Goal: Information Seeking & Learning: Learn about a topic

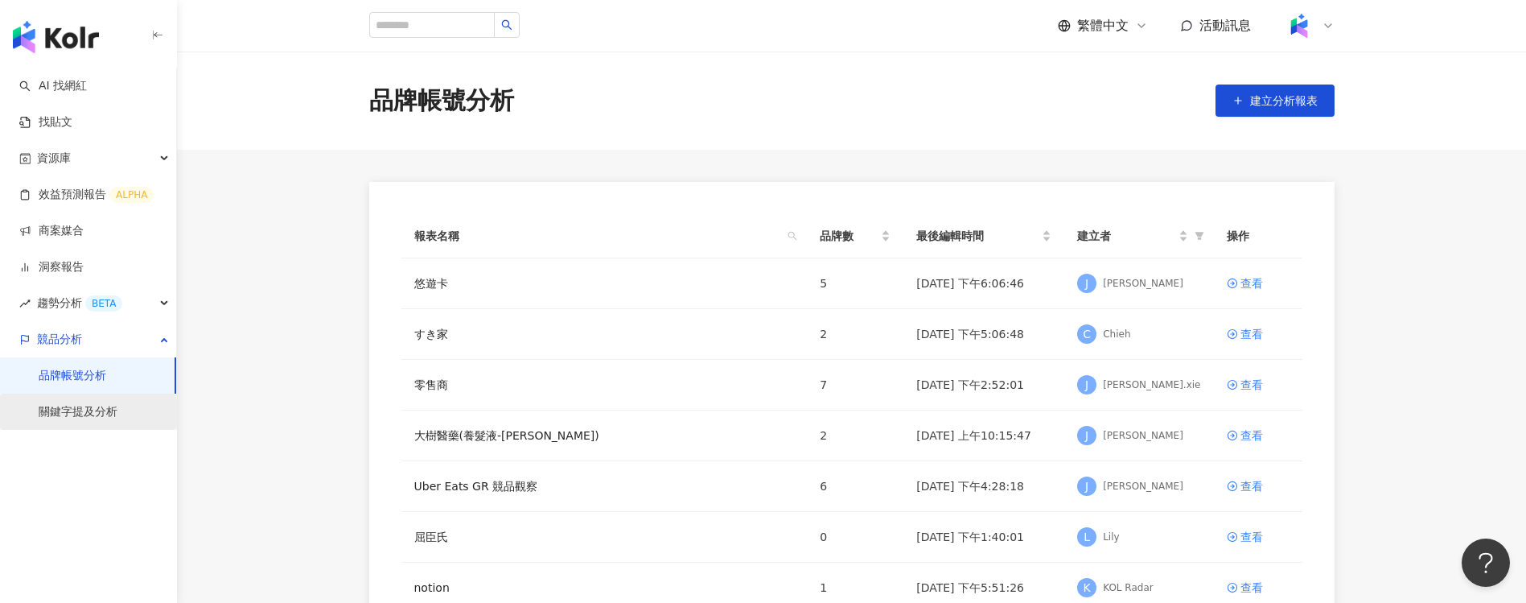
click at [62, 410] on link "關鍵字提及分析" at bounding box center [78, 412] width 79 height 16
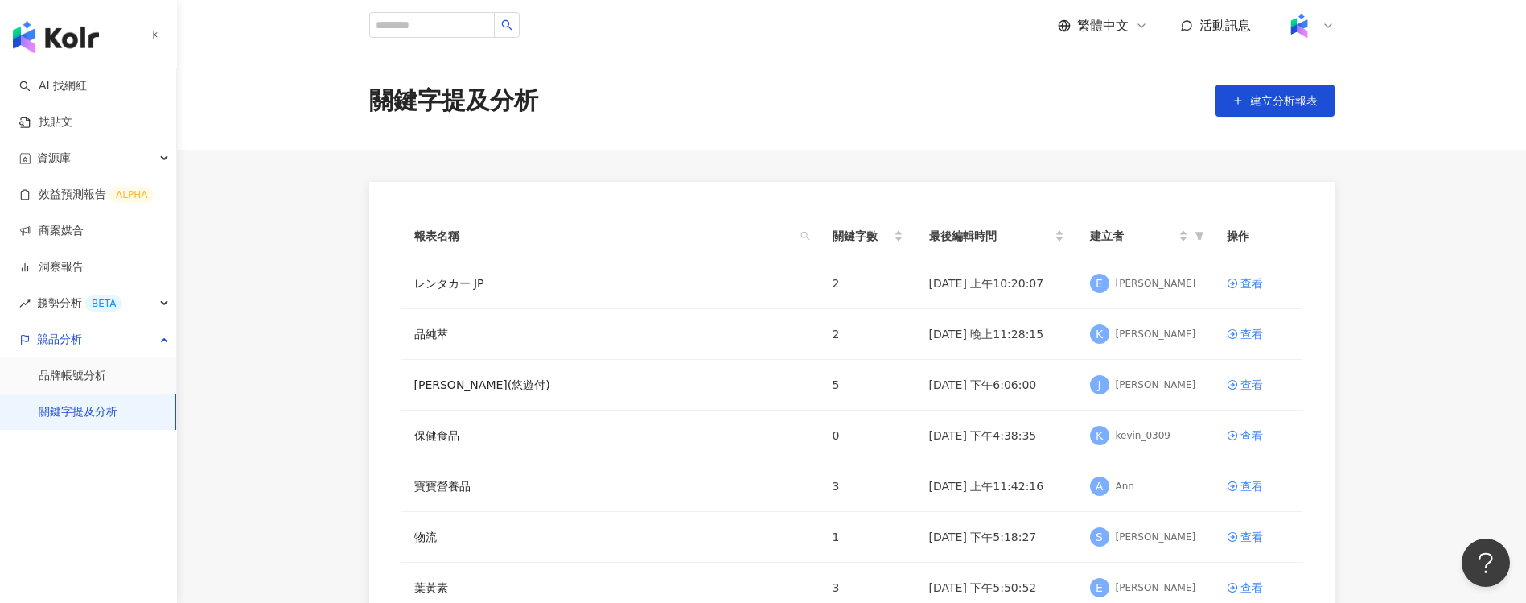
click at [1037, 134] on div "關鍵字提及分析 建立分析報表" at bounding box center [851, 100] width 1349 height 98
click at [1281, 104] on span "建立分析報表" at bounding box center [1284, 100] width 68 height 13
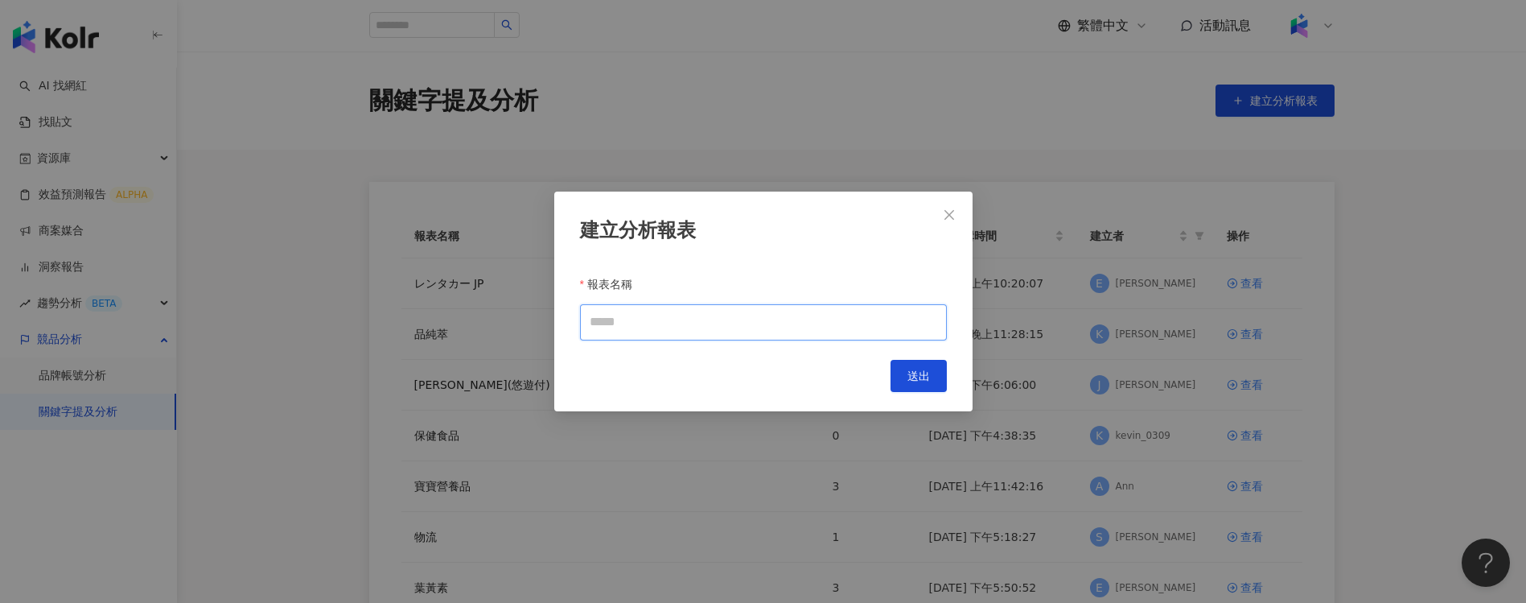
click at [883, 335] on input "報表名稱" at bounding box center [763, 322] width 367 height 36
paste input "***"
type input "***"
click at [921, 369] on span "送出" at bounding box center [918, 375] width 23 height 13
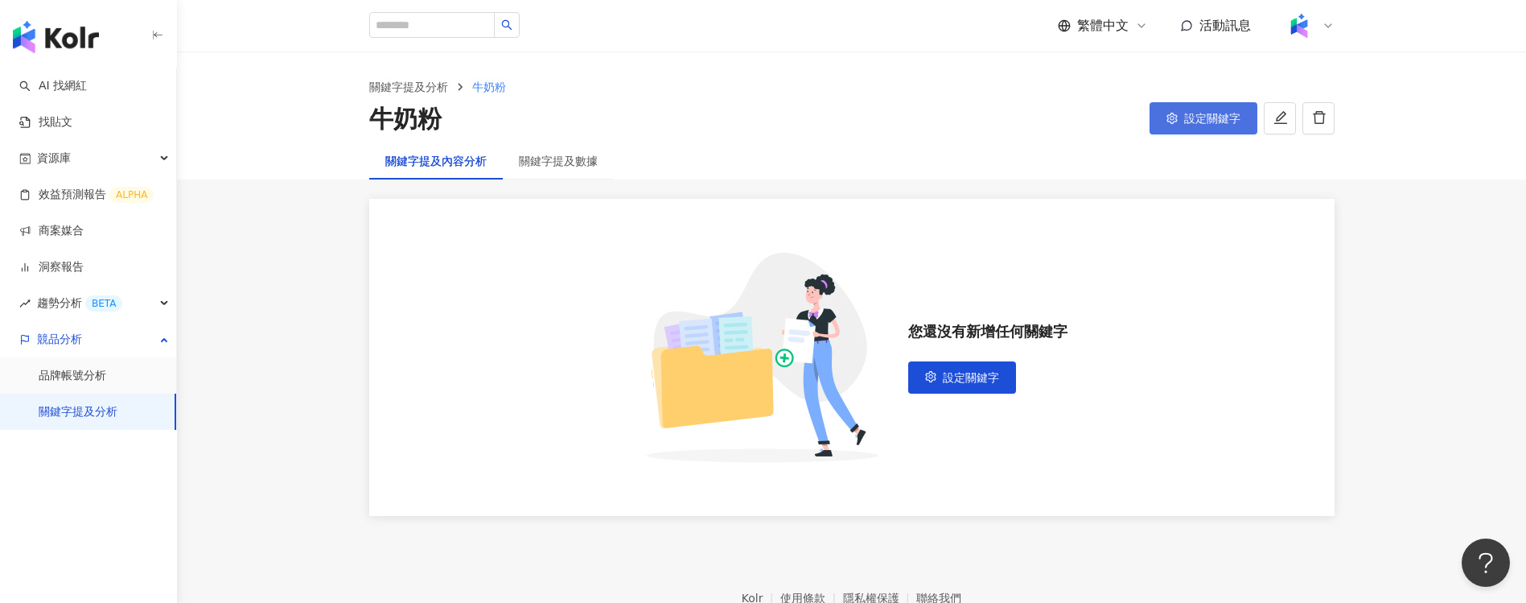
click at [1181, 130] on button "設定關鍵字" at bounding box center [1204, 118] width 108 height 32
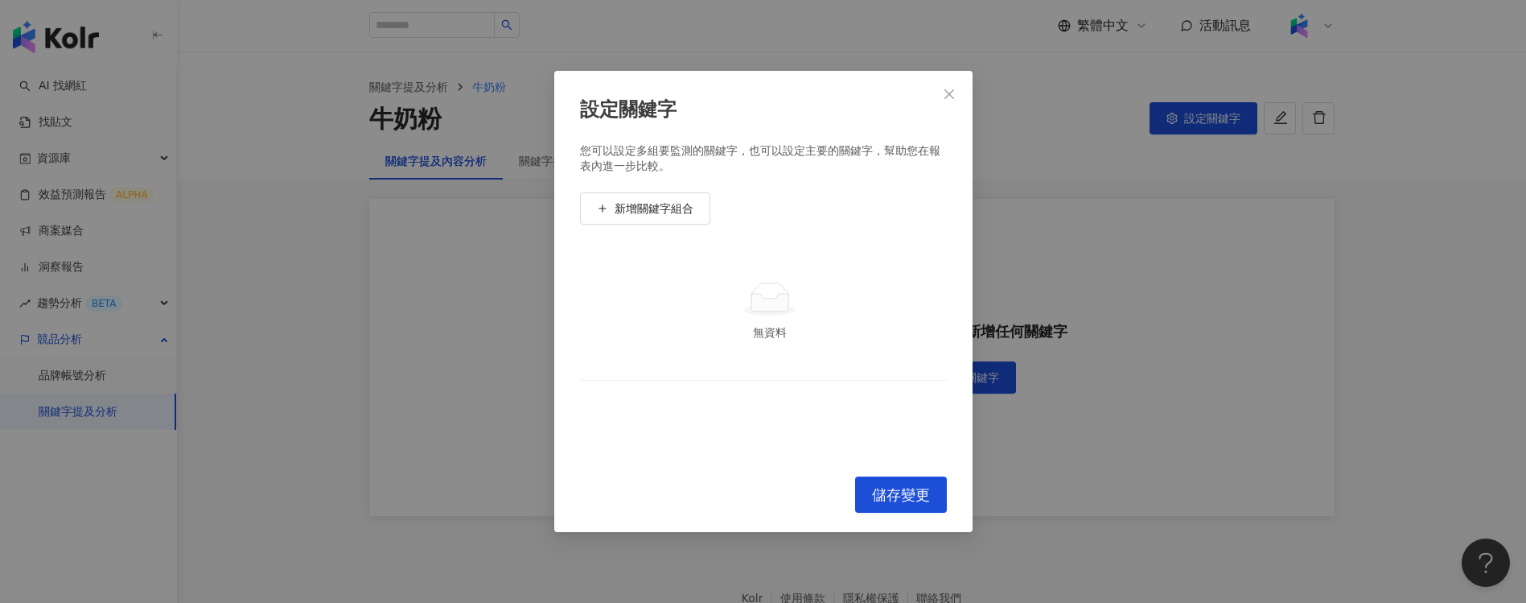
click at [916, 267] on td "無資料" at bounding box center [763, 311] width 367 height 138
click at [685, 209] on span "新增關鍵字組合" at bounding box center [654, 208] width 79 height 13
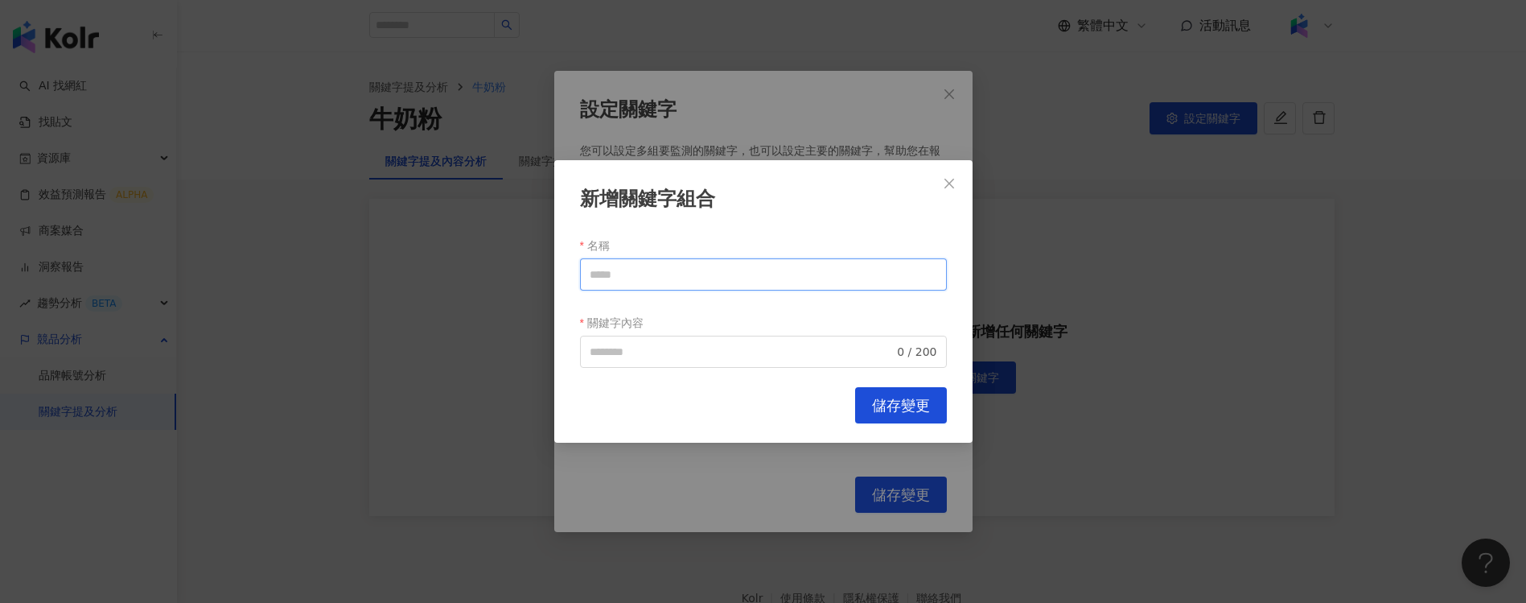
click at [668, 261] on input "名稱" at bounding box center [763, 274] width 367 height 32
paste input "*****"
click at [655, 338] on span "0 / 200" at bounding box center [763, 351] width 367 height 32
type input "*****"
paste input "*****"
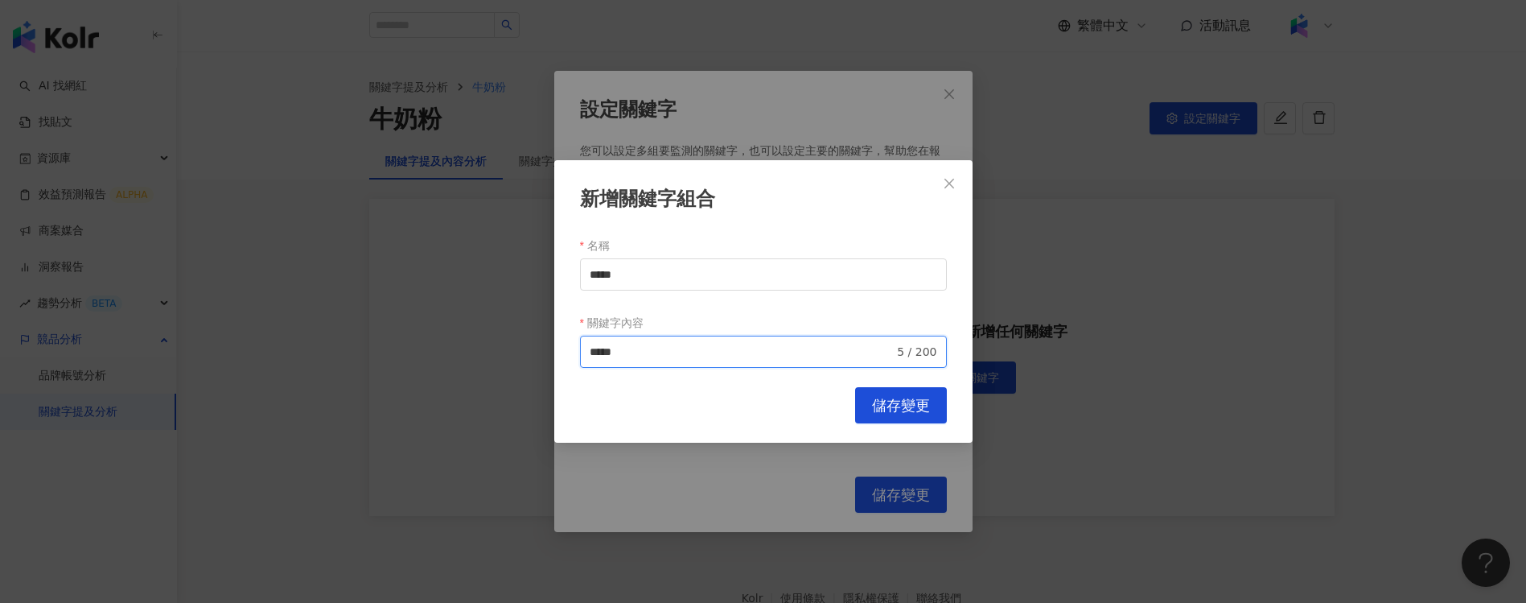
type input "*****"
click at [912, 413] on span "儲存變更" at bounding box center [901, 406] width 58 height 18
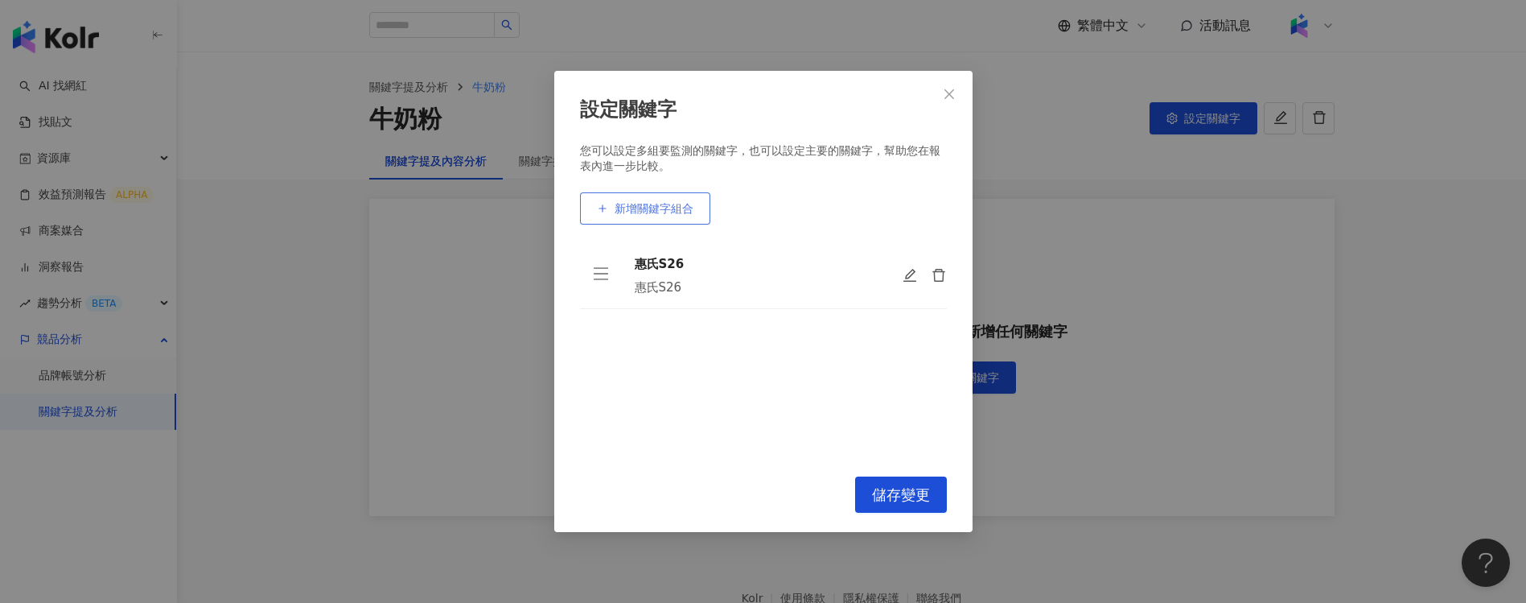
click at [638, 214] on span "新增關鍵字組合" at bounding box center [654, 208] width 79 height 13
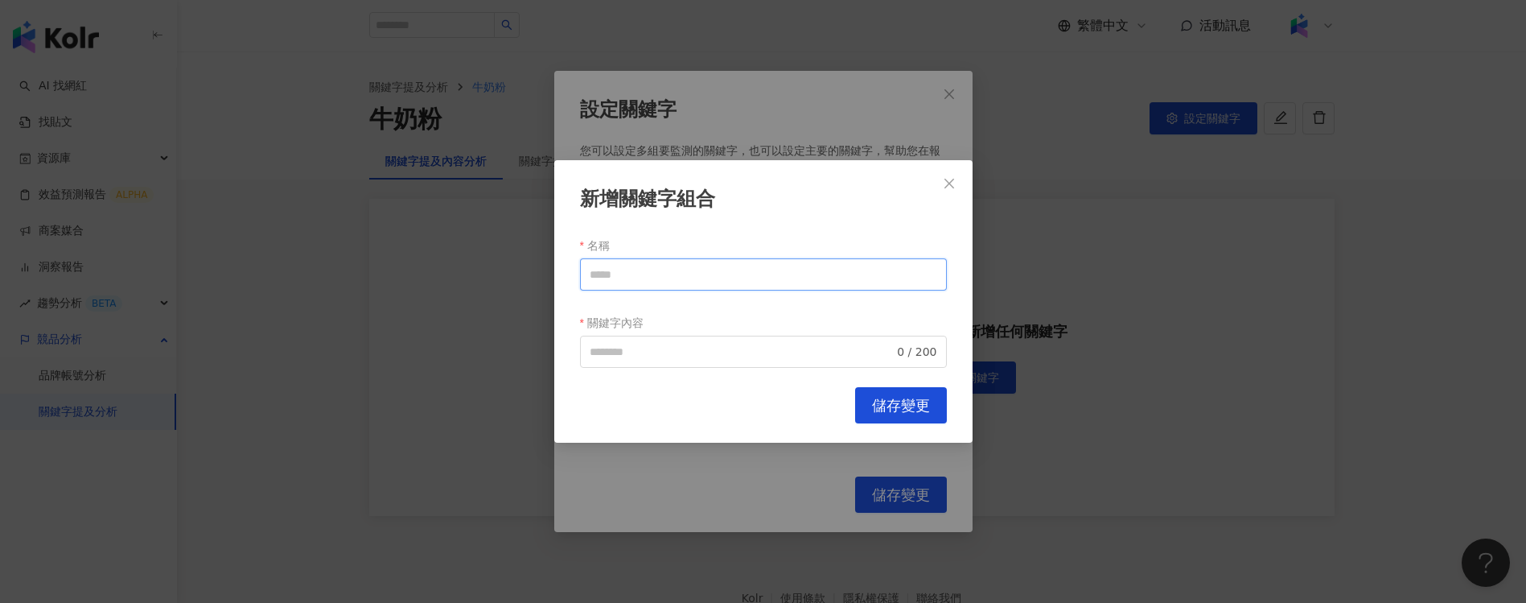
click at [886, 284] on input "名稱" at bounding box center [763, 274] width 367 height 32
paste input "******"
type input "******"
click at [629, 351] on input "關鍵字內容" at bounding box center [742, 352] width 305 height 18
paste input "******"
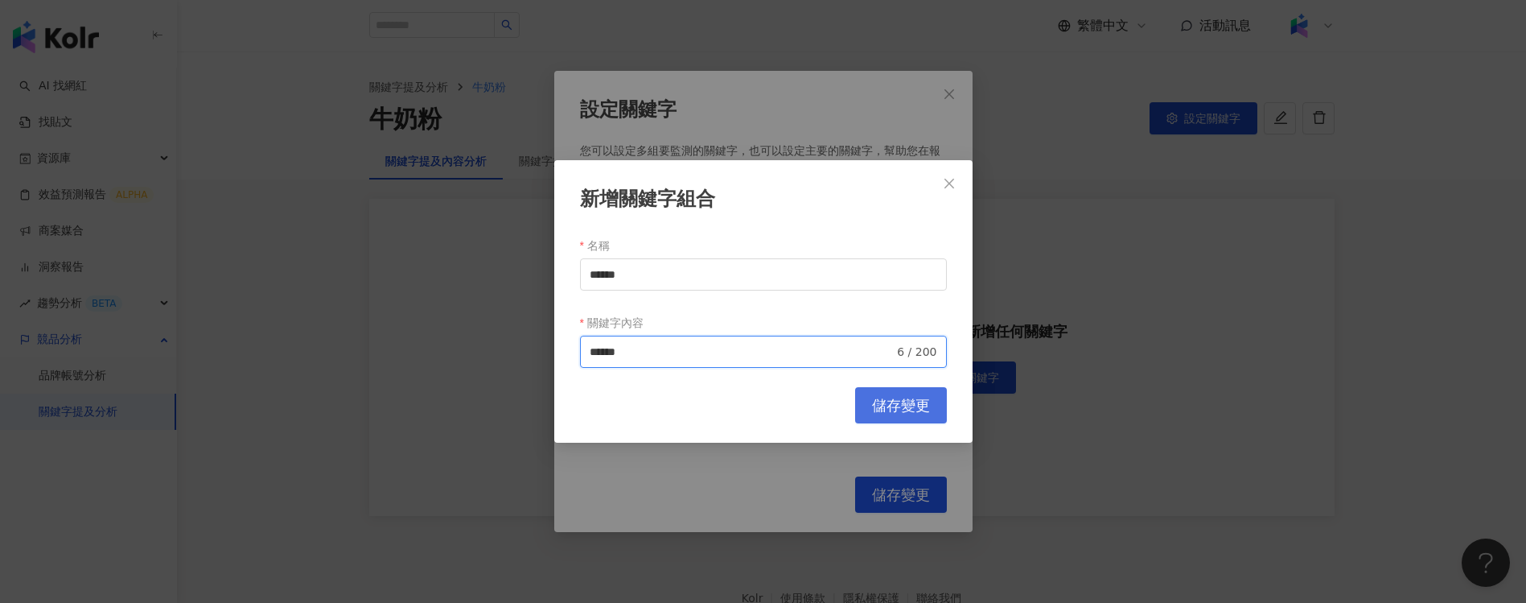
type input "******"
click at [904, 419] on button "儲存變更" at bounding box center [901, 405] width 92 height 36
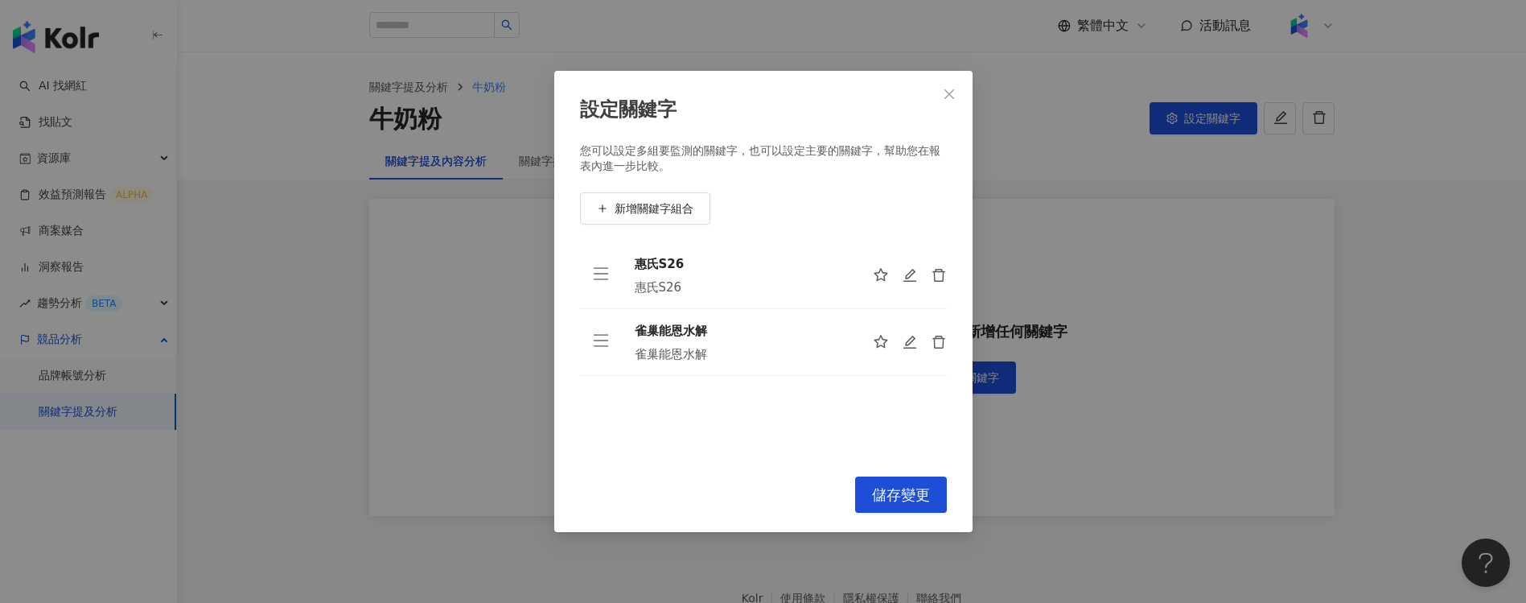
click at [919, 205] on div "新增關鍵字組合" at bounding box center [763, 208] width 367 height 32
click at [645, 212] on span "新增關鍵字組合" at bounding box center [654, 208] width 79 height 13
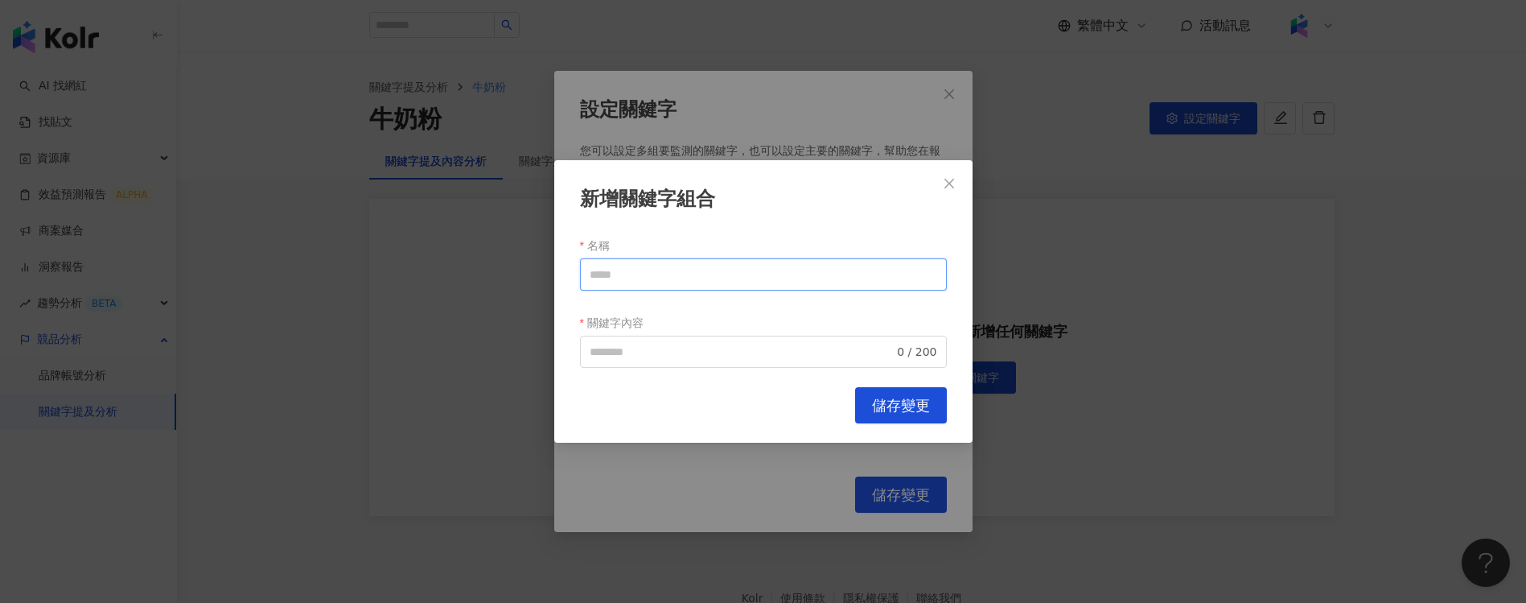
click at [700, 259] on input "名稱" at bounding box center [763, 274] width 367 height 32
paste input "****"
type input "****"
click at [636, 359] on input "關鍵字內容" at bounding box center [742, 352] width 305 height 18
paste input "****"
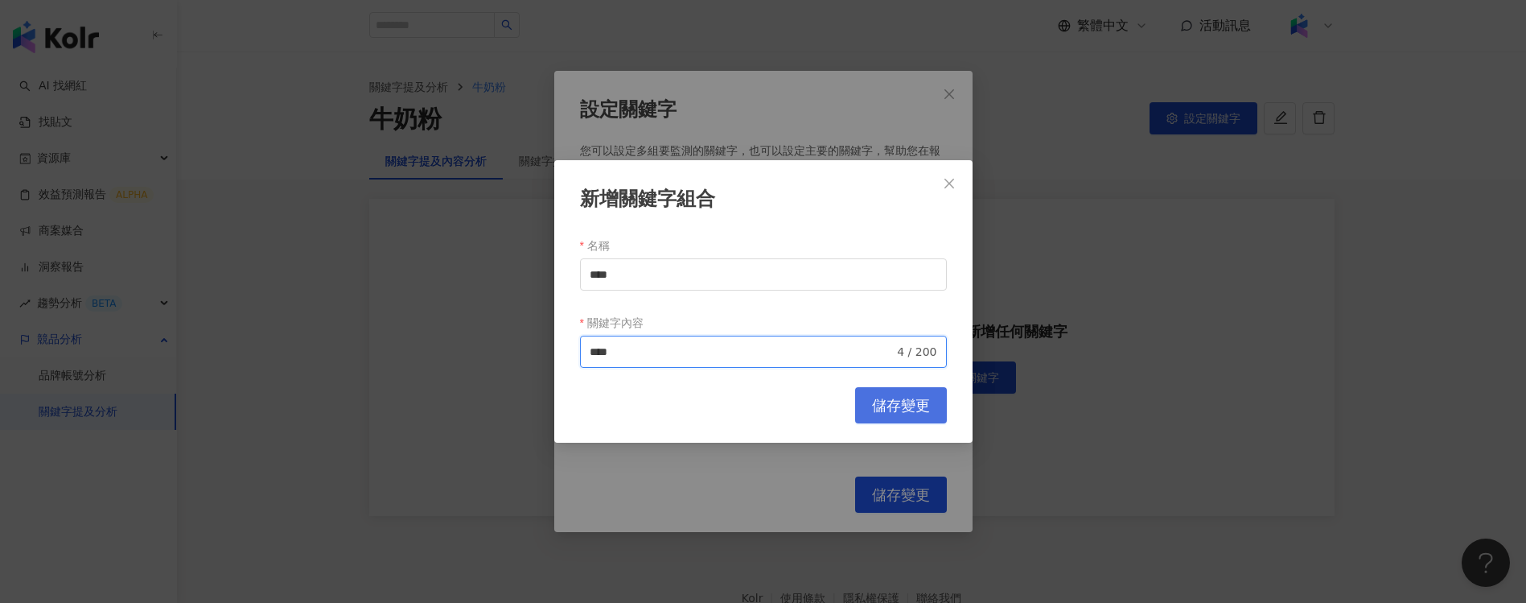
type input "****"
click at [874, 402] on span "儲存變更" at bounding box center [901, 406] width 58 height 18
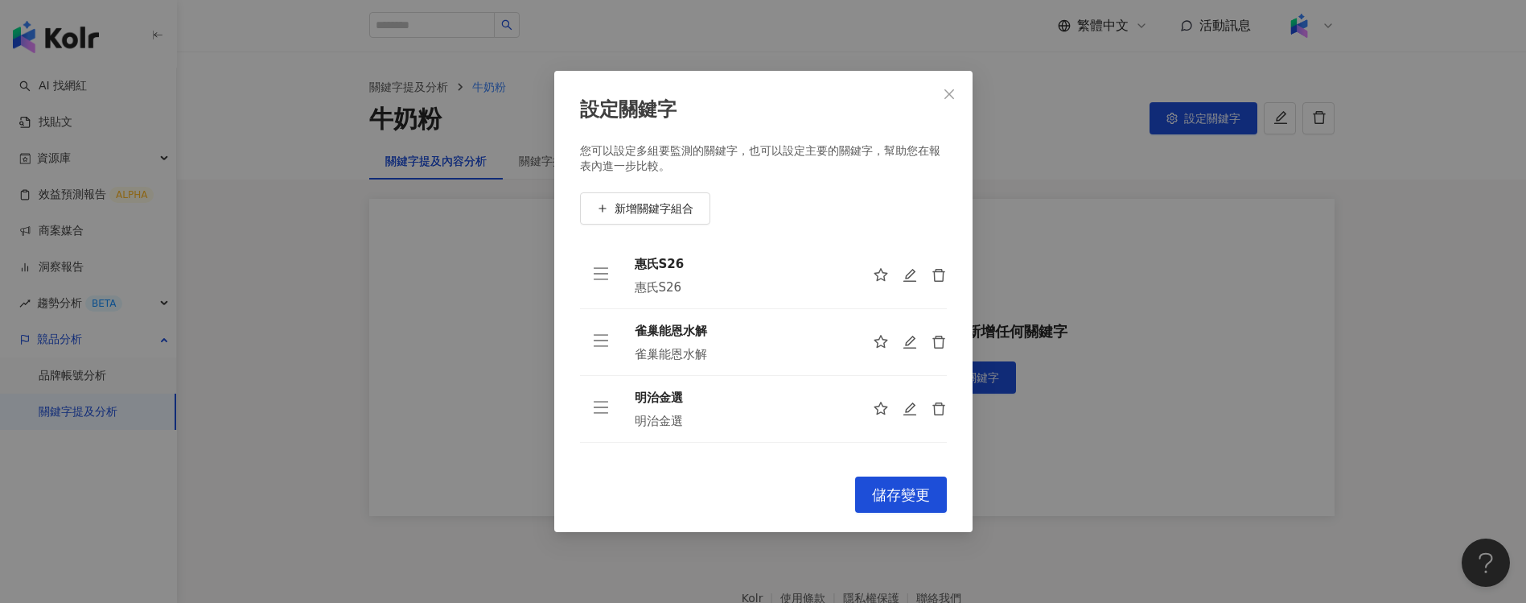
click at [924, 185] on div "您可以設定多組要監測的關鍵字，也可以設定主要的關鍵字，幫助您在報表內進一步比較。 新增關鍵字組合 惠氏S26 惠氏S26 雀巢能恩水解 雀巢能恩水解 明治金選…" at bounding box center [763, 300] width 367 height 314
click at [619, 224] on div "您可以設定多組要監測的關鍵字，也可以設定主要的關鍵字，幫助您在報表內進一步比較。 新增關鍵字組合 惠氏S26 惠氏S26 雀巢能恩水解 雀巢能恩水解 明治金選…" at bounding box center [763, 300] width 367 height 314
click at [627, 213] on span "新增關鍵字組合" at bounding box center [654, 208] width 79 height 13
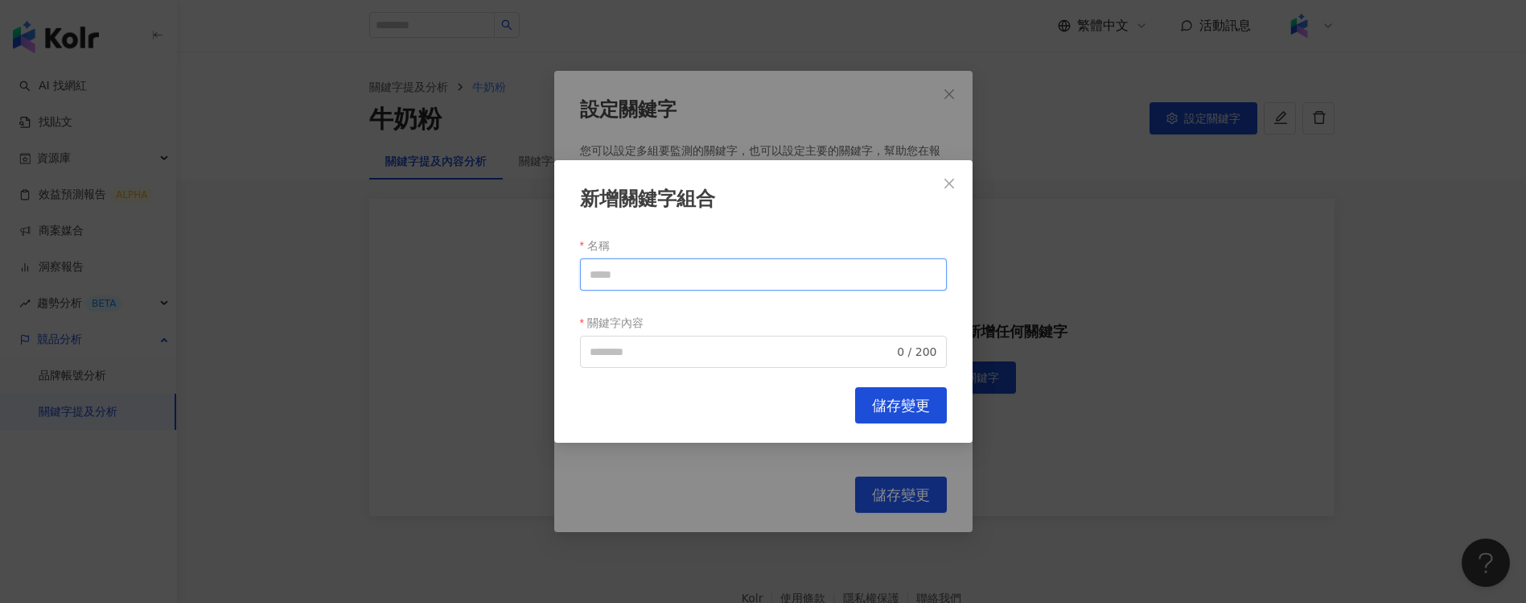
click at [633, 269] on input "名稱" at bounding box center [763, 274] width 367 height 32
paste input "*****"
type input "*****"
click at [644, 352] on input "關鍵字內容" at bounding box center [742, 352] width 305 height 18
paste input "*****"
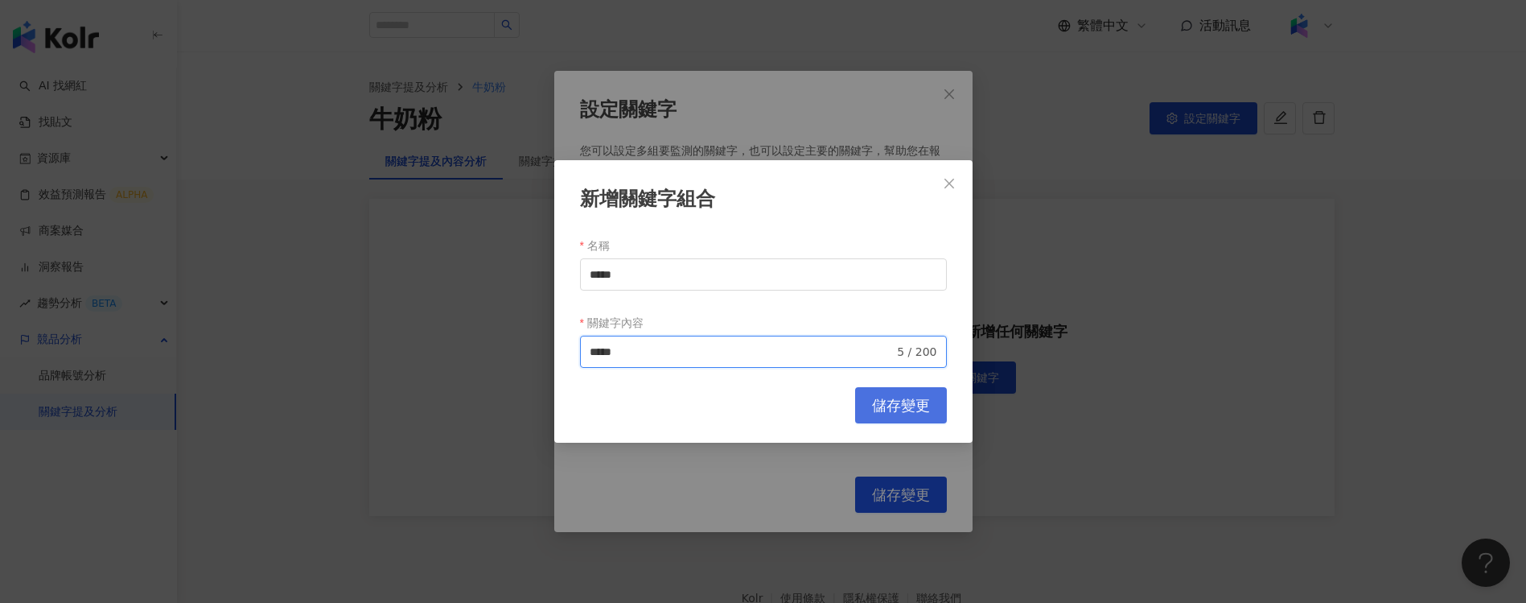
type input "*****"
click at [867, 404] on button "儲存變更" at bounding box center [901, 405] width 92 height 36
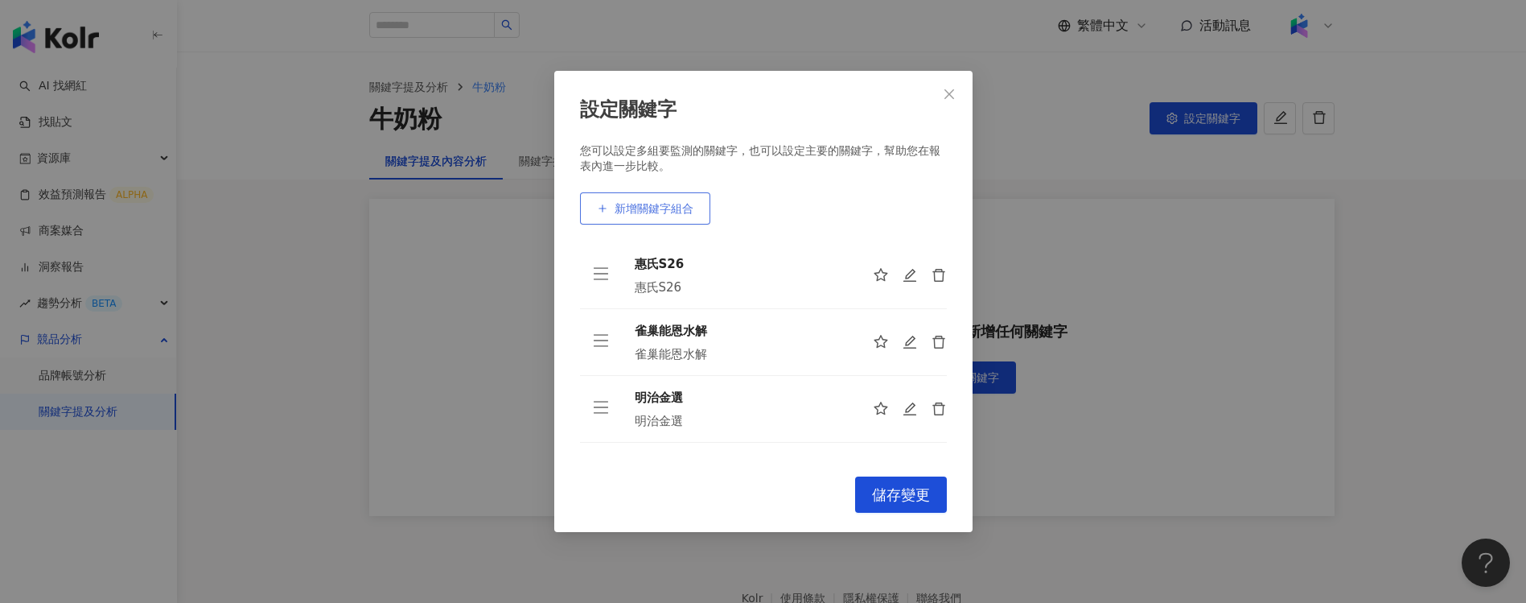
click at [668, 202] on span "新增關鍵字組合" at bounding box center [654, 208] width 79 height 13
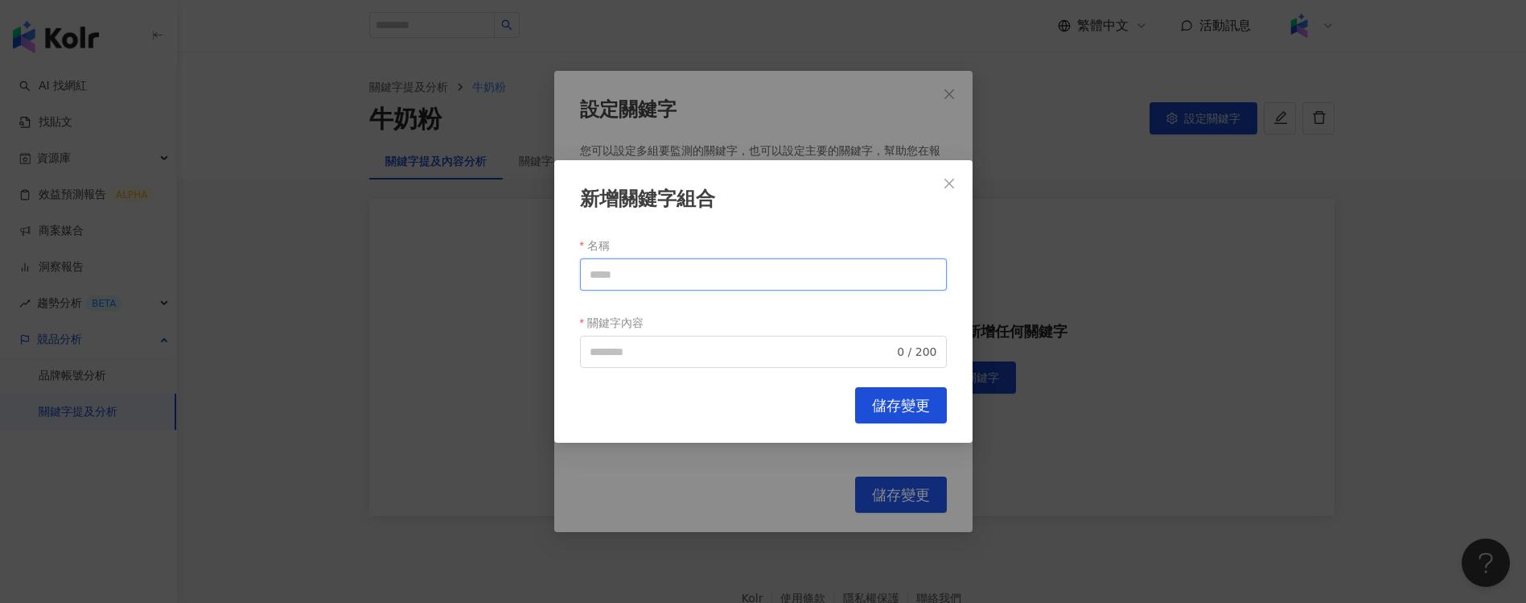
click at [893, 278] on input "名稱" at bounding box center [763, 274] width 367 height 32
paste input "*****"
type input "*****"
click at [636, 356] on input "關鍵字內容" at bounding box center [742, 352] width 305 height 18
paste input "*****"
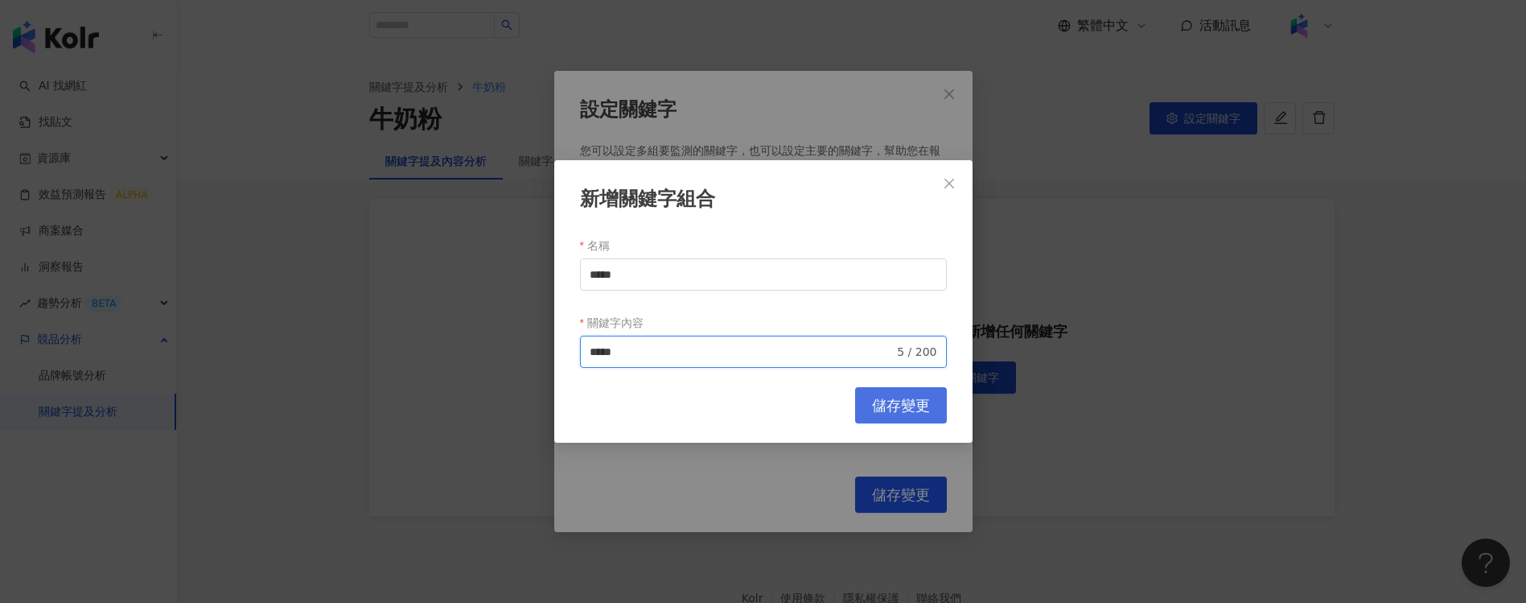
type input "*****"
click at [872, 405] on span "儲存變更" at bounding box center [901, 406] width 58 height 18
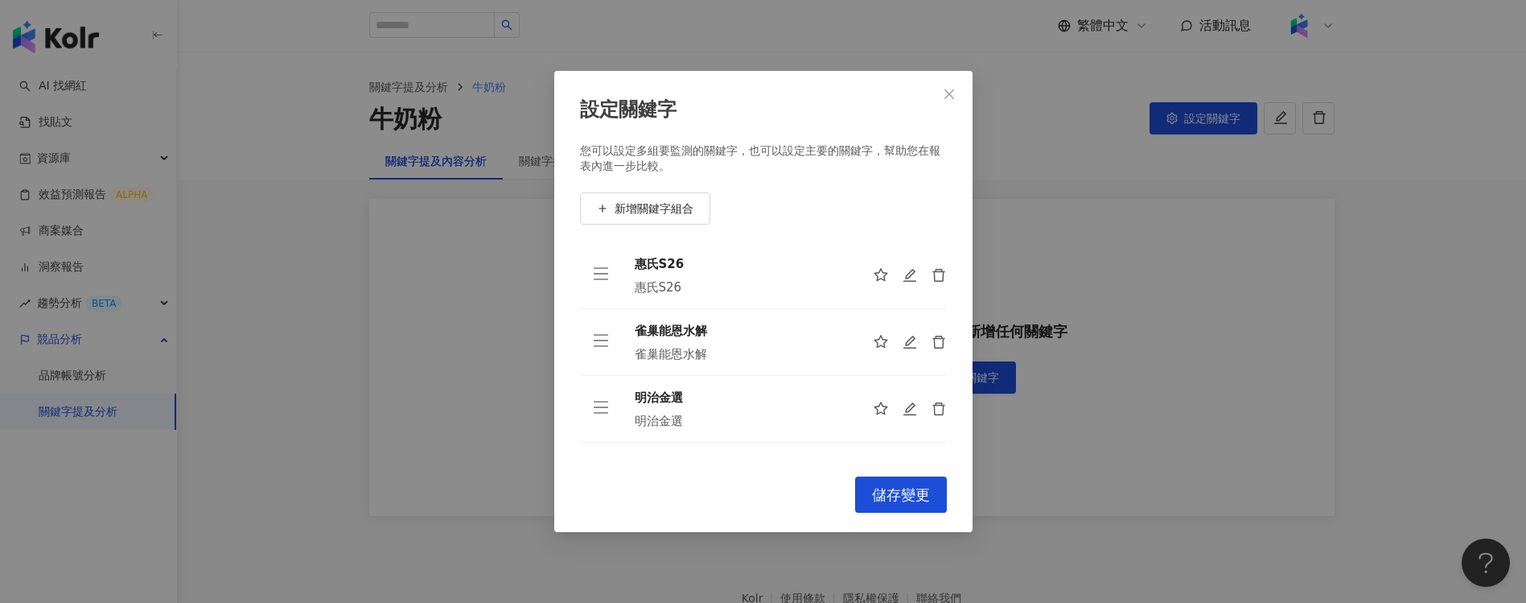
click at [874, 199] on div "新增關鍵字組合" at bounding box center [763, 208] width 367 height 32
click at [644, 215] on span "新增關鍵字組合" at bounding box center [654, 208] width 79 height 13
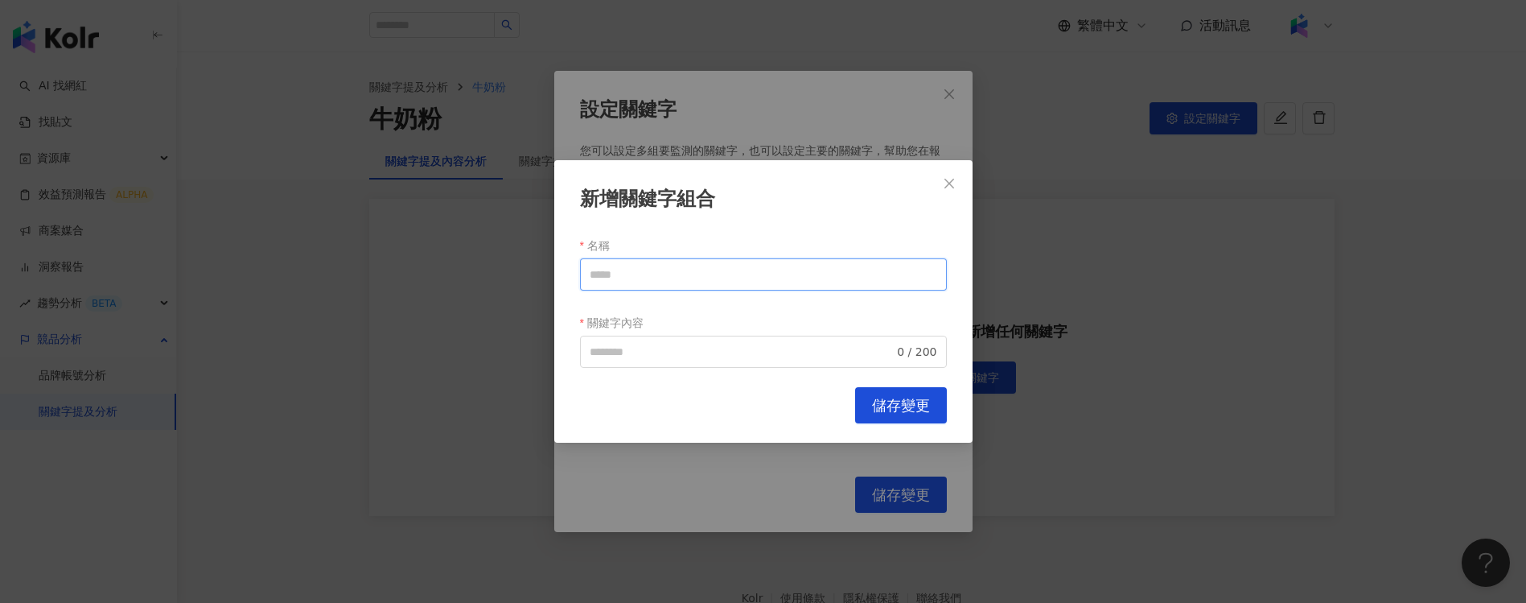
click at [609, 273] on input "名稱" at bounding box center [763, 274] width 367 height 32
paste input "***"
click at [628, 338] on span "0 / 200" at bounding box center [763, 351] width 367 height 32
type input "***"
paste input "***"
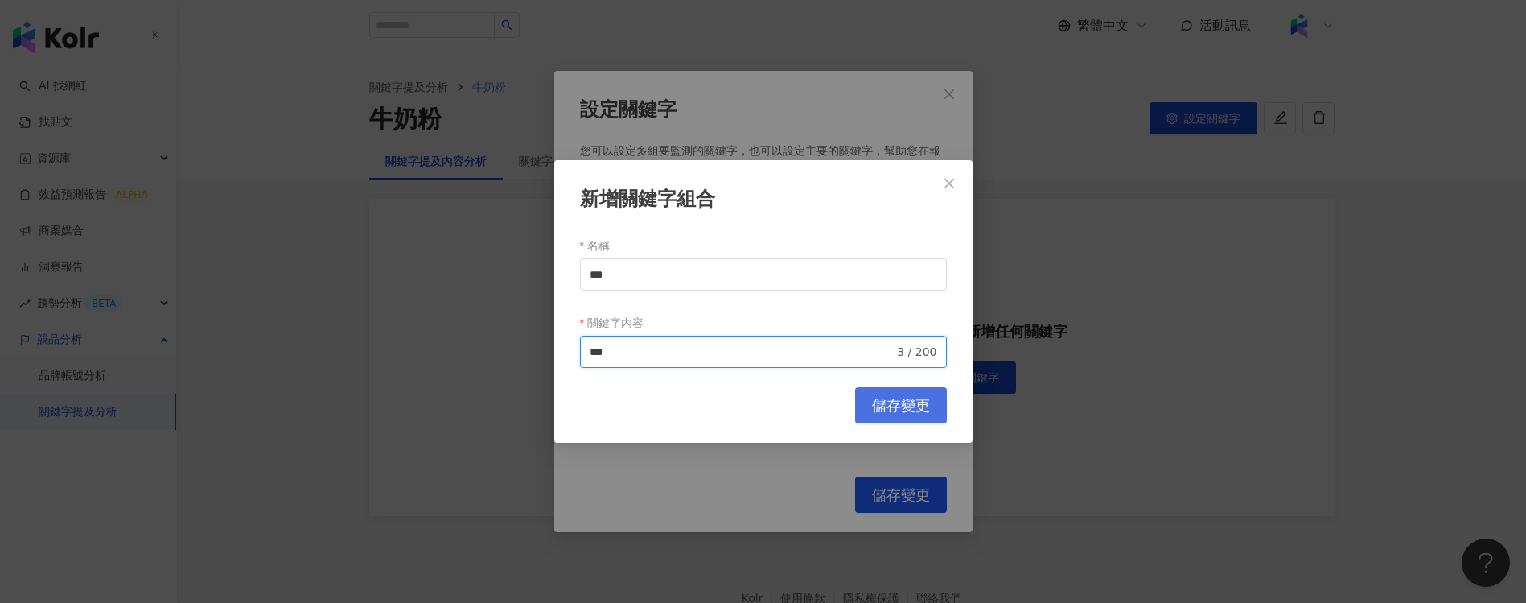
type input "***"
click at [883, 397] on span "儲存變更" at bounding box center [901, 406] width 58 height 18
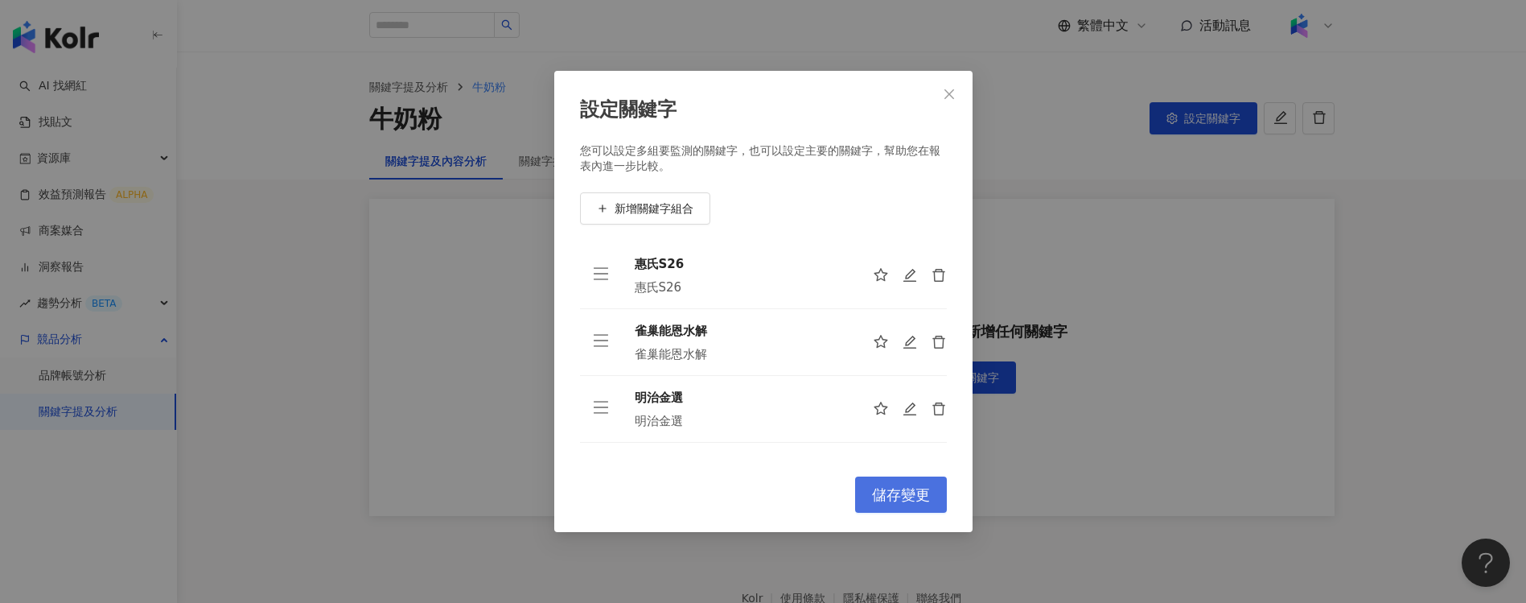
click at [895, 492] on span "儲存變更" at bounding box center [901, 495] width 58 height 18
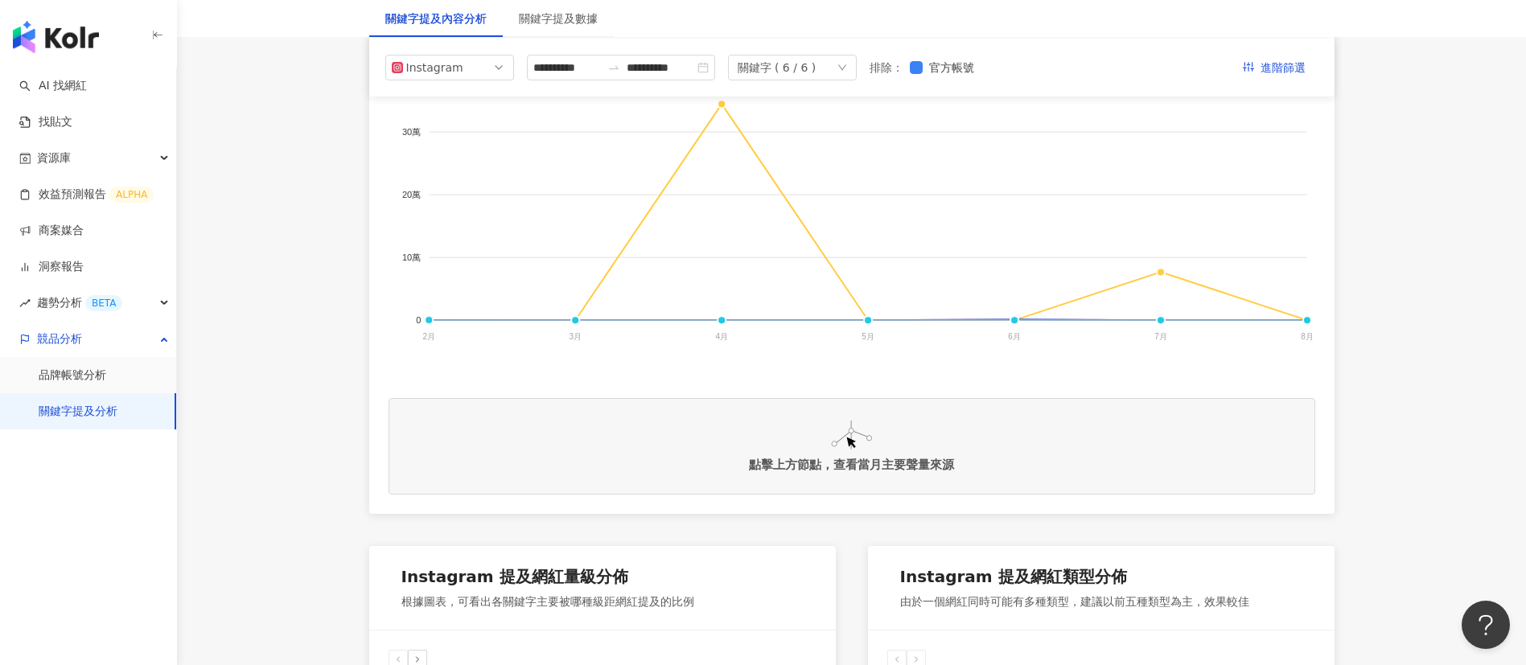
scroll to position [31, 0]
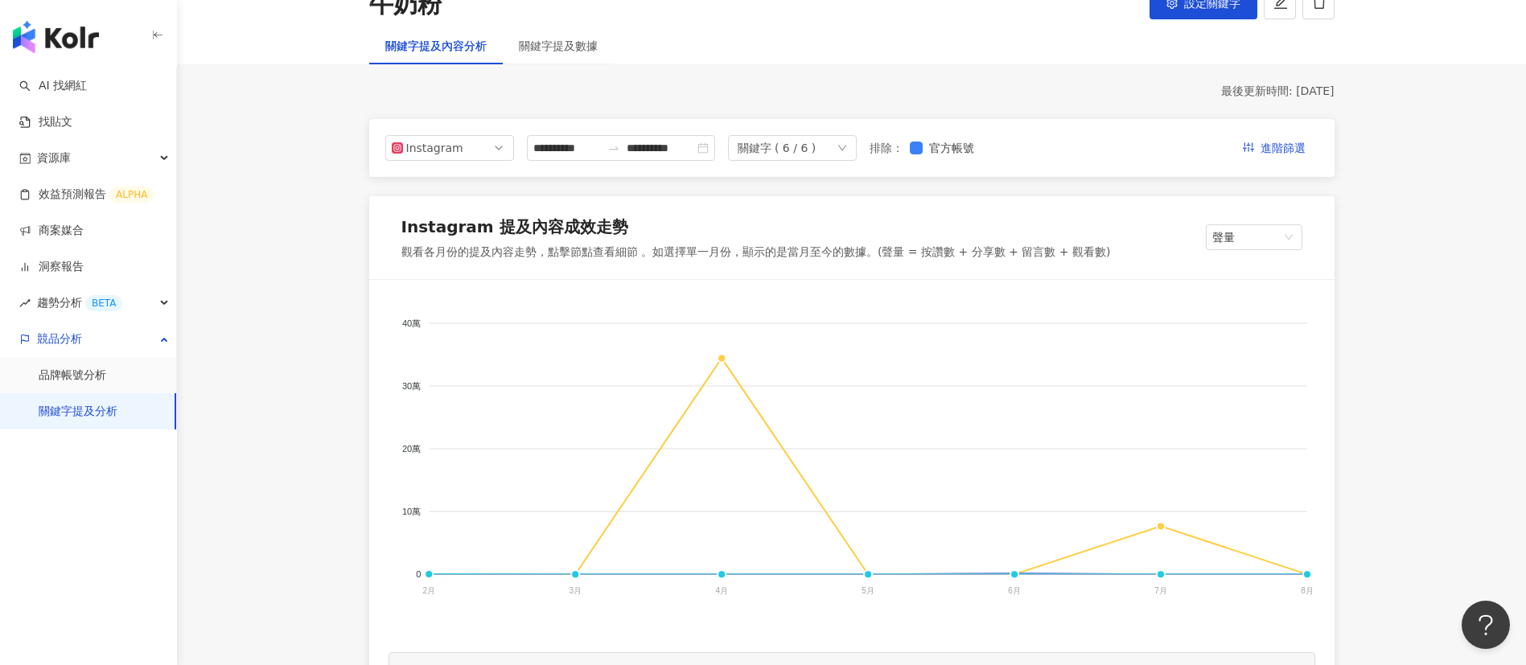
scroll to position [106, 0]
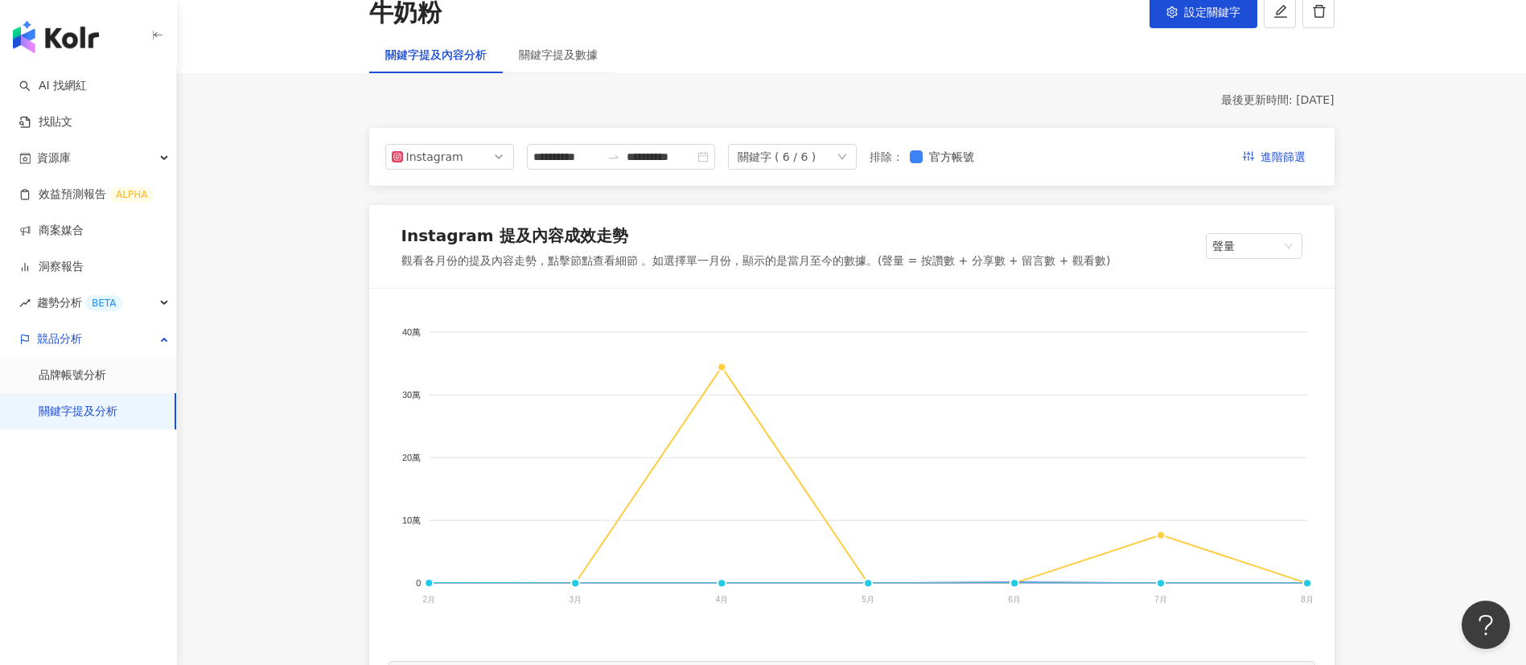
drag, startPoint x: 725, startPoint y: 635, endPoint x: 677, endPoint y: 629, distance: 47.9
click at [677, 602] on div "美[PERSON_NAME]純睿 諾優能 明治金選 惠氏S26 雪印金T3 雀巢能恩水解 40萬 40萬 30萬 30萬 20萬 20萬 10萬 10萬 0 …" at bounding box center [852, 475] width 927 height 334
click at [1186, 6] on span "設定關鍵字" at bounding box center [1212, 12] width 56 height 13
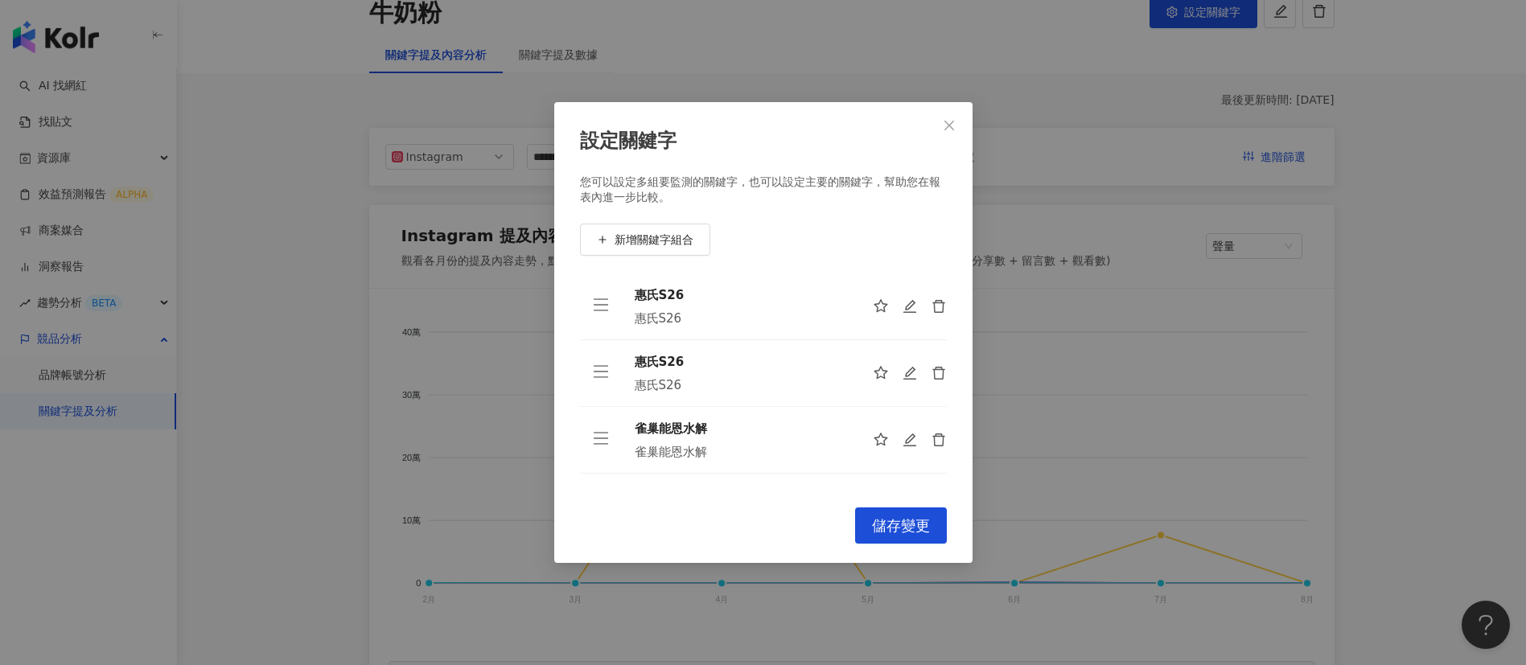
scroll to position [0, 0]
click at [932, 310] on icon "delete" at bounding box center [940, 307] width 16 height 16
drag, startPoint x: 693, startPoint y: 292, endPoint x: 635, endPoint y: 294, distance: 58.7
click at [635, 294] on div "惠氏S26" at bounding box center [741, 295] width 212 height 18
copy div "惠氏S26"
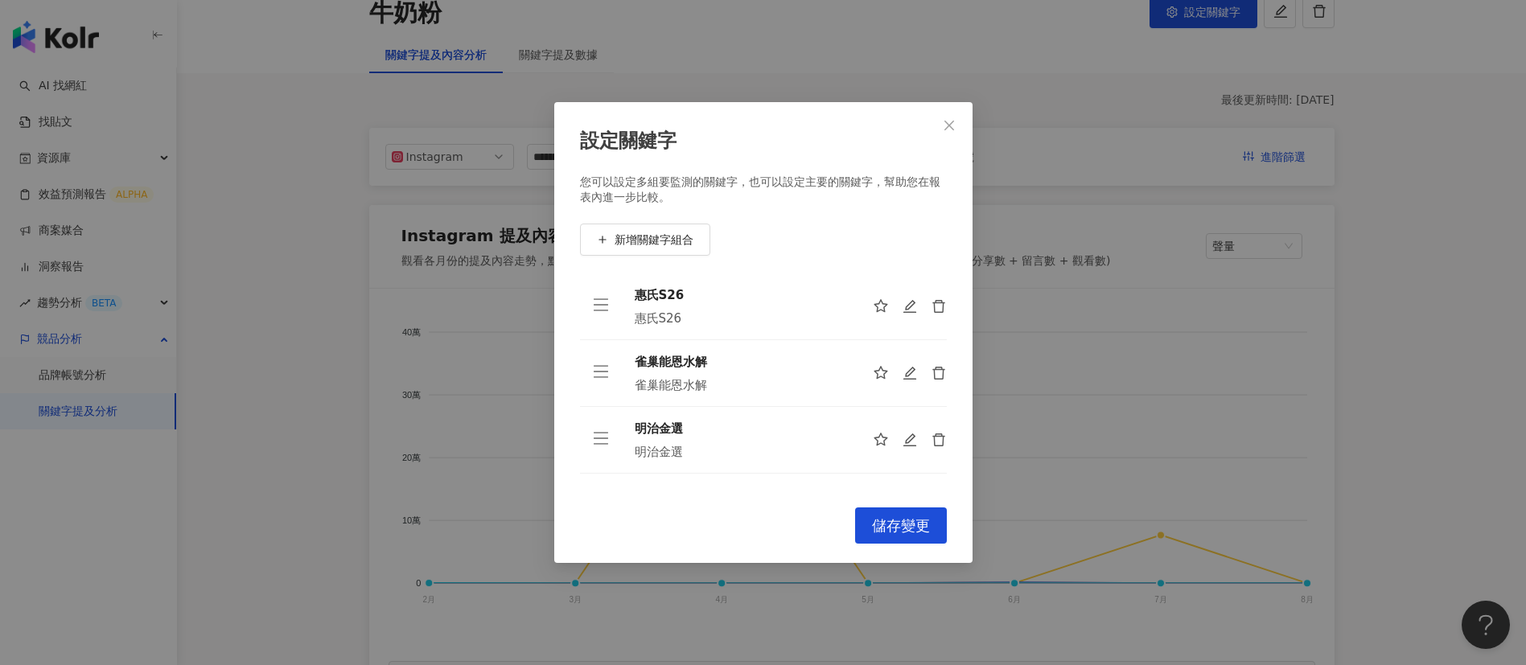
click at [1058, 524] on div "設定關鍵字 您可以設定多組要監測的關鍵字，也可以設定主要的關鍵字，幫助您在報表內進一步比較。 新增關鍵字組合 惠氏S26 惠氏S26 雀巢能恩水解 雀巢能恩水…" at bounding box center [763, 332] width 1526 height 665
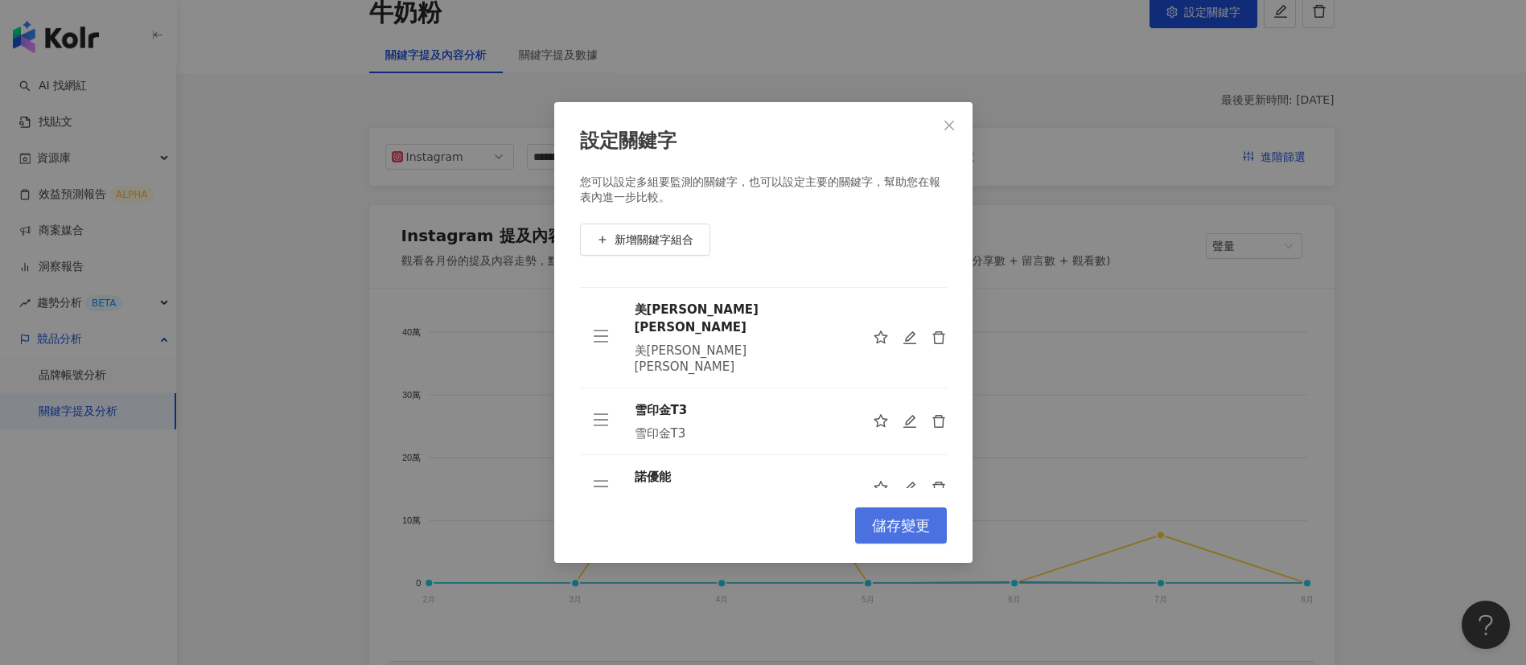
click at [886, 508] on button "儲存變更" at bounding box center [901, 526] width 92 height 36
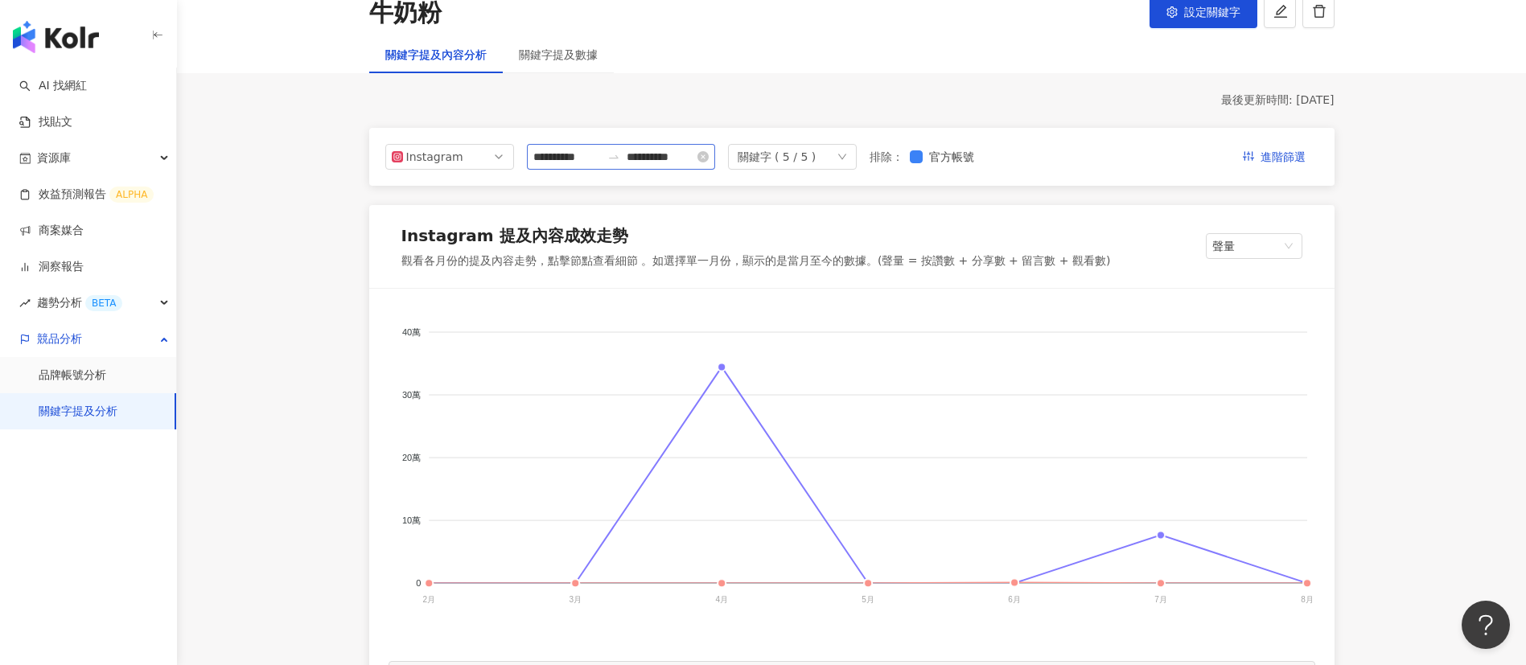
click at [579, 146] on div "**********" at bounding box center [621, 157] width 188 height 26
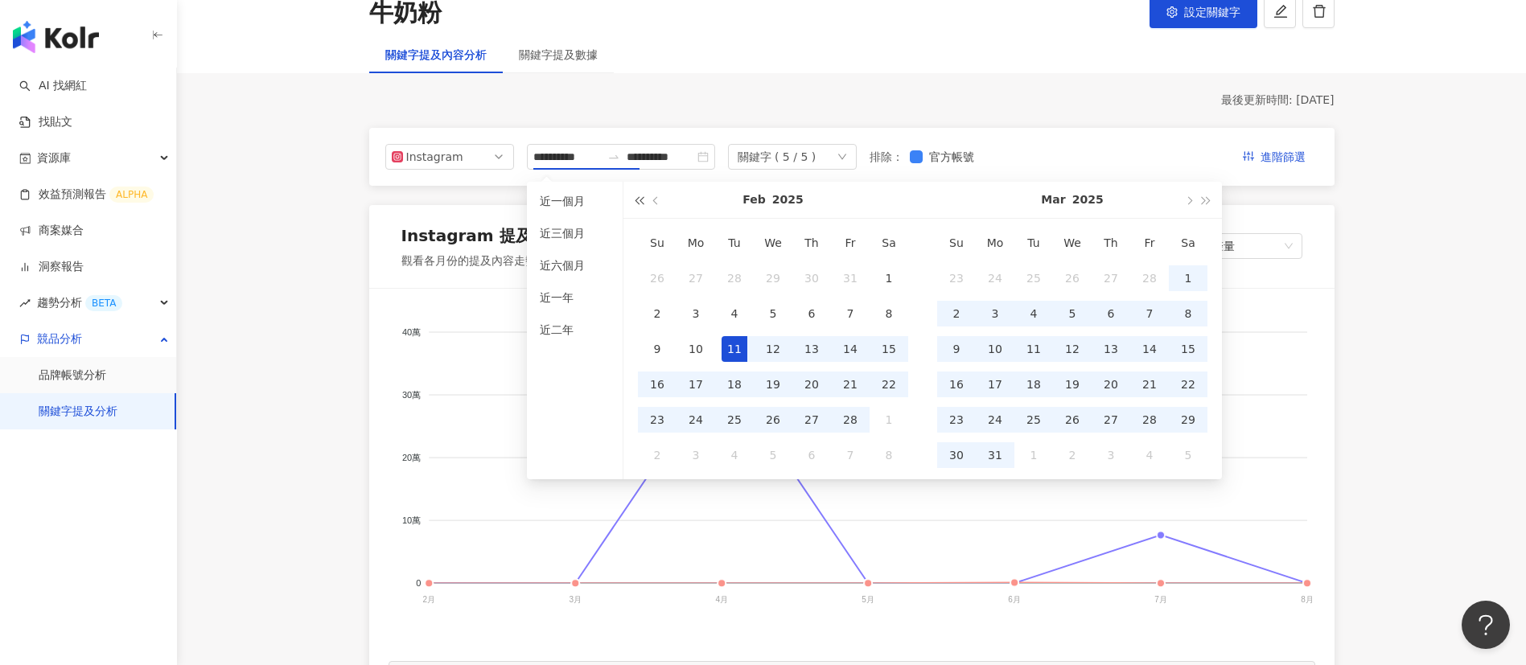
click at [640, 199] on span "button" at bounding box center [639, 200] width 8 height 8
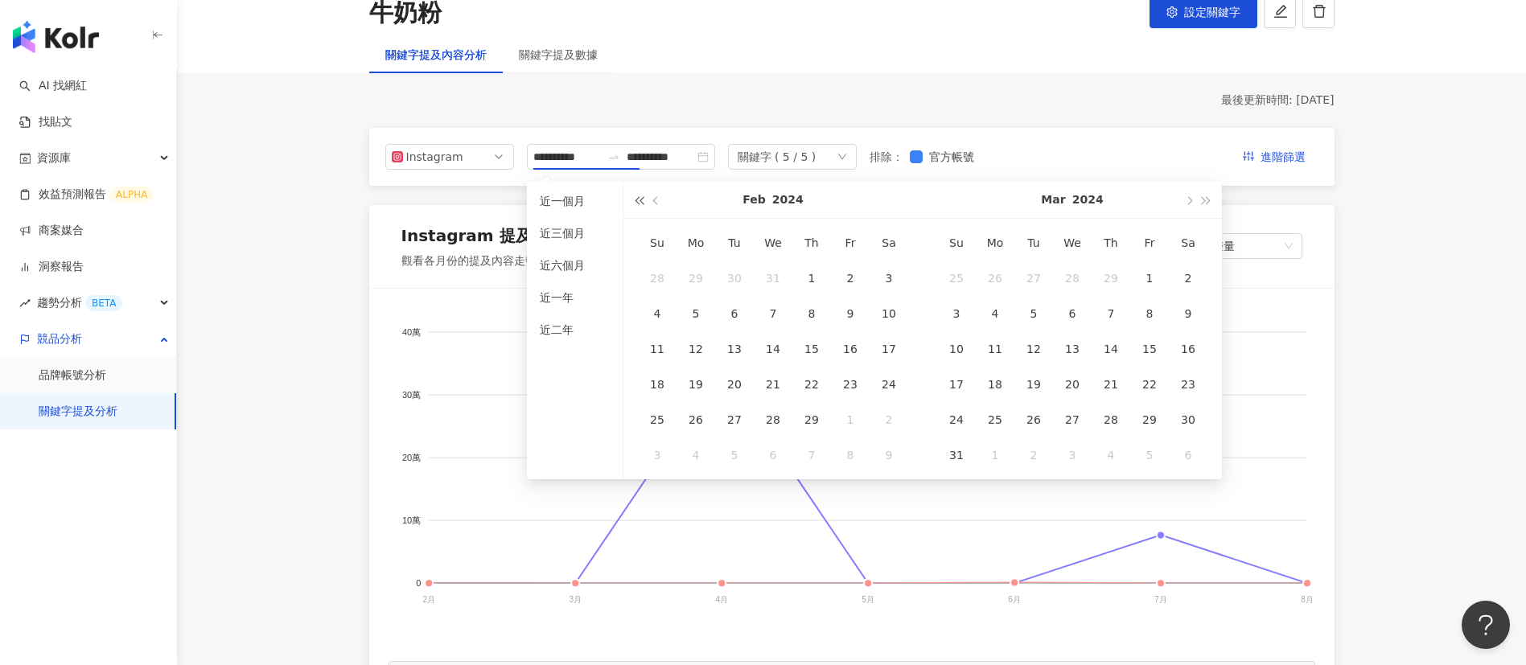
click at [640, 199] on span "button" at bounding box center [639, 200] width 8 height 8
click at [657, 207] on button "button" at bounding box center [657, 200] width 18 height 36
click at [1207, 205] on button "button" at bounding box center [1207, 200] width 18 height 36
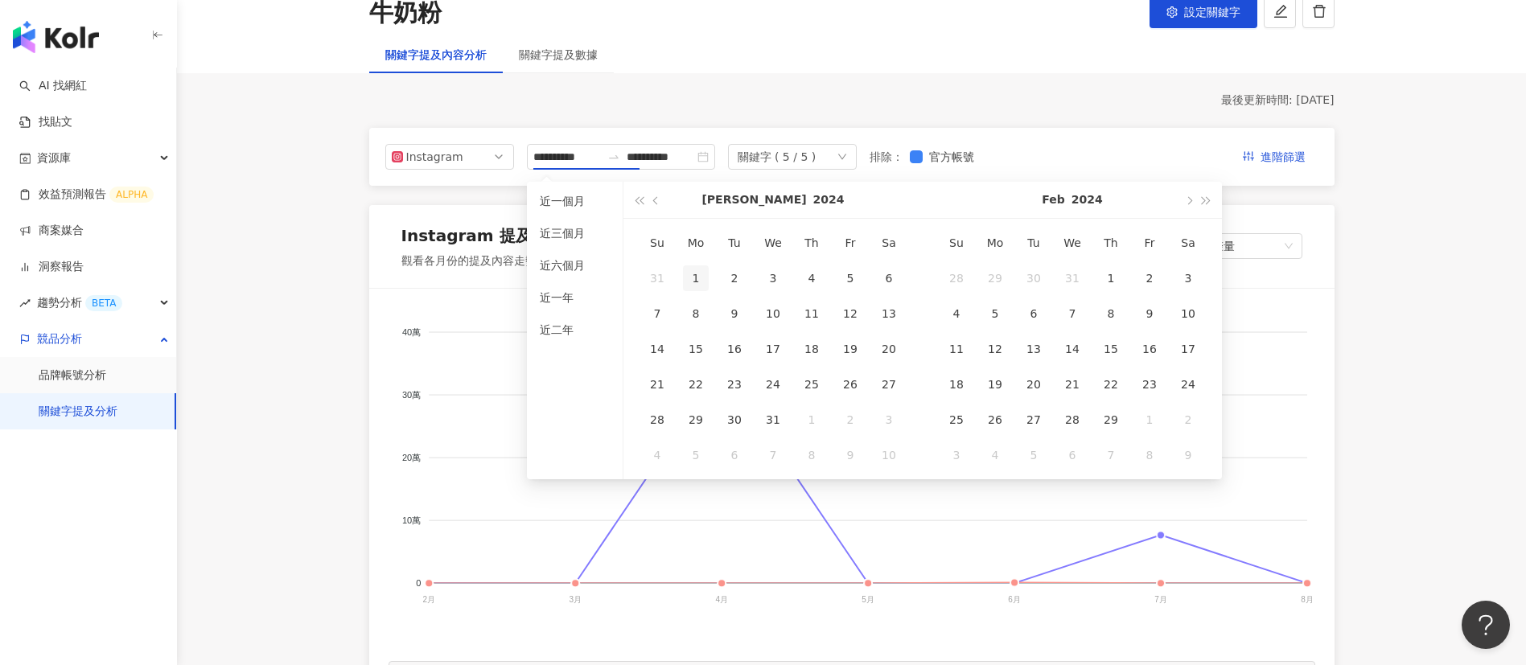
type input "**********"
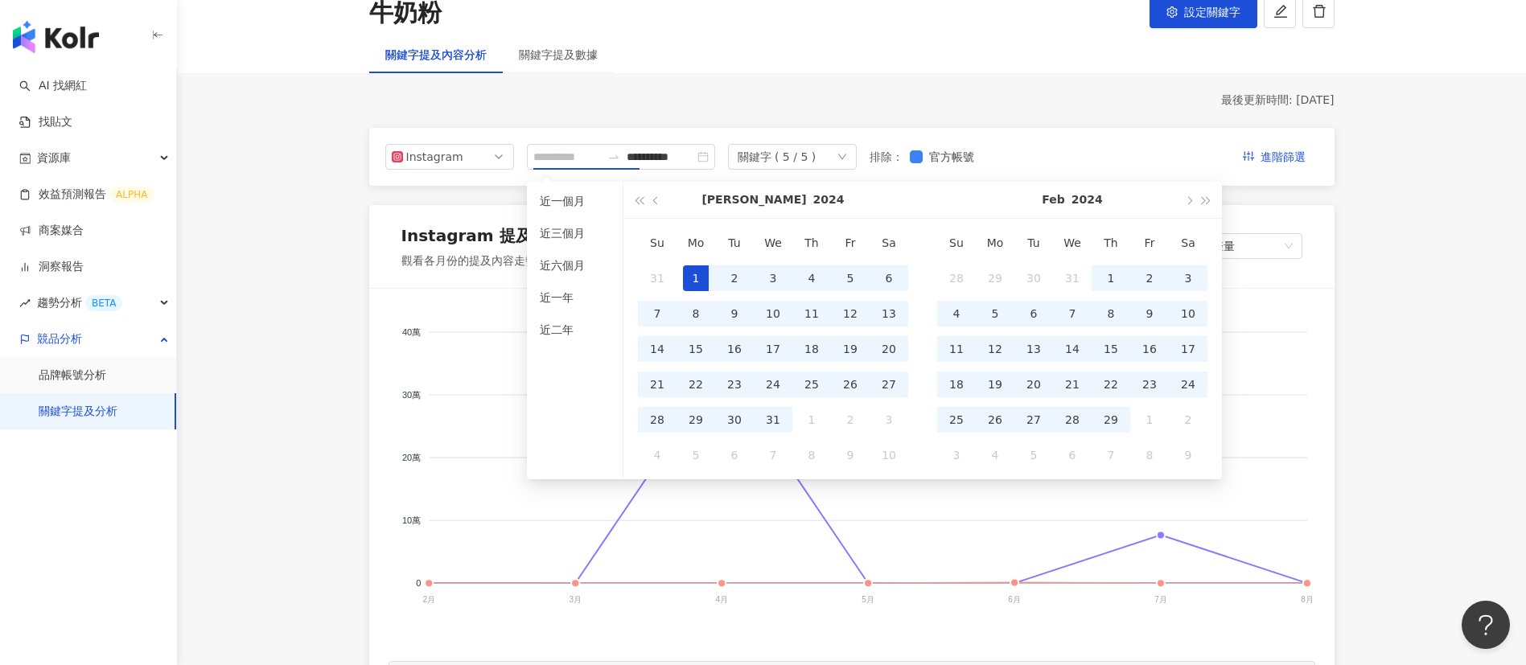
click at [697, 284] on div "1" at bounding box center [696, 278] width 26 height 26
click at [1209, 203] on button "button" at bounding box center [1207, 200] width 18 height 36
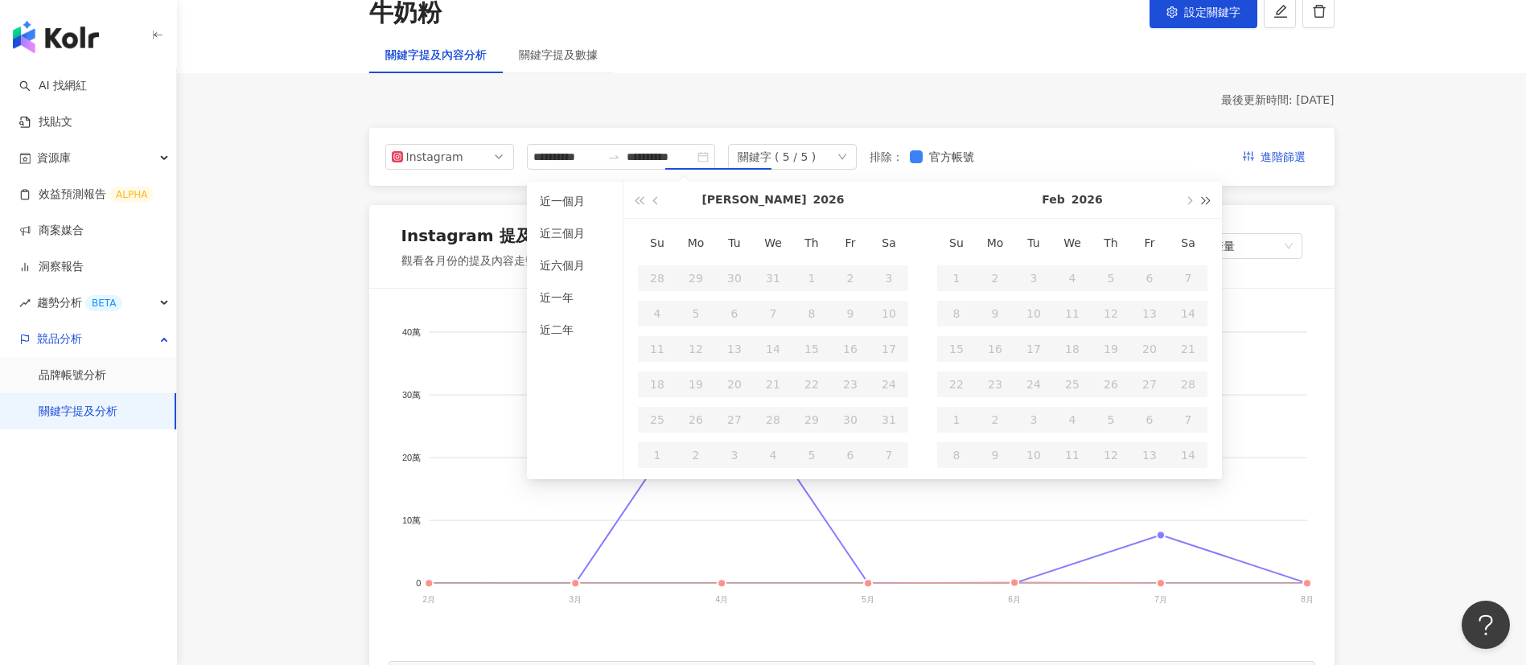
click at [1209, 203] on button "button" at bounding box center [1207, 200] width 18 height 36
click at [641, 204] on button "button" at bounding box center [639, 200] width 18 height 36
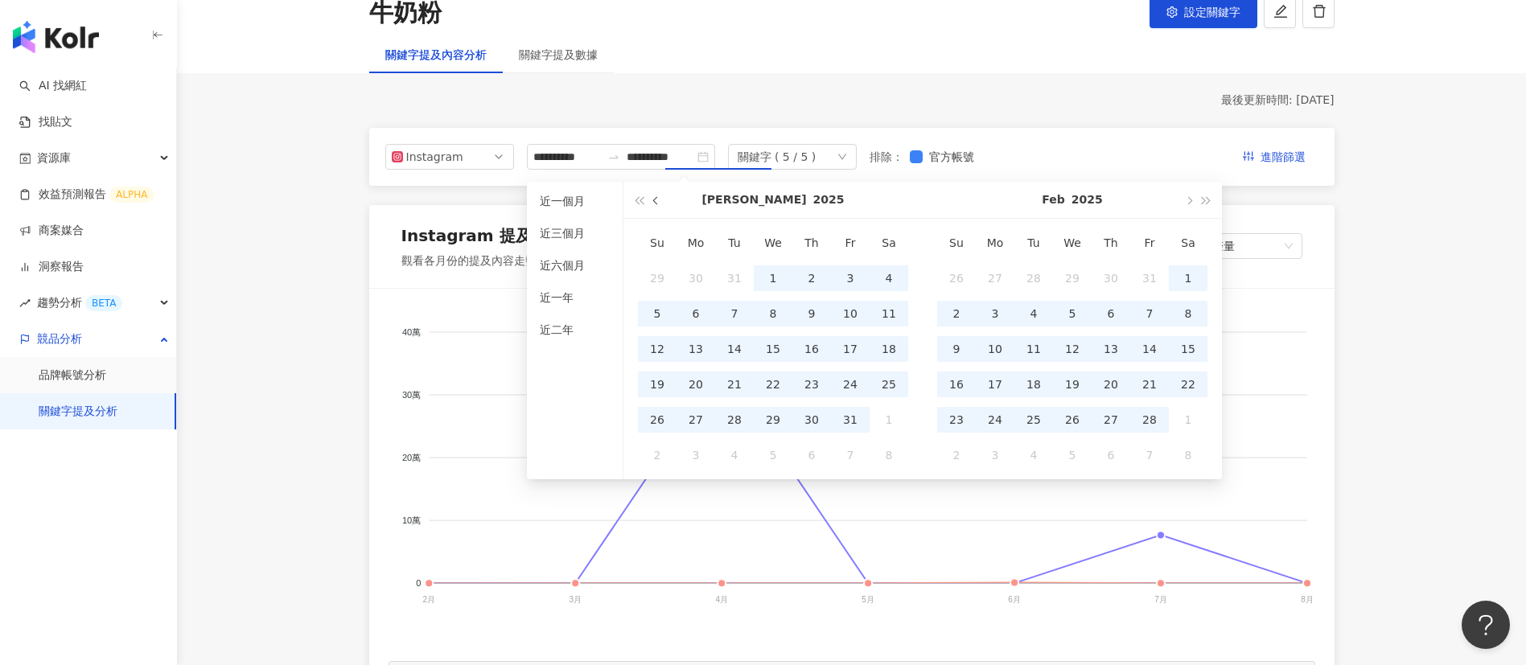
click at [656, 204] on span "button" at bounding box center [657, 200] width 8 height 8
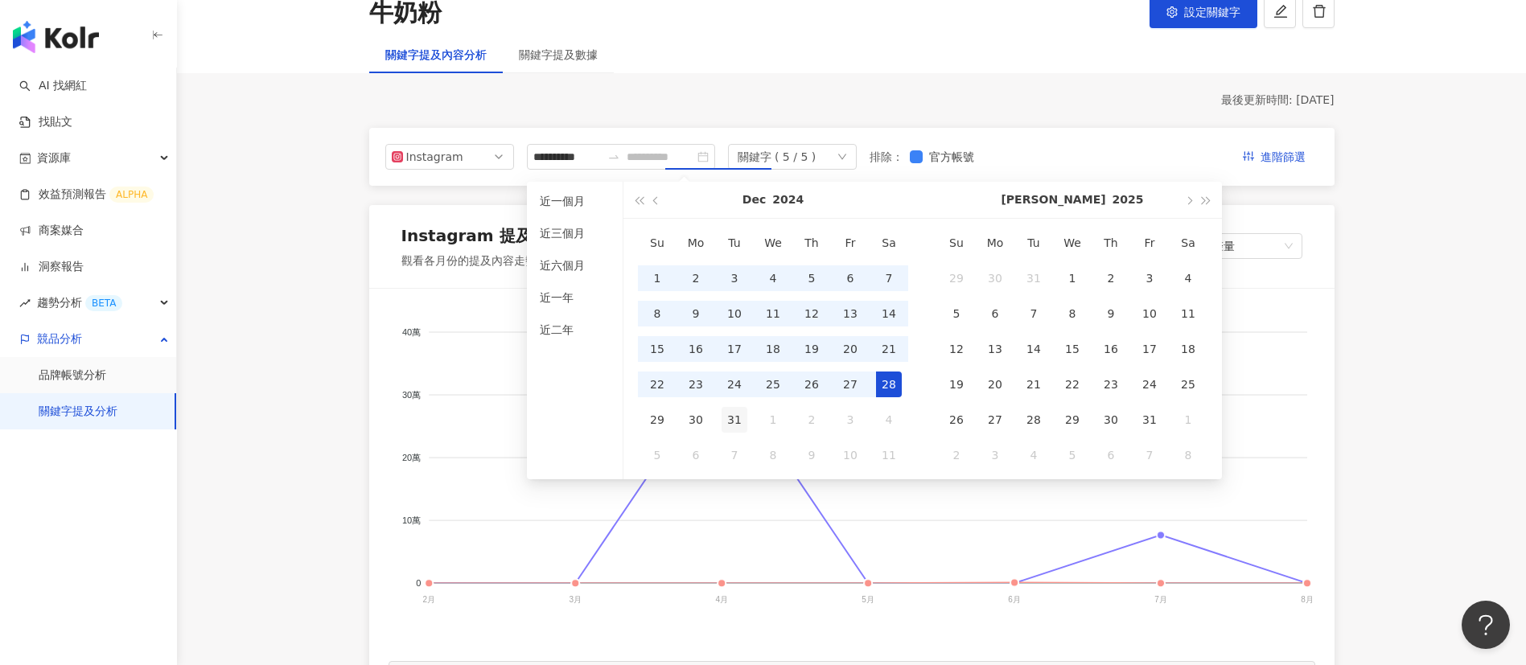
type input "**********"
click at [732, 419] on div "31" at bounding box center [735, 420] width 26 height 26
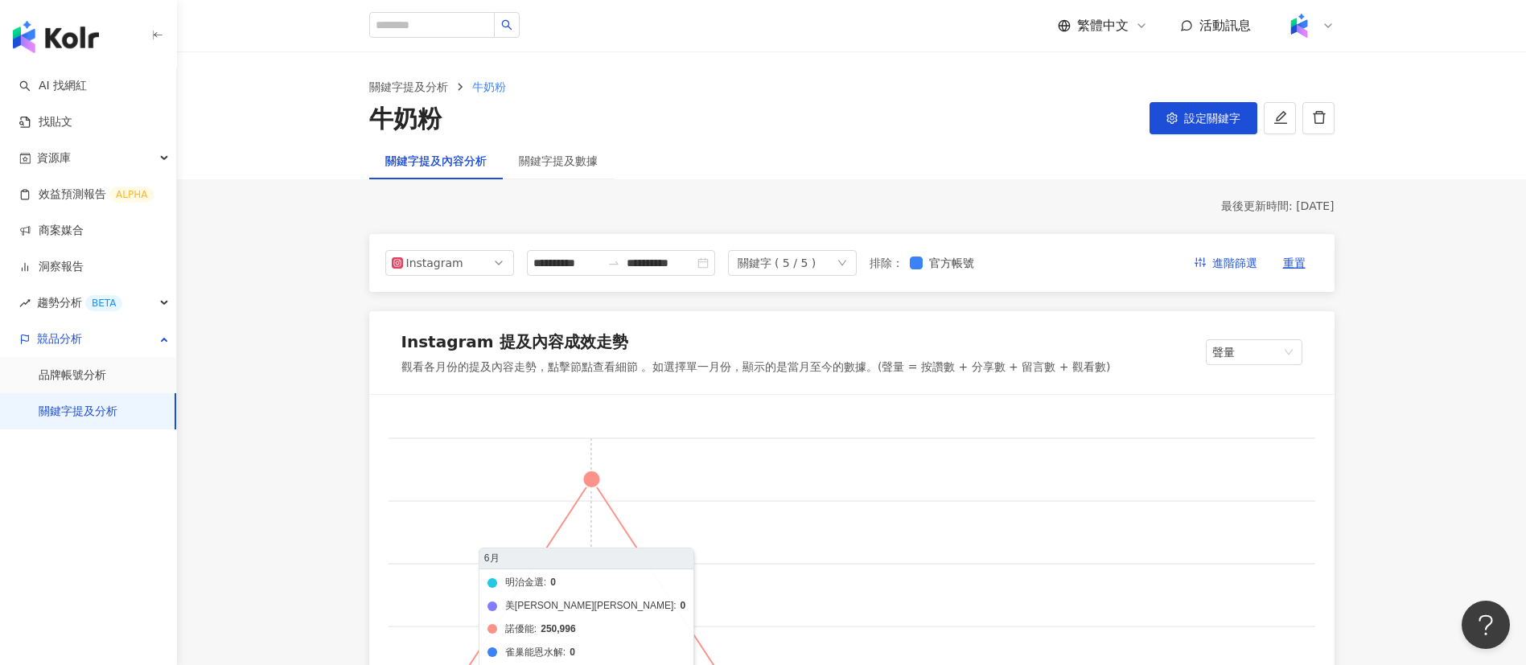
scroll to position [2, 0]
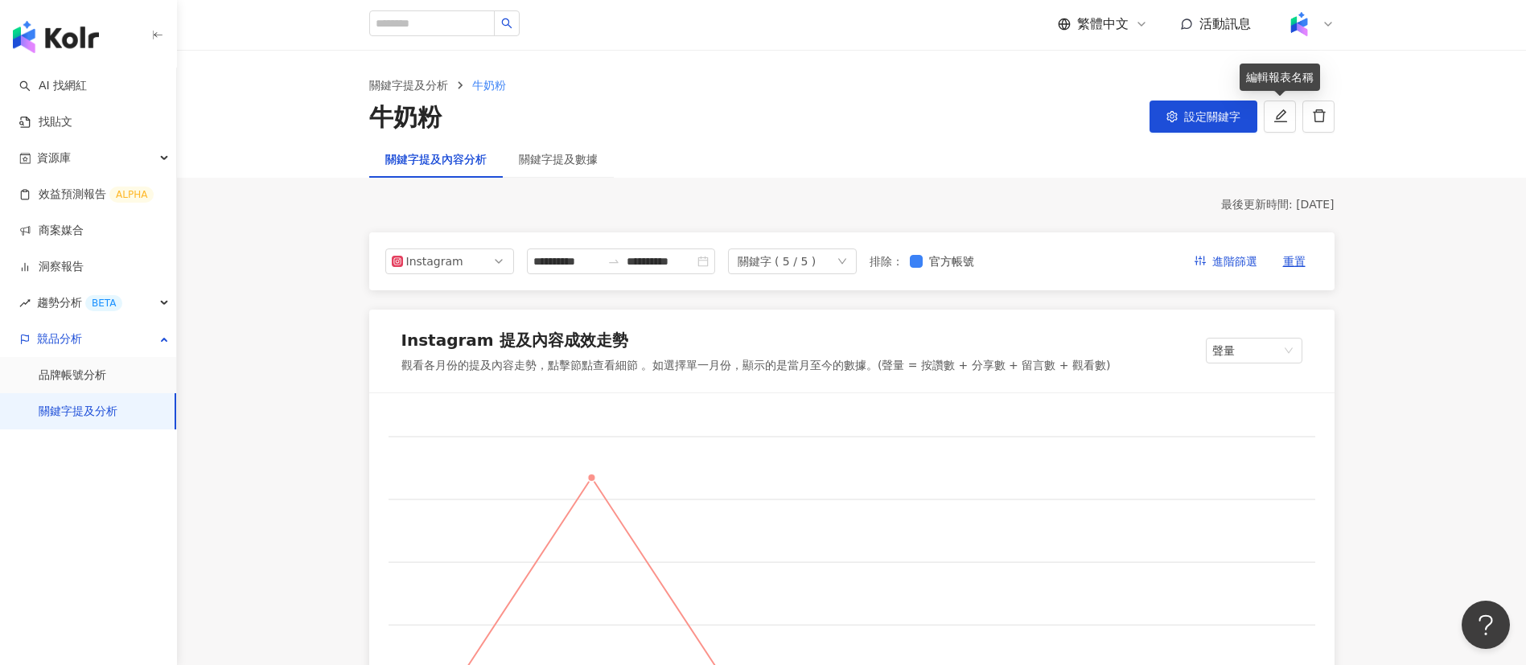
click at [1213, 117] on span "設定關鍵字" at bounding box center [1212, 116] width 56 height 13
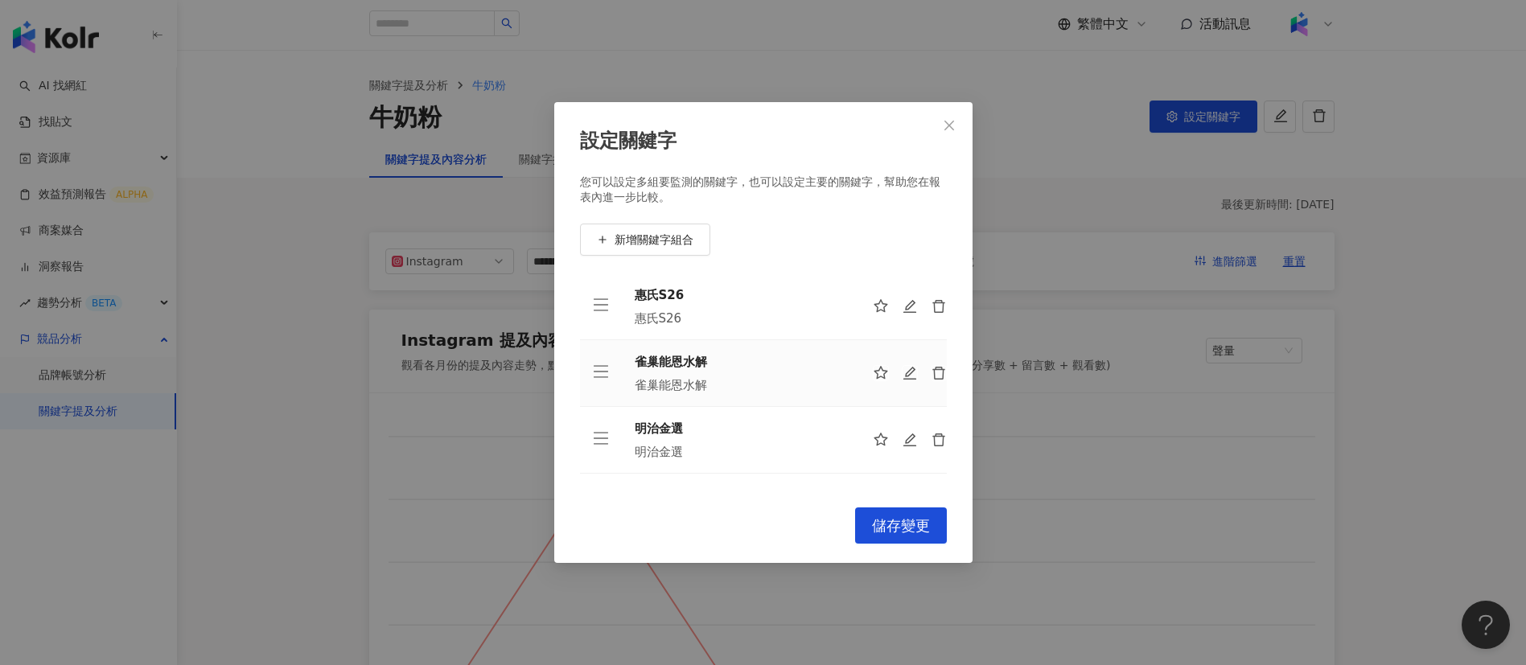
scroll to position [0, 0]
click at [691, 308] on div "惠氏S26 惠氏S26" at bounding box center [741, 306] width 212 height 40
click at [1068, 292] on div "設定關鍵字 您可以設定多組要監測的關鍵字，也可以設定主要的關鍵字，幫助您在報表內進一步比較。 新增關鍵字組合 惠氏S26 惠氏S26 雀巢能恩水解 雀巢能恩水…" at bounding box center [763, 332] width 1526 height 665
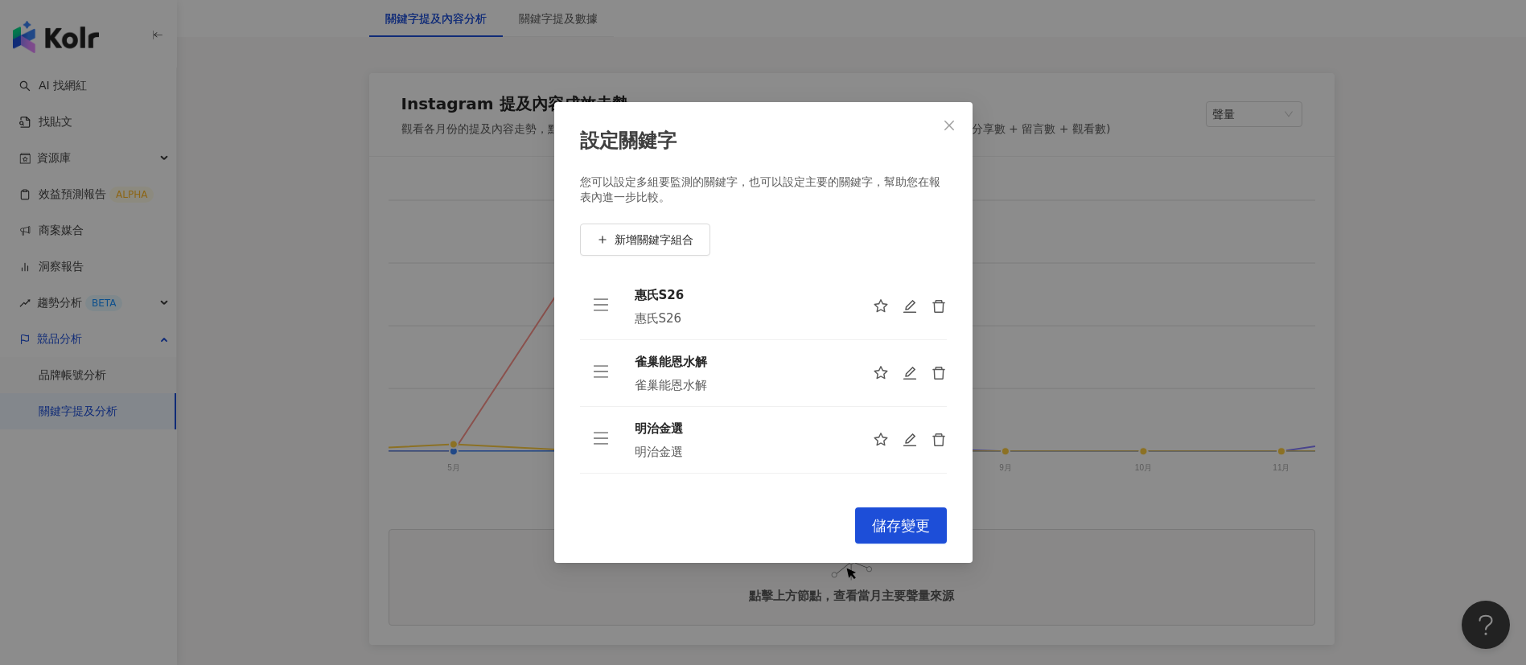
scroll to position [239, 0]
click at [948, 127] on icon "close" at bounding box center [949, 125] width 13 height 13
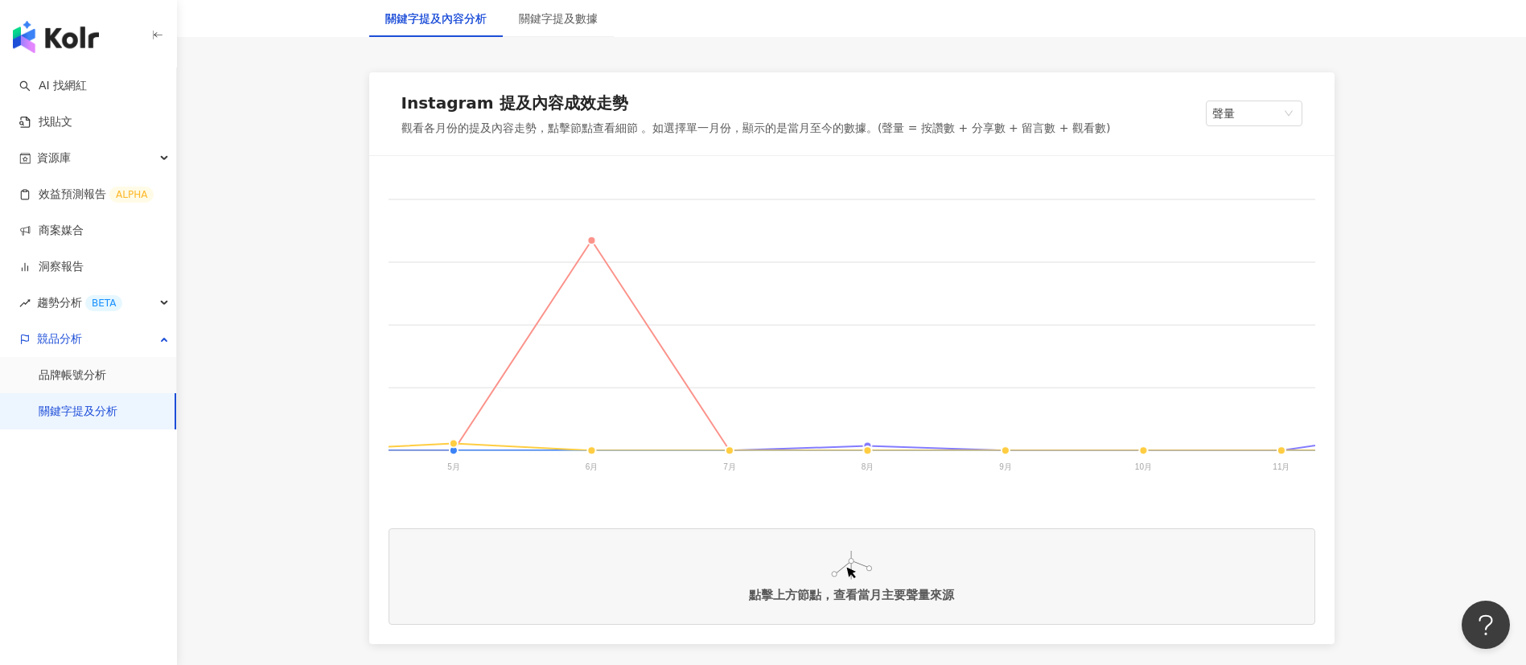
scroll to position [0, 0]
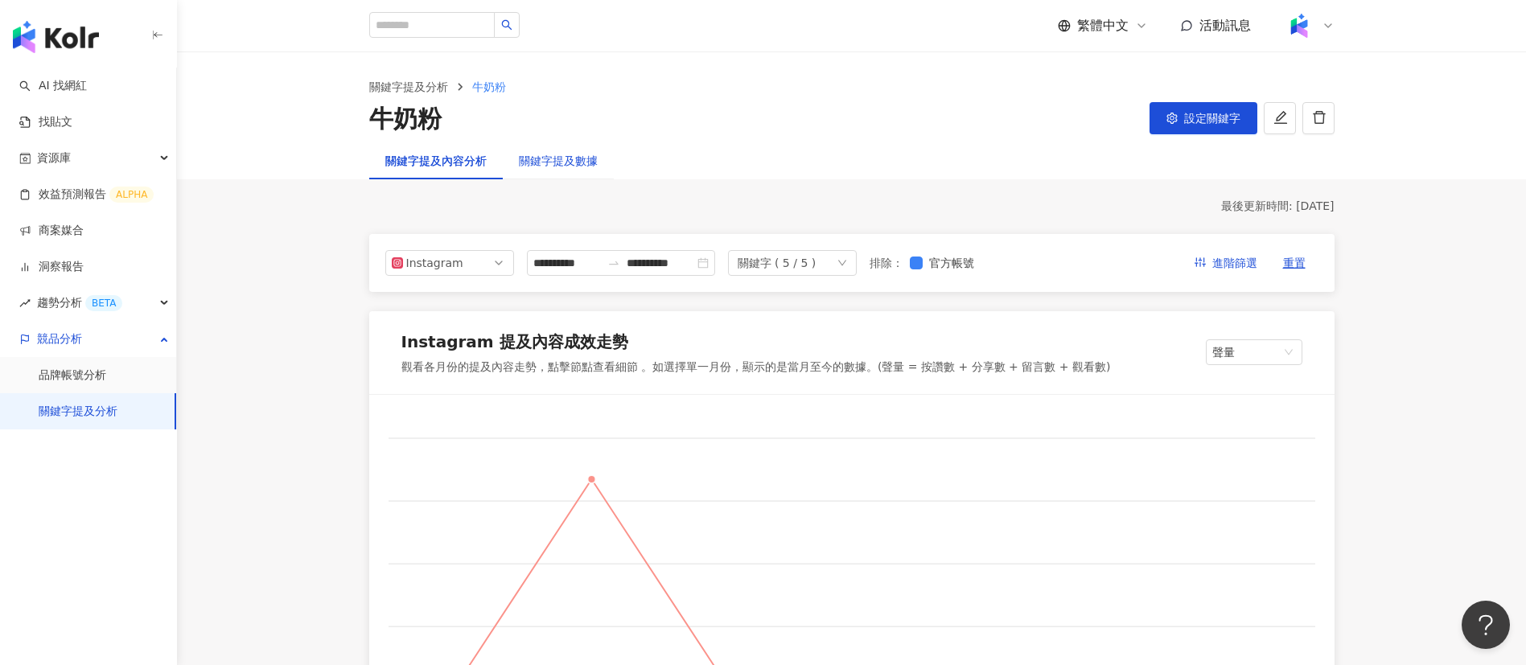
click at [535, 154] on div "關鍵字提及數據" at bounding box center [558, 161] width 79 height 18
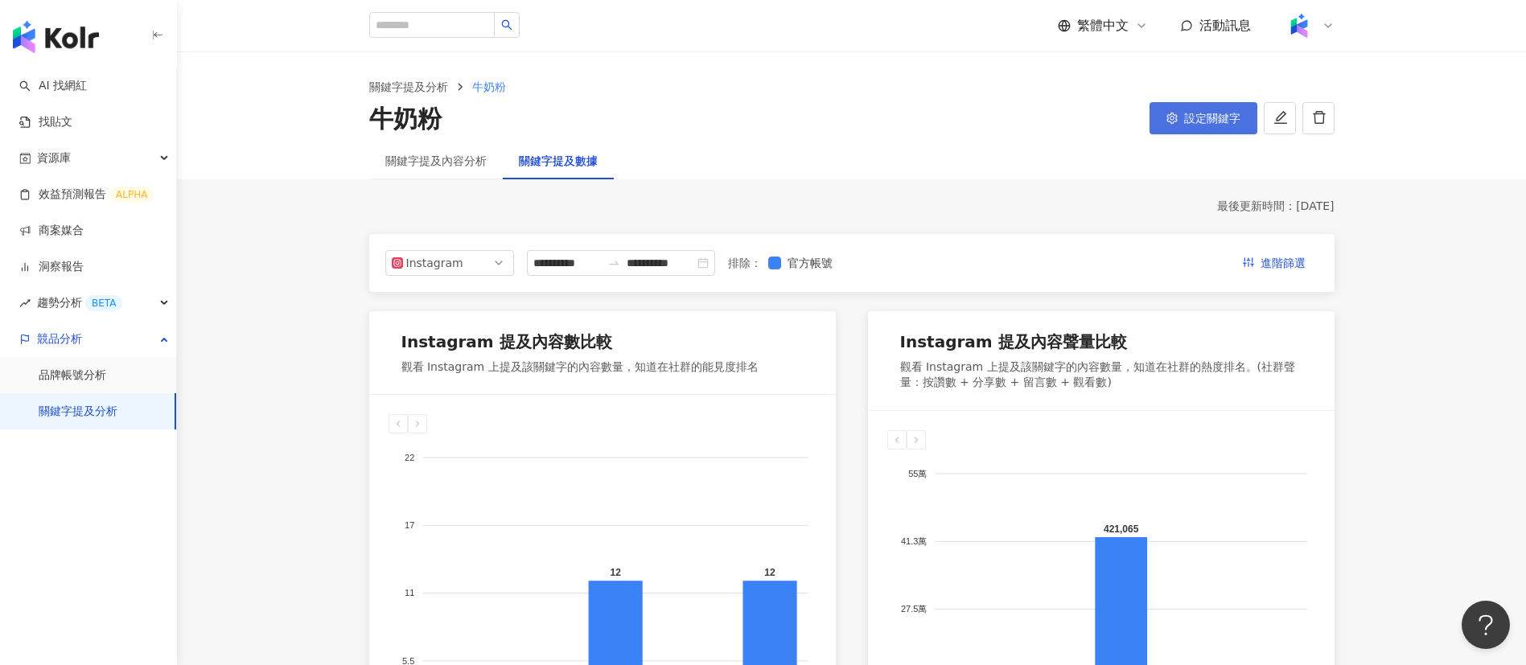
click at [1181, 121] on button "設定關鍵字" at bounding box center [1204, 118] width 108 height 32
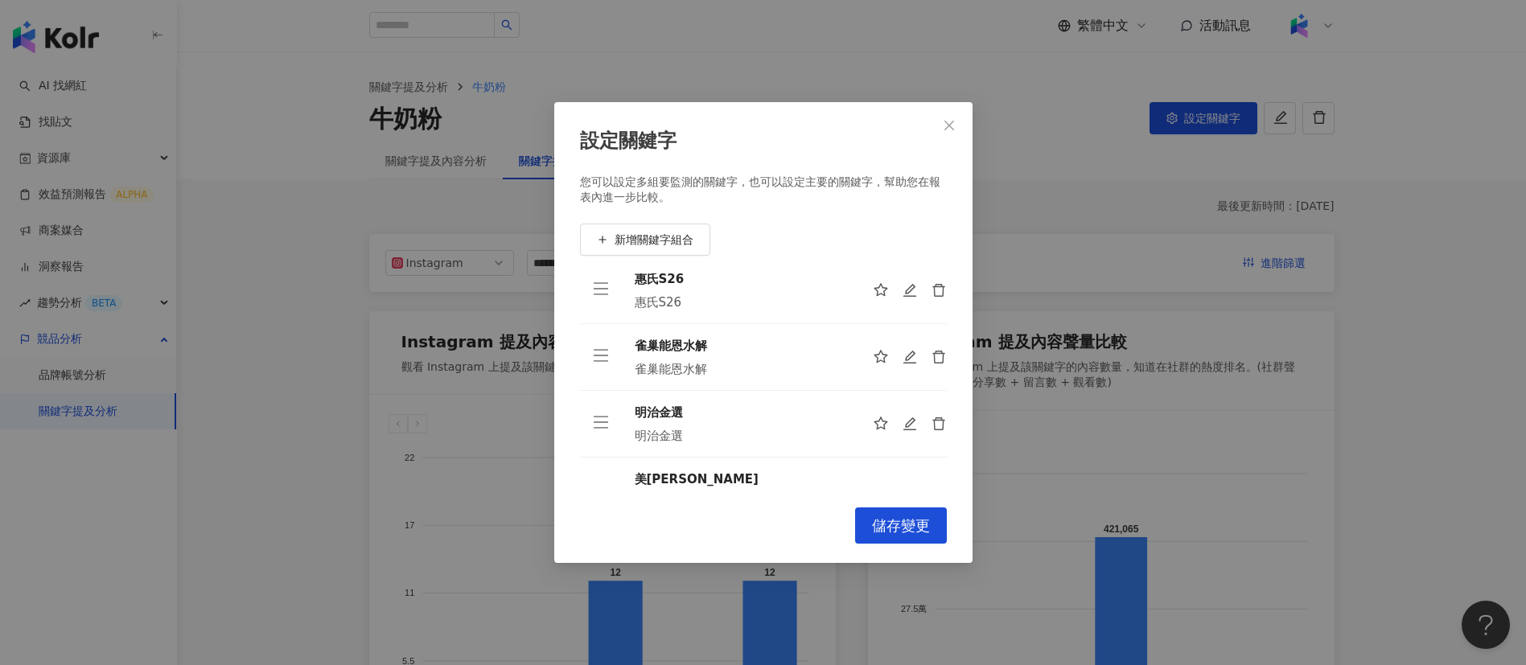
scroll to position [17, 0]
drag, startPoint x: 708, startPoint y: 343, endPoint x: 660, endPoint y: 363, distance: 51.2
click at [639, 344] on div "雀巢能恩水解" at bounding box center [741, 345] width 212 height 18
click at [679, 385] on td "雀巢能恩水解 雀巢能恩水解" at bounding box center [741, 356] width 238 height 67
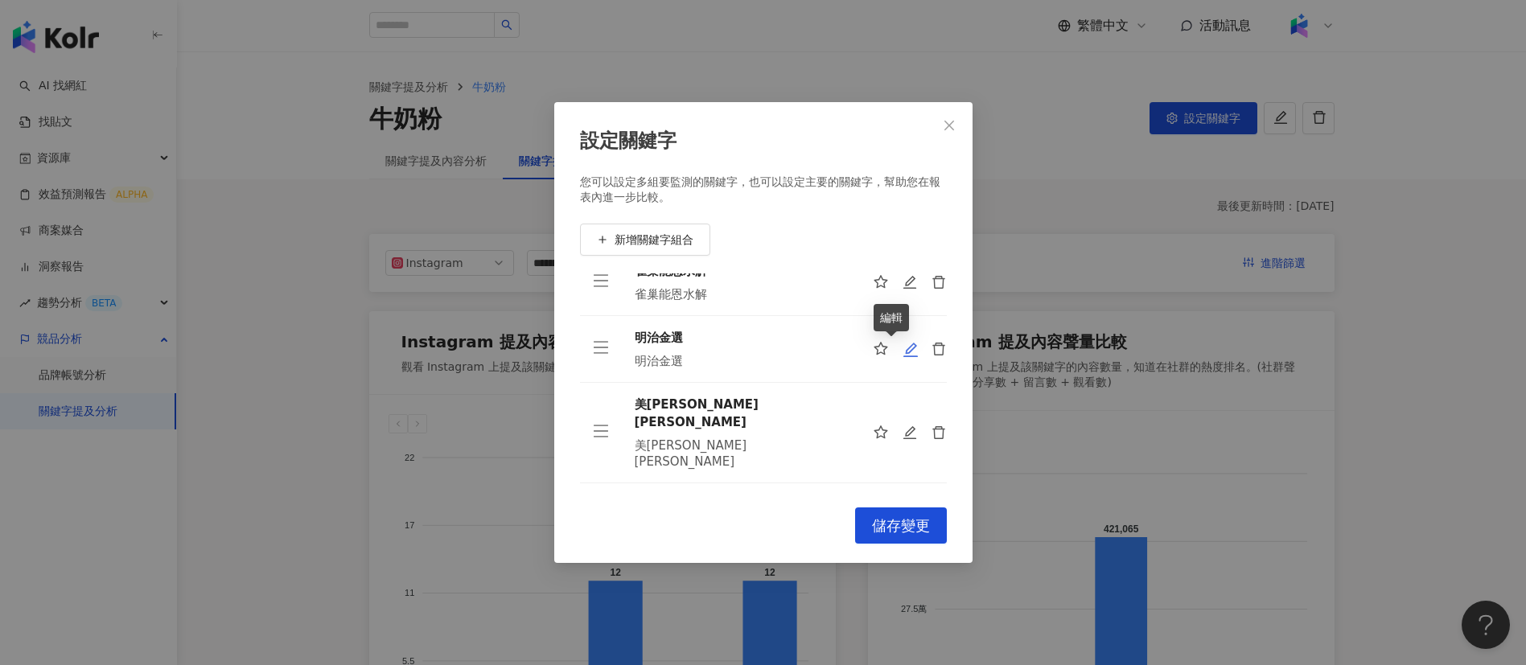
click at [903, 357] on icon "edit" at bounding box center [911, 350] width 16 height 16
type input "****"
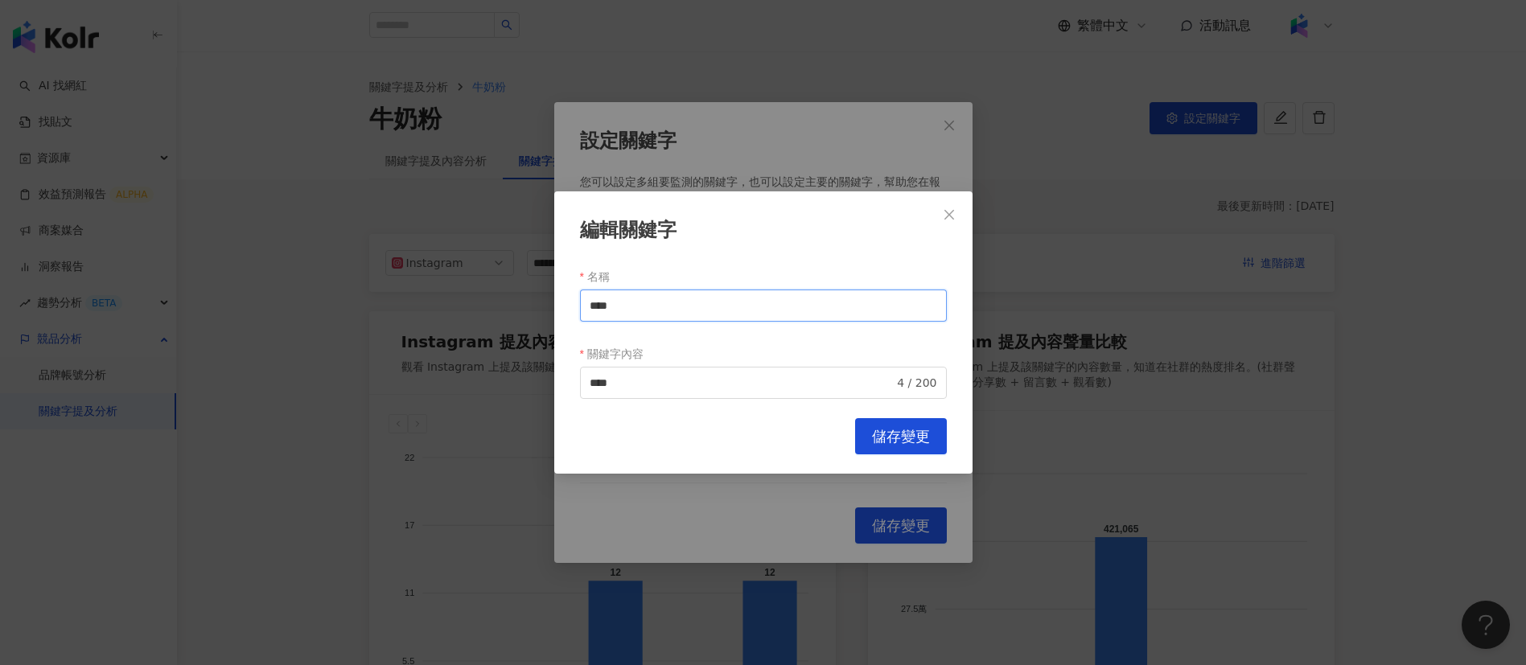
click at [609, 309] on input "****" at bounding box center [763, 306] width 367 height 32
type input "****"
click at [611, 383] on input "****" at bounding box center [742, 383] width 305 height 18
type input "*********"
click at [904, 431] on span "儲存變更" at bounding box center [901, 437] width 58 height 18
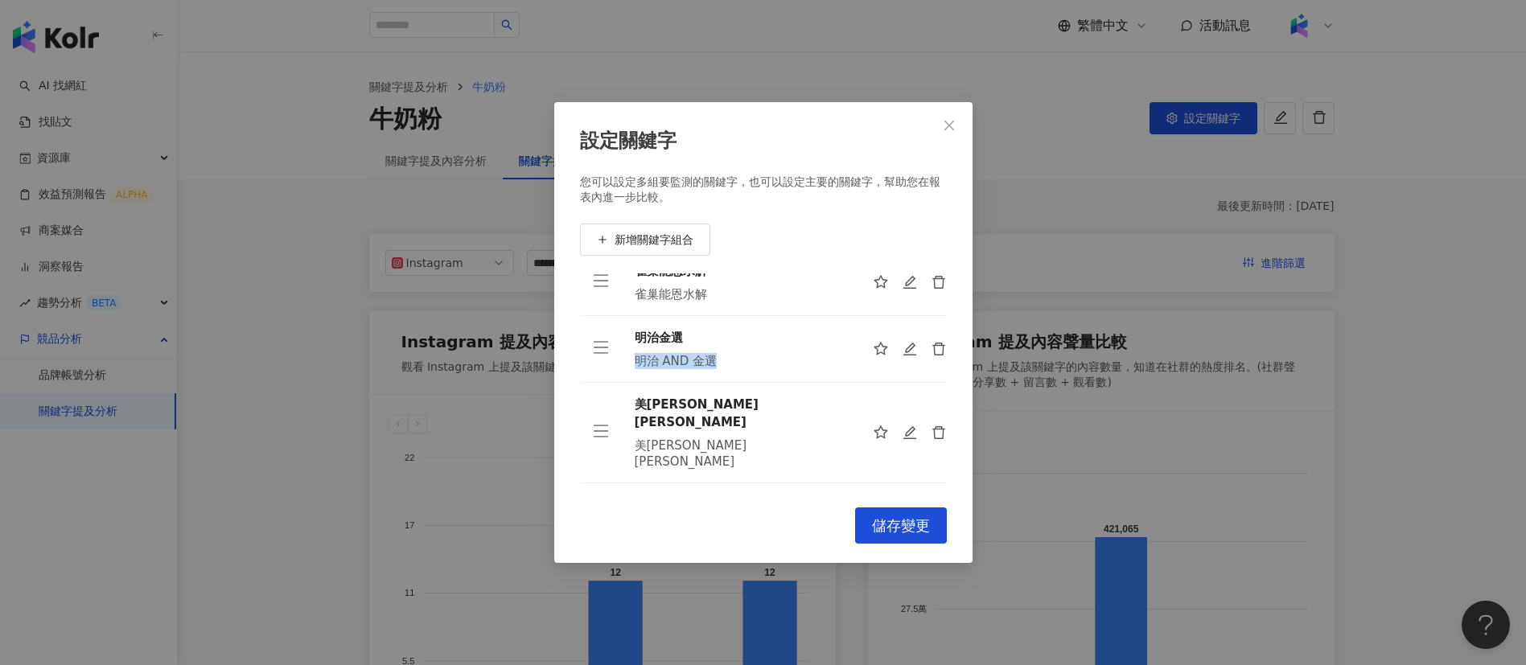
drag, startPoint x: 710, startPoint y: 360, endPoint x: 623, endPoint y: 360, distance: 87.7
click at [623, 360] on td "明治金選 明治 AND 金選" at bounding box center [741, 349] width 238 height 67
copy div "明治 AND 金選"
click at [932, 348] on icon "delete" at bounding box center [940, 350] width 16 height 16
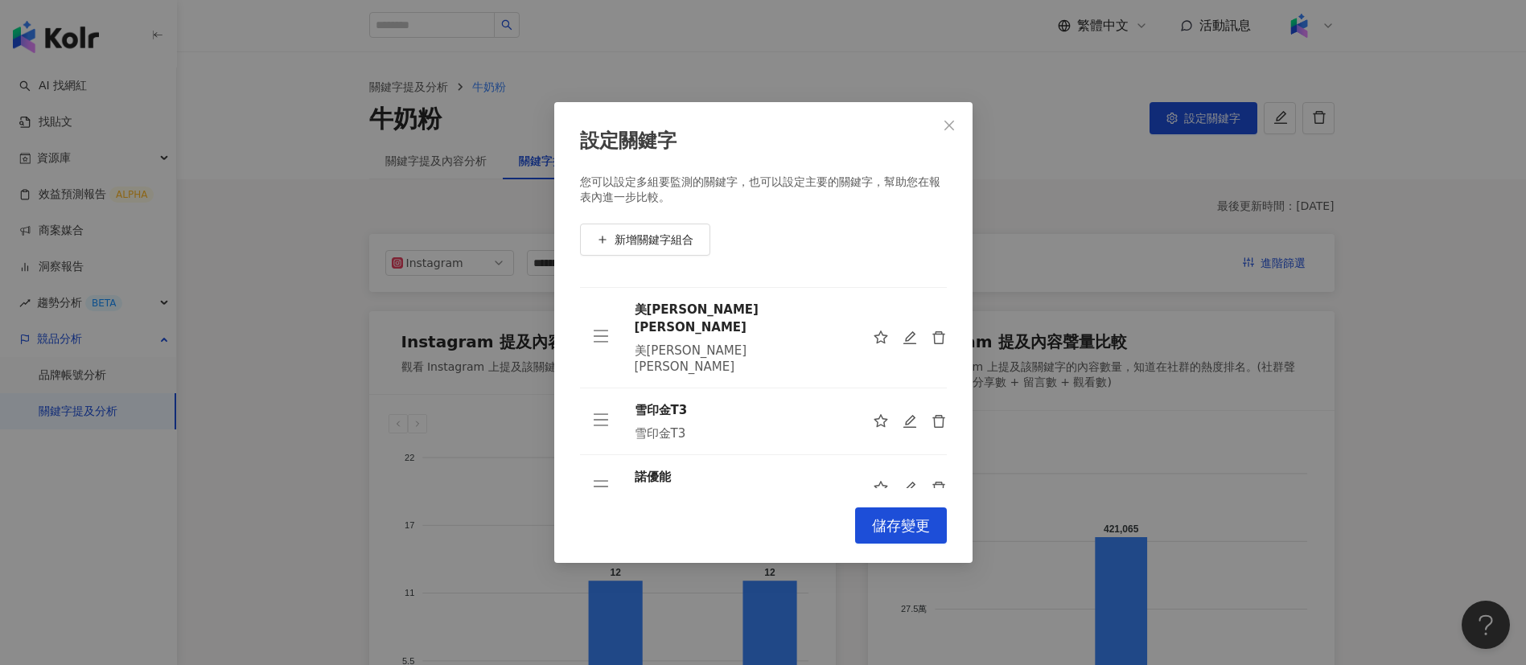
scroll to position [0, 0]
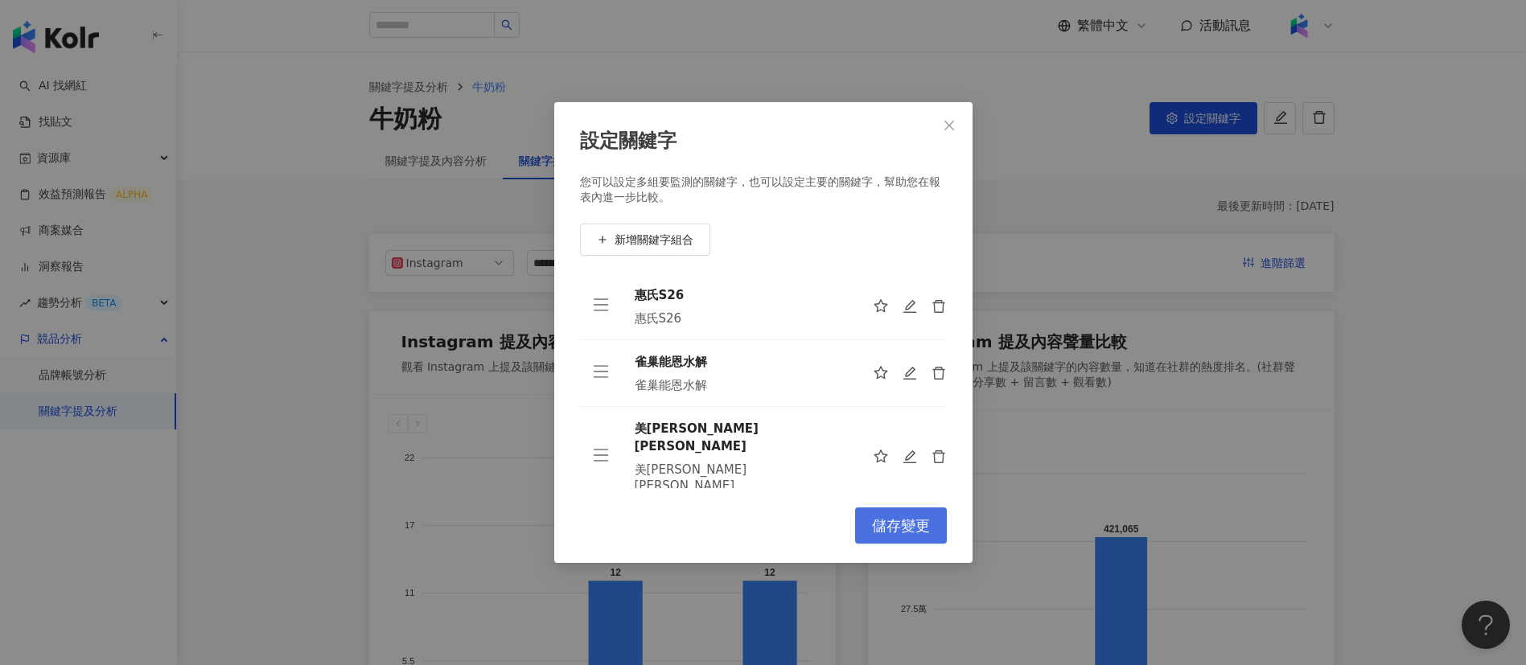
click at [898, 529] on span "儲存變更" at bounding box center [901, 526] width 58 height 18
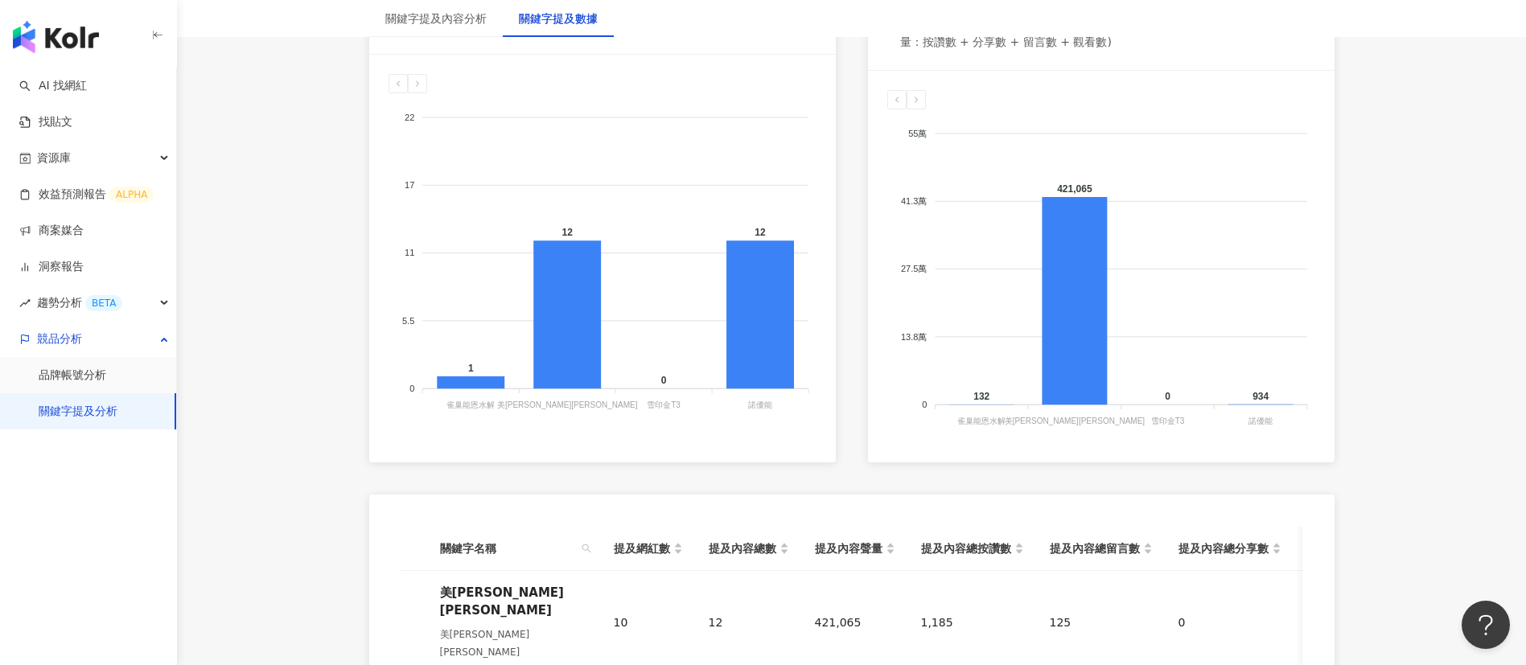
click at [726, 450] on div "Instagram 提及內容數比較 觀看 Instagram 上提及該關鍵字的內容數量，知道在社群的能見度排名 22 22 17 17 11 11 5.5 5…" at bounding box center [602, 217] width 467 height 492
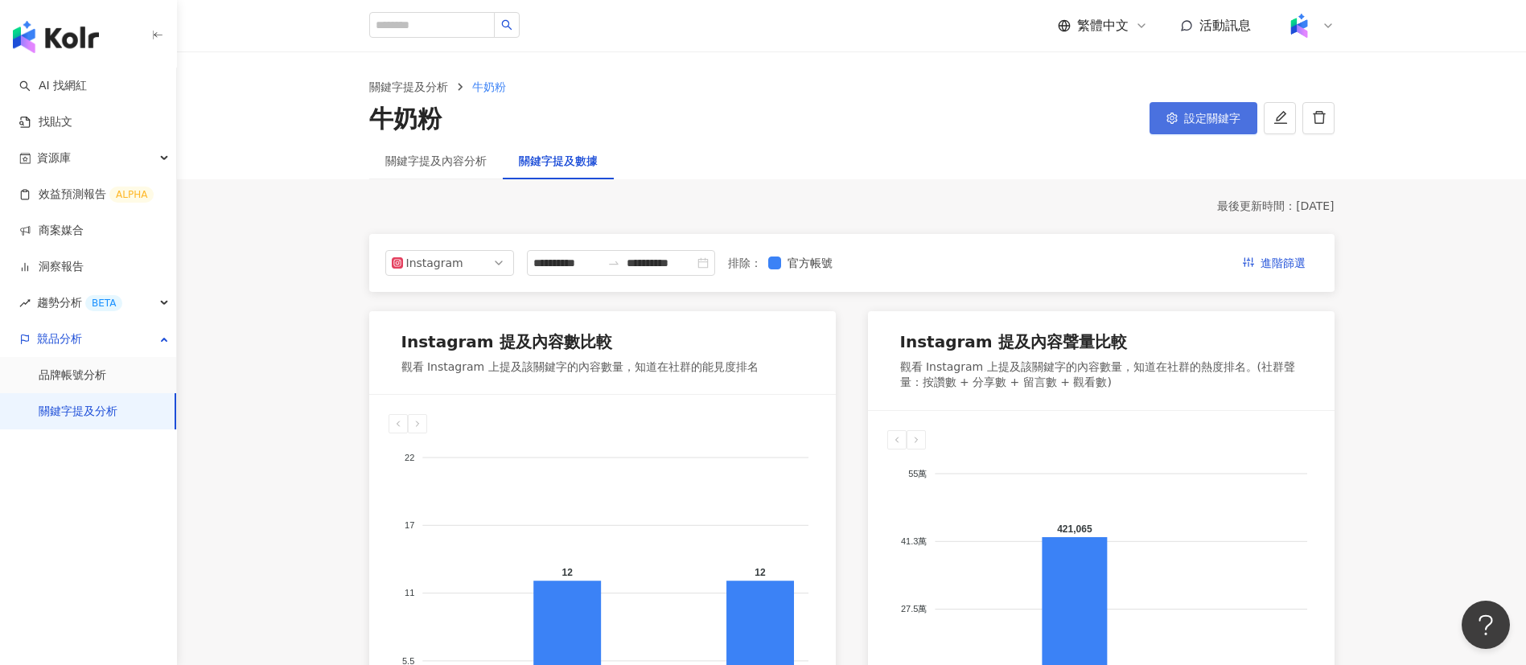
click at [1166, 130] on button "設定關鍵字" at bounding box center [1204, 118] width 108 height 32
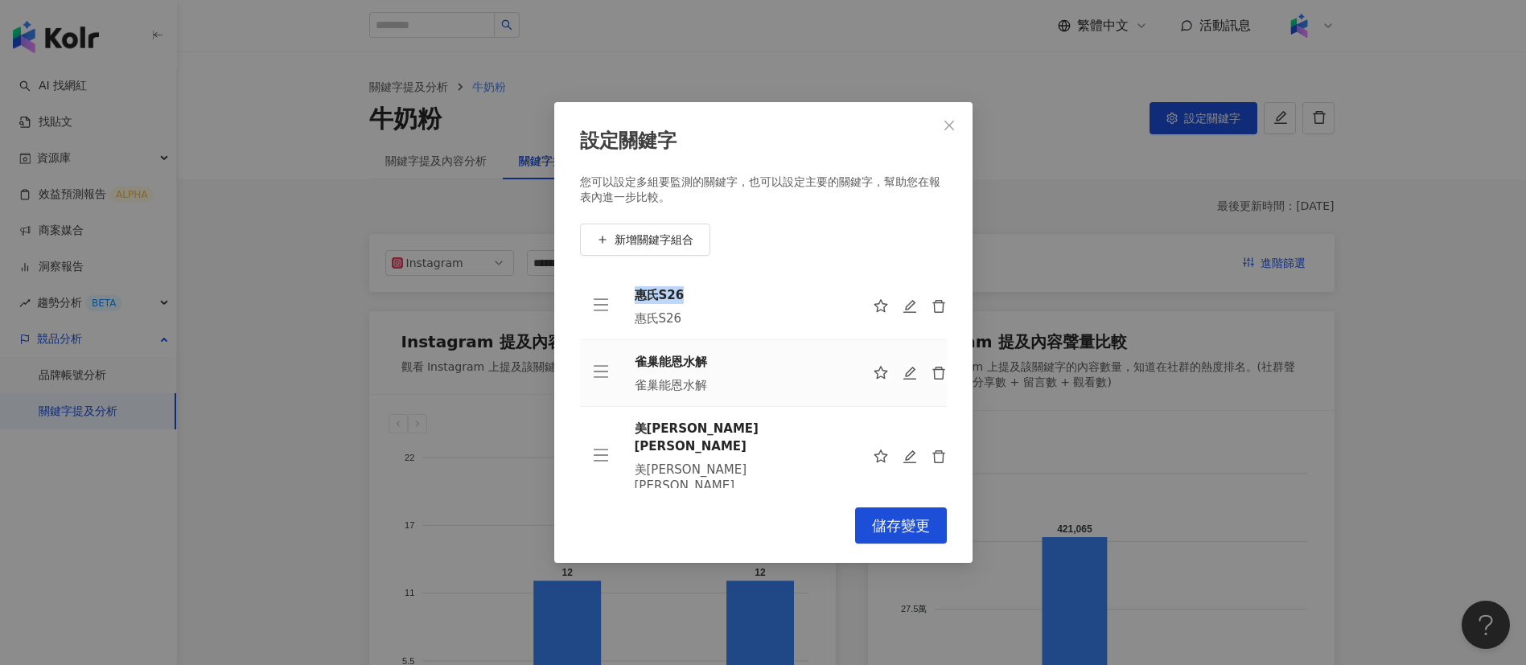
drag, startPoint x: 684, startPoint y: 294, endPoint x: 618, endPoint y: 293, distance: 66.0
click at [618, 293] on tr "惠氏S26 惠氏S26" at bounding box center [763, 307] width 367 height 67
copy div "惠氏S26"
click at [932, 303] on icon "delete" at bounding box center [939, 307] width 14 height 14
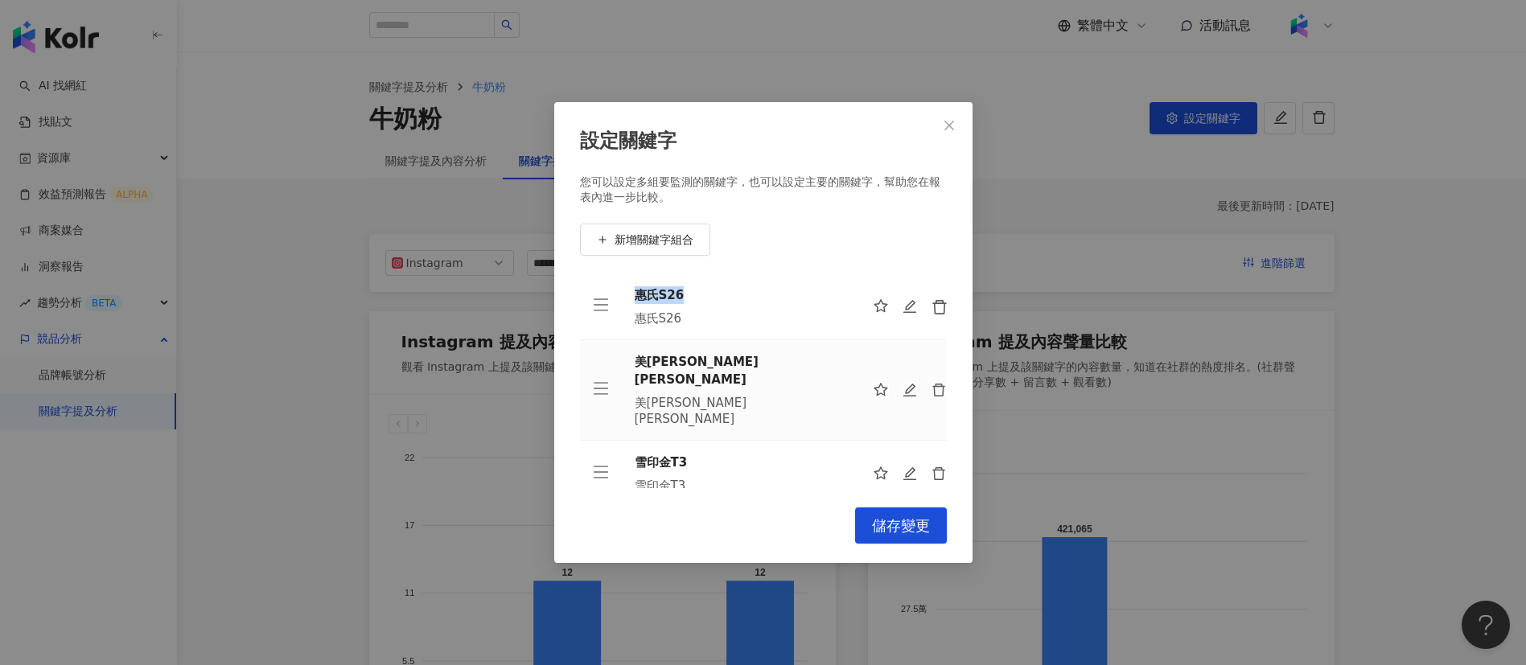
scroll to position [71, 0]
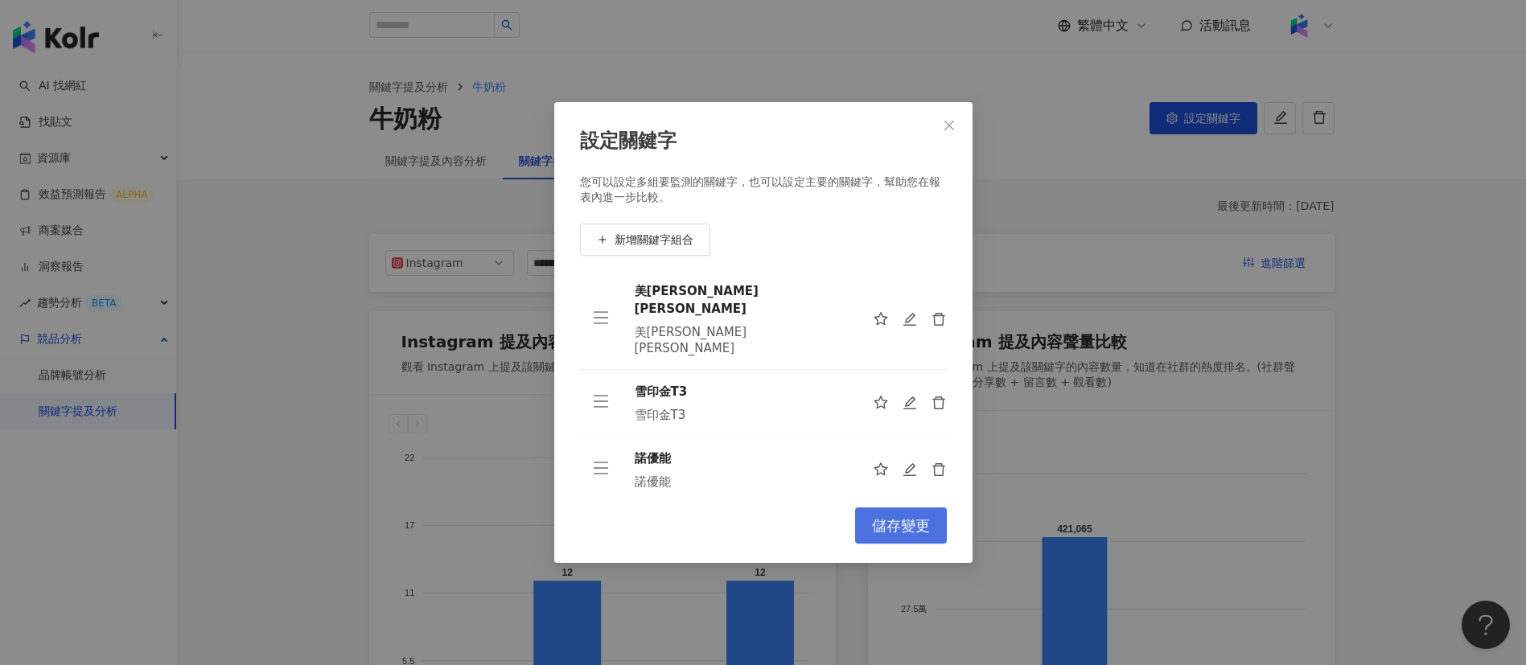
click at [882, 528] on span "儲存變更" at bounding box center [901, 526] width 58 height 18
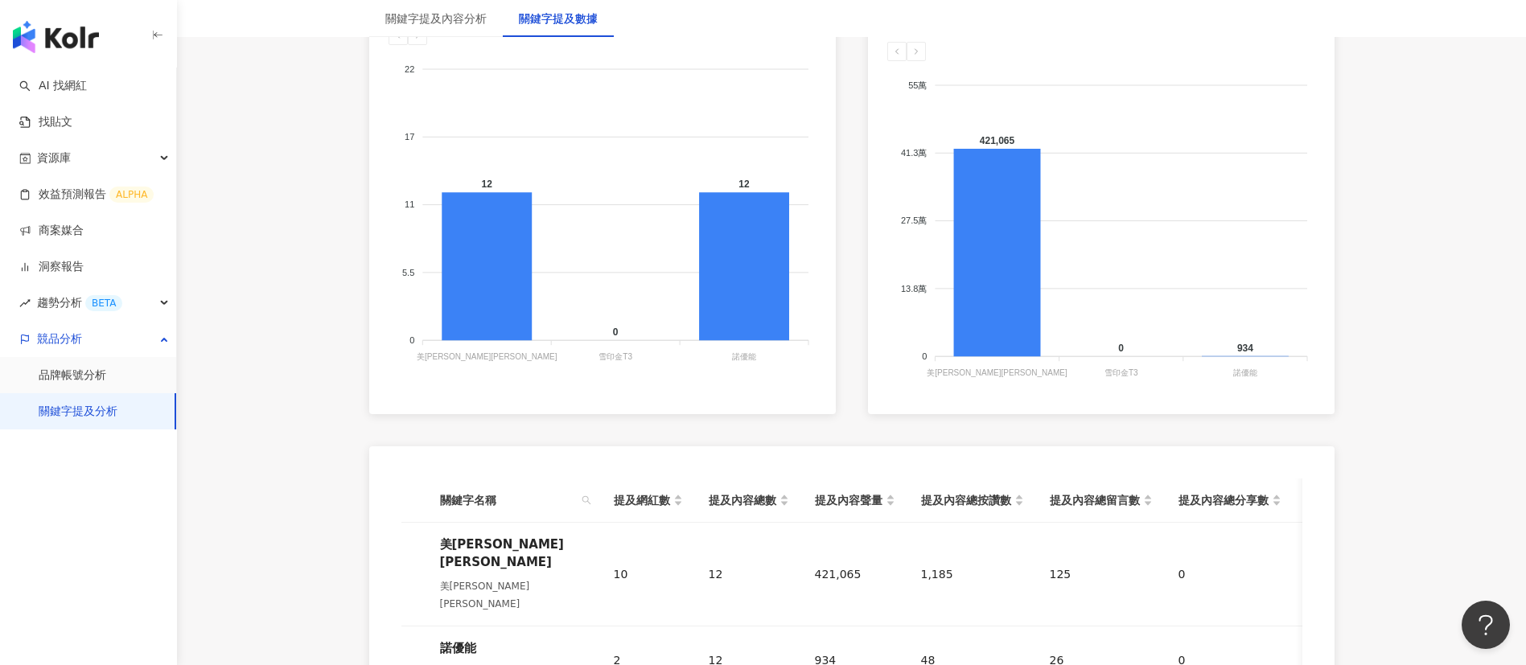
scroll to position [0, 0]
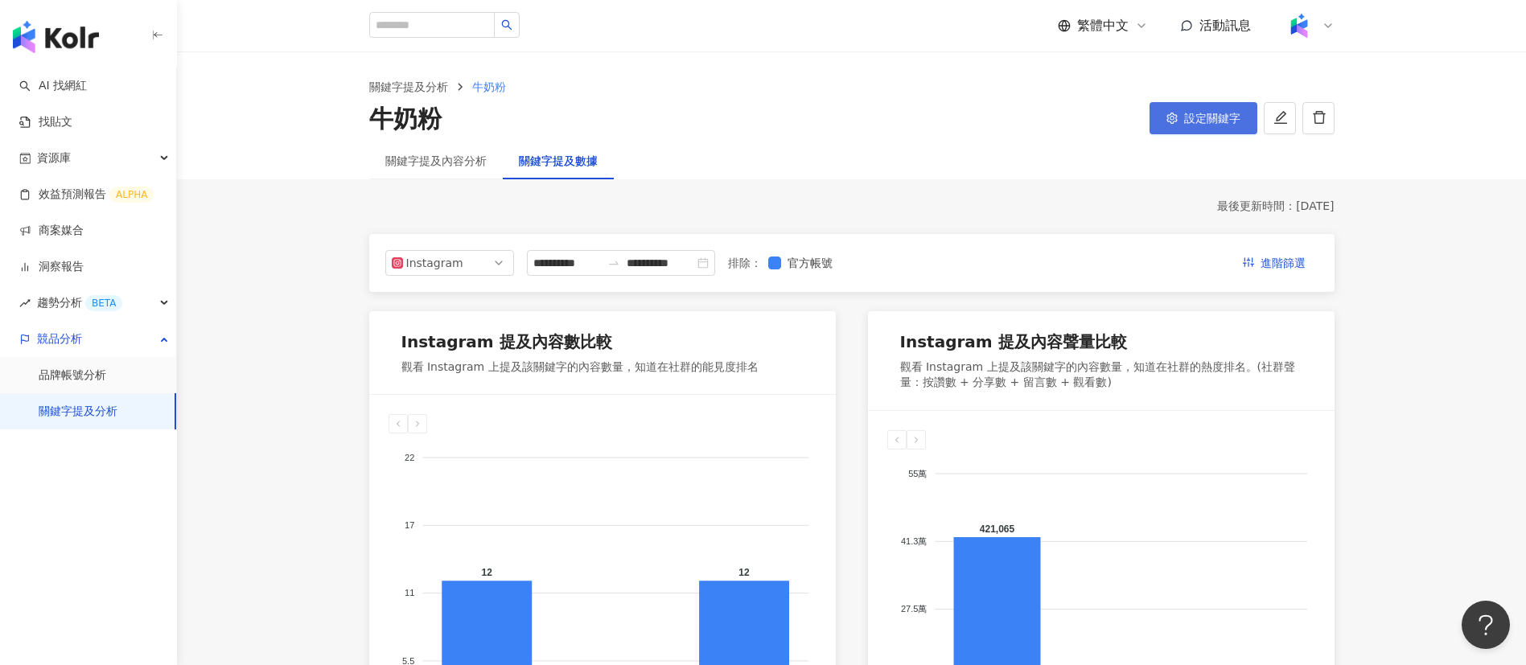
click at [1169, 123] on icon "setting" at bounding box center [1171, 118] width 11 height 11
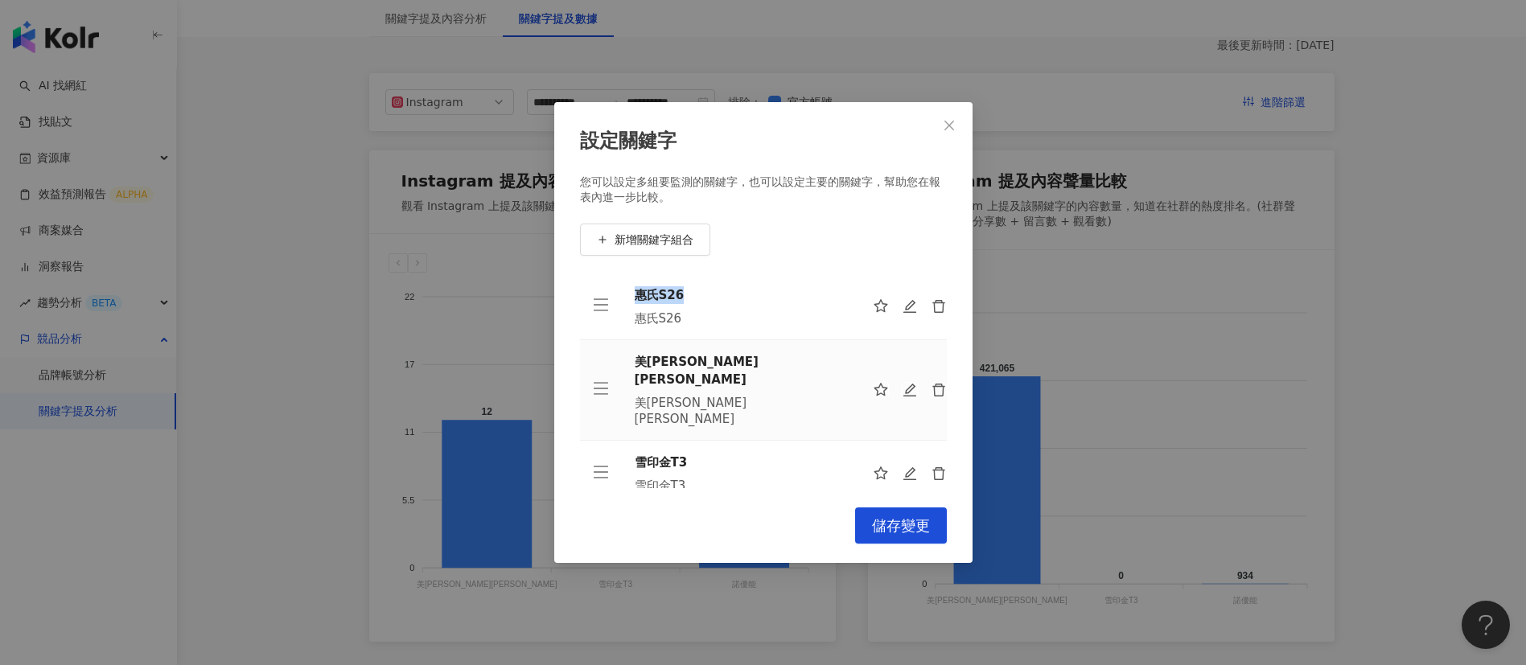
click at [738, 306] on div "惠氏S26 惠氏S26" at bounding box center [741, 306] width 212 height 40
click at [903, 304] on icon "edit" at bounding box center [911, 307] width 16 height 16
type input "*****"
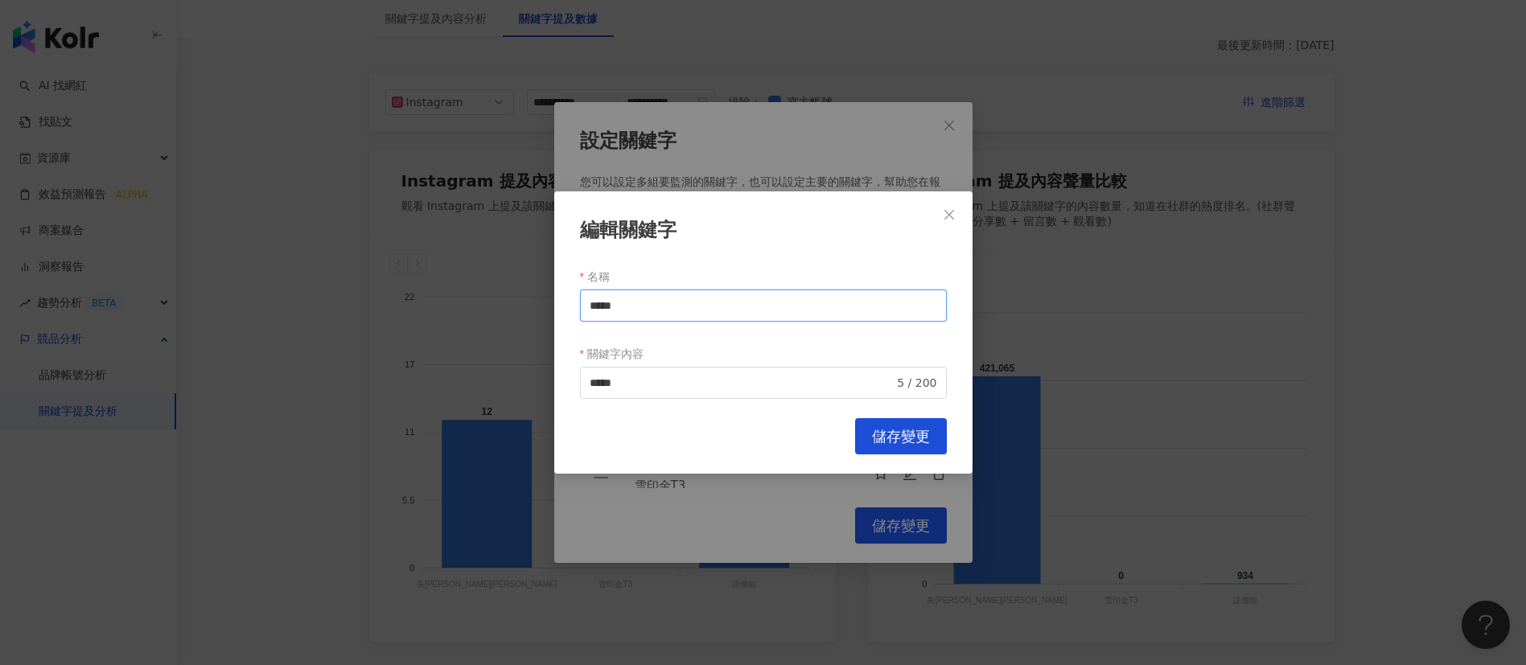
drag, startPoint x: 594, startPoint y: 298, endPoint x: 541, endPoint y: 298, distance: 52.3
click at [541, 298] on div "編輯關鍵字 名稱 ***** 關鍵字內容 ***** 5 / 200 Cancel 儲存變更" at bounding box center [763, 332] width 1526 height 665
drag, startPoint x: 643, startPoint y: 380, endPoint x: 494, endPoint y: 382, distance: 148.8
click at [494, 382] on div "編輯關鍵字 名稱 ***** 關鍵字內容 惠氏S26 ***** 5 / 200 Cancel 儲存變更" at bounding box center [763, 332] width 1526 height 665
click at [887, 428] on span "儲存變更" at bounding box center [901, 437] width 58 height 18
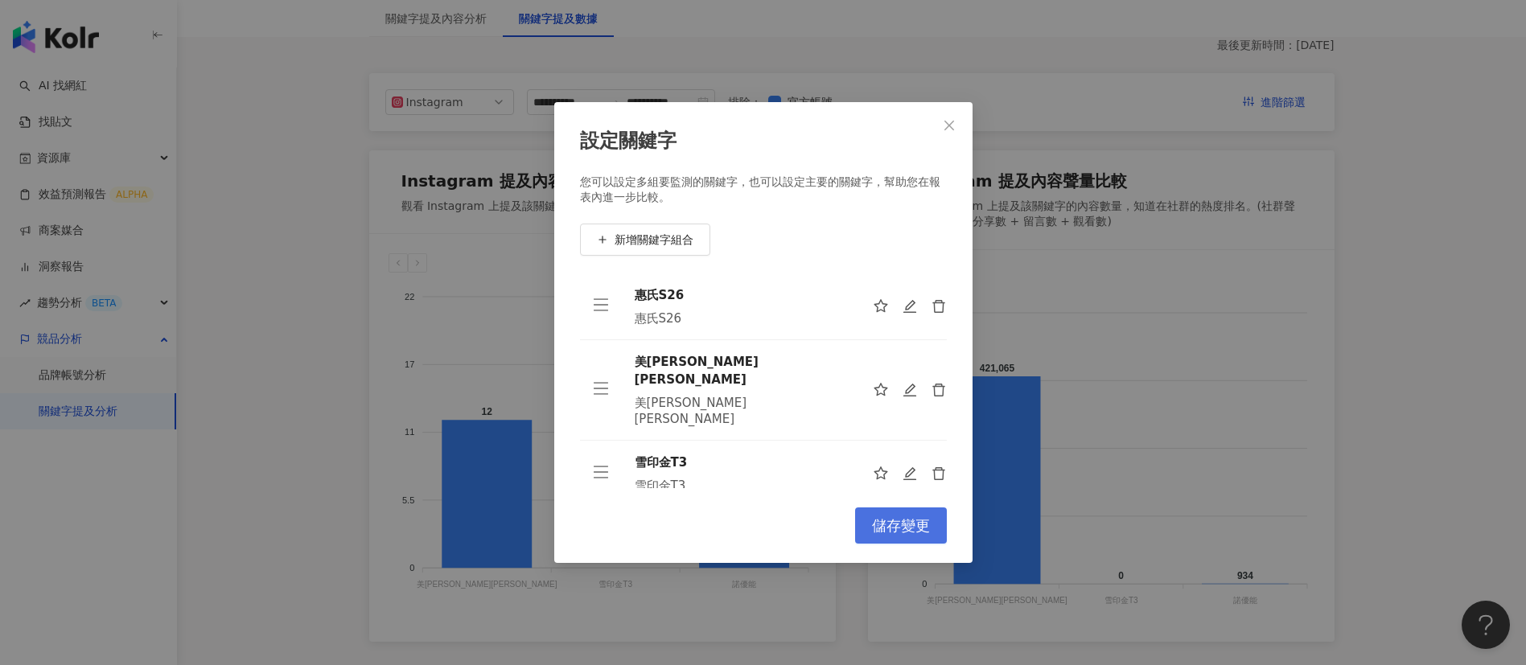
click at [909, 517] on span "儲存變更" at bounding box center [901, 526] width 58 height 18
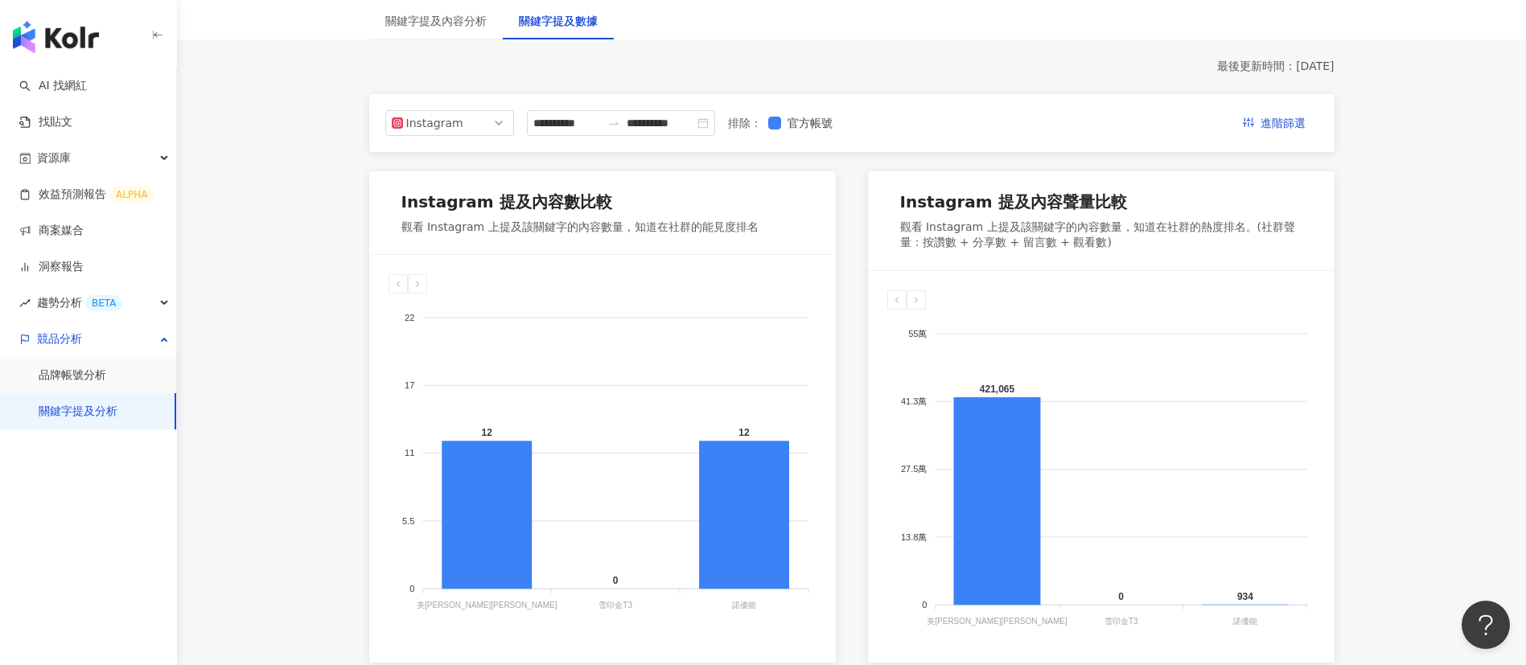
scroll to position [130, 0]
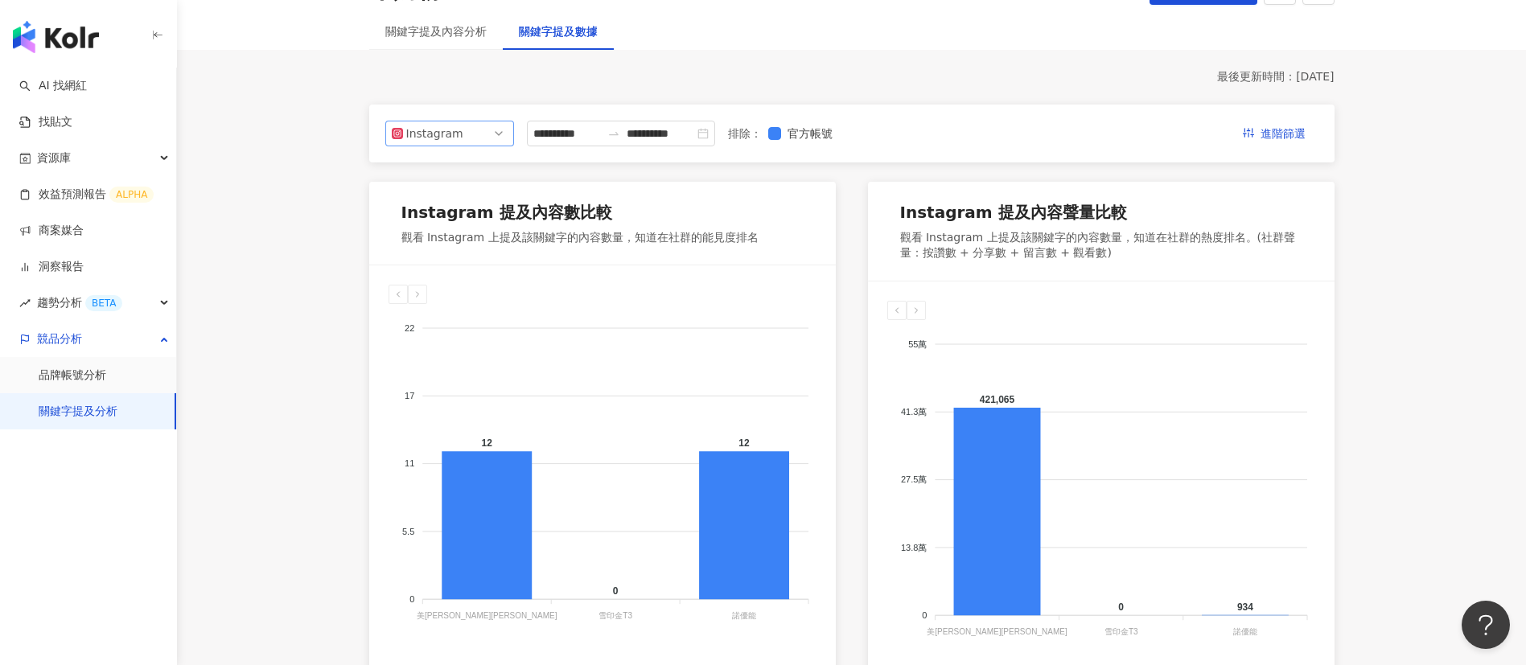
click at [447, 124] on div "Instagram" at bounding box center [432, 133] width 52 height 24
click at [452, 194] on div "Facebook" at bounding box center [439, 198] width 52 height 18
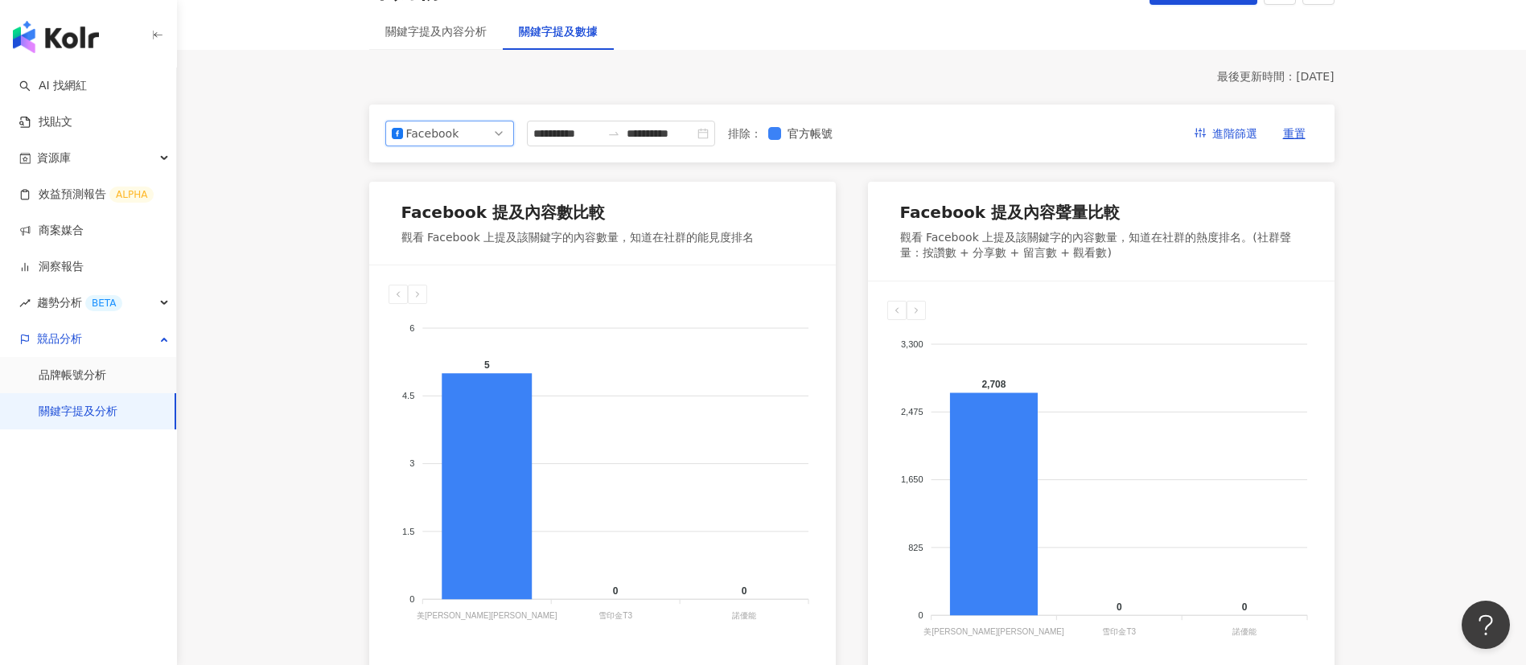
click at [294, 356] on main "**********" at bounding box center [851, 547] width 1349 height 1248
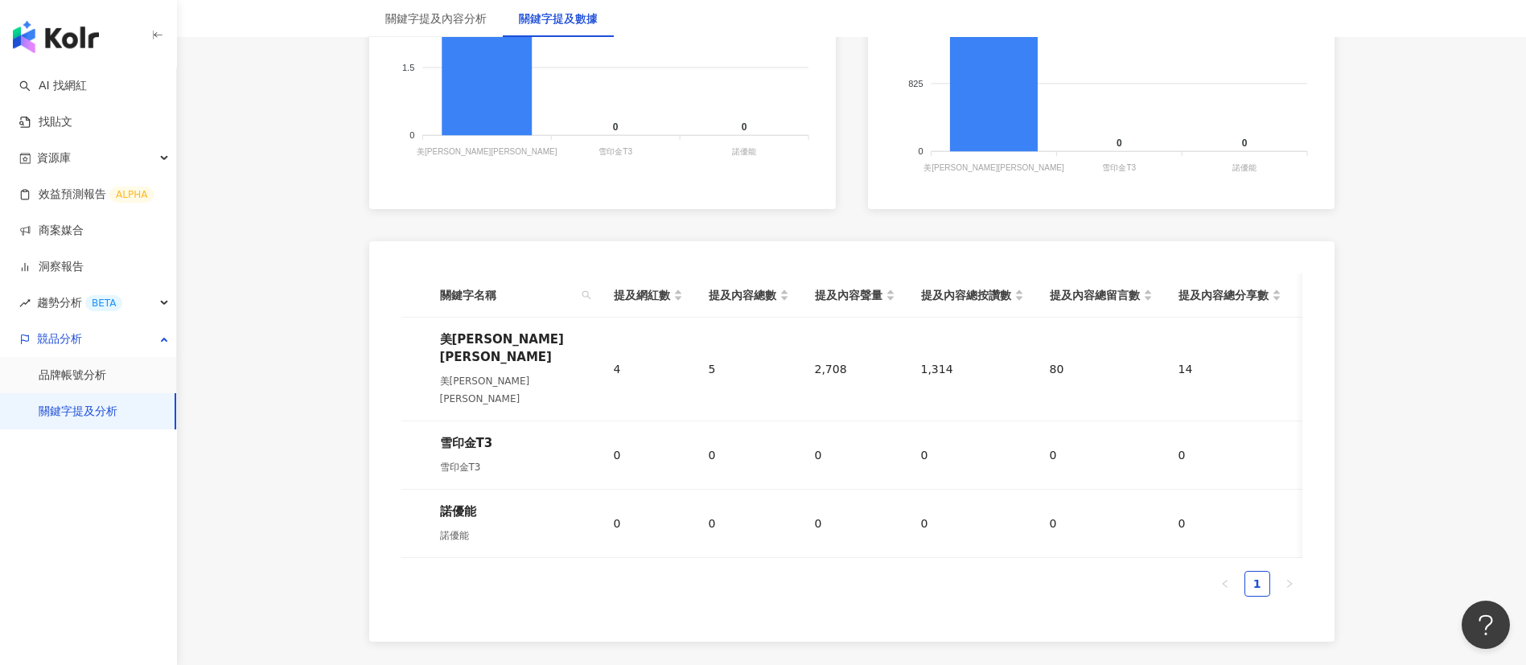
scroll to position [0, 0]
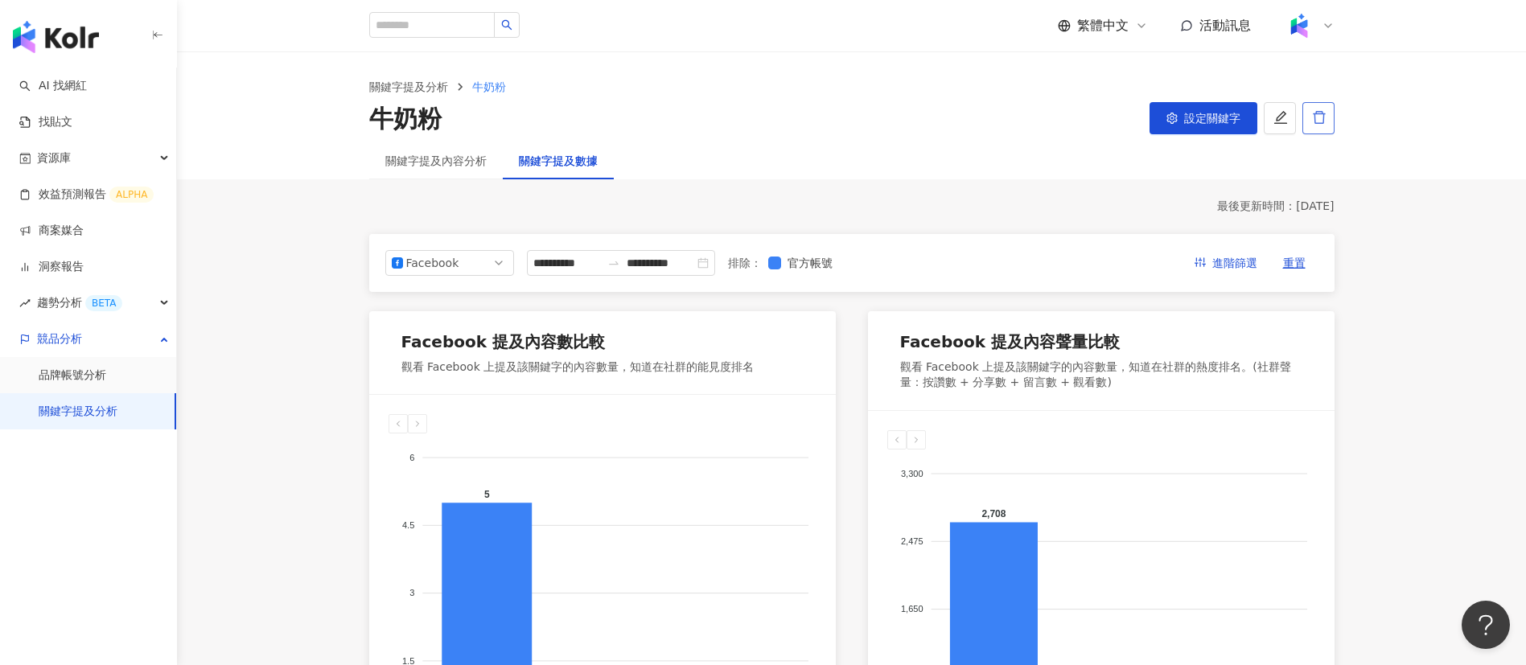
click at [1331, 125] on button "button" at bounding box center [1318, 118] width 32 height 32
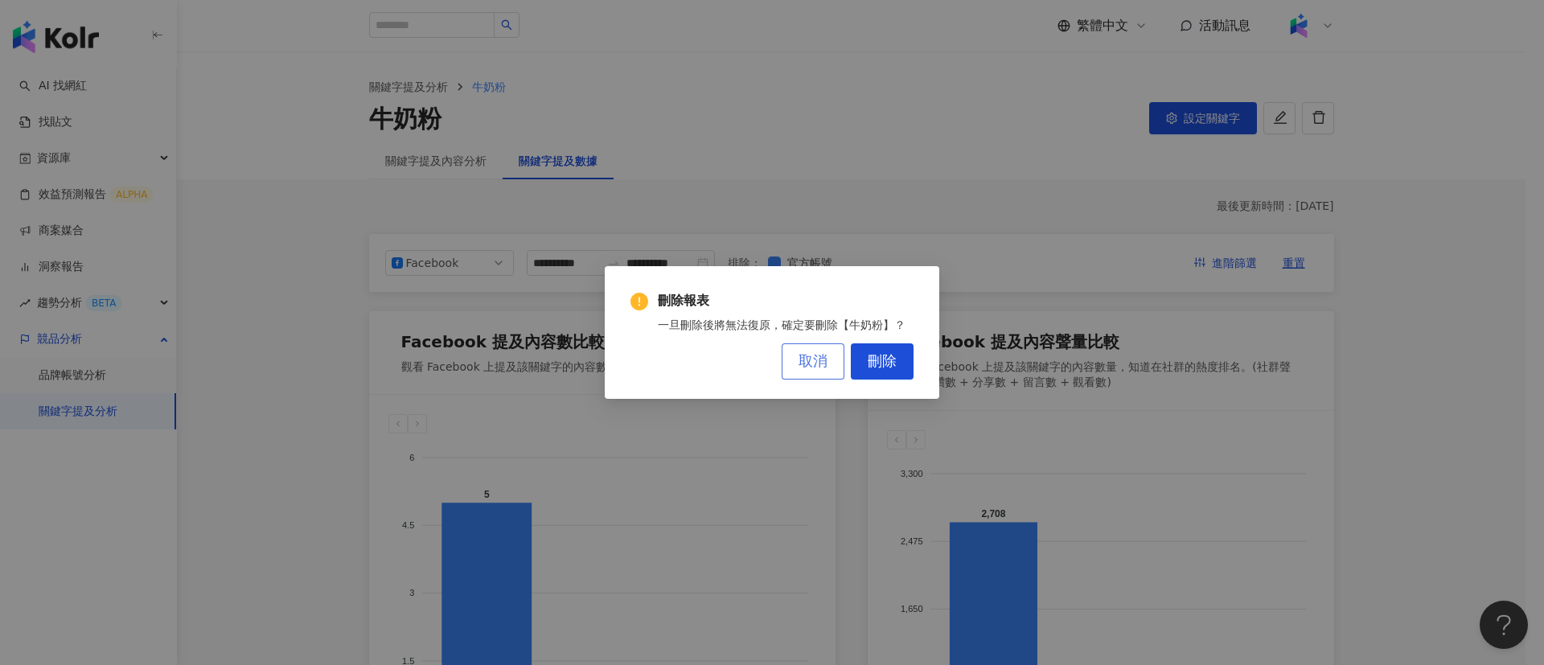
click at [826, 360] on span "取消" at bounding box center [813, 362] width 29 height 18
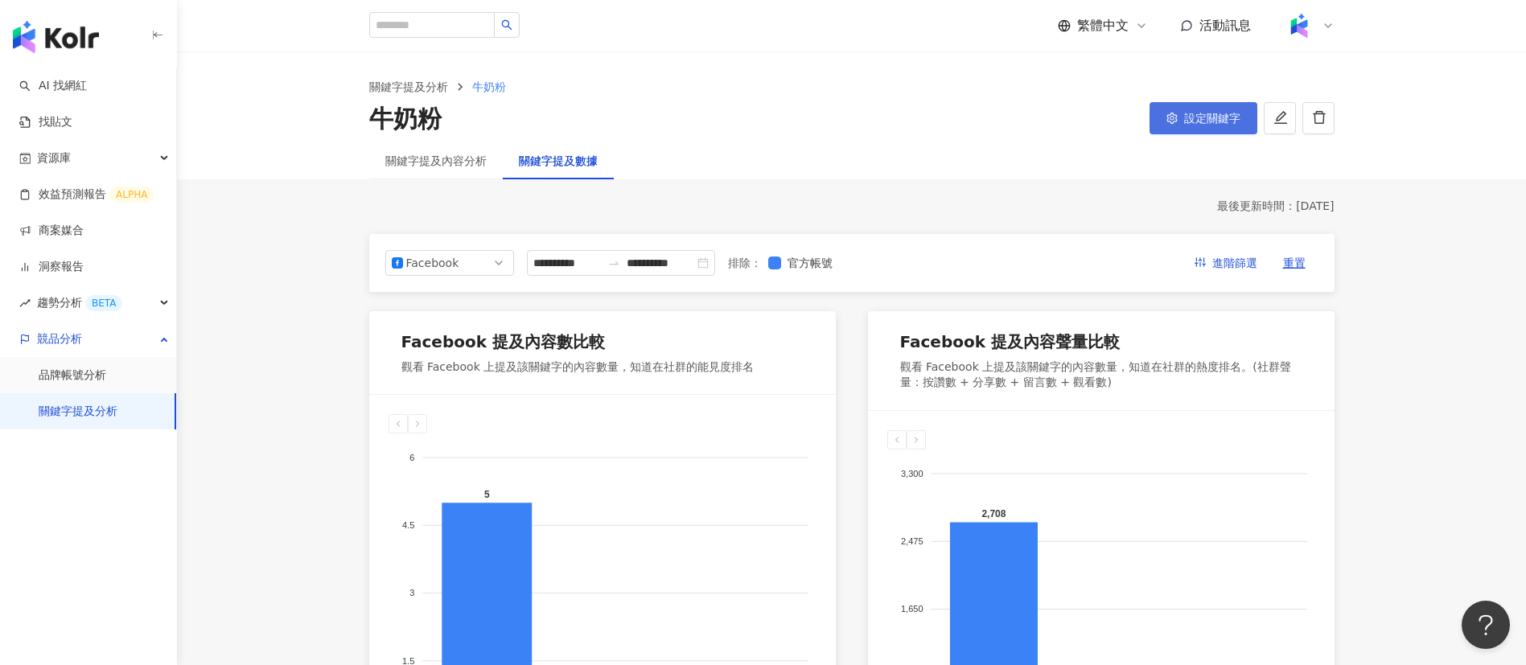
click at [1191, 120] on span "設定關鍵字" at bounding box center [1212, 118] width 56 height 13
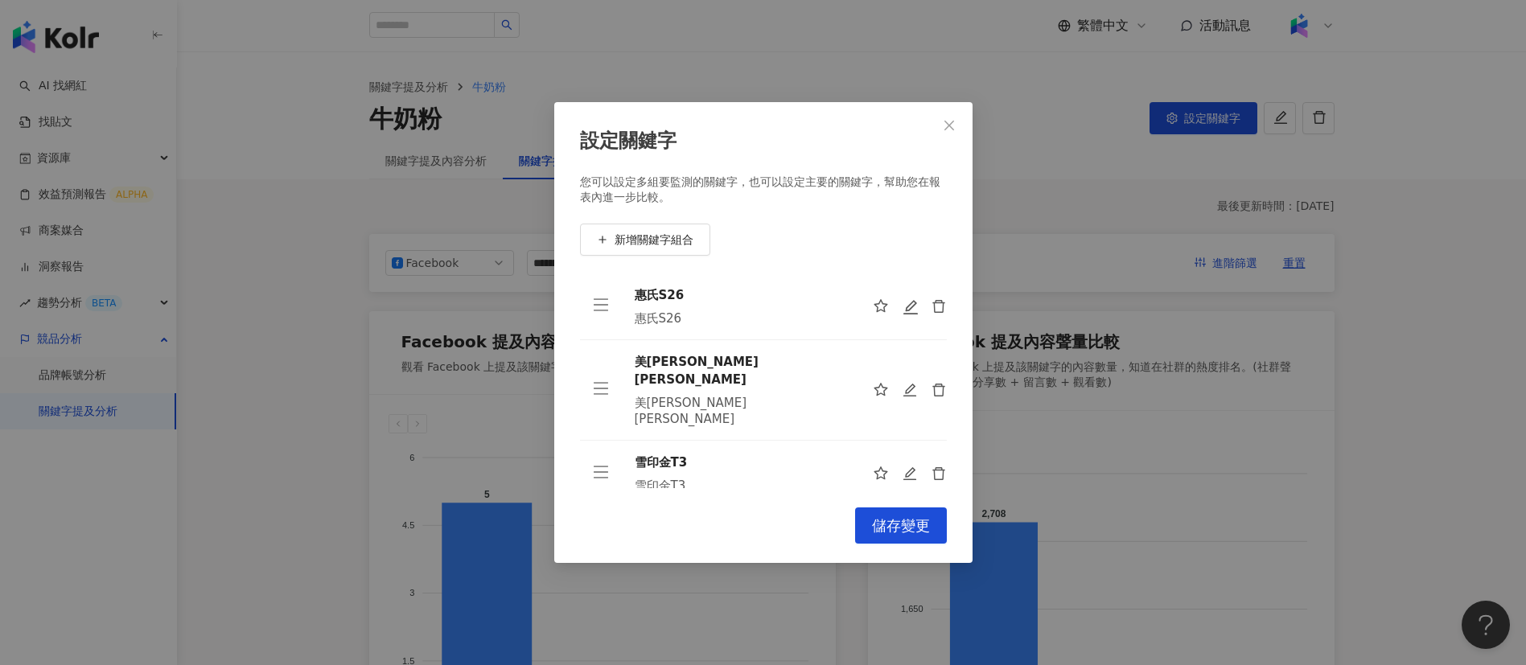
drag, startPoint x: 895, startPoint y: 306, endPoint x: 925, endPoint y: 317, distance: 32.3
click at [925, 317] on td at bounding box center [903, 307] width 87 height 67
click at [932, 307] on icon "delete" at bounding box center [940, 307] width 16 height 16
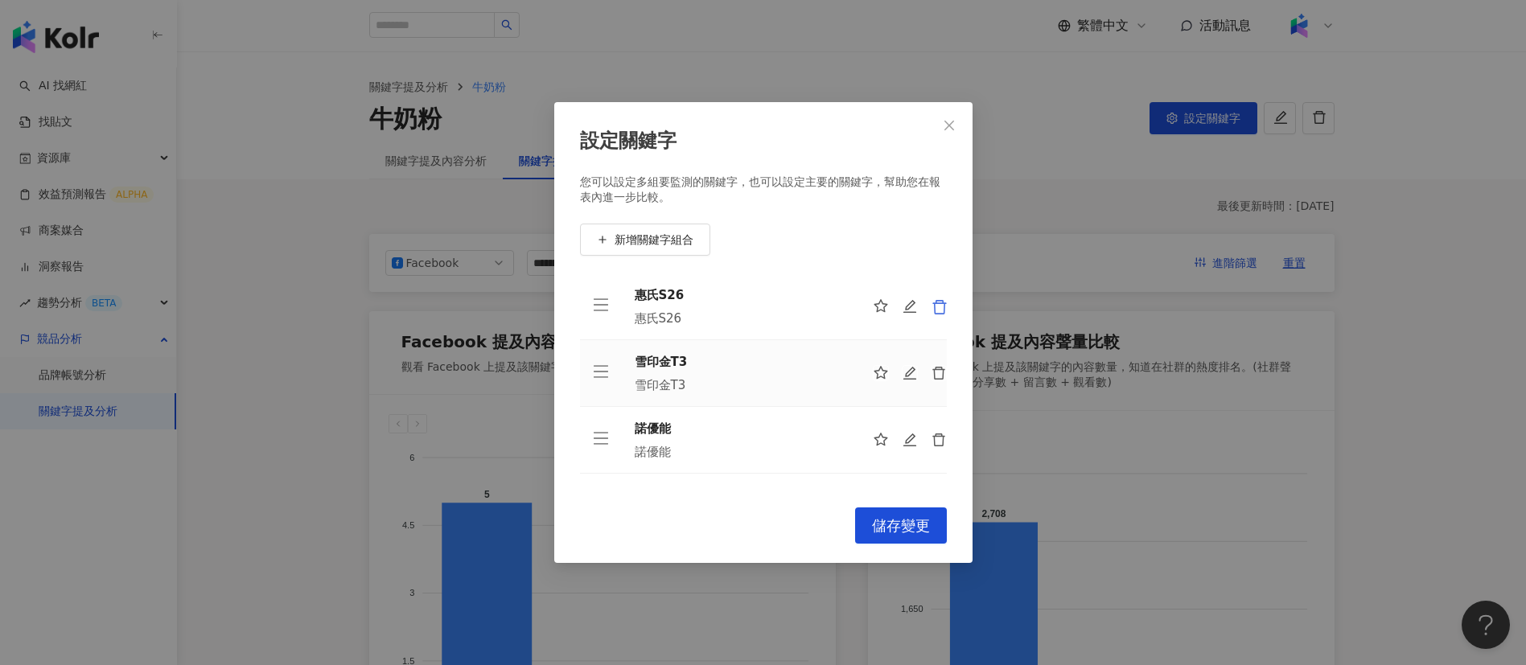
click at [932, 306] on icon "delete" at bounding box center [940, 307] width 16 height 16
click at [923, 306] on div at bounding box center [910, 306] width 74 height 16
click at [928, 306] on div at bounding box center [910, 306] width 74 height 16
click at [940, 310] on icon "delete" at bounding box center [940, 307] width 16 height 16
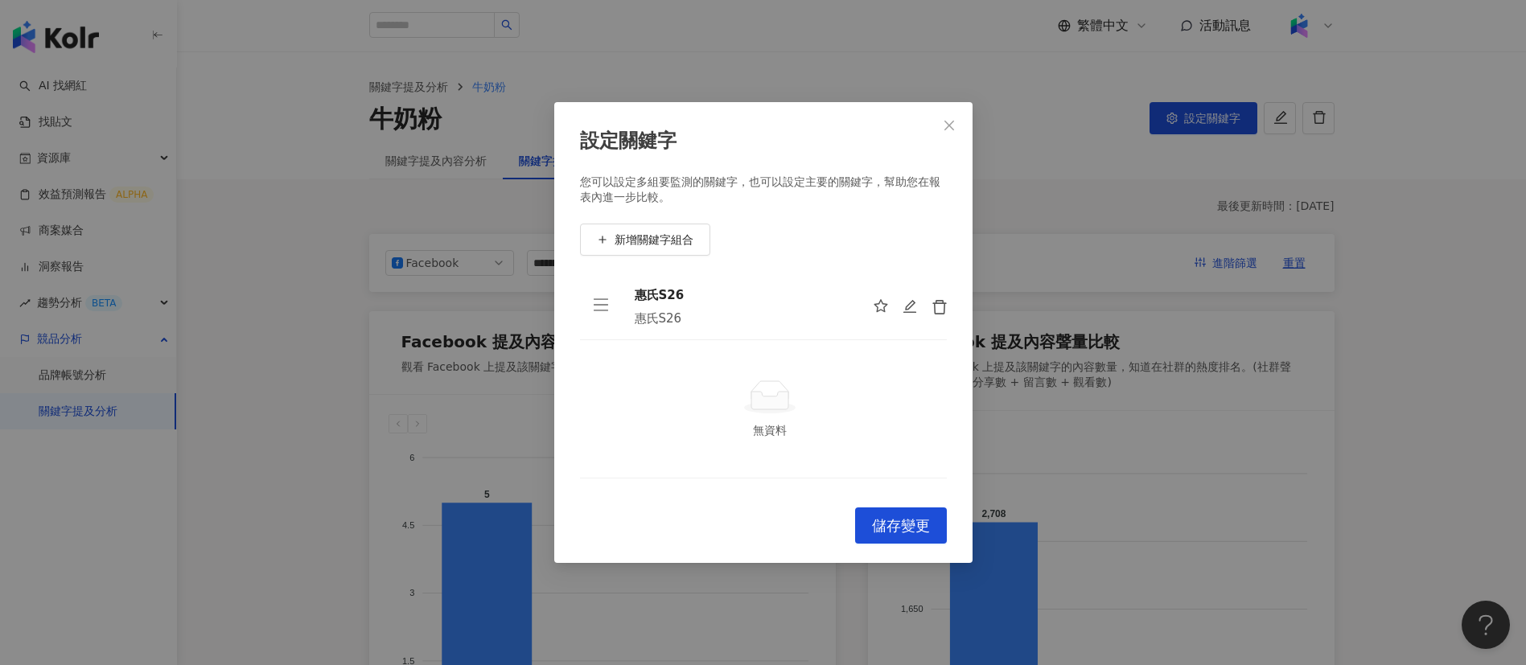
click at [935, 312] on div "惠氏S26 惠氏S26 無資料 To pick up a draggable item, press the space bar. While draggin…" at bounding box center [763, 381] width 367 height 215
click at [884, 531] on span "儲存變更" at bounding box center [901, 526] width 58 height 18
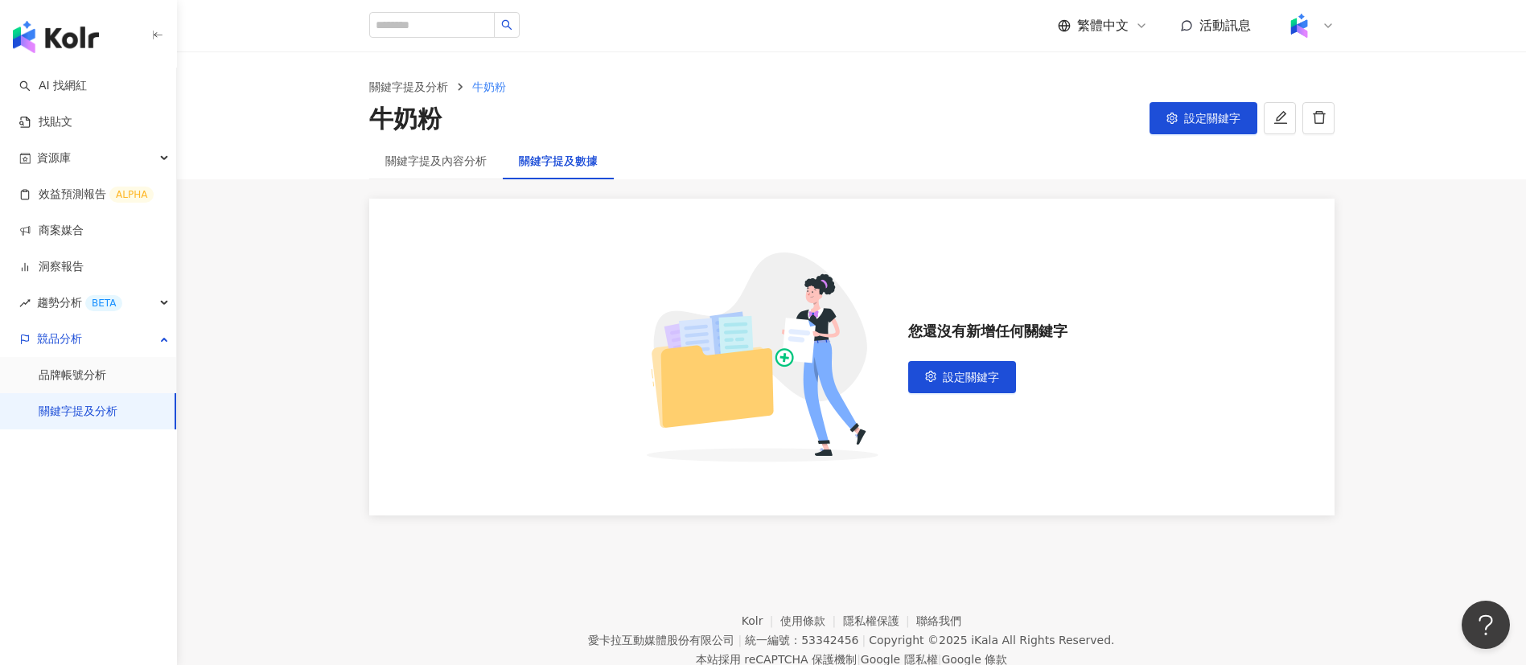
scroll to position [74, 0]
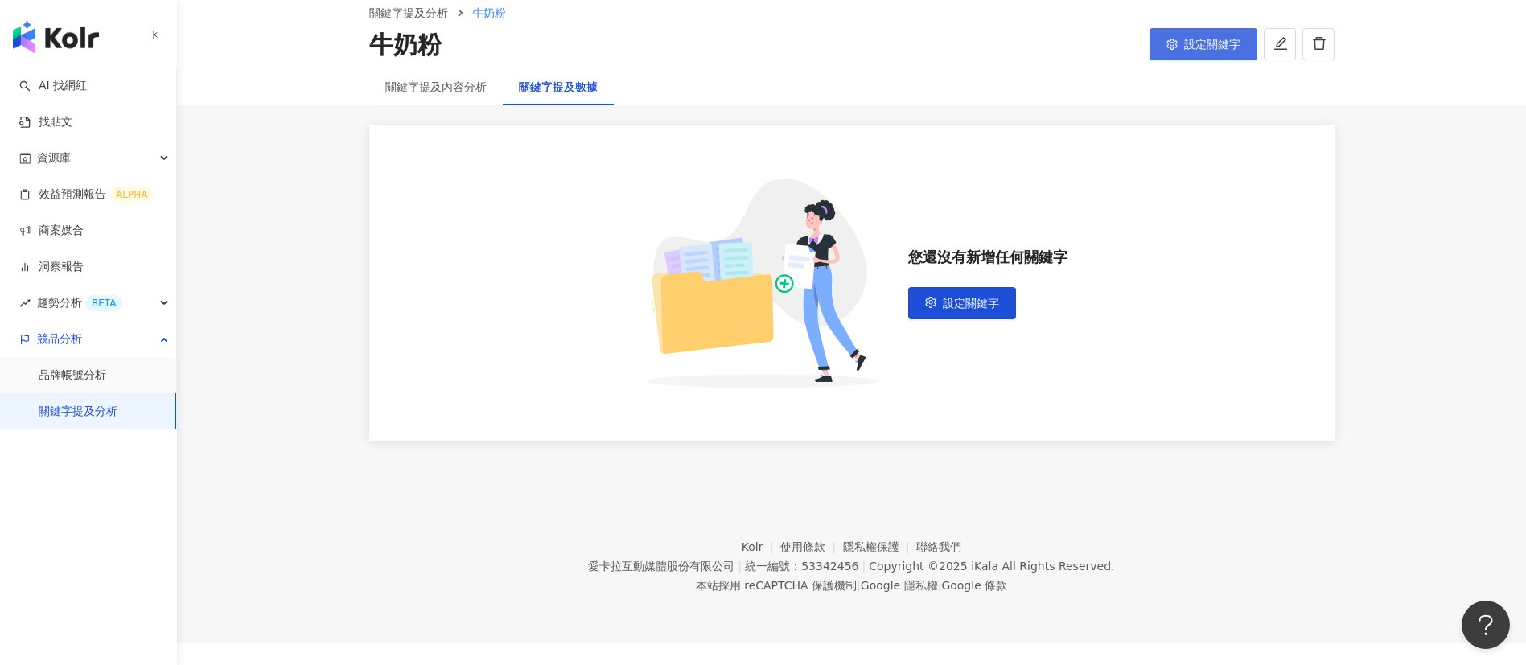
click at [1230, 35] on button "設定關鍵字" at bounding box center [1204, 44] width 108 height 32
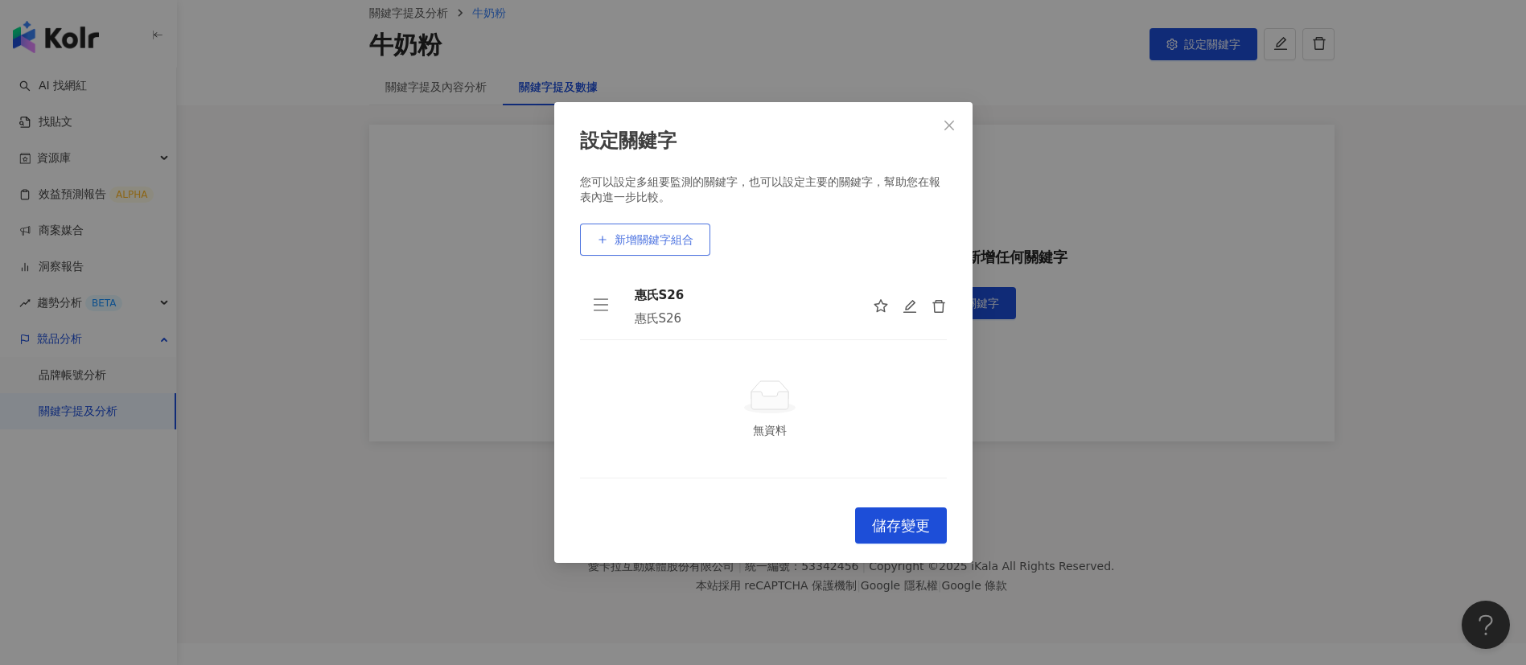
click at [648, 228] on button "新增關鍵字組合" at bounding box center [645, 240] width 130 height 32
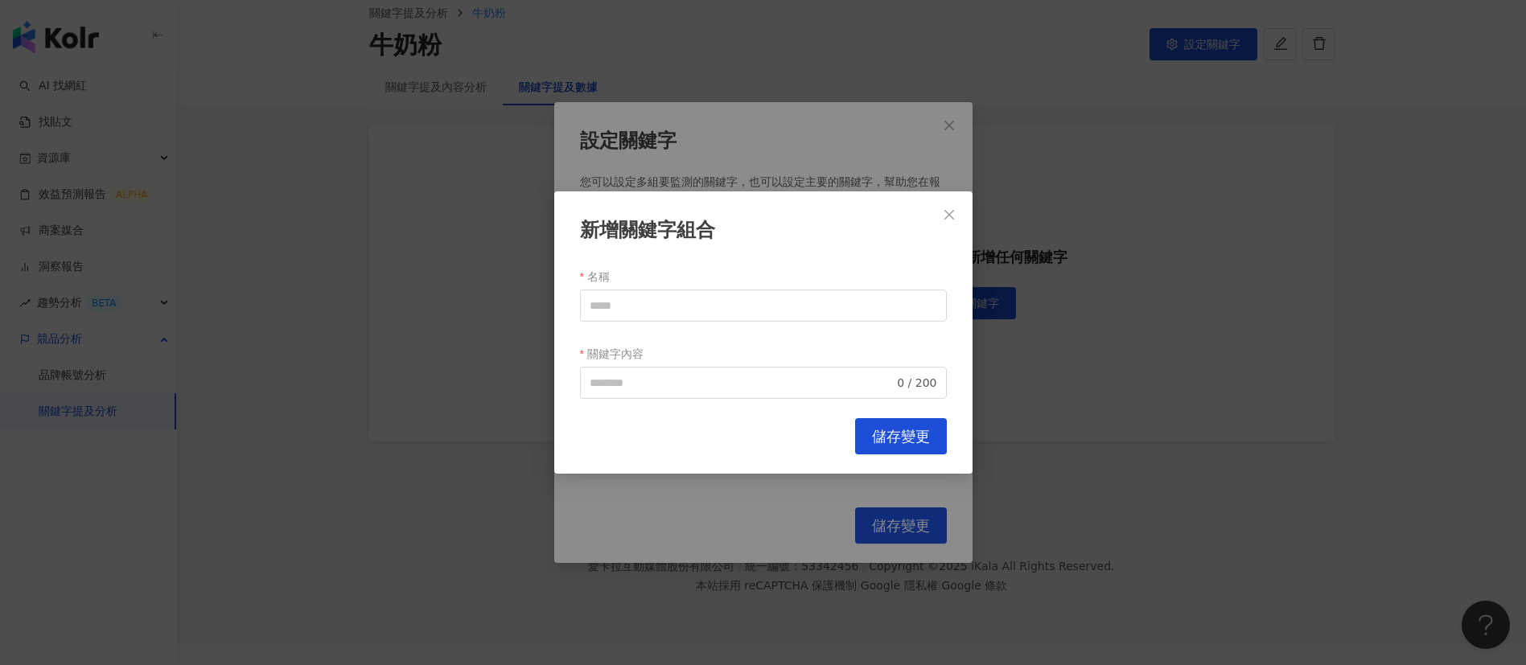
click at [666, 283] on div "名稱" at bounding box center [763, 277] width 367 height 26
click at [652, 302] on input "名稱" at bounding box center [763, 306] width 367 height 32
paste input "*****"
type input "*****"
click at [660, 375] on input "關鍵字內容" at bounding box center [742, 383] width 305 height 18
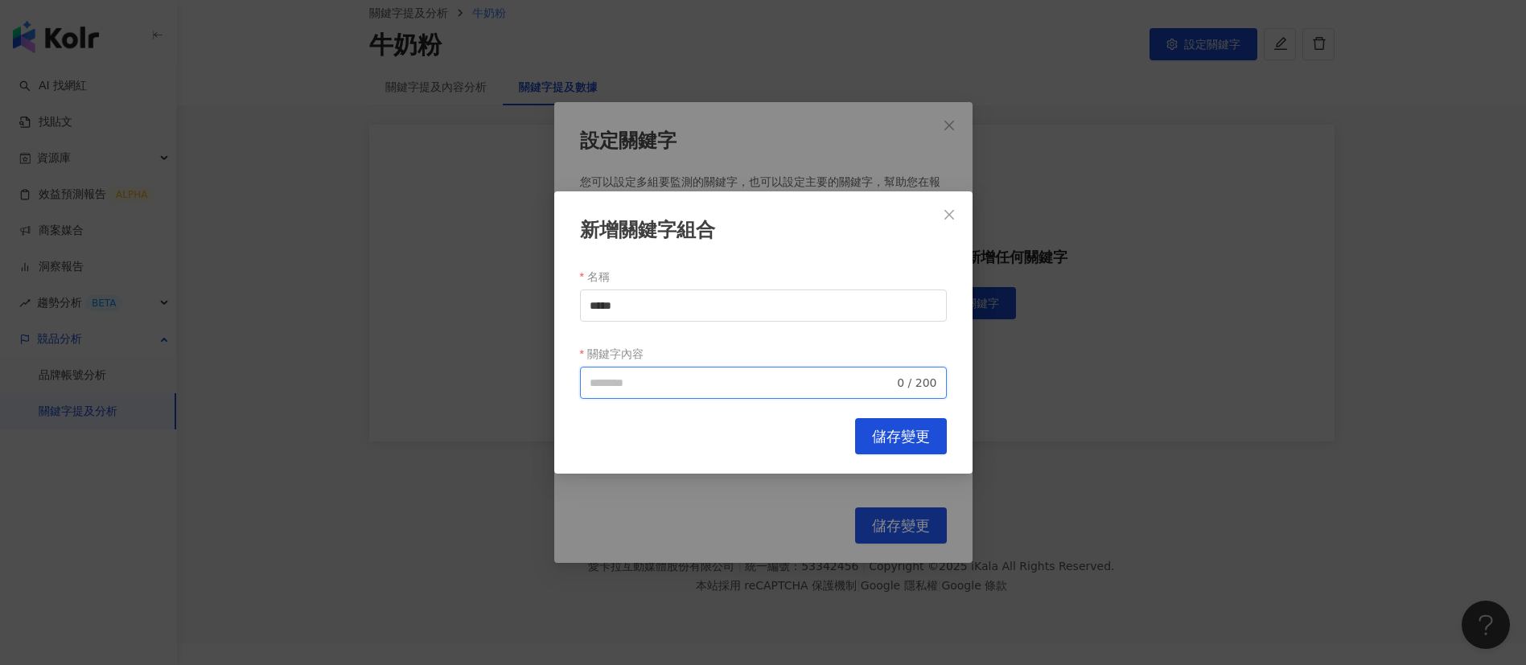
paste input "*****"
type input "*****"
click at [890, 428] on span "儲存變更" at bounding box center [901, 437] width 58 height 18
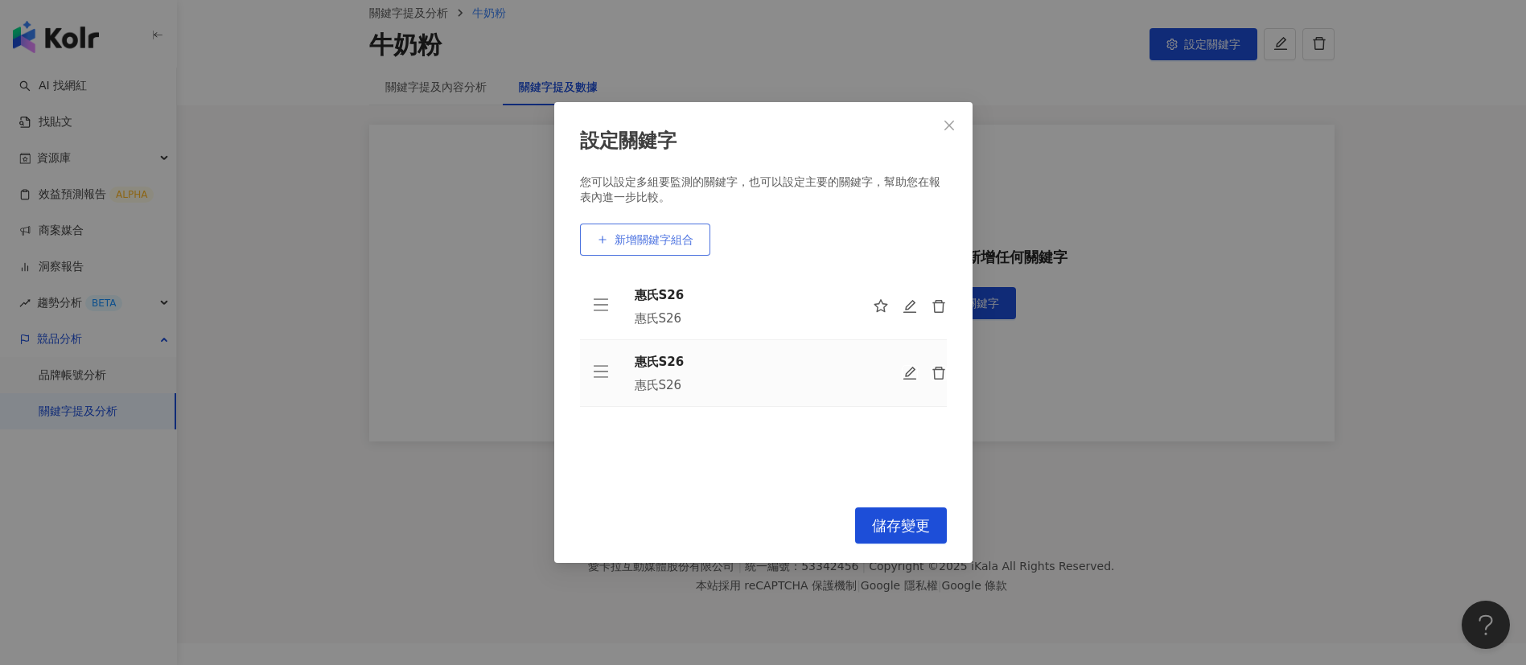
click at [648, 253] on button "新增關鍵字組合" at bounding box center [645, 240] width 130 height 32
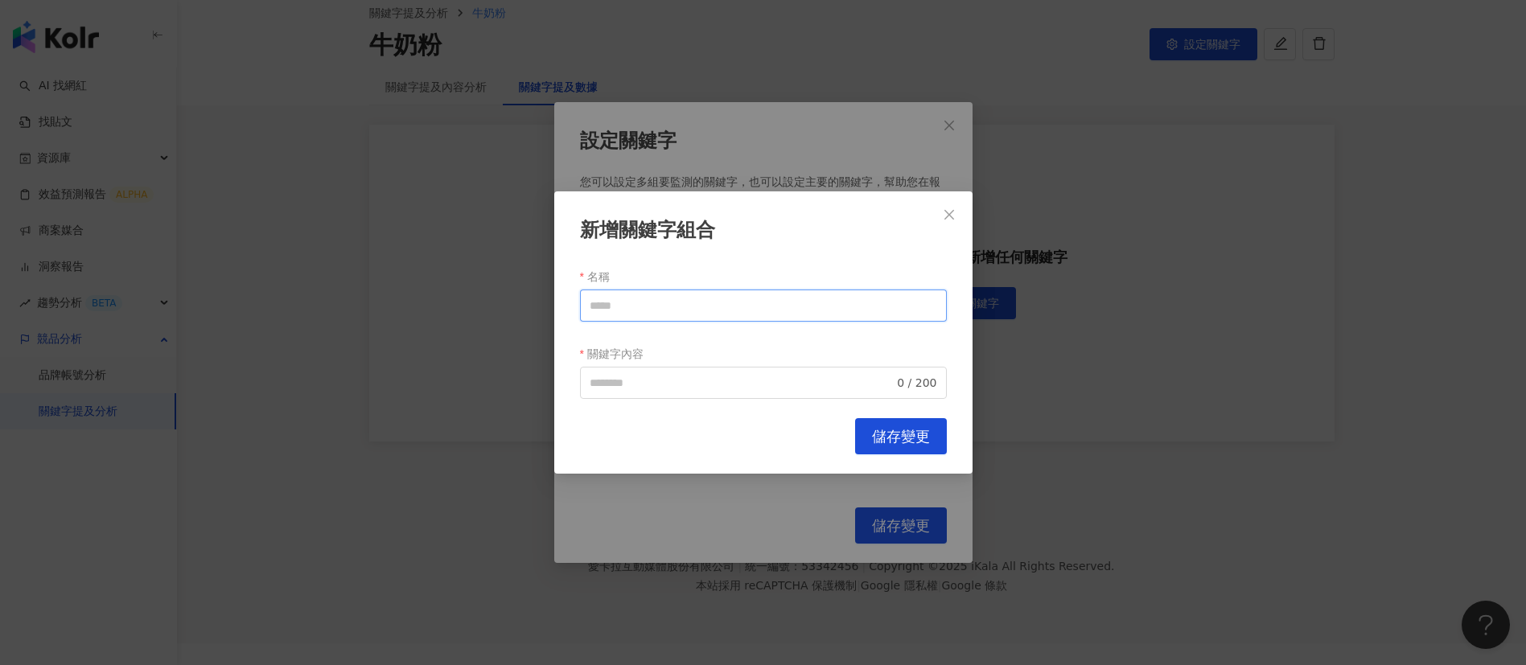
click at [633, 297] on input "名稱" at bounding box center [763, 306] width 367 height 32
paste input "******"
type input "******"
click at [657, 385] on input "關鍵字內容" at bounding box center [742, 383] width 305 height 18
paste input "******"
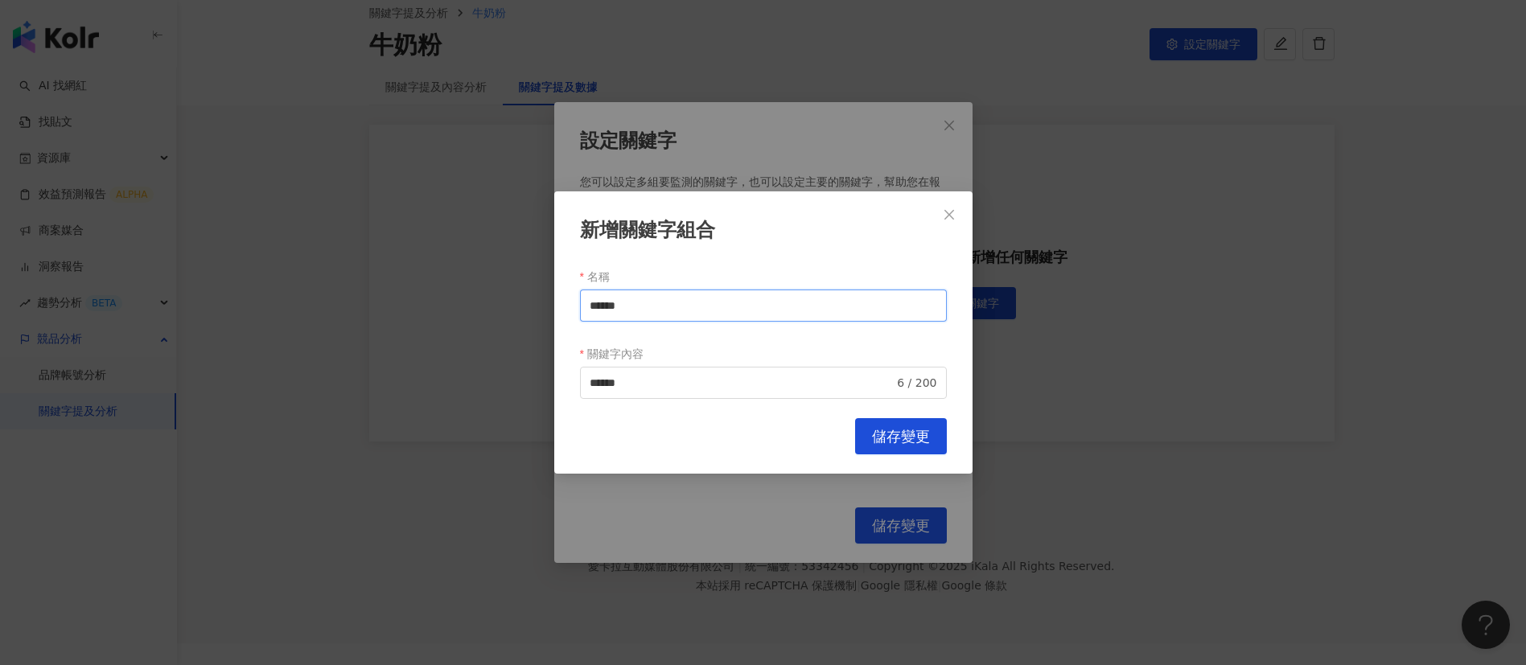
drag, startPoint x: 669, startPoint y: 300, endPoint x: 633, endPoint y: 302, distance: 36.2
click at [633, 302] on input "******" at bounding box center [763, 306] width 367 height 32
click at [666, 304] on input "******" at bounding box center [763, 306] width 367 height 32
click at [638, 380] on input "******" at bounding box center [742, 383] width 305 height 18
type input "**********"
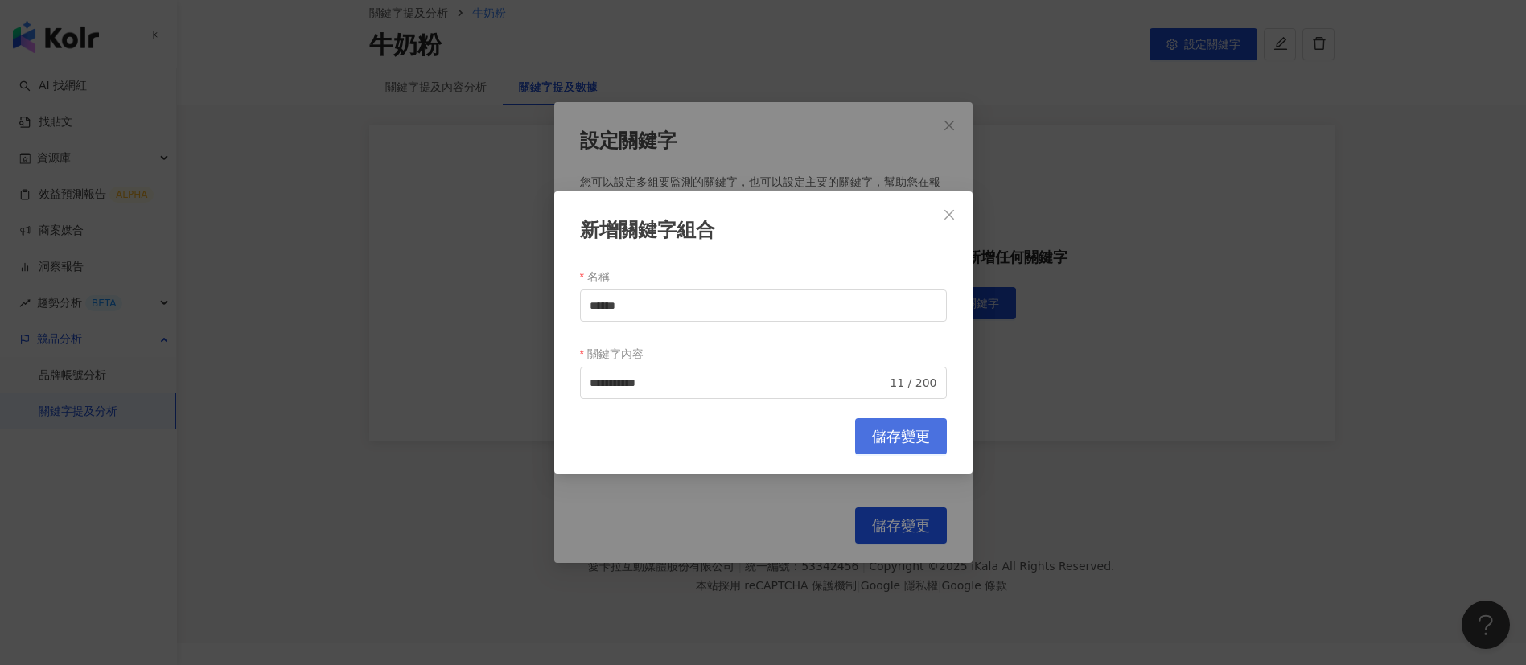
click at [918, 434] on span "儲存變更" at bounding box center [901, 437] width 58 height 18
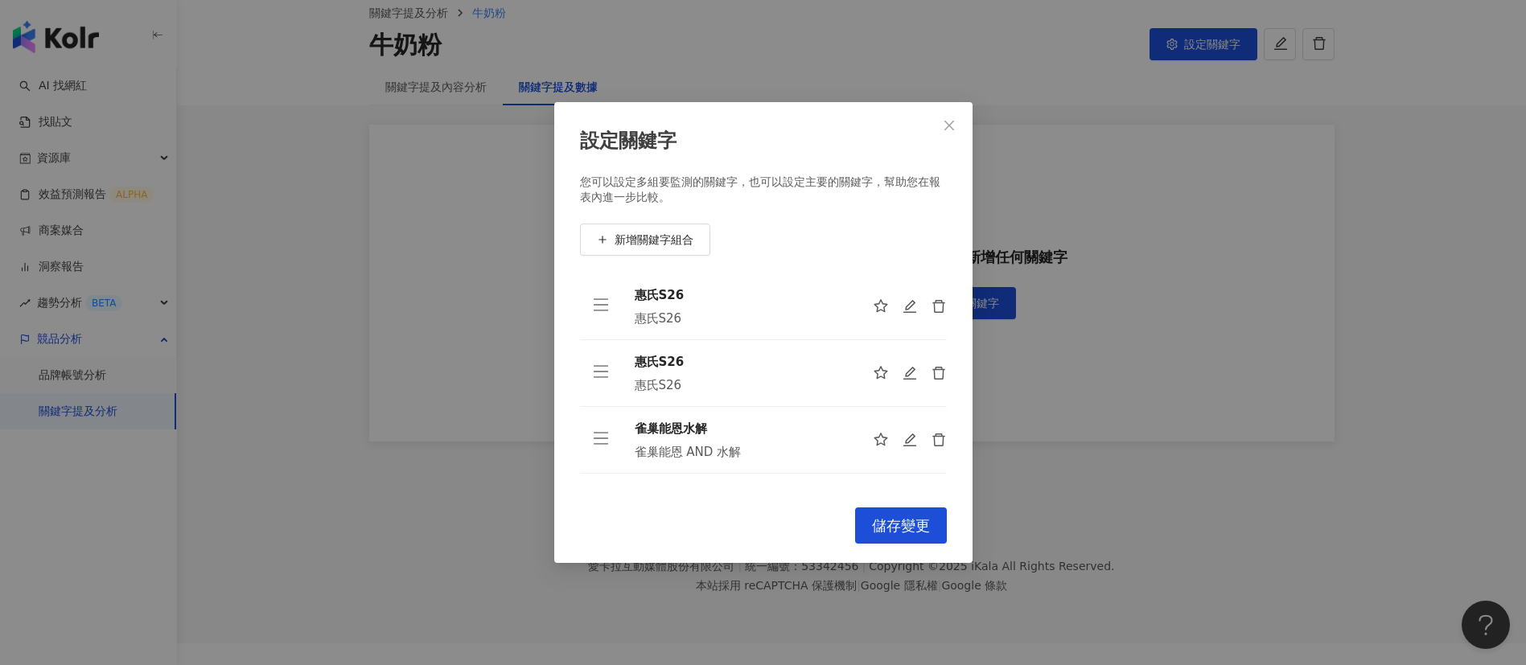
click at [934, 214] on div "您可以設定多組要監測的關鍵字，也可以設定主要的關鍵字，幫助您在報表內進一步比較。 新增關鍵字組合 惠氏S26 惠氏S26 惠氏S26 惠氏S26 雀巢能恩水解…" at bounding box center [763, 332] width 367 height 314
click at [684, 239] on span "新增關鍵字組合" at bounding box center [654, 239] width 79 height 13
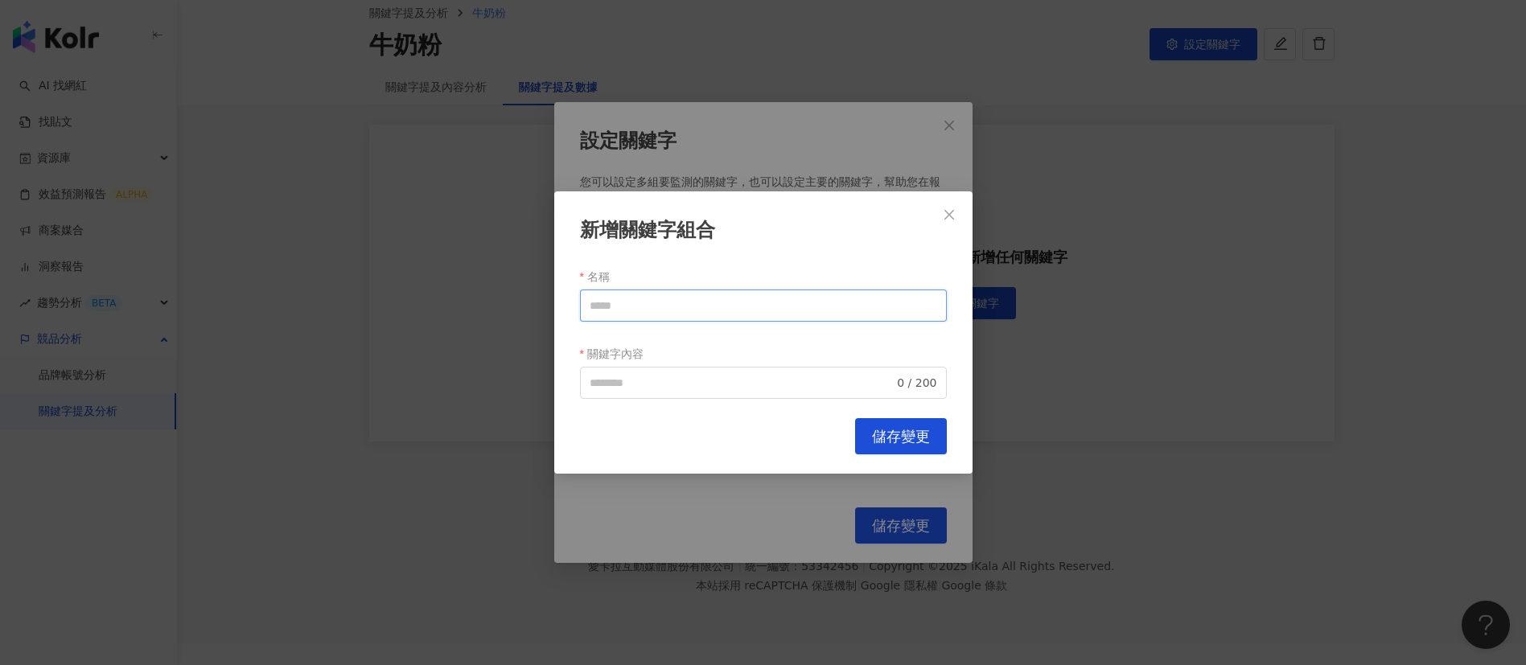
click at [656, 309] on input "名稱" at bounding box center [763, 306] width 367 height 32
paste input "*****"
type input "*****"
click at [656, 384] on input "關鍵字內容" at bounding box center [742, 383] width 305 height 18
paste input "*****"
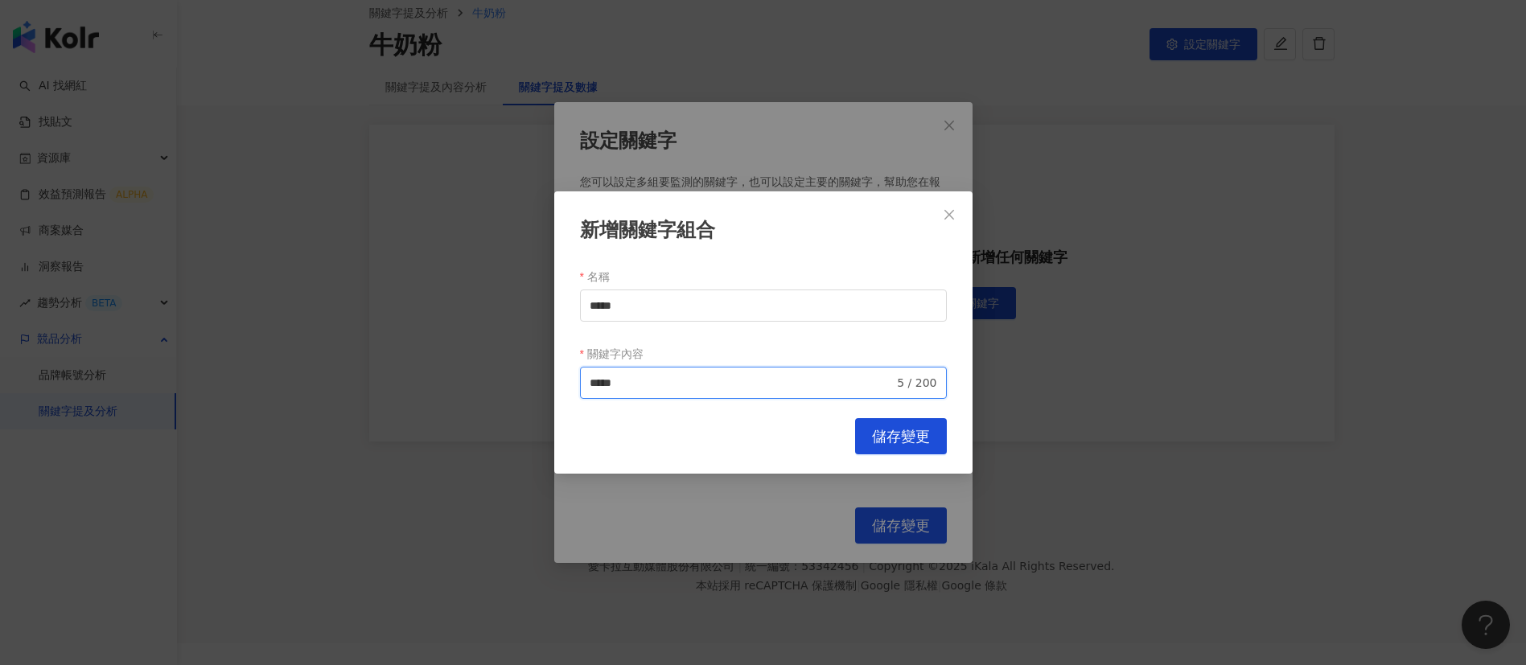
type input "*****"
click at [911, 428] on span "儲存變更" at bounding box center [901, 437] width 58 height 18
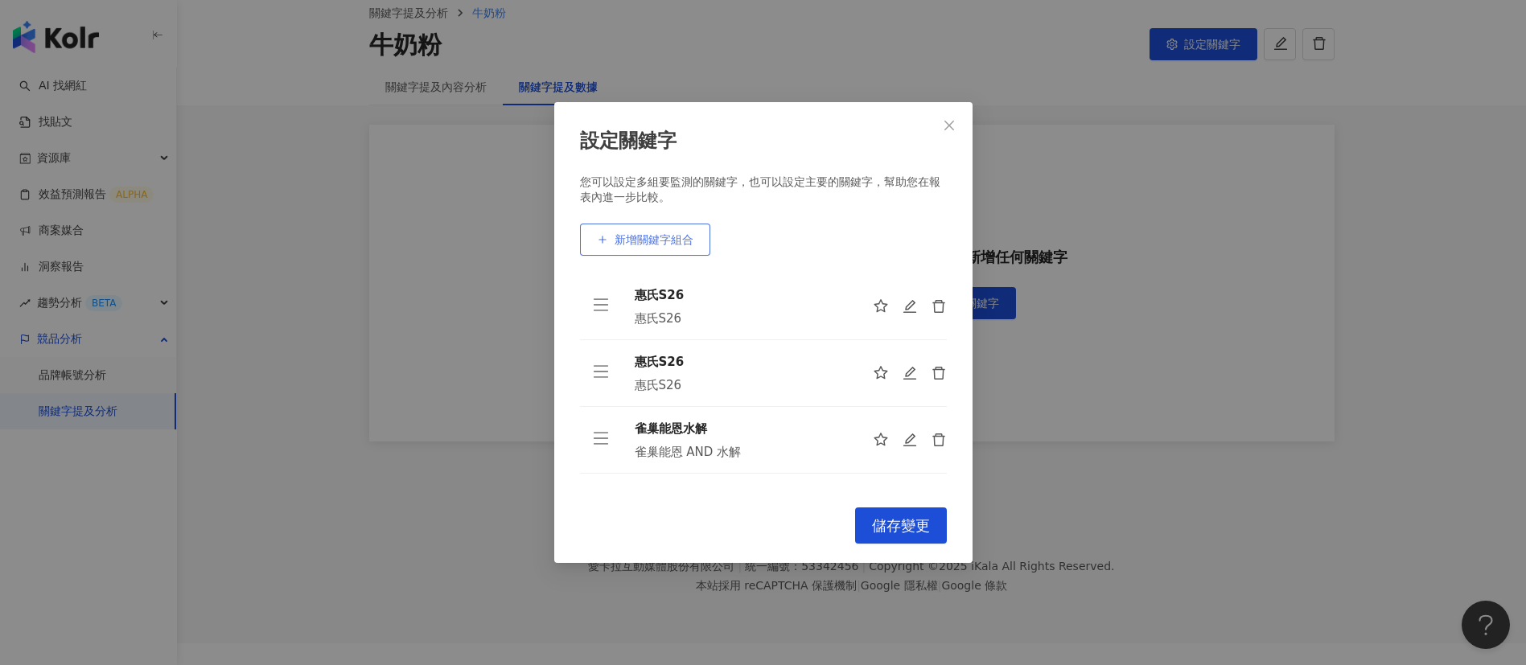
click at [664, 237] on span "新增關鍵字組合" at bounding box center [654, 239] width 79 height 13
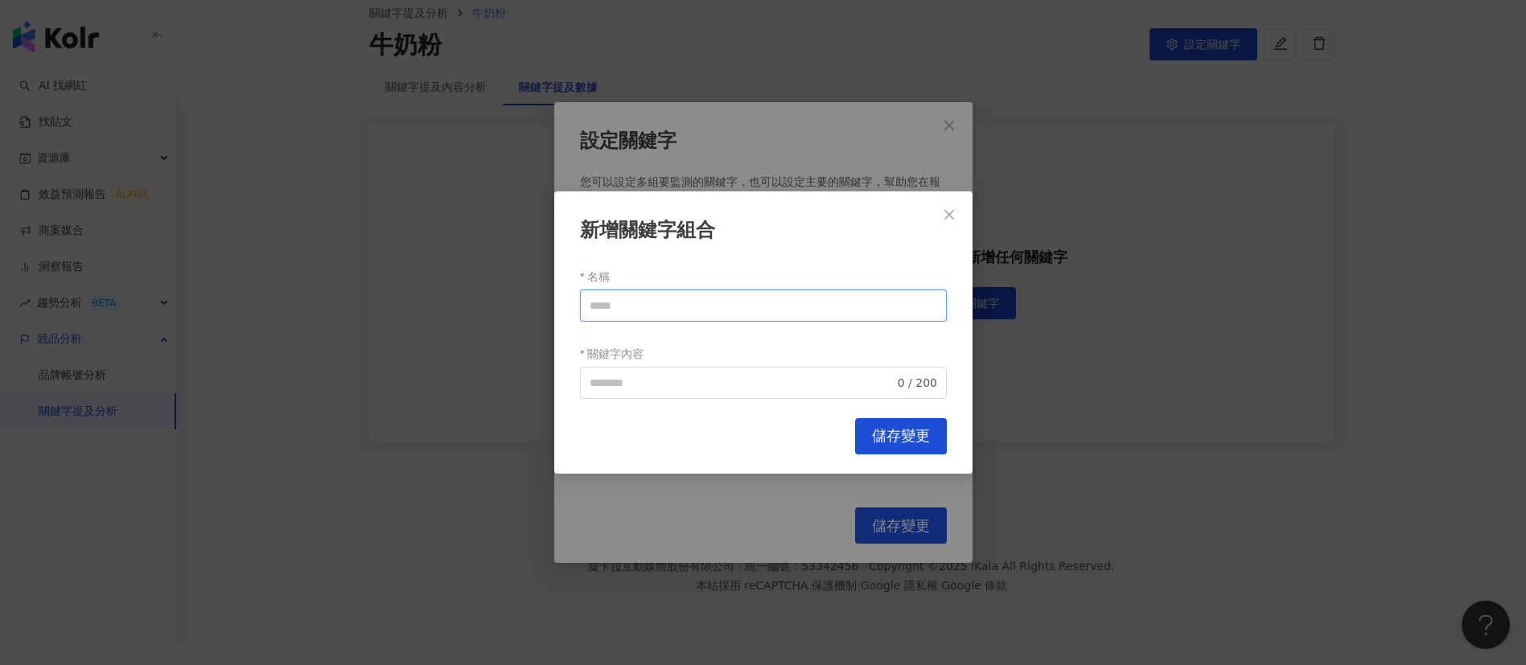
click at [619, 306] on input "名稱" at bounding box center [763, 306] width 367 height 32
paste input "*****"
type input "*****"
paste input "*****"
click at [644, 380] on input "關鍵字內容" at bounding box center [742, 383] width 305 height 18
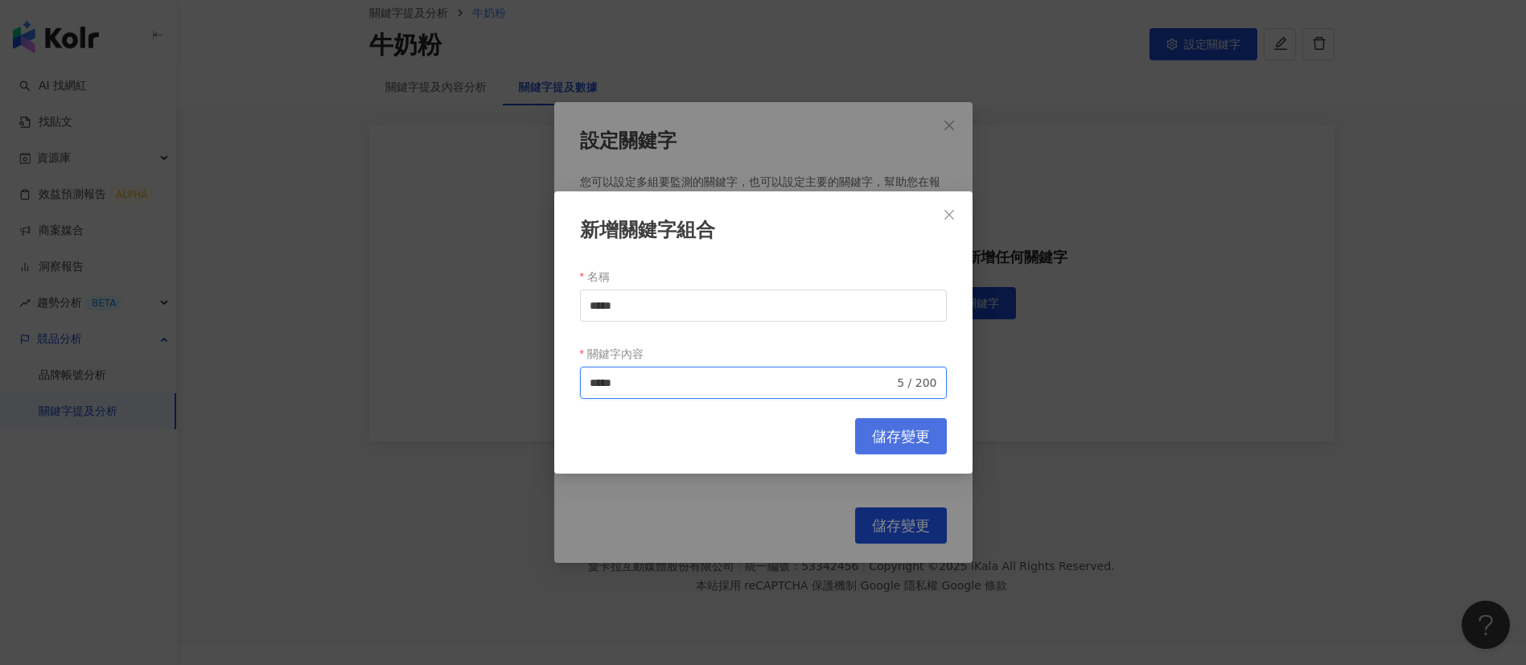
type input "*****"
click at [943, 433] on button "儲存變更" at bounding box center [901, 436] width 92 height 36
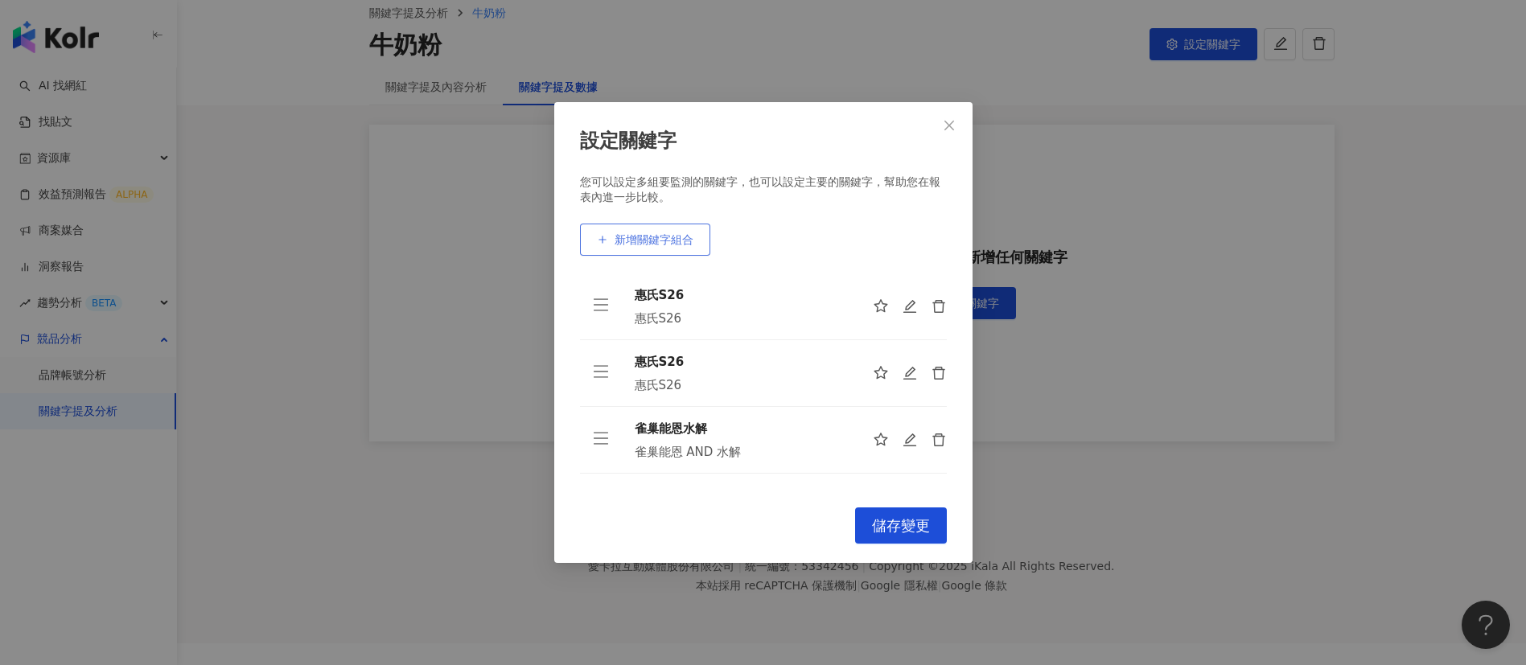
click at [677, 241] on span "新增關鍵字組合" at bounding box center [654, 239] width 79 height 13
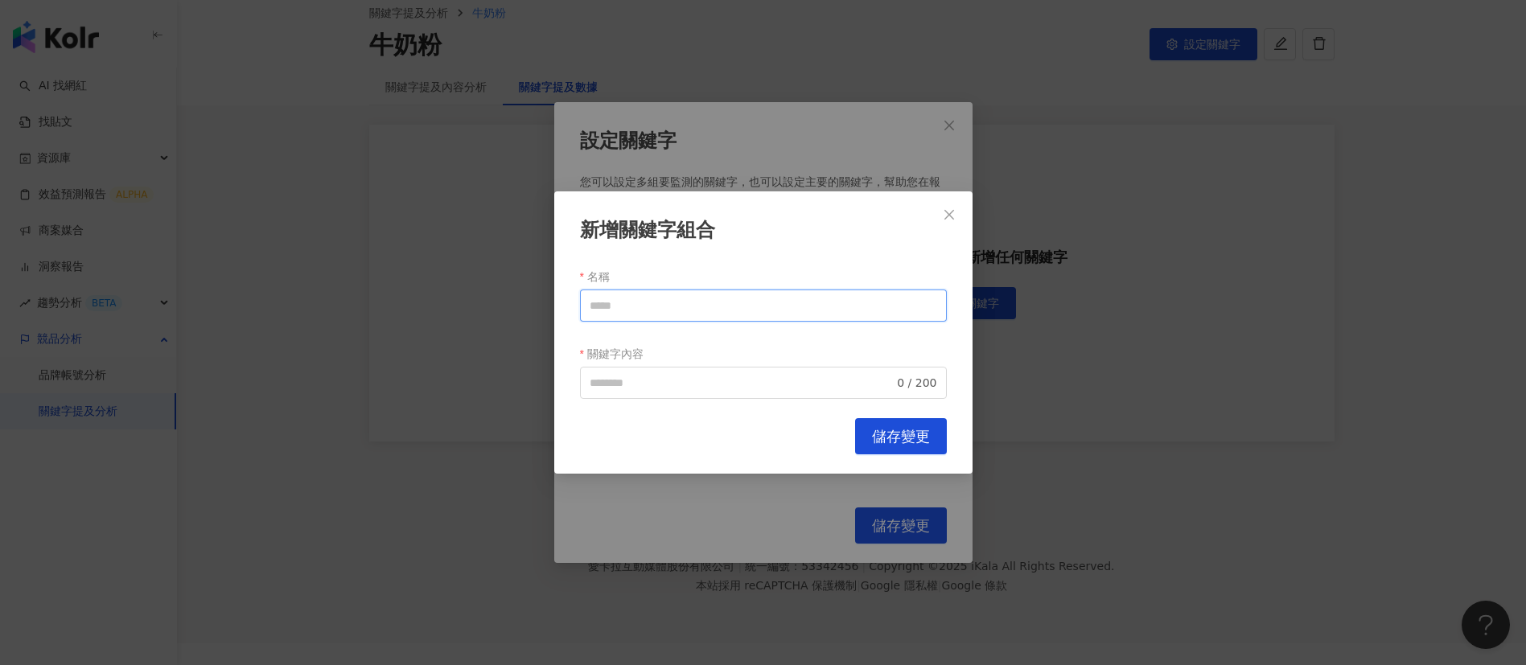
click at [651, 308] on input "名稱" at bounding box center [763, 306] width 367 height 32
paste input "***"
type input "***"
click at [650, 378] on input "關鍵字內容" at bounding box center [742, 383] width 305 height 18
paste input "***"
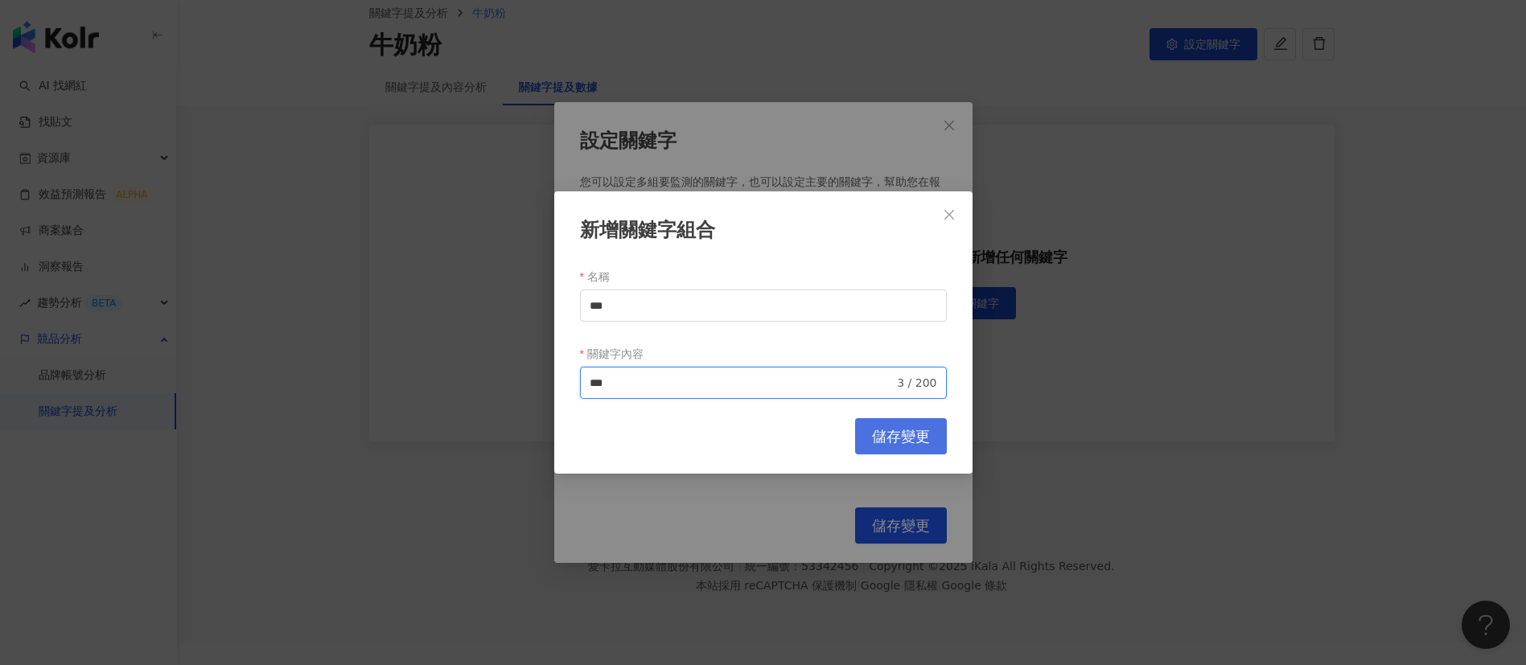
type input "***"
click at [904, 428] on span "儲存變更" at bounding box center [901, 437] width 58 height 18
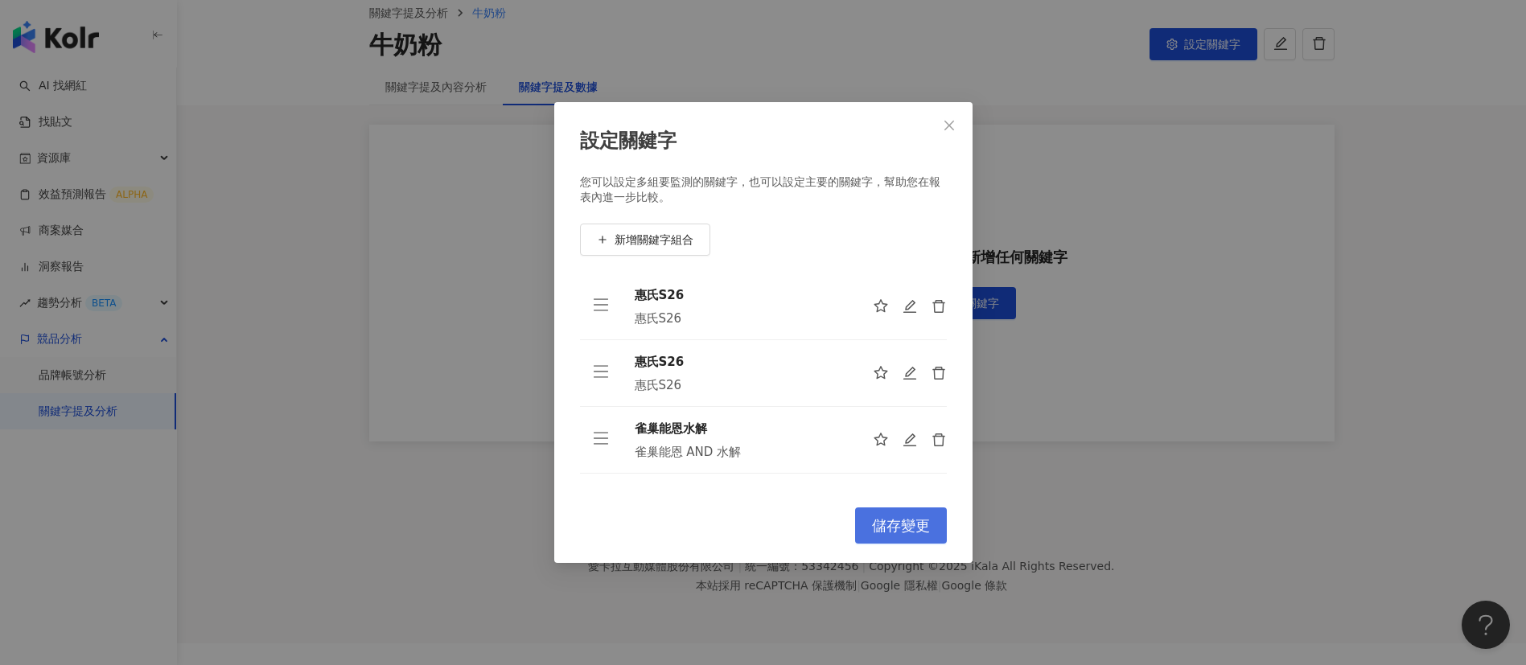
click at [898, 528] on span "儲存變更" at bounding box center [901, 526] width 58 height 18
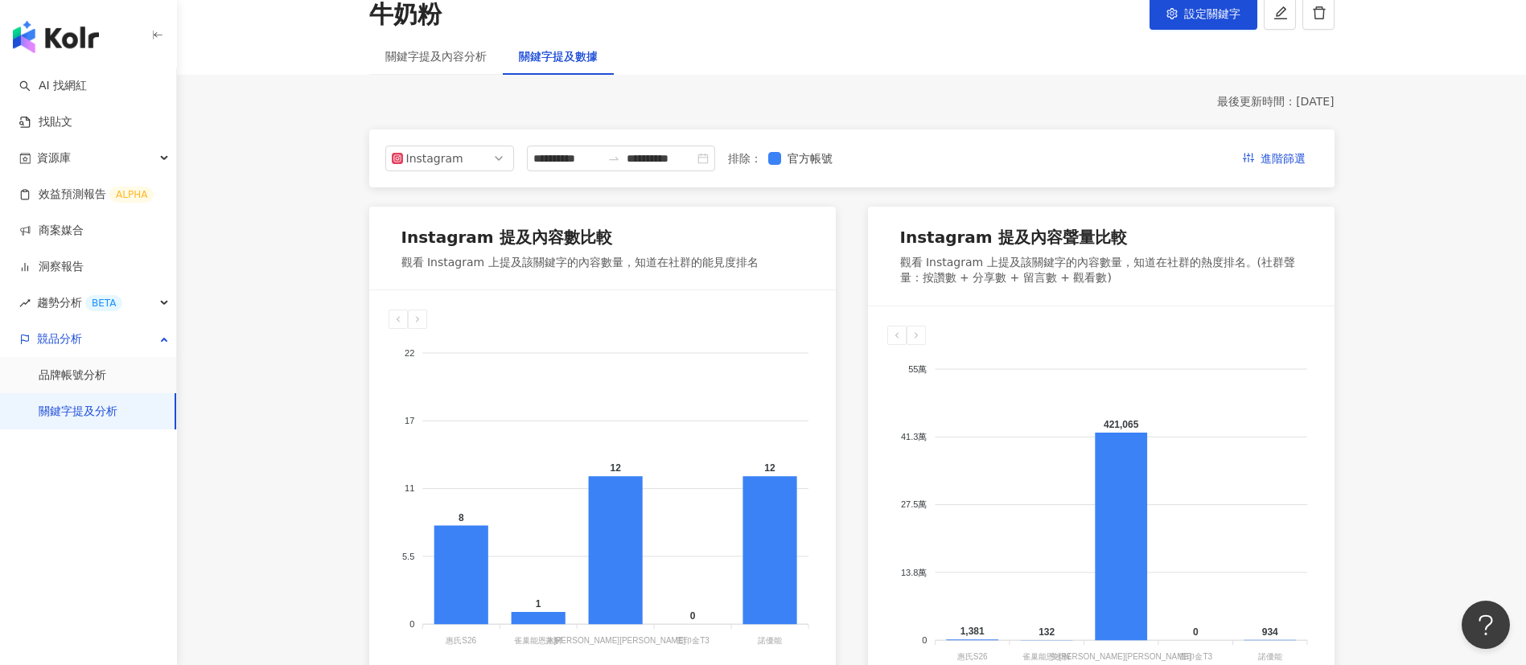
scroll to position [107, 0]
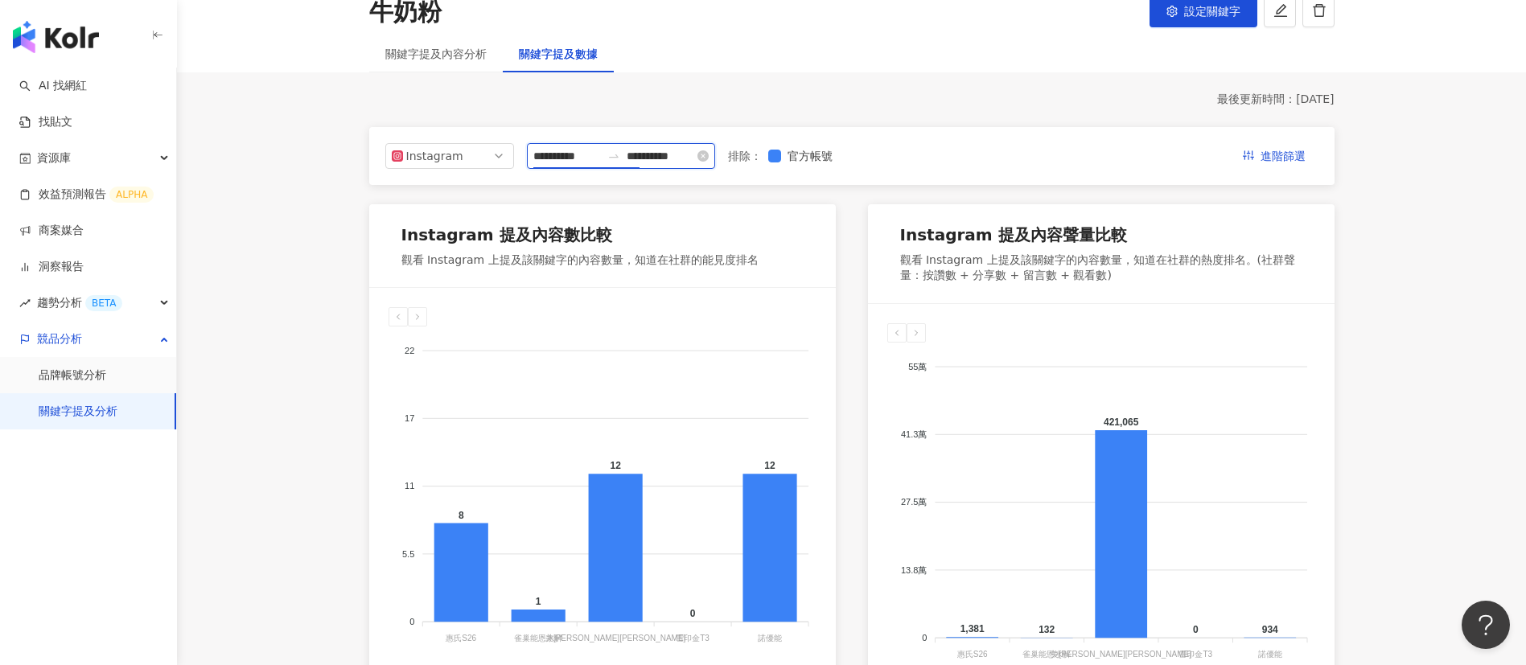
click at [586, 154] on input "**********" at bounding box center [567, 156] width 68 height 18
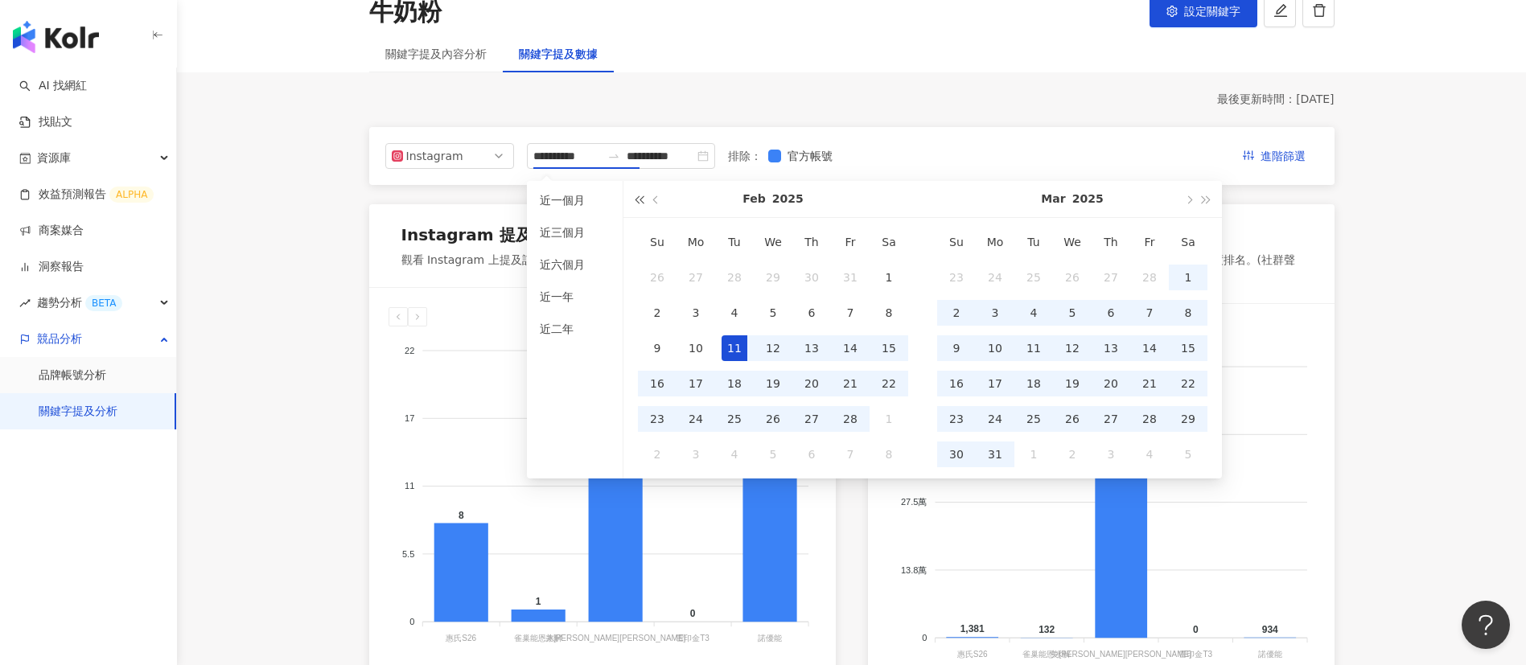
click at [640, 204] on span "button" at bounding box center [639, 199] width 8 height 8
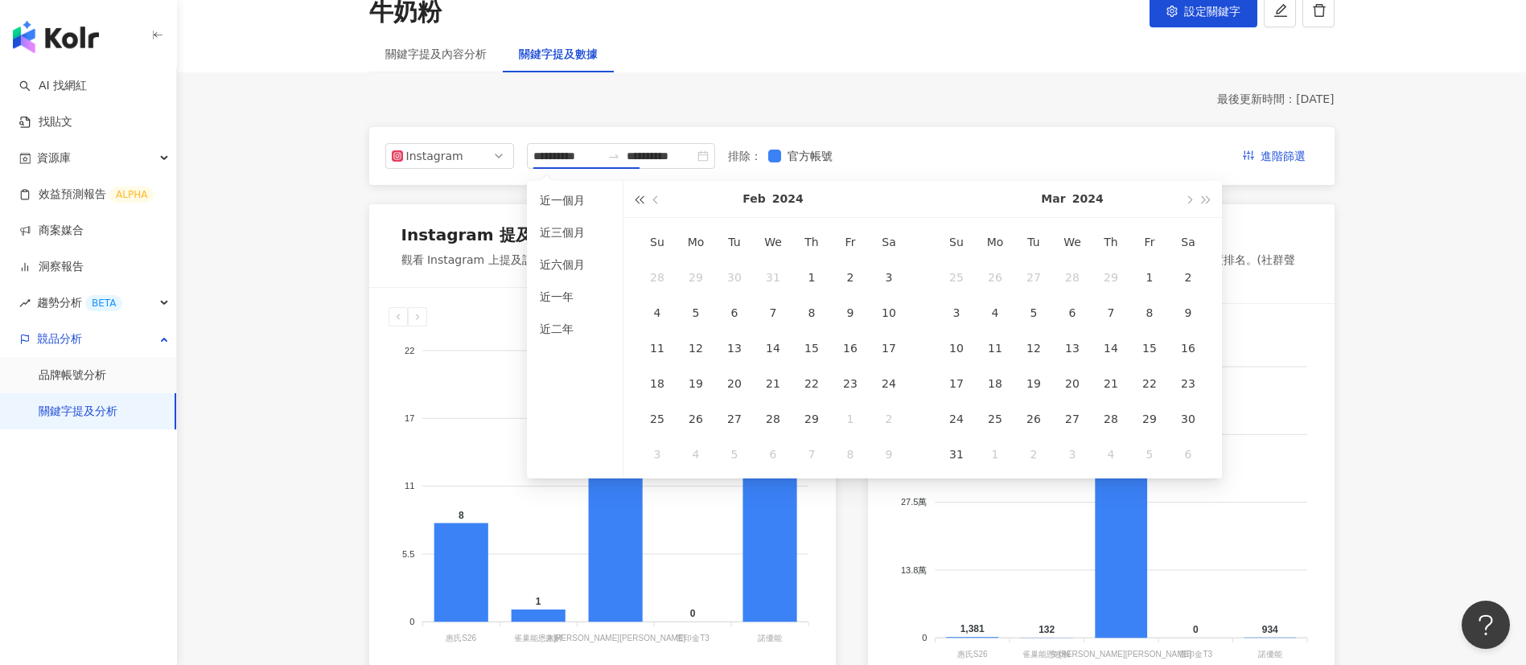
click at [640, 204] on span "button" at bounding box center [639, 199] width 8 height 8
click at [1203, 198] on span "button" at bounding box center [1207, 199] width 8 height 8
click at [650, 204] on button "button" at bounding box center [657, 199] width 18 height 36
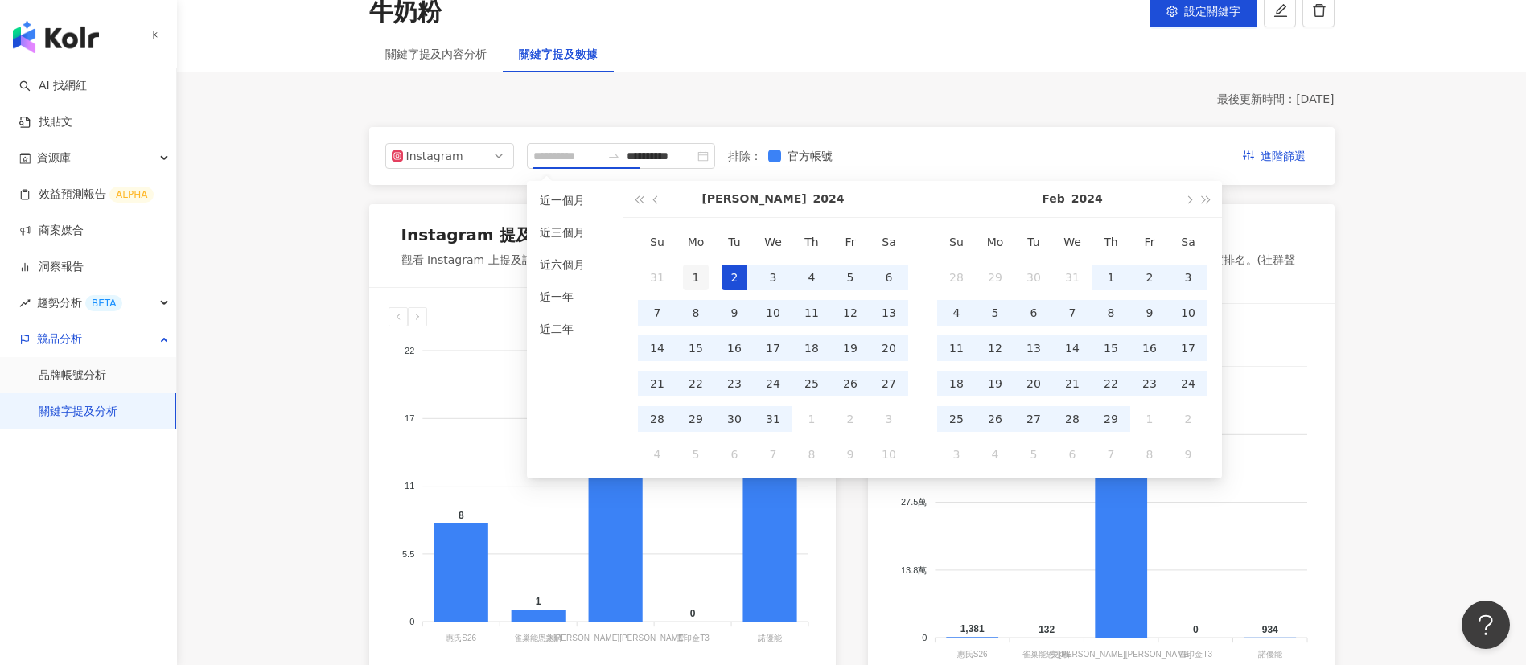
type input "**********"
click at [697, 275] on div "1" at bounding box center [696, 278] width 26 height 26
click at [1188, 199] on span "button" at bounding box center [1188, 199] width 8 height 8
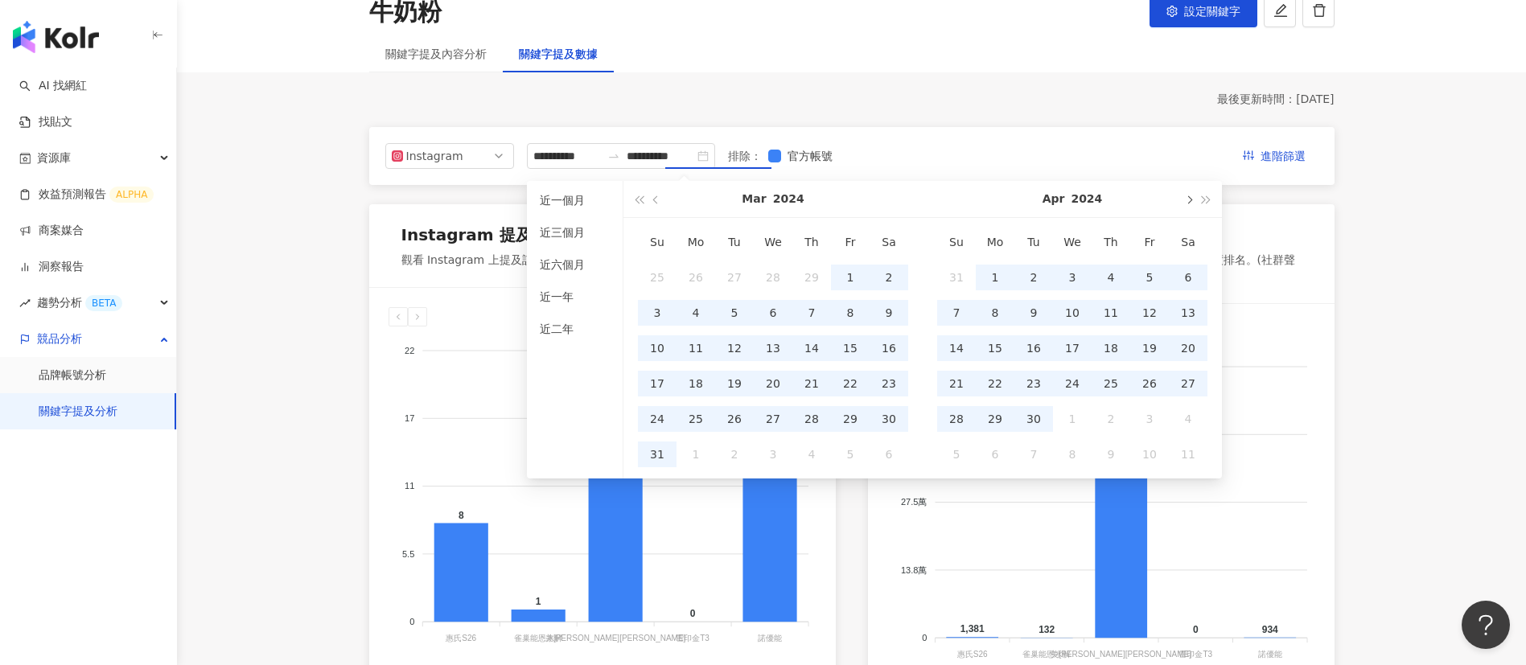
click at [1188, 199] on span "button" at bounding box center [1188, 199] width 8 height 8
click at [1191, 202] on button "button" at bounding box center [1188, 199] width 18 height 36
click at [1191, 202] on span "button" at bounding box center [1188, 199] width 8 height 8
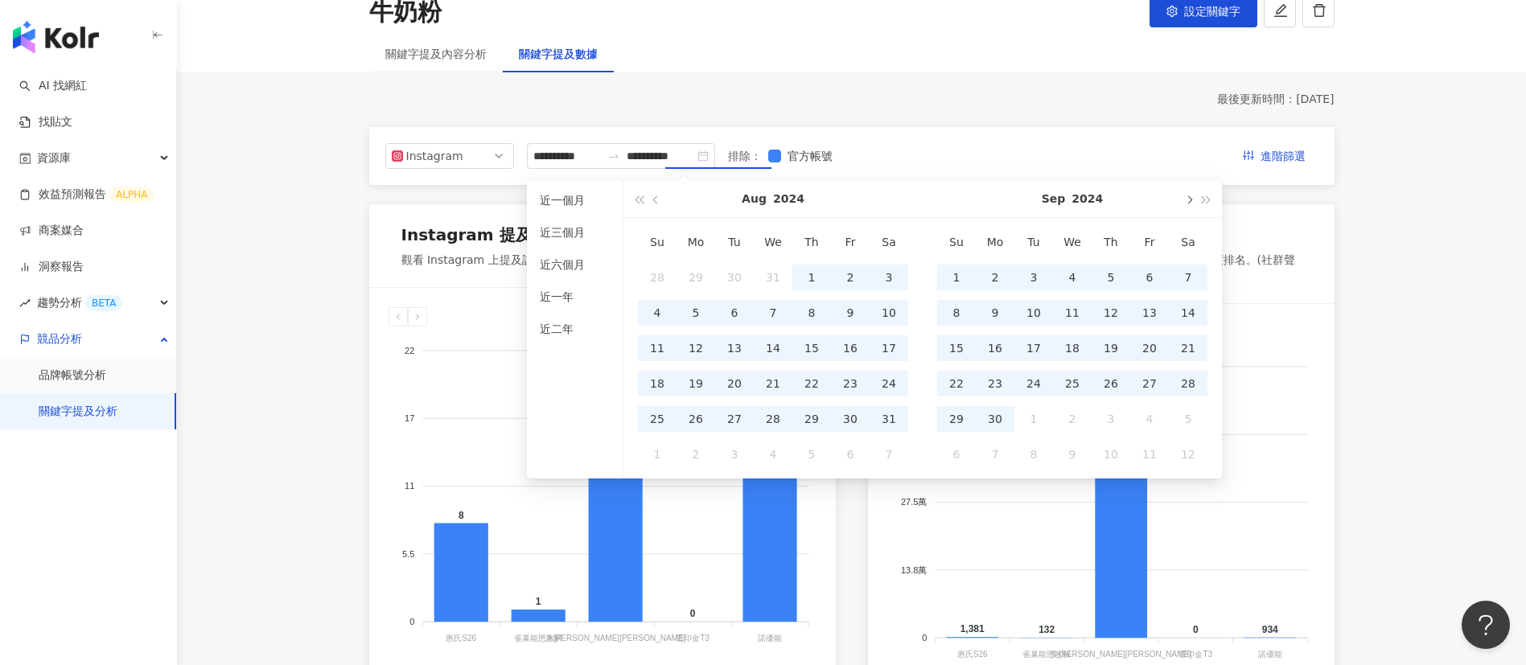
click at [1191, 202] on span "button" at bounding box center [1188, 199] width 8 height 8
click at [1041, 414] on div "31" at bounding box center [1034, 419] width 26 height 26
type input "**********"
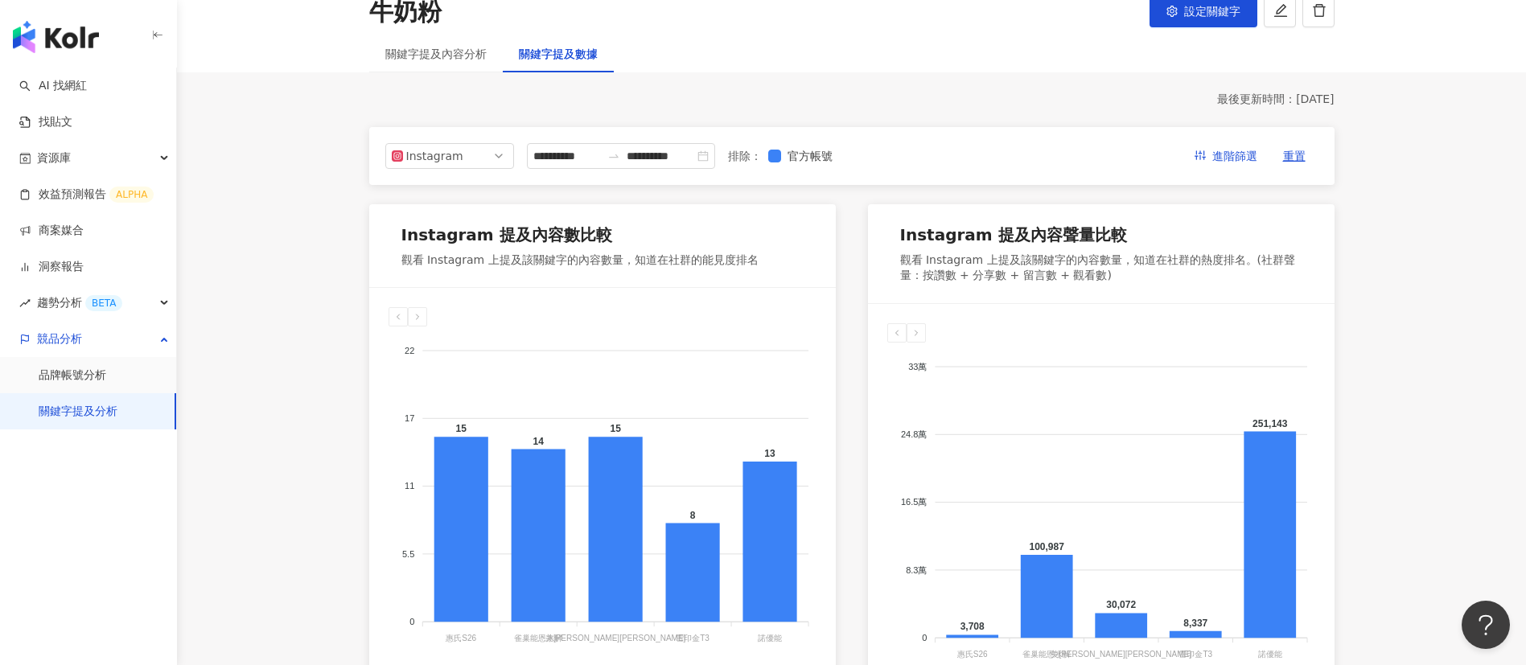
click at [262, 409] on main "**********" at bounding box center [851, 637] width 1349 height 1384
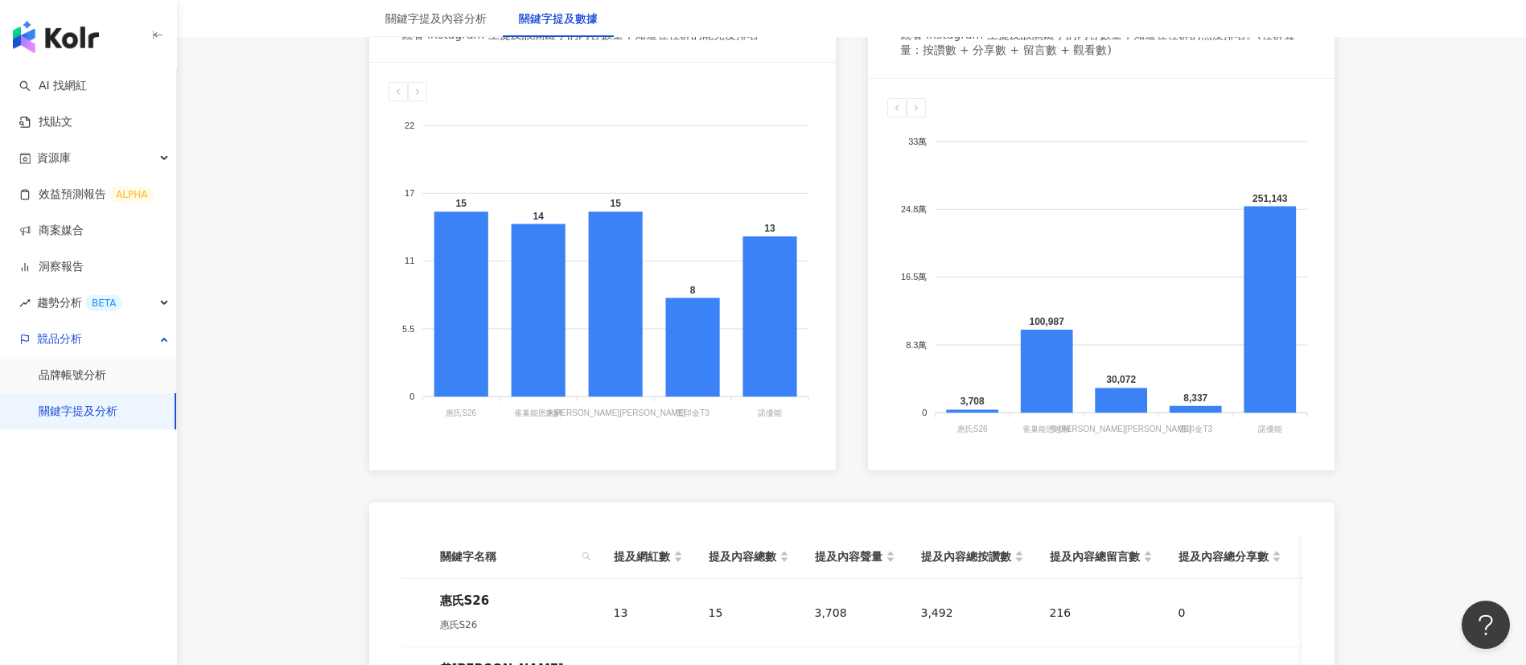
scroll to position [334, 0]
click at [329, 358] on main "**********" at bounding box center [851, 410] width 1349 height 1384
click at [421, 88] on icon at bounding box center [418, 90] width 10 height 10
click at [391, 89] on div at bounding box center [398, 89] width 19 height 19
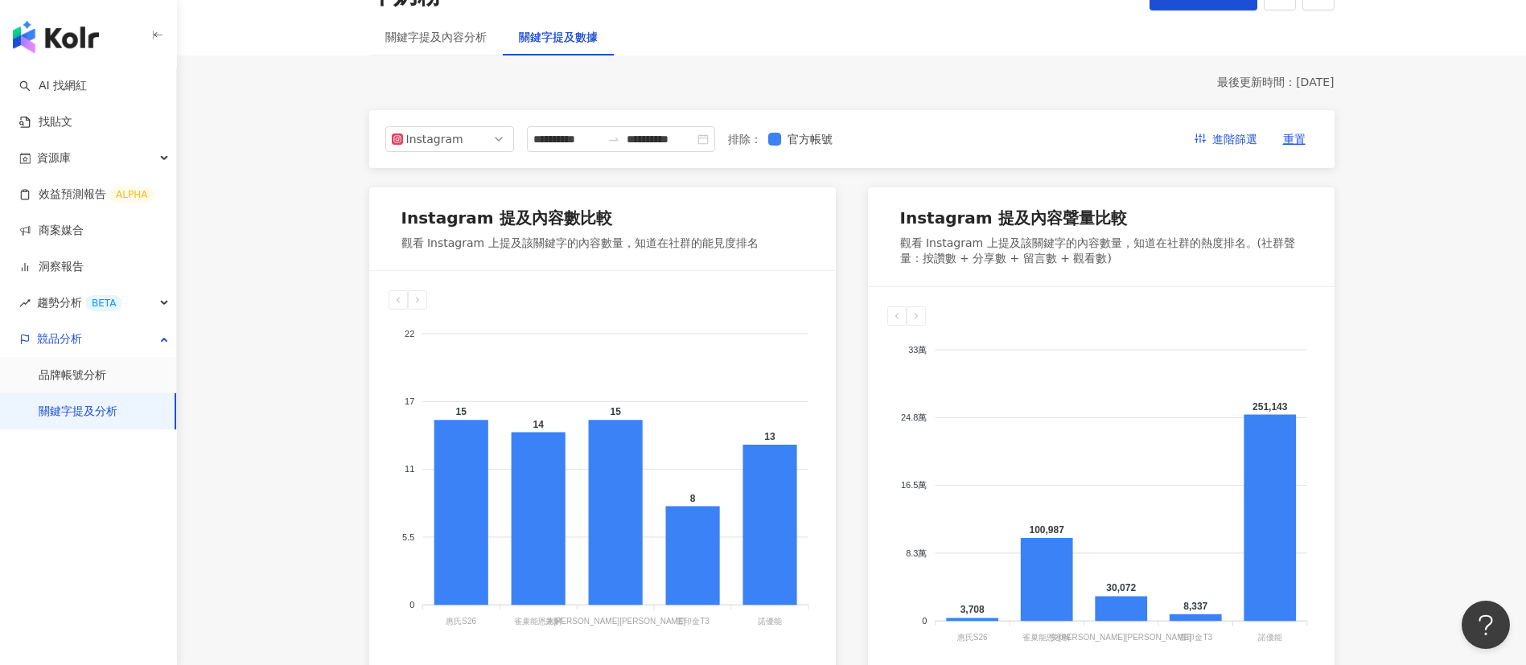
scroll to position [122, 0]
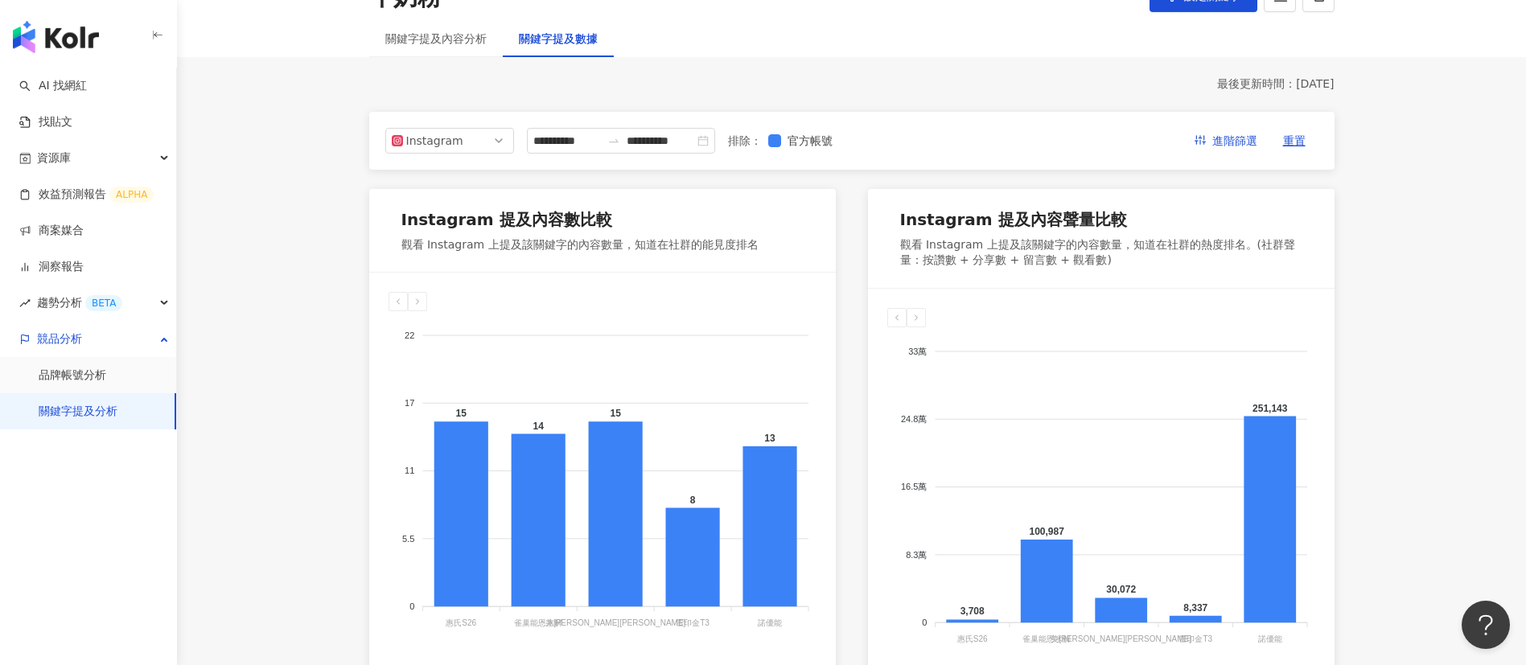
click at [615, 292] on div at bounding box center [603, 301] width 428 height 19
click at [858, 537] on div "Instagram 提及內容數比較 觀看 Instagram 上提及該關鍵字的內容數量，知道在社群的能見度排名 22 22 17 17 11 11 5.5 5…" at bounding box center [851, 435] width 965 height 492
click at [289, 261] on main "**********" at bounding box center [851, 622] width 1349 height 1384
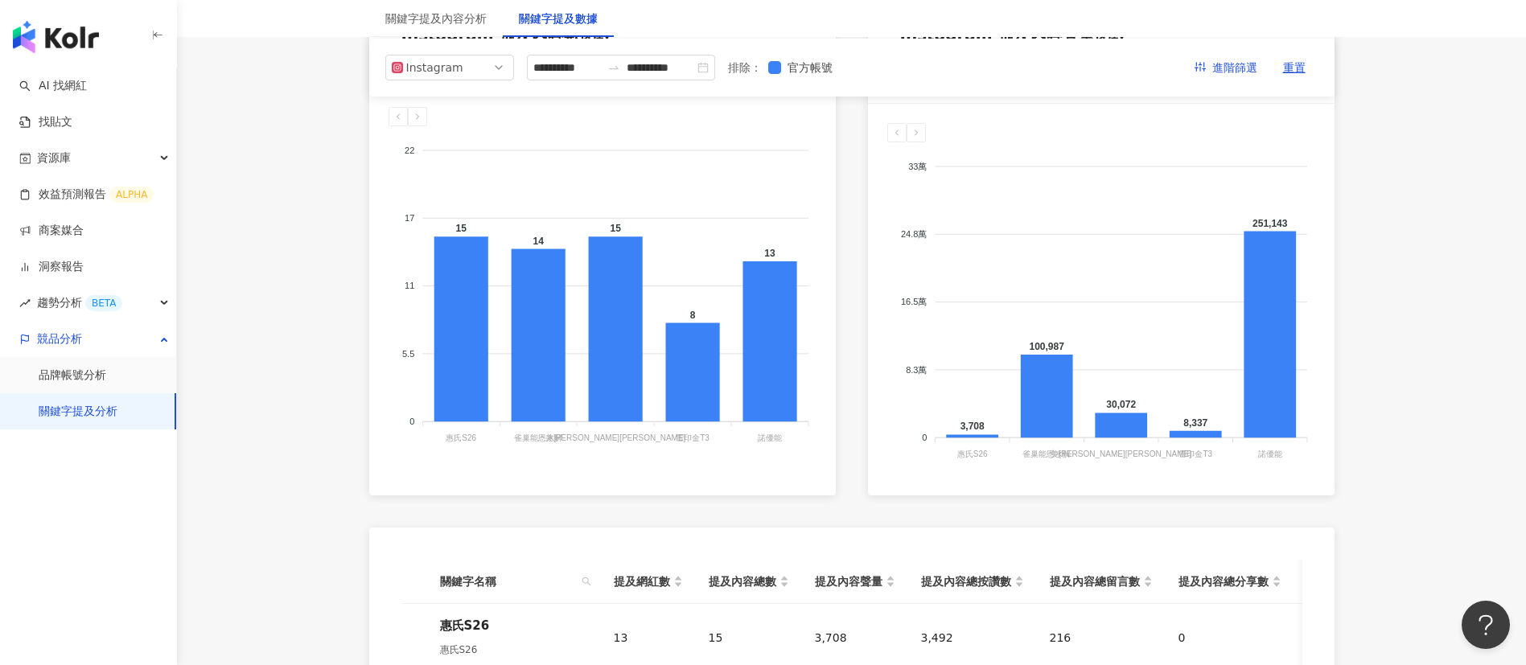
scroll to position [0, 0]
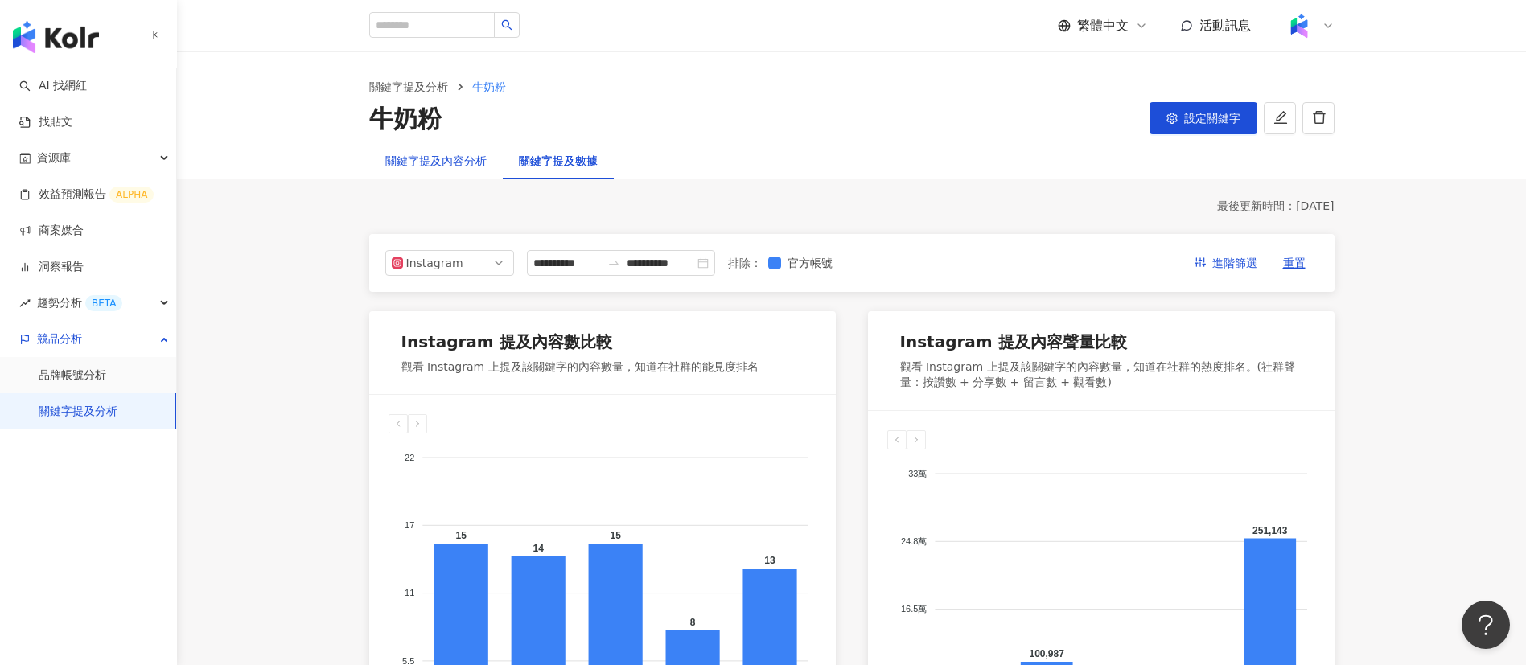
click at [446, 166] on div "關鍵字提及內容分析" at bounding box center [435, 161] width 101 height 18
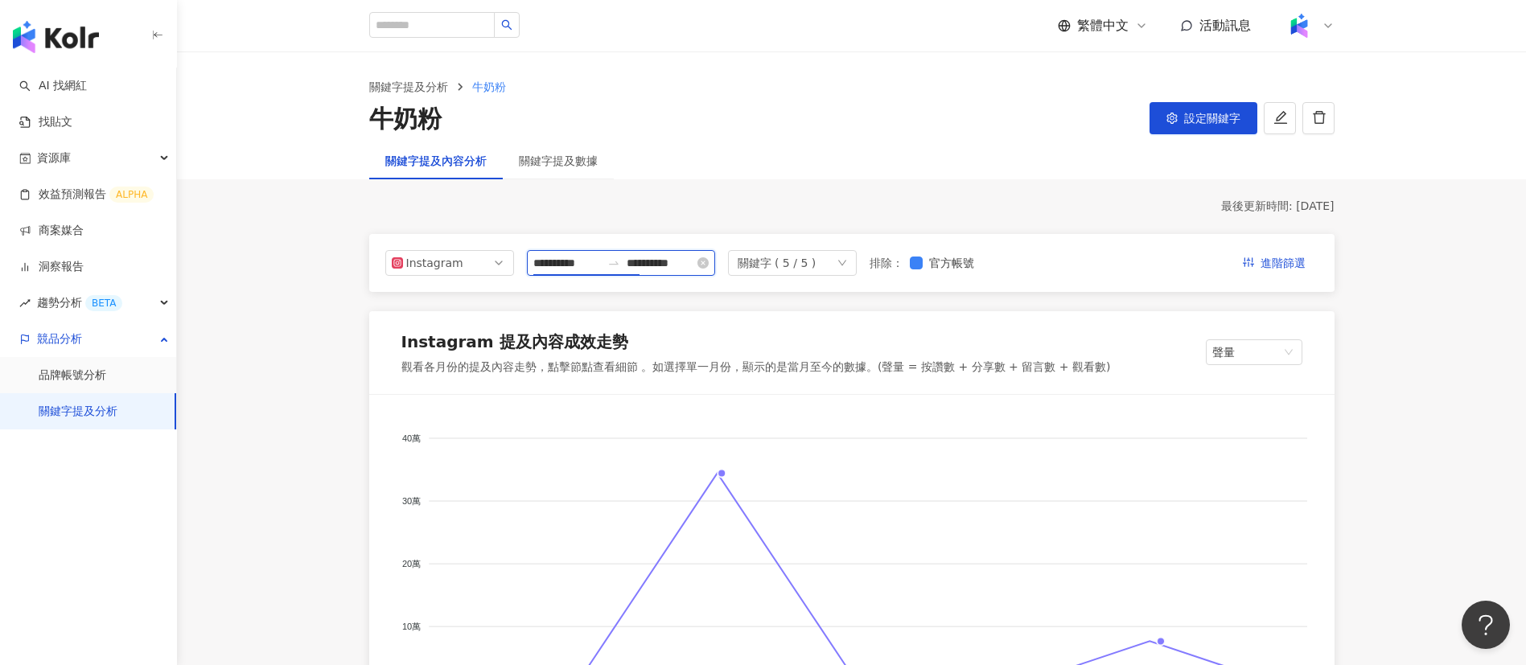
click at [578, 255] on input "**********" at bounding box center [567, 263] width 68 height 18
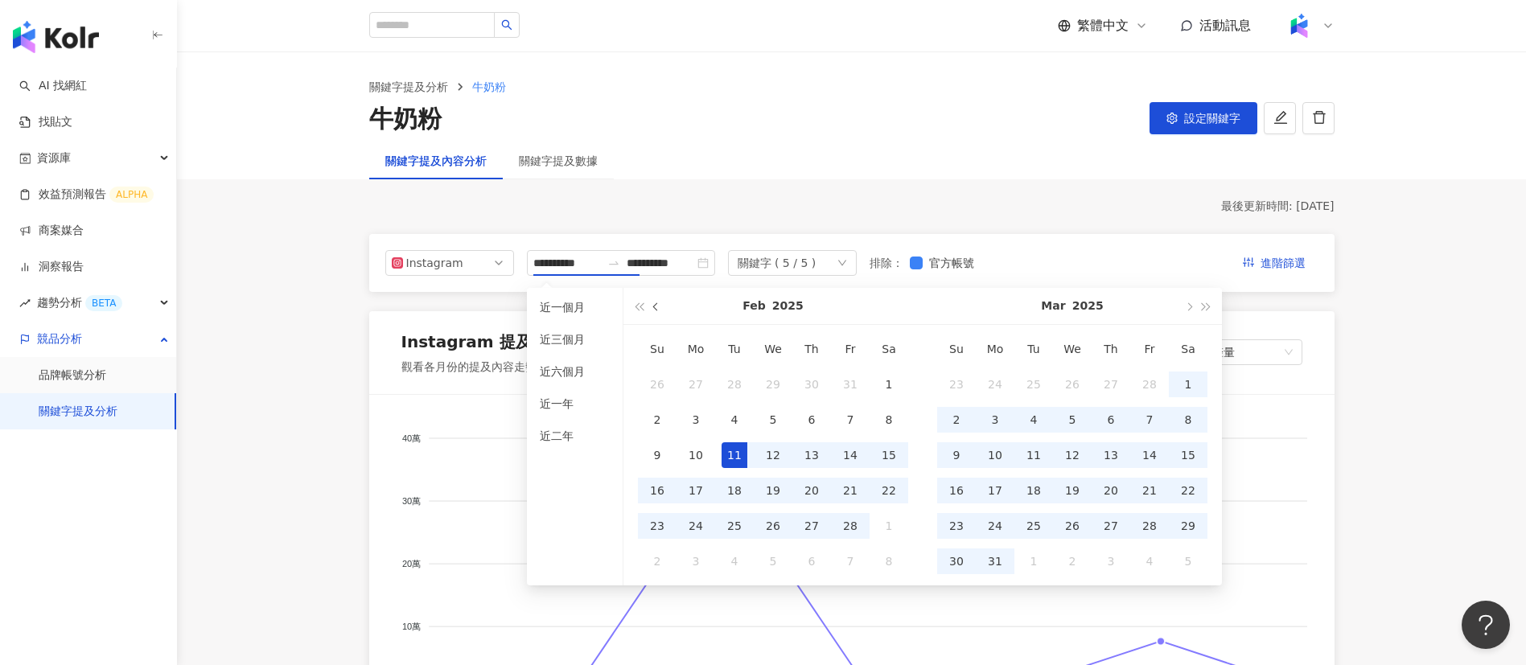
click at [655, 317] on button "button" at bounding box center [657, 306] width 18 height 36
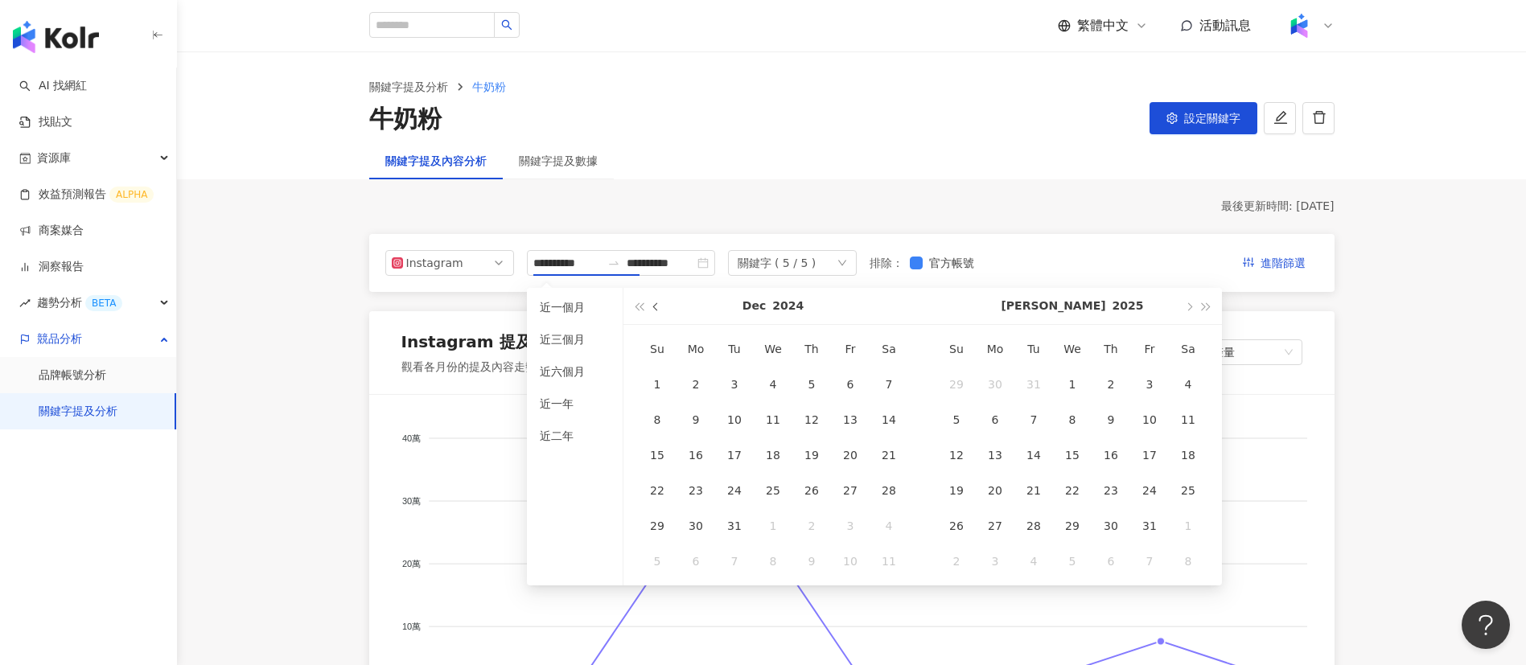
click at [653, 317] on button "button" at bounding box center [657, 306] width 18 height 36
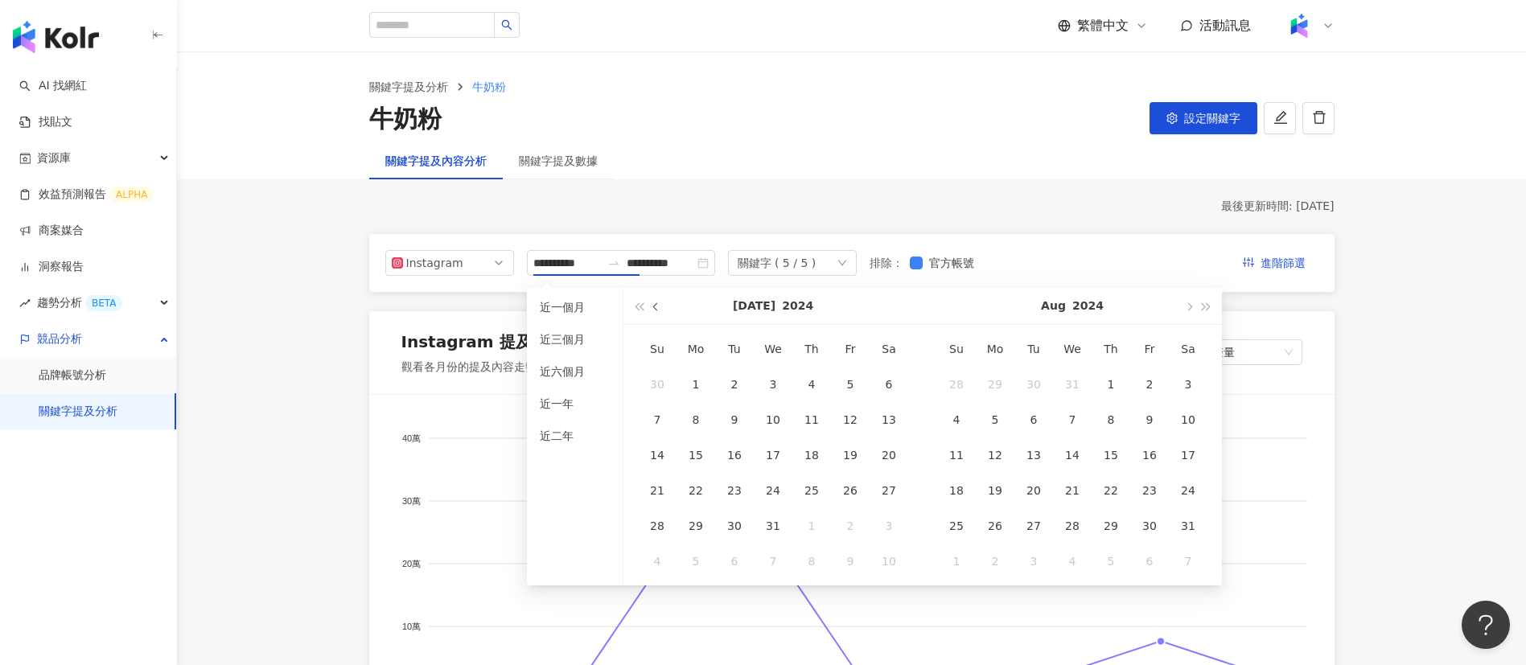
click at [653, 317] on button "button" at bounding box center [657, 306] width 18 height 36
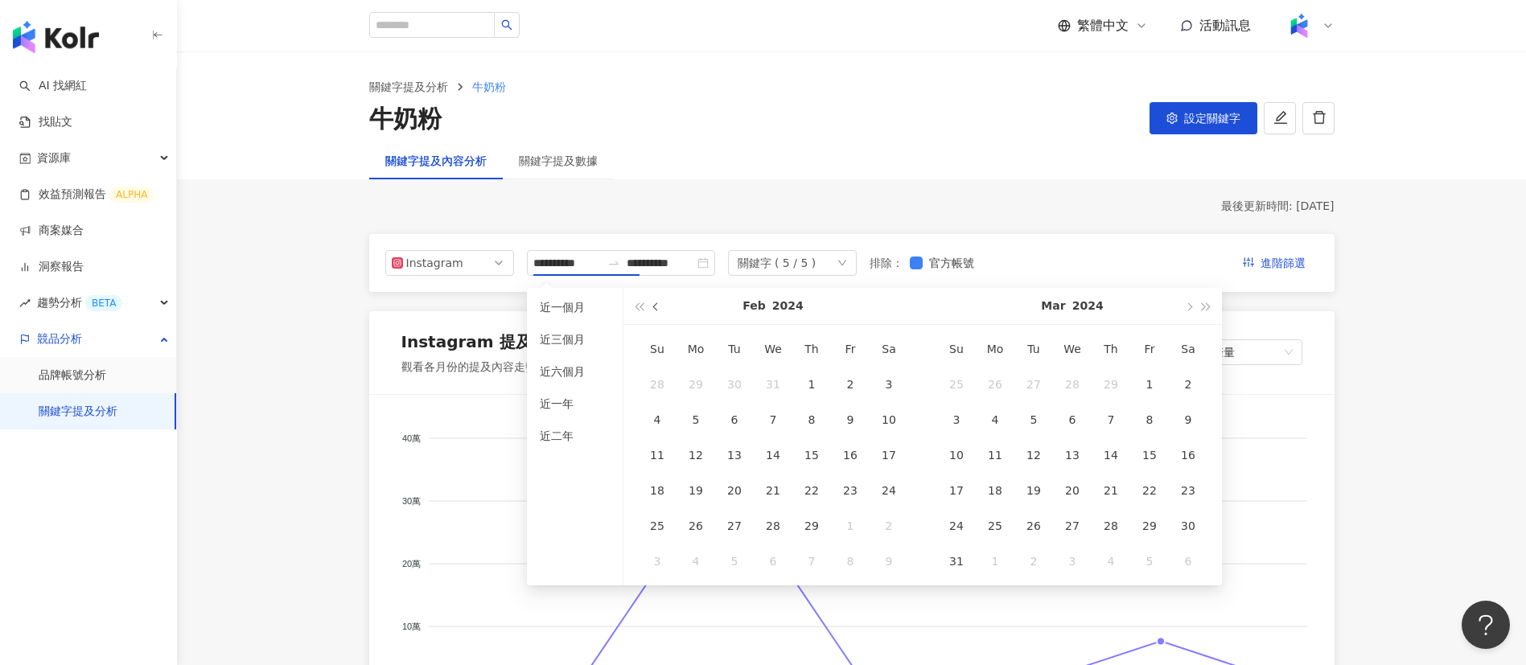
click at [653, 317] on button "button" at bounding box center [657, 306] width 18 height 36
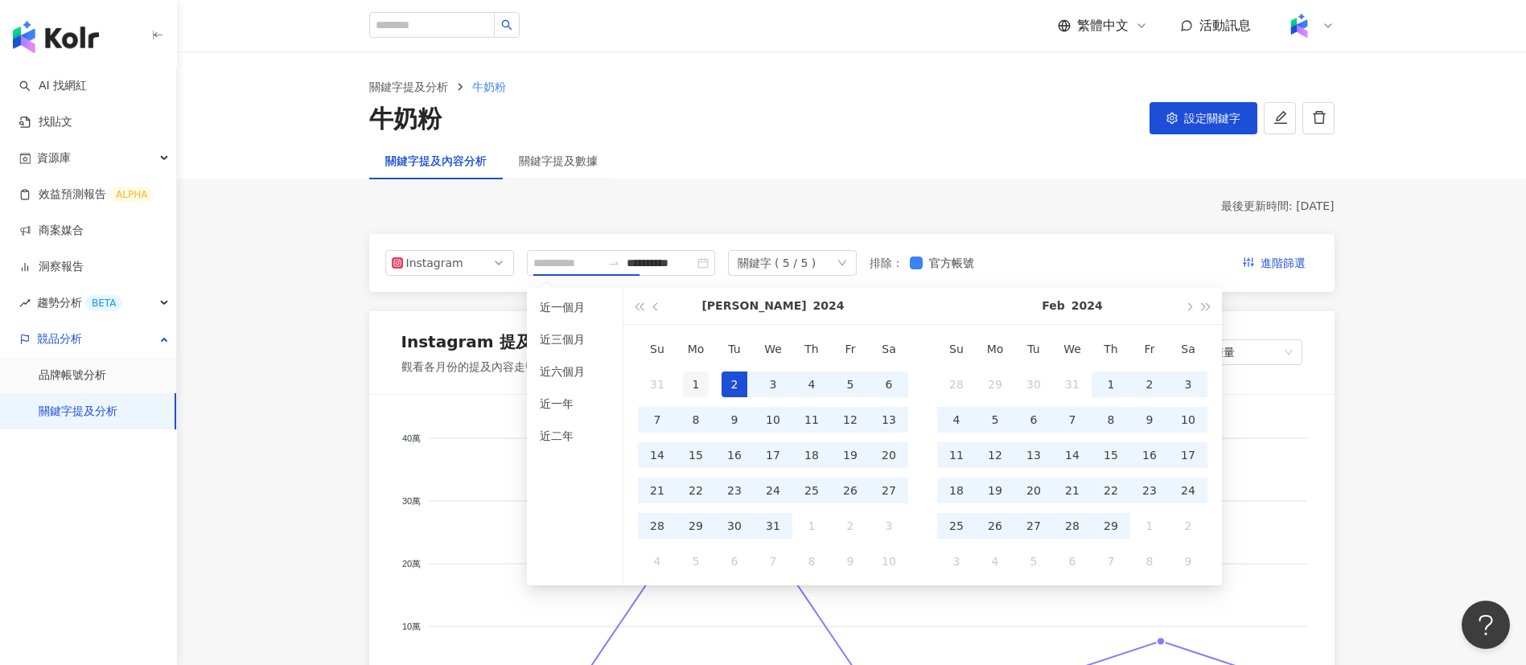
type input "**********"
click at [696, 381] on div "1" at bounding box center [696, 385] width 26 height 26
click at [1187, 312] on button "button" at bounding box center [1188, 306] width 18 height 36
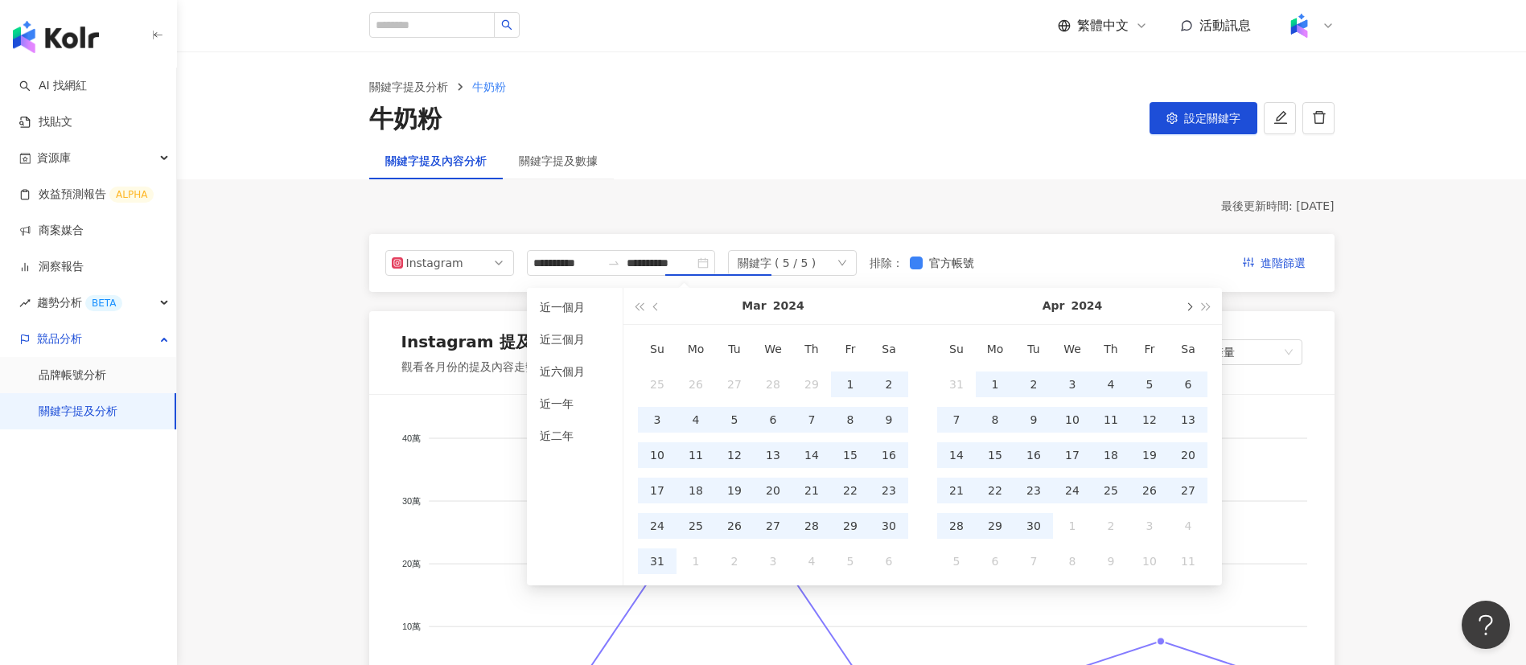
click at [1187, 312] on button "button" at bounding box center [1188, 306] width 18 height 36
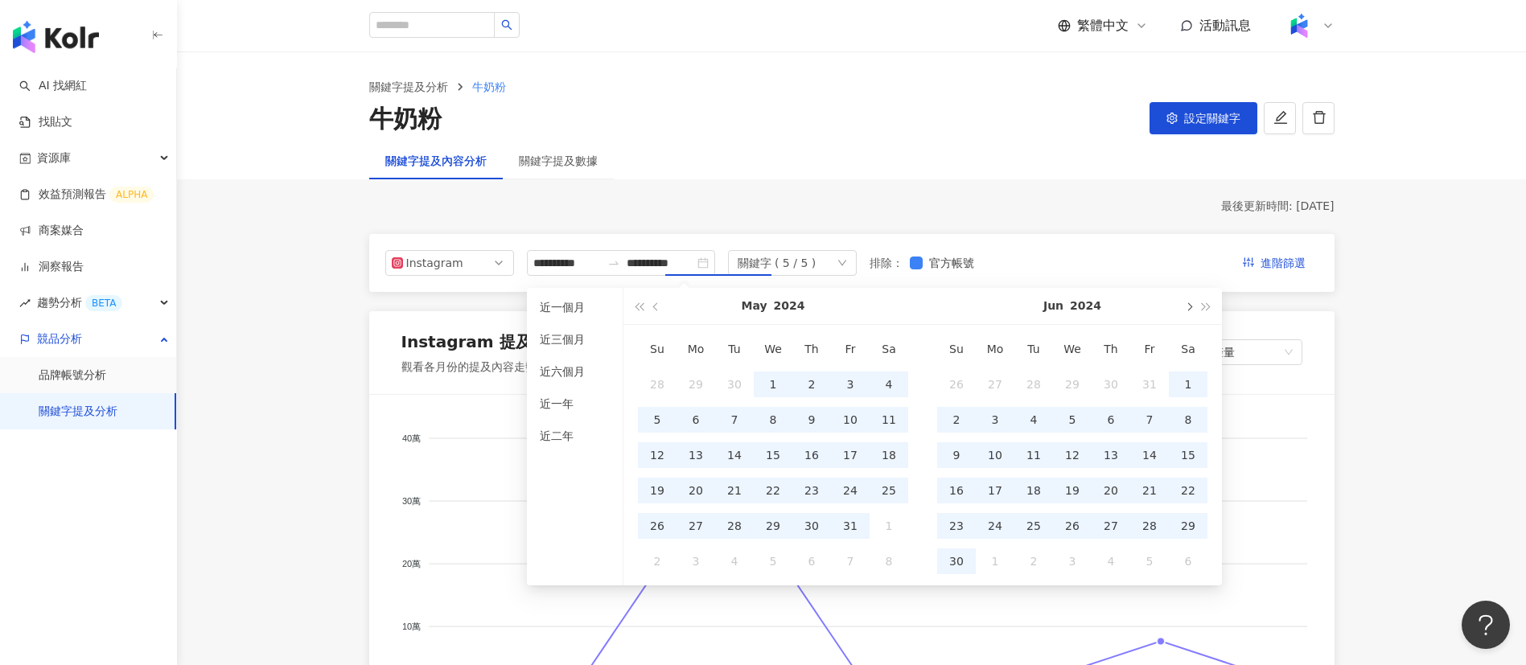
click at [1187, 312] on button "button" at bounding box center [1188, 306] width 18 height 36
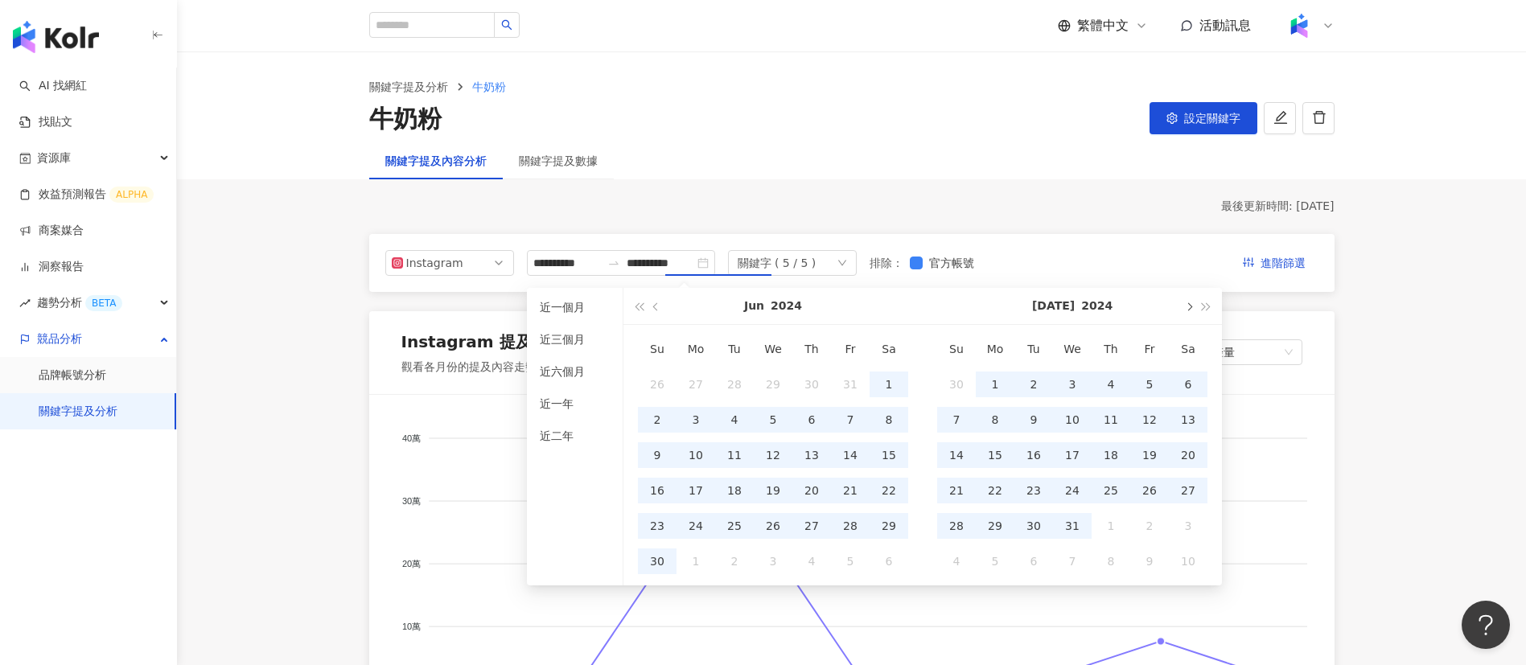
click at [1187, 312] on button "button" at bounding box center [1188, 306] width 18 height 36
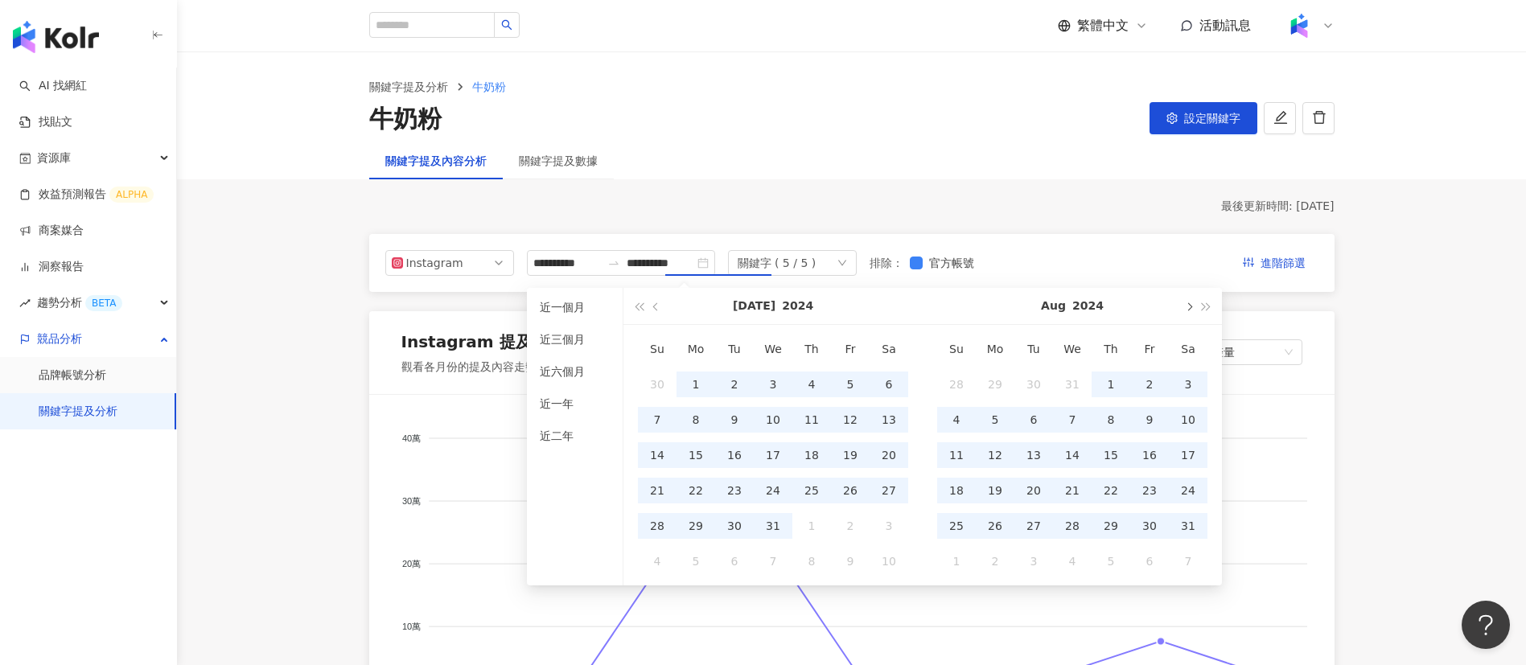
click at [1187, 312] on button "button" at bounding box center [1188, 306] width 18 height 36
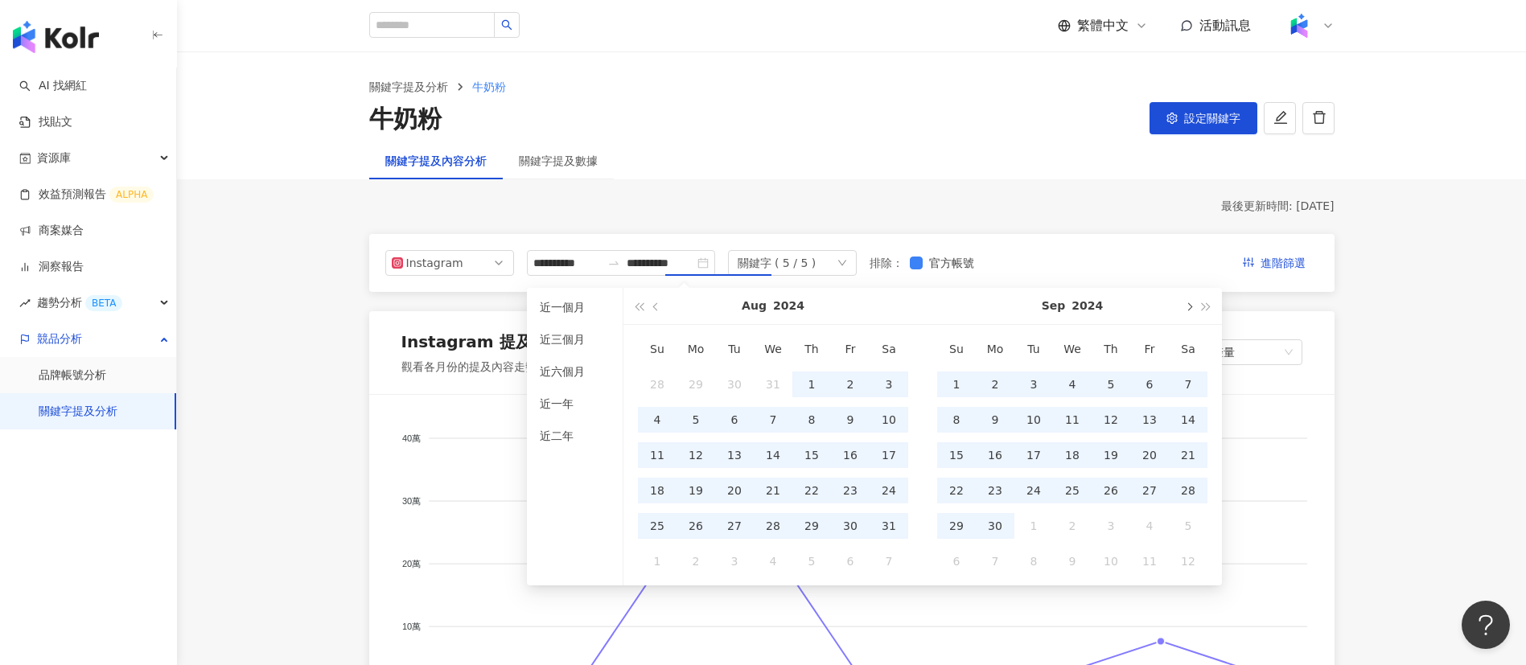
click at [1187, 312] on button "button" at bounding box center [1188, 306] width 18 height 36
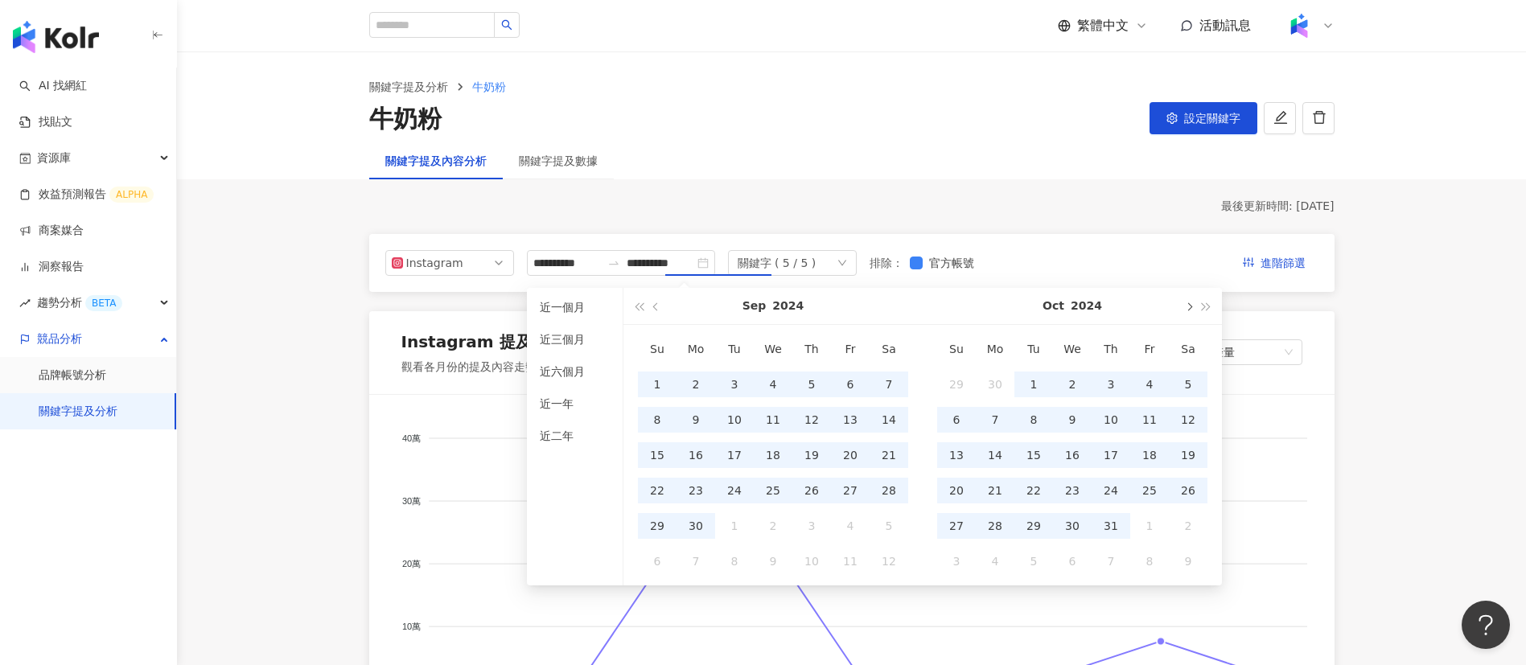
click at [1187, 312] on button "button" at bounding box center [1188, 306] width 18 height 36
click at [1187, 304] on span "button" at bounding box center [1188, 306] width 8 height 8
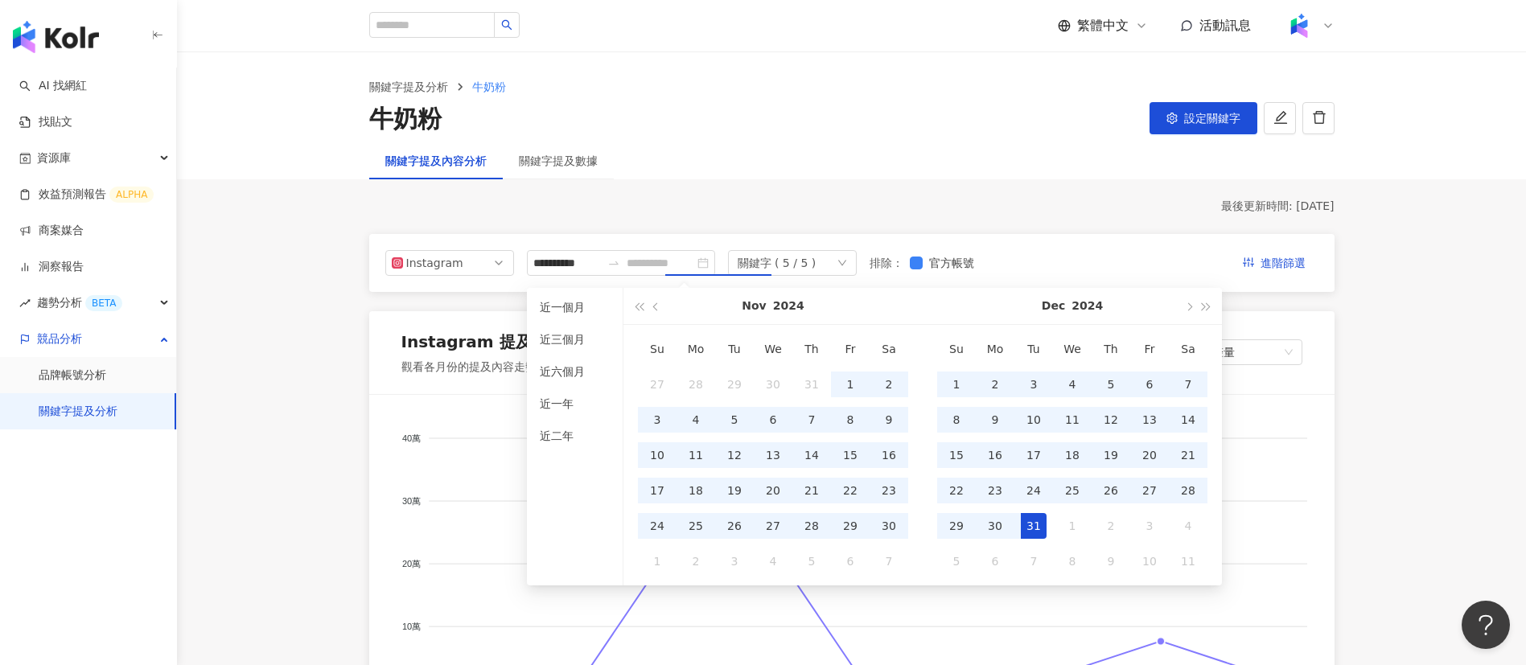
click at [1037, 519] on div "31" at bounding box center [1034, 526] width 26 height 26
type input "**********"
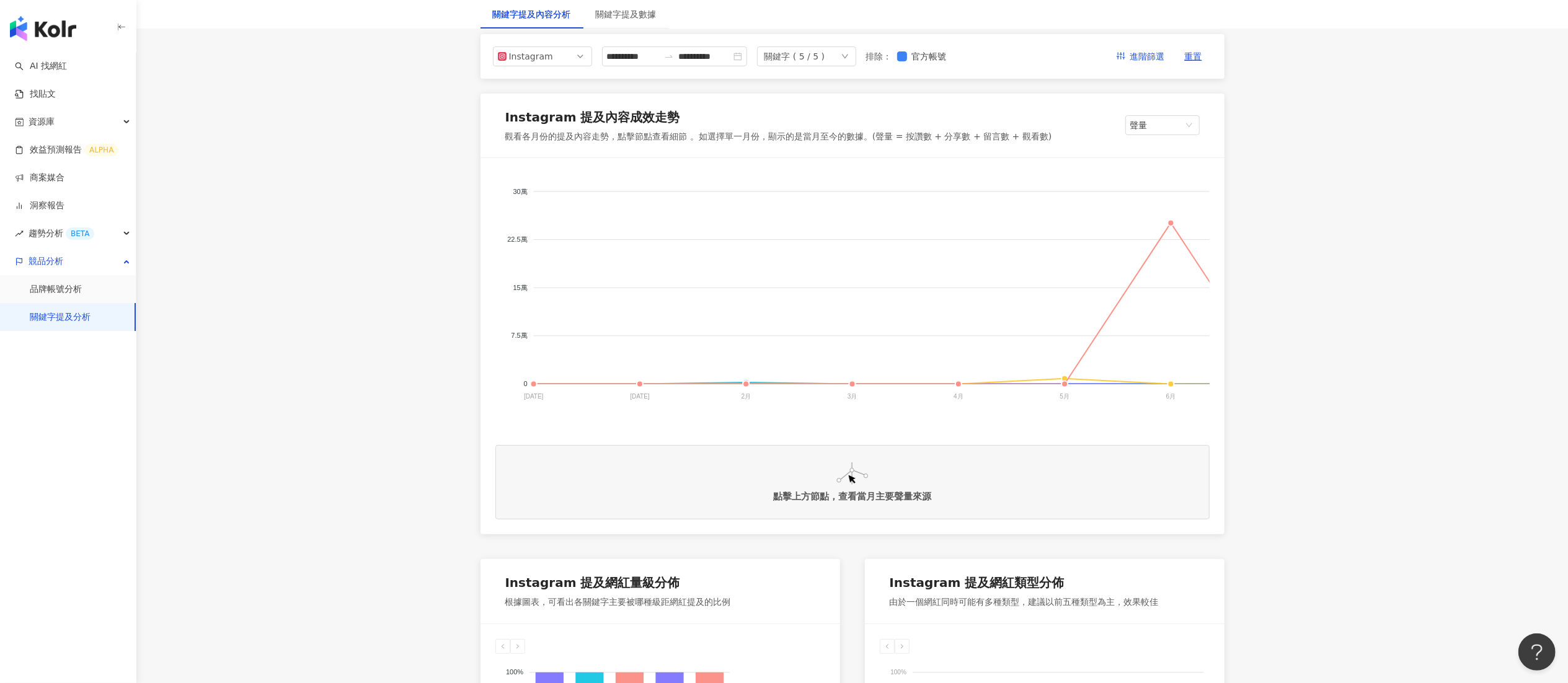
drag, startPoint x: 1101, startPoint y: 2, endPoint x: 452, endPoint y: 408, distance: 765.5
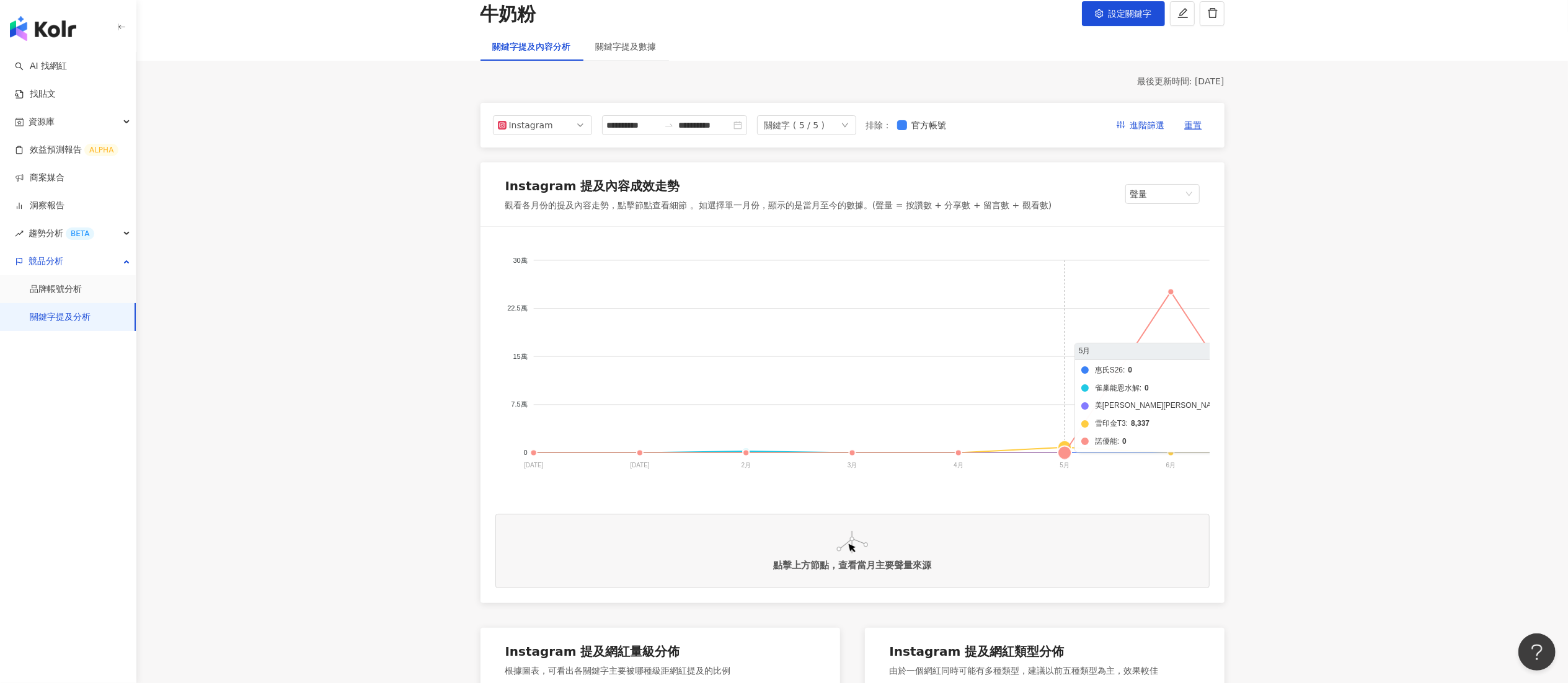
scroll to position [70, 0]
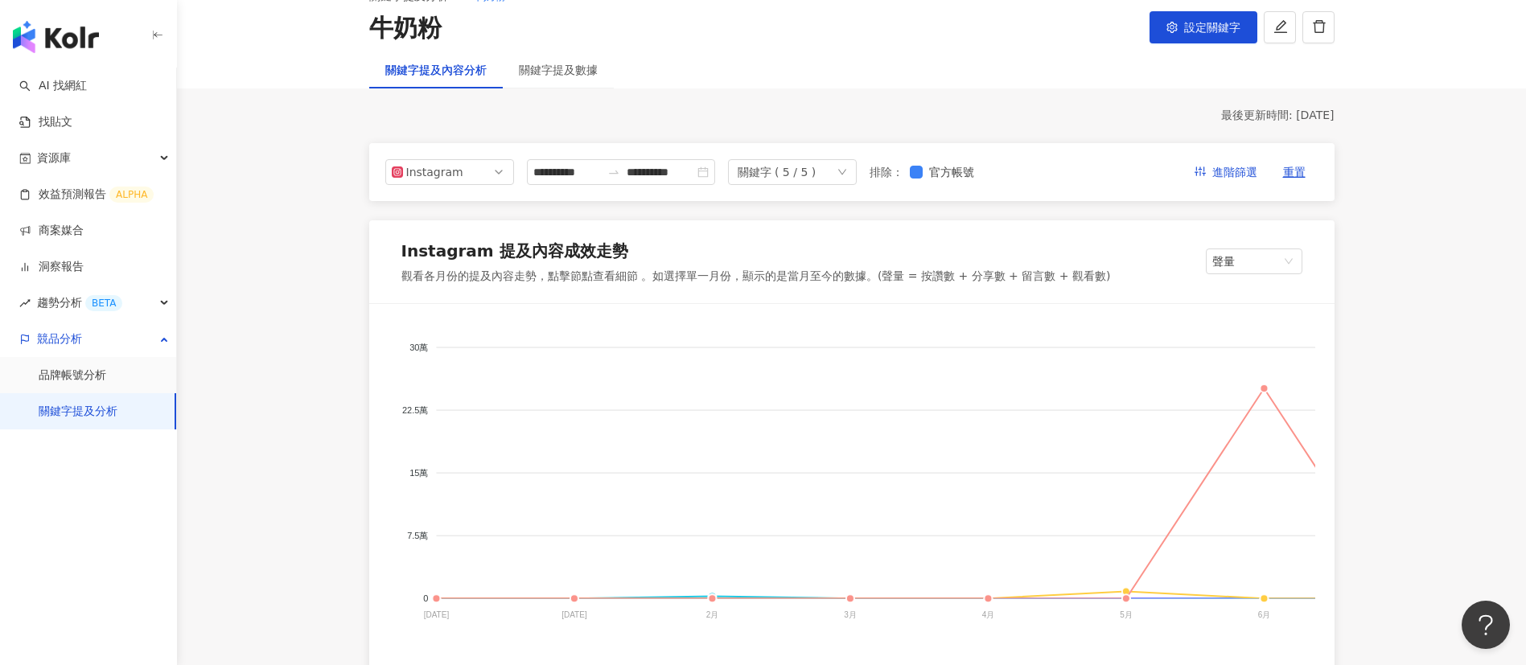
drag, startPoint x: 1883, startPoint y: 2, endPoint x: 163, endPoint y: 432, distance: 1772.7
click at [163, 432] on div "AI 找網紅 找貼文 資源庫 效益預測報告 ALPHA 商案媒合 洞察報告 趨勢分析 BETA 競品分析 品牌帳號分析 關鍵字提及分析" at bounding box center [88, 367] width 177 height 598
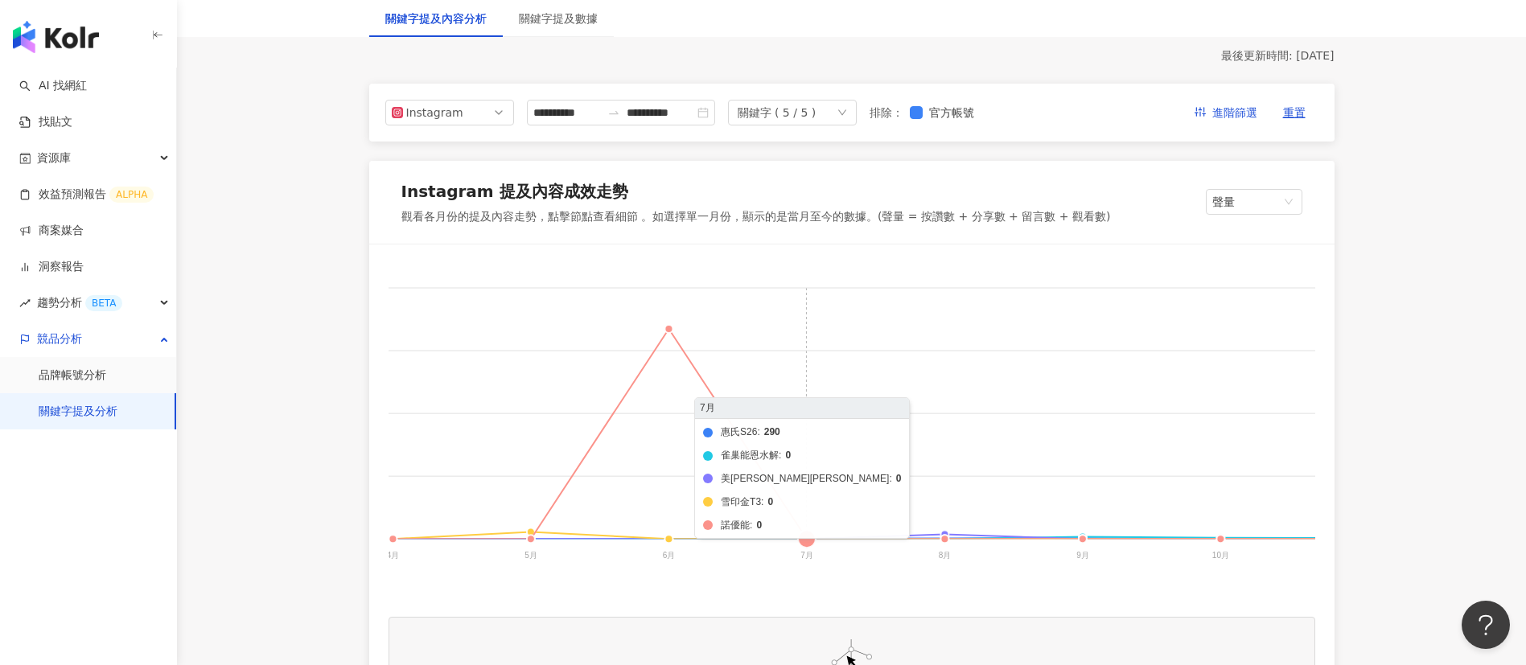
scroll to position [0, 591]
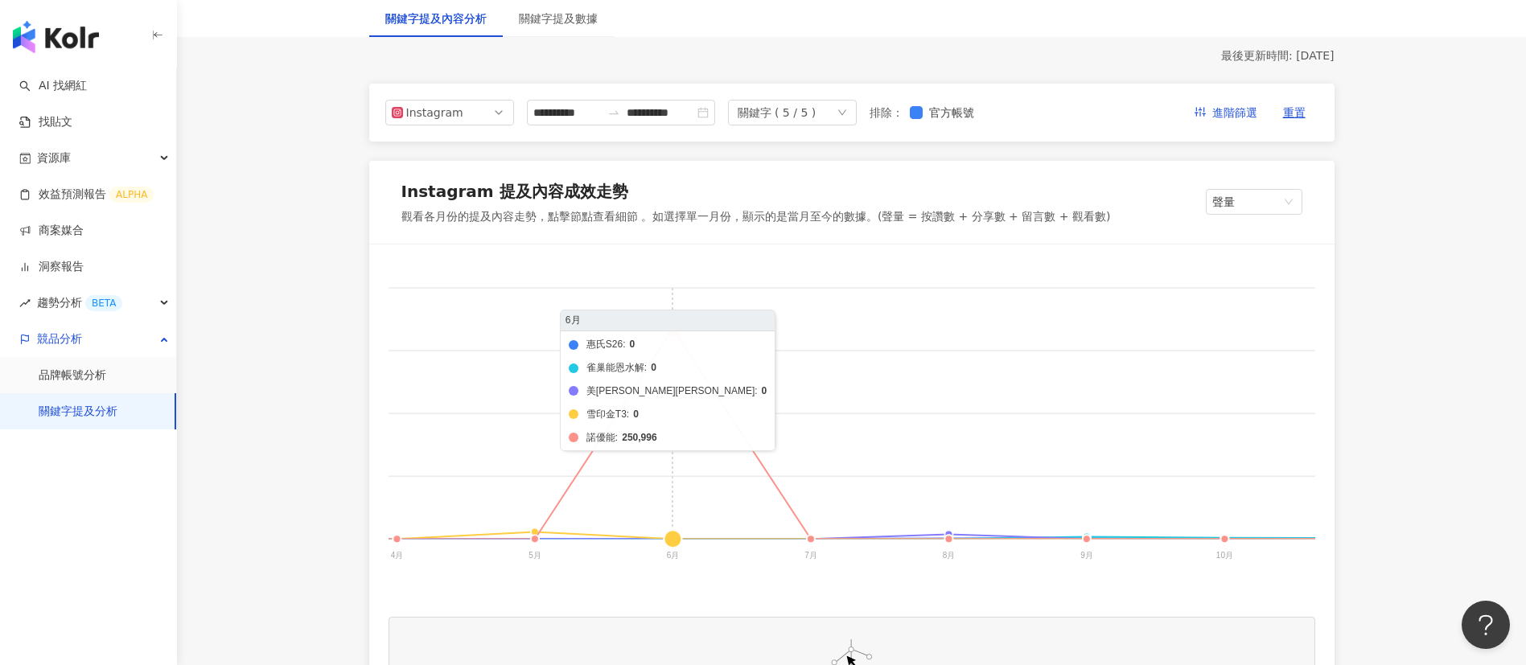
click at [680, 326] on foreignobject "惠氏S26 雀巢能恩水解 美[PERSON_NAME]純睿 雪印金T3 諾優能" at bounding box center [657, 425] width 1721 height 322
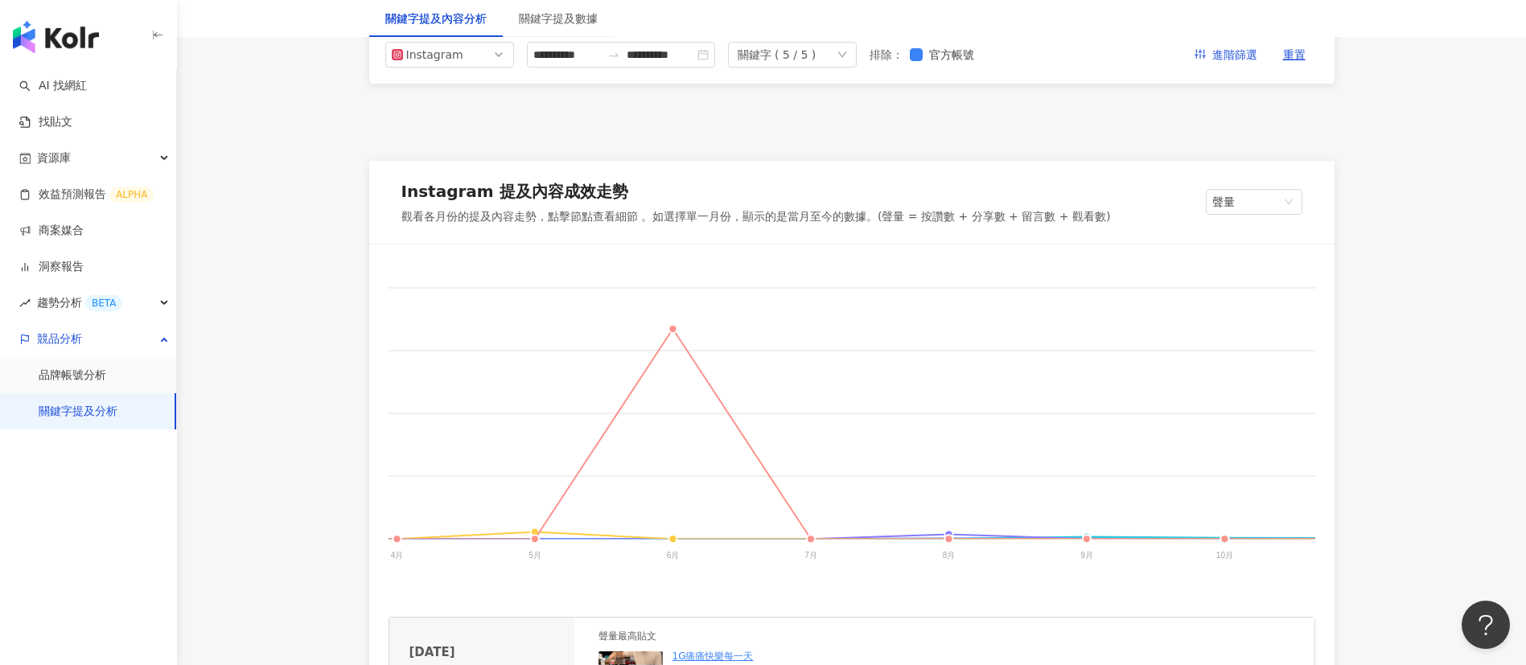
scroll to position [405, 0]
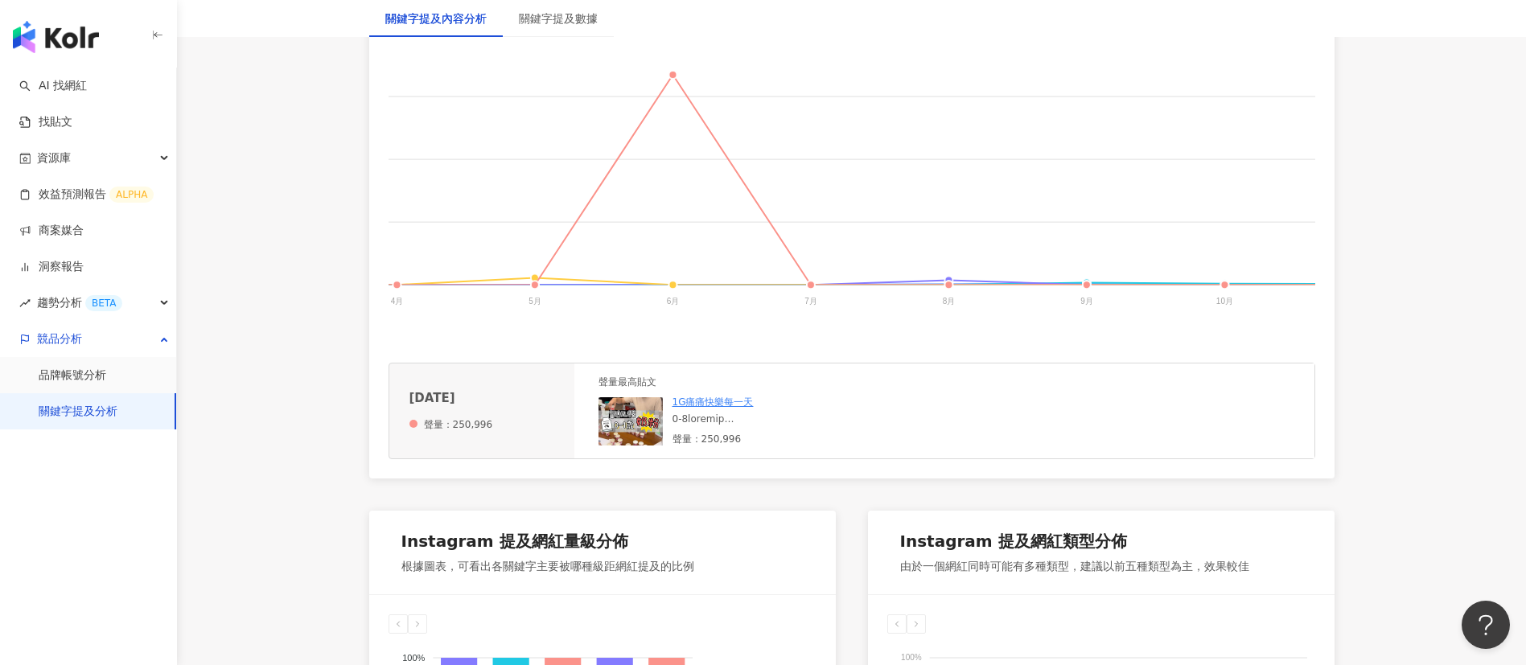
click at [766, 426] on div at bounding box center [792, 420] width 241 height 14
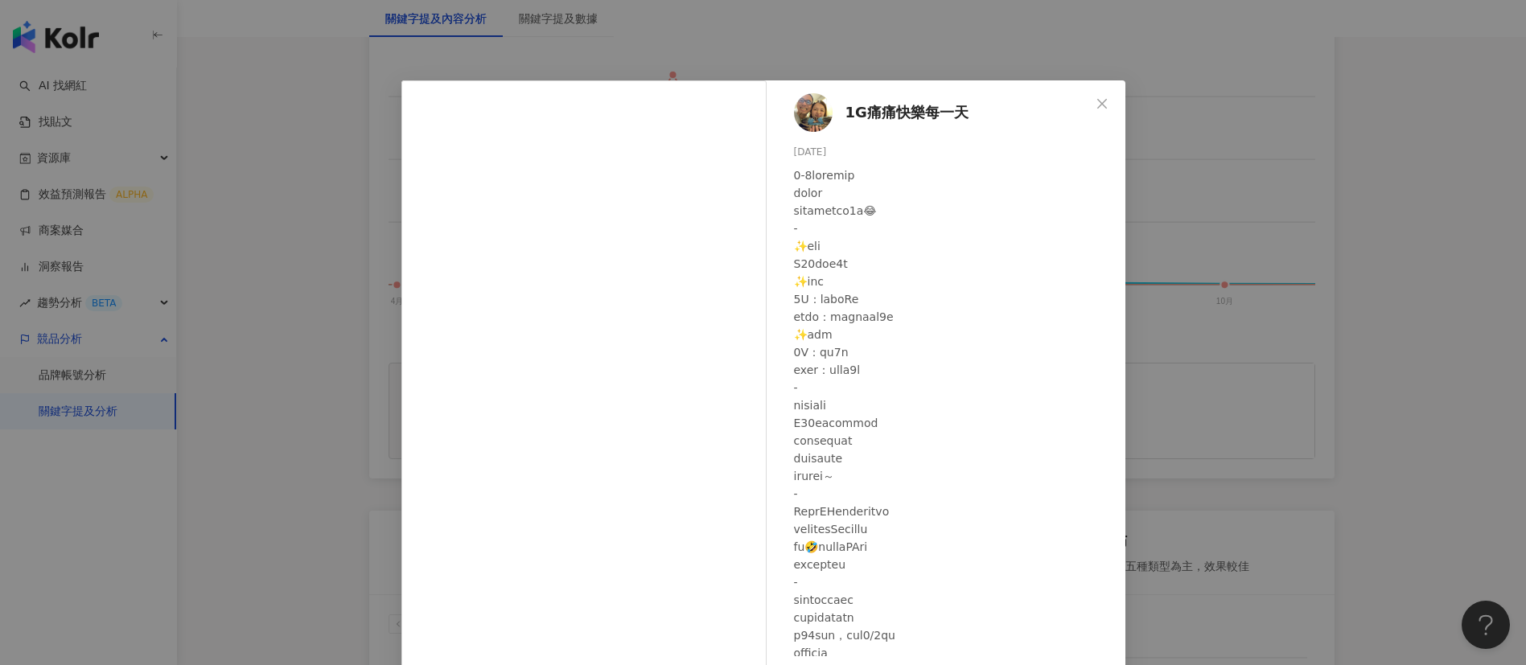
click at [1258, 473] on div "1G痛痛快樂每一天 [DATE] 3,729 307 24.7萬 查看原始貼文" at bounding box center [763, 332] width 1526 height 665
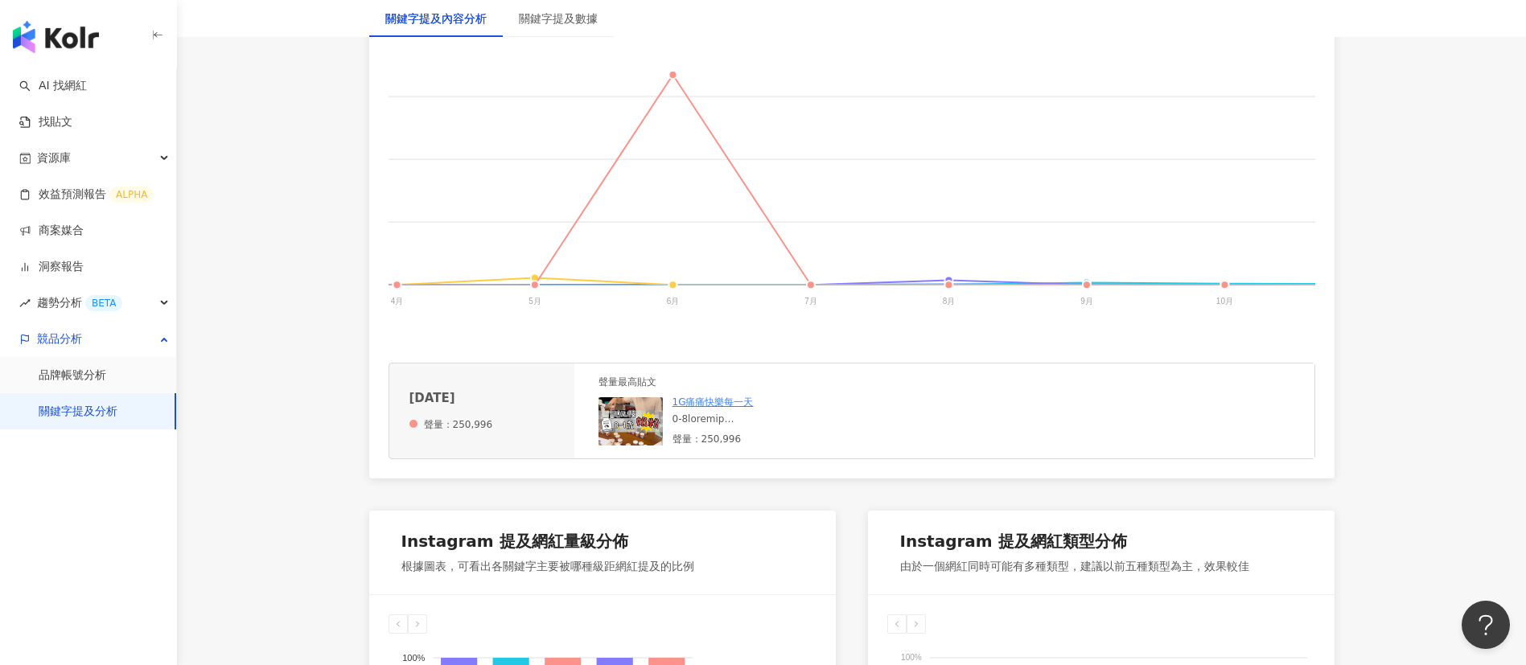
scroll to position [250, 0]
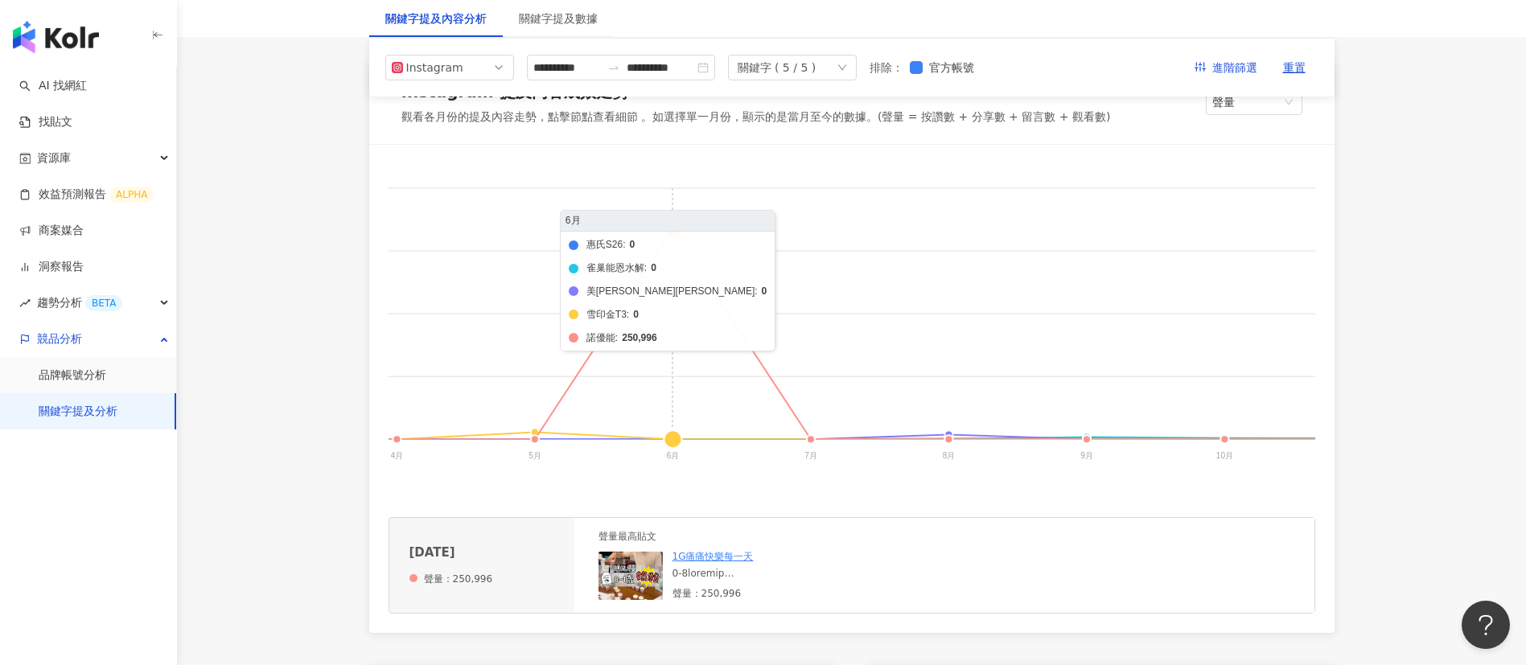
click at [673, 219] on foreignobject "惠氏S26 雀巢能恩水解 美[PERSON_NAME]純睿 雪印金T3 諾優能" at bounding box center [657, 325] width 1721 height 322
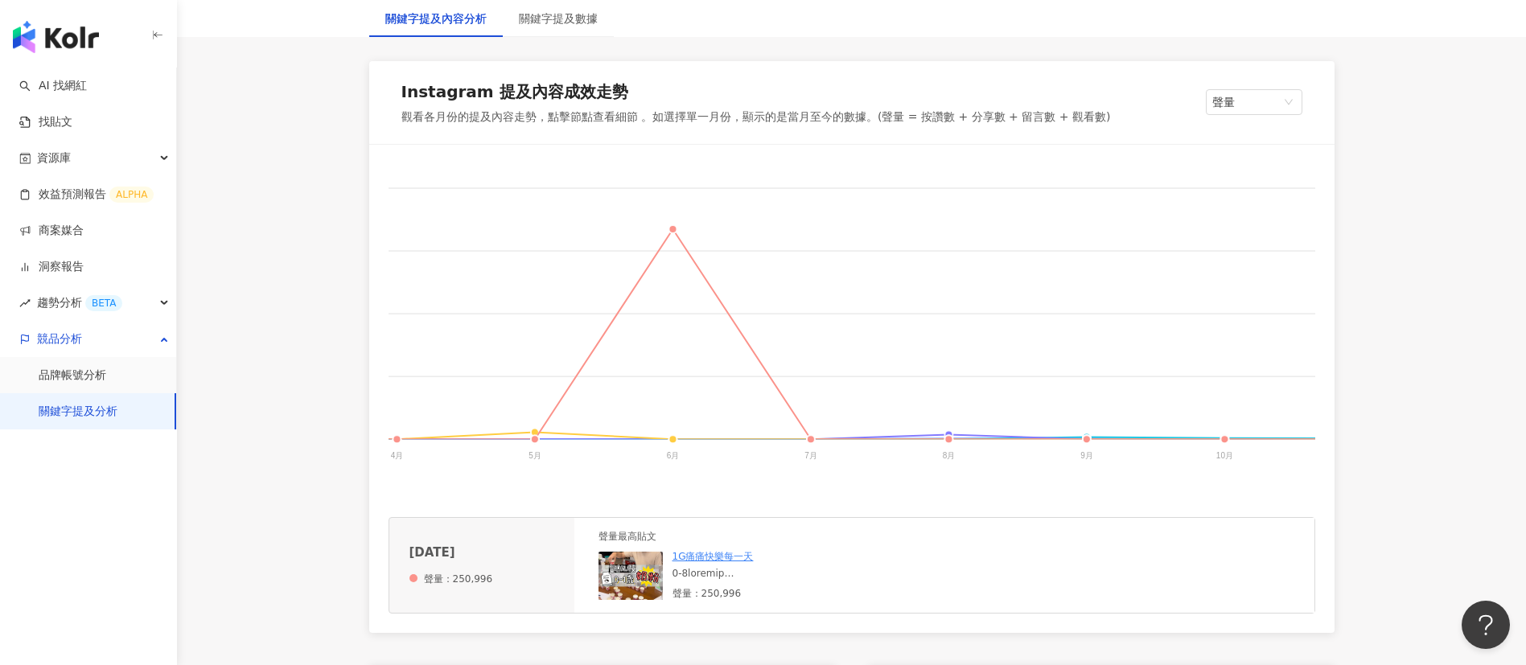
scroll to position [467, 0]
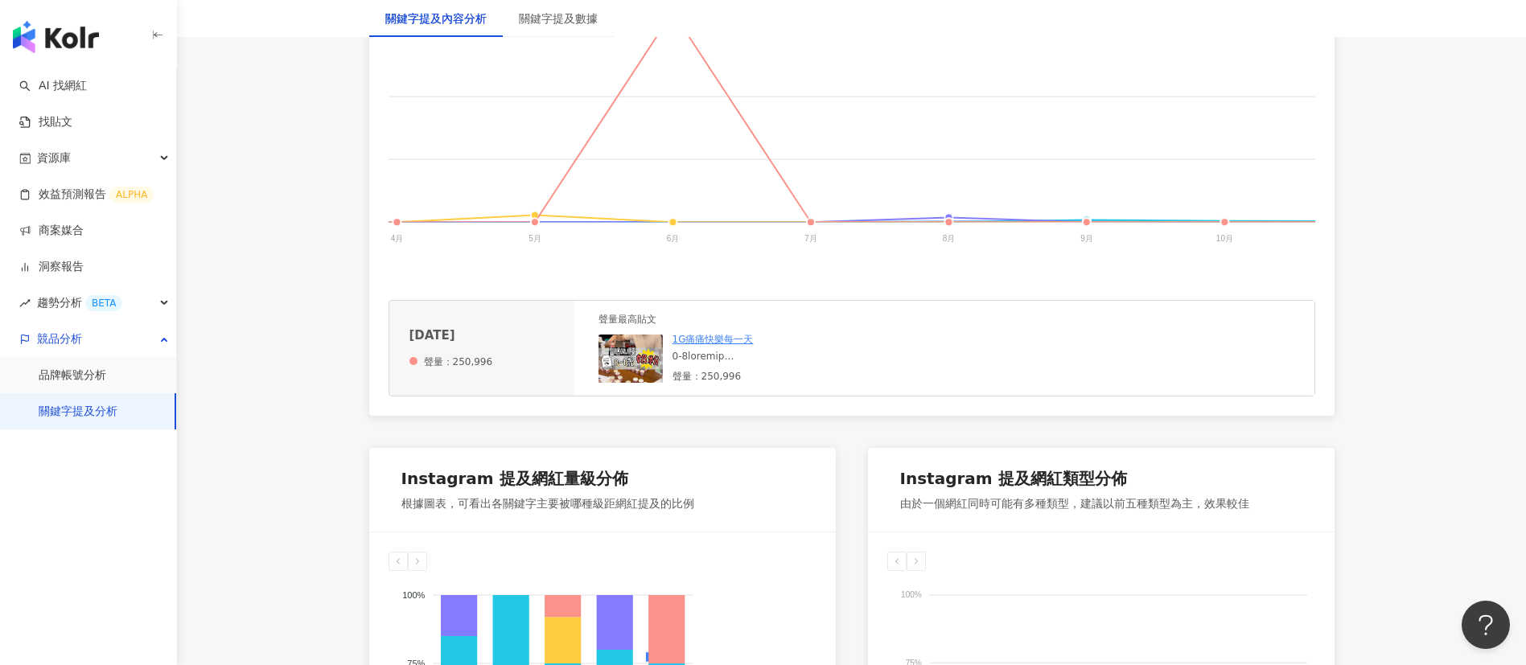
click at [760, 364] on div at bounding box center [792, 357] width 241 height 14
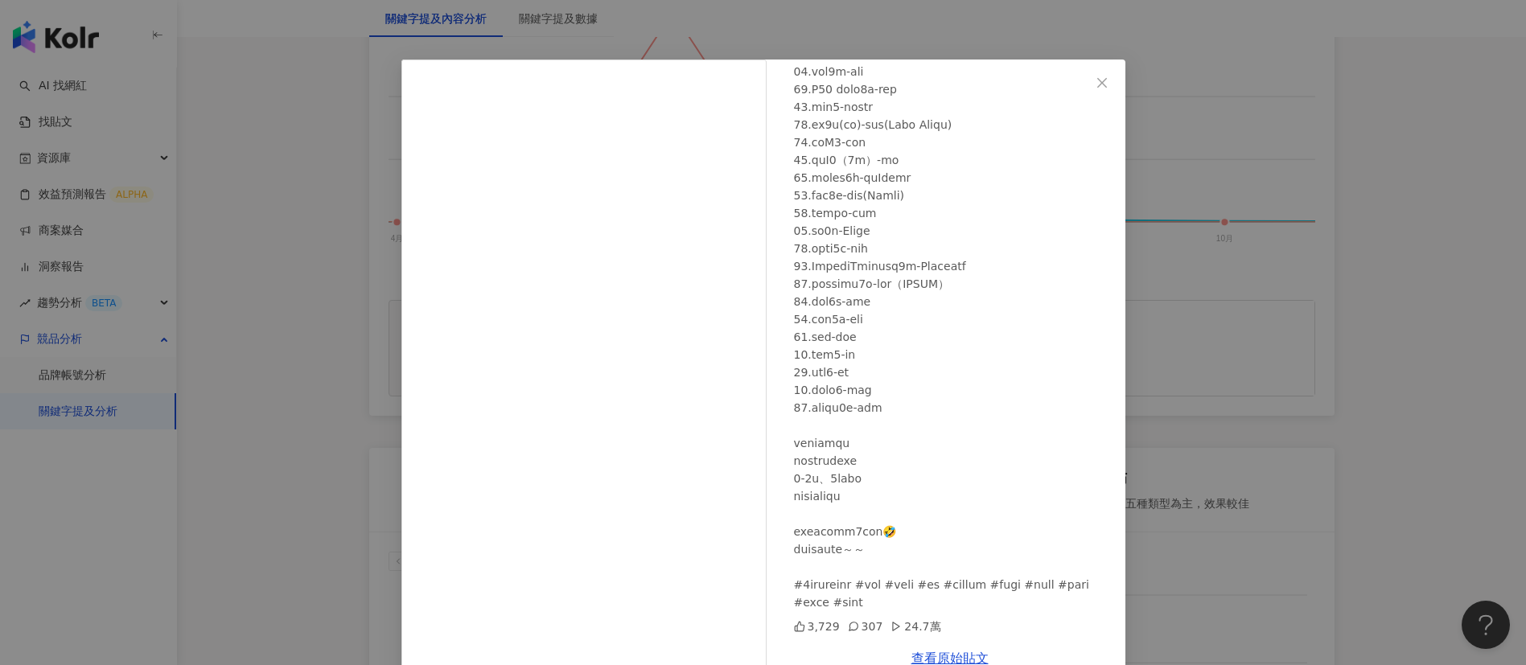
scroll to position [56, 0]
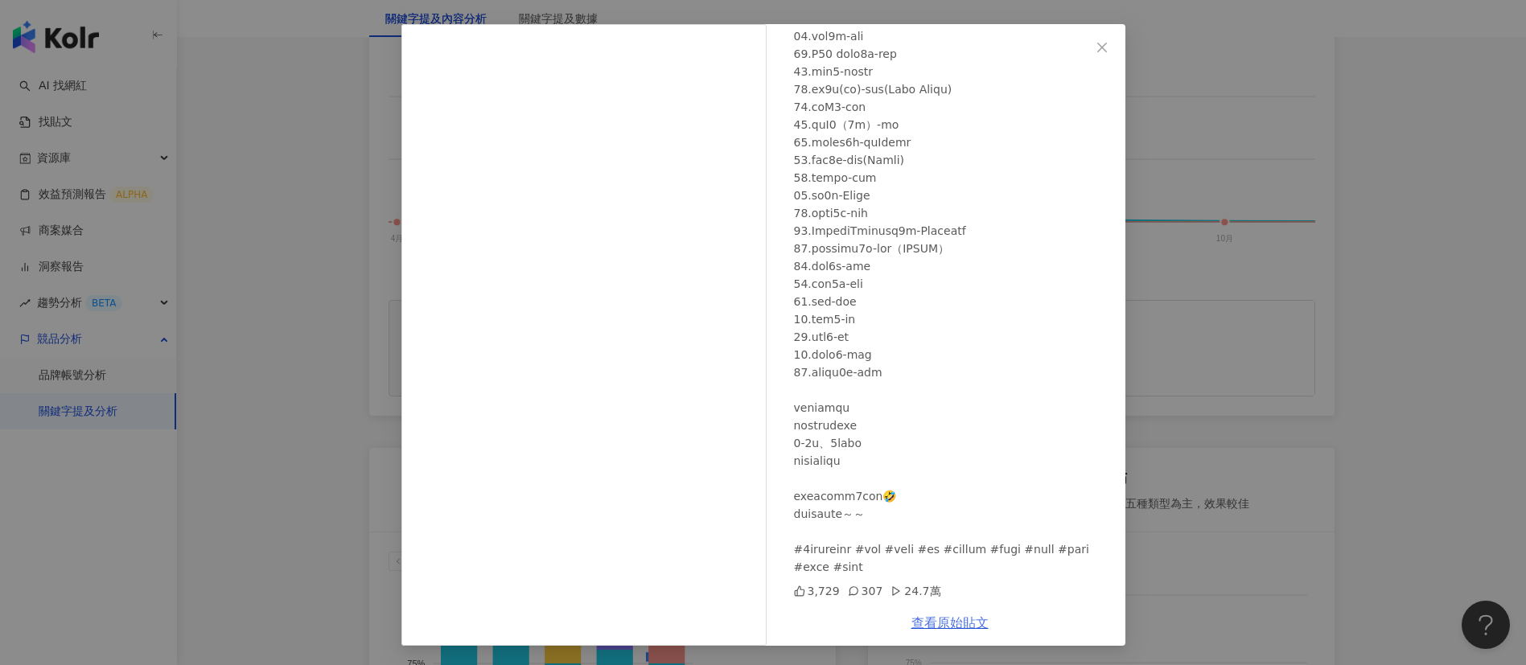
drag, startPoint x: 932, startPoint y: 627, endPoint x: 917, endPoint y: 615, distance: 19.4
click at [917, 602] on link "查看原始貼文" at bounding box center [949, 622] width 77 height 15
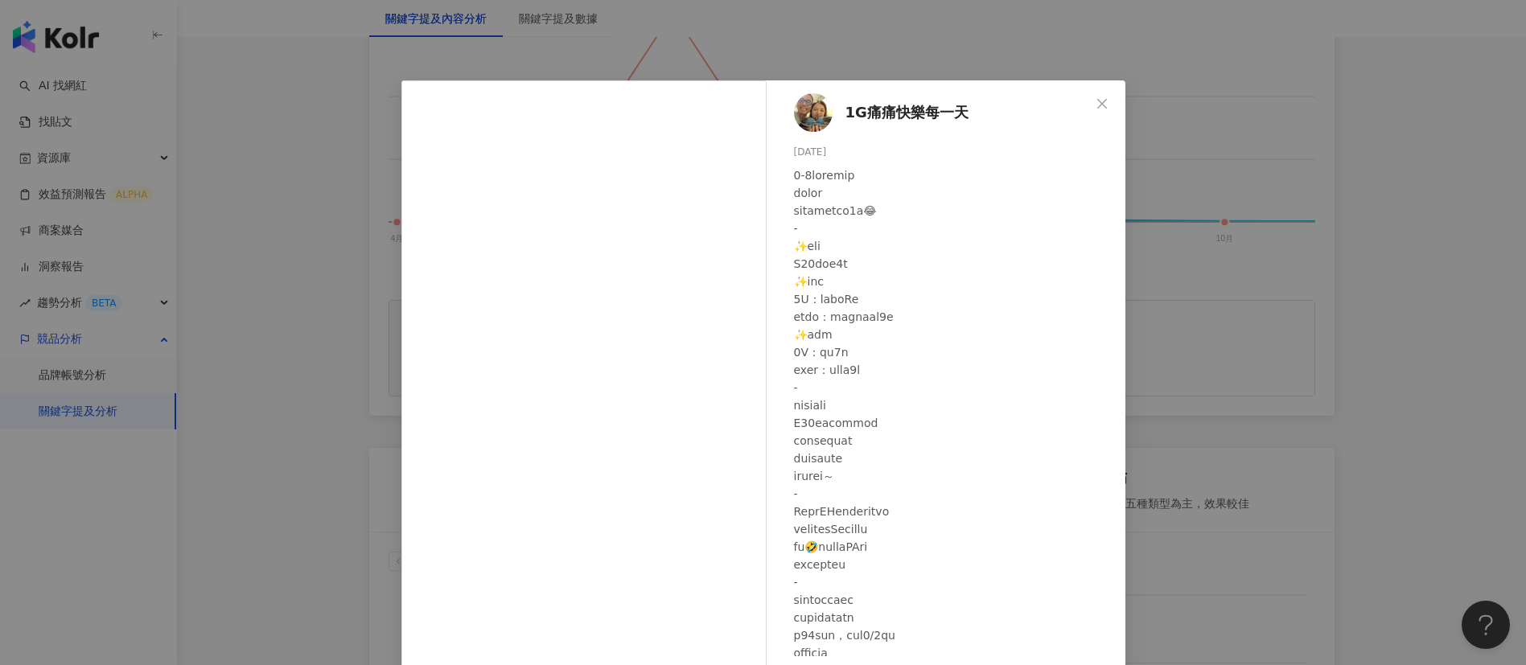
scroll to position [2, 0]
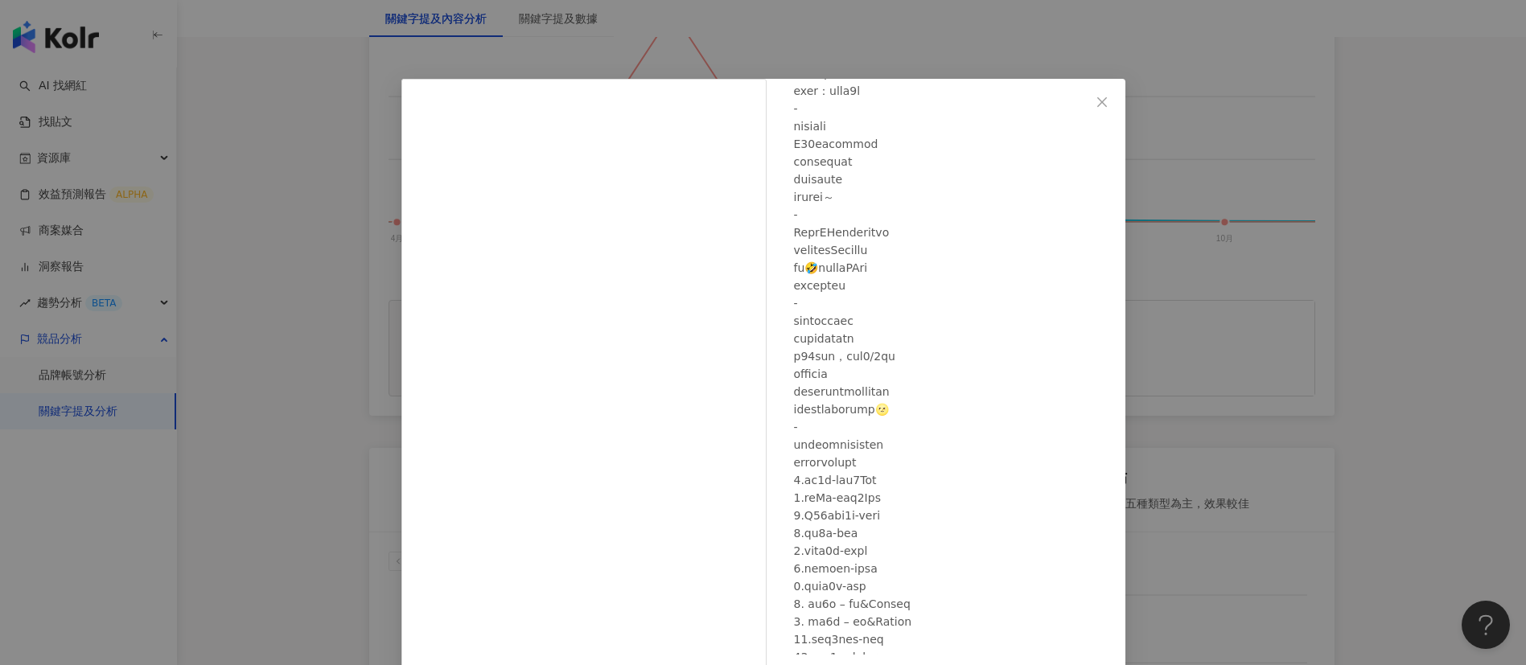
scroll to position [278, 0]
click at [1256, 419] on div "1G痛痛快樂每一天 [DATE] 3,729 307 24.7萬 查看原始貼文" at bounding box center [763, 332] width 1526 height 665
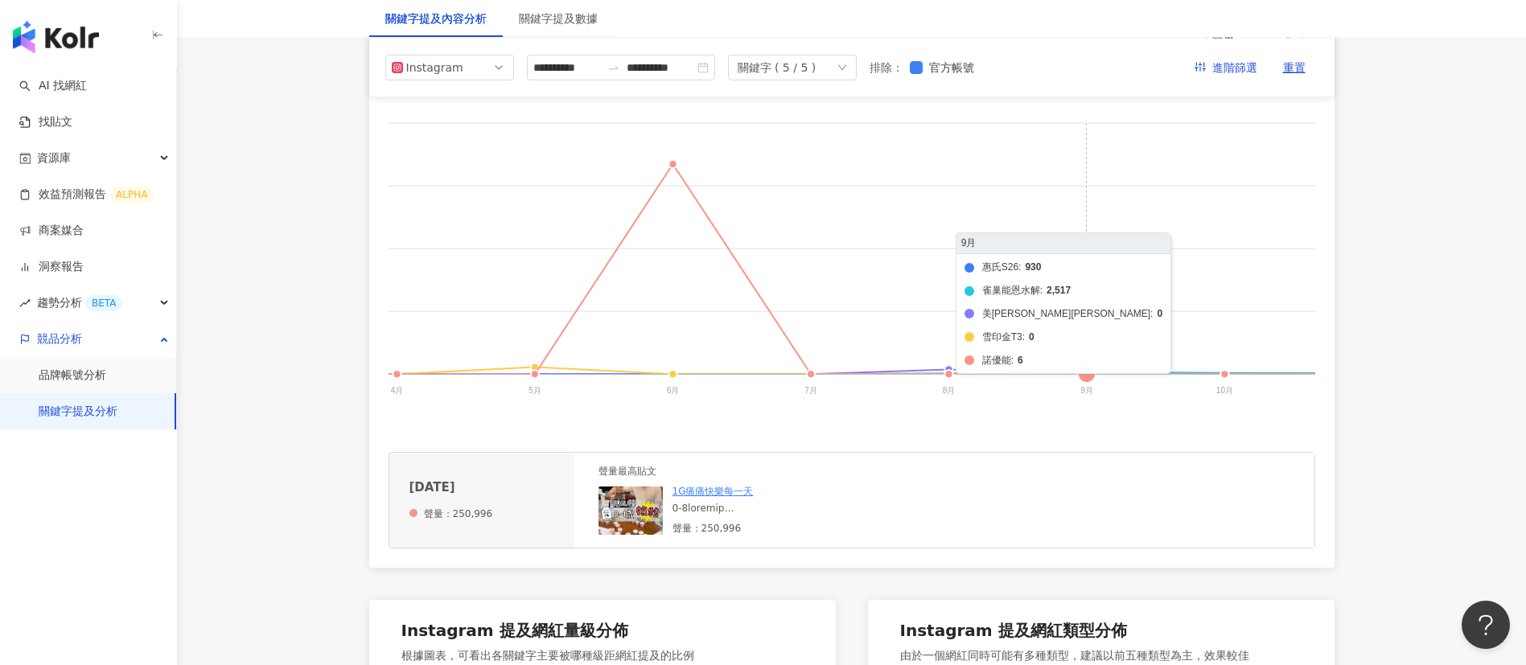
scroll to position [0, 794]
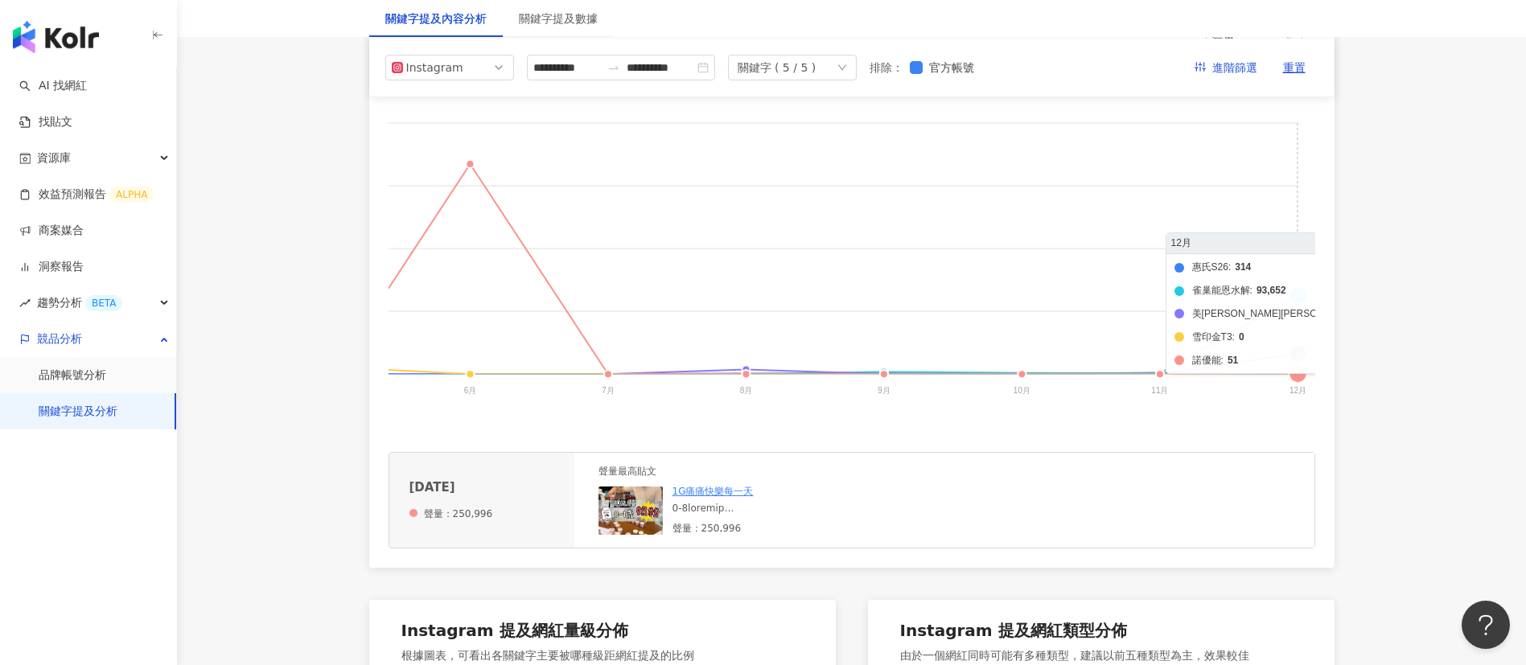
click at [1297, 291] on foreignobject "惠氏S26 雀巢能恩水解 美[PERSON_NAME]純睿 雪印金T3 諾優能" at bounding box center [455, 260] width 1721 height 322
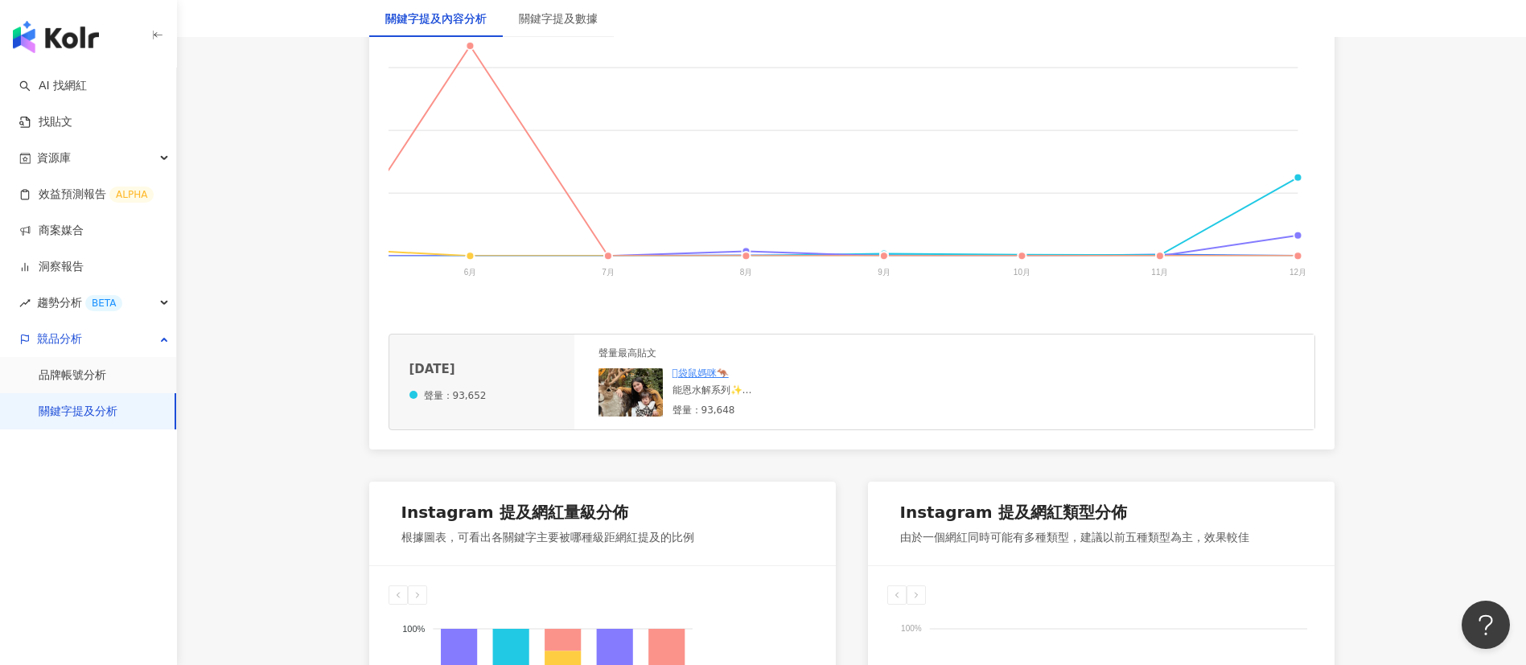
scroll to position [435, 0]
click at [722, 396] on div "能恩水解系列✨ 每次拍完這種知識類都覺得 好有成就感🤩🤩🤩 雖然剪到有點頭暈😵‍💫 但能傳達有幫助訊息就覺得好開心❤️ 很多時候,奶粉有些添加營養素就是身體無…" at bounding box center [792, 389] width 241 height 14
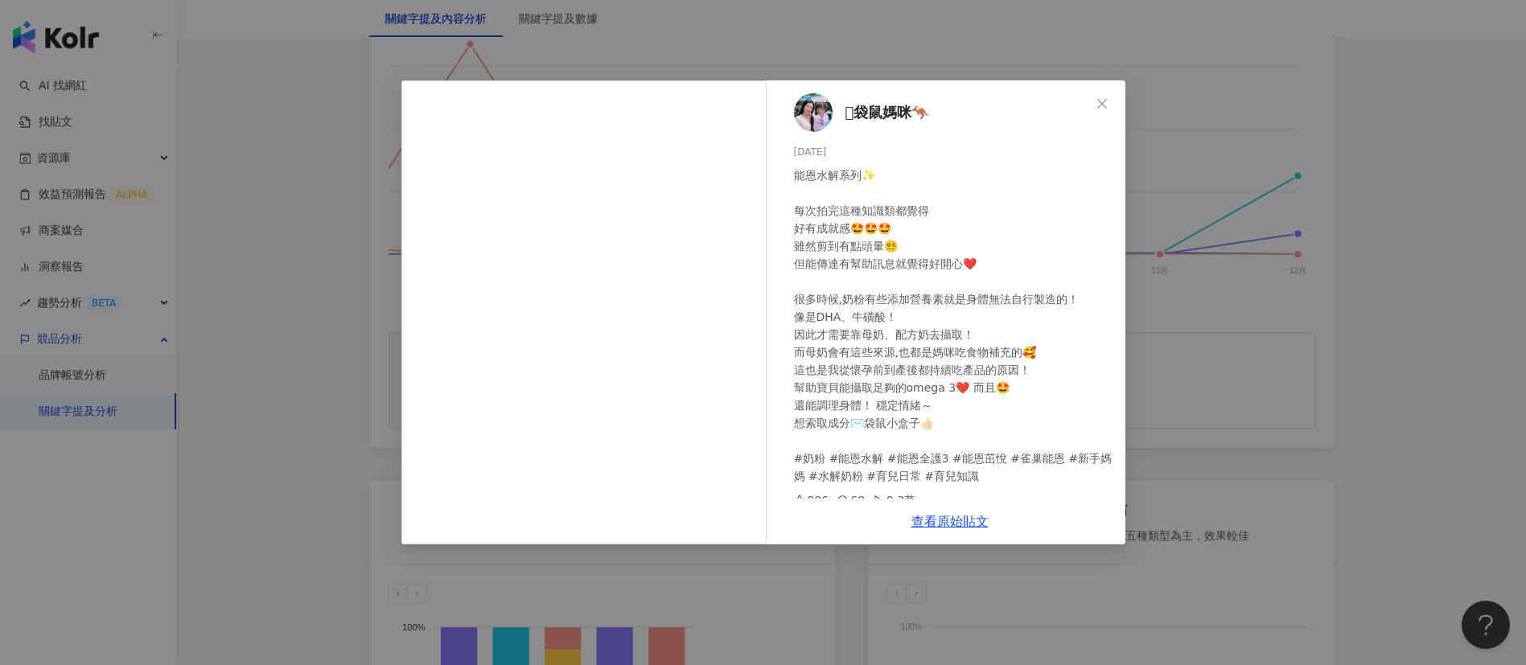
scroll to position [10, 0]
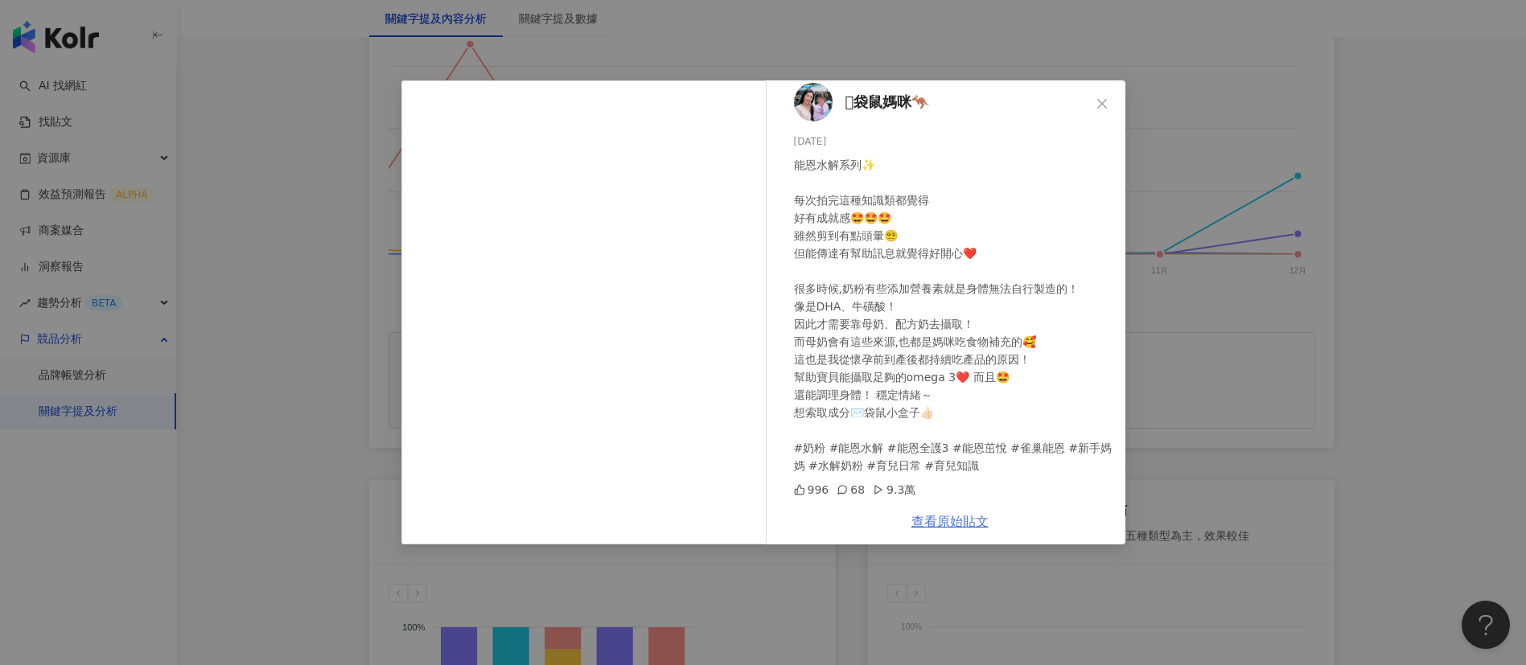
click at [934, 519] on link "查看原始貼文" at bounding box center [949, 521] width 77 height 15
click at [1217, 408] on div "𓄃袋鼠媽咪🦘 [DATE] 能恩水解系列✨ 每次拍完這種知識類都覺得 好有成就感🤩🤩🤩 雖然剪到有點頭暈😵‍💫 但能傳達有幫助訊息就覺得好開心❤️ 很多時候,…" at bounding box center [763, 332] width 1526 height 665
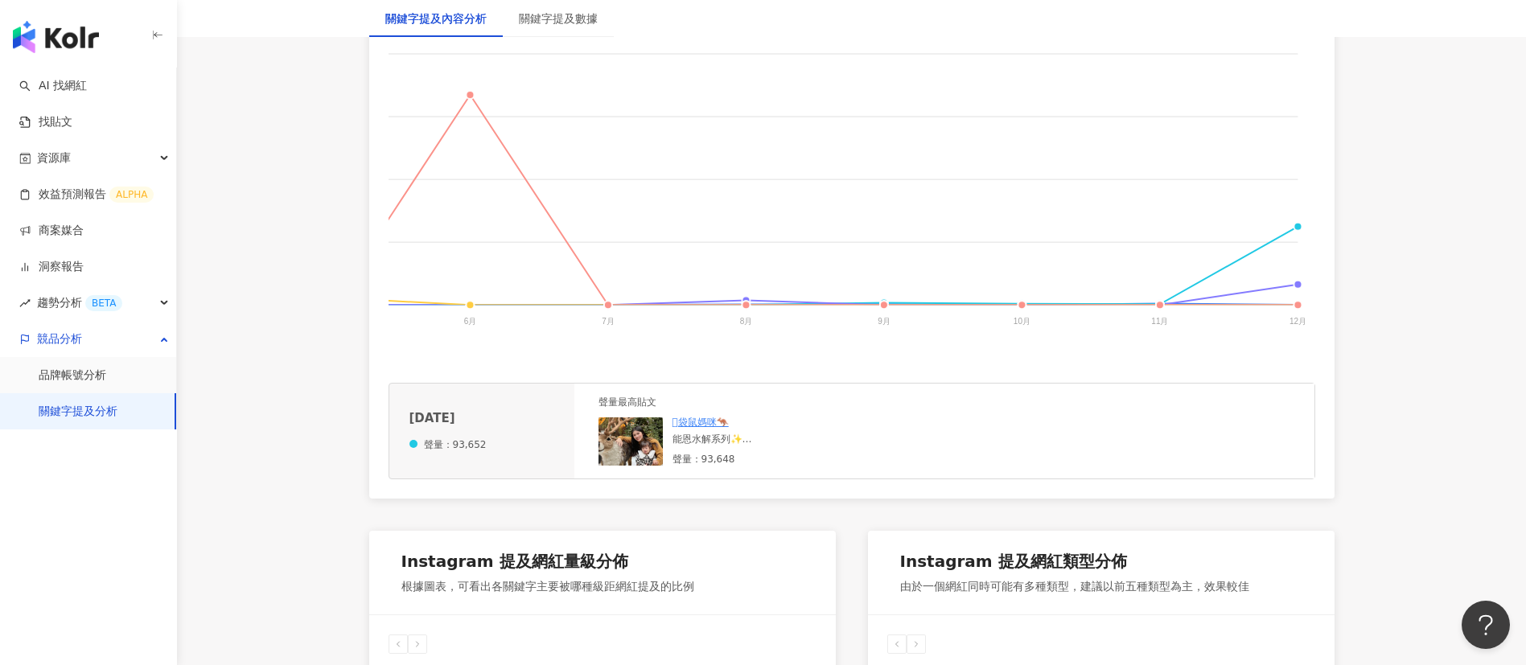
scroll to position [385, 0]
click at [738, 446] on div "能恩水解系列✨ 每次拍完這種知識類都覺得 好有成就感🤩🤩🤩 雖然剪到有點頭暈😵‍💫 但能傳達有幫助訊息就覺得好開心❤️ 很多時候,奶粉有些添加營養素就是身體無…" at bounding box center [792, 439] width 241 height 14
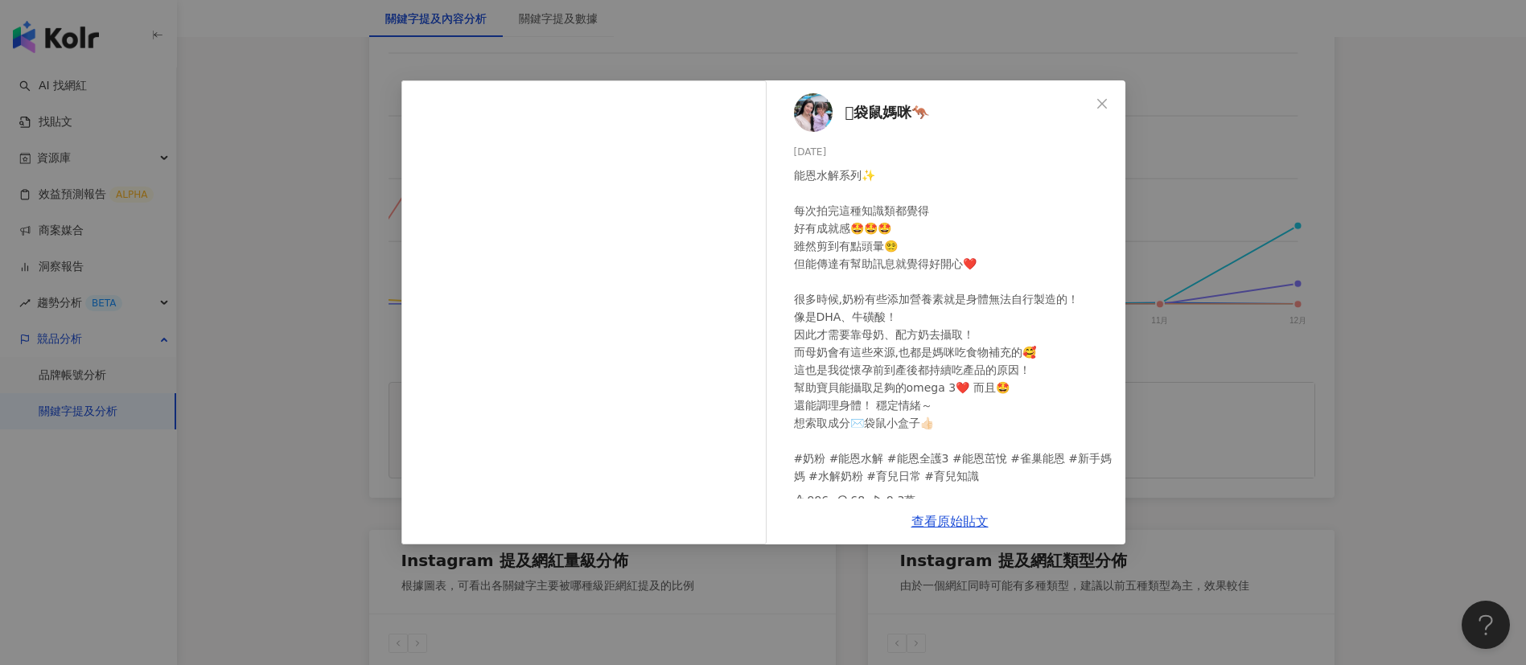
scroll to position [10, 0]
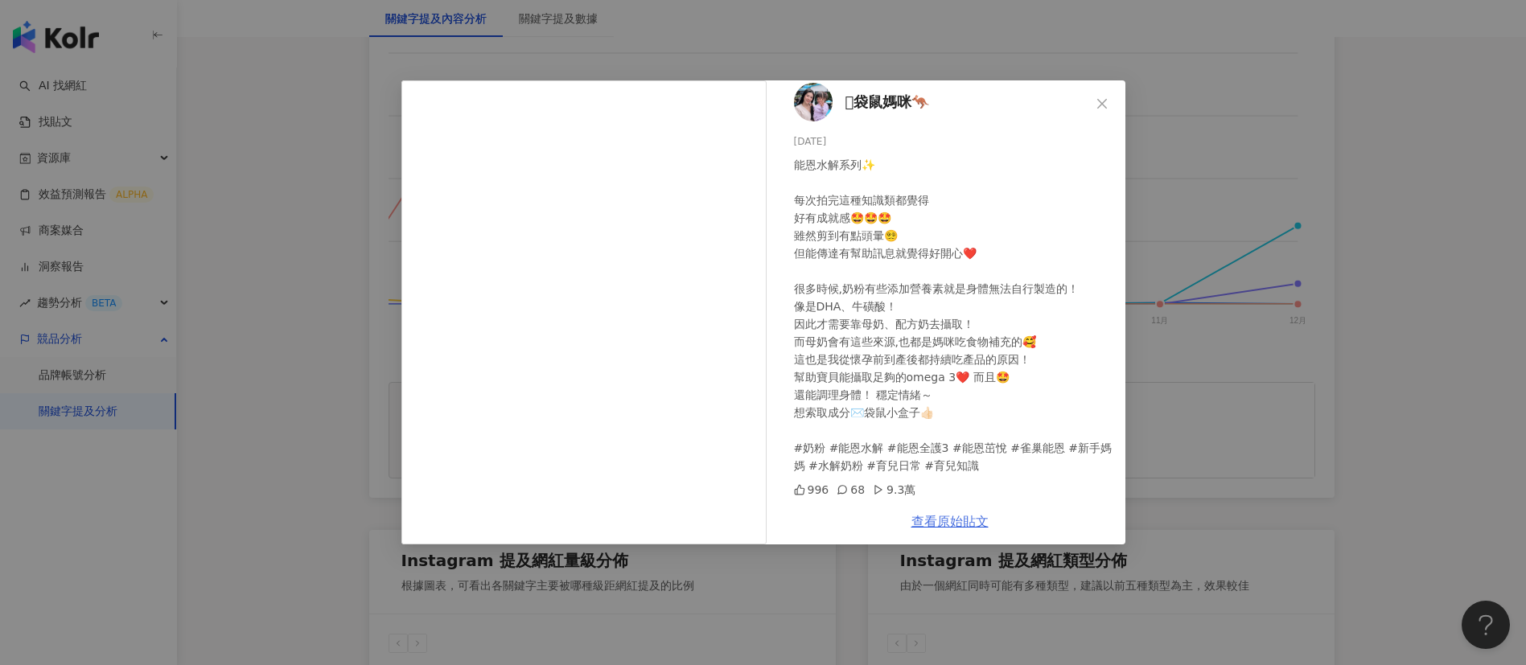
click at [947, 522] on link "查看原始貼文" at bounding box center [949, 521] width 77 height 15
click at [1188, 523] on div "𓄃袋鼠媽咪🦘 [DATE] 能恩水解系列✨ 每次拍完這種知識類都覺得 好有成就感🤩🤩🤩 雖然剪到有點頭暈😵‍💫 但能傳達有幫助訊息就覺得好開心❤️ 很多時候,…" at bounding box center [763, 332] width 1526 height 665
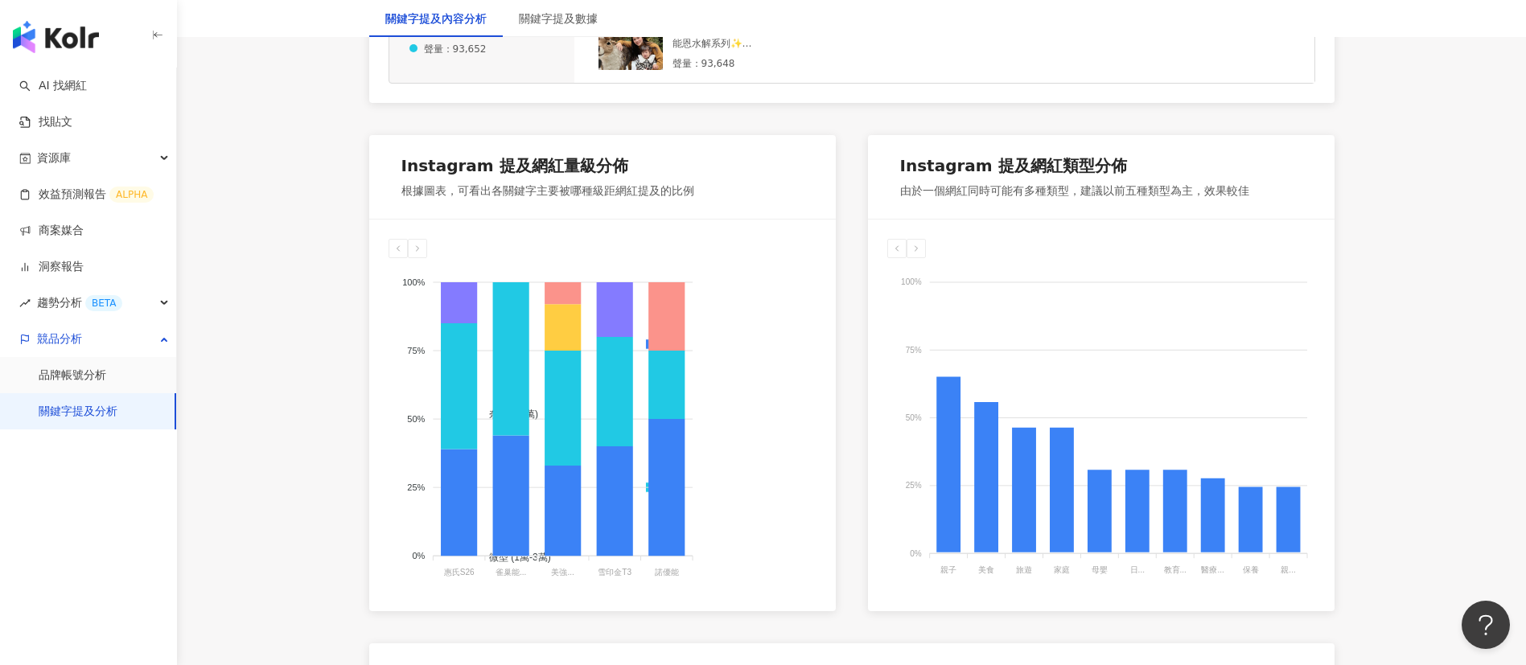
scroll to position [781, 0]
click at [868, 417] on div "100% 100% 75% 75% 50% 50% 25% 25% 0% 0% 親子 親子 美食 美食 旅遊 旅遊 家庭 家庭 母嬰 母嬰 日... 日常話題…" at bounding box center [1101, 415] width 467 height 392
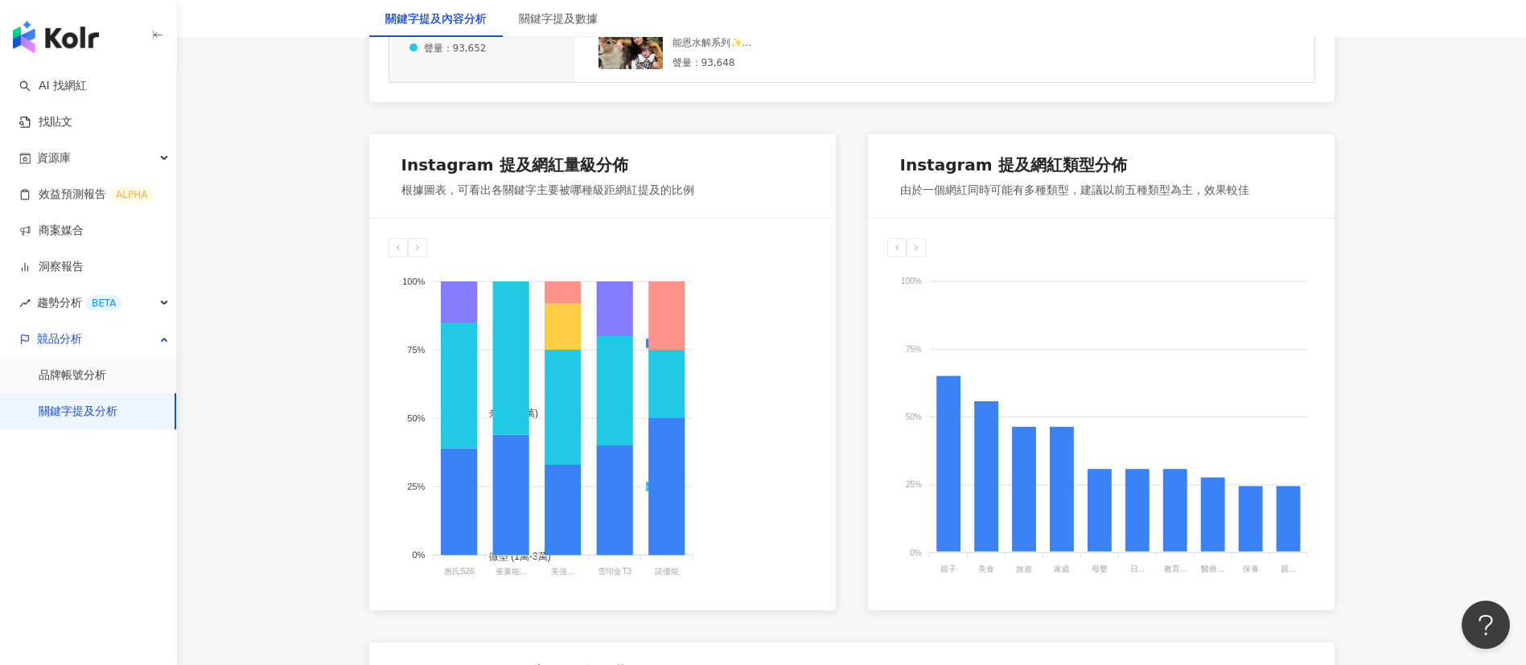
click at [814, 219] on div at bounding box center [602, 218] width 467 height 1
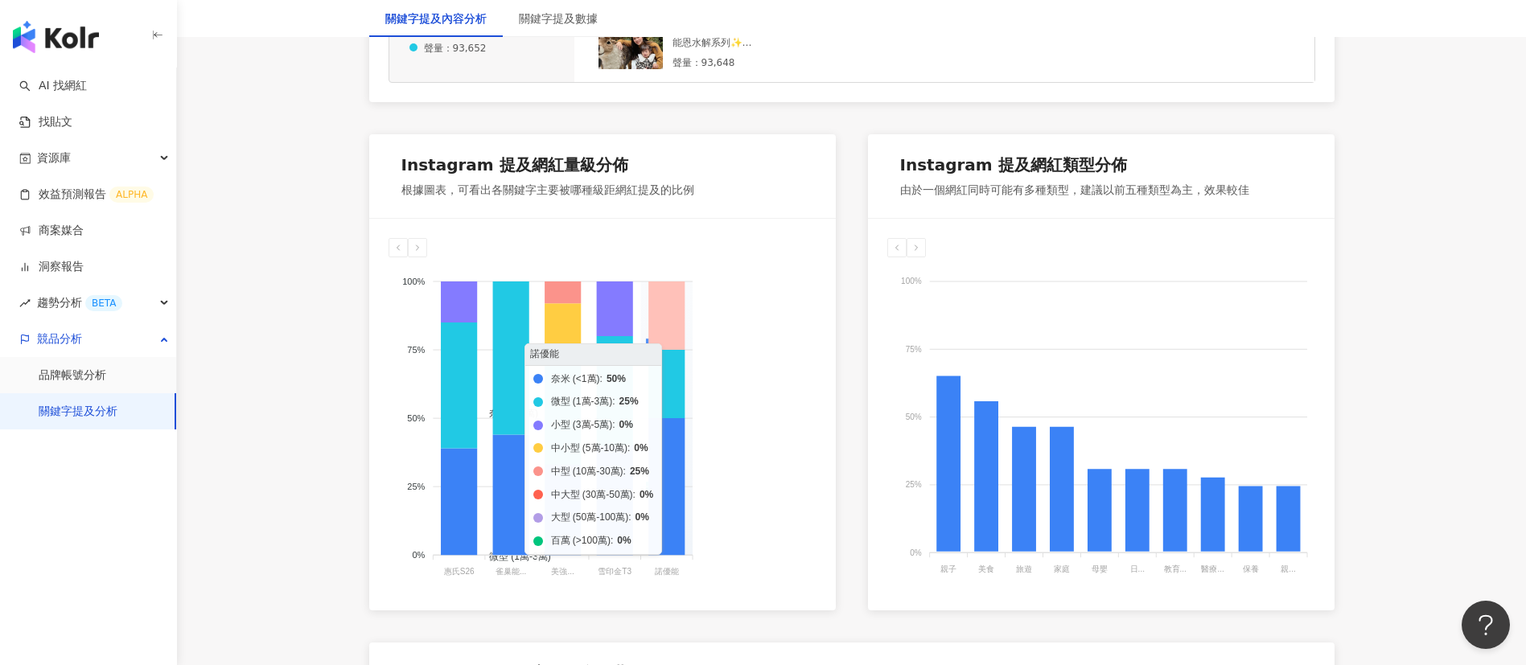
click at [668, 350] on icon at bounding box center [666, 316] width 36 height 68
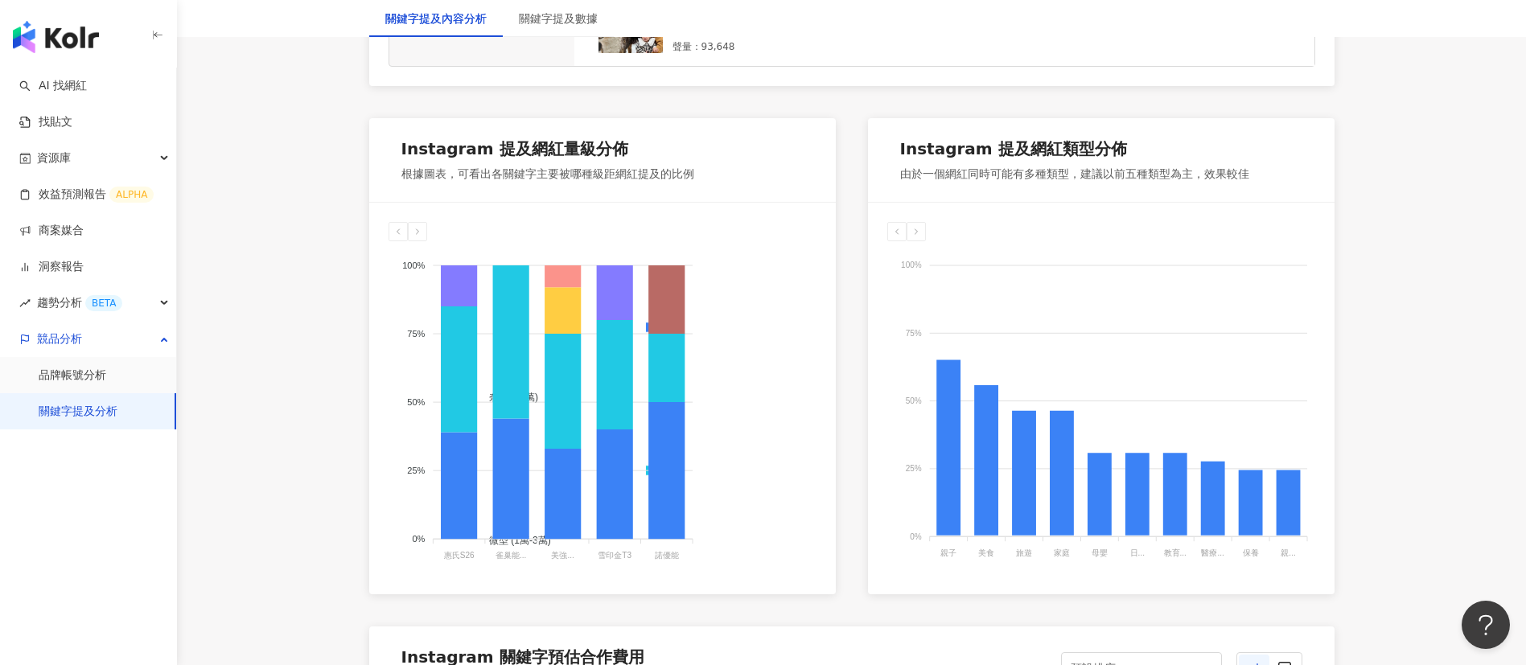
scroll to position [798, 0]
click at [681, 315] on icon at bounding box center [666, 299] width 36 height 68
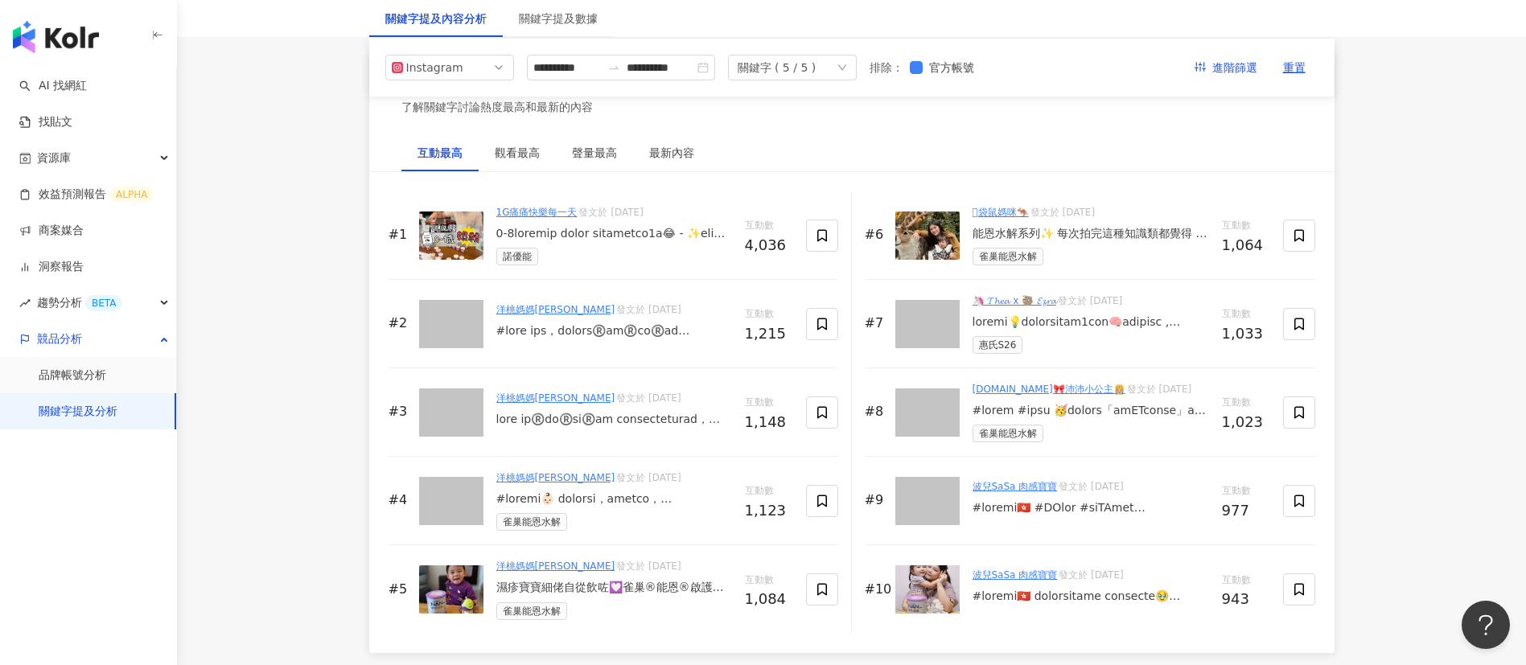
scroll to position [2433, 0]
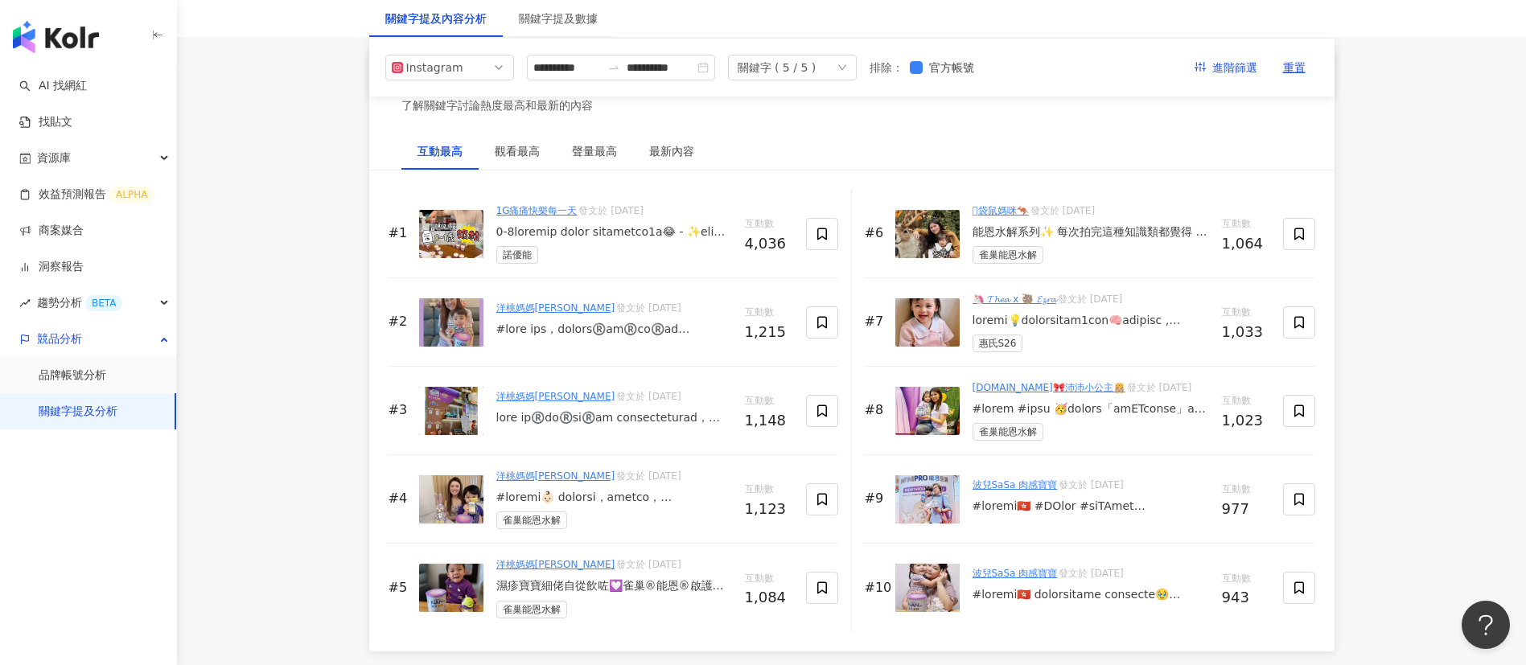
click at [825, 160] on div "互動最高 觀看最高 聲量最高 最新內容" at bounding box center [851, 151] width 965 height 37
click at [580, 160] on div "聲量最高" at bounding box center [594, 151] width 45 height 18
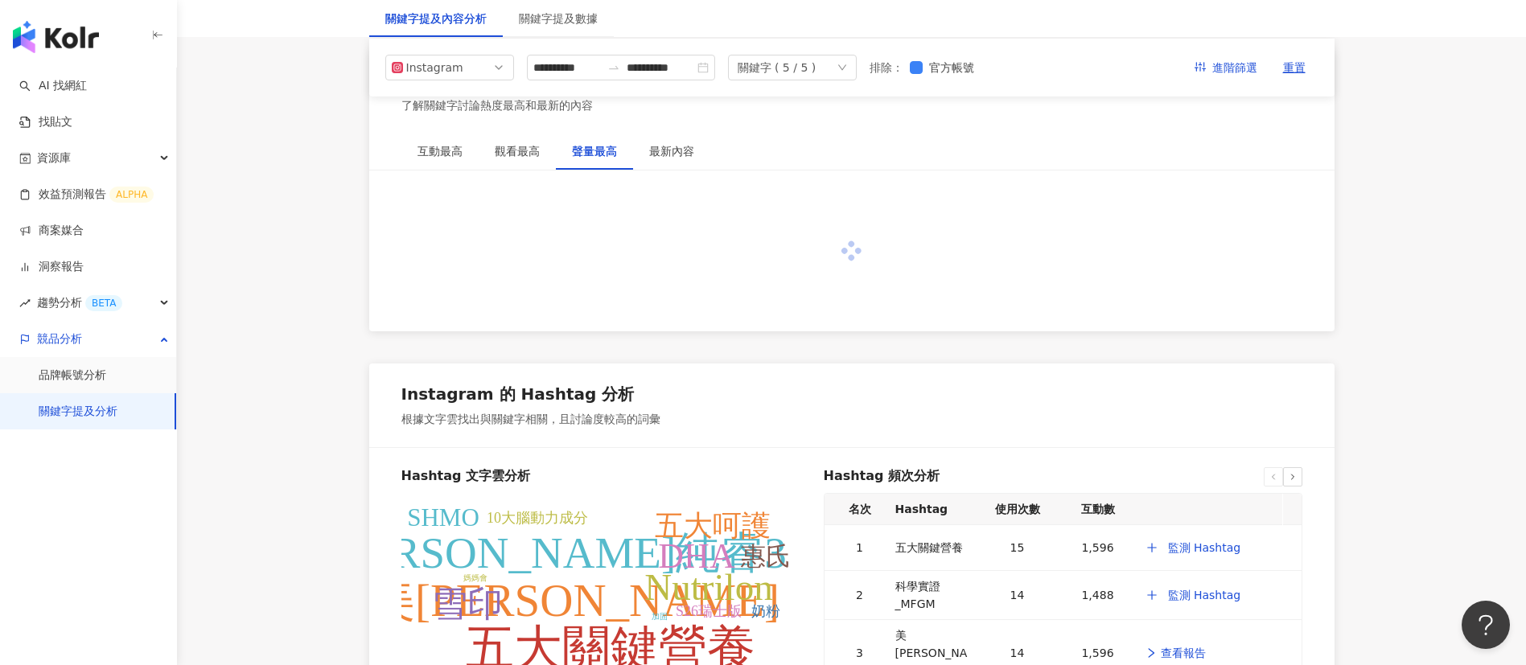
click at [734, 248] on div at bounding box center [851, 251] width 965 height 161
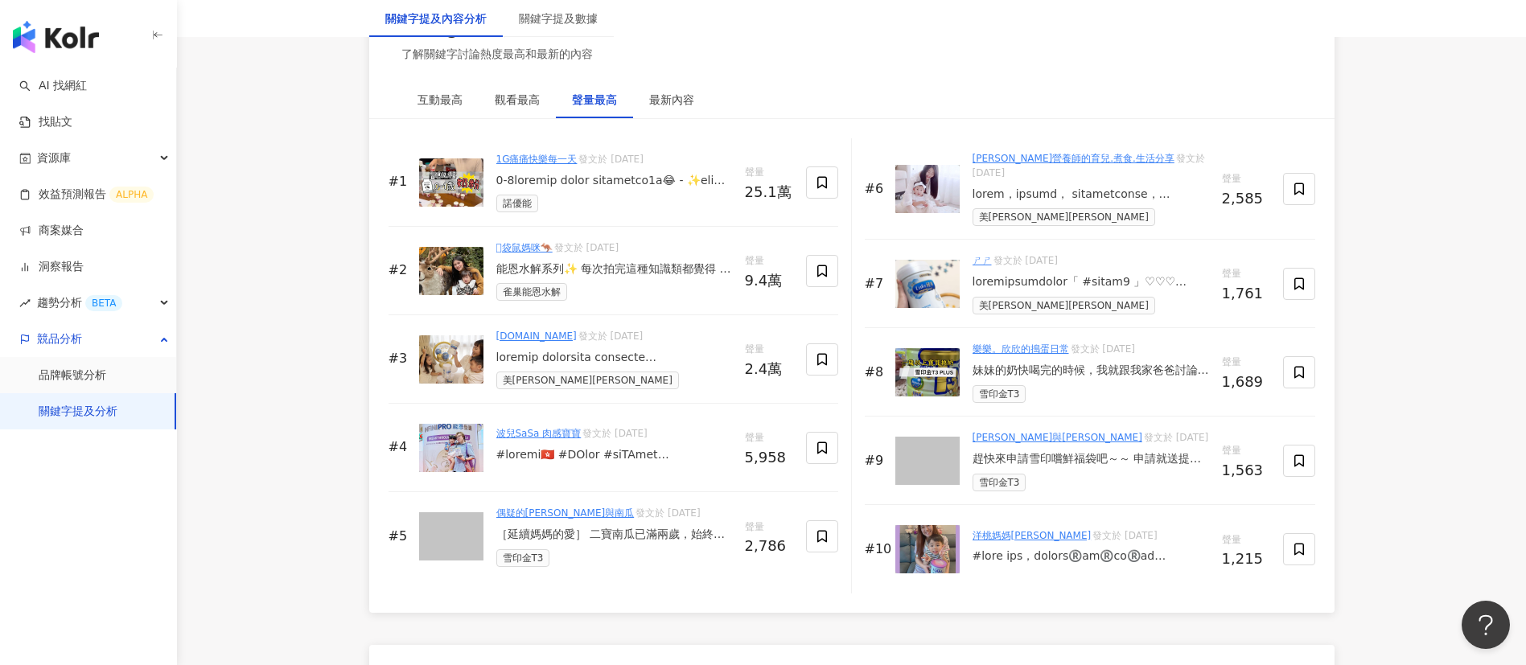
scroll to position [2486, 0]
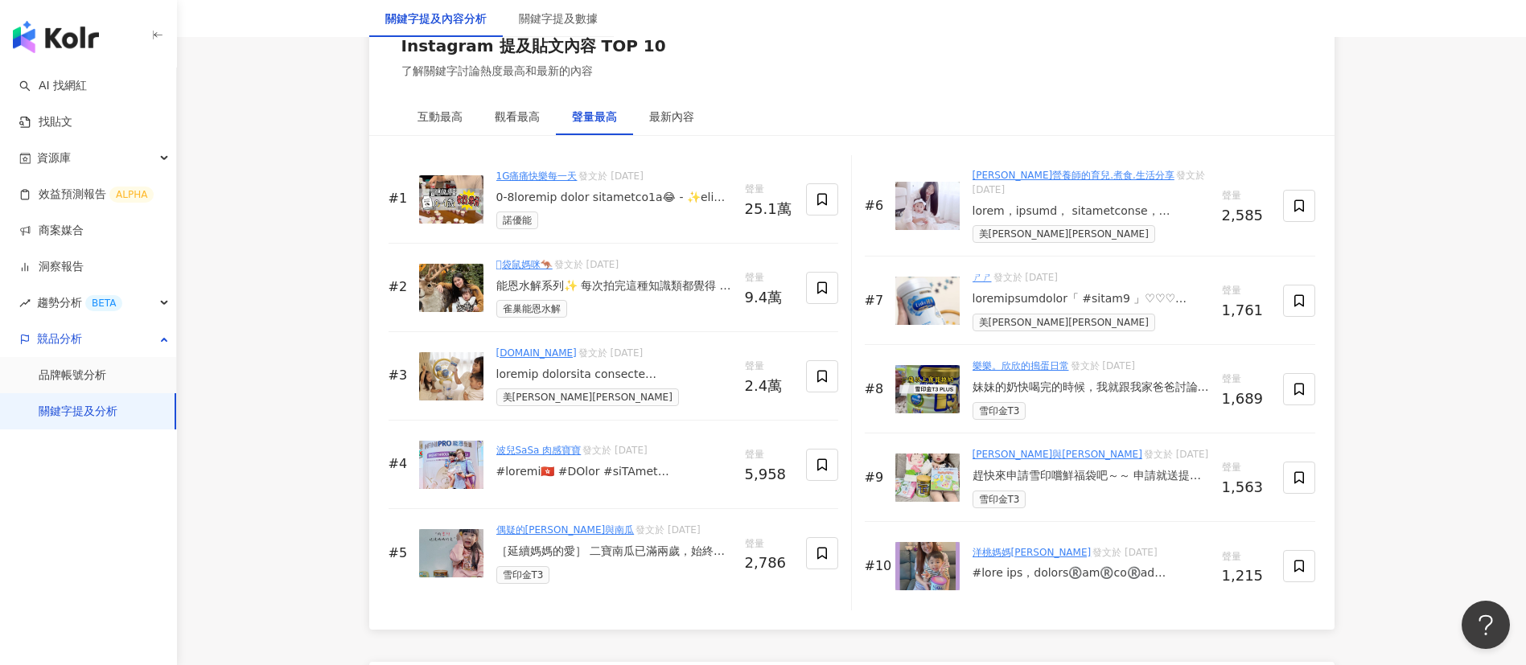
scroll to position [2470, 0]
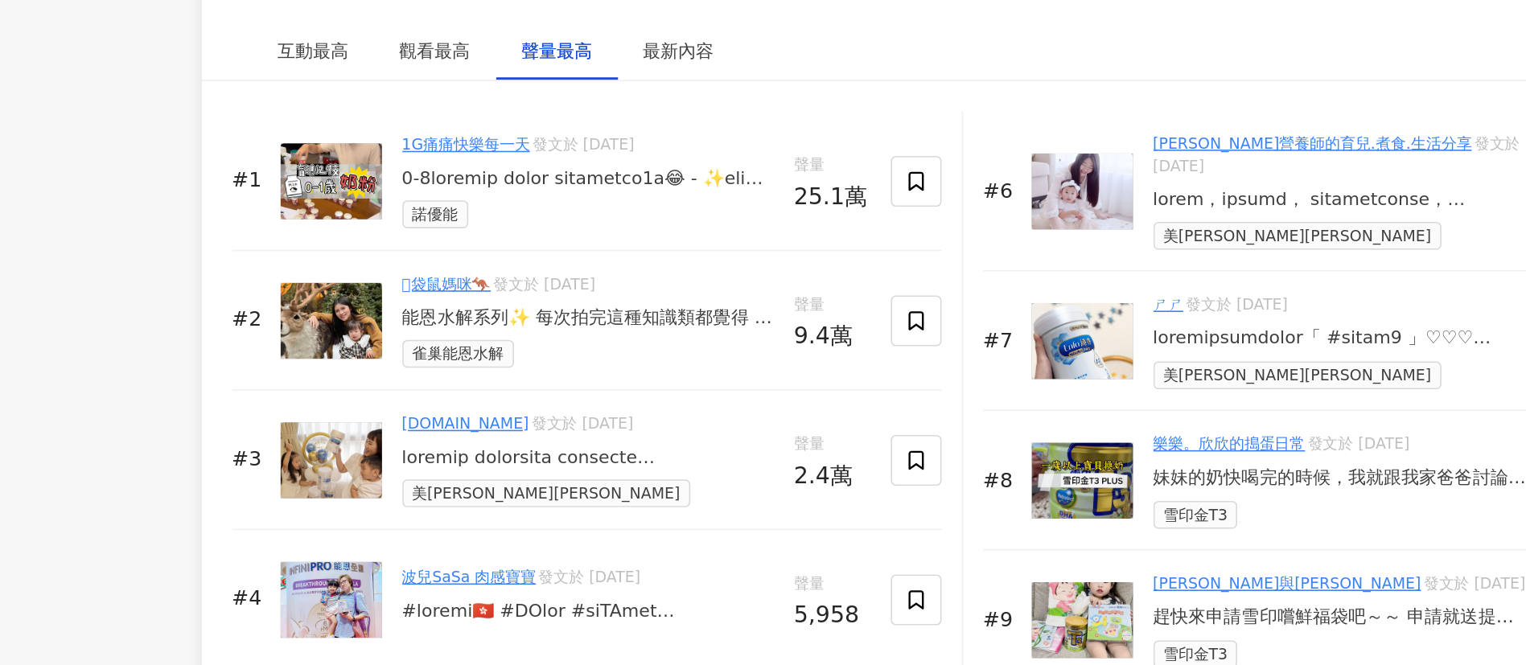
click at [613, 204] on div at bounding box center [614, 195] width 236 height 16
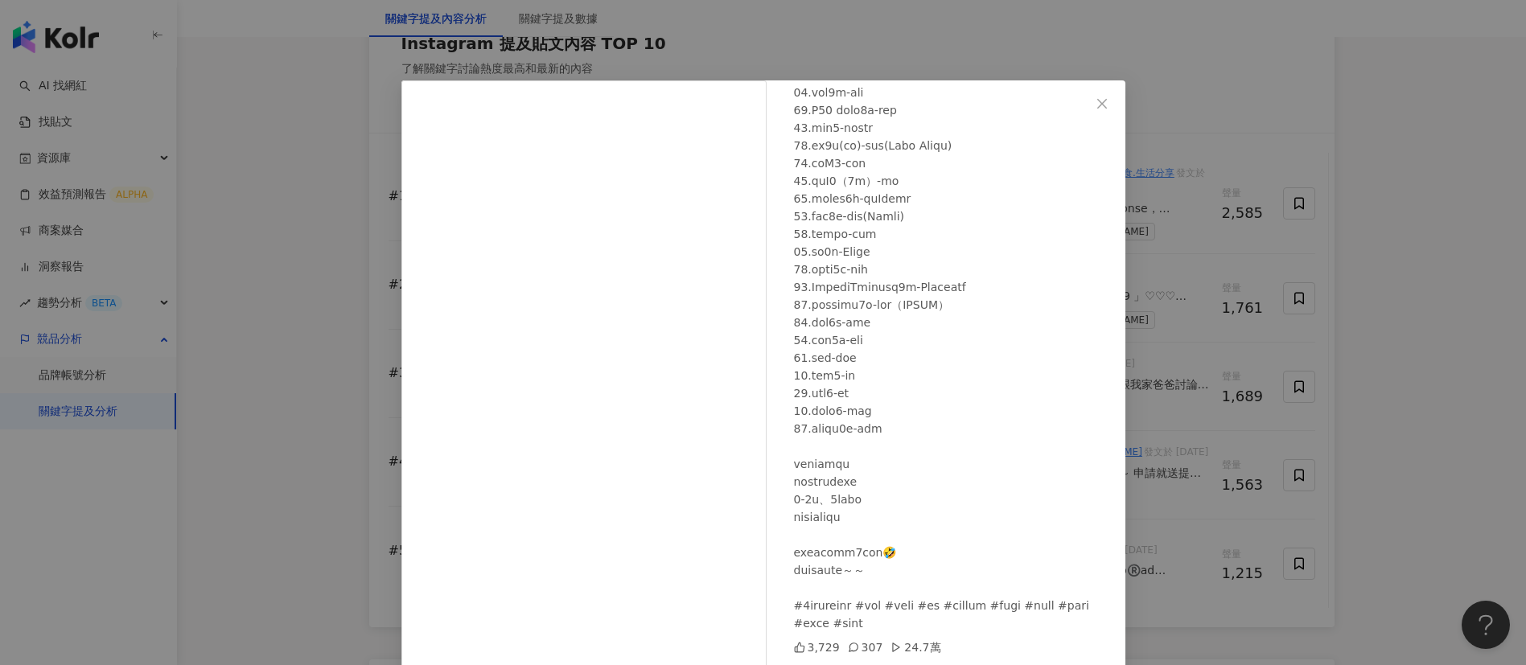
scroll to position [56, 0]
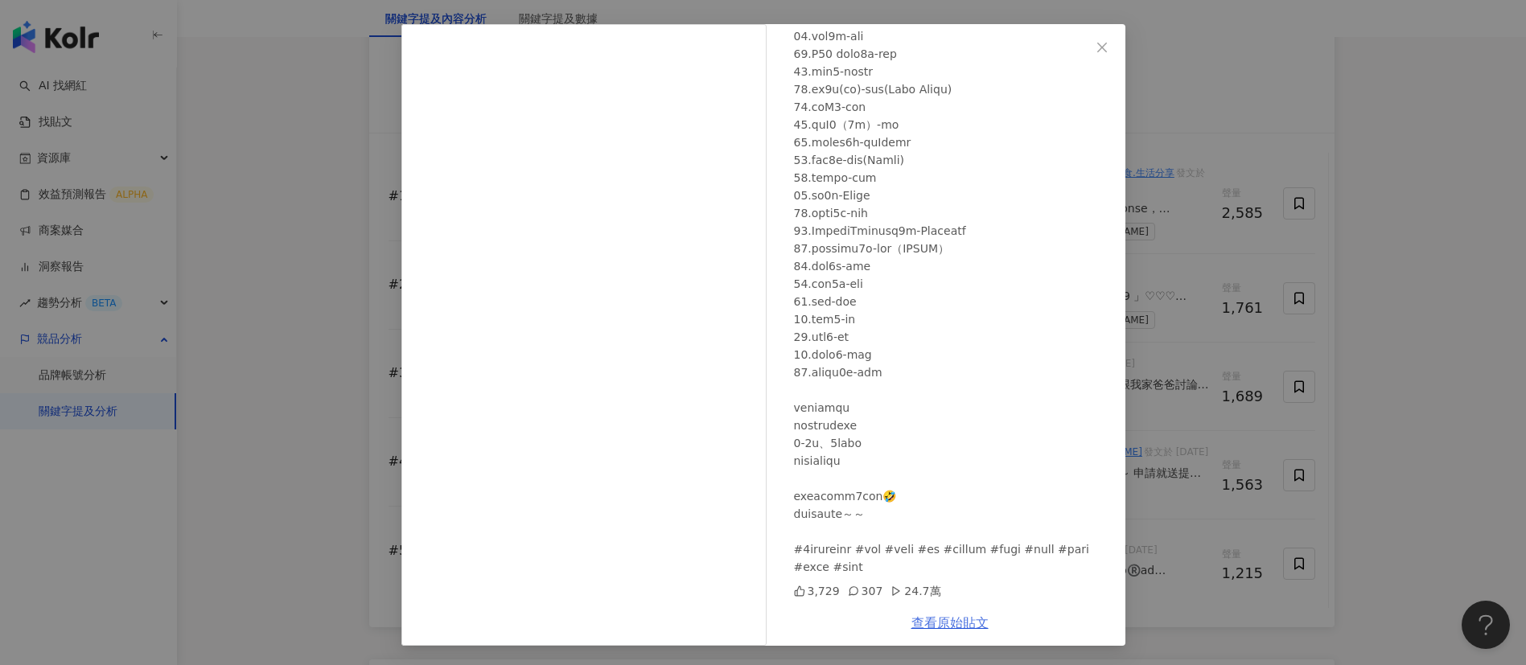
click at [946, 602] on link "查看原始貼文" at bounding box center [949, 622] width 77 height 15
click at [363, 231] on div "1G痛痛快樂每一天 [DATE] 3,729 307 24.7萬 查看原始貼文" at bounding box center [763, 332] width 1526 height 665
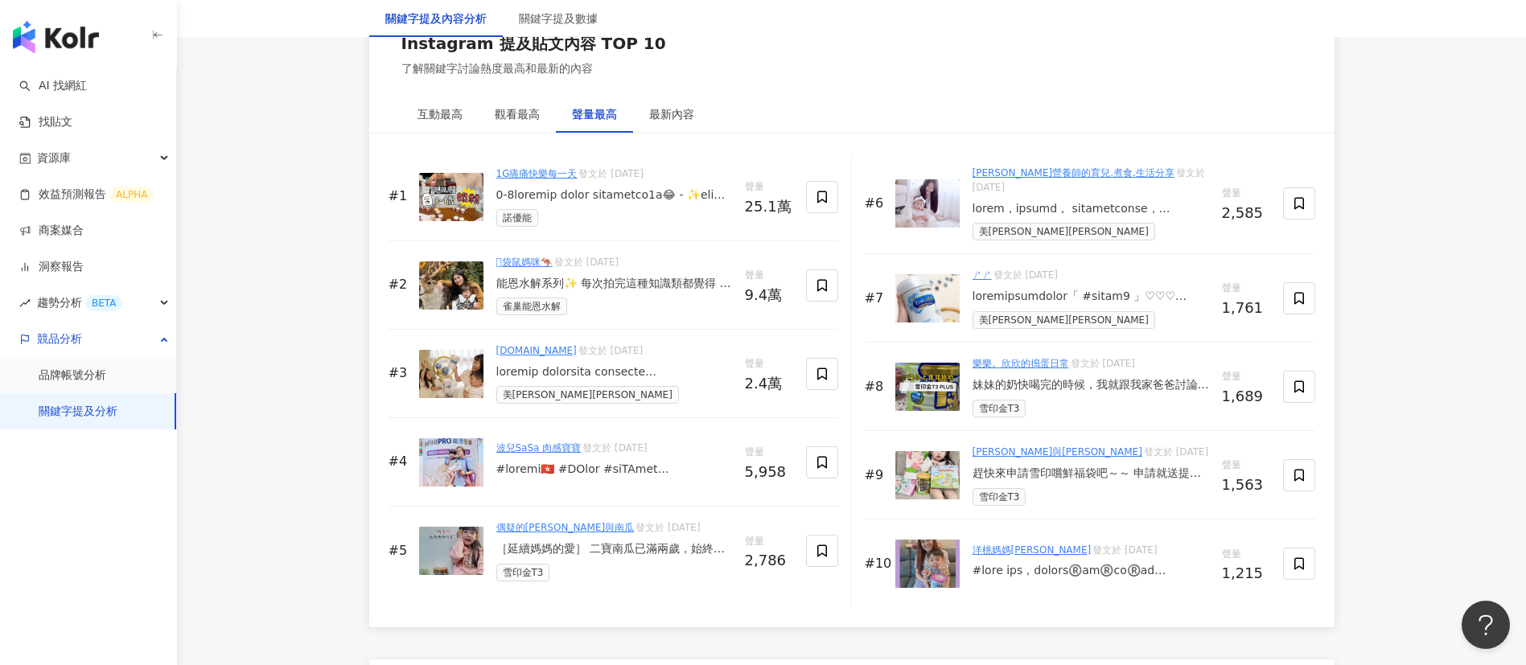
click at [594, 292] on div "能恩水解系列✨ 每次拍完這種知識類都覺得 好有成就感🤩🤩🤩 雖然剪到有點頭暈😵‍💫 但能傳達有幫助訊息就覺得好開心❤️ 很多時候,奶粉有些添加營養素就是身體無…" at bounding box center [614, 284] width 236 height 16
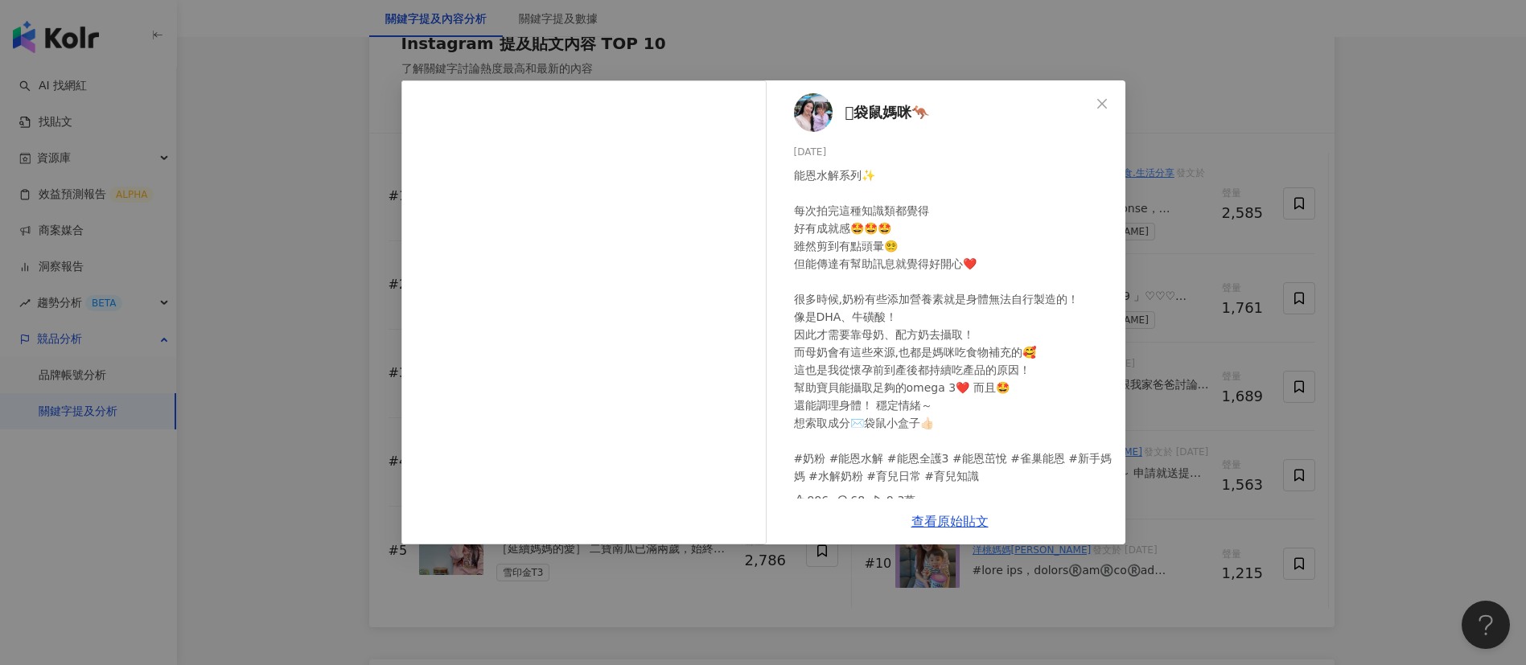
scroll to position [10, 0]
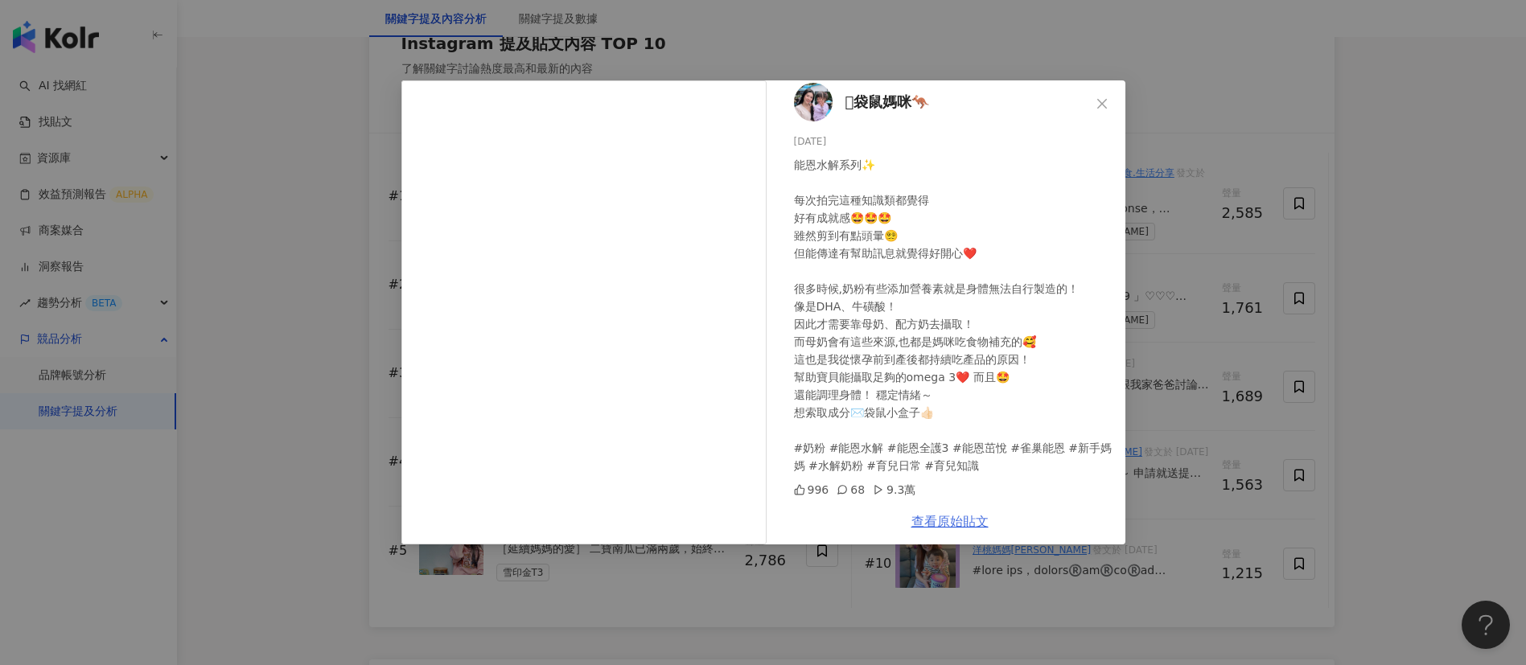
click at [942, 514] on link "查看原始貼文" at bounding box center [949, 521] width 77 height 15
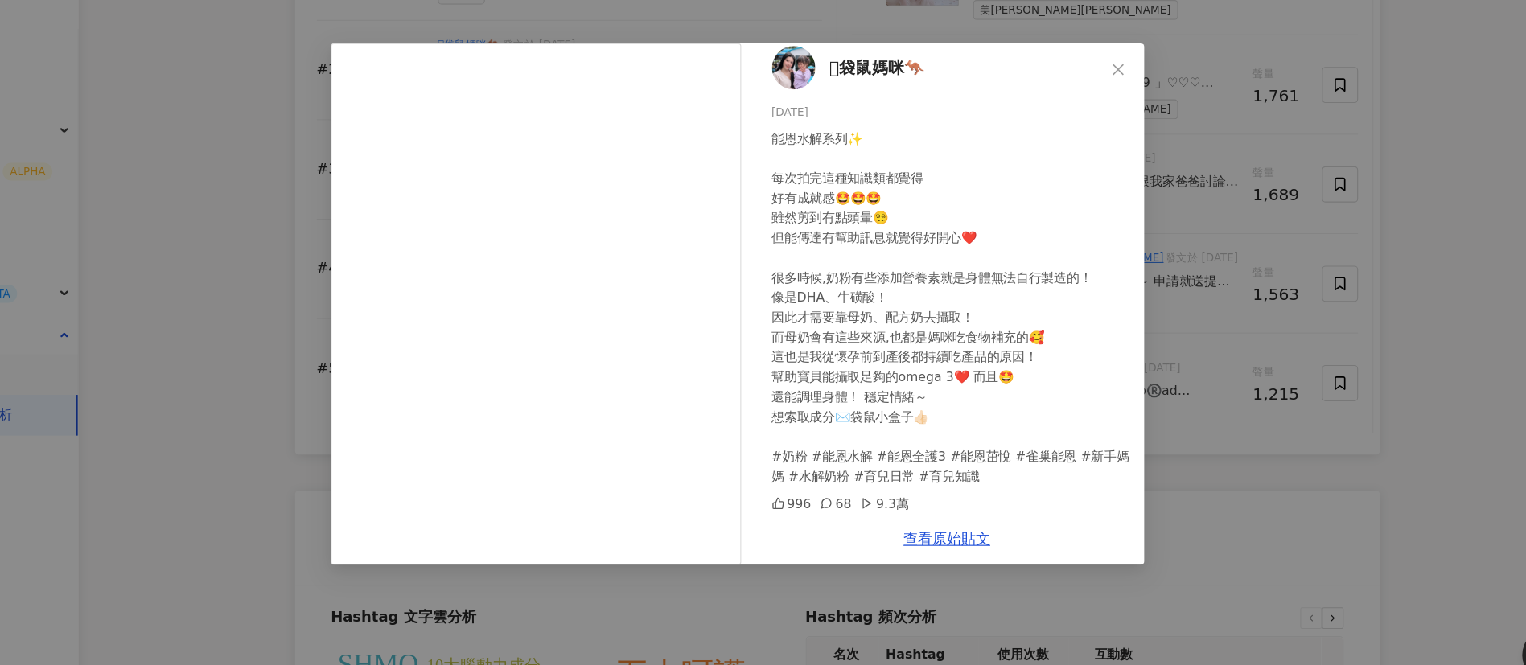
scroll to position [0, 0]
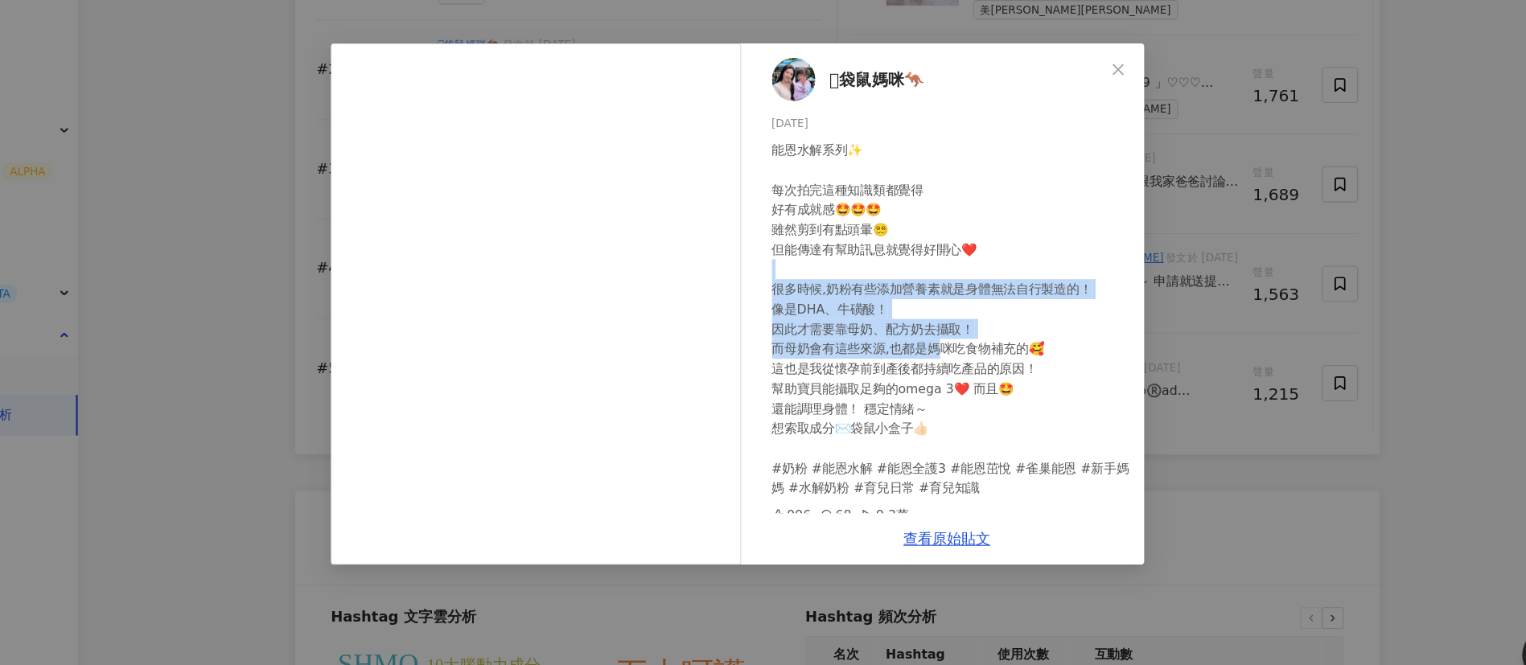
drag, startPoint x: 854, startPoint y: 282, endPoint x: 944, endPoint y: 359, distance: 117.5
click at [944, 359] on div "能恩水解系列✨ 每次拍完這種知識類都覺得 好有成就感🤩🤩🤩 雖然剪到有點頭暈😵‍💫 但能傳達有幫助訊息就覺得好開心❤️ 很多時候,奶粉有些添加營養素就是身體無…" at bounding box center [953, 326] width 319 height 319
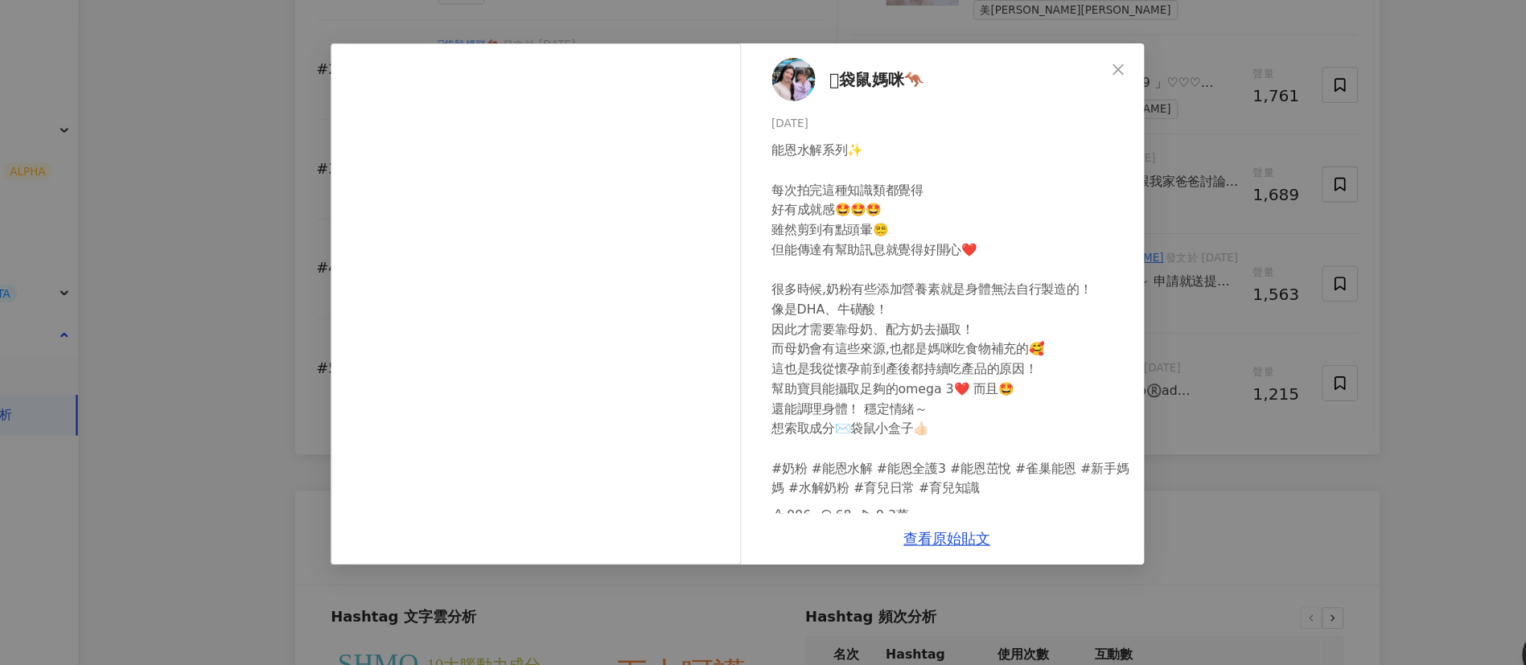
scroll to position [10, 0]
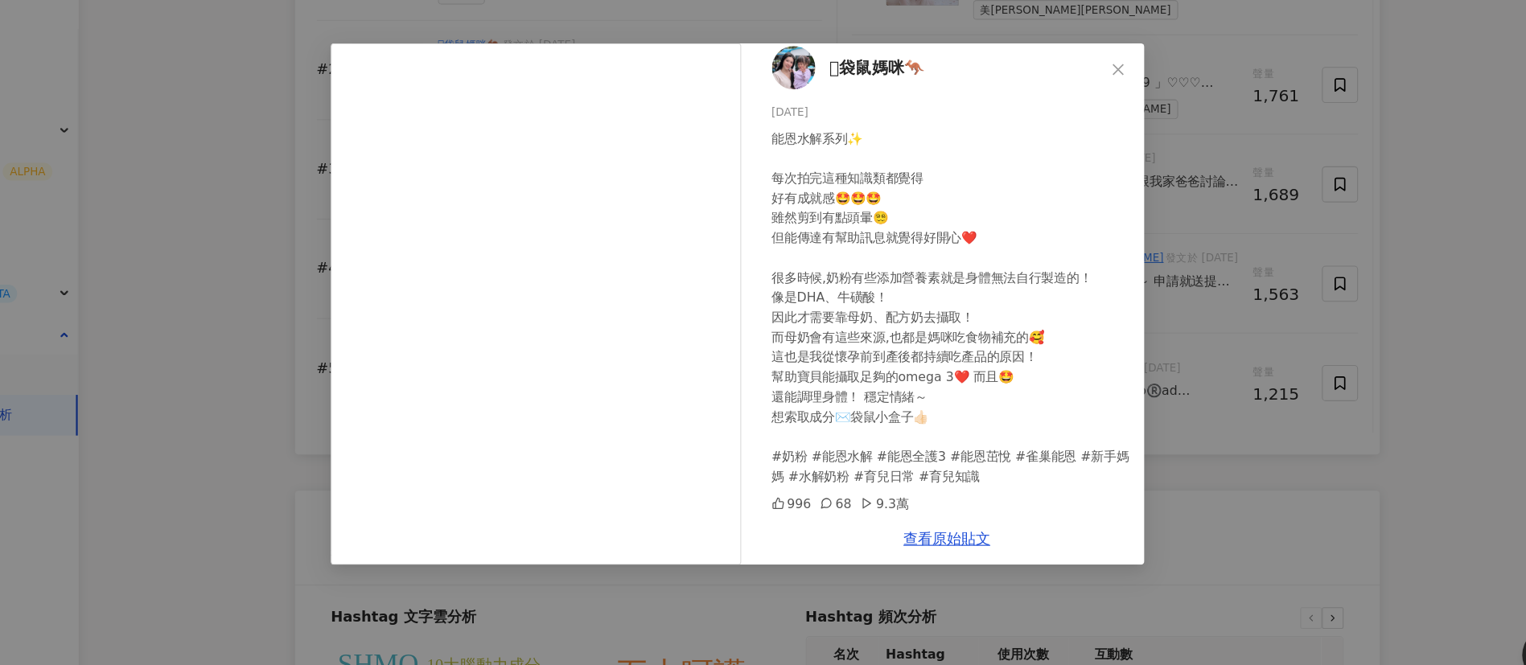
click at [879, 331] on div "能恩水解系列✨ 每次拍完這種知識類都覺得 好有成就感🤩🤩🤩 雖然剪到有點頭暈😵‍💫 但能傳達有幫助訊息就覺得好開心❤️ 很多時候,奶粉有些添加營養素就是身體無…" at bounding box center [953, 315] width 319 height 319
click at [973, 405] on div "能恩水解系列✨ 每次拍完這種知識類都覺得 好有成就感🤩🤩🤩 雖然剪到有點頭暈😵‍💫 但能傳達有幫助訊息就覺得好開心❤️ 很多時候,奶粉有些添加營養素就是身體無…" at bounding box center [953, 315] width 319 height 319
click at [884, 259] on div "能恩水解系列✨ 每次拍完這種知識類都覺得 好有成就感🤩🤩🤩 雖然剪到有點頭暈😵‍💫 但能傳達有幫助訊息就覺得好開心❤️ 很多時候,奶粉有些添加營養素就是身體無…" at bounding box center [953, 315] width 319 height 319
click at [919, 290] on div "能恩水解系列✨ 每次拍完這種知識類都覺得 好有成就感🤩🤩🤩 雖然剪到有點頭暈😵‍💫 但能傳達有幫助訊息就覺得好開心❤️ 很多時候,奶粉有些添加營養素就是身體無…" at bounding box center [953, 315] width 319 height 319
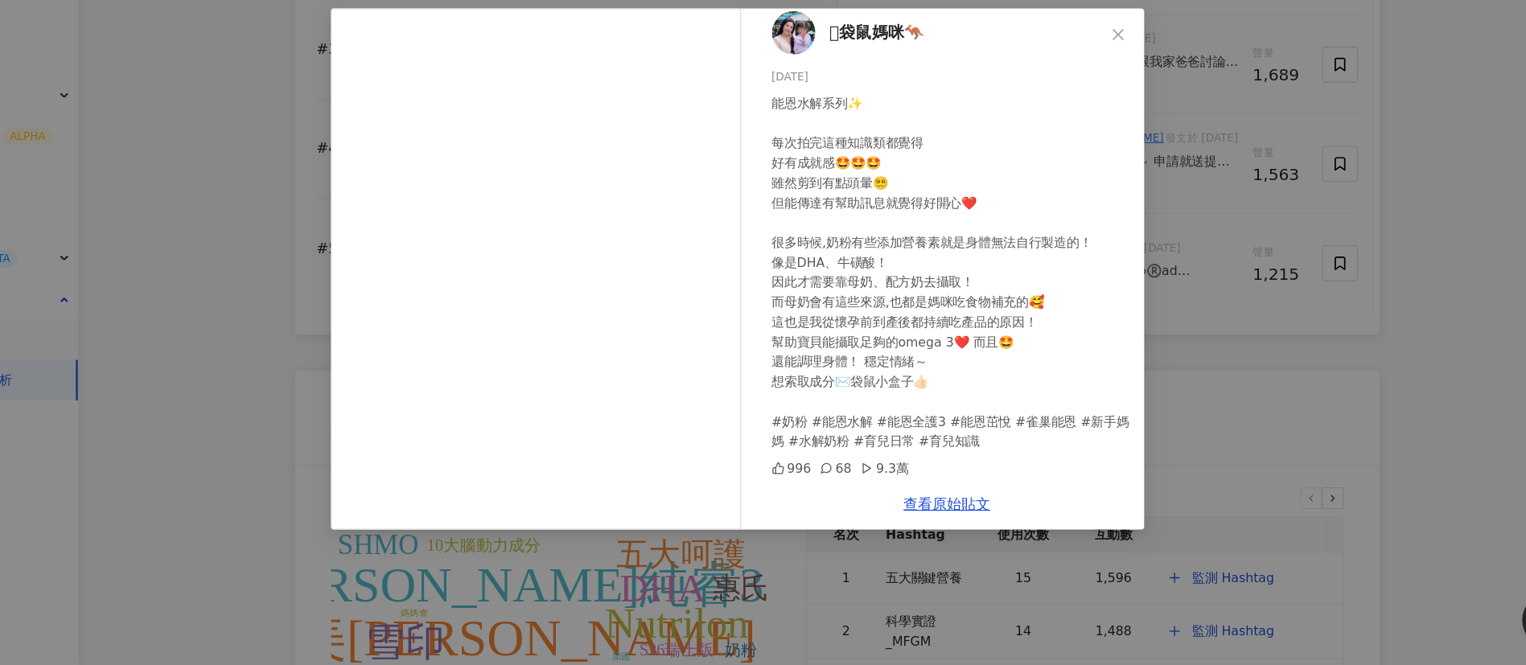
scroll to position [2729, 0]
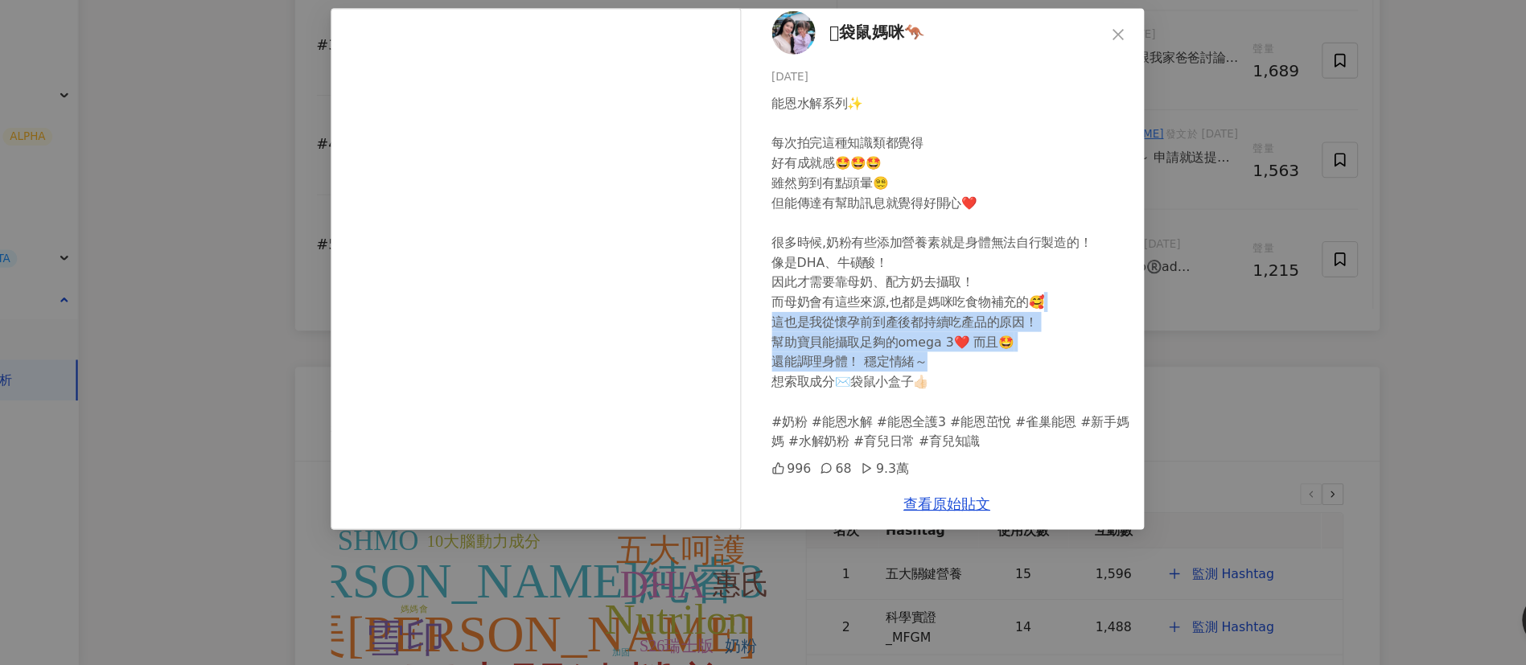
drag, startPoint x: 1187, startPoint y: 336, endPoint x: 939, endPoint y: 392, distance: 253.9
click at [939, 392] on div "𓄃袋鼠媽咪🦘 [DATE] 能恩水解系列✨ 每次拍完這種知識類都覺得 好有成就感🤩🤩🤩 雖然剪到有點頭暈😵‍💫 但能傳達有幫助訊息就覺得好開心❤️ 很多時候,…" at bounding box center [763, 332] width 1526 height 665
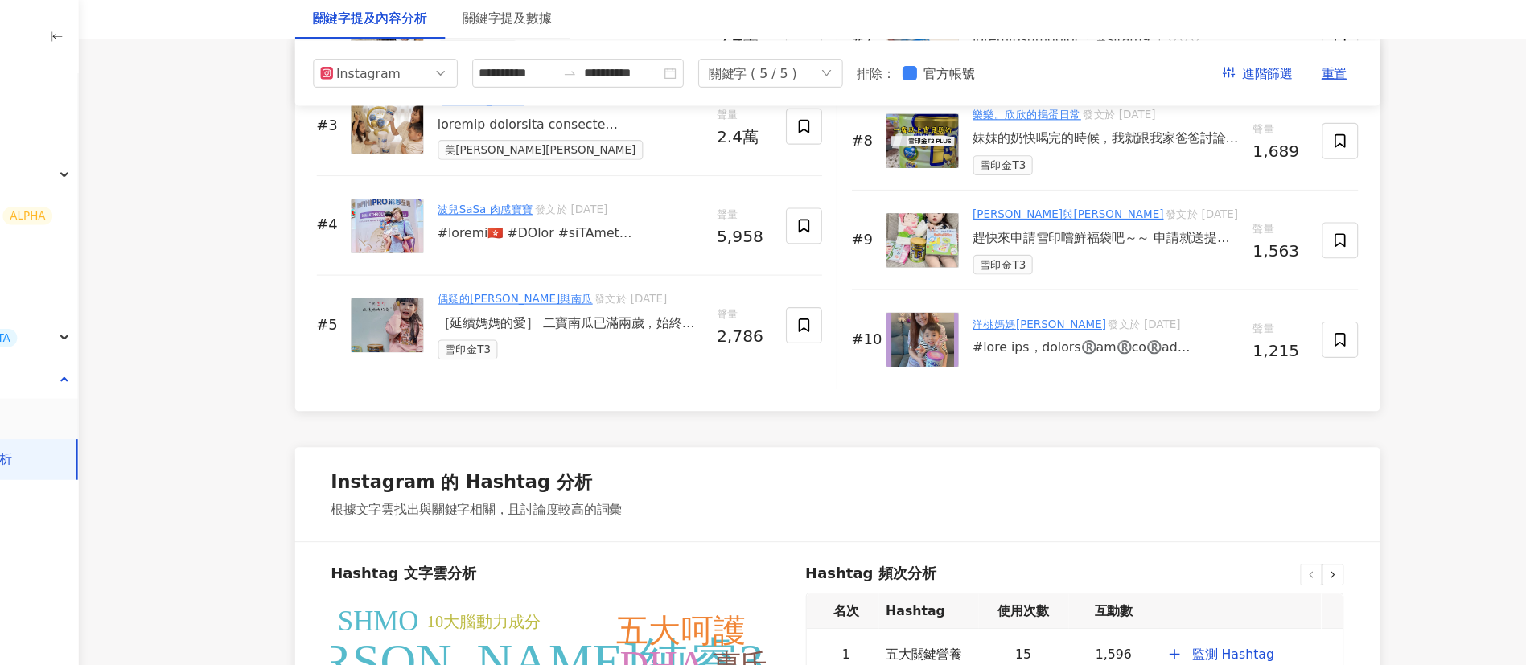
scroll to position [2557, 0]
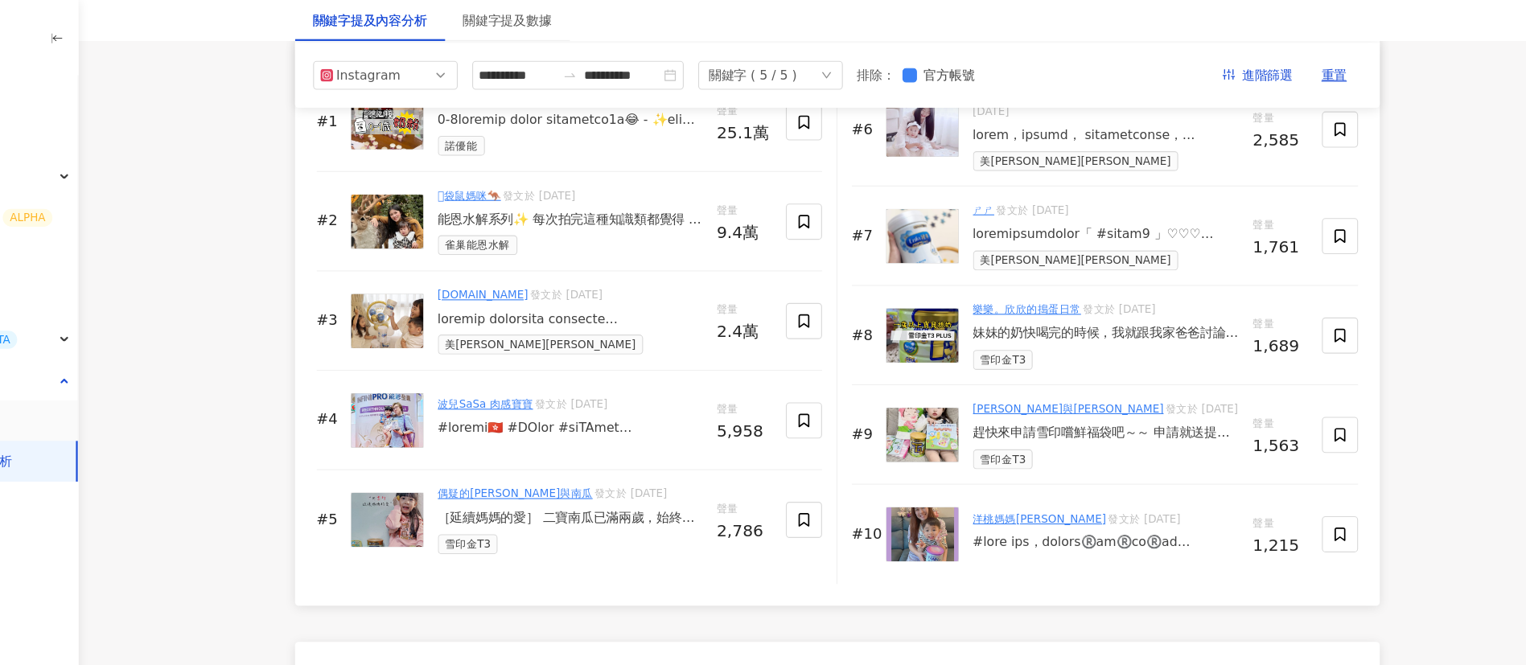
click at [637, 204] on div "能恩水解系列✨ 每次拍完這種知識類都覺得 好有成就感🤩🤩🤩 雖然剪到有點頭暈😵‍💫 但能傳達有幫助訊息就覺得好開心❤️ 很多時候,奶粉有些添加營養素就是身體無…" at bounding box center [614, 196] width 236 height 16
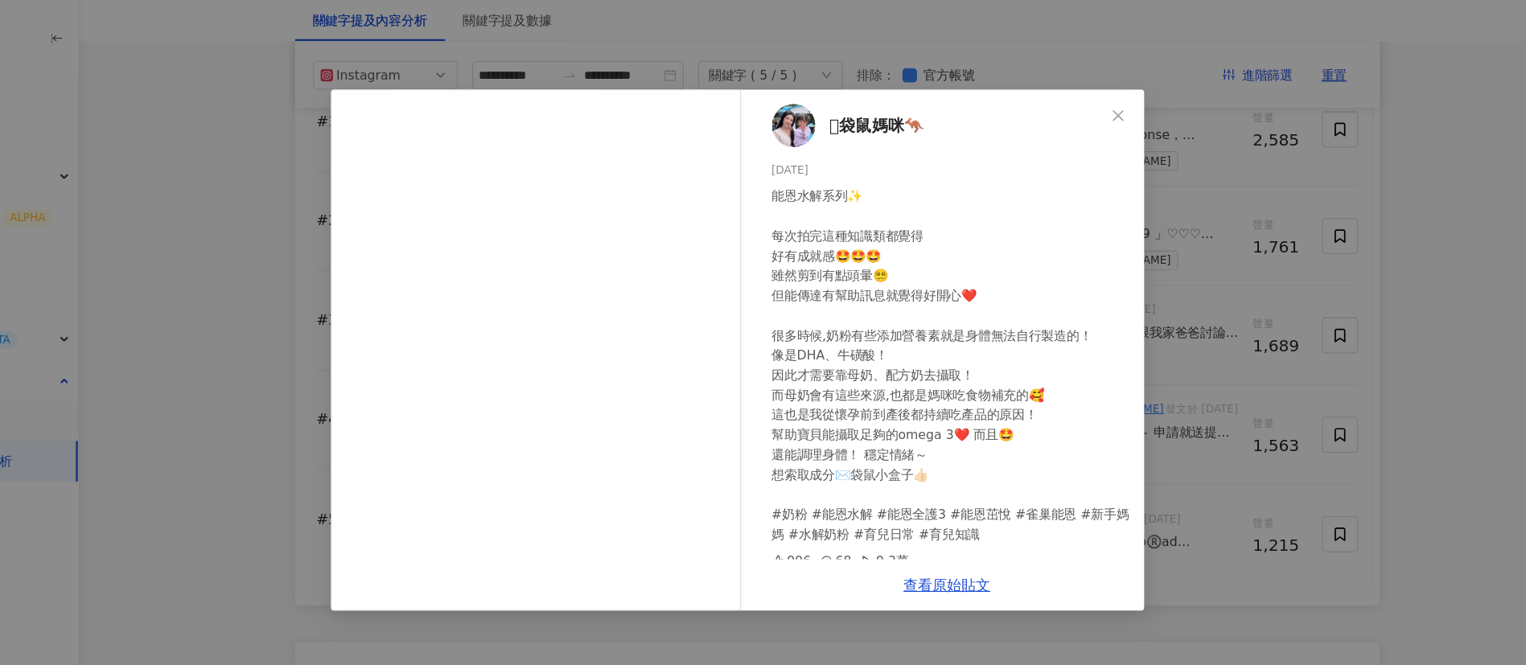
scroll to position [10, 0]
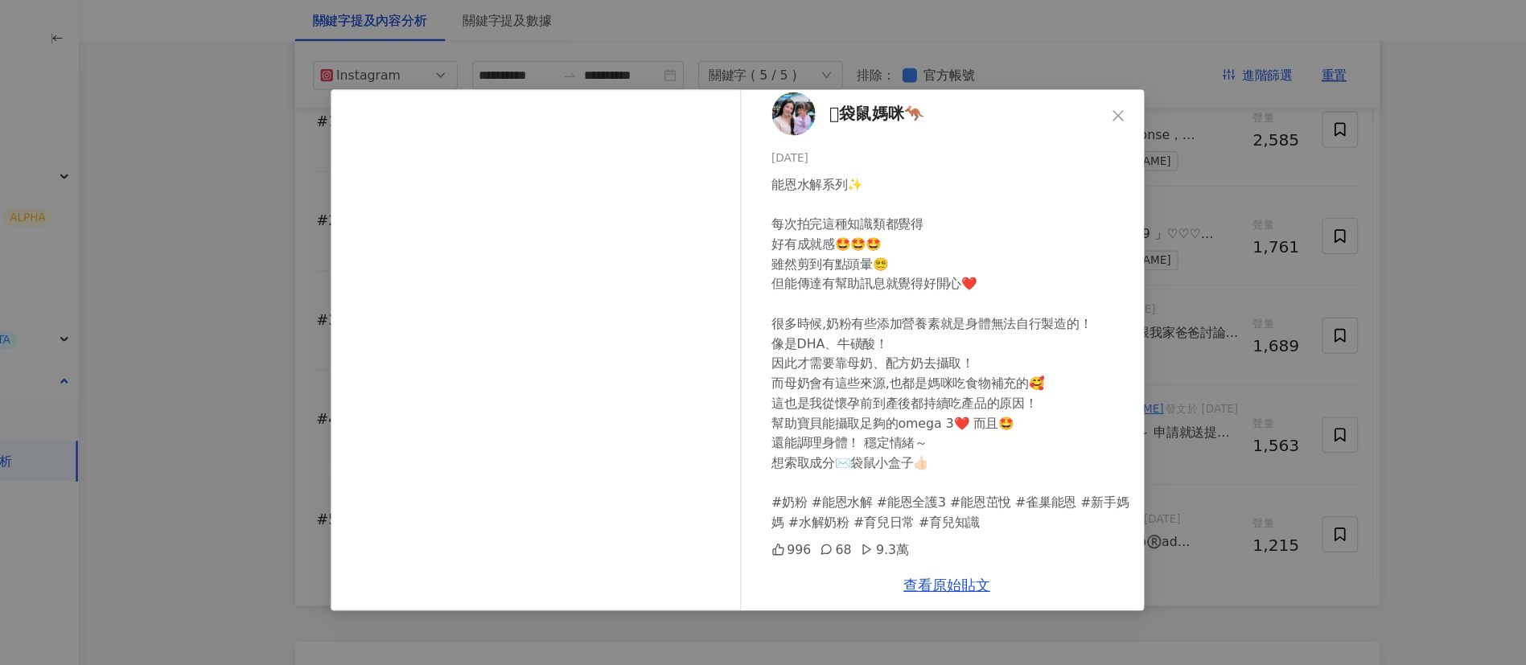
click at [964, 365] on div "能恩水解系列✨ 每次拍完這種知識類都覺得 好有成就感🤩🤩🤩 雖然剪到有點頭暈😵‍💫 但能傳達有幫助訊息就覺得好開心❤️ 很多時候,奶粉有些添加營養素就是身體無…" at bounding box center [953, 315] width 319 height 319
click at [1191, 274] on div "𓄃袋鼠媽咪🦘 [DATE] 能恩水解系列✨ 每次拍完這種知識類都覺得 好有成就感🤩🤩🤩 雖然剪到有點頭暈😵‍💫 但能傳達有幫助訊息就覺得好開心❤️ 很多時候,…" at bounding box center [763, 332] width 1526 height 665
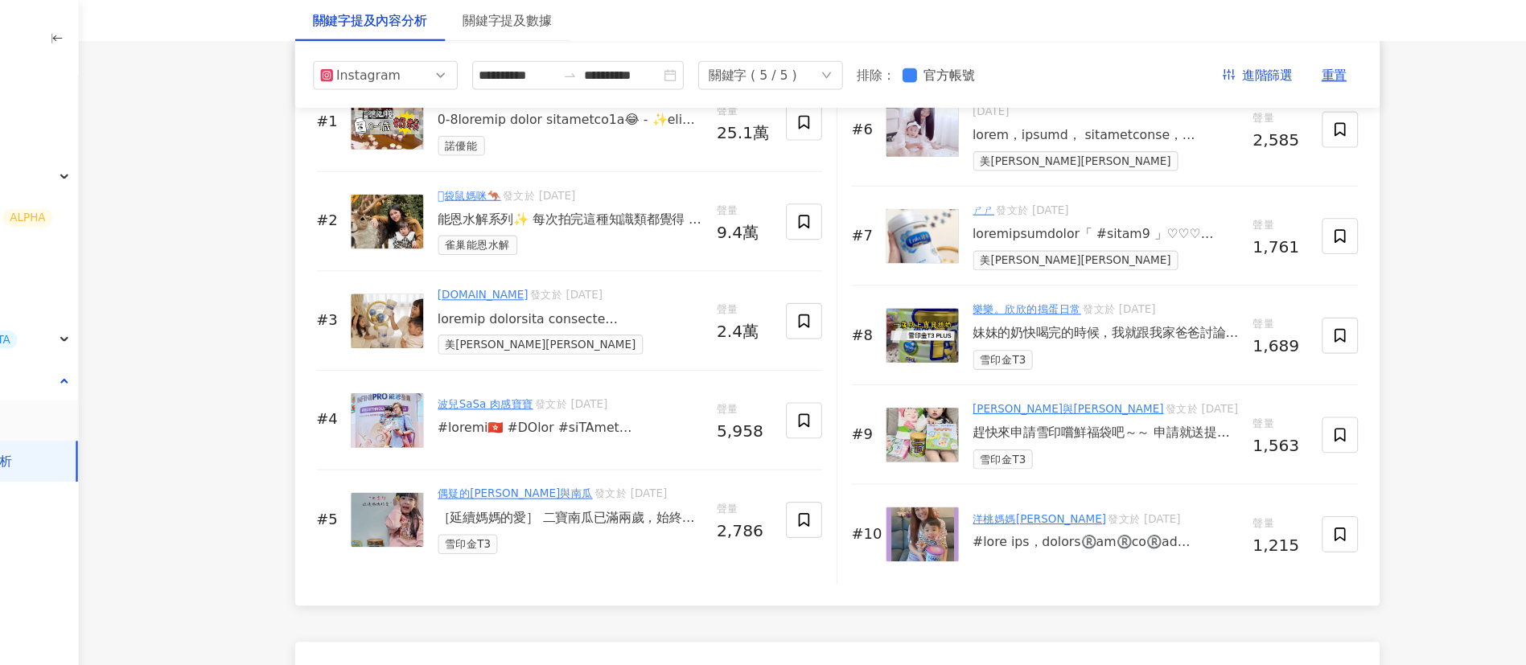
click at [616, 293] on div at bounding box center [614, 285] width 236 height 16
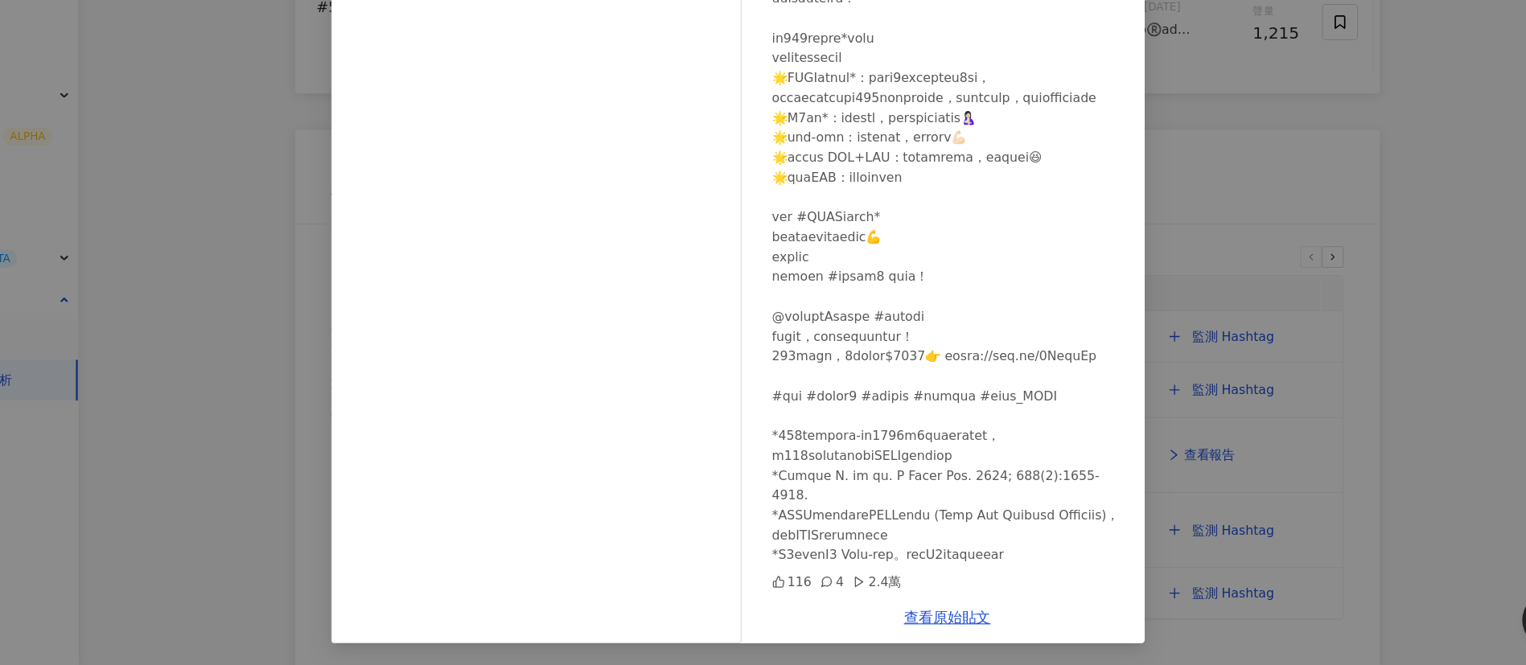
scroll to position [2949, 0]
click at [923, 602] on link "查看原始貼文" at bounding box center [949, 622] width 77 height 15
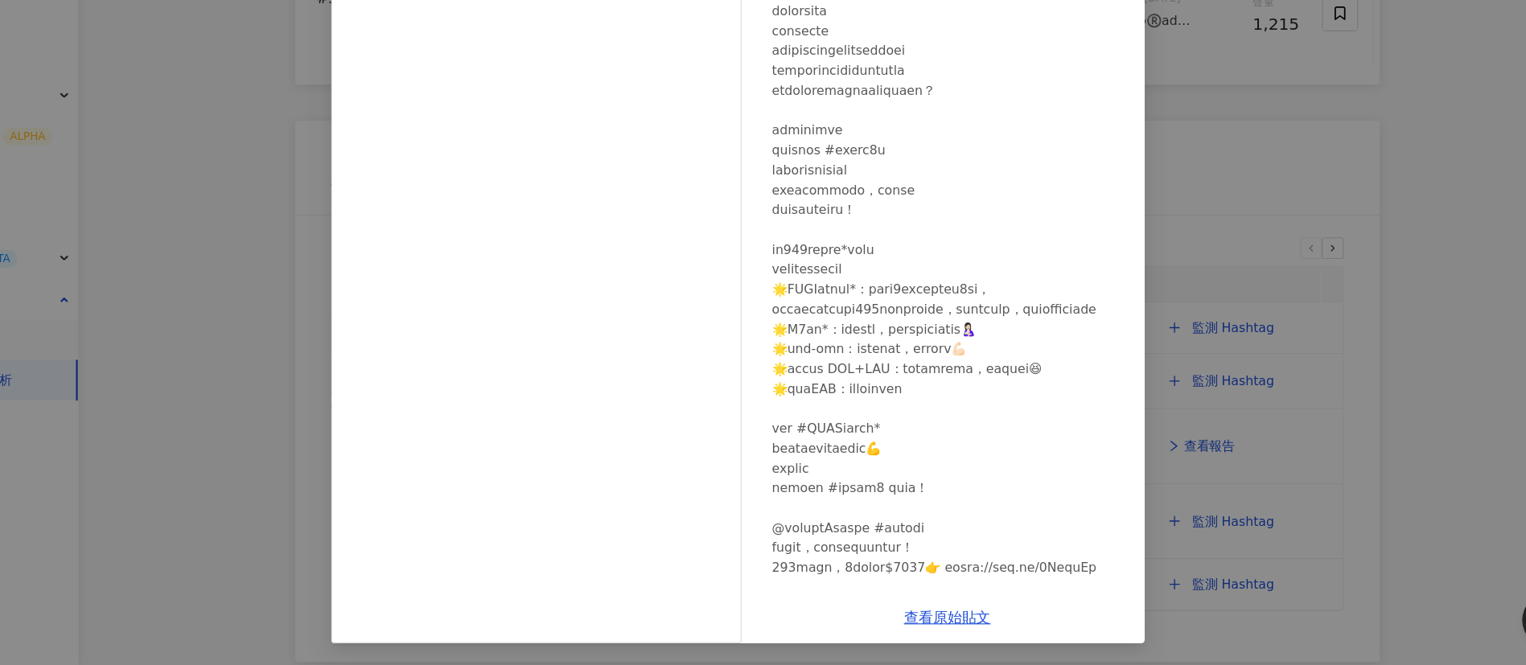
scroll to position [0, 0]
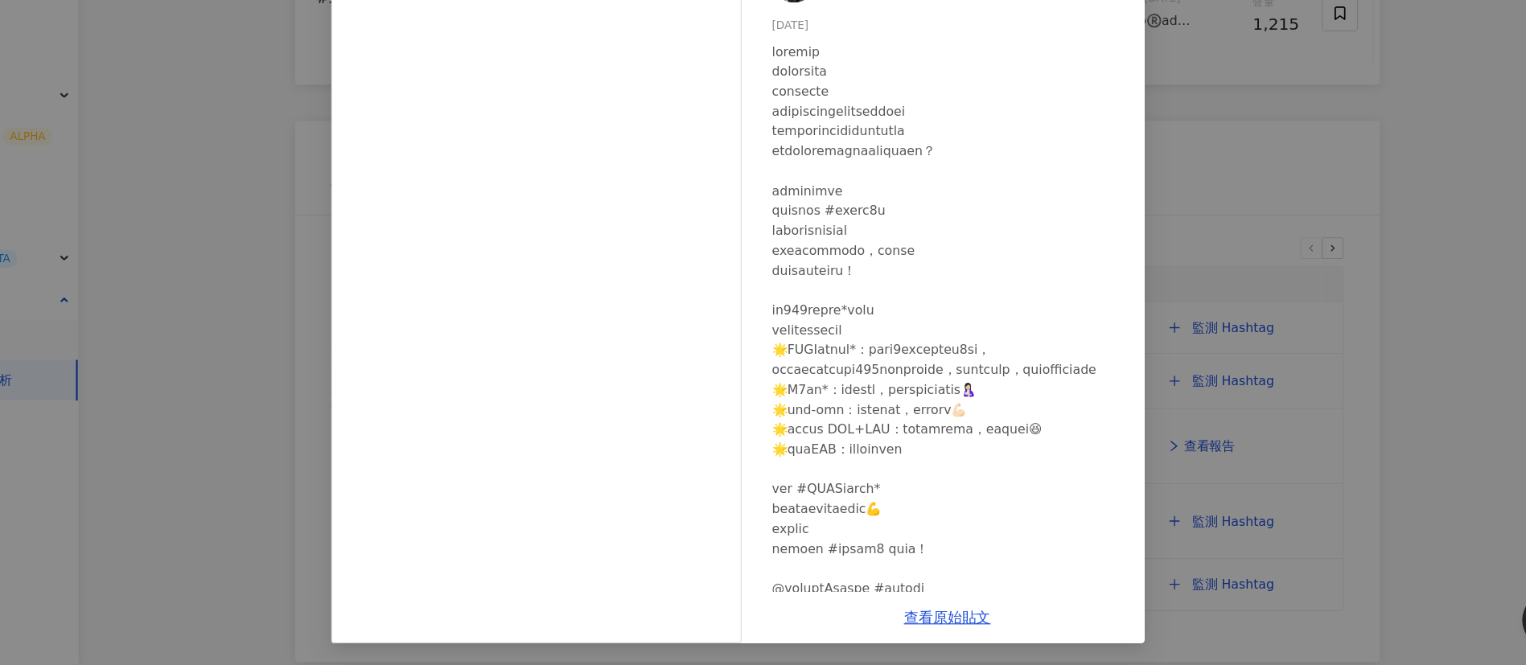
click at [1028, 374] on div at bounding box center [953, 464] width 319 height 708
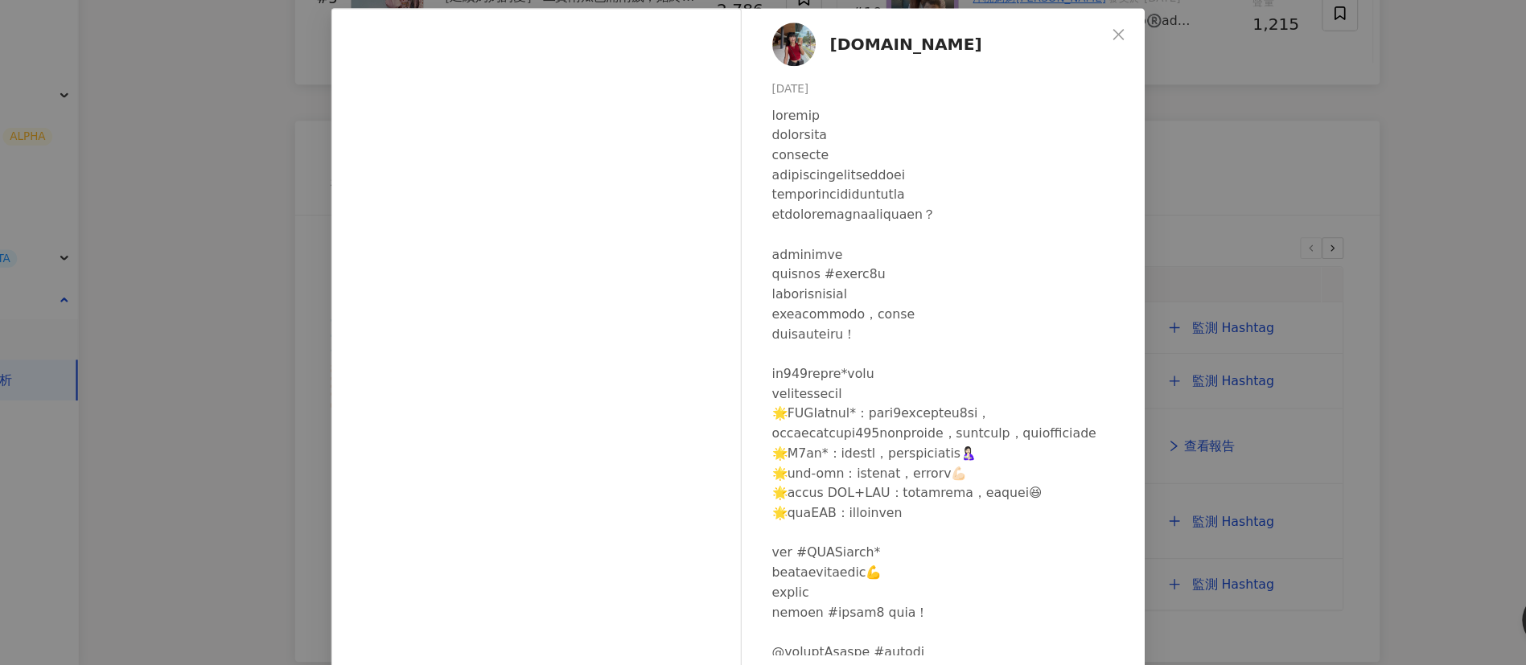
click at [1174, 377] on div "[DOMAIN_NAME] [DATE] 116 4 2.4萬 查看原始貼文" at bounding box center [763, 332] width 1526 height 665
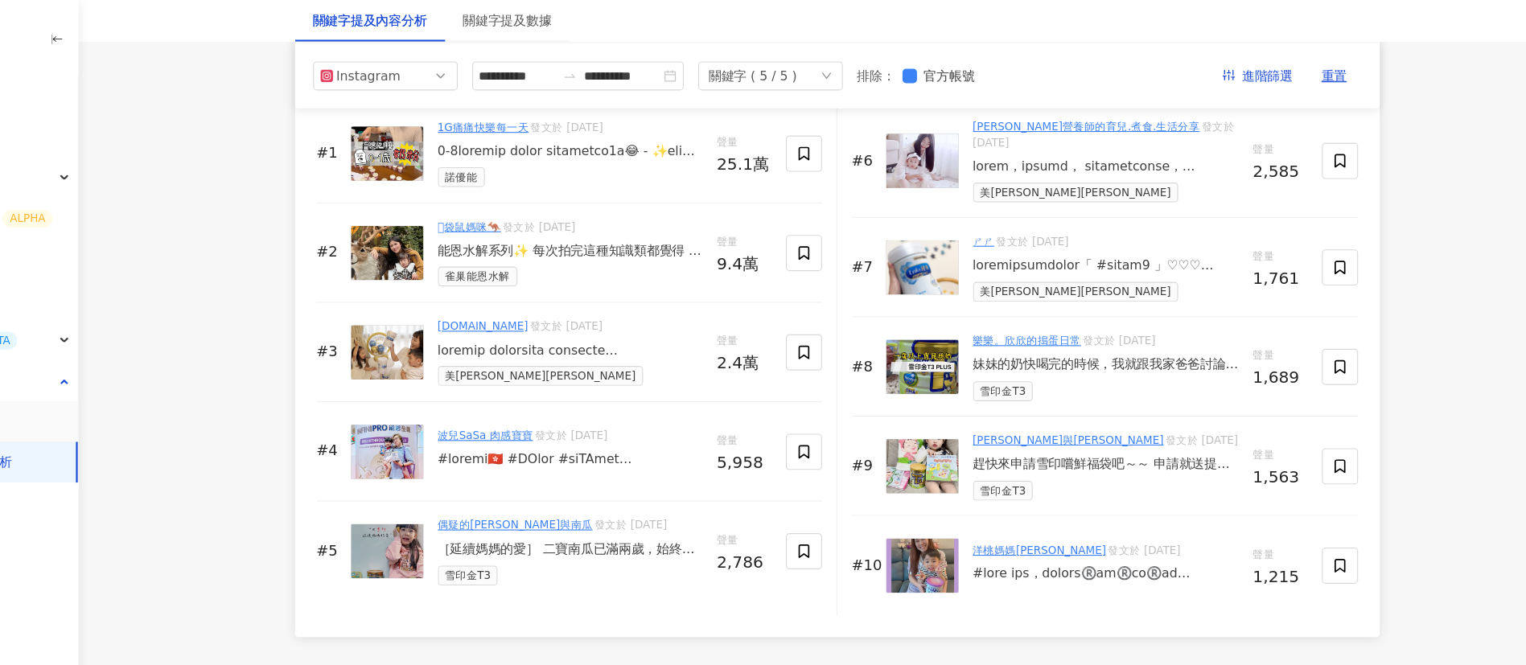
scroll to position [2433, 0]
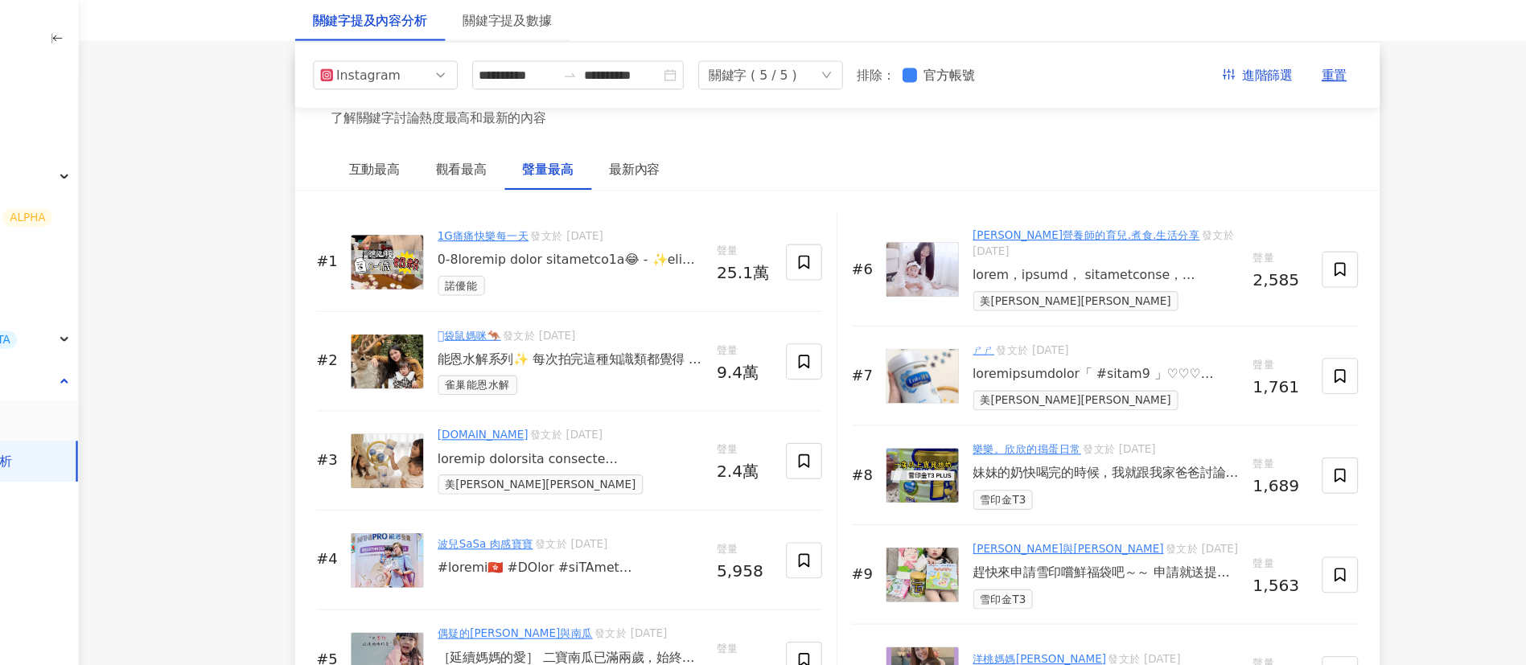
click at [613, 515] on div "波兒SaSa 肉感寶寶 發文於 [DATE]" at bounding box center [614, 499] width 236 height 43
click at [662, 515] on div at bounding box center [614, 507] width 236 height 16
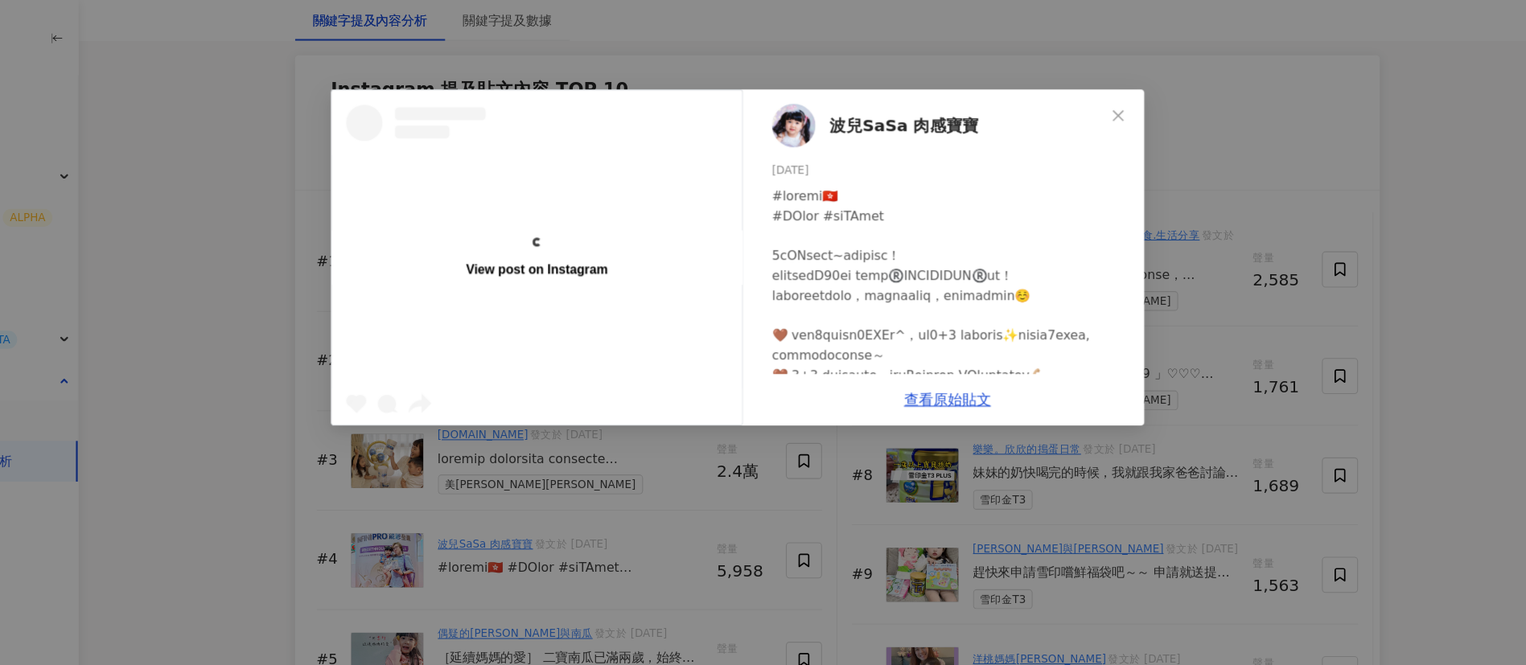
scroll to position [2704, 0]
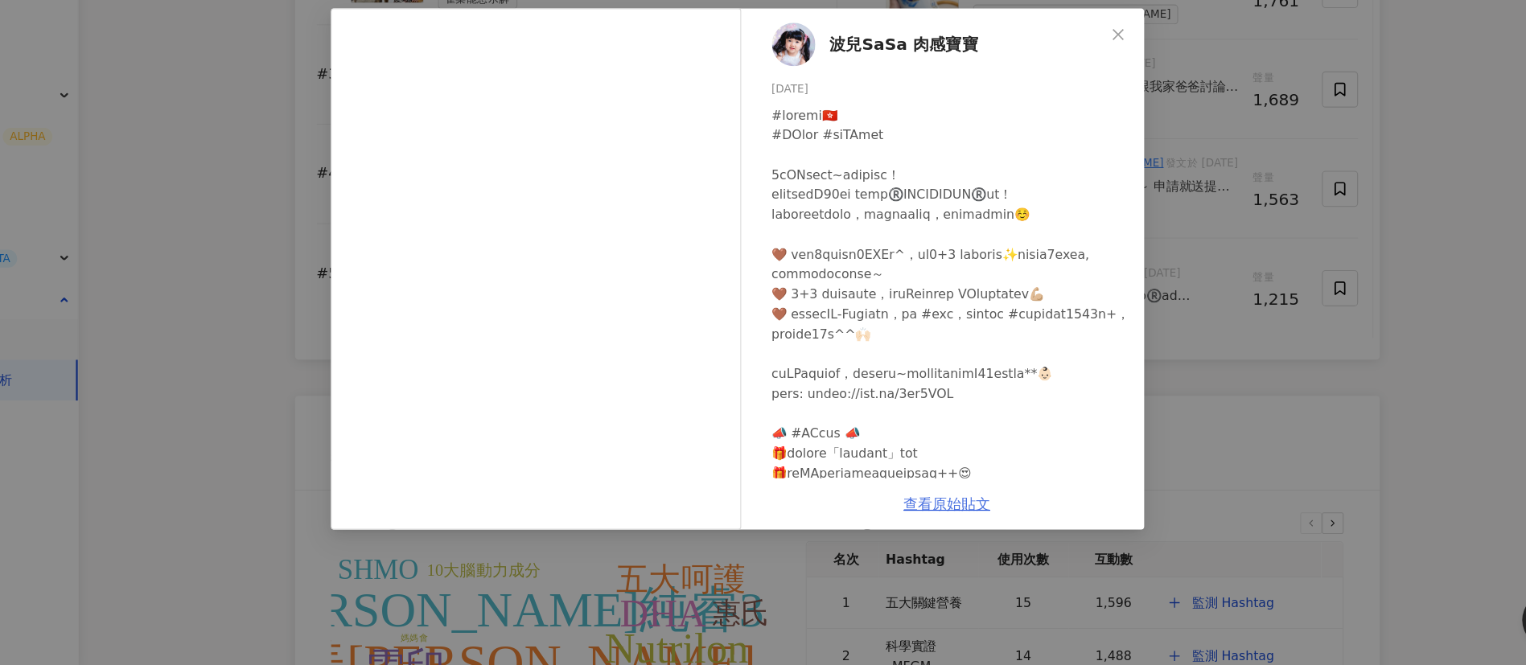
click at [960, 521] on link "查看原始貼文" at bounding box center [949, 521] width 77 height 15
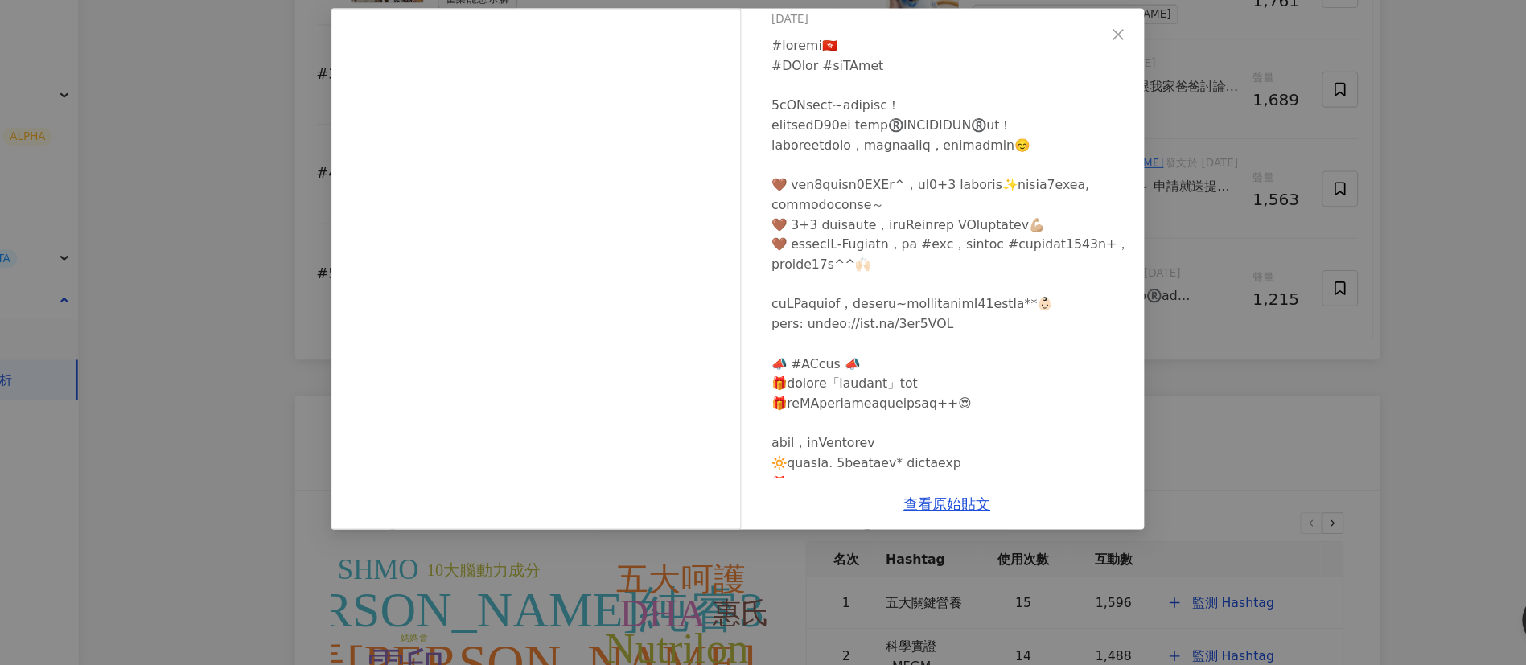
click at [1234, 422] on div "波兒SaSa 肉感寶寶 [DATE] 905 72 4,981 查看原始貼文" at bounding box center [763, 332] width 1526 height 665
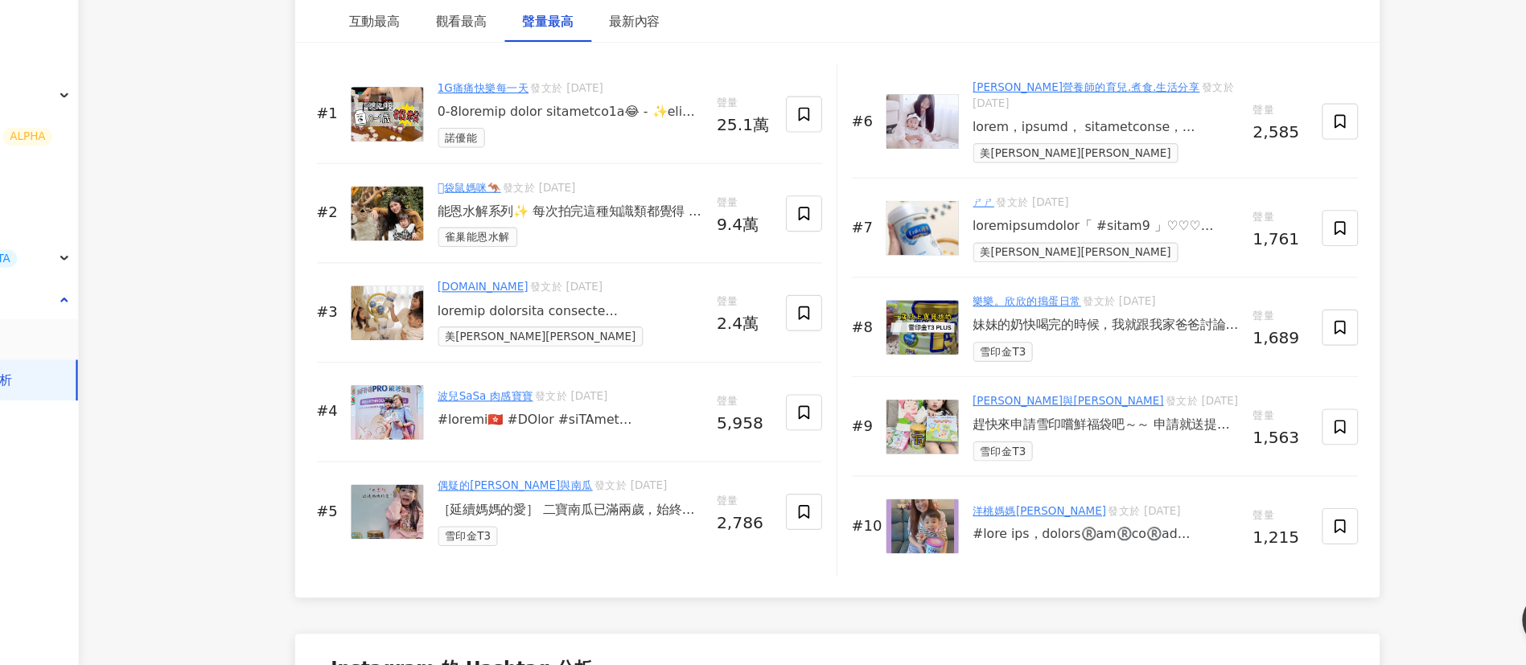
scroll to position [2491, 0]
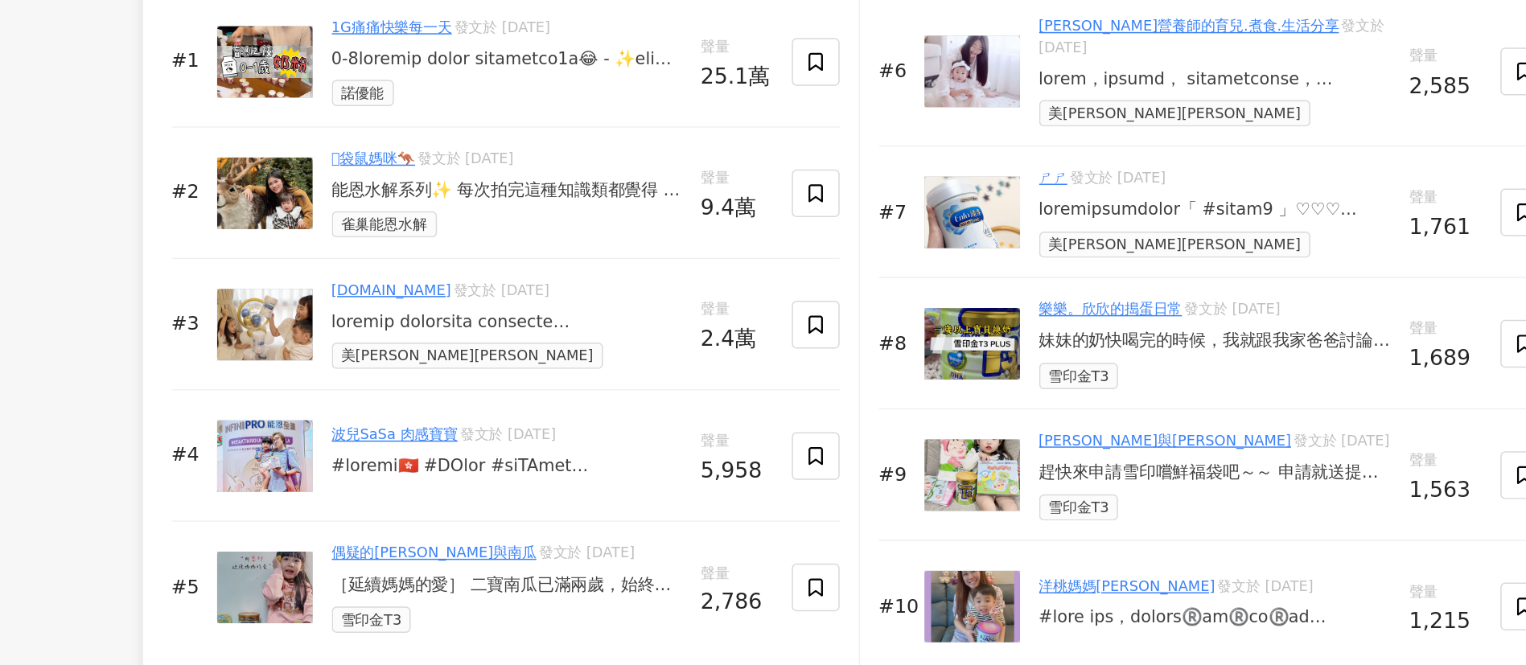
click at [679, 456] on div at bounding box center [614, 448] width 236 height 16
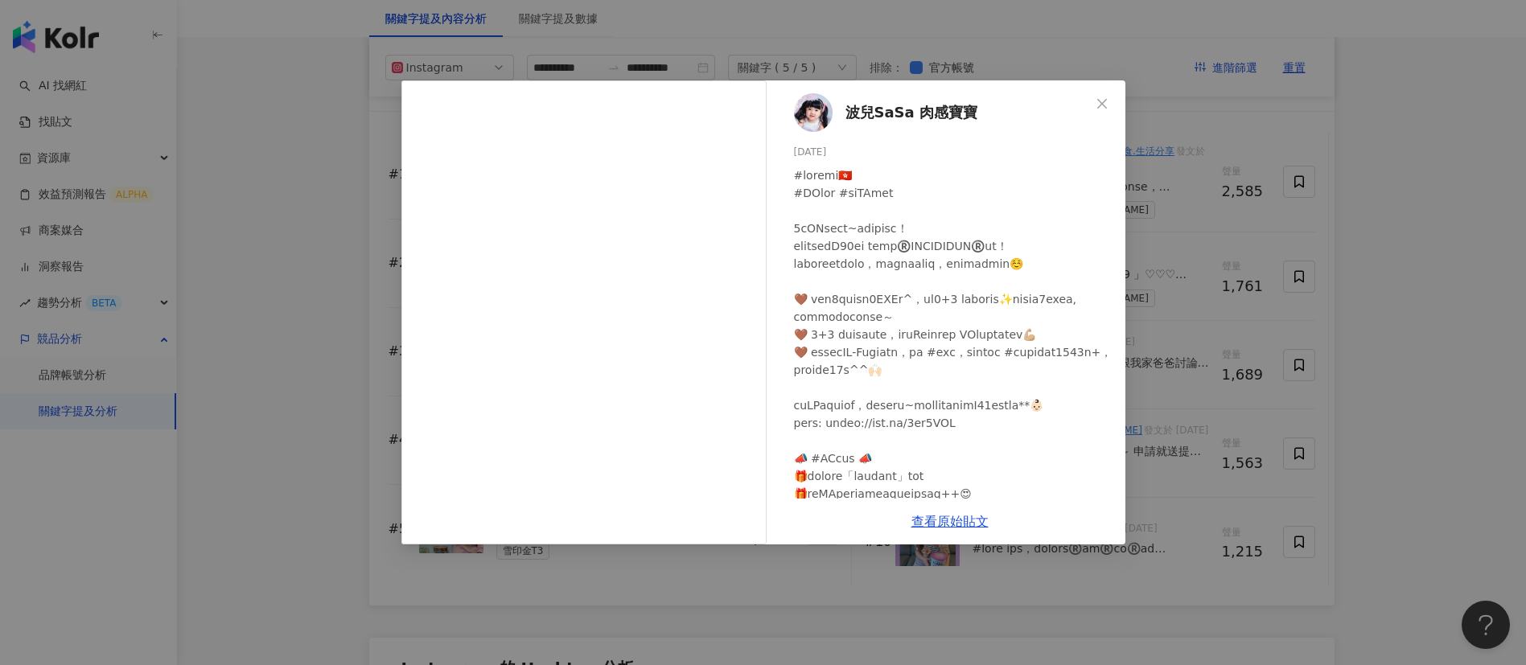
click at [948, 409] on div at bounding box center [953, 583] width 319 height 832
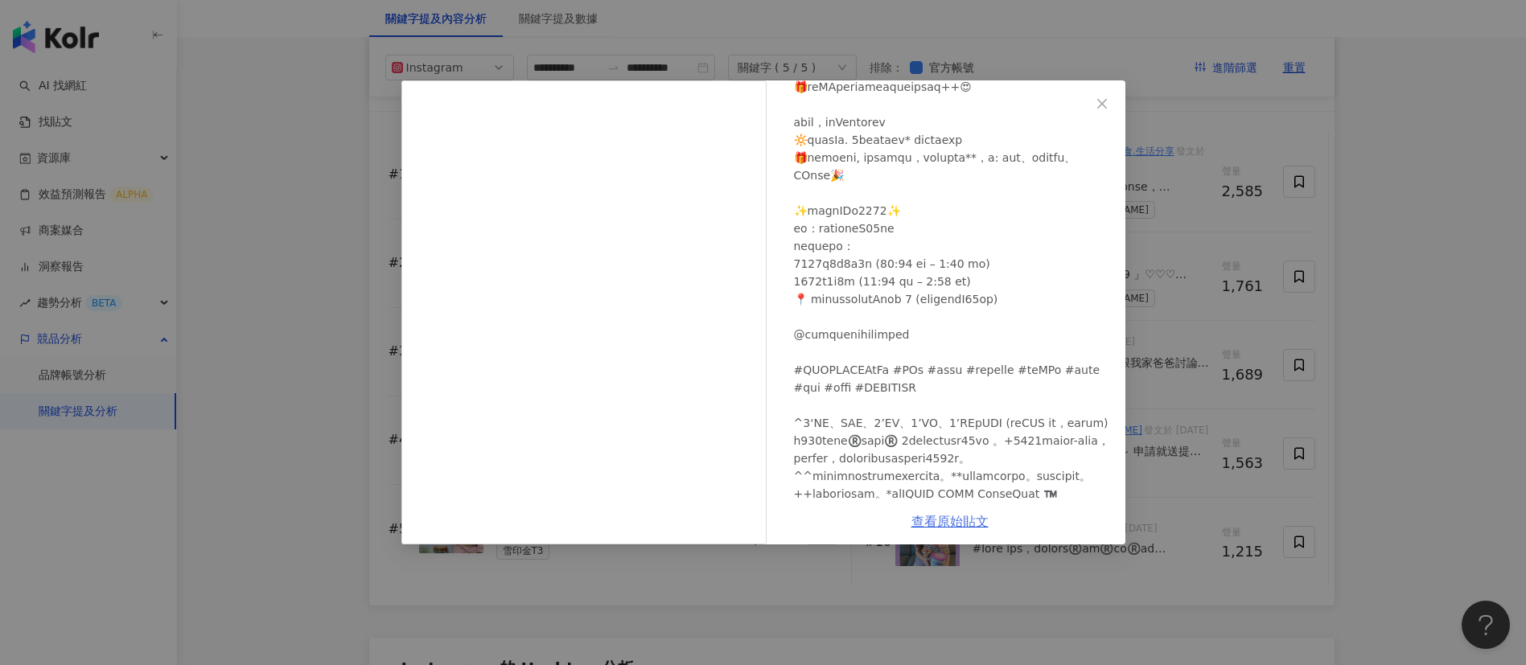
scroll to position [413, 0]
click at [930, 526] on link "查看原始貼文" at bounding box center [949, 521] width 77 height 15
click at [1170, 195] on div "波兒SaSa 肉感寶寶 [DATE] 905 72 4,981 查看原始貼文" at bounding box center [763, 332] width 1526 height 665
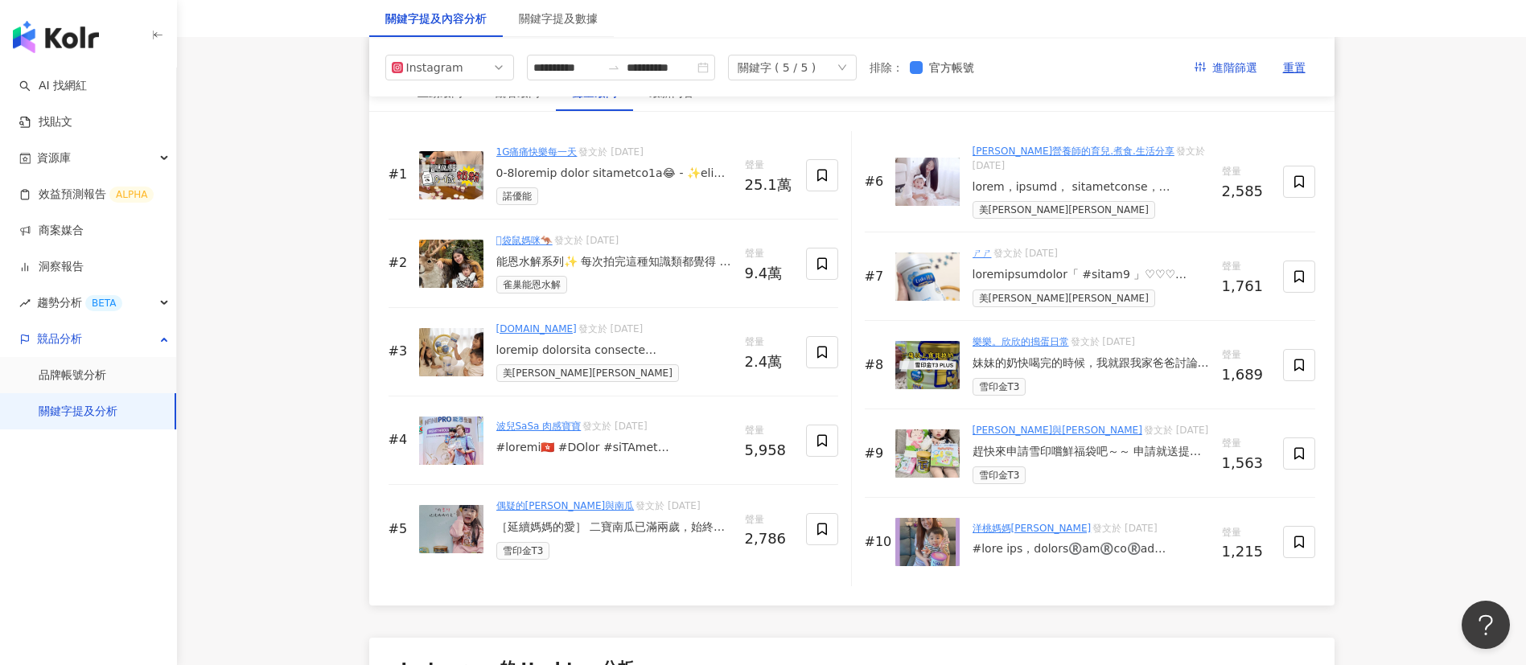
click at [603, 536] on div "［延續媽媽的愛］ 二寶南瓜已滿兩歲，始終是雪印的忠實愛好者。 雪印金T3 PLUS成長配方，澳洲原裝進口，無添加蔗糖、香料，自然無負擔。 如今，南瓜的喝奶日常…" at bounding box center [614, 528] width 236 height 16
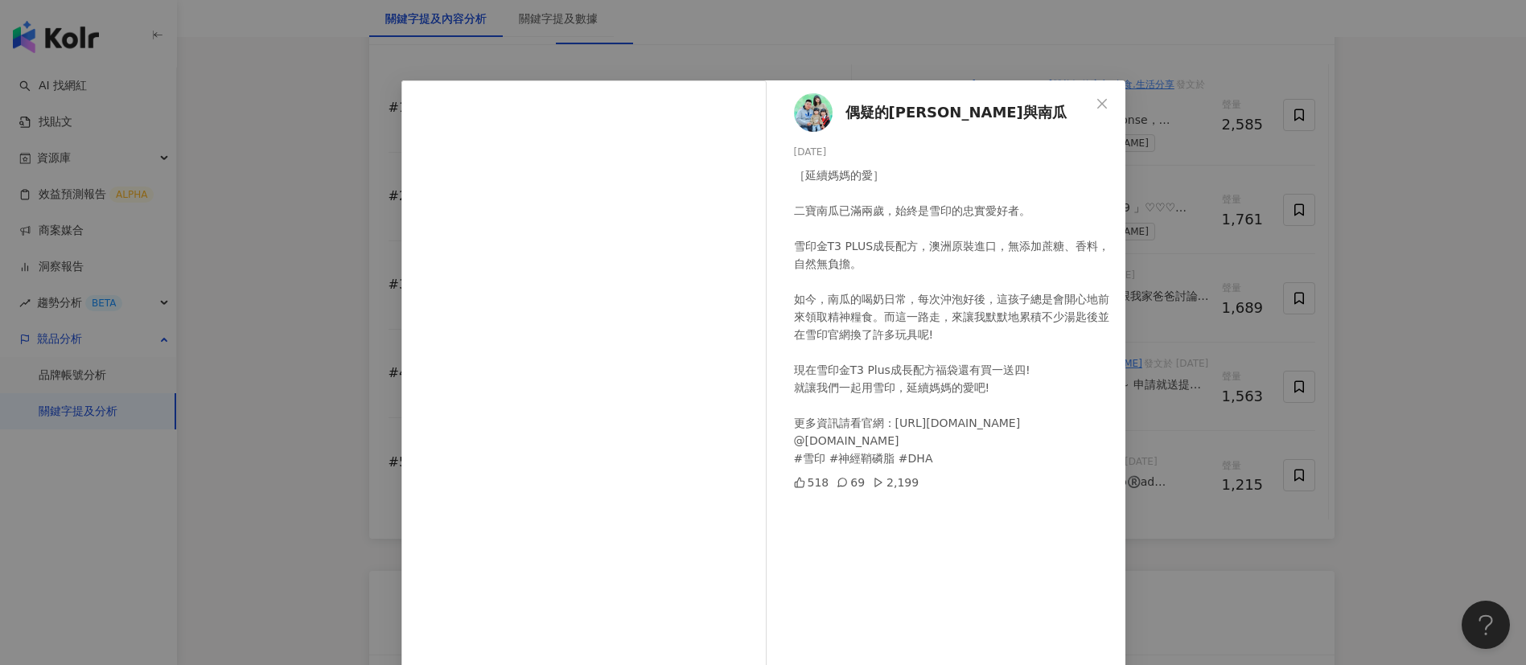
scroll to position [56, 0]
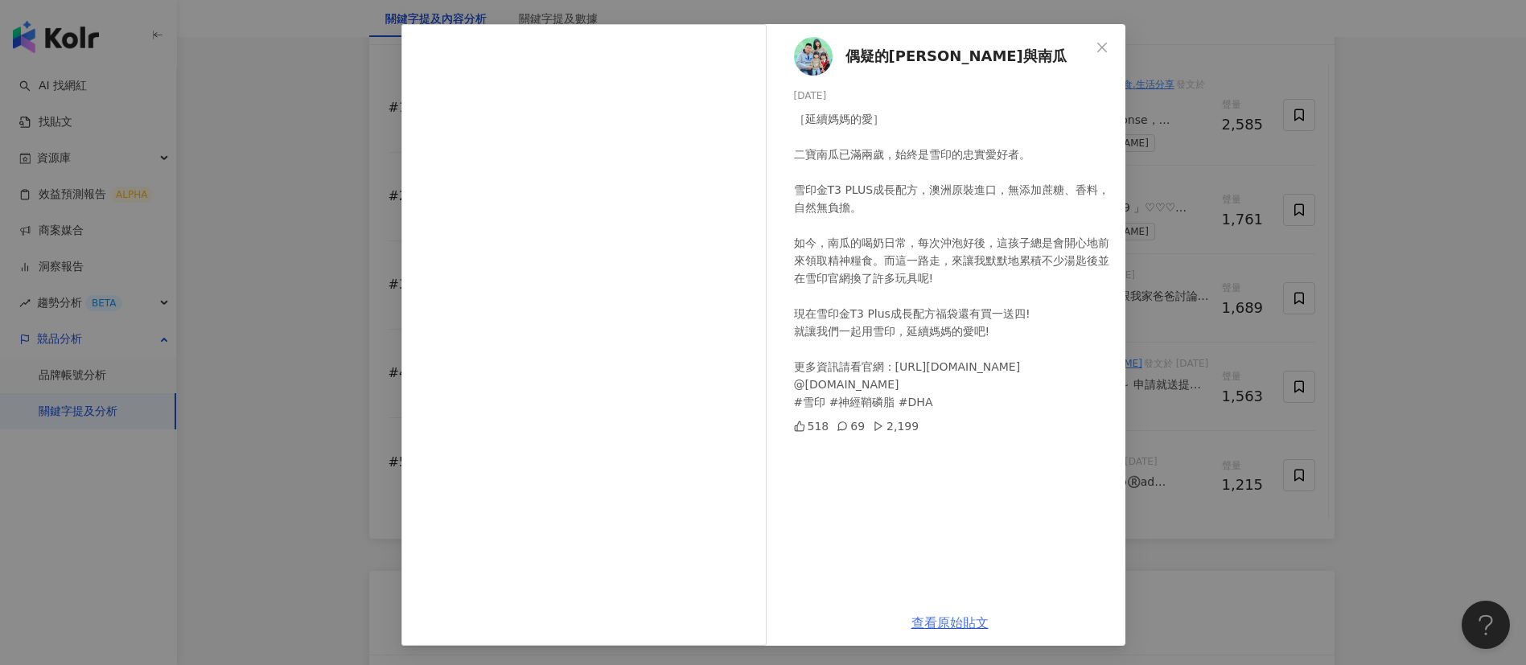
click at [944, 602] on link "查看原始貼文" at bounding box center [949, 622] width 77 height 15
click at [1152, 280] on div "偶疑的[PERSON_NAME]與南瓜 [DATE] ［延續媽媽的愛］ 二寶南瓜已滿兩歲，始終是雪印的忠實愛好者。 雪印金T3 PLUS成長配方，澳洲原裝進口…" at bounding box center [763, 332] width 1526 height 665
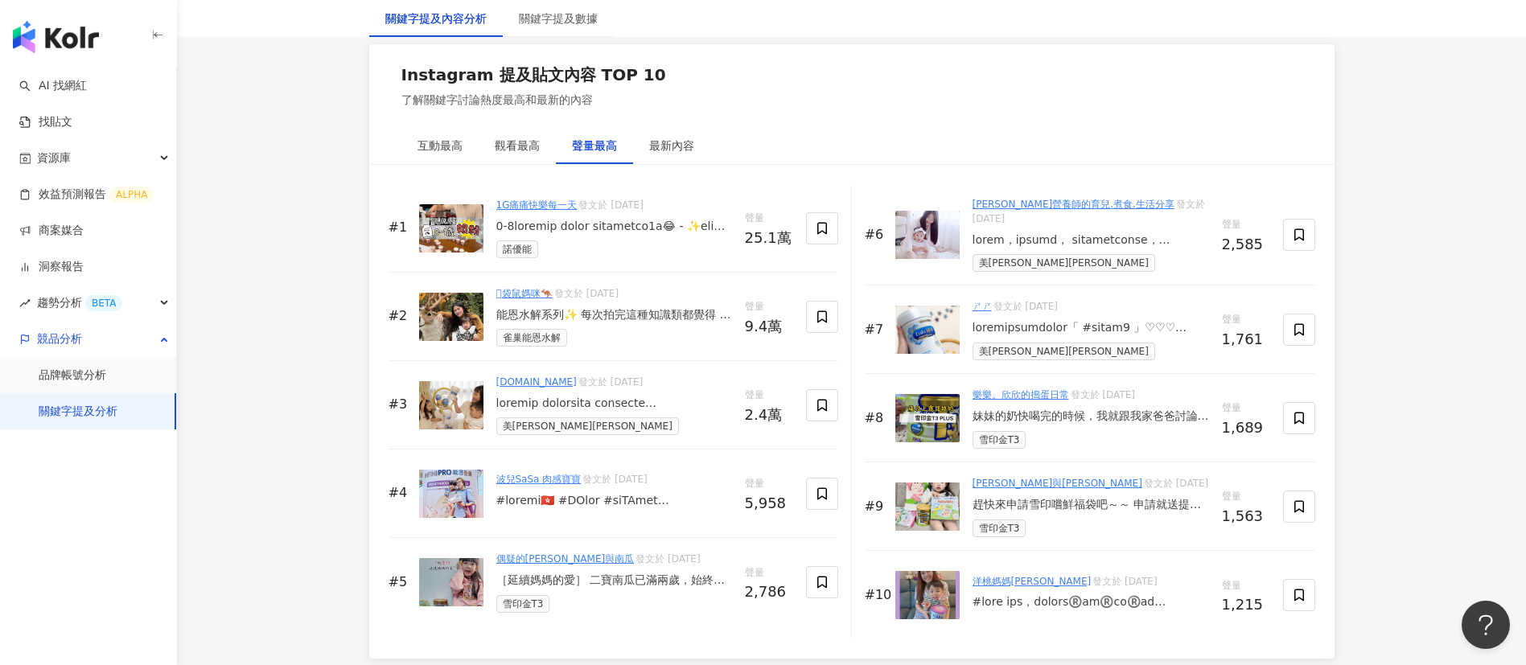
scroll to position [2440, 0]
click at [1085, 246] on div at bounding box center [1091, 239] width 237 height 16
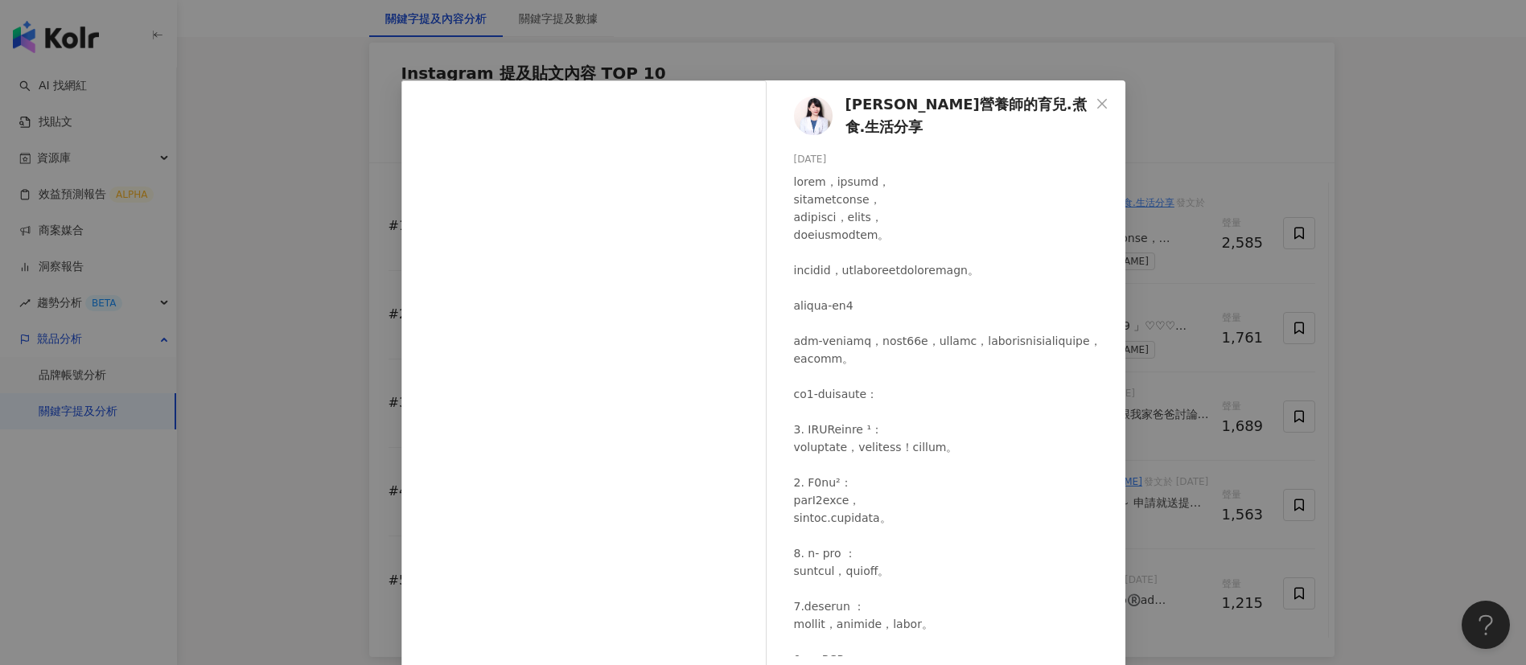
scroll to position [7, 0]
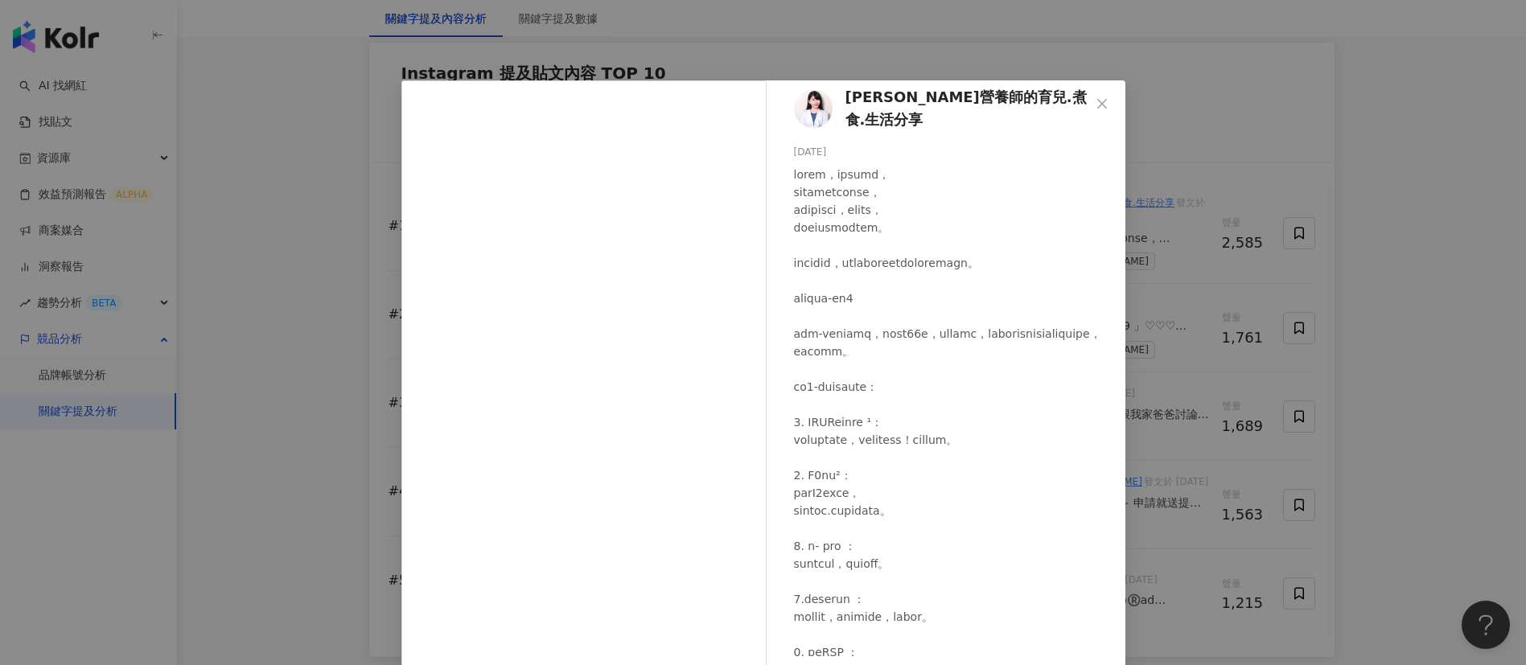
click at [853, 260] on div at bounding box center [953, 555] width 319 height 779
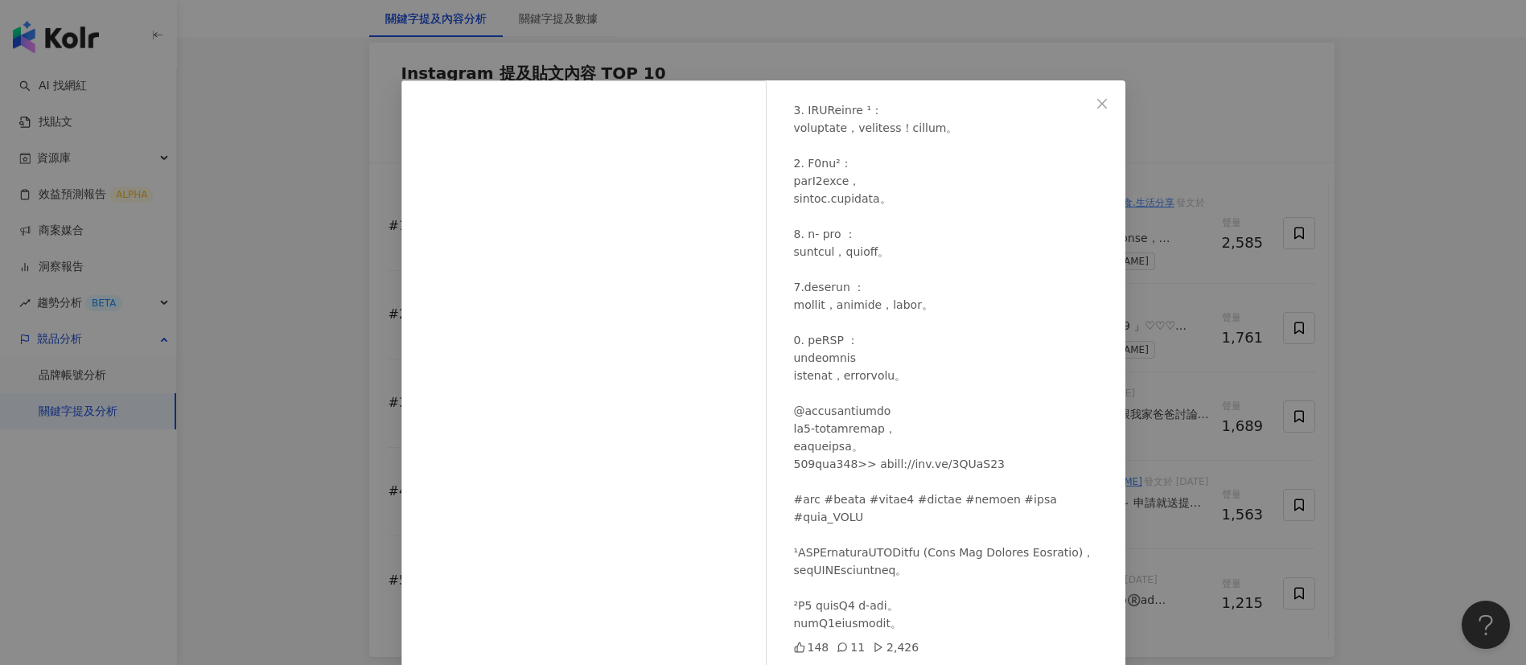
scroll to position [56, 0]
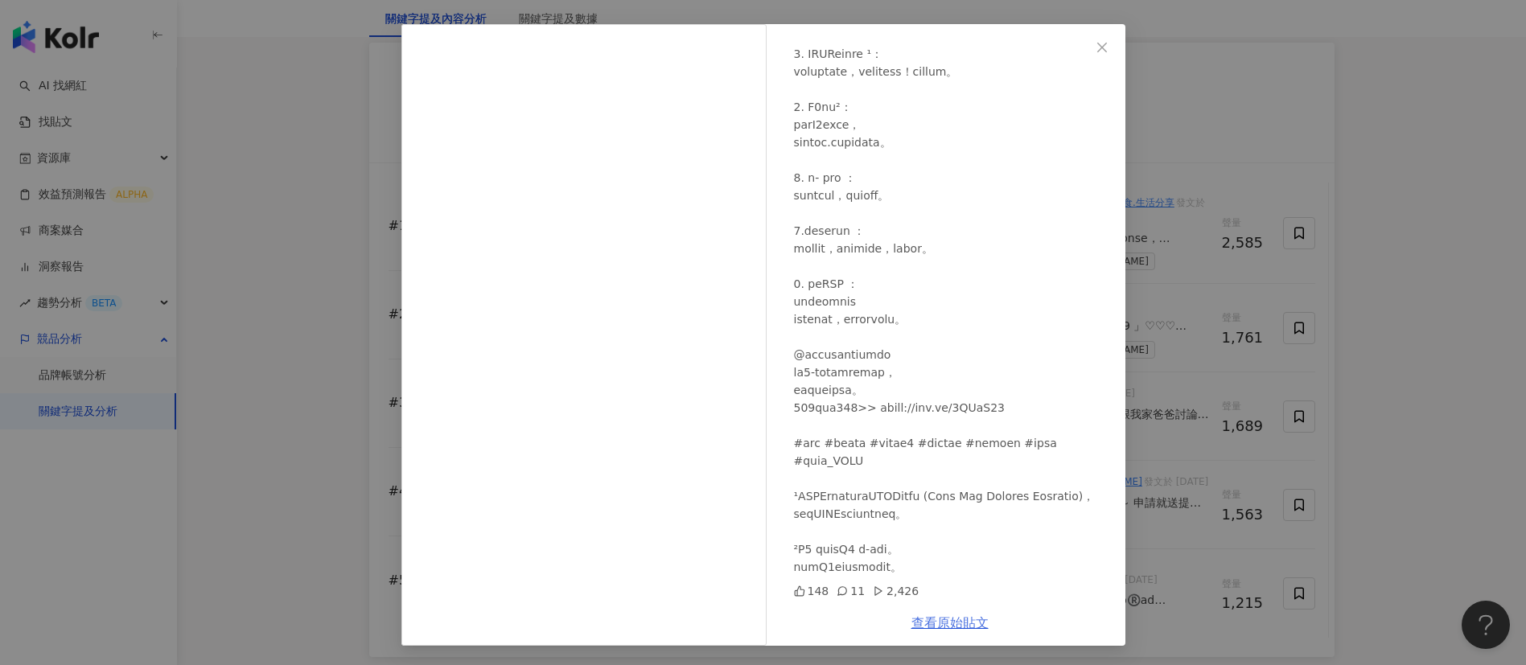
click at [936, 602] on link "查看原始貼文" at bounding box center [949, 622] width 77 height 15
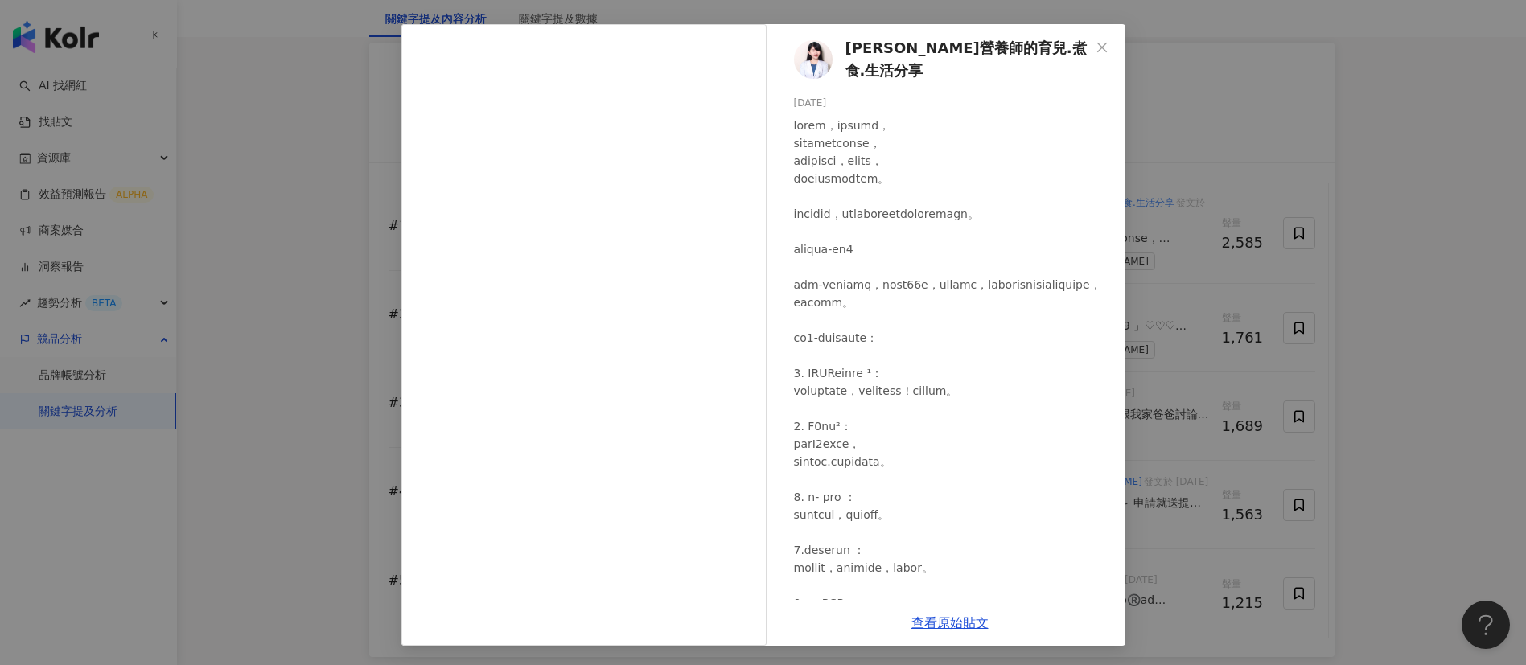
click at [1204, 229] on div "[PERSON_NAME]營養師的育兒.煮食.生活分享 [DATE] 148 11 2,426 查看原始貼文" at bounding box center [763, 332] width 1526 height 665
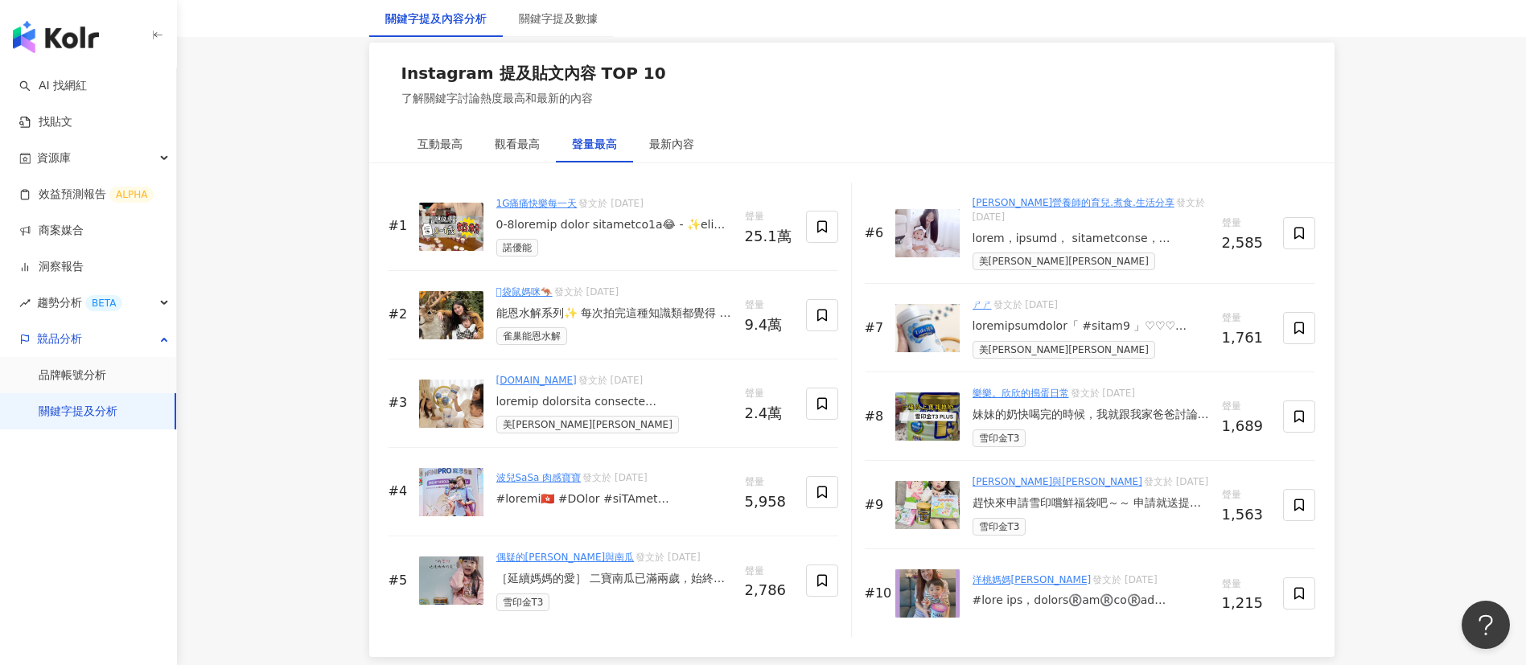
click at [649, 410] on div at bounding box center [614, 402] width 236 height 16
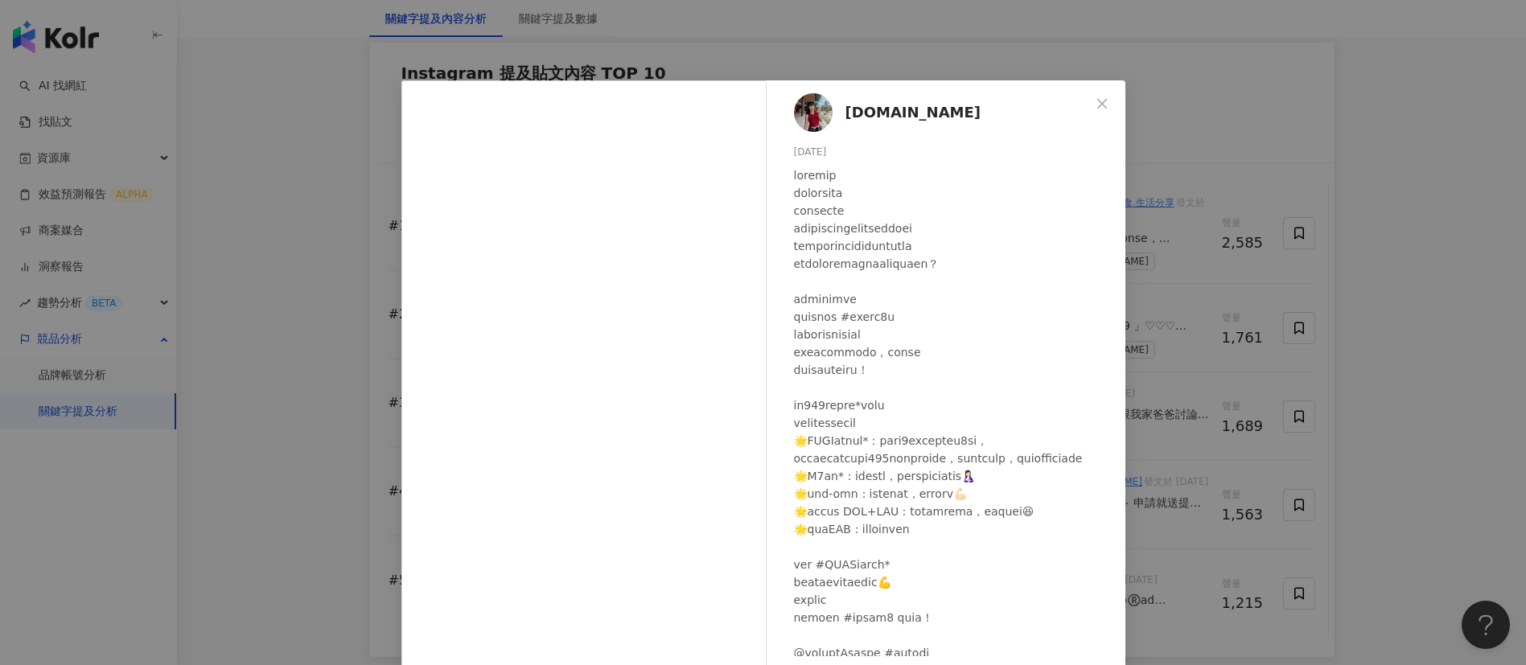
click at [280, 444] on div "[DOMAIN_NAME] [DATE] 116 4 2.4萬 查看原始貼文" at bounding box center [763, 332] width 1526 height 665
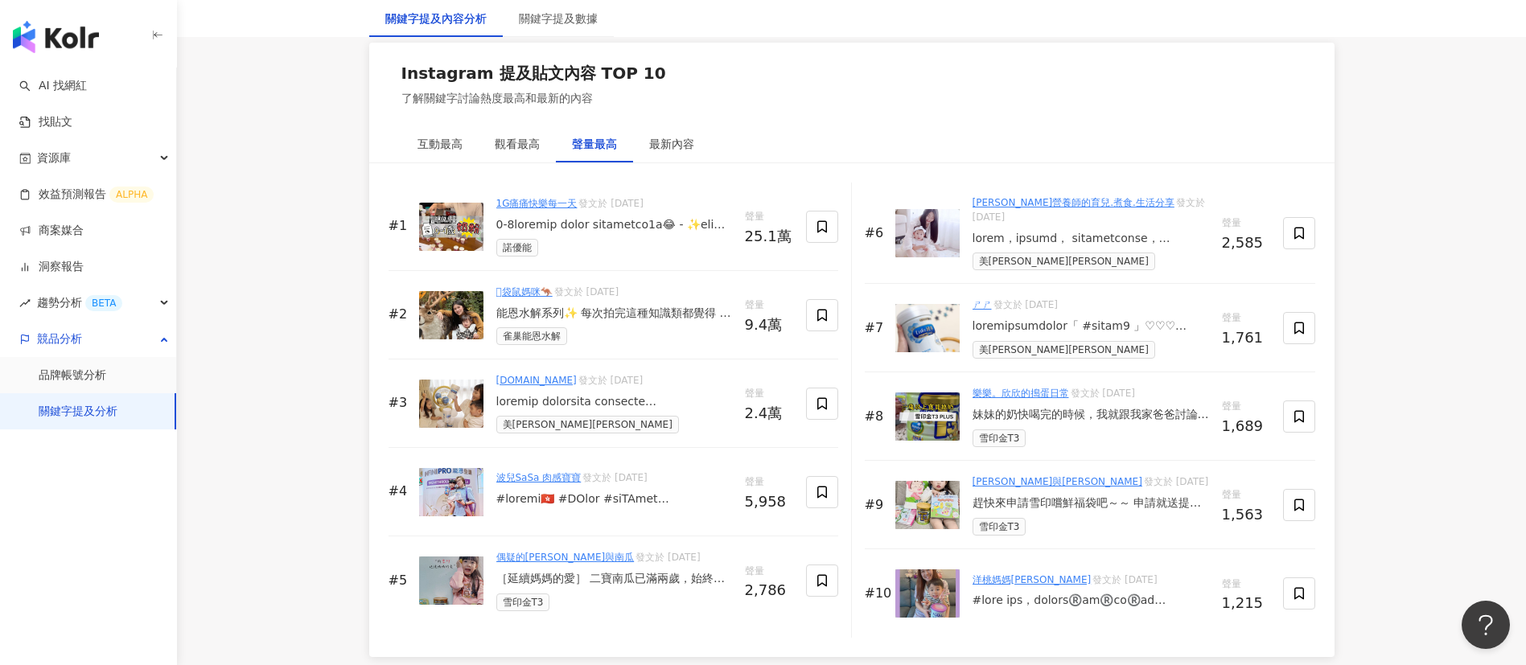
click at [1090, 335] on div at bounding box center [1091, 327] width 237 height 16
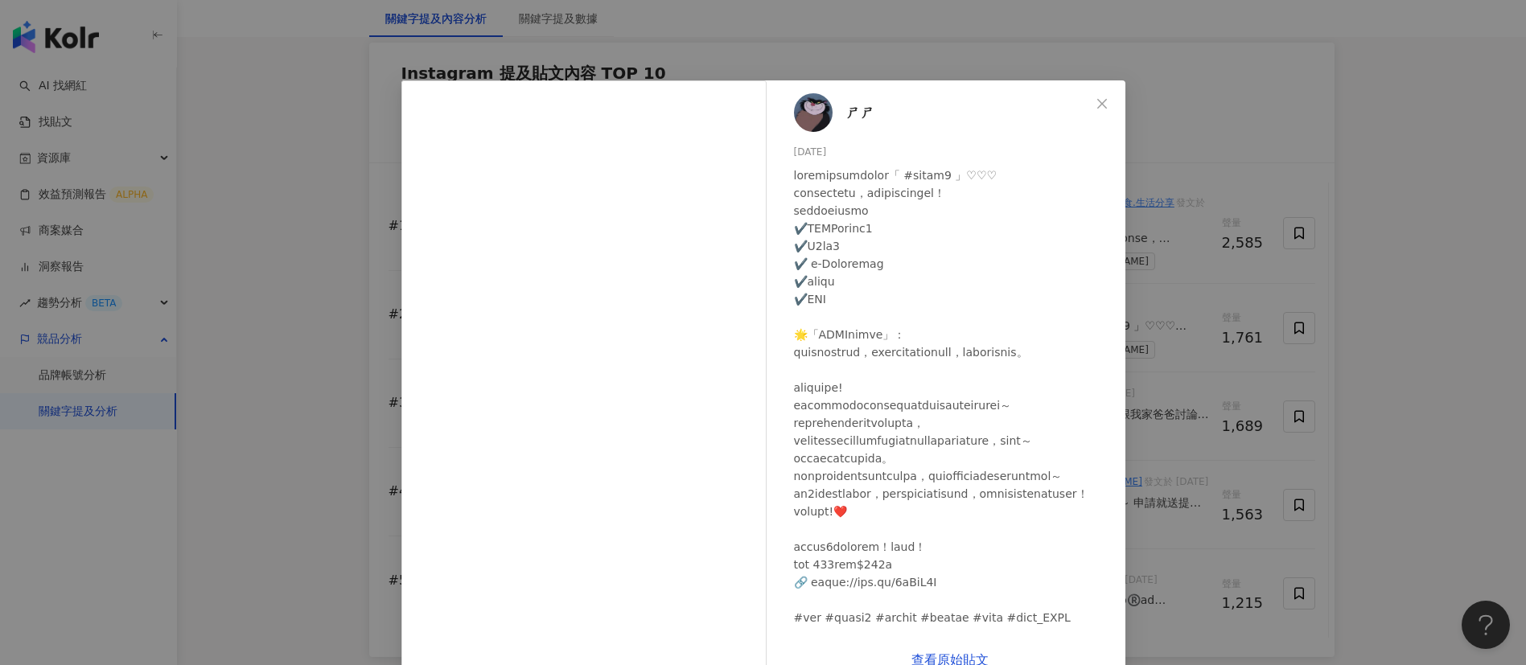
scroll to position [191, 0]
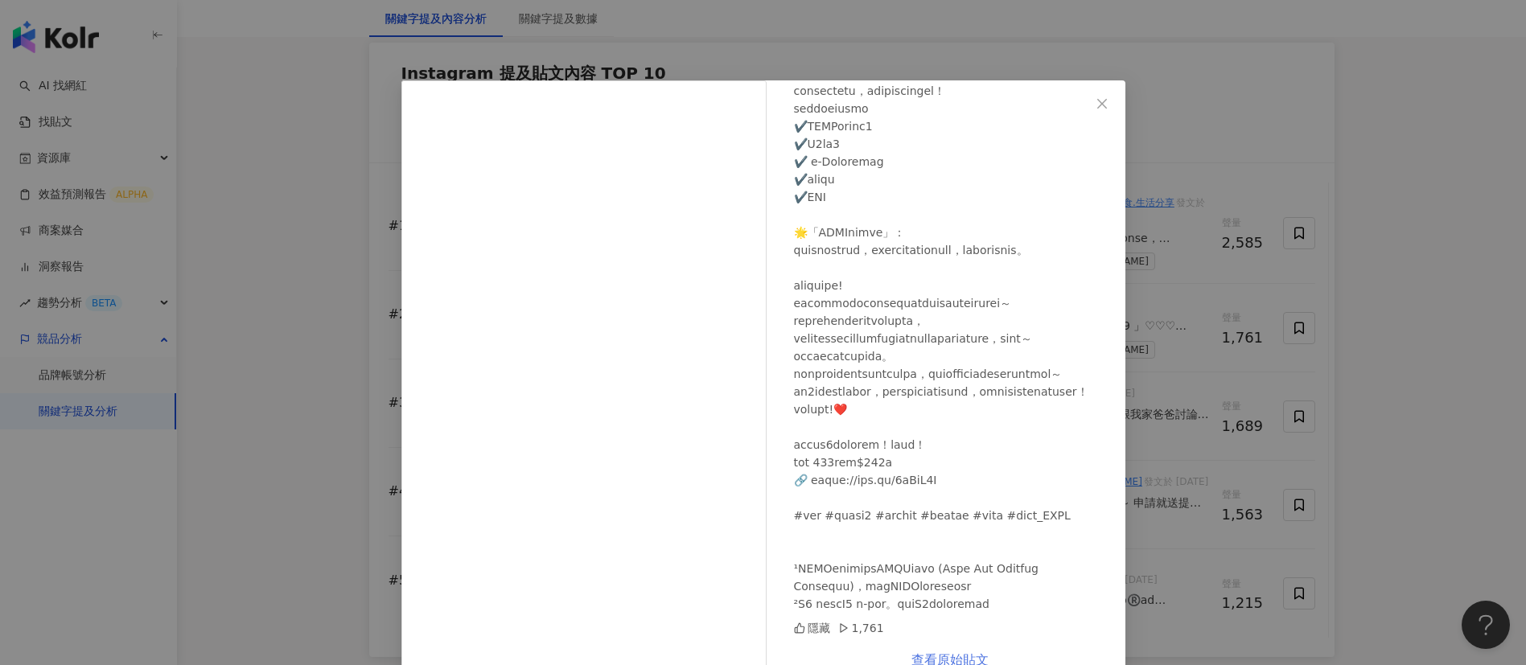
click at [920, 602] on link "查看原始貼文" at bounding box center [949, 659] width 77 height 15
click at [1244, 329] on div "ㄕㄕ [DATE] 隱藏 1,761 查看原始貼文" at bounding box center [763, 332] width 1526 height 665
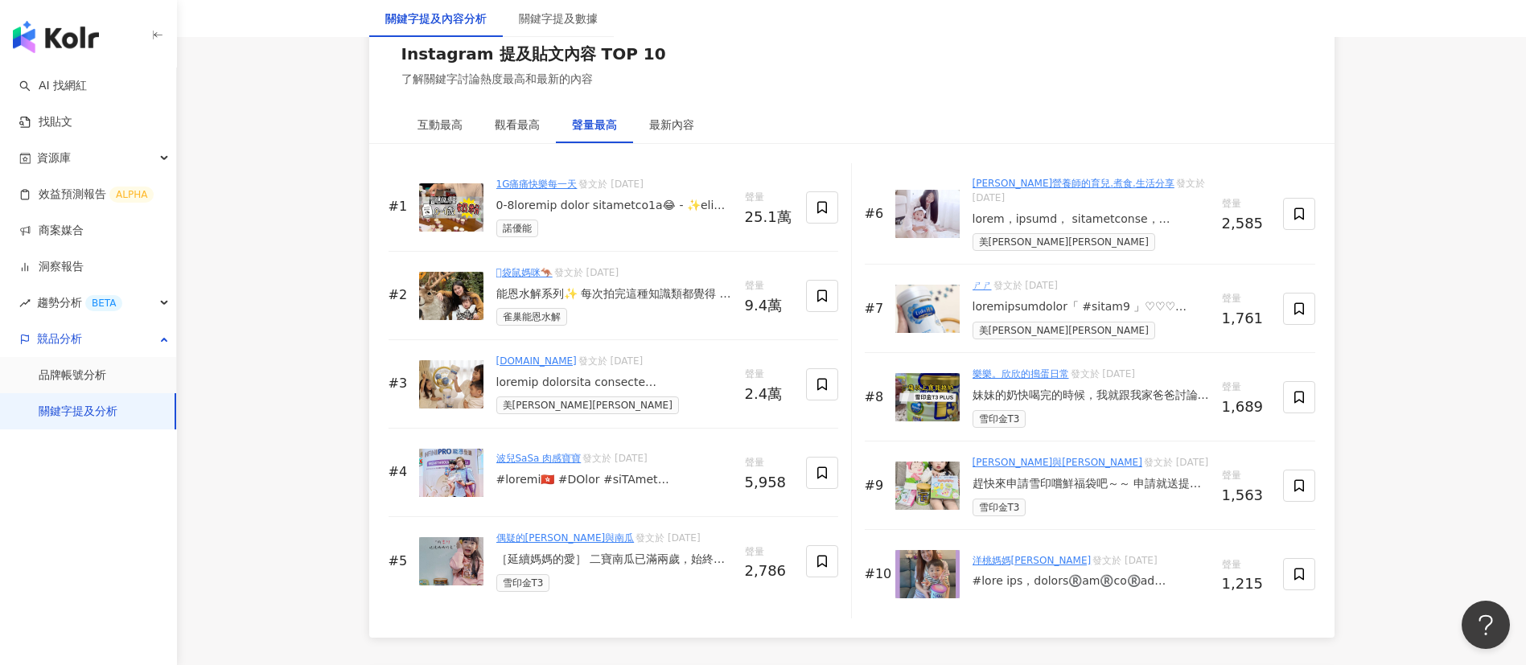
scroll to position [2460, 0]
click at [1092, 403] on div "妹妹的奶快喝完的時候，我就跟我家爸爸討論過，想換一個兩個小孩都能一起喝的成長配方，這樣姐姐就能一起喝，不會覺得她不能喝ㄋㄟㄋㄟ很委屈了！ 雪印的金T3 Plu…" at bounding box center [1091, 395] width 237 height 16
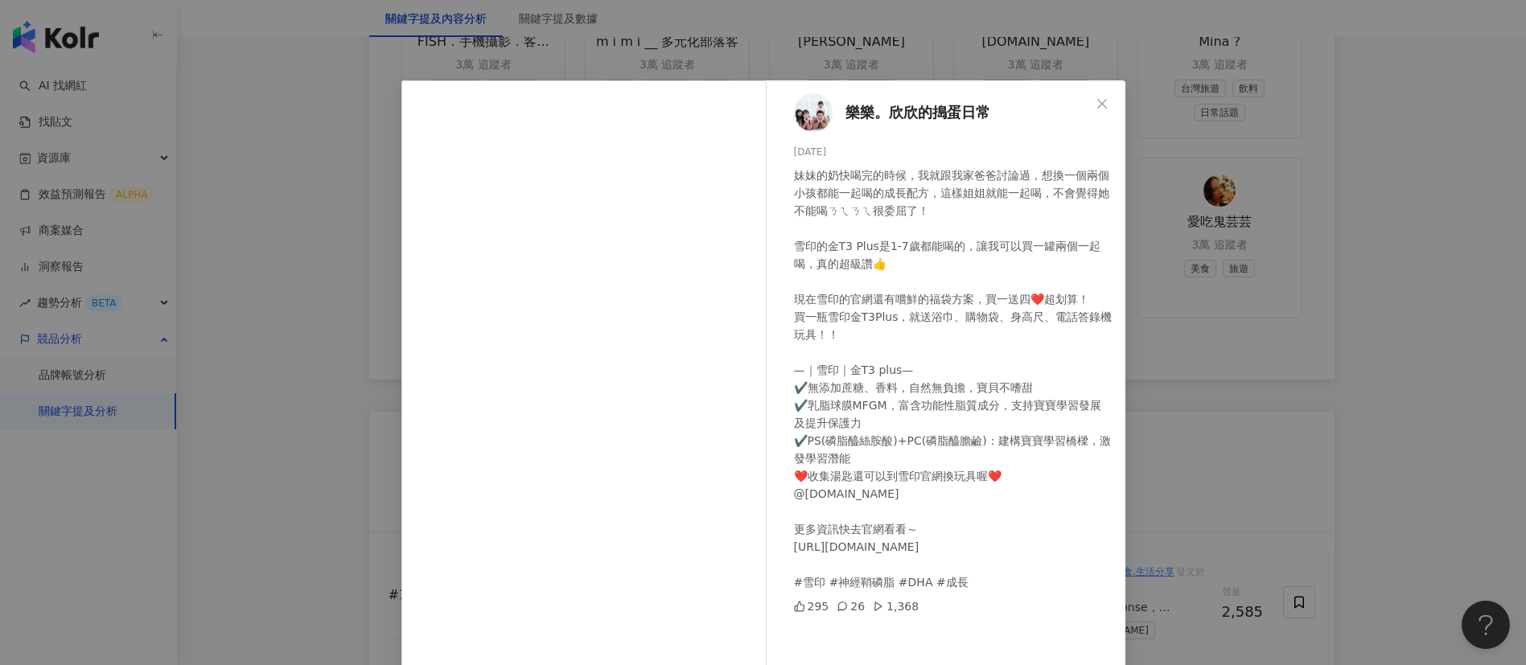
scroll to position [56, 0]
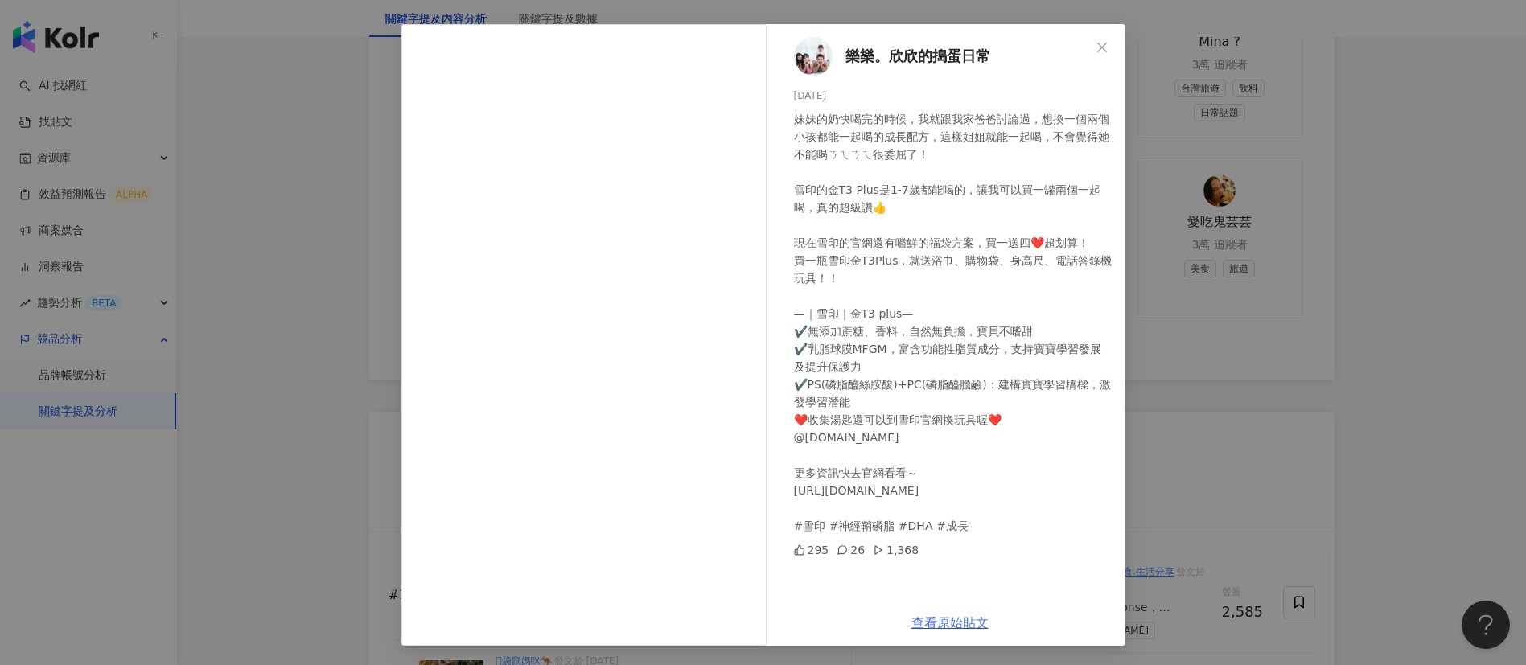
click at [935, 602] on link "查看原始貼文" at bounding box center [949, 622] width 77 height 15
click at [1042, 426] on div "妹妹的奶快喝完的時候，我就跟我家爸爸討論過，想換一個兩個小孩都能一起喝的成長配方，這樣姐姐就能一起喝，不會覺得她不能喝ㄋㄟㄋㄟ很委屈了！ 雪印的金T3 Plu…" at bounding box center [953, 322] width 319 height 425
click at [1232, 417] on div "樂樂。欣欣的搗蛋日常 [DATE] 妹妹的奶快喝完的時候，我就跟我家爸爸討論過，想換一個兩個小孩都能一起喝的成長配方，這樣姐姐就能一起喝，不會覺得她不能喝ㄋㄟ…" at bounding box center [763, 332] width 1526 height 665
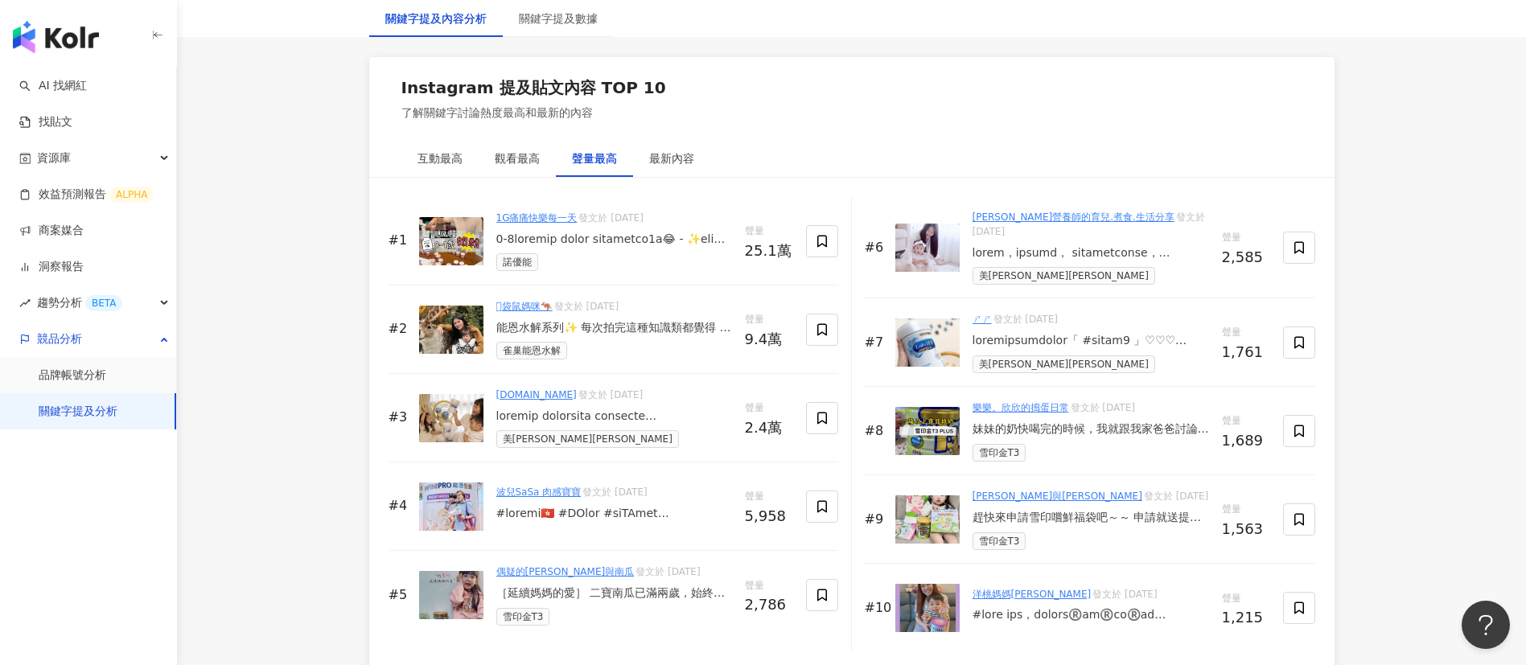
scroll to position [2566, 0]
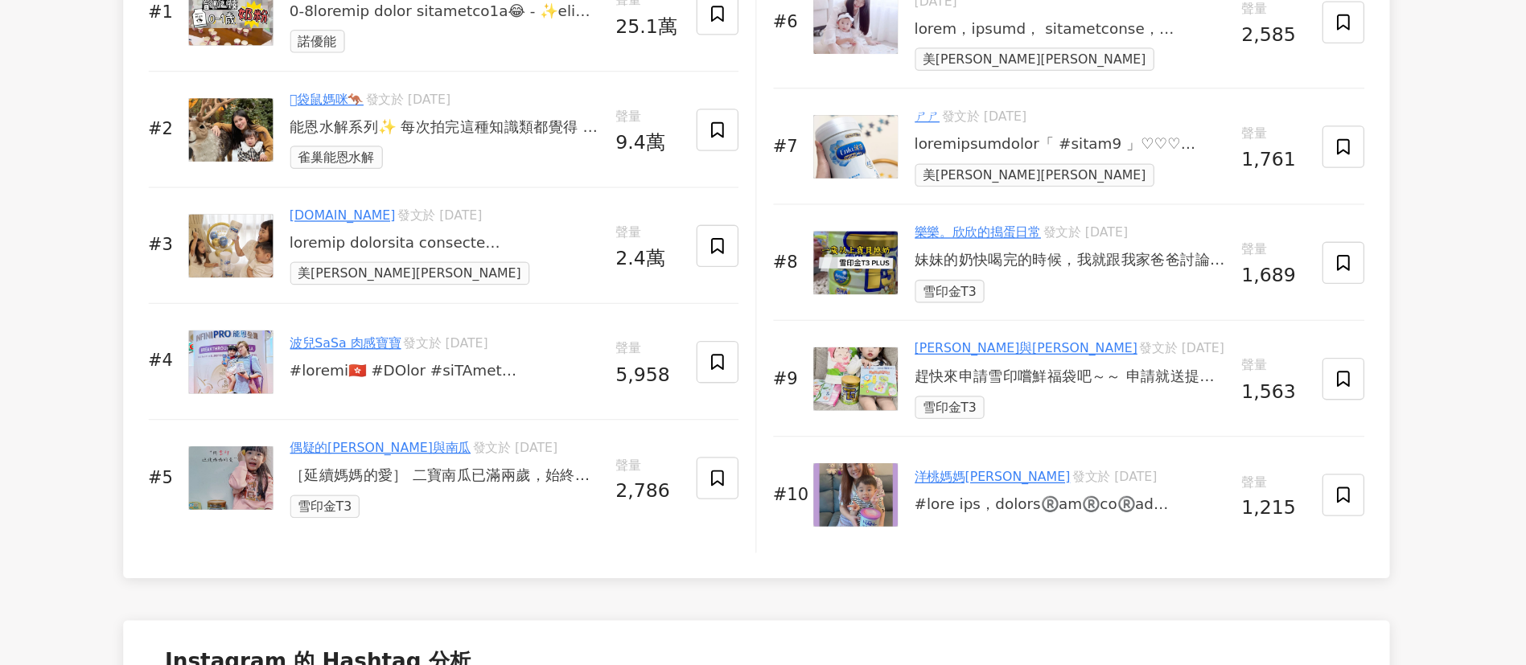
click at [1096, 374] on div "趕快來申請雪印嚐鮮福袋吧～～ 申請就送提袋/浴巾/身高尺/錄音電話 是不是超划算！ 更划算的還有 蒐集湯匙可以換玩具（換的玩具還都是蠻好的那種） 再者雪印金T…" at bounding box center [1091, 377] width 237 height 16
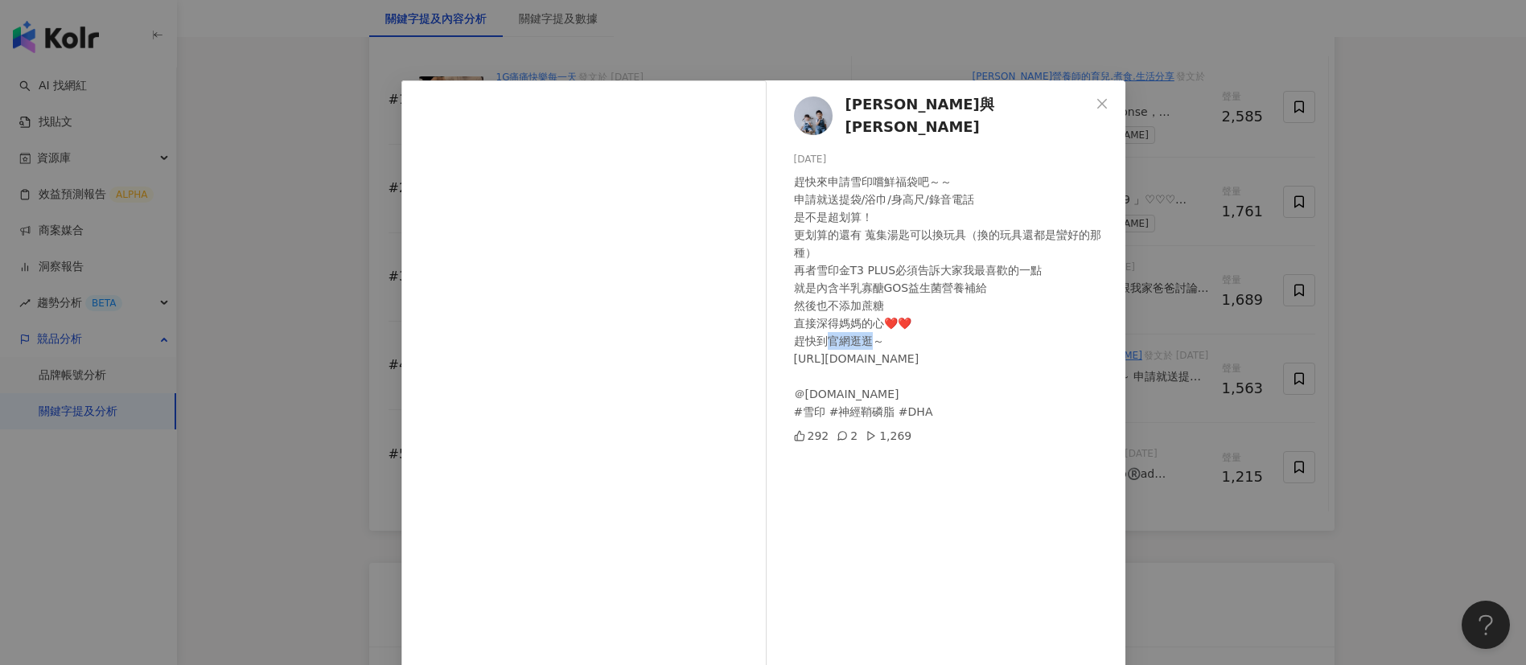
drag, startPoint x: 862, startPoint y: 339, endPoint x: 818, endPoint y: 338, distance: 44.3
click at [818, 338] on div "趕快來申請雪印嚐鮮福袋吧～～ 申請就送提袋/浴巾/身高尺/錄音電話 是不是超划算！ 更划算的還有 蒐集湯匙可以換玩具（換的玩具還都是蠻好的那種） 再者雪印金T…" at bounding box center [953, 297] width 319 height 248
drag, startPoint x: 915, startPoint y: 355, endPoint x: 777, endPoint y: 356, distance: 137.6
click at [777, 356] on div "[PERSON_NAME]與[PERSON_NAME] [DATE] 趕快來申請雪印嚐鮮福袋吧～～ 申請就送提袋/浴巾/身高尺/錄音電話 是不是超划算！ 更划…" at bounding box center [950, 368] width 351 height 576
copy div "[URL][DOMAIN_NAME]"
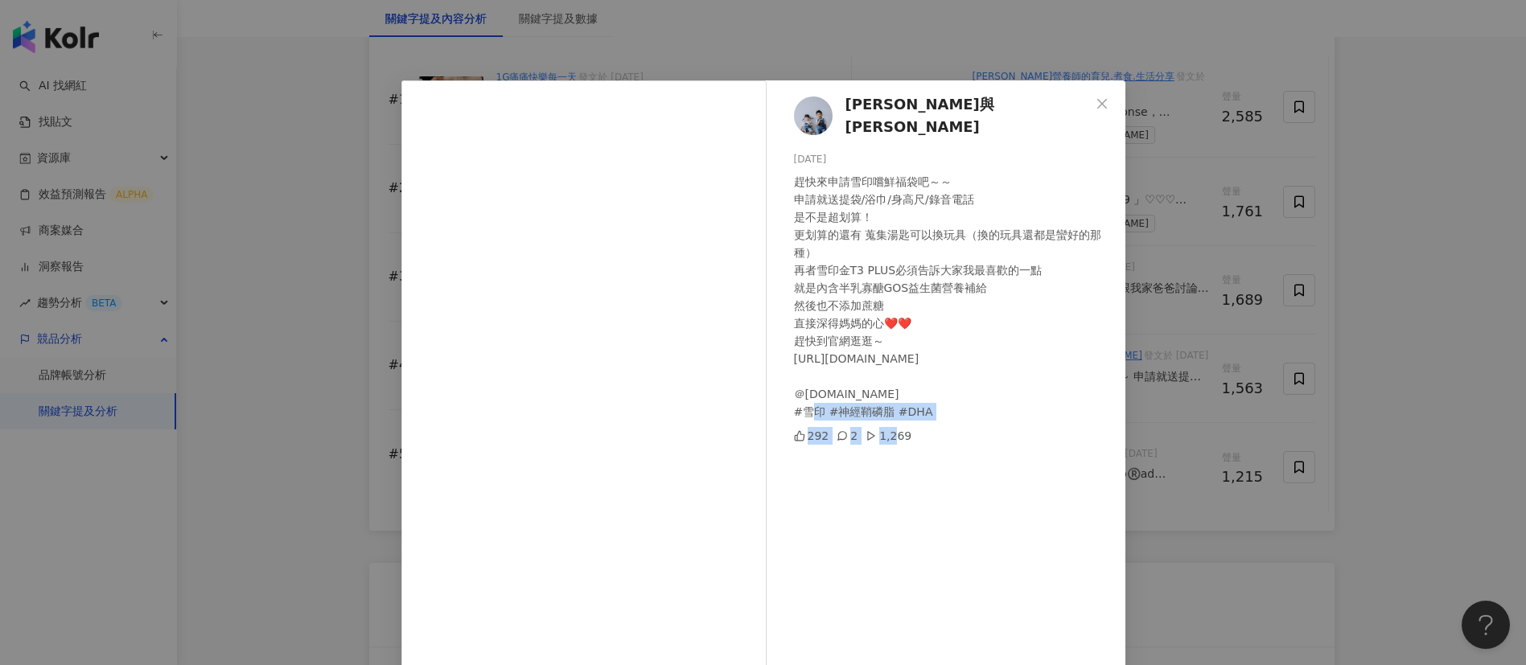
drag, startPoint x: 1158, startPoint y: 384, endPoint x: 885, endPoint y: 496, distance: 295.5
click at [885, 496] on div "[PERSON_NAME]與[PERSON_NAME] [DATE] 趕快來申請雪印嚐鮮福袋吧～～ 申請就送提袋/浴巾/身高尺/錄音電話 是不是超划算！ 更划…" at bounding box center [763, 332] width 1526 height 665
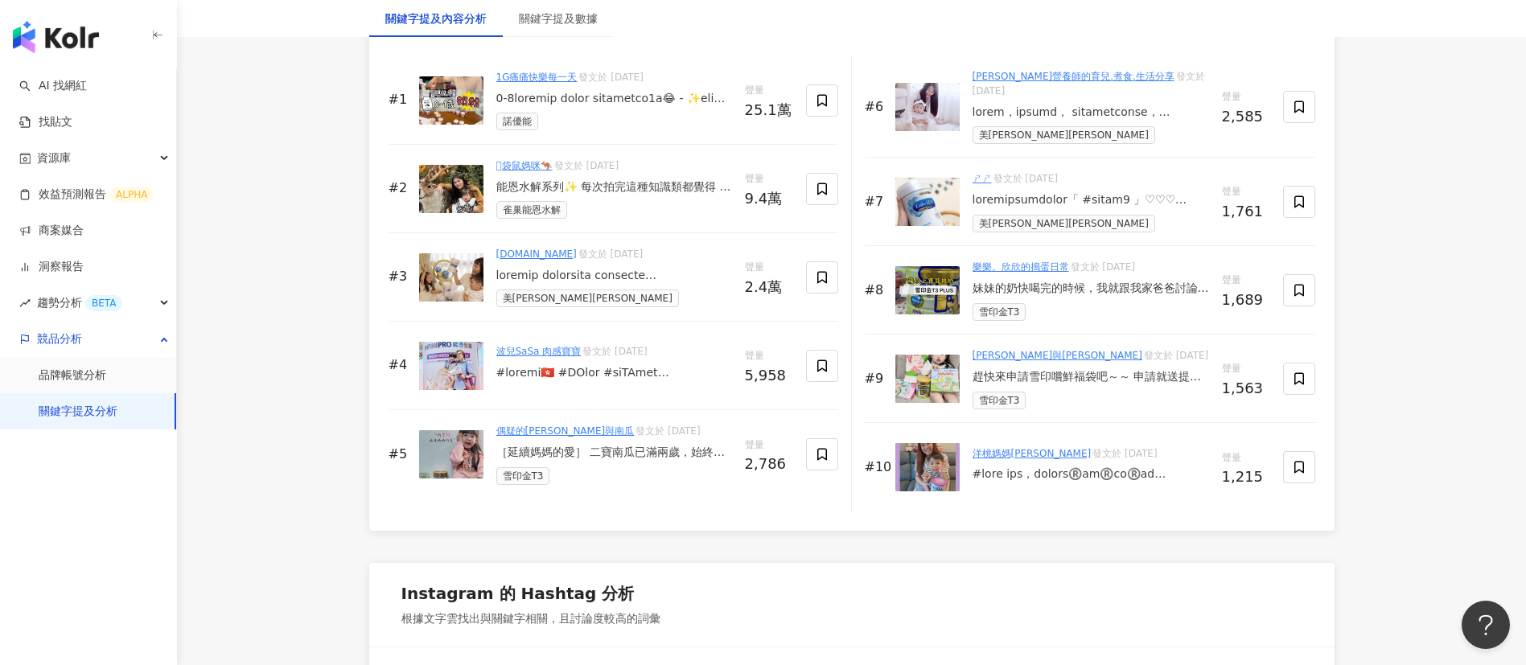
click at [1056, 370] on div "[PERSON_NAME]與[PERSON_NAME] 發文於 [DATE] 趕快來申請雪印嚐鮮福袋吧～～ 申請就送提袋/浴巾/身高尺/錄音電話 是不是超划算…" at bounding box center [1091, 378] width 237 height 60
click at [1068, 382] on div "趕快來申請雪印嚐鮮福袋吧～～ 申請就送提袋/浴巾/身高尺/錄音電話 是不是超划算！ 更划算的還有 蒐集湯匙可以換玩具（換的玩具還都是蠻好的那種） 再者雪印金T…" at bounding box center [1091, 377] width 237 height 16
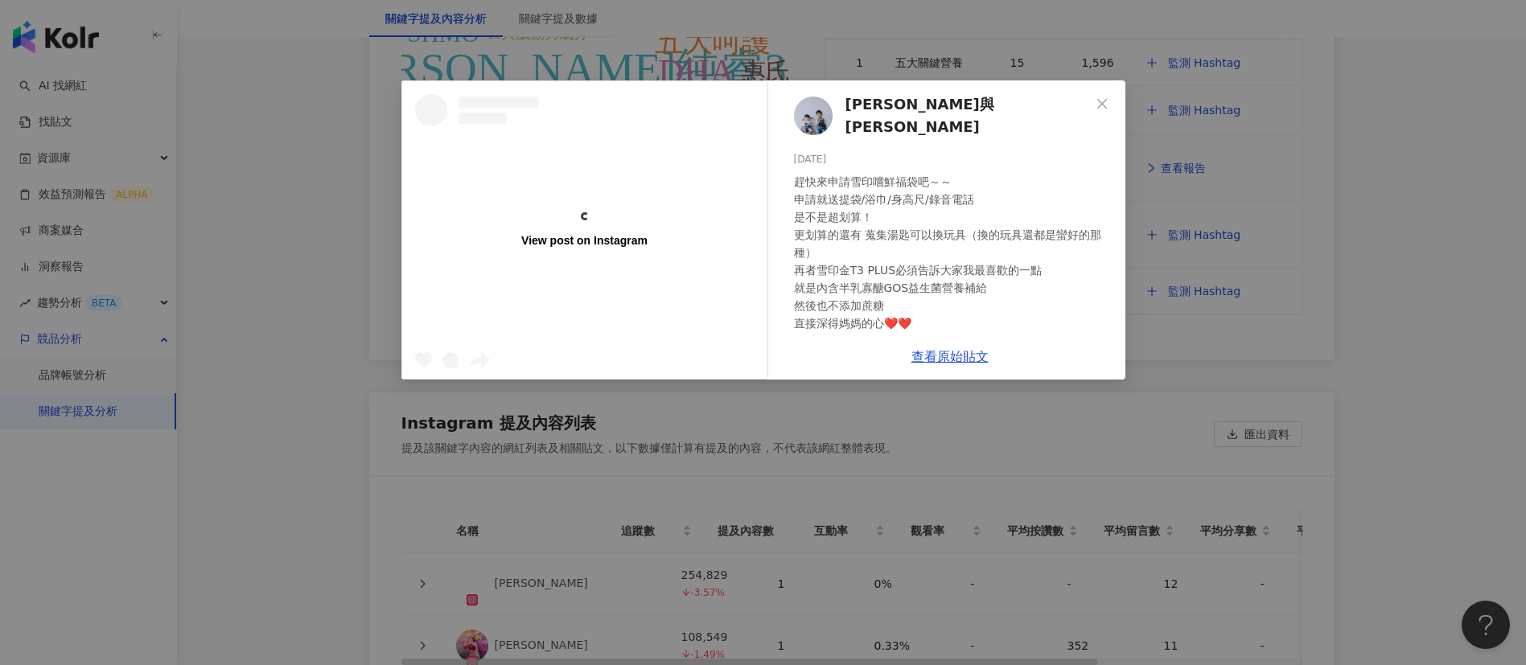
scroll to position [4064, 0]
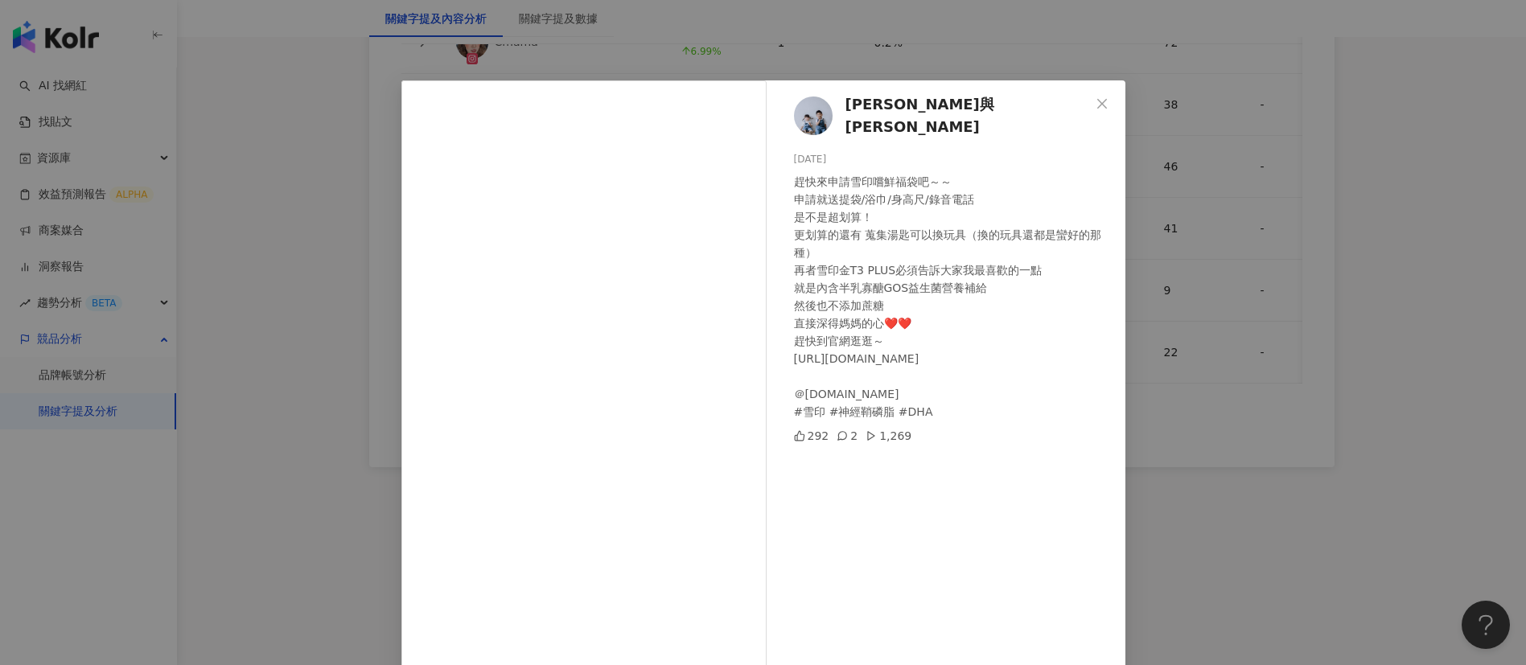
click at [943, 366] on div "趕快來申請雪印嚐鮮福袋吧～～ 申請就送提袋/浴巾/身高尺/錄音電話 是不是超划算！ 更划算的還有 蒐集湯匙可以換玩具（換的玩具還都是蠻好的那種） 再者雪印金T…" at bounding box center [953, 297] width 319 height 248
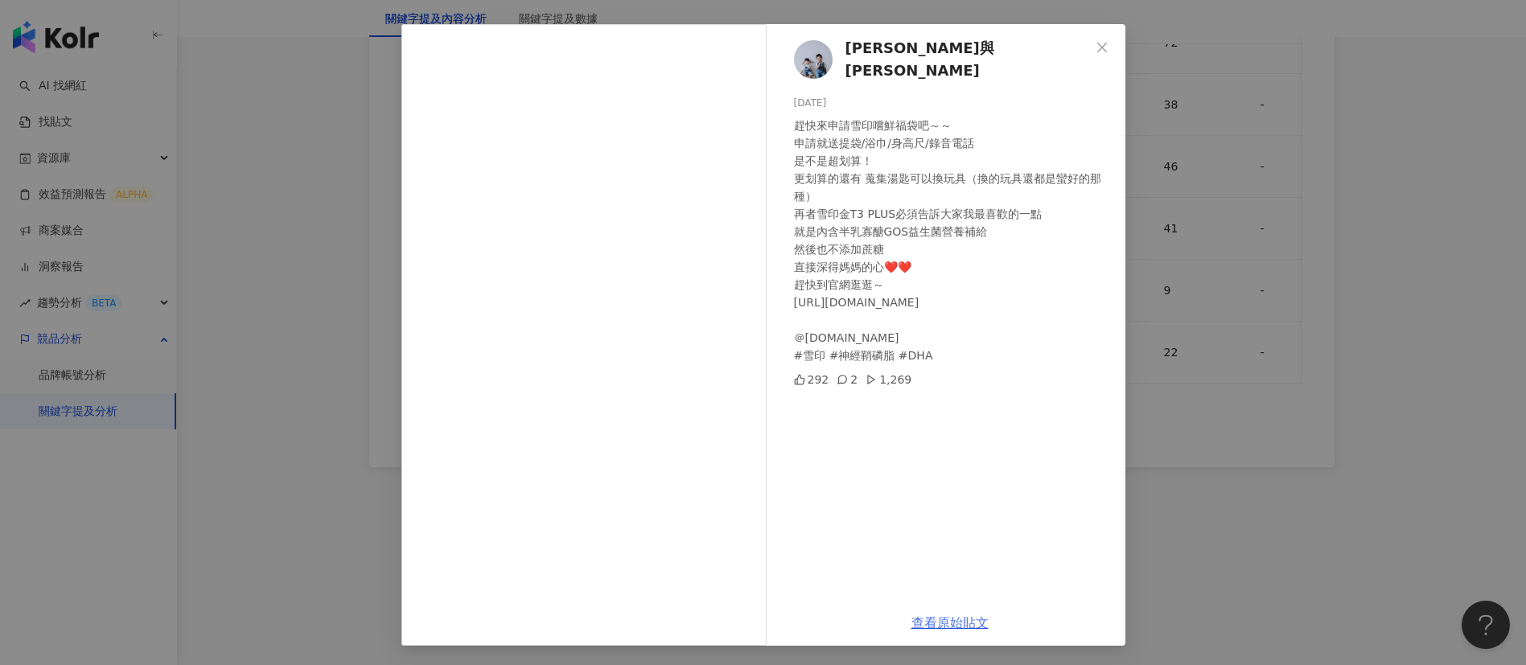
click at [925, 602] on link "查看原始貼文" at bounding box center [949, 622] width 77 height 15
click at [1166, 366] on div "[PERSON_NAME]與[PERSON_NAME] [DATE] 趕快來申請雪印嚐鮮福袋吧～～ 申請就送提袋/浴巾/身高尺/錄音電話 是不是超划算！ 更划…" at bounding box center [763, 332] width 1526 height 665
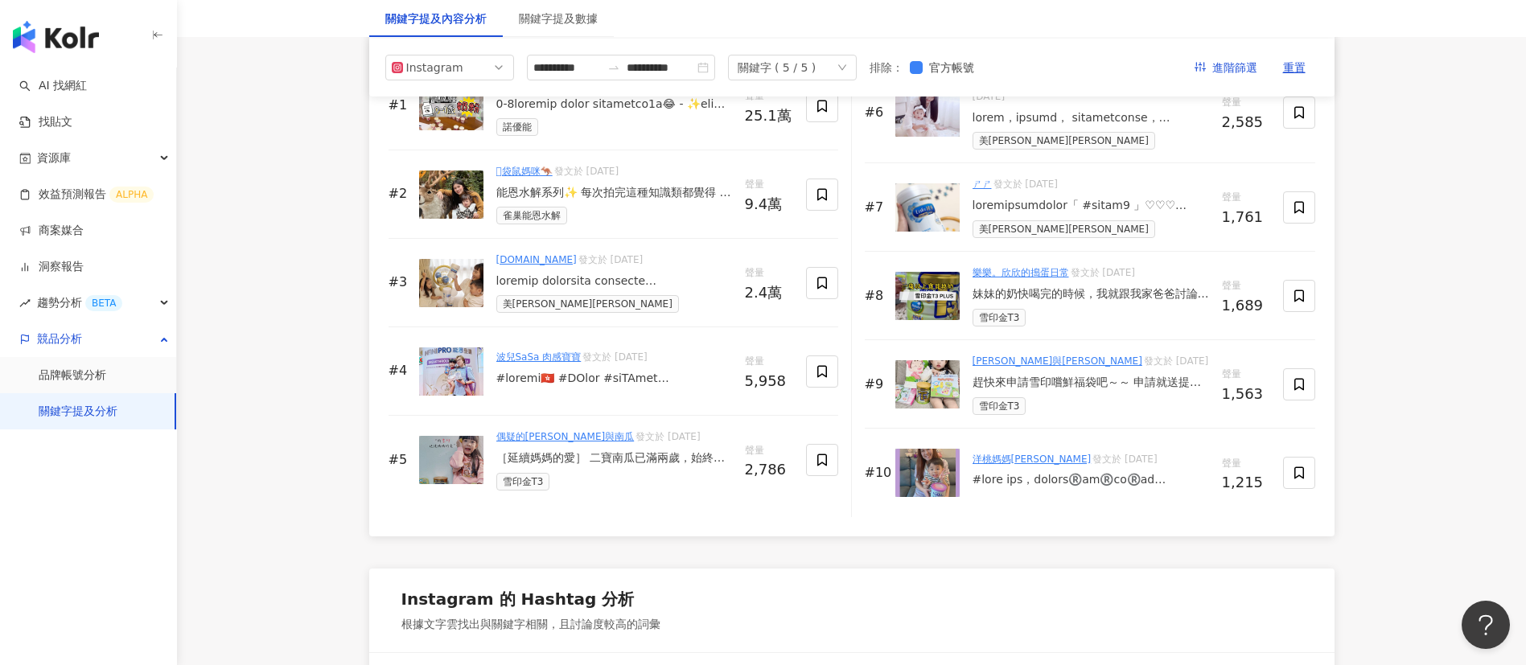
scroll to position [2563, 0]
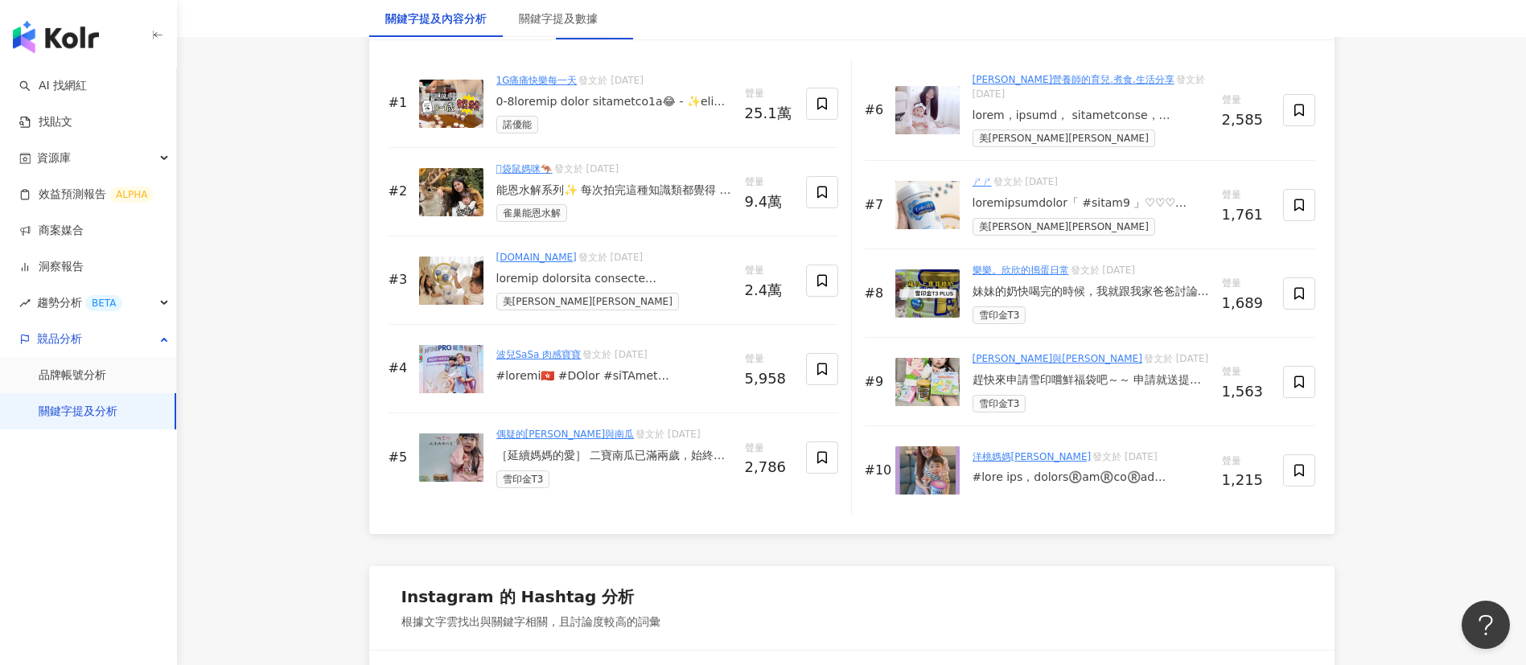
click at [1092, 463] on span "發文於 [DATE]" at bounding box center [1124, 456] width 64 height 11
click at [1101, 472] on div "洋桃媽媽[PERSON_NAME] 發文於 [DATE]" at bounding box center [1091, 471] width 237 height 43
click at [1108, 477] on div at bounding box center [1091, 478] width 237 height 16
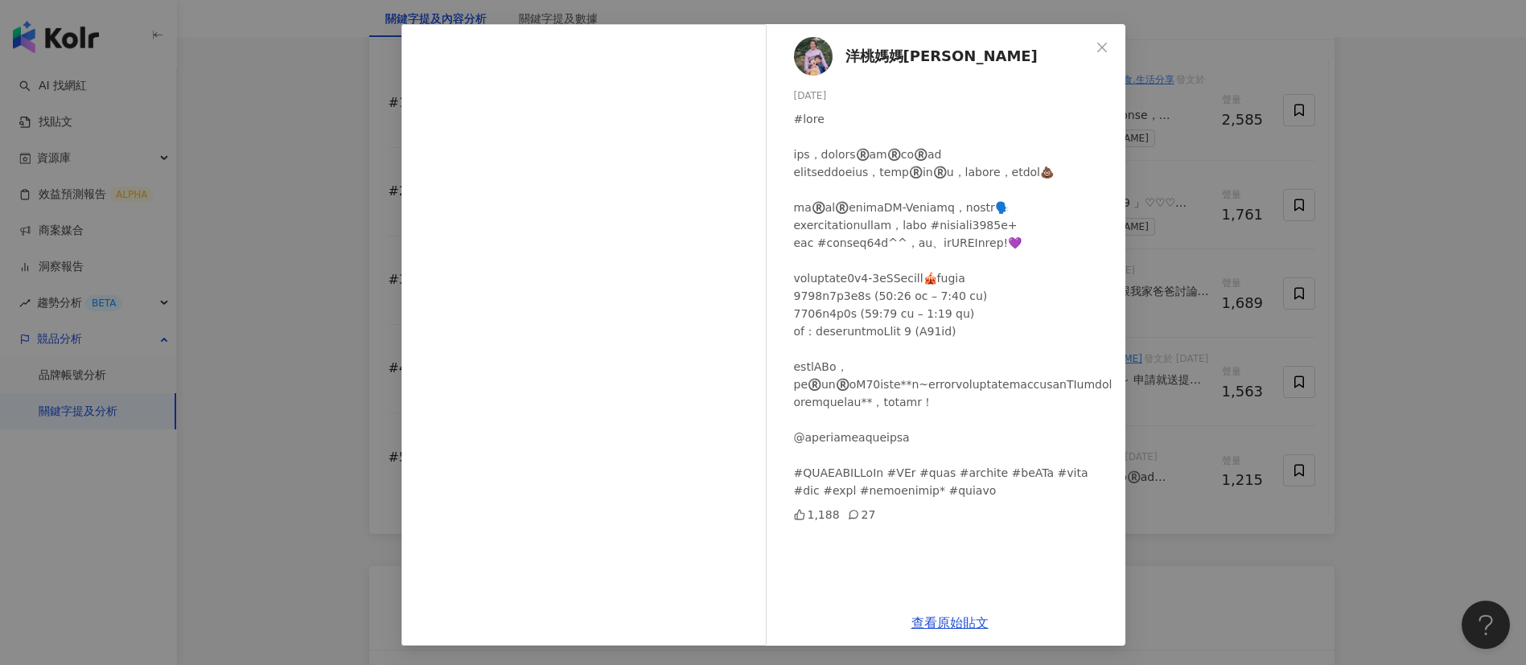
scroll to position [2608, 0]
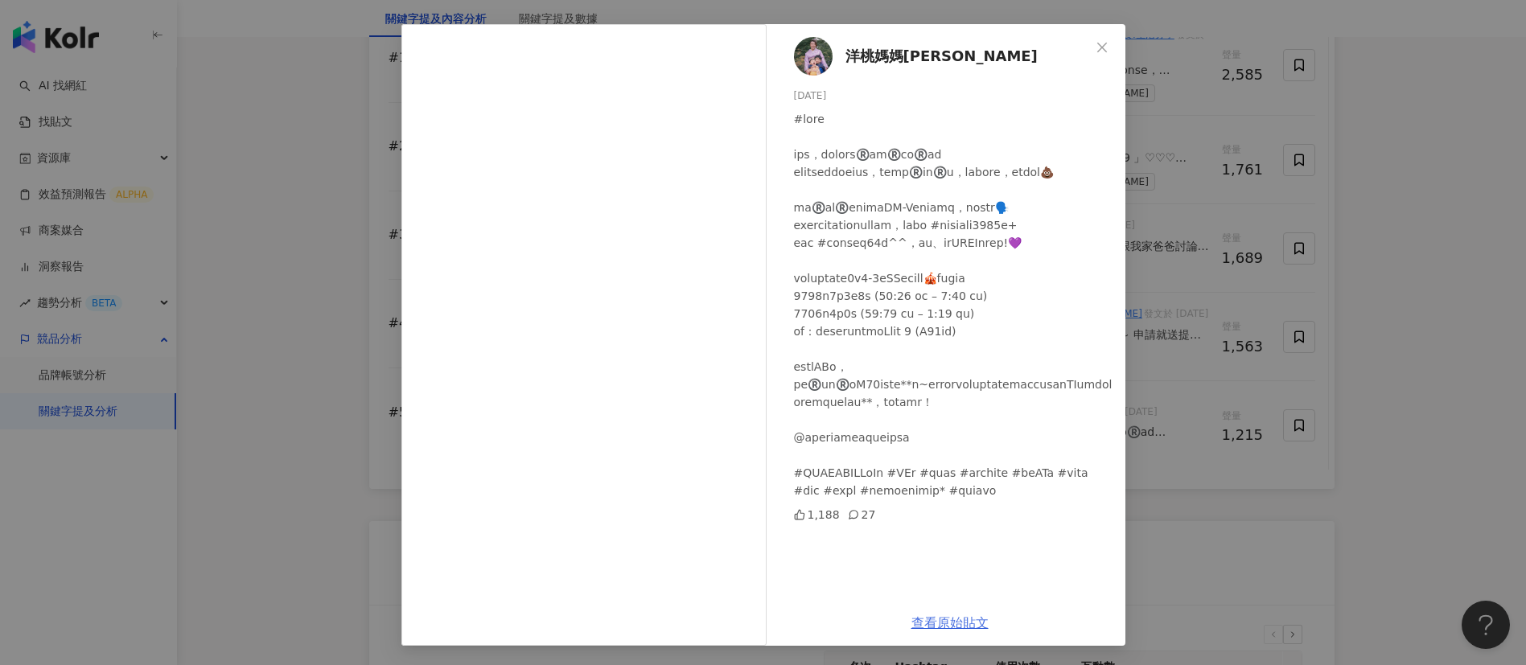
click at [943, 602] on link "查看原始貼文" at bounding box center [949, 622] width 77 height 15
click at [327, 459] on div "洋桃媽媽meimay [DATE] 1,188 27 查看原始貼文" at bounding box center [763, 332] width 1526 height 665
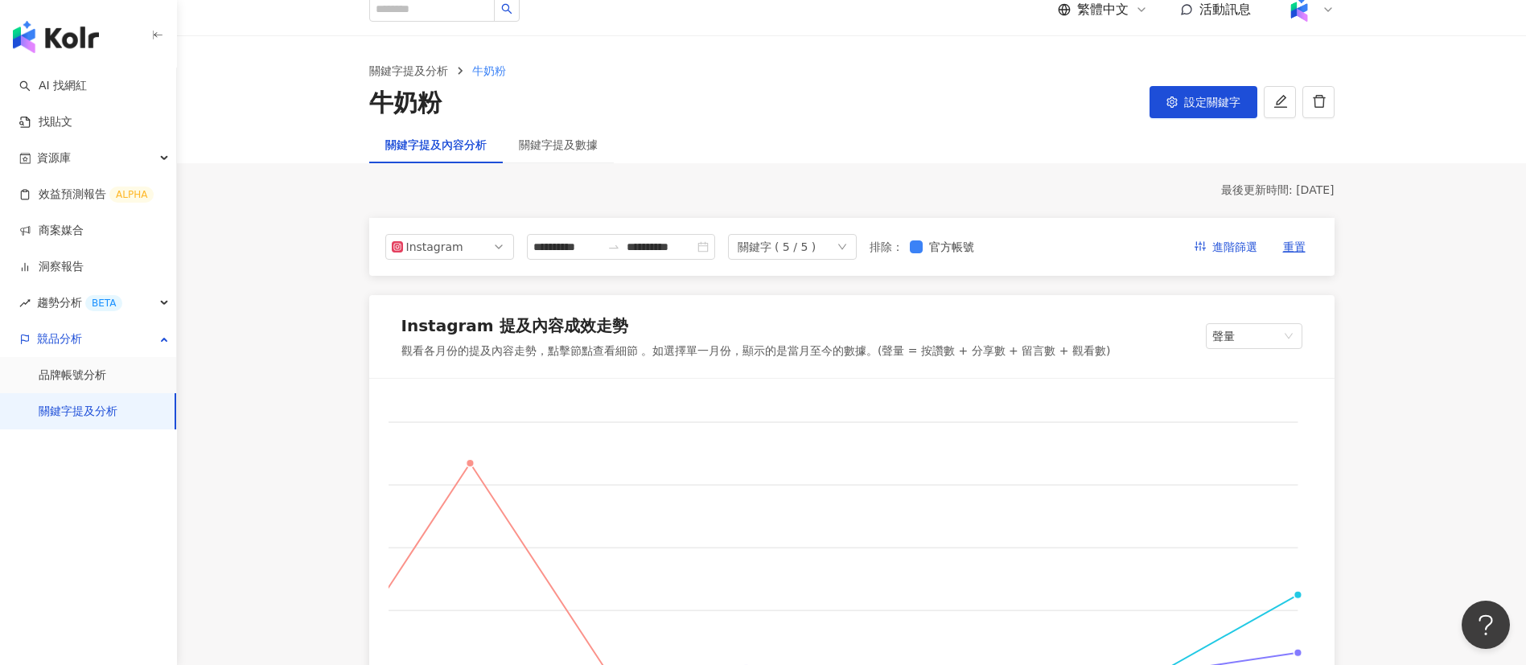
scroll to position [0, 0]
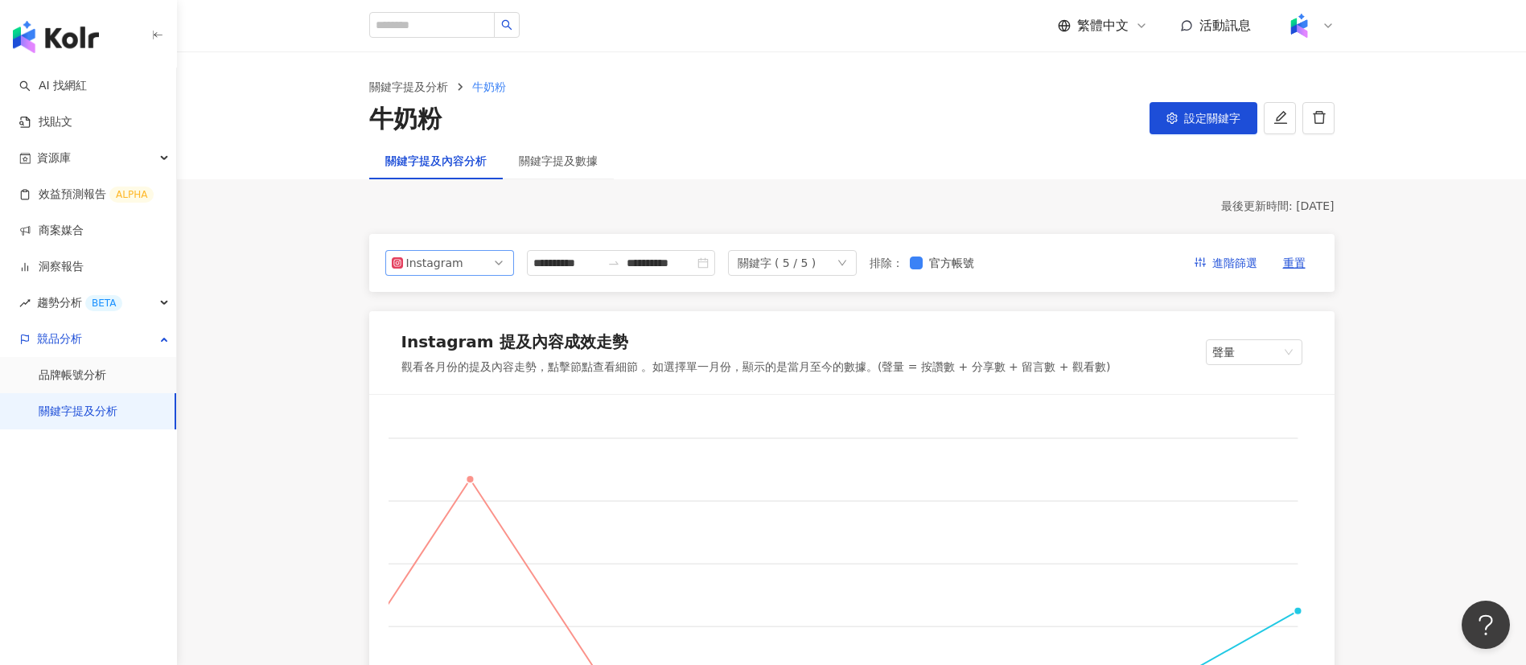
click at [429, 255] on div "Instagram" at bounding box center [432, 263] width 52 height 24
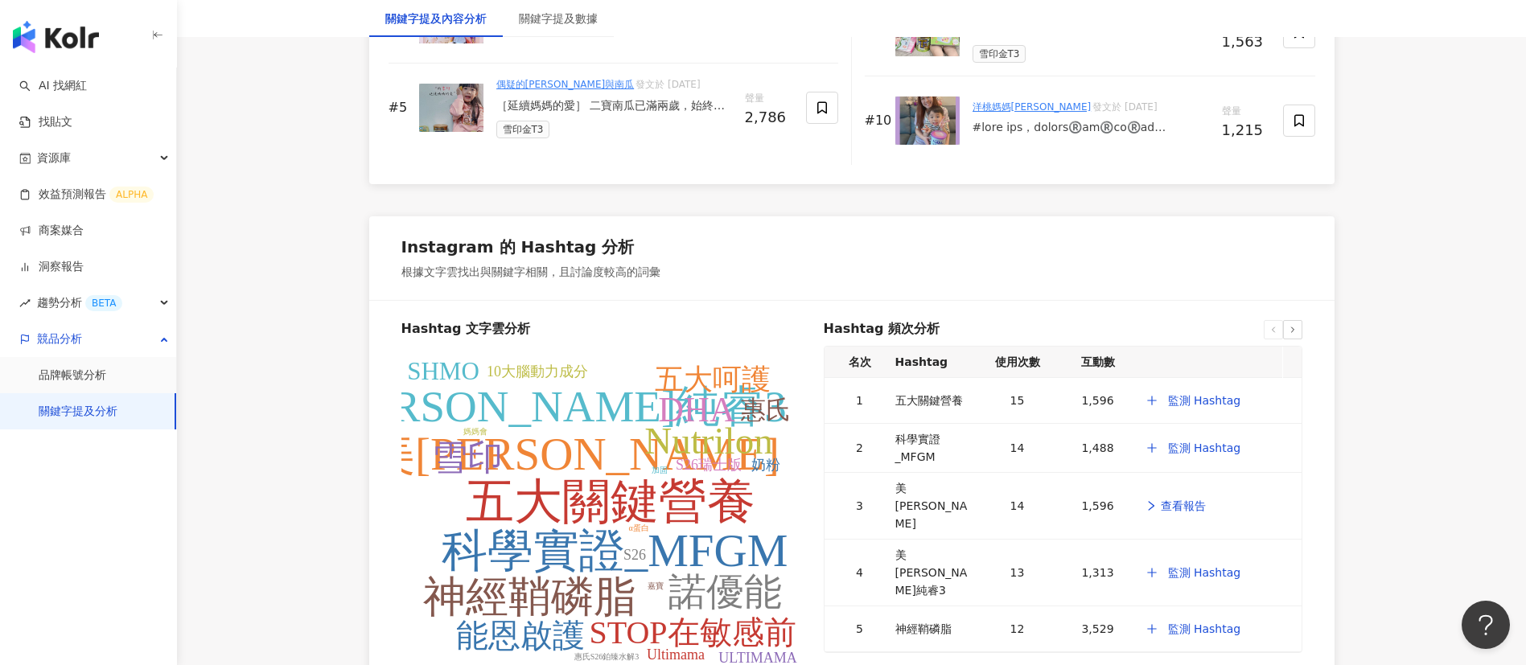
scroll to position [2914, 0]
click at [928, 408] on div "五大關鍵營養" at bounding box center [933, 399] width 76 height 18
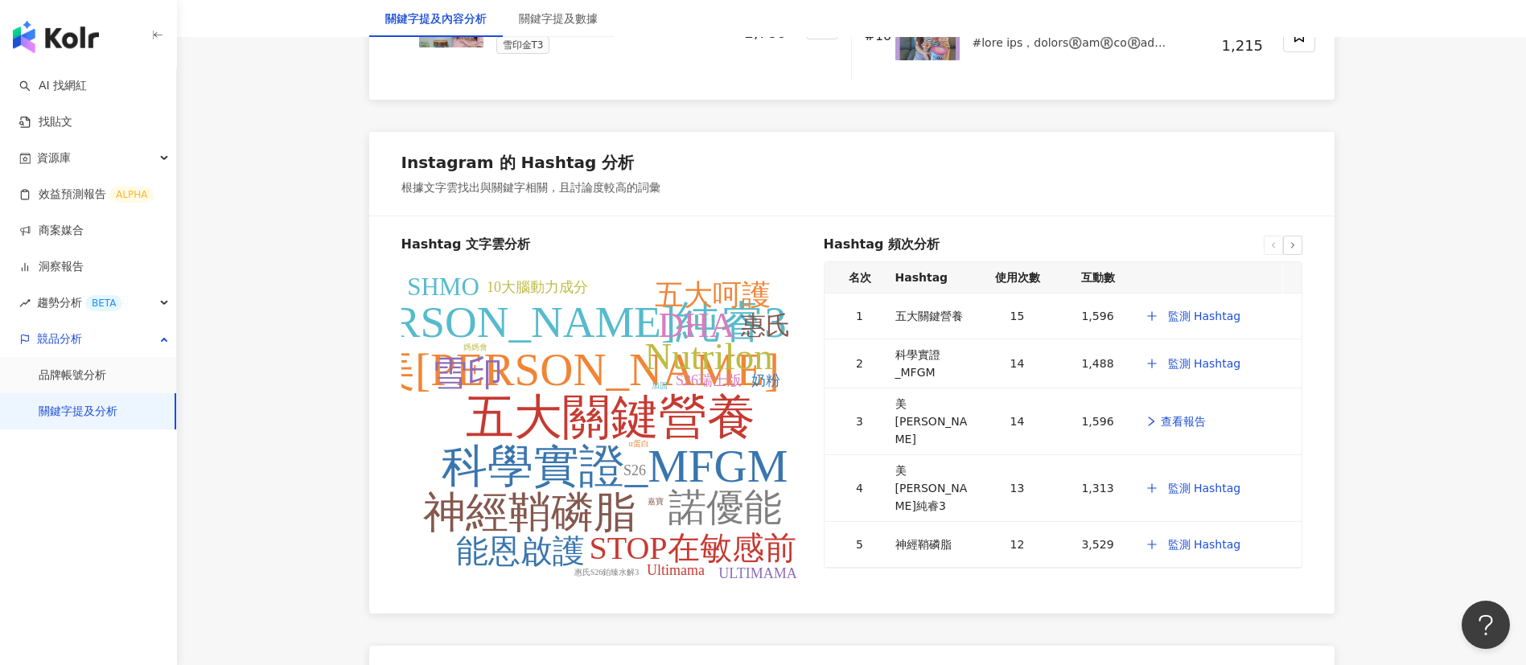
click at [610, 347] on tspan "美[PERSON_NAME]純睿3" at bounding box center [533, 322] width 506 height 49
click at [729, 237] on div "Hashtag 文字雲分析 五大關鍵營養 科學實證_MFGM 美[PERSON_NAME] 美[PERSON_NAME]純睿3 神經鞘磷脂 Nutrilon …" at bounding box center [851, 414] width 965 height 397
click at [715, 320] on tspan "DHA" at bounding box center [696, 325] width 77 height 39
click at [705, 221] on div "Hashtag 文字雲分析 五大關鍵營養 科學實證_MFGM 美[PERSON_NAME] 美[PERSON_NAME]純睿3 神經鞘磷脂 Nutrilon …" at bounding box center [851, 414] width 965 height 397
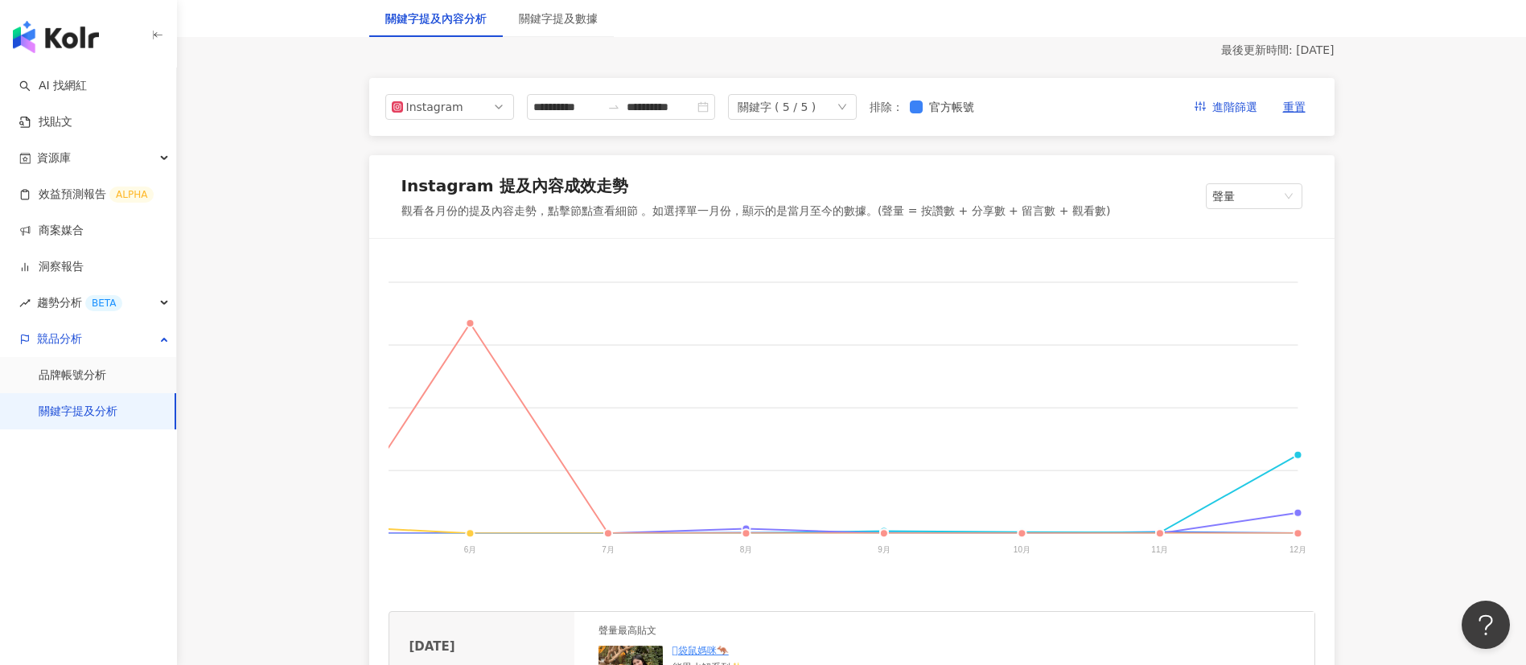
scroll to position [34, 0]
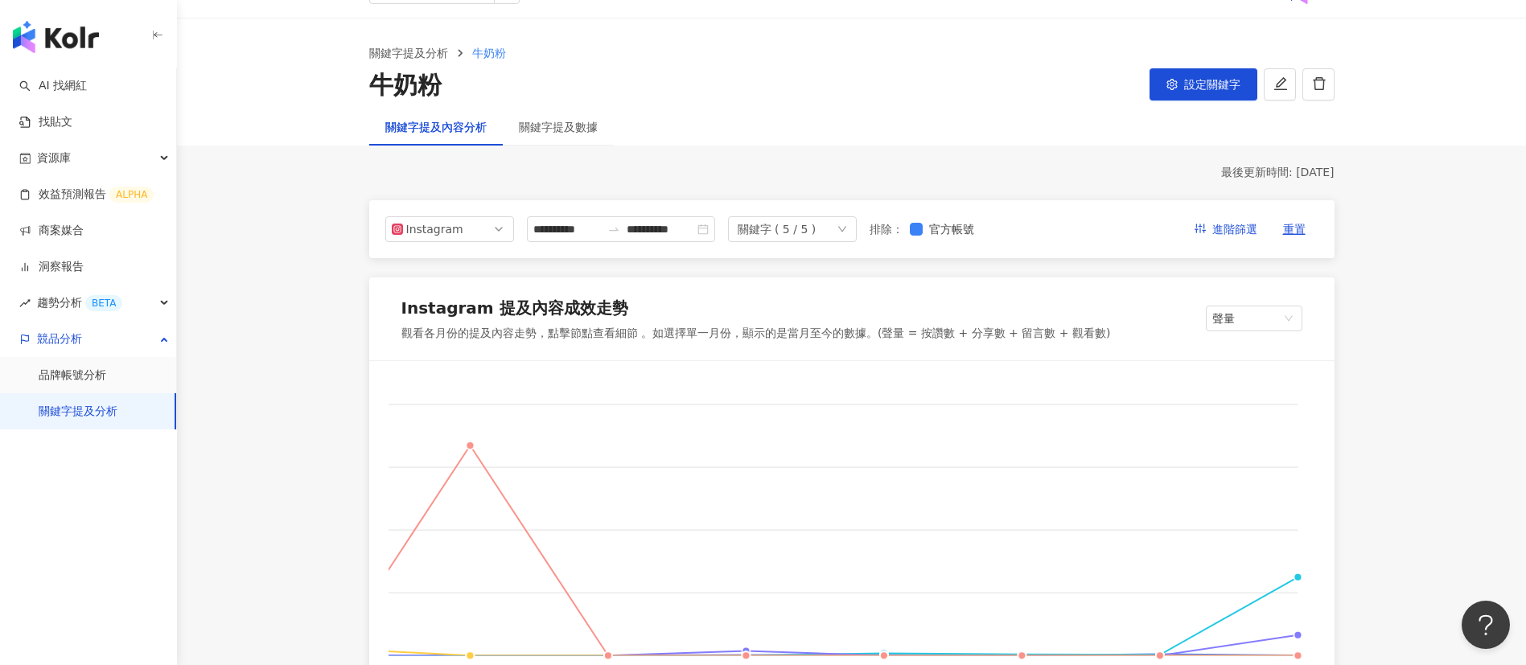
click at [447, 215] on div "**********" at bounding box center [851, 229] width 965 height 58
click at [445, 223] on div "Instagram" at bounding box center [432, 229] width 52 height 24
click at [446, 295] on div "Facebook" at bounding box center [439, 294] width 52 height 18
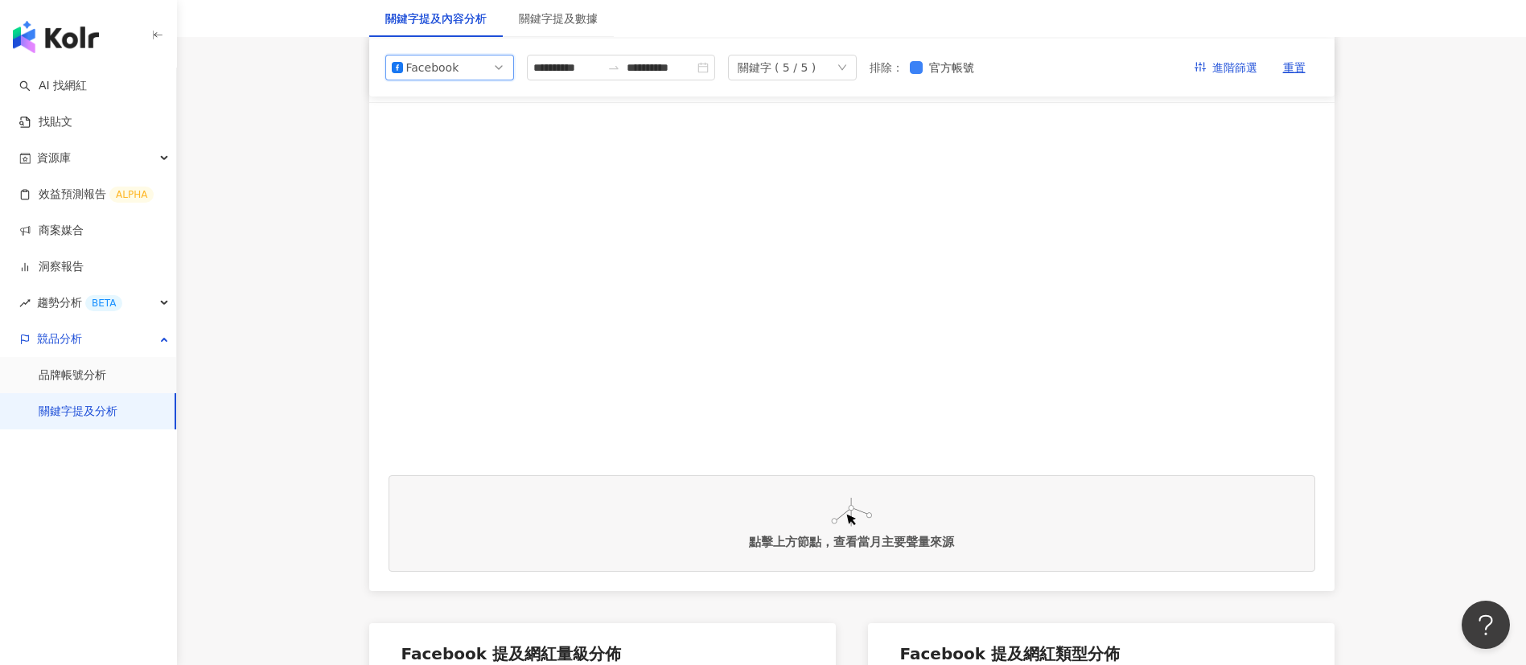
scroll to position [4, 0]
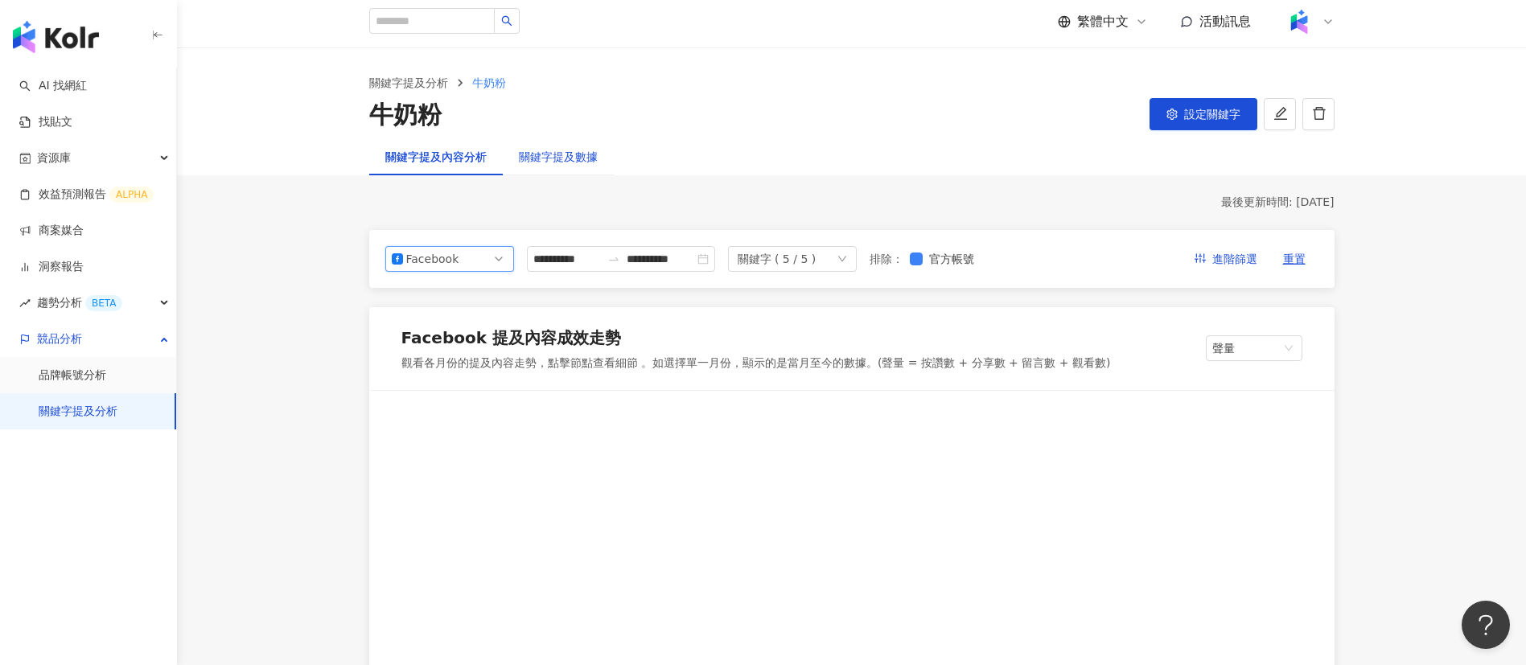
click at [535, 150] on div "關鍵字提及數據" at bounding box center [558, 157] width 79 height 18
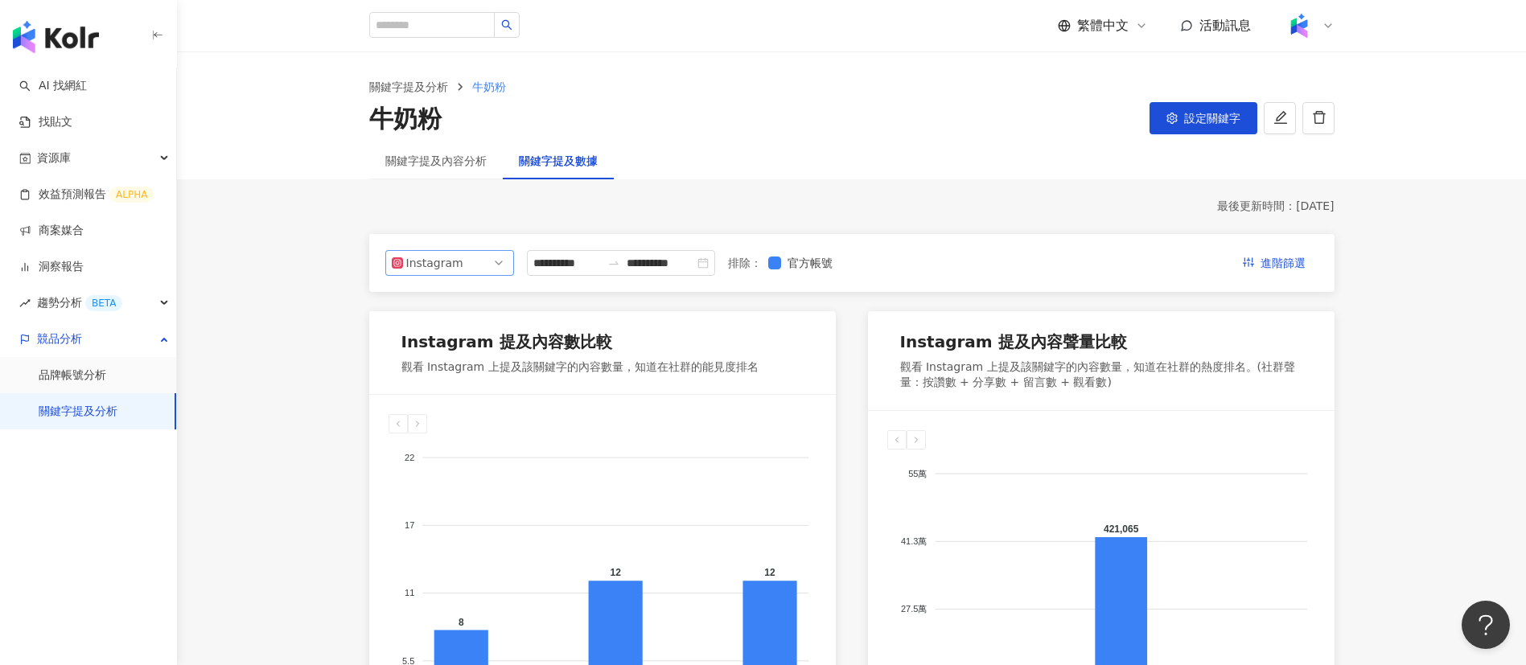
click at [459, 255] on span "Instagram" at bounding box center [450, 263] width 116 height 24
click at [471, 332] on div "Facebook" at bounding box center [449, 328] width 103 height 18
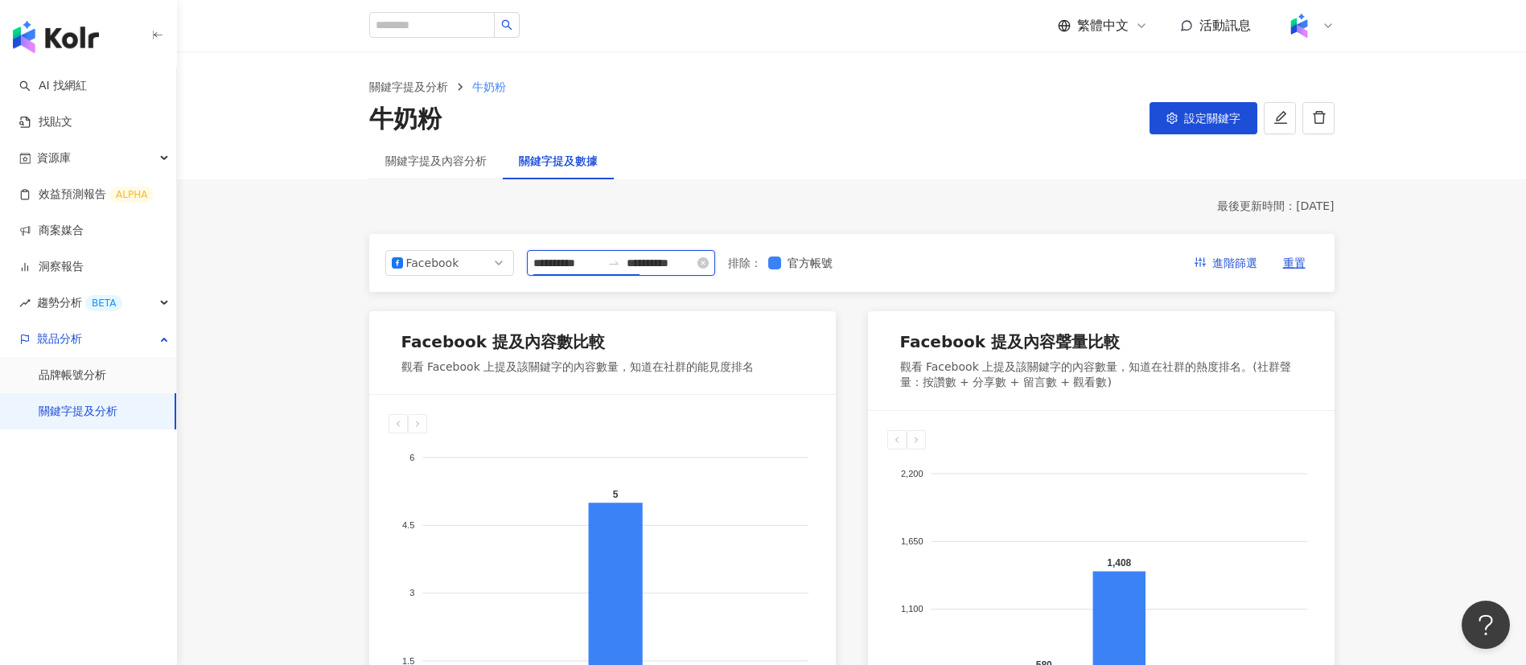
click at [577, 258] on input "**********" at bounding box center [567, 263] width 68 height 18
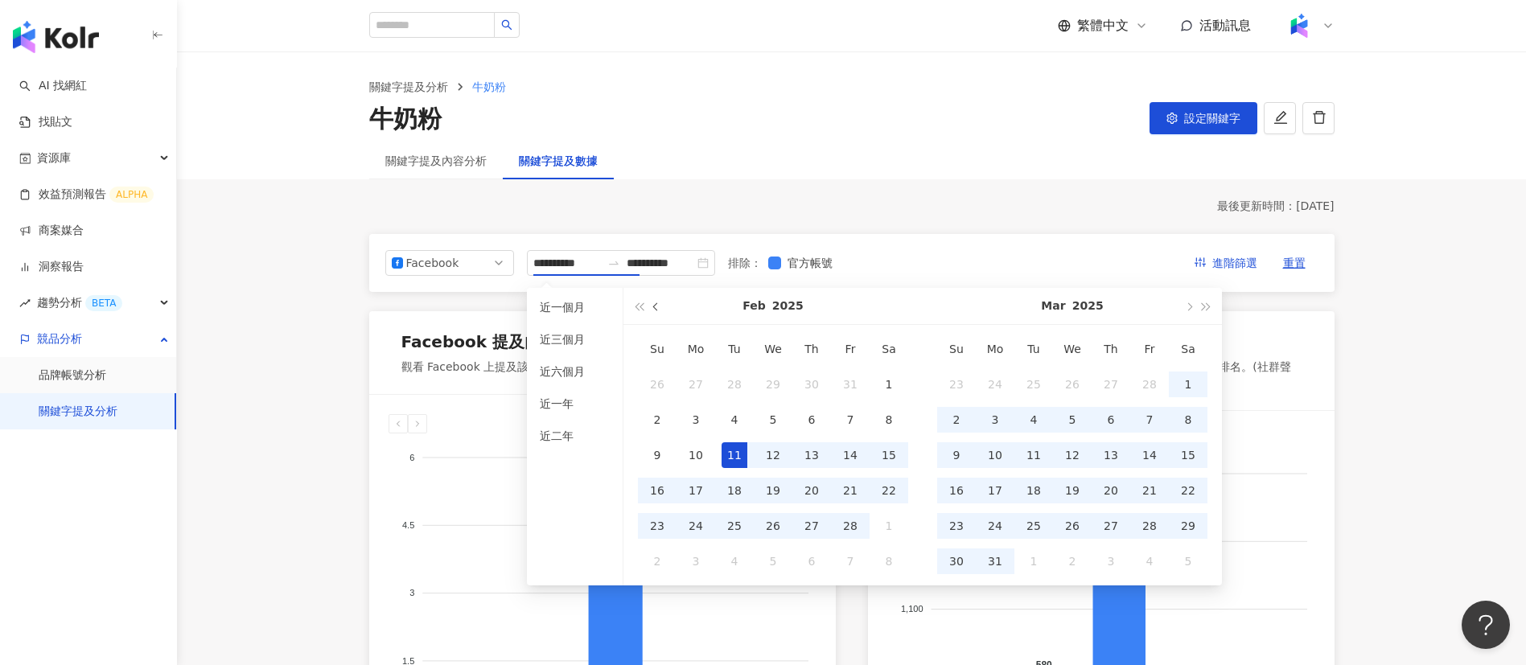
click at [660, 314] on button "button" at bounding box center [657, 306] width 18 height 36
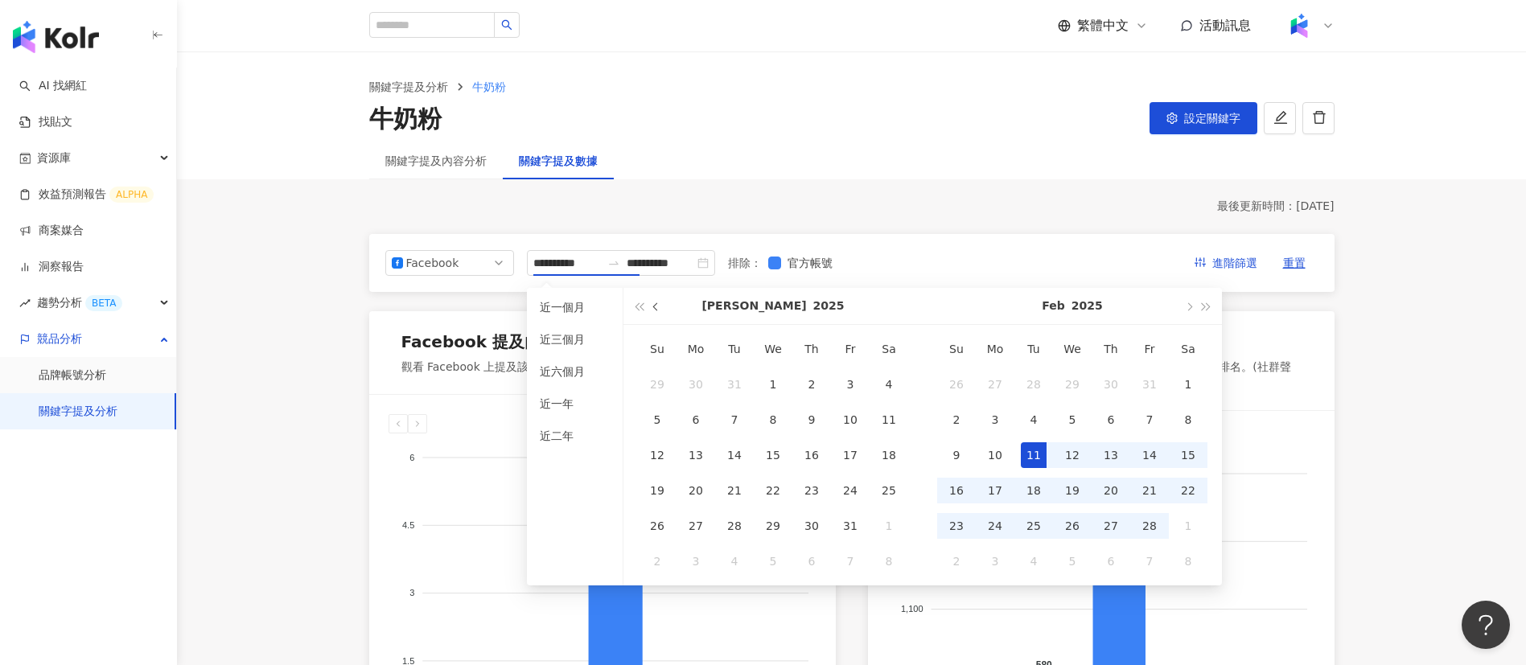
click at [660, 314] on button "button" at bounding box center [657, 306] width 18 height 36
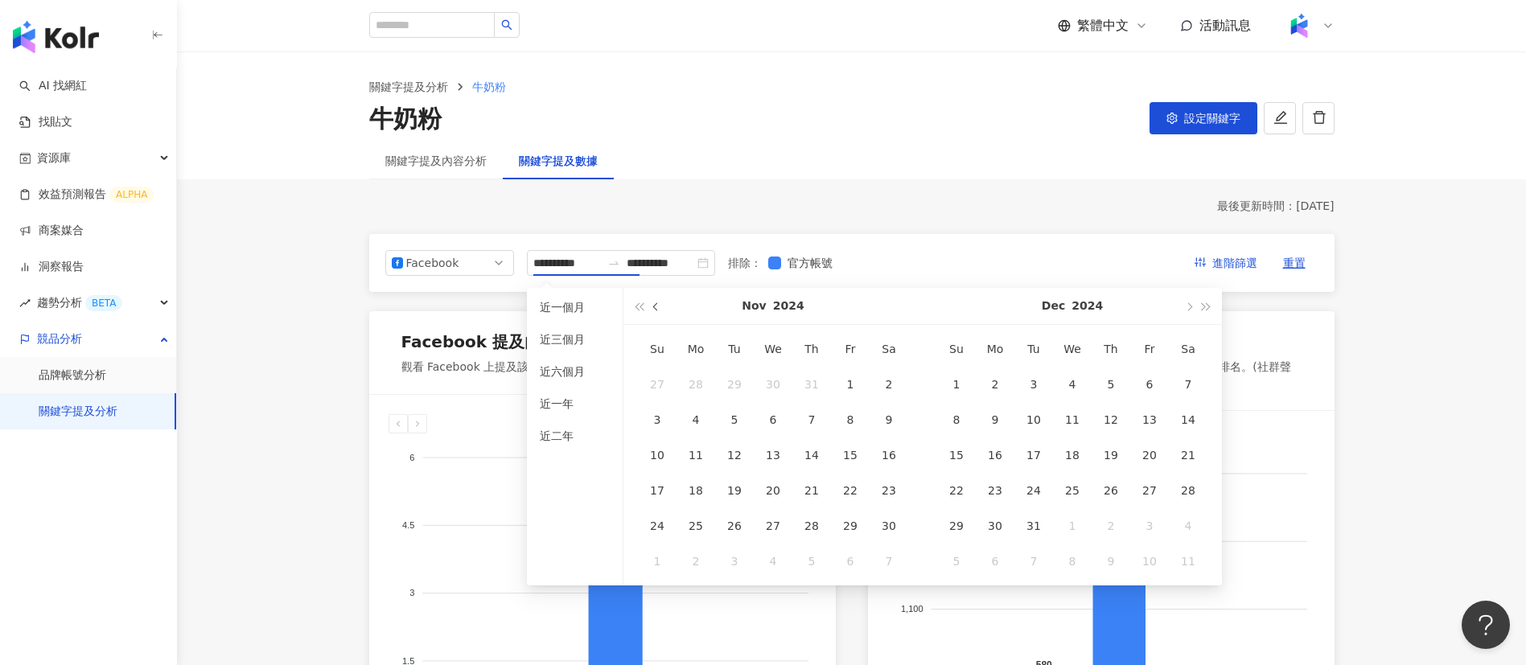
click at [660, 314] on button "button" at bounding box center [657, 306] width 18 height 36
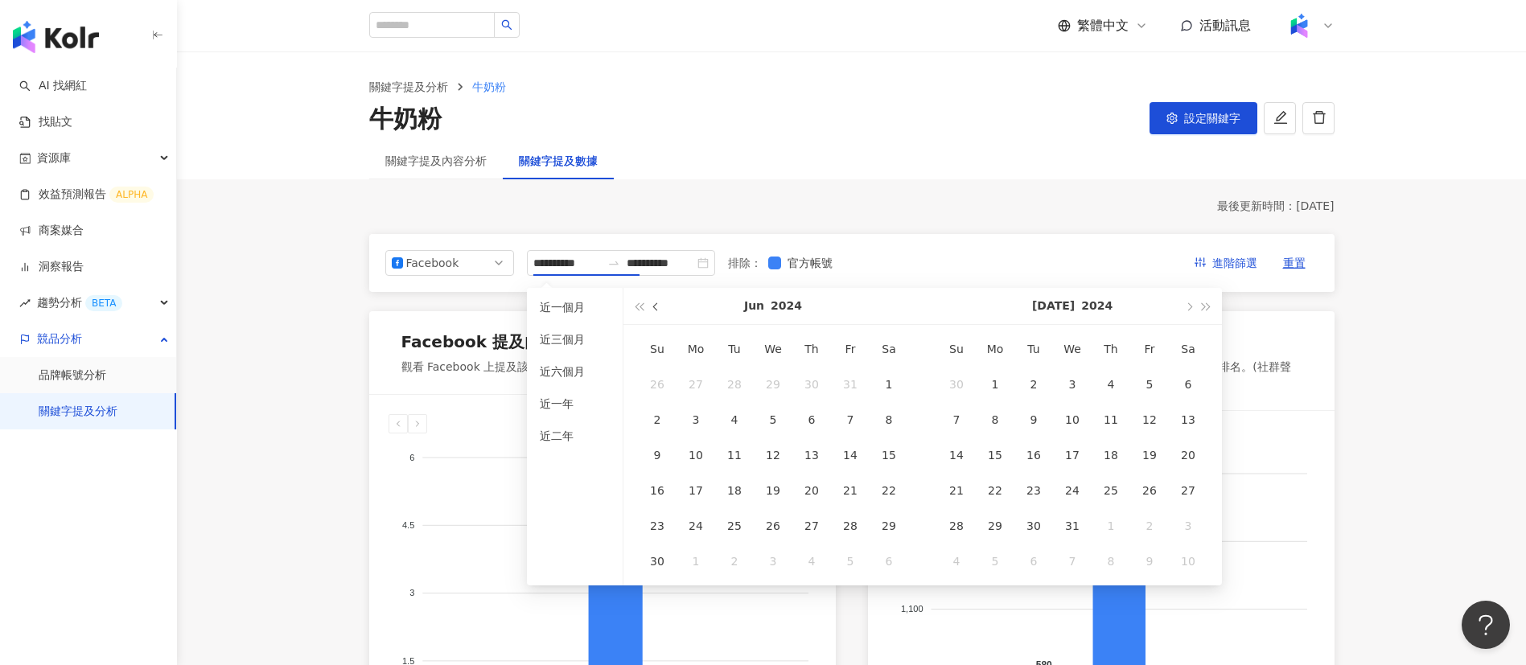
click at [660, 314] on button "button" at bounding box center [657, 306] width 18 height 36
click at [656, 302] on button "button" at bounding box center [657, 306] width 18 height 36
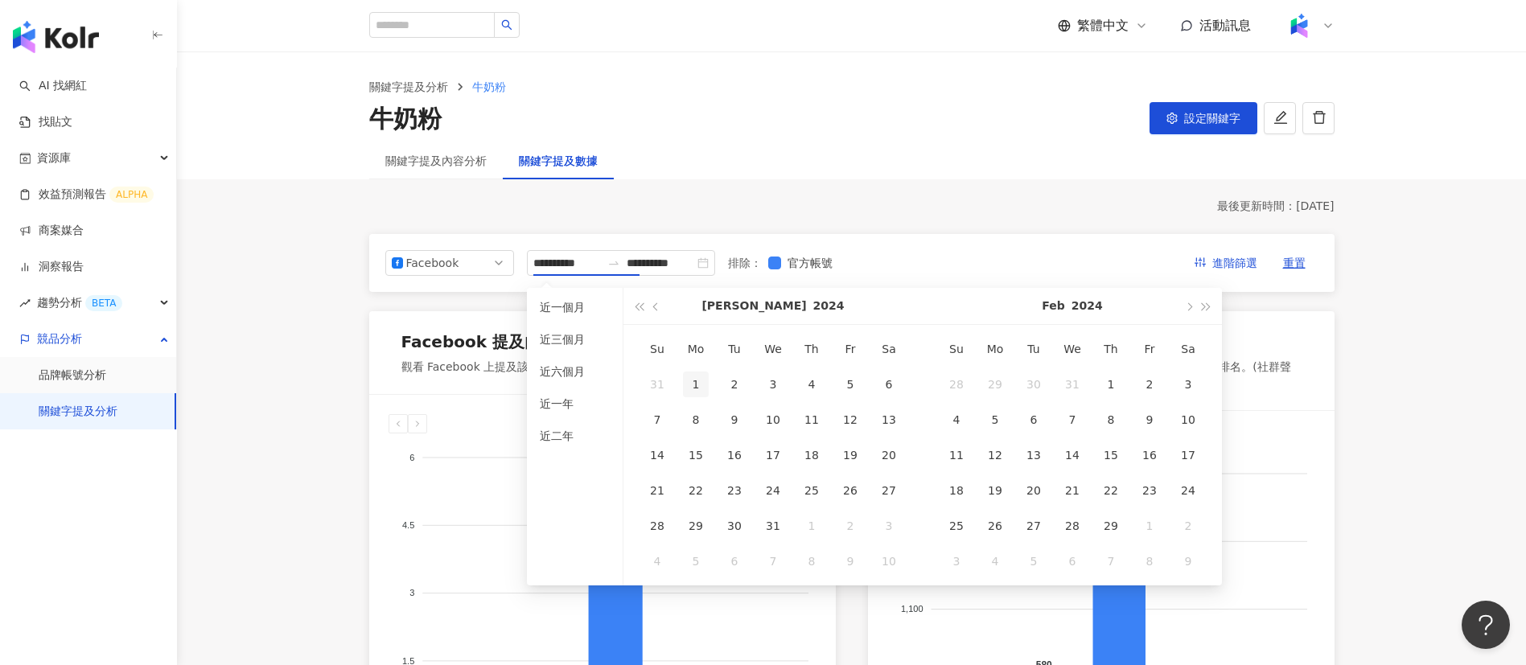
type input "**********"
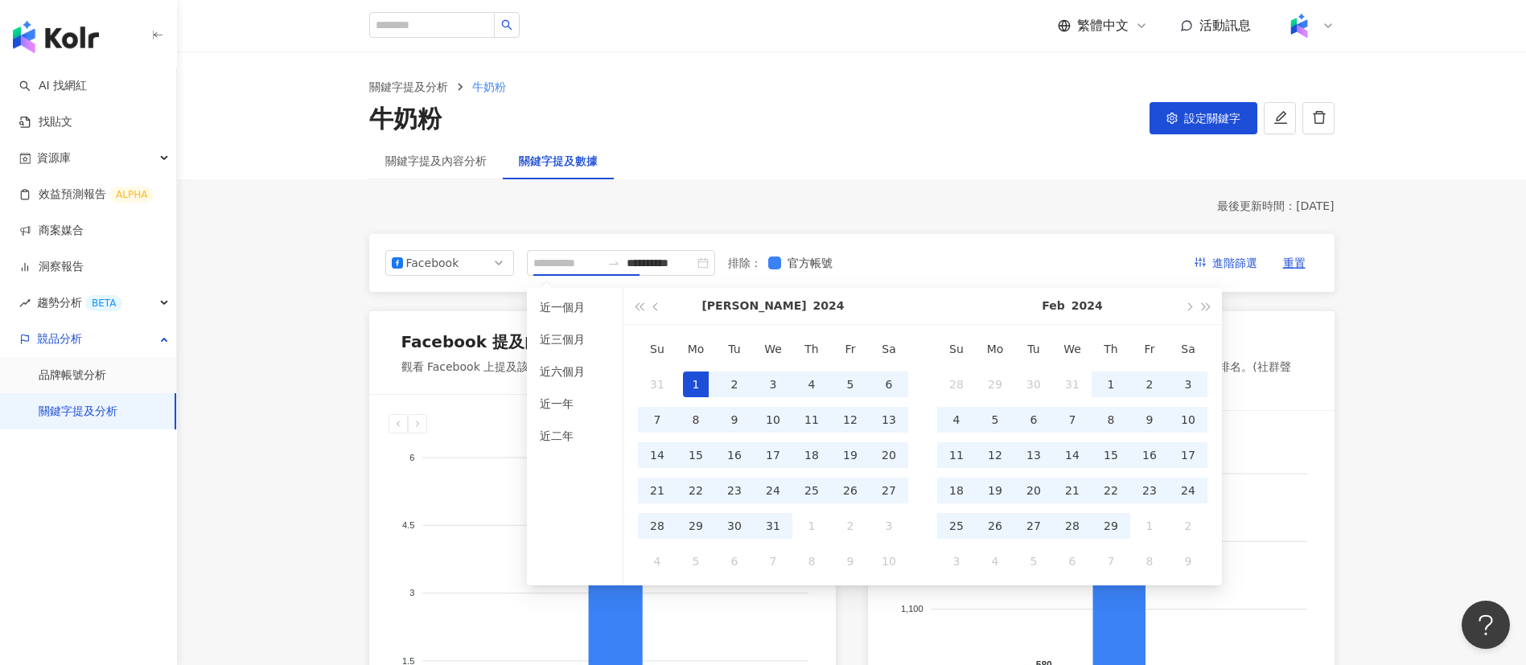
click at [697, 380] on div "1" at bounding box center [696, 385] width 26 height 26
click at [1188, 310] on span "button" at bounding box center [1188, 306] width 8 height 8
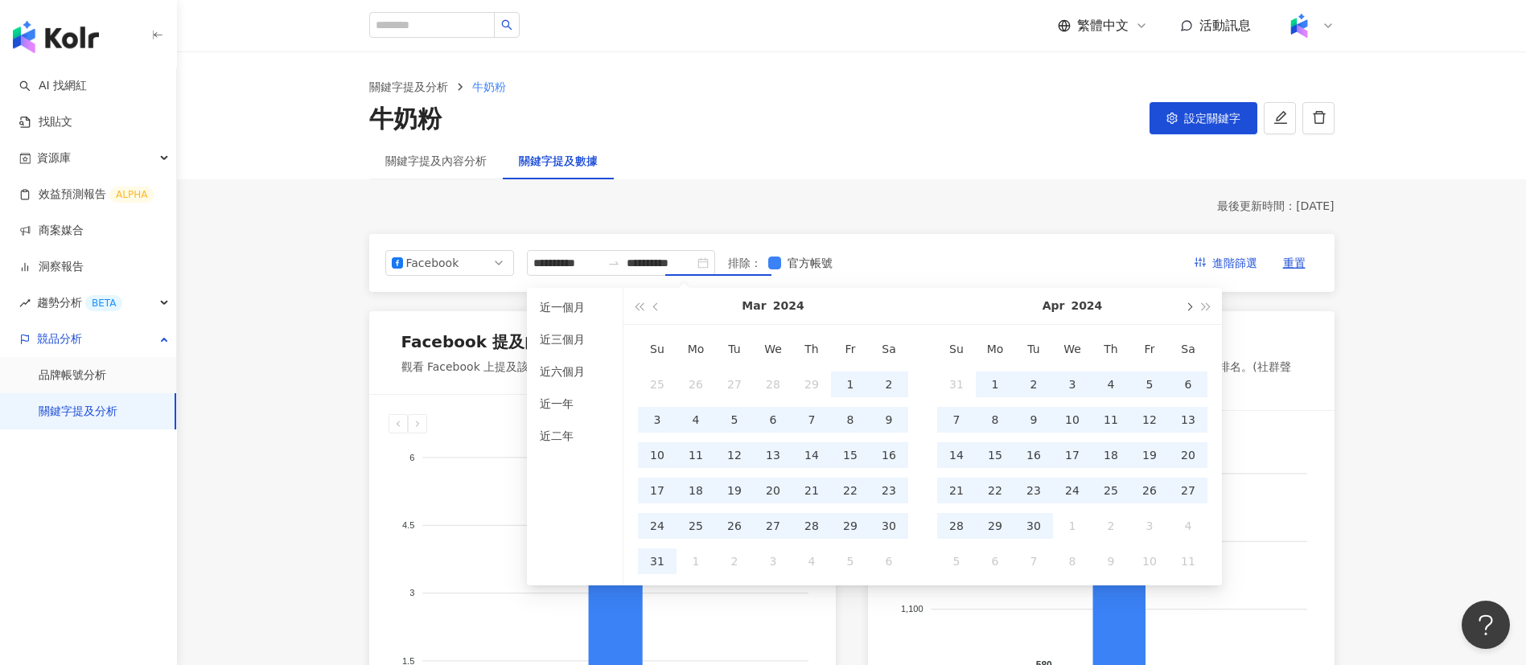
click at [1188, 310] on span "button" at bounding box center [1188, 306] width 8 height 8
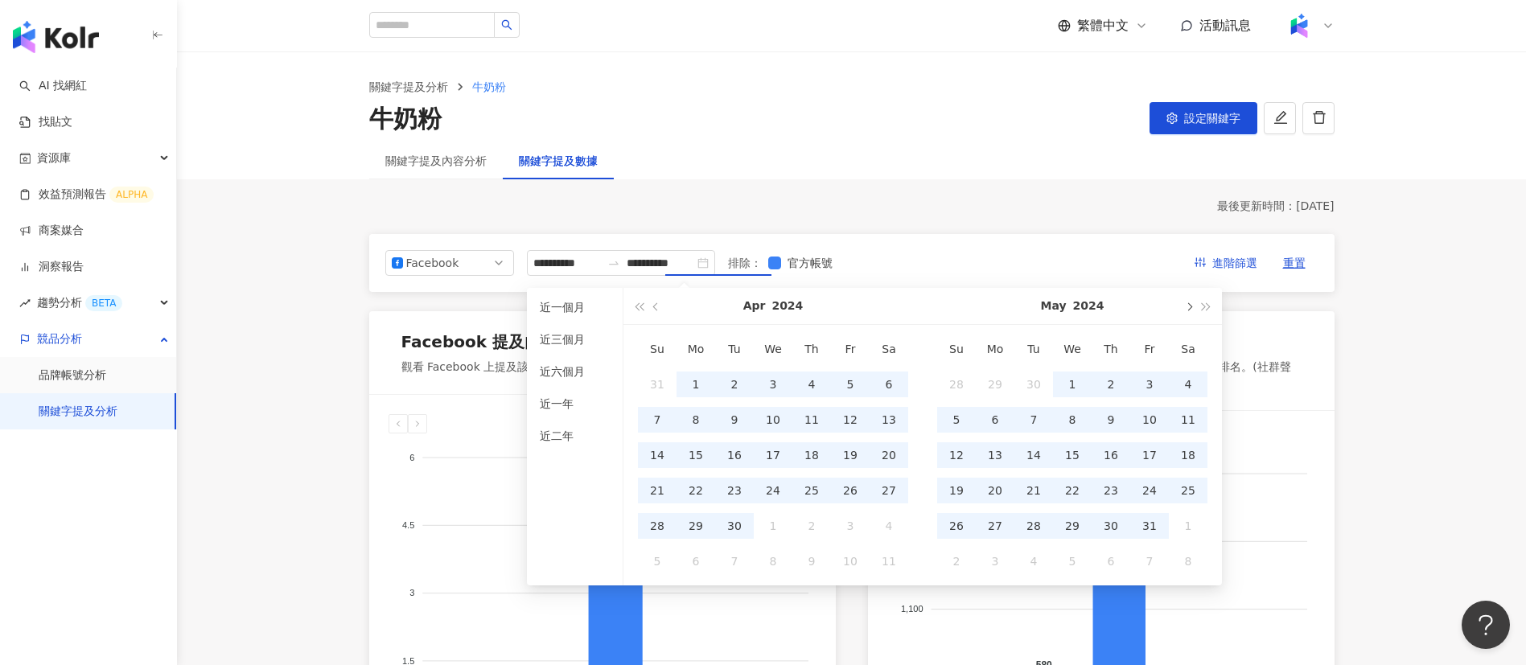
click at [1188, 310] on span "button" at bounding box center [1188, 306] width 8 height 8
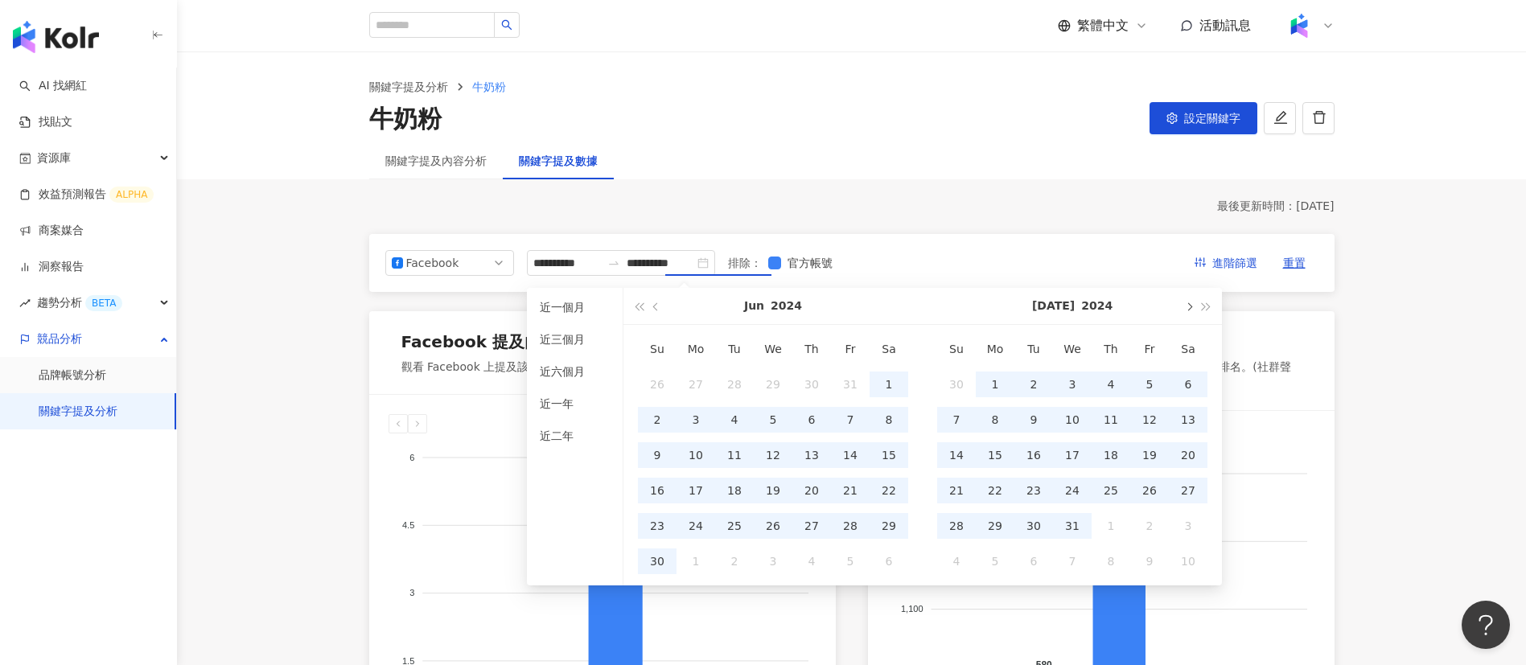
click at [1188, 310] on span "button" at bounding box center [1188, 306] width 8 height 8
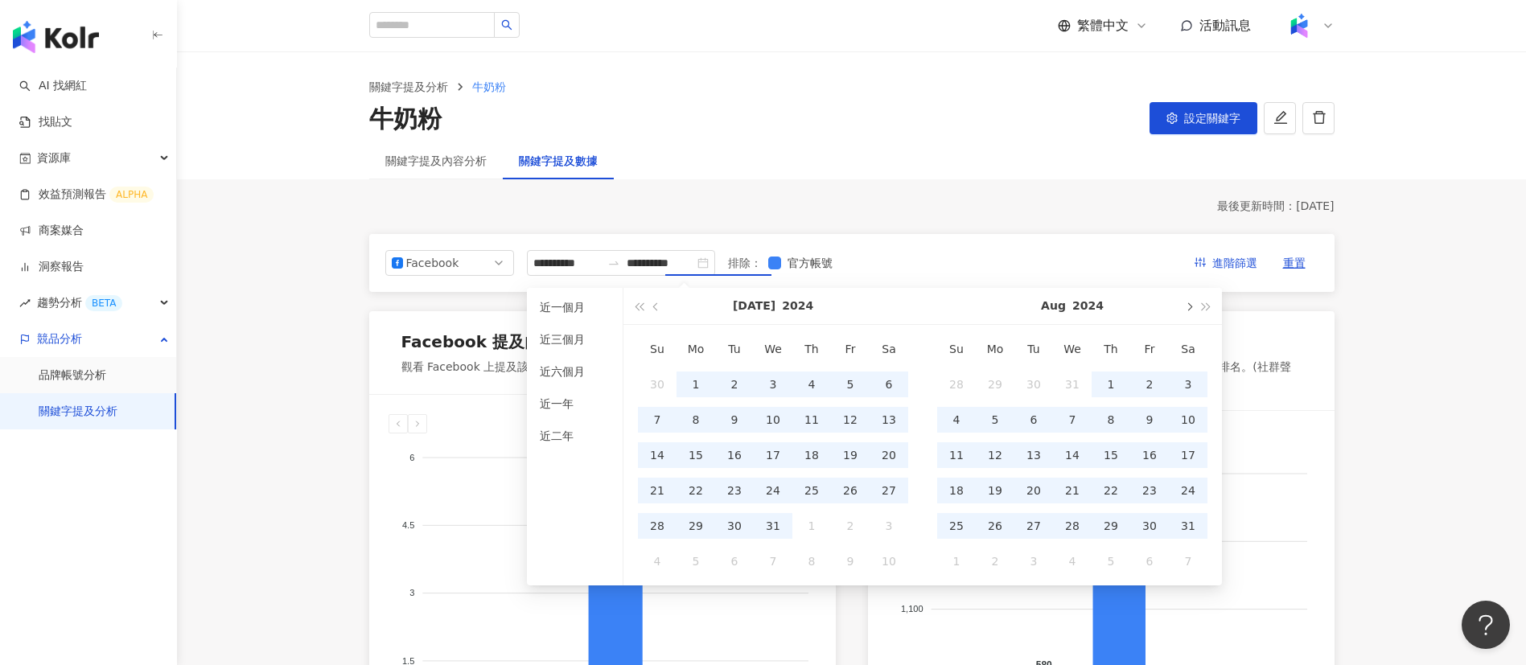
click at [1188, 310] on span "button" at bounding box center [1188, 306] width 8 height 8
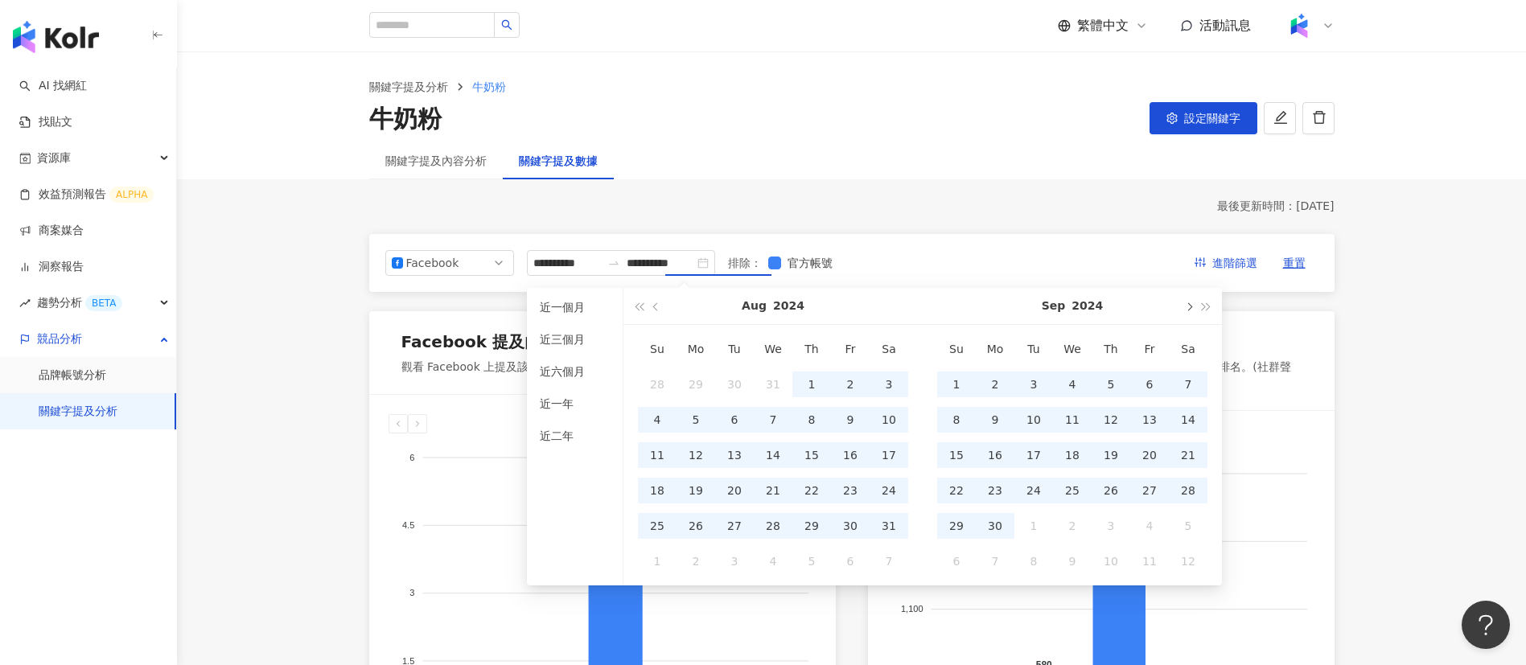
click at [1188, 310] on span "button" at bounding box center [1188, 306] width 8 height 8
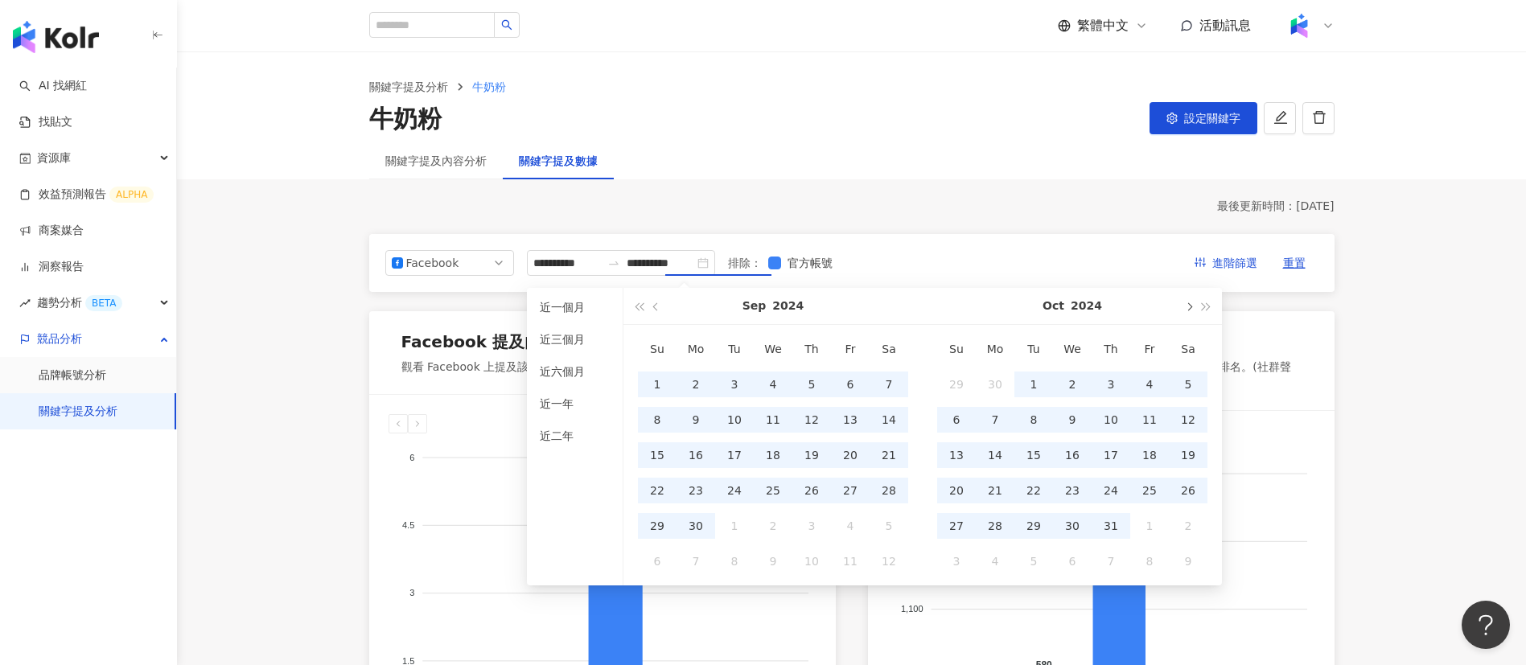
click at [1188, 310] on span "button" at bounding box center [1188, 306] width 8 height 8
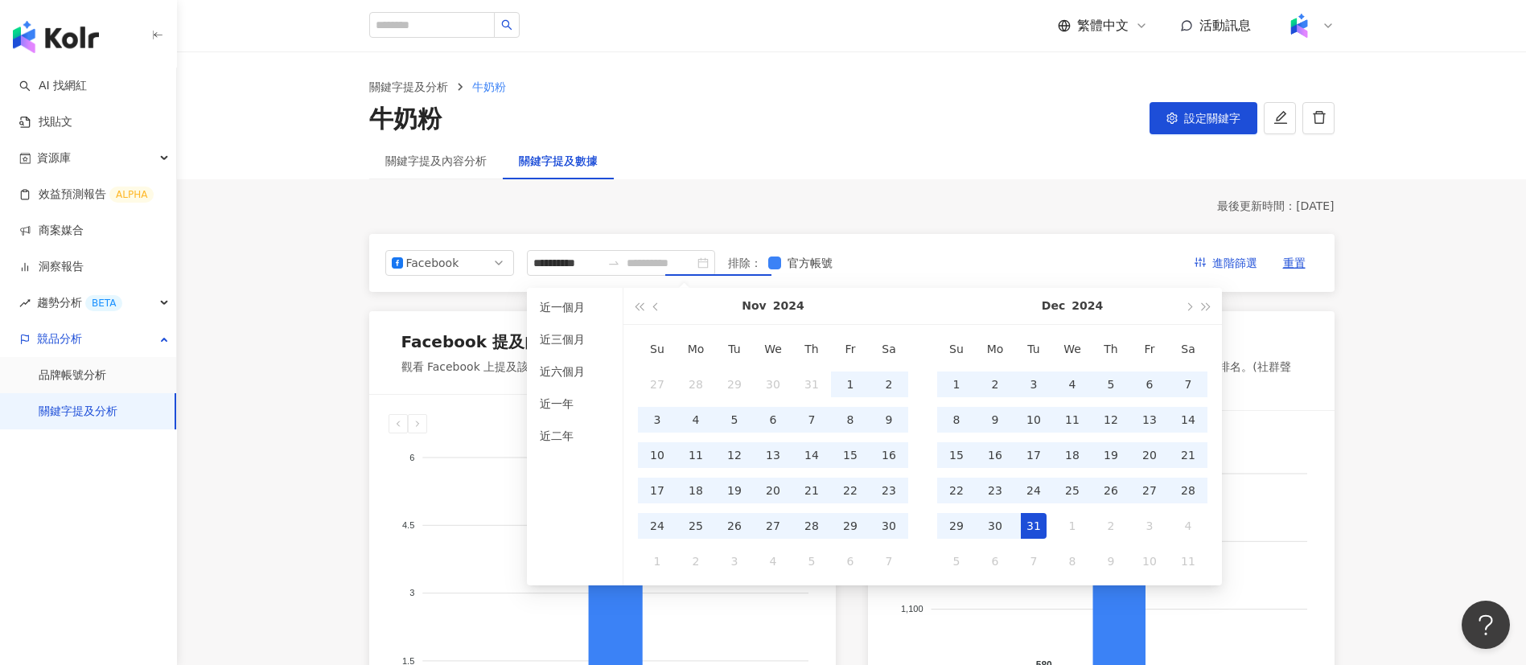
click at [1041, 521] on div "31" at bounding box center [1034, 526] width 26 height 26
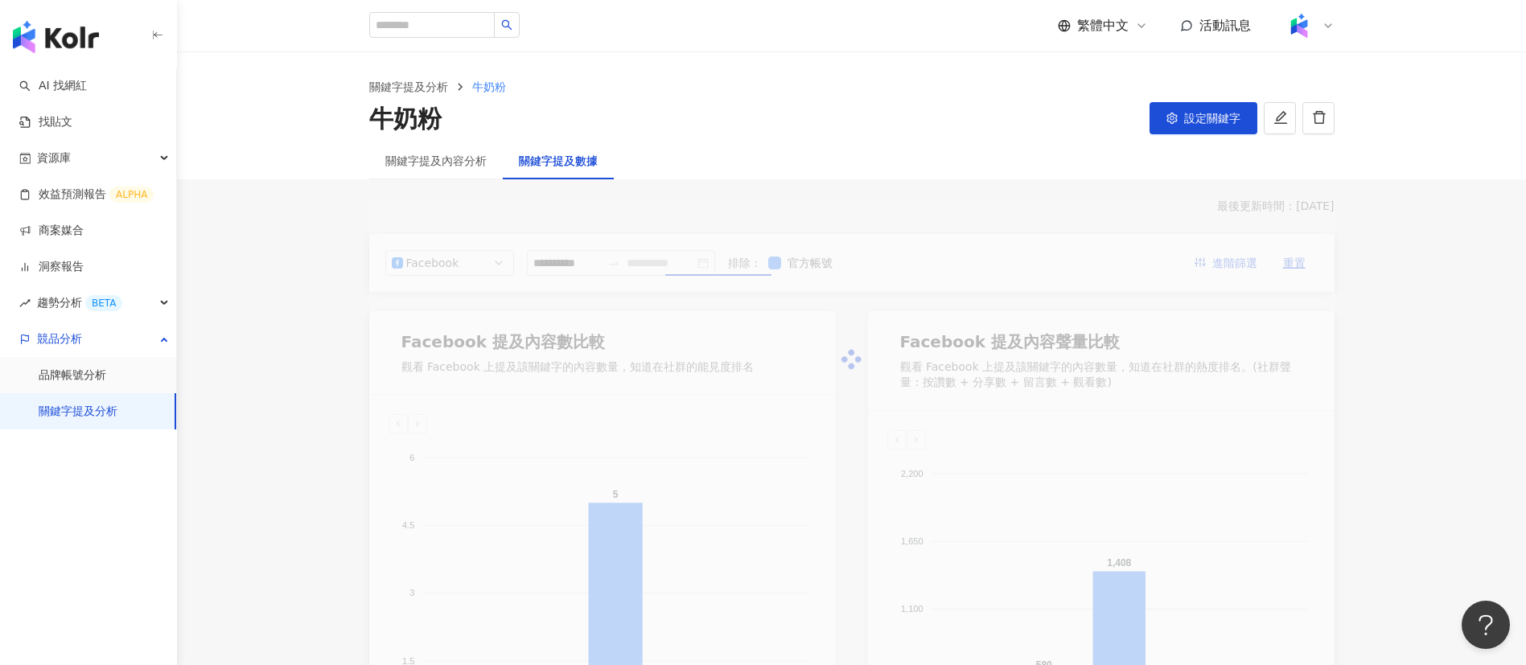
type input "**********"
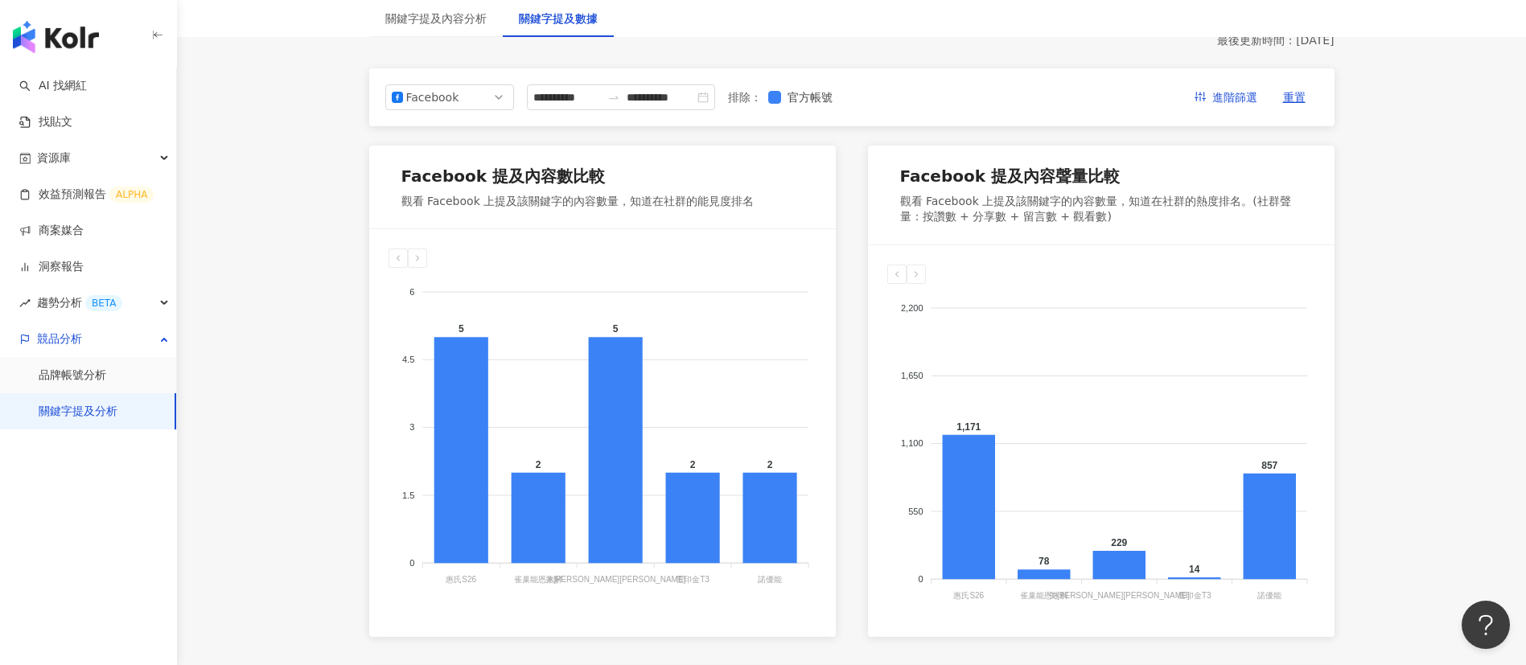
scroll to position [171, 0]
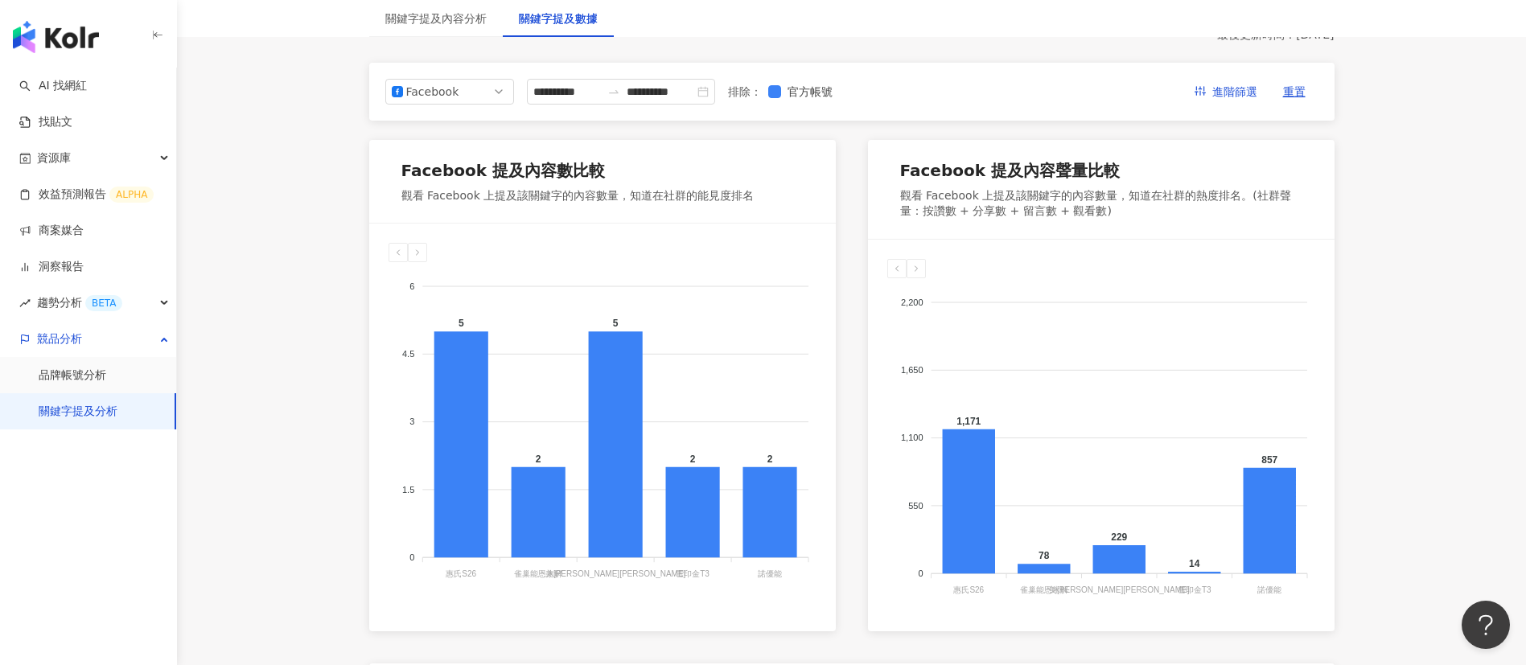
click at [1446, 465] on main "**********" at bounding box center [851, 573] width 1349 height 1384
click at [1442, 360] on main "**********" at bounding box center [851, 573] width 1349 height 1384
click at [1341, 415] on div "**********" at bounding box center [852, 646] width 1030 height 1238
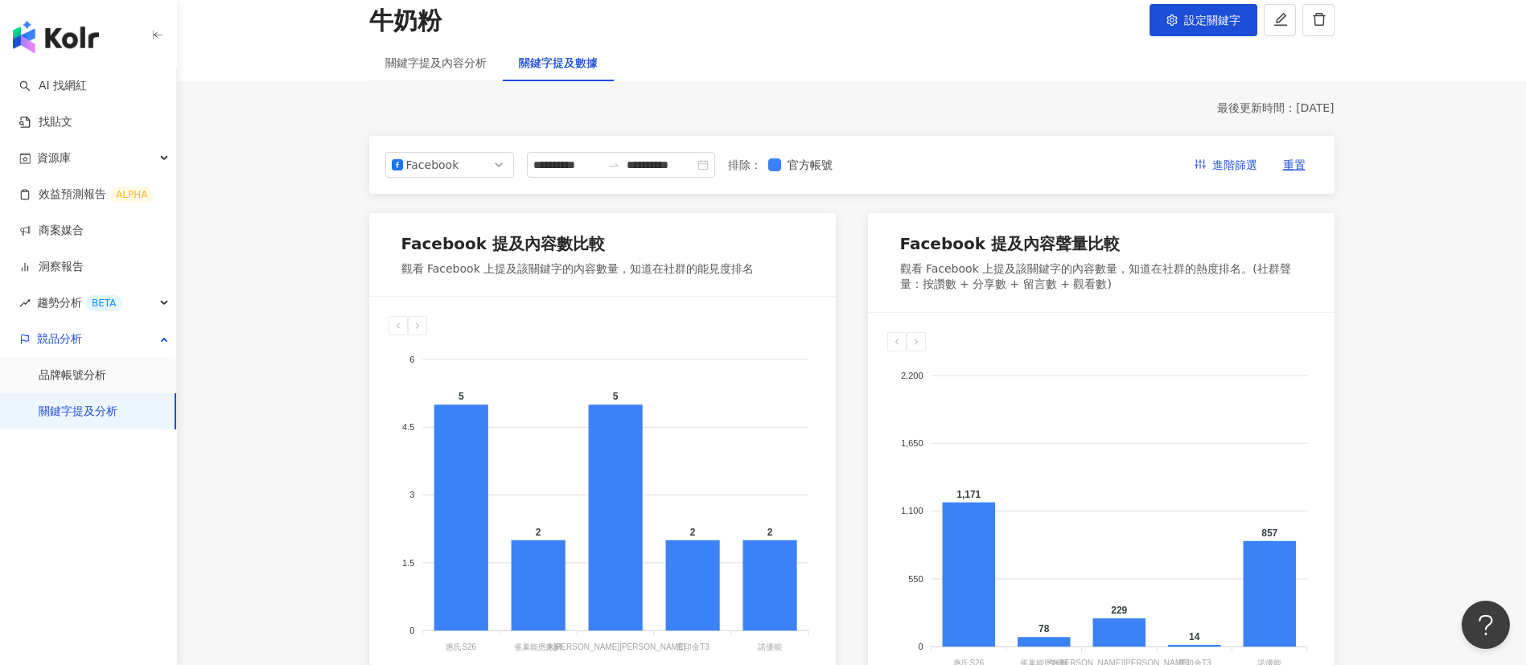
scroll to position [97, 0]
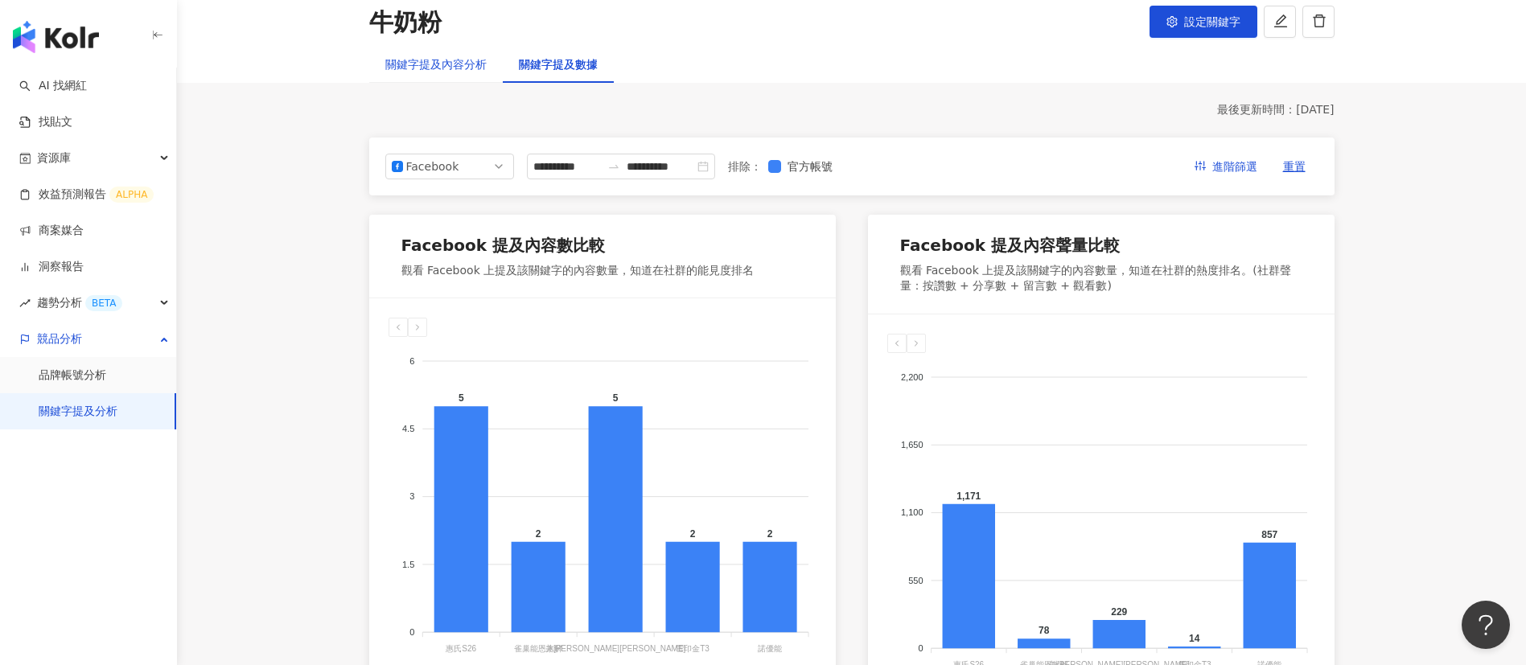
click at [436, 64] on div "關鍵字提及內容分析" at bounding box center [435, 65] width 101 height 18
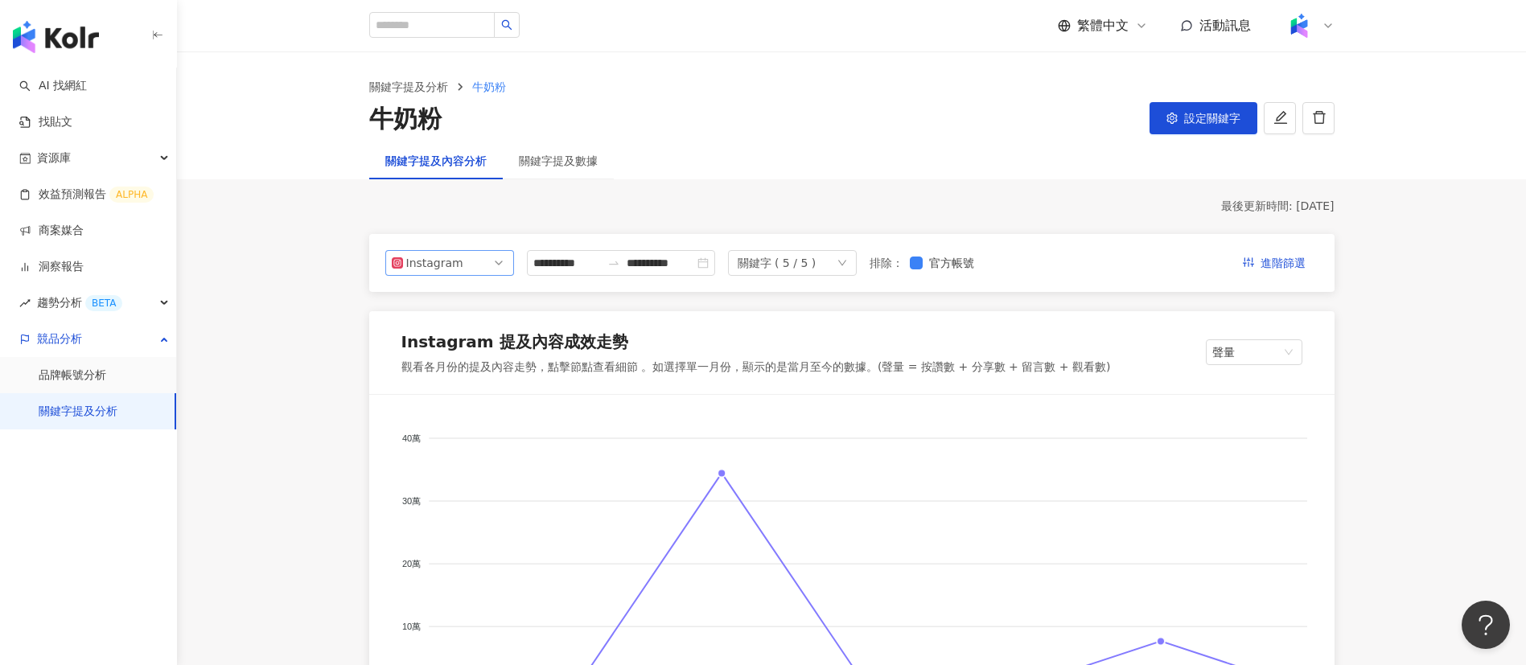
click at [456, 265] on div "Instagram" at bounding box center [432, 263] width 52 height 24
click at [426, 326] on div "Facebook" at bounding box center [439, 328] width 52 height 18
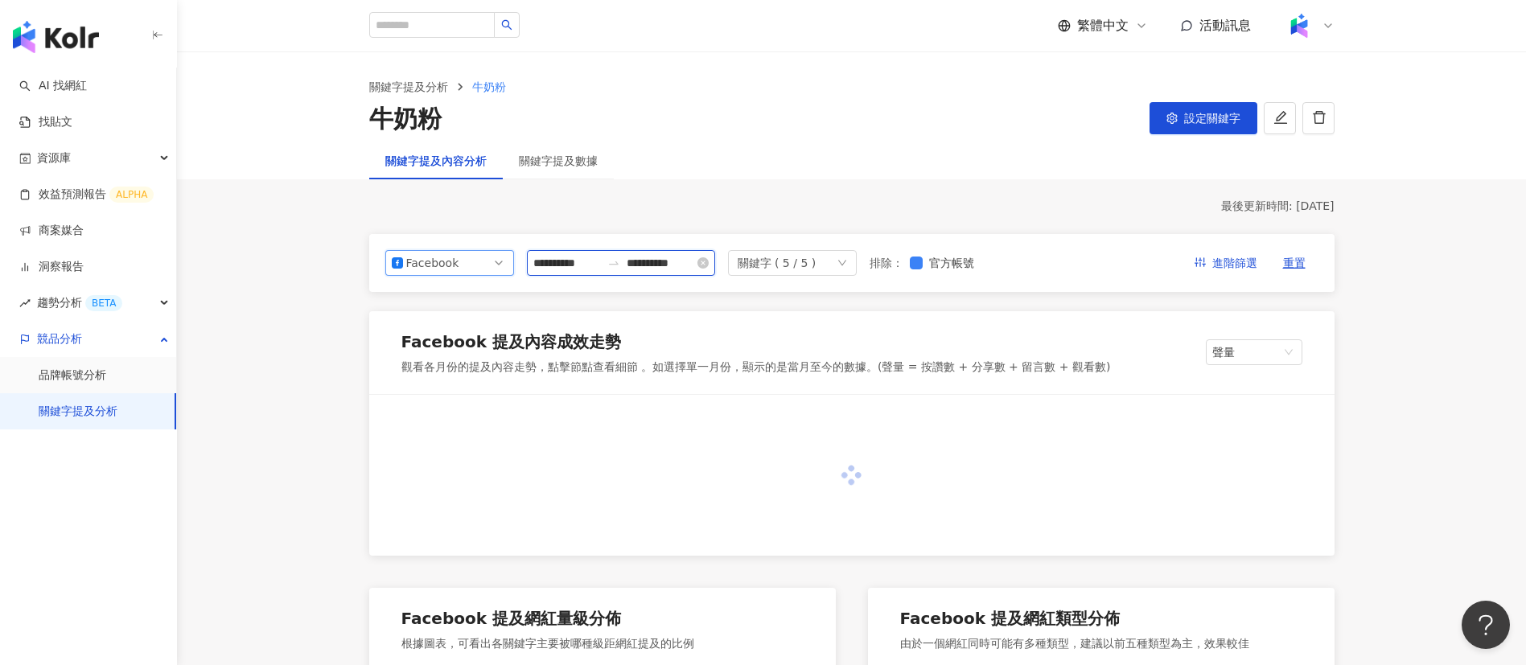
click at [578, 266] on input "**********" at bounding box center [567, 263] width 68 height 18
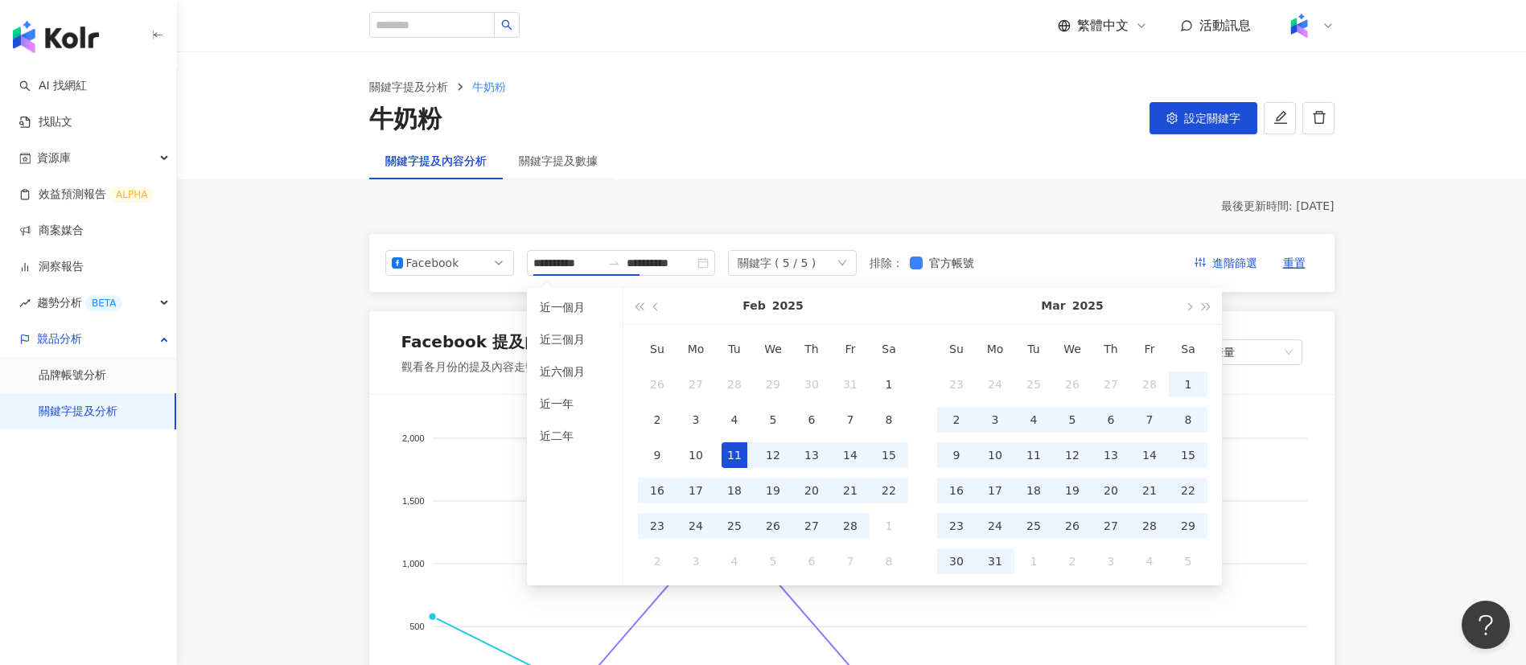
click at [768, 298] on div "[DATE]" at bounding box center [773, 306] width 214 height 36
click at [661, 304] on button "button" at bounding box center [657, 306] width 18 height 36
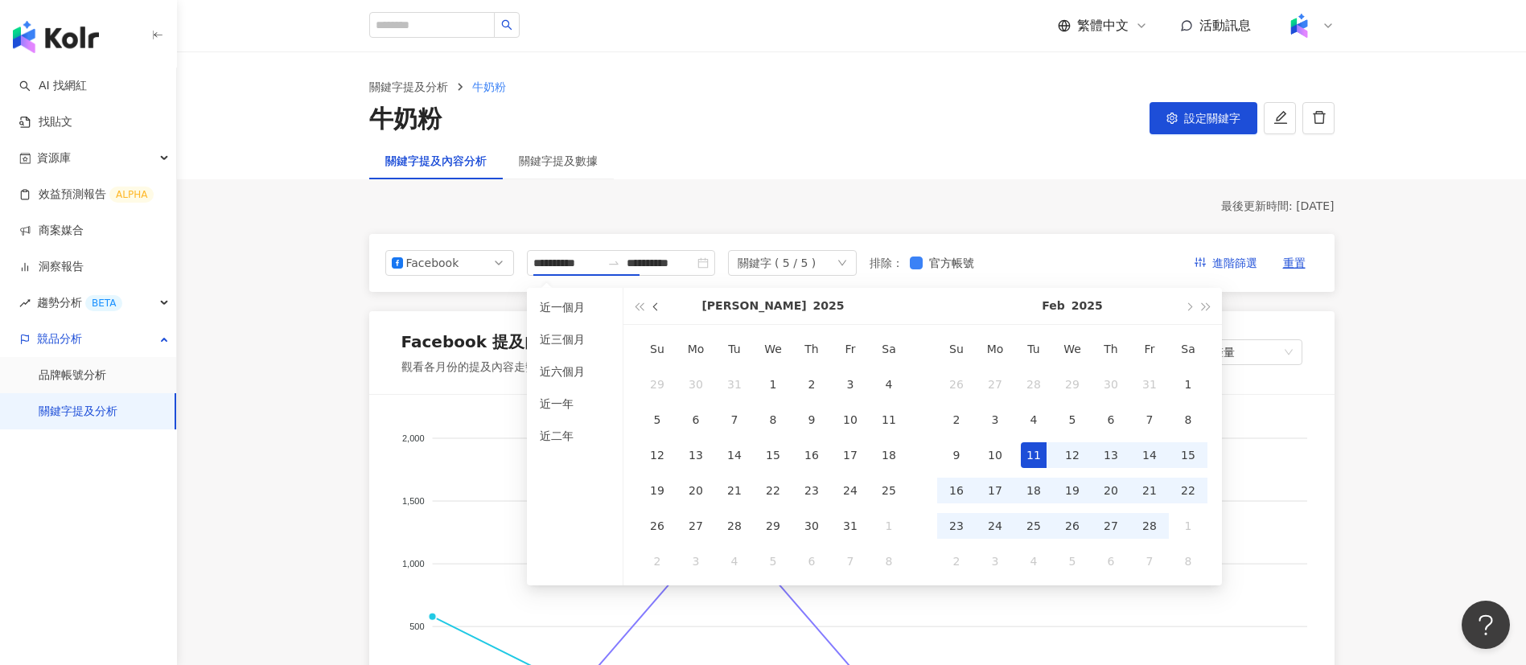
click at [661, 304] on button "button" at bounding box center [657, 306] width 18 height 36
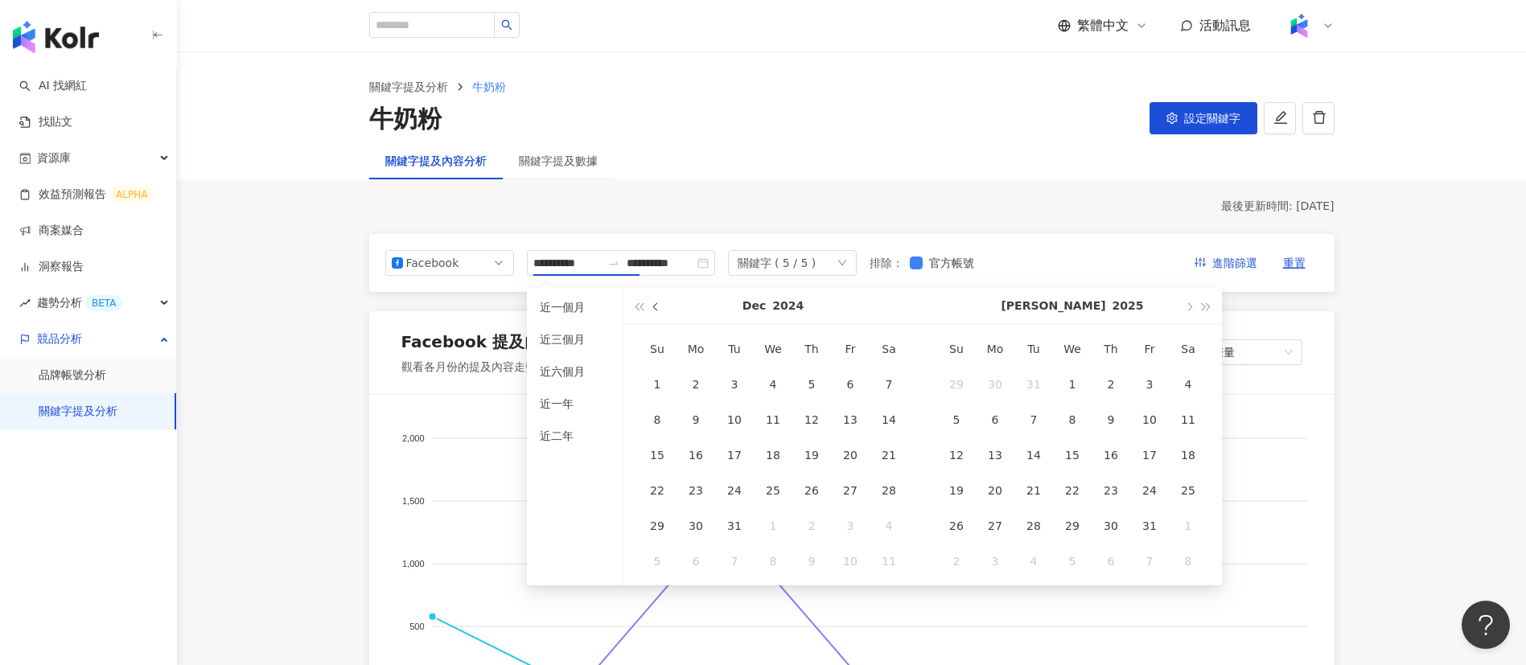
click at [661, 304] on button "button" at bounding box center [657, 306] width 18 height 36
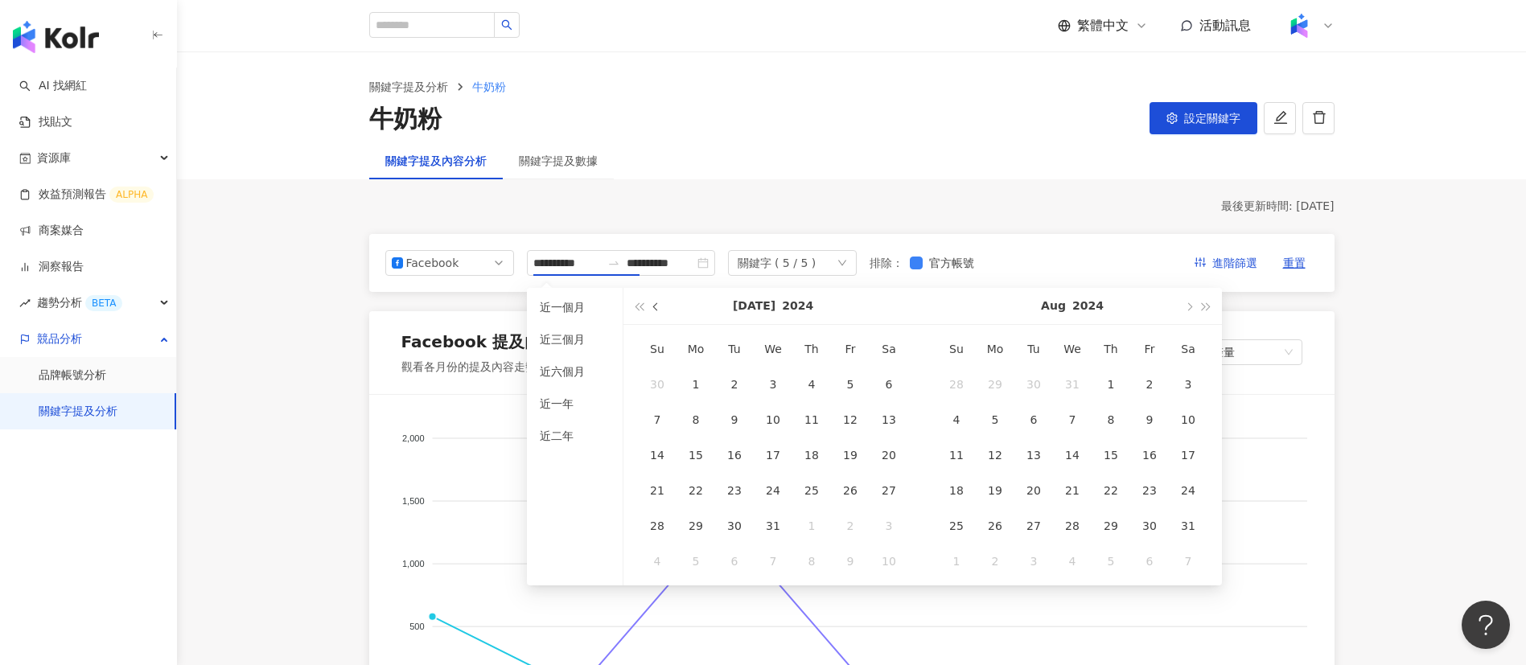
click at [661, 304] on button "button" at bounding box center [657, 306] width 18 height 36
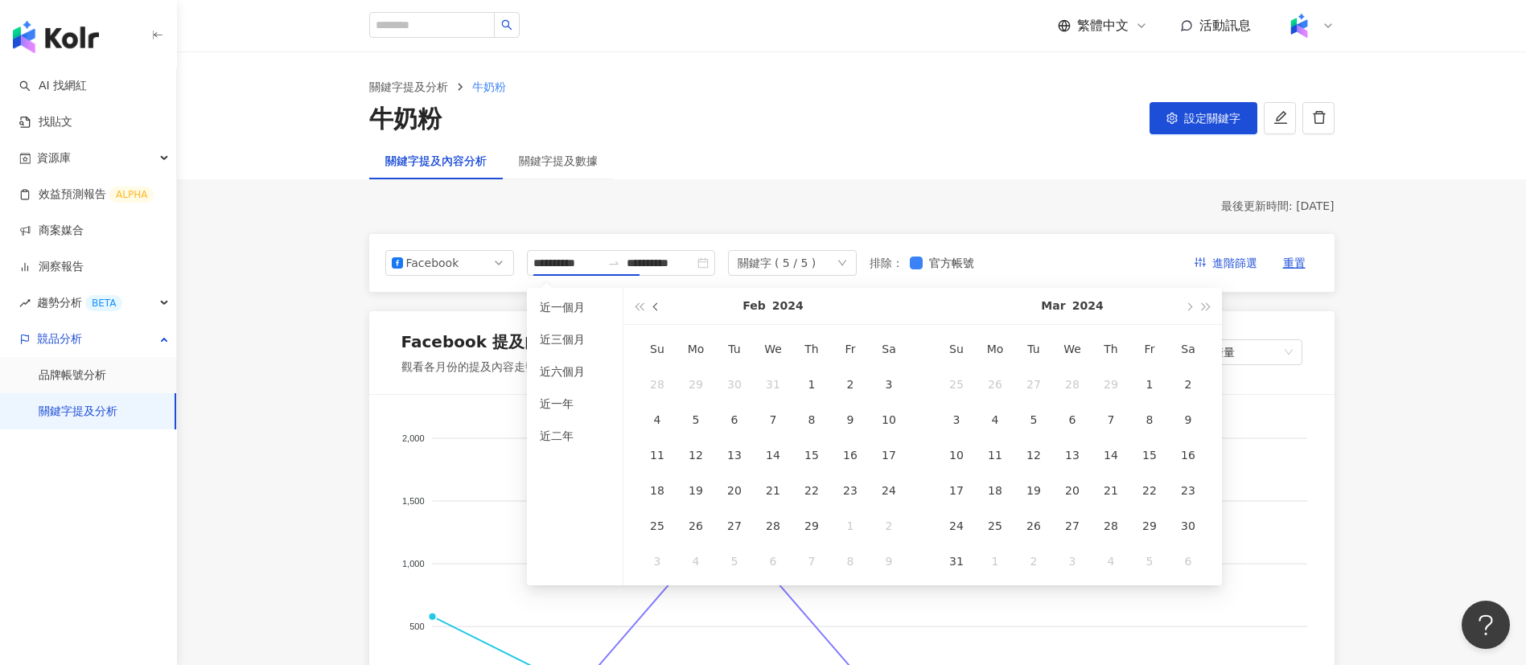
click at [661, 304] on button "button" at bounding box center [657, 306] width 18 height 36
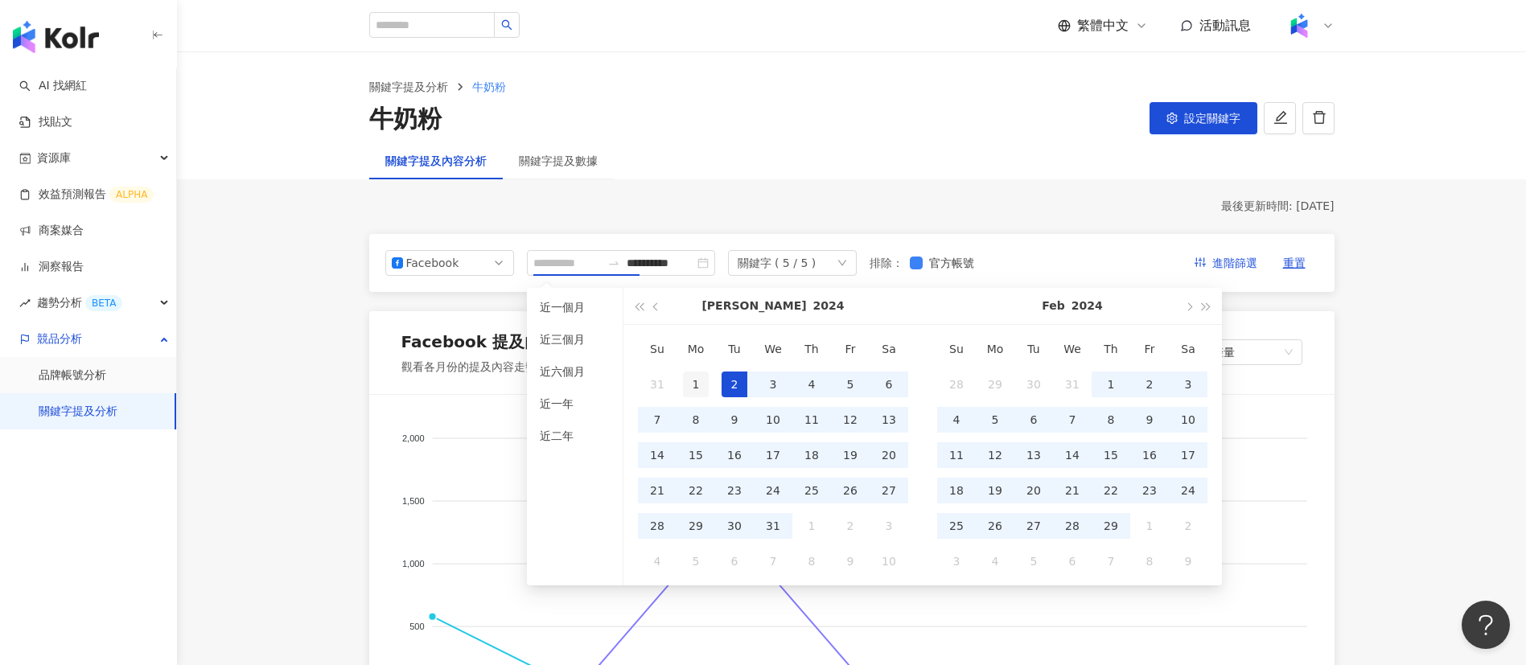
type input "**********"
click at [695, 390] on div "1" at bounding box center [696, 385] width 26 height 26
click at [1206, 306] on span "button" at bounding box center [1207, 306] width 8 height 8
click at [650, 310] on button "button" at bounding box center [657, 306] width 18 height 36
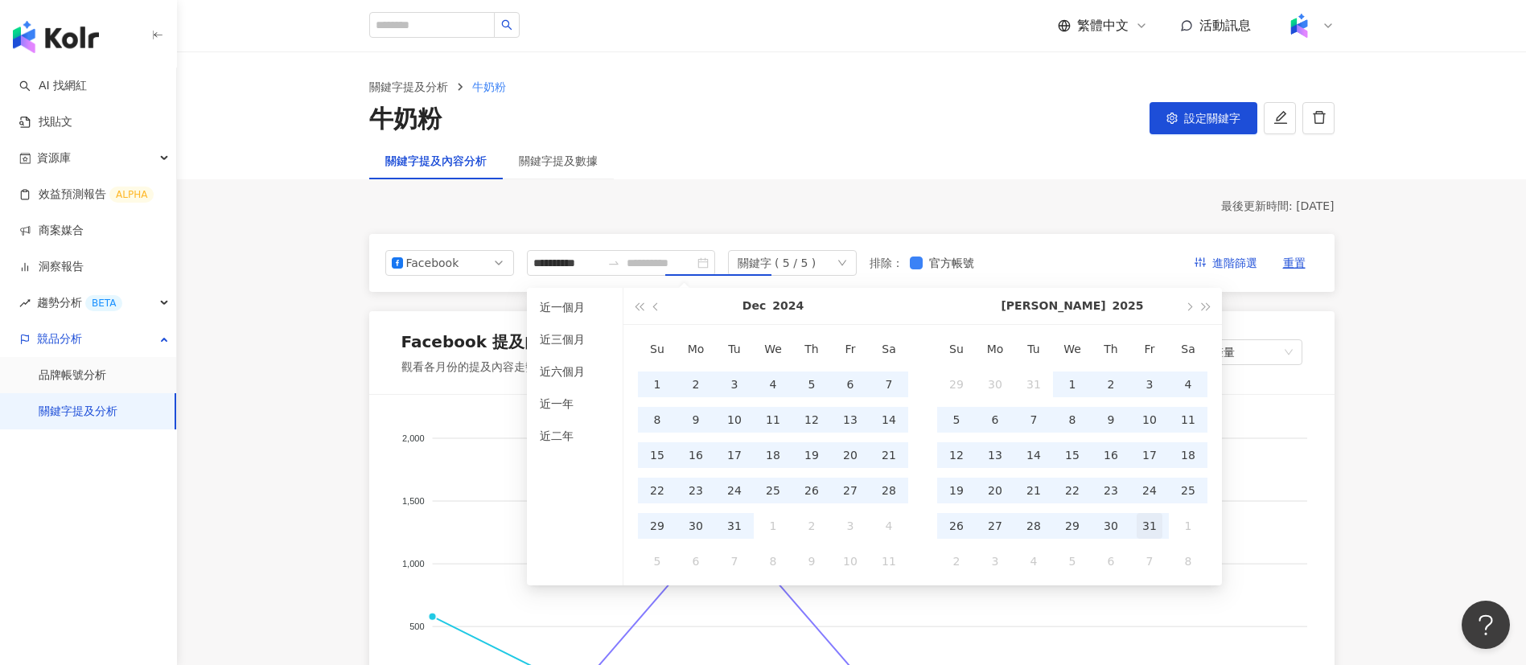
type input "**********"
click at [1156, 529] on div "31" at bounding box center [1150, 526] width 26 height 26
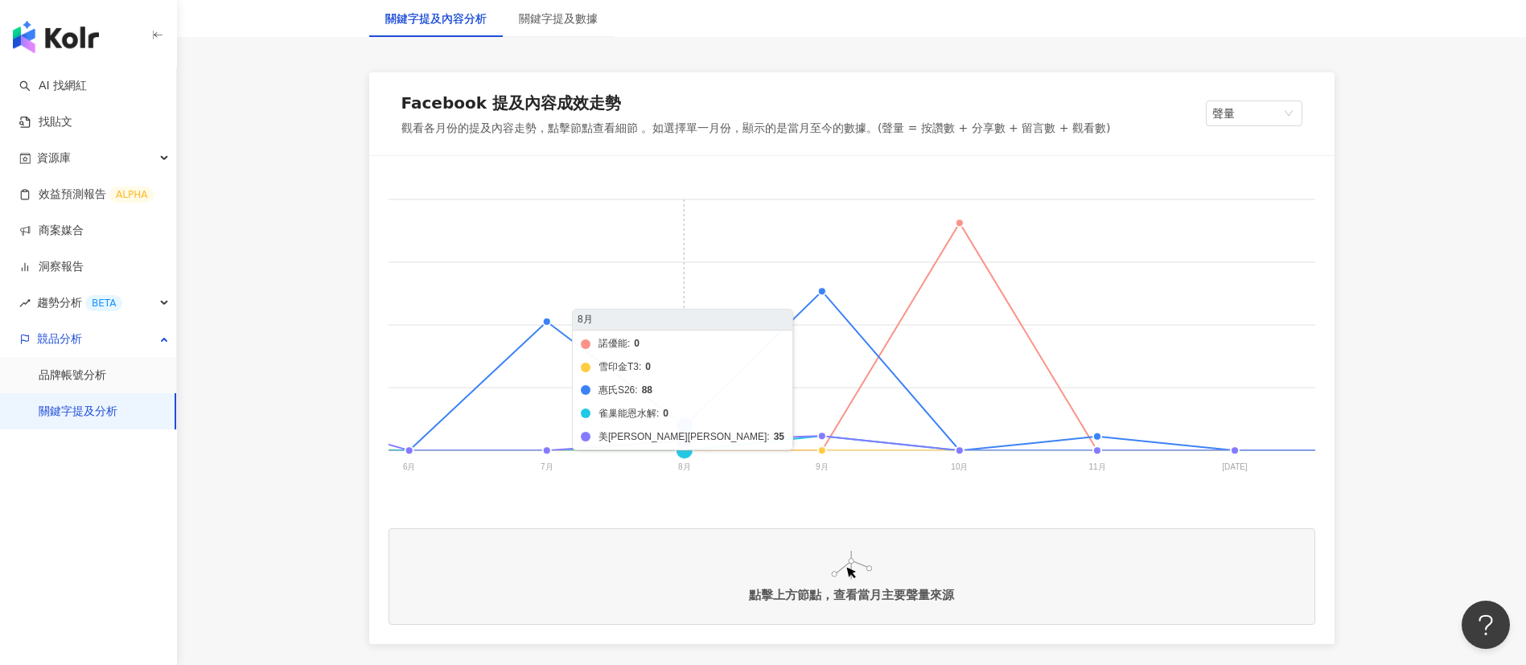
scroll to position [0, 784]
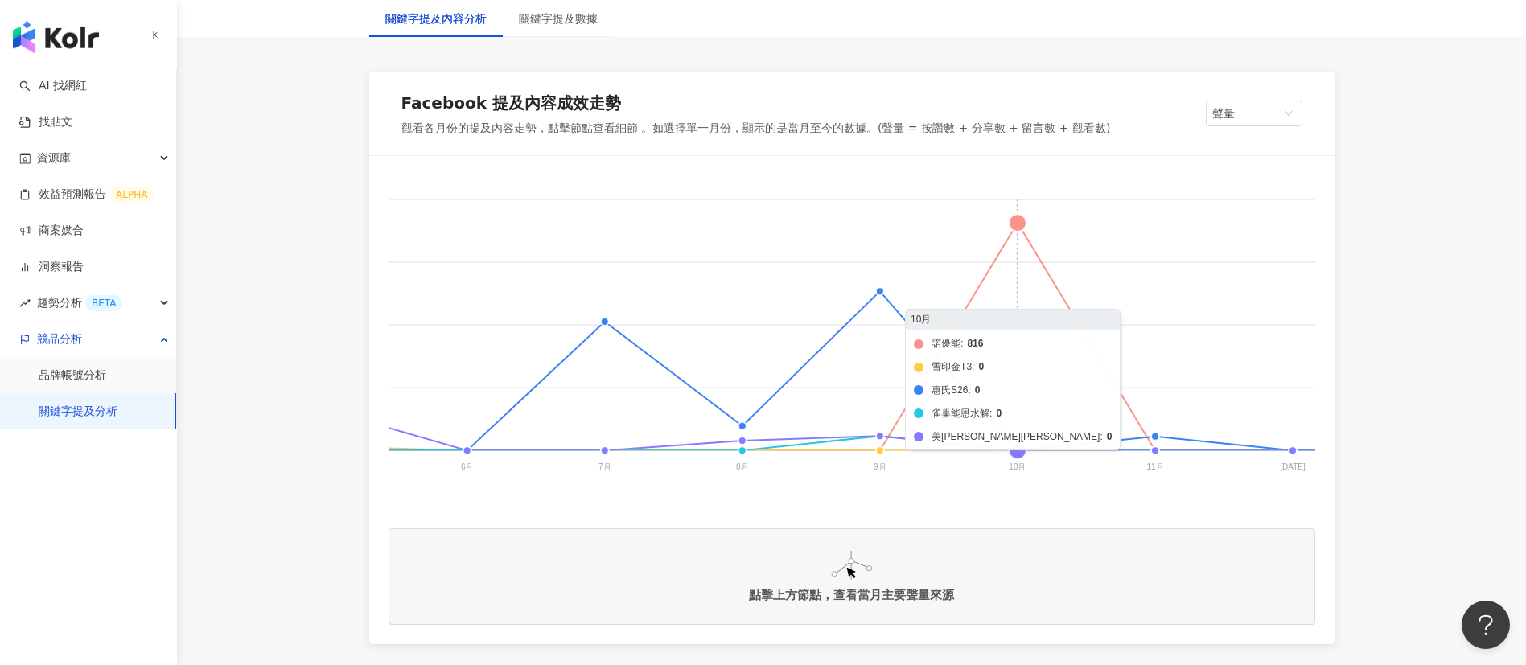
click at [1013, 221] on foreignobject "諾優能 雪印金T3 惠氏S26 雀巢能恩水解 美[PERSON_NAME]純睿" at bounding box center [531, 336] width 1853 height 322
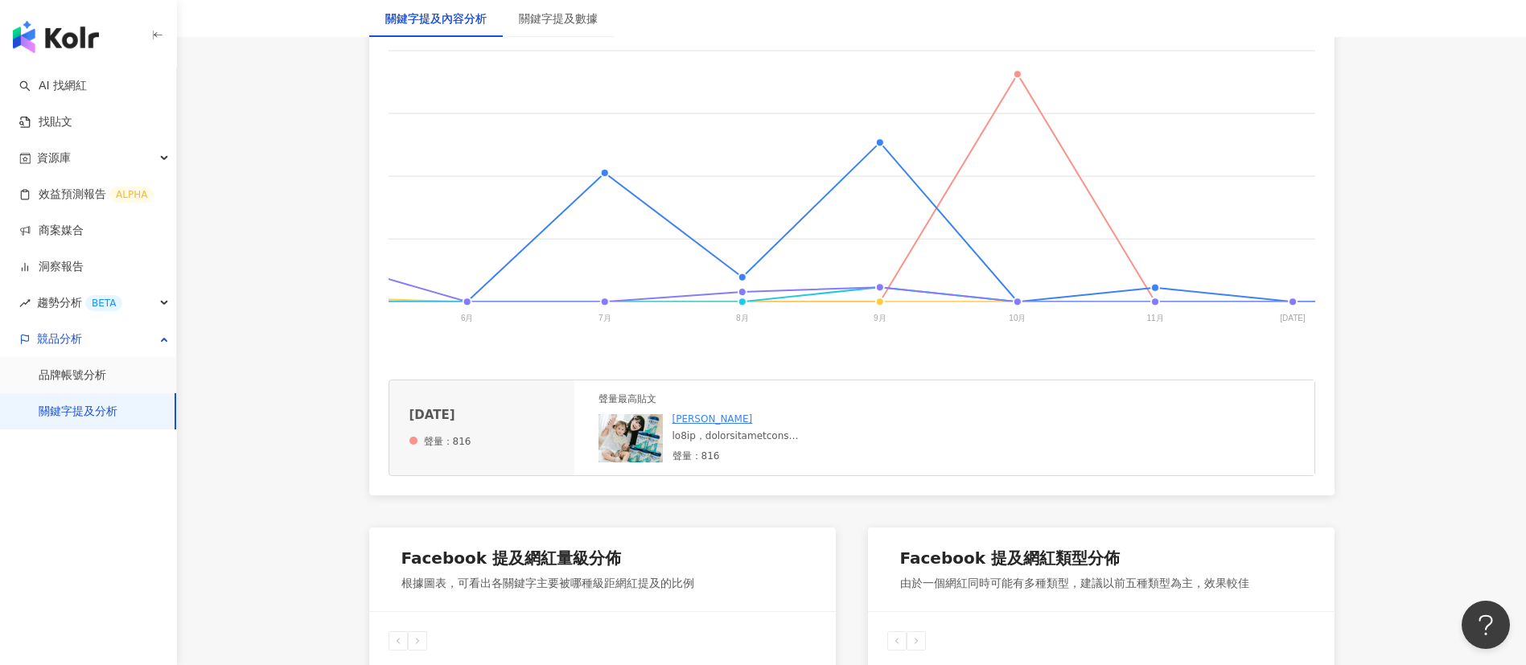
scroll to position [389, 0]
click at [812, 442] on div at bounding box center [792, 436] width 241 height 14
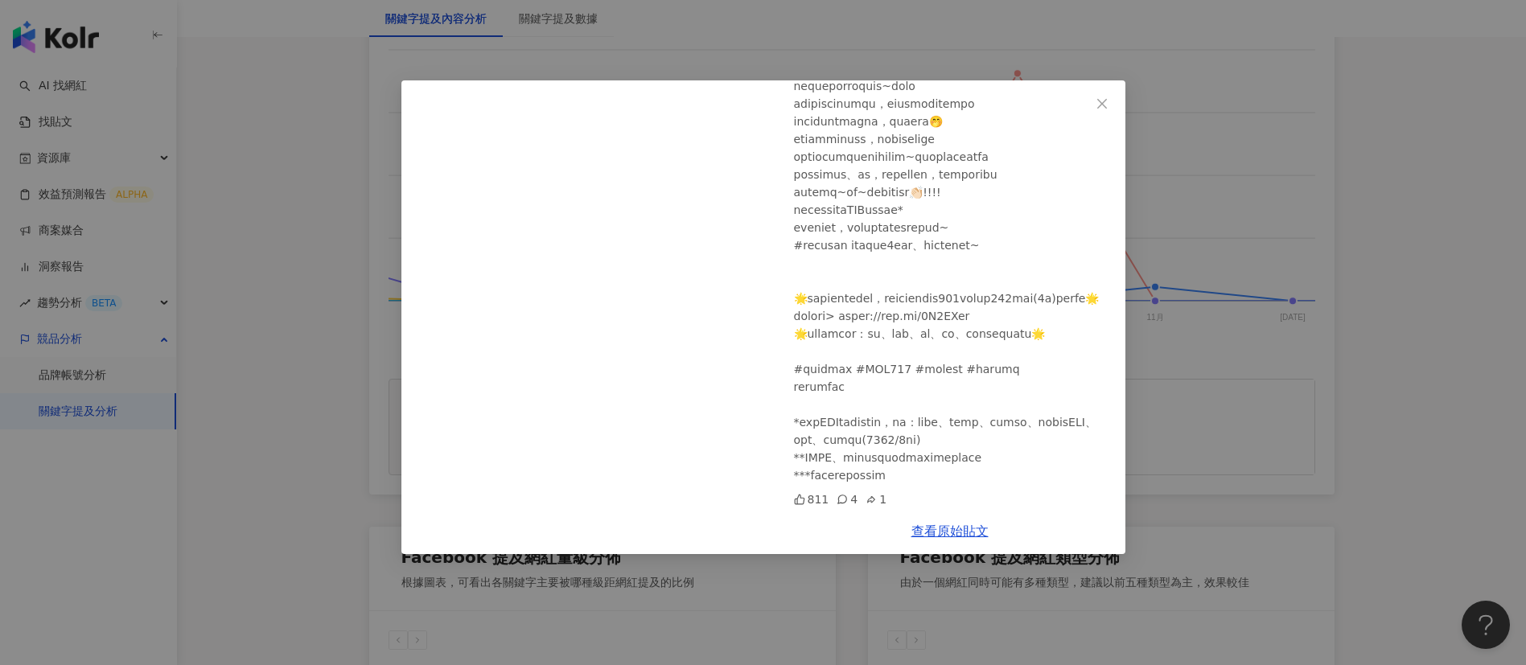
scroll to position [691, 0]
click at [946, 529] on link "查看原始貼文" at bounding box center [949, 531] width 77 height 15
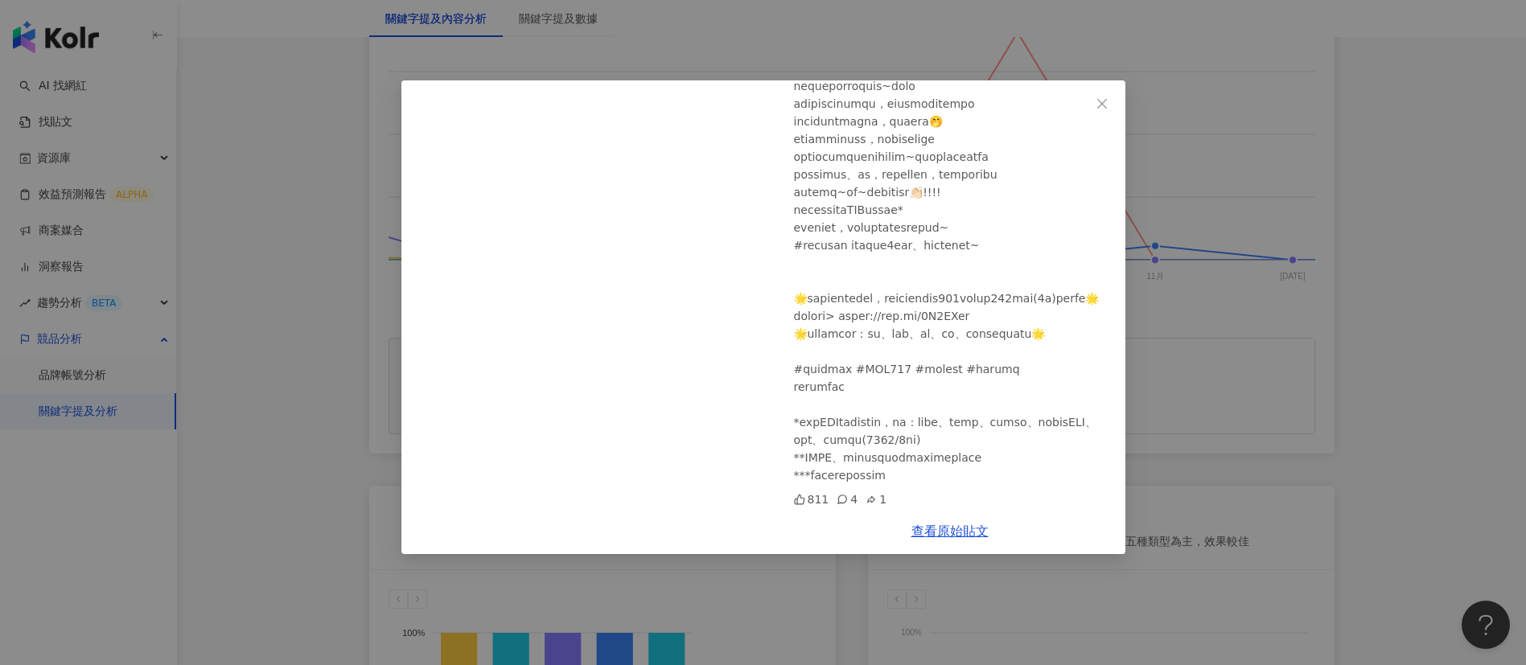
scroll to position [434, 0]
click at [904, 323] on div at bounding box center [953, 77] width 319 height 814
drag, startPoint x: 1031, startPoint y: 282, endPoint x: 990, endPoint y: 252, distance: 50.7
click at [1031, 282] on div at bounding box center [953, 77] width 319 height 814
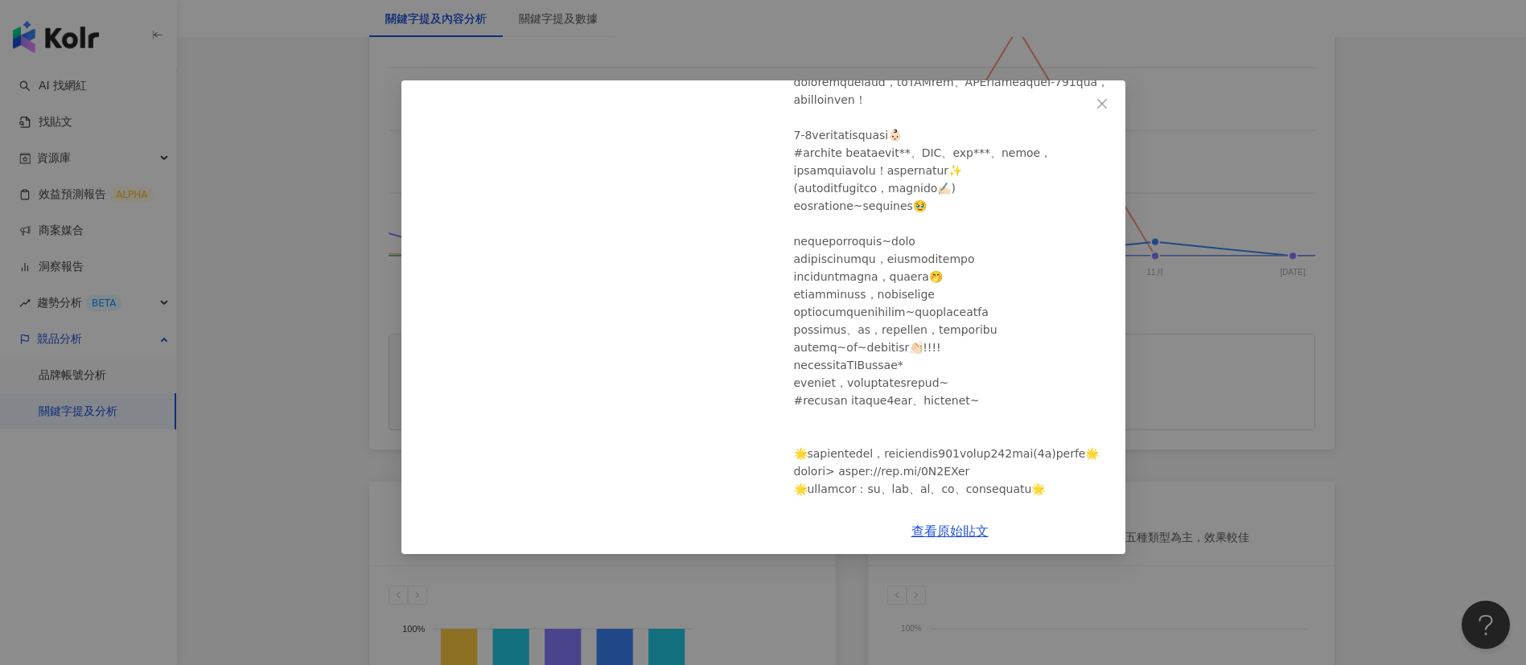
scroll to position [691, 0]
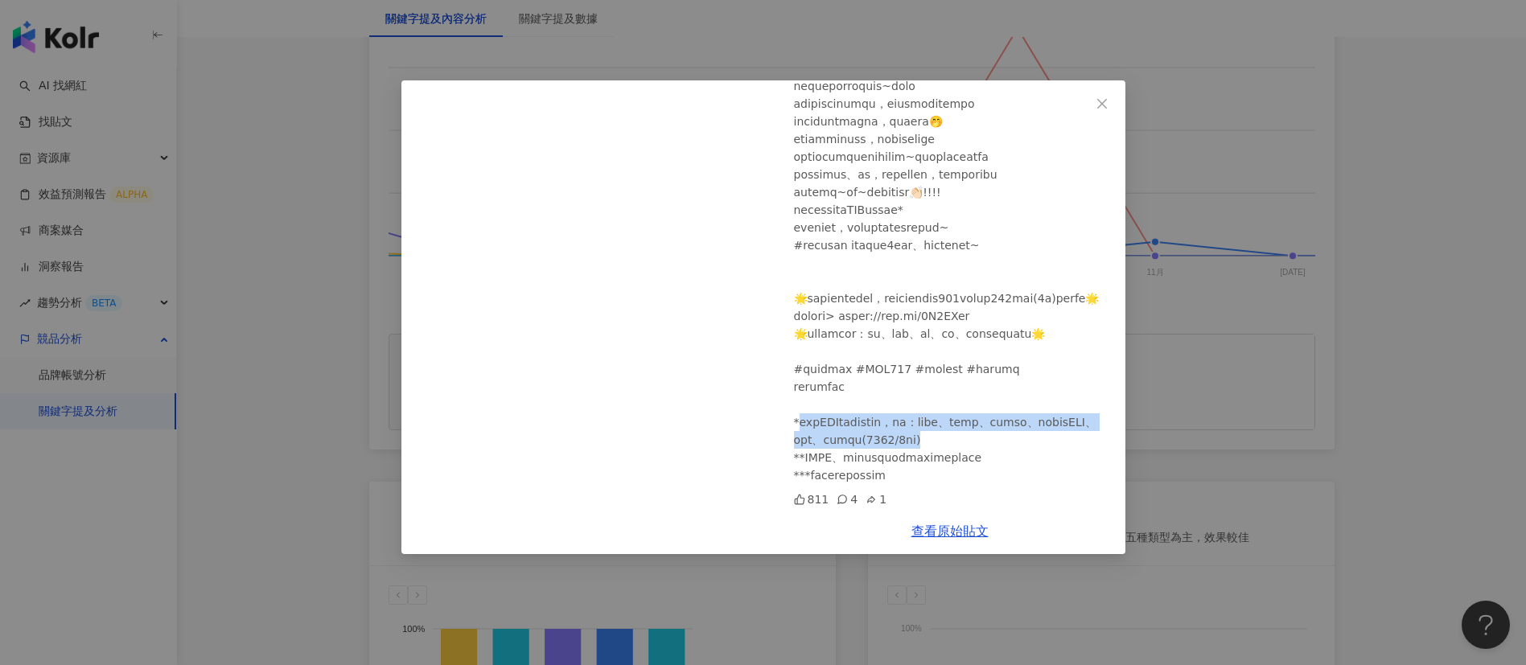
drag, startPoint x: 803, startPoint y: 396, endPoint x: 909, endPoint y: 447, distance: 118.0
click at [909, 447] on div at bounding box center [953, 77] width 319 height 814
drag, startPoint x: 884, startPoint y: 443, endPoint x: 852, endPoint y: 435, distance: 33.2
click at [852, 435] on div at bounding box center [953, 77] width 319 height 814
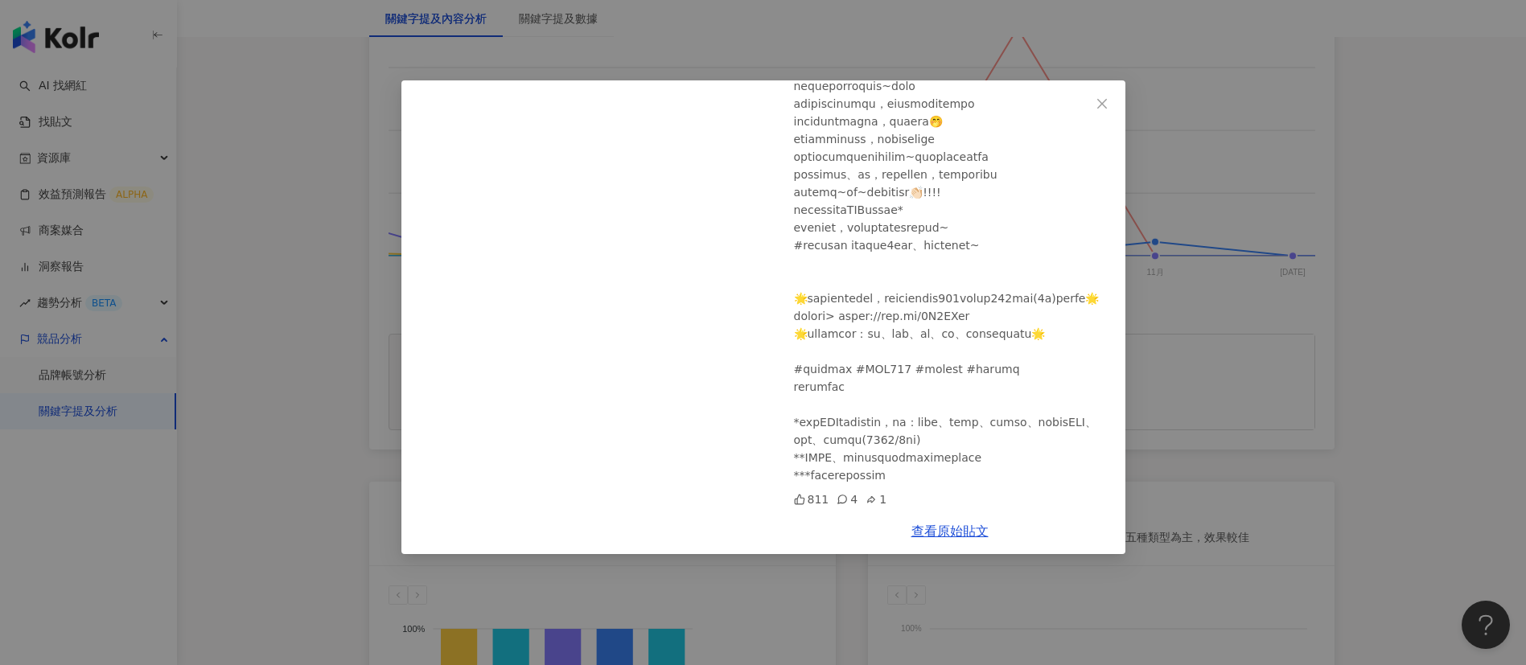
click at [844, 430] on div at bounding box center [953, 77] width 319 height 814
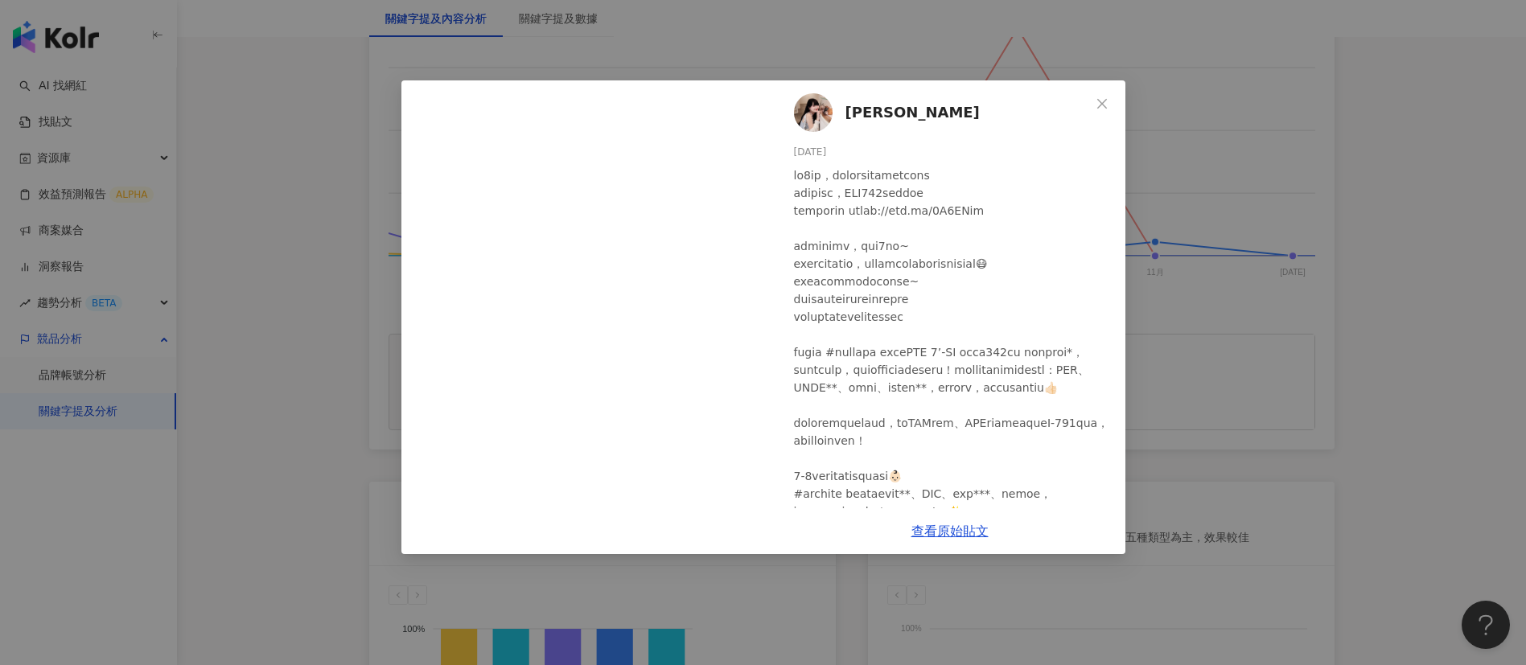
scroll to position [2, 0]
click at [952, 534] on link "查看原始貼文" at bounding box center [949, 531] width 77 height 15
click at [1177, 345] on div "[PERSON_NAME][DATE] 811 4 1 查看原始貼文" at bounding box center [763, 332] width 1526 height 665
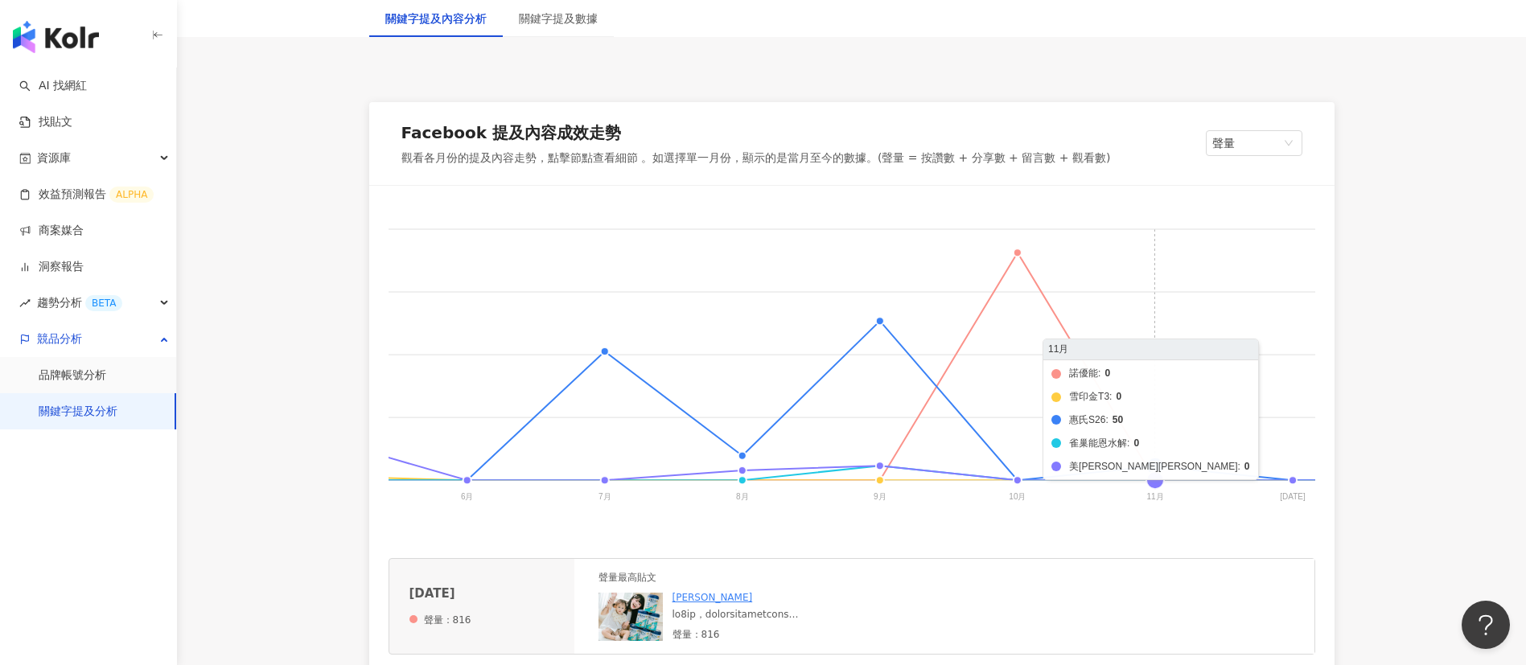
scroll to position [0, 927]
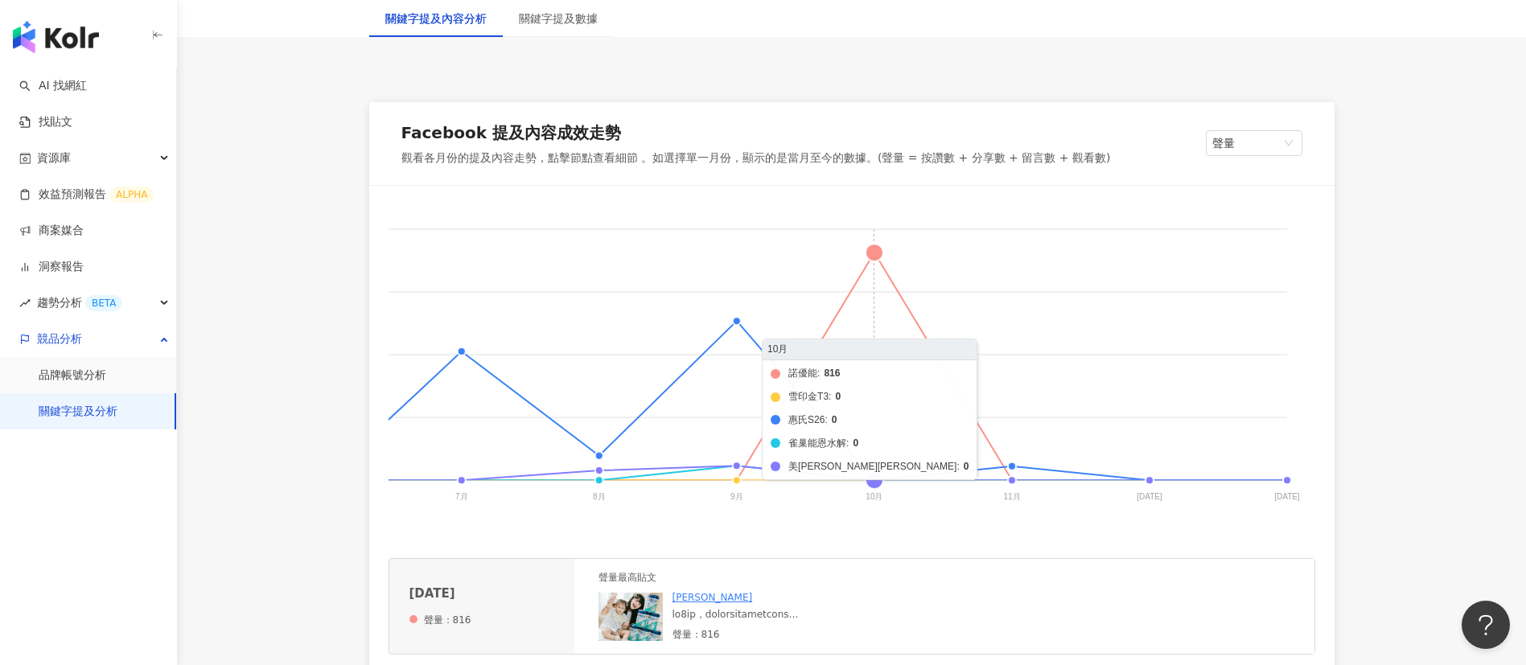
click at [871, 256] on foreignobject "諾優能 雪印金T3 惠氏S26 雀巢能恩水解 美[PERSON_NAME]純睿" at bounding box center [388, 366] width 1853 height 322
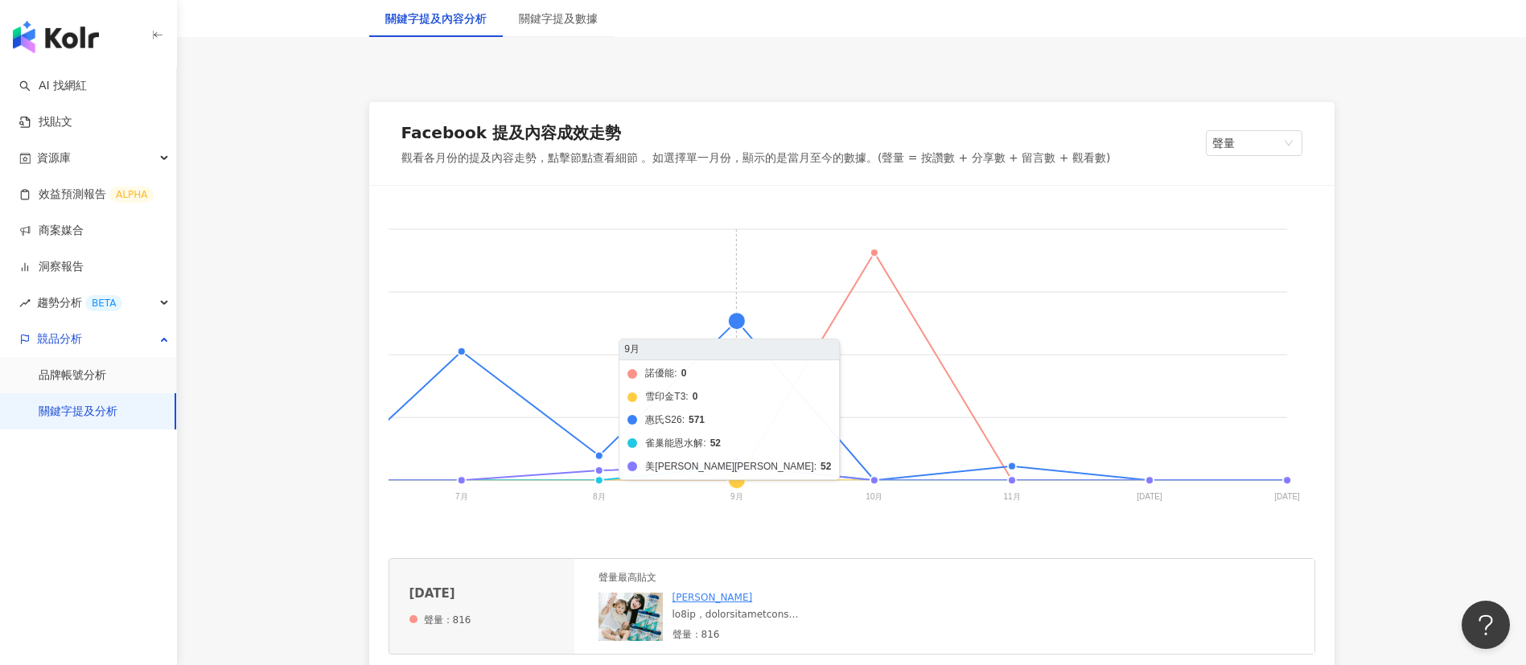
click at [736, 323] on foreignobject "諾優能 雪印金T3 惠氏S26 雀巢能恩水解 美[PERSON_NAME]純睿" at bounding box center [388, 366] width 1853 height 322
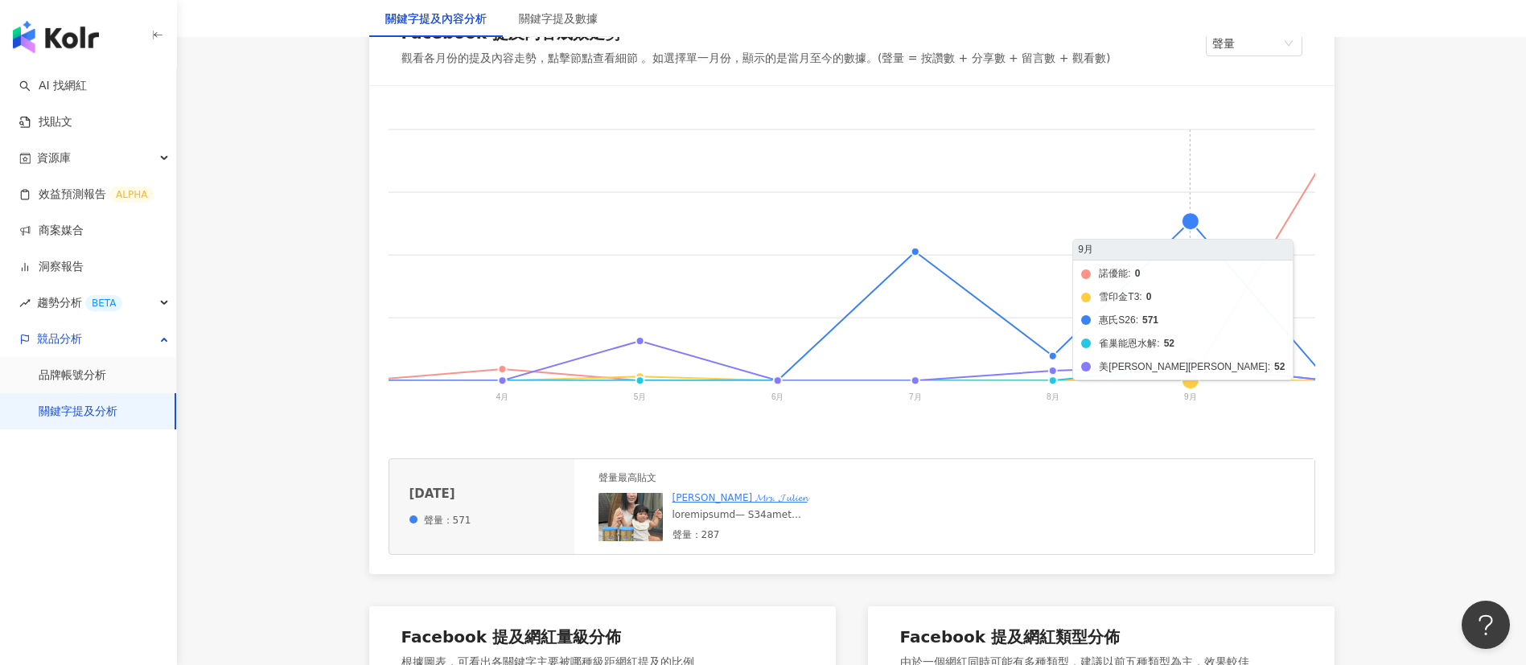
scroll to position [0, 730]
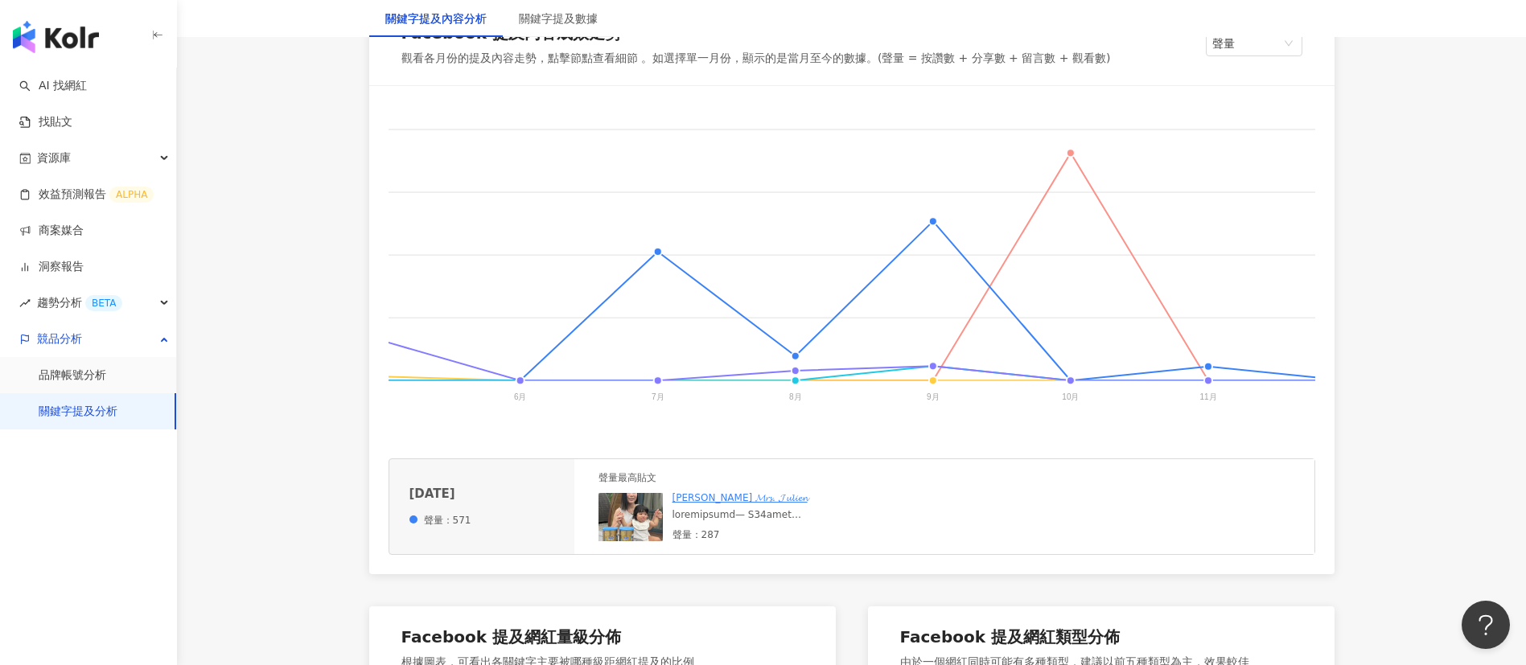
click at [834, 522] on div at bounding box center [753, 515] width 162 height 14
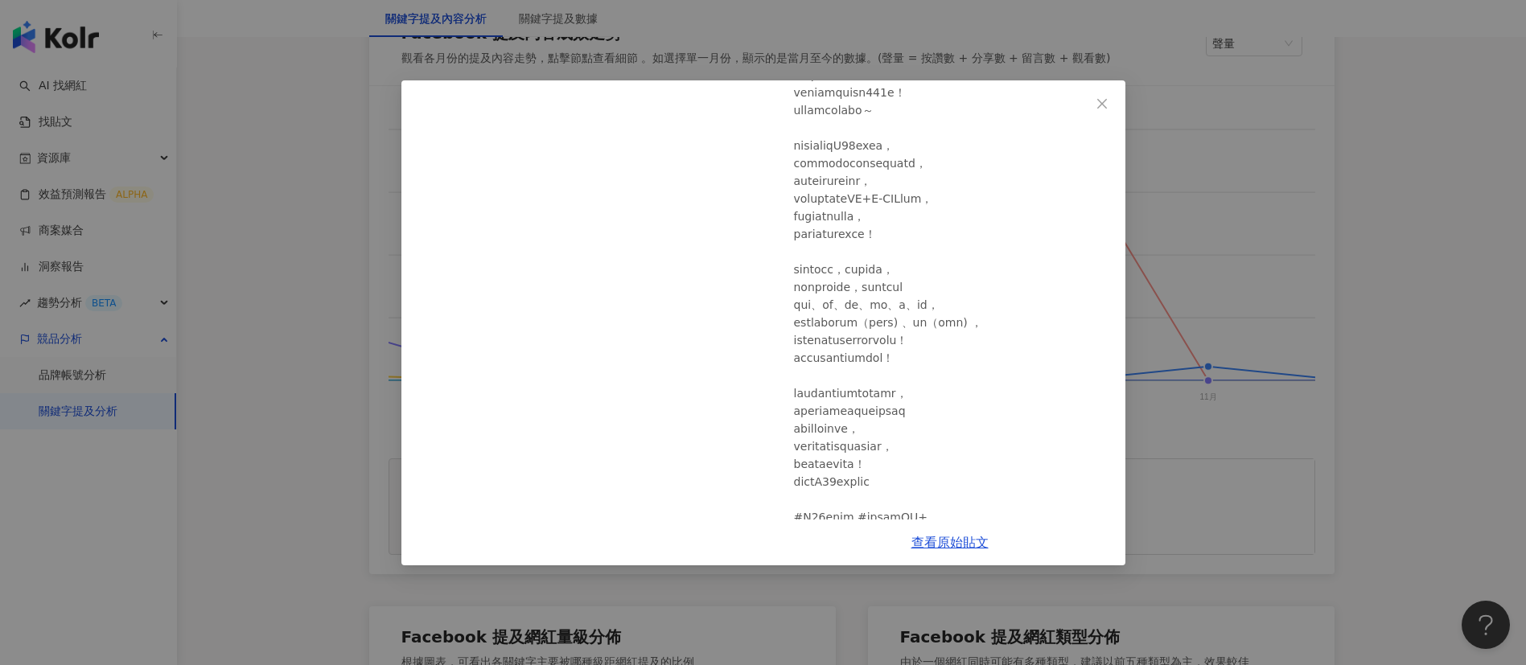
scroll to position [220, 0]
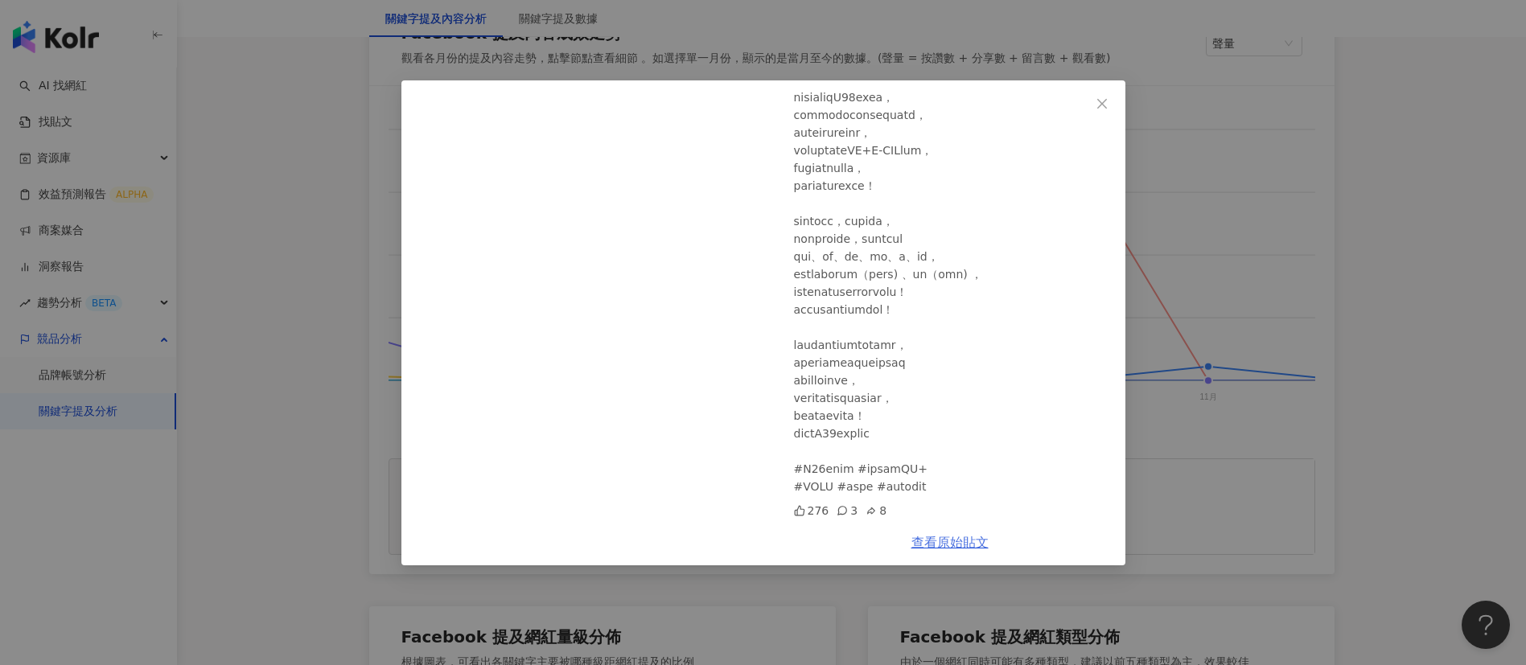
click at [925, 546] on link "查看原始貼文" at bounding box center [949, 542] width 77 height 15
click at [1239, 367] on div "[PERSON_NAME] 𝓜𝓻𝓼. 𝓙𝓾𝓵𝓲𝓮𝓷 [DATE] 276 3 8 查看原始貼文" at bounding box center [763, 332] width 1526 height 665
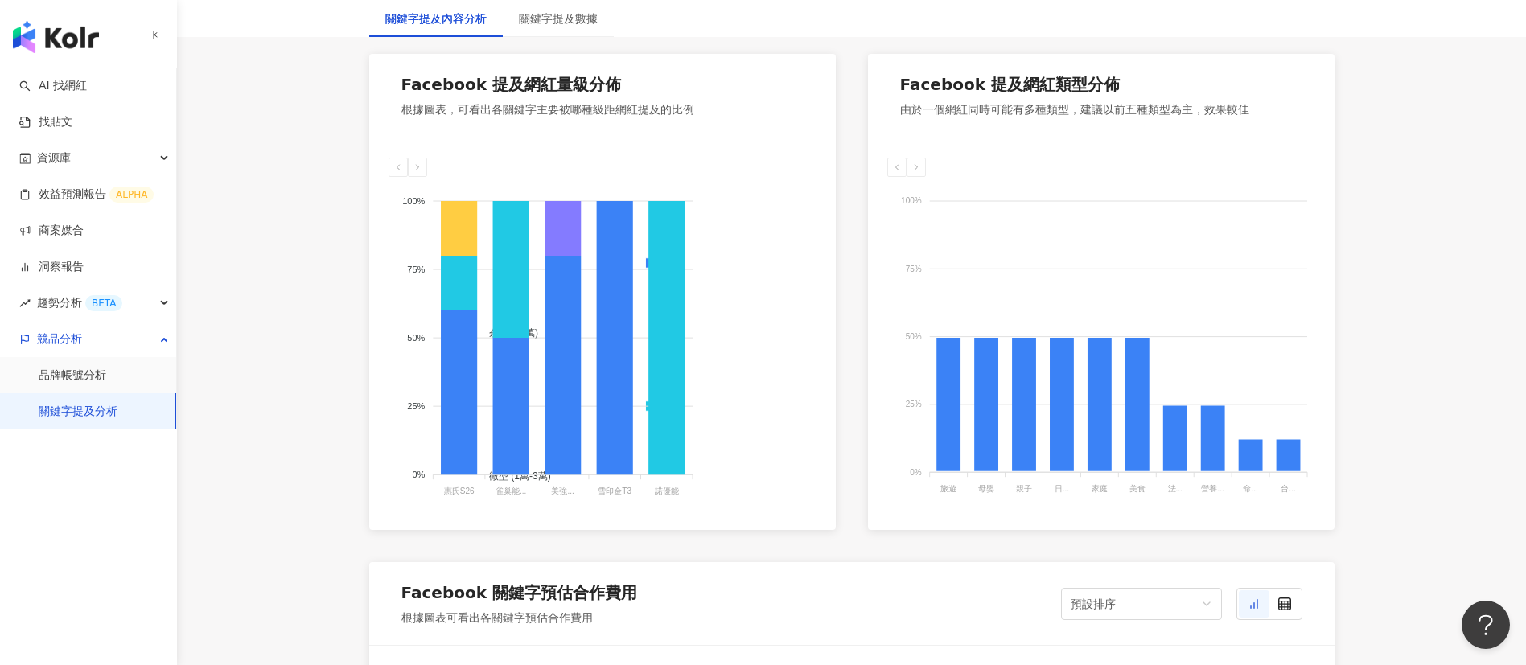
scroll to position [866, 0]
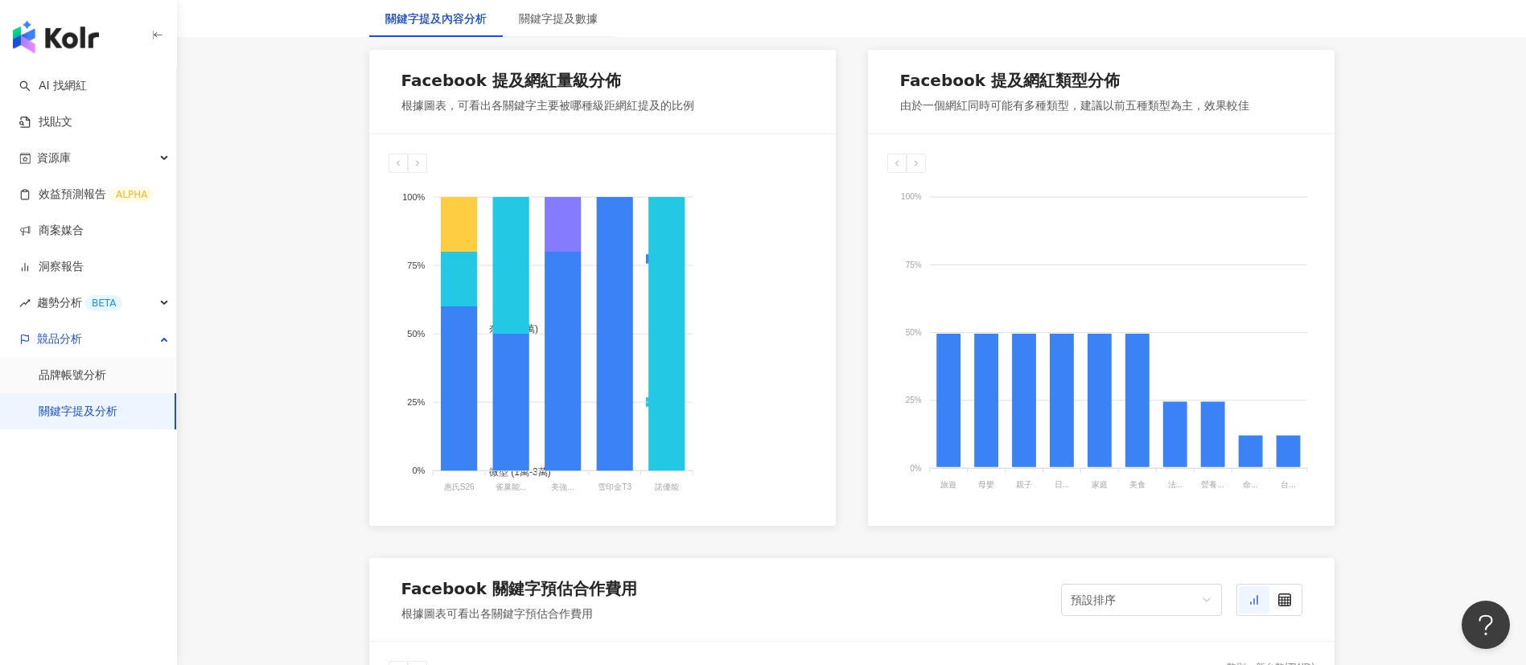
click at [747, 507] on div "奈米 (<1萬) 微型 (1萬-3萬) 小型 (3萬-5萬) 中小型 (5萬-10萬) 中型 (10萬-30萬) 中大型 (30萬-50萬) 大型 (50萬-…" at bounding box center [603, 340] width 428 height 334
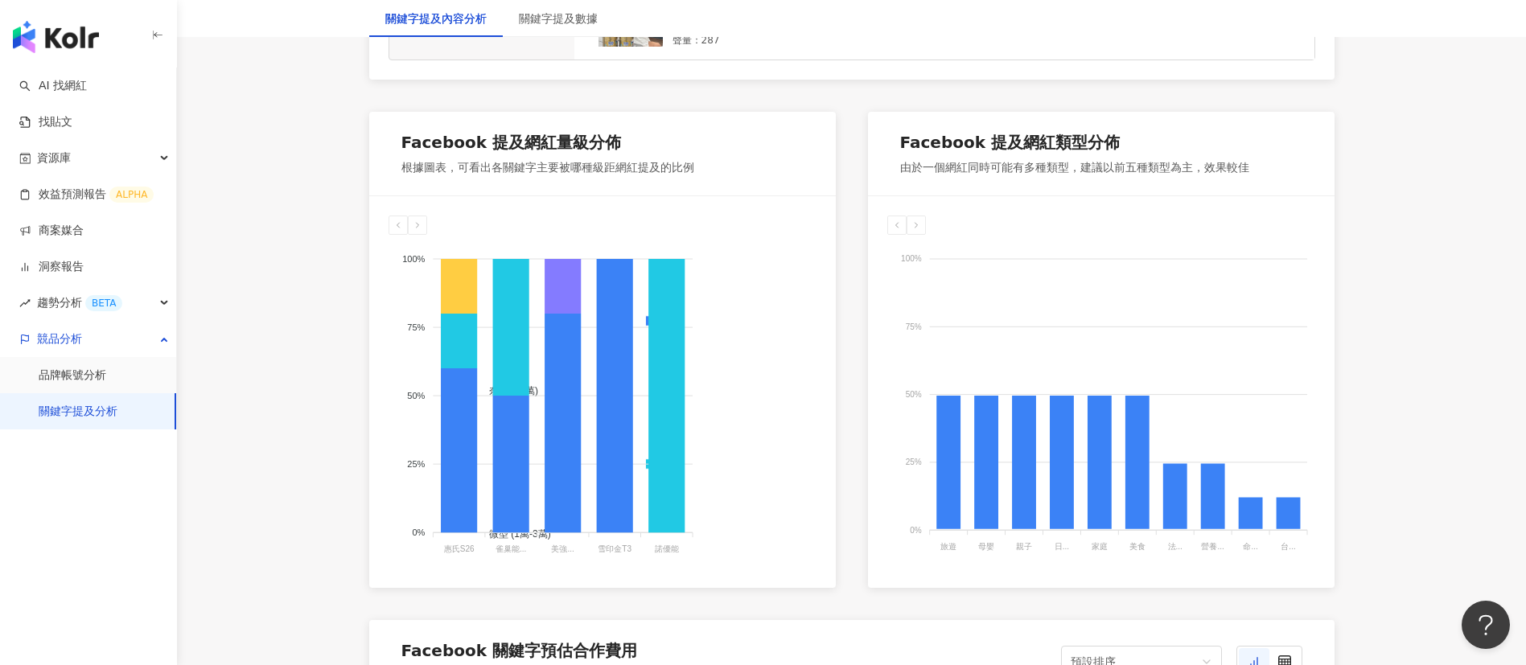
scroll to position [837, 0]
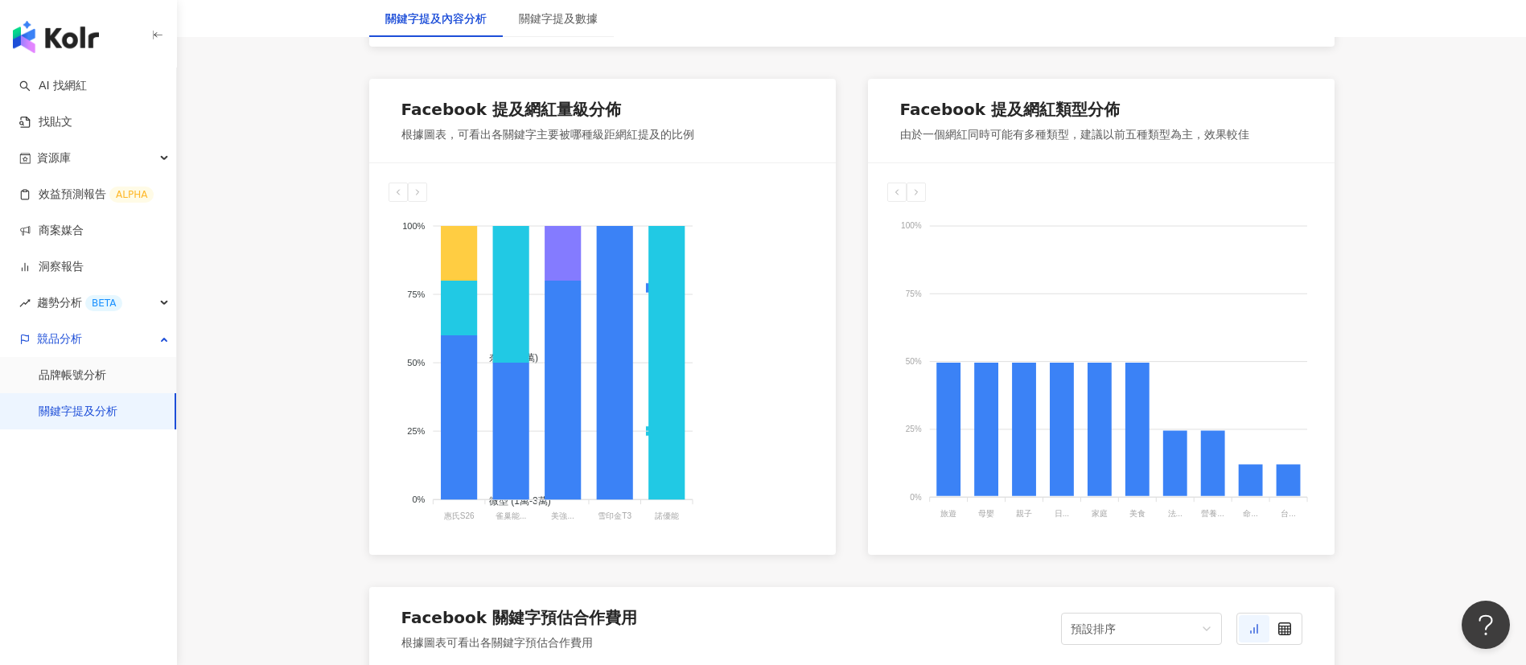
click at [800, 536] on div "奈米 (<1萬) 微型 (1萬-3萬) 小型 (3萬-5萬) 中小型 (5萬-10萬) 中型 (10萬-30萬) 中大型 (30萬-50萬) 大型 (50萬-…" at bounding box center [603, 369] width 428 height 334
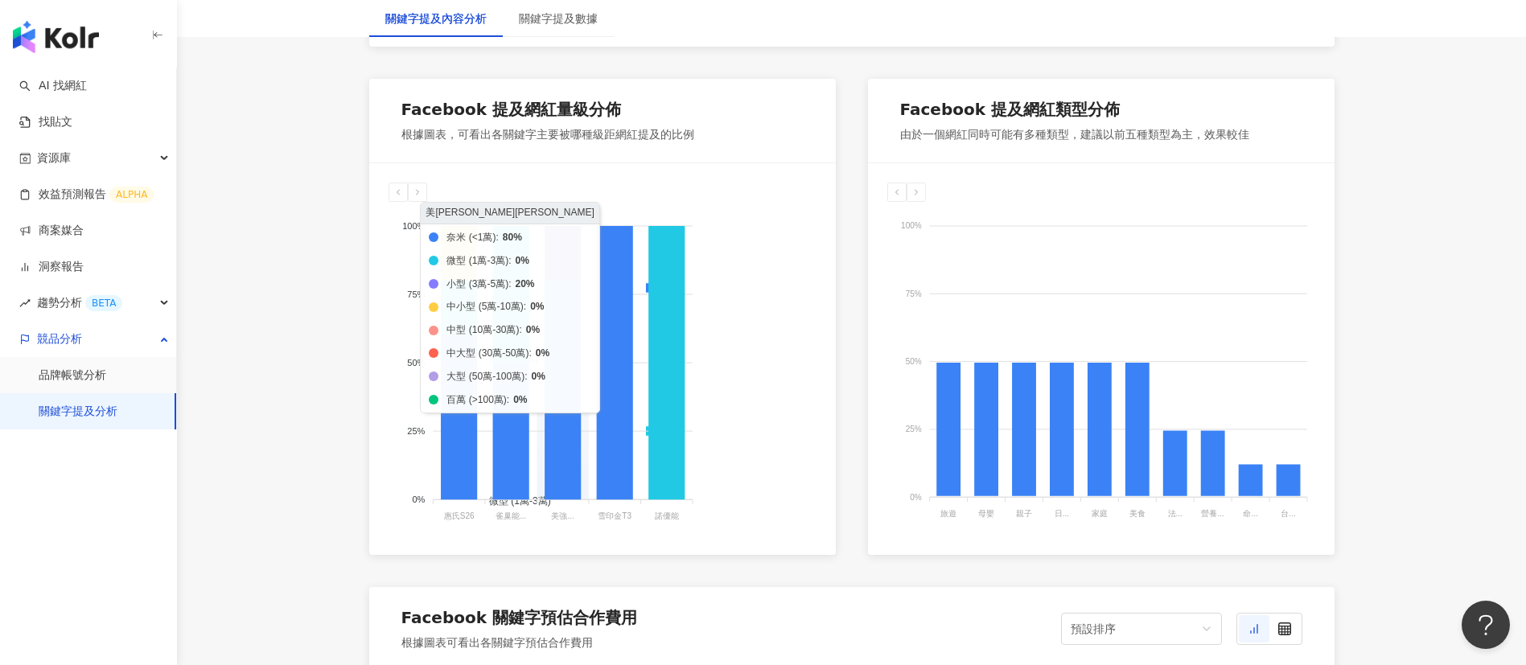
click at [554, 278] on icon at bounding box center [563, 253] width 36 height 55
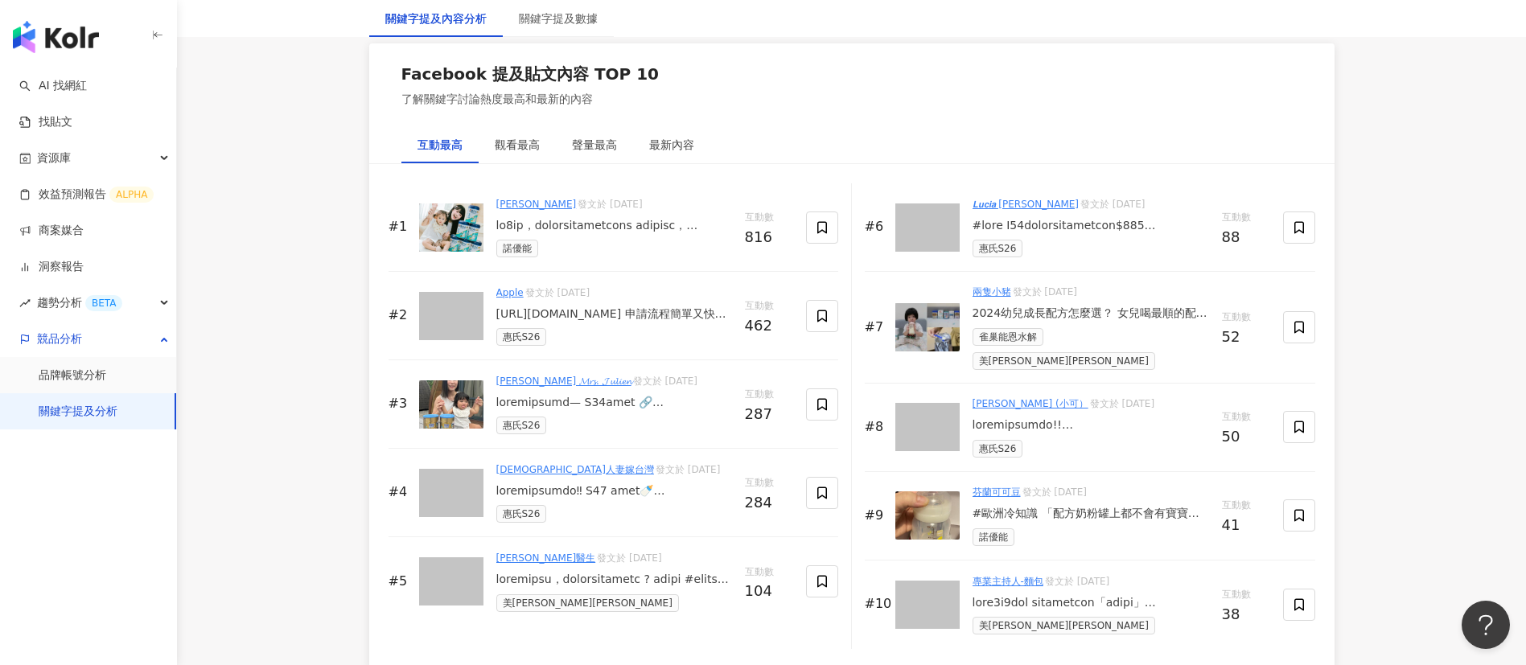
scroll to position [2442, 0]
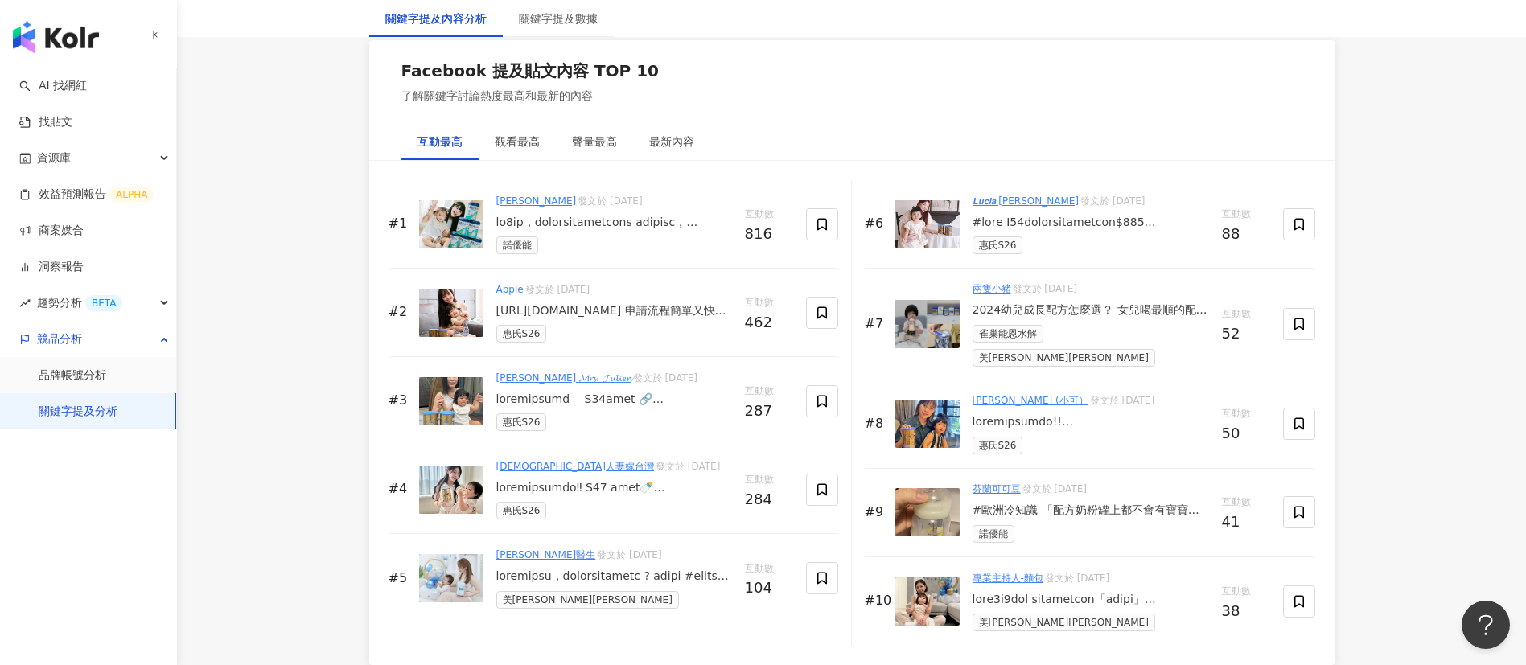
click at [820, 118] on div "Facebook 提及貼文內容 TOP 10 了解關鍵字討論熱度最高和最新的內容" at bounding box center [851, 82] width 965 height 84
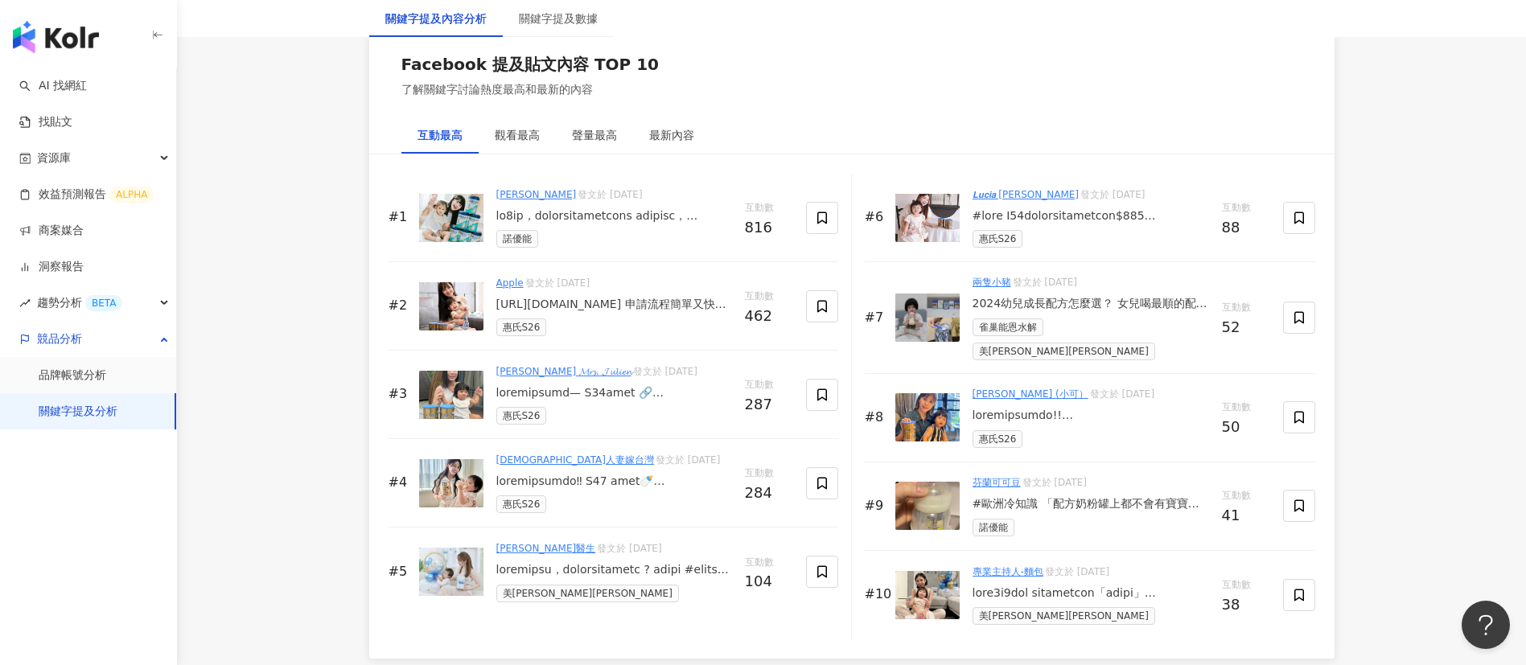
scroll to position [2453, 0]
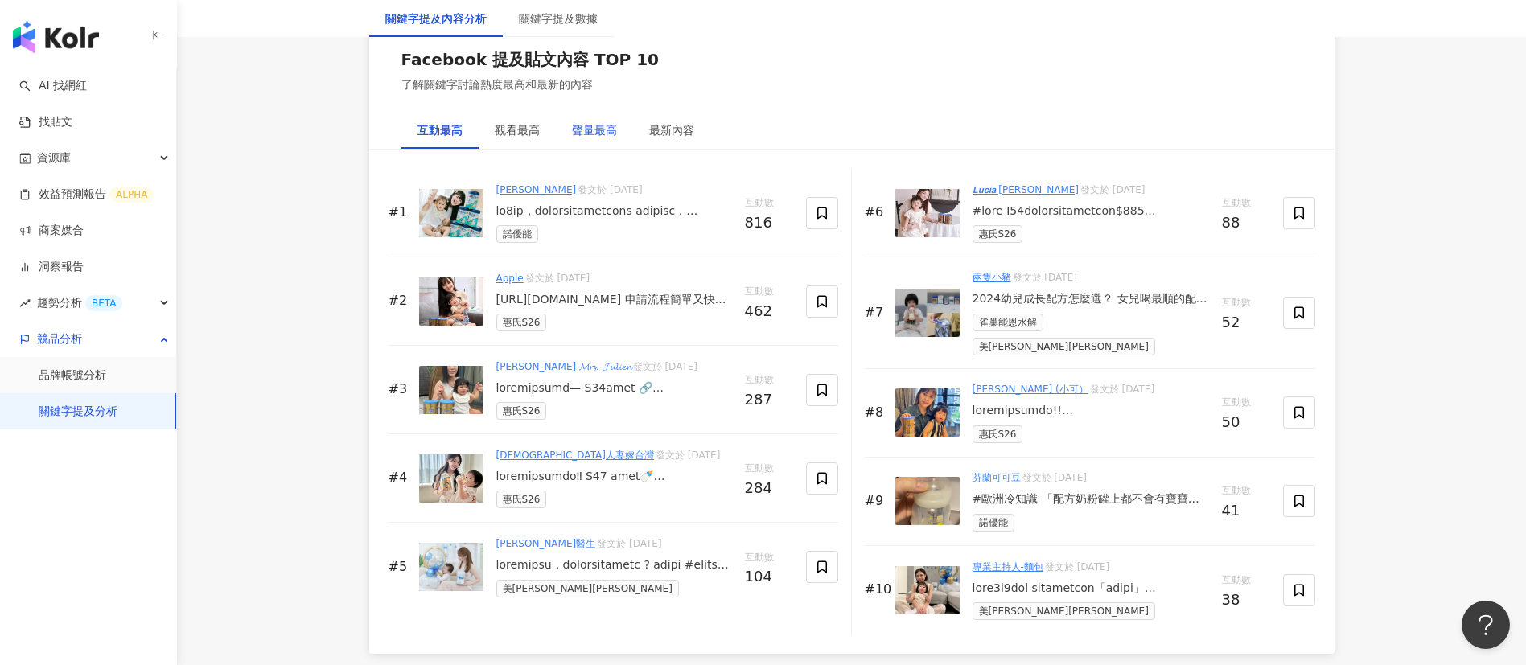
click at [573, 139] on div "聲量最高" at bounding box center [594, 130] width 45 height 18
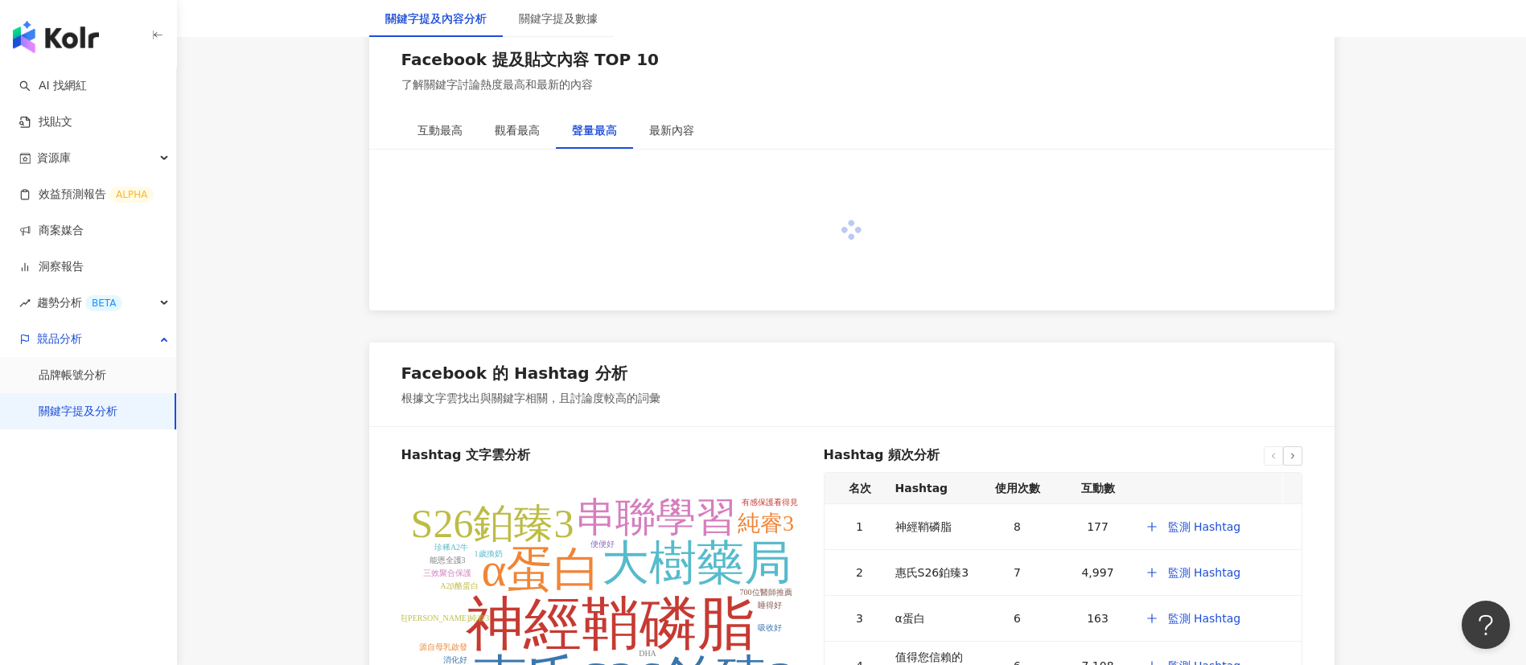
click at [689, 105] on div "Facebook 提及貼文內容 TOP 10 了解關鍵字討論熱度最高和最新的內容" at bounding box center [851, 71] width 965 height 84
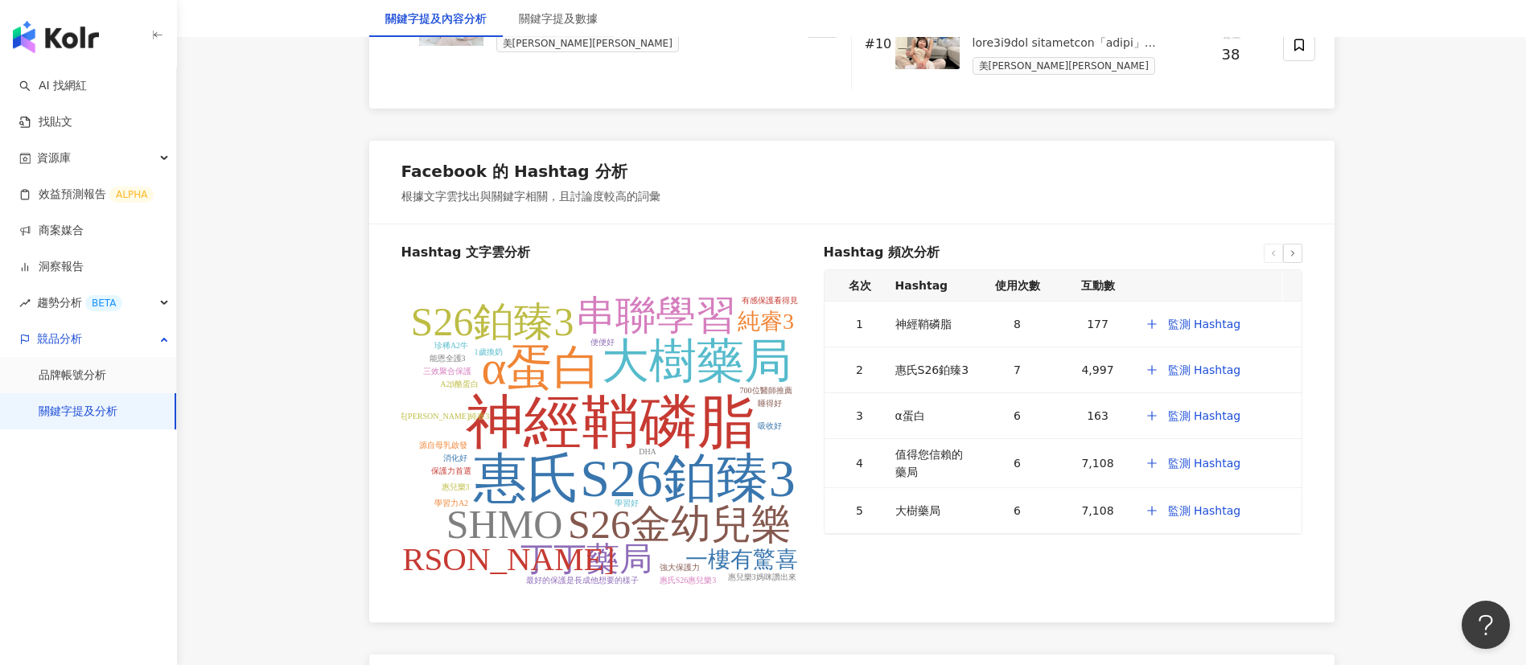
scroll to position [3002, 0]
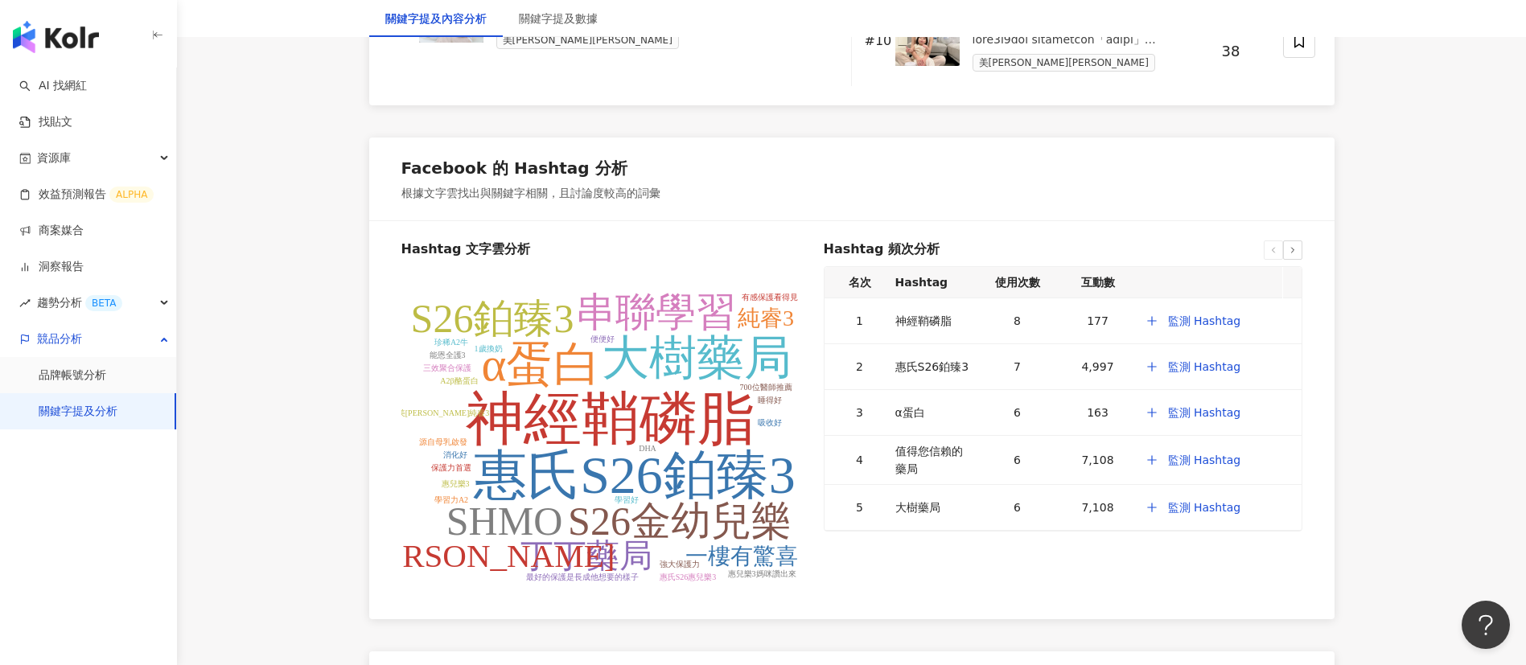
click at [739, 366] on tspan "大樹藥局" at bounding box center [697, 357] width 190 height 53
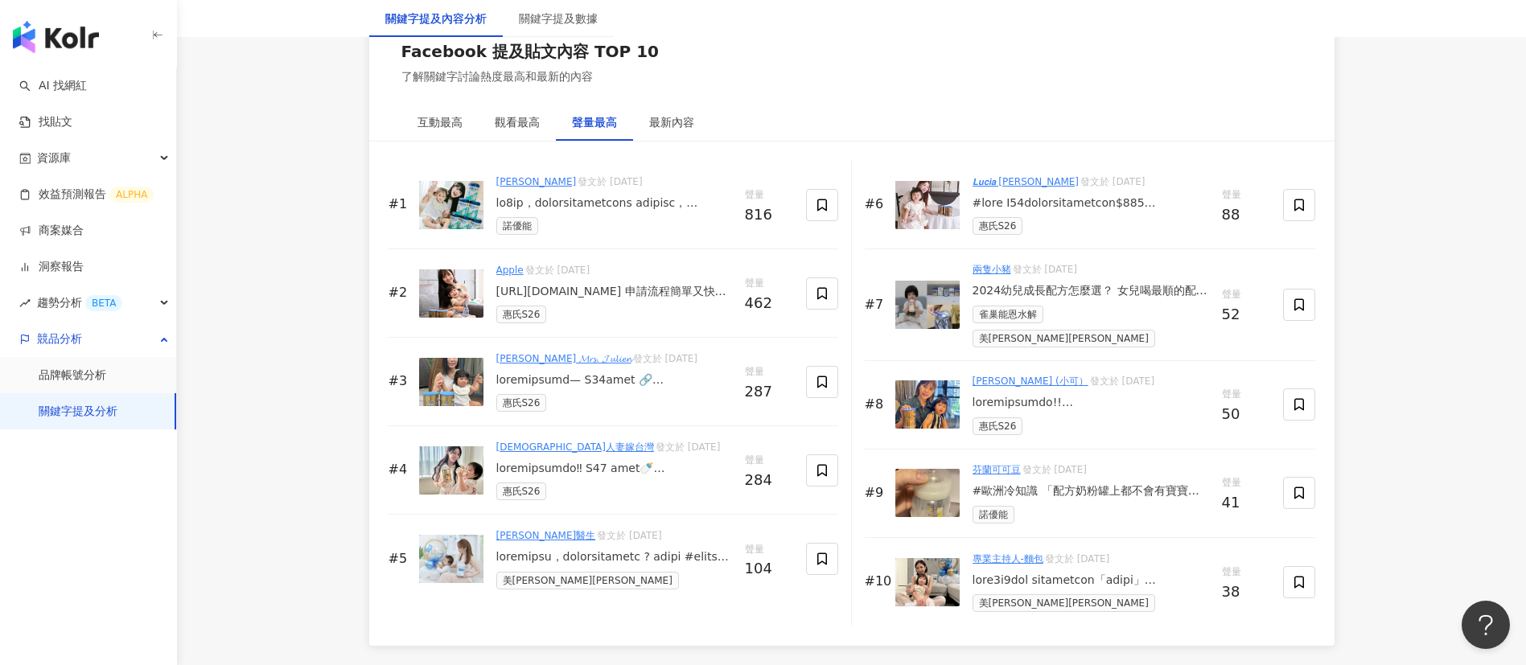
scroll to position [2463, 0]
click at [787, 103] on div "Facebook 提及貼文內容 TOP 10 了解關鍵字討論熱度最高和最新的內容" at bounding box center [851, 61] width 965 height 84
click at [605, 210] on div at bounding box center [614, 202] width 236 height 16
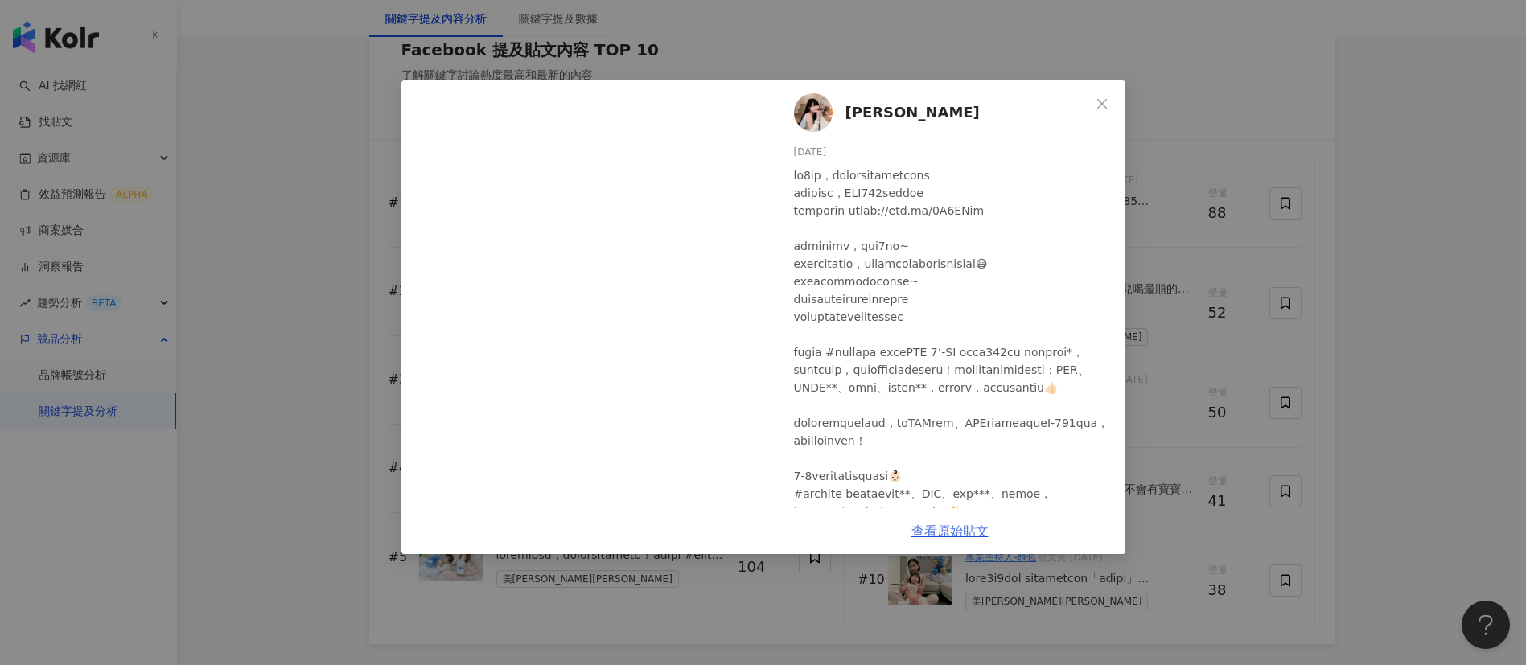
click at [940, 535] on link "查看原始貼文" at bounding box center [949, 531] width 77 height 15
click at [1178, 375] on div "[PERSON_NAME][DATE] 811 4 1 查看原始貼文" at bounding box center [763, 332] width 1526 height 665
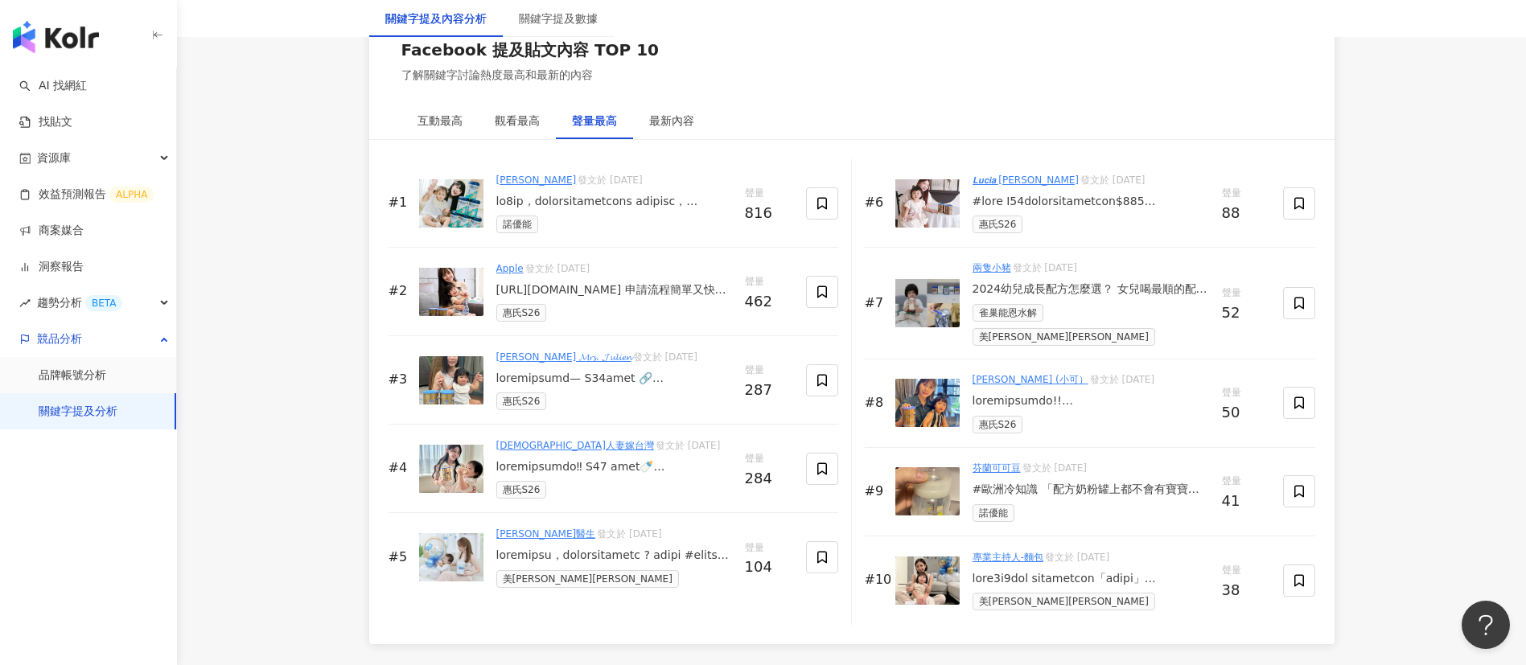
click at [578, 298] on div "[URL][DOMAIN_NAME] 申請流程簡單又快速！S26金幼兒樂首次試用優惠價只要150元唷！ 雀巢惠氏s26 金幼兒樂贊助 小孩真的長好快～ 轉眼間…" at bounding box center [614, 290] width 236 height 16
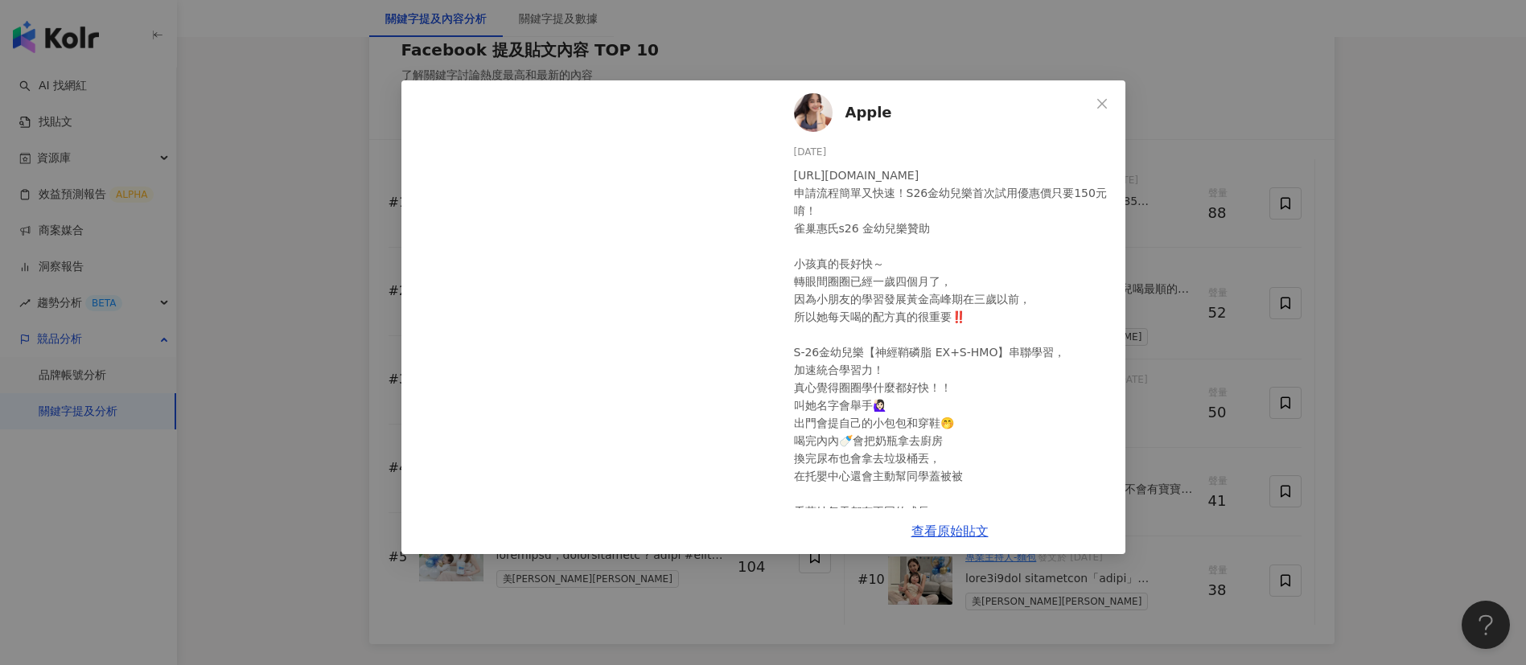
scroll to position [178, 0]
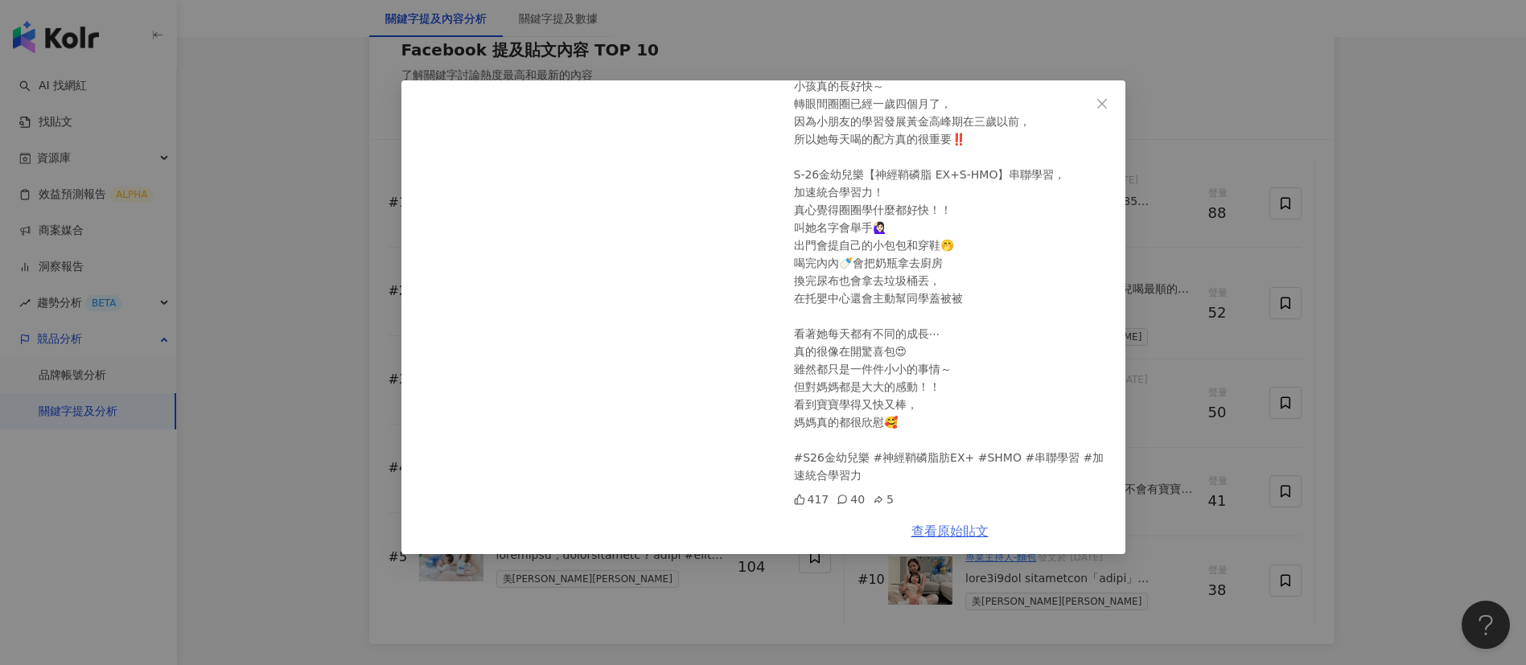
click at [942, 532] on link "查看原始貼文" at bounding box center [949, 531] width 77 height 15
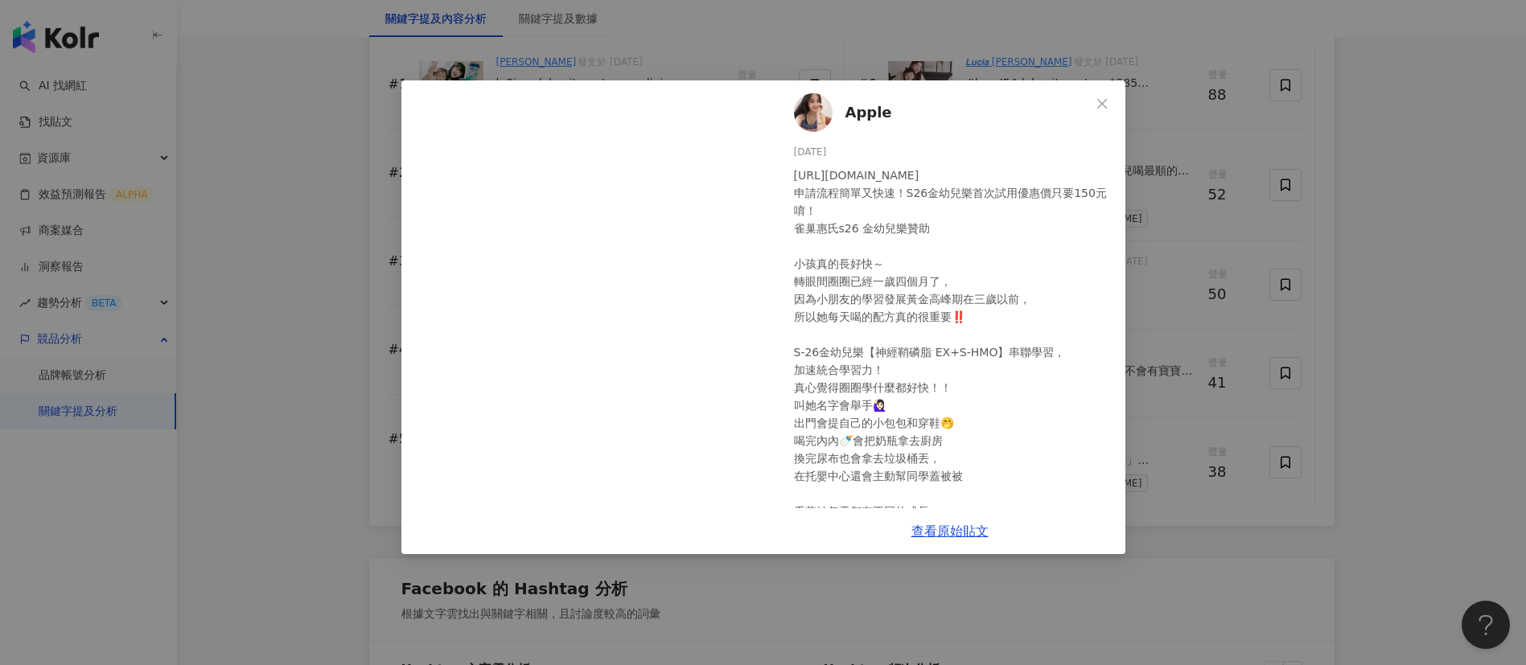
scroll to position [2, 0]
drag, startPoint x: 915, startPoint y: 175, endPoint x: 788, endPoint y: 174, distance: 126.3
click at [788, 174] on div "Apple [DATE] [URL][DOMAIN_NAME] 申請流程簡單又快速！S26金幼兒樂首次試用優惠價只要150元唷！ 雀巢惠氏s26 金幼兒樂贊助…" at bounding box center [950, 294] width 351 height 428
copy div "[URL][DOMAIN_NAME]"
click at [290, 394] on div "Apple [DATE] [URL][DOMAIN_NAME] 申請流程簡單又快速！S26金幼兒樂首次試用優惠價只要150元唷！ 雀巢惠氏s26 金幼兒樂贊助…" at bounding box center [763, 332] width 1526 height 665
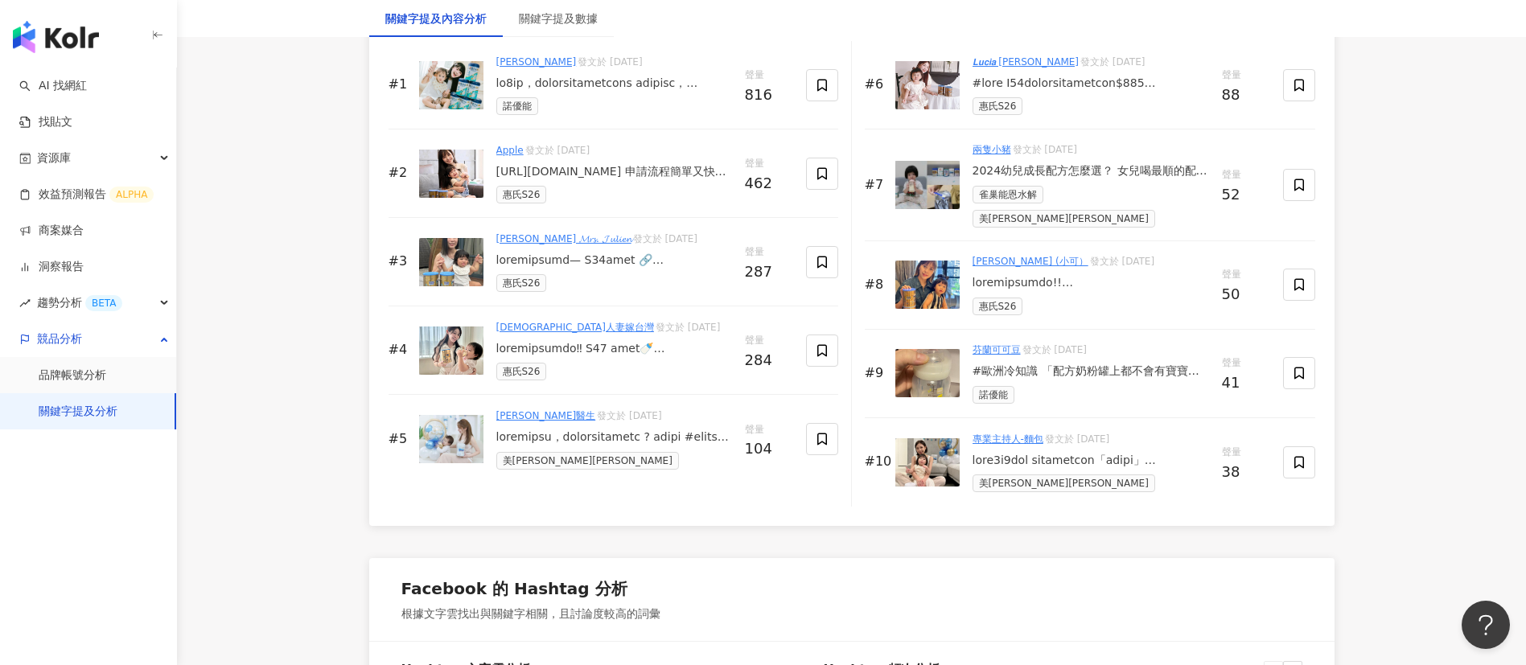
click at [611, 269] on div at bounding box center [614, 261] width 236 height 16
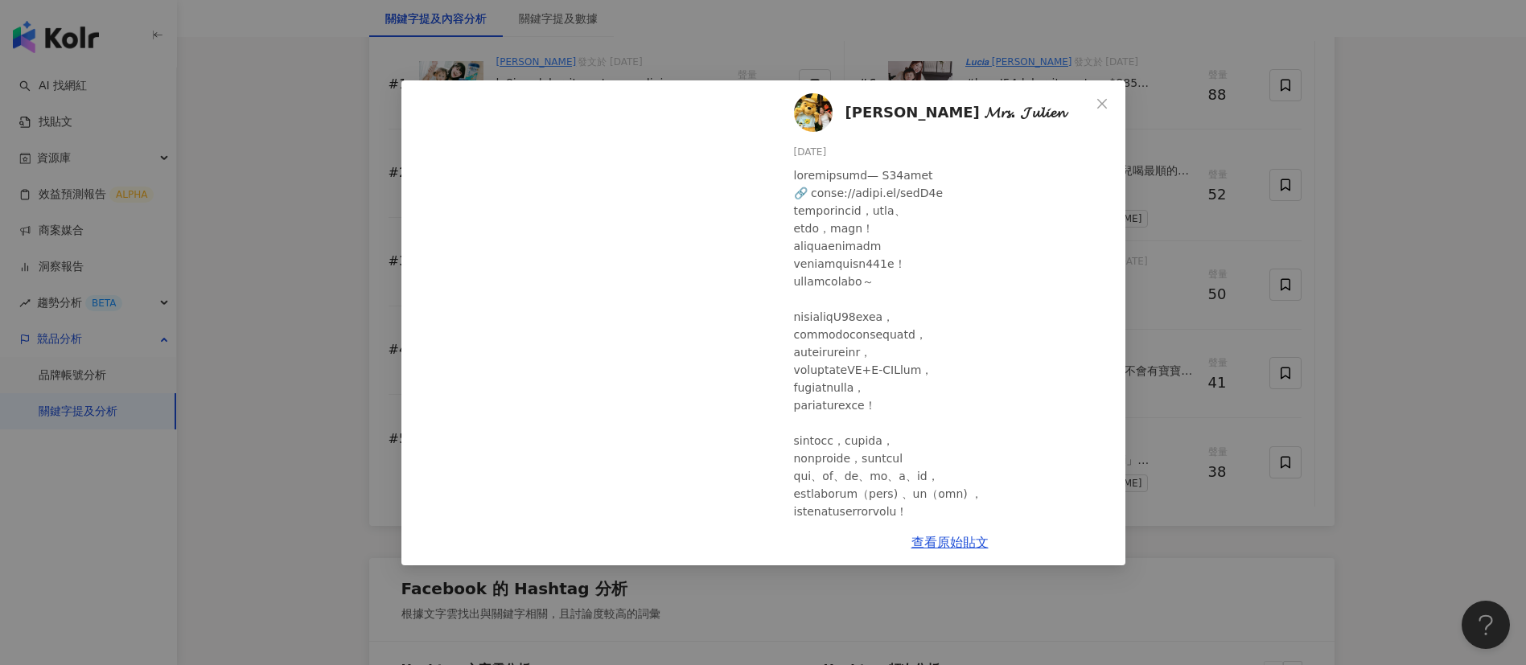
scroll to position [220, 0]
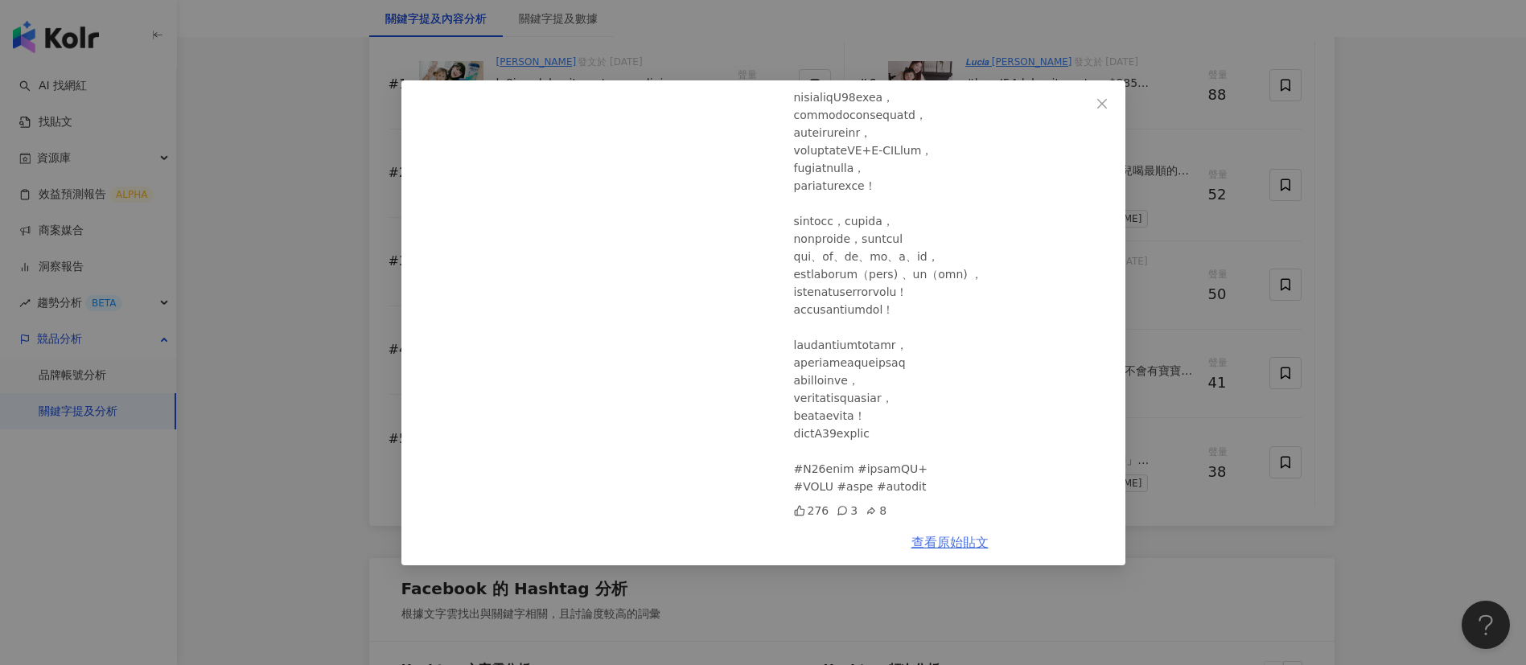
click at [936, 545] on link "查看原始貼文" at bounding box center [949, 542] width 77 height 15
click at [265, 418] on div "[PERSON_NAME] 𝓜𝓻𝓼. 𝓙𝓾𝓵𝓲𝓮𝓷 [DATE] 276 3 8 查看原始貼文" at bounding box center [763, 332] width 1526 height 665
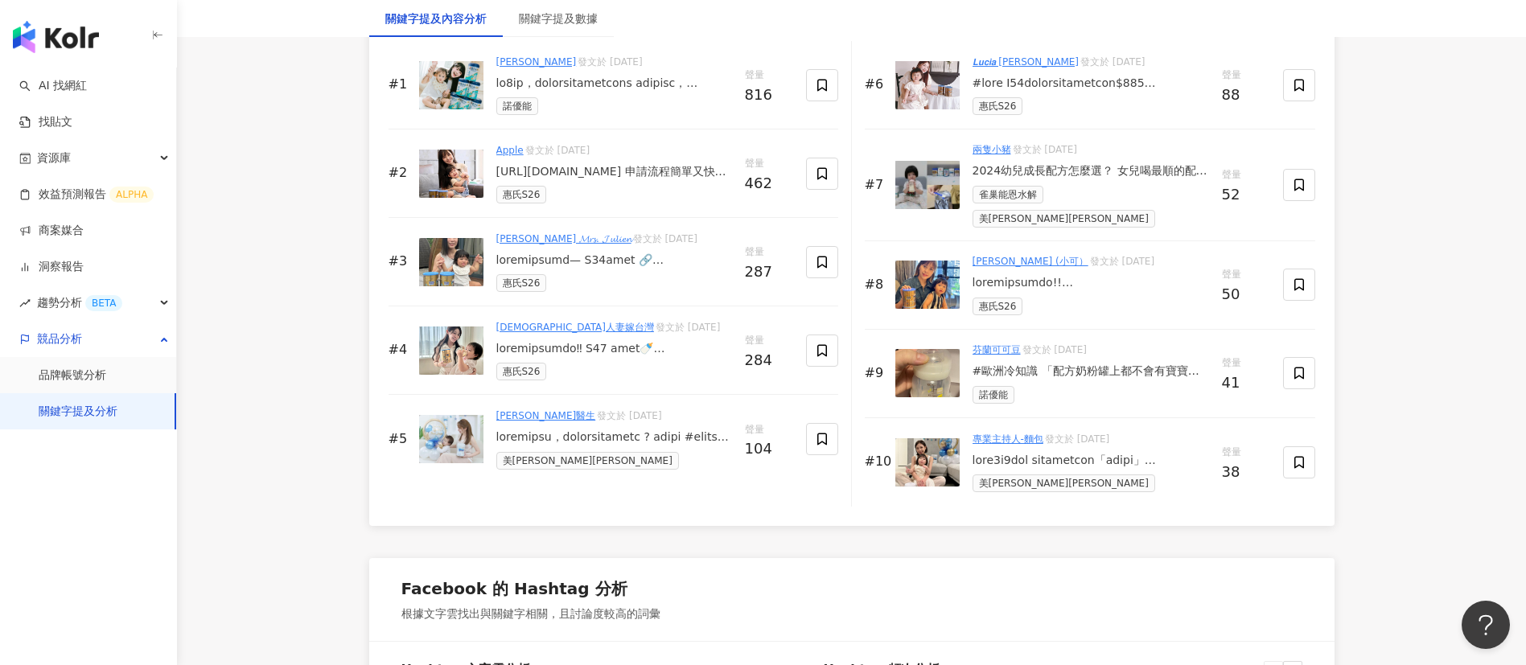
click at [644, 357] on div at bounding box center [614, 349] width 236 height 16
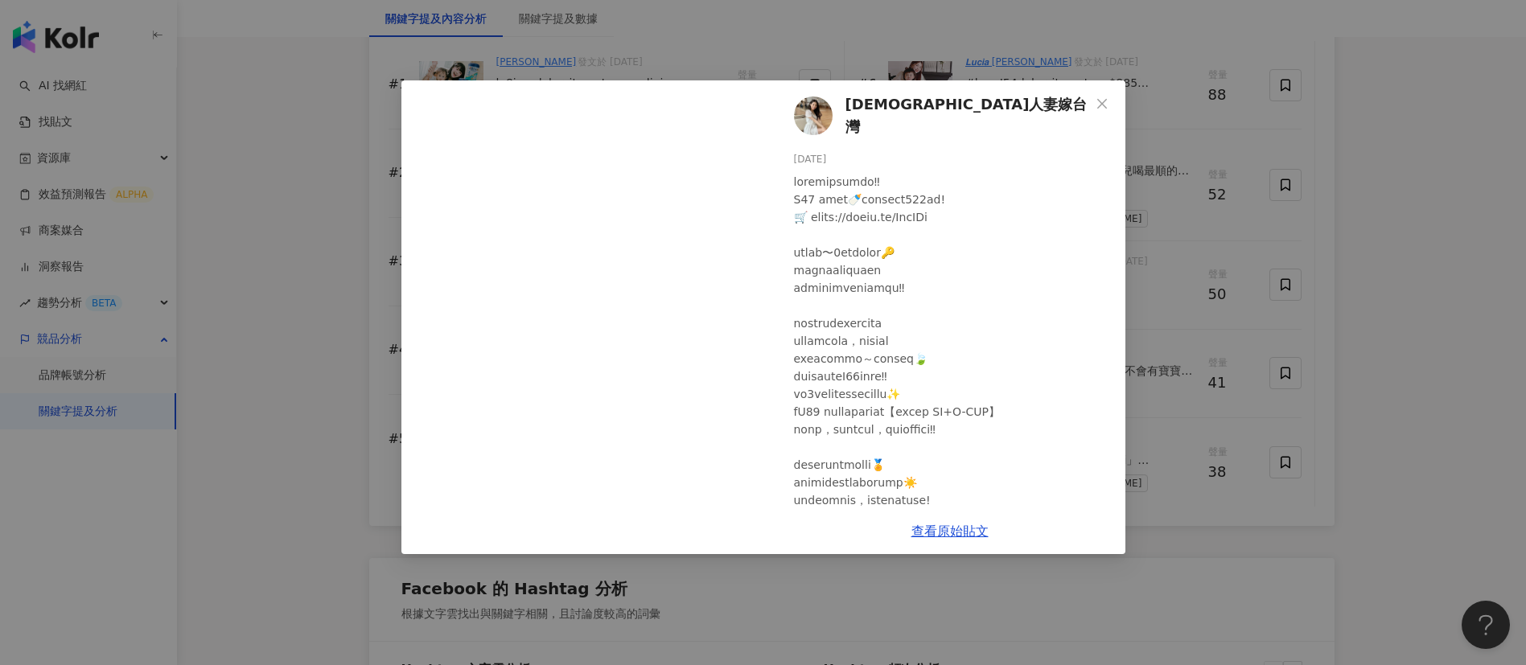
scroll to position [231, 0]
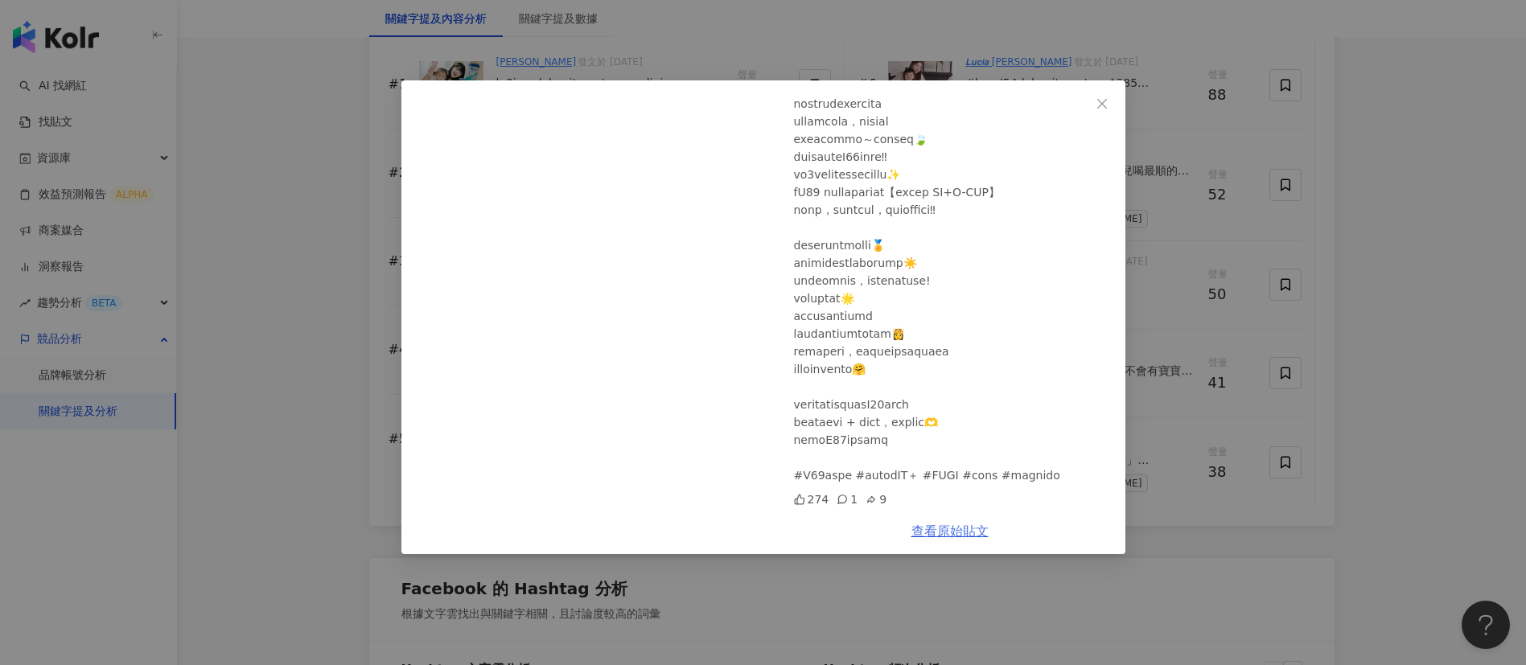
click at [973, 524] on link "查看原始貼文" at bounding box center [949, 531] width 77 height 15
click at [1210, 409] on div "[DEMOGRAPHIC_DATA]嫁台灣 [DATE] 274 1 9 查看原始貼文" at bounding box center [763, 332] width 1526 height 665
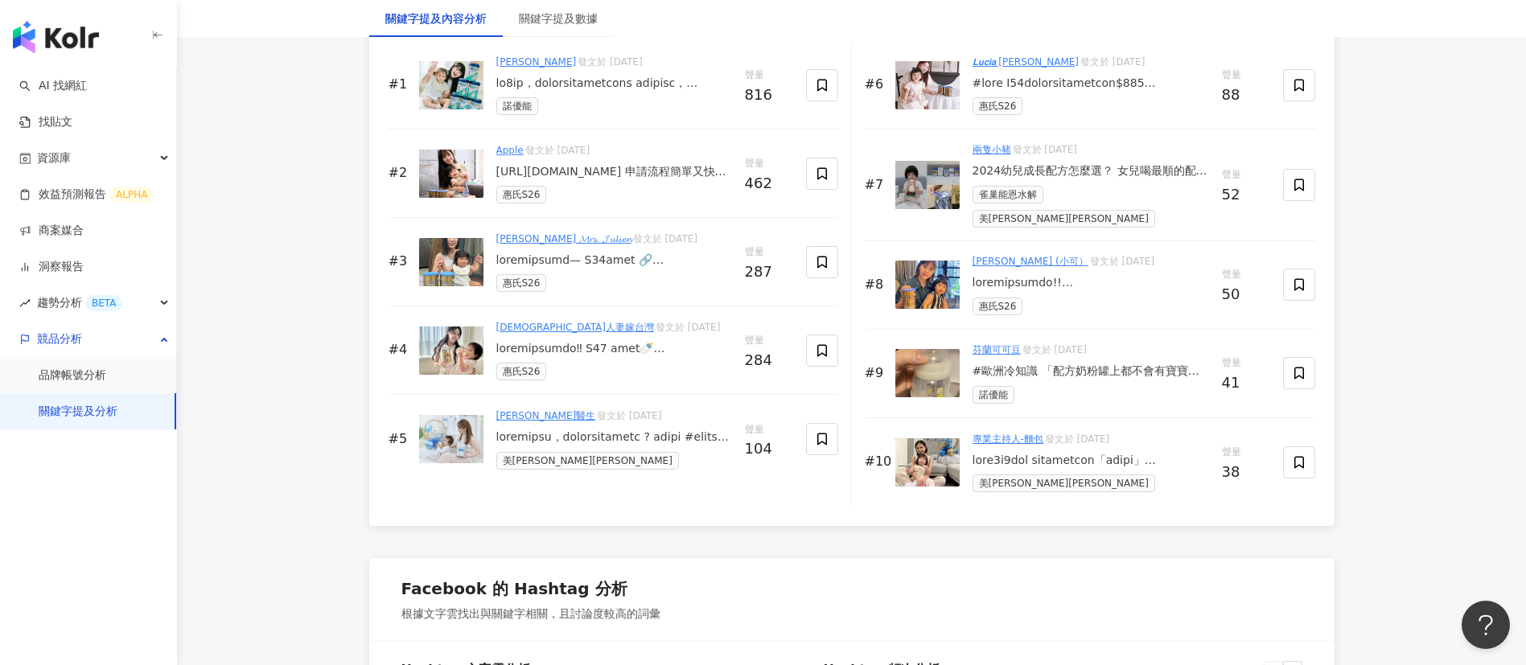
click at [638, 446] on div at bounding box center [614, 438] width 236 height 16
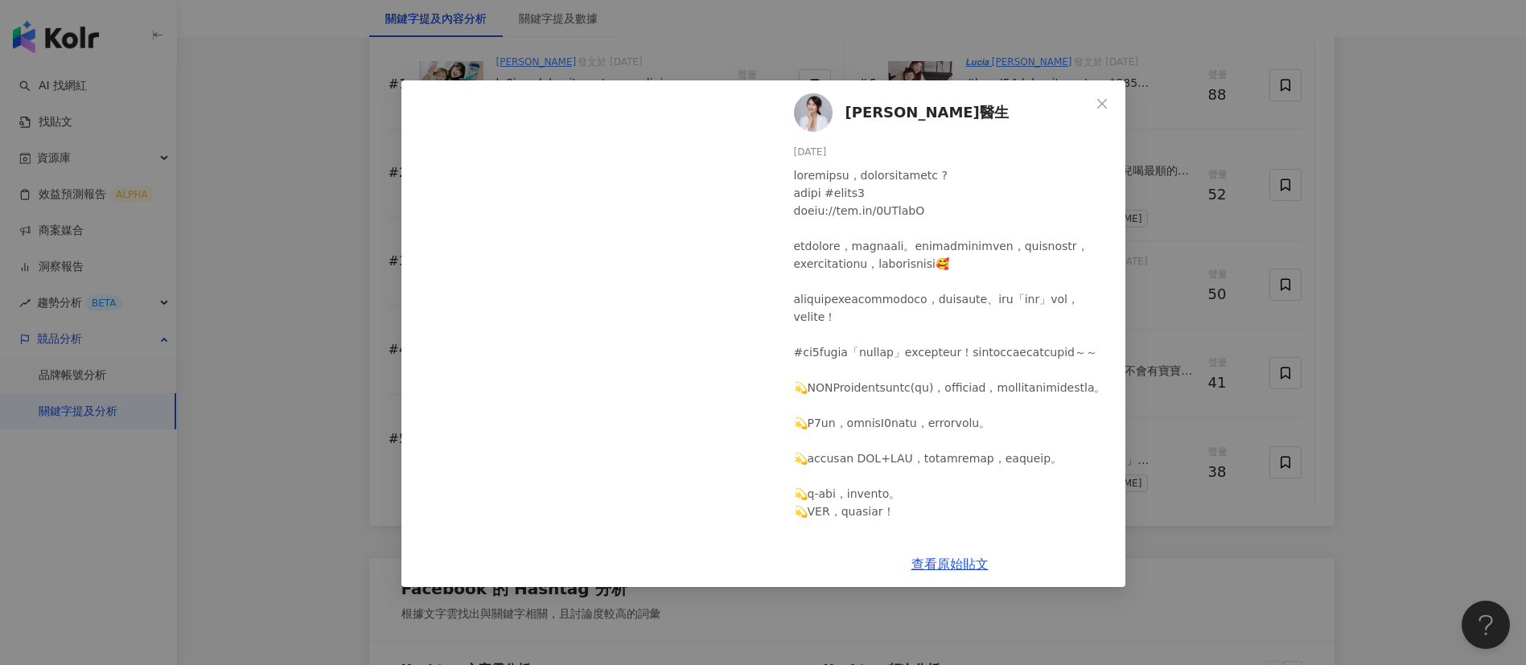
scroll to position [516, 0]
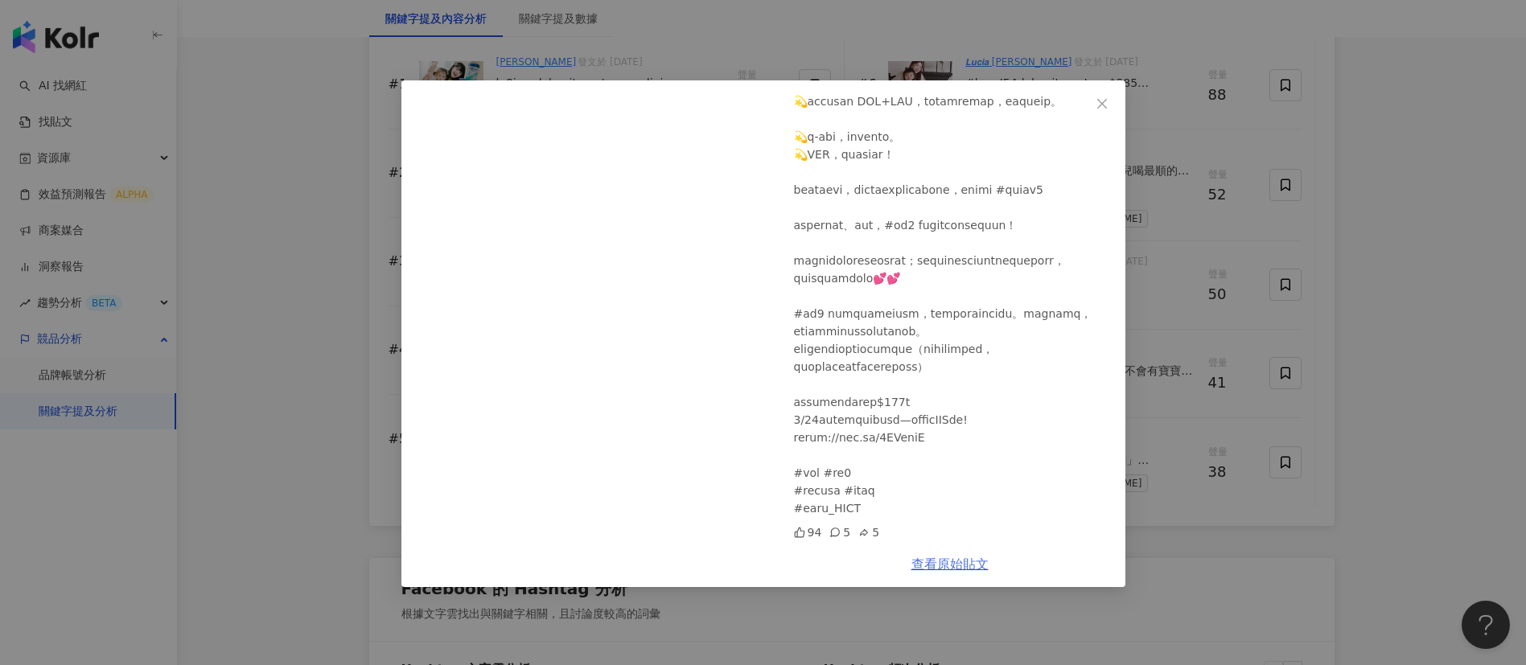
click at [948, 572] on link "查看原始貼文" at bounding box center [949, 564] width 77 height 15
click at [1187, 306] on div "[PERSON_NAME]醫生 [DATE] 94 5 5 查看原始貼文" at bounding box center [763, 332] width 1526 height 665
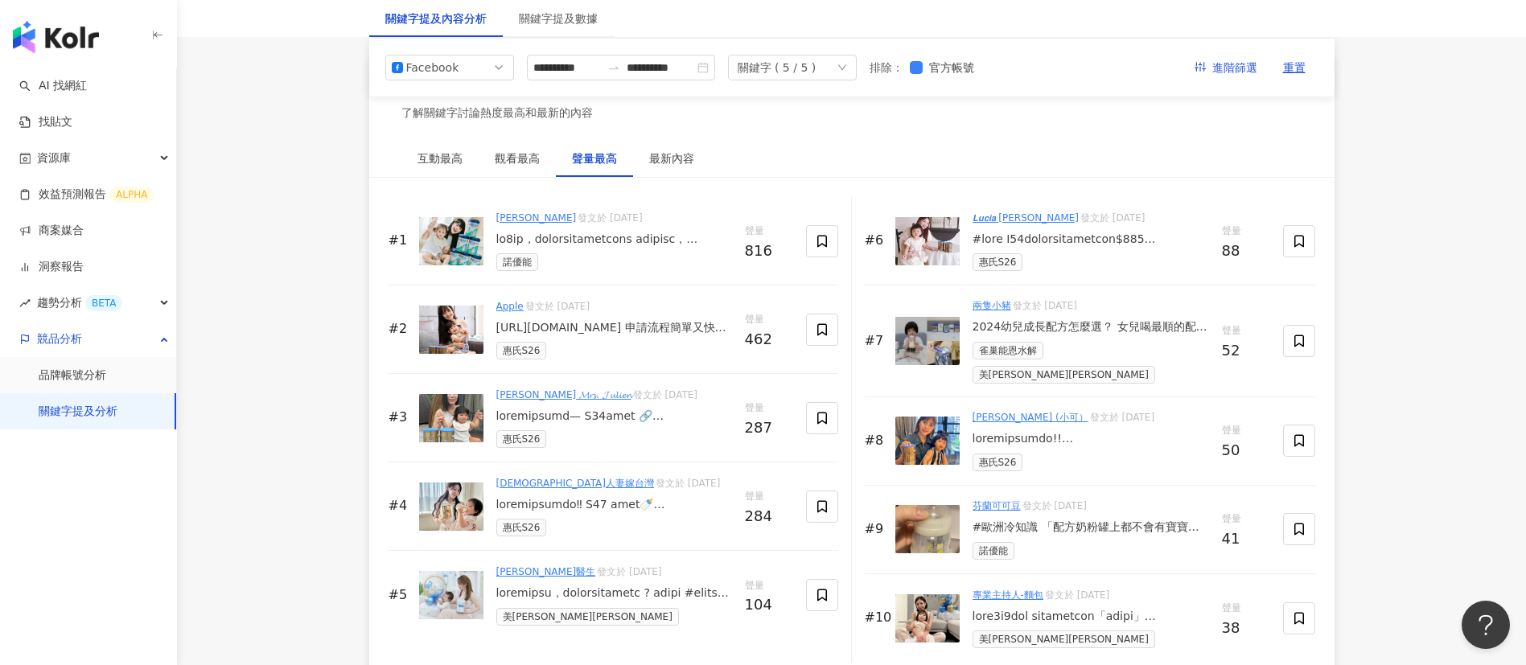
scroll to position [2425, 0]
click at [1096, 249] on div at bounding box center [1091, 240] width 237 height 16
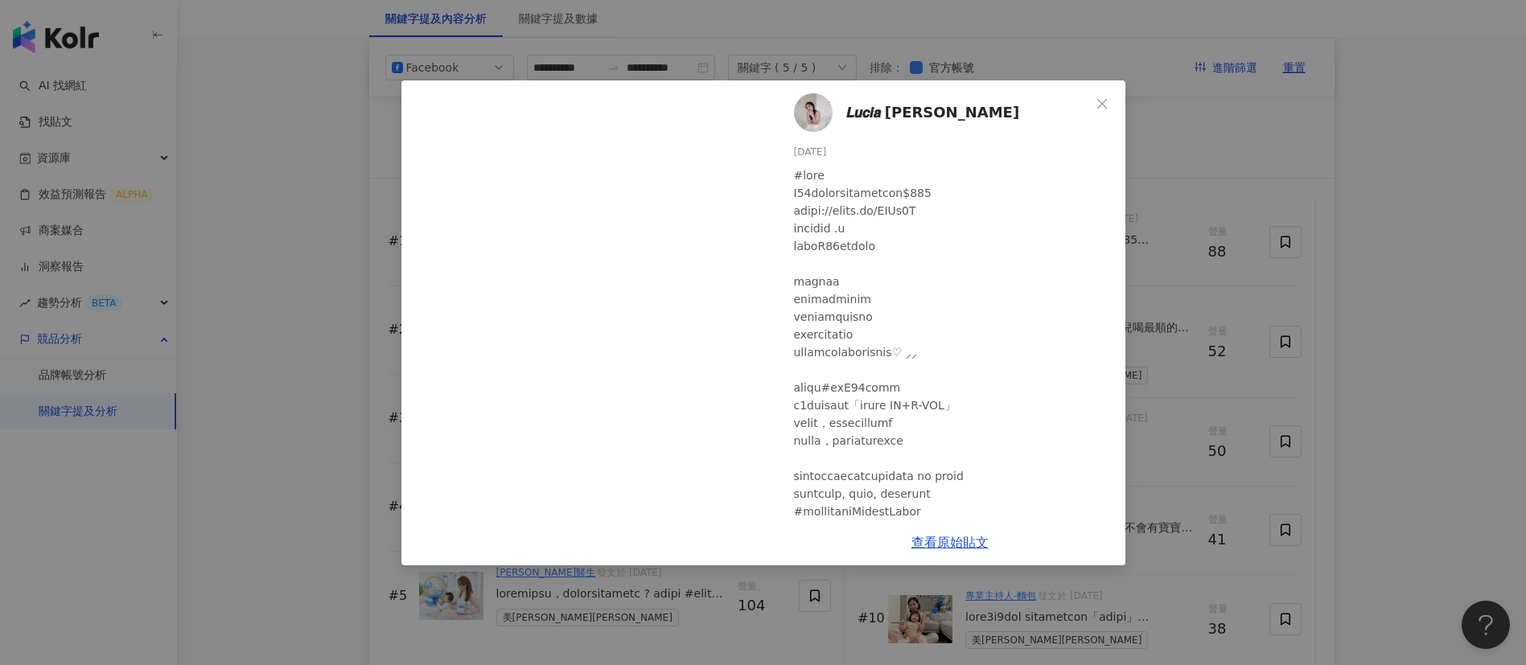
scroll to position [2, 0]
drag, startPoint x: 878, startPoint y: 191, endPoint x: 1012, endPoint y: 190, distance: 133.5
click at [1012, 190] on div at bounding box center [953, 413] width 319 height 496
copy div "用優惠價只要$𝟏𝟓𝟎 http"
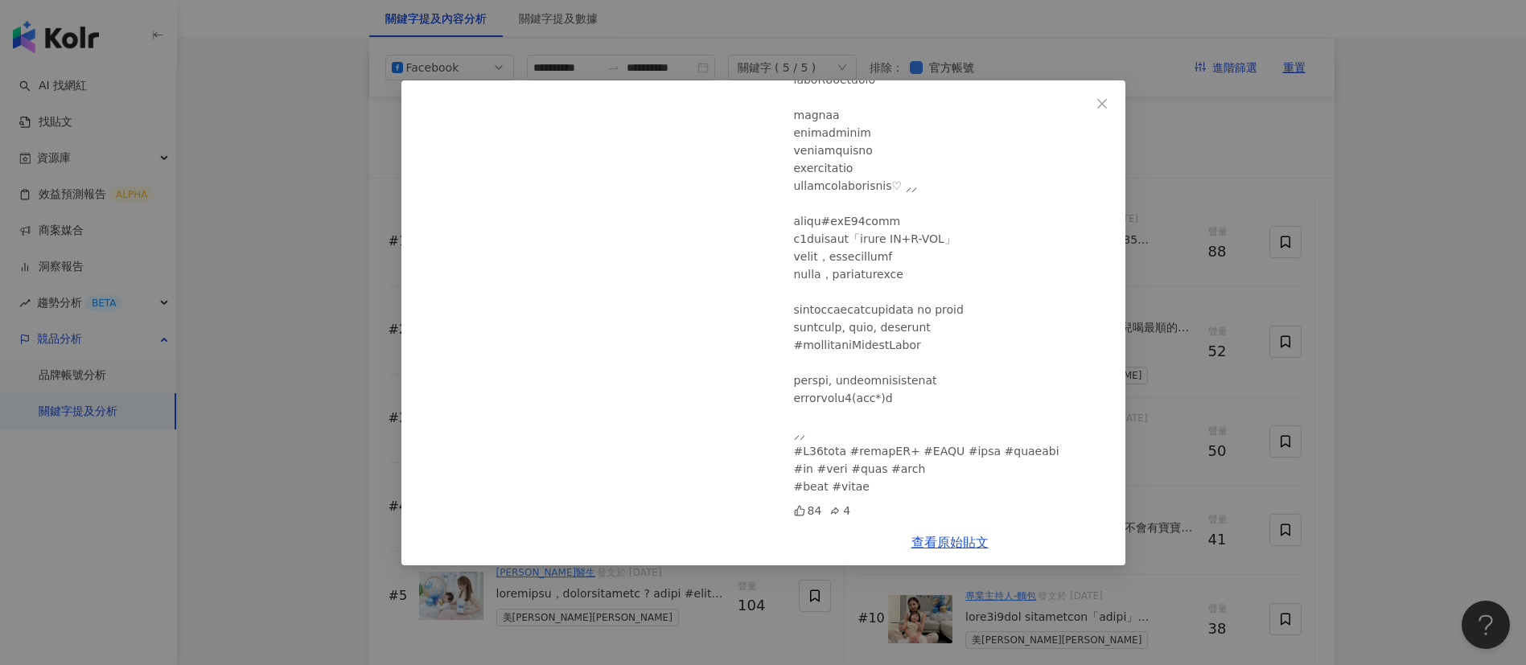
click at [1225, 381] on div "𝙇𝙪𝙘𝙞𝙖 [PERSON_NAME][DATE] 84 4 查看原始貼文" at bounding box center [763, 332] width 1526 height 665
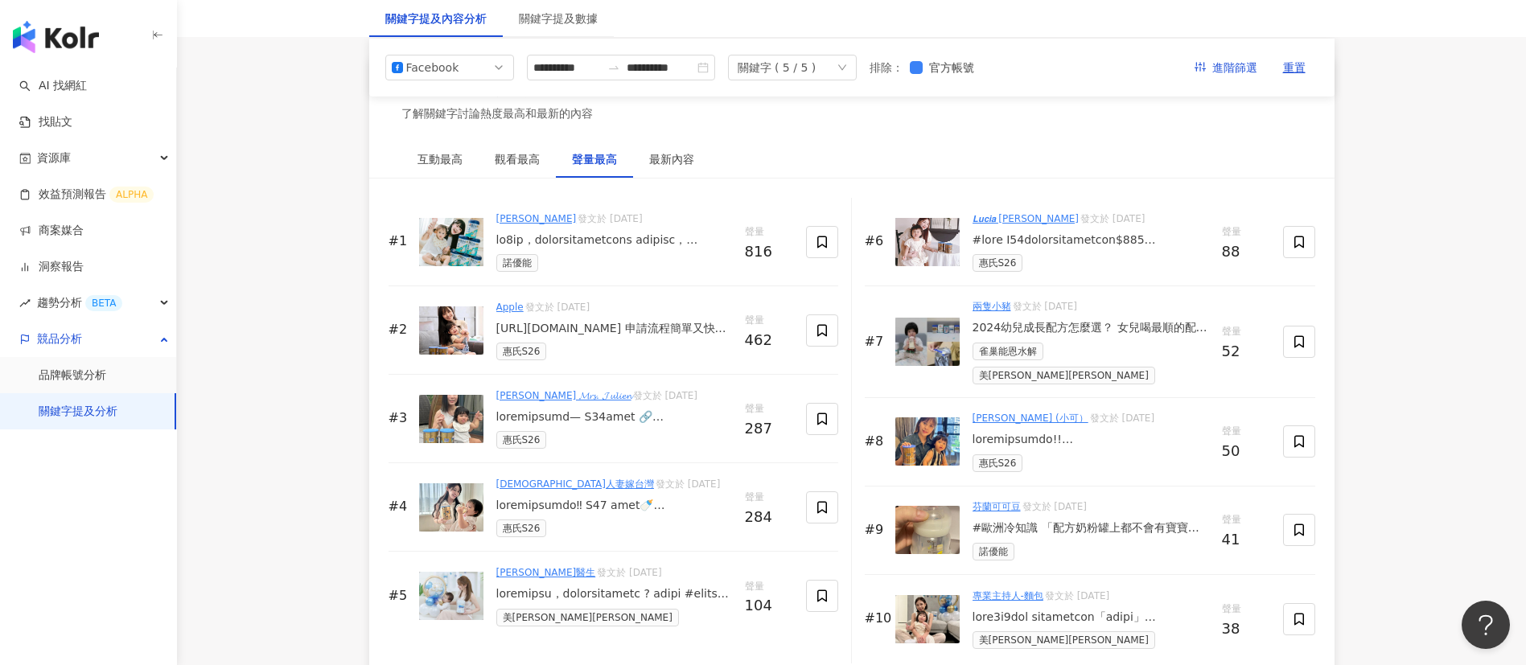
click at [1055, 249] on div at bounding box center [1091, 240] width 237 height 16
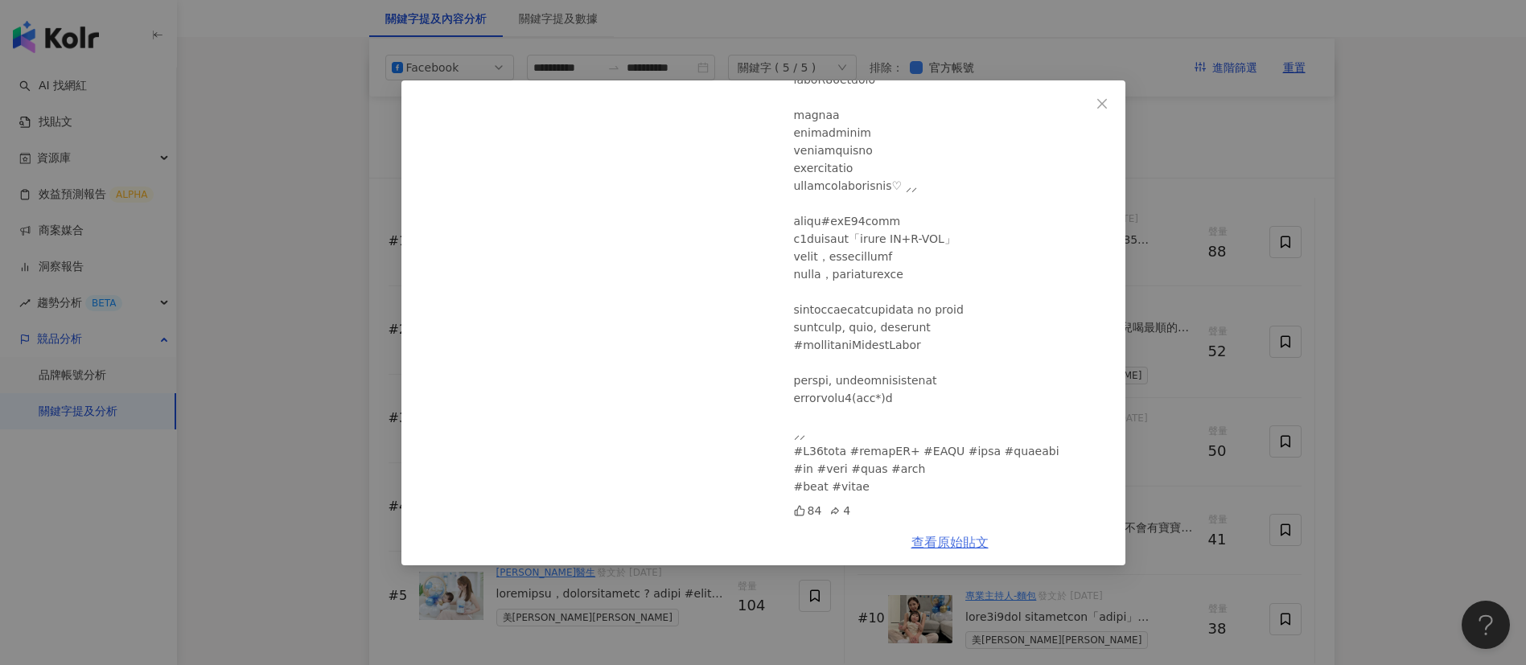
click at [945, 537] on link "查看原始貼文" at bounding box center [949, 542] width 77 height 15
click at [274, 218] on div "𝙇𝙪𝙘𝙞𝙖 [PERSON_NAME][DATE] 84 4 查看原始貼文" at bounding box center [763, 332] width 1526 height 665
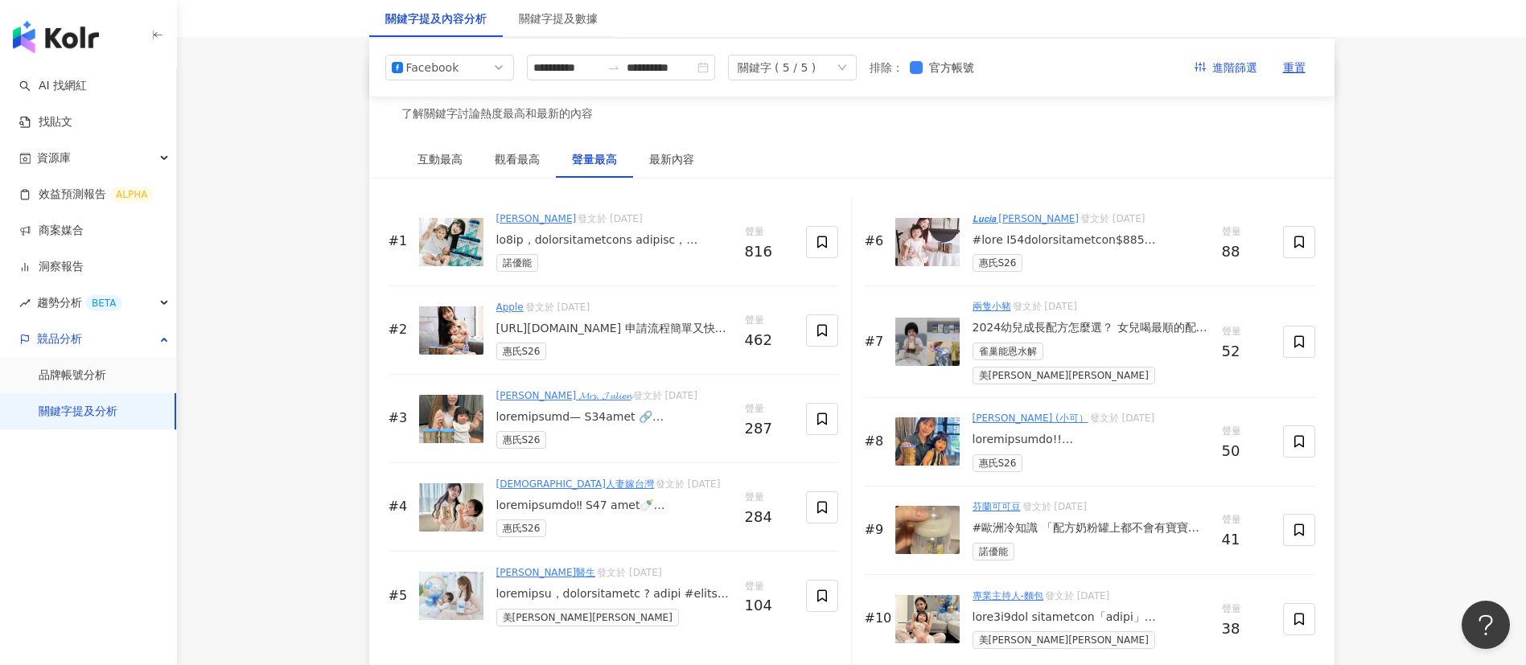
click at [1141, 336] on div "2024幼兒成長配方怎麼選？ 女兒喝最順的配方奶是這款！ 七款A2牛與水解配方心得分享：[URL][DOMAIN_NAME] 家裡有消化道[PERSON_NA…" at bounding box center [1091, 328] width 237 height 16
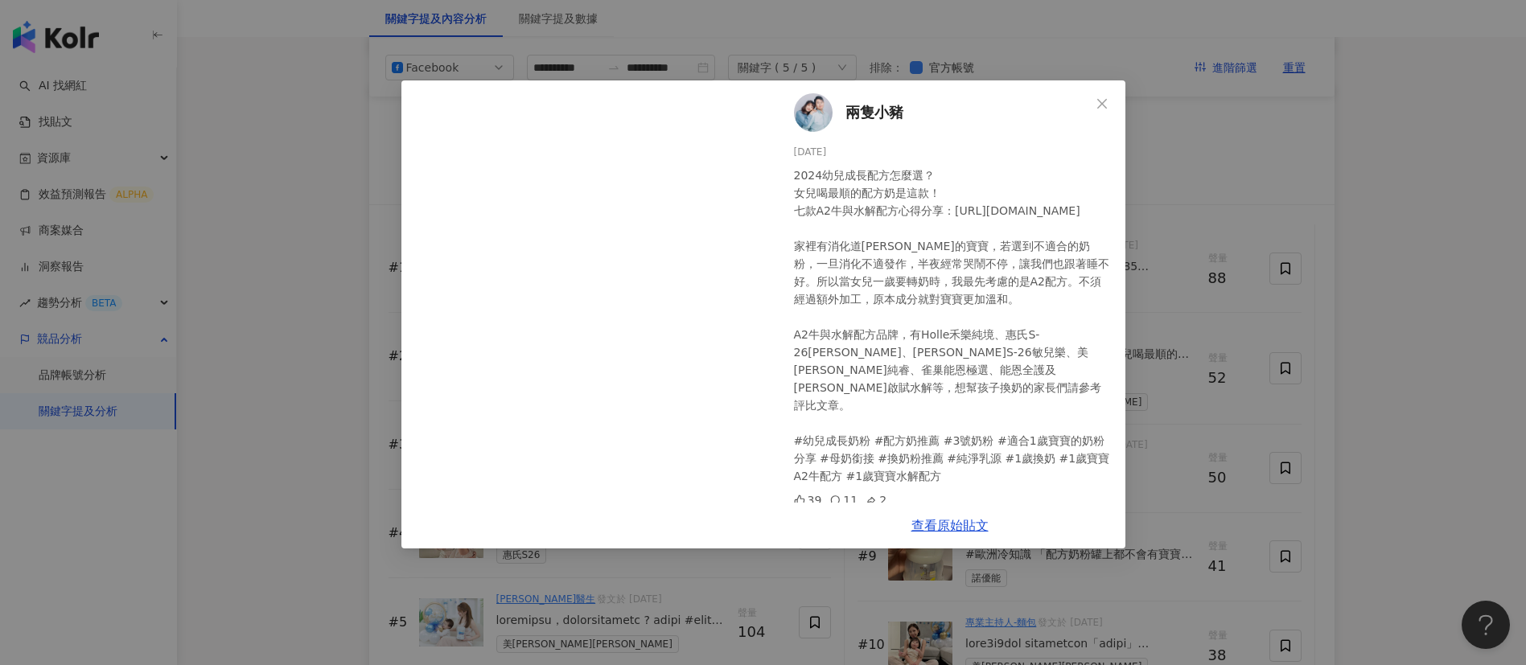
scroll to position [2396, 0]
click at [959, 527] on link "查看原始貼文" at bounding box center [949, 525] width 77 height 15
click at [1276, 446] on div "兩隻小豬 [DATE] 2024幼兒成長配方怎麼選？ 女兒喝最順的配方奶是這款！ 七款A2牛與水解配方心得分享：[URL][DOMAIN_NAME] 家裡有消…" at bounding box center [763, 332] width 1526 height 665
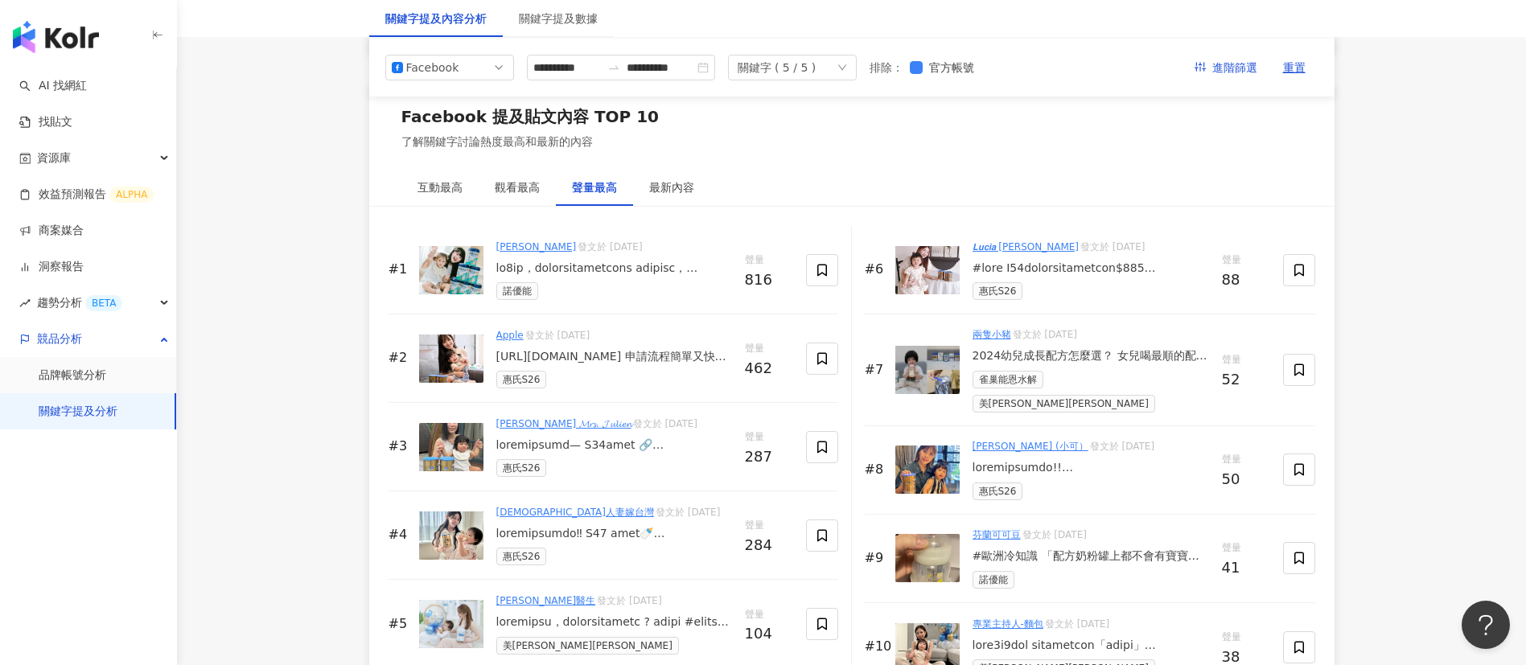
click at [1043, 461] on div at bounding box center [1091, 468] width 237 height 16
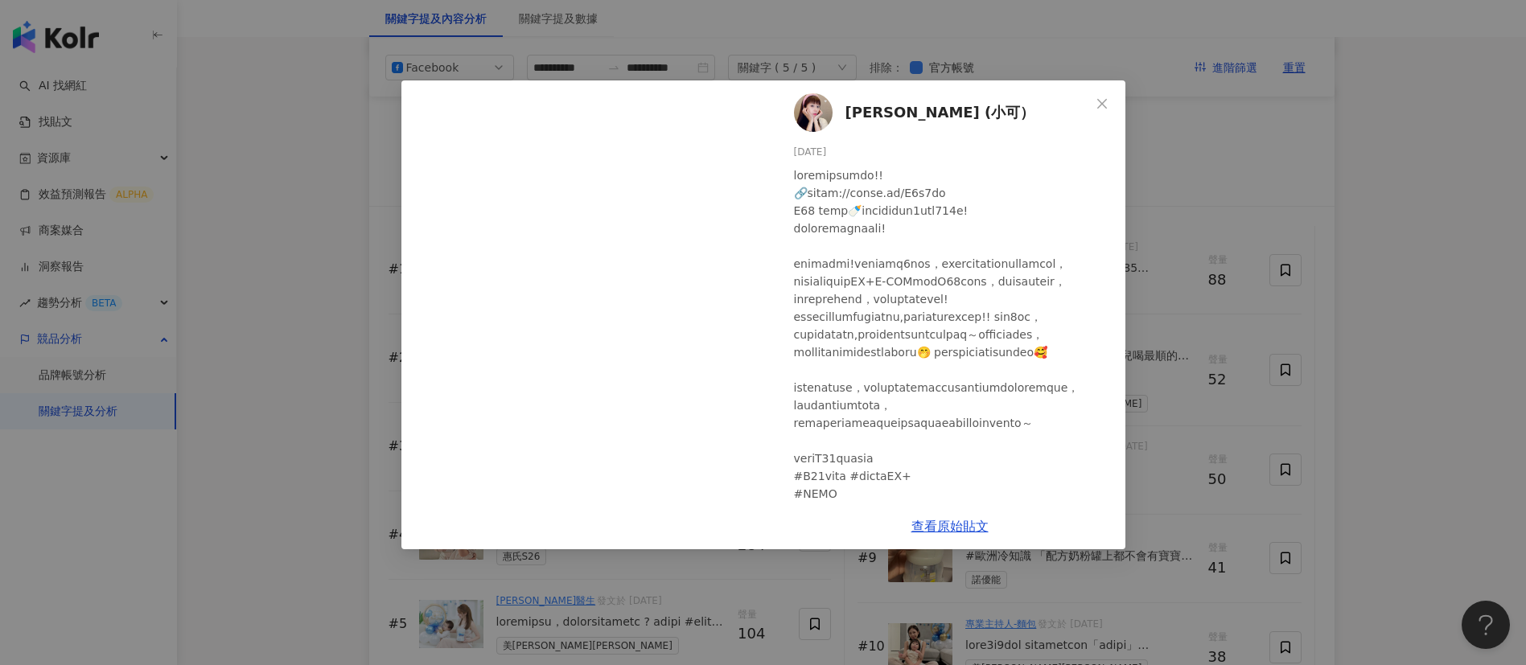
scroll to position [112, 0]
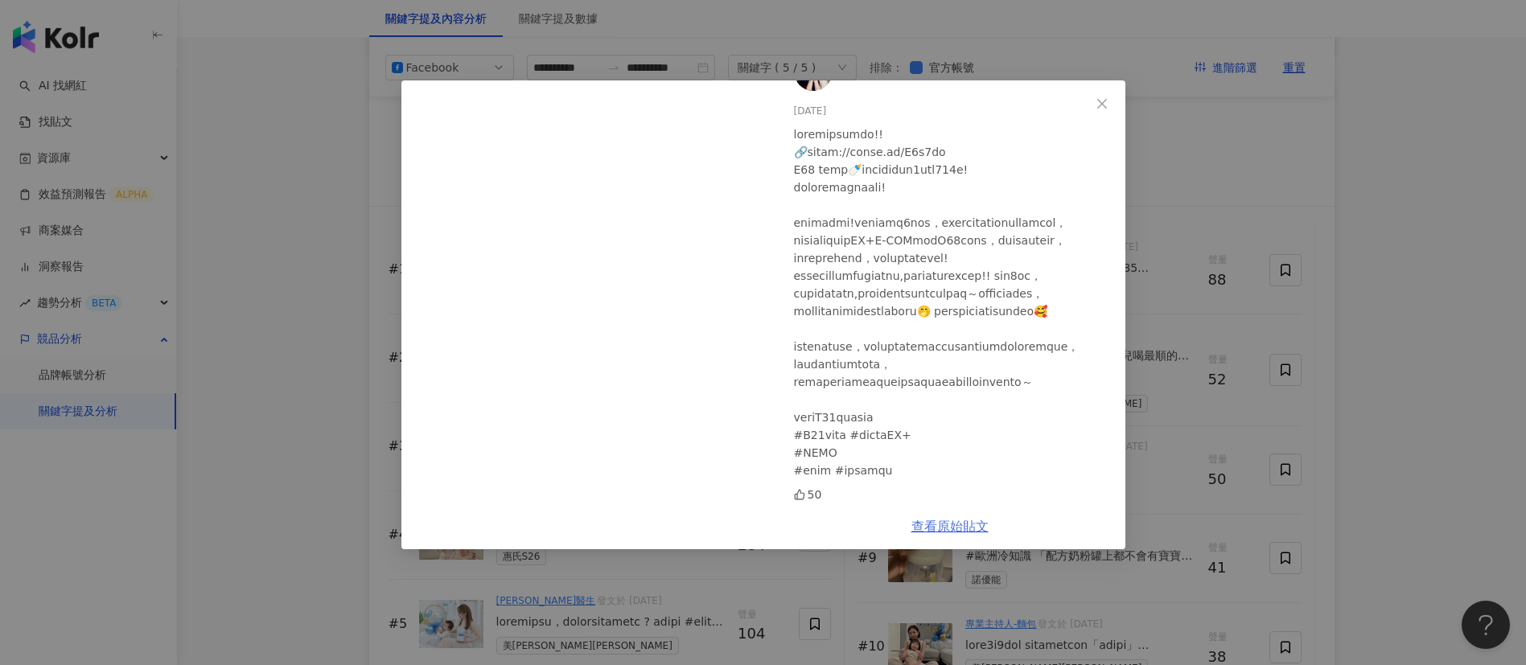
click at [940, 529] on link "查看原始貼文" at bounding box center [949, 526] width 77 height 15
click at [1256, 427] on div "[PERSON_NAME] (小可） [DATE] 50 查看原始貼文" at bounding box center [763, 332] width 1526 height 665
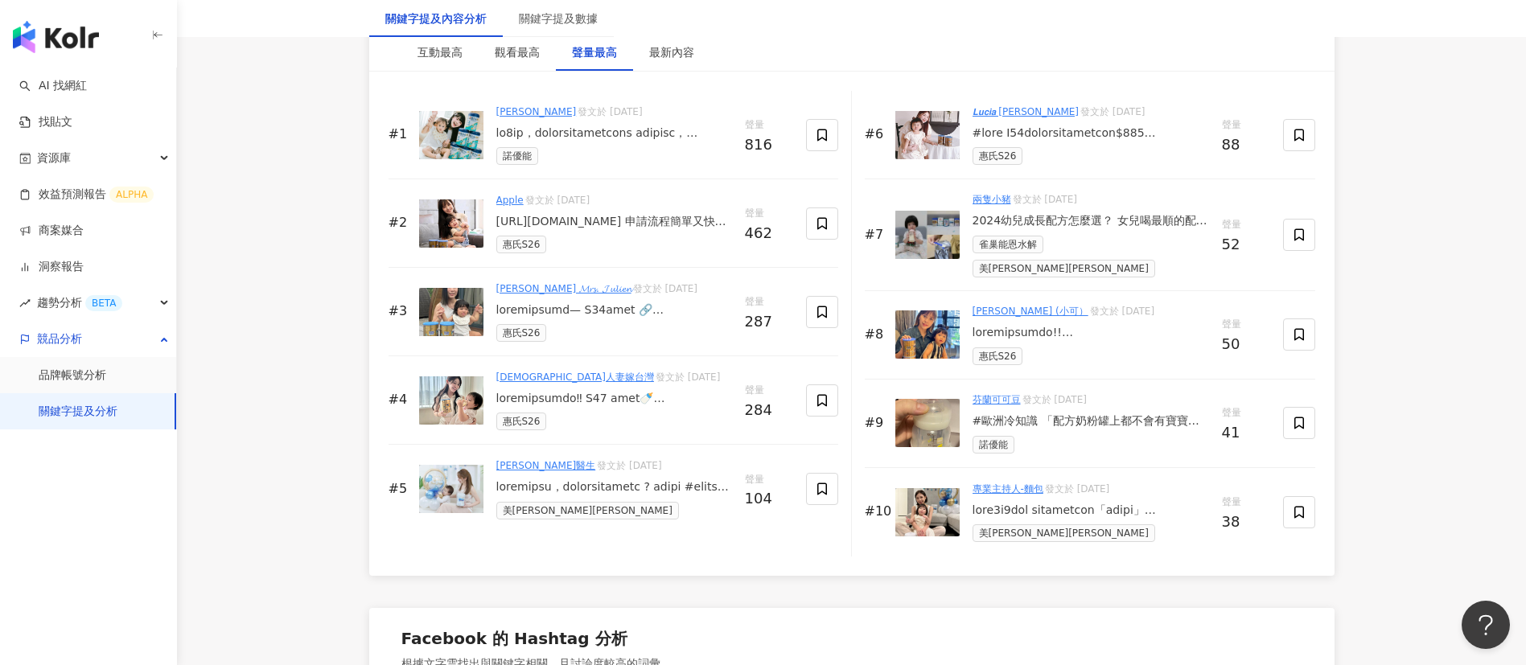
scroll to position [2533, 0]
click at [1095, 412] on div "#歐洲冷知識 「配方奶粉罐上都不會有寶寶的照片」 這個是歐盟的規定喔！ 他們希望奶粉罐上沒有寶寶的照片、或沒有理想型的文字和圖片，才可以不阻礙母乳的餵養。 而…" at bounding box center [1091, 420] width 237 height 16
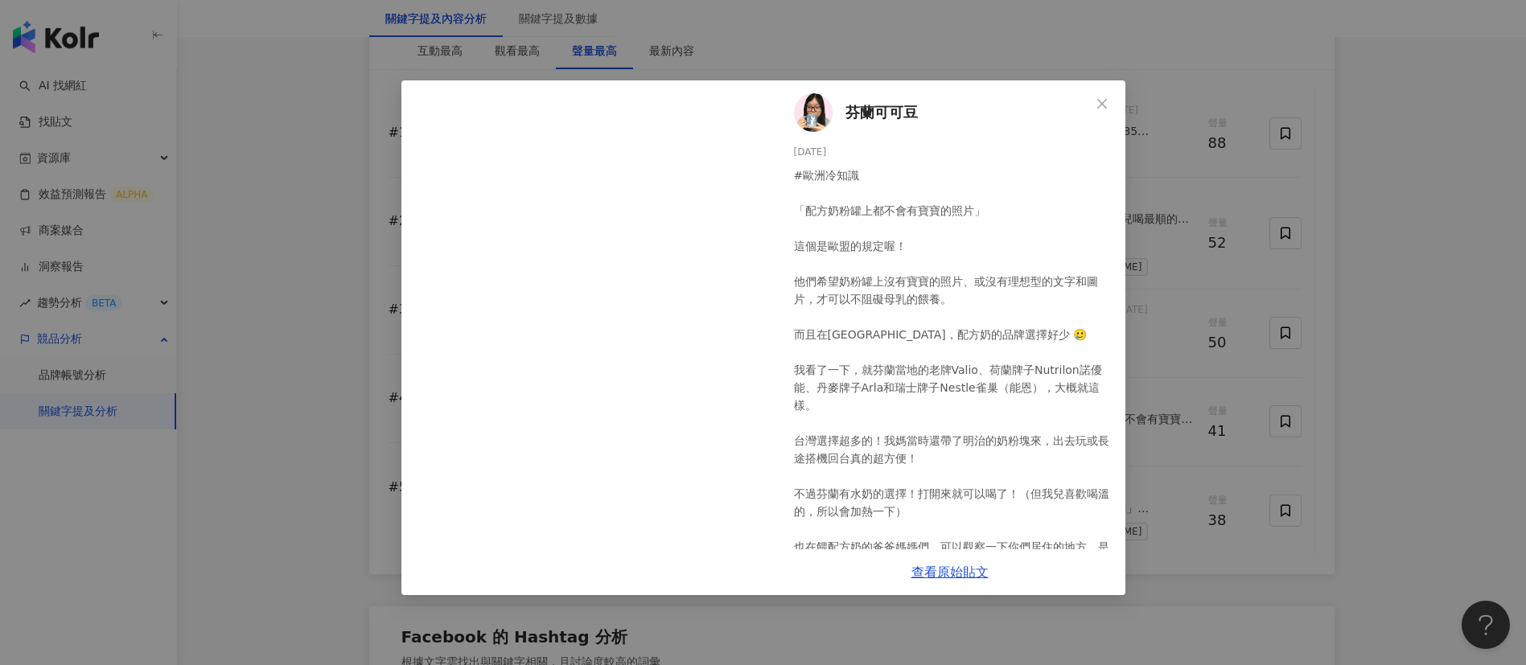
scroll to position [48, 0]
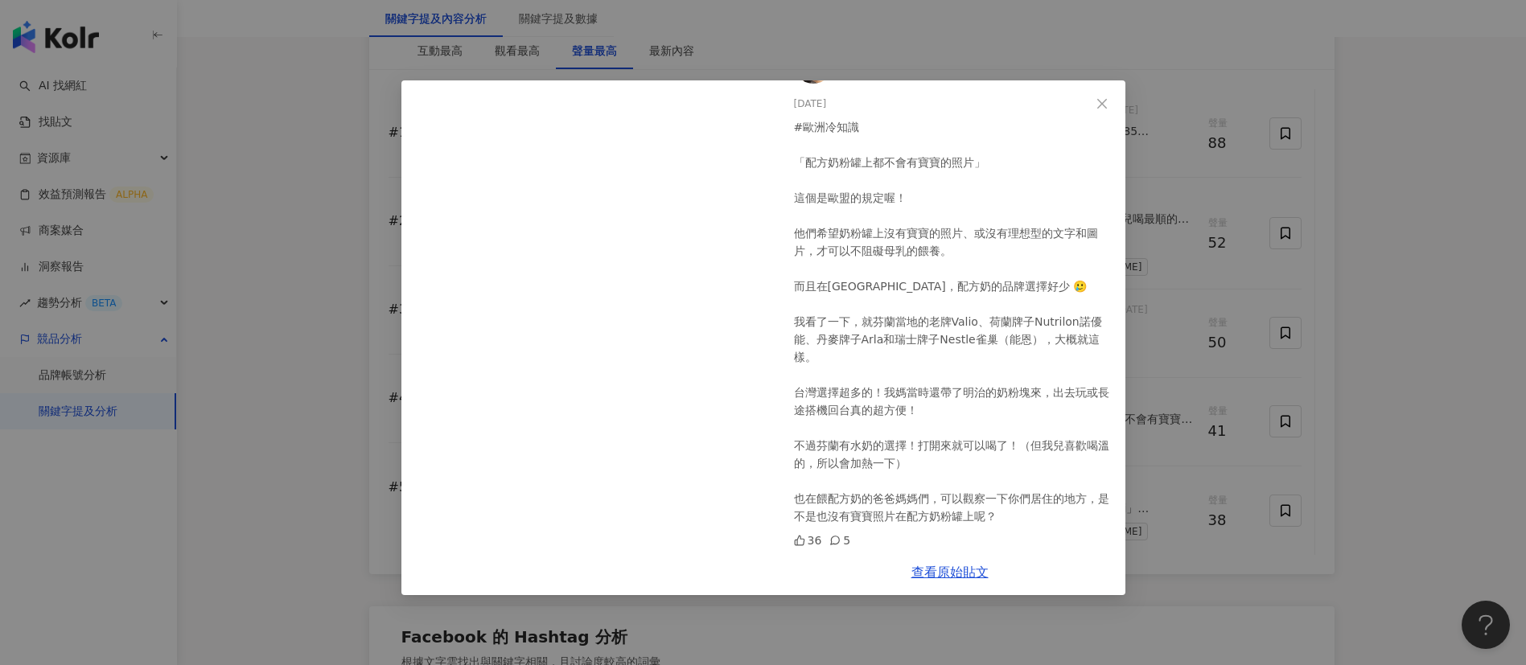
click at [1178, 525] on div "芬蘭可可豆 [DATE] #歐洲冷知識 「配方奶粉罐上都不會有寶寶的照片」 這個是歐盟的規定喔！ 他們希望奶粉罐上沒有寶寶的照片、或沒有理想型的文字和圖片，才…" at bounding box center [763, 332] width 1526 height 665
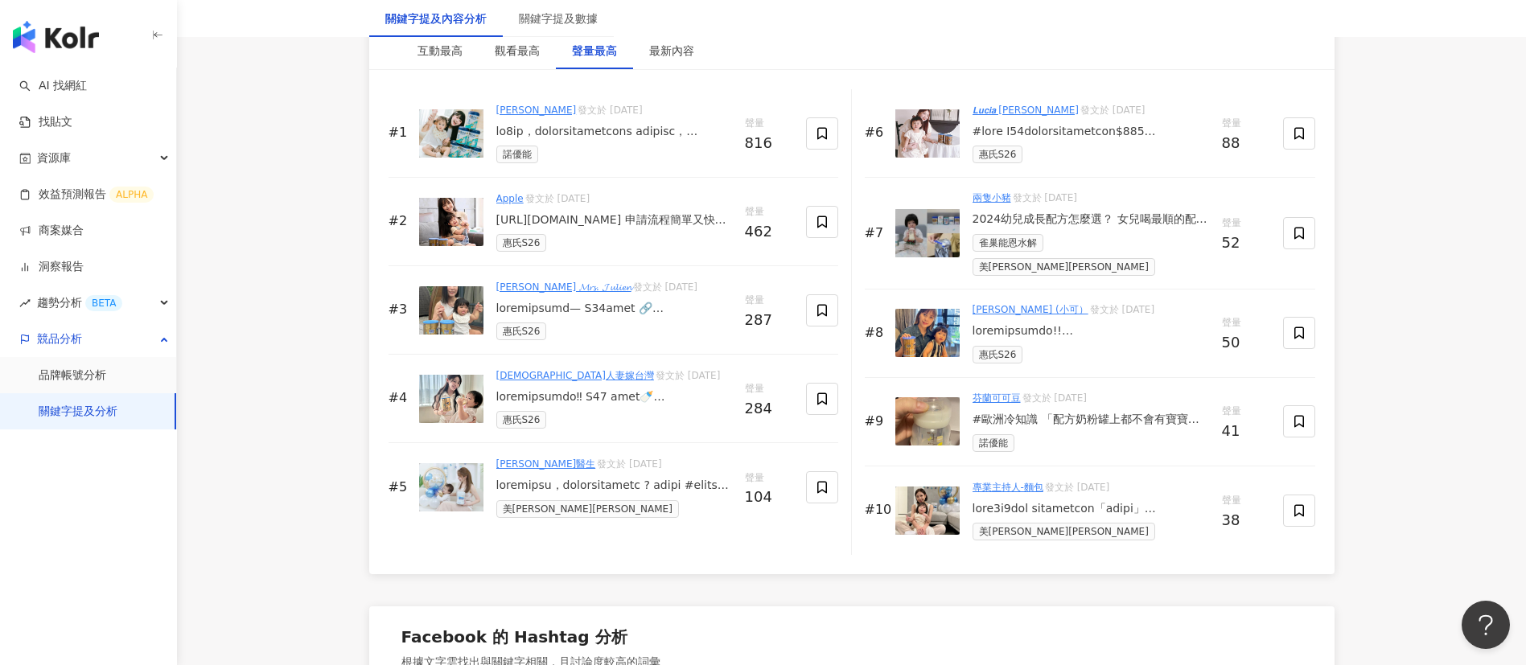
click at [1076, 417] on div "#歐洲冷知識 「配方奶粉罐上都不會有寶寶的照片」 這個是歐盟的規定喔！ 他們希望奶粉罐上沒有寶寶的照片、或沒有理想型的文字和圖片，才可以不阻礙母乳的餵養。 而…" at bounding box center [1091, 420] width 237 height 16
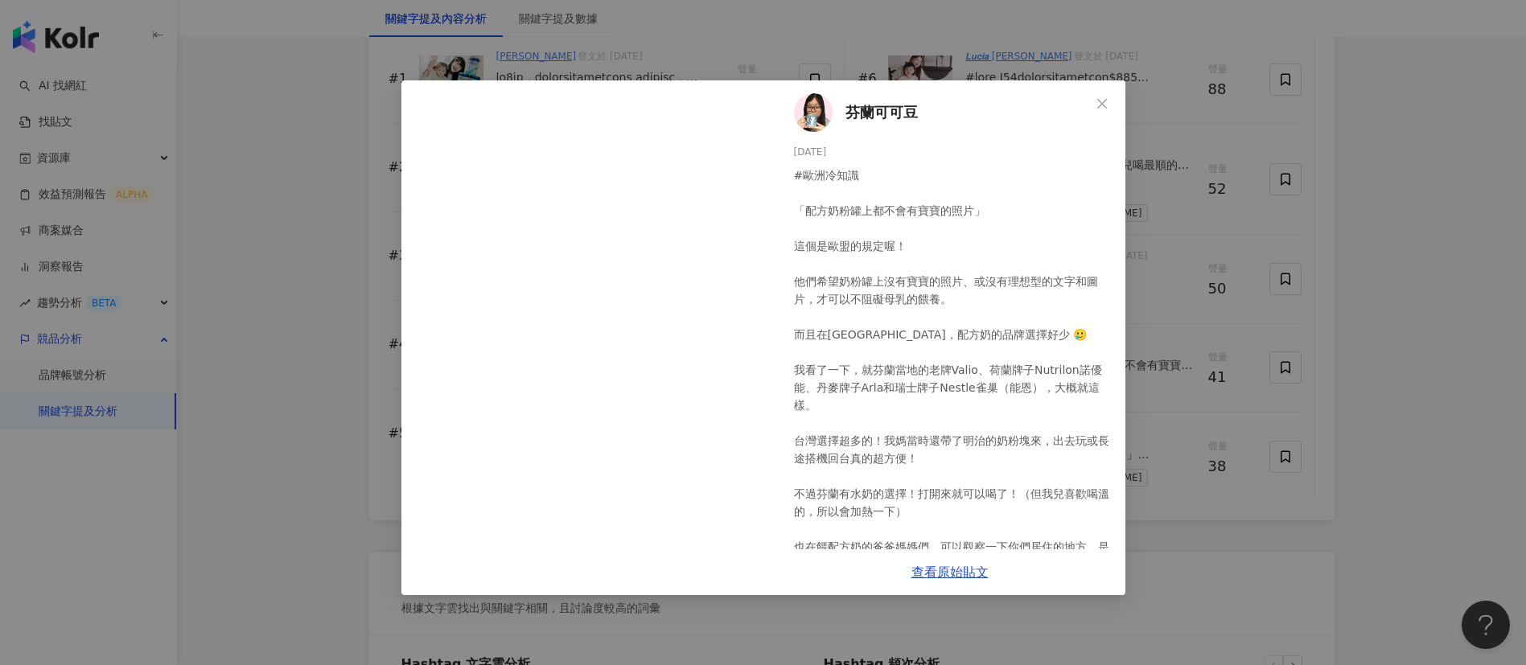
scroll to position [2, 0]
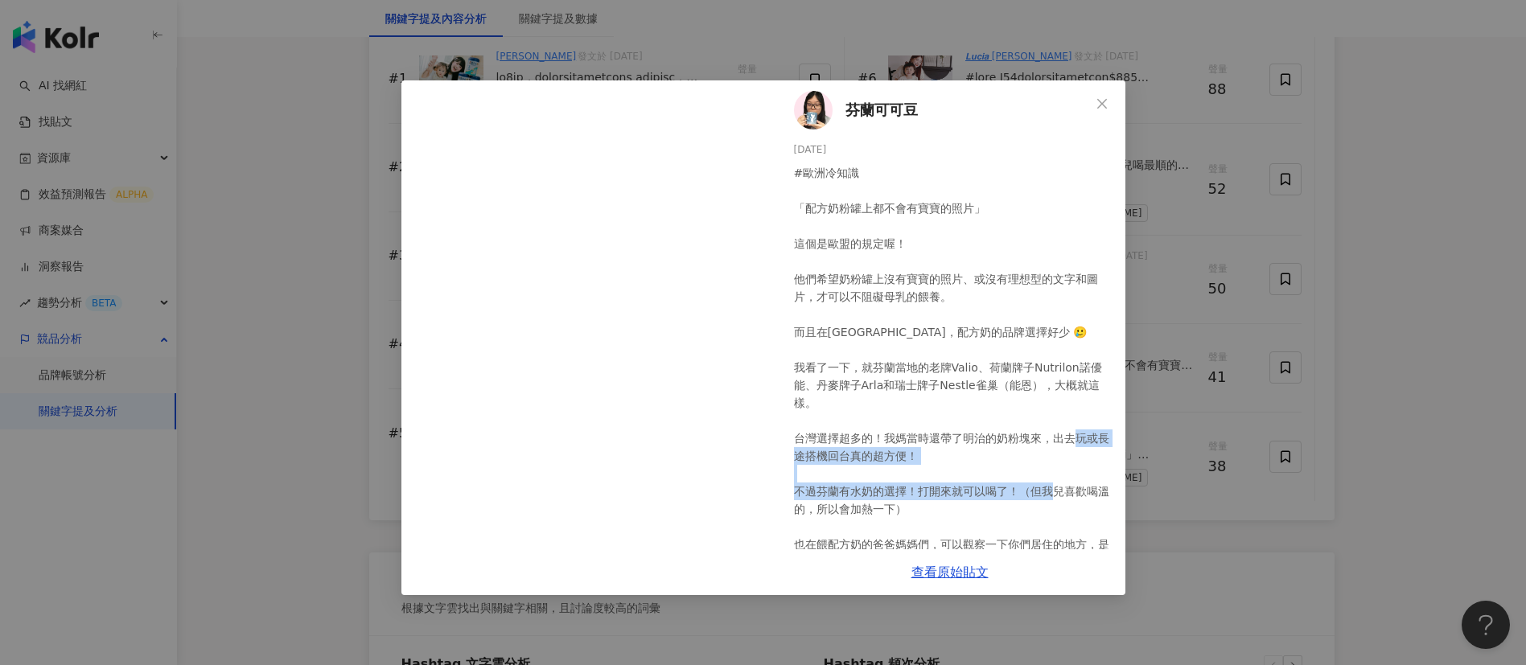
drag, startPoint x: 921, startPoint y: 465, endPoint x: 937, endPoint y: 507, distance: 44.8
click at [937, 507] on div "#歐洲冷知識 「配方奶粉罐上都不會有寶寶的照片」 這個是歐盟的規定喔！ 他們希望奶粉罐上沒有寶寶的照片、或沒有理想型的文字和圖片，才可以不阻礙母乳的餵養。 而…" at bounding box center [953, 367] width 319 height 407
click at [936, 576] on link "查看原始貼文" at bounding box center [949, 572] width 77 height 15
click at [1150, 429] on div "芬蘭可可豆 [DATE] #歐洲冷知識 「配方奶粉罐上都不會有寶寶的照片」 這個是歐盟的規定喔！ 他們希望奶粉罐上沒有寶寶的照片、或沒有理想型的文字和圖片，才…" at bounding box center [763, 332] width 1526 height 665
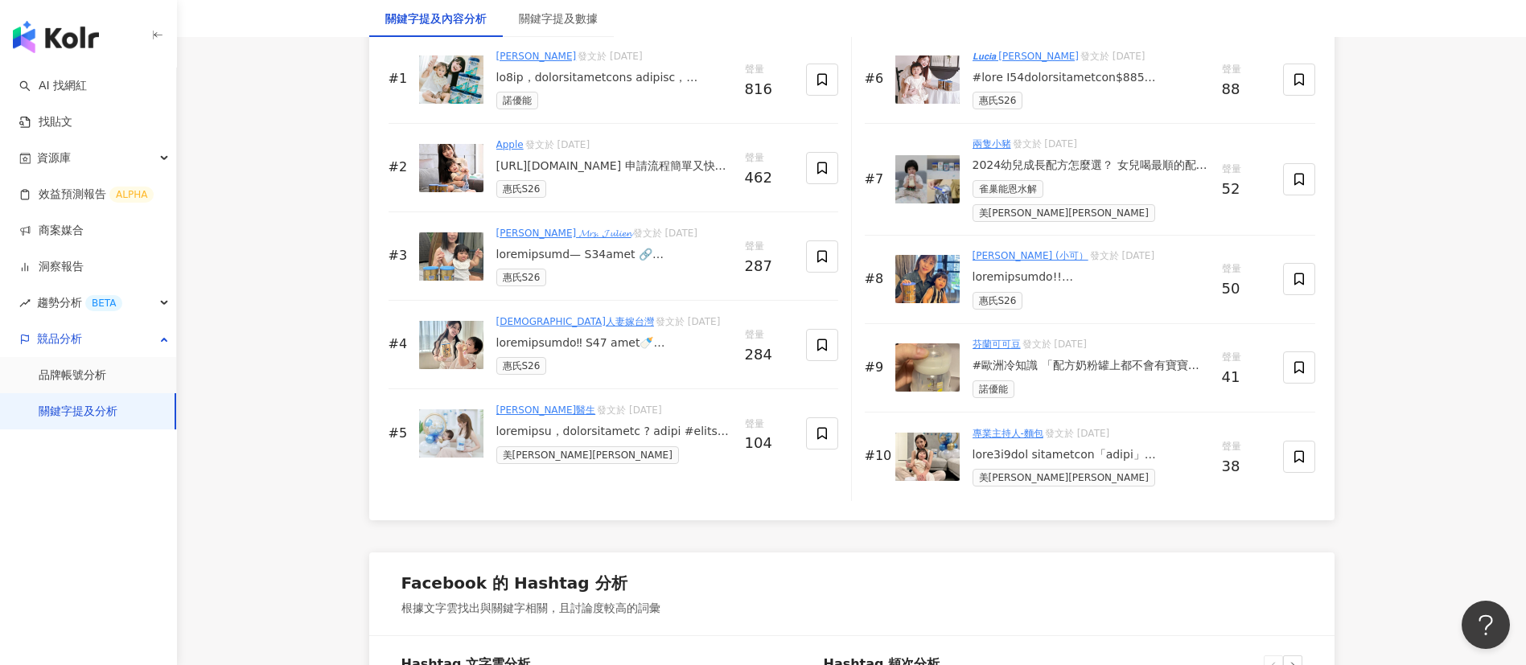
click at [1083, 458] on div at bounding box center [1091, 455] width 237 height 16
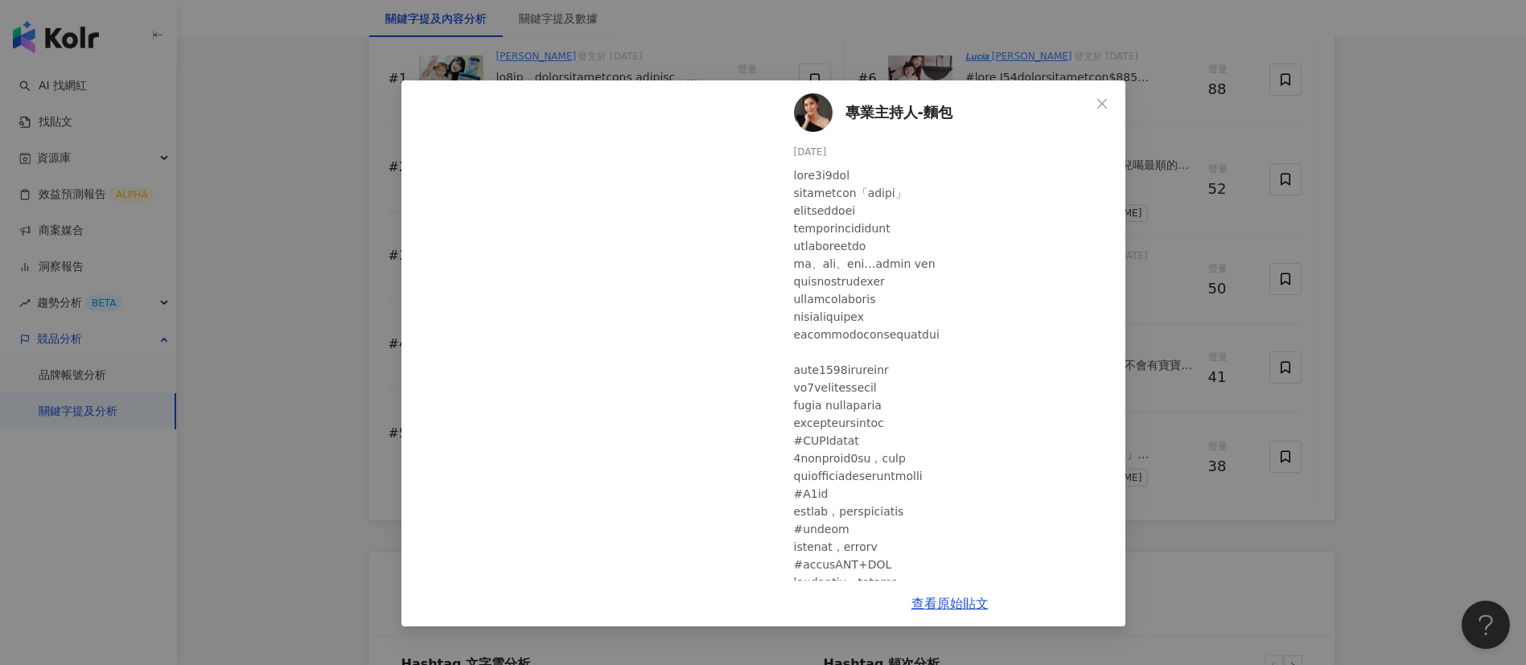
scroll to position [371, 0]
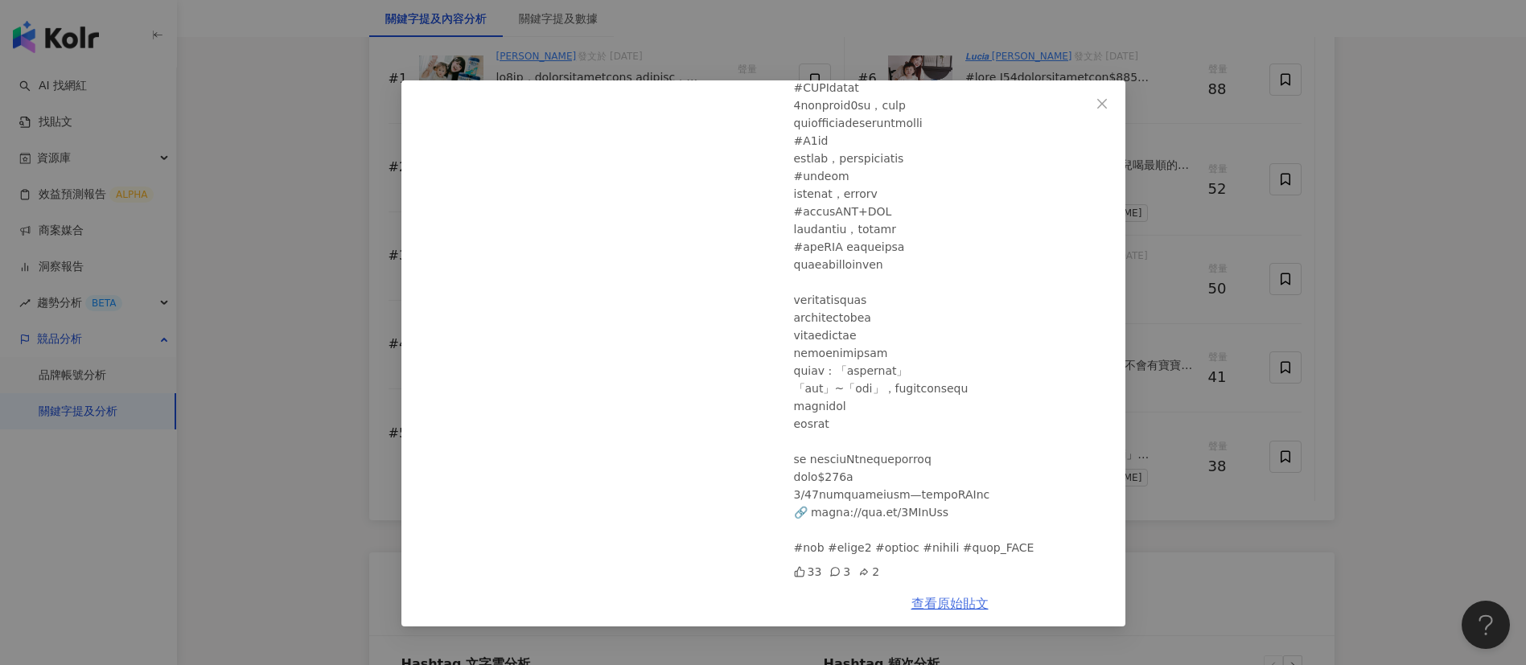
click at [946, 602] on link "查看原始貼文" at bounding box center [949, 603] width 77 height 15
click at [308, 322] on div "專業主持人-麵包 [DATE] 33 3 2 查看原始貼文" at bounding box center [763, 332] width 1526 height 665
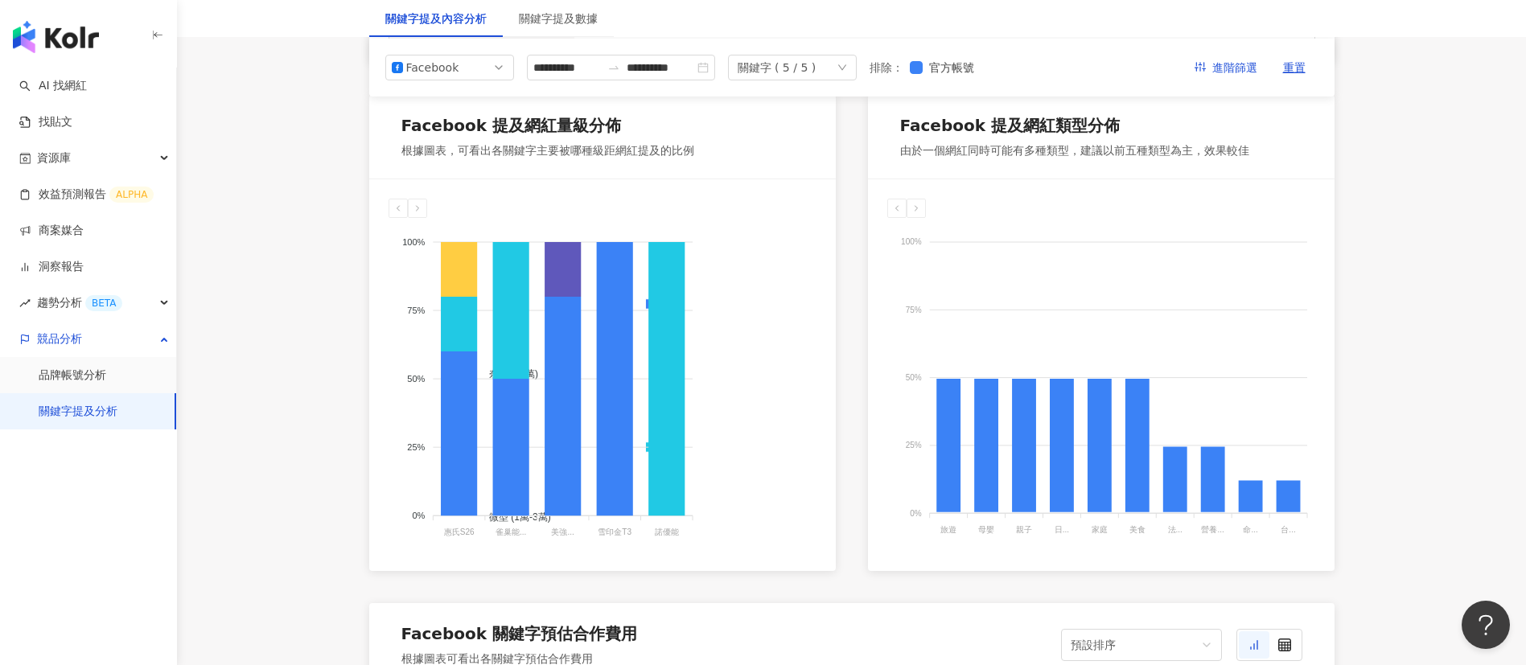
scroll to position [820, 0]
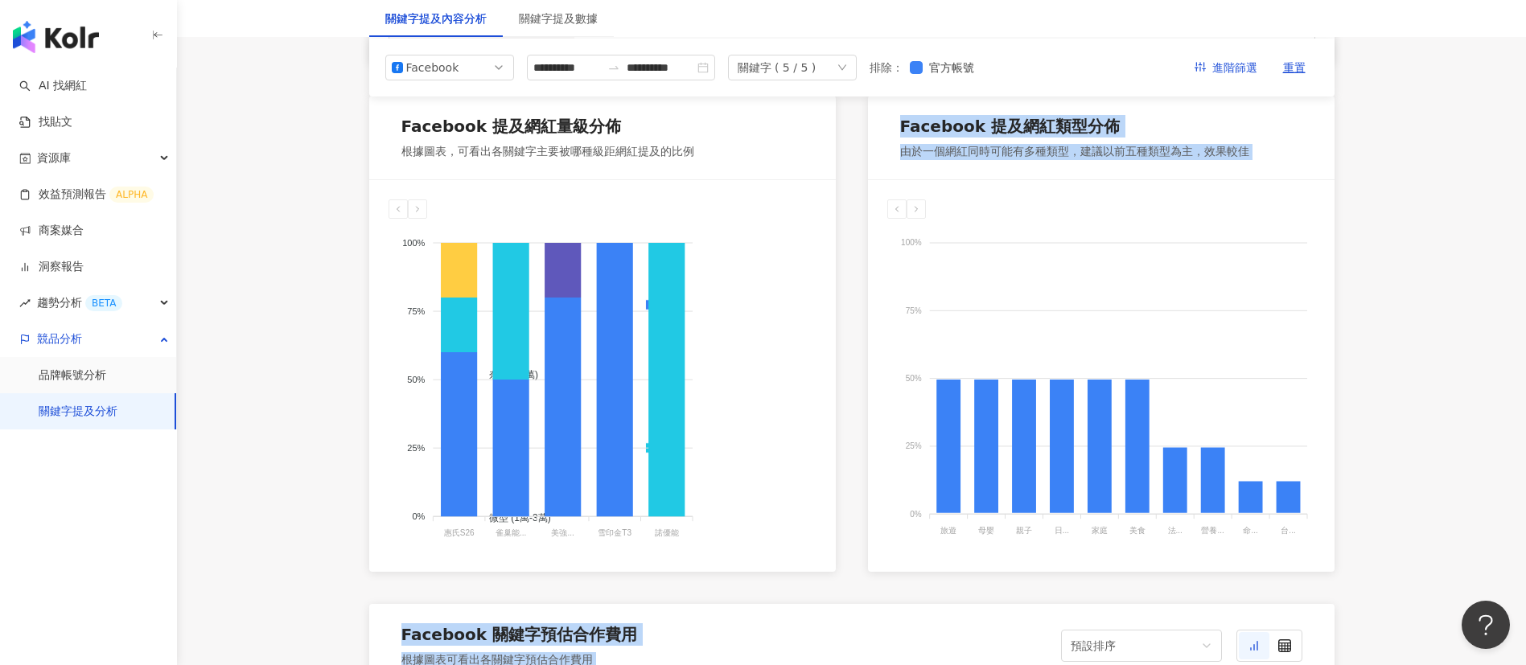
drag, startPoint x: 308, startPoint y: 322, endPoint x: 310, endPoint y: 368, distance: 46.7
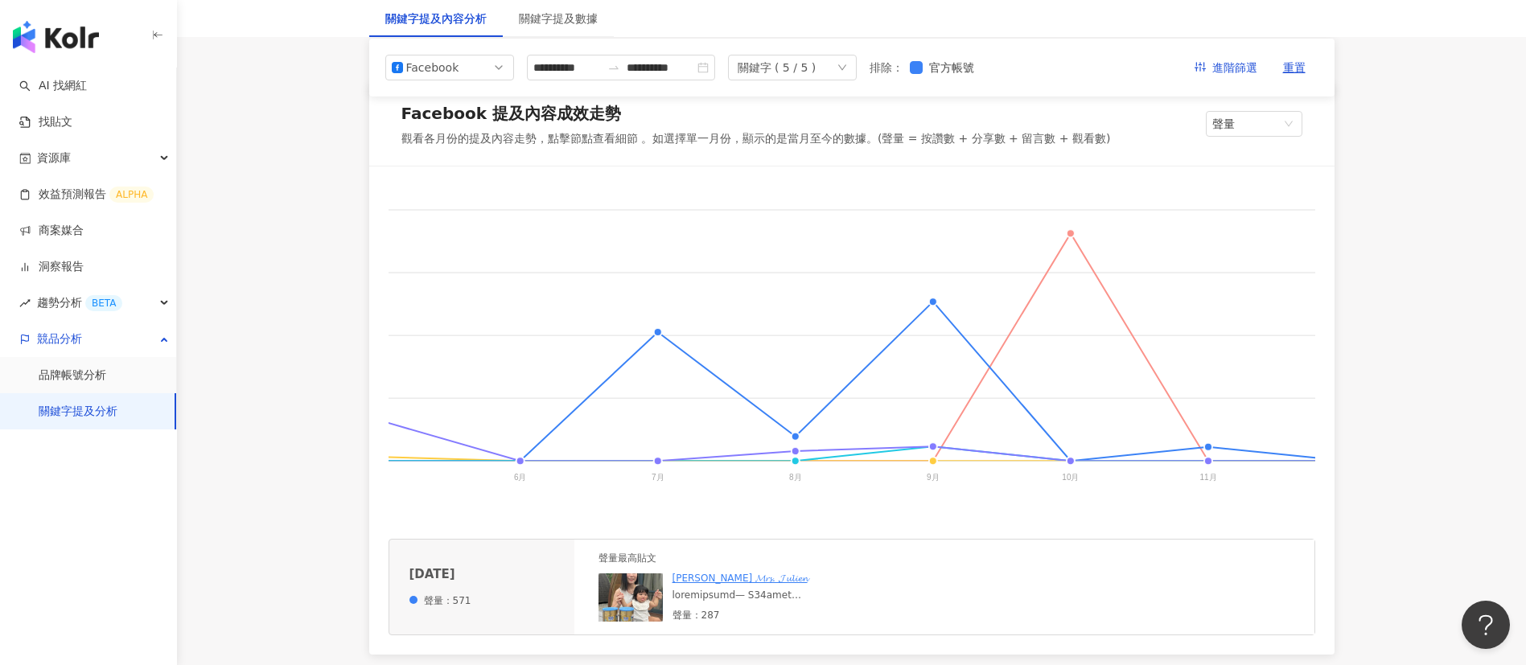
scroll to position [0, 0]
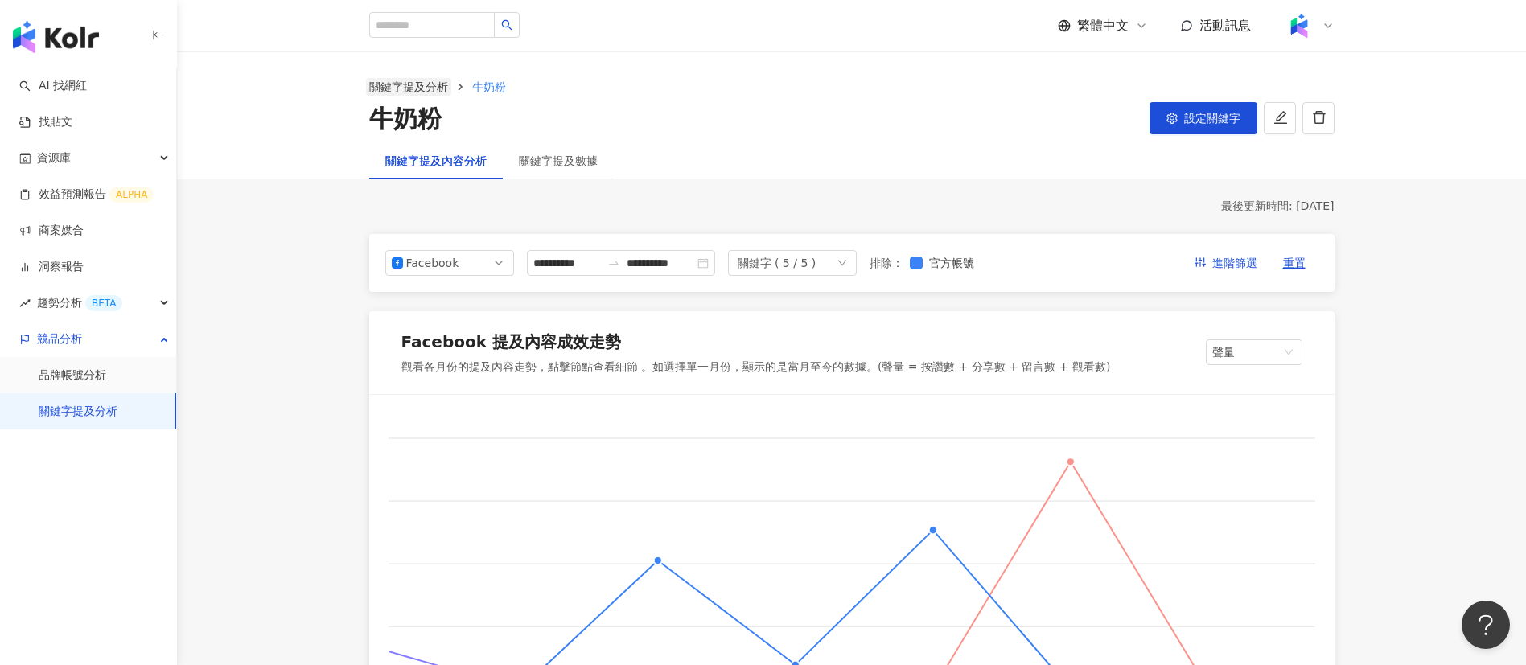
click at [384, 80] on link "關鍵字提及分析" at bounding box center [408, 87] width 85 height 18
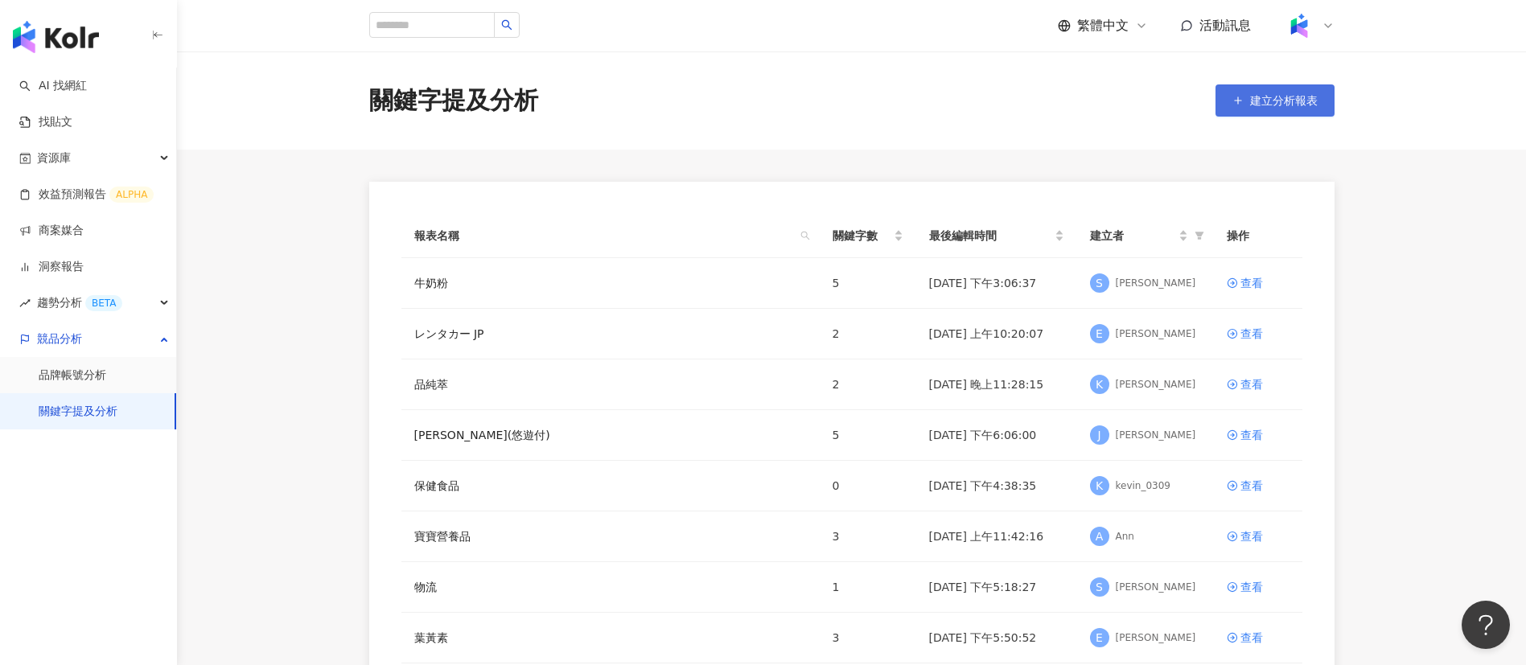
click at [1273, 105] on span "建立分析報表" at bounding box center [1284, 100] width 68 height 13
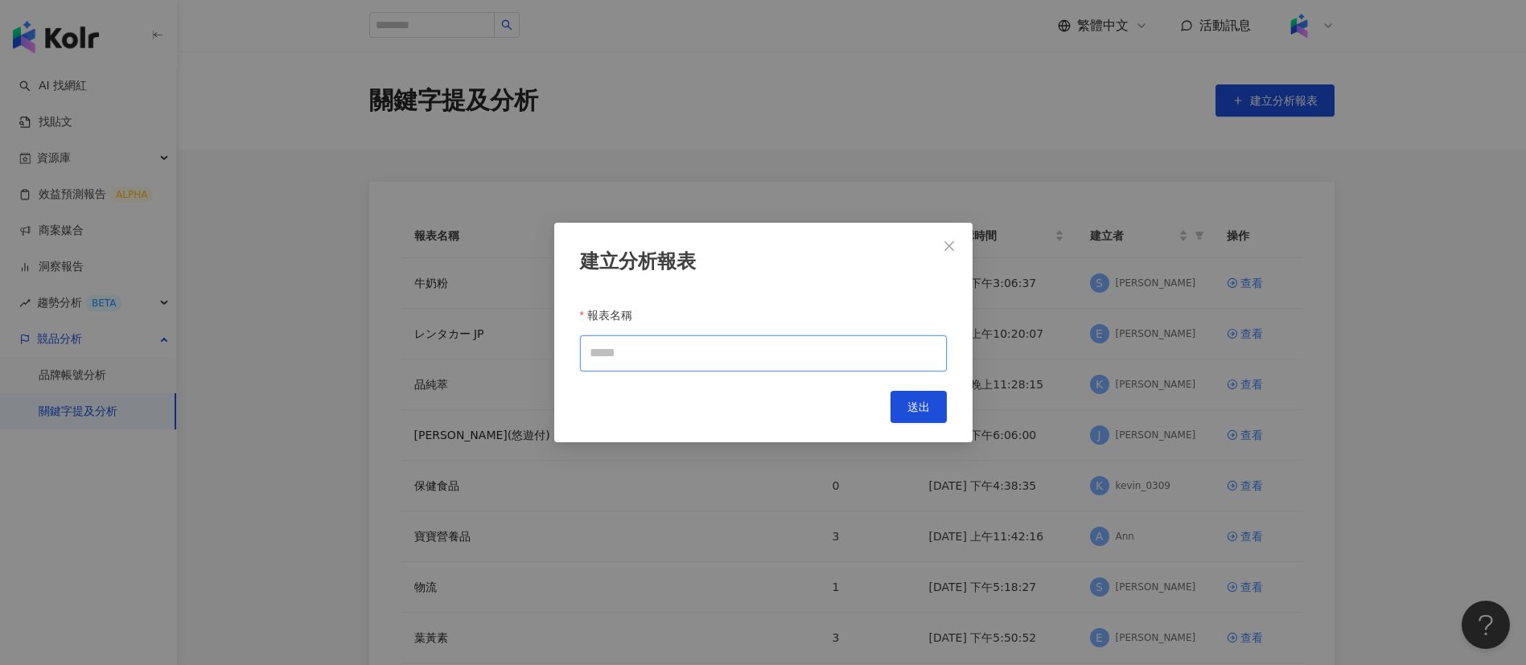
click at [699, 356] on input "報表名稱" at bounding box center [763, 353] width 367 height 36
type input "***"
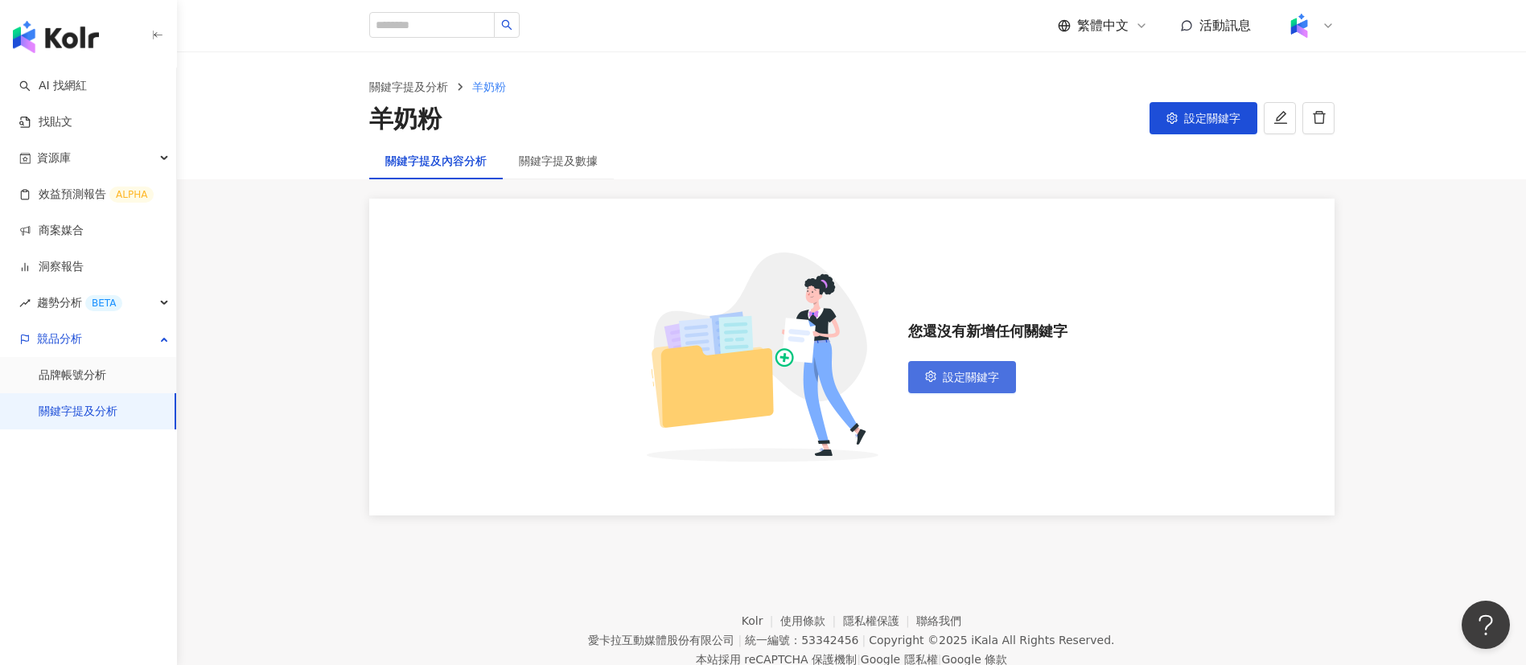
click at [978, 380] on span "設定關鍵字" at bounding box center [971, 377] width 56 height 13
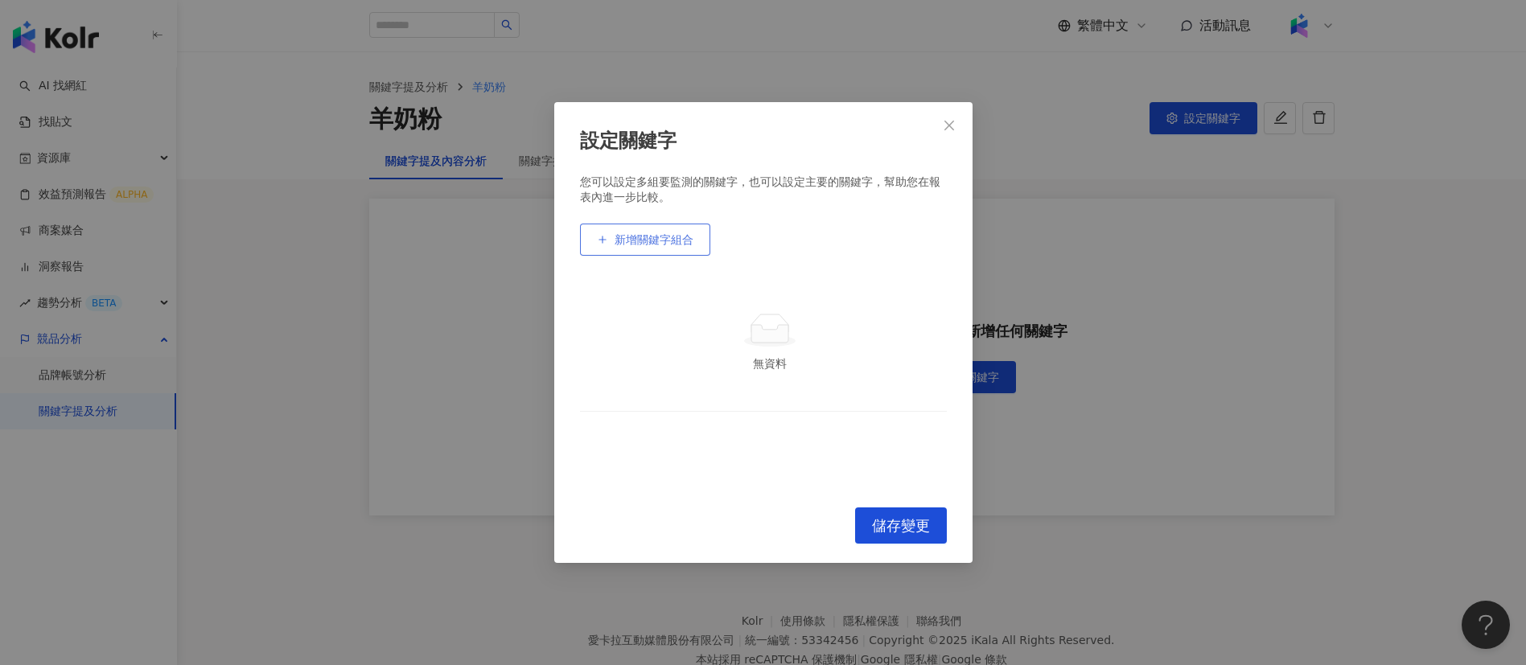
click at [654, 237] on span "新增關鍵字組合" at bounding box center [654, 239] width 79 height 13
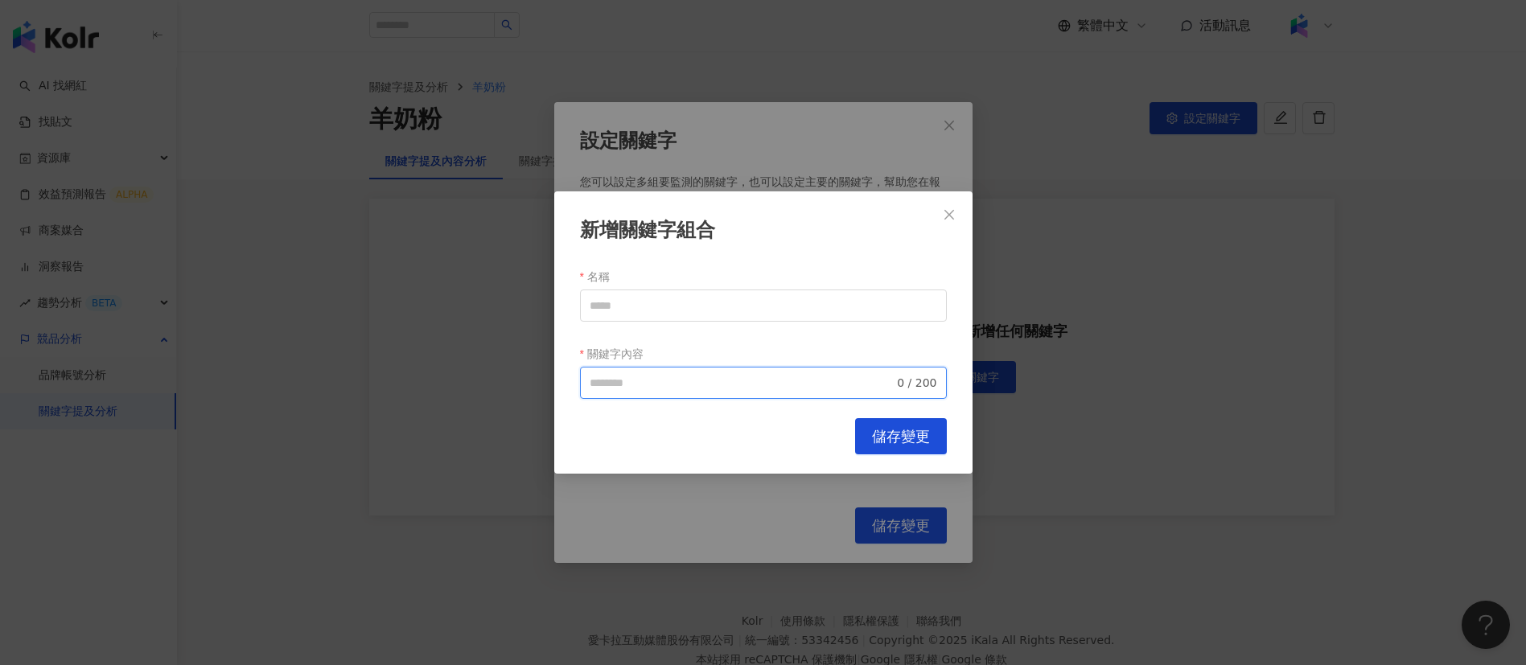
paste input "**********"
click at [658, 380] on input "關鍵字內容" at bounding box center [742, 383] width 305 height 18
drag, startPoint x: 718, startPoint y: 386, endPoint x: 556, endPoint y: 392, distance: 162.6
click at [556, 392] on div "**********" at bounding box center [763, 332] width 418 height 282
type input "**********"
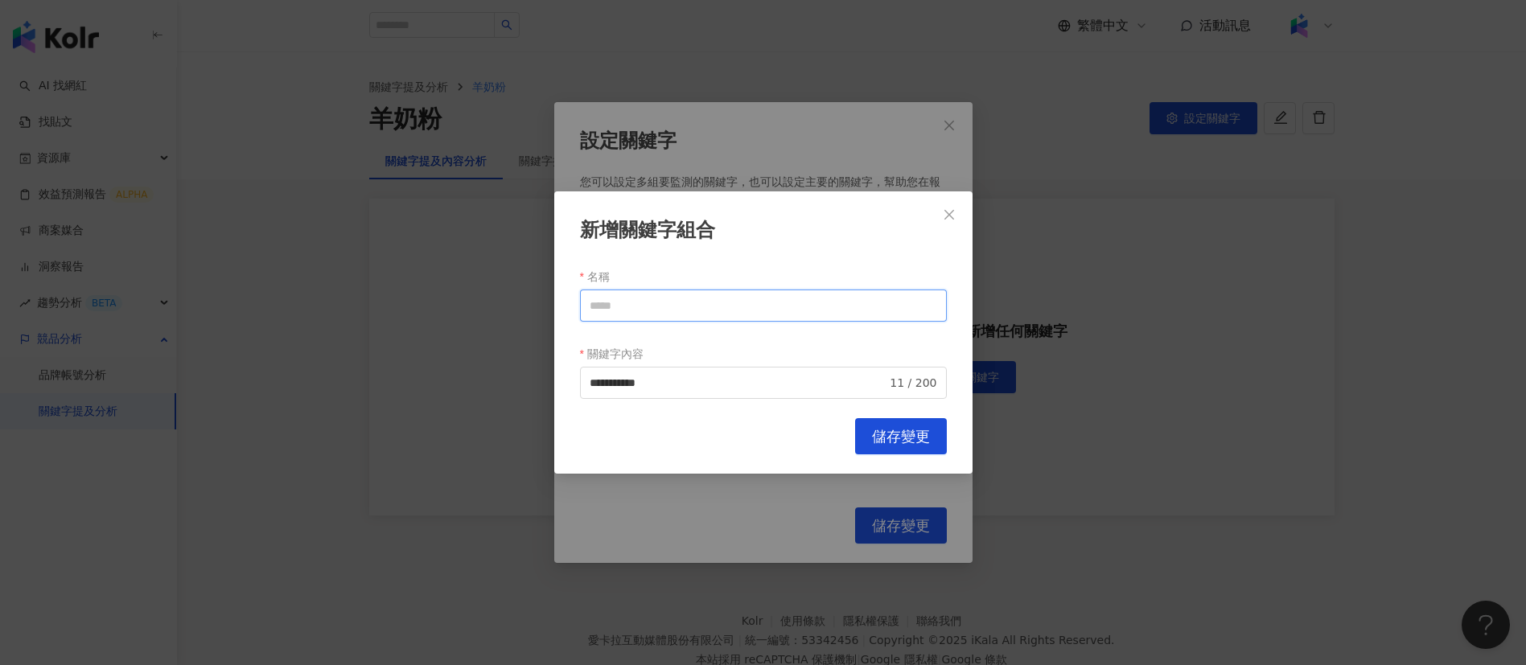
click at [652, 294] on input "名稱" at bounding box center [763, 306] width 367 height 32
paste input "**********"
drag, startPoint x: 664, startPoint y: 310, endPoint x: 631, endPoint y: 310, distance: 33.0
click at [631, 310] on input "**********" at bounding box center [763, 306] width 367 height 32
click at [677, 311] on input "******" at bounding box center [763, 306] width 367 height 32
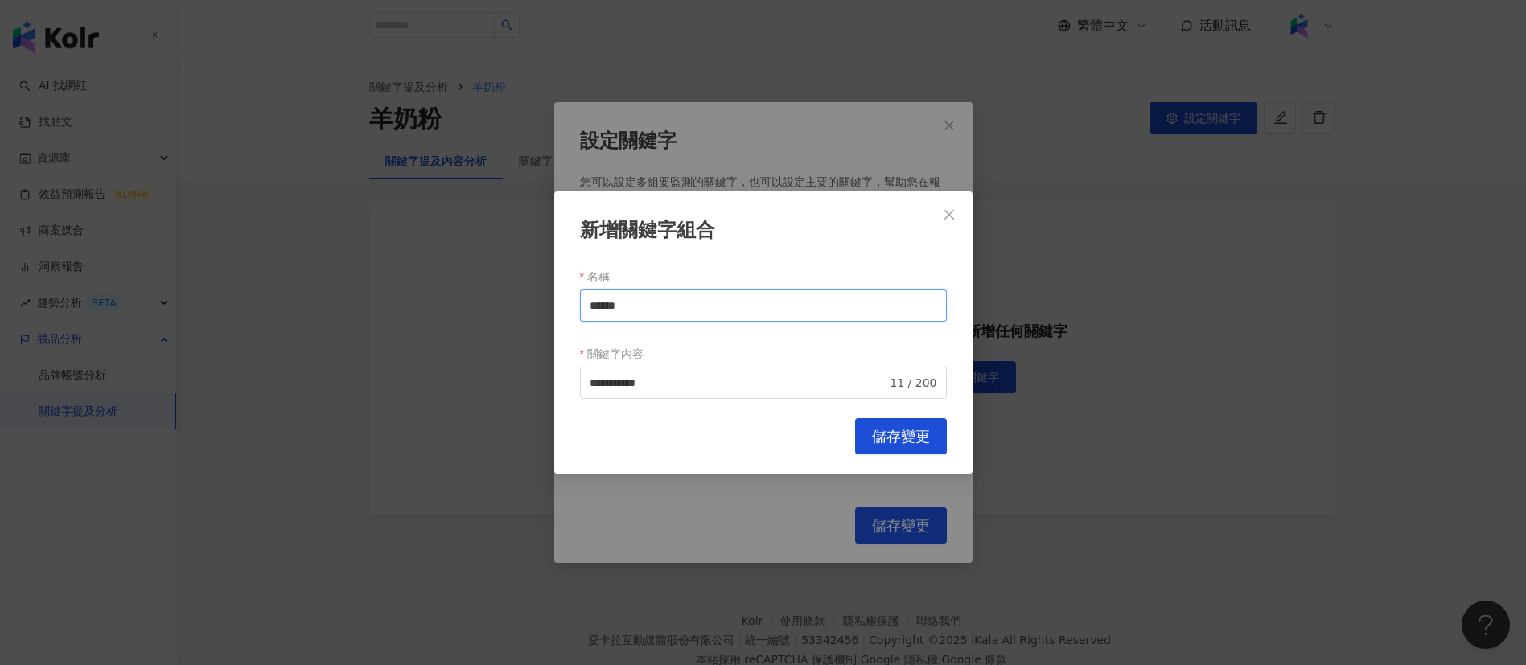
drag, startPoint x: 660, startPoint y: 311, endPoint x: 524, endPoint y: 312, distance: 136.8
click at [524, 312] on div "**********" at bounding box center [763, 332] width 1526 height 665
type input "******"
click at [889, 428] on span "儲存變更" at bounding box center [901, 437] width 58 height 18
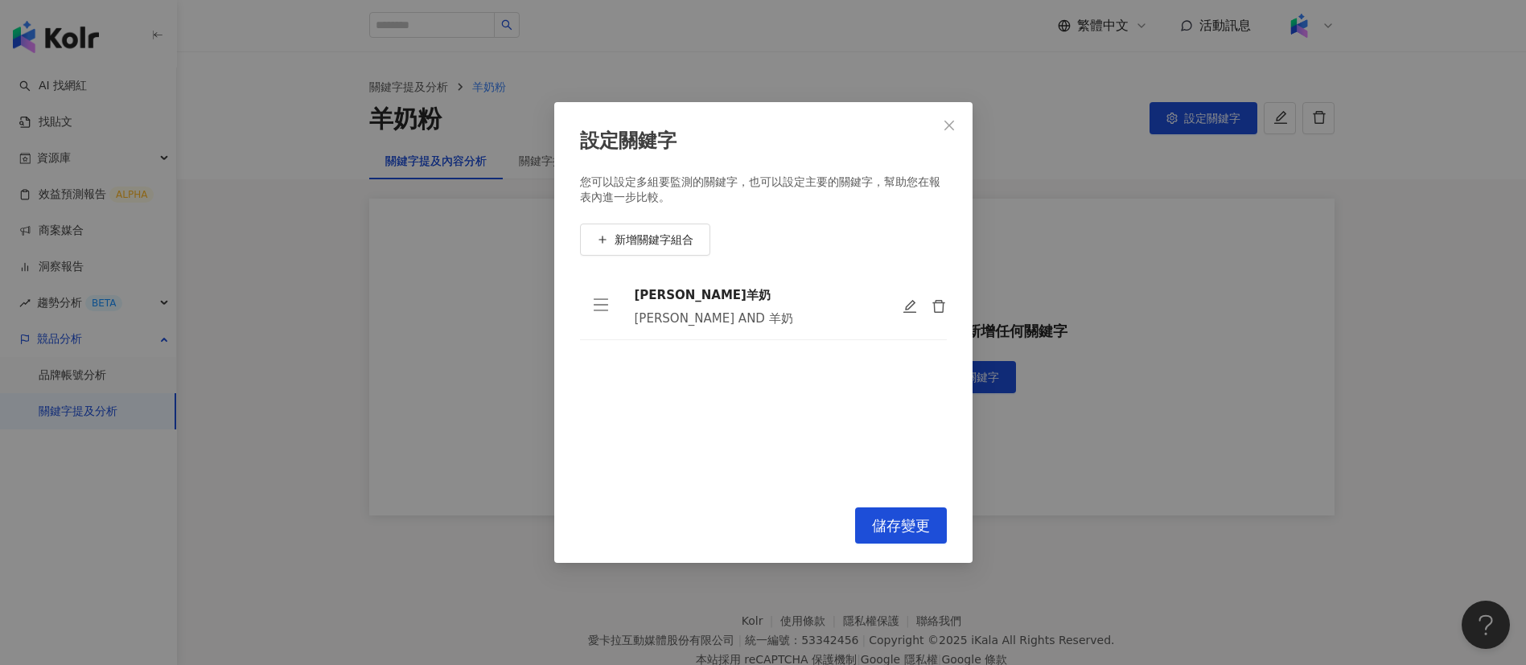
click at [903, 359] on div "[PERSON_NAME]羊奶 [PERSON_NAME] AND 羊奶 To pick up a draggable item, press the spa…" at bounding box center [763, 381] width 367 height 215
click at [646, 240] on span "新增關鍵字組合" at bounding box center [654, 239] width 79 height 13
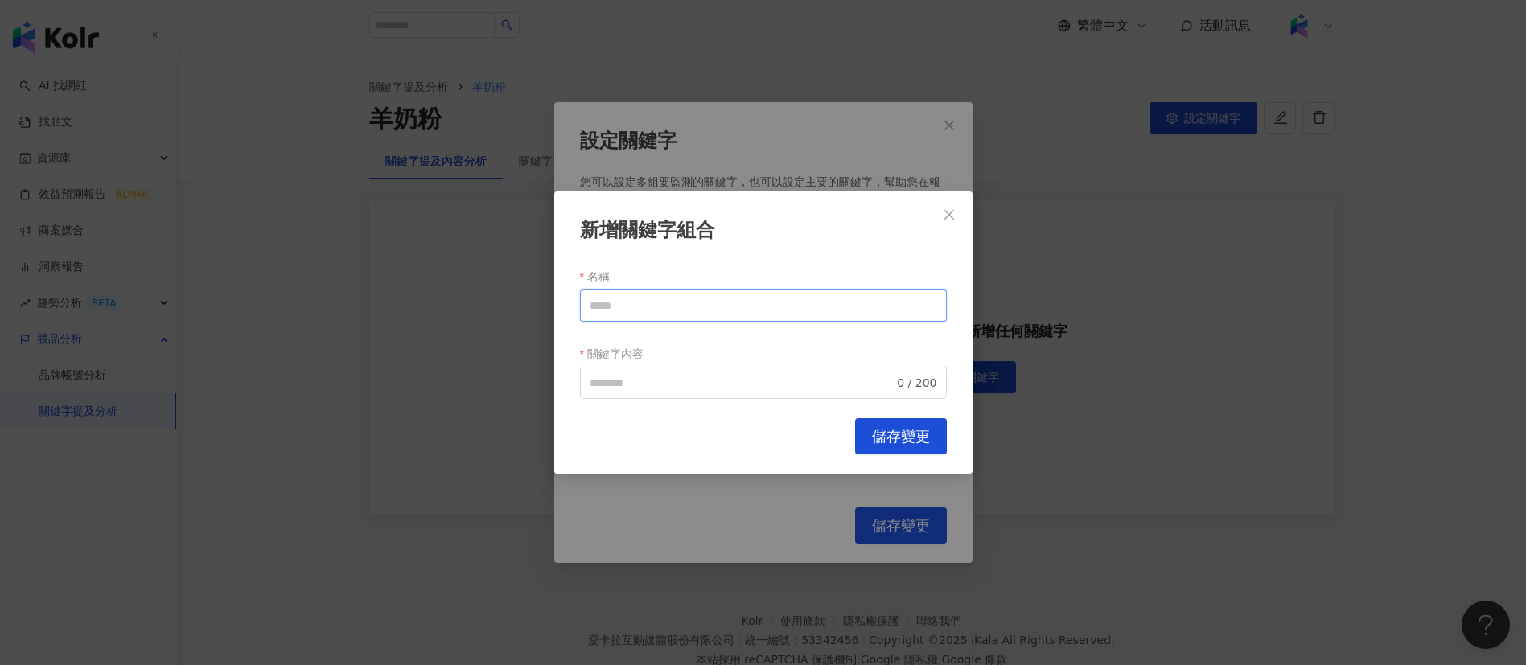
click at [659, 298] on input "名稱" at bounding box center [763, 306] width 367 height 32
paste input "*****"
type input "*****"
click at [721, 389] on input "關鍵字內容" at bounding box center [742, 383] width 305 height 18
paste input "*****"
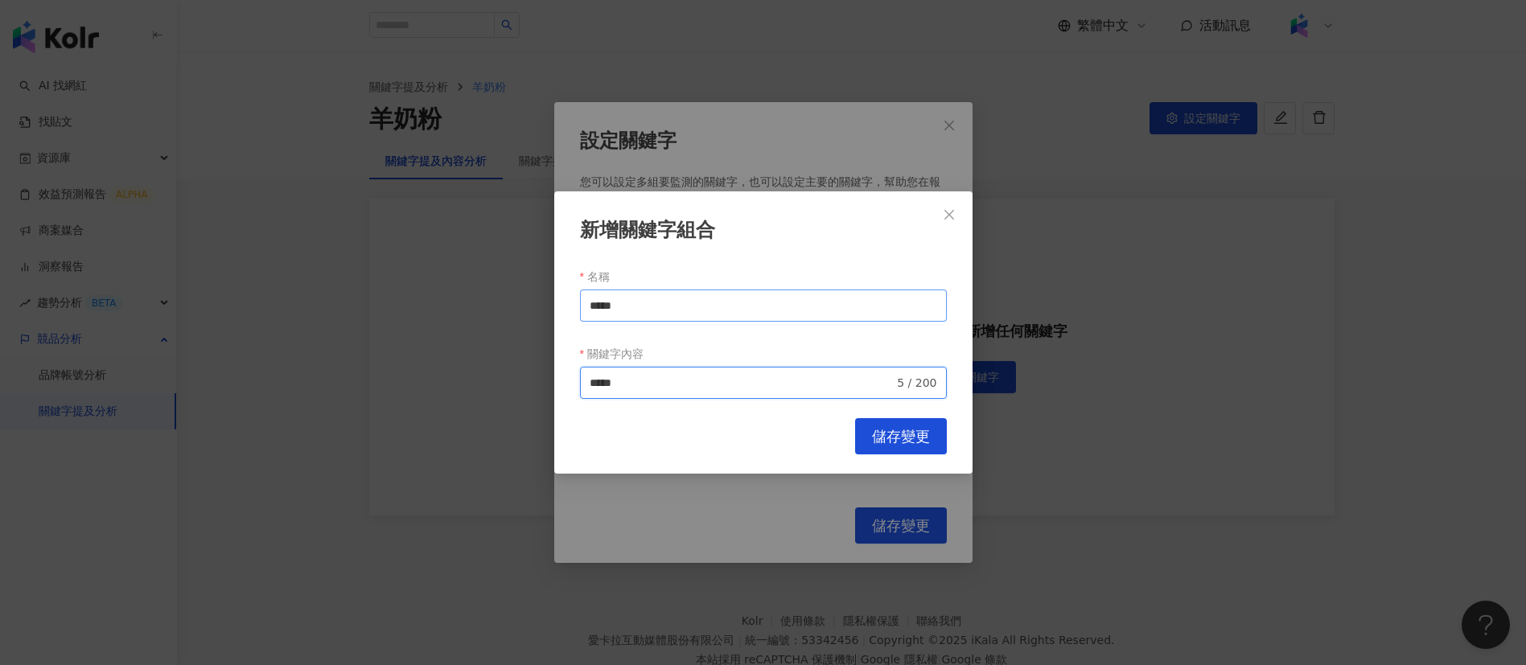
type input "*****"
click at [665, 310] on input "*****" at bounding box center [763, 306] width 367 height 32
click at [648, 378] on input "*****" at bounding box center [742, 383] width 305 height 18
drag, startPoint x: 657, startPoint y: 309, endPoint x: 545, endPoint y: 303, distance: 112.8
click at [545, 303] on div "新增關鍵字組合 名稱 ***** 關鍵字內容 ***** 5 / 200 Cancel 儲存變更" at bounding box center [763, 332] width 1526 height 665
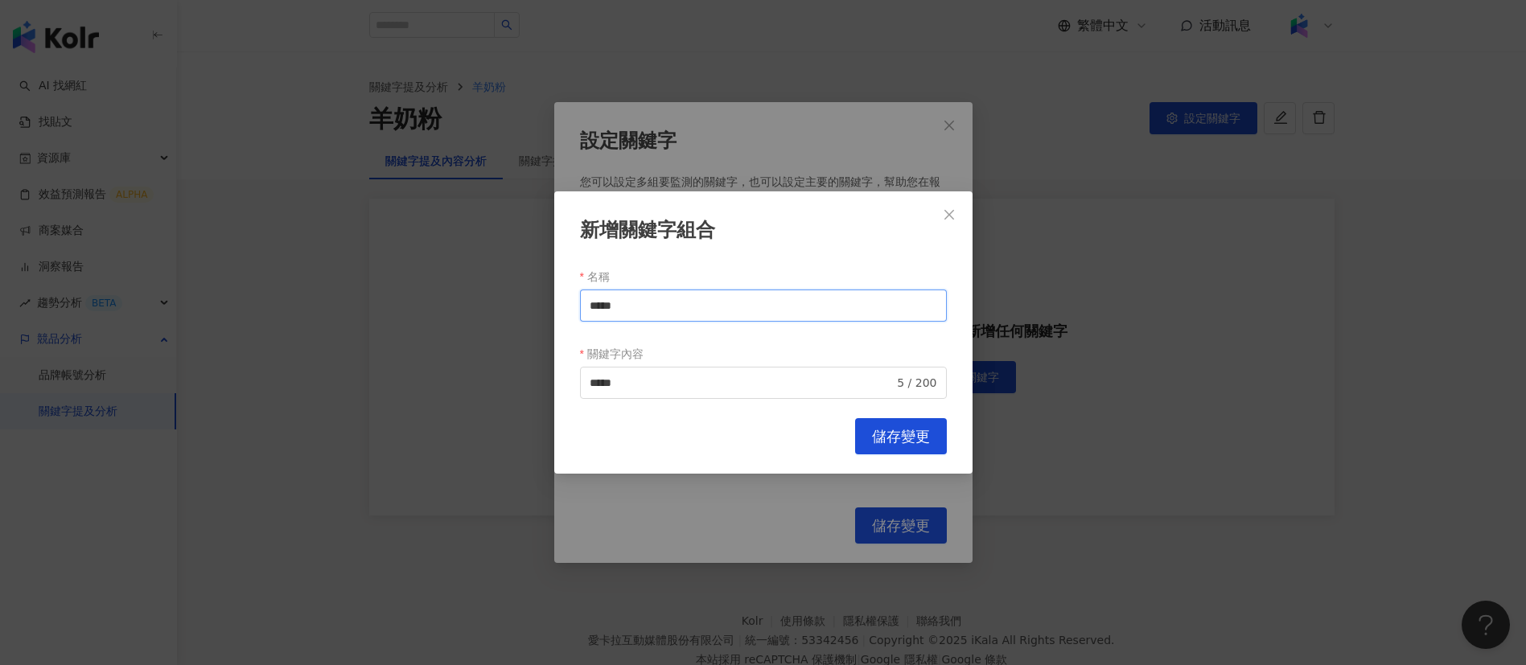
paste input "text"
drag, startPoint x: 633, startPoint y: 302, endPoint x: 541, endPoint y: 302, distance: 91.7
click at [541, 302] on div "新增關鍵字組合 名稱 *** 關鍵字內容 ***** 5 / 200 Cancel 儲存變更" at bounding box center [763, 332] width 1526 height 665
type input "***"
drag, startPoint x: 661, startPoint y: 381, endPoint x: 524, endPoint y: 373, distance: 137.0
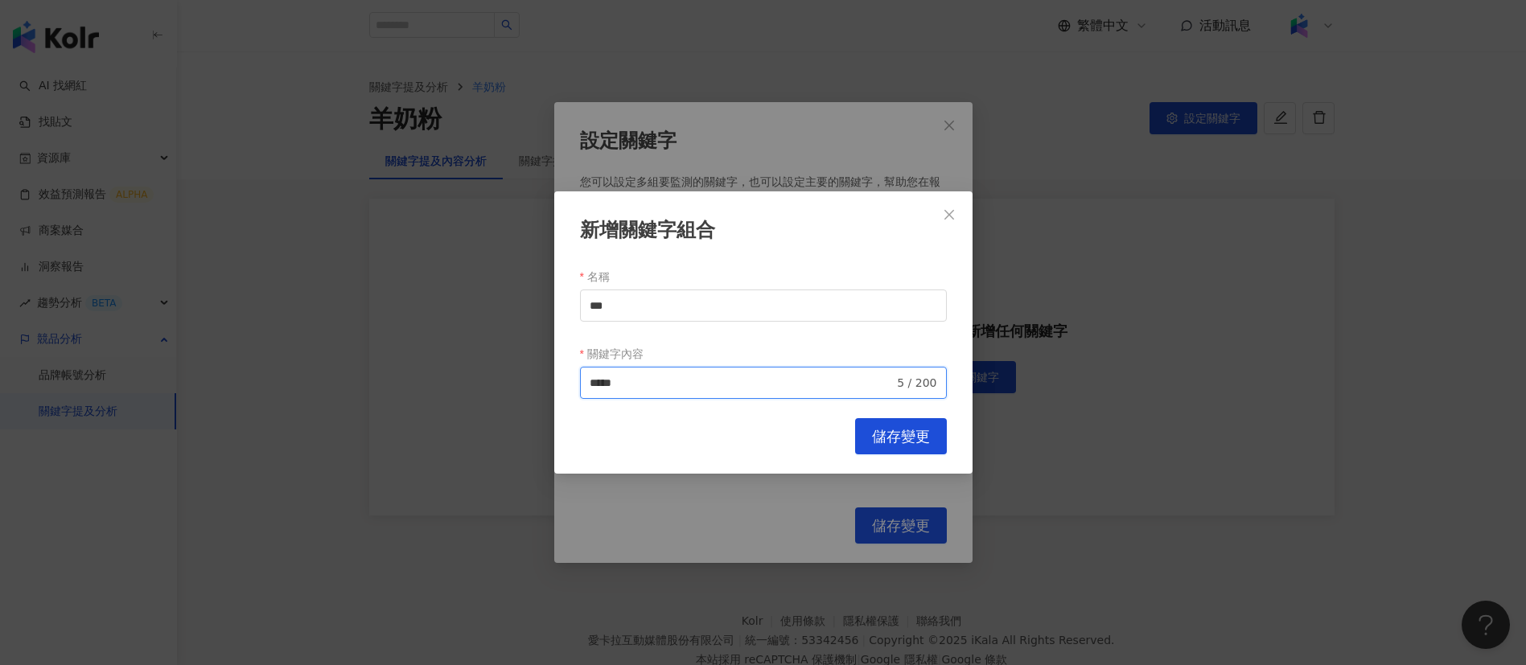
click at [524, 373] on div "新增關鍵字組合 名稱 *** 關鍵字內容 ***** 5 / 200 Cancel 儲存變更" at bounding box center [763, 332] width 1526 height 665
paste input "search"
type input "***"
click at [915, 430] on span "儲存變更" at bounding box center [901, 437] width 58 height 18
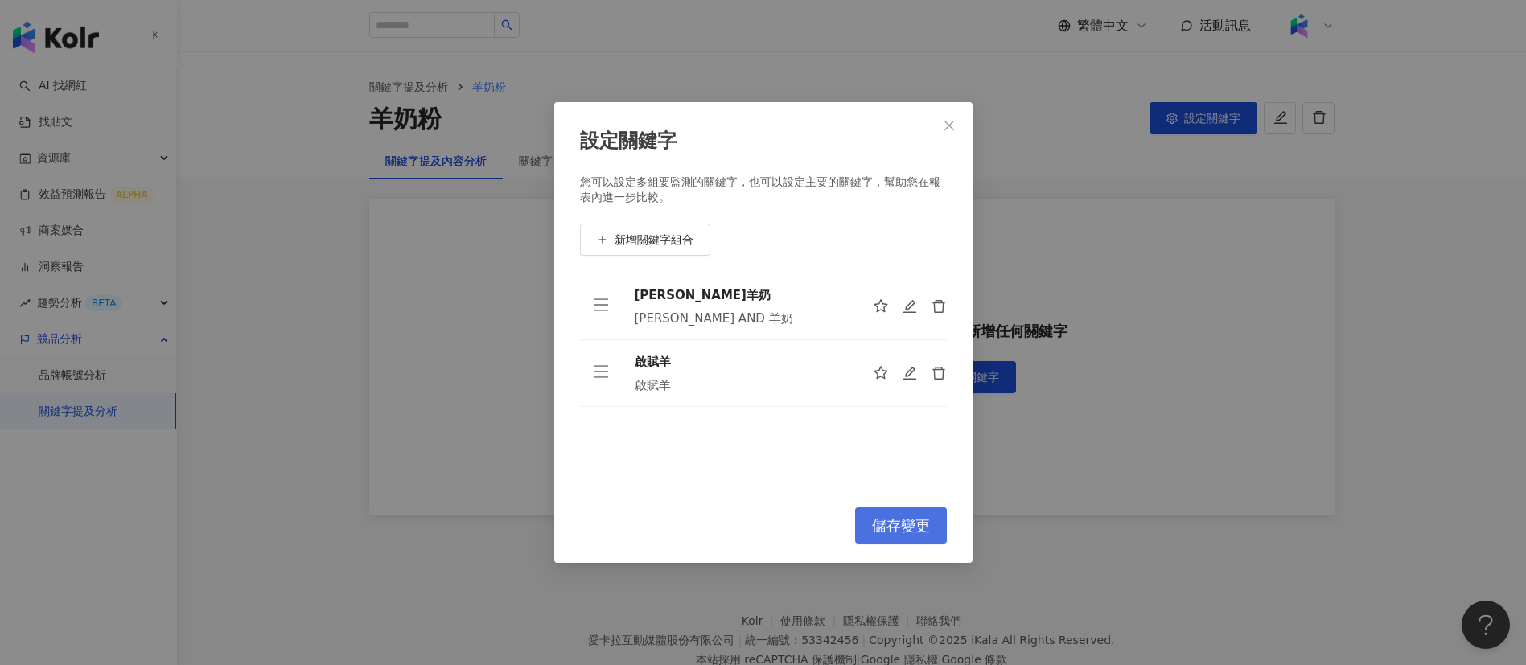
click at [890, 511] on button "儲存變更" at bounding box center [901, 526] width 92 height 36
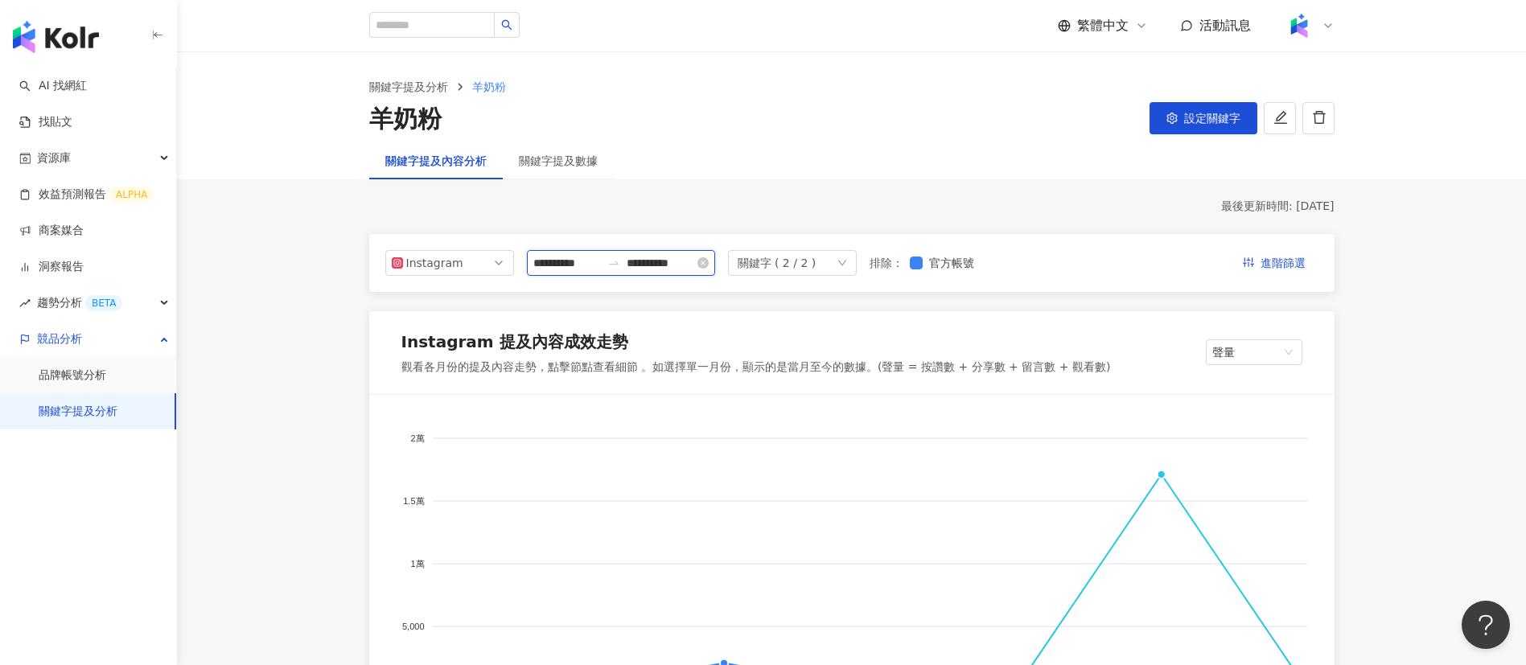
click at [565, 262] on input "**********" at bounding box center [567, 263] width 68 height 18
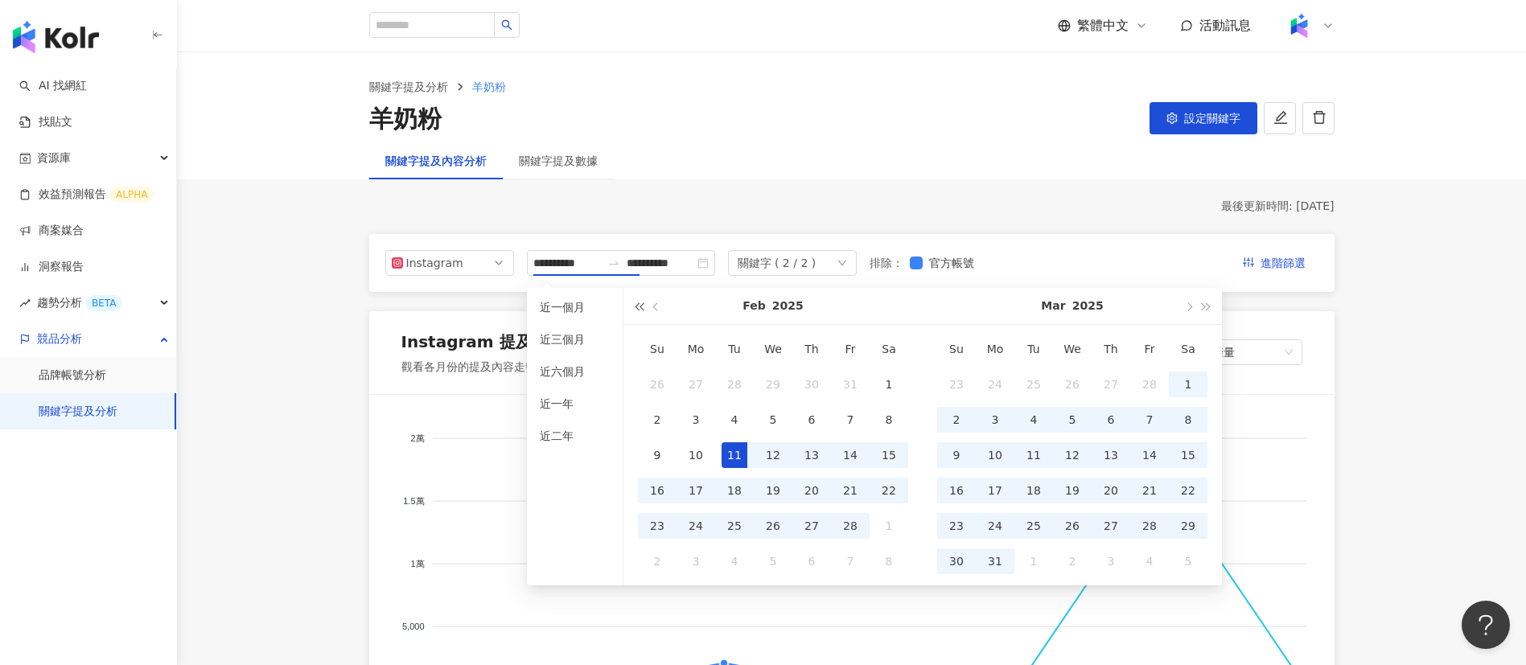
click at [641, 309] on span "button" at bounding box center [639, 306] width 8 height 8
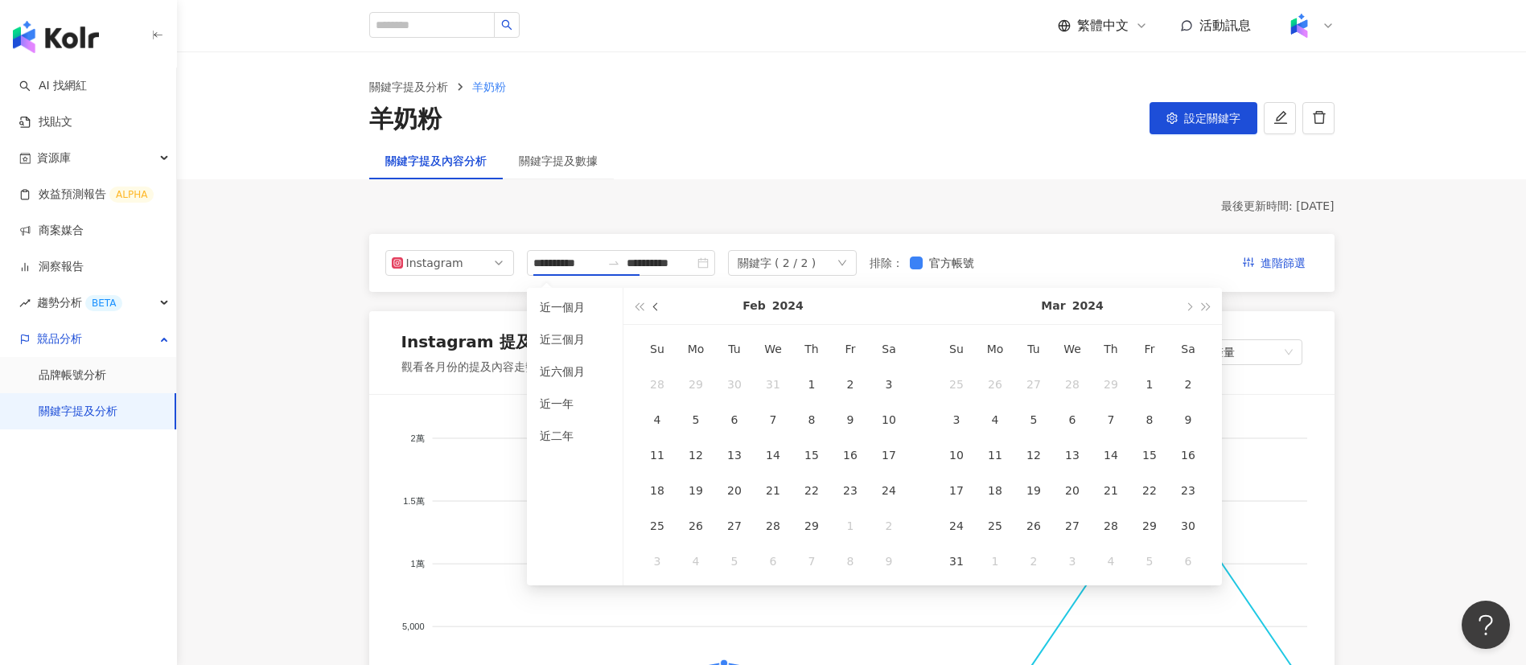
click at [659, 306] on span "button" at bounding box center [657, 306] width 8 height 8
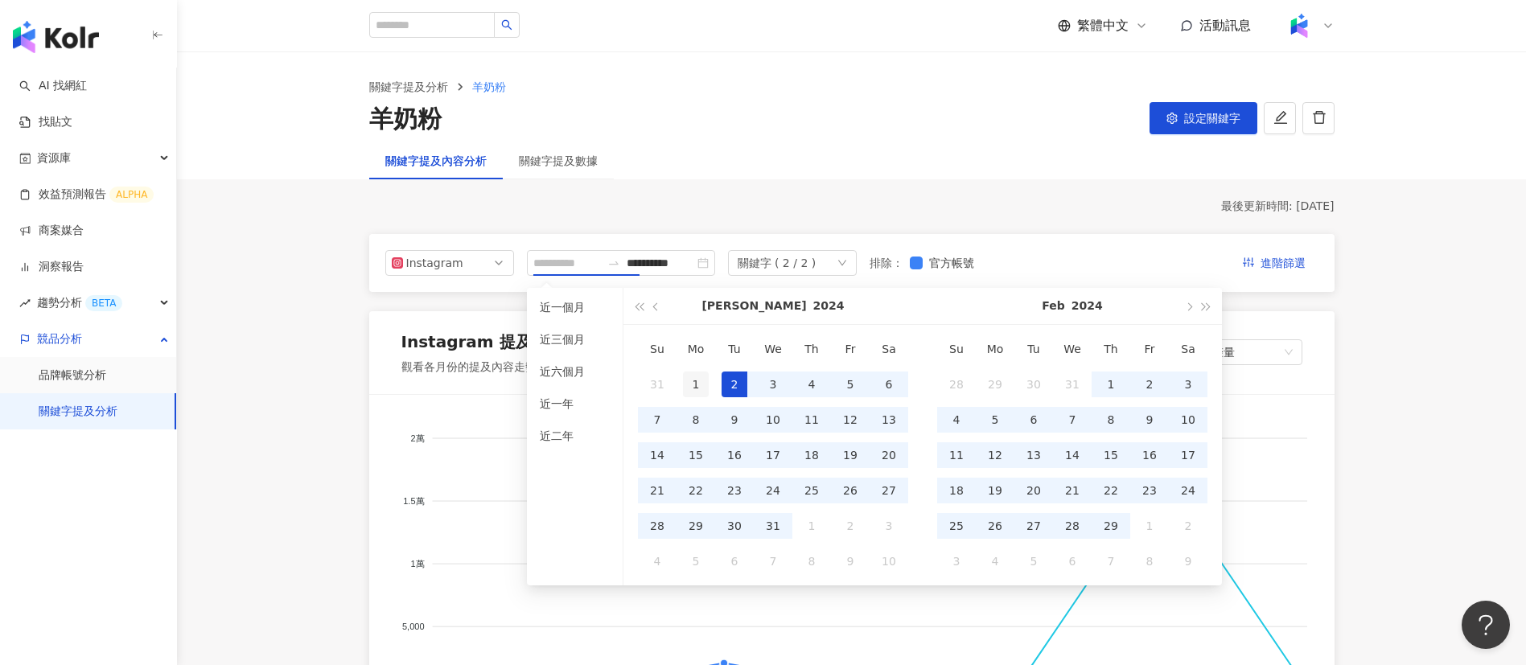
type input "**********"
click at [702, 380] on div "1" at bounding box center [696, 385] width 26 height 26
click at [1202, 315] on button "button" at bounding box center [1207, 306] width 18 height 36
click at [656, 314] on button "button" at bounding box center [657, 306] width 18 height 36
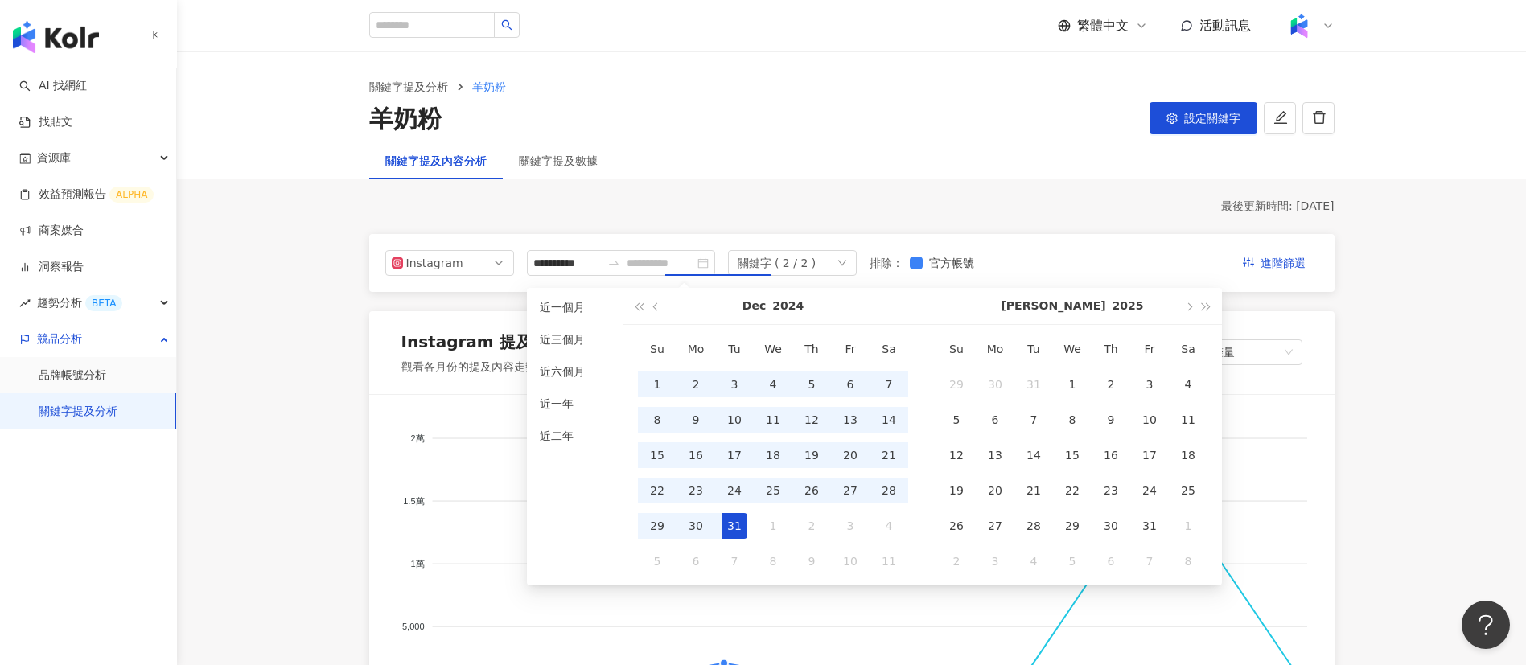
click at [731, 524] on div "31" at bounding box center [735, 526] width 26 height 26
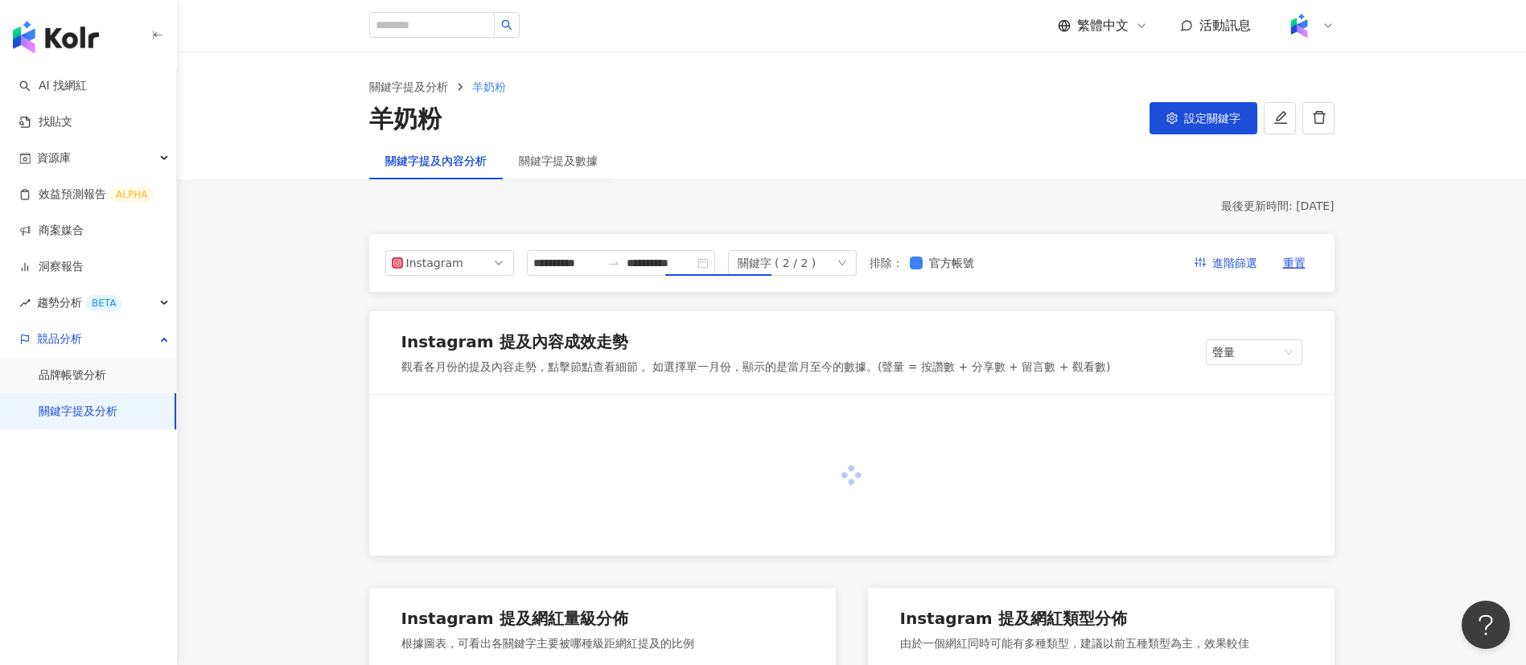
type input "**********"
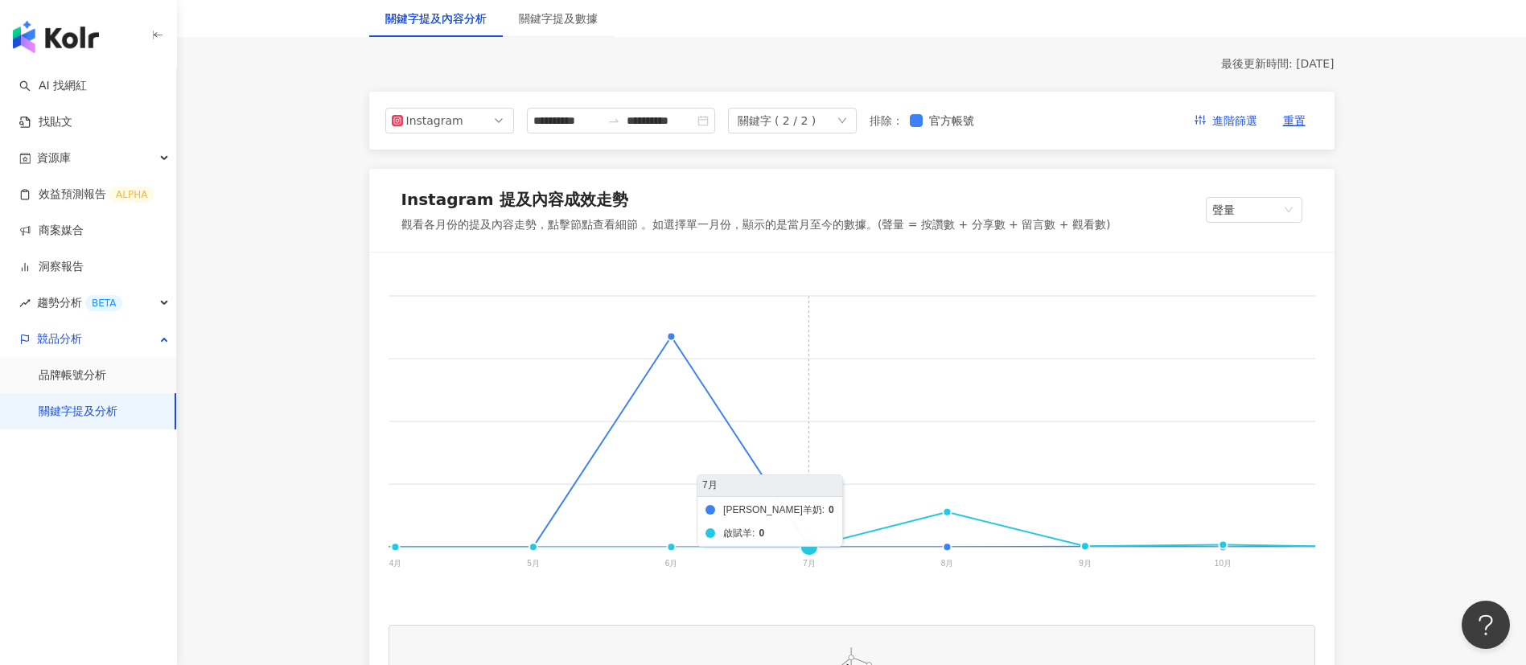
scroll to position [0, 588]
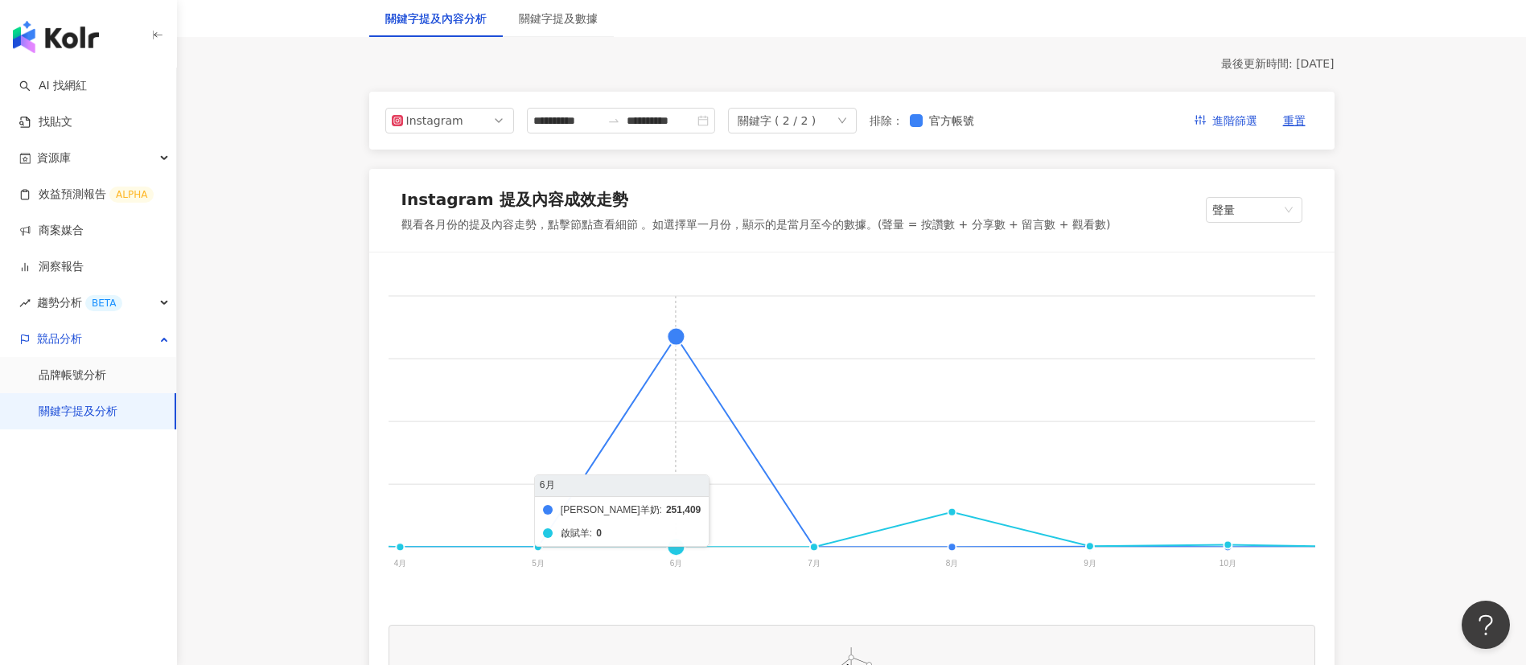
click at [677, 335] on foreignobject "[PERSON_NAME]塔妮羊奶 啟賦羊" at bounding box center [661, 433] width 1721 height 322
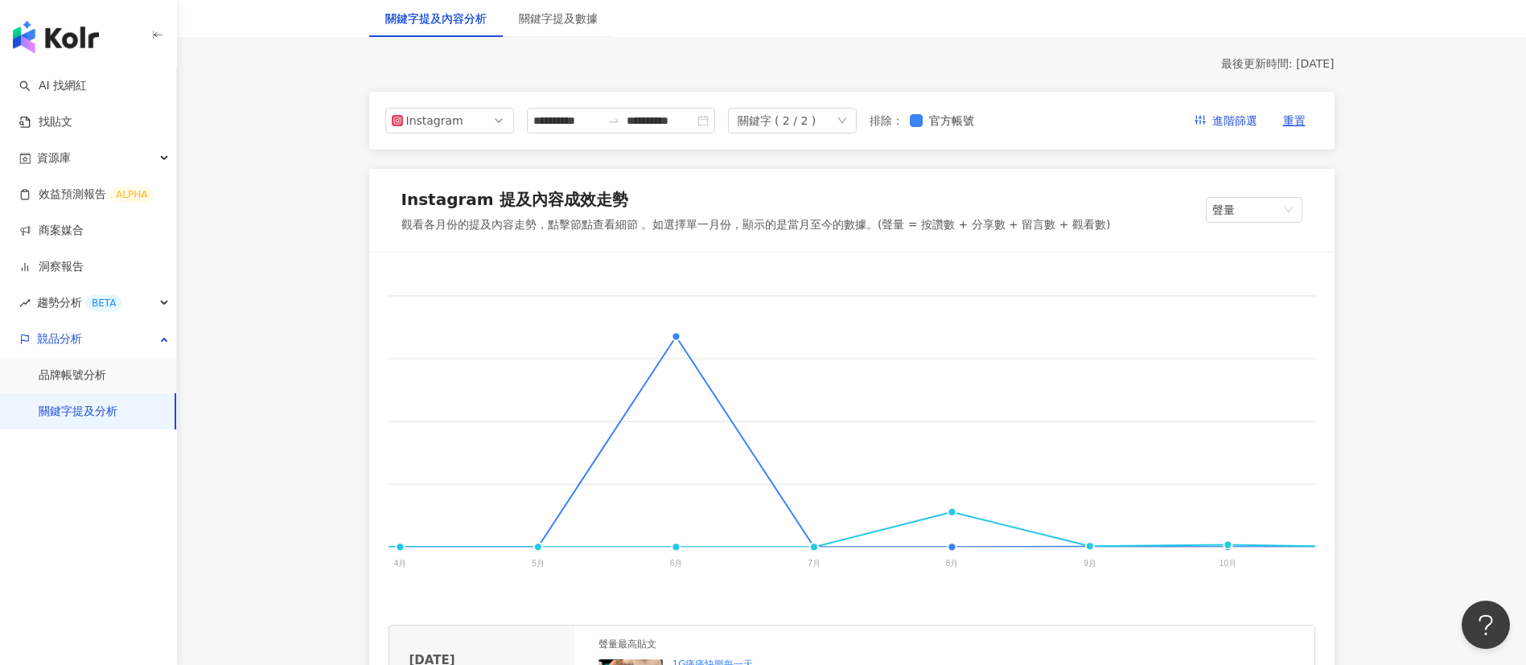
click at [677, 335] on foreignobject "[PERSON_NAME]塔妮羊奶 啟賦羊" at bounding box center [661, 433] width 1721 height 322
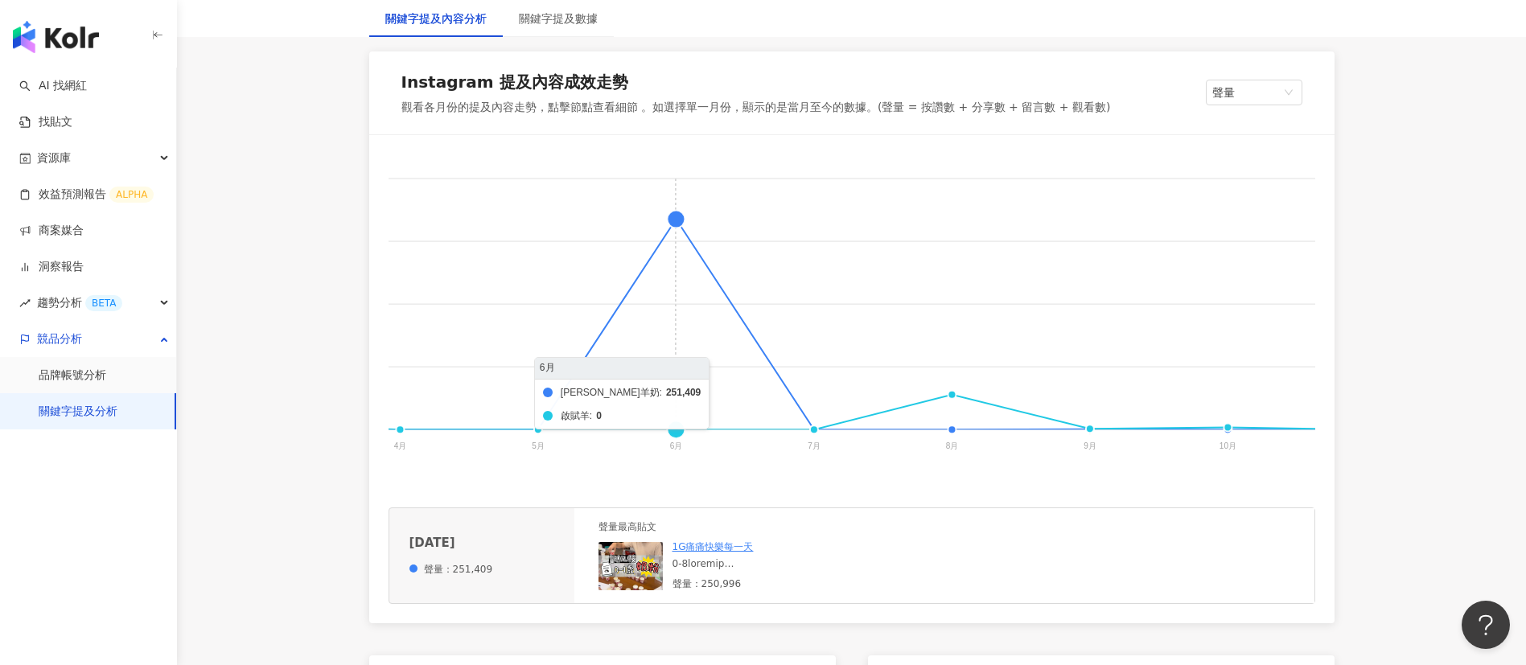
scroll to position [261, 0]
click at [771, 590] on div "1G痛痛快樂每一天 聲量：250,996" at bounding box center [792, 565] width 241 height 50
click at [767, 553] on div "1G痛痛快樂每一天" at bounding box center [792, 547] width 241 height 14
click at [752, 570] on div at bounding box center [792, 564] width 241 height 14
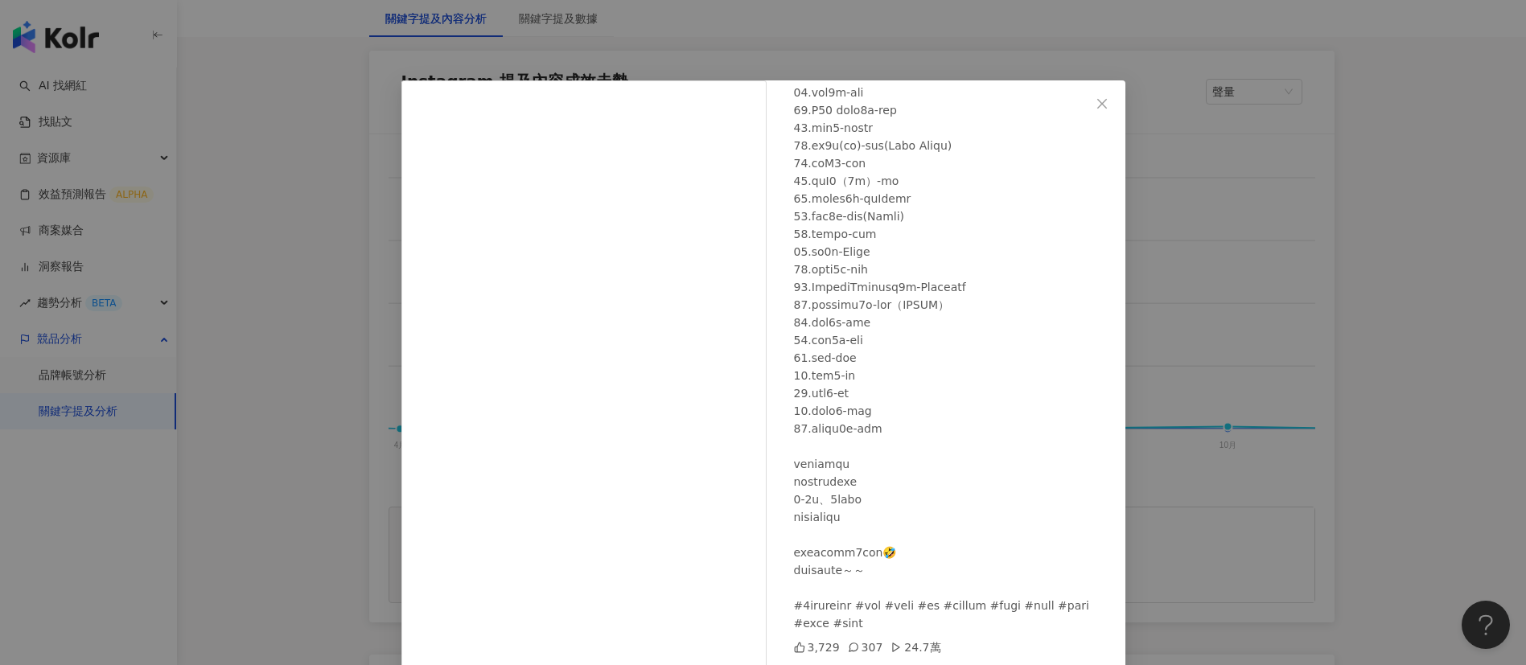
scroll to position [56, 0]
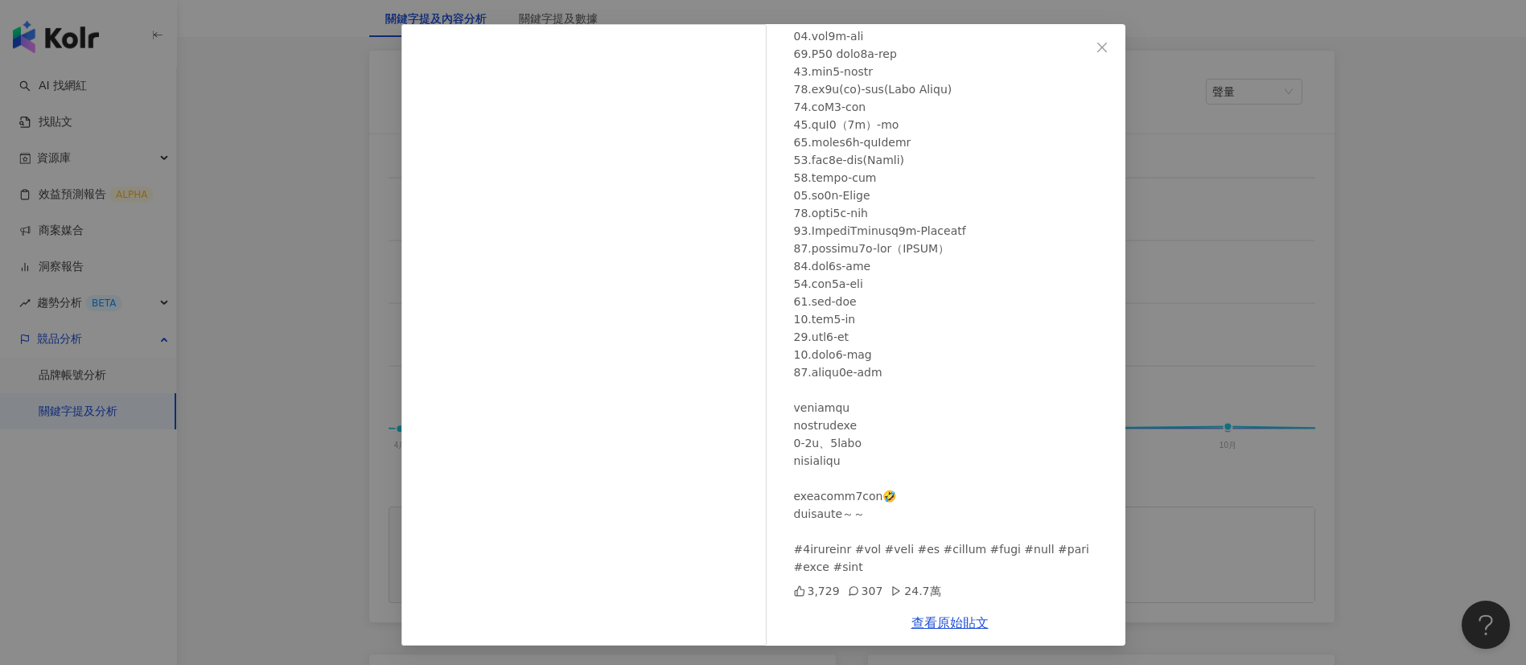
click at [1278, 236] on div "1G痛痛快樂每一天 [DATE] 3,729 307 24.7萬 查看原始貼文" at bounding box center [763, 332] width 1526 height 665
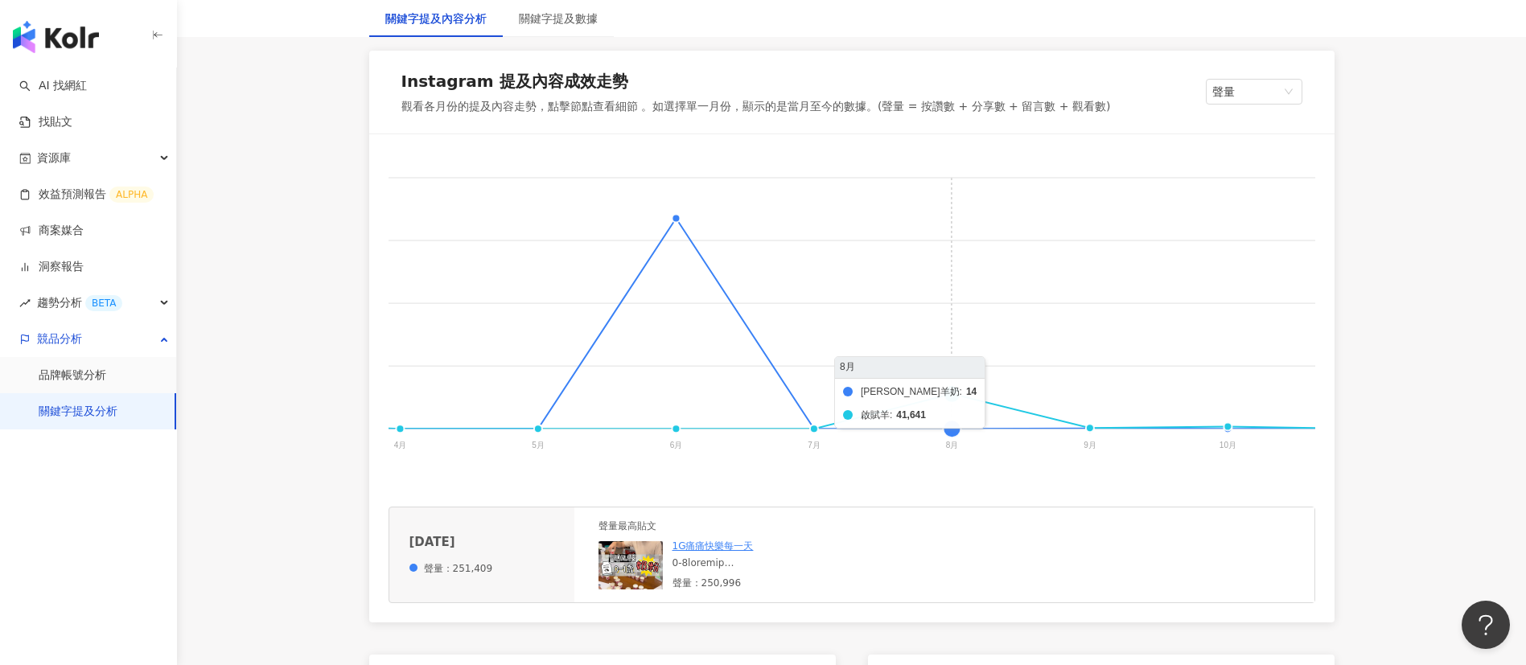
click at [950, 393] on foreignobject "[PERSON_NAME]塔妮羊奶 啟賦羊" at bounding box center [661, 315] width 1721 height 322
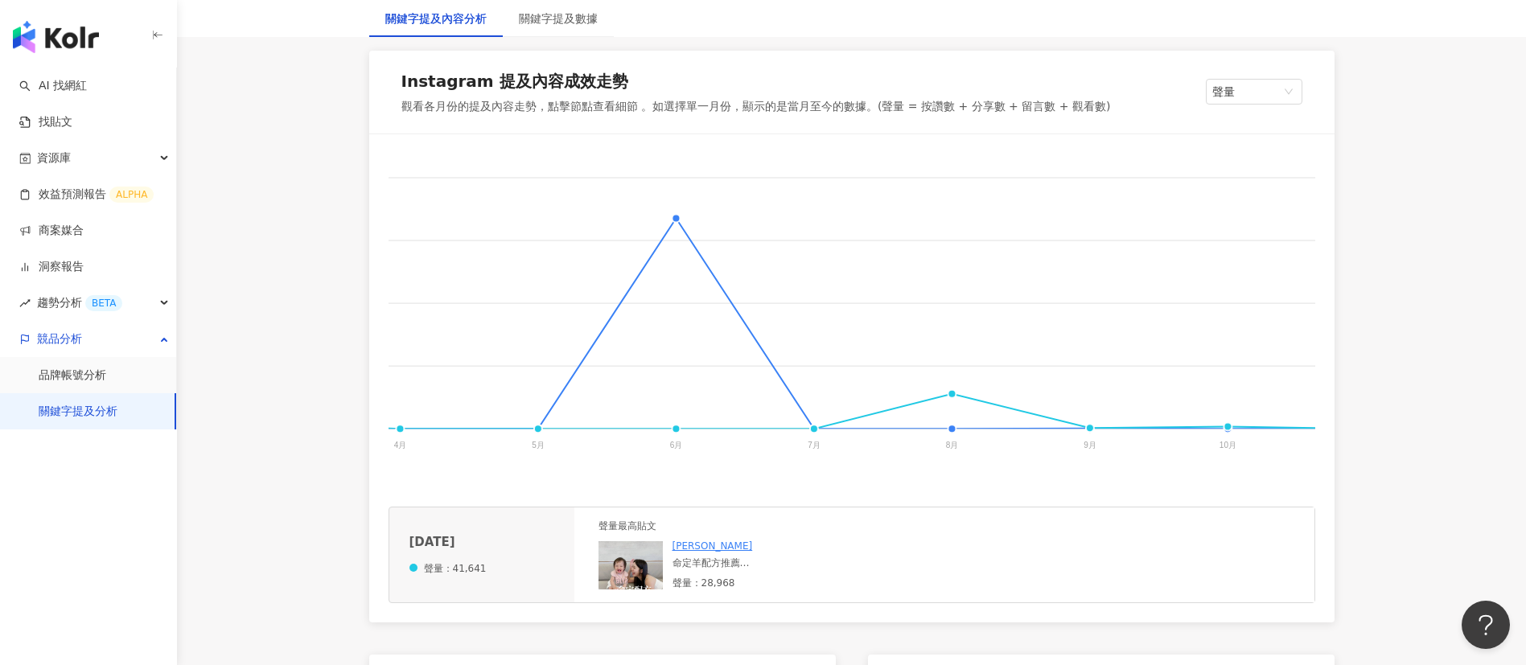
click at [713, 570] on div "命定羊配方推薦 #羊配方首選啟賦羊3 不知不覺[PERSON_NAME]就快要1歲半了（捨不得 這一年多來的每一天 我們總是希望給孩子最好最適合的 當然配方奶…" at bounding box center [782, 564] width 221 height 14
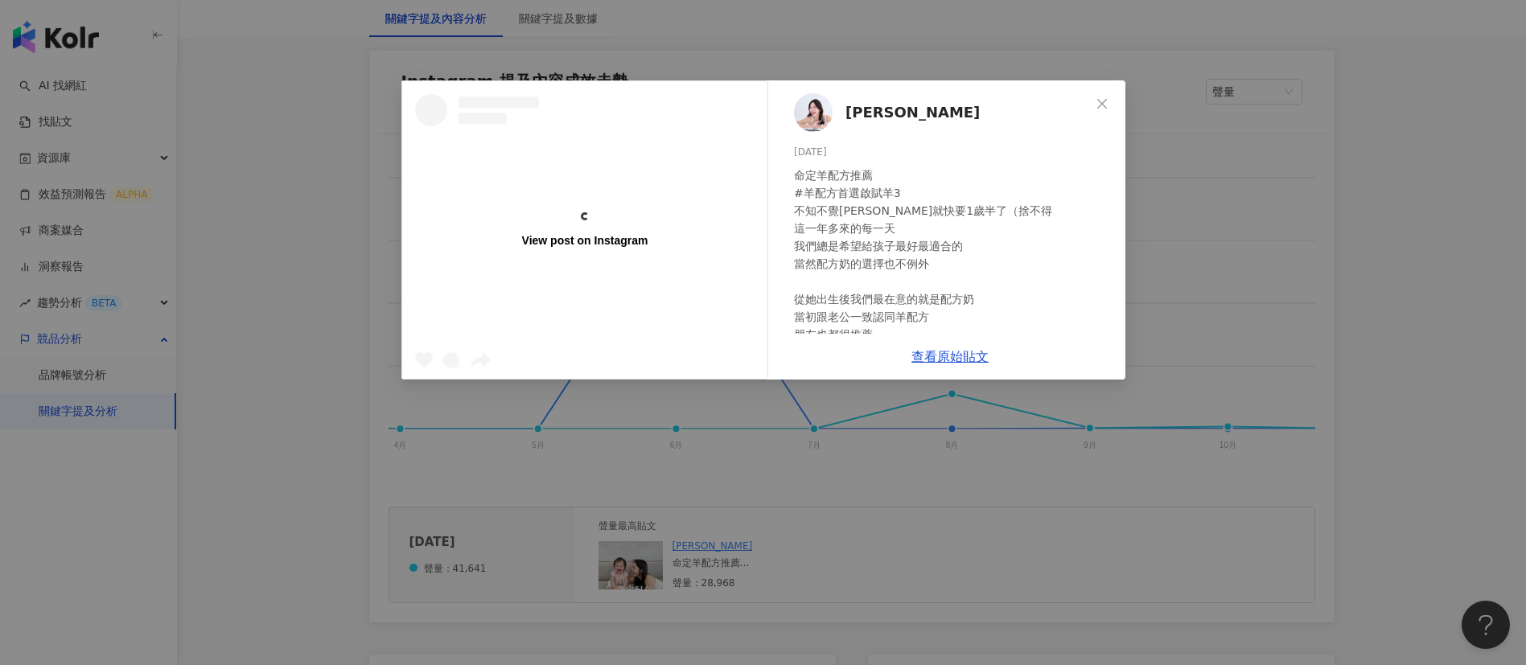
click at [1259, 519] on div "View post on Instagram [PERSON_NAME] [DATE] 命定羊配方推薦 #羊配方首選啟賦羊3 不知不覺[PERSON_NAME…" at bounding box center [763, 332] width 1526 height 665
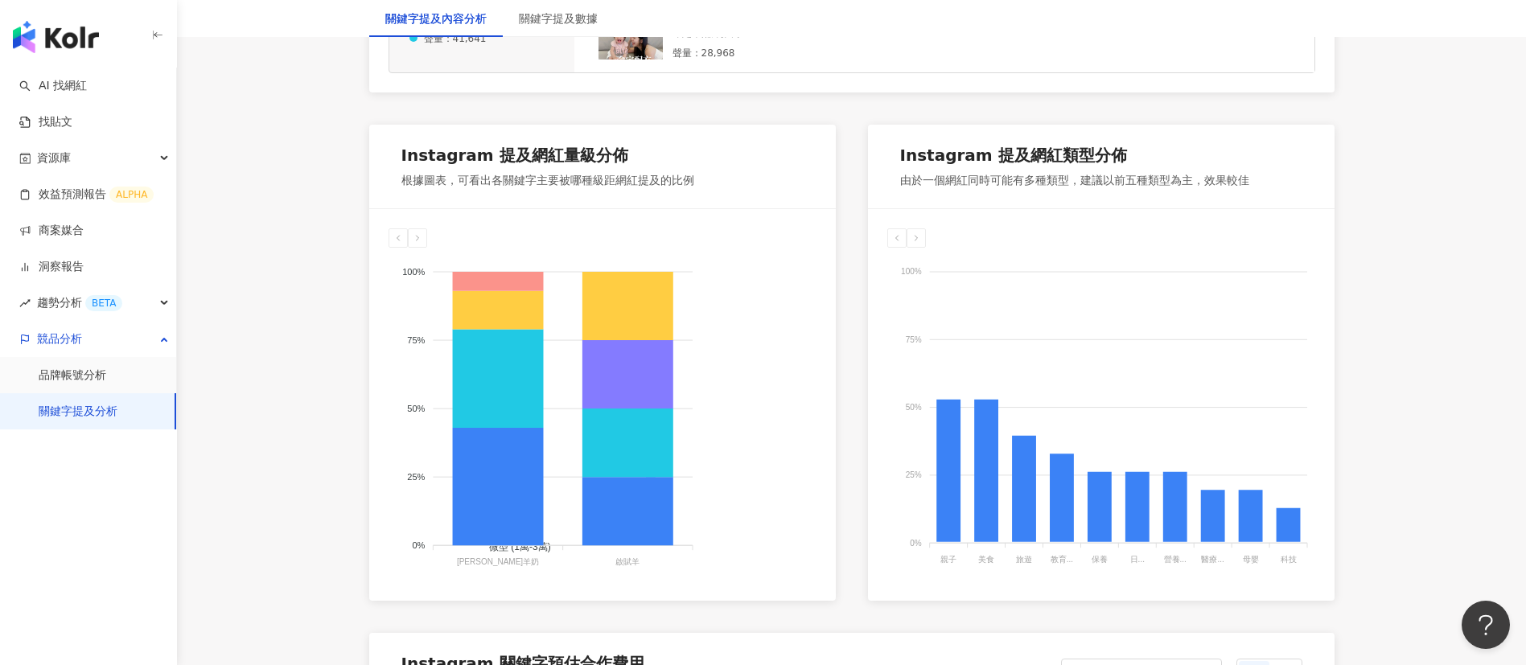
scroll to position [793, 0]
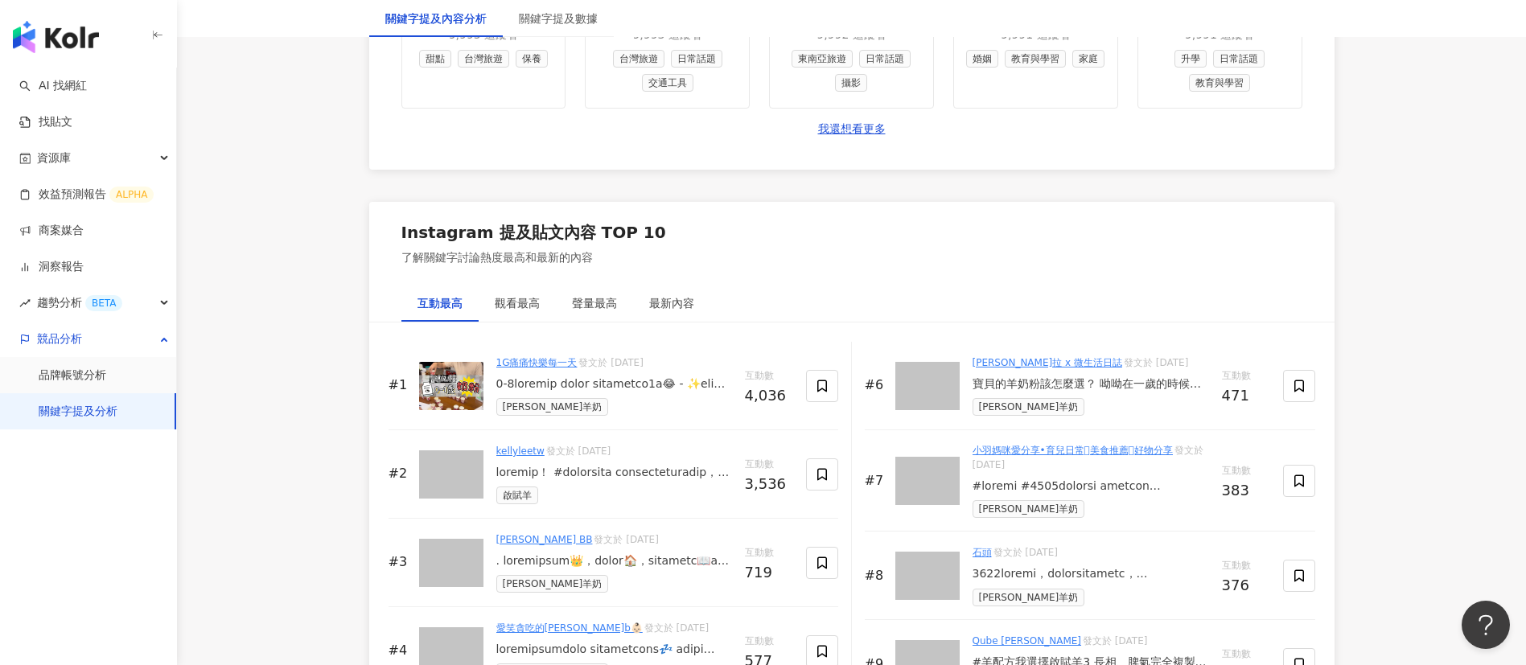
scroll to position [2503, 0]
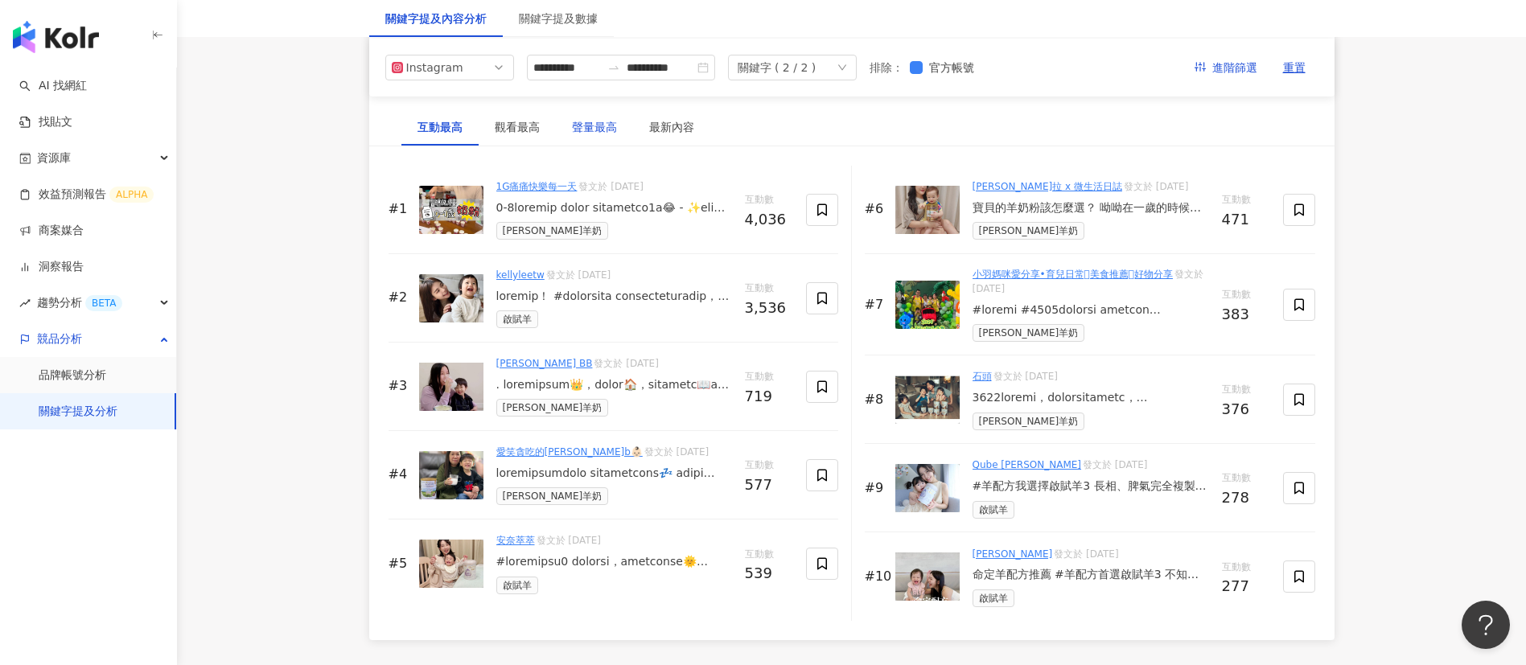
click at [601, 136] on div "聲量最高" at bounding box center [594, 127] width 45 height 18
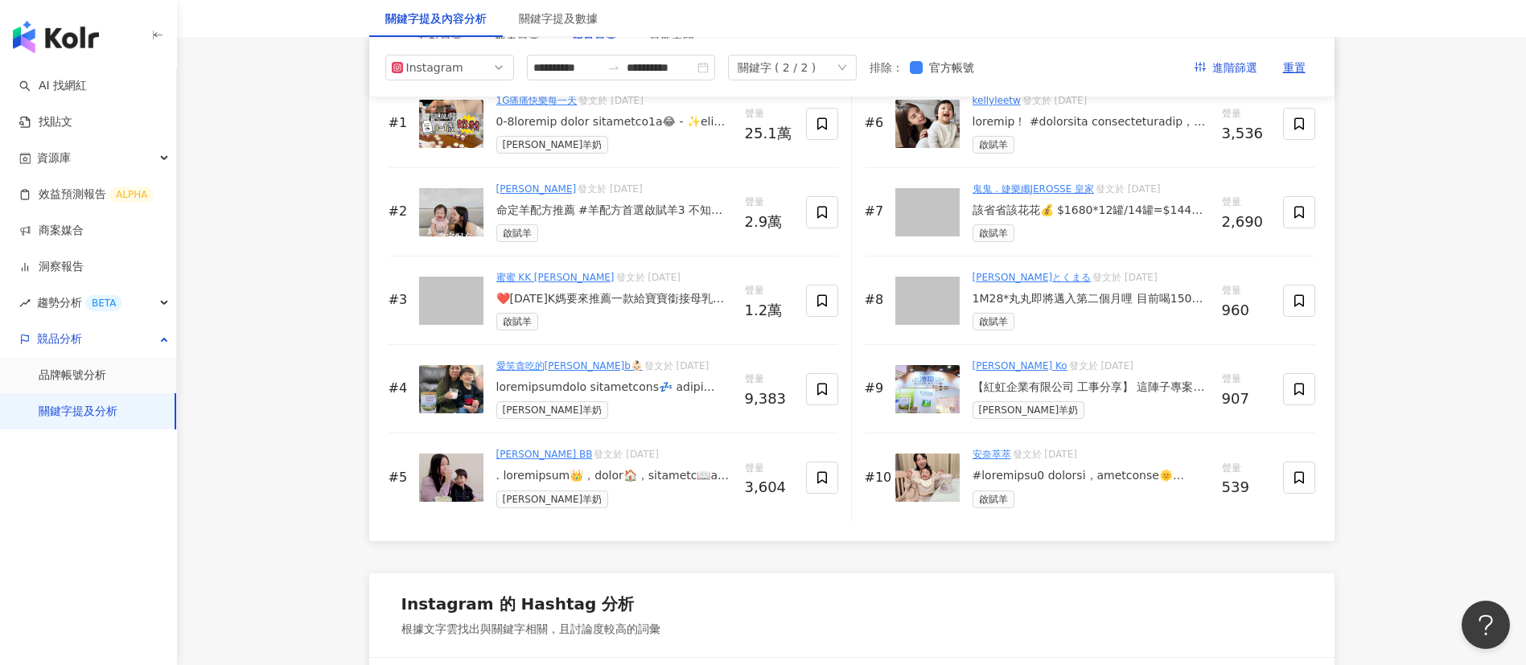
scroll to position [2483, 0]
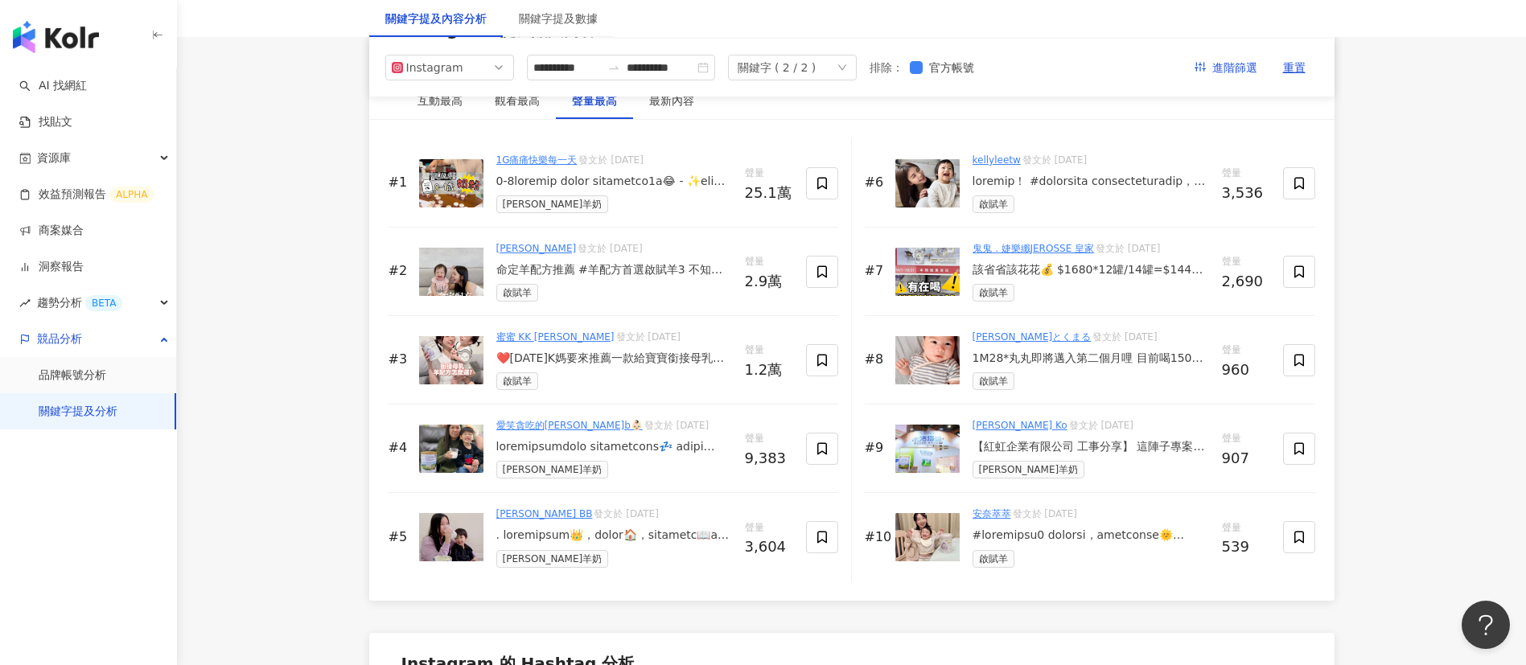
click at [833, 138] on div "#1 1G痛痛快樂每一天 發文於 [DATE] [PERSON_NAME]塔妮羊奶 聲量 25.1萬 #2 [PERSON_NAME] 發文於 [DATE] …" at bounding box center [851, 360] width 965 height 481
click at [615, 278] on div "命定羊配方推薦 #羊配方首選啟賦羊3 不知不覺[PERSON_NAME]就快要1歲半了（捨不得 這一年多來的每一天 我們總是希望給孩子最好最適合的 當然配方奶…" at bounding box center [614, 270] width 236 height 16
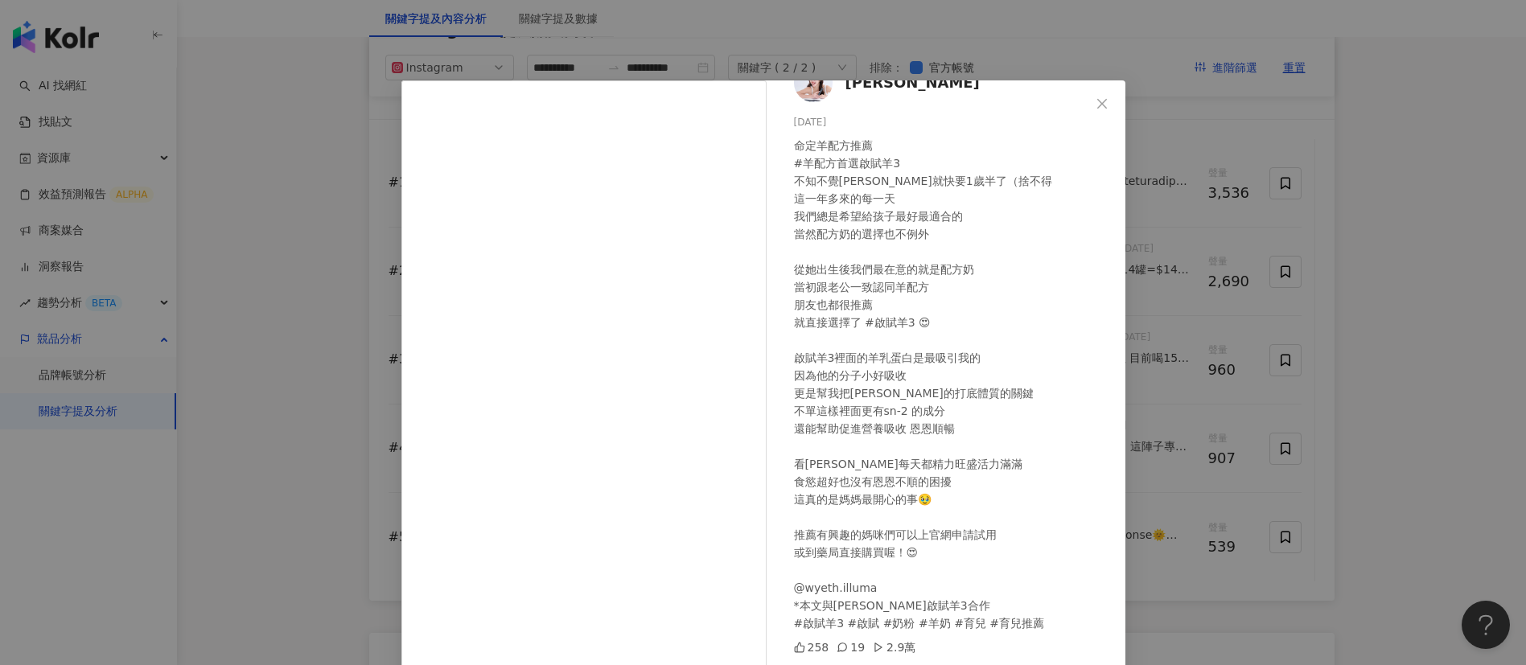
scroll to position [56, 0]
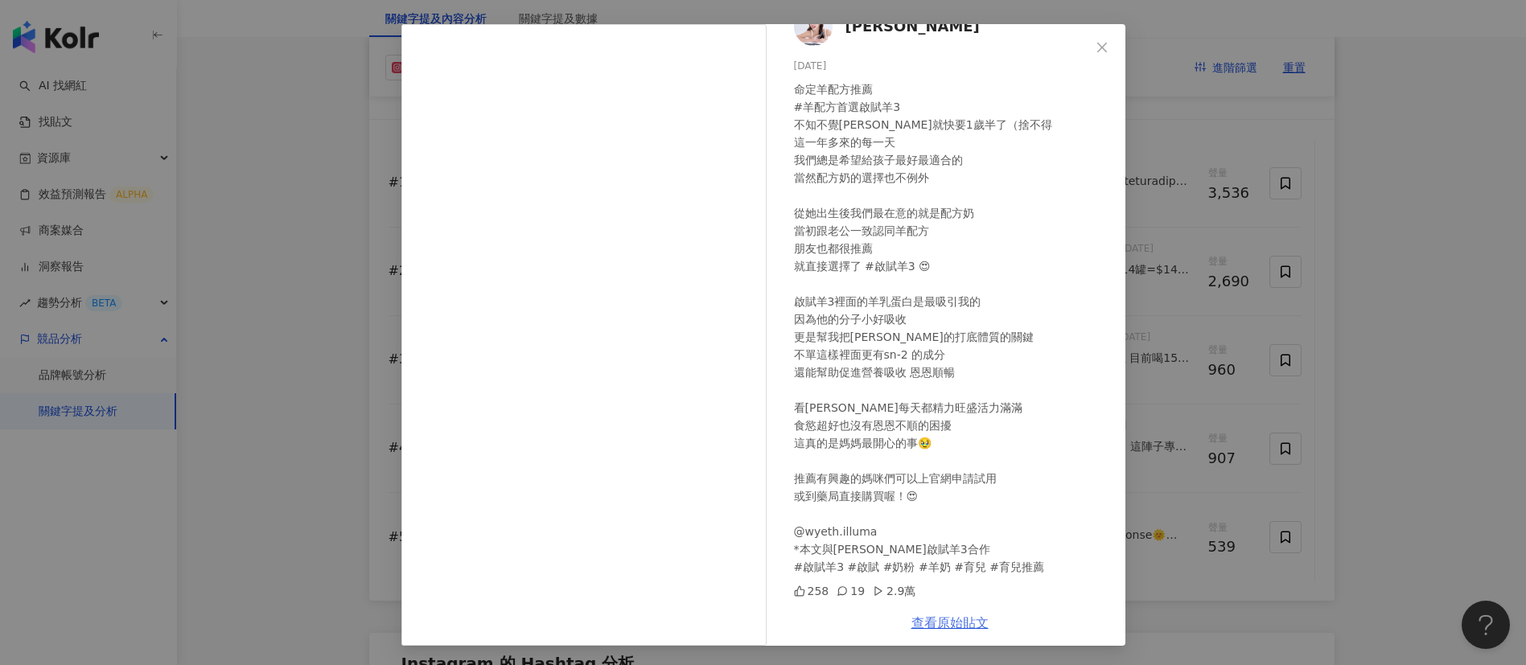
click at [946, 602] on link "查看原始貼文" at bounding box center [949, 622] width 77 height 15
click at [1225, 378] on div "[PERSON_NAME] [DATE] 命定羊配方推薦 #羊配方首選啟賦羊3 不知不覺[PERSON_NAME]就快要1歲半了（捨不得 這一年多來的每一天 …" at bounding box center [763, 332] width 1526 height 665
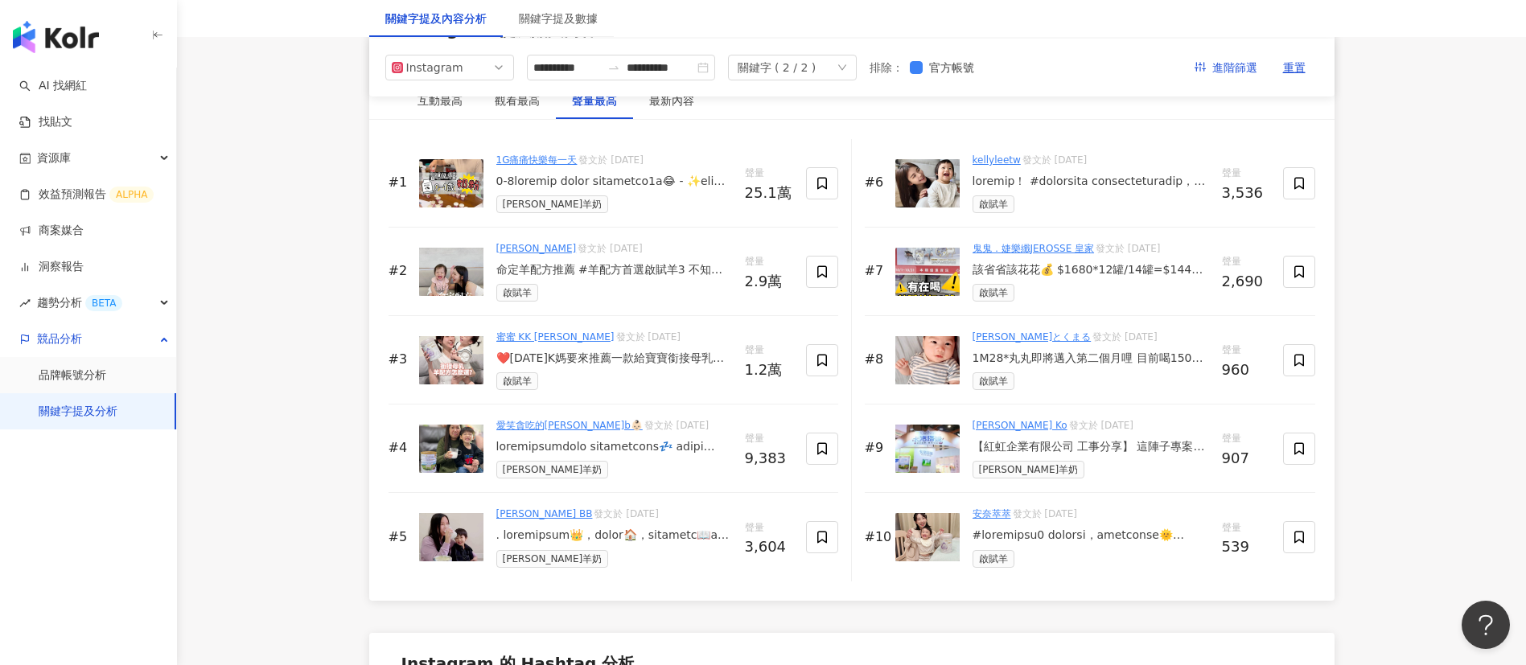
click at [595, 389] on div "蜜蜜 KK [PERSON_NAME] 發文於 [DATE] ❤️[DATE]K媽要來推薦一款給寶寶銜接母乳羊配方最好的選擇—啟賦羊3 ❤️作為父母，我們都希…" at bounding box center [614, 360] width 236 height 60
click at [595, 386] on div "蜜蜜 KK [PERSON_NAME] 發文於 [DATE] ❤️[DATE]K媽要來推薦一款給寶寶銜接母乳羊配方最好的選擇—啟賦羊3 ❤️作為父母，我們都希…" at bounding box center [614, 360] width 236 height 60
click at [628, 367] on div "❤️[DATE]K媽要來推薦一款給寶寶銜接母乳羊配方最好的選擇—啟賦羊3 ❤️作為父母，我們都希望給孩子最好的成長支持。啟賦羊3獨特的配方和優質原料，是許多家…" at bounding box center [614, 359] width 236 height 16
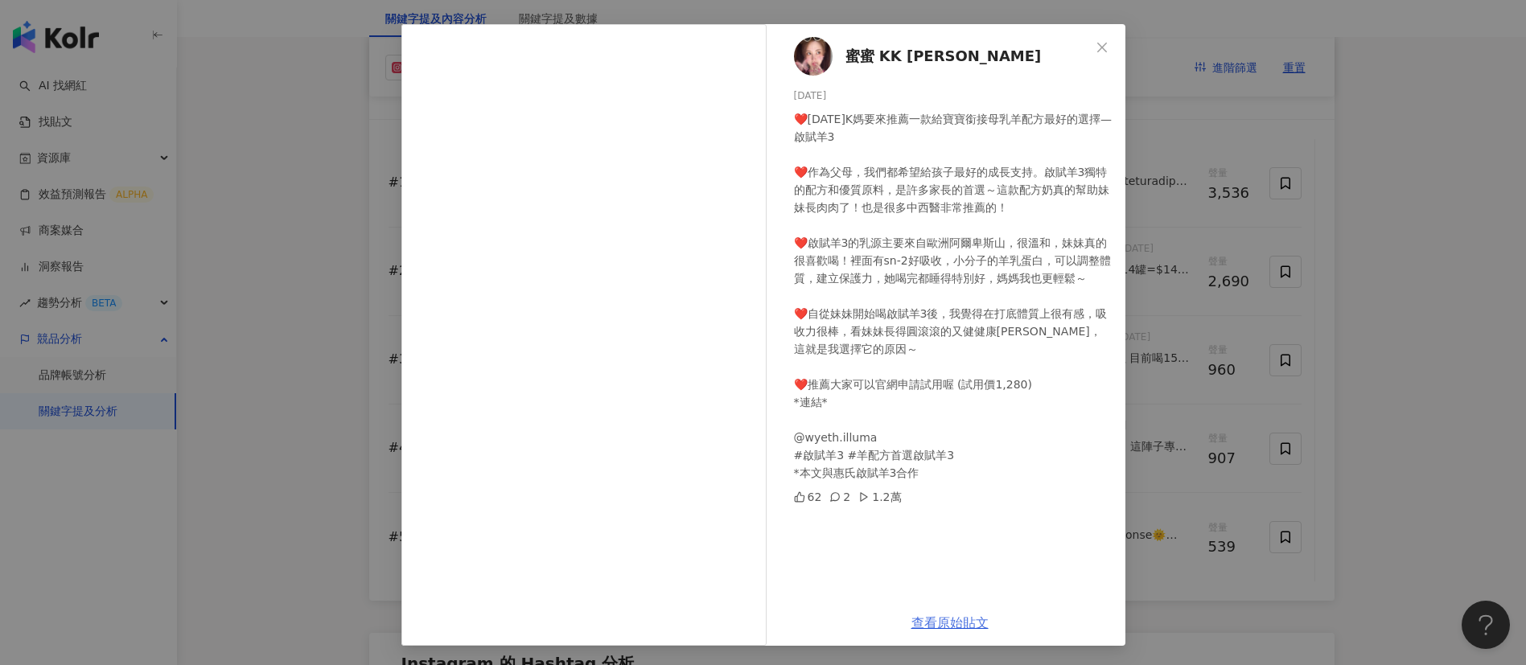
click at [944, 602] on link "查看原始貼文" at bounding box center [949, 622] width 77 height 15
click at [1274, 391] on div "蜜蜜 KK [PERSON_NAME] [DATE] ❤️[DATE]K媽要來推薦一款給寶寶銜接母乳羊配方最好的選擇—啟賦羊3 ❤️作為父母，我們都希望給孩子…" at bounding box center [763, 332] width 1526 height 665
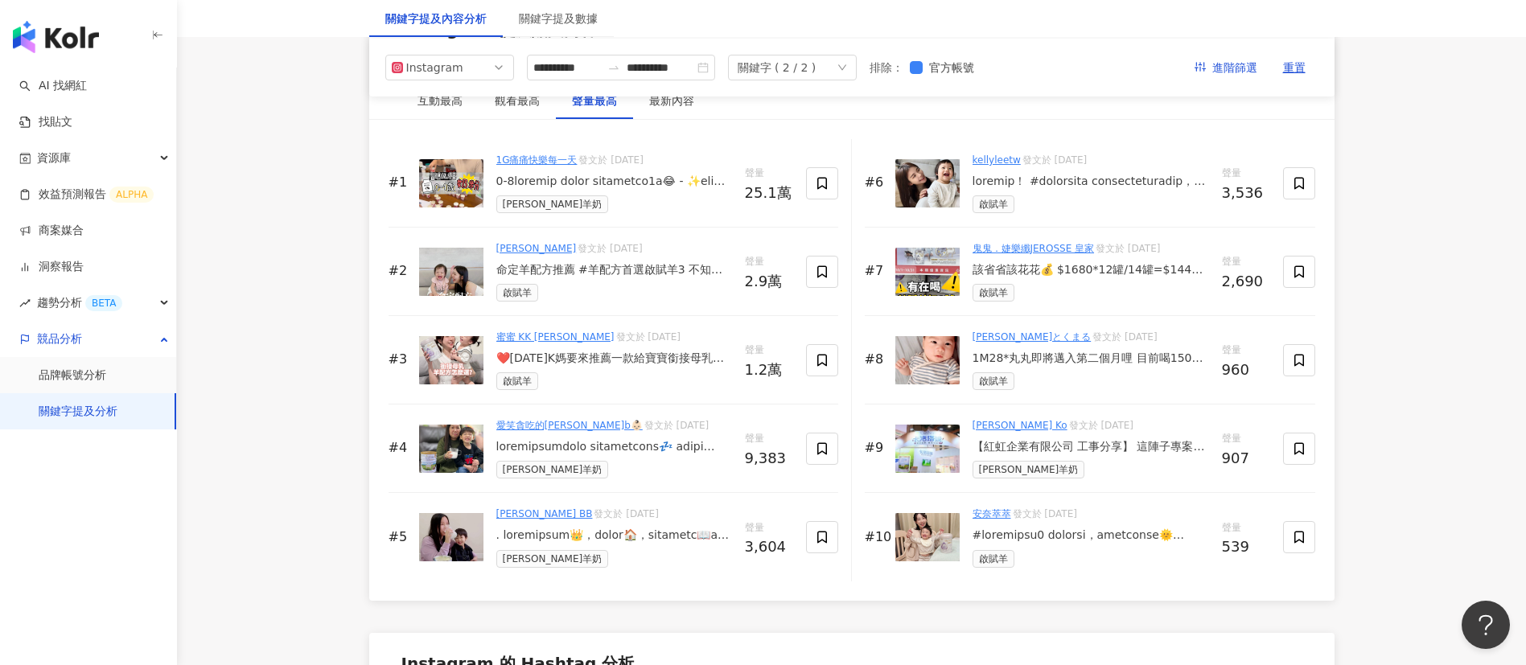
click at [621, 455] on div at bounding box center [614, 447] width 236 height 16
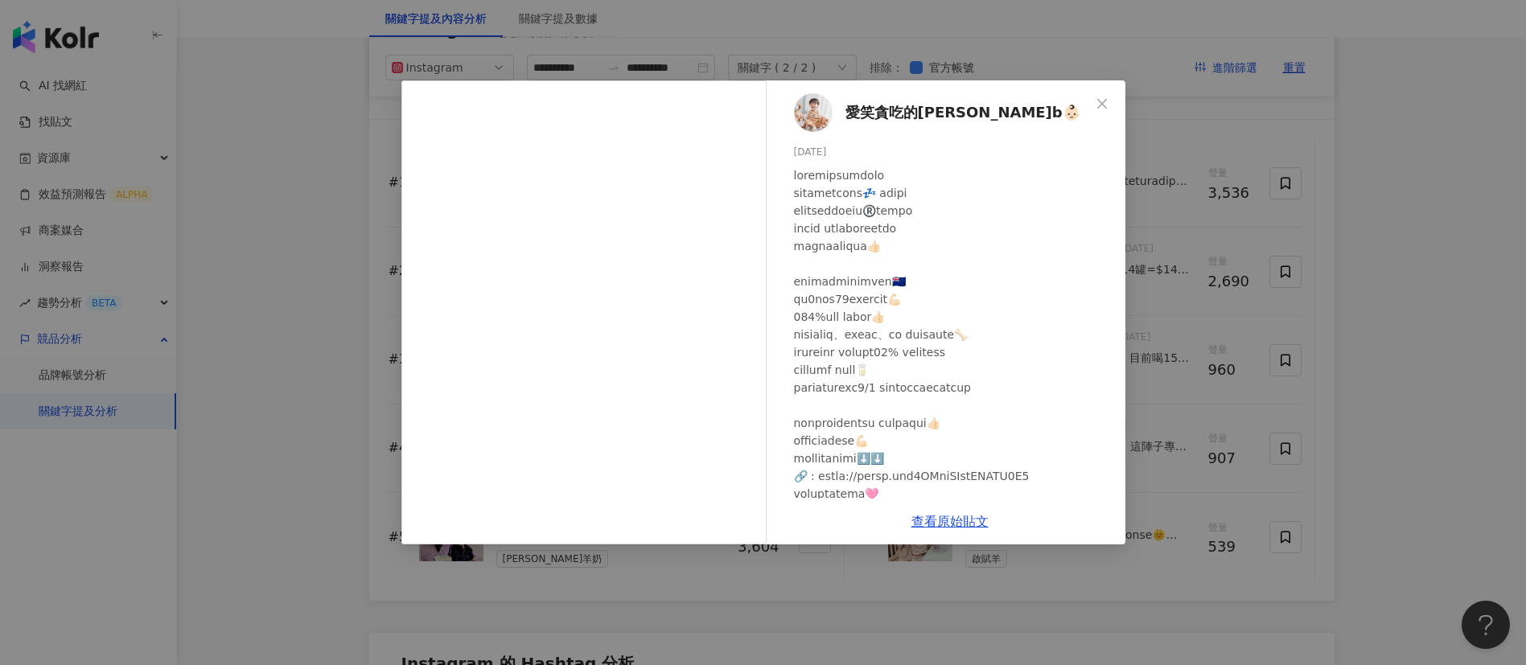
scroll to position [134, 0]
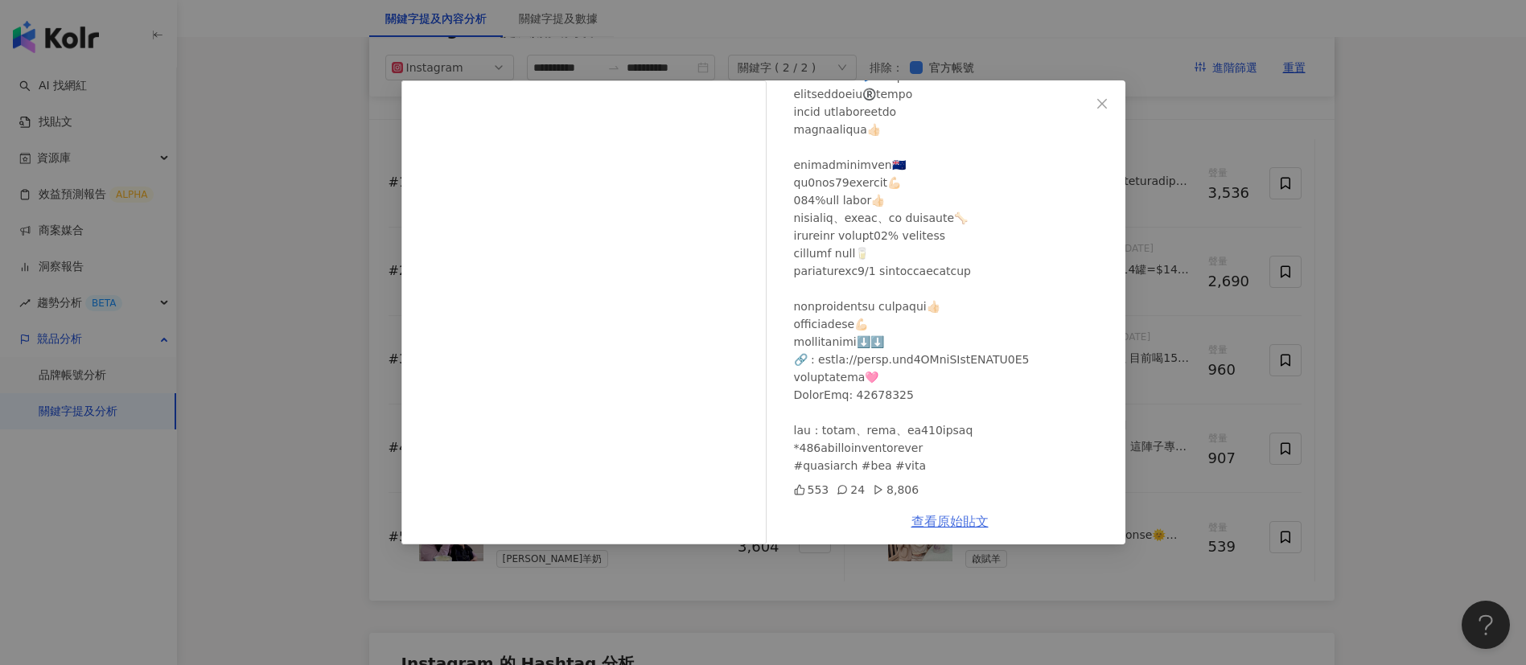
click at [936, 522] on link "查看原始貼文" at bounding box center [949, 521] width 77 height 15
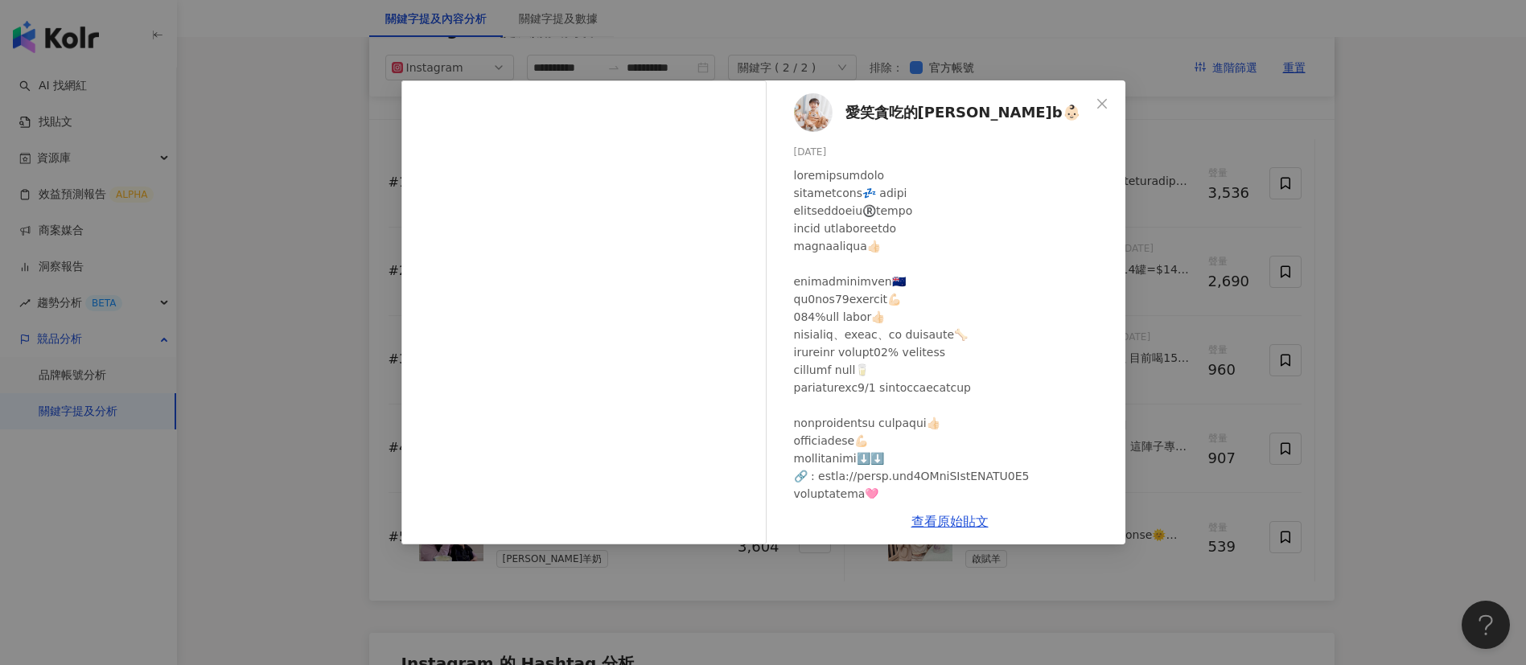
scroll to position [4, 0]
click at [1004, 435] on div at bounding box center [953, 374] width 319 height 425
click at [1247, 525] on div "愛笑貪吃的[PERSON_NAME]b👶🏻 [DATE] 553 24 8,806 查看原始貼文" at bounding box center [763, 332] width 1526 height 665
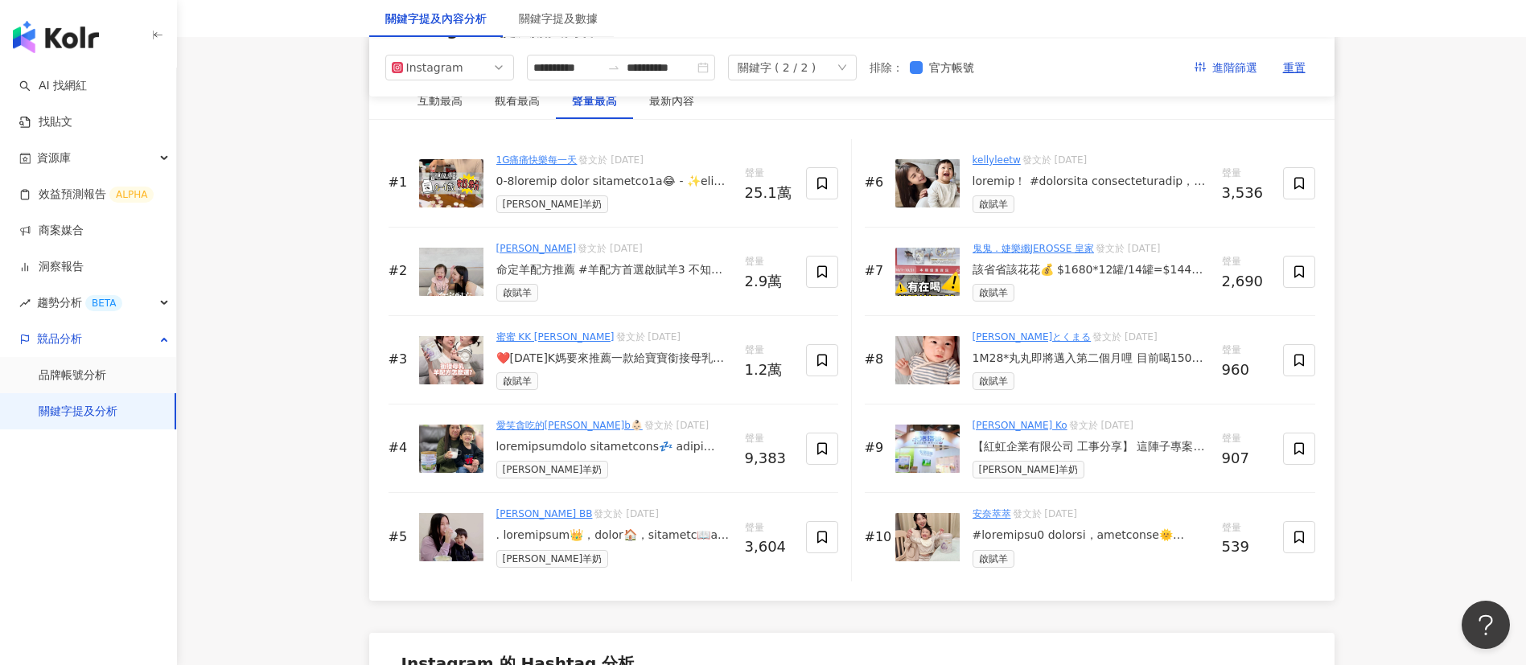
click at [672, 544] on div at bounding box center [614, 536] width 236 height 16
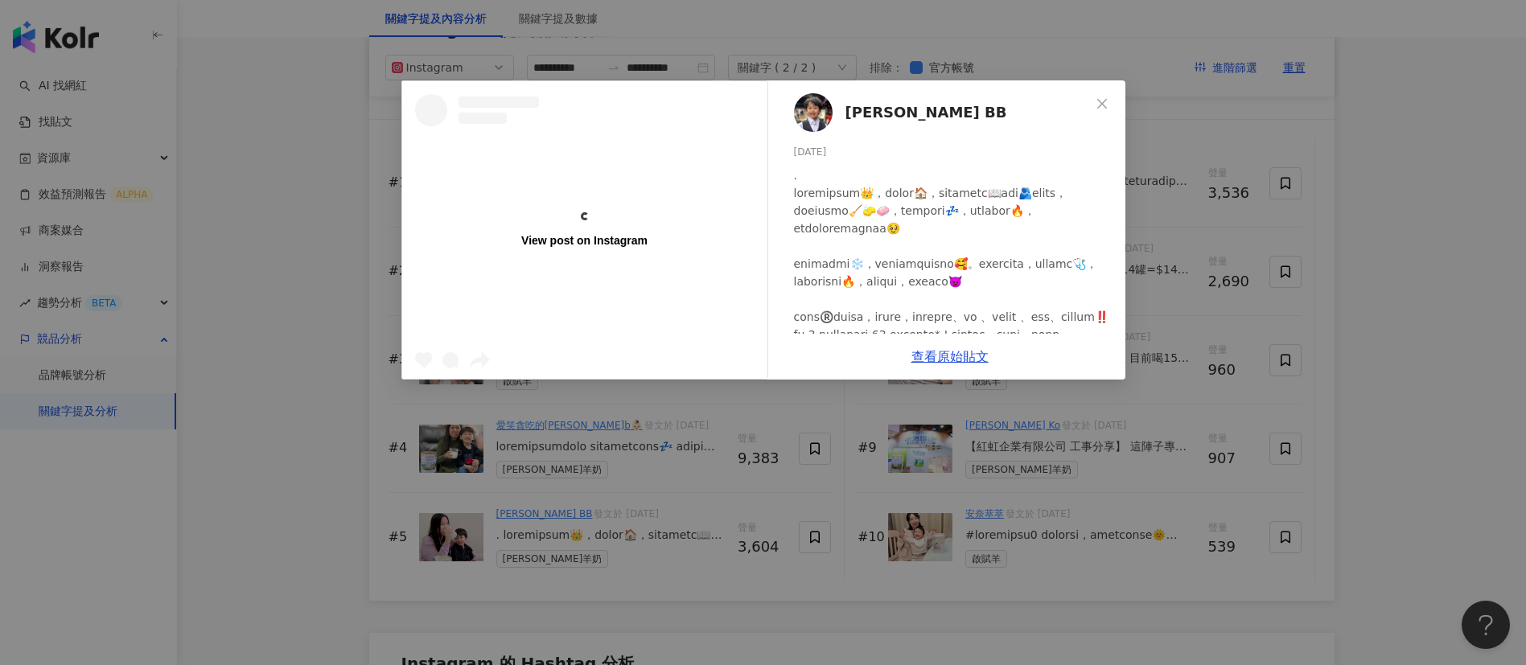
click at [1290, 437] on div "View post on Instagram [PERSON_NAME] BB [DATE] 669 50 2,885 查看原始貼文" at bounding box center [763, 332] width 1526 height 665
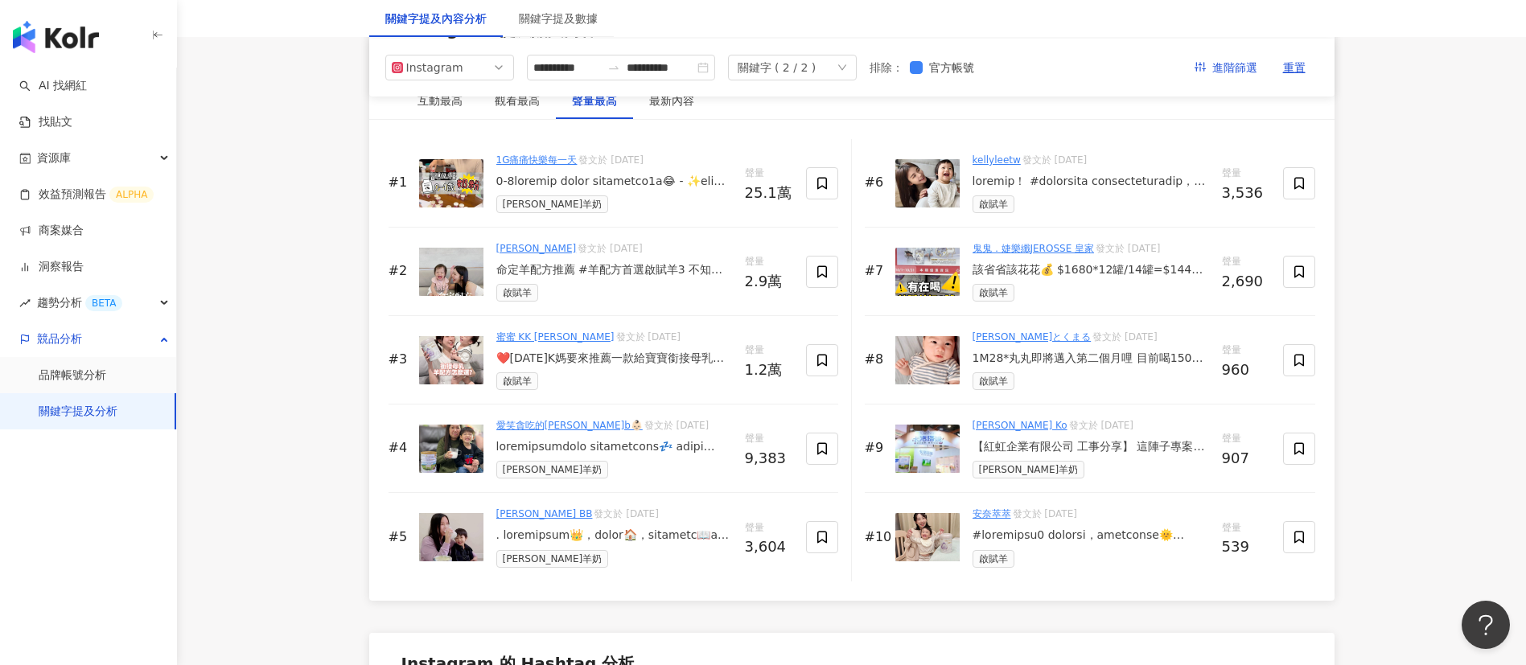
click at [651, 544] on div at bounding box center [614, 536] width 236 height 16
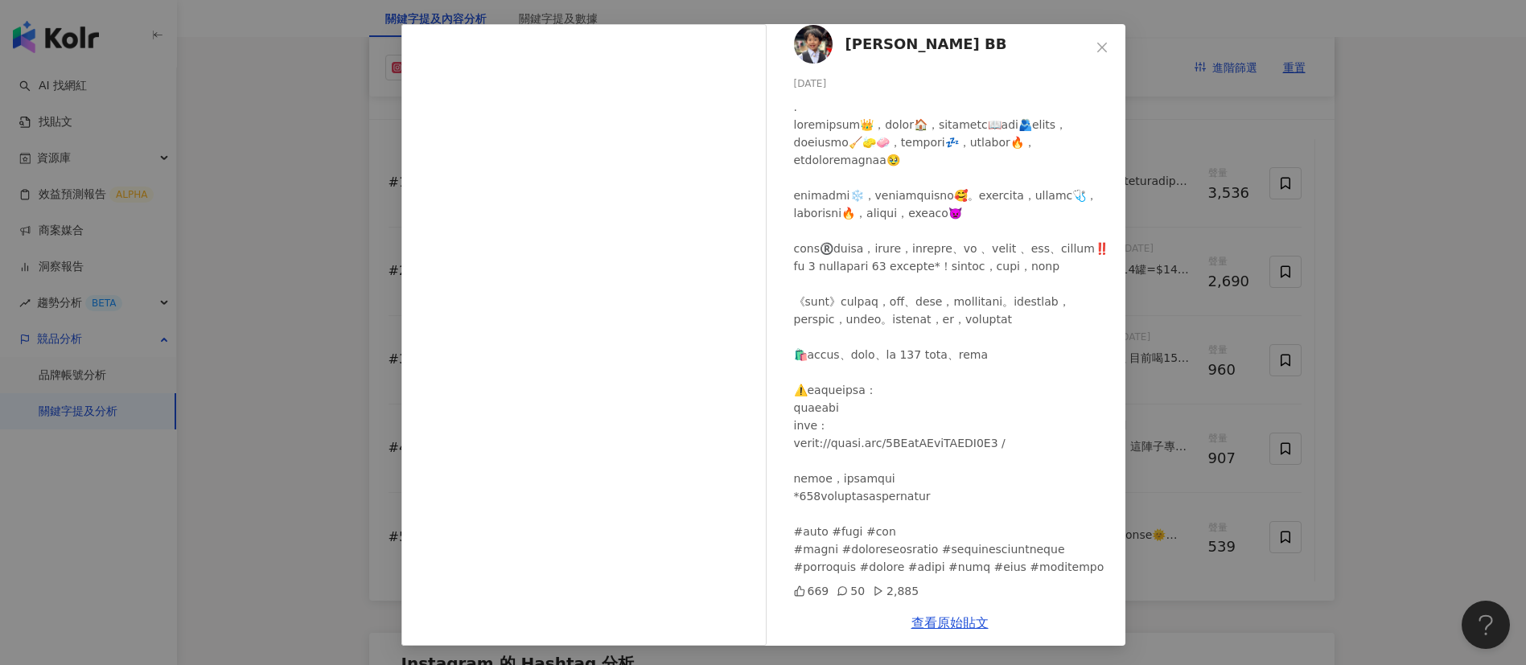
scroll to position [0, 0]
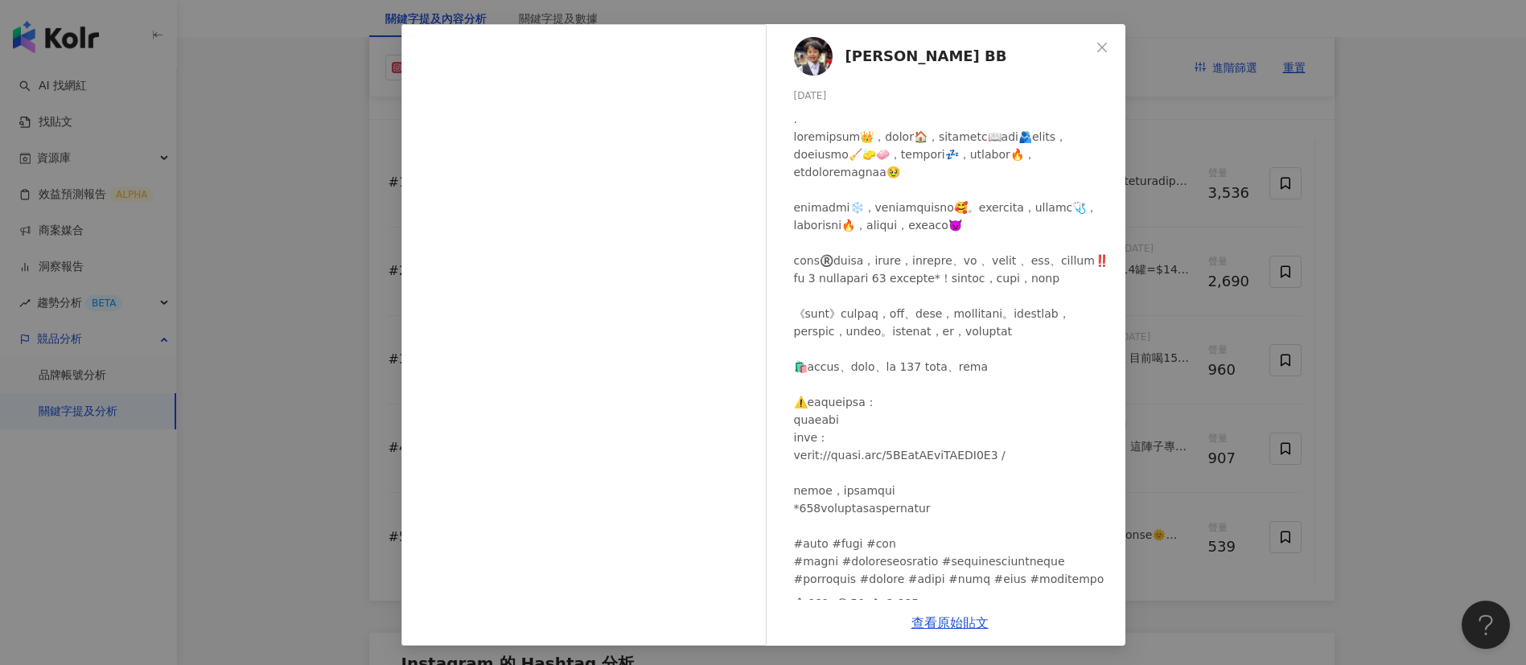
click at [1126, 465] on div "[PERSON_NAME] BB [DATE] 669 50 2,885 查看原始貼文" at bounding box center [763, 332] width 1526 height 665
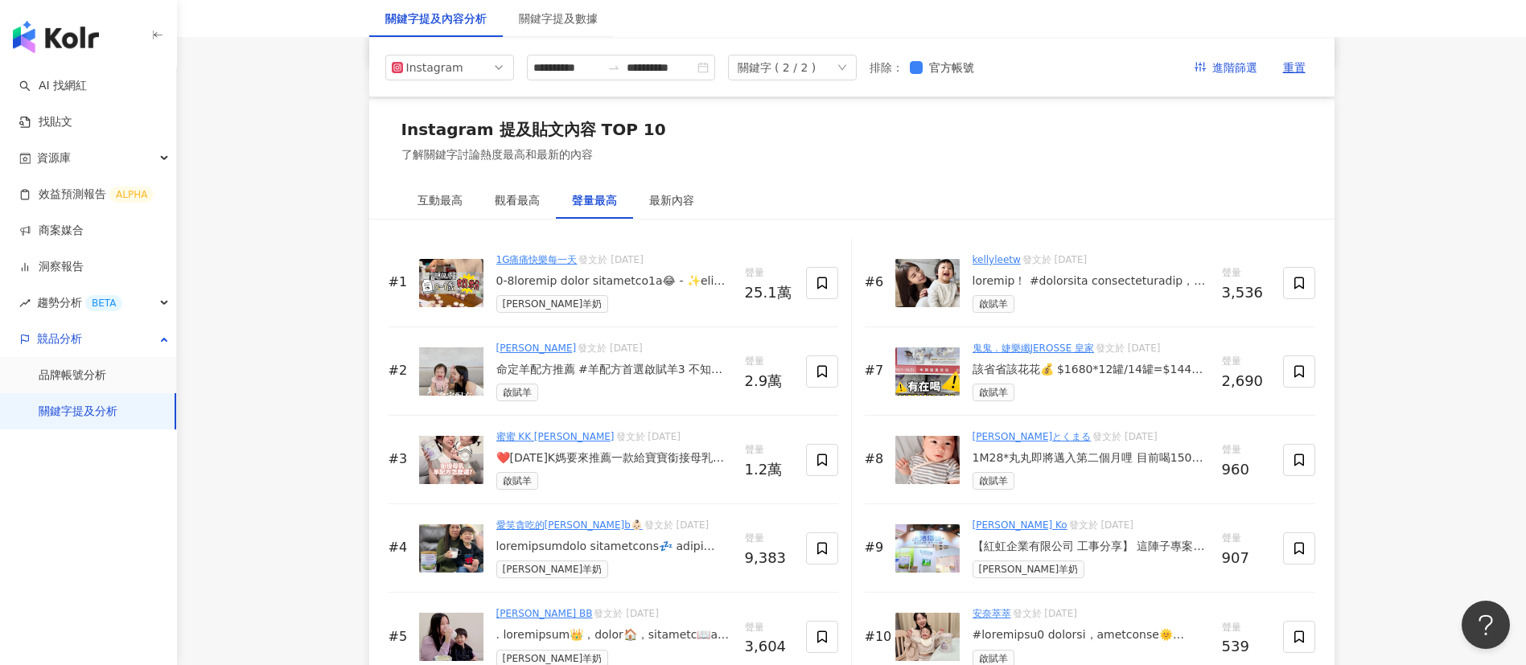
scroll to position [2382, 0]
click at [1076, 291] on div at bounding box center [1091, 283] width 237 height 16
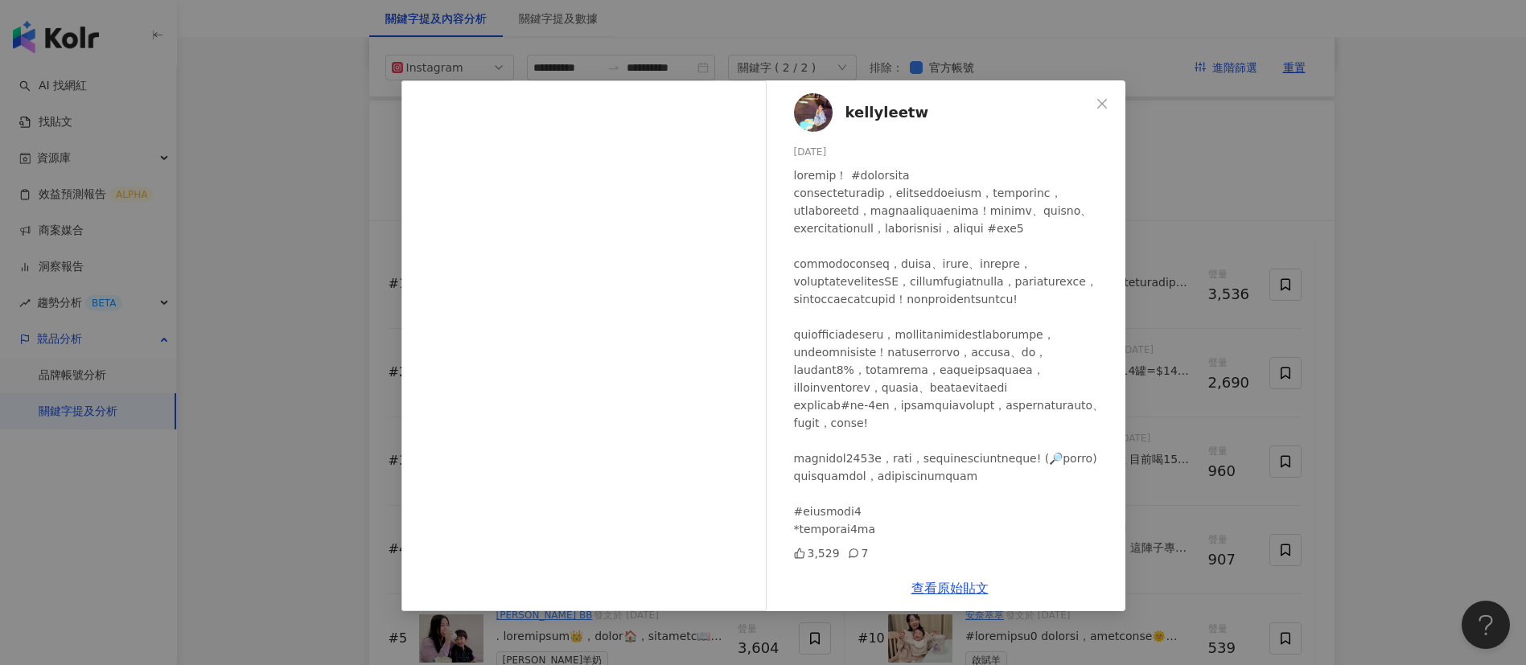
scroll to position [2, 0]
click at [938, 583] on link "查看原始貼文" at bounding box center [949, 588] width 77 height 15
click at [1189, 279] on div "kellyleetw [DATE] 3,529 7 查看原始貼文" at bounding box center [763, 332] width 1526 height 665
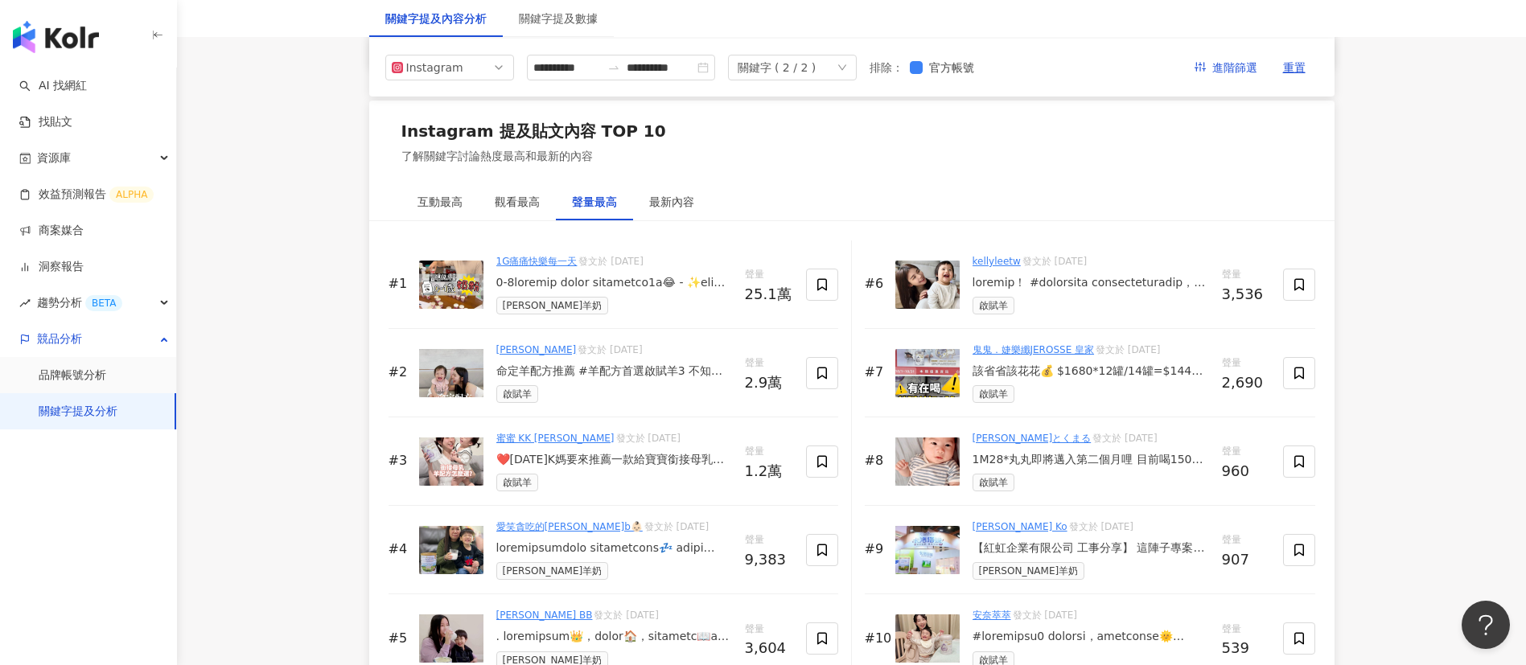
click at [1042, 380] on div "該省省該花花💰 $1680*12罐/14罐=$1440 （影片打錯打成*14） 雖然一罐真的不便宜😆💸 但趁『羊奶3號』『買六送一』 活動買真的比較划算👍🏻 …" at bounding box center [1091, 372] width 237 height 16
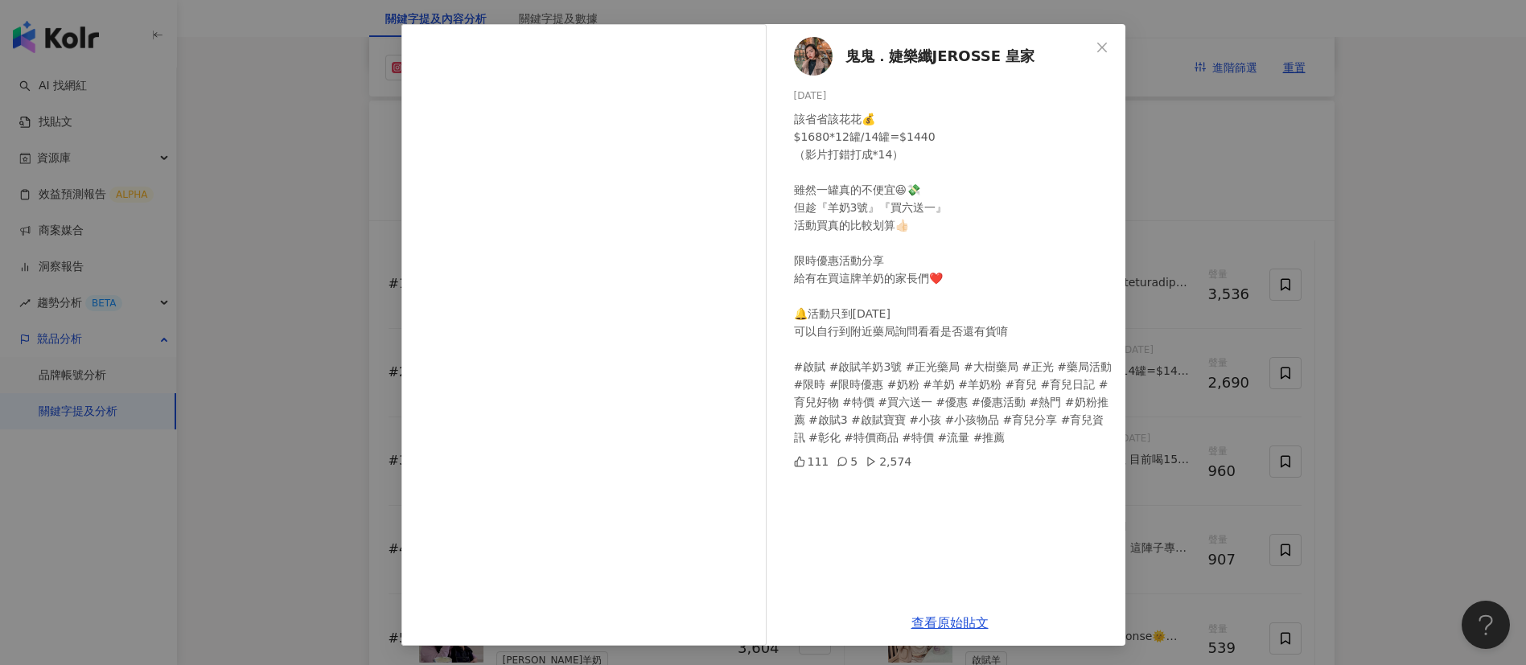
scroll to position [2415, 0]
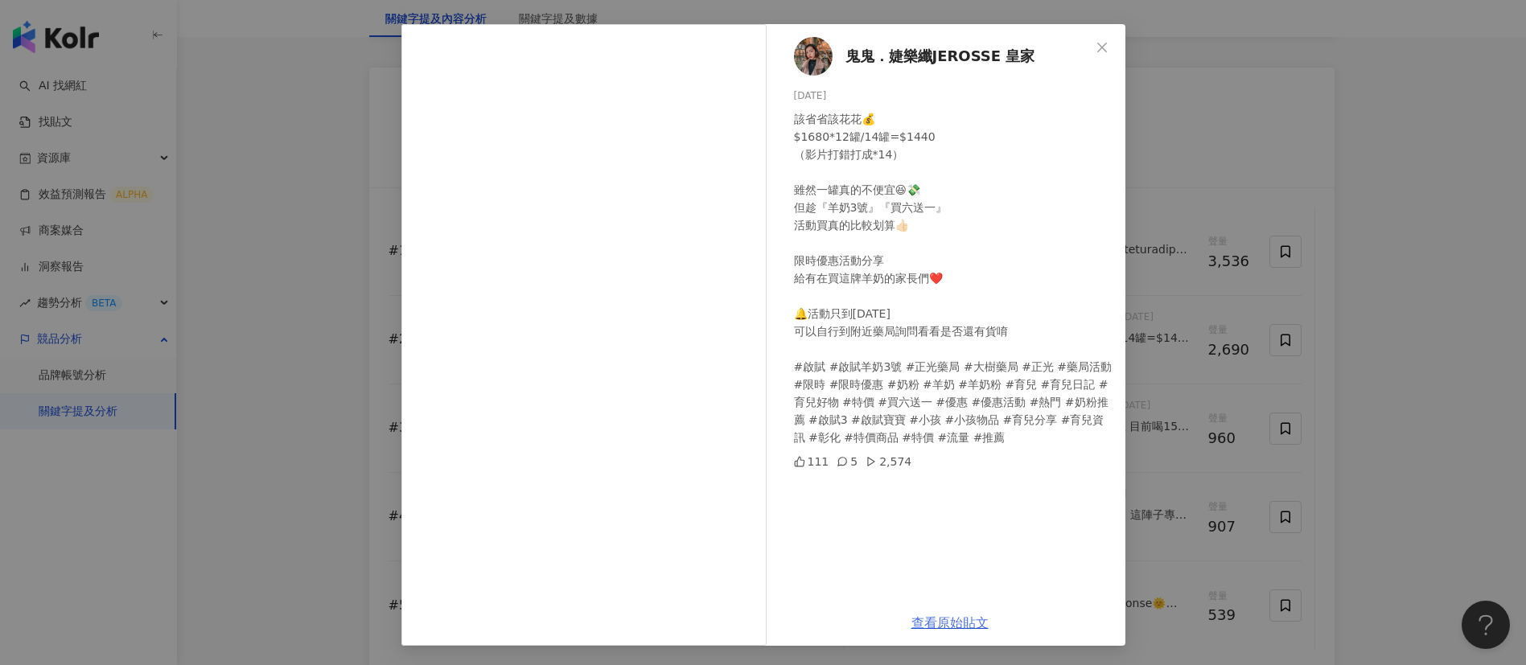
click at [934, 602] on link "查看原始貼文" at bounding box center [949, 622] width 77 height 15
click at [1136, 257] on div "鬼鬼．婕樂纖JEROSSE 皇家 [DATE] 該省省該花花💰 $1680*12罐/14罐=$1440 （影片打錯打成*14） 雖然一罐真的不便宜😆💸 但趁『…" at bounding box center [763, 332] width 1526 height 665
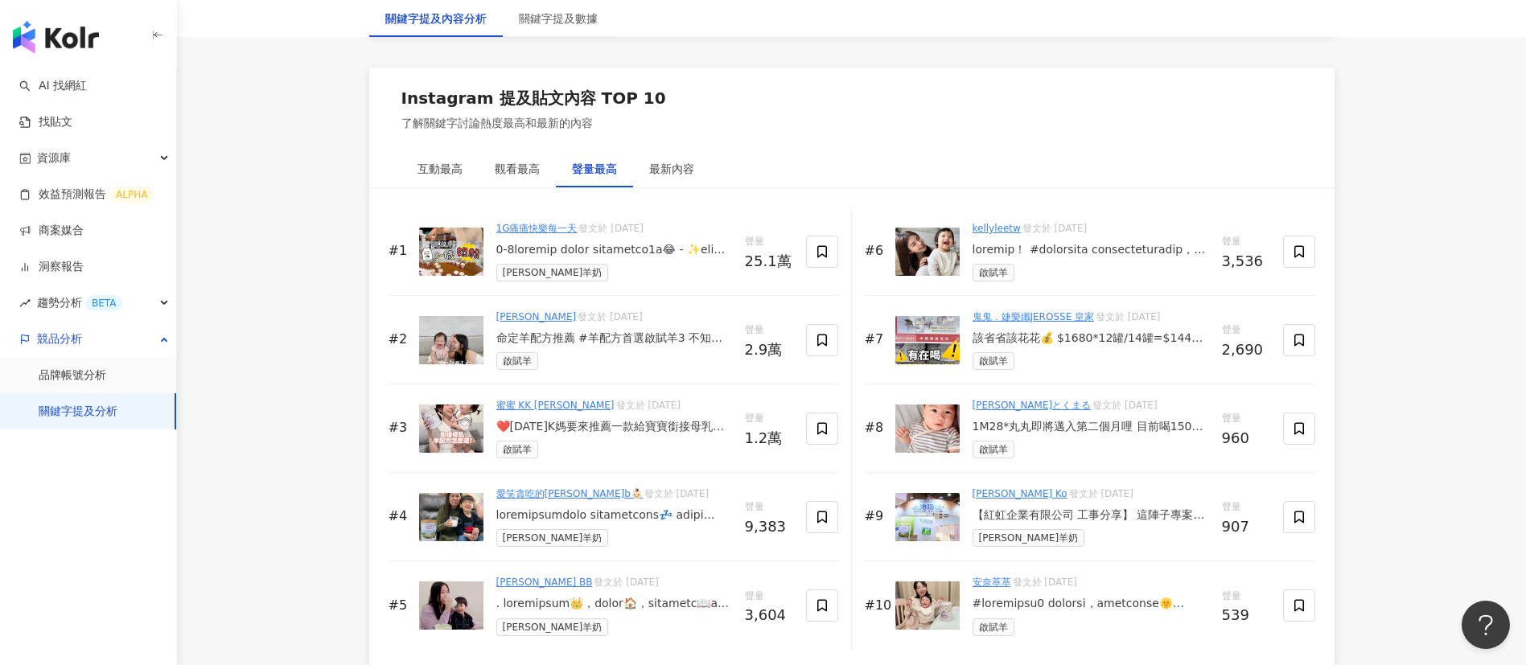
scroll to position [2497, 0]
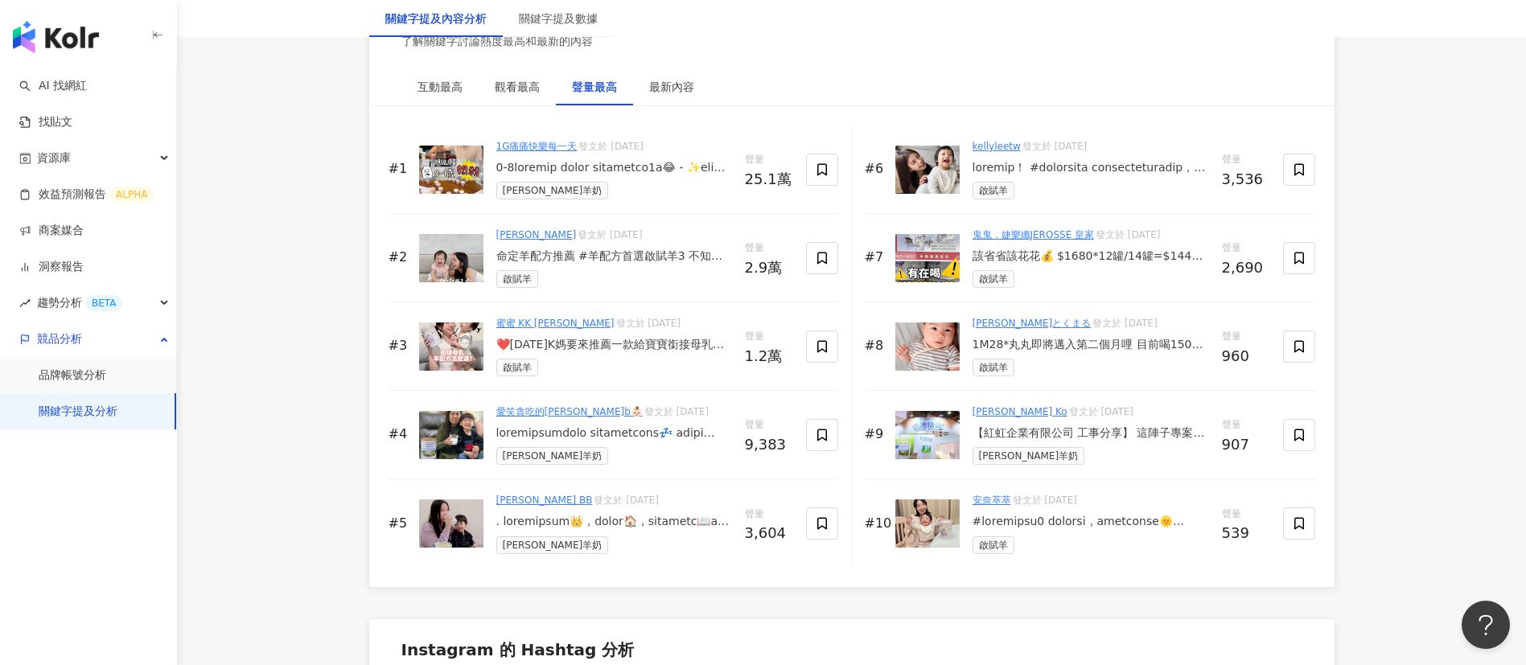
click at [1104, 353] on div "1M28*丸丸即將邁入第二個月哩 目前喝150也快要五公斤嚕 （我兒脖子消失術） 現在進步飛快半夜已經大概可以睡6小時過夜了 不知道是不是真的啟賦羊的功勞 但…" at bounding box center [1091, 345] width 237 height 16
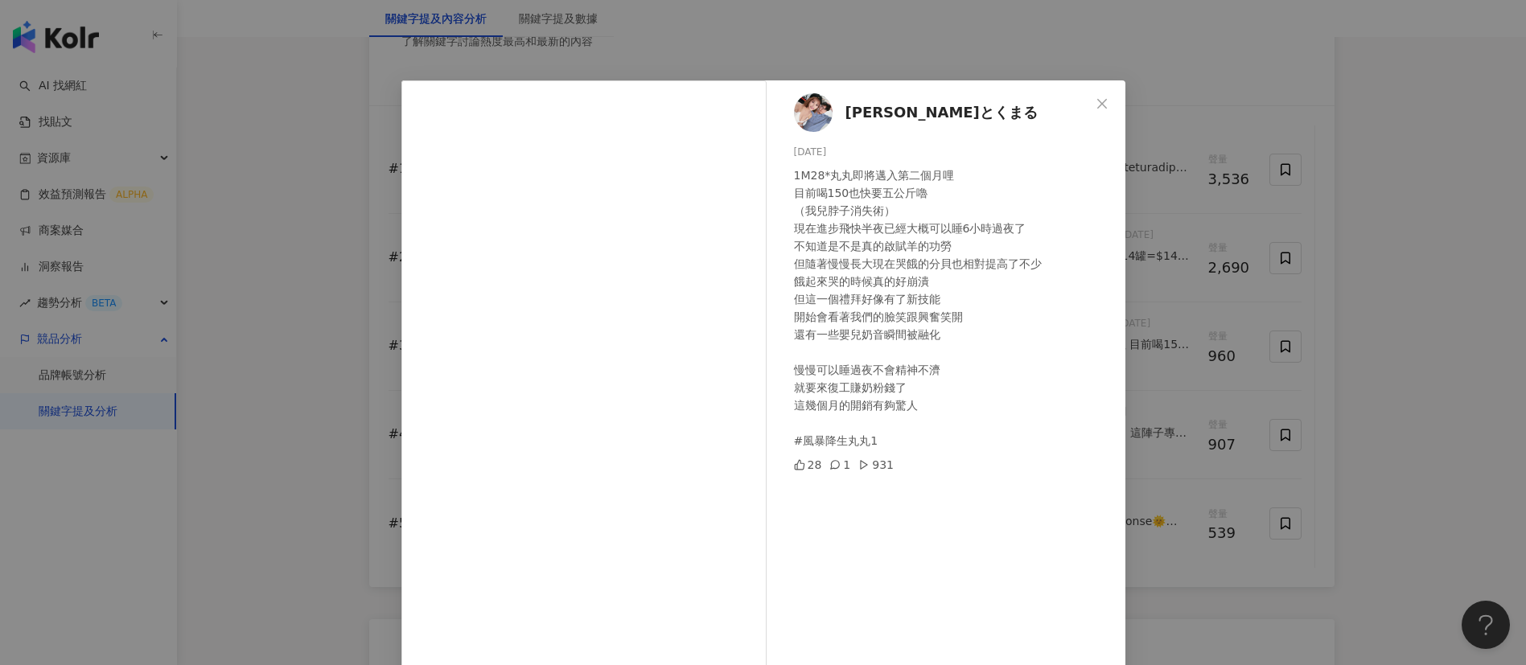
scroll to position [56, 0]
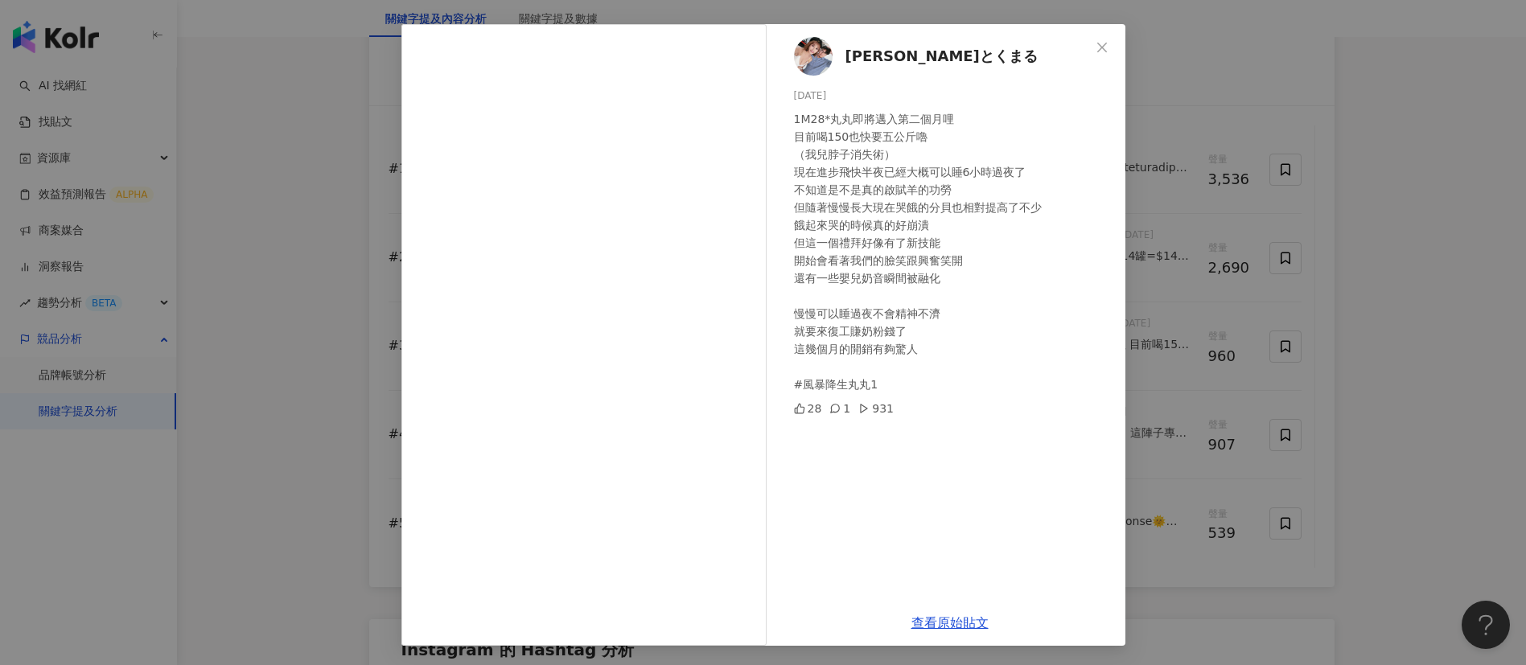
click at [969, 534] on div "[PERSON_NAME]とくまる [DATE] 1M28*丸丸即將邁入第二個月哩 目前喝150也快要五公斤嚕 （我兒脖子消失術） 現在進步飛快半夜已經大概可…" at bounding box center [950, 312] width 351 height 576
click at [1215, 480] on div "[PERSON_NAME]とくまる [DATE] 1M28*丸丸即將邁入第二個月哩 目前喝150也快要五公斤嚕 （我兒脖子消失術） 現在進步飛快半夜已經大概可…" at bounding box center [763, 332] width 1526 height 665
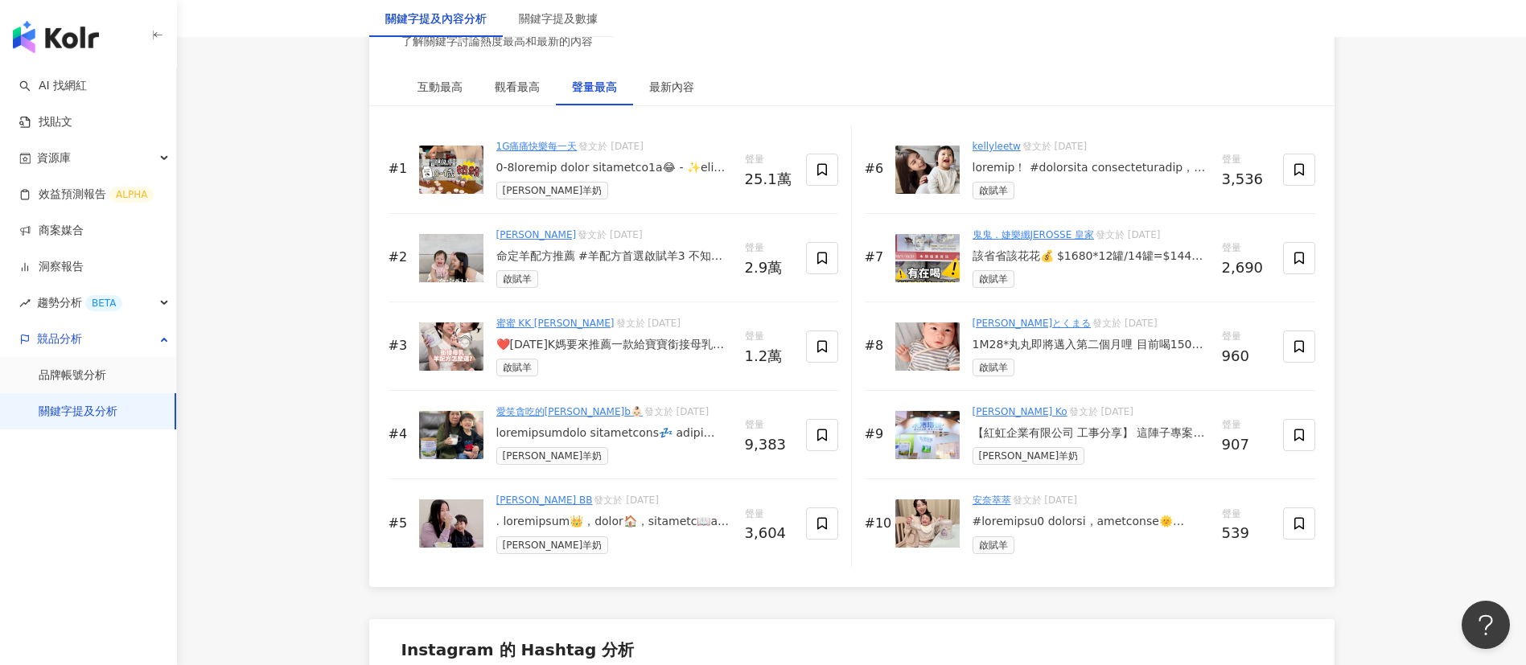
click at [1158, 353] on div "1M28*丸丸即將邁入第二個月哩 目前喝150也快要五公斤嚕 （我兒脖子消失術） 現在進步飛快半夜已經大概可以睡6小時過夜了 不知道是不是真的啟賦羊的功勞 但…" at bounding box center [1091, 345] width 237 height 16
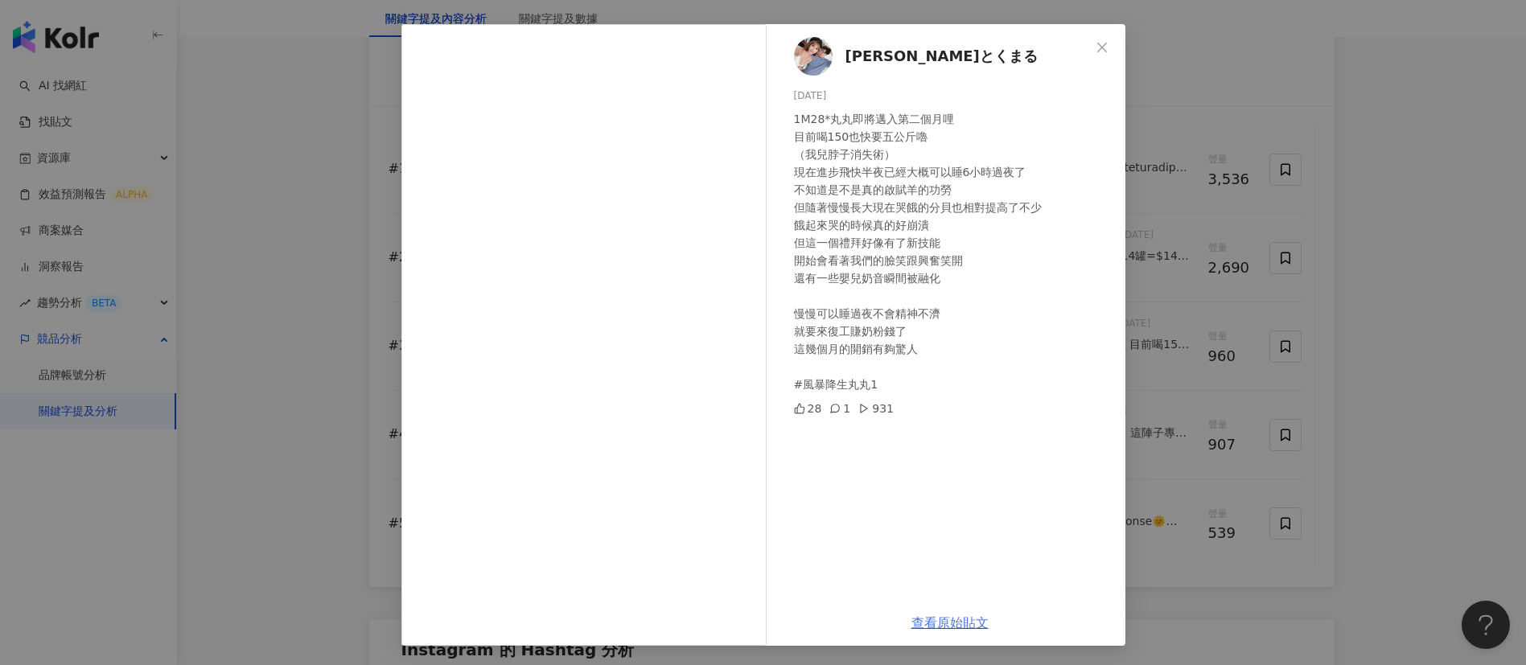
click at [952, 602] on link "查看原始貼文" at bounding box center [949, 622] width 77 height 15
click at [1293, 487] on div "[PERSON_NAME]とくまる [DATE] 1M28*丸丸即將邁入第二個月哩 目前喝150也快要五公斤嚕 （我兒脖子消失術） 現在進步飛快半夜已經大概可…" at bounding box center [763, 332] width 1526 height 665
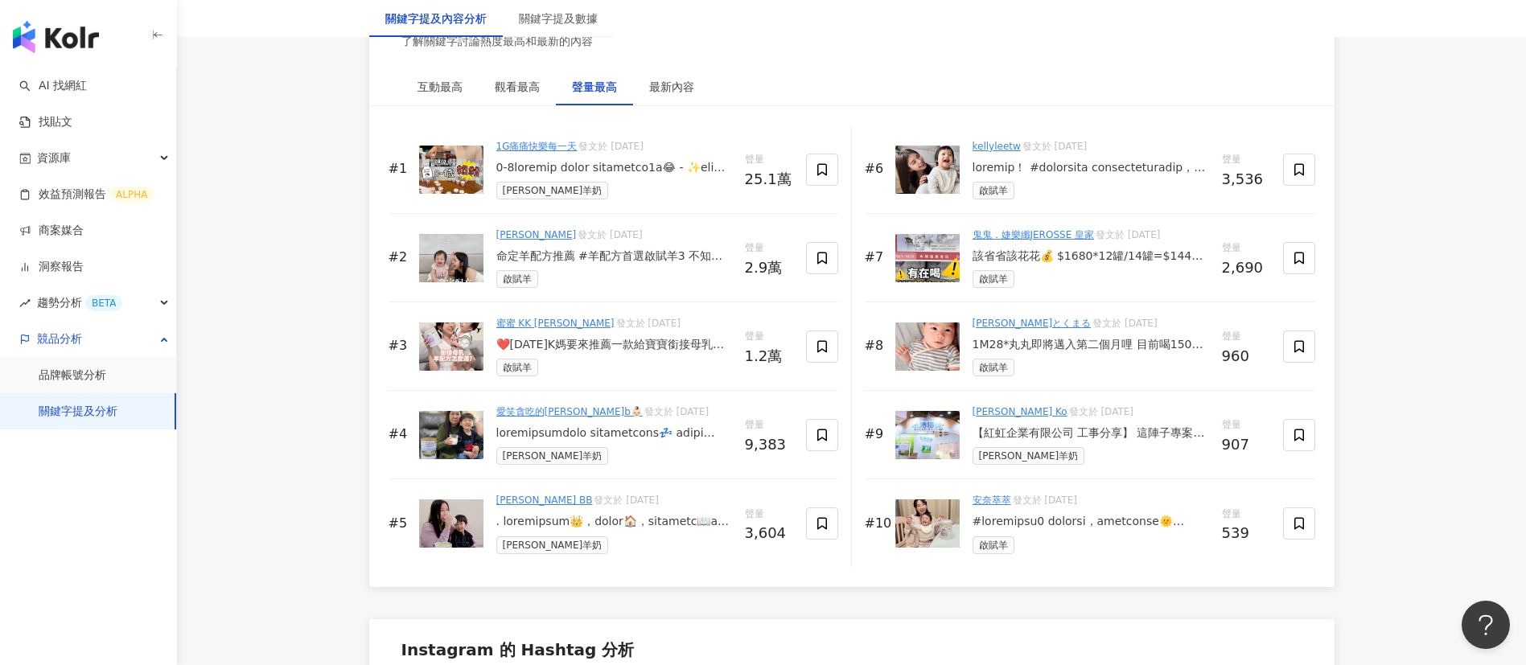
click at [1146, 442] on div "【紅虹企業有限公司 工事分享】 這陣子專案持續爆炸太忙，都沒有時間再分享工作~ [DATE]正式跨入2024的12月，來分享羊奶第一領導品牌 #[PERSON…" at bounding box center [1091, 434] width 237 height 16
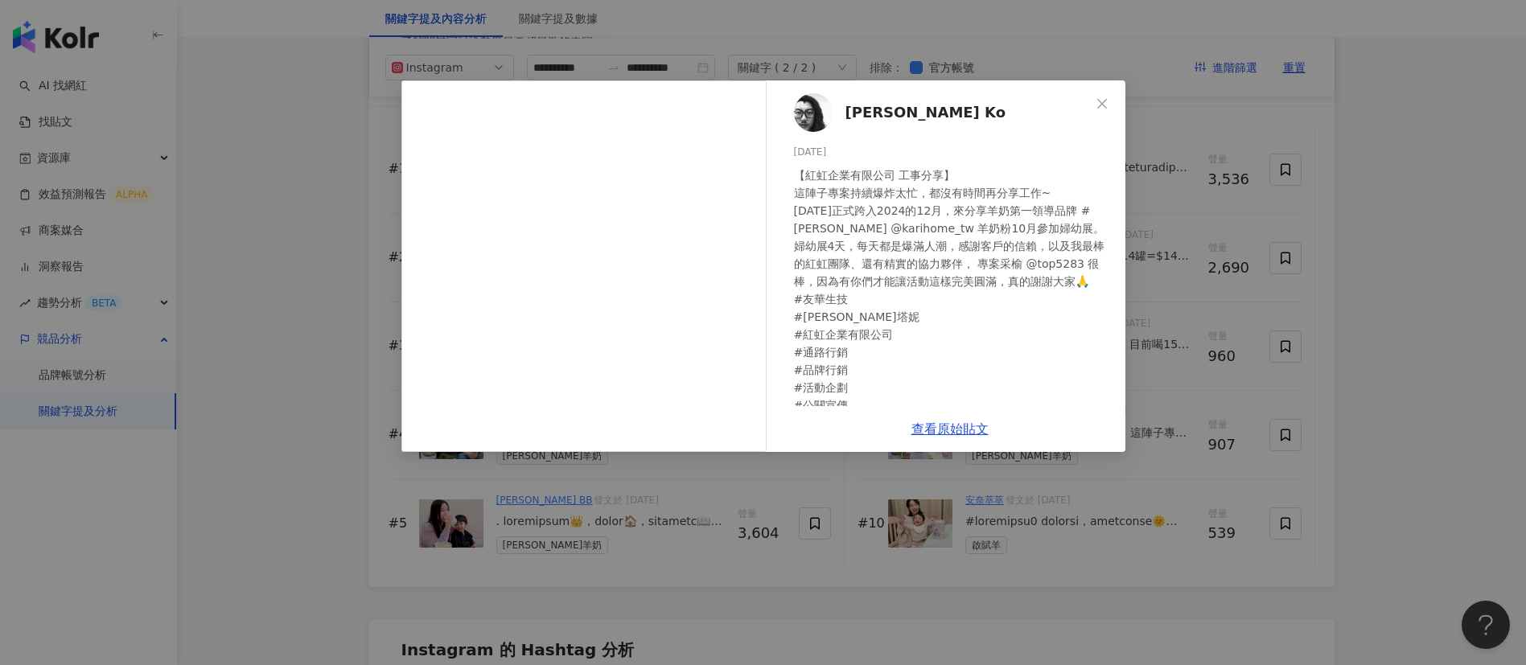
scroll to position [2116, 0]
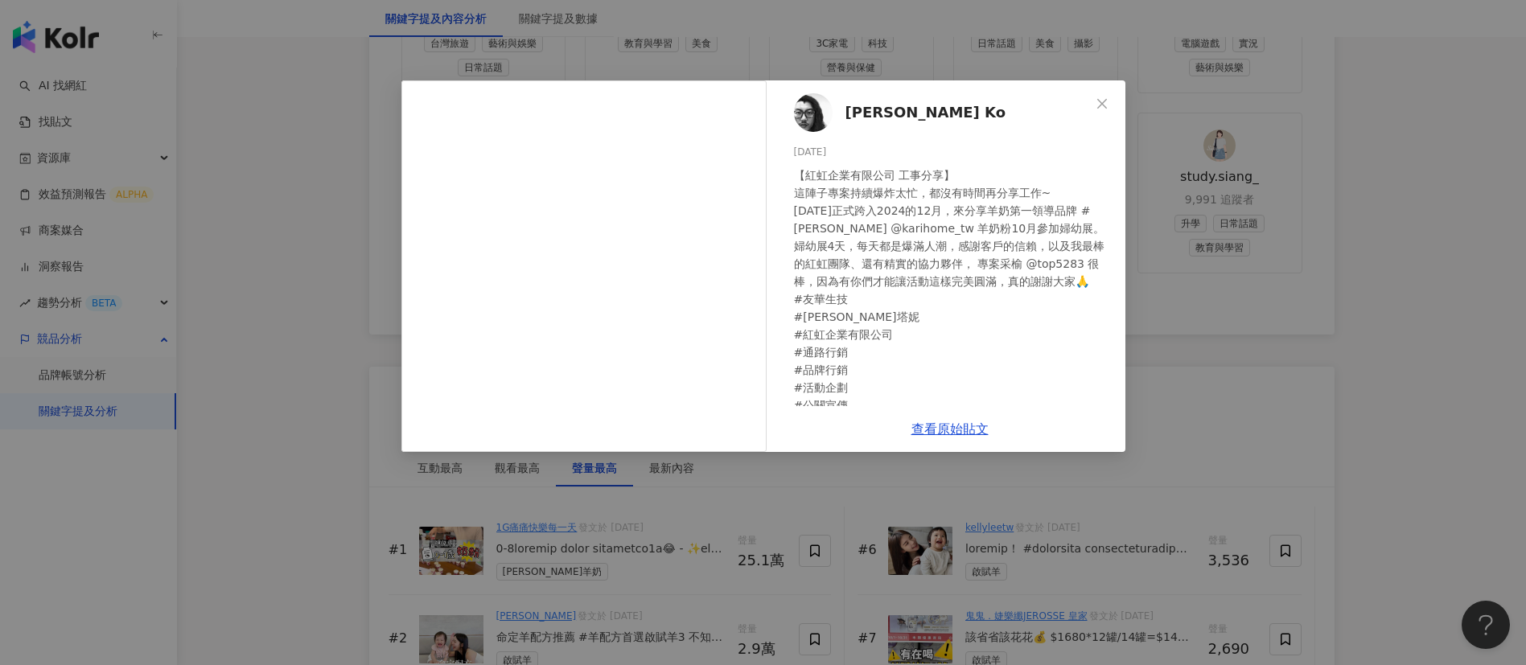
click at [944, 363] on div "【紅虹企業有限公司 工事分享】 這陣子專案持續爆炸太忙，都沒有時間再分享工作~ [DATE]正式跨入2024的12月，來分享羊奶第一領導品牌 #[PERSON…" at bounding box center [953, 406] width 319 height 478
click at [952, 422] on link "查看原始貼文" at bounding box center [949, 429] width 77 height 15
click at [1244, 437] on div "[PERSON_NAME] [DATE] 【紅虹企業有限公司 工事分享】 這陣子專案持續爆炸太忙，都沒有時間再分享工作~ [DATE]正式跨入2024的12月…" at bounding box center [763, 332] width 1526 height 665
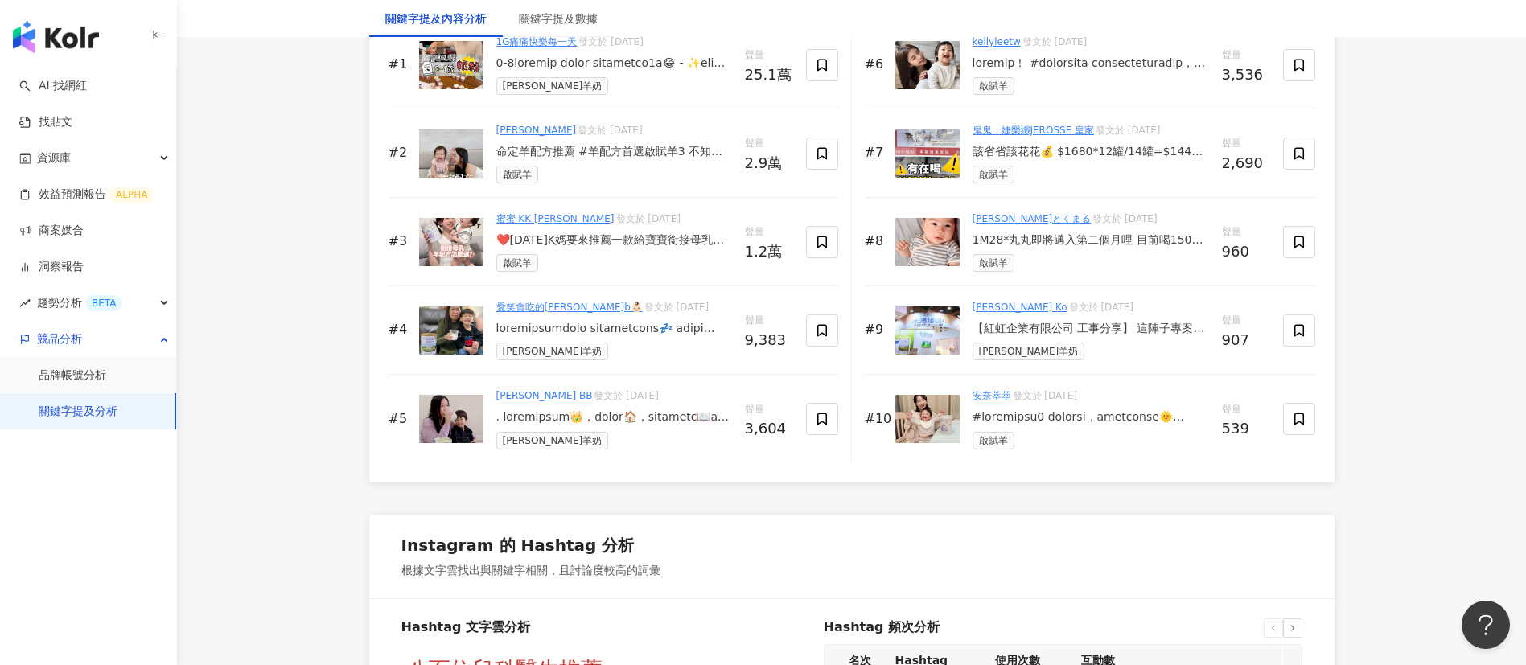
scroll to position [2603, 0]
click at [1046, 424] on div at bounding box center [1091, 416] width 237 height 16
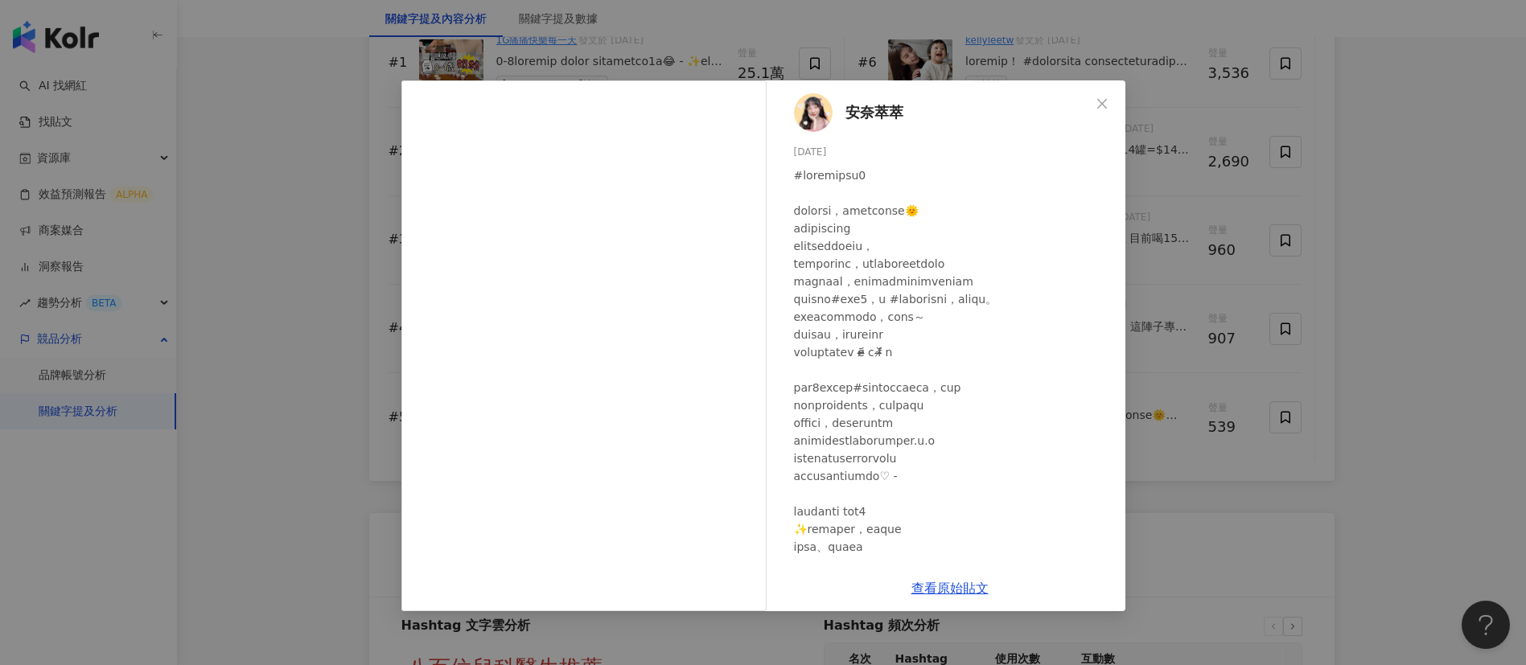
scroll to position [209, 0]
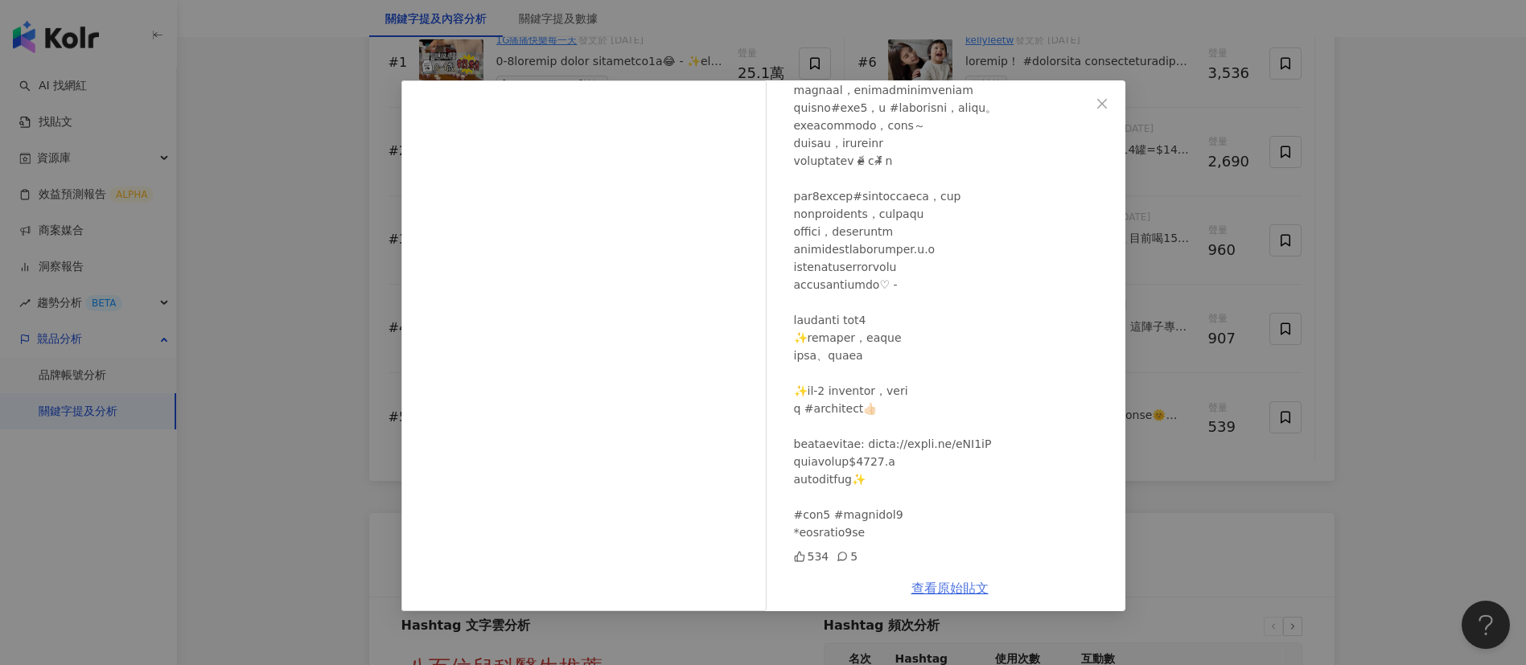
click at [930, 591] on link "查看原始貼文" at bounding box center [949, 588] width 77 height 15
click at [1268, 535] on div "安奈萃萃 [DATE] 534 5 查看原始貼文" at bounding box center [763, 332] width 1526 height 665
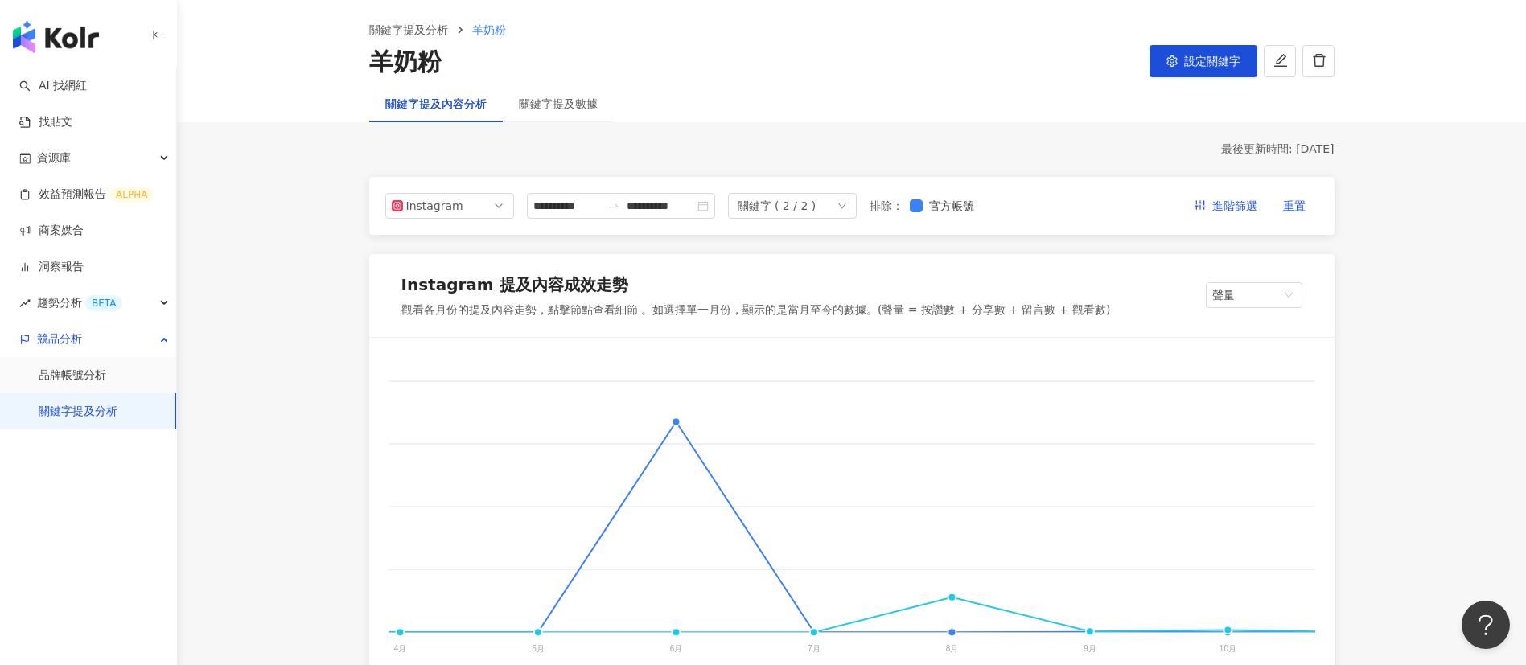
scroll to position [0, 0]
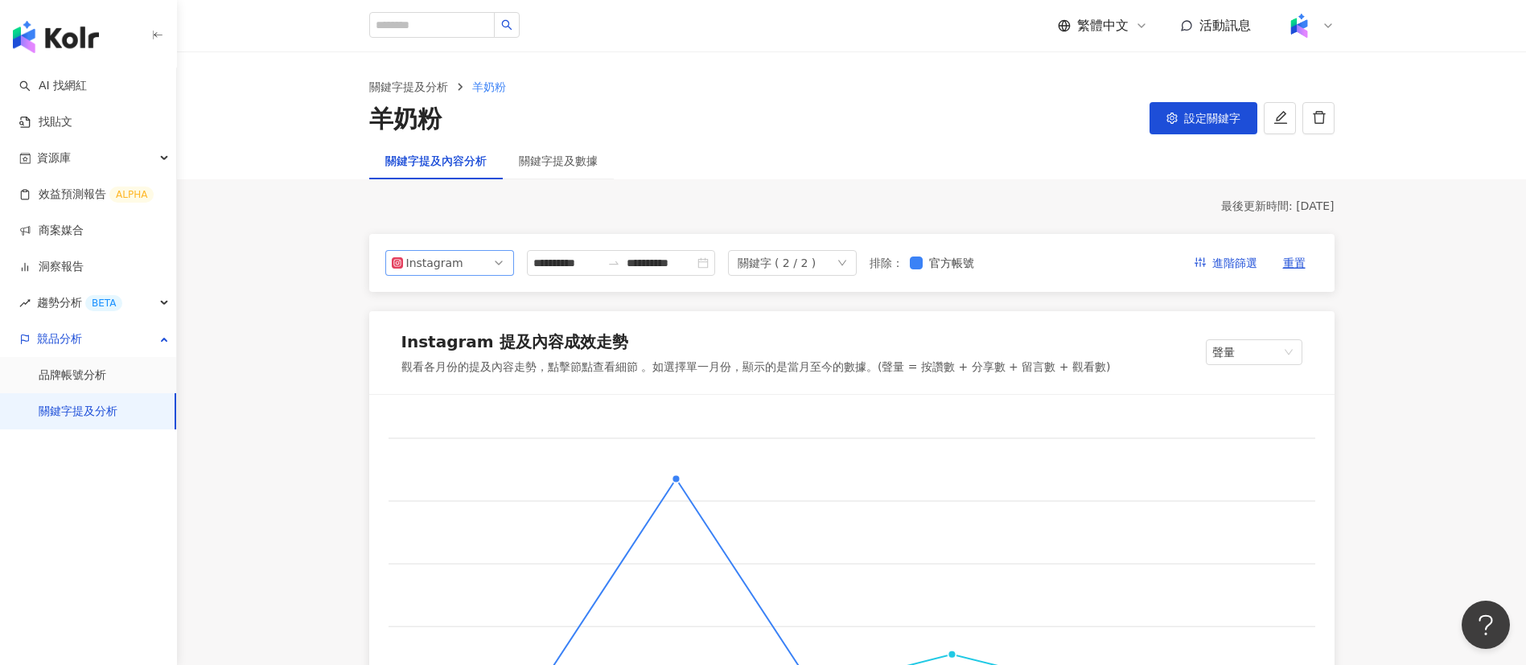
click at [473, 256] on span "Instagram" at bounding box center [450, 263] width 116 height 24
click at [458, 333] on div "Facebook" at bounding box center [439, 328] width 52 height 18
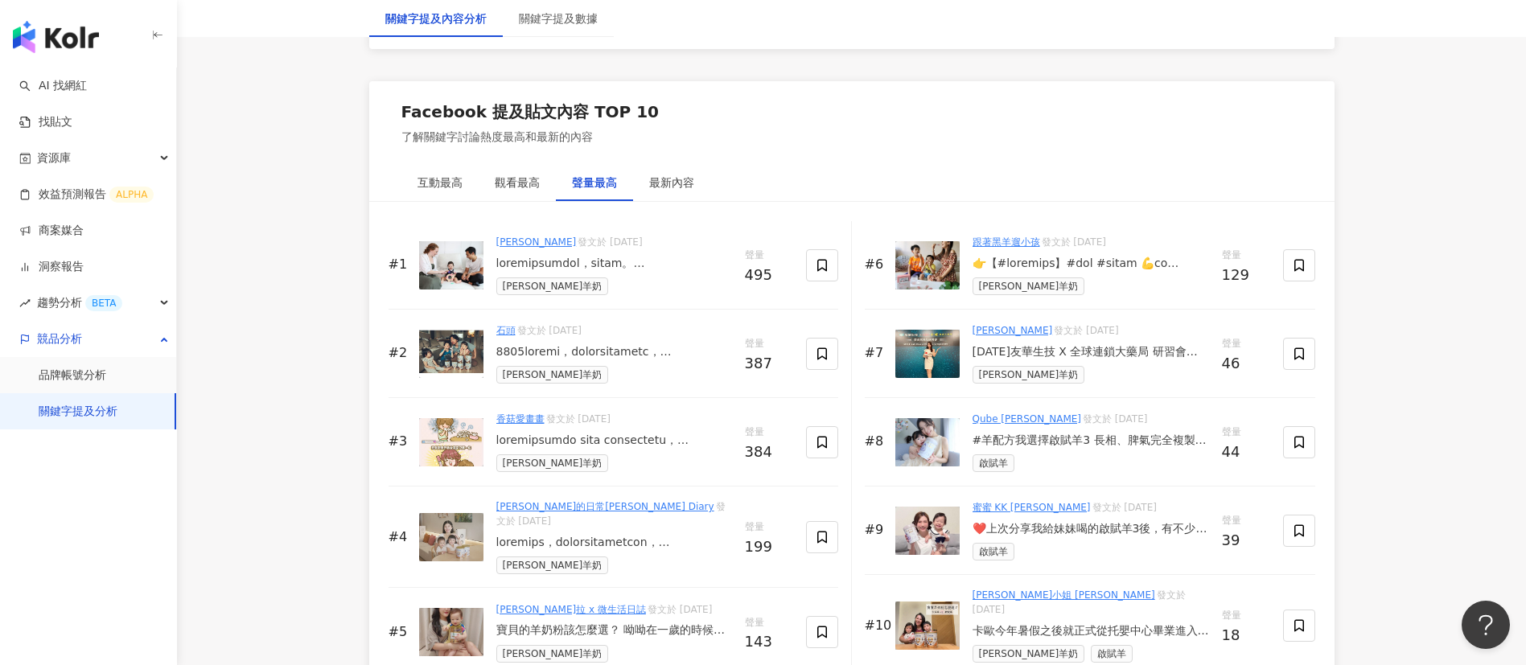
scroll to position [2456, 0]
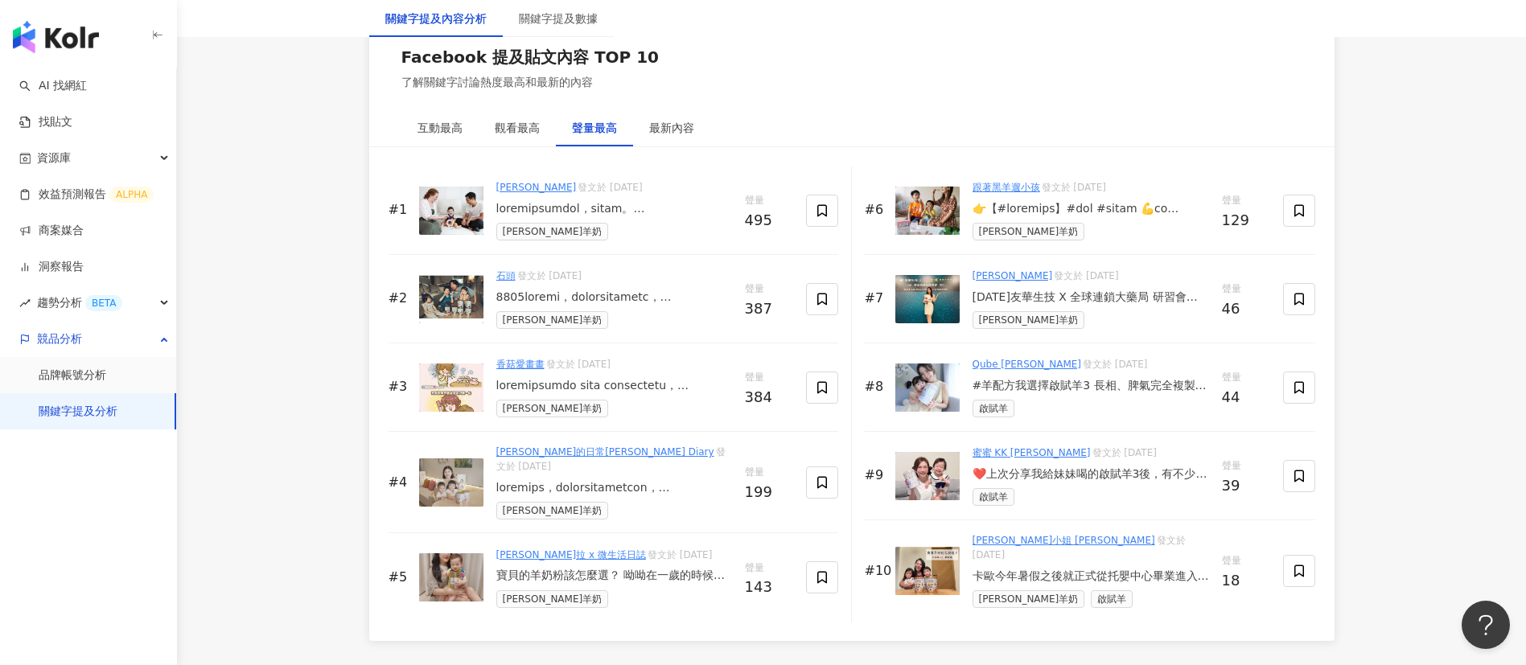
click at [779, 109] on div "互動最高 觀看最高 聲量最高 最新內容" at bounding box center [851, 127] width 965 height 37
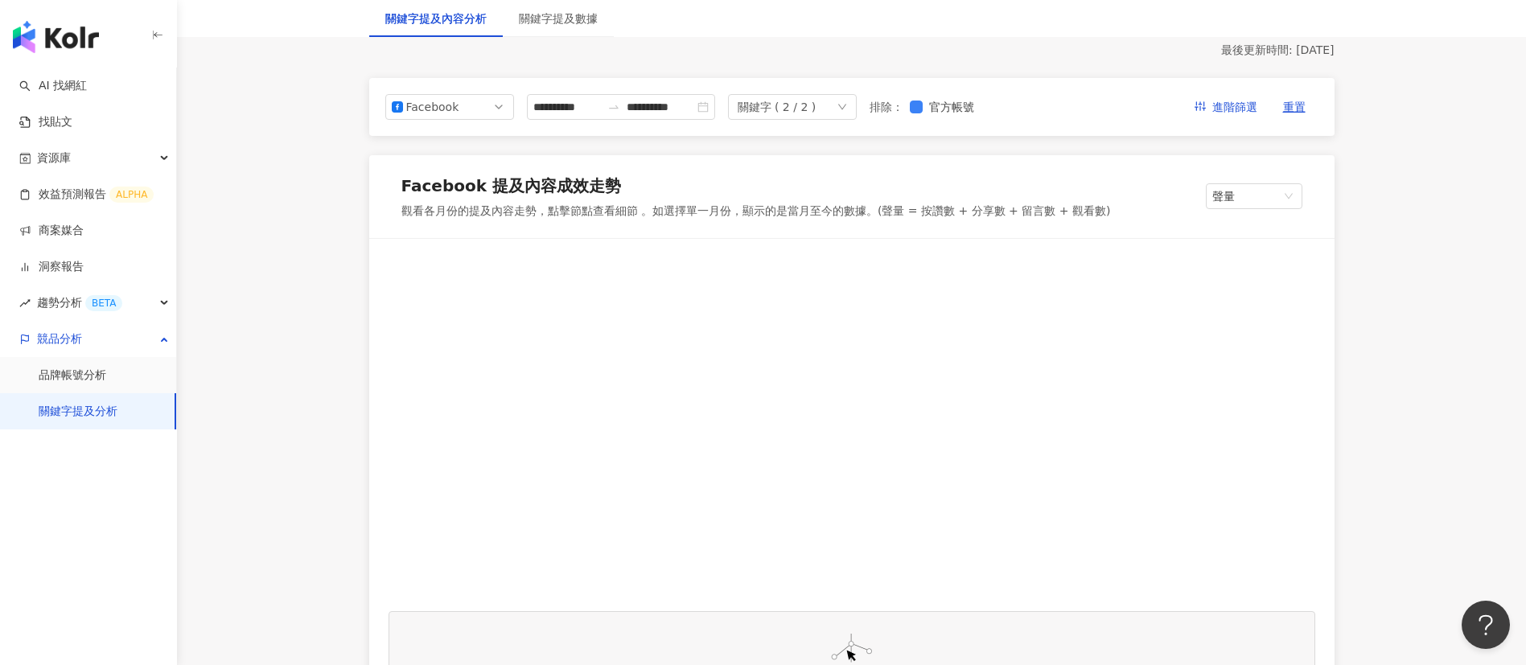
scroll to position [169, 0]
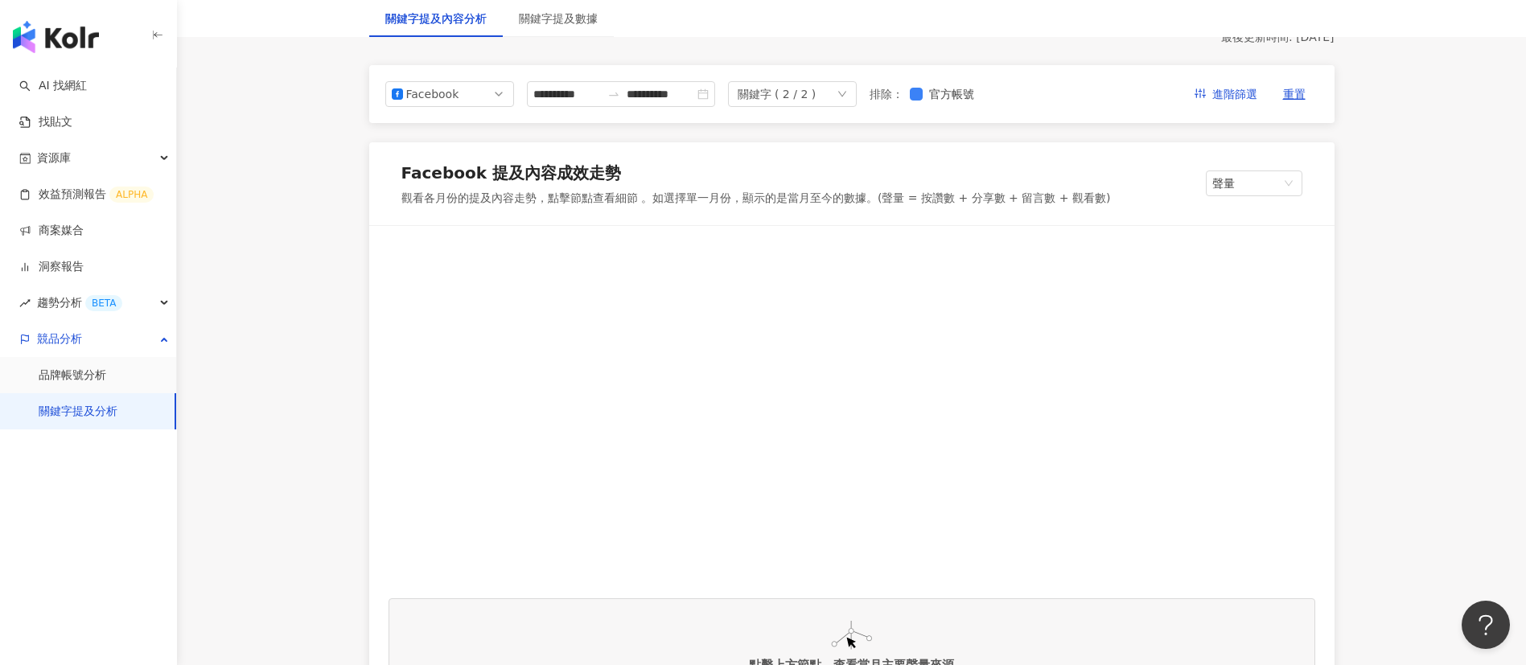
click at [705, 155] on div "Facebook 提及內容成效走勢 觀看各月份的提及內容走勢，點擊節點查看細節 。如選擇單一月份，顯示的是當月至今的數據。(聲量 = 按讚數 + 分享數 + …" at bounding box center [851, 184] width 965 height 84
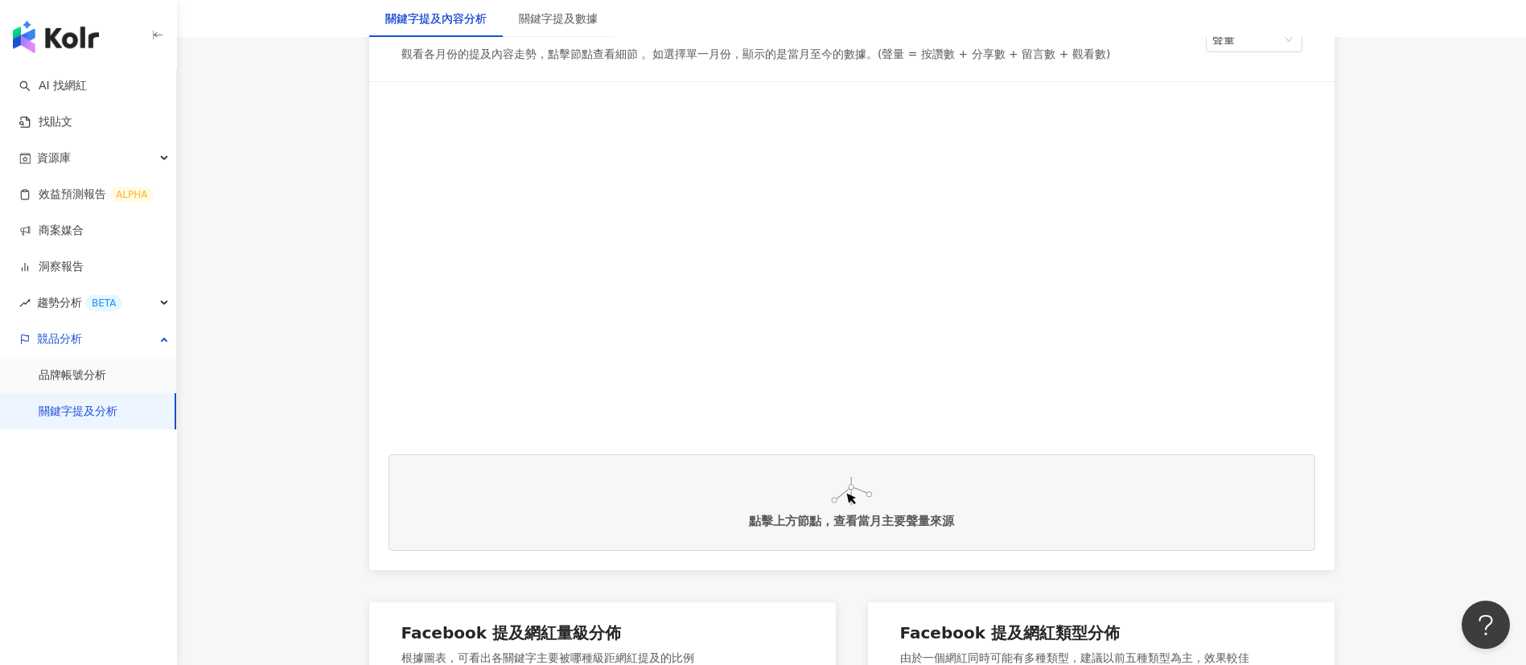
scroll to position [314, 0]
click at [858, 489] on img at bounding box center [851, 490] width 41 height 29
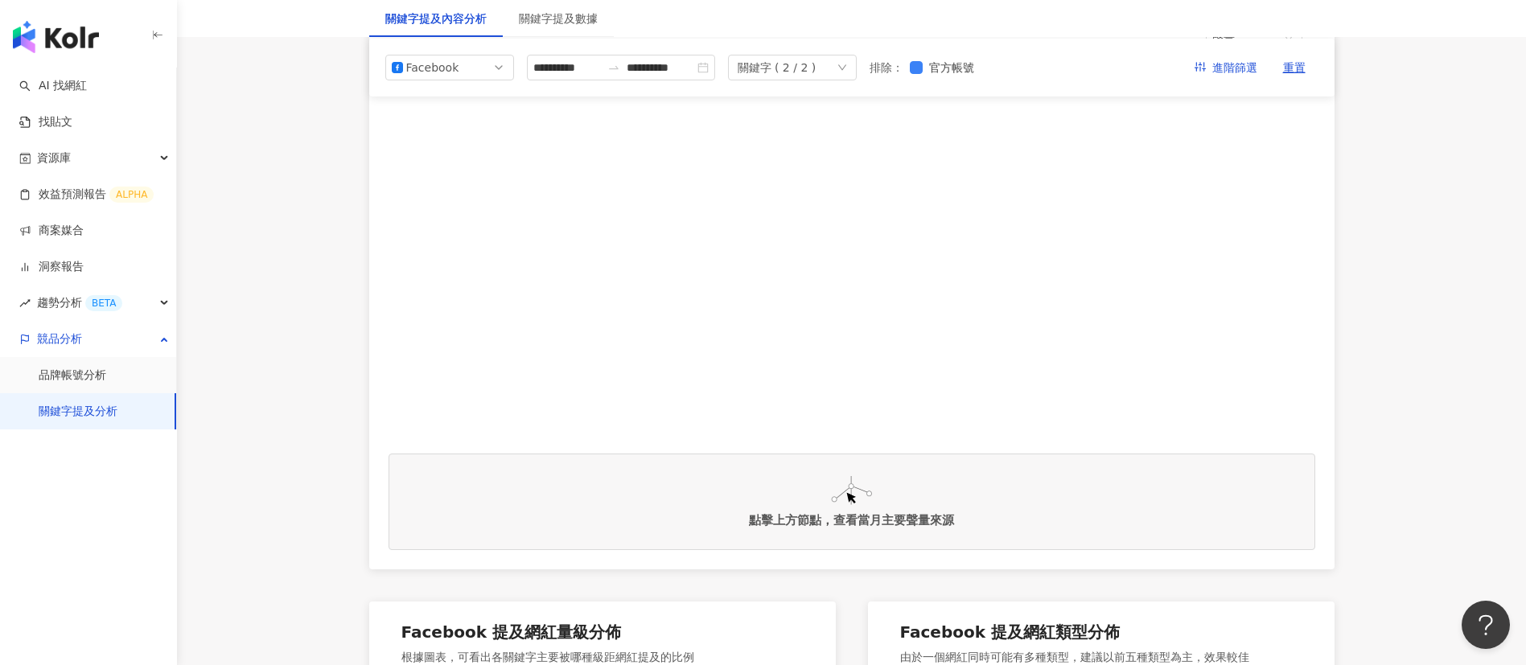
scroll to position [0, 0]
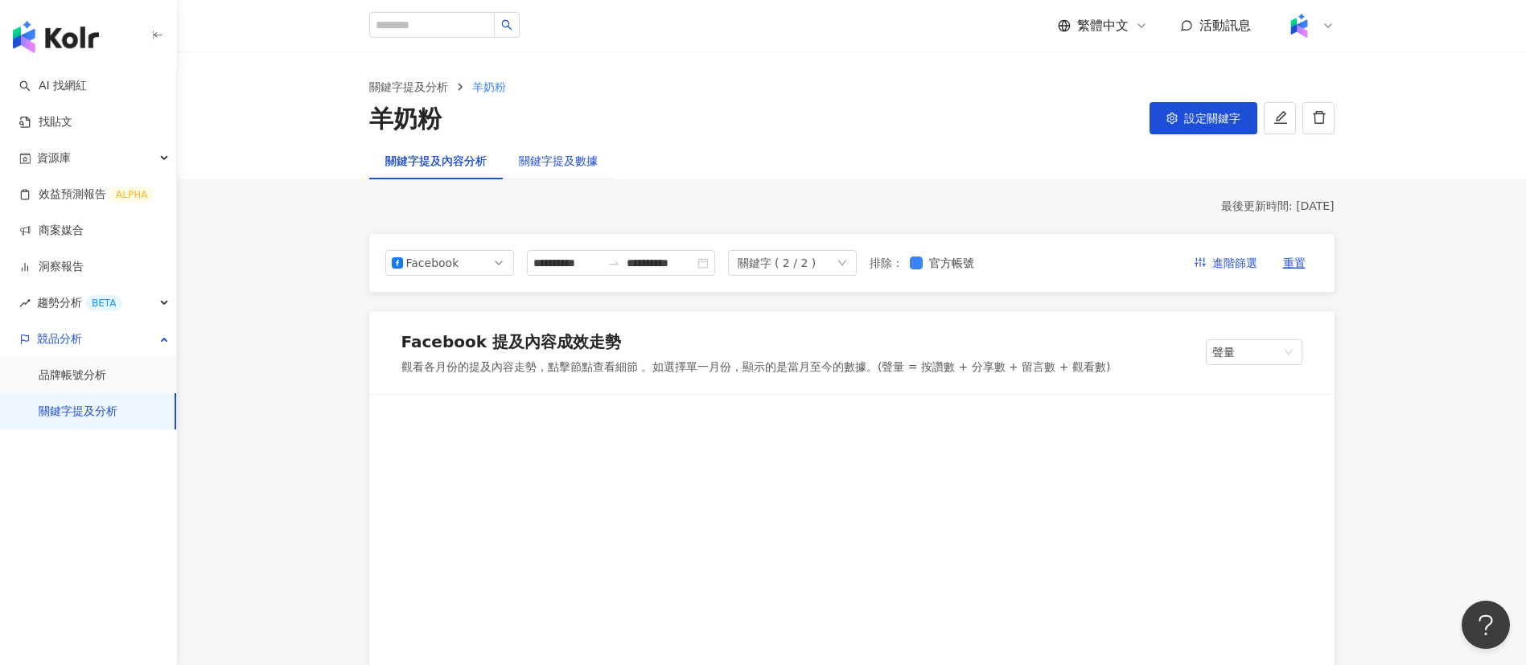
click at [553, 159] on div "關鍵字提及數據" at bounding box center [558, 161] width 79 height 18
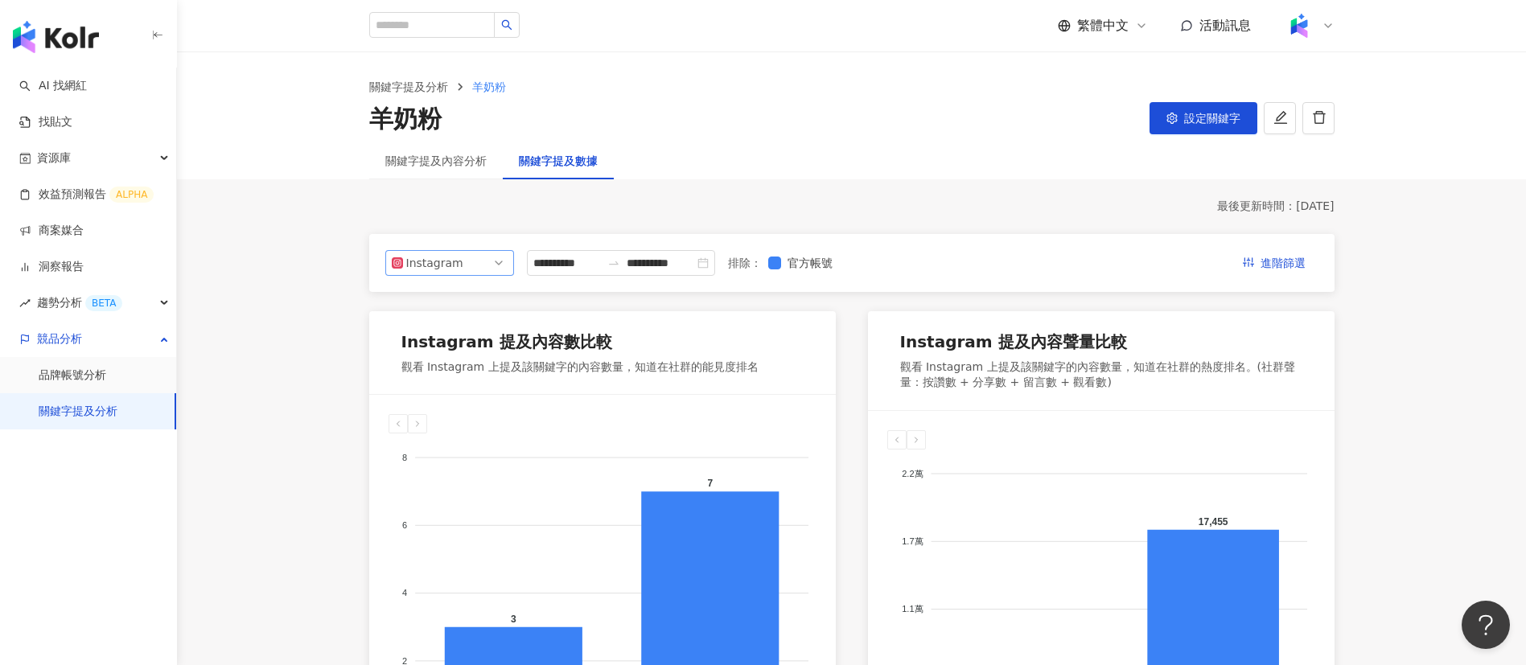
click at [463, 259] on span "Instagram" at bounding box center [450, 263] width 116 height 24
click at [439, 329] on div "Facebook" at bounding box center [439, 328] width 52 height 18
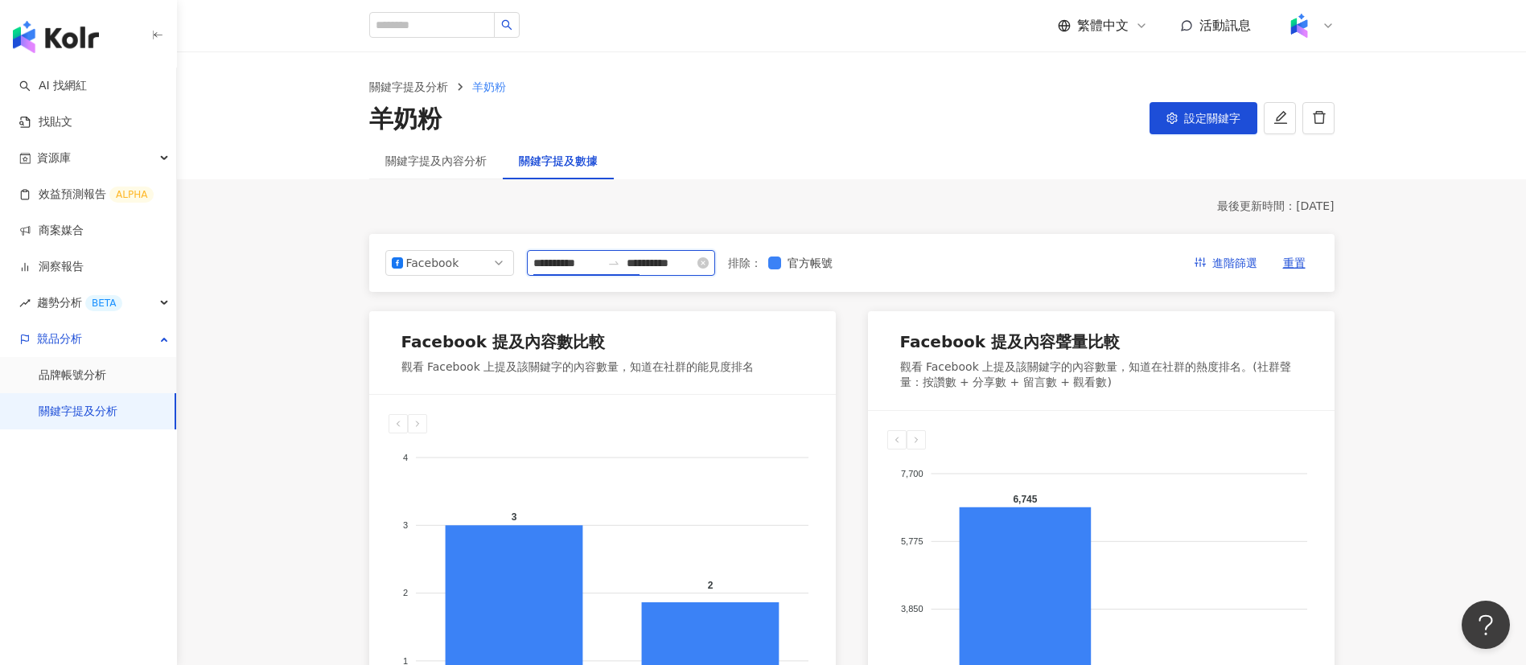
click at [591, 265] on input "**********" at bounding box center [567, 263] width 68 height 18
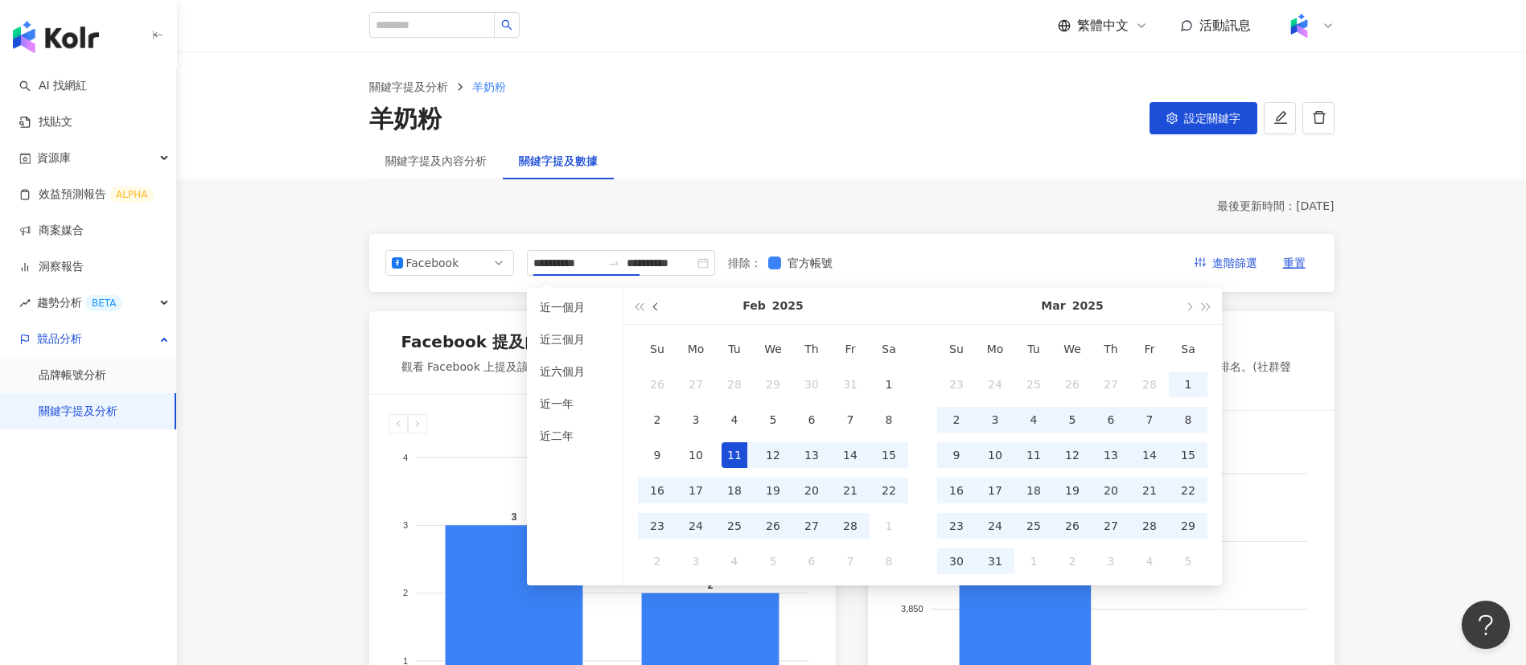
click at [656, 308] on span "button" at bounding box center [657, 306] width 8 height 8
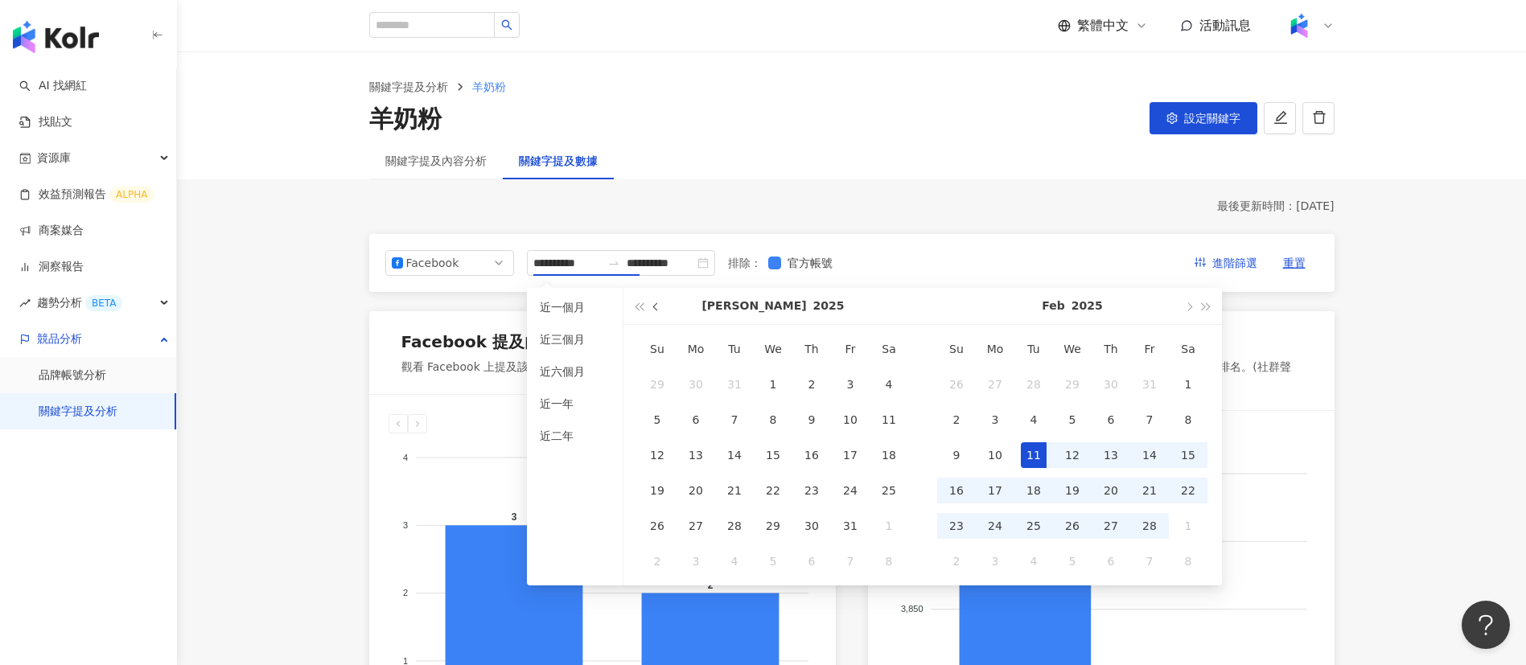
click at [656, 308] on span "button" at bounding box center [657, 306] width 8 height 8
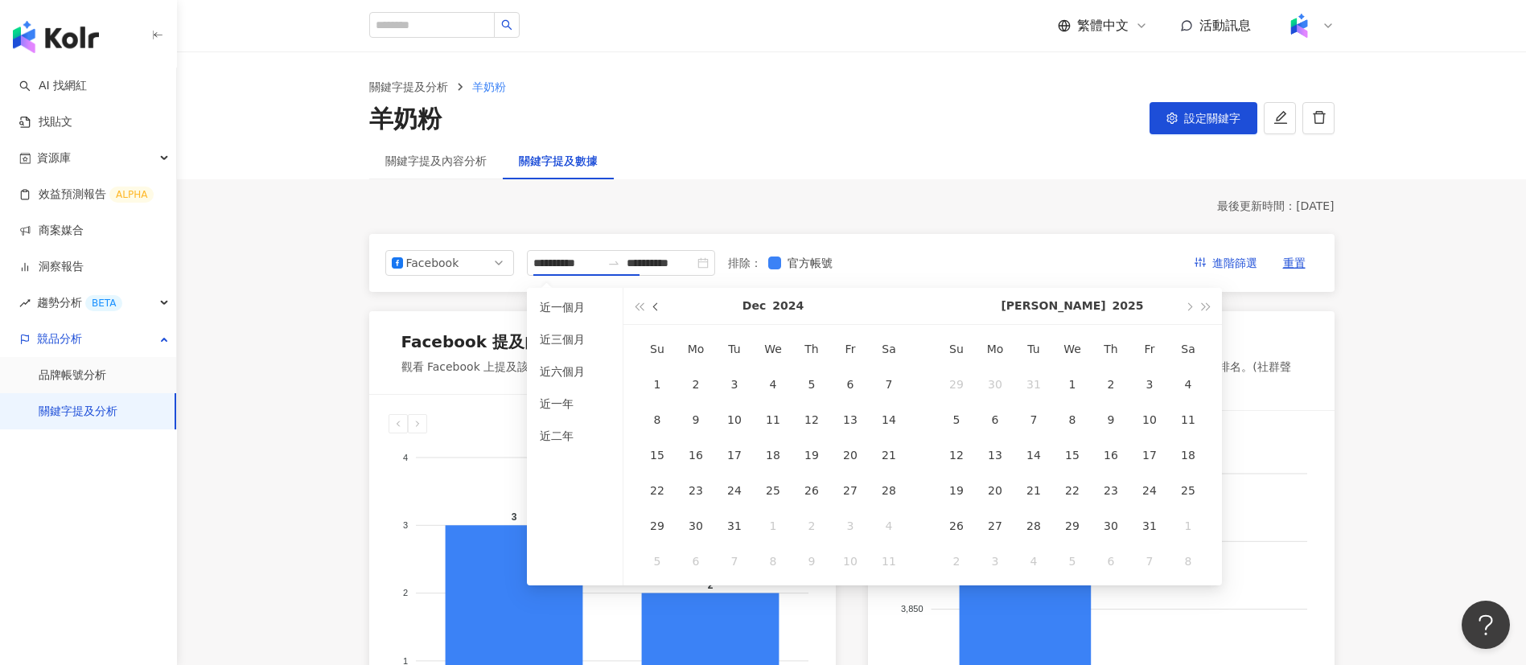
click at [656, 308] on span "button" at bounding box center [657, 306] width 8 height 8
click at [656, 309] on span "button" at bounding box center [657, 306] width 8 height 8
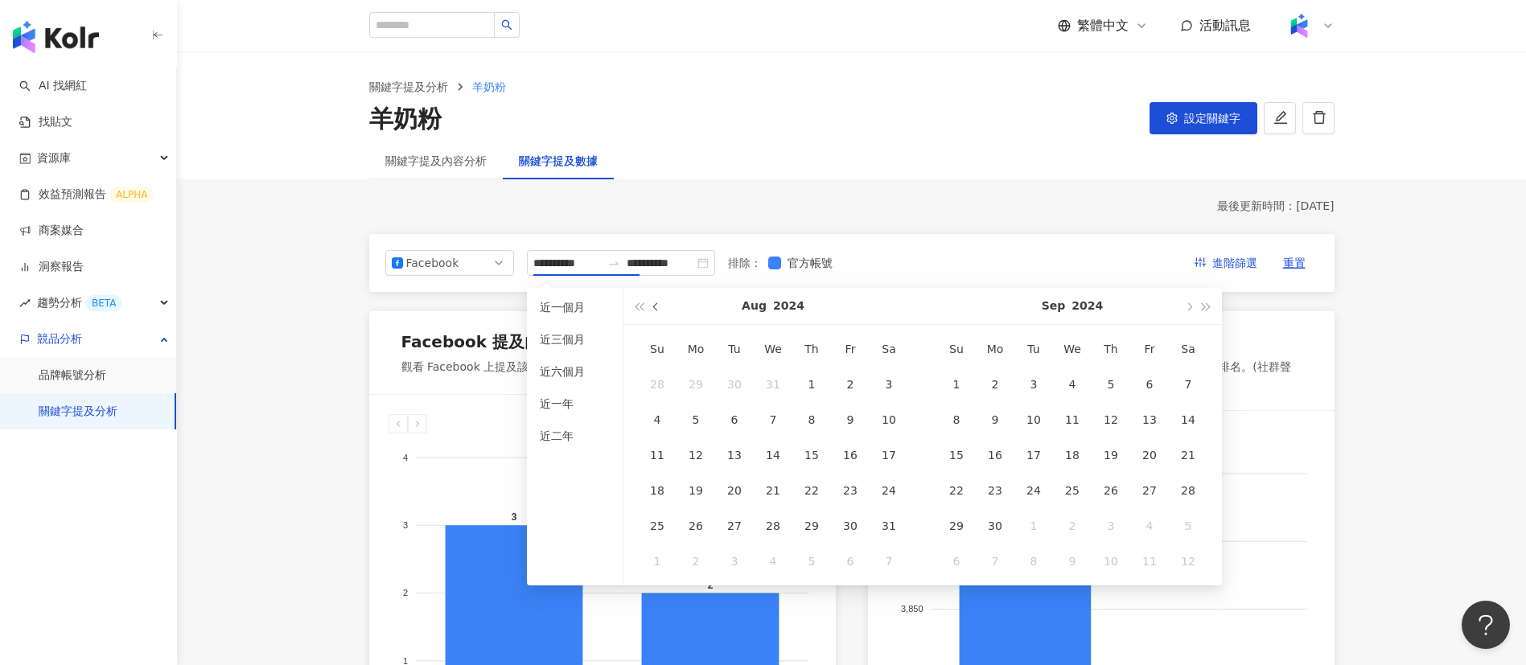
click at [656, 309] on span "button" at bounding box center [657, 306] width 8 height 8
click at [655, 309] on span "button" at bounding box center [657, 306] width 8 height 8
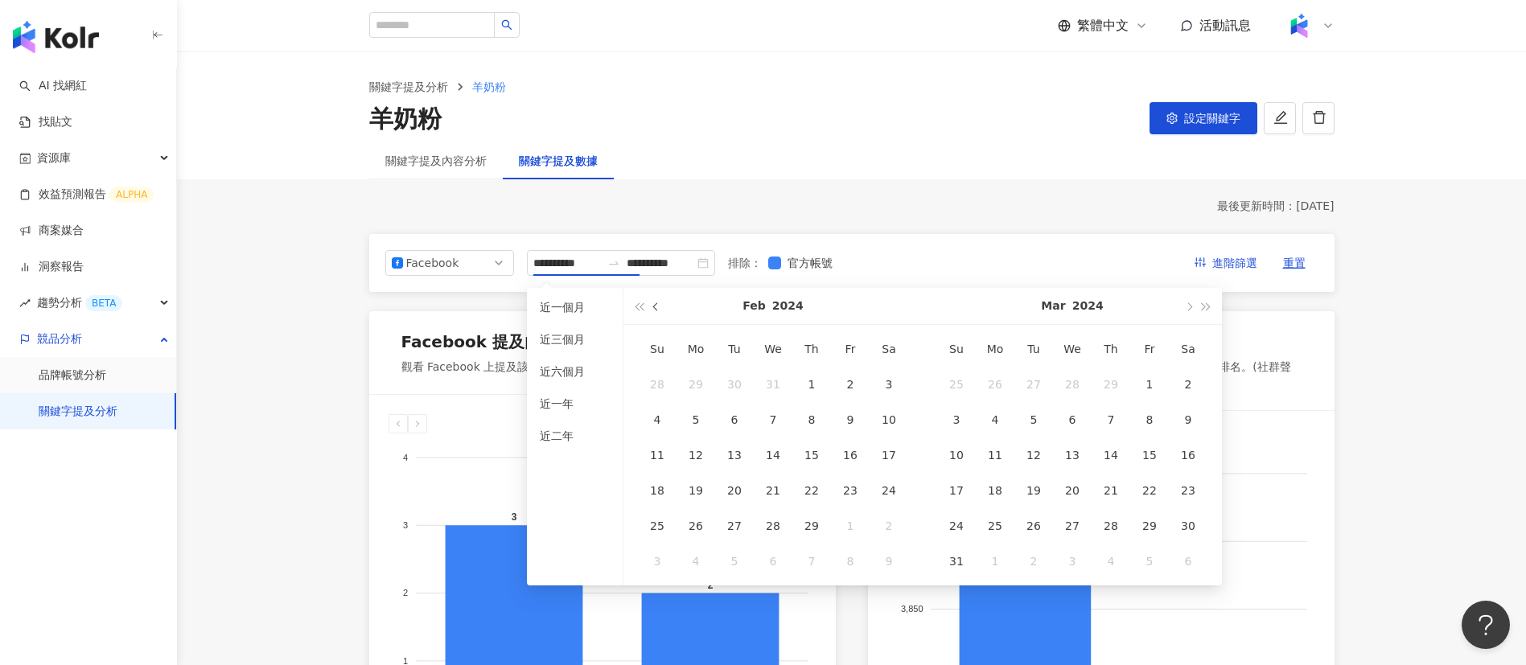
click at [655, 309] on span "button" at bounding box center [657, 306] width 8 height 8
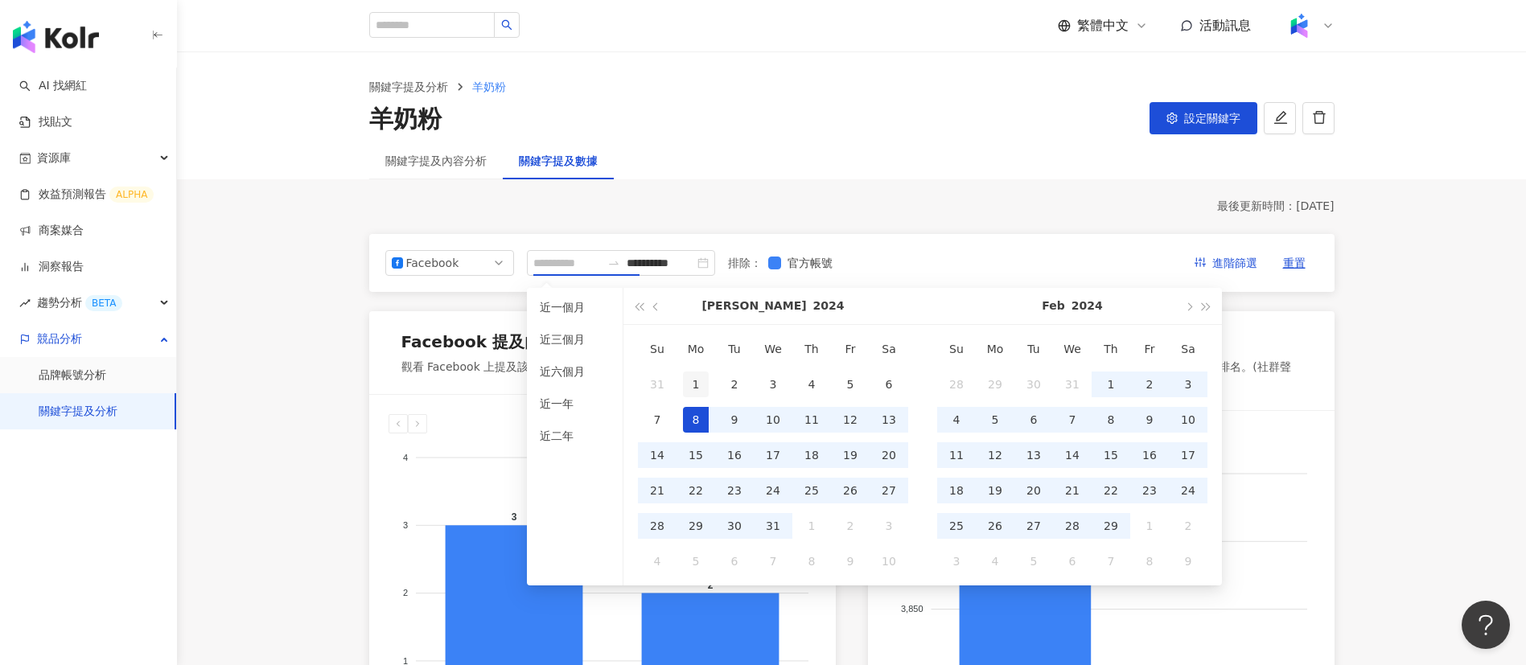
type input "**********"
click at [694, 375] on div "1" at bounding box center [696, 385] width 26 height 26
click at [1207, 303] on span "button" at bounding box center [1207, 306] width 8 height 8
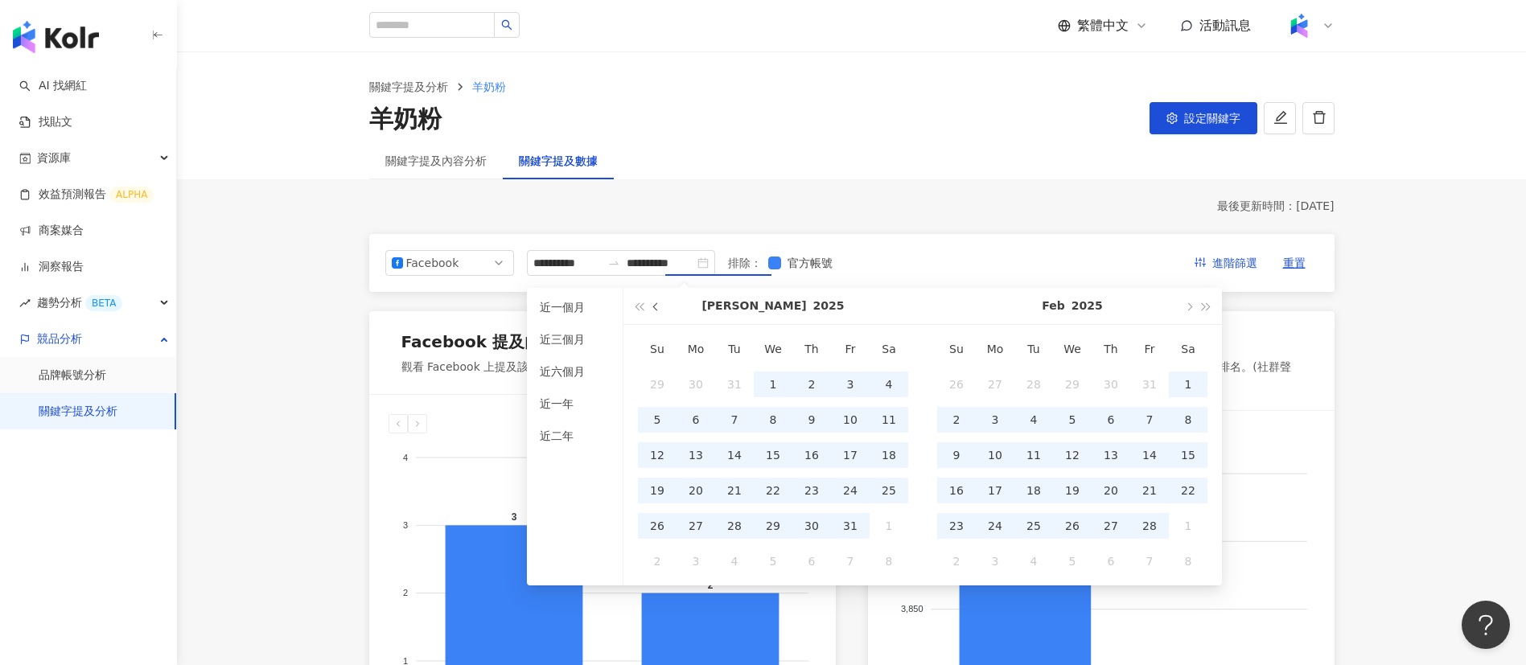
click at [659, 305] on span "button" at bounding box center [657, 306] width 8 height 8
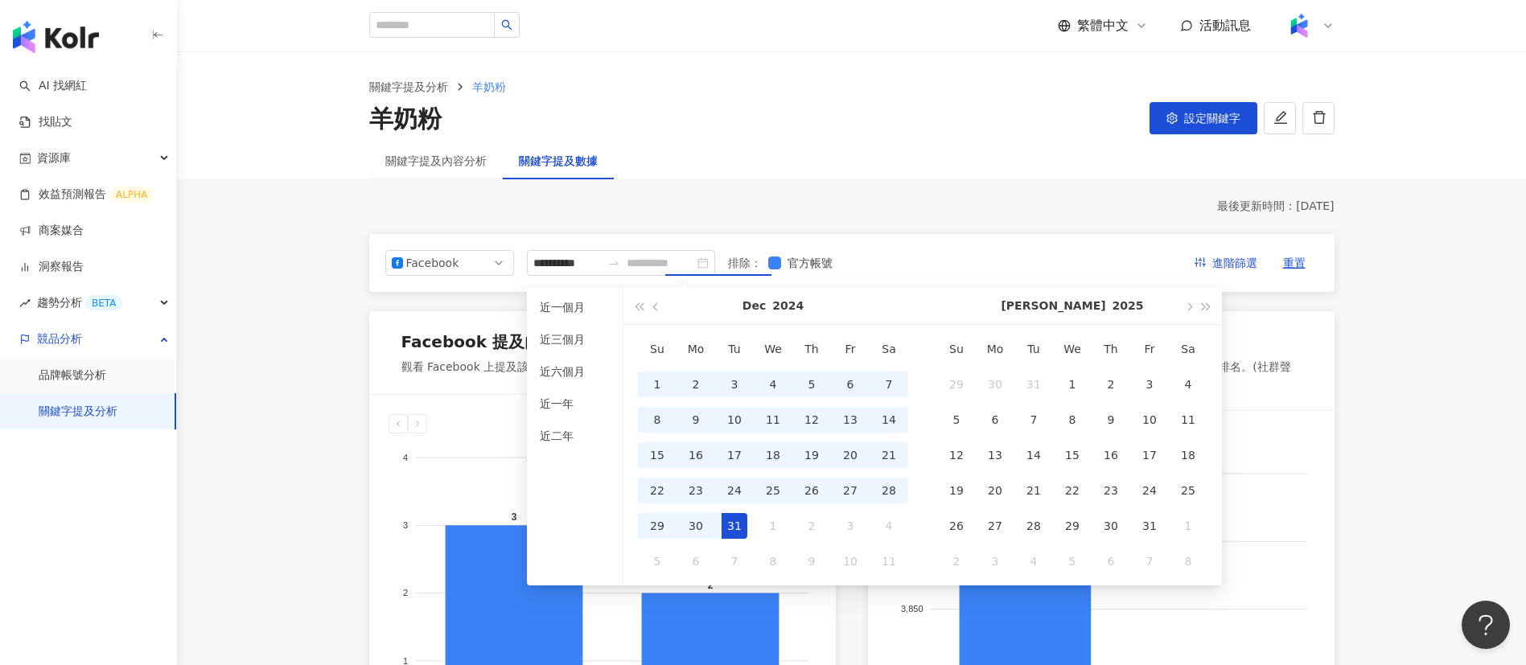
click at [734, 531] on div "31" at bounding box center [735, 526] width 26 height 26
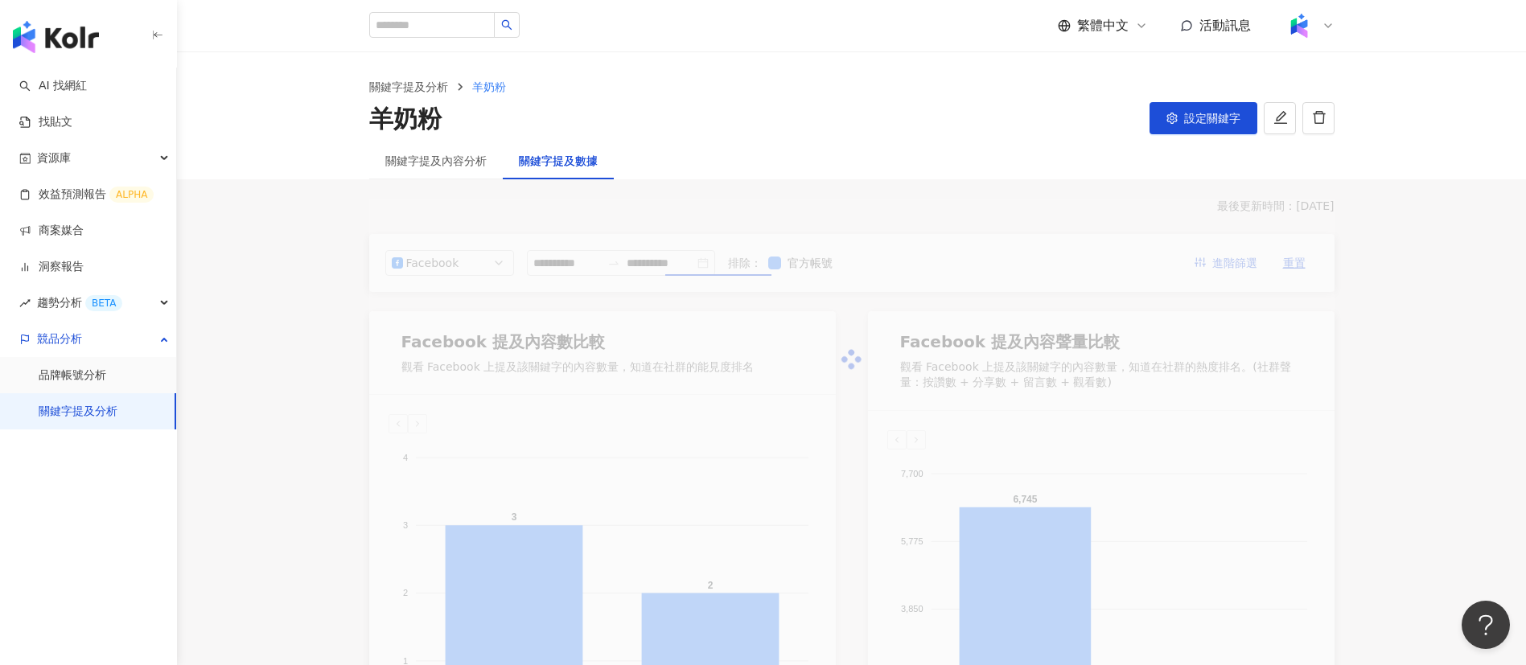
type input "**********"
click at [1419, 504] on main "**********" at bounding box center [851, 624] width 1349 height 1144
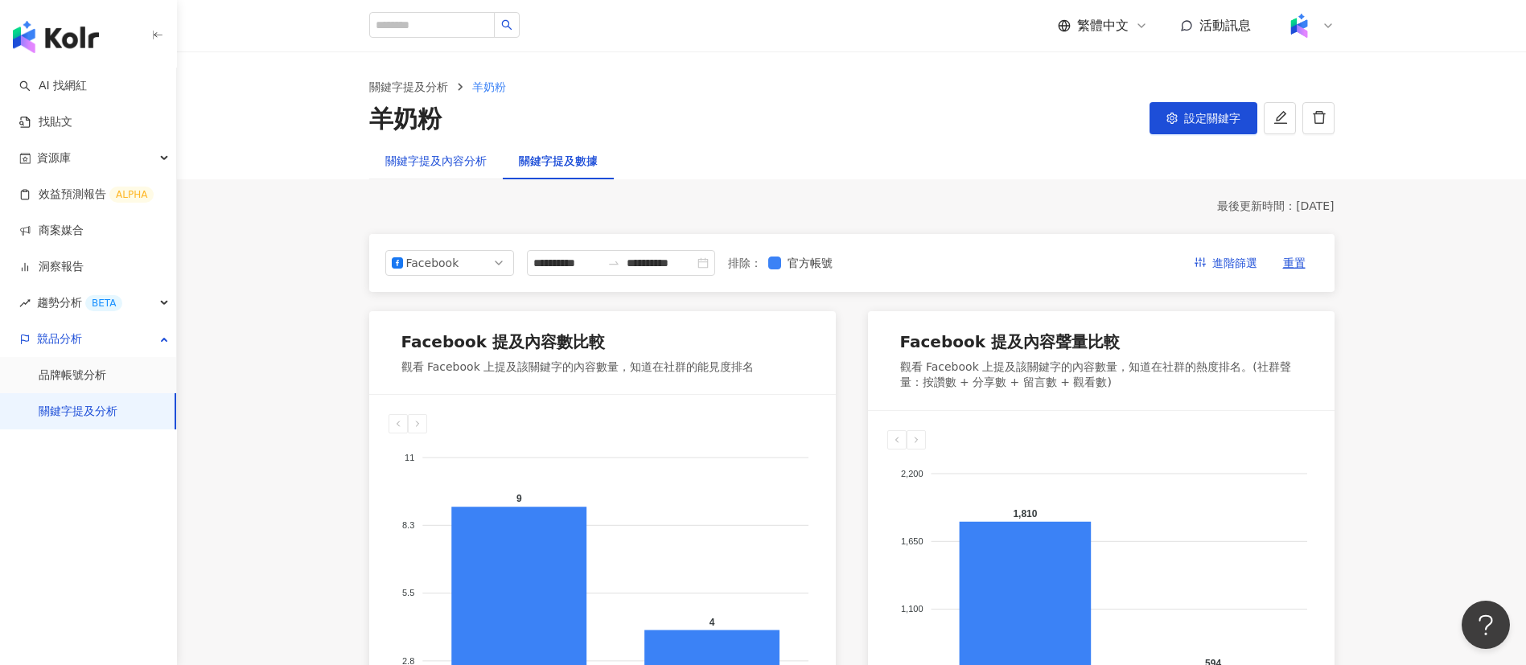
click at [419, 159] on div "關鍵字提及內容分析" at bounding box center [435, 161] width 101 height 18
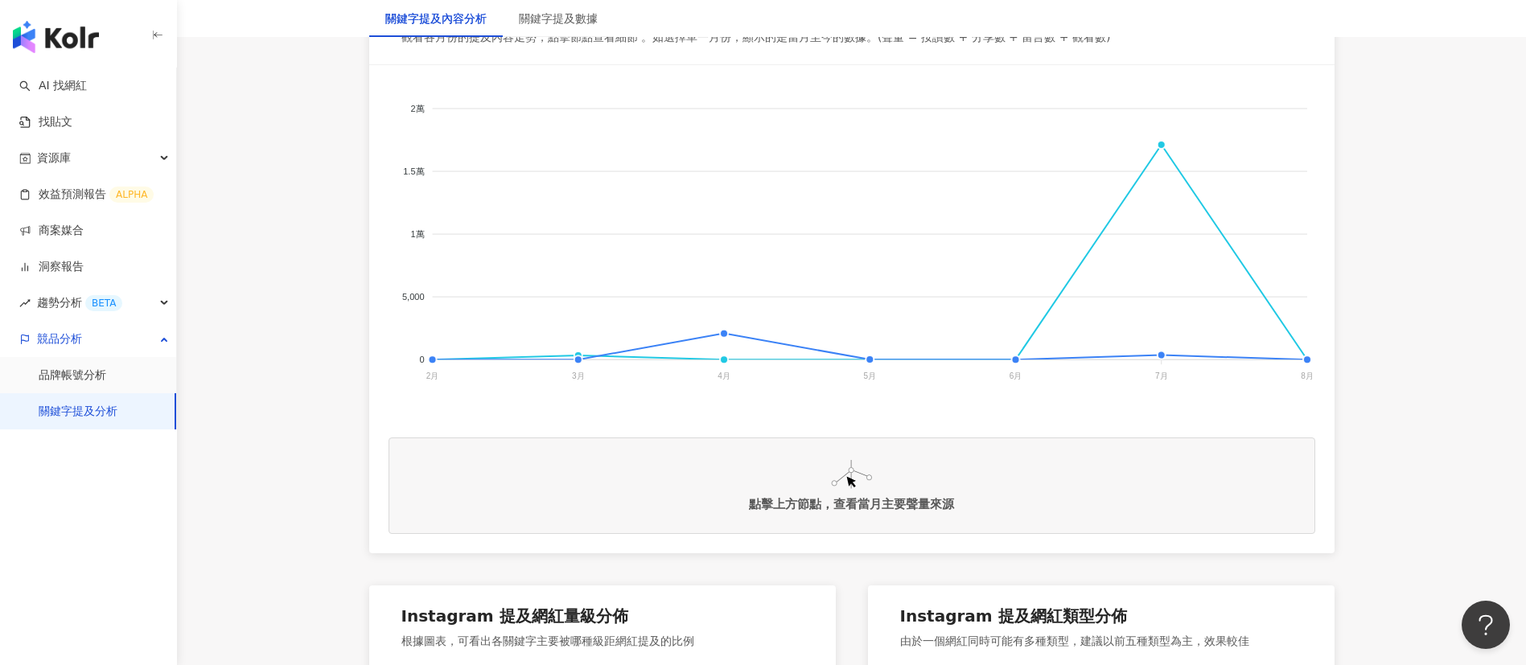
scroll to position [331, 0]
click at [1157, 142] on foreignobject "啟賦羊 [PERSON_NAME]塔妮羊奶" at bounding box center [852, 245] width 927 height 322
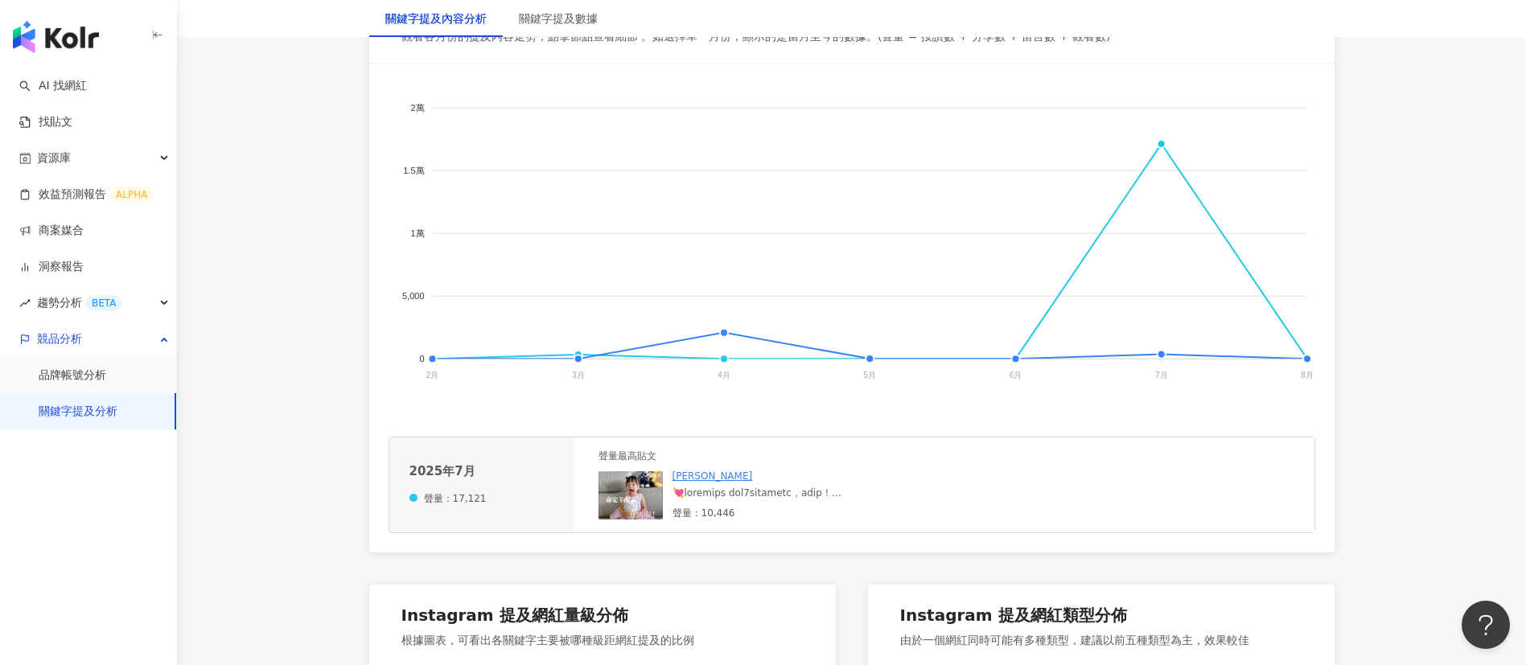
click at [863, 487] on div at bounding box center [792, 494] width 241 height 14
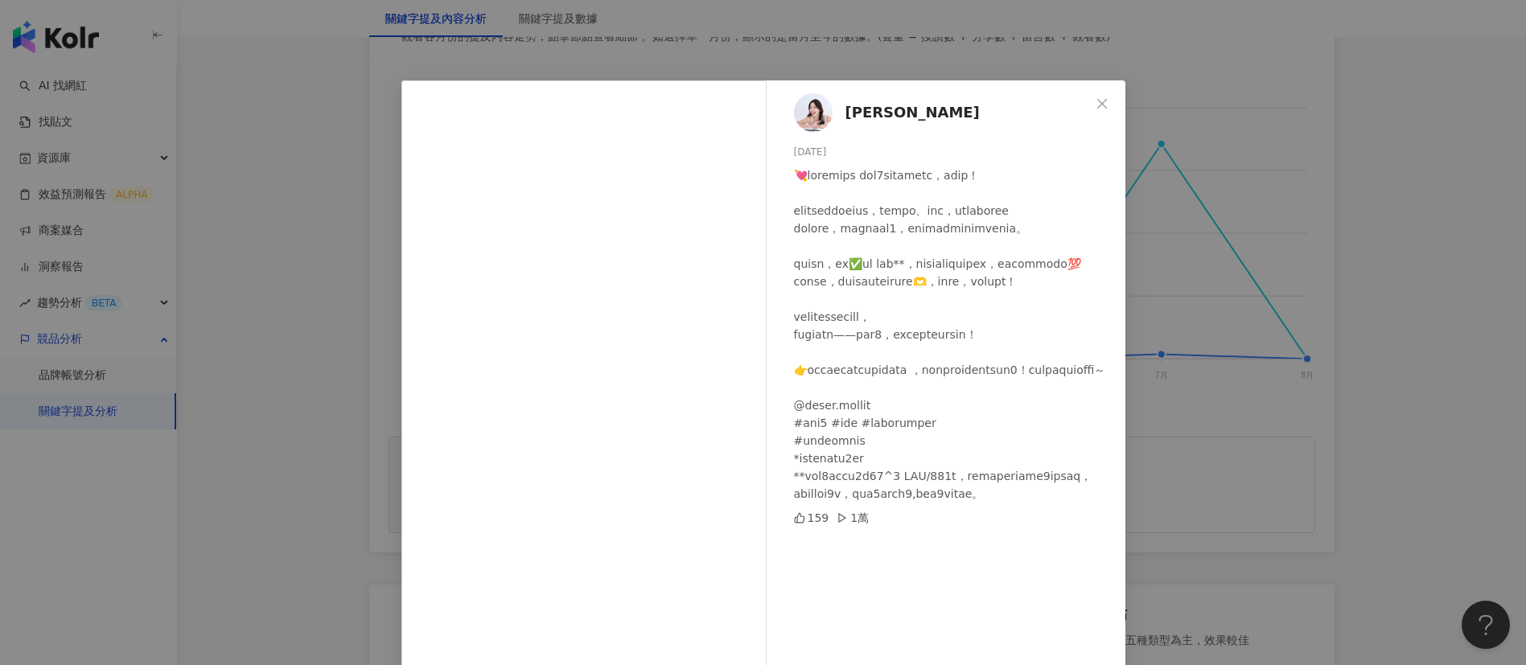
scroll to position [56, 0]
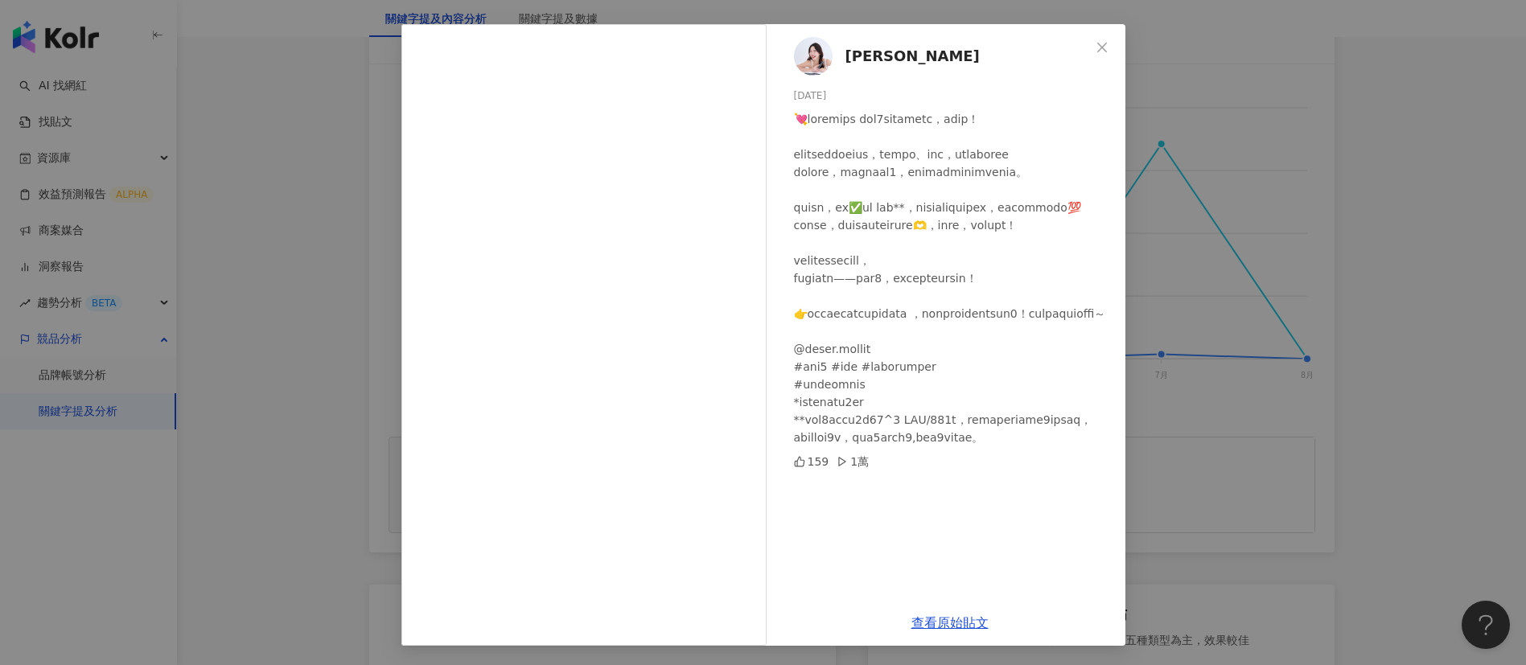
click at [1153, 496] on div "[PERSON_NAME] [DATE] 159 1萬 查看原始貼文" at bounding box center [763, 332] width 1526 height 665
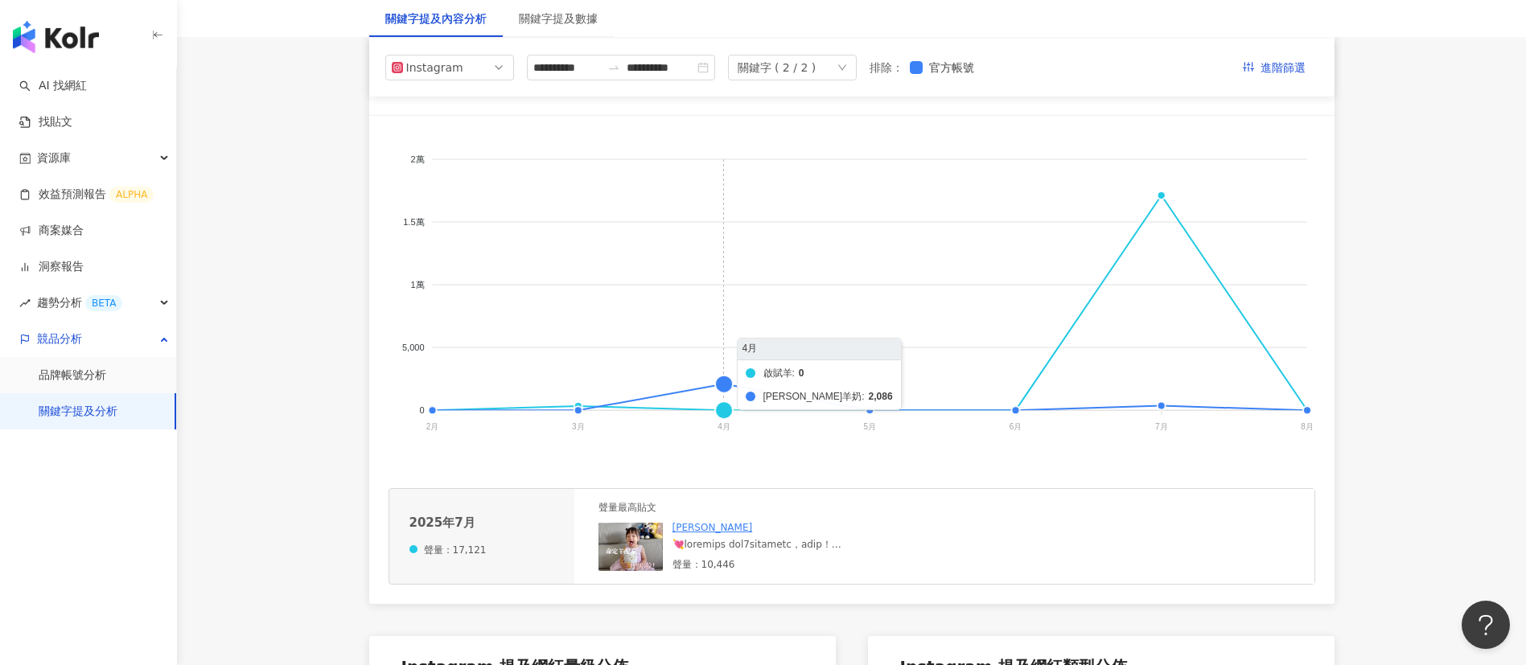
scroll to position [255, 0]
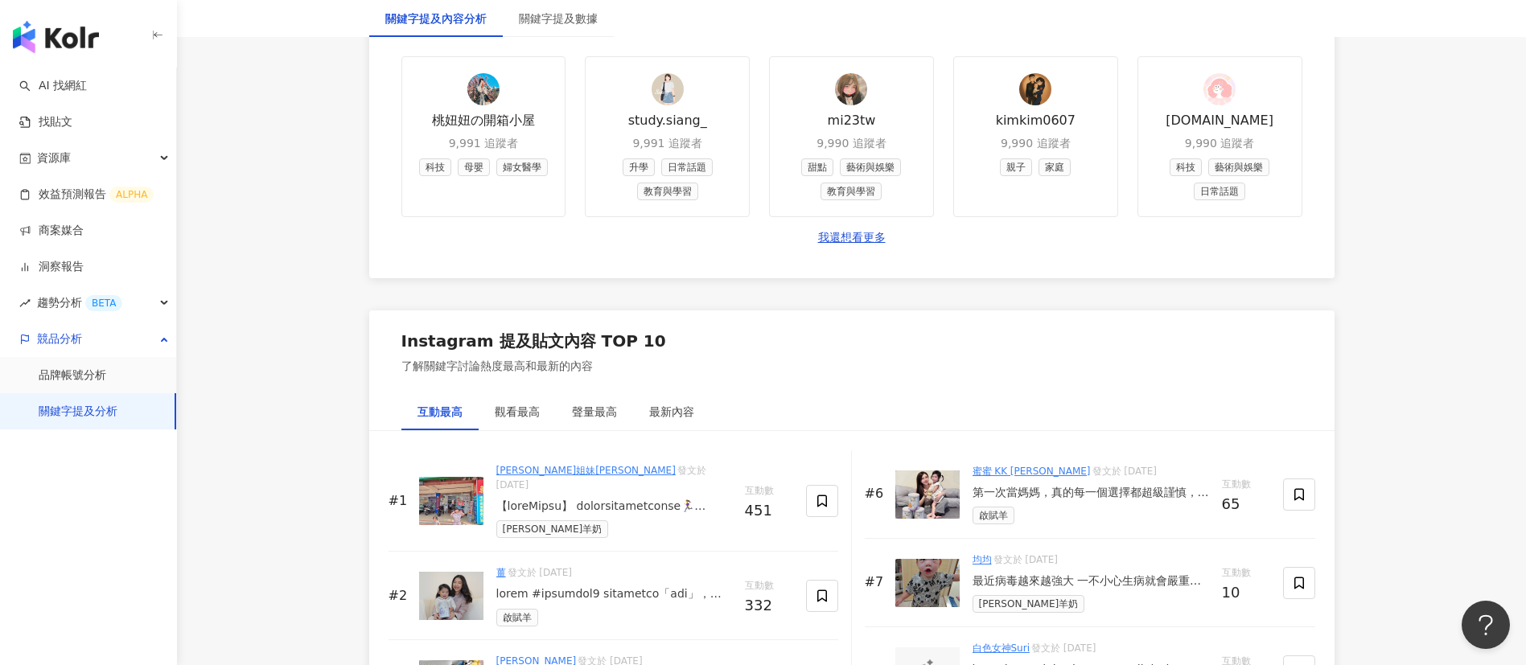
scroll to position [2517, 0]
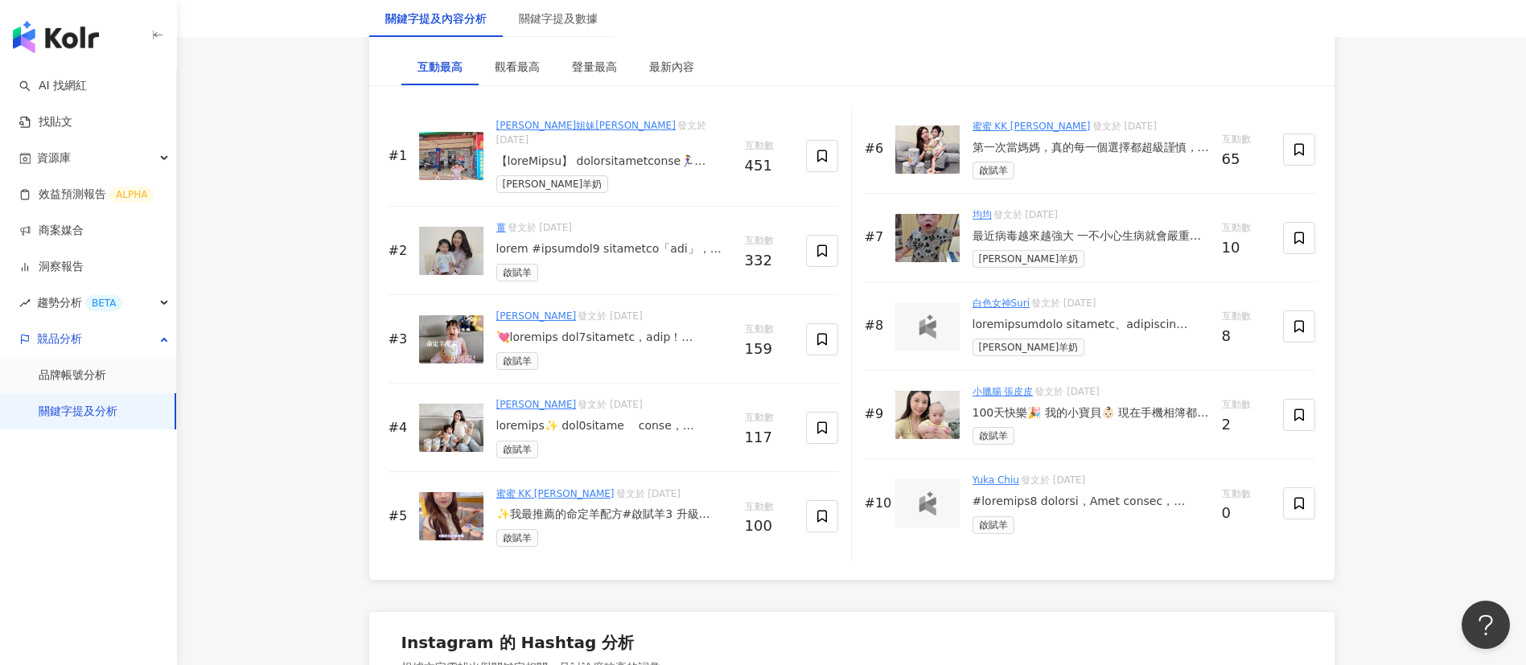
click at [646, 402] on div "[PERSON_NAME] 發文於 [DATE] 啟賦羊" at bounding box center [614, 427] width 236 height 60
click at [670, 418] on div at bounding box center [614, 426] width 236 height 16
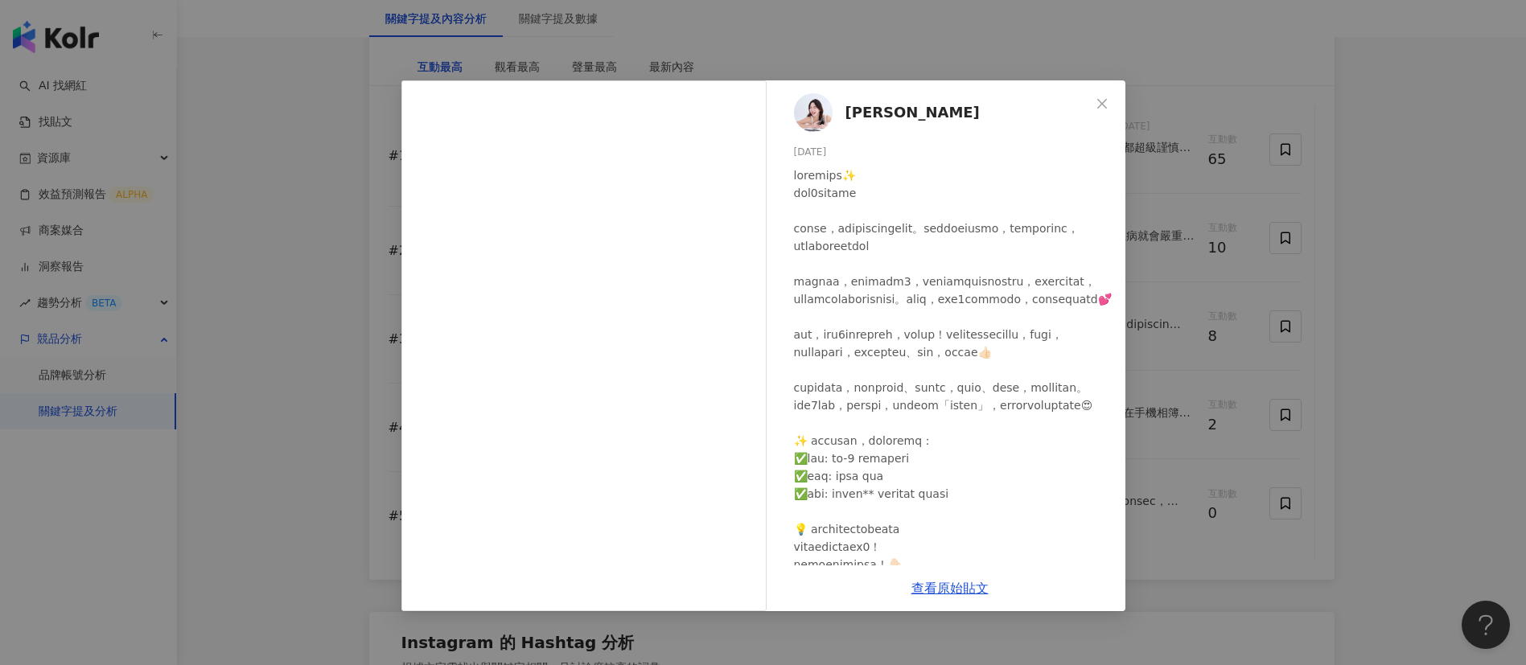
click at [278, 390] on div "[PERSON_NAME] [DATE] 113 4 查看原始貼文" at bounding box center [763, 332] width 1526 height 665
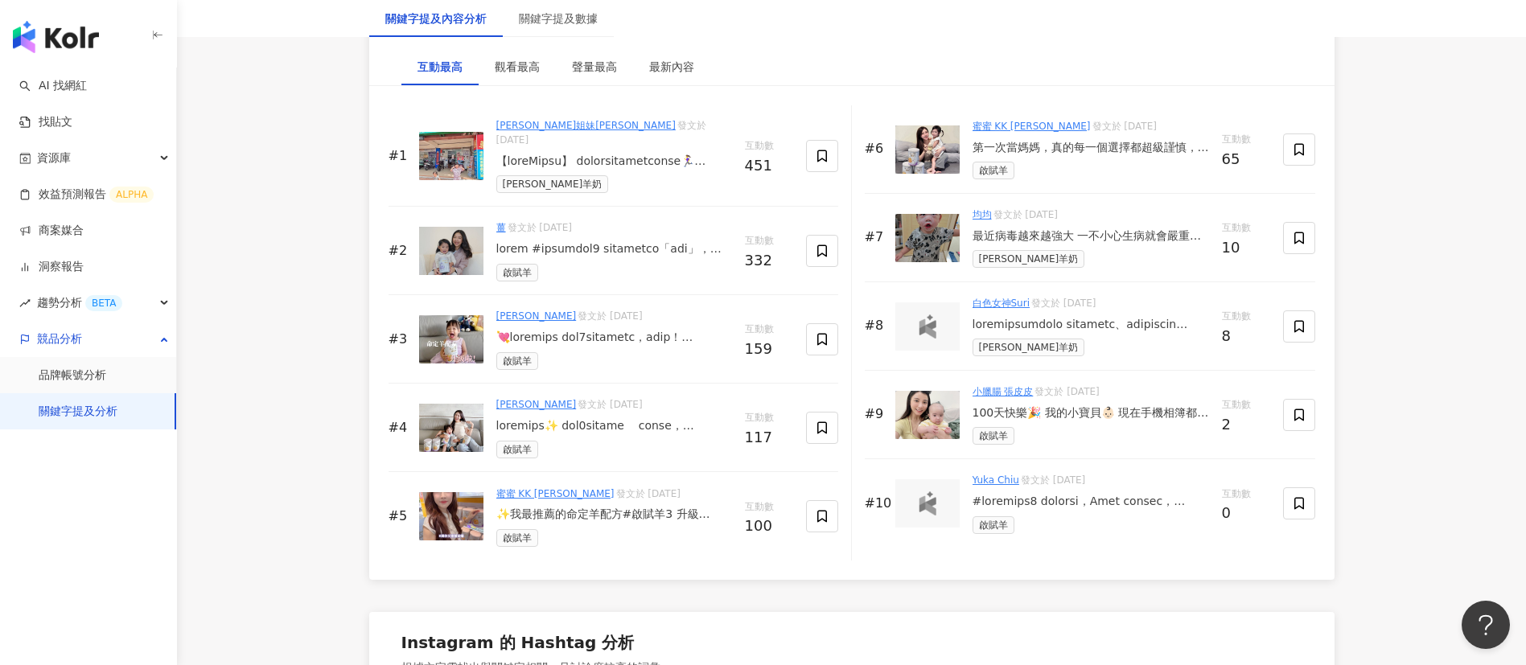
click at [1175, 327] on div at bounding box center [1091, 325] width 237 height 16
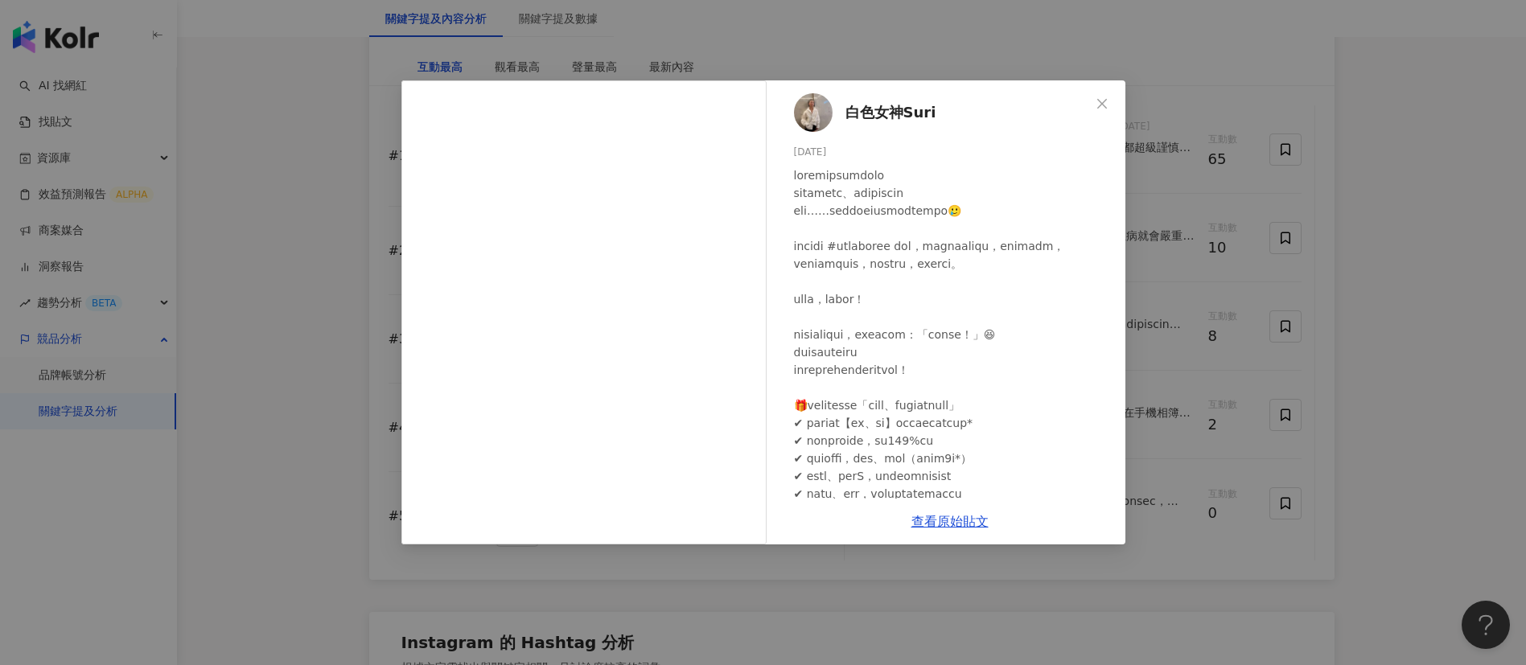
click at [1445, 380] on div "白色女神Suri [DATE] 8 350 查看原始貼文" at bounding box center [763, 332] width 1526 height 665
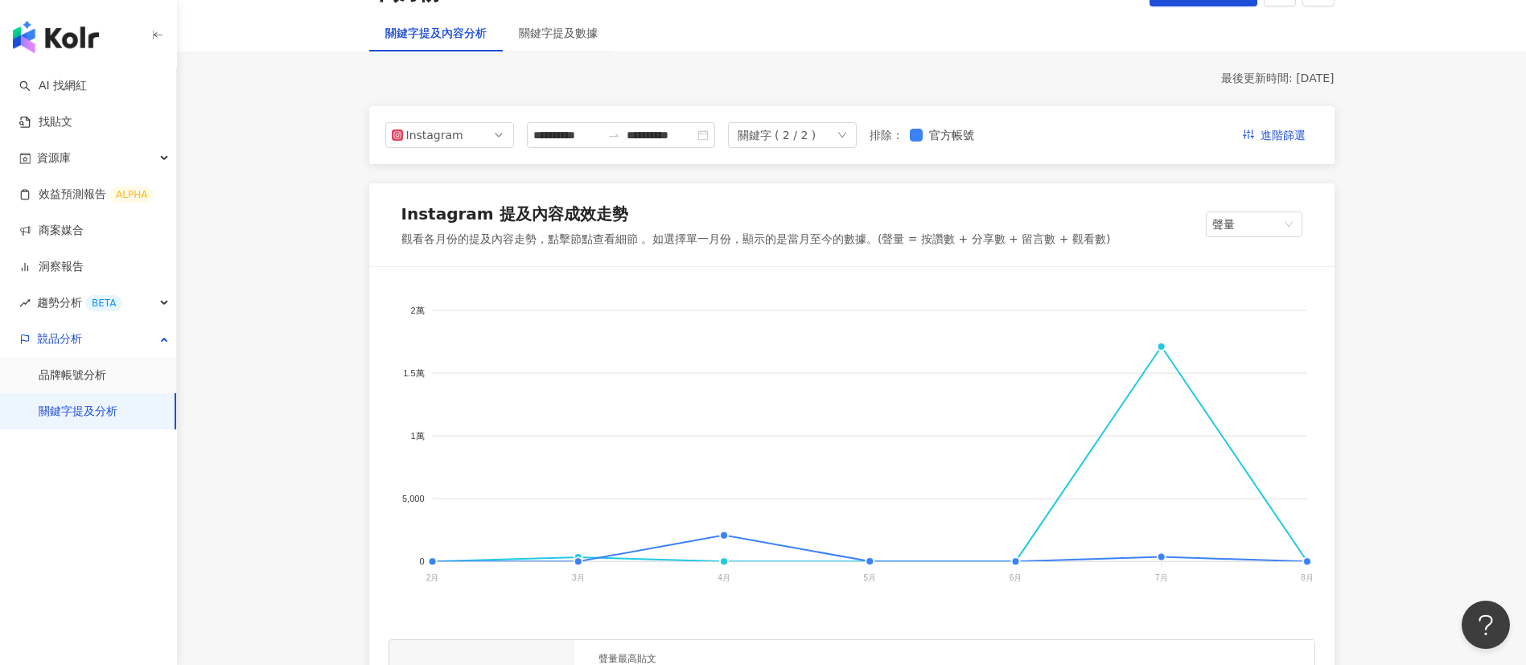
scroll to position [0, 0]
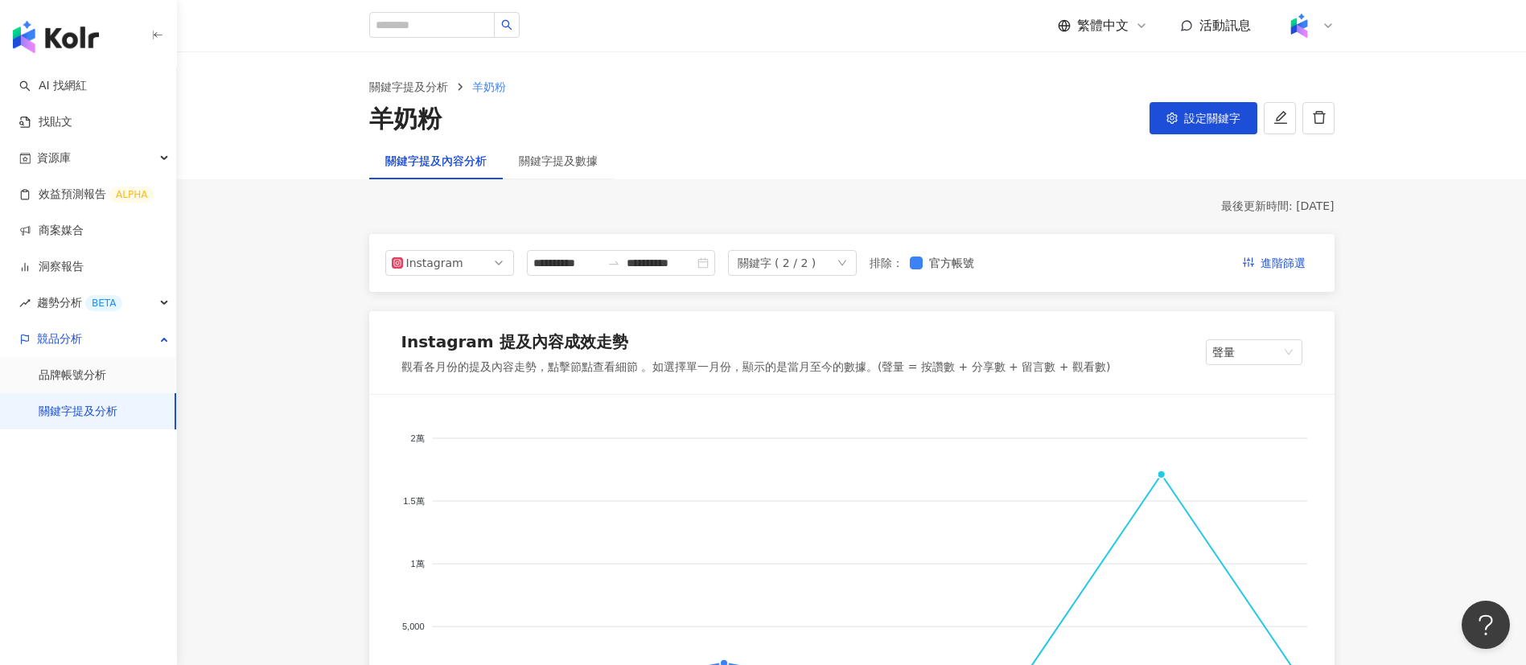
click at [449, 278] on div "**********" at bounding box center [851, 263] width 965 height 58
click at [444, 276] on div "**********" at bounding box center [851, 263] width 965 height 58
click at [420, 270] on div "Instagram" at bounding box center [432, 263] width 52 height 24
click at [421, 332] on div "Facebook" at bounding box center [439, 328] width 52 height 18
click at [570, 262] on input "**********" at bounding box center [567, 263] width 68 height 18
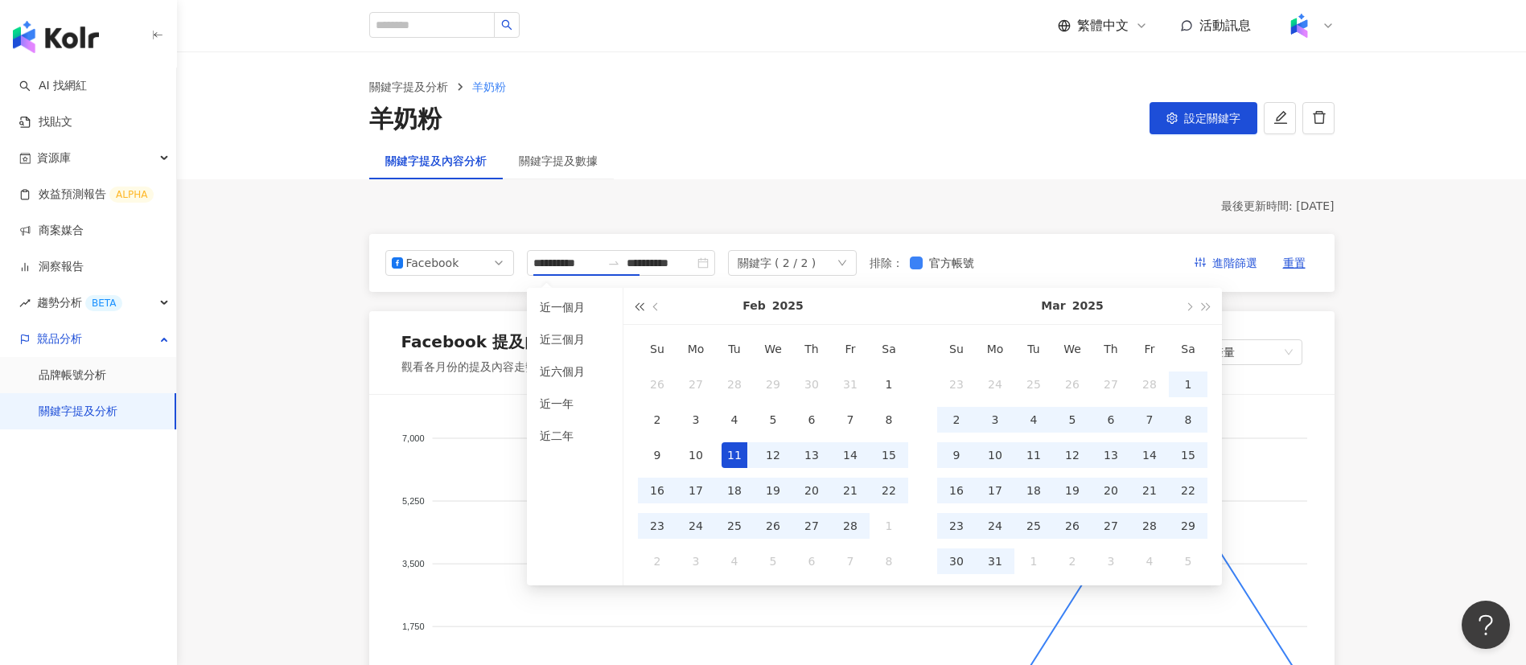
click at [641, 312] on button "button" at bounding box center [639, 306] width 18 height 36
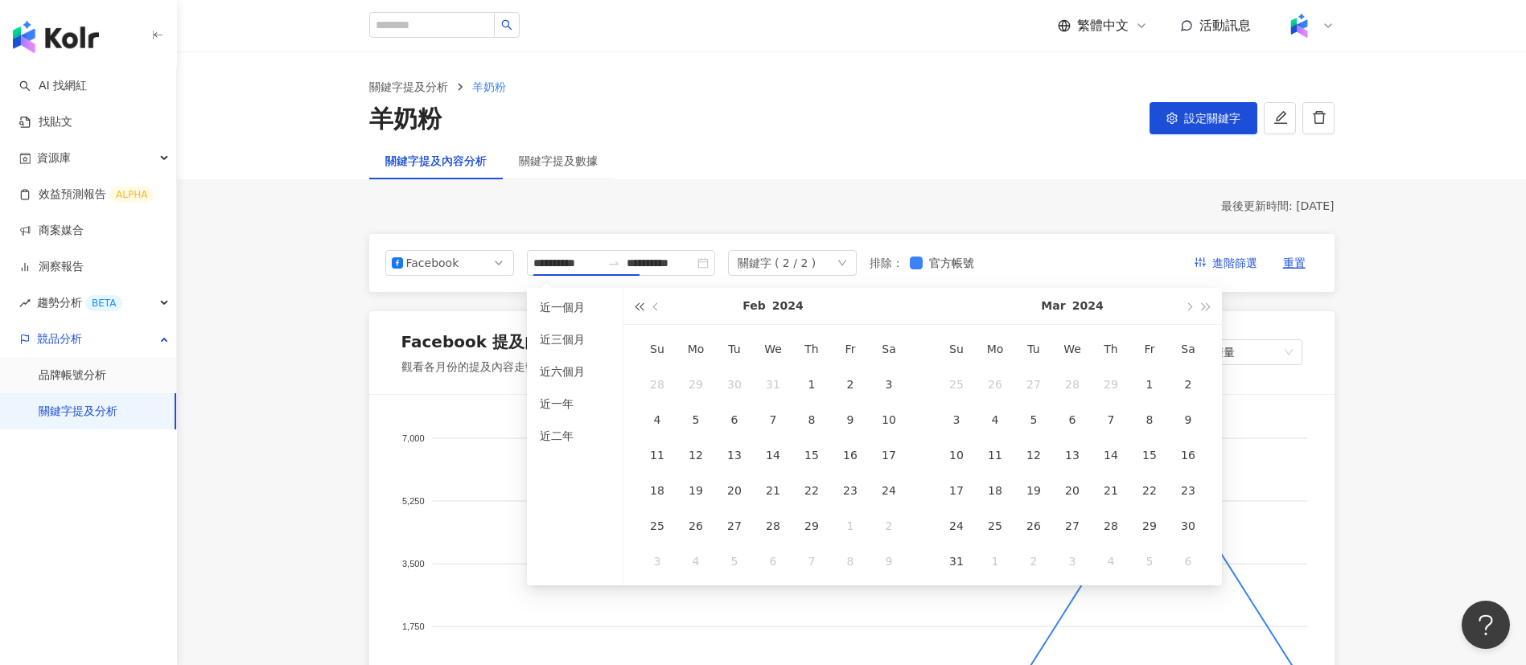
click at [641, 312] on button "button" at bounding box center [639, 306] width 18 height 36
click at [1210, 308] on button "button" at bounding box center [1207, 306] width 18 height 36
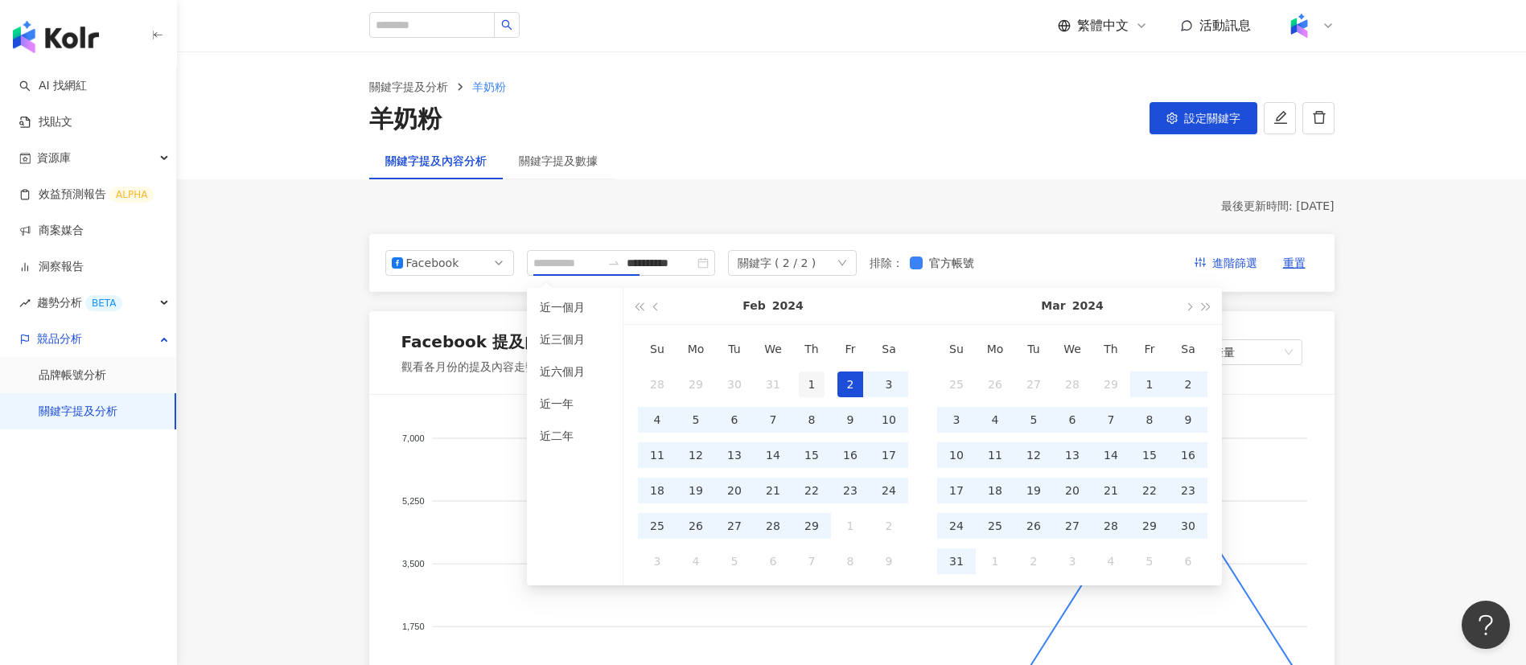
type input "**********"
click at [814, 383] on div "1" at bounding box center [812, 385] width 26 height 26
click at [652, 308] on button "button" at bounding box center [657, 306] width 18 height 36
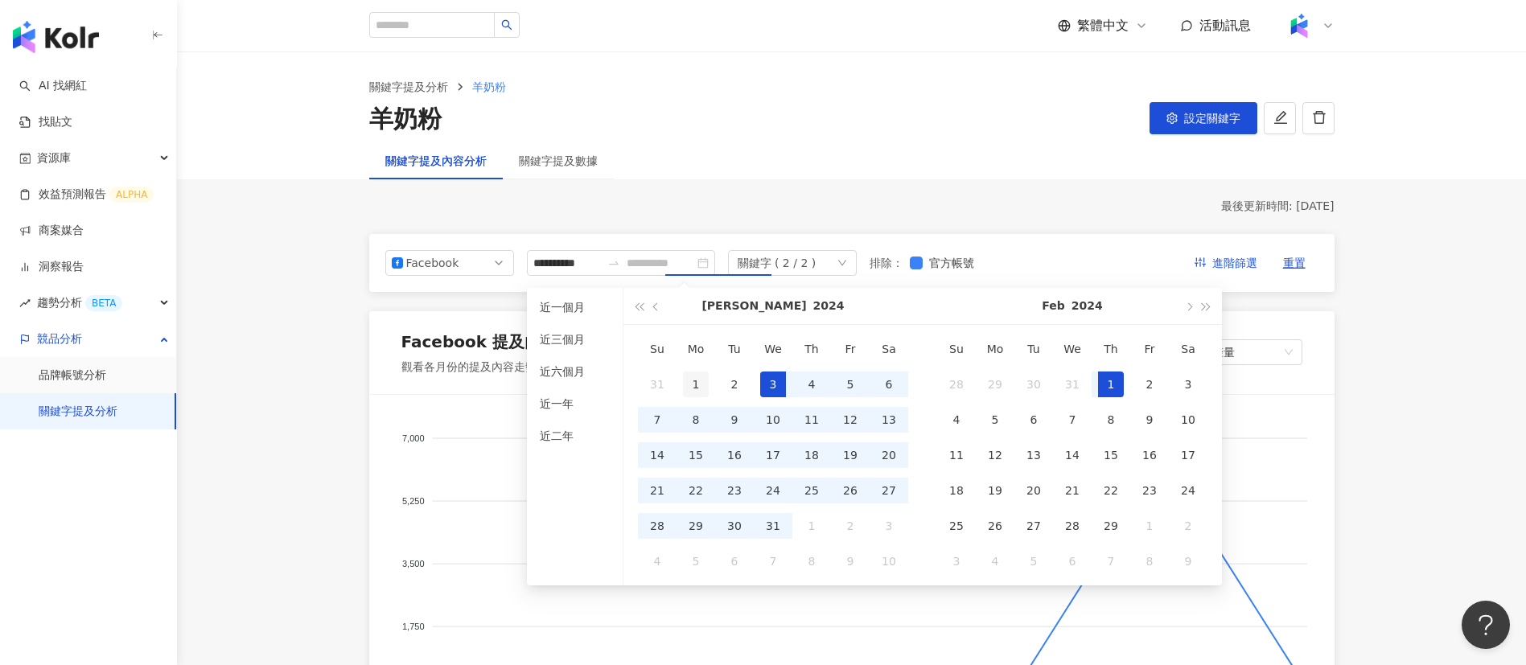
type input "**********"
click at [693, 389] on div "1" at bounding box center [696, 385] width 26 height 26
type input "**********"
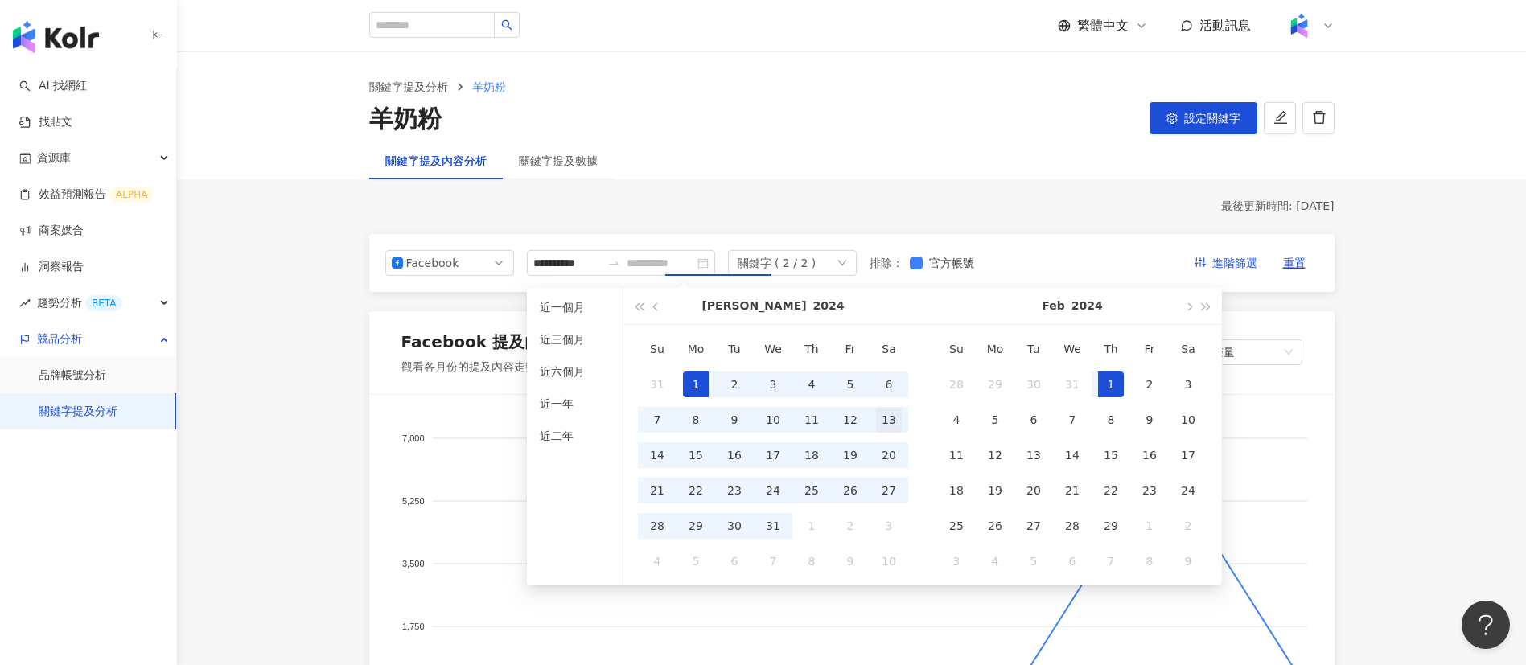
type input "**********"
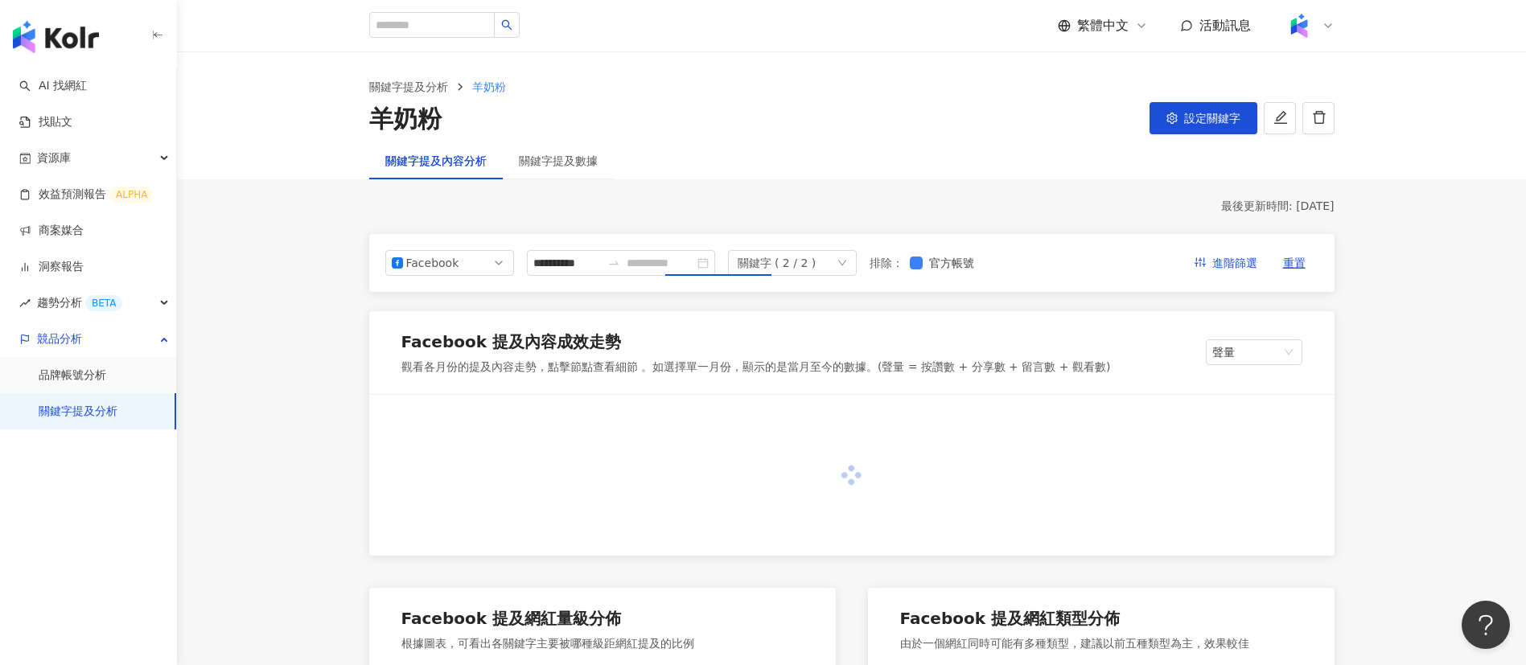
type input "**********"
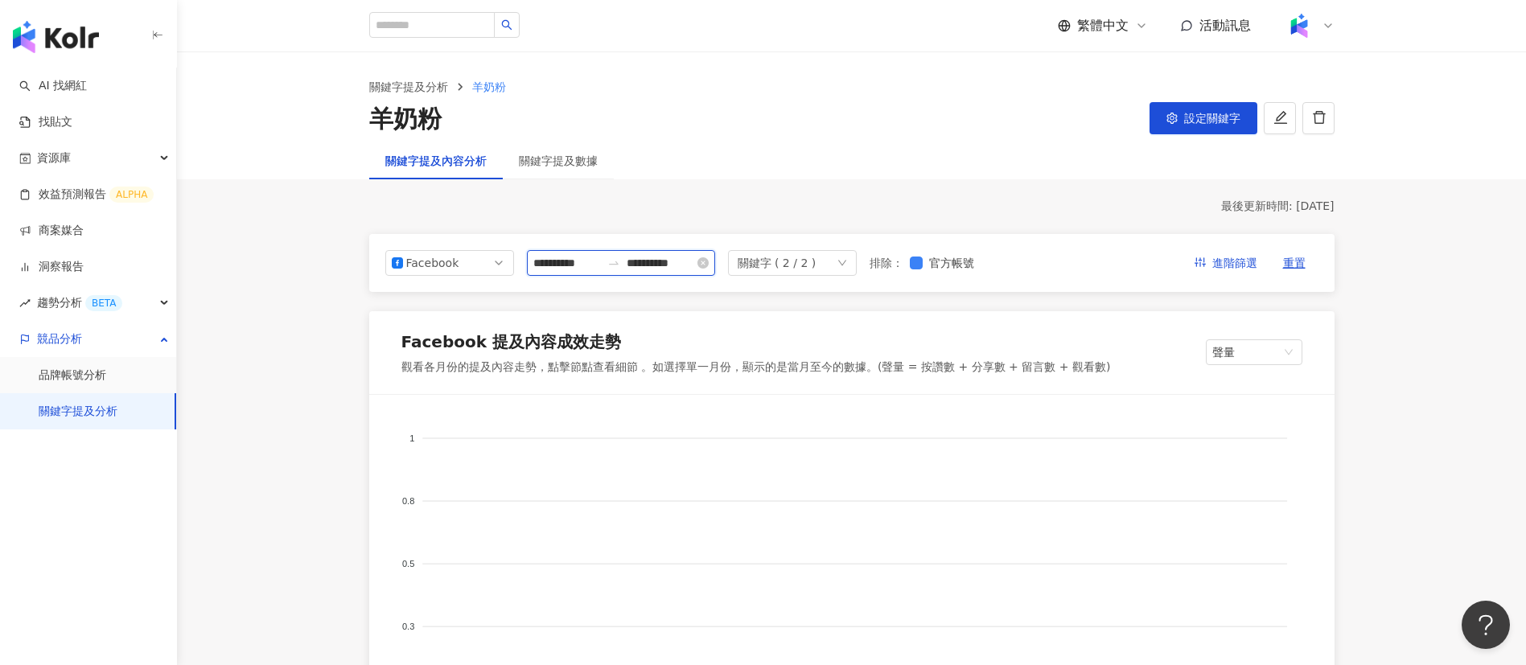
click at [694, 262] on input "**********" at bounding box center [661, 263] width 68 height 18
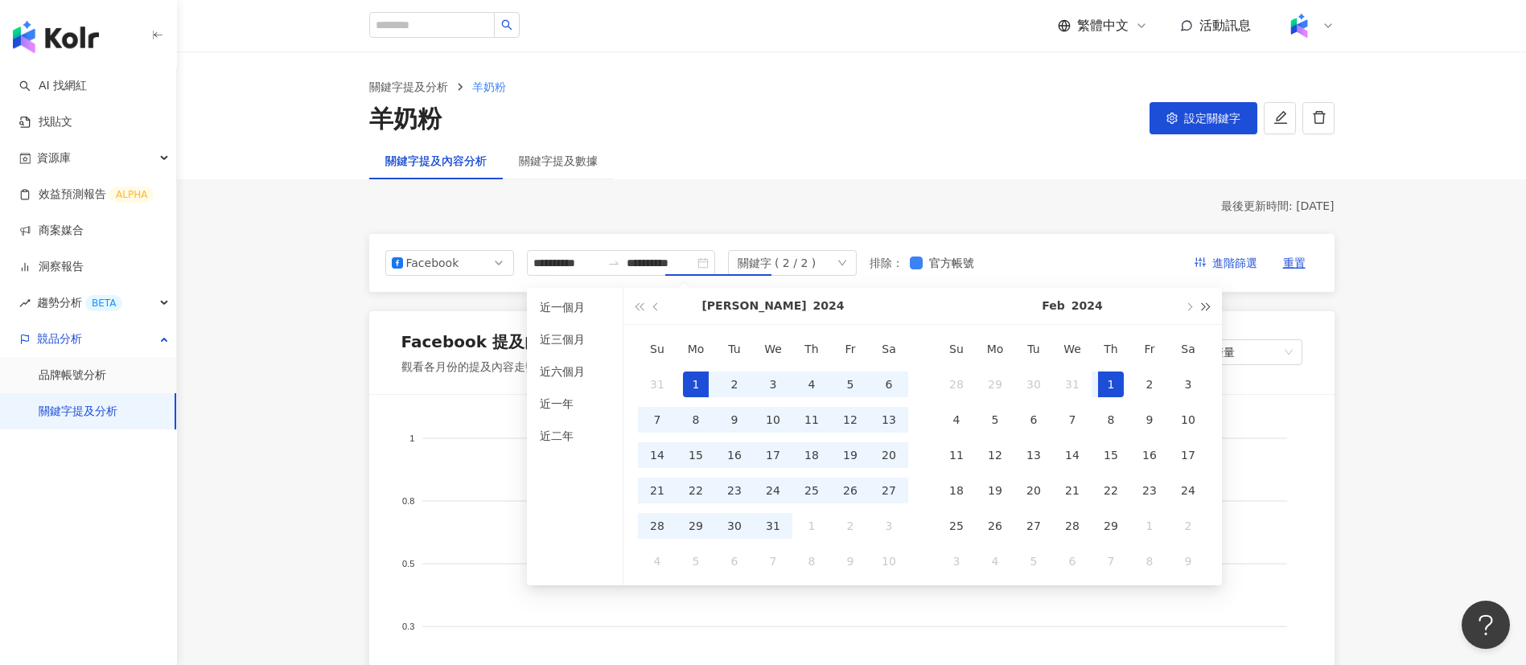
click at [1210, 306] on button "button" at bounding box center [1207, 306] width 18 height 36
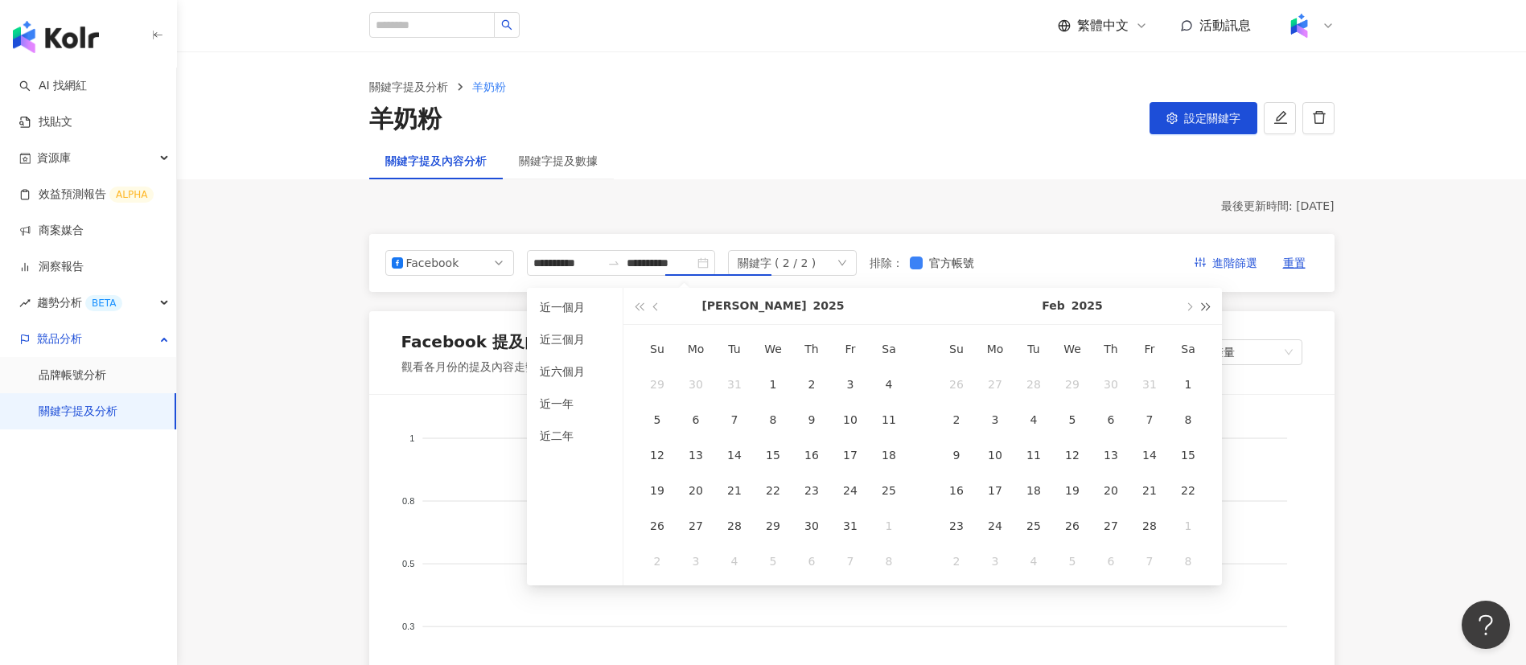
click at [1205, 306] on span "button" at bounding box center [1207, 306] width 8 height 8
click at [635, 302] on button "button" at bounding box center [639, 306] width 18 height 36
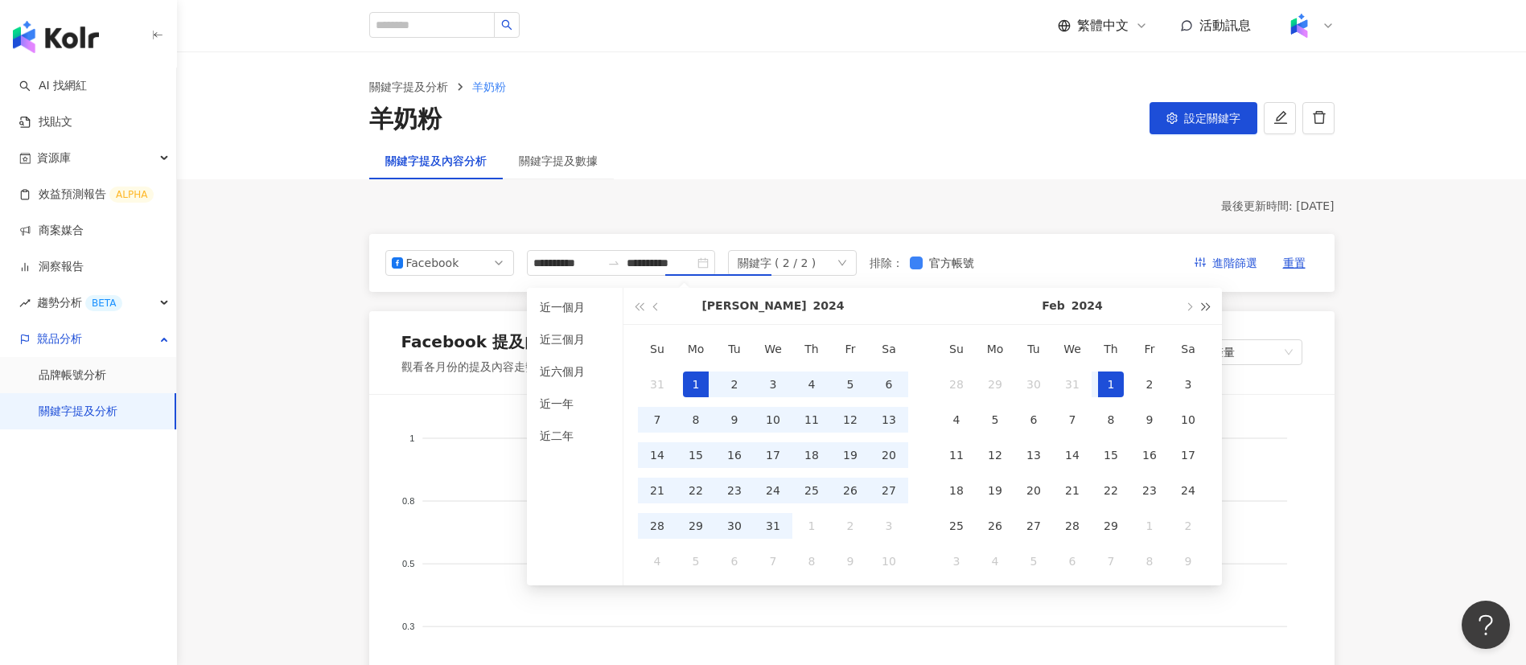
click at [1203, 309] on span "button" at bounding box center [1207, 306] width 8 height 8
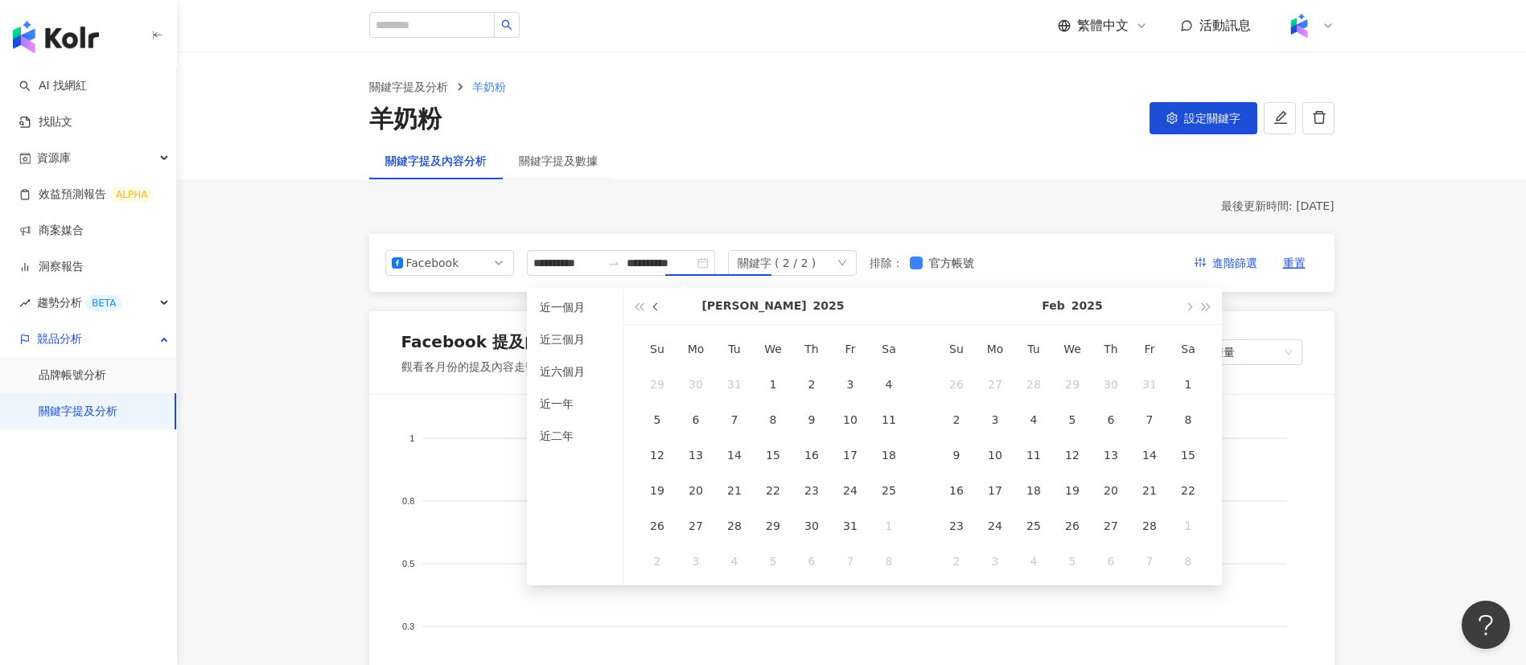
click at [656, 311] on span "button" at bounding box center [657, 306] width 8 height 8
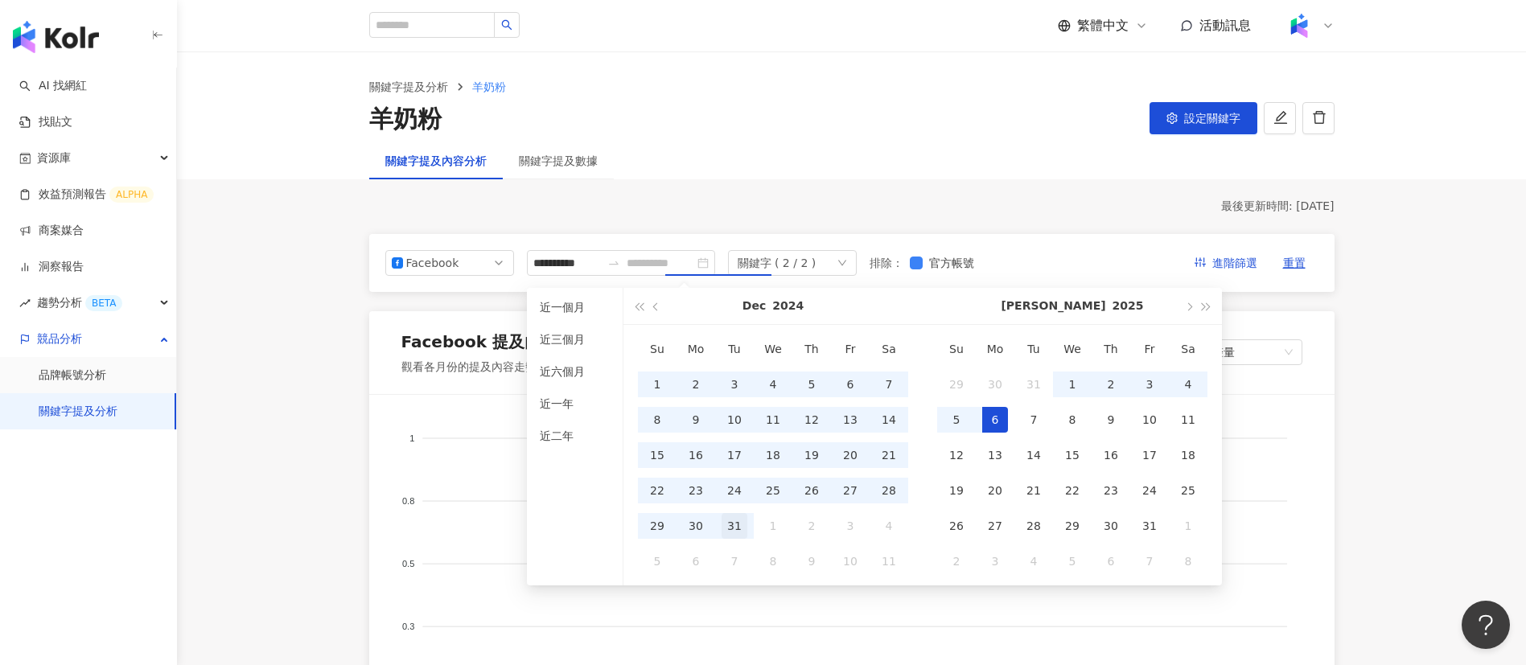
type input "**********"
click at [735, 533] on div "31" at bounding box center [735, 526] width 26 height 26
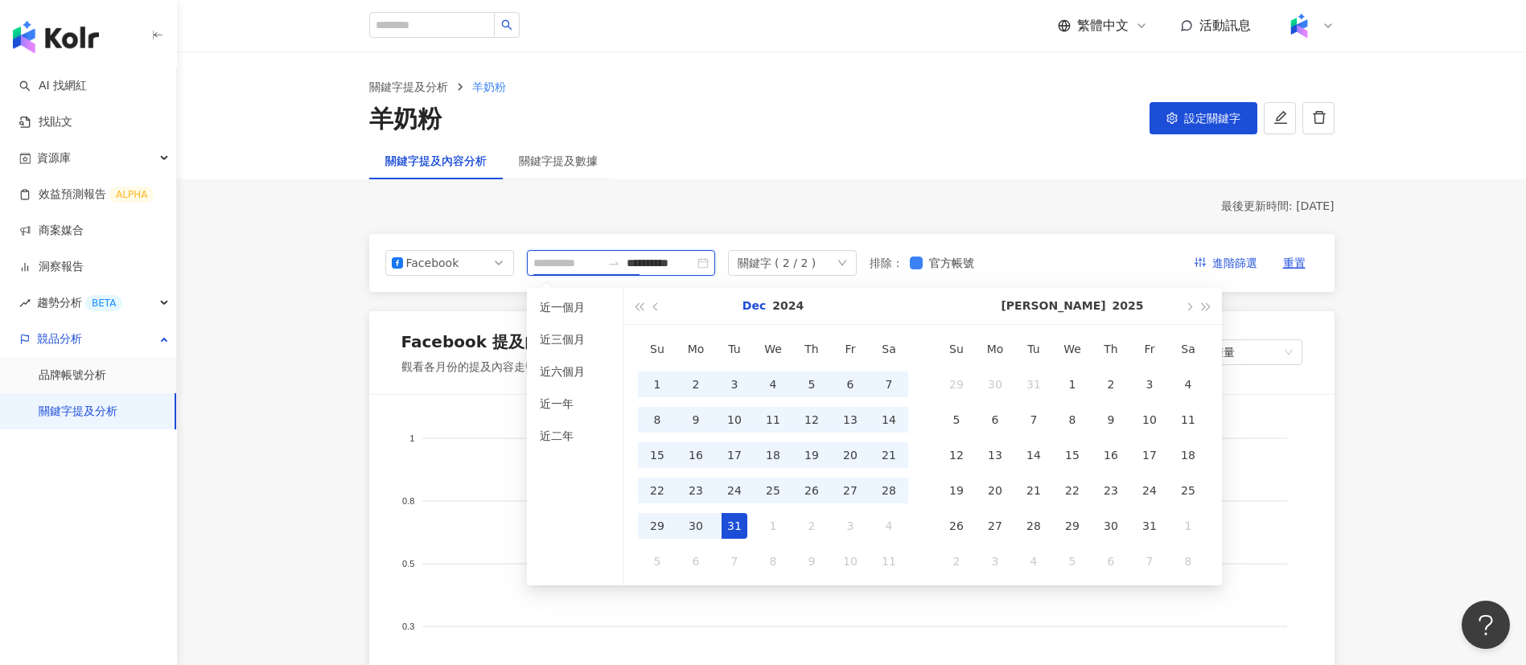
type input "**********"
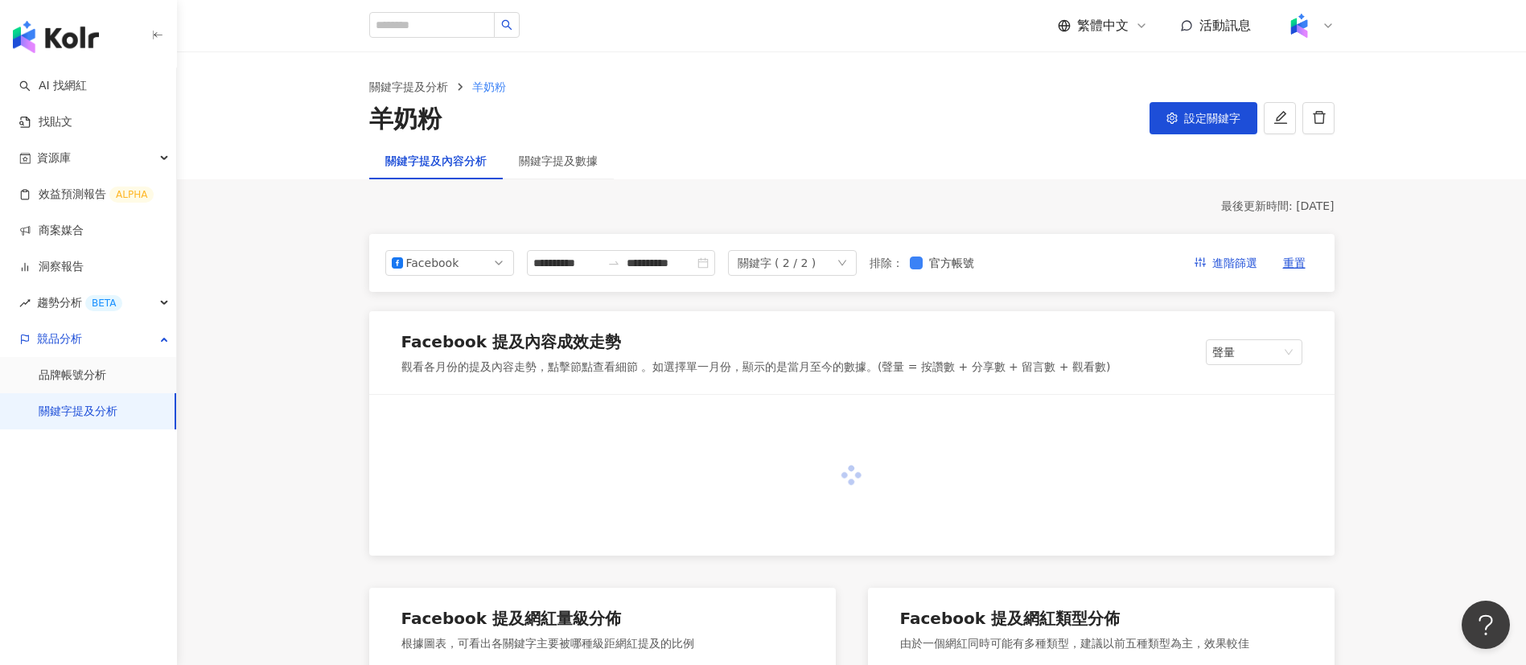
type input "**********"
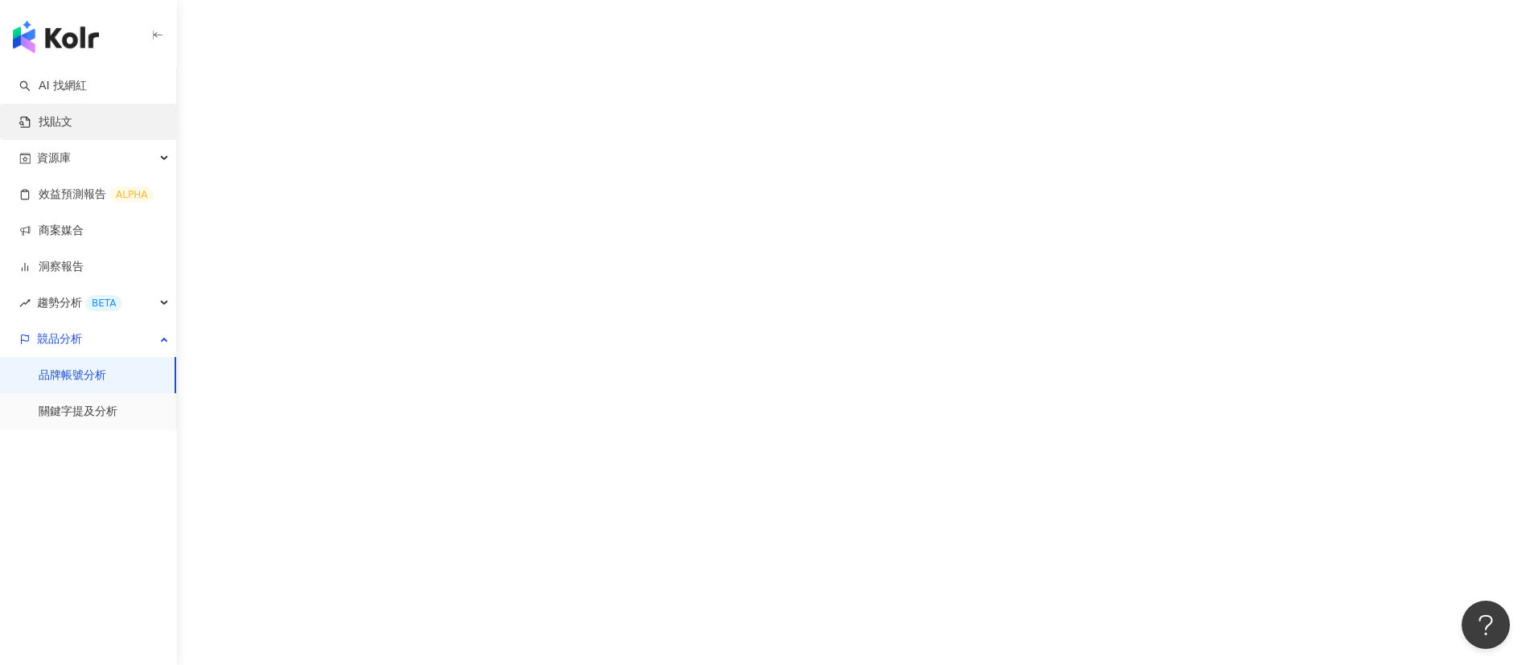
click at [72, 122] on link "找貼文" at bounding box center [45, 122] width 53 height 16
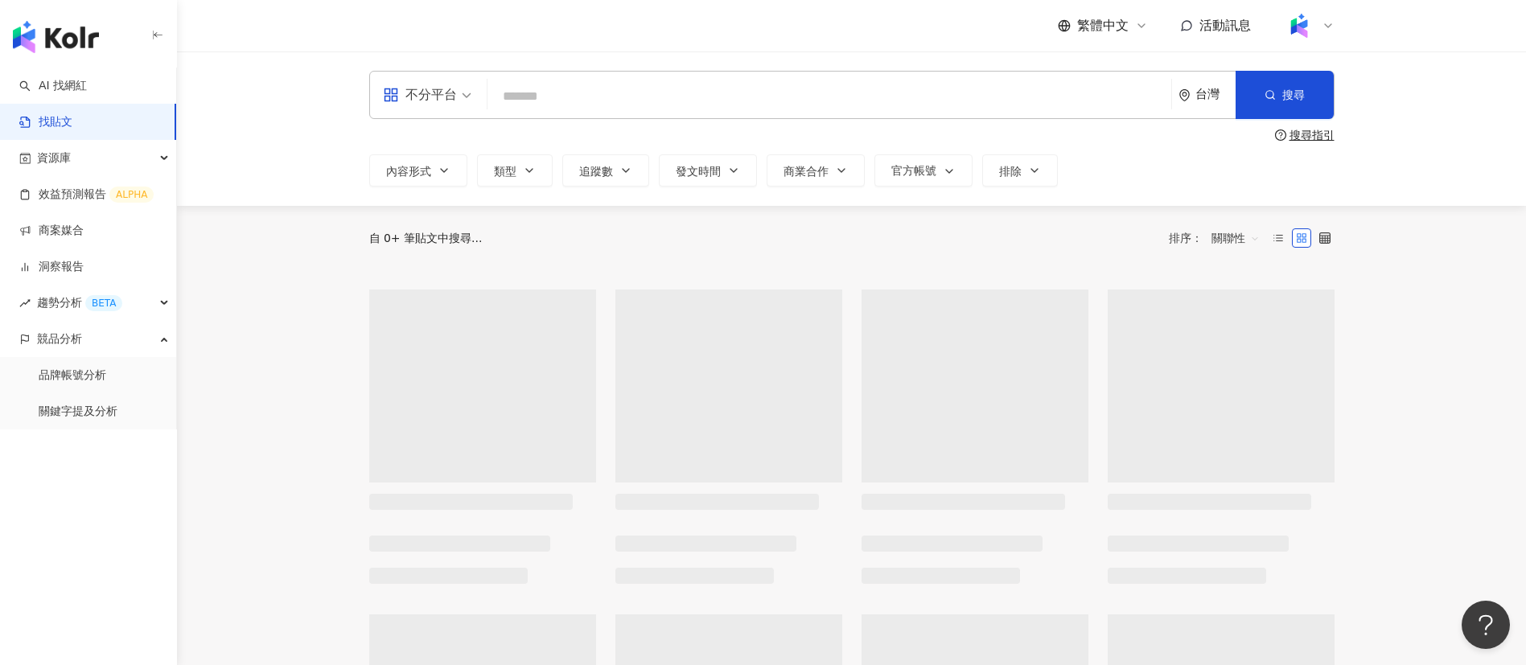
click at [560, 97] on input "search" at bounding box center [829, 96] width 671 height 35
paste input "*****"
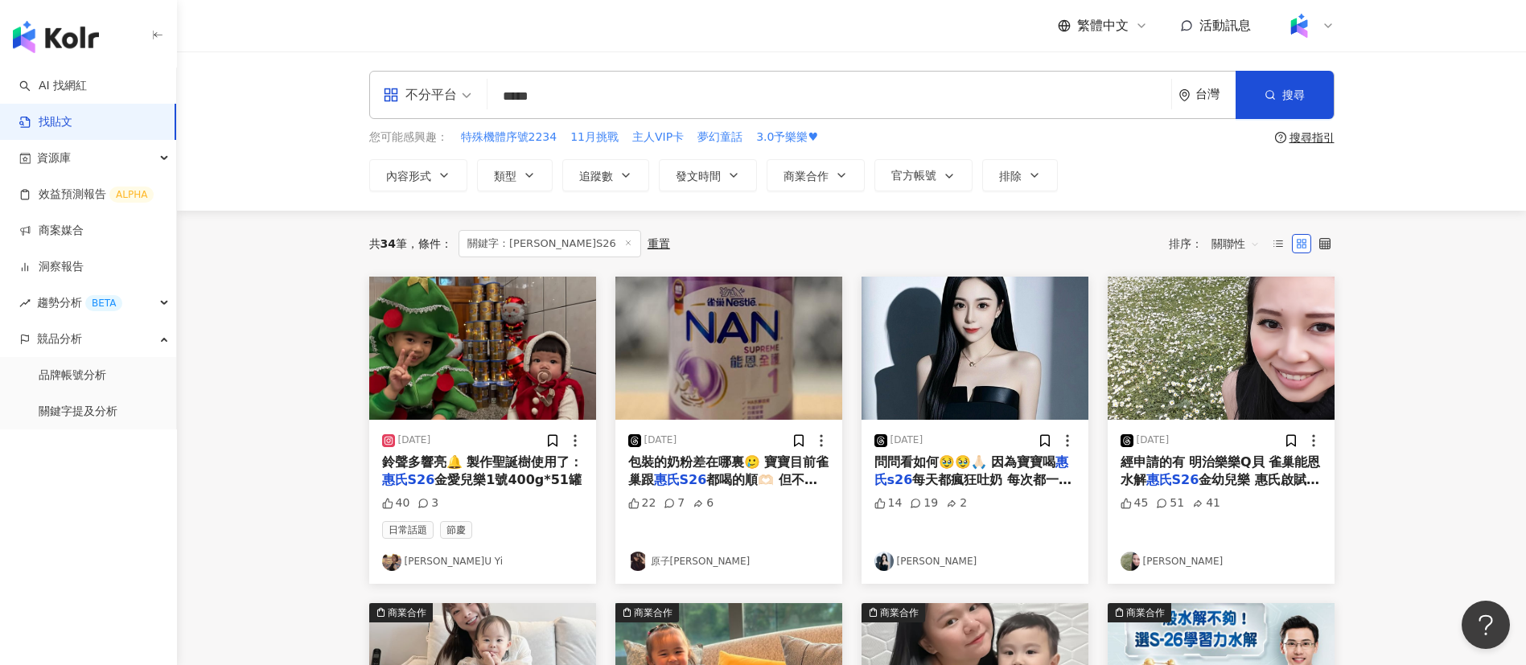
drag, startPoint x: 614, startPoint y: 103, endPoint x: 317, endPoint y: 94, distance: 297.0
click at [317, 94] on div "不分平台 惠氏S26 ***** 台灣 搜尋 您可能感興趣： 特殊機體序號2234 11月挑戰 主人VIP卡 夢幻童話 3.0予樂樂♥ 搜尋指引 內容形式 類…" at bounding box center [851, 130] width 1349 height 159
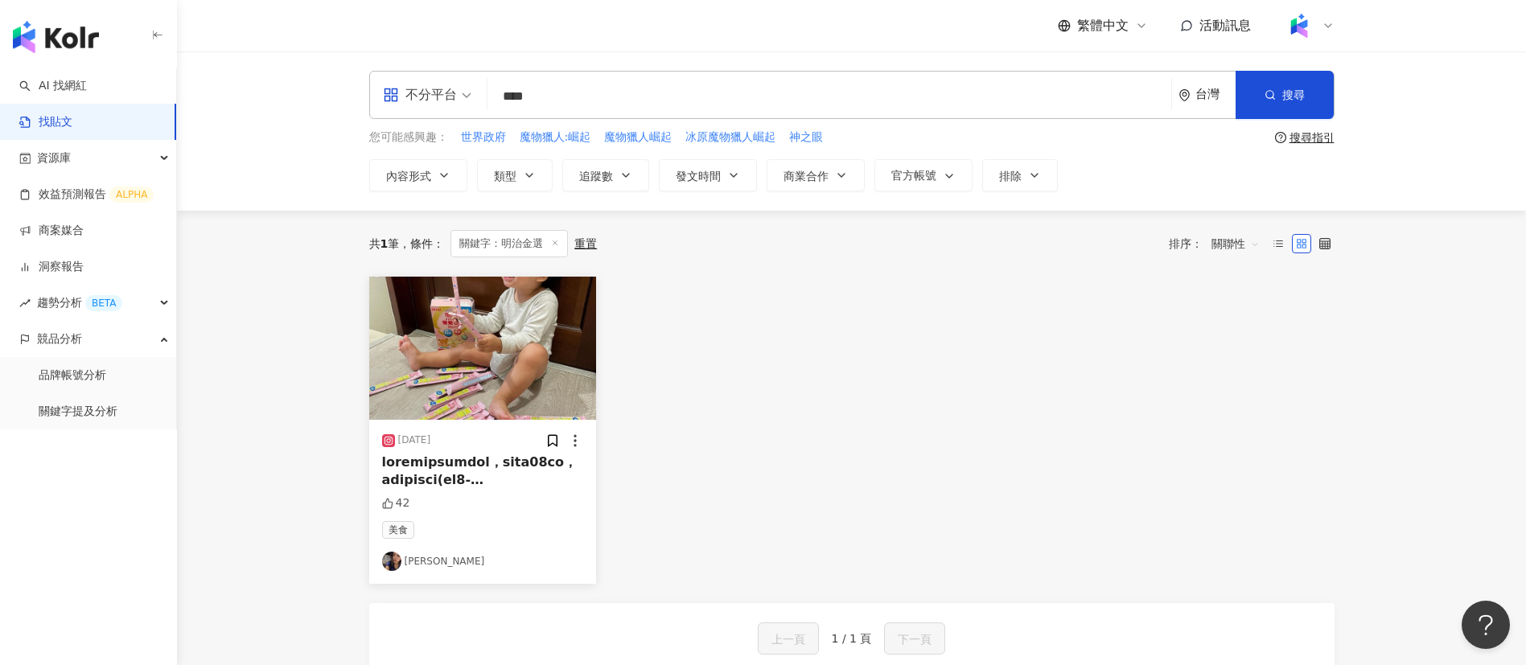
click at [479, 476] on span at bounding box center [500, 650] width 237 height 393
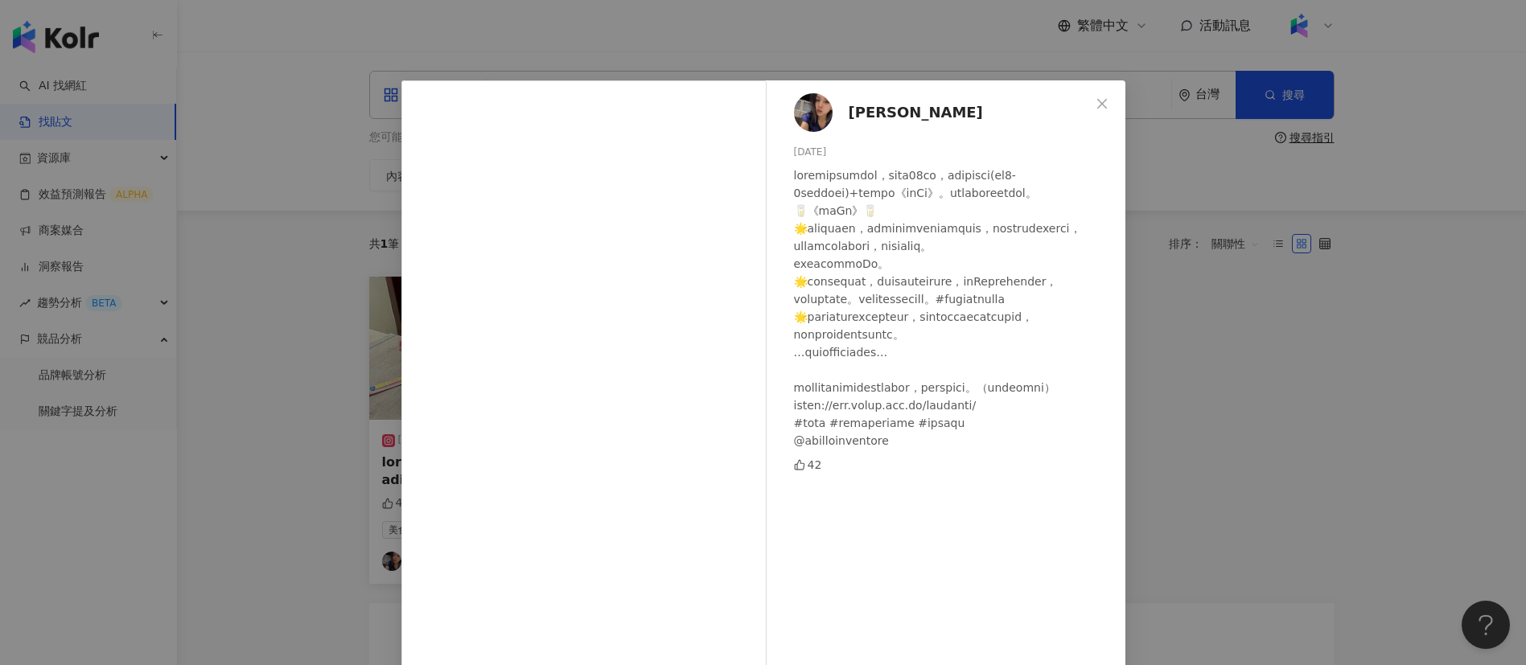
click at [917, 401] on div at bounding box center [953, 308] width 319 height 283
drag, startPoint x: 835, startPoint y: 492, endPoint x: 794, endPoint y: 492, distance: 41.0
click at [794, 450] on div at bounding box center [953, 308] width 319 height 283
copy div "#明治奶"
click at [1234, 471] on div "韓馥濃 2023/12/9 42 查看原始貼文" at bounding box center [763, 332] width 1526 height 665
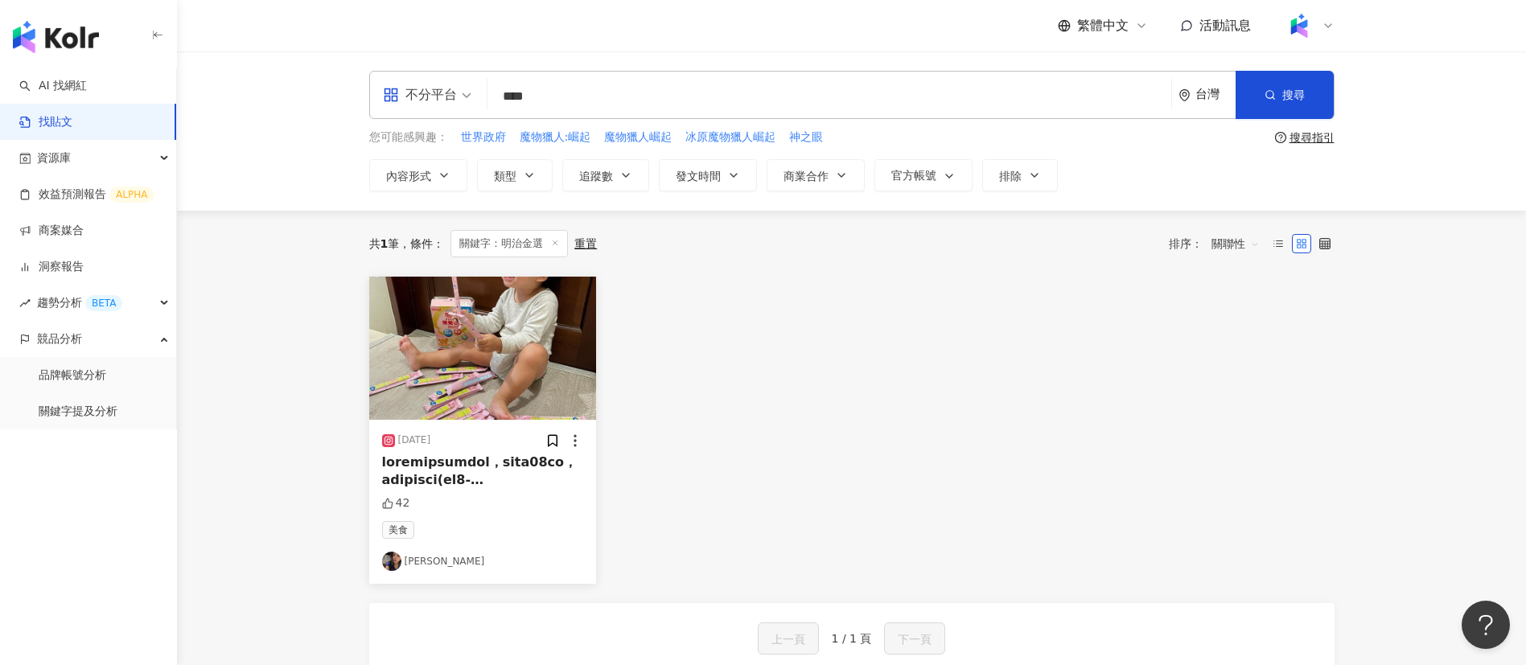
drag, startPoint x: 558, startPoint y: 87, endPoint x: 424, endPoint y: 87, distance: 134.3
click at [424, 87] on div "不分平台 明治金選 **** 台灣 搜尋" at bounding box center [851, 95] width 965 height 48
paste input "search"
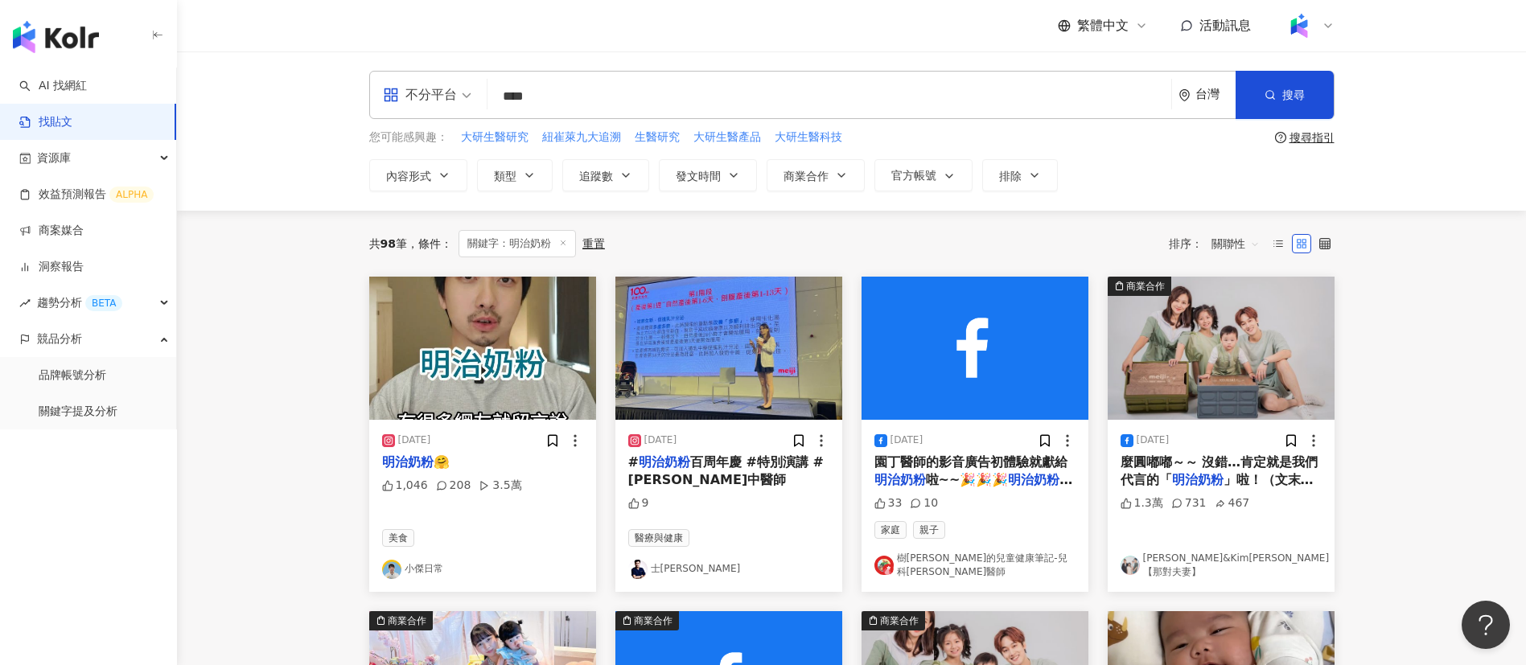
click at [1244, 461] on span "麼圓嘟嘟～～ 沒錯…肯定就是我們代言的「" at bounding box center [1220, 470] width 198 height 33
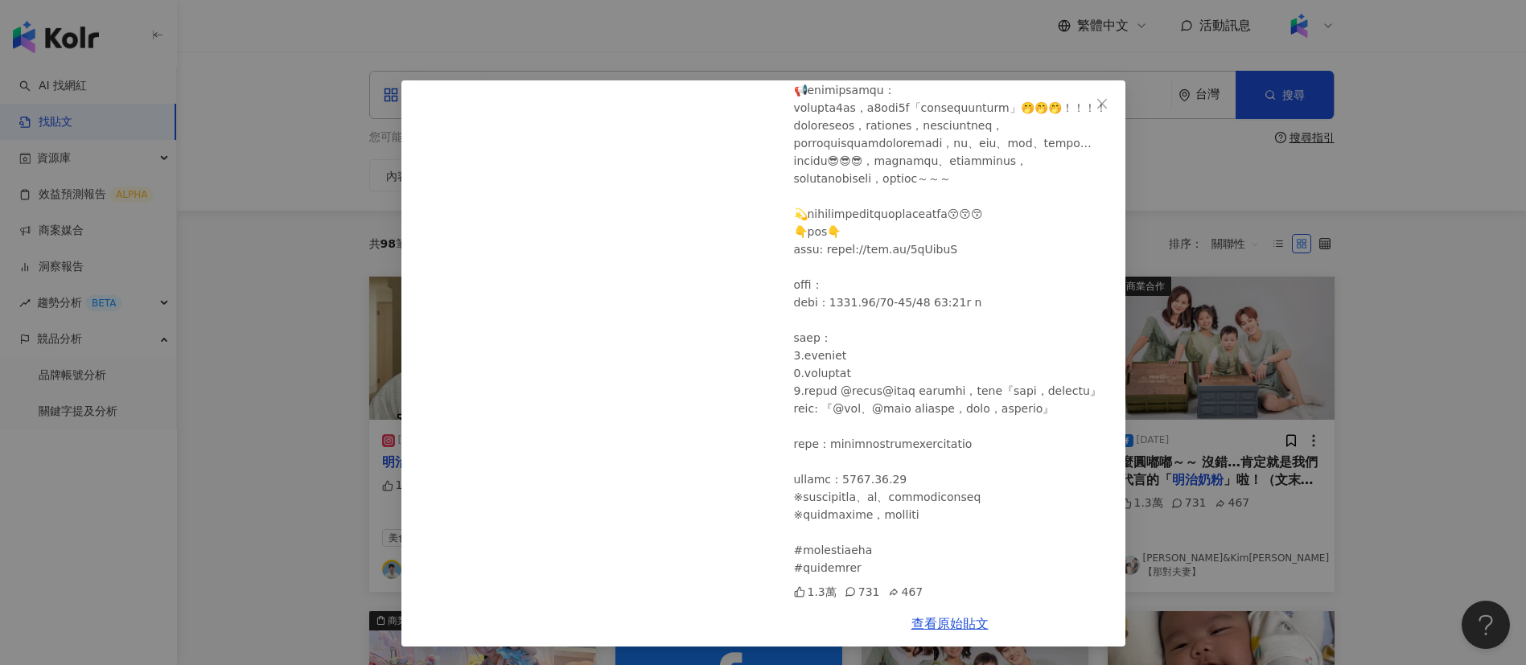
scroll to position [669, 0]
click at [1359, 488] on div "Nico品筠&Kim京燁【那對夫妻】 2023/9/15 1.3萬 731 467 查看原始貼文" at bounding box center [763, 332] width 1526 height 665
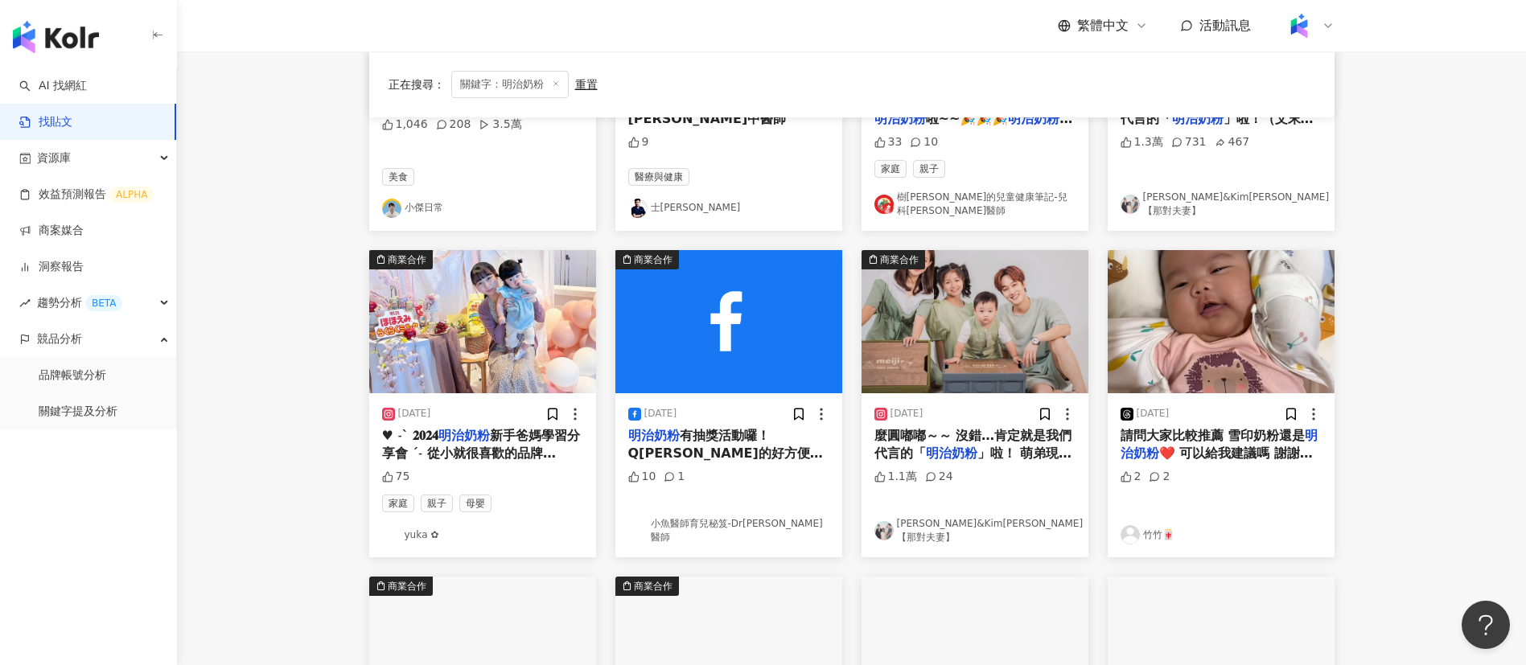
scroll to position [390, 0]
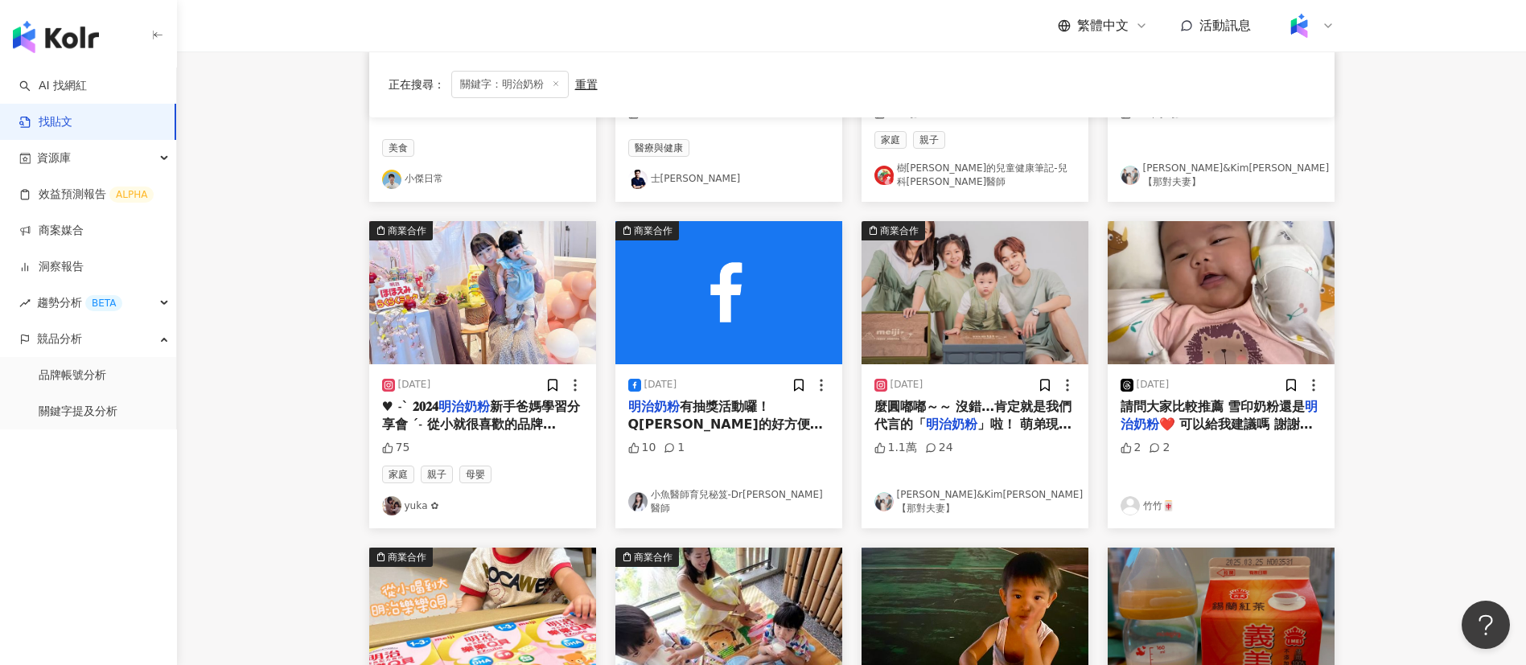
click at [1257, 417] on span "❤️ 可以給我建議嗎 謝謝大家💕 不懂就問脆" at bounding box center [1217, 433] width 192 height 33
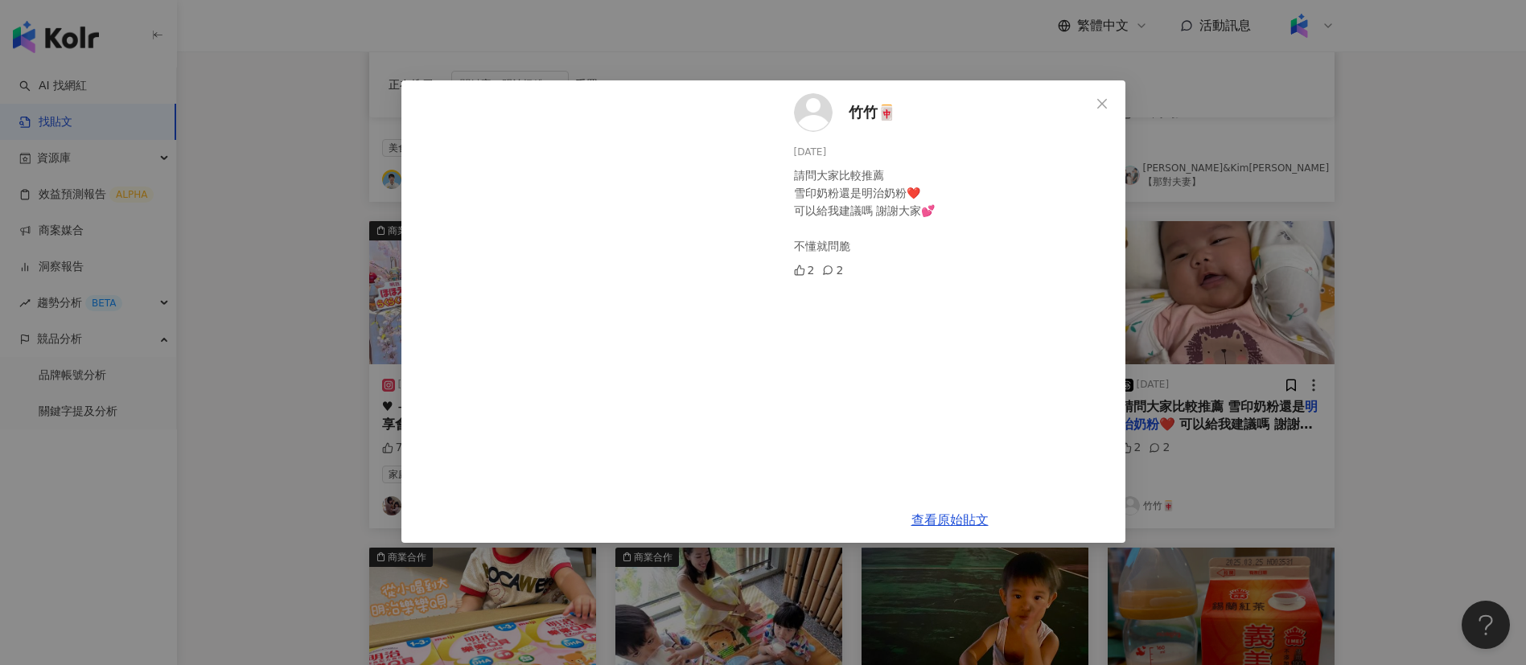
click at [1248, 403] on div "竹竹🀄️ 2024/10/25 請問大家比較推薦 雪印奶粉還是明治奶粉❤️ 可以給我建議嗎 謝謝大家💕 不懂就問脆 2 2 查看原始貼文" at bounding box center [763, 332] width 1526 height 665
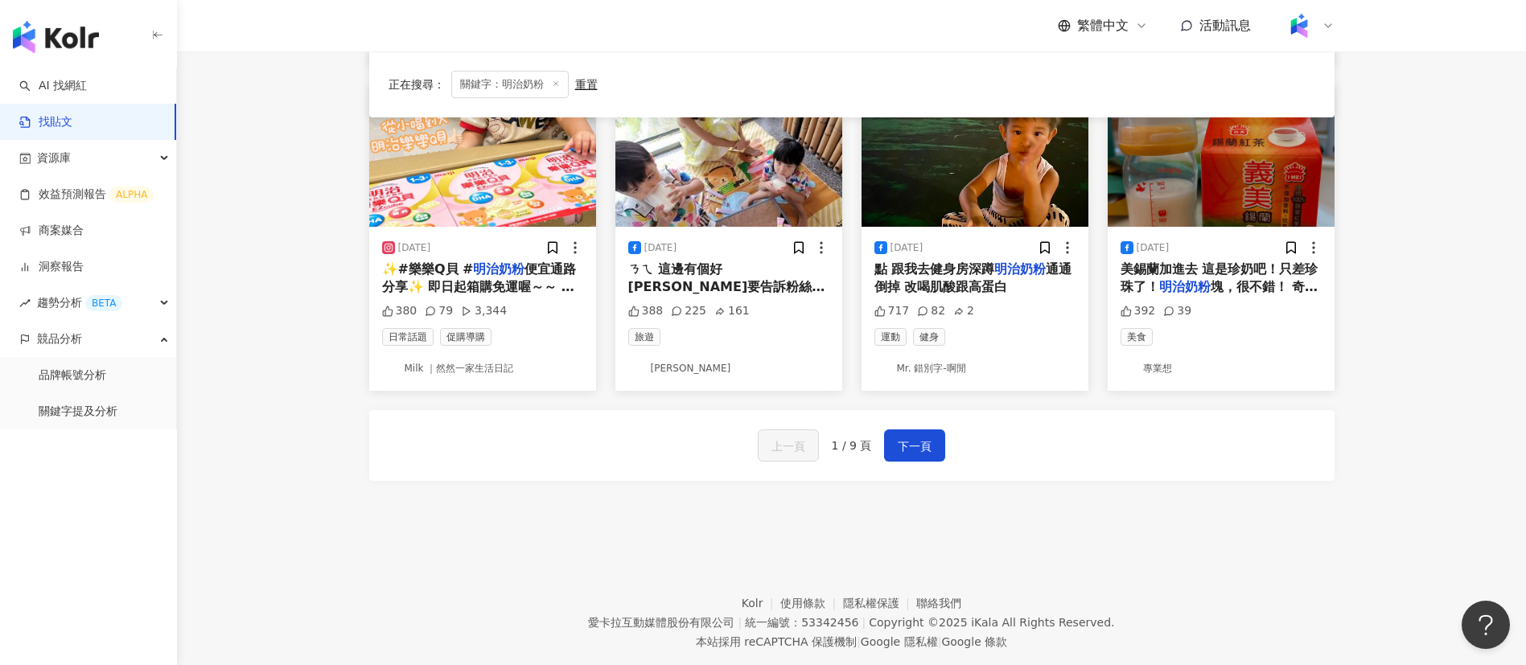
scroll to position [853, 0]
click at [498, 274] on span "便宜通路分享✨ 即日起箱購免運喔～～ 有興趣的8/3 全館免運 拉拉購🔗：https://www.lalago.com.tw/collections/meij…" at bounding box center [481, 368] width 198 height 213
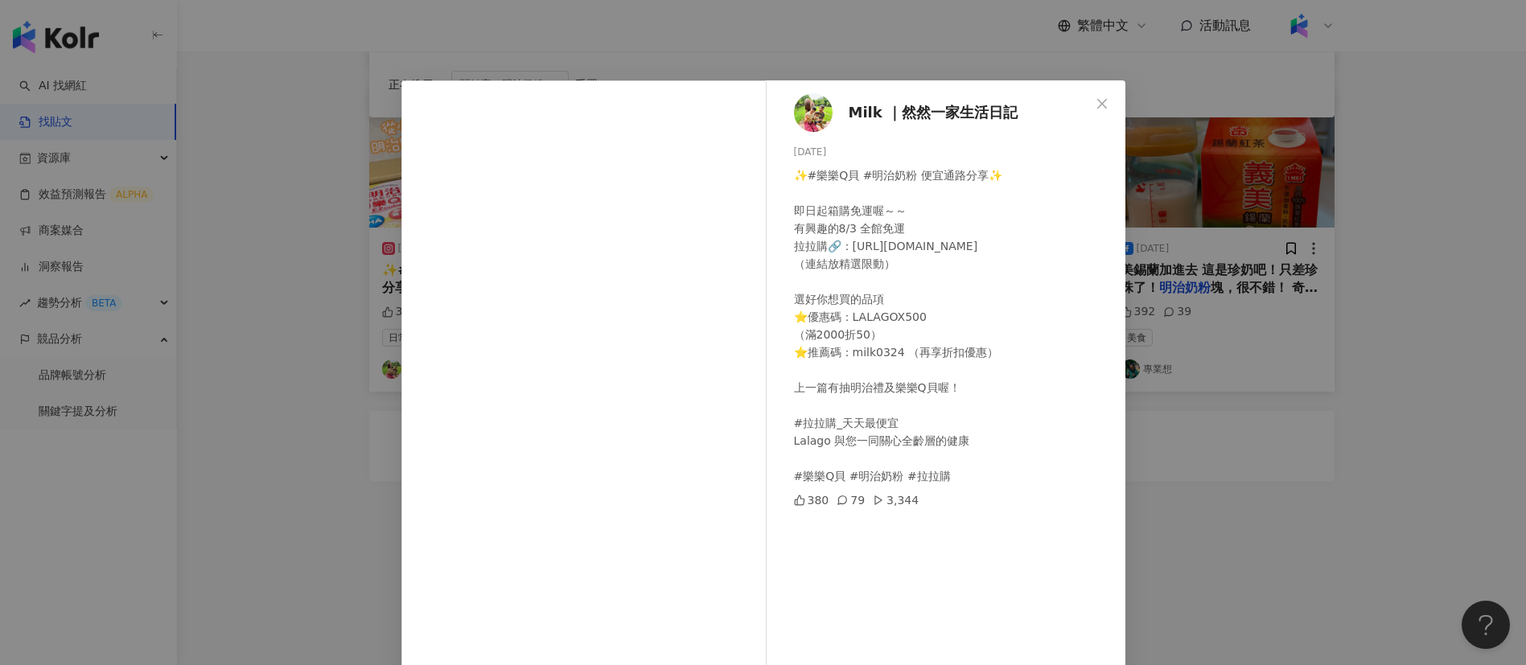
click at [241, 302] on div "Milk ｜然然一家生活日記 2024/5/31 ✨#樂樂Q貝 #明治奶粉 便宜通路分享✨ 即日起箱購免運喔～～ 有興趣的8/3 全館免運 拉拉購🔗：http…" at bounding box center [763, 332] width 1526 height 665
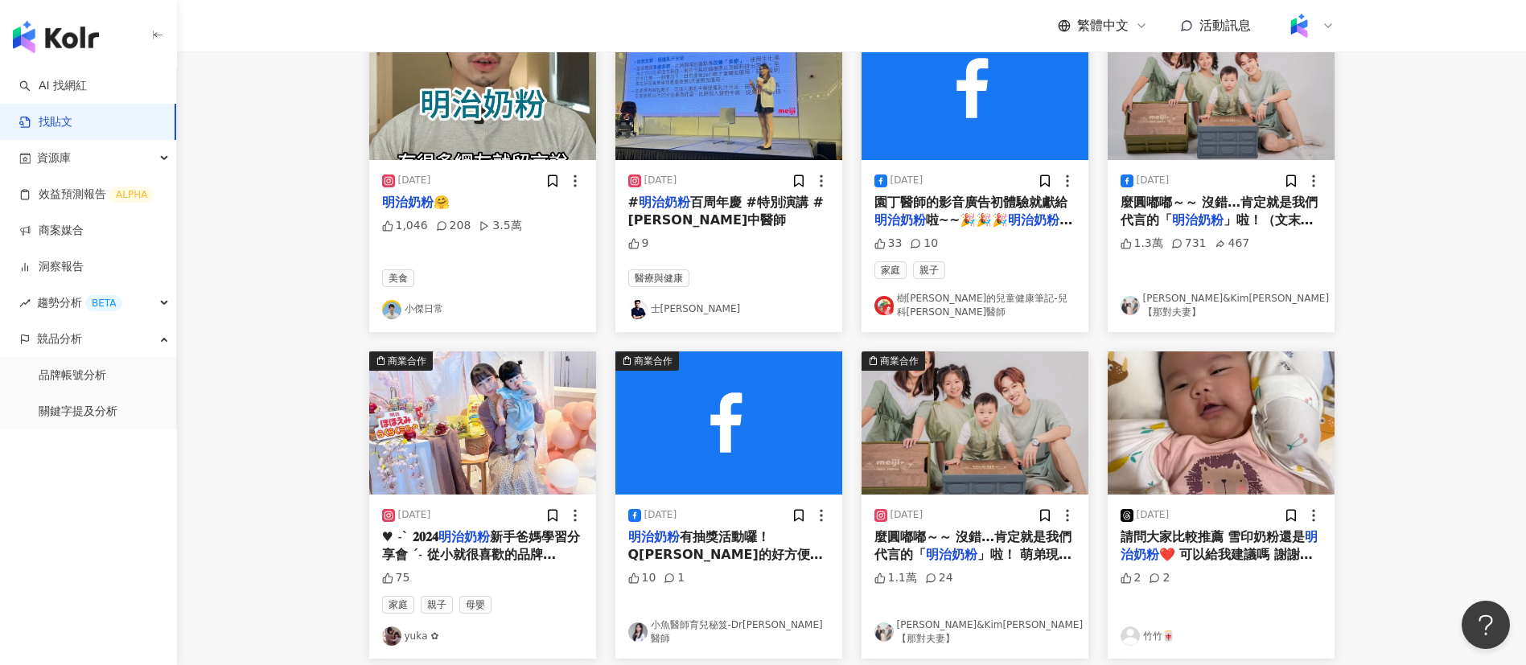
scroll to position [0, 0]
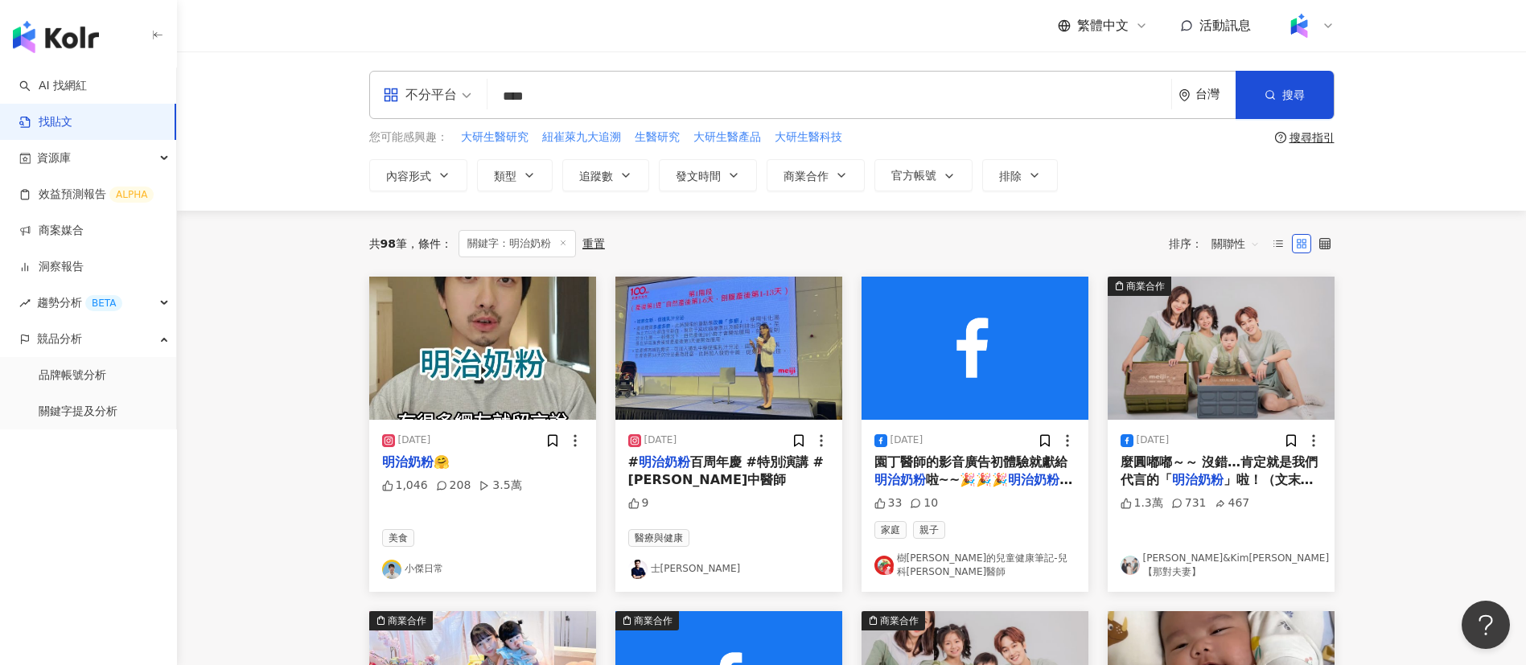
drag, startPoint x: 573, startPoint y: 97, endPoint x: 386, endPoint y: 83, distance: 187.2
click at [386, 83] on div "不分平台 明治奶粉 **** 台灣 搜尋" at bounding box center [851, 95] width 965 height 48
paste input "*****"
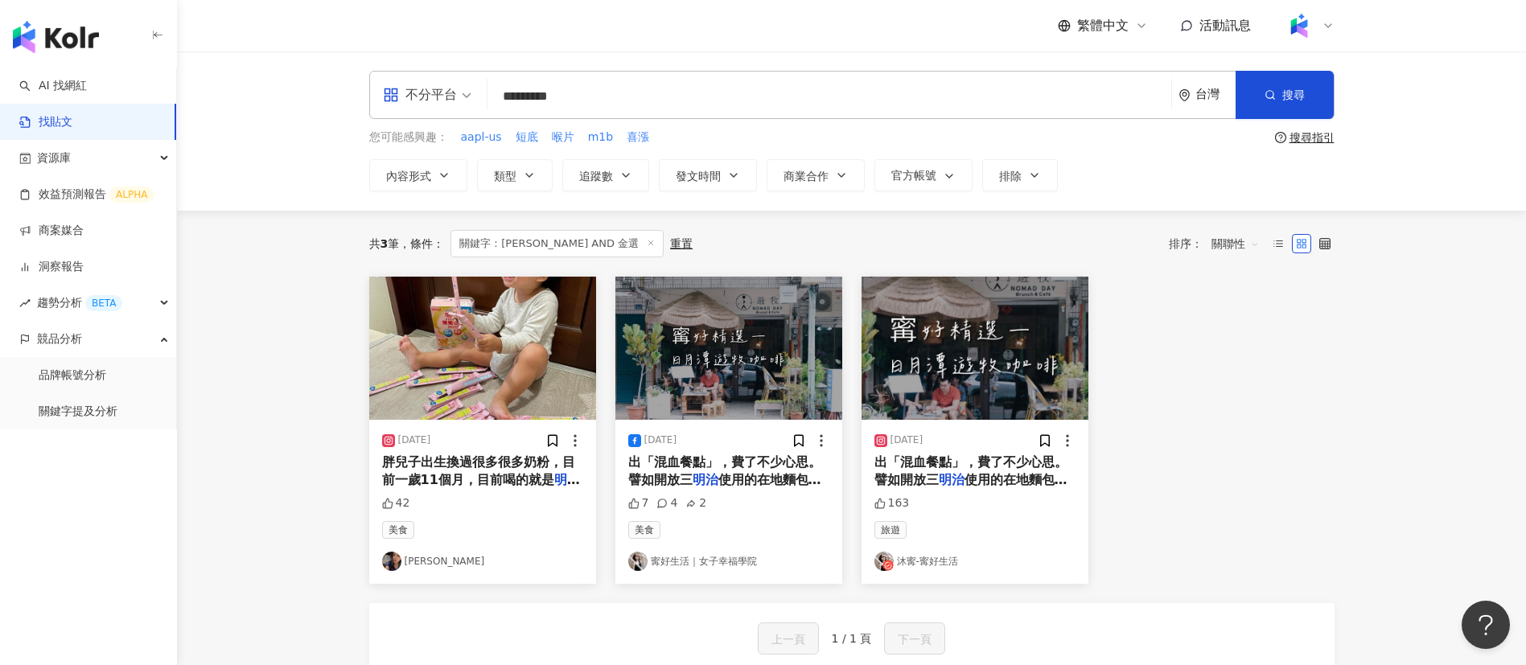
click at [495, 471] on span "胖兒子出生換過很多很多奶粉，目前一歲11個月，目前喝的就是" at bounding box center [478, 470] width 193 height 33
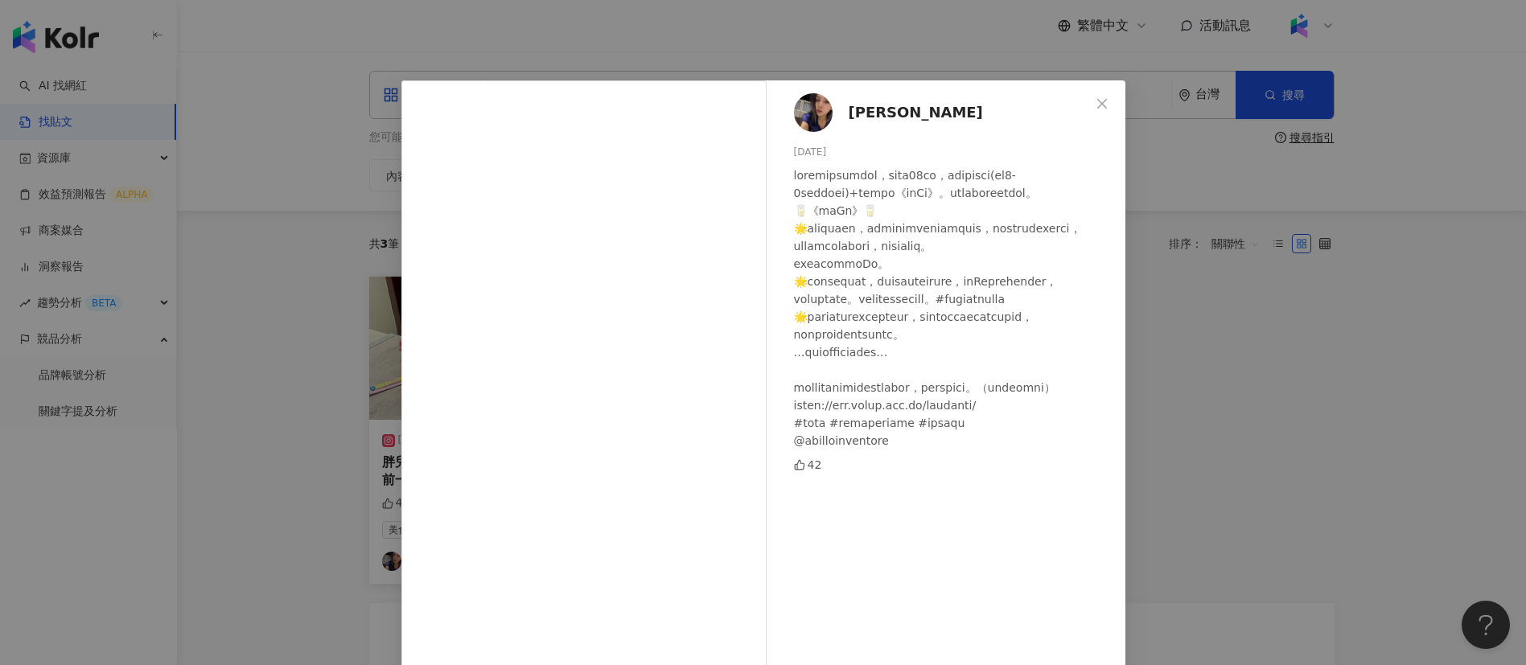
click at [893, 390] on div at bounding box center [953, 308] width 319 height 283
click at [1252, 520] on div "韓馥濃 2023/12/9 42 查看原始貼文" at bounding box center [763, 332] width 1526 height 665
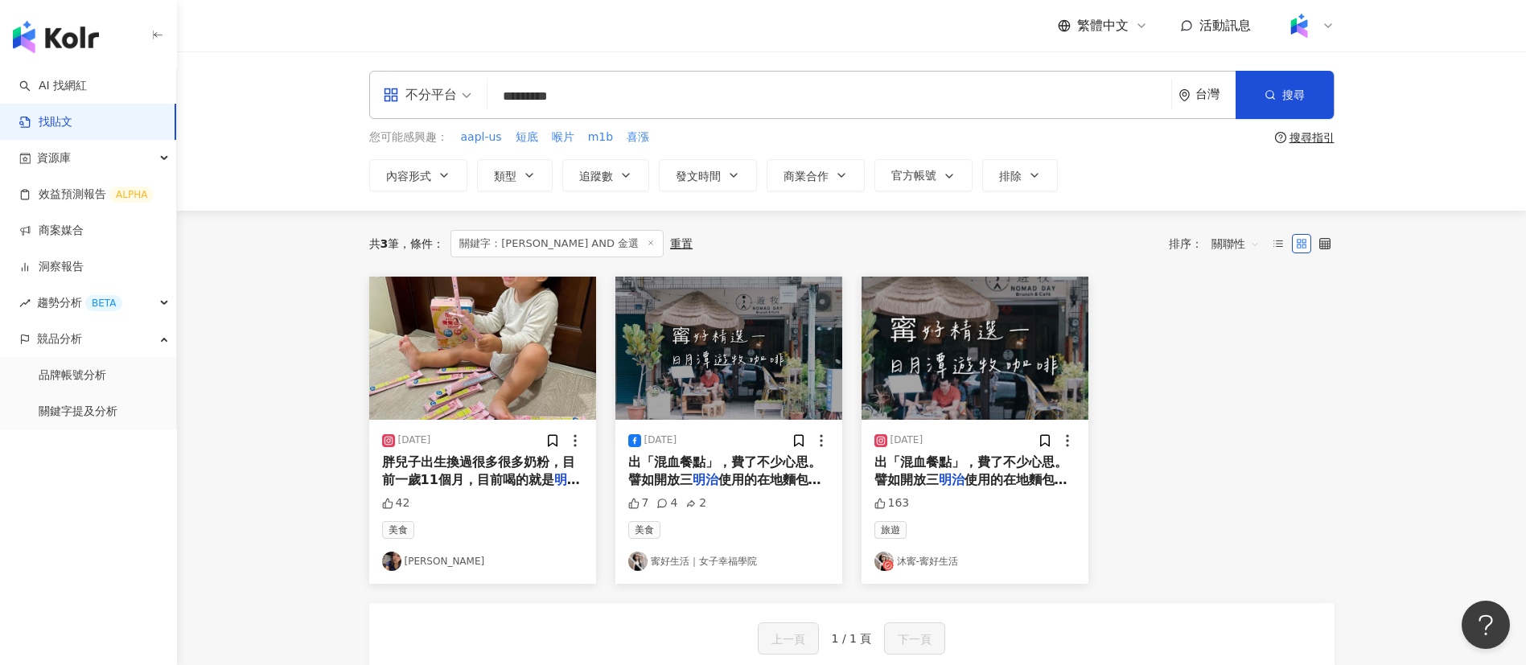
drag, startPoint x: 596, startPoint y: 83, endPoint x: 479, endPoint y: 76, distance: 117.6
click at [479, 76] on div "不分平台 明治 AND 金選 ********* 台灣 搜尋" at bounding box center [851, 95] width 965 height 48
paste input "search"
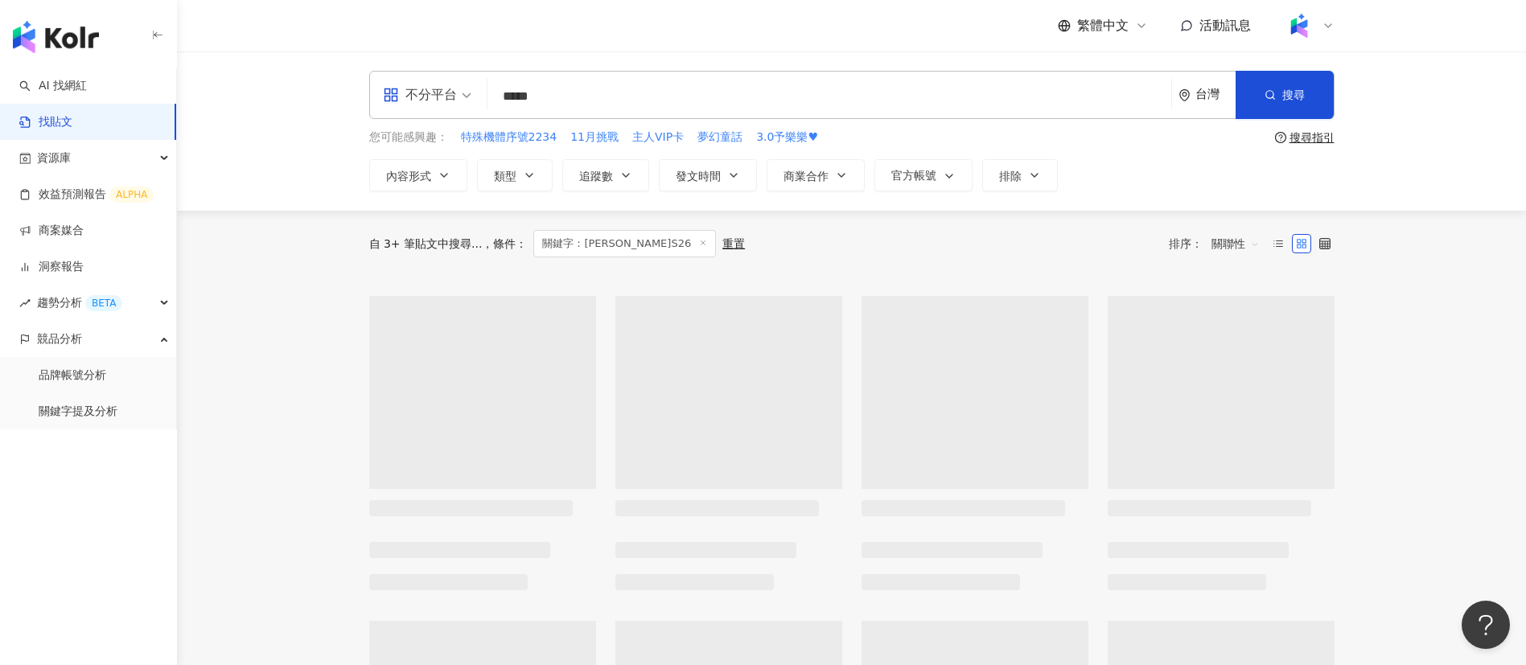
click at [642, 41] on div "繁體中文 活動訊息" at bounding box center [851, 25] width 965 height 51
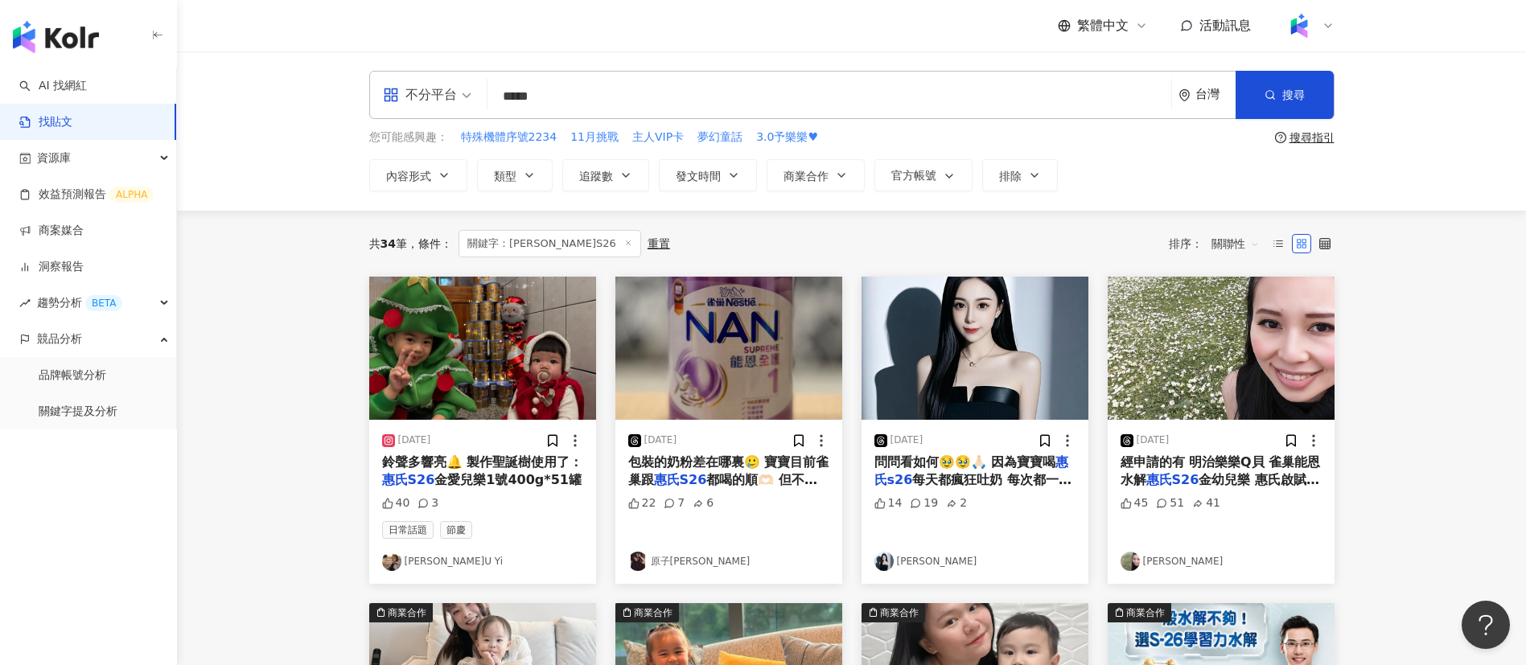
click at [656, 28] on div "繁體中文 活動訊息" at bounding box center [851, 25] width 965 height 51
drag, startPoint x: 565, startPoint y: 99, endPoint x: 426, endPoint y: 85, distance: 139.0
click at [426, 85] on div "不分平台 惠氏S26 ***** 台灣 搜尋" at bounding box center [851, 95] width 965 height 48
paste input "*"
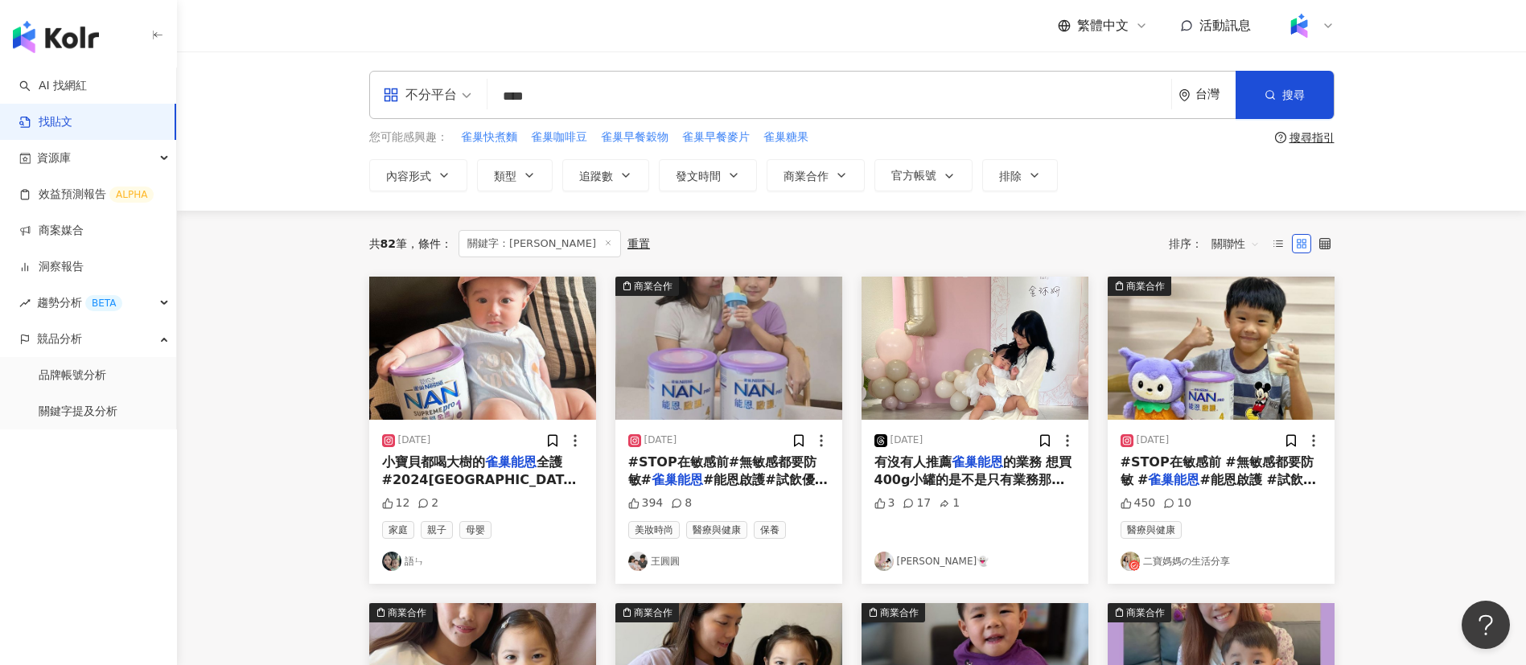
click at [513, 473] on span "全護 #2024大樹寶寶站出來 #分享照片抽奶粉 @greattree_tw" at bounding box center [480, 488] width 197 height 69
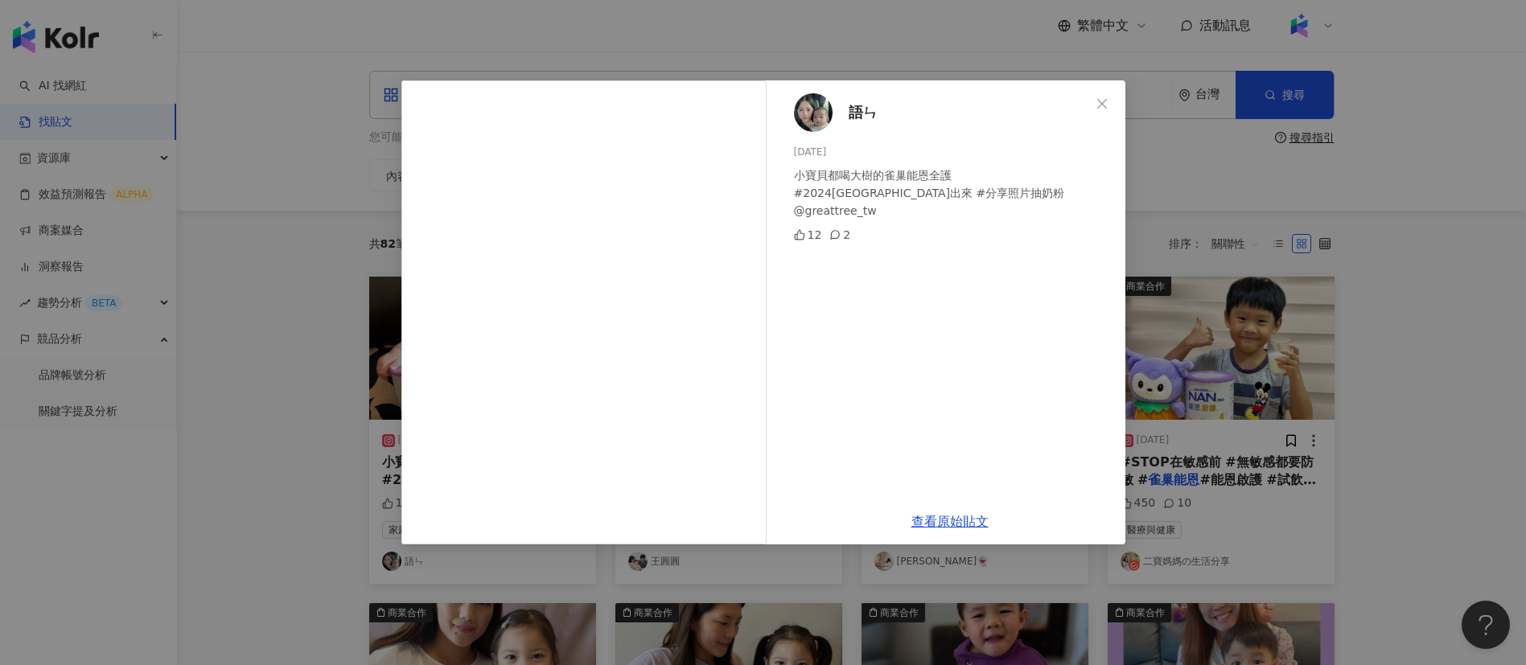
click at [1170, 219] on div "語ㄣ 2024/6/26 小寶貝都喝大樹的雀巢能恩全護 #2024大樹寶寶站出來 #分享照片抽奶粉 @greattree_tw 12 2 查看原始貼文" at bounding box center [763, 332] width 1526 height 665
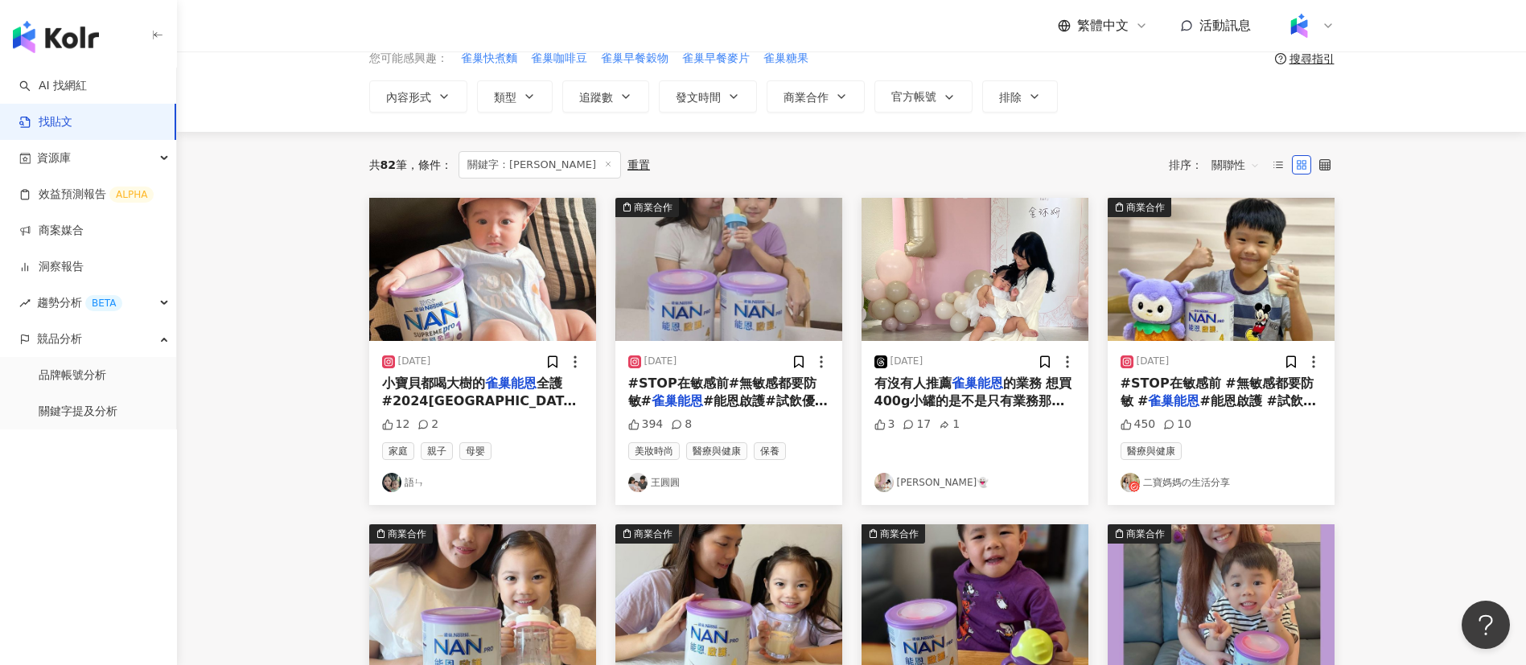
scroll to position [80, 0]
click at [1213, 401] on span "#能恩啟護 #試飲優惠 #最多" at bounding box center [1218, 409] width 195 height 33
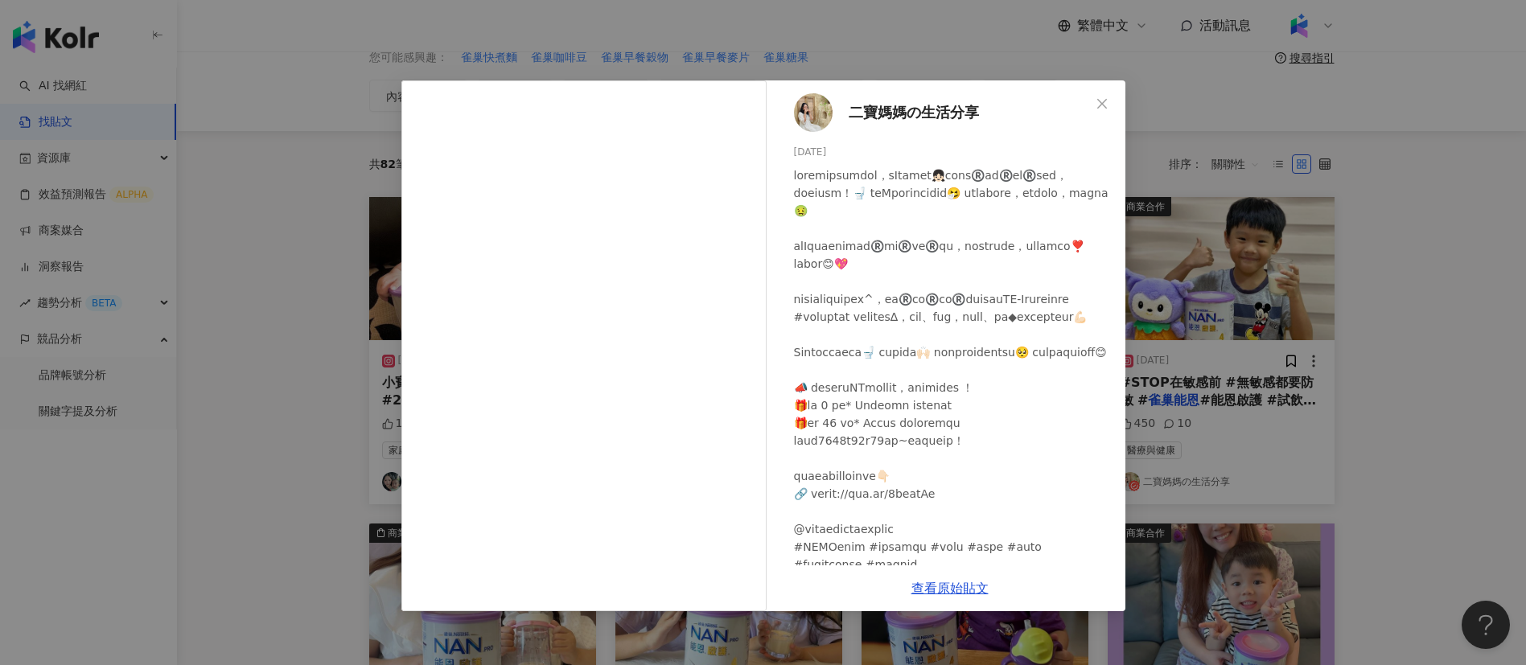
scroll to position [2, 0]
click at [934, 441] on div at bounding box center [953, 368] width 319 height 407
click at [1220, 437] on div "二寶媽媽の生活分享 2024/11/5 450 10 查看原始貼文" at bounding box center [763, 332] width 1526 height 665
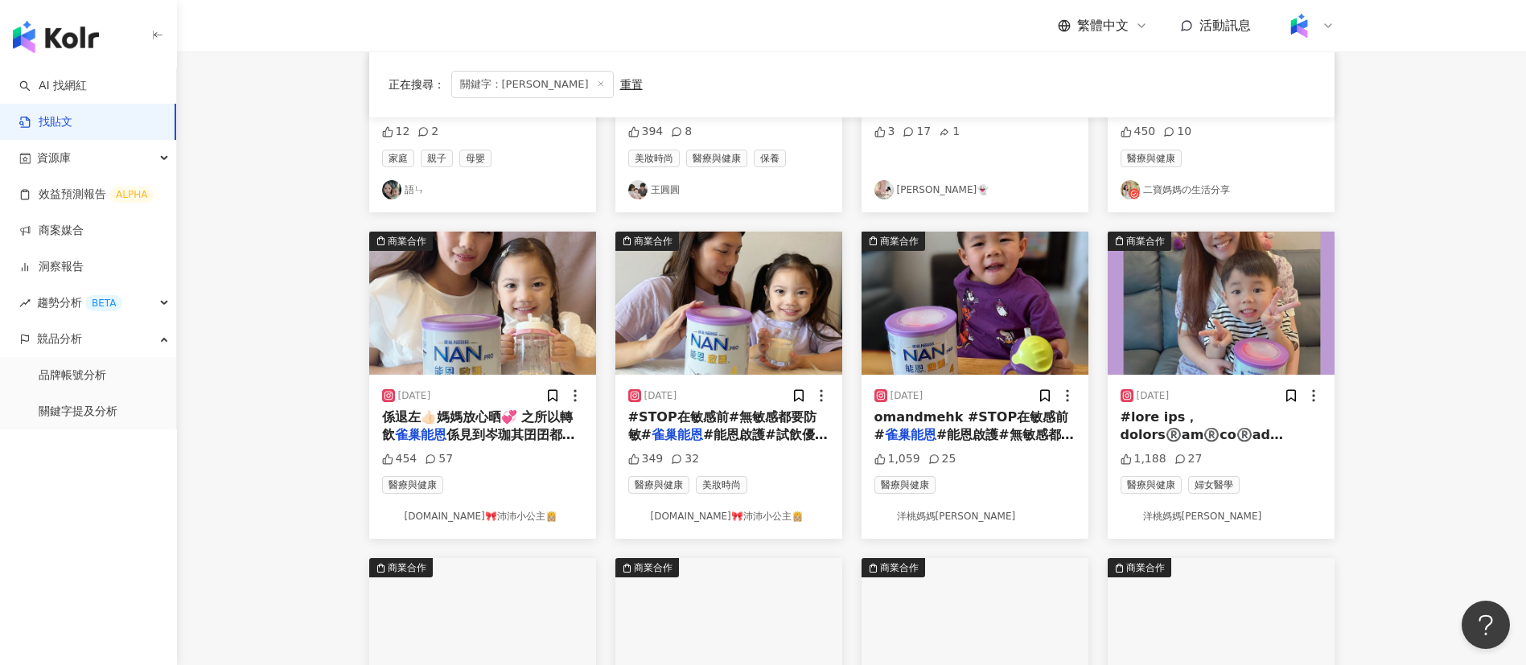
scroll to position [0, 0]
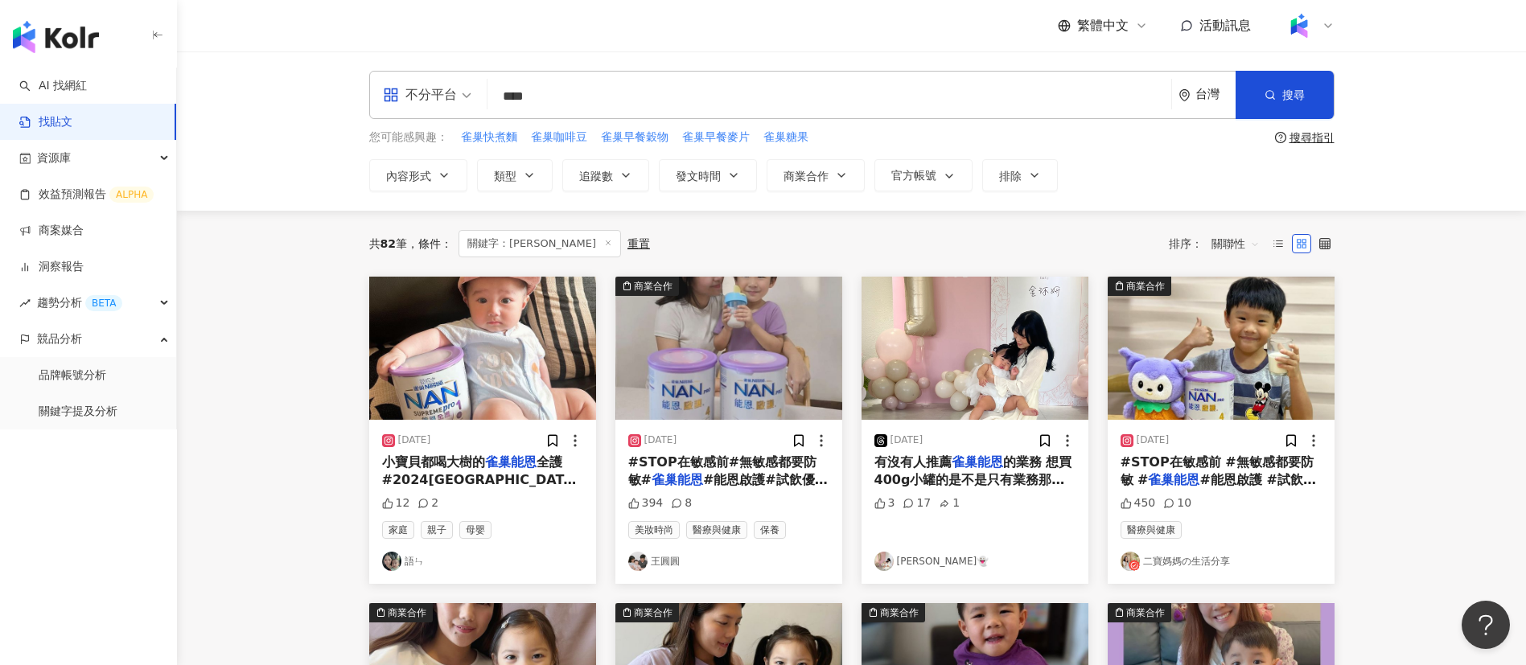
click at [685, 105] on input "****" at bounding box center [829, 96] width 671 height 35
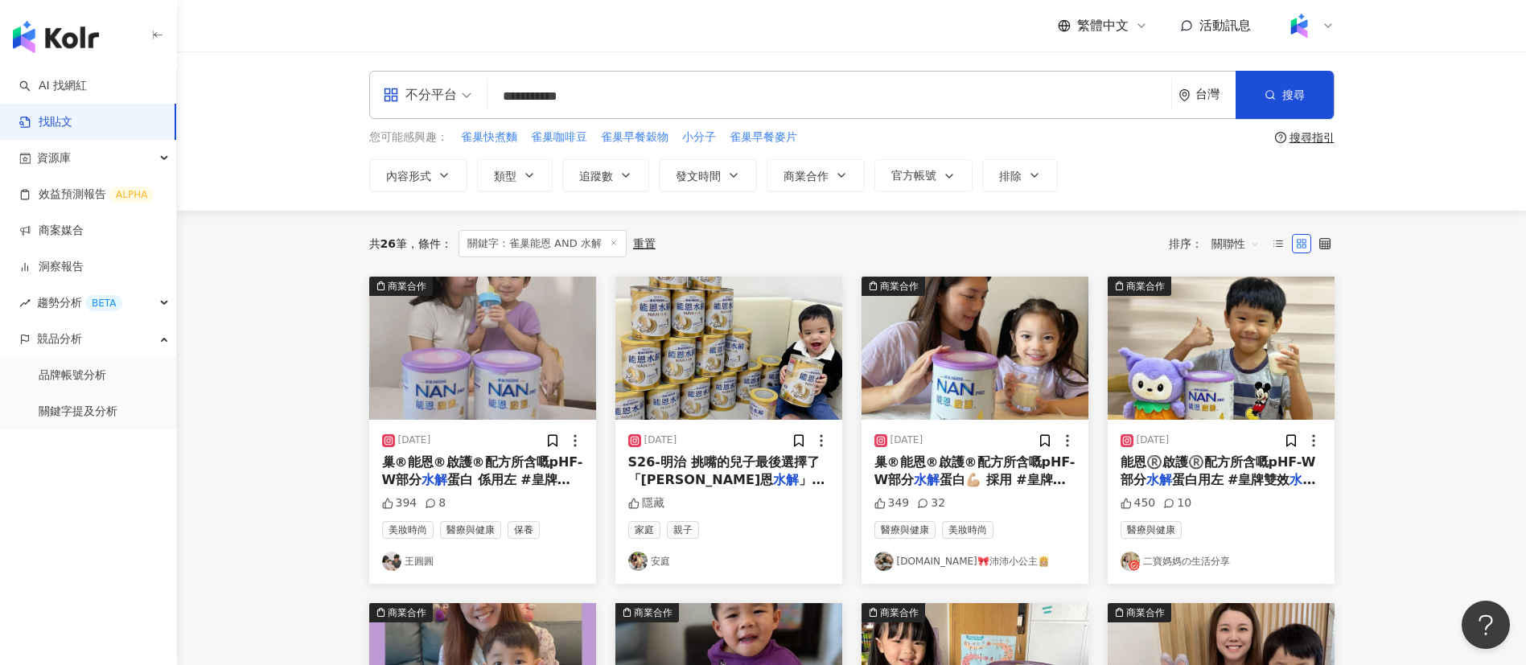
drag, startPoint x: 672, startPoint y: 87, endPoint x: 382, endPoint y: 73, distance: 290.7
click at [382, 73] on div "**********" at bounding box center [851, 95] width 965 height 48
paste input "search"
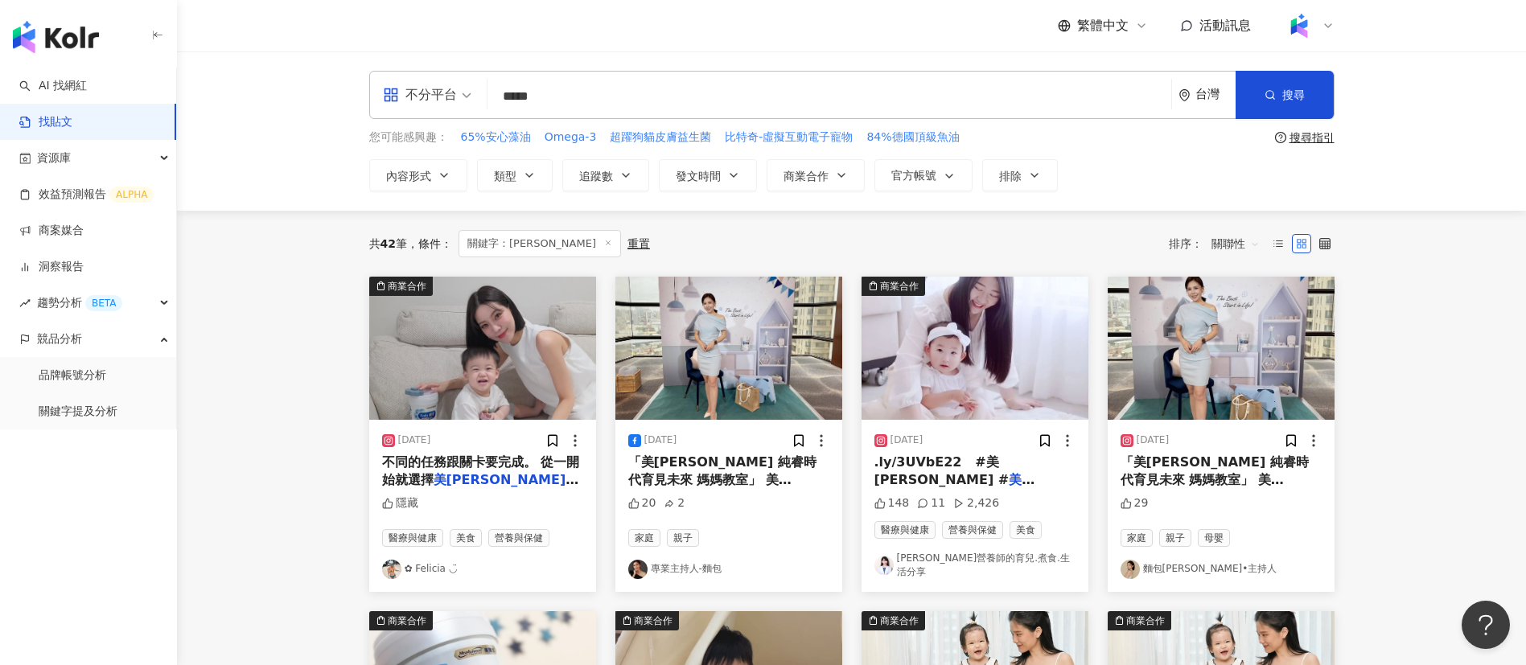
drag, startPoint x: 598, startPoint y: 103, endPoint x: 434, endPoint y: 102, distance: 164.1
click at [434, 102] on div "不分平台 美強生純睿 ***** 台灣 搜尋 searchOperator 插入語法 完全符合 "" 聯集 OR 交集 AND 排除 - 群組 {}" at bounding box center [851, 95] width 965 height 48
paste input "search"
type input "*****"
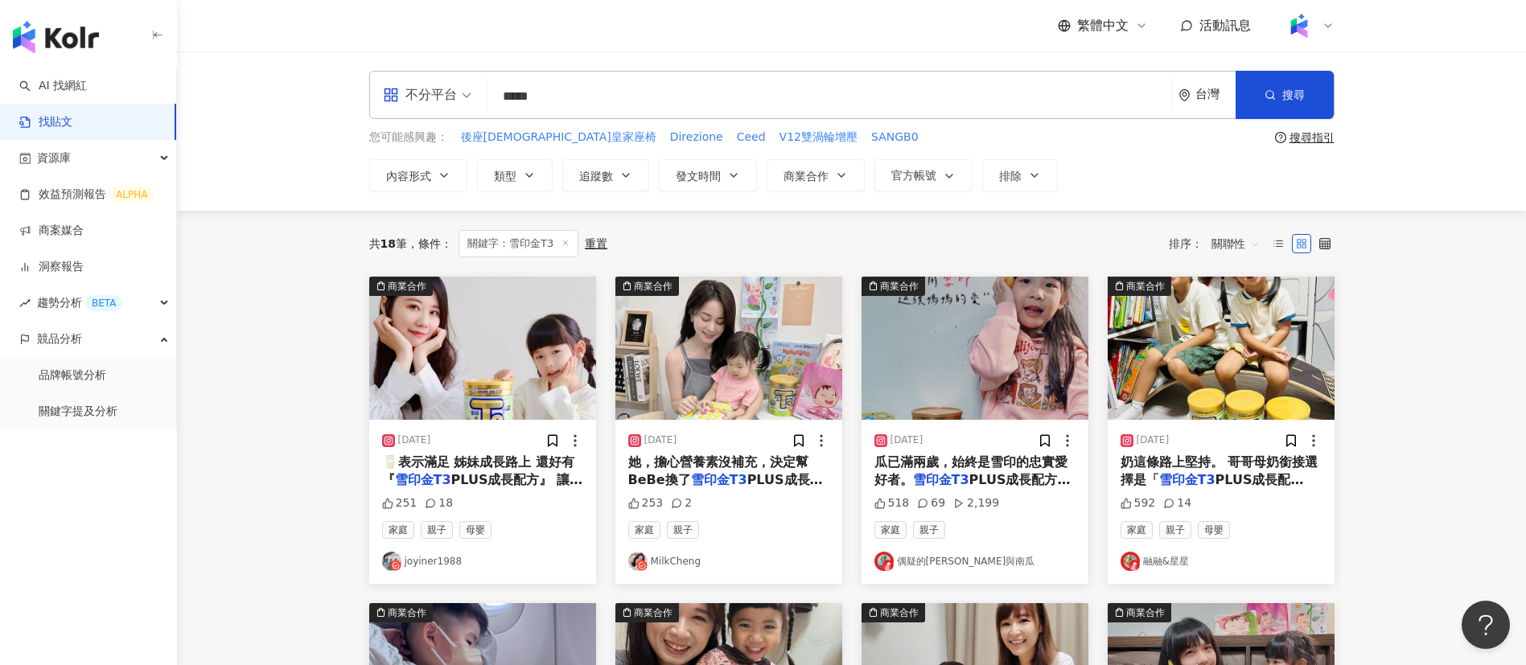
drag, startPoint x: 459, startPoint y: 88, endPoint x: 442, endPoint y: 87, distance: 17.8
click at [442, 87] on div "不分平台 雪印金T3 ***** 台灣 搜尋 searchOperator 插入語法 完全符合 "" 聯集 OR 交集 AND 排除 - 群組 {}" at bounding box center [851, 95] width 965 height 48
paste input "***"
type input "***"
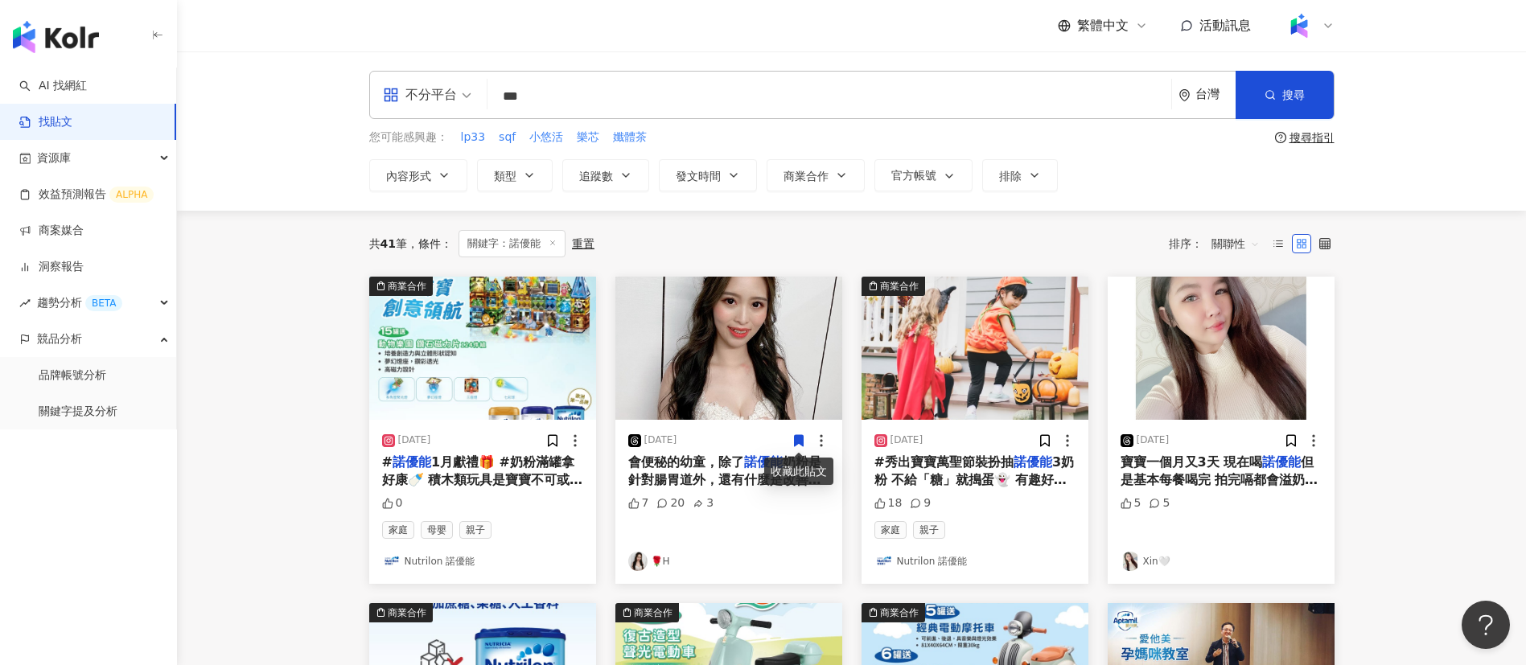
drag, startPoint x: 561, startPoint y: 109, endPoint x: 296, endPoint y: 108, distance: 265.5
click at [296, 108] on div "不分平台 諾優能 *** 台灣 搜尋 searchOperator 插入語法 完全符合 "" 聯集 OR 交集 AND 排除 - 群組 {} 您可能感興趣： …" at bounding box center [851, 130] width 1349 height 159
paste input "*******"
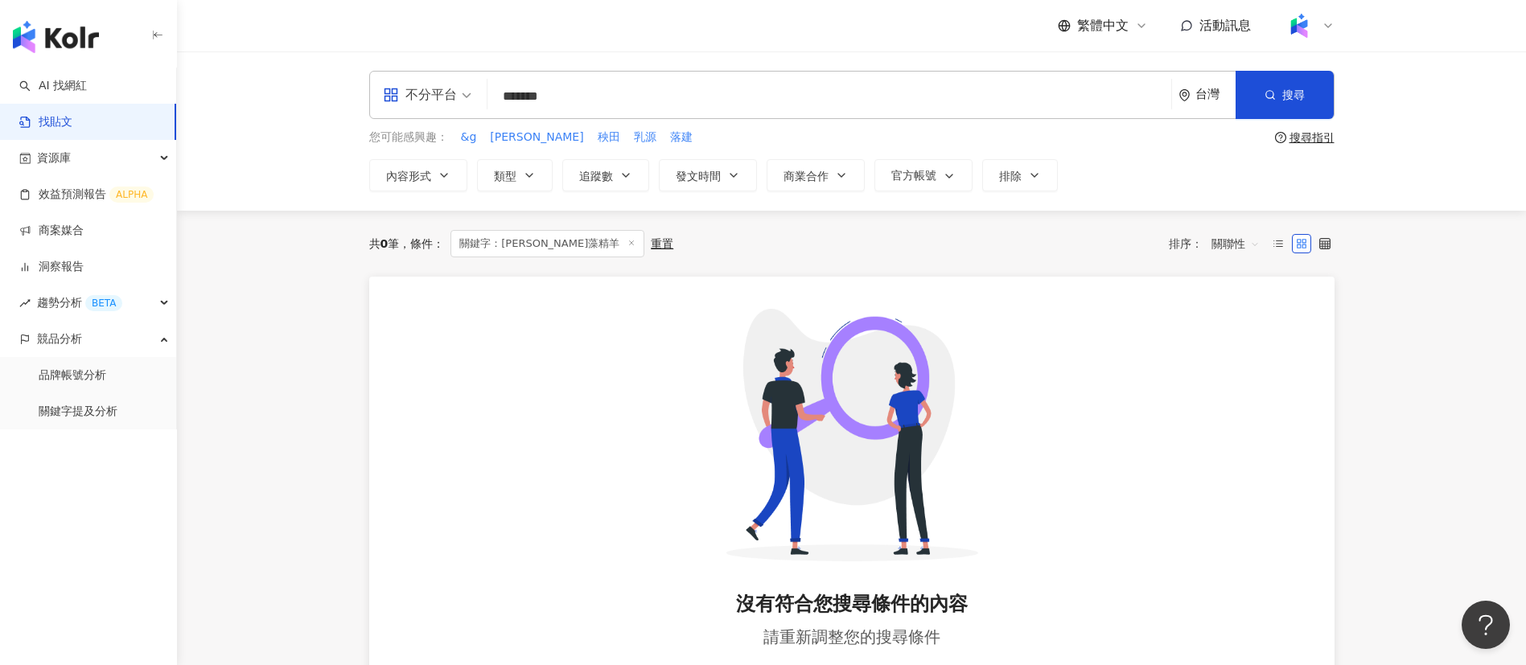
click at [650, 103] on input "*******" at bounding box center [829, 96] width 671 height 35
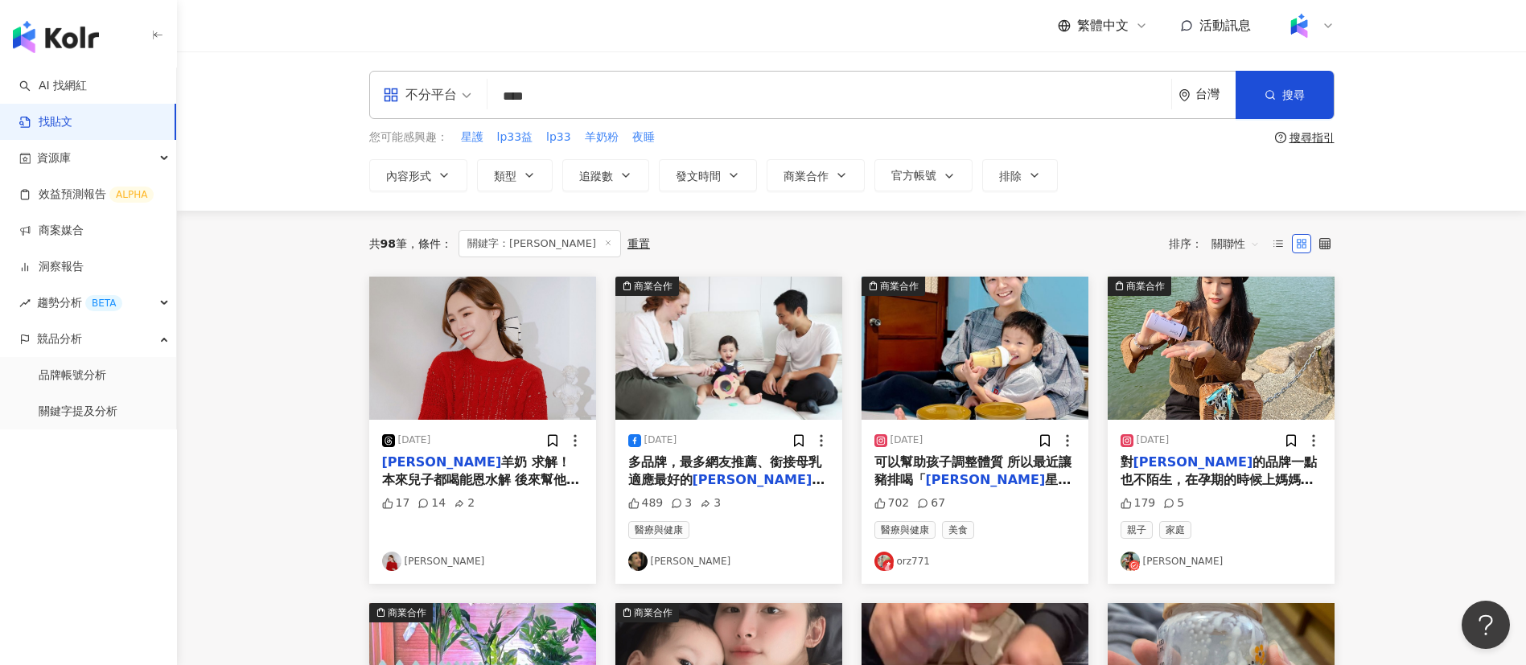
click at [490, 482] on span "羊奶 求解！ 本來兒子都喝能恩水解 後來幫他換成" at bounding box center [481, 479] width 198 height 51
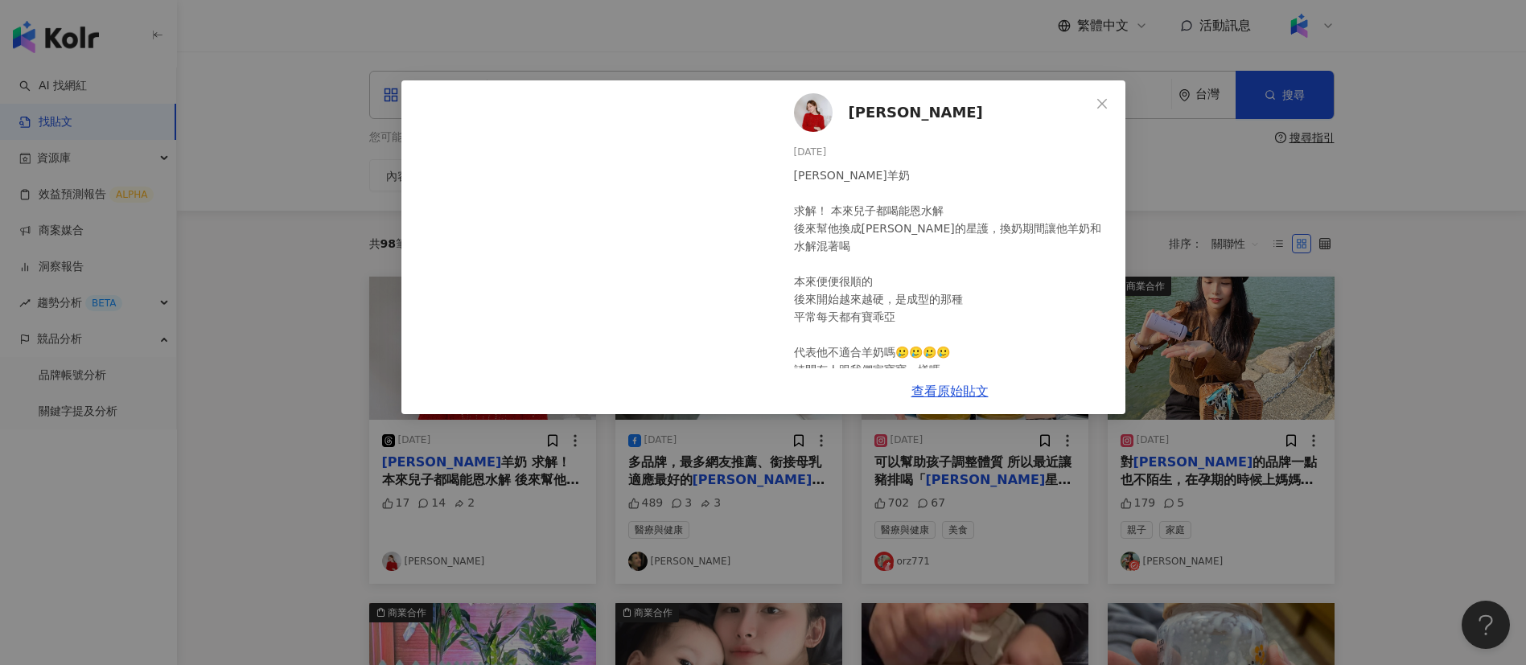
scroll to position [35, 0]
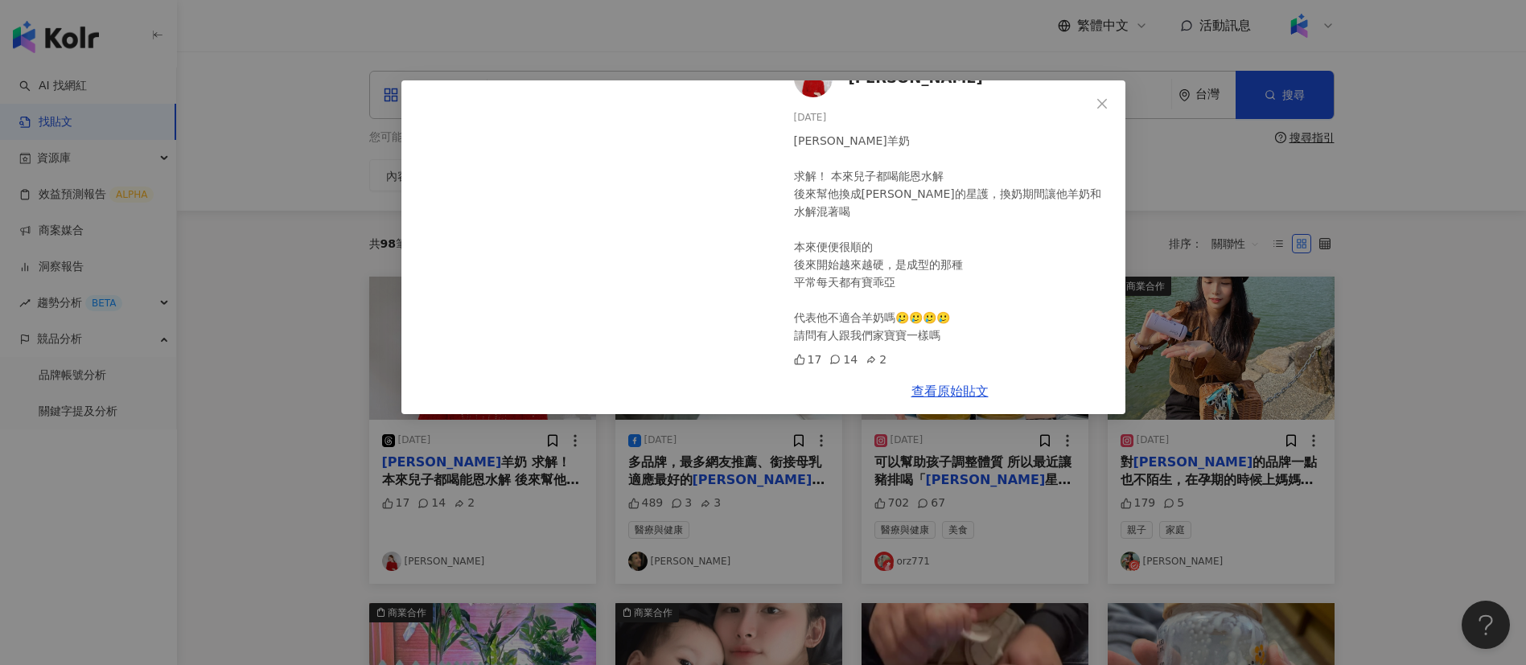
click at [1166, 235] on div "Brandy Lai 2025/1/16 卡洛塔妮羊奶 求解！ 本來兒子都喝能恩水解 後來幫他換成卡洛塔妮的星護，換奶期間讓他羊奶和水解混著喝 本來便便很順的…" at bounding box center [763, 332] width 1526 height 665
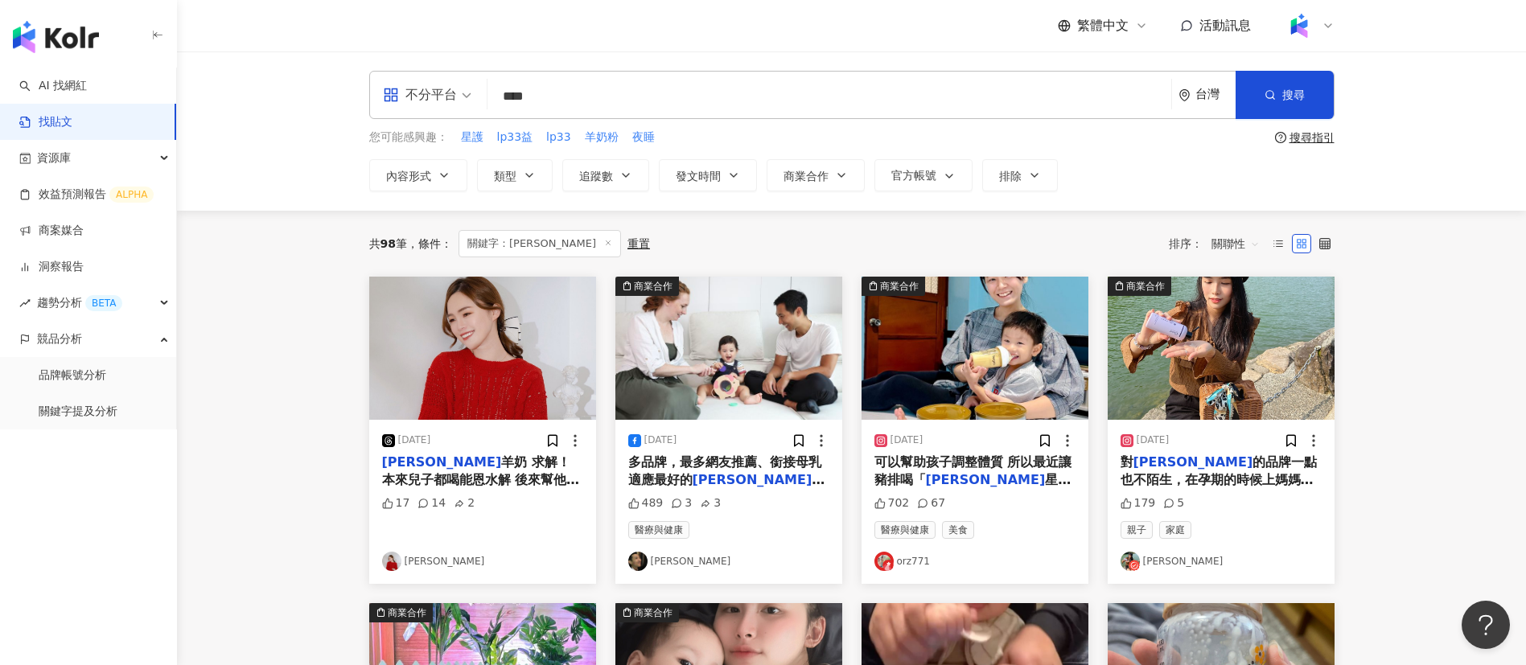
click at [995, 472] on span "星護幼兒羊奶粉」 趁3歲要去上小" at bounding box center [972, 497] width 197 height 51
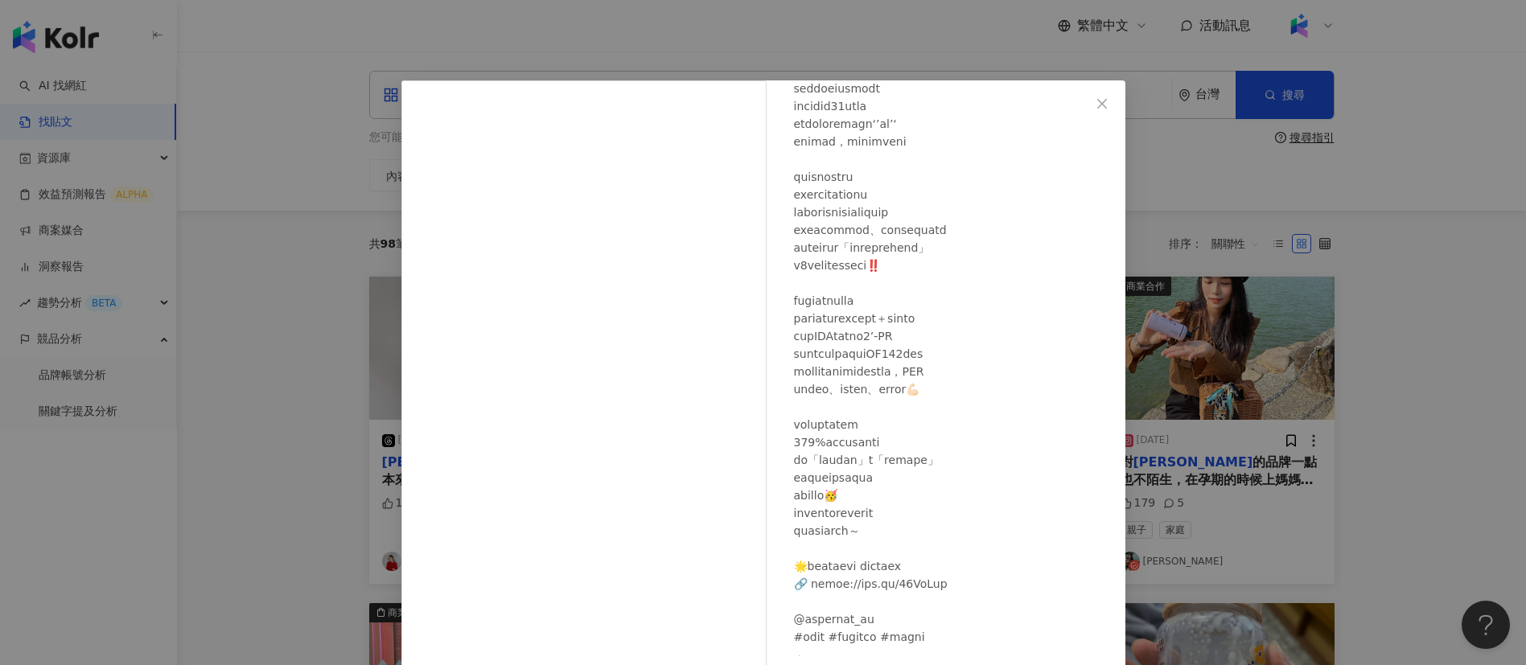
scroll to position [154, 0]
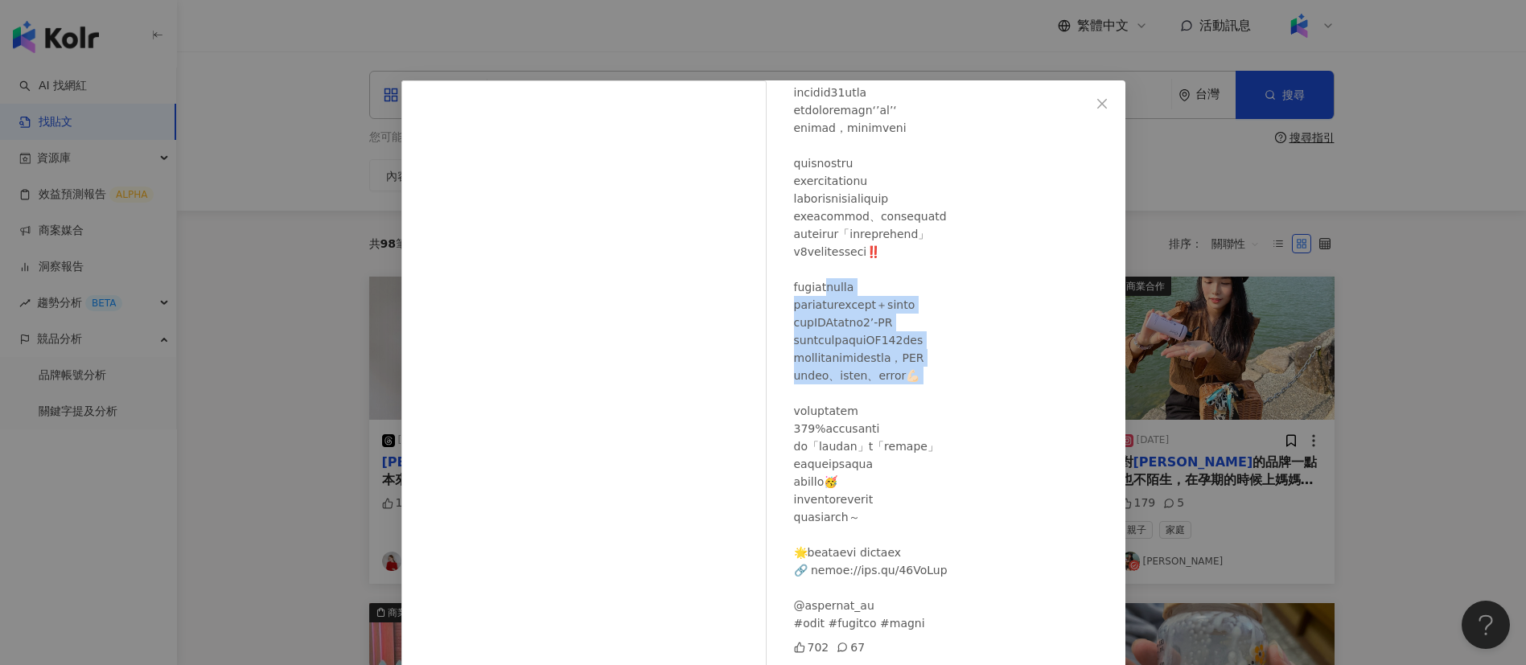
drag, startPoint x: 856, startPoint y: 294, endPoint x: 979, endPoint y: 399, distance: 161.5
click at [979, 399] on div at bounding box center [953, 322] width 319 height 619
drag, startPoint x: 909, startPoint y: 385, endPoint x: 957, endPoint y: 429, distance: 64.9
click at [957, 429] on div at bounding box center [953, 322] width 319 height 619
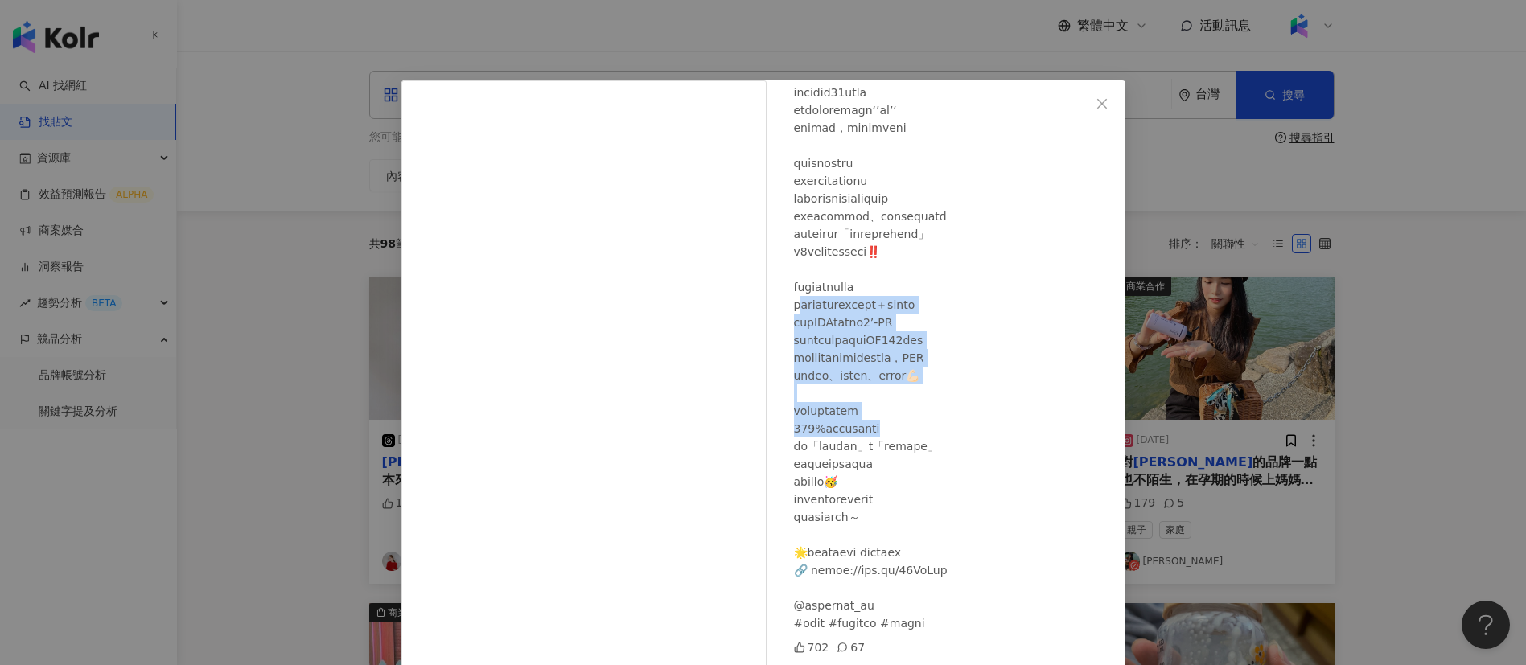
click at [957, 429] on div at bounding box center [953, 322] width 319 height 619
drag, startPoint x: 861, startPoint y: 287, endPoint x: 950, endPoint y: 438, distance: 174.9
click at [950, 438] on div at bounding box center [953, 322] width 319 height 619
drag, startPoint x: 925, startPoint y: 422, endPoint x: 931, endPoint y: 496, distance: 73.4
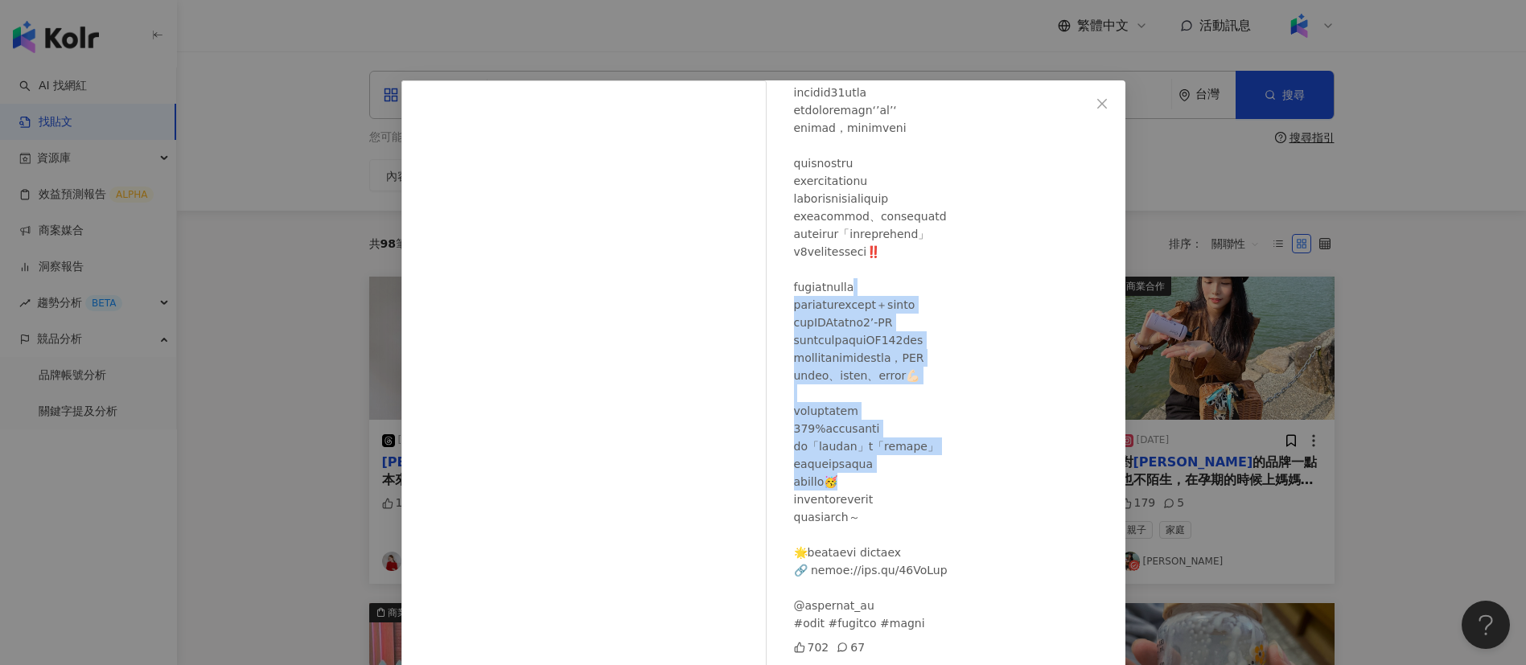
click at [931, 496] on div at bounding box center [953, 322] width 319 height 619
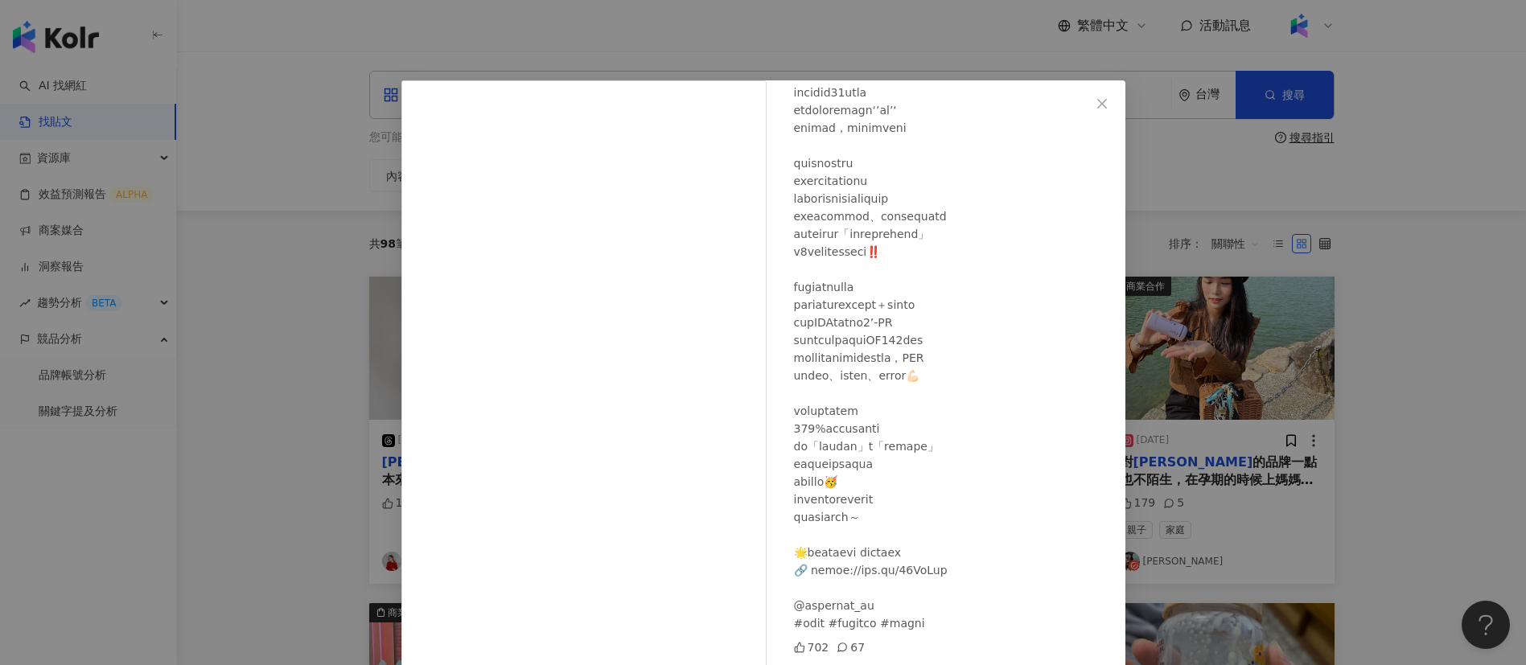
click at [1043, 508] on div at bounding box center [953, 322] width 319 height 619
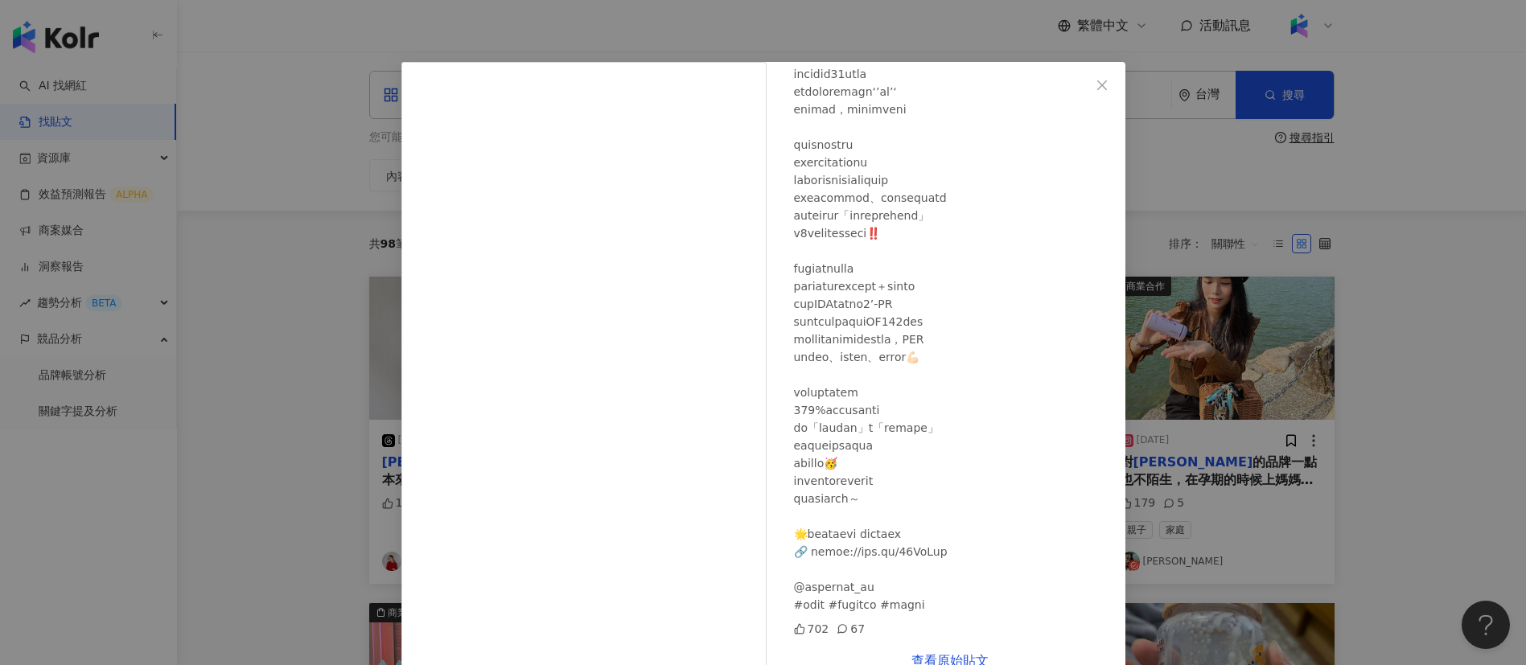
scroll to position [19, 0]
click at [1278, 506] on div "orz771 2023/11/23 702 67 查看原始貼文" at bounding box center [763, 332] width 1526 height 665
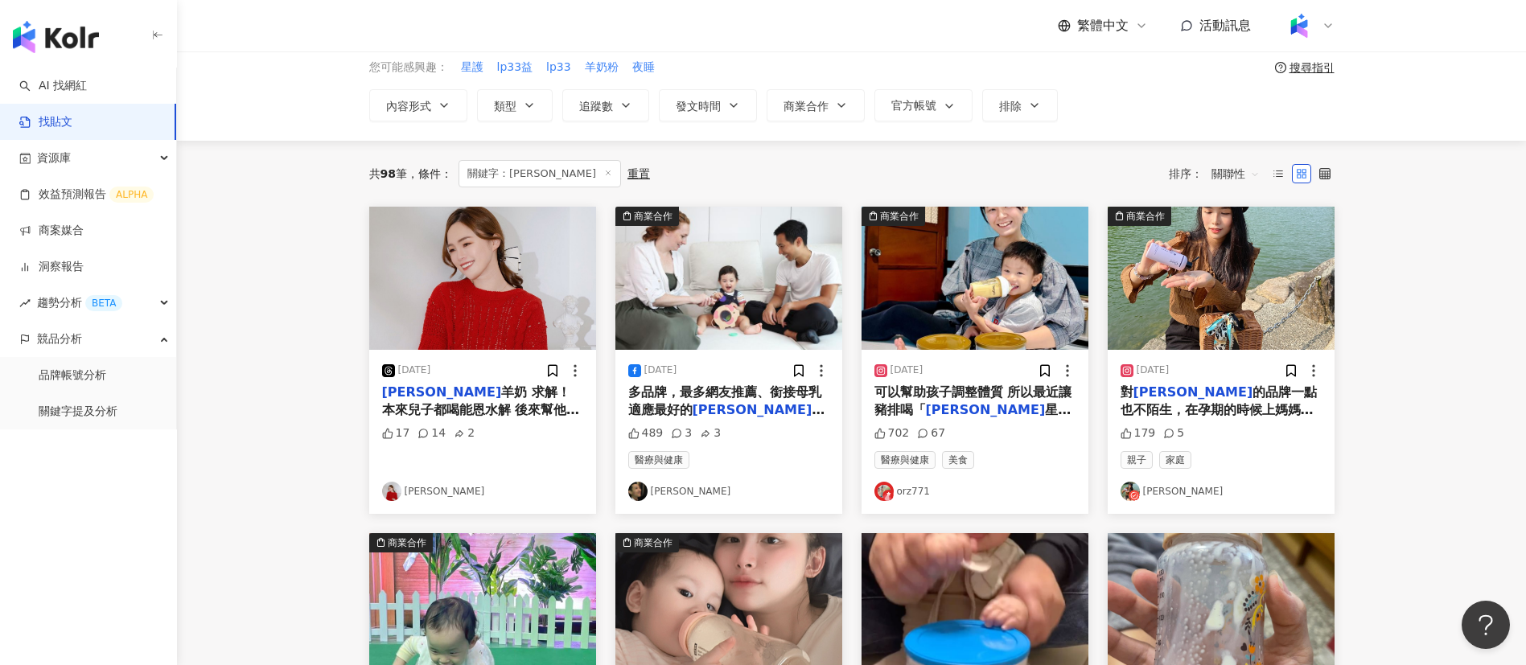
scroll to position [0, 0]
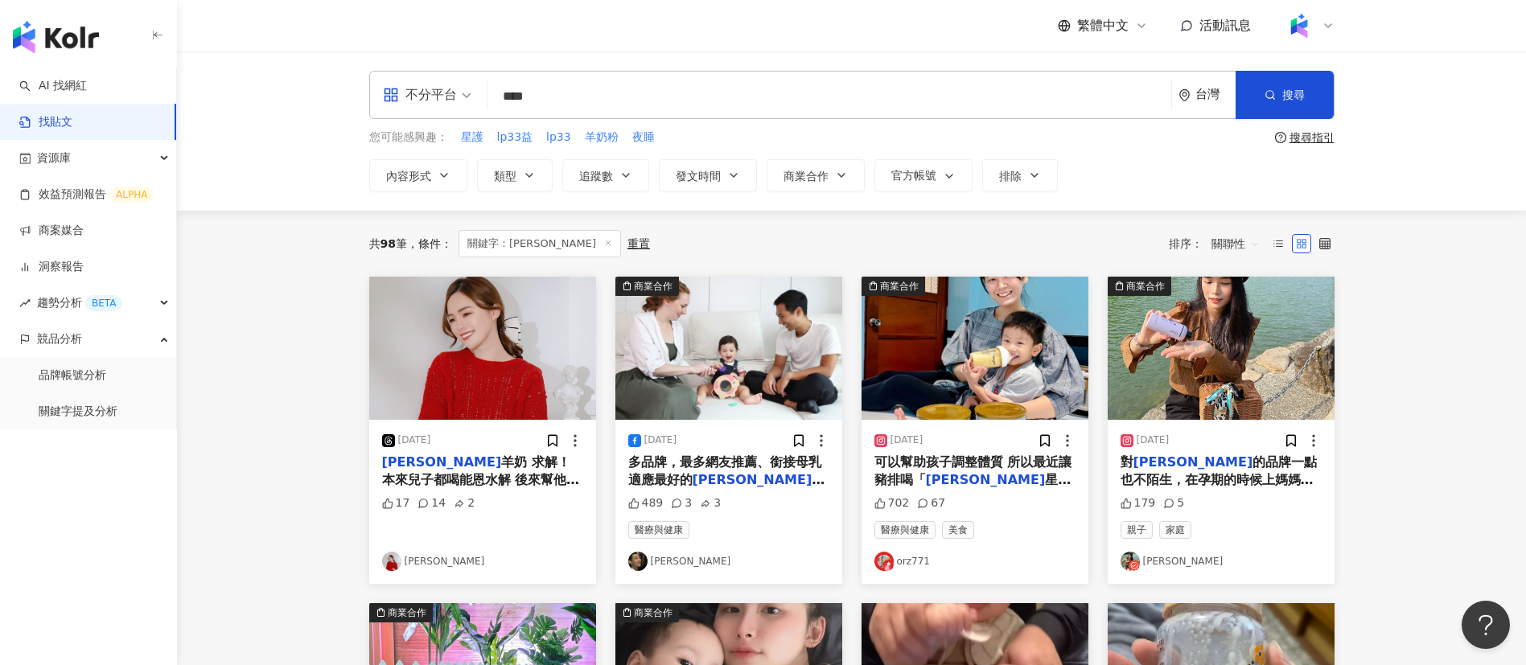
click at [698, 100] on input "****" at bounding box center [829, 96] width 671 height 35
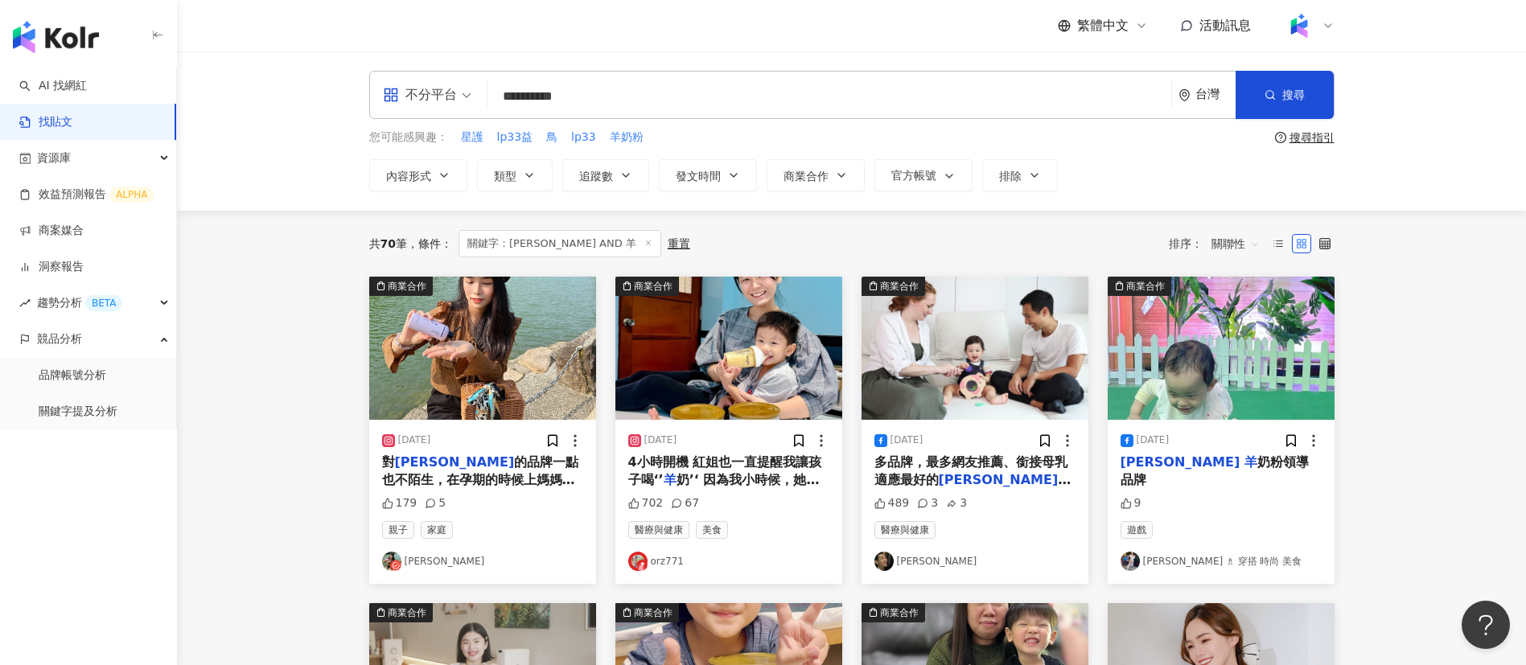
click at [640, 97] on input "**********" at bounding box center [829, 96] width 671 height 35
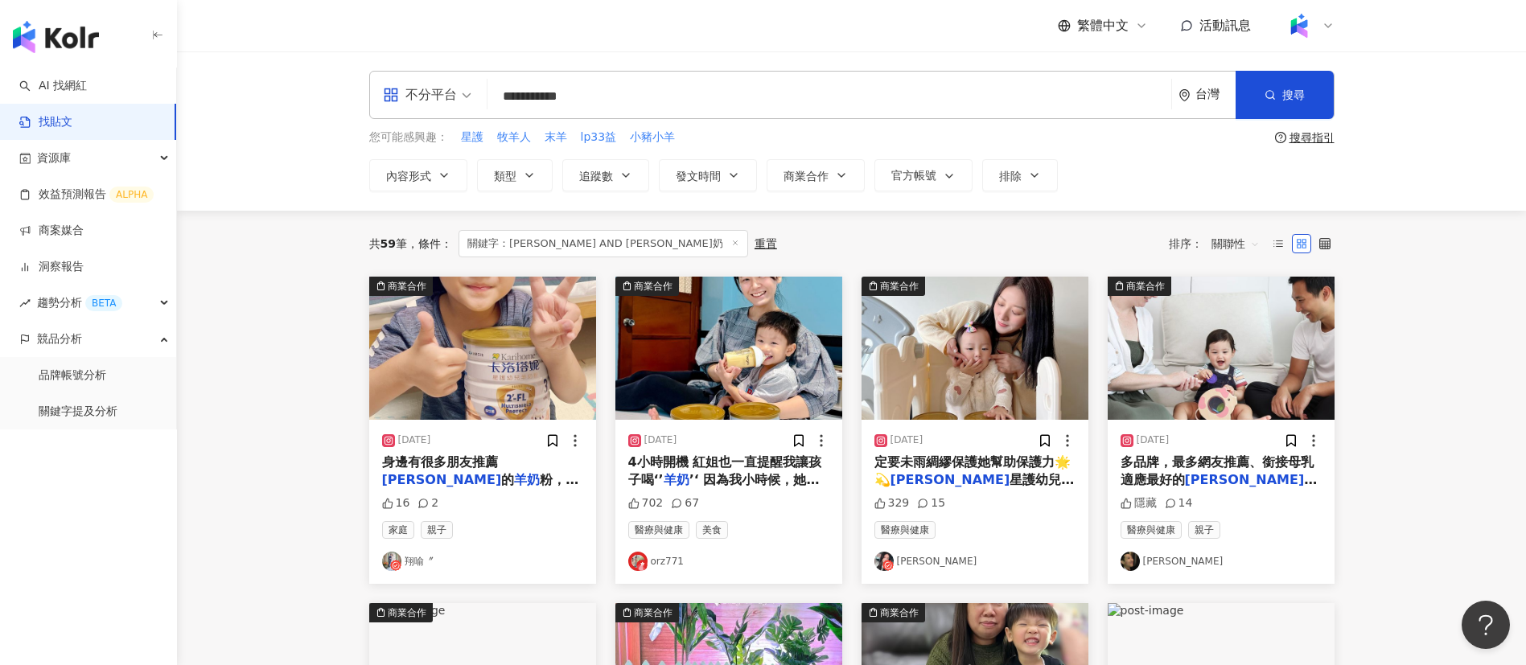
drag, startPoint x: 638, startPoint y: 97, endPoint x: 492, endPoint y: 88, distance: 146.7
click at [492, 88] on div "**********" at bounding box center [851, 95] width 965 height 48
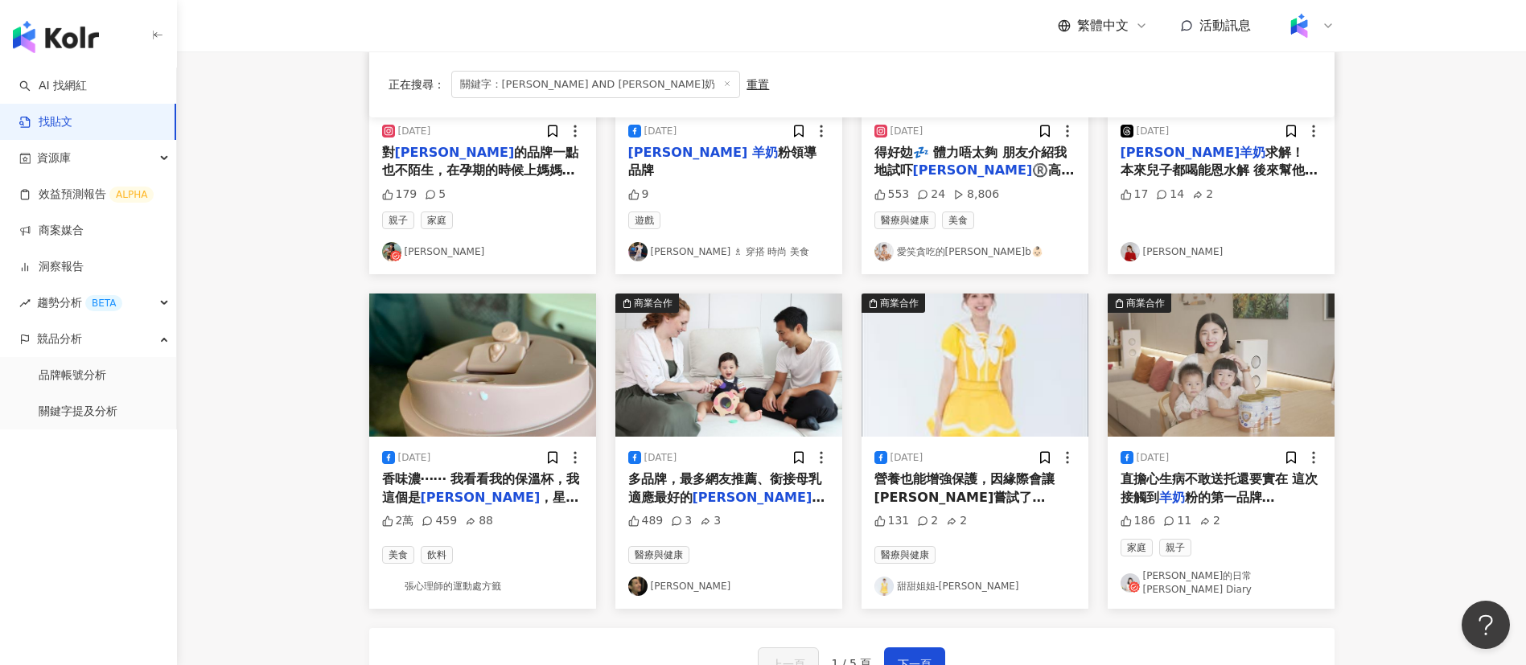
scroll to position [671, 0]
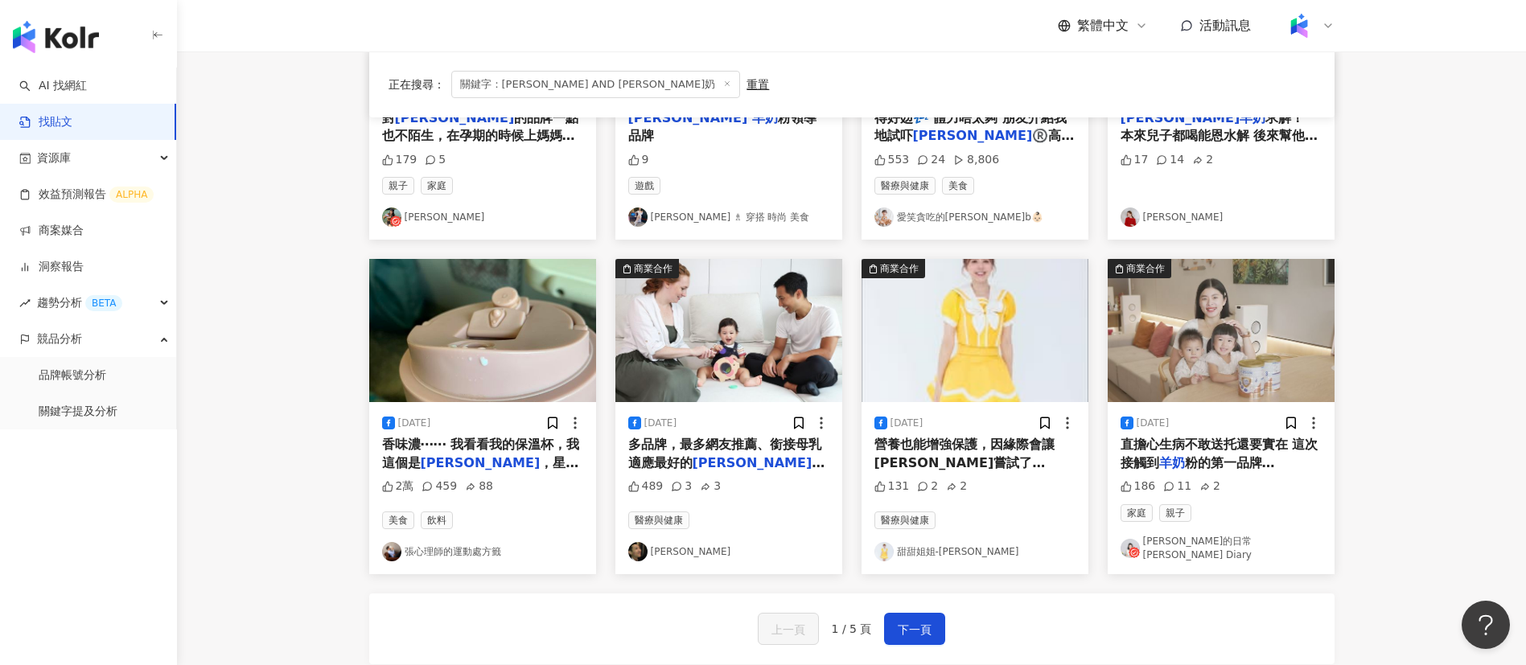
click at [469, 450] on span "香味濃⋯⋯ 我看看我的保溫杯，我這個是" at bounding box center [481, 453] width 198 height 33
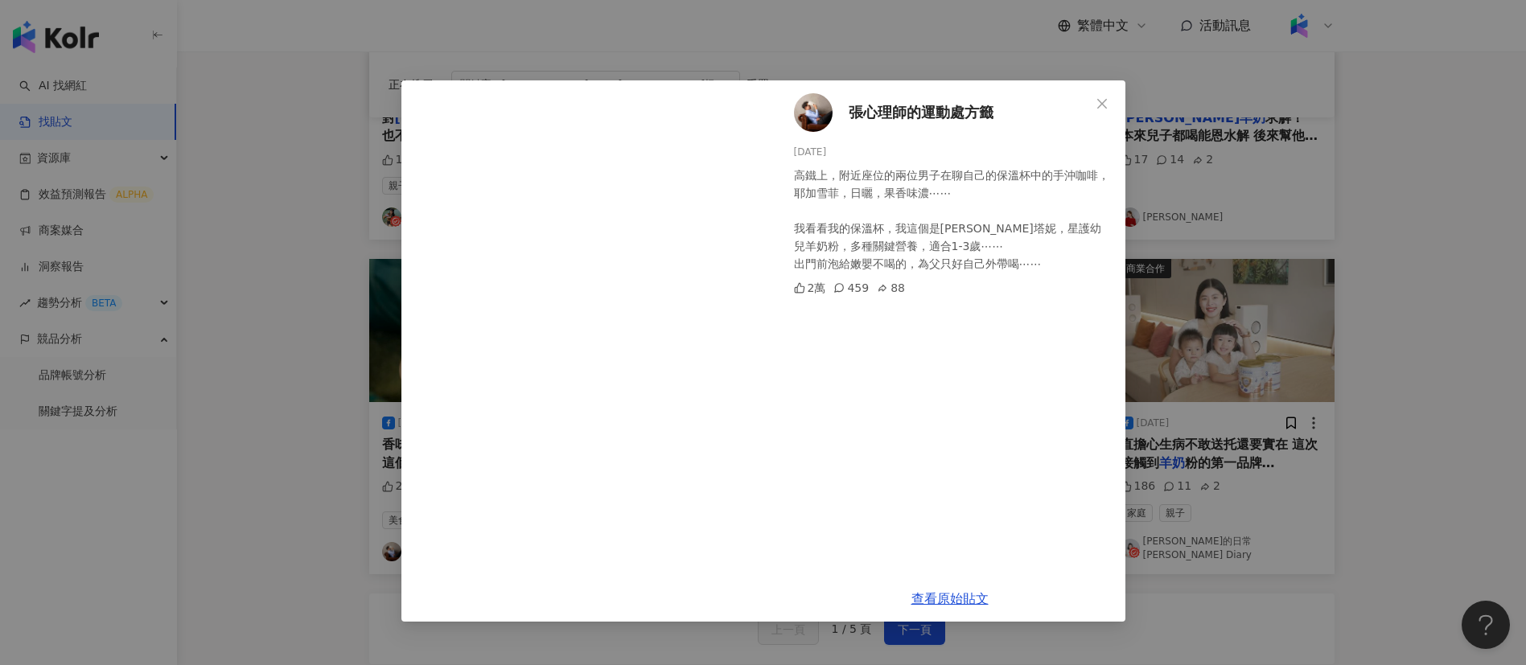
click at [1332, 300] on div "張心理師的運動處方籤 2023/12/22 高鐵上，附近座位的兩位男子在聊自己的保溫杯中的手沖咖啡，耶加雪菲，日曬，果香味濃⋯⋯ 我看看我的保溫杯，我這個是卡…" at bounding box center [763, 332] width 1526 height 665
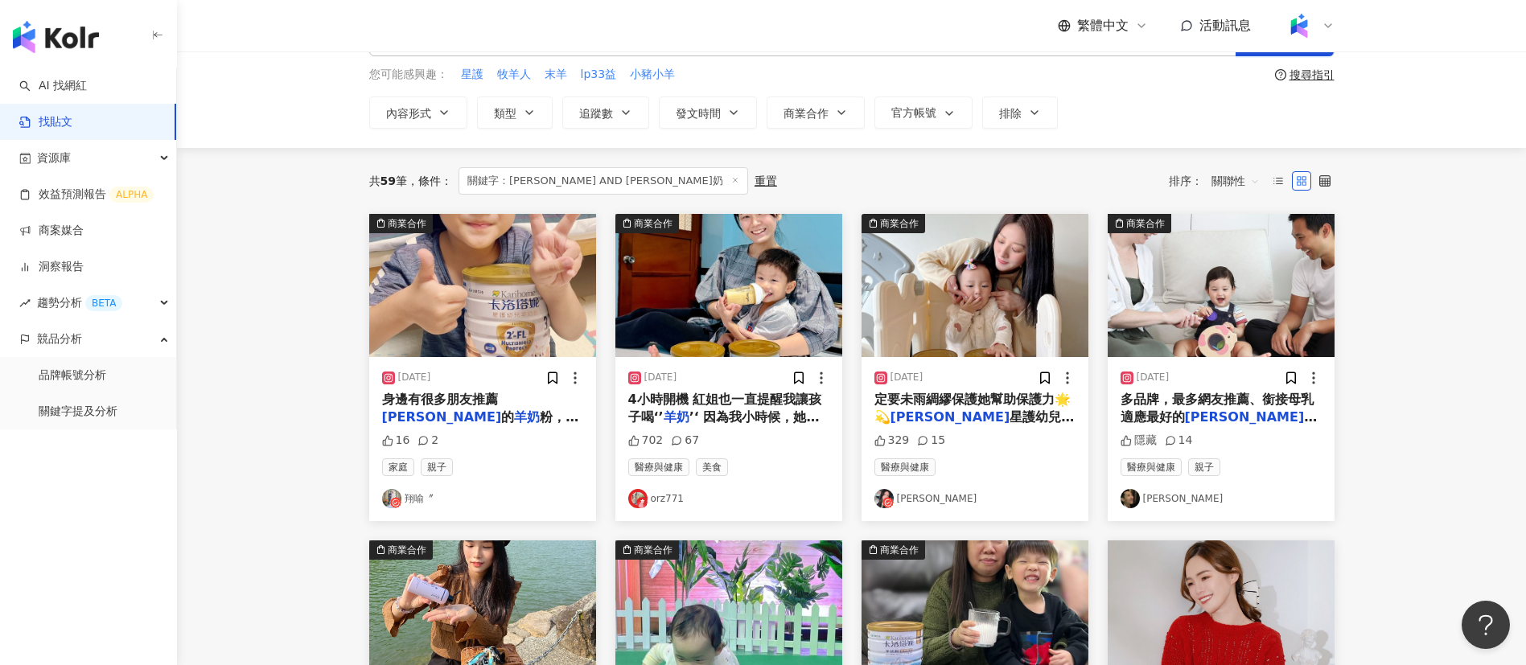
scroll to position [0, 0]
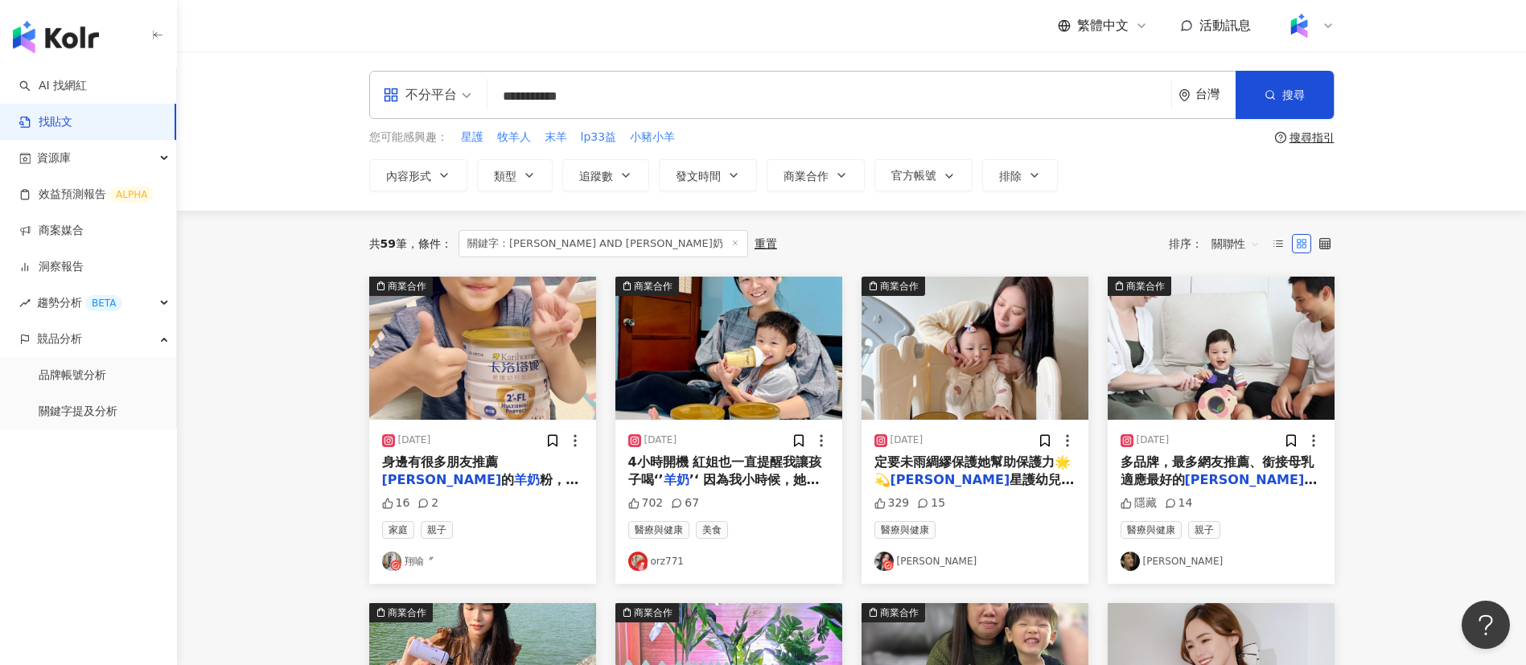
click at [627, 98] on input "**********" at bounding box center [829, 96] width 671 height 35
paste input "***"
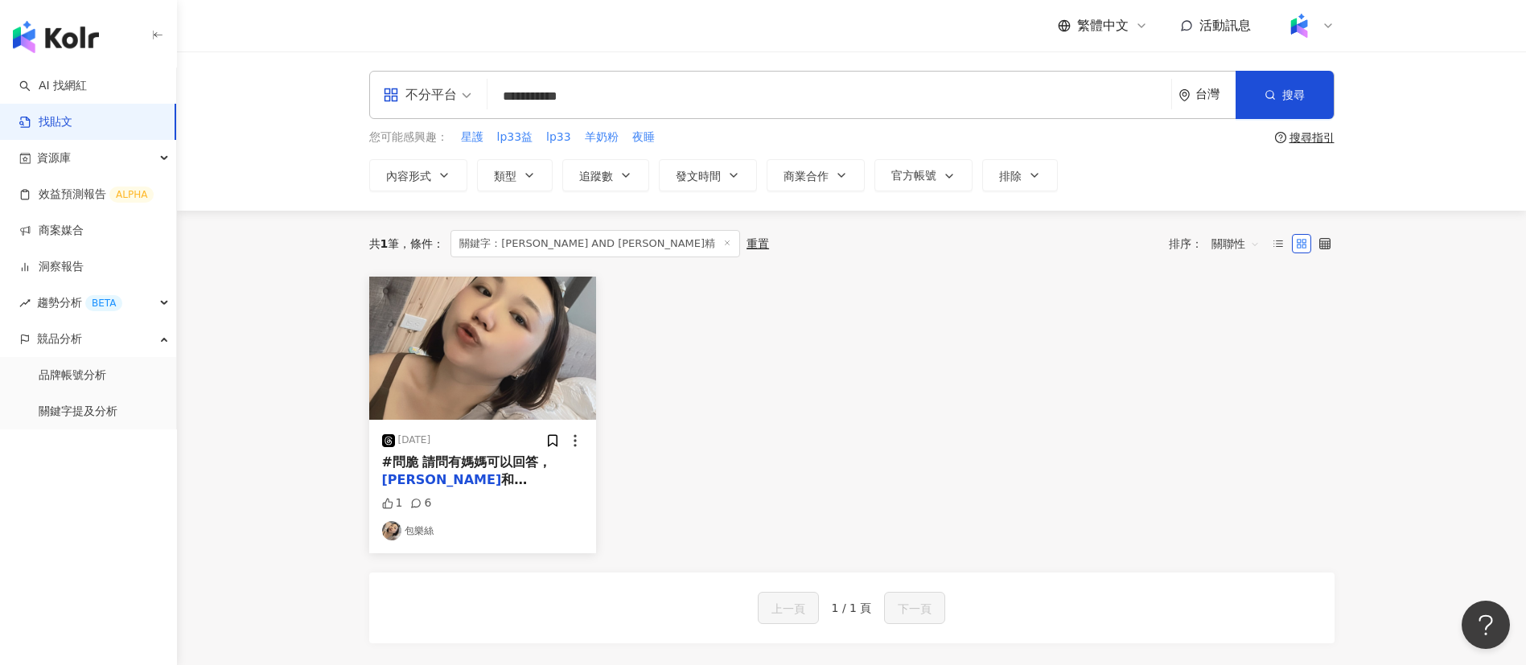
click at [523, 475] on span "和貝比卡兒的差別嗎？ 關於成分的部分，因為我已經看到頭昏眼花的🥹 我想比較的分別是" at bounding box center [480, 506] width 197 height 69
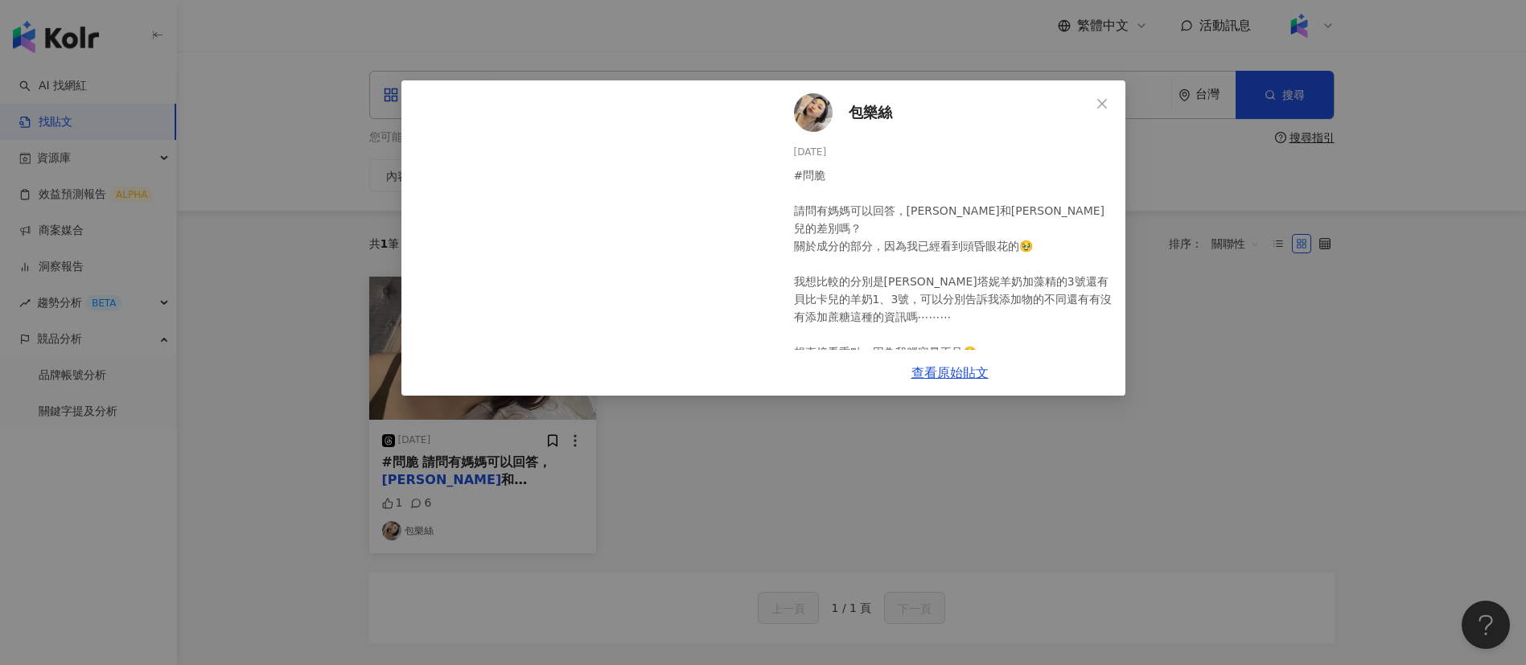
click at [1265, 311] on div "包樂絲 2025/5/15 #問脆 請問有媽媽可以回答，卡洛塔妮和貝比卡兒的差別嗎？ 關於成分的部分，因為我已經看到頭昏眼花的🥹 我想比較的分別是卡洛塔妮羊奶…" at bounding box center [763, 332] width 1526 height 665
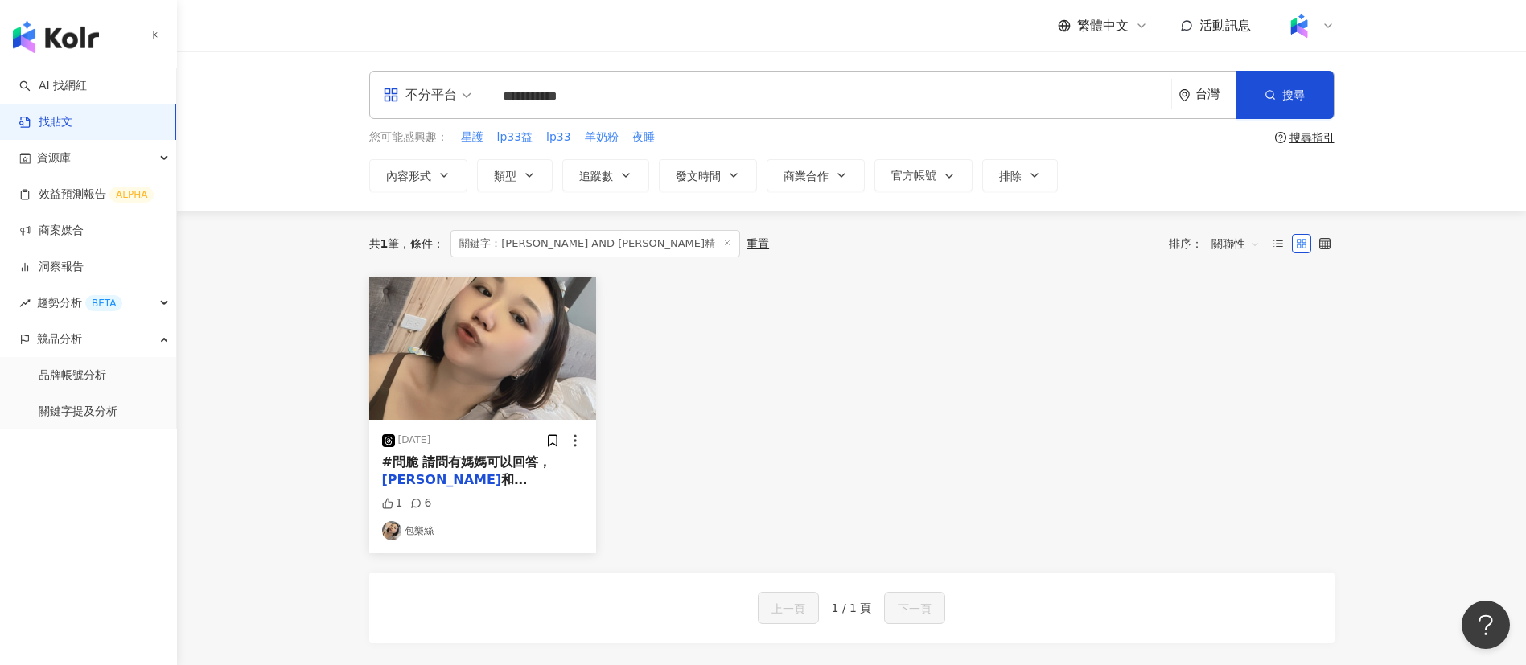
click at [640, 94] on input "**********" at bounding box center [829, 96] width 671 height 35
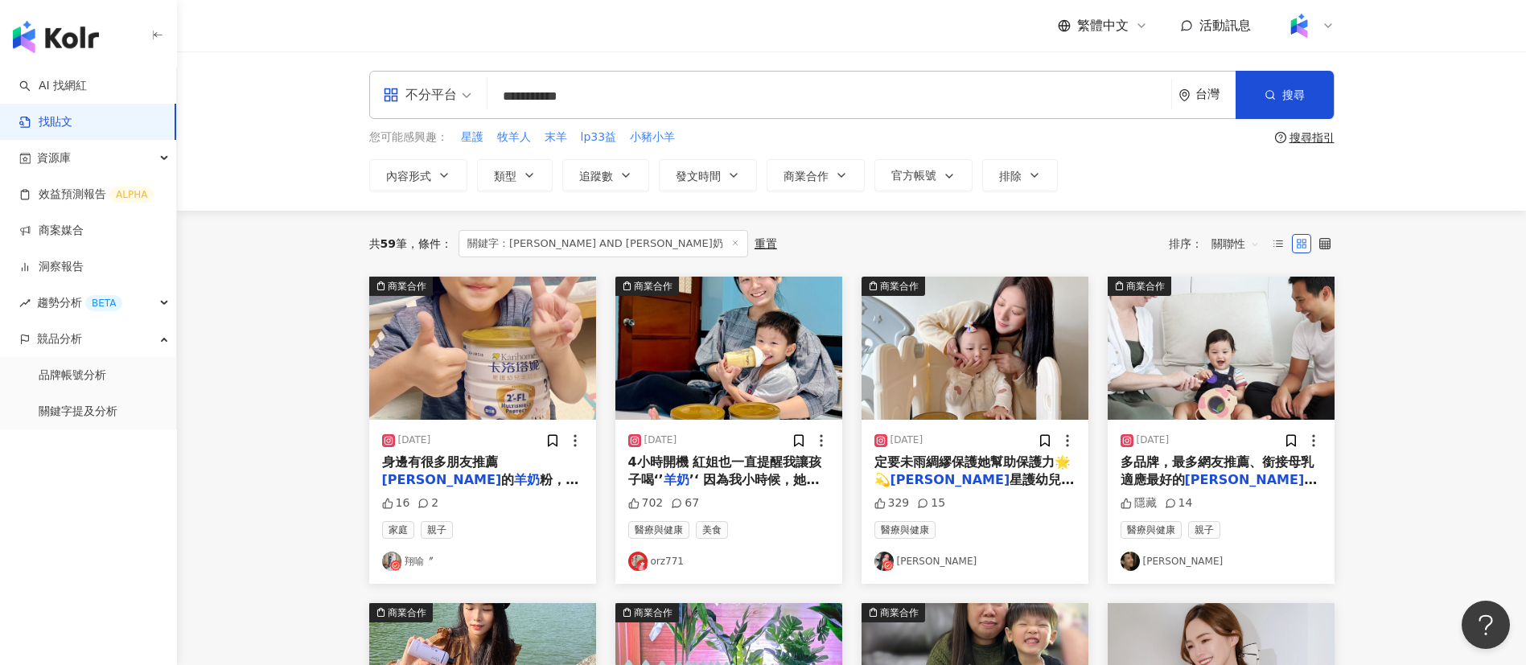
drag, startPoint x: 623, startPoint y: 88, endPoint x: 452, endPoint y: 93, distance: 170.6
click at [452, 93] on div "**********" at bounding box center [851, 95] width 965 height 48
paste input "search"
click at [552, 94] on input "*****" at bounding box center [829, 96] width 671 height 35
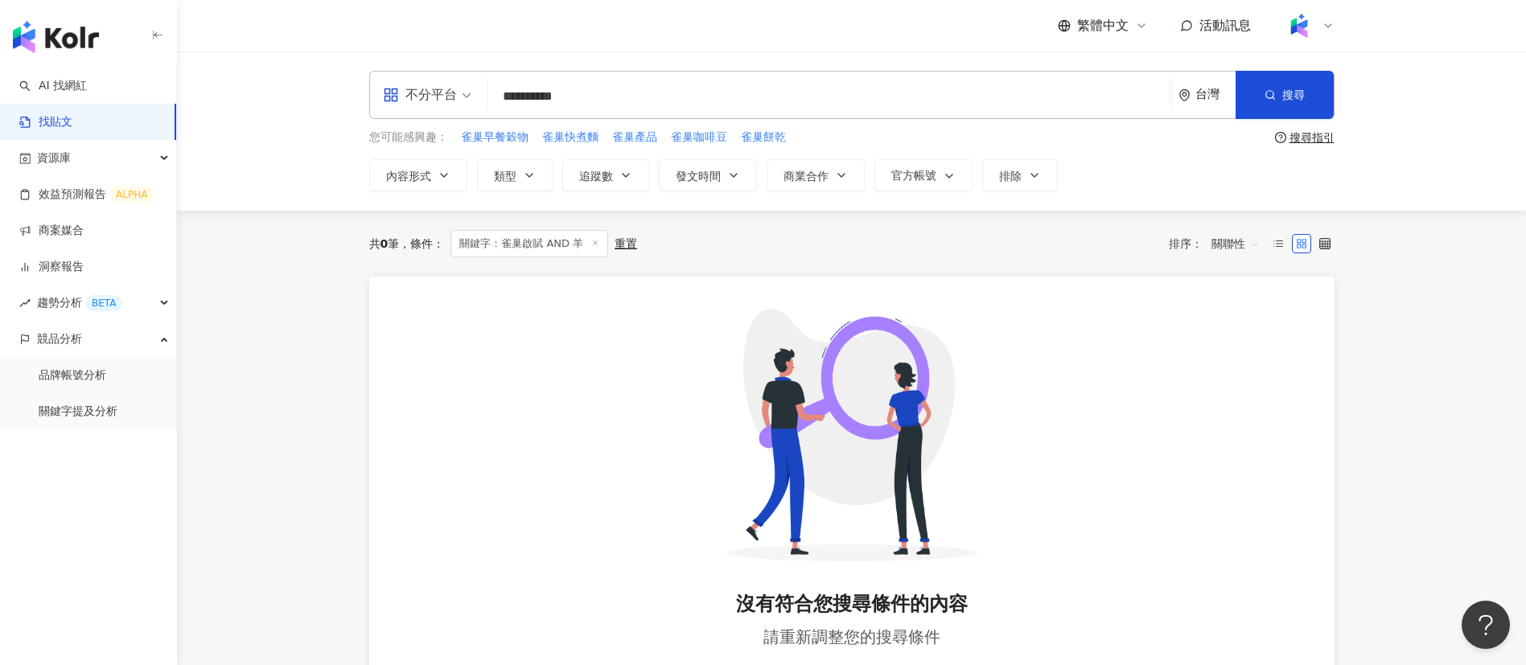
click at [618, 88] on input "**********" at bounding box center [829, 96] width 671 height 35
click at [632, 101] on input "**********" at bounding box center [829, 96] width 671 height 35
click at [591, 105] on input "****" at bounding box center [829, 96] width 671 height 35
click at [589, 94] on input "**********" at bounding box center [829, 96] width 671 height 35
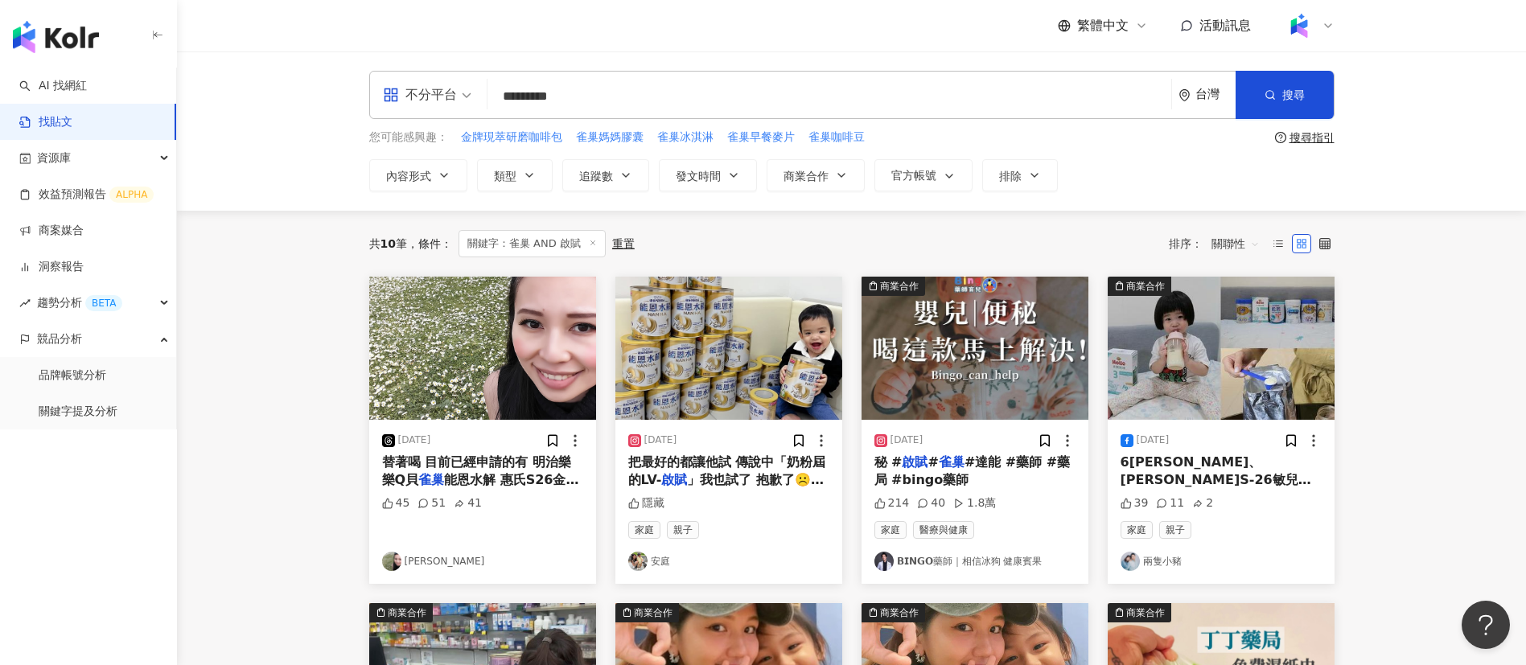
scroll to position [57, 0]
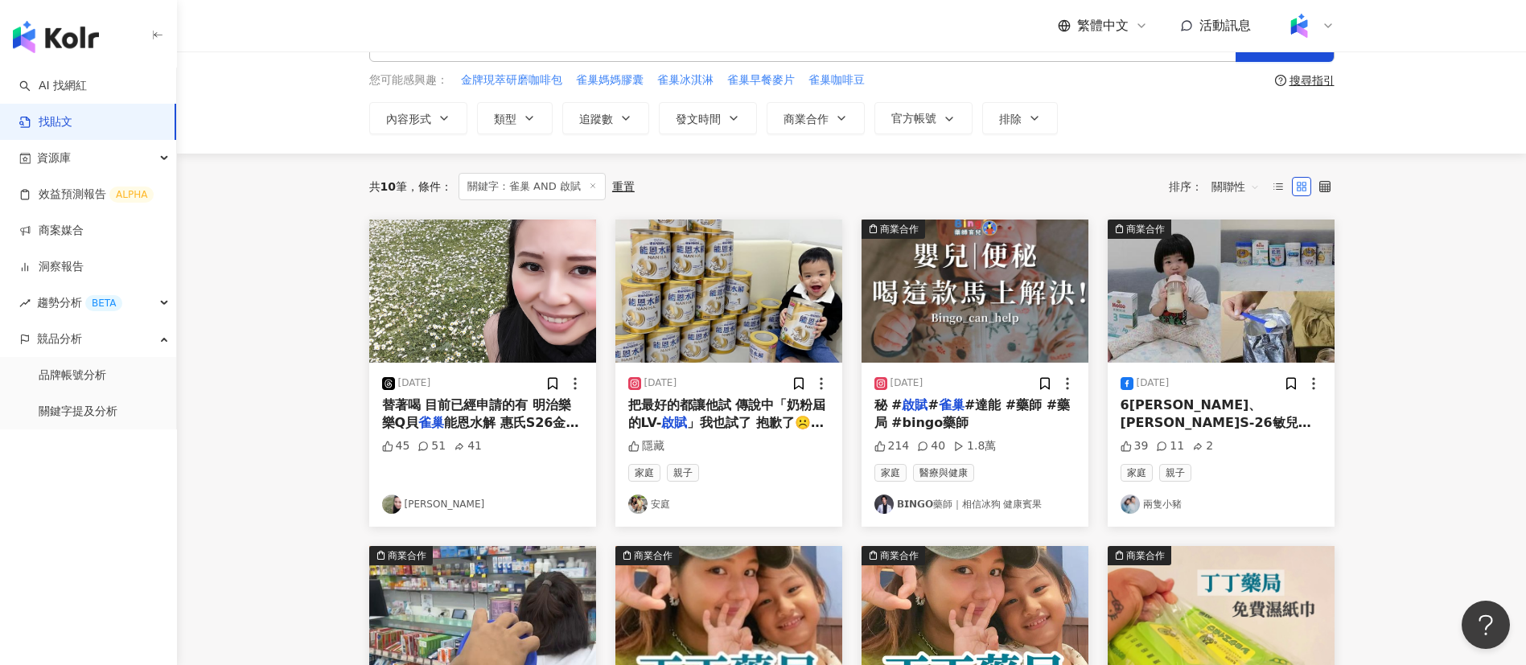
click at [736, 408] on span "把最好的都讓他試 傳說中「奶粉屆的LV-" at bounding box center [727, 413] width 198 height 33
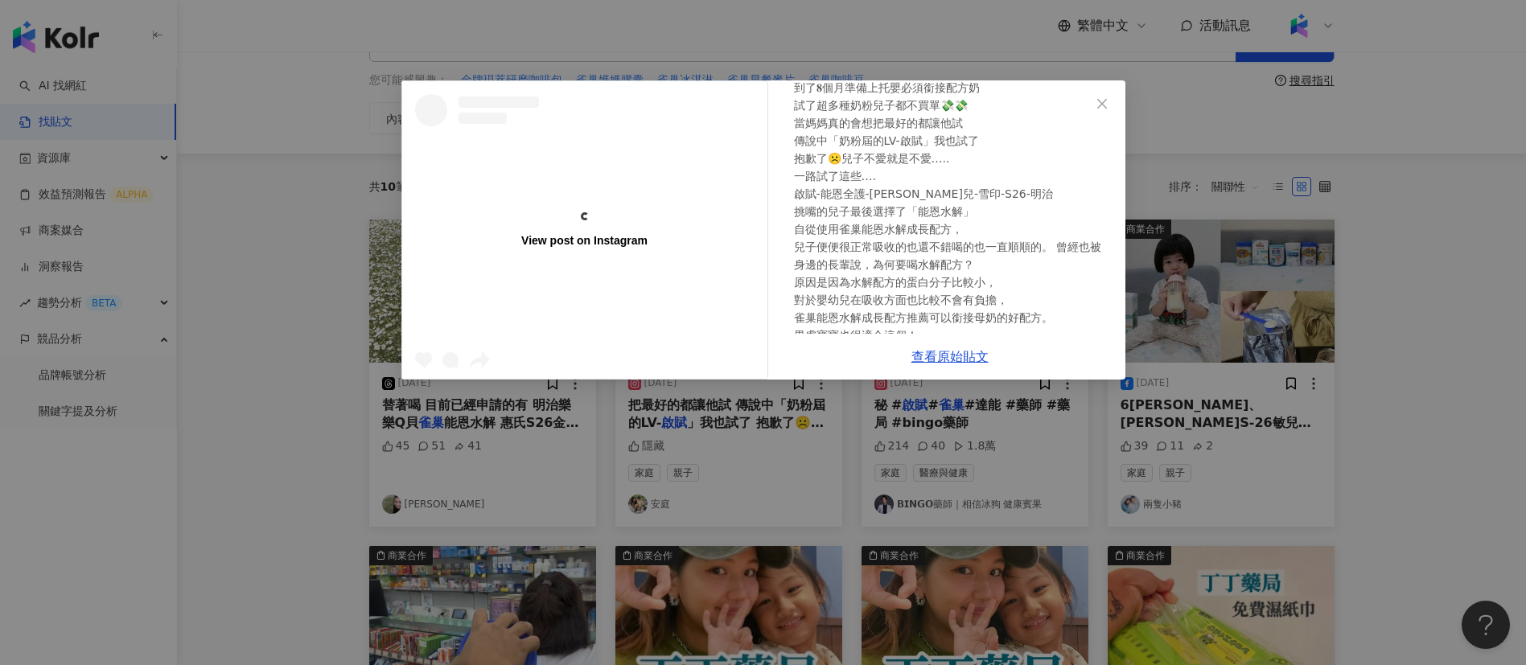
scroll to position [69, 0]
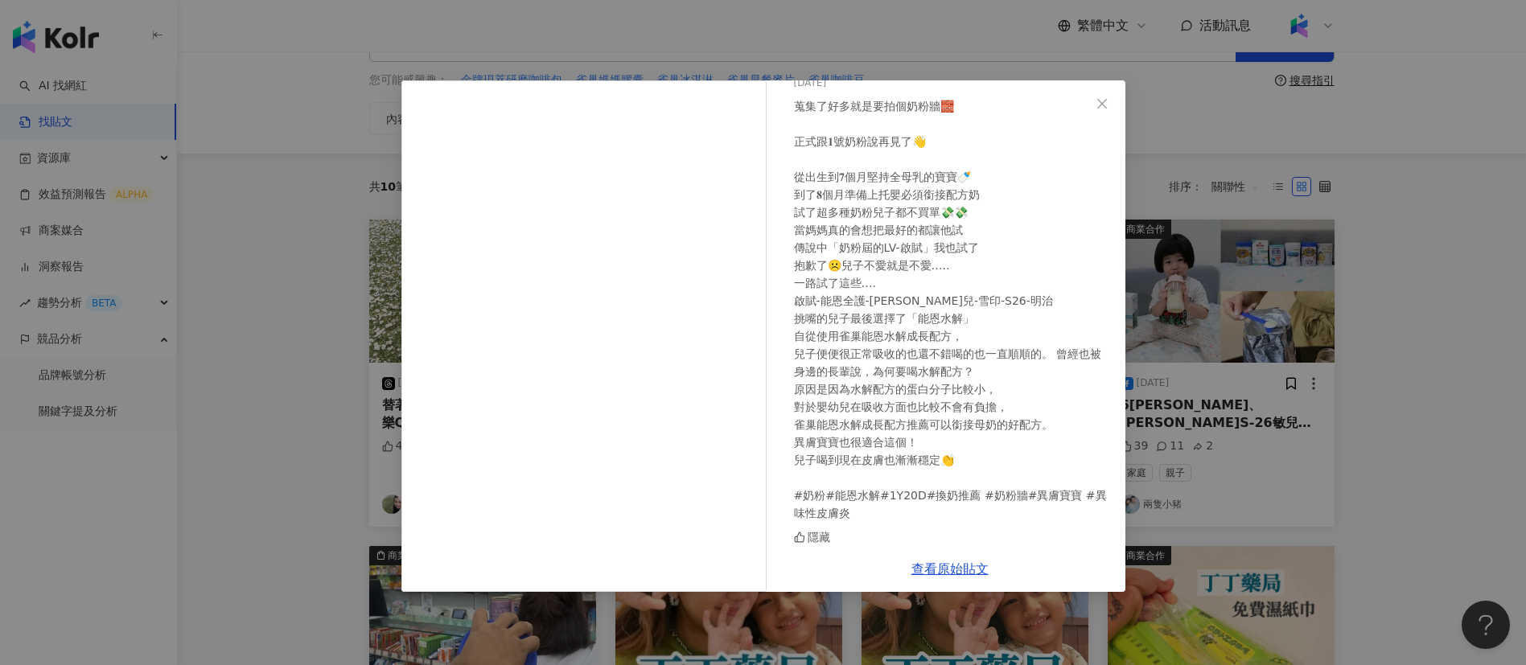
click at [1067, 391] on div "蒐集了好多就是要拍個奶粉牆🧱 正式跟𝟏號奶粉說再見了👋 從出生到𝟕個月堅持全母乳的寶寶🍼 到了𝟖個月準備上托嬰必須銜接配方奶 試了超多種奶粉兒子都不買單💸💸 …" at bounding box center [953, 309] width 319 height 425
click at [1215, 443] on div "安庭 2024/12/22 隱藏 查看原始貼文" at bounding box center [763, 332] width 1526 height 665
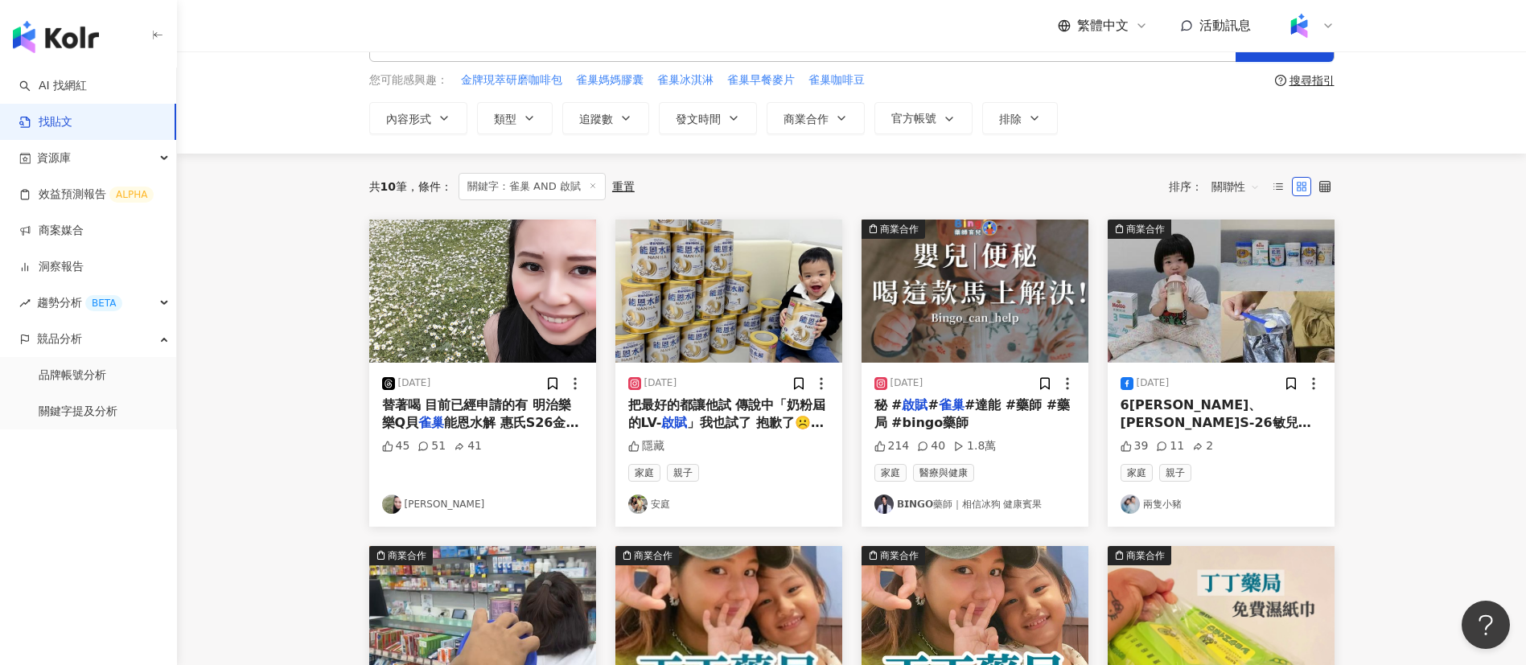
scroll to position [0, 0]
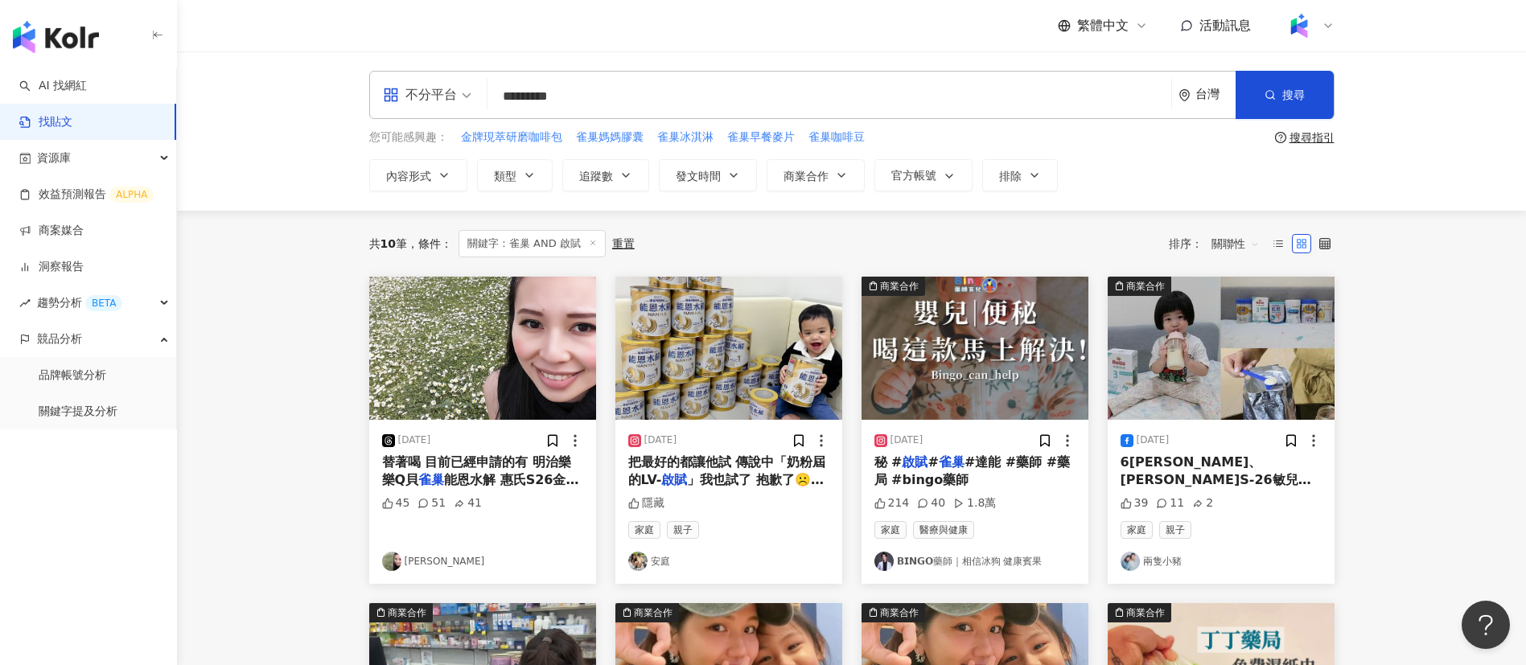
click at [855, 237] on div "共 10 筆 條件 ： 關鍵字：雀巢 AND 啟賦 重置 排序： 關聯性" at bounding box center [851, 243] width 965 height 27
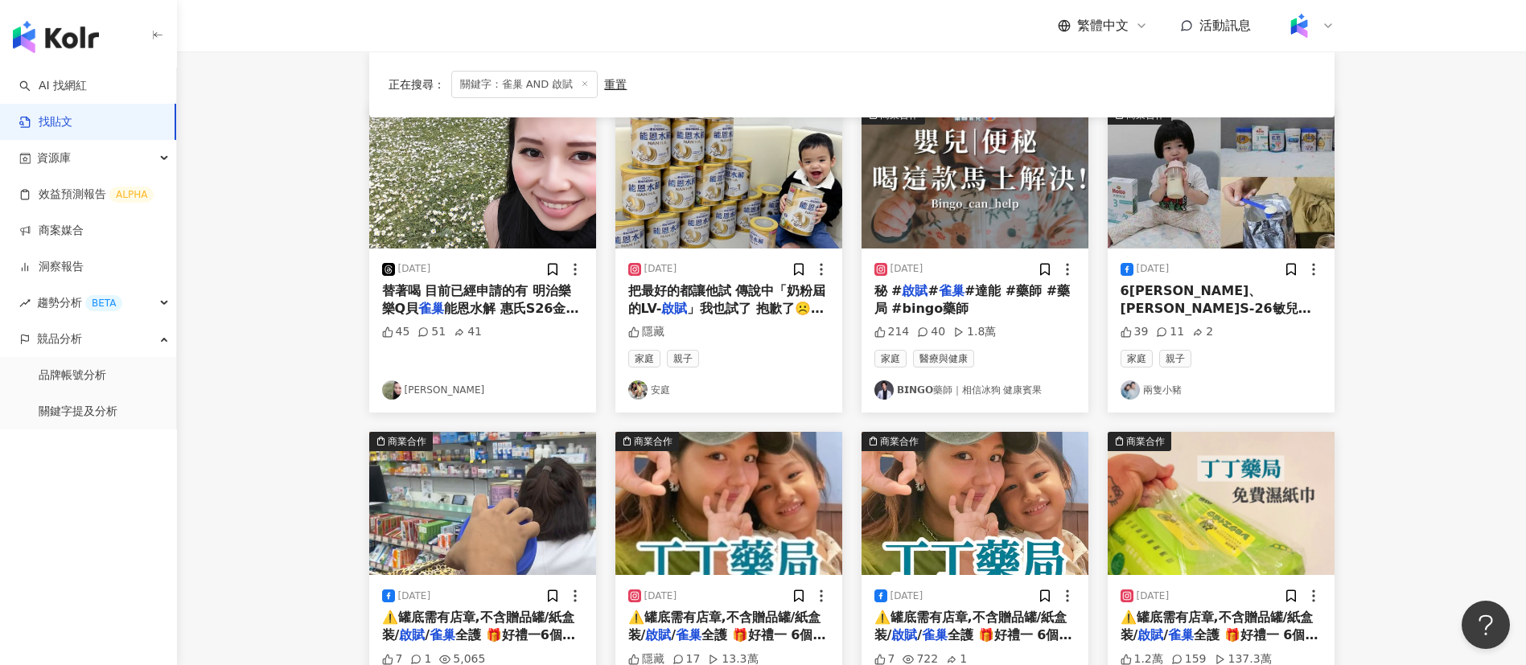
scroll to position [338, 0]
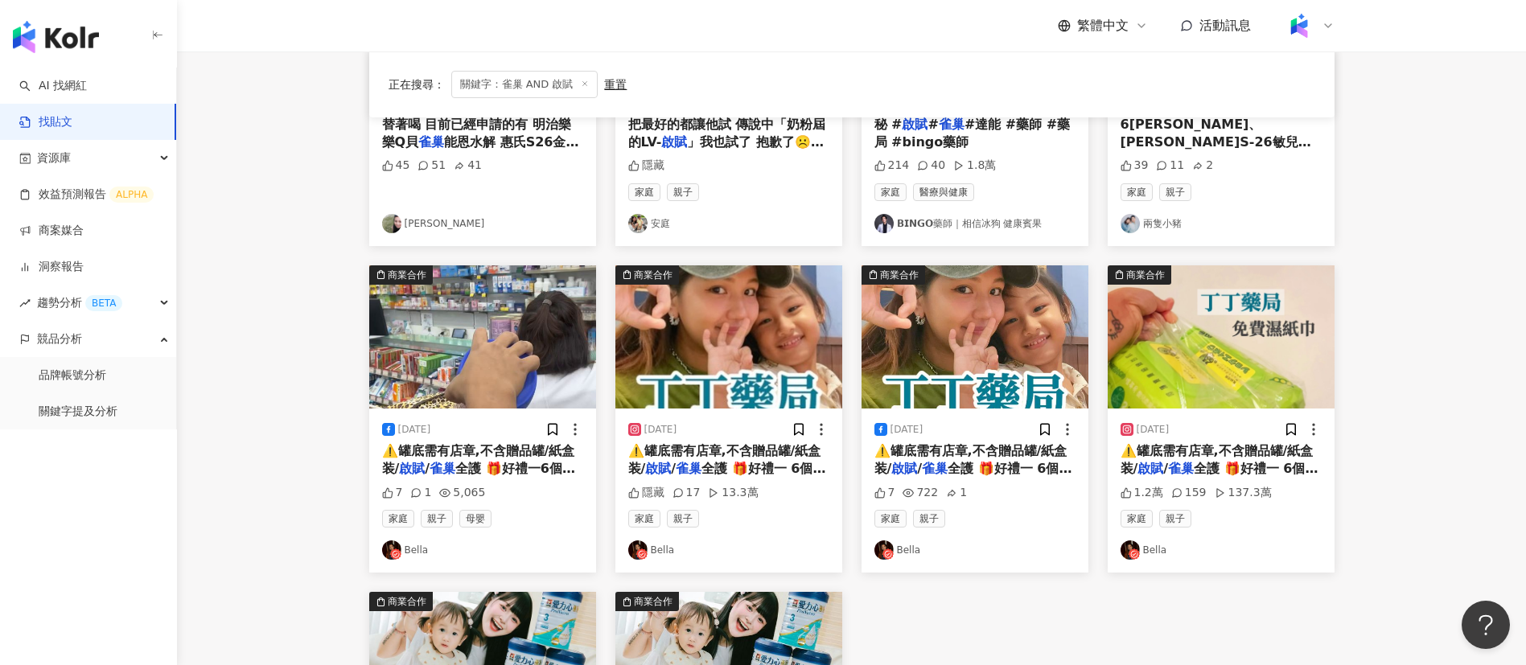
click at [740, 461] on span "全護 🎁好禮一 6個空罐可兌" at bounding box center [727, 477] width 198 height 33
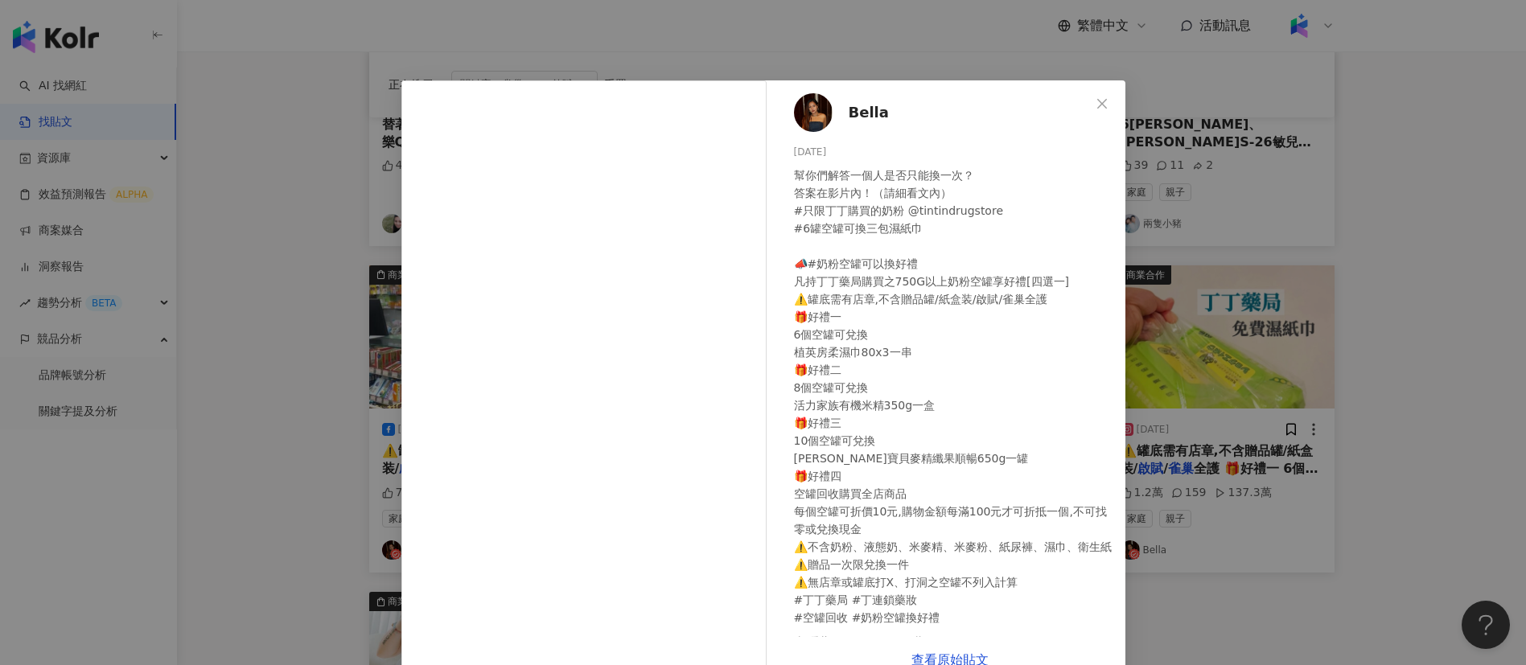
scroll to position [31, 0]
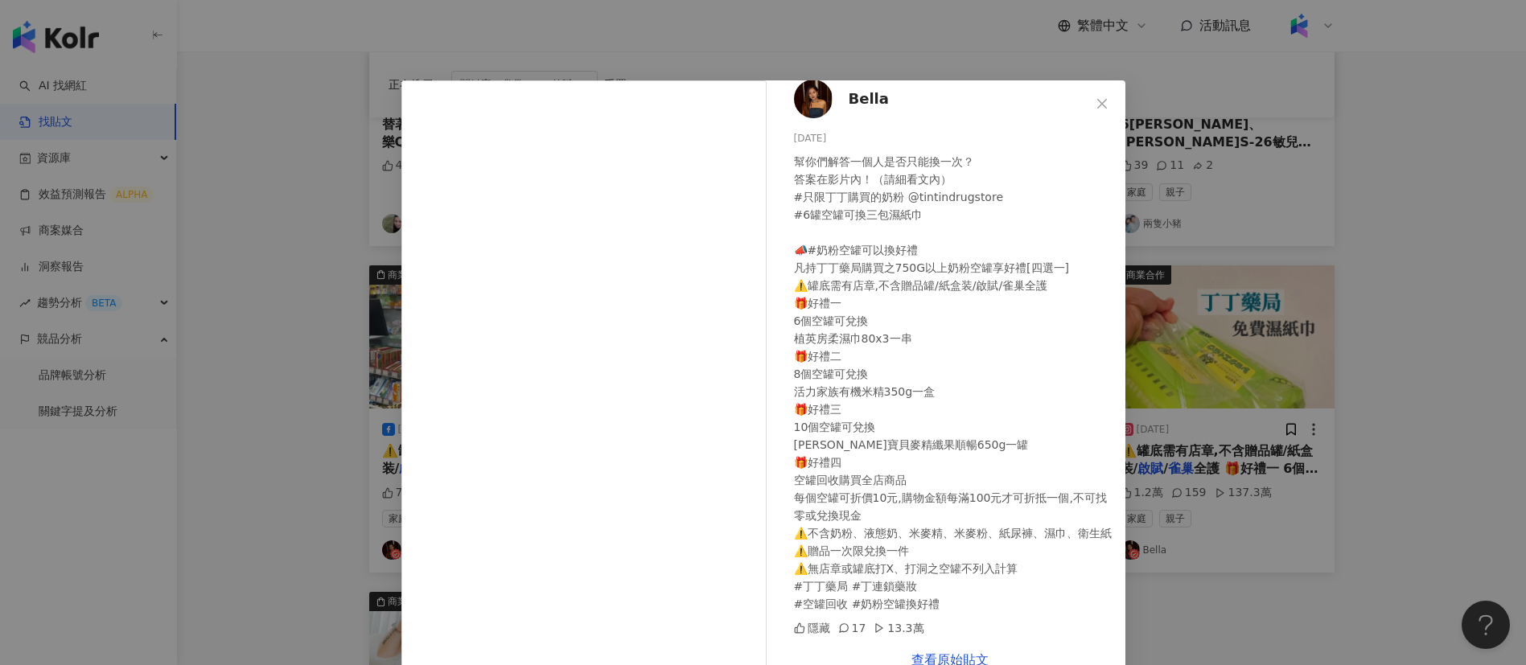
click at [1236, 537] on div "Bella 2024/8/27 幫你們解答一個人是否只能換一次？ 答案在影片內！（請細看文內） #只限丁丁購買的奶粉 @tintindrugstore #6罐…" at bounding box center [763, 332] width 1526 height 665
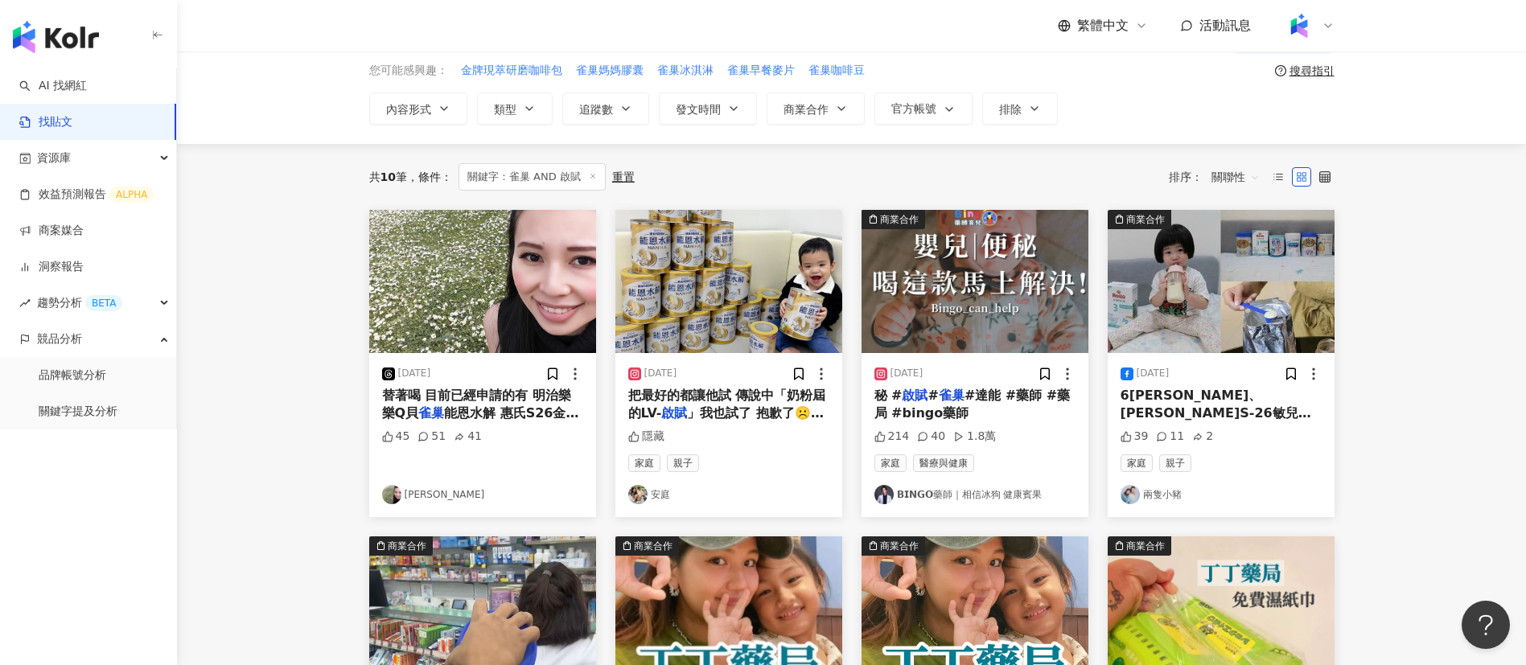
scroll to position [0, 0]
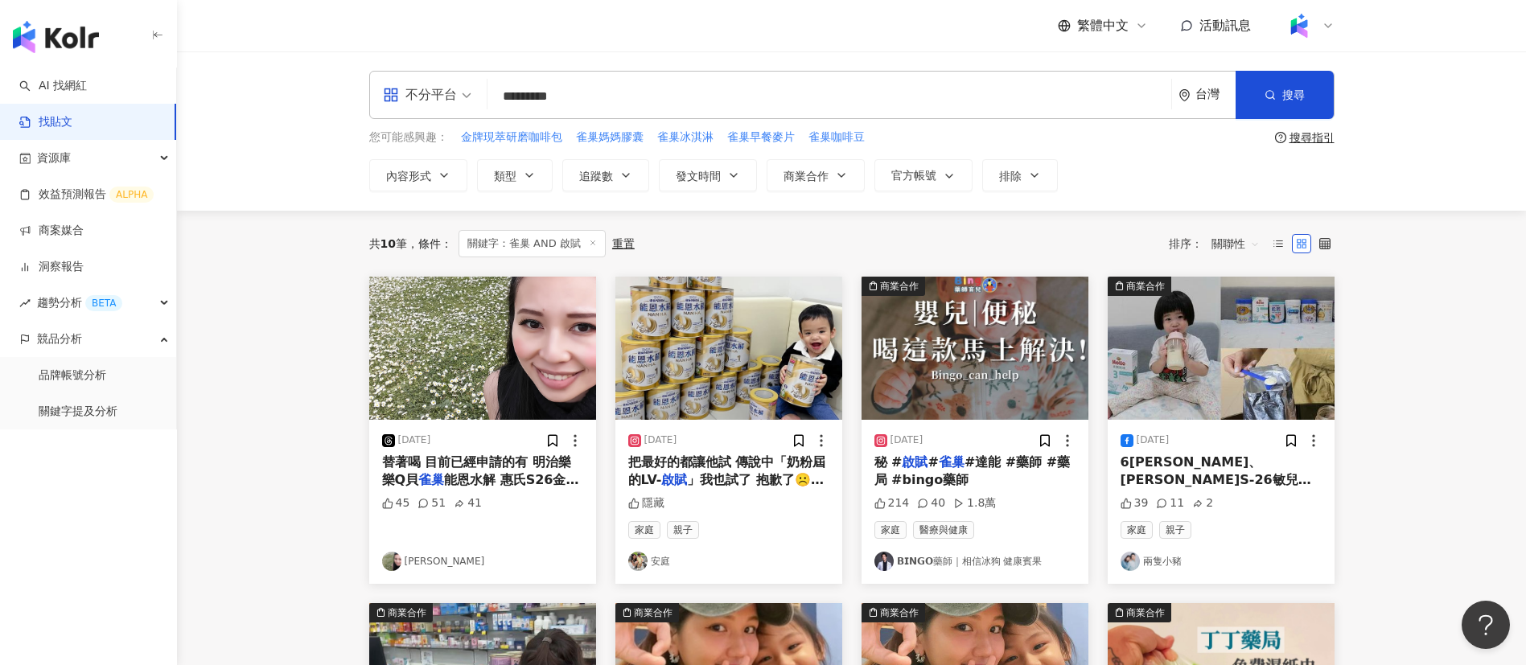
click at [595, 87] on input "*********" at bounding box center [829, 96] width 671 height 35
click at [733, 472] on span "」我也試了 抱歉了☹️兒子不愛就是不" at bounding box center [725, 488] width 195 height 33
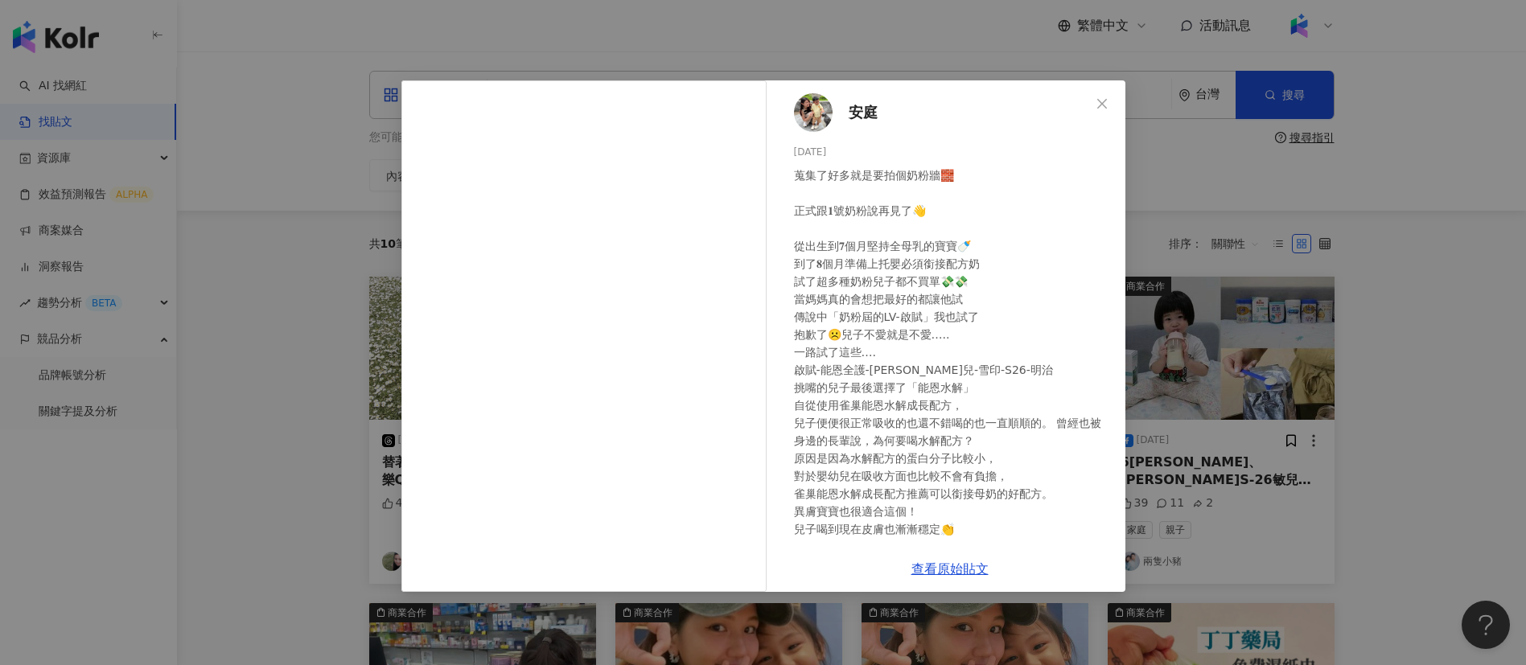
click at [1213, 339] on div "安庭 2024/12/22 隱藏 查看原始貼文" at bounding box center [763, 332] width 1526 height 665
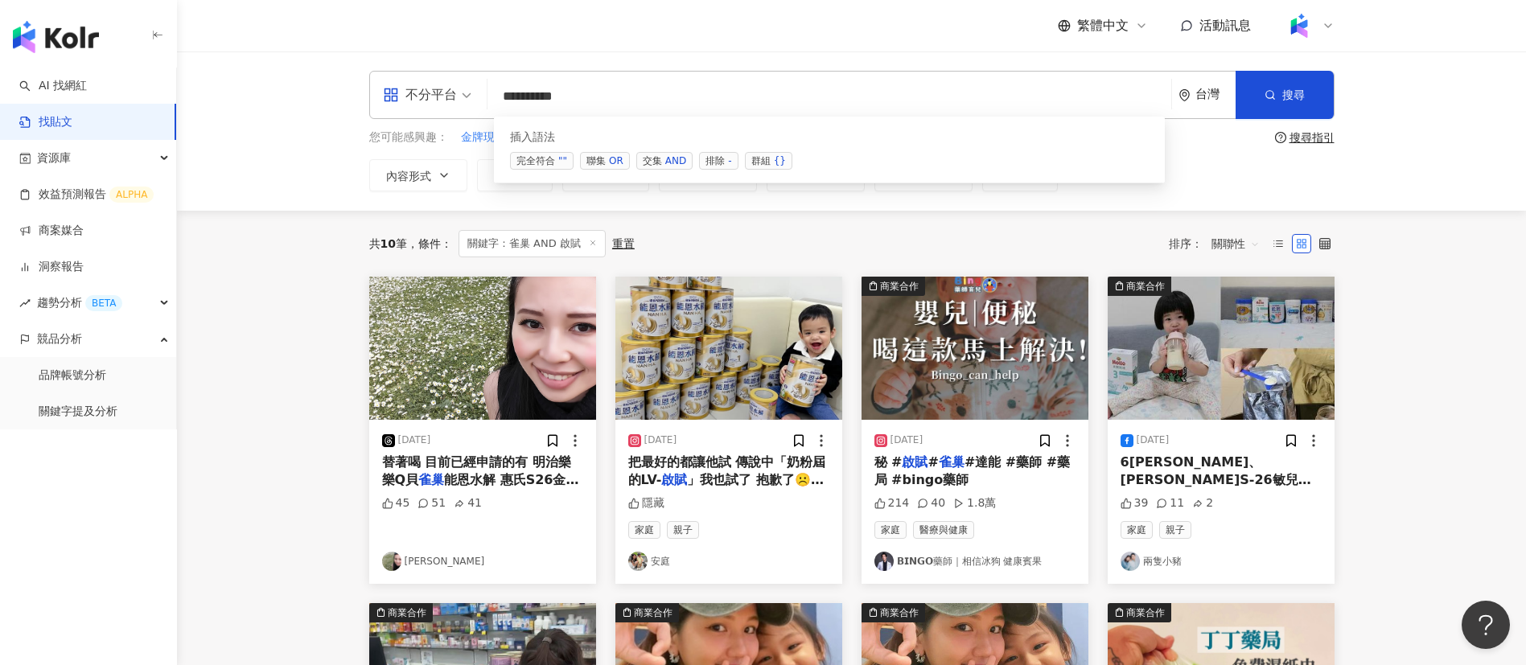
drag, startPoint x: 557, startPoint y: 97, endPoint x: 489, endPoint y: 94, distance: 67.6
click at [489, 94] on div "不分平台 ********* 台灣 搜尋 searchOperator 插入語法 完全符合 "" 聯集 OR 交集 AND 排除 - 群組 {}" at bounding box center [851, 95] width 965 height 48
click at [603, 91] on input "**" at bounding box center [829, 96] width 671 height 35
paste input "*******"
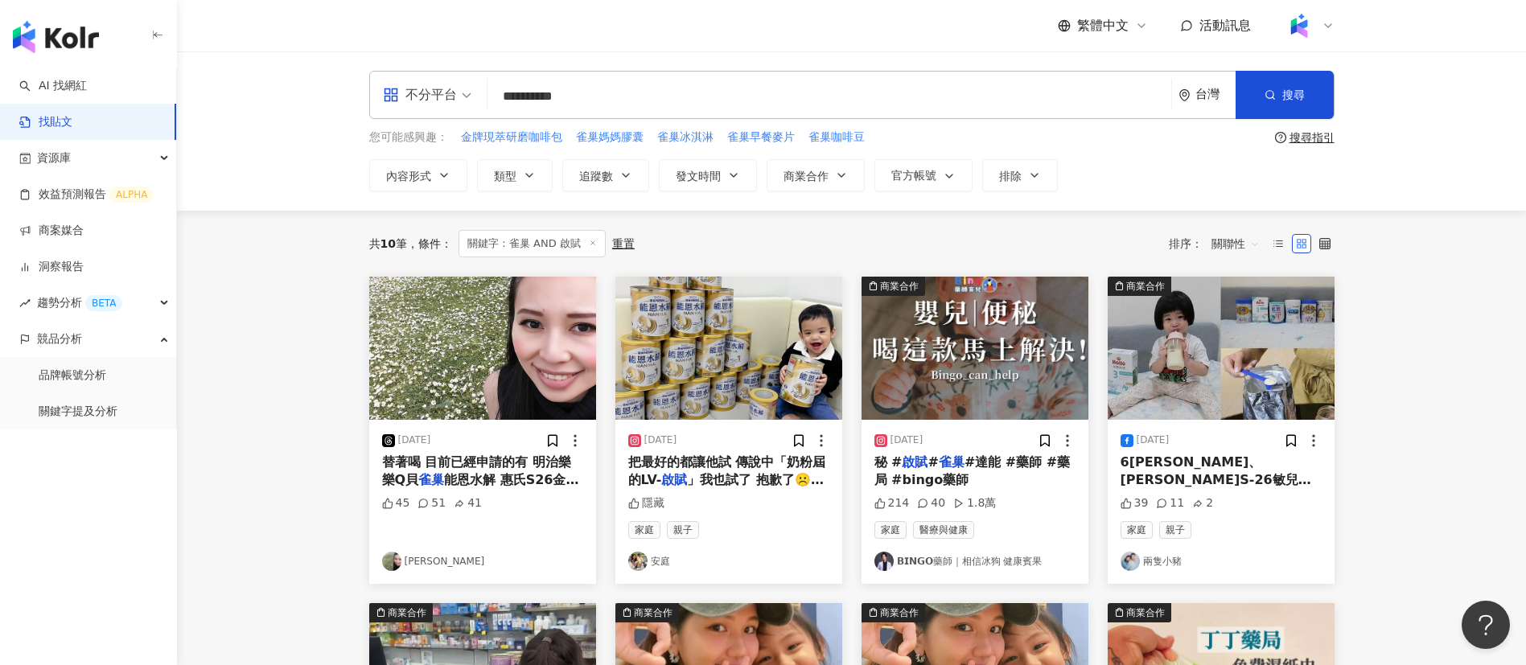
drag, startPoint x: 565, startPoint y: 95, endPoint x: 538, endPoint y: 95, distance: 26.5
click at [538, 95] on input "*********" at bounding box center [829, 96] width 671 height 35
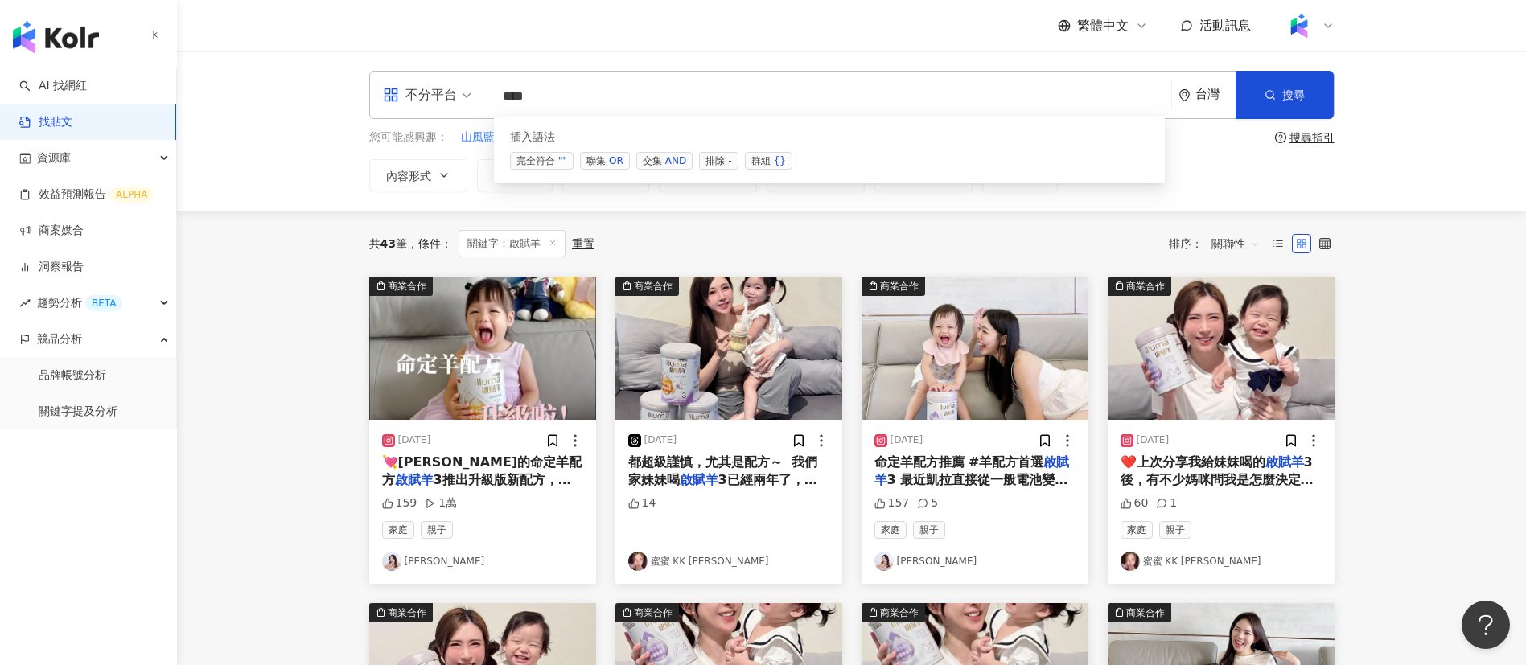
drag, startPoint x: 614, startPoint y: 95, endPoint x: 384, endPoint y: 97, distance: 230.1
click at [384, 97] on div "不分平台 *** 台灣 搜尋 searchOperator 插入語法 完全符合 "" 聯集 OR 交集 AND 排除 - 群組 {}" at bounding box center [851, 95] width 965 height 48
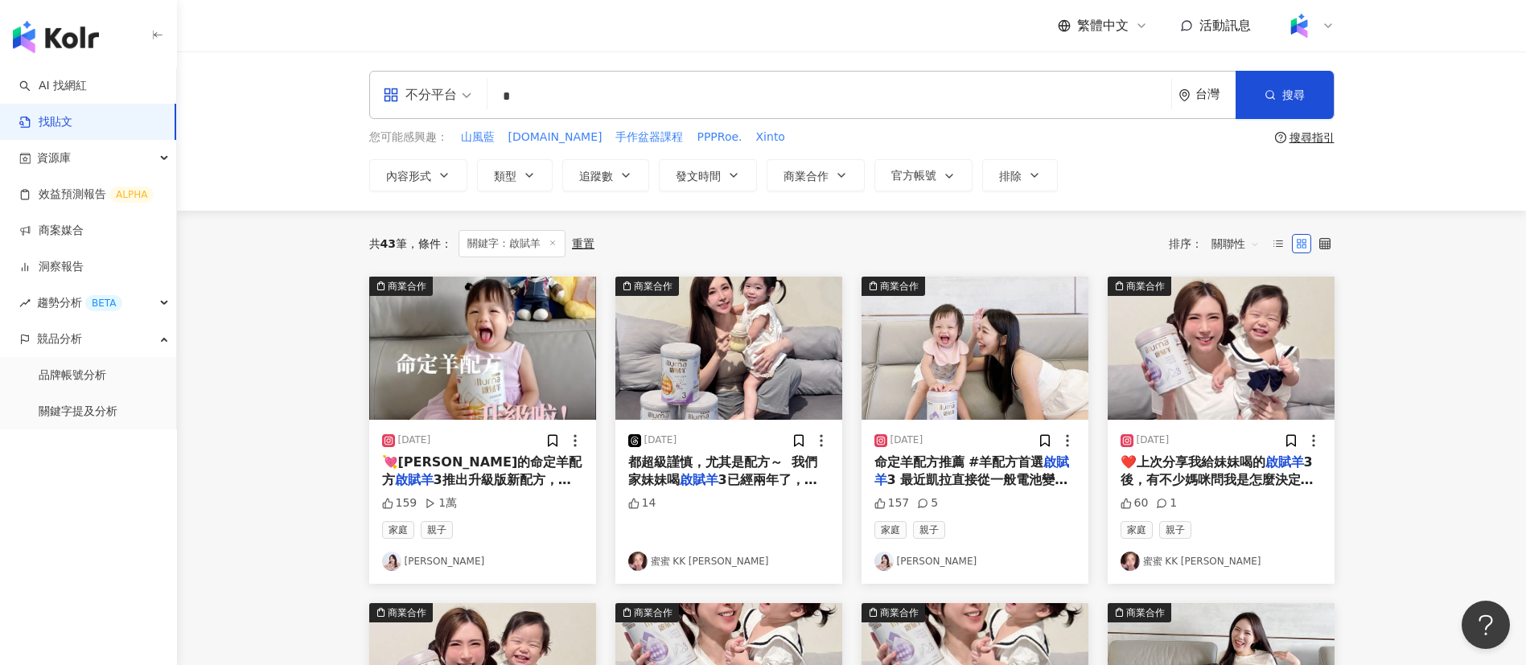
type input "*"
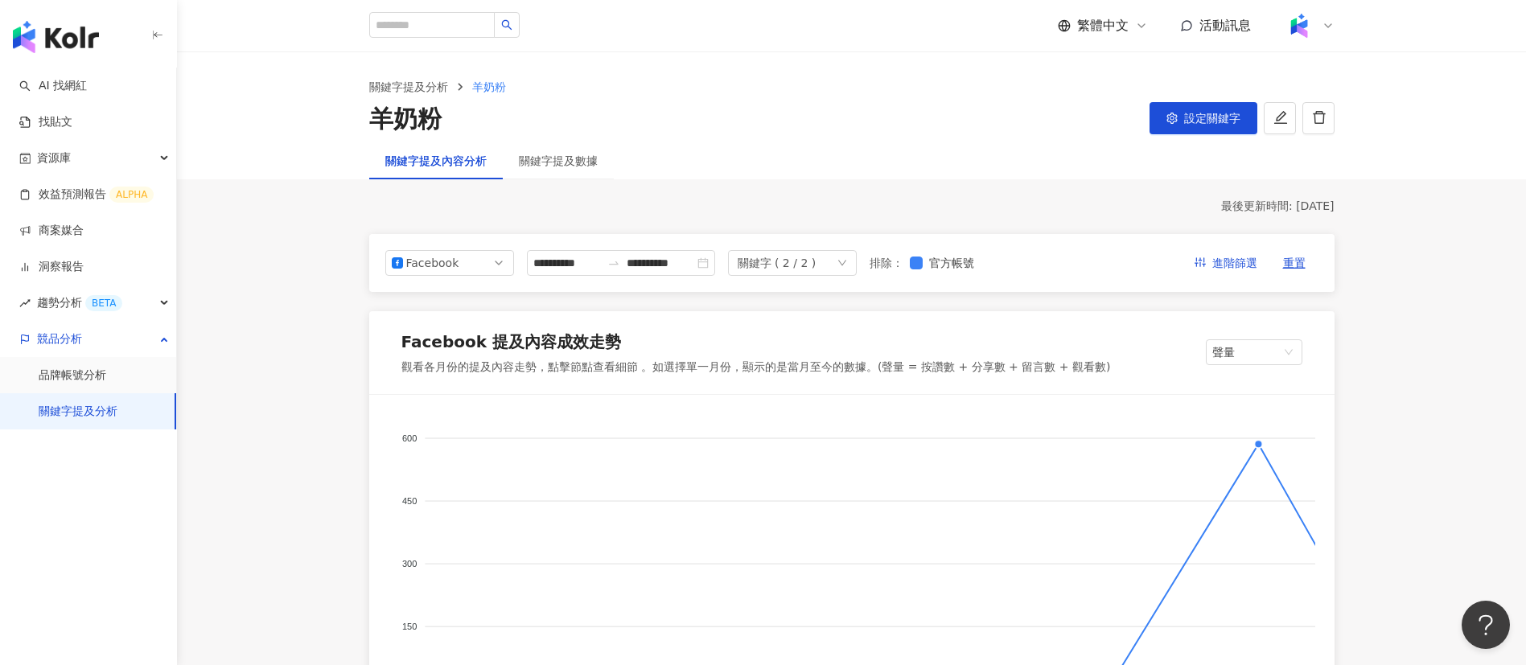
scroll to position [2, 0]
click at [767, 237] on div "**********" at bounding box center [851, 263] width 965 height 58
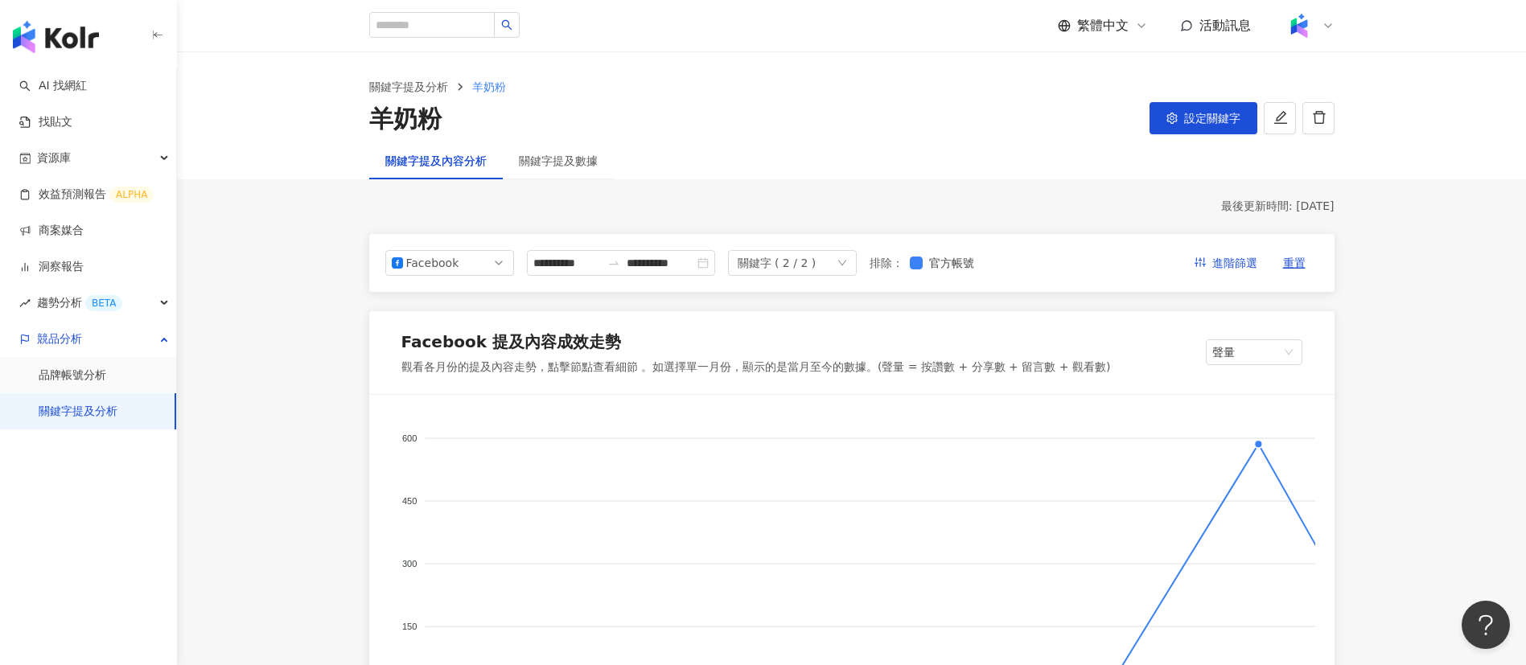
click at [833, 167] on div "關鍵字提及內容分析 關鍵字提及數據" at bounding box center [852, 160] width 1030 height 37
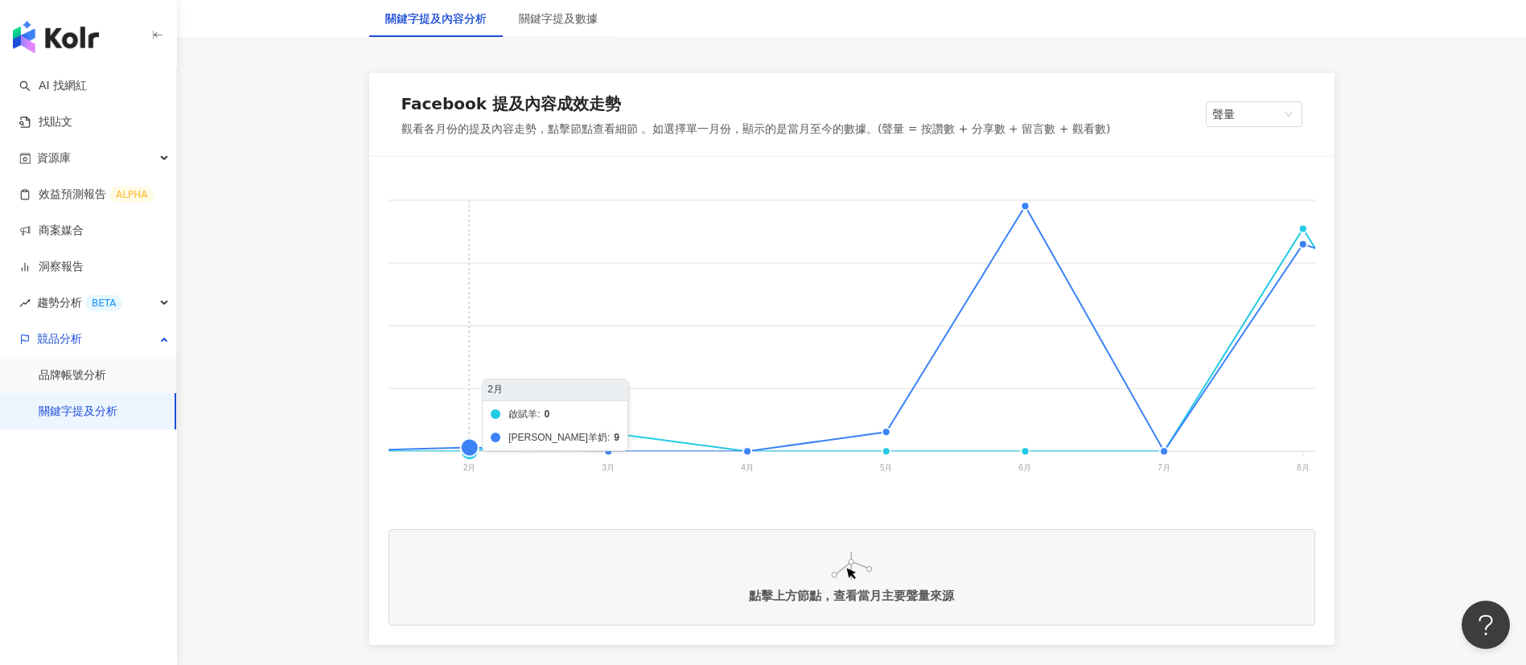
scroll to position [0, 244]
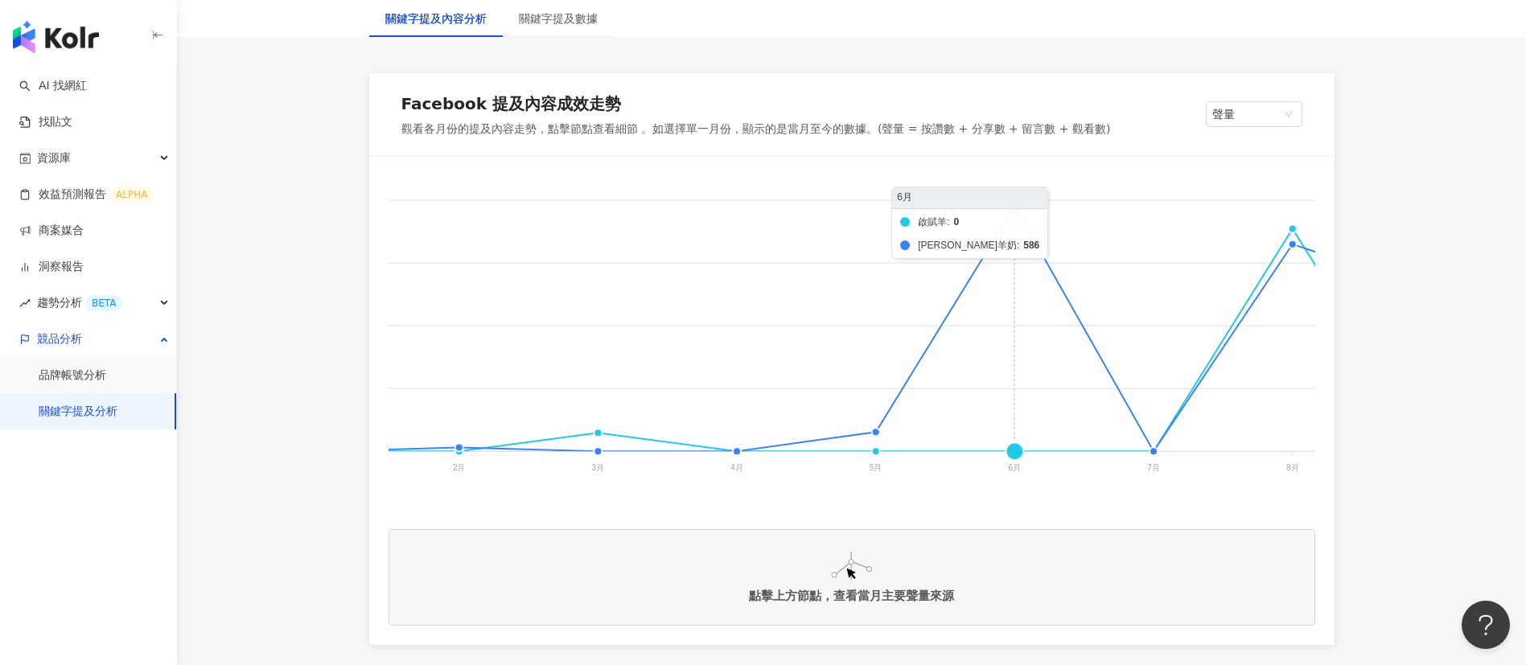
click at [1016, 207] on foreignobject "啟賦羊 [PERSON_NAME]塔妮羊奶" at bounding box center [1005, 337] width 1721 height 322
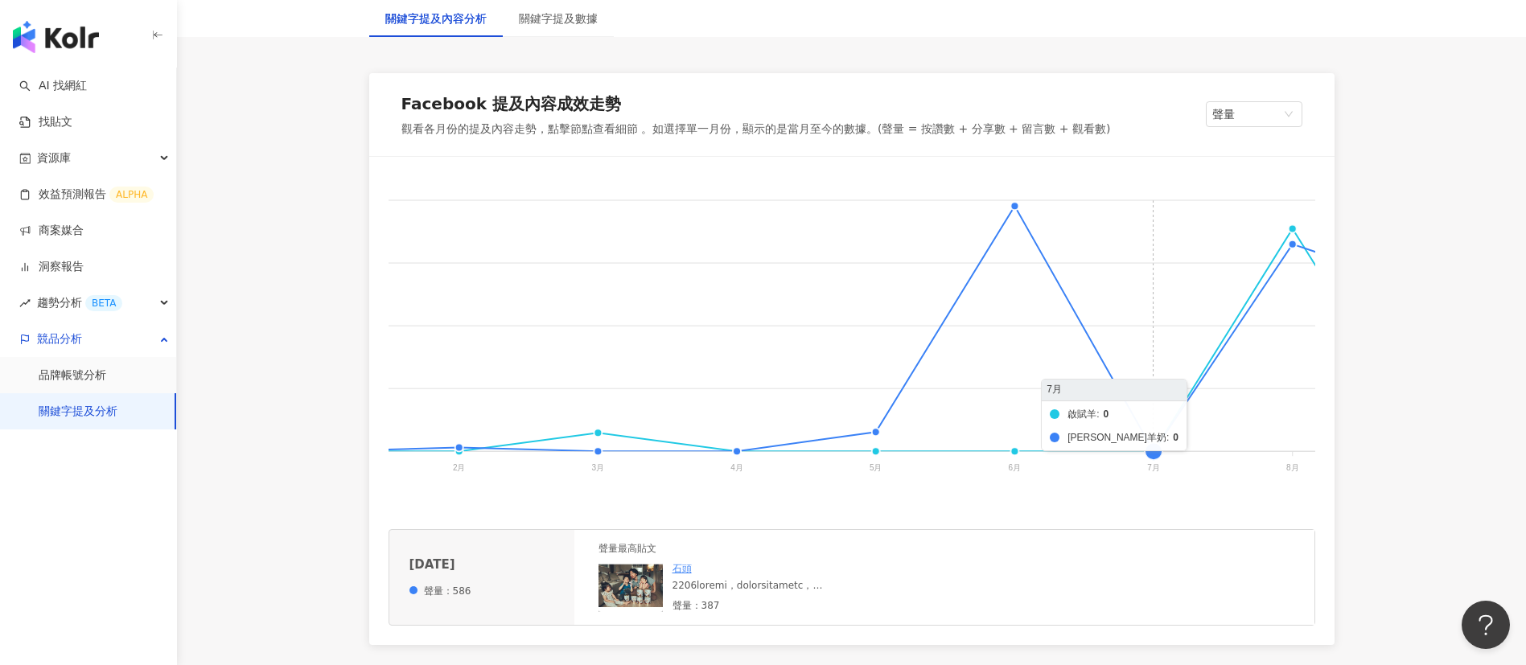
scroll to position [302, 0]
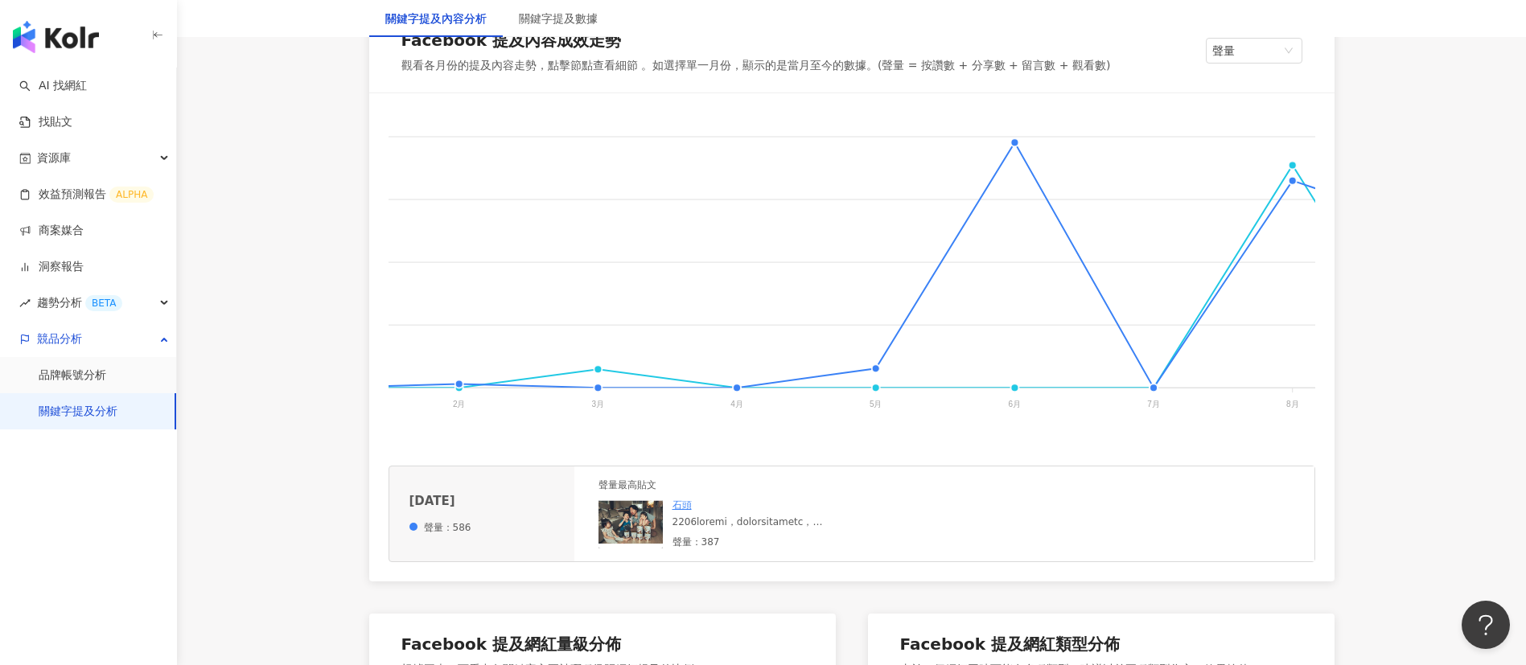
click at [823, 529] on div at bounding box center [792, 523] width 241 height 14
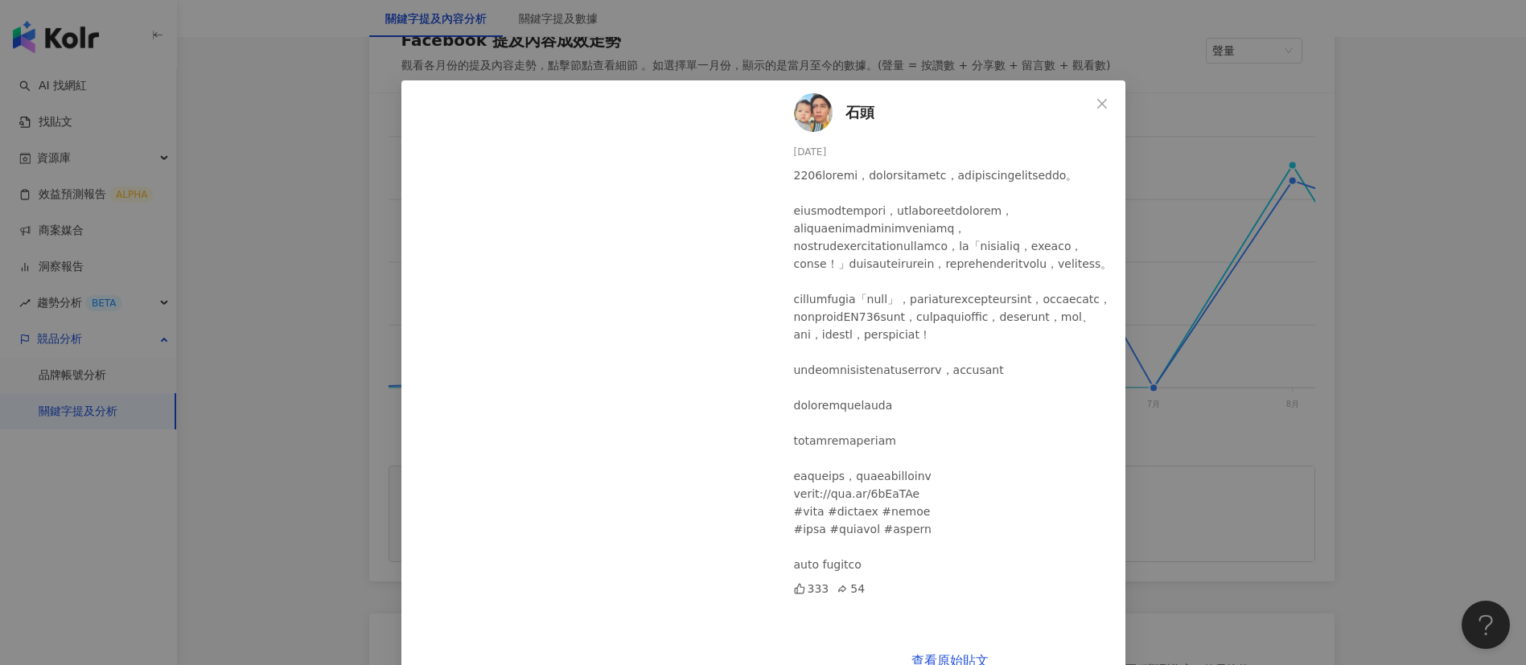
scroll to position [66, 0]
click at [1171, 449] on div "石頭 2024/6/5 333 54 查看原始貼文" at bounding box center [763, 332] width 1526 height 665
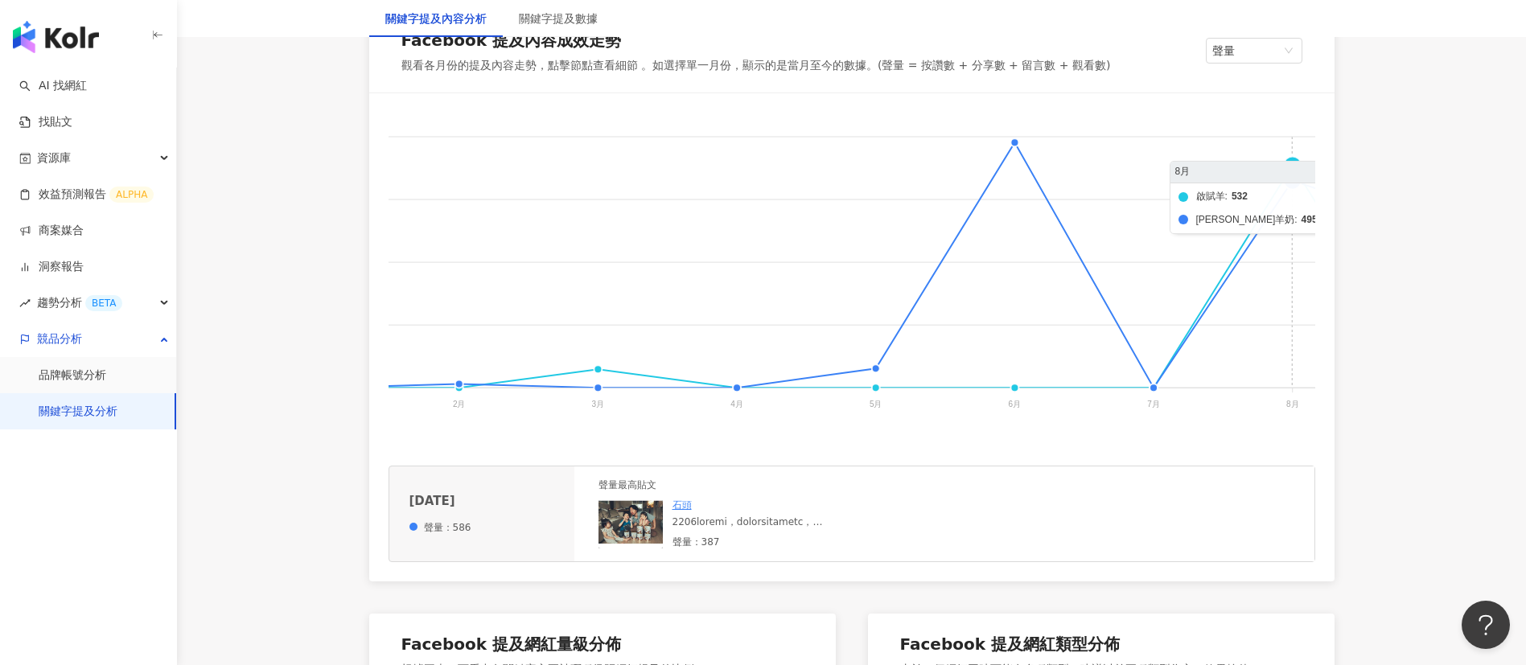
click at [1296, 161] on foreignobject "啟賦羊 [PERSON_NAME]塔妮羊奶" at bounding box center [1005, 274] width 1721 height 322
click at [1297, 188] on foreignobject "啟賦羊 [PERSON_NAME]塔妮羊奶" at bounding box center [1005, 274] width 1721 height 322
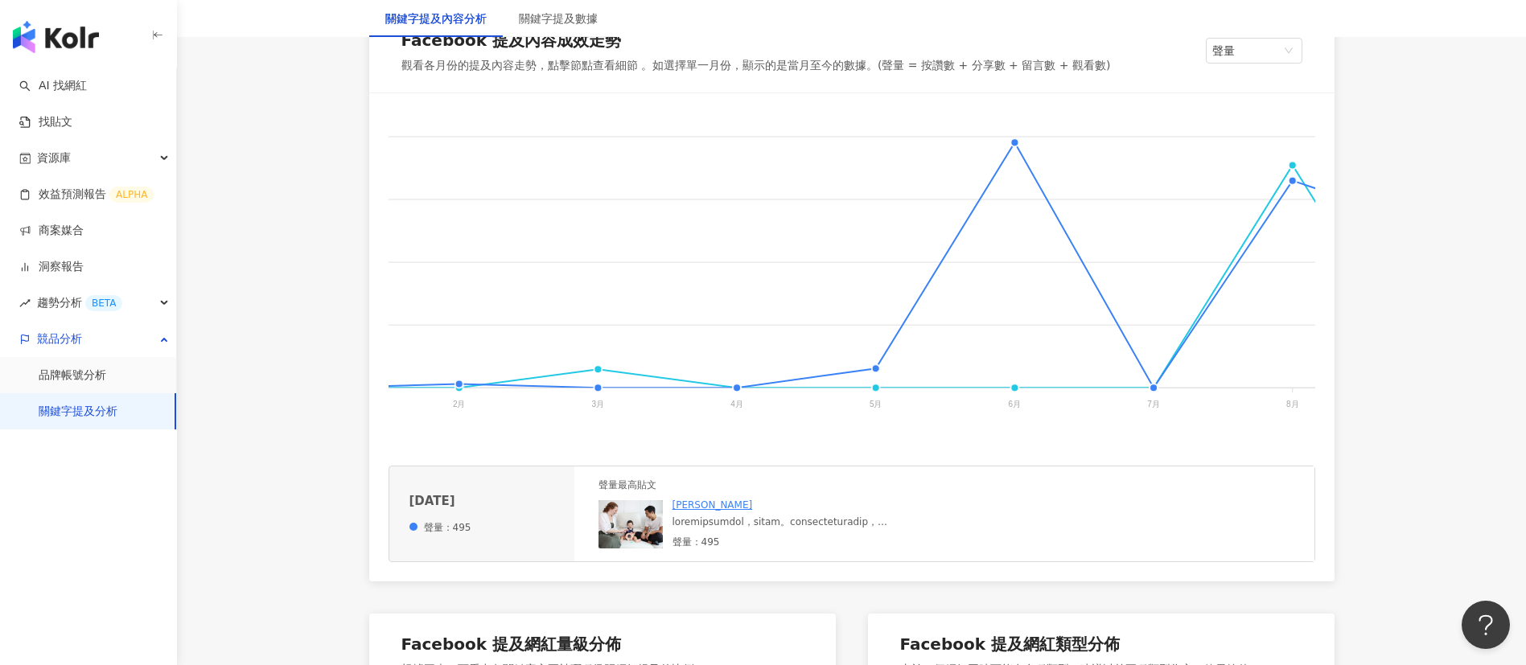
click at [772, 529] on div at bounding box center [792, 523] width 241 height 14
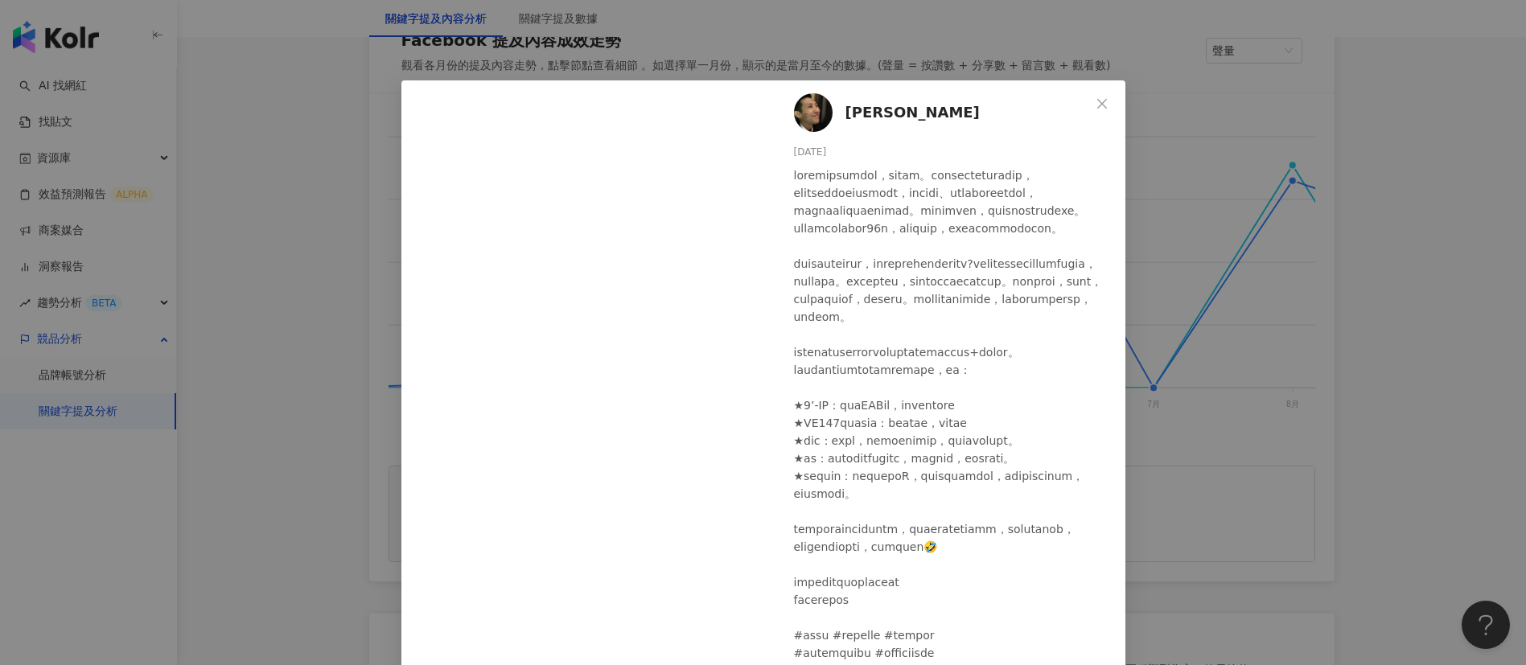
scroll to position [116, 0]
click at [892, 508] on div at bounding box center [953, 423] width 319 height 513
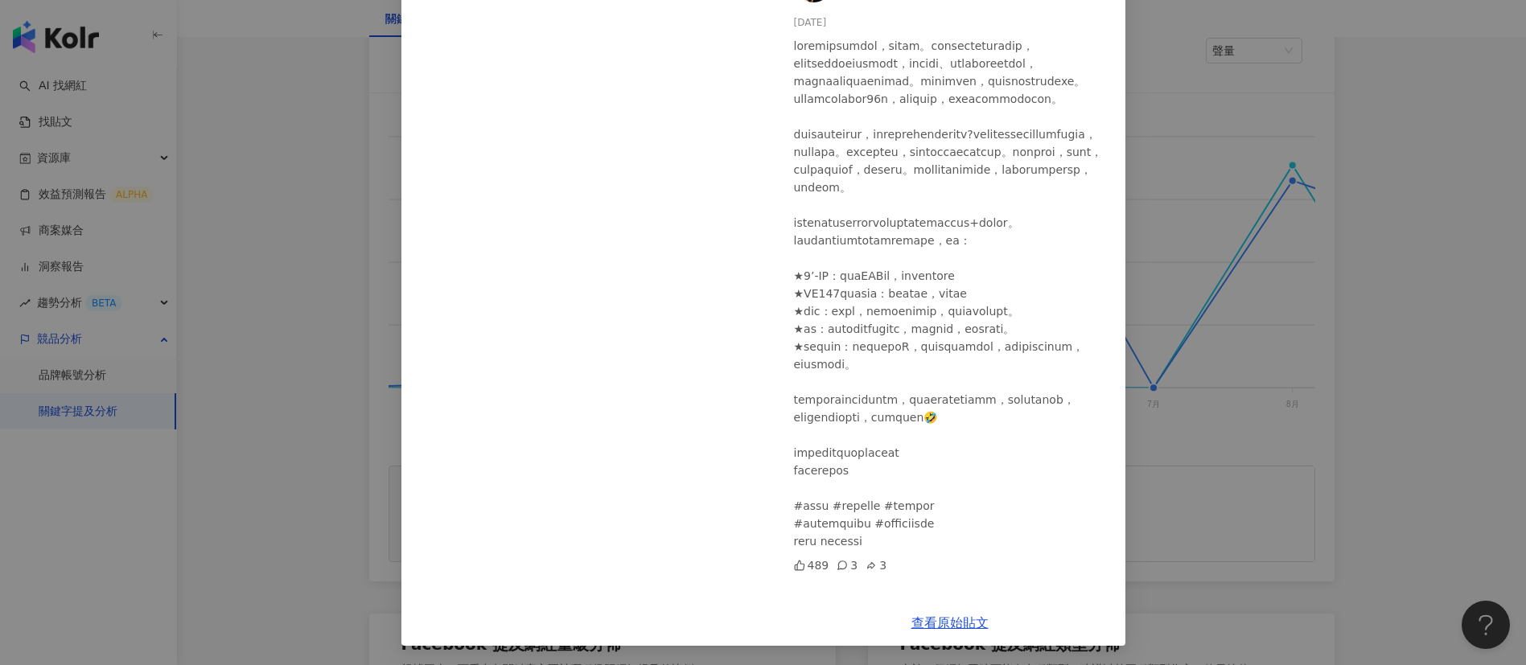
click at [1218, 575] on div "劉沛 2024/8/20 489 3 3 查看原始貼文" at bounding box center [763, 332] width 1526 height 665
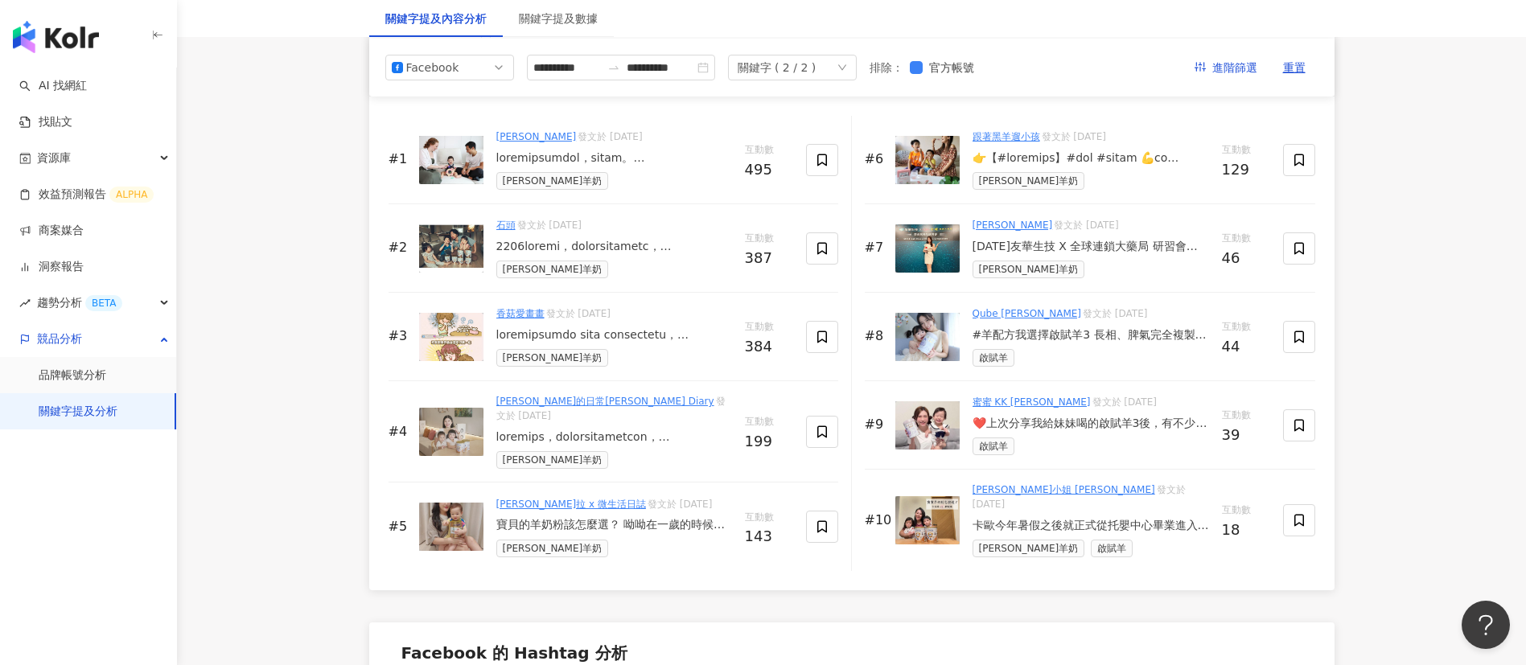
scroll to position [2507, 0]
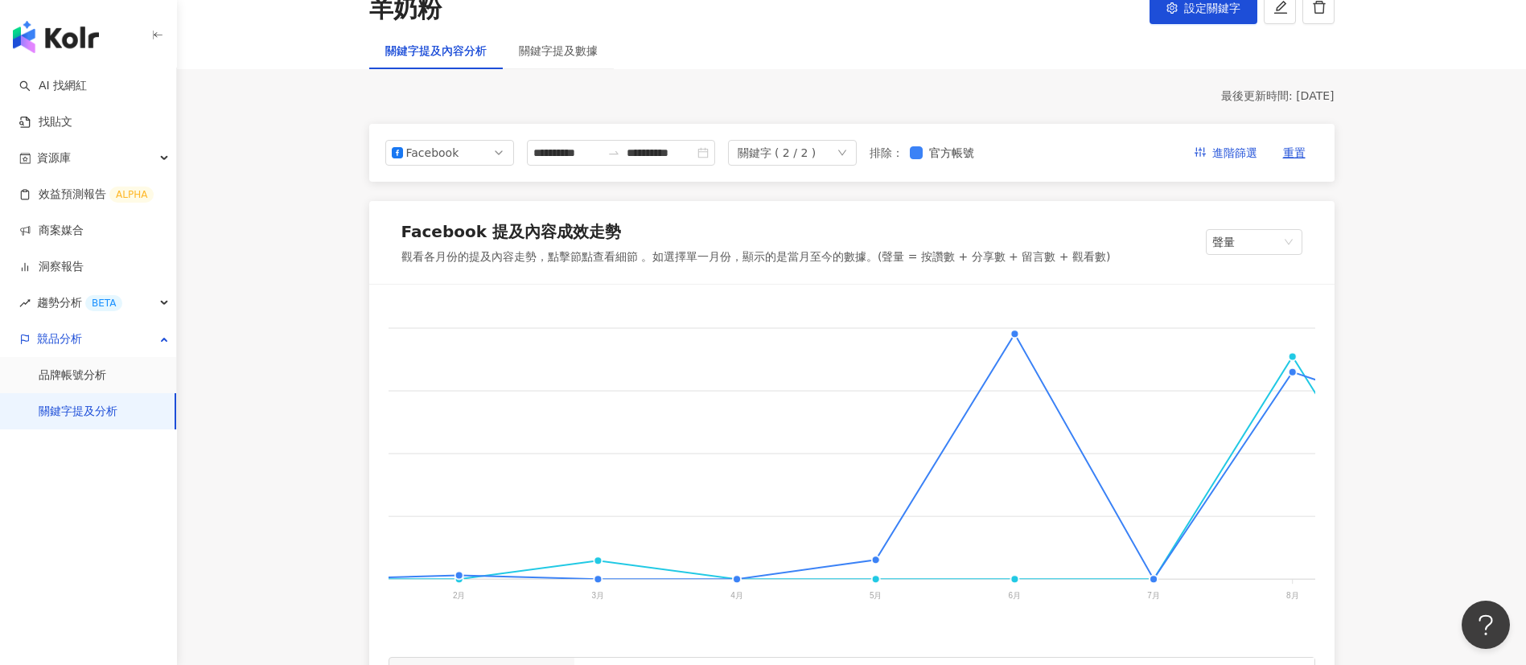
scroll to position [113, 0]
click at [622, 179] on div "**********" at bounding box center [851, 150] width 965 height 58
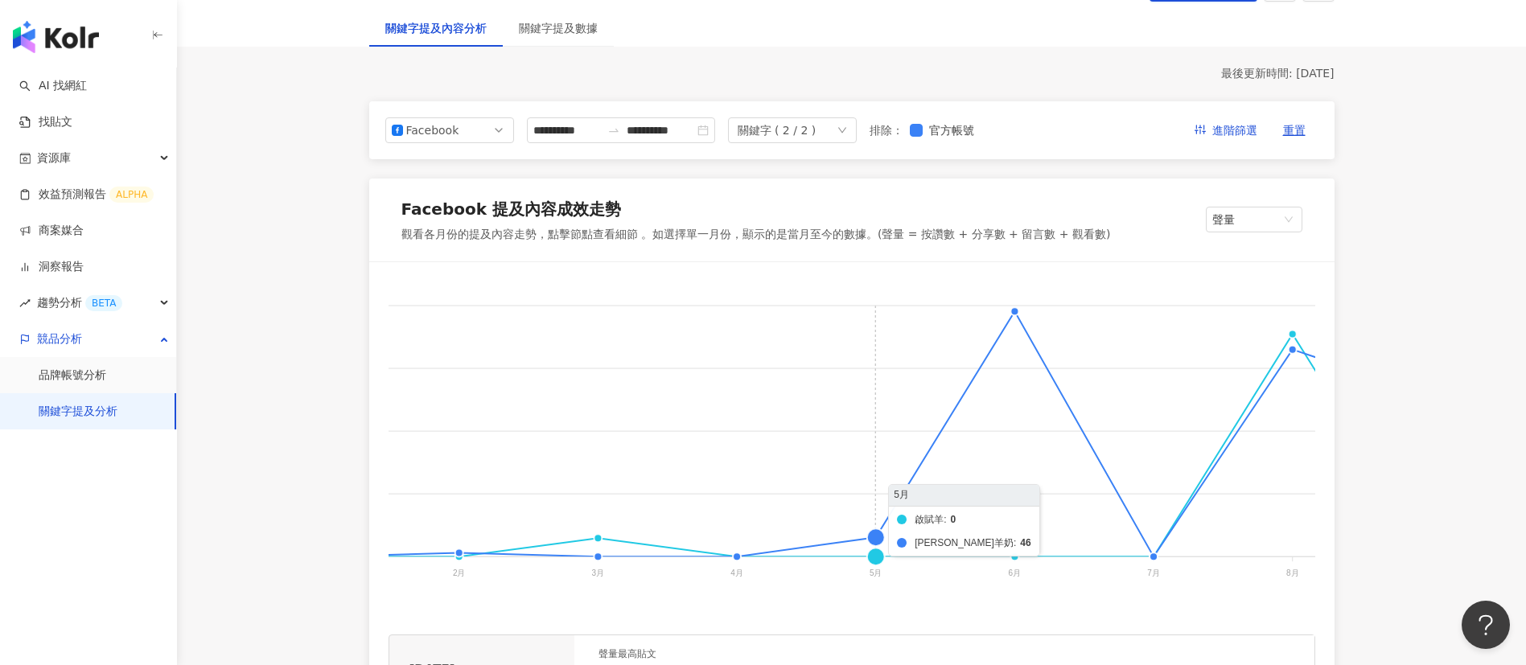
scroll to position [0, 0]
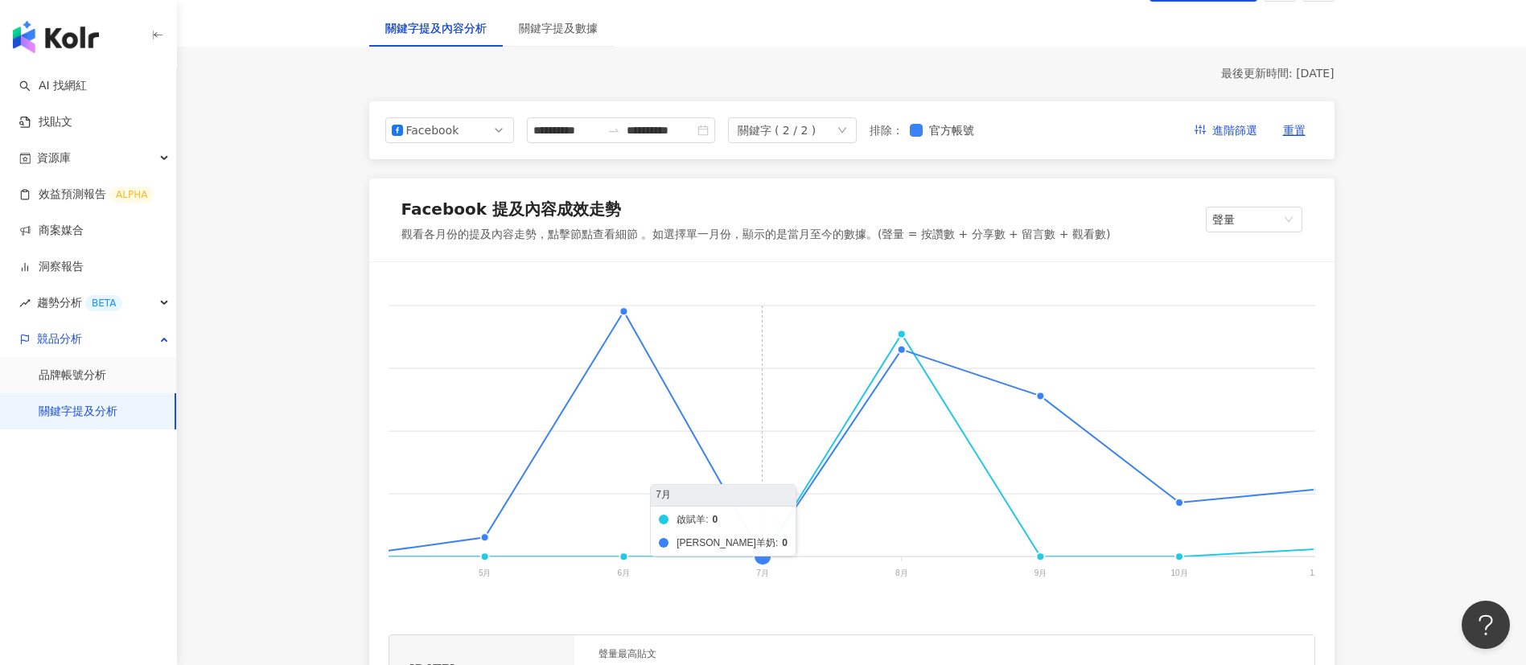
scroll to position [0, 632]
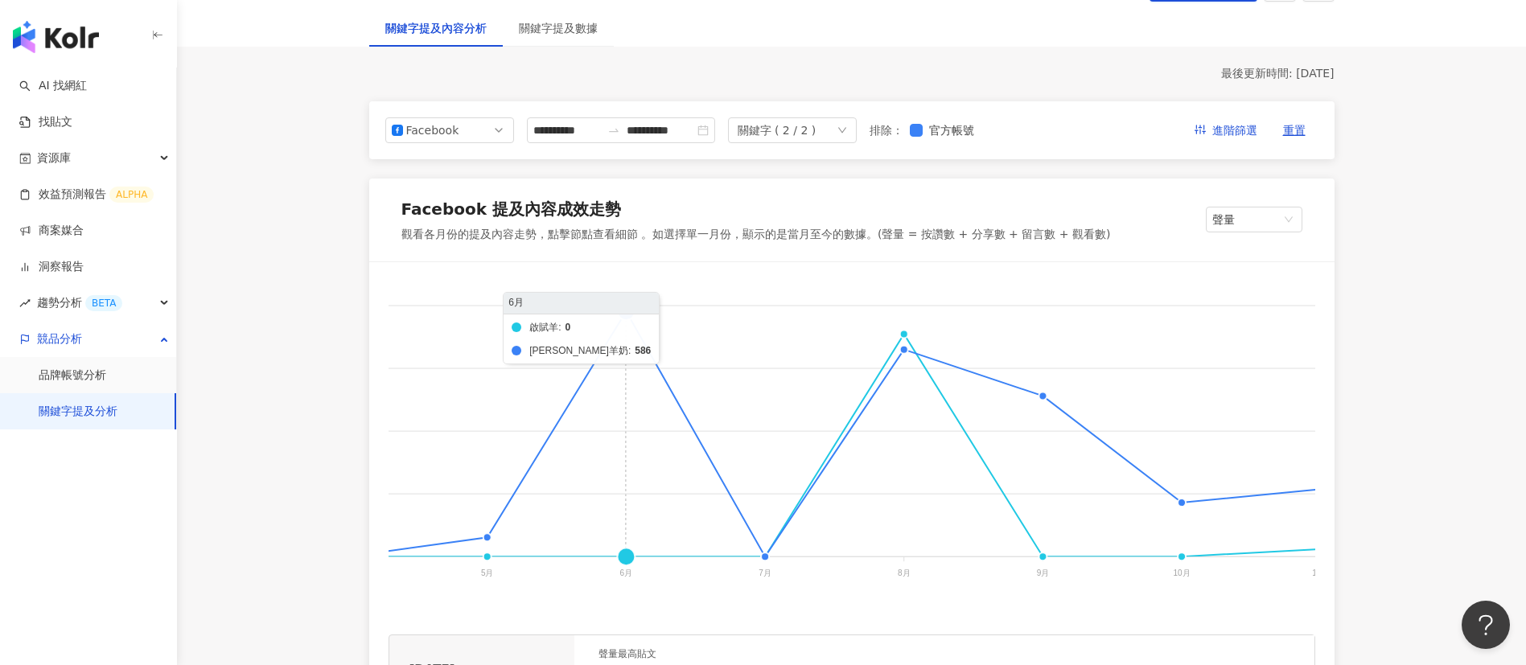
click at [629, 310] on foreignobject "啟賦羊 [PERSON_NAME]塔妮羊奶" at bounding box center [616, 443] width 1721 height 322
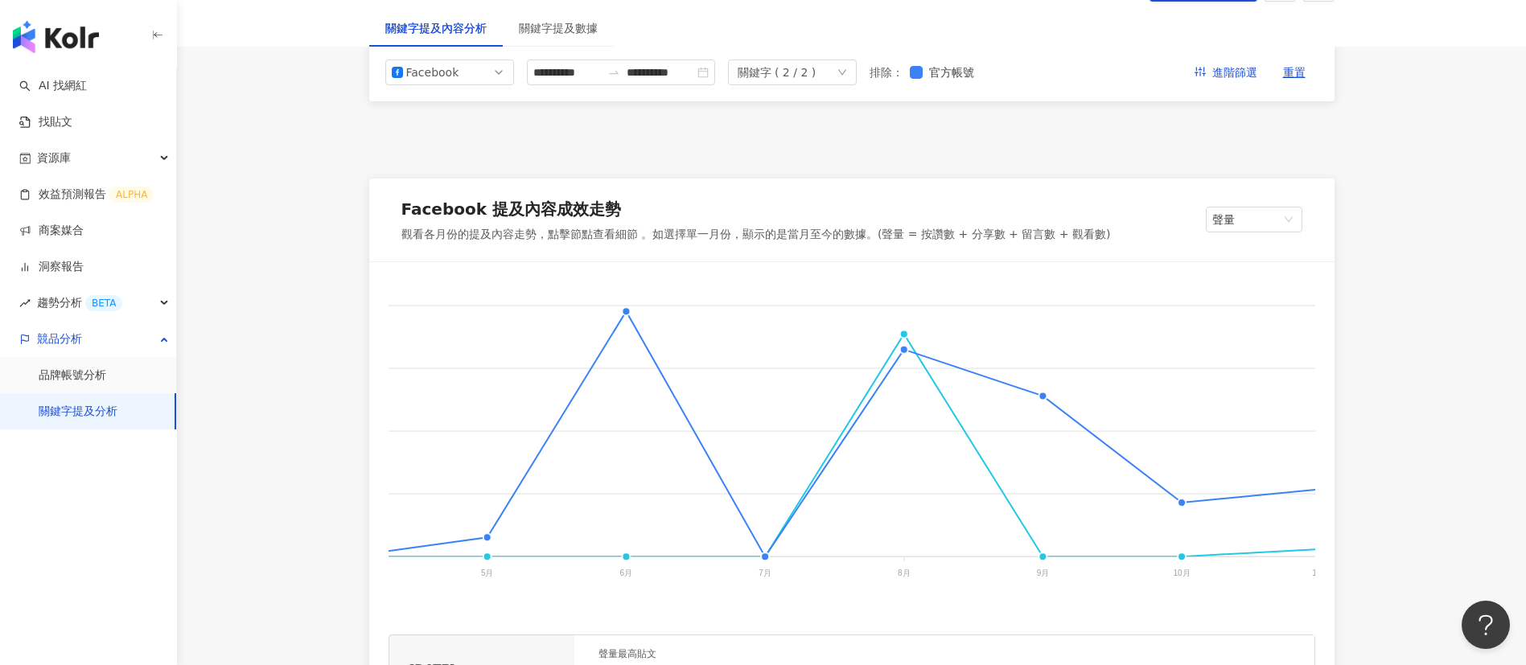
scroll to position [414, 0]
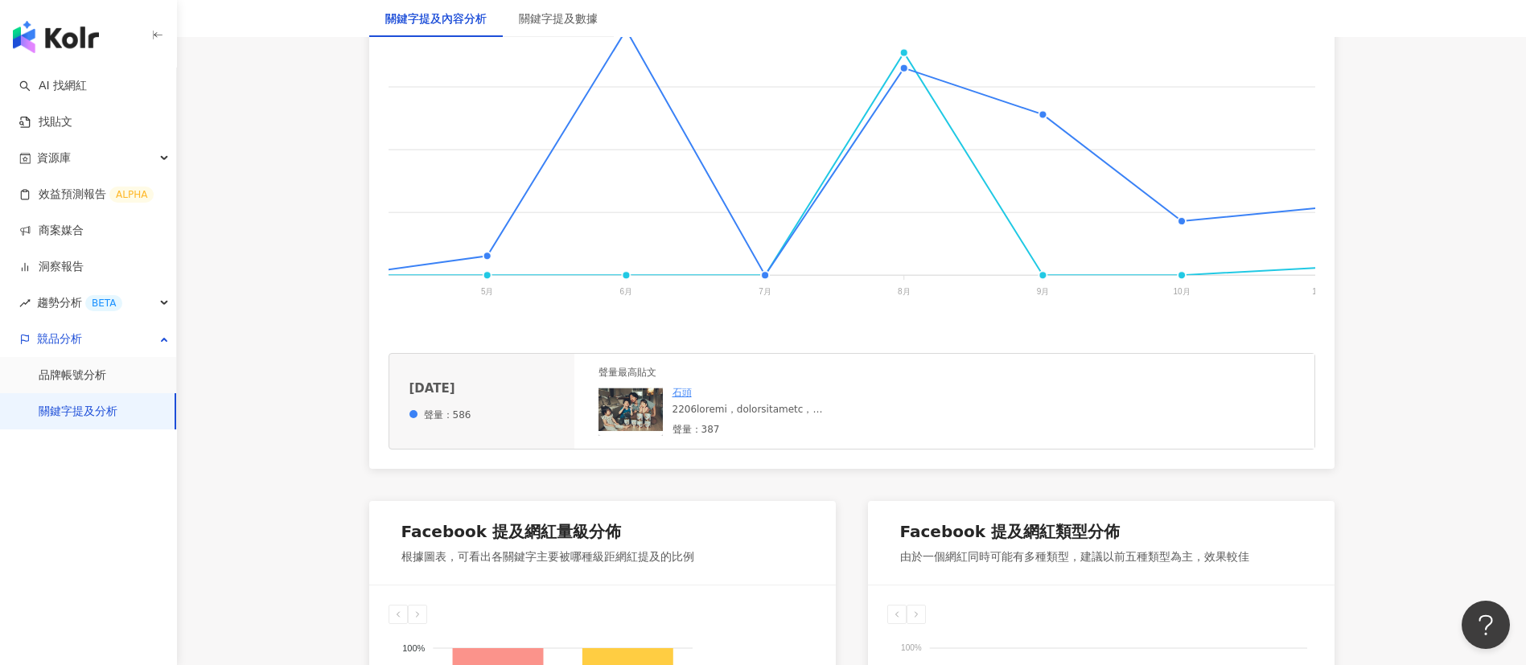
click at [758, 436] on div "石頭 聲量：387" at bounding box center [792, 411] width 241 height 50
click at [763, 417] on div at bounding box center [792, 410] width 241 height 14
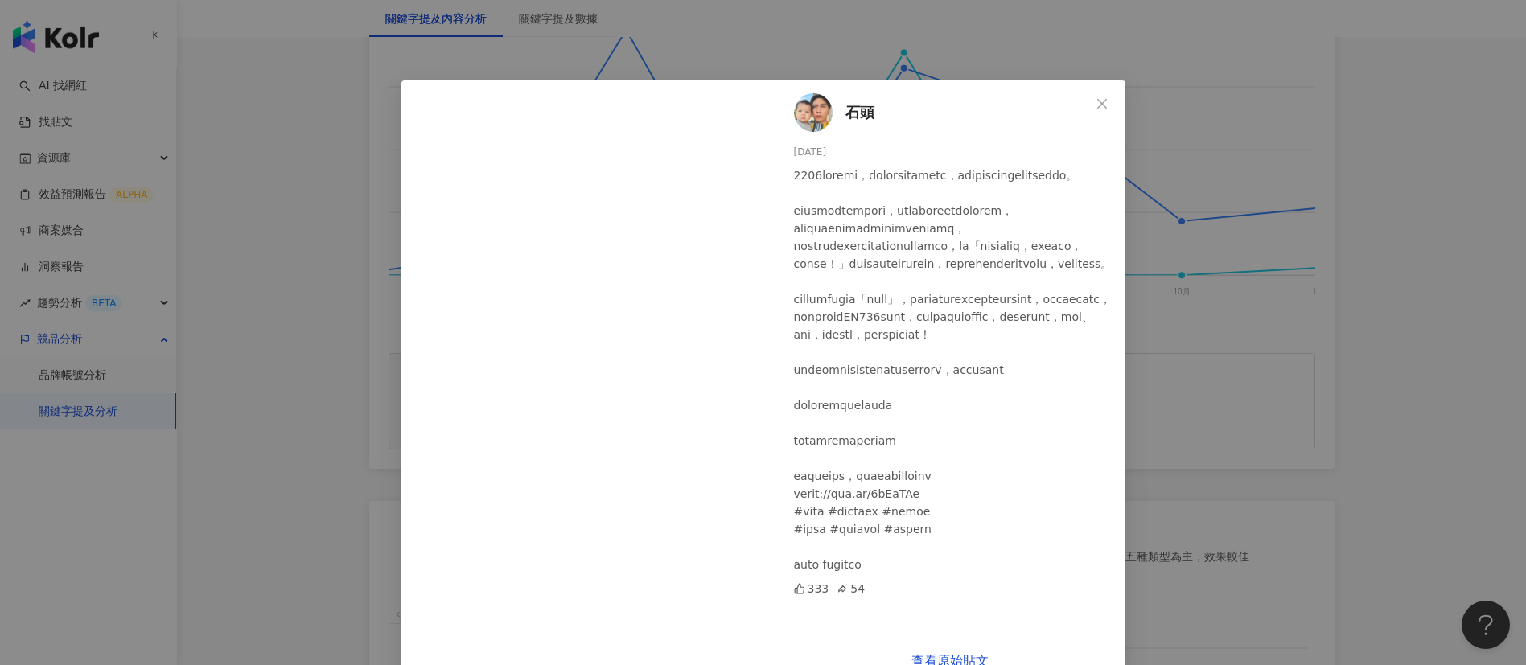
scroll to position [38, 0]
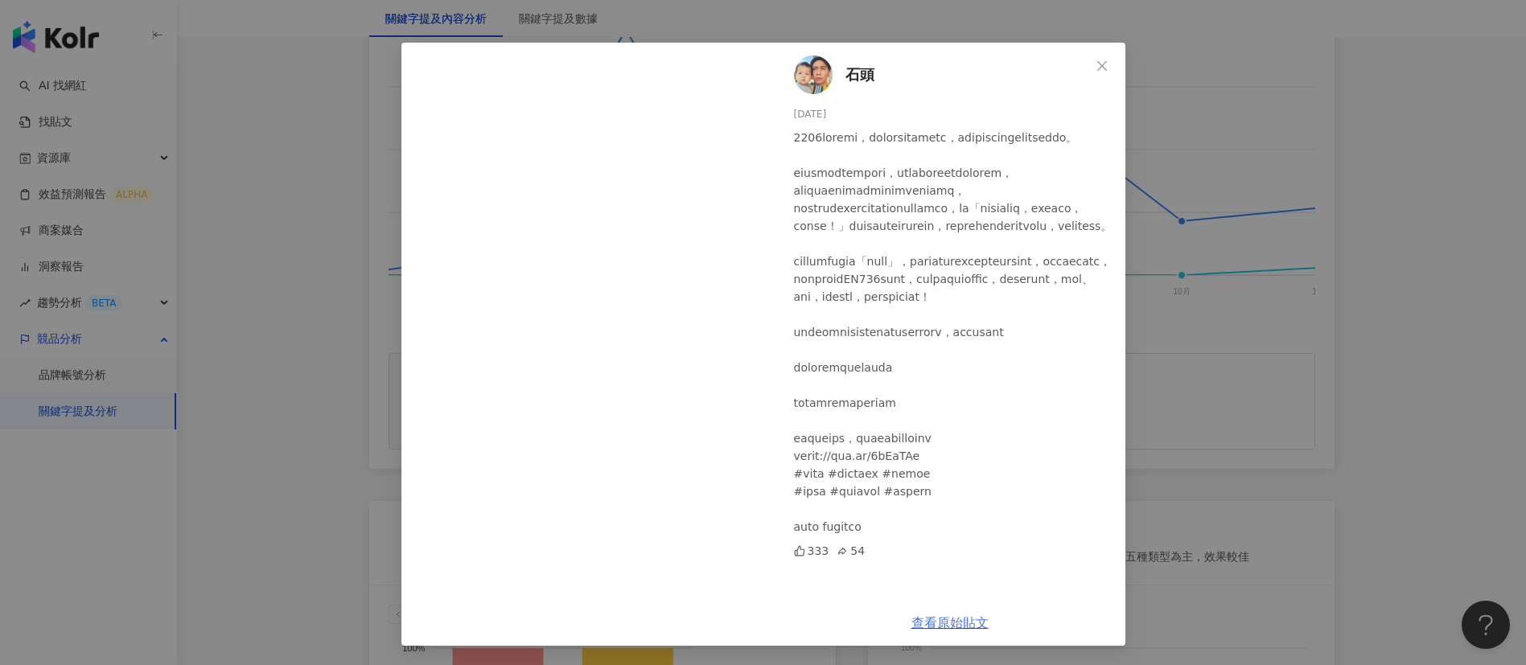
click at [928, 622] on link "查看原始貼文" at bounding box center [949, 622] width 77 height 15
click at [1325, 311] on div "石頭 2024/6/5 333 54 查看原始貼文" at bounding box center [763, 332] width 1526 height 665
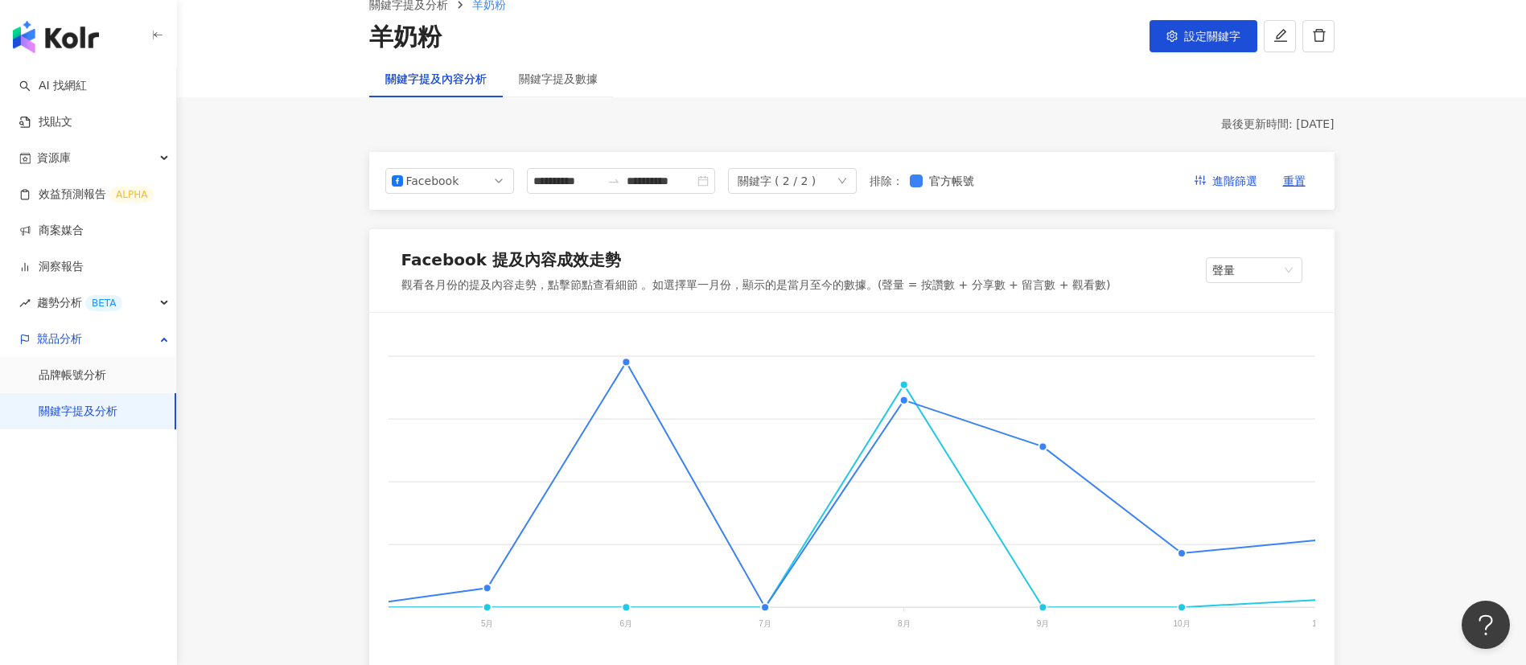
scroll to position [84, 0]
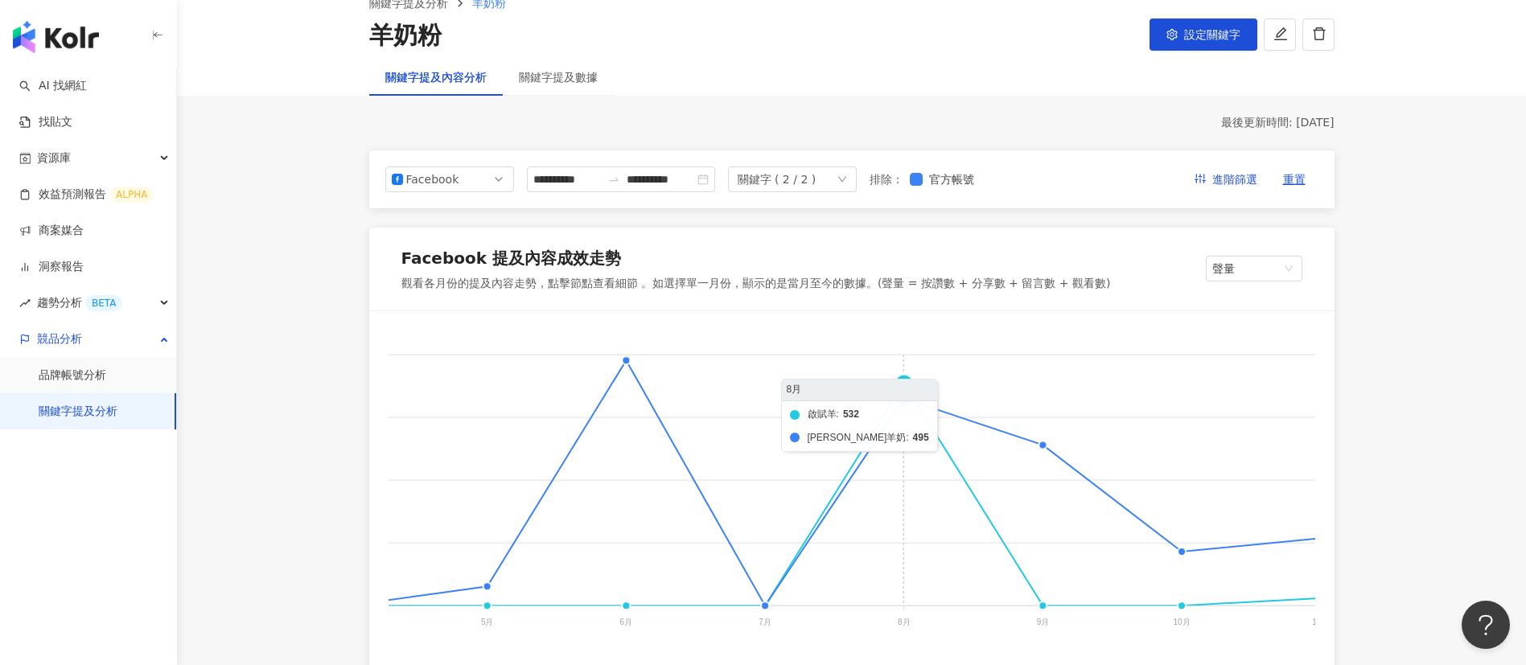
click at [903, 384] on foreignobject "啟賦羊 [PERSON_NAME]塔妮羊奶" at bounding box center [616, 492] width 1721 height 322
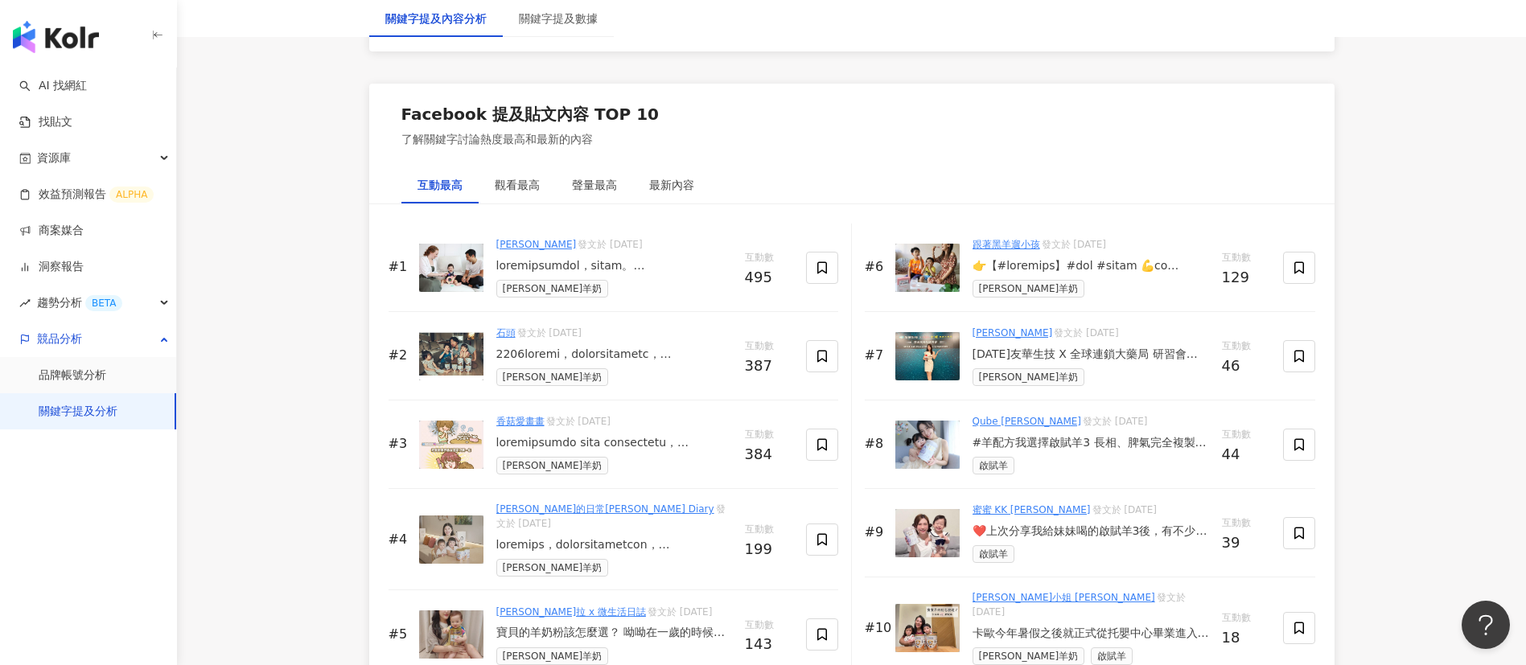
scroll to position [2538, 0]
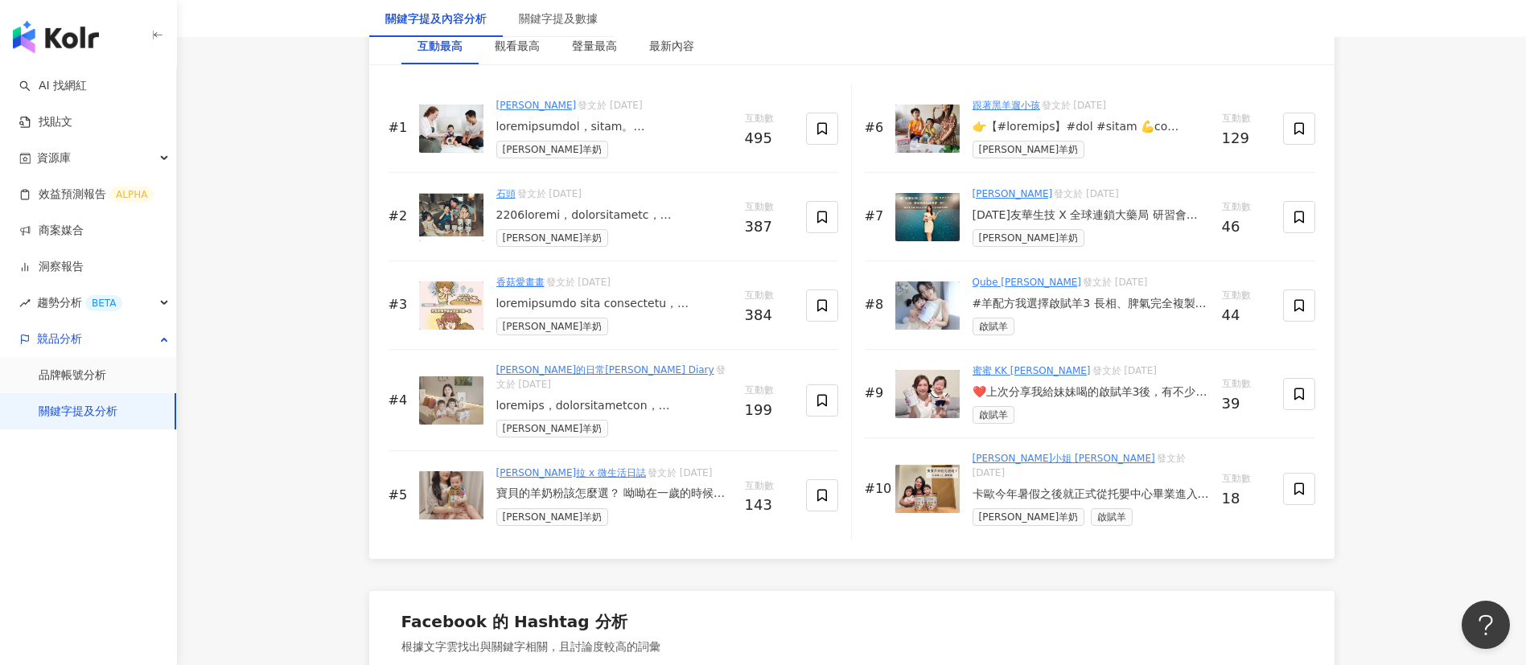
click at [617, 62] on div "聲量最高" at bounding box center [594, 45] width 77 height 37
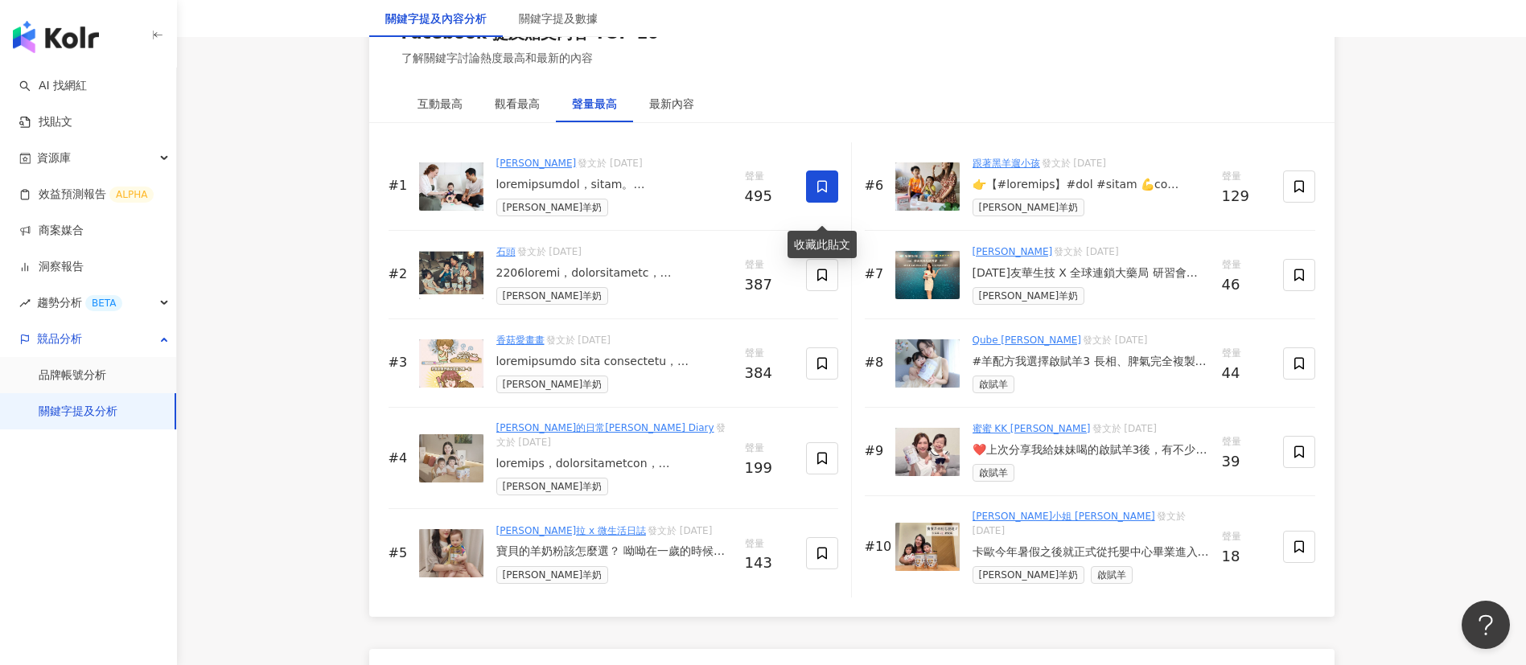
scroll to position [2490, 0]
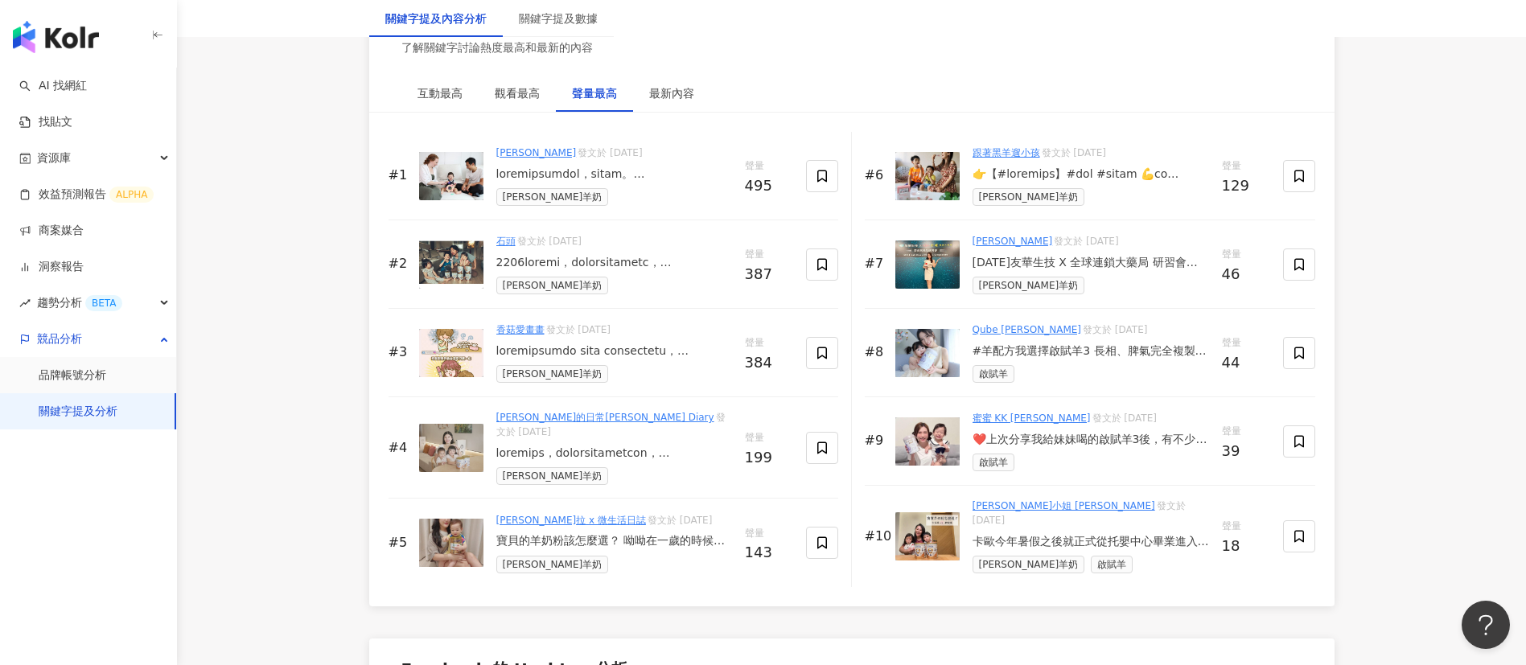
click at [672, 183] on div at bounding box center [614, 175] width 236 height 16
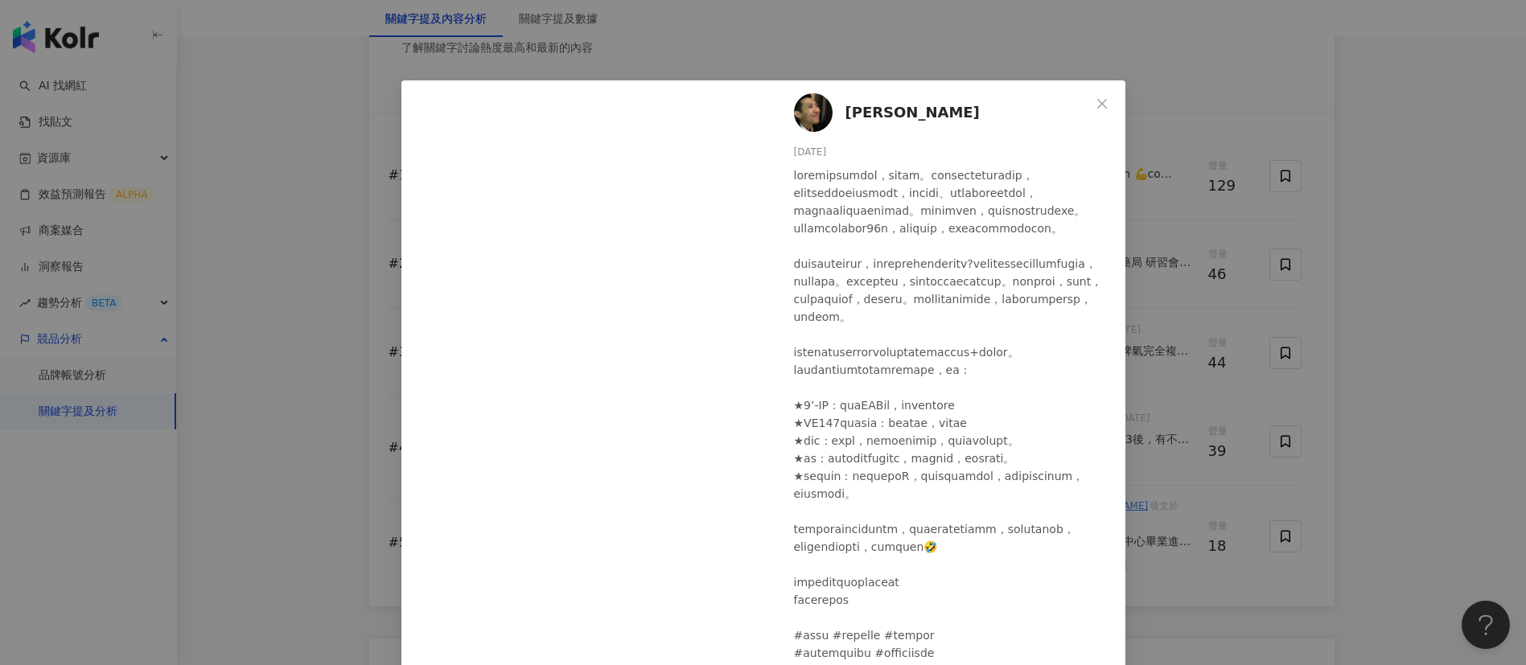
click at [1233, 202] on div "劉沛 2024/8/20 489 3 3 查看原始貼文" at bounding box center [763, 332] width 1526 height 665
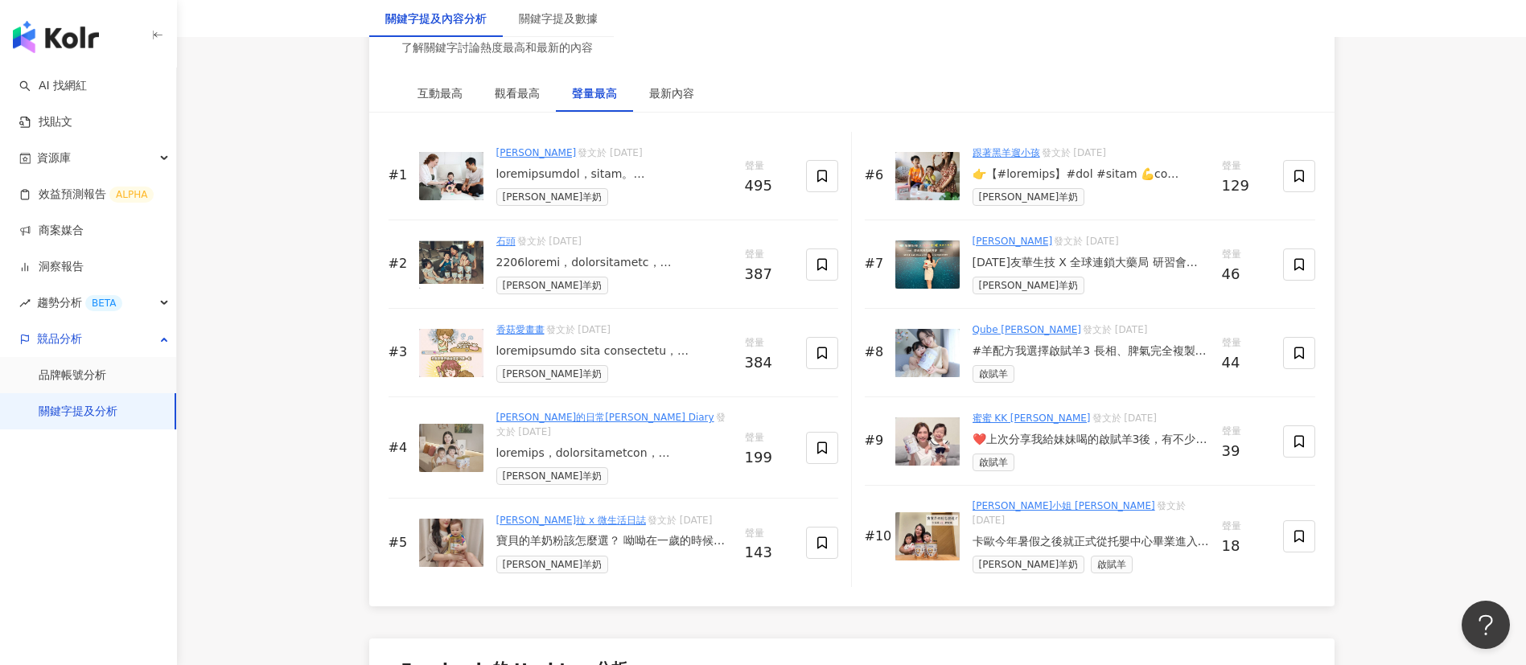
click at [619, 183] on div at bounding box center [614, 175] width 236 height 16
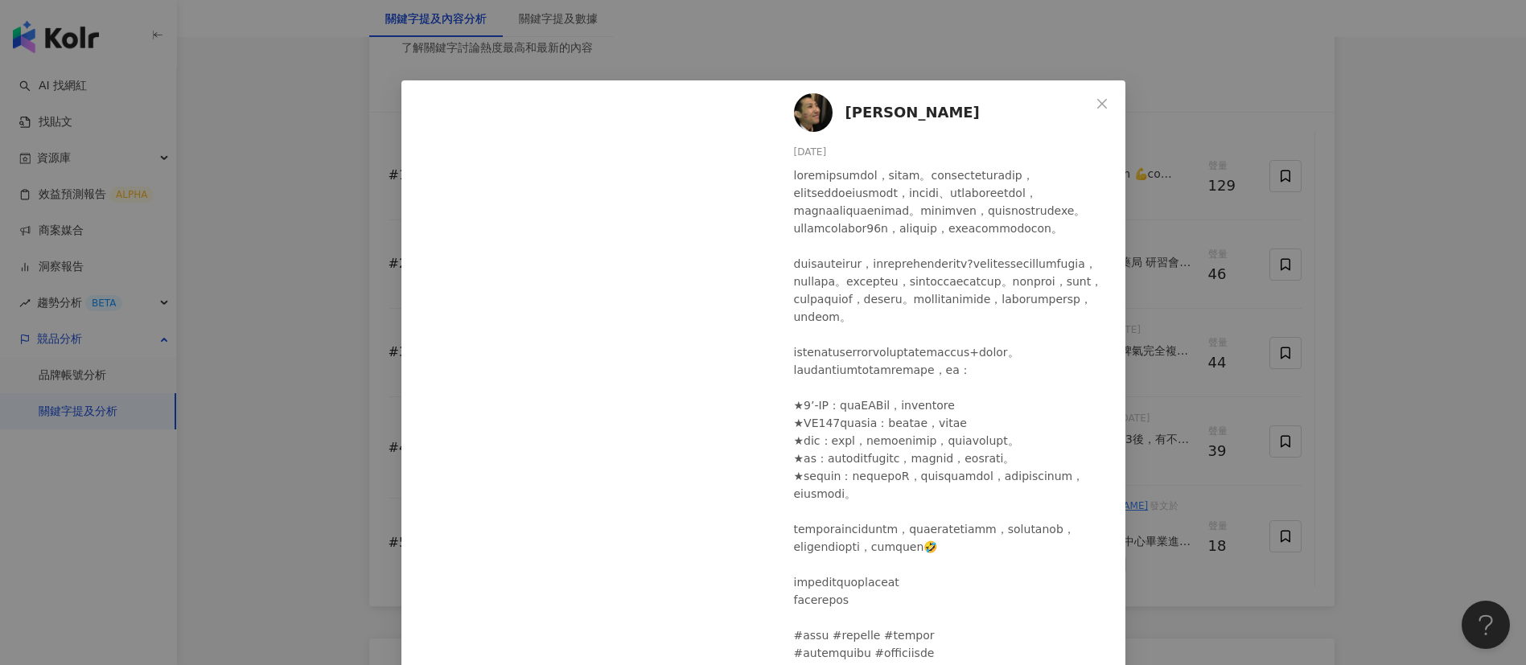
scroll to position [130, 0]
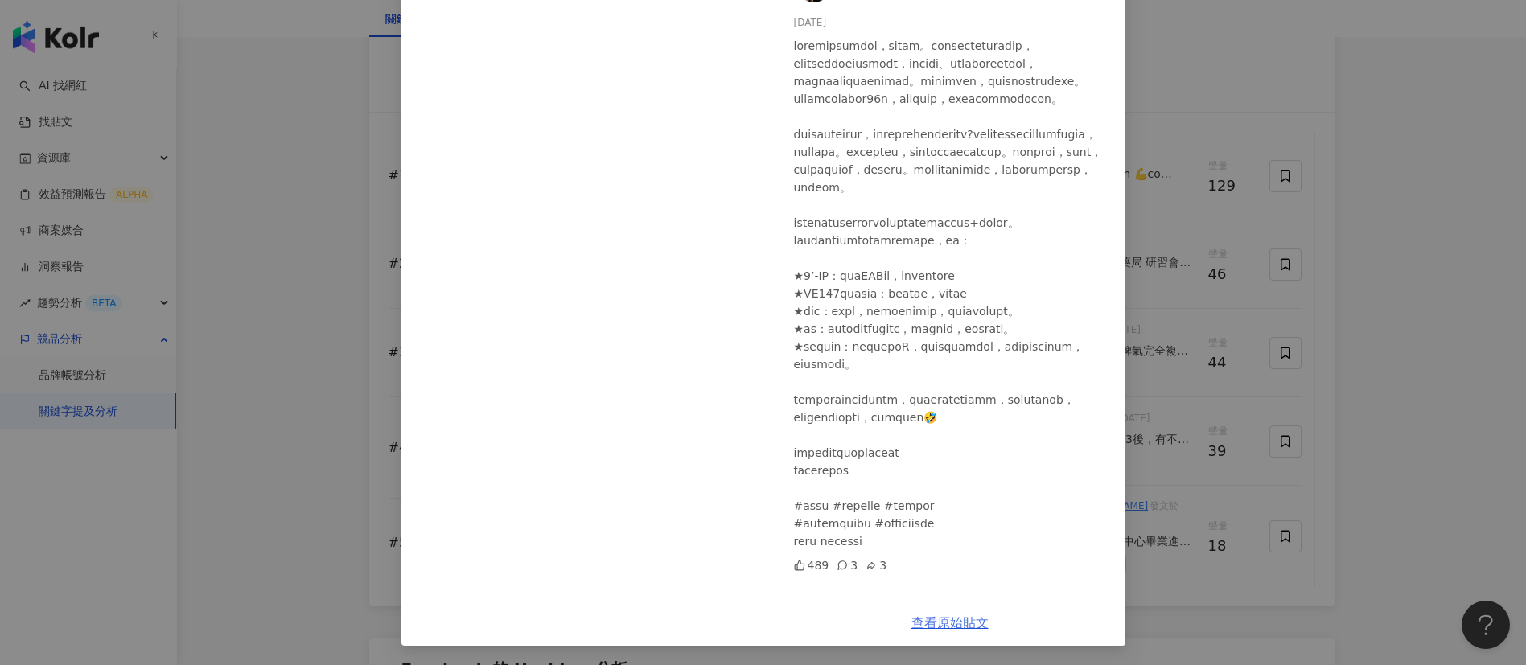
click at [947, 615] on link "查看原始貼文" at bounding box center [949, 622] width 77 height 15
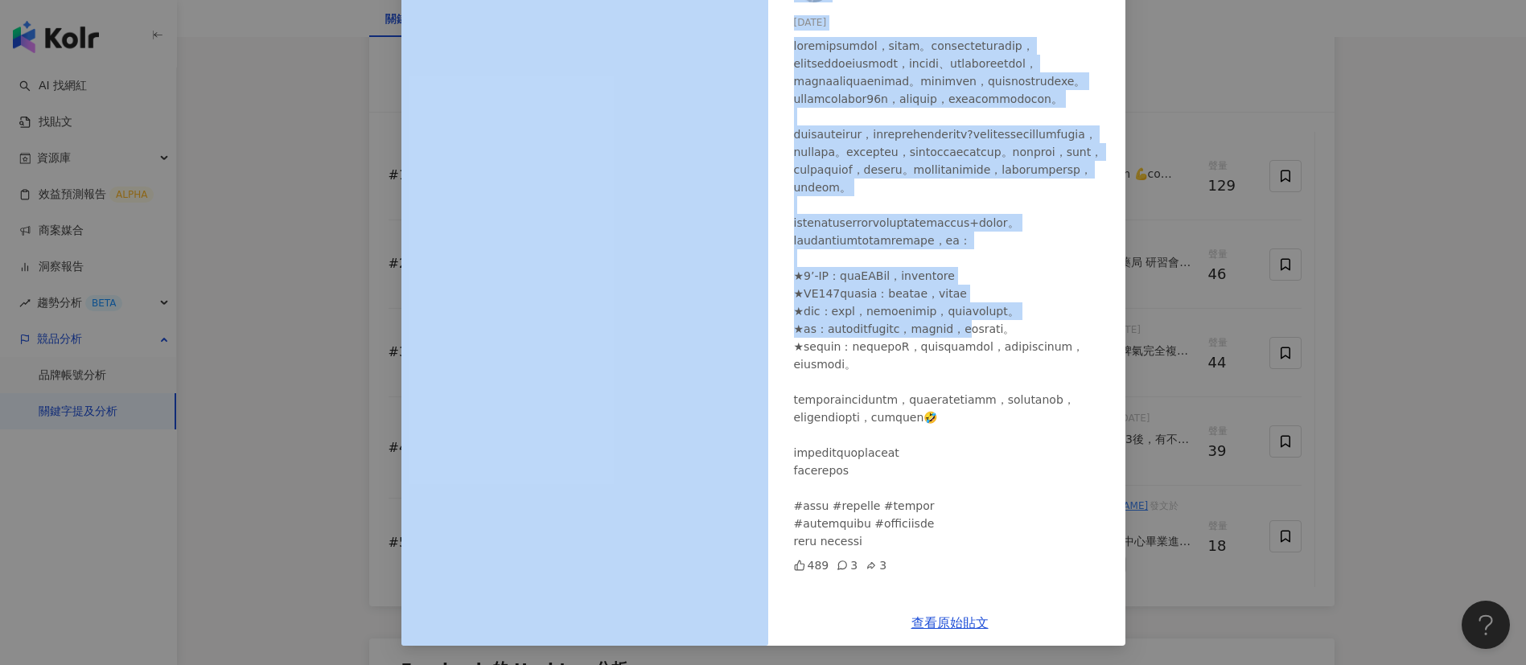
drag, startPoint x: 1274, startPoint y: 315, endPoint x: 757, endPoint y: 362, distance: 519.4
click at [253, 399] on div "劉沛 2024/8/20 489 3 3 查看原始貼文" at bounding box center [763, 332] width 1526 height 665
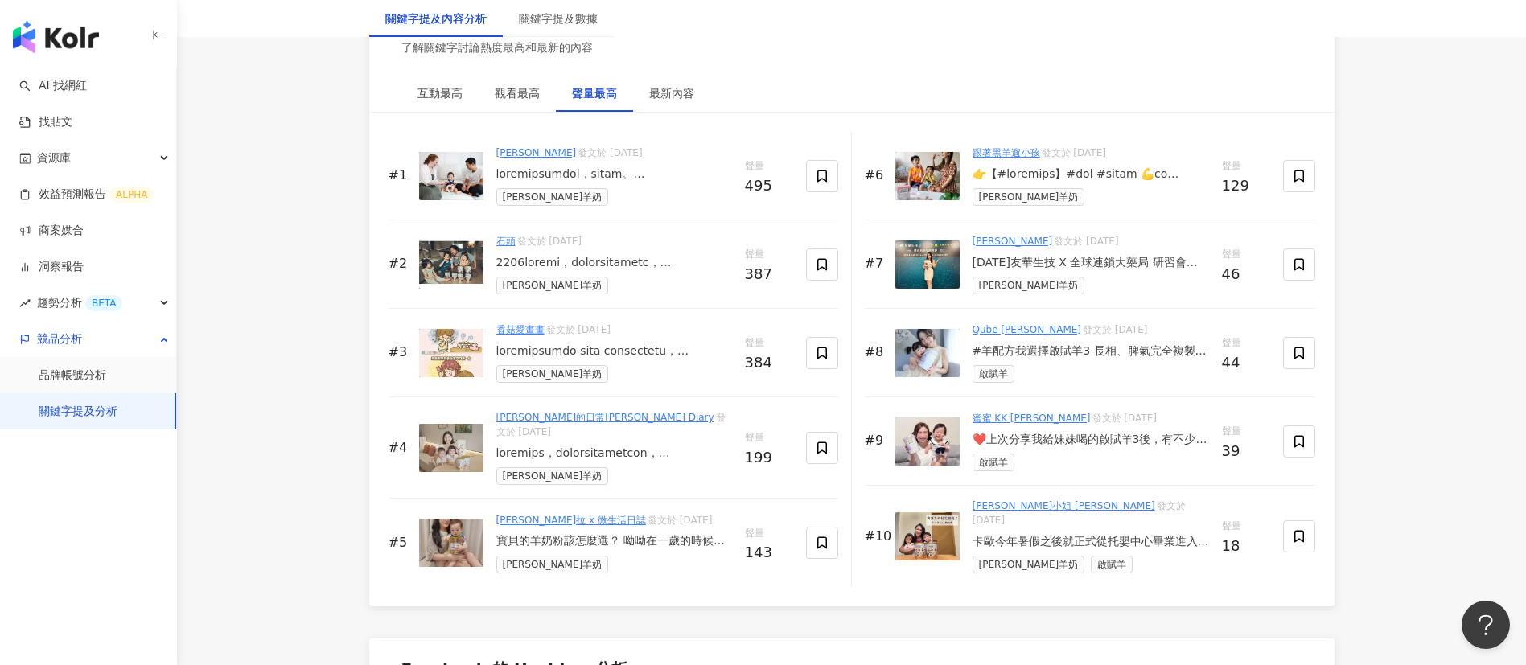
click at [597, 271] on div at bounding box center [614, 263] width 236 height 16
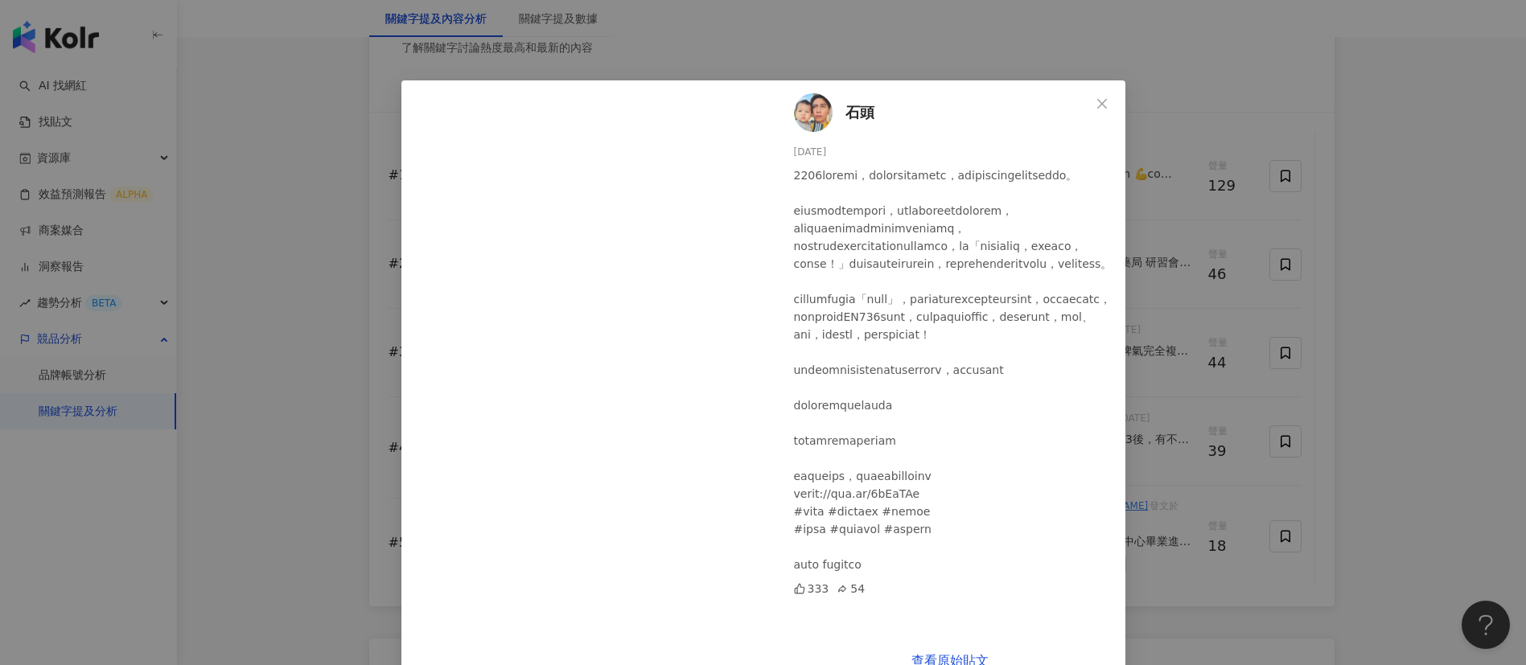
scroll to position [38, 0]
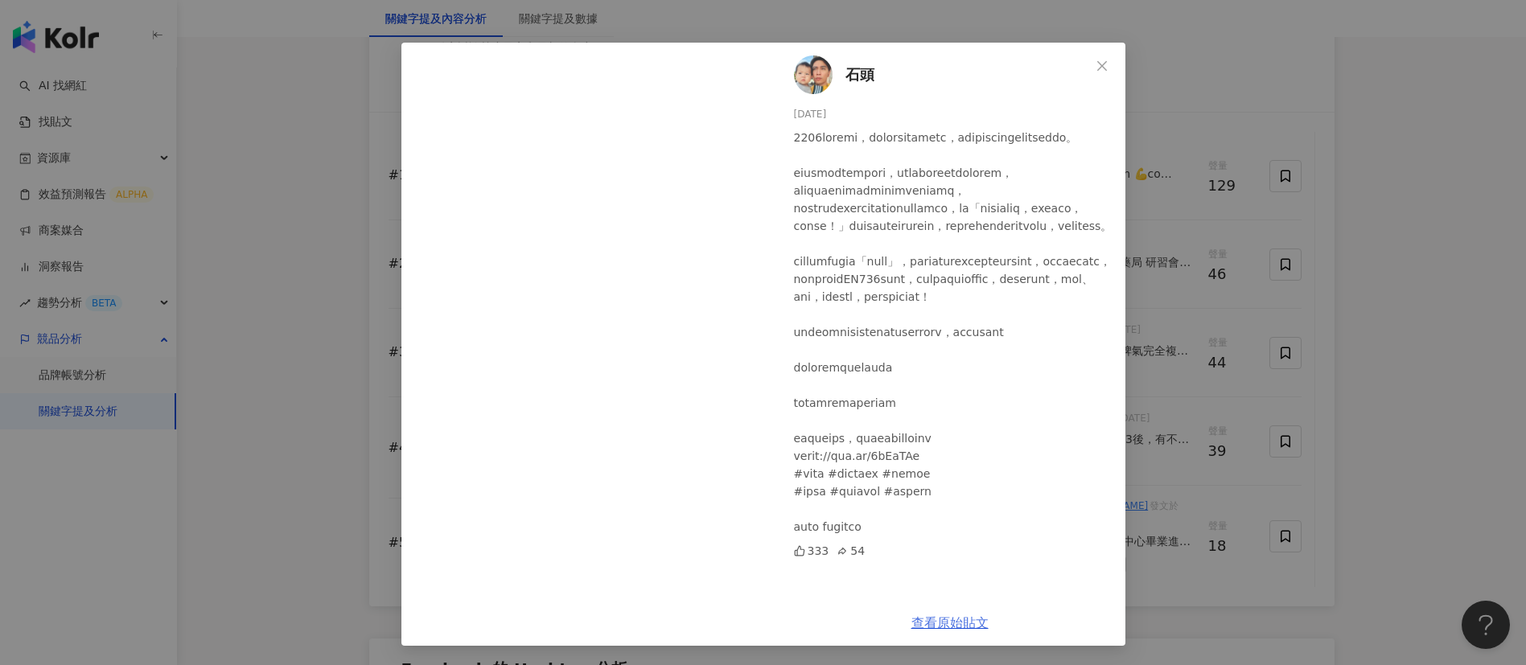
click at [933, 630] on link "查看原始貼文" at bounding box center [949, 622] width 77 height 15
click at [1199, 297] on div "石頭 2024/6/5 333 54 查看原始貼文" at bounding box center [763, 332] width 1526 height 665
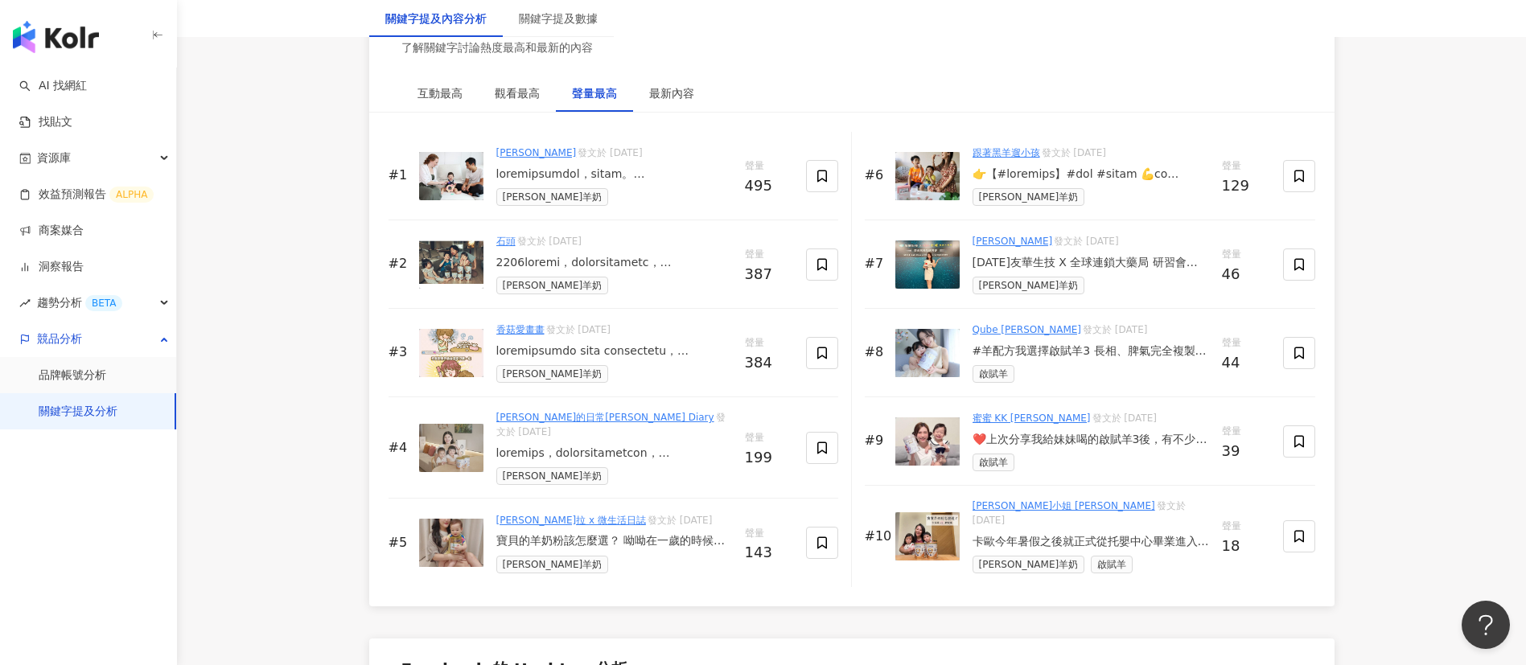
click at [592, 360] on div at bounding box center [614, 351] width 236 height 16
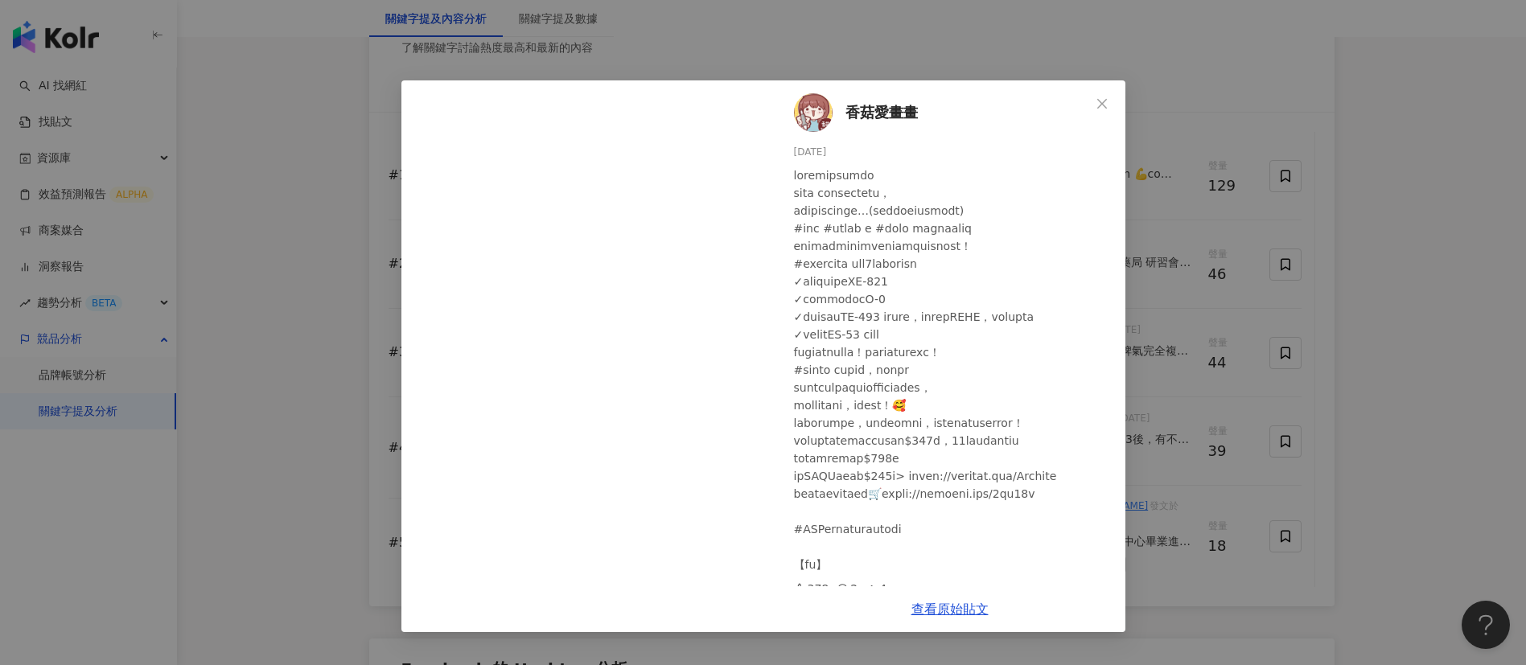
scroll to position [64, 0]
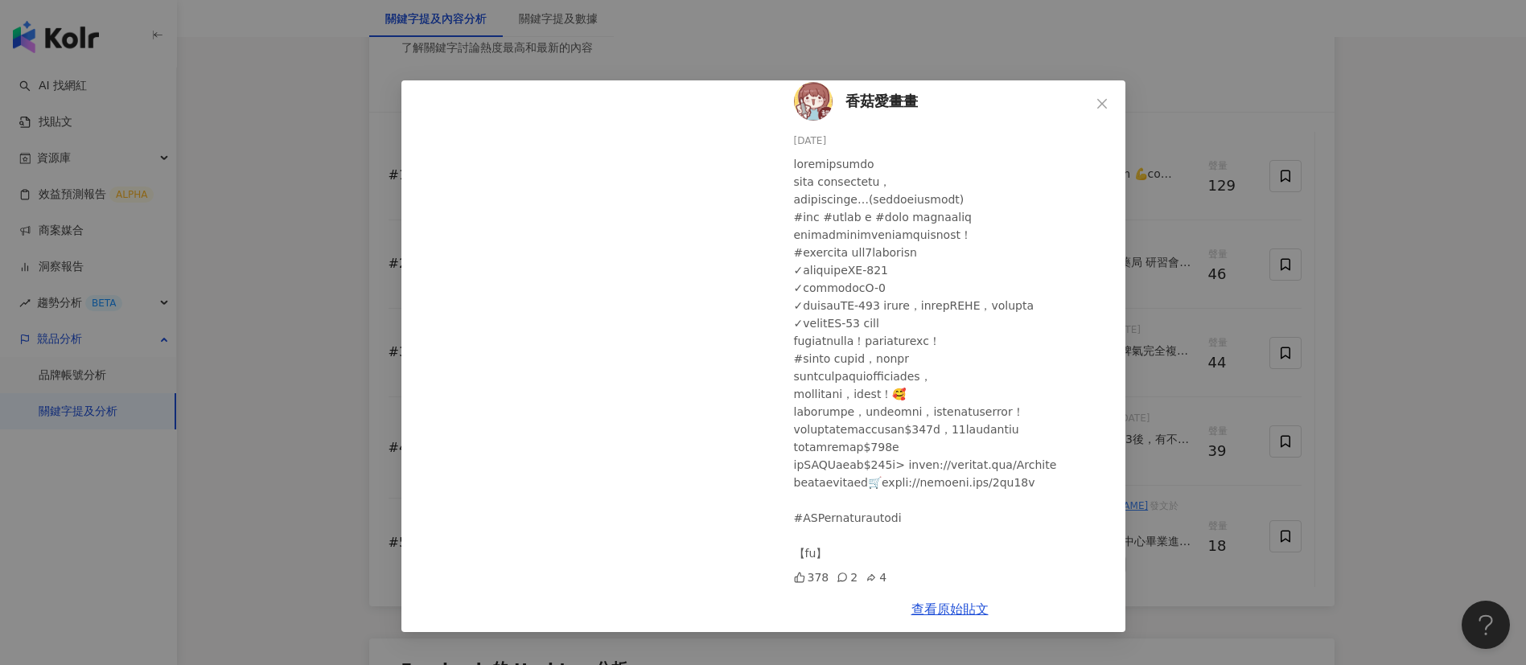
click at [879, 448] on div at bounding box center [953, 358] width 319 height 407
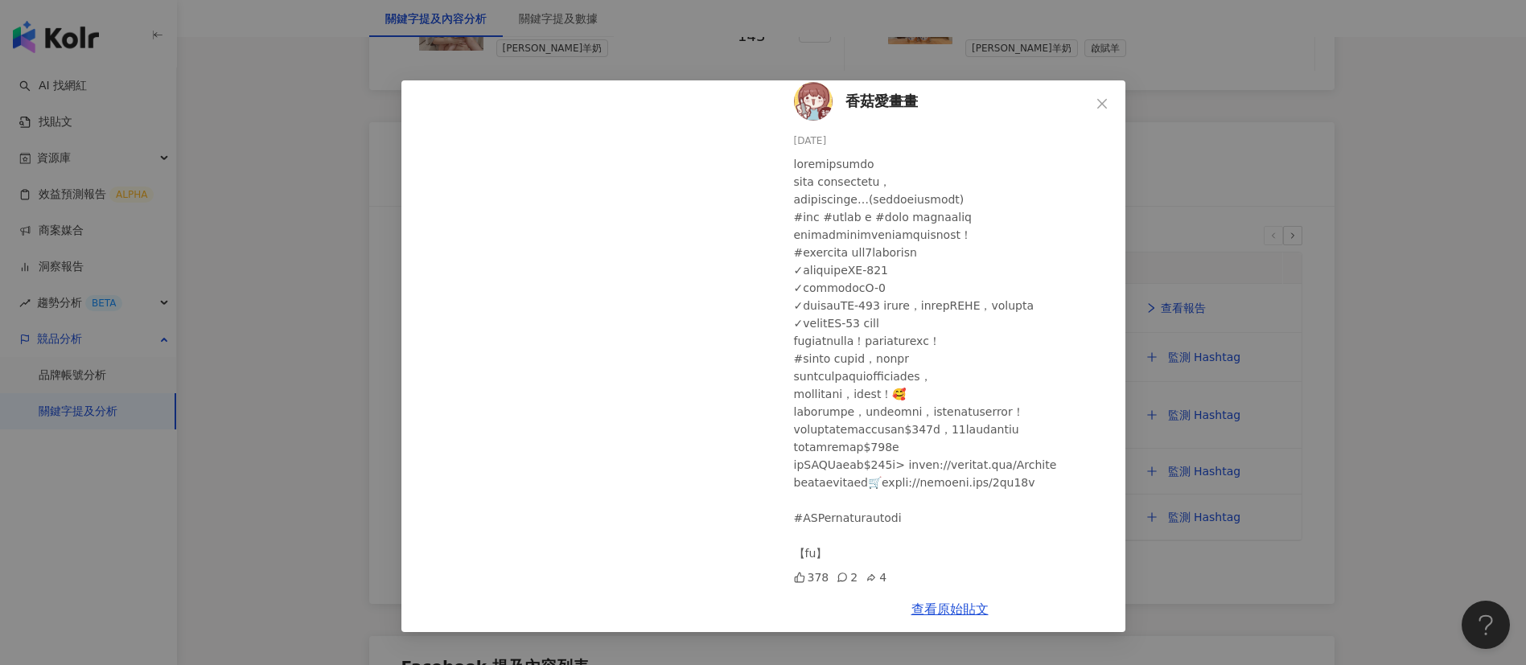
scroll to position [3009, 0]
click at [948, 614] on link "查看原始貼文" at bounding box center [949, 609] width 77 height 15
click at [1180, 381] on div "香菇愛畫畫 2024/9/8 378 2 4 查看原始貼文" at bounding box center [763, 332] width 1526 height 665
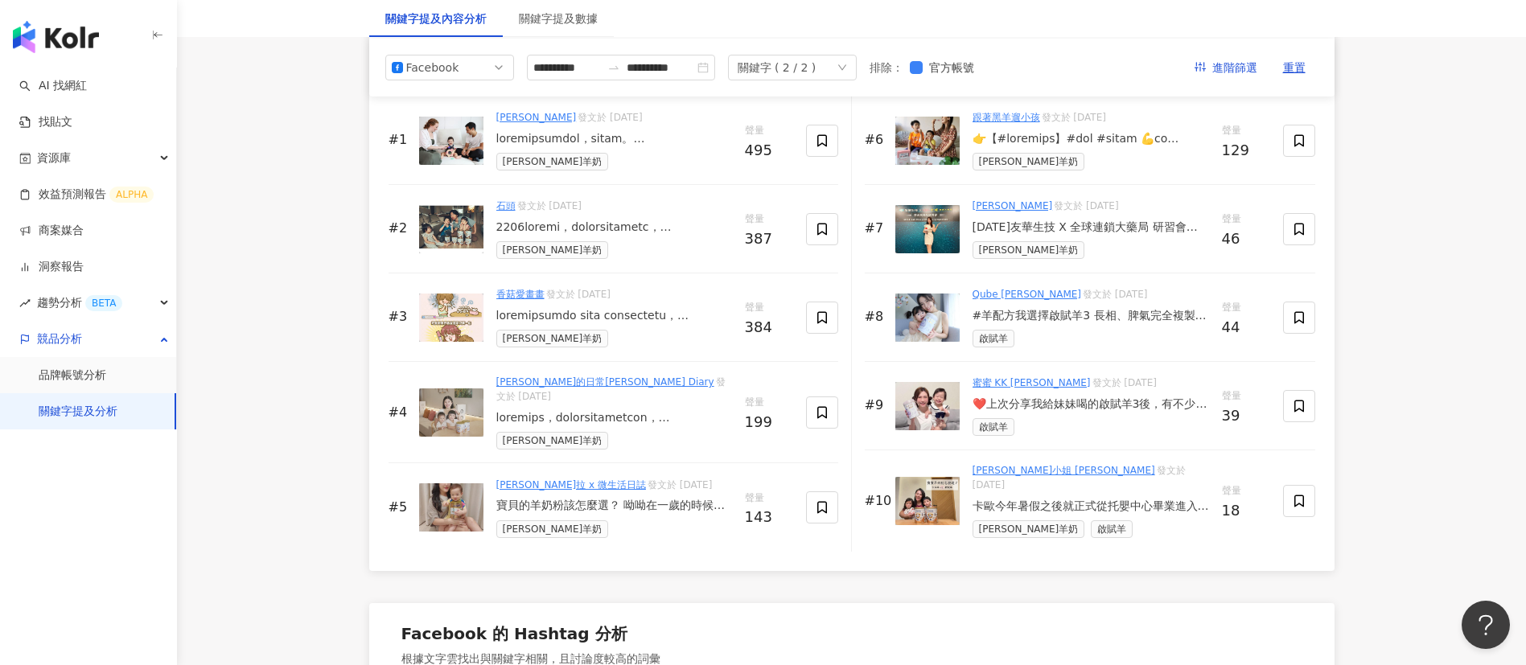
scroll to position [2529, 0]
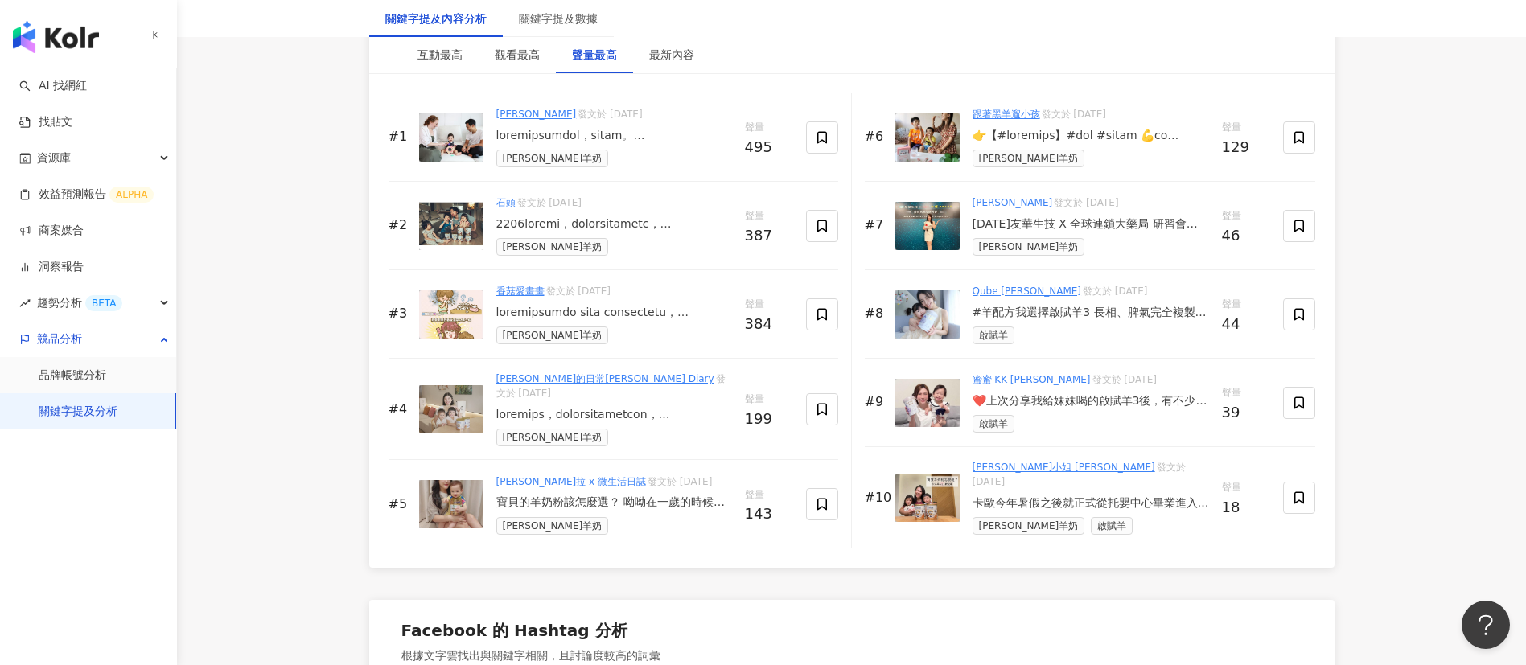
click at [622, 413] on div at bounding box center [614, 415] width 236 height 16
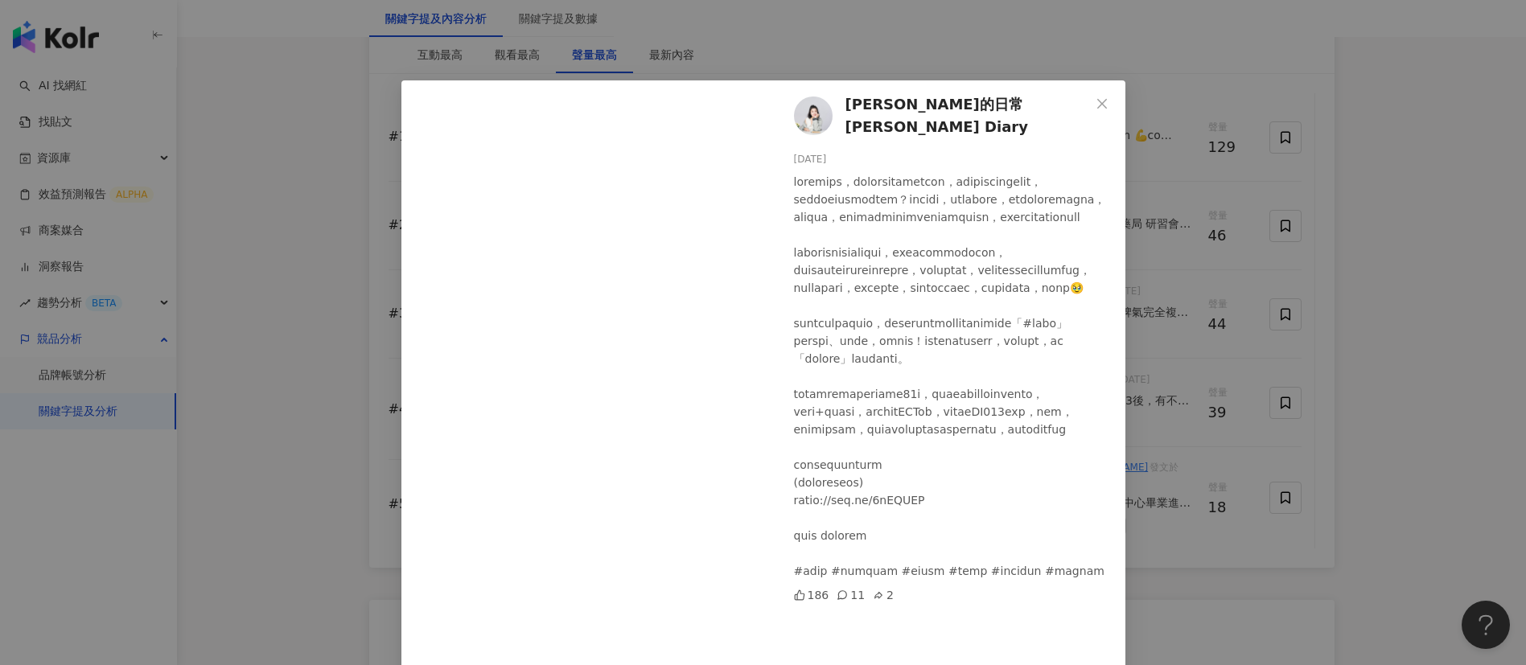
scroll to position [130, 0]
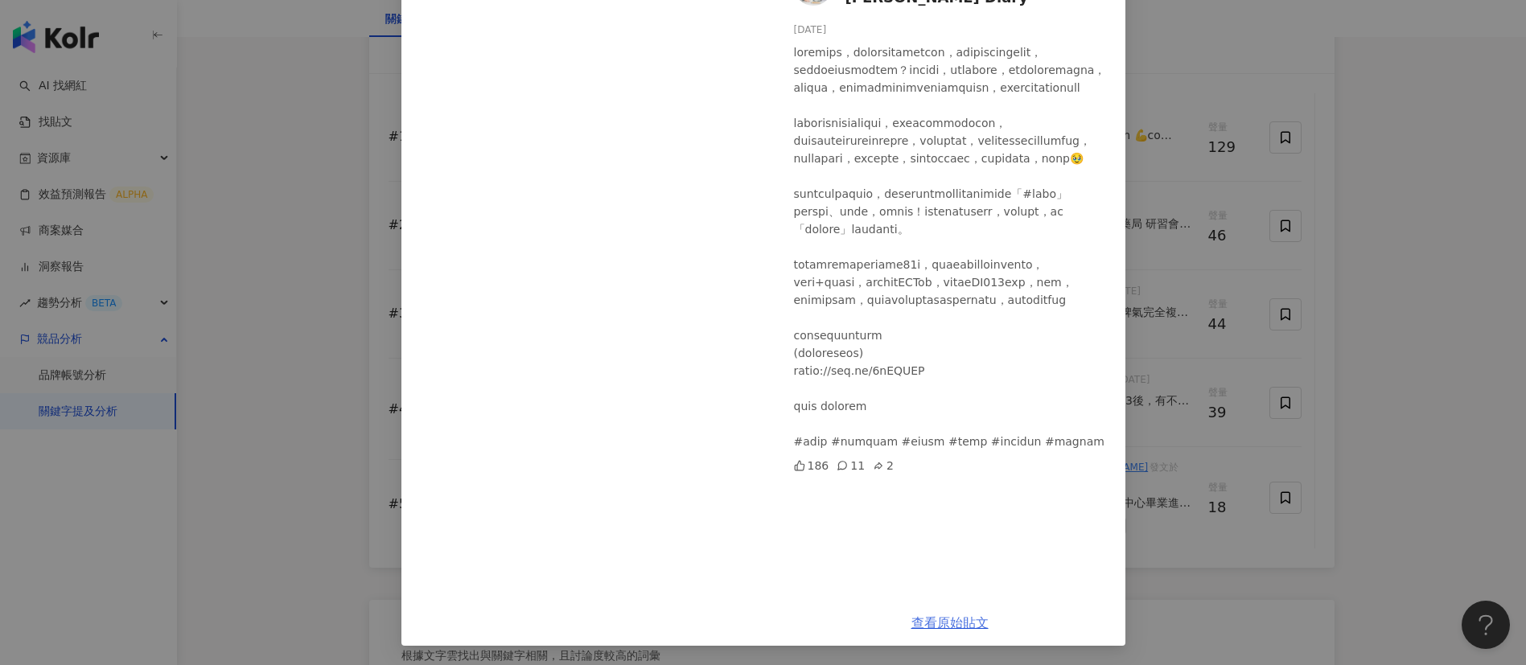
click at [940, 616] on link "查看原始貼文" at bounding box center [949, 622] width 77 height 15
click at [1185, 471] on div "艾琳的日常Erin's Diary 2024/6/13 186 11 2 查看原始貼文" at bounding box center [763, 332] width 1526 height 665
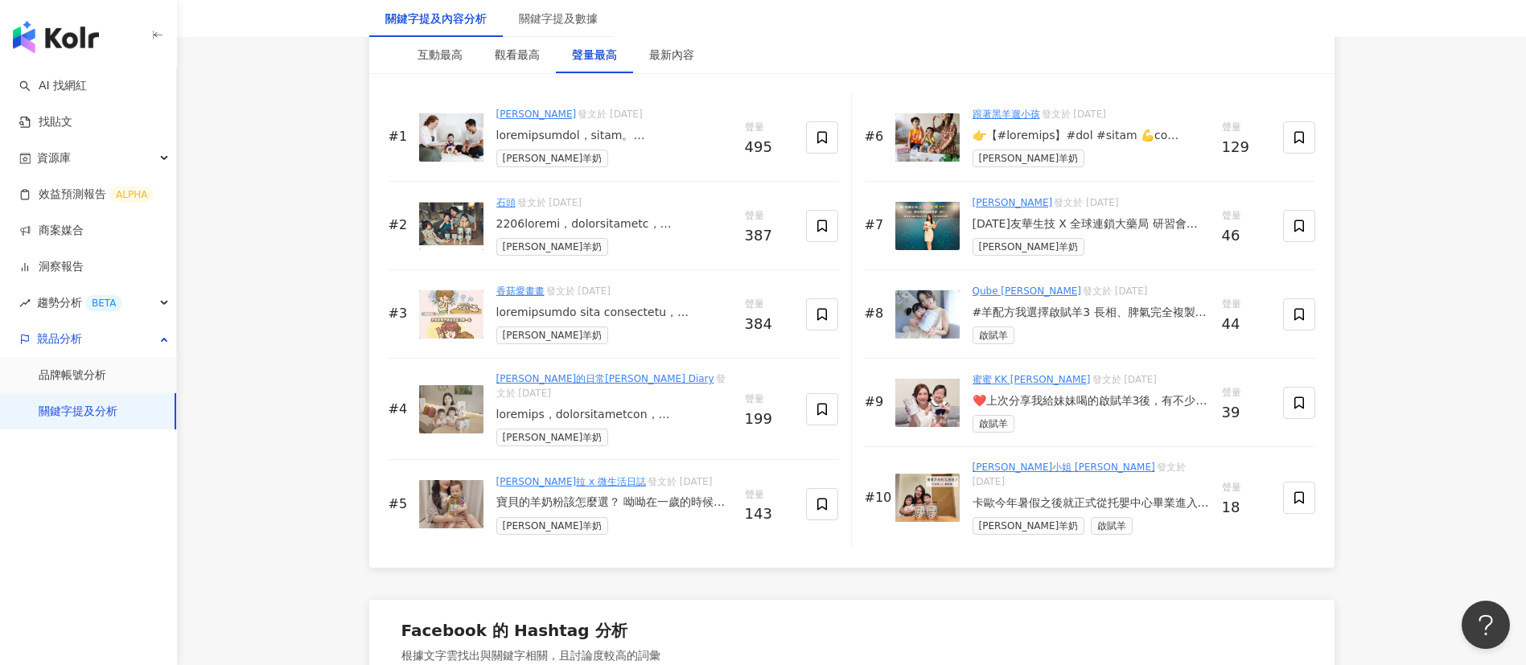
click at [582, 504] on div "寶貝的羊奶粉該怎麼選？ 呦呦在一歲的時候接觸 #寶寶羊奶粉 直到現在還是會說我要喝羊咩咩ㄋㄟㄋㄟ～～ 噗噗除了喝平常的配方奶 我也在幫他找適合的寶寶羊奶粉 一…" at bounding box center [614, 503] width 236 height 16
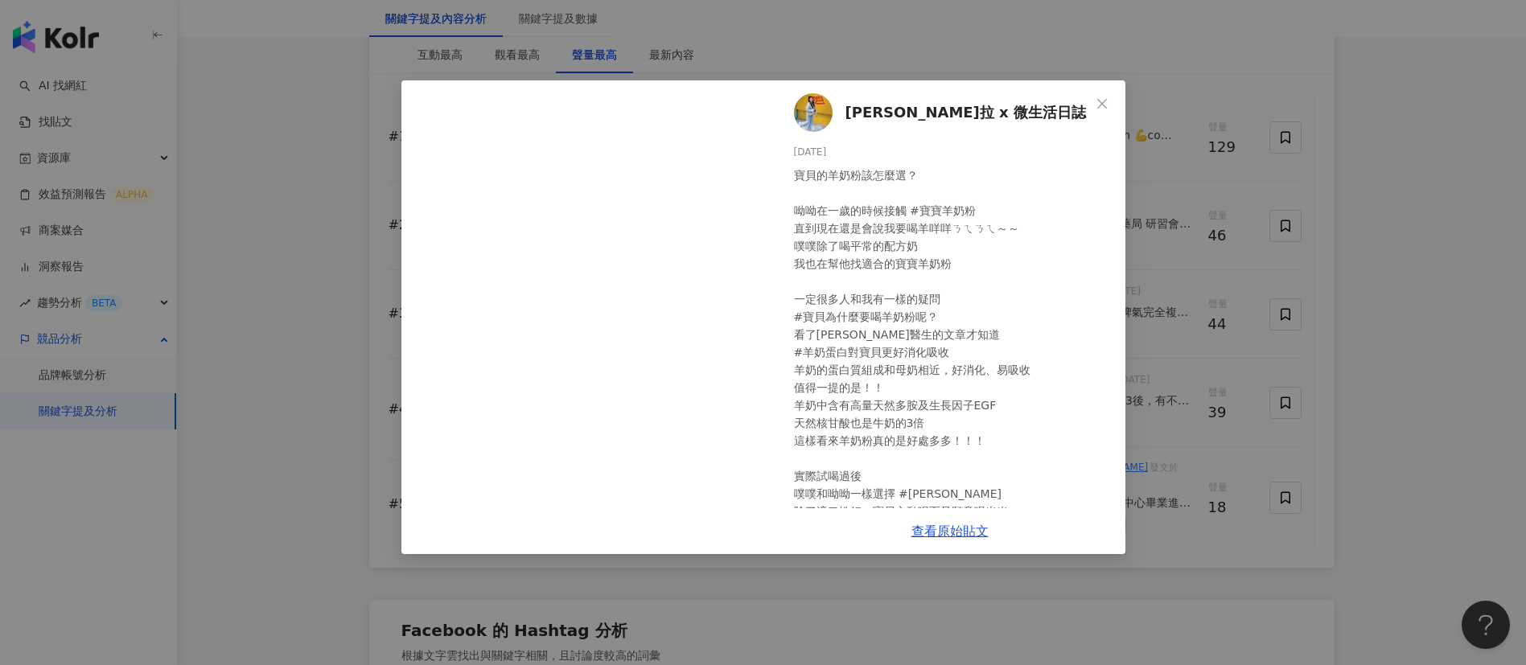
scroll to position [2627, 0]
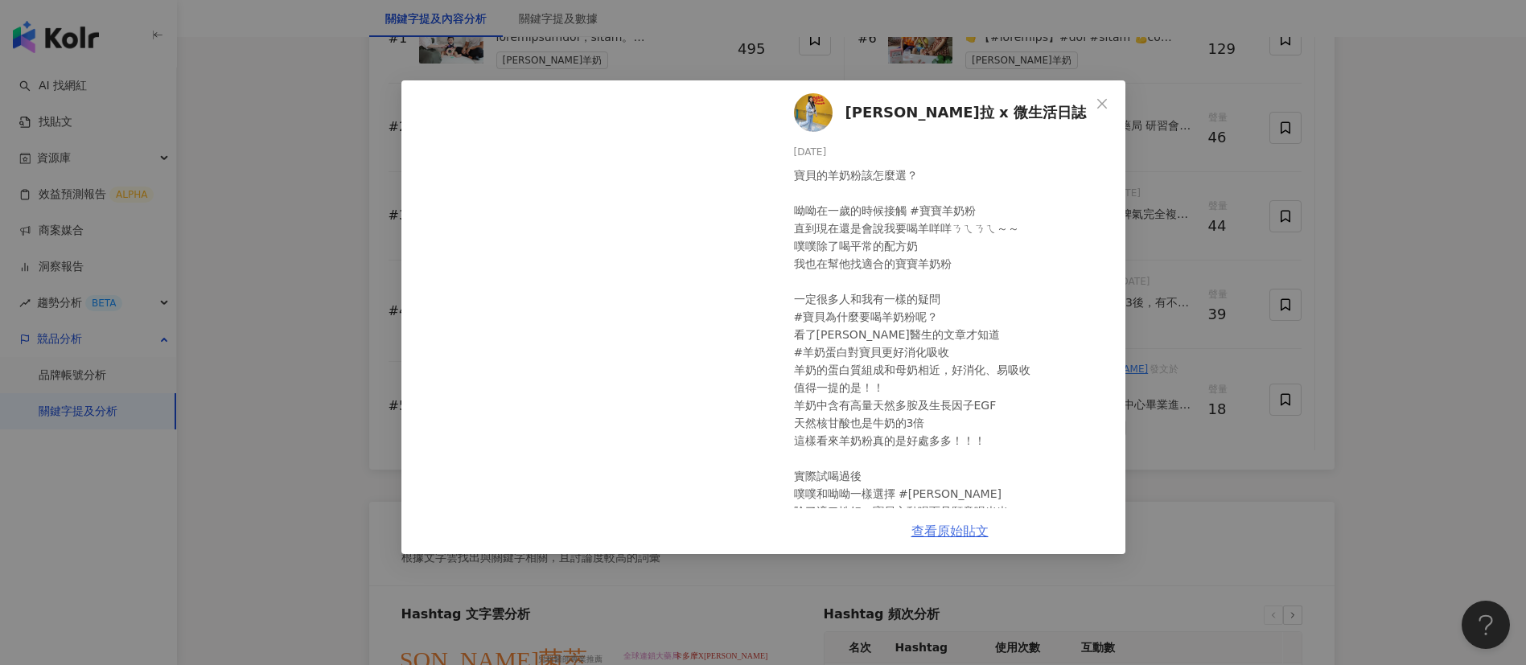
click at [935, 529] on link "查看原始貼文" at bounding box center [949, 531] width 77 height 15
click at [1244, 368] on div "Angela安琪拉 x 微生活日誌 2024/11/13 寶貝的羊奶粉該怎麼選？ 呦呦在一歲的時候接觸 #寶寶羊奶粉 直到現在還是會說我要喝羊咩咩ㄋㄟㄋㄟ～～…" at bounding box center [763, 332] width 1526 height 665
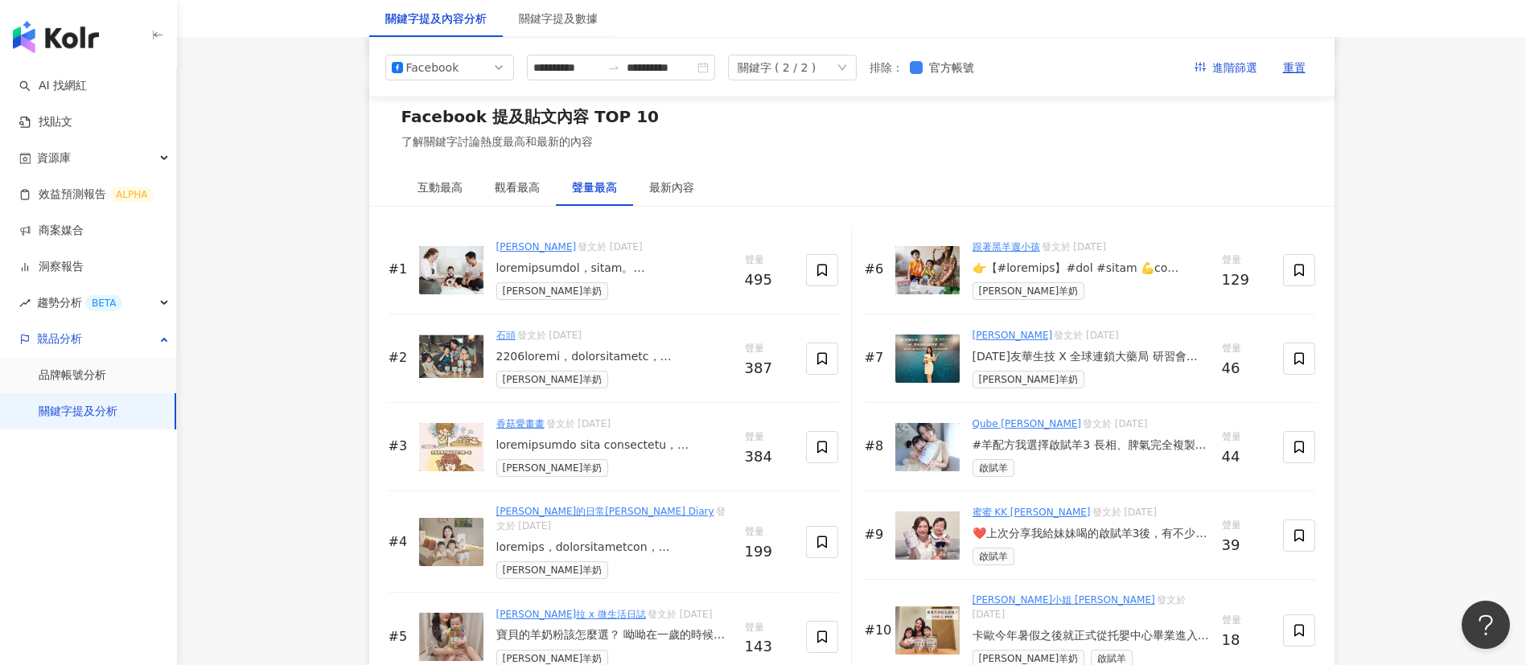
scroll to position [2396, 0]
click at [1100, 278] on div at bounding box center [1091, 269] width 237 height 16
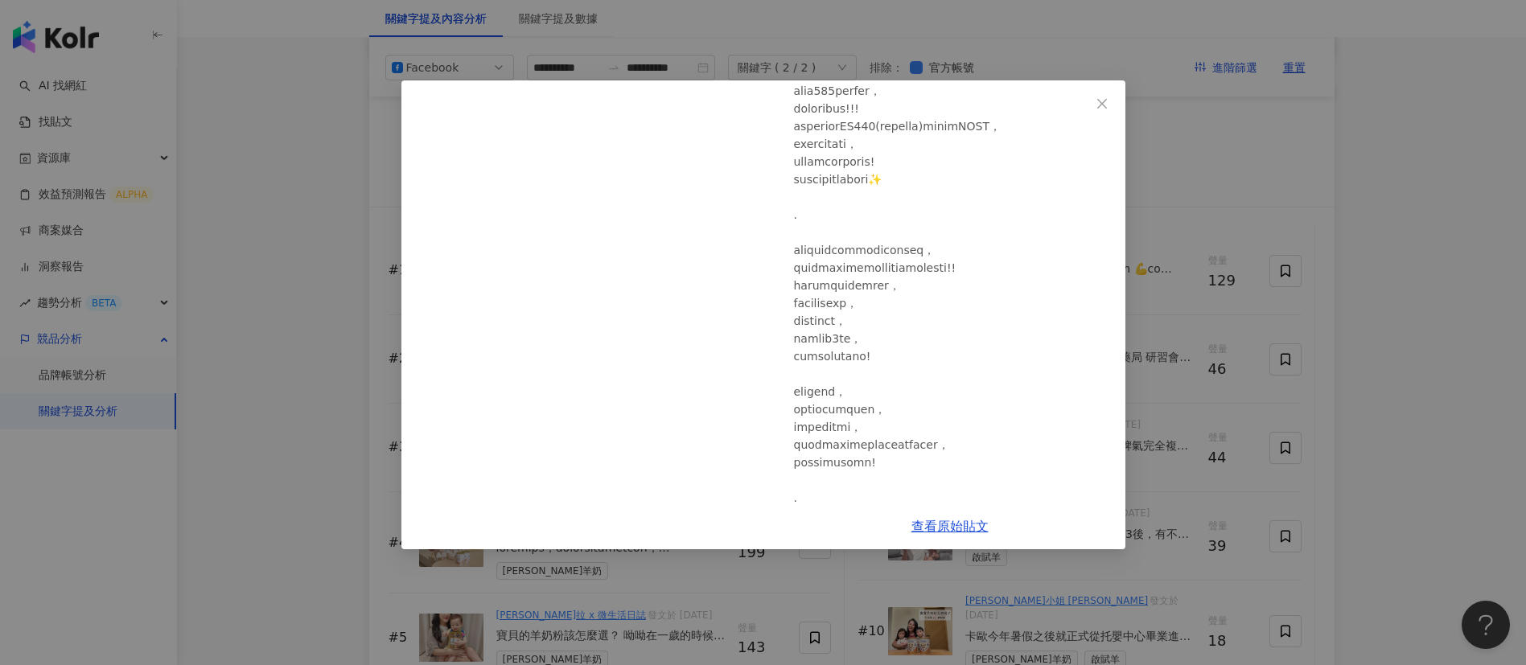
scroll to position [1280, 0]
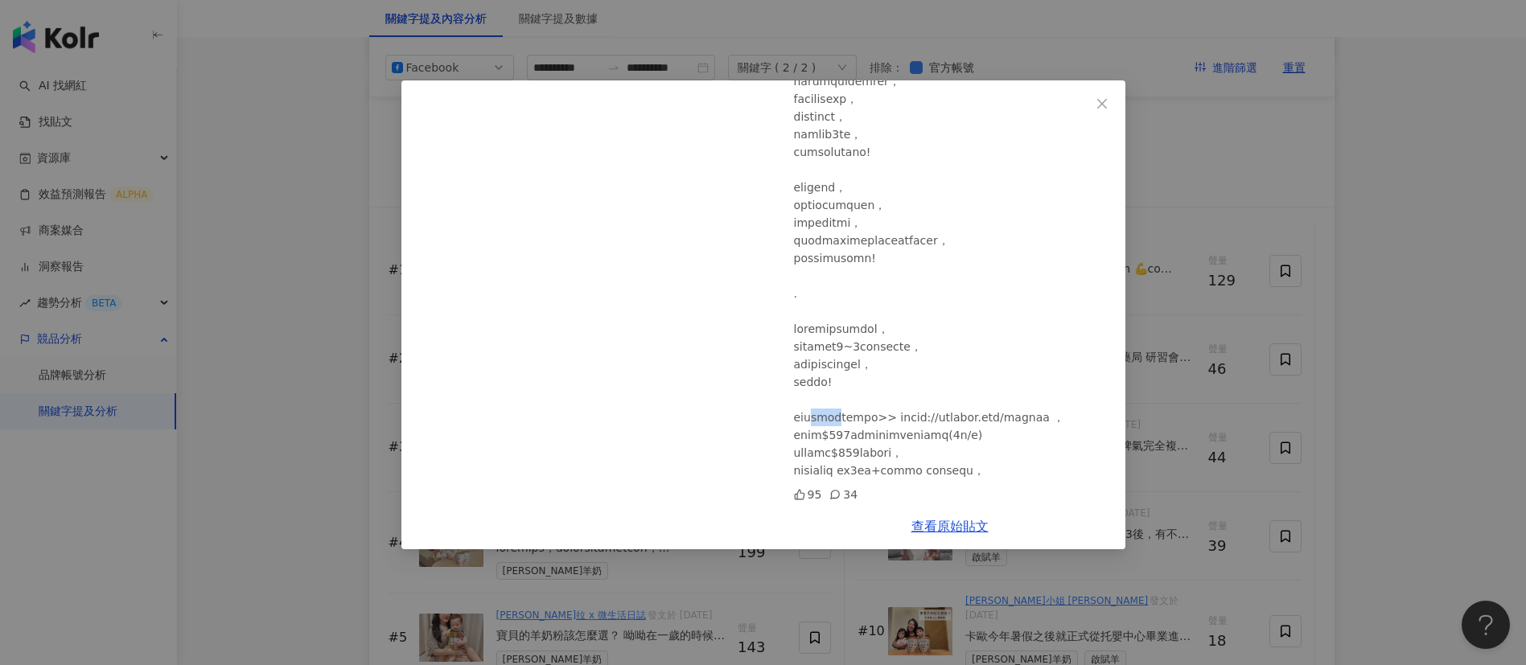
drag, startPoint x: 876, startPoint y: 401, endPoint x: 830, endPoint y: 401, distance: 45.9
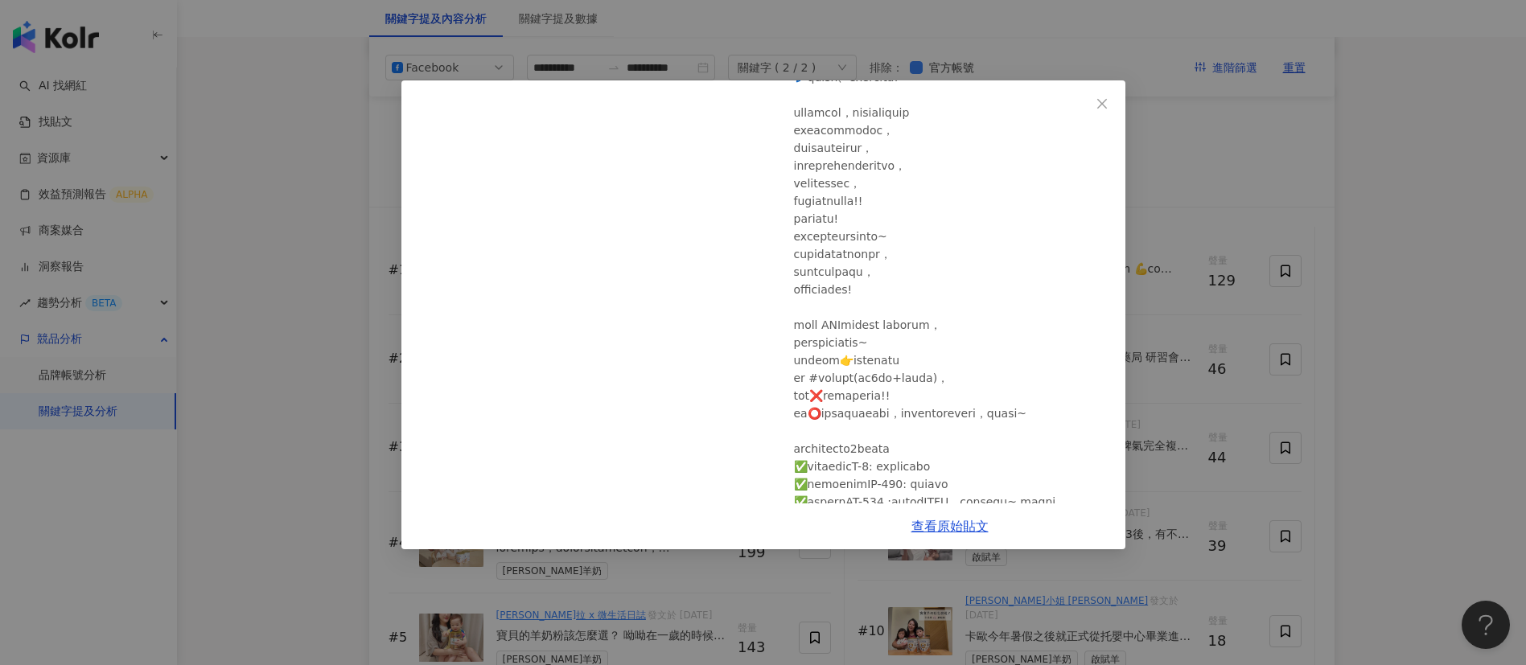
scroll to position [152, 0]
click at [957, 526] on link "查看原始貼文" at bounding box center [949, 526] width 77 height 15
click at [1214, 516] on div "跟著黑羊遛小孩 2024/10/1 95 34 查看原始貼文" at bounding box center [763, 332] width 1526 height 665
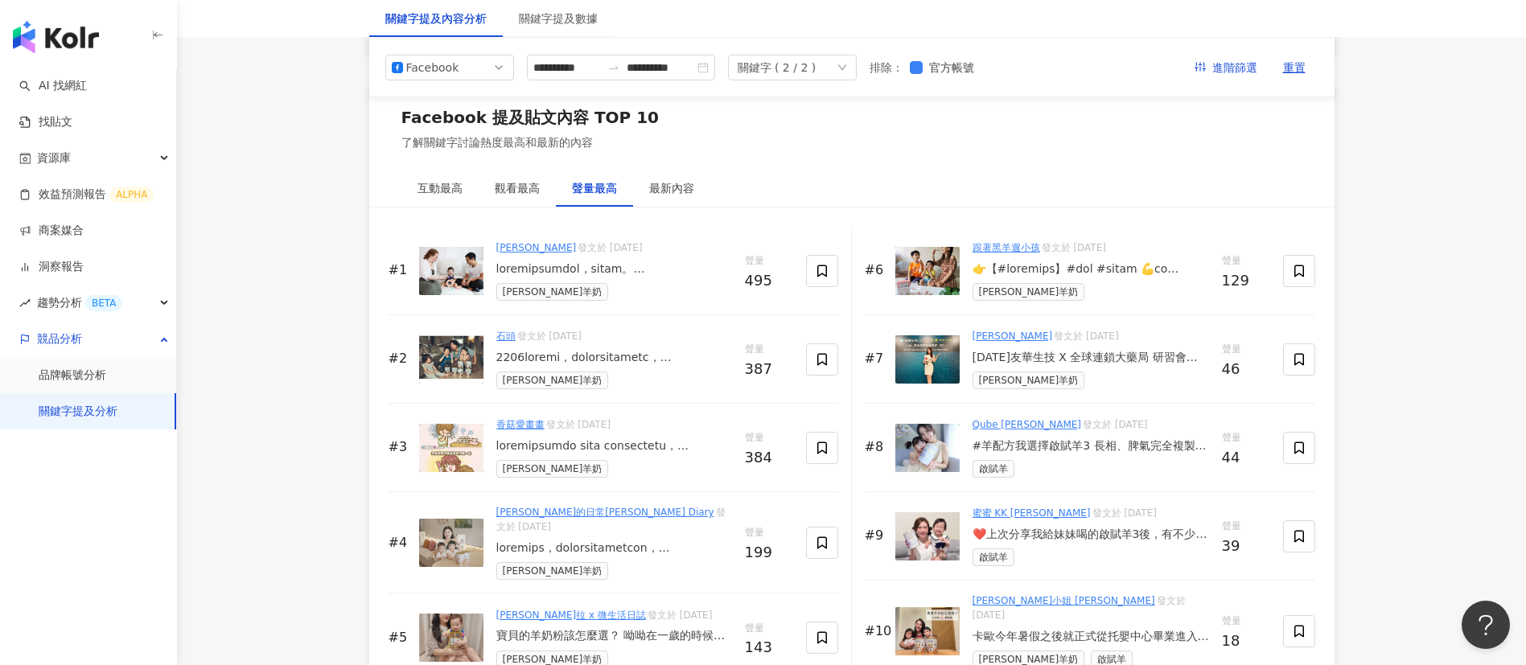
click at [1059, 385] on div "Amber陳韻暄 發文於 2024/5/5 2024/04/17友華生技 X 全球連鎖大藥局 研習會晚宴主持🎤 延續三年前主持友華的卡洛塔妮，多虧我的貴人Ha…" at bounding box center [1091, 359] width 237 height 60
click at [1080, 366] on div "[DATE]友華生技 X 全球連鎖大藥局 研習會晚宴主持🎤 延續[DATE]主持友華的[PERSON_NAME]，多虧我的貴人[PERSON_NAME]的推薦…" at bounding box center [1091, 358] width 237 height 16
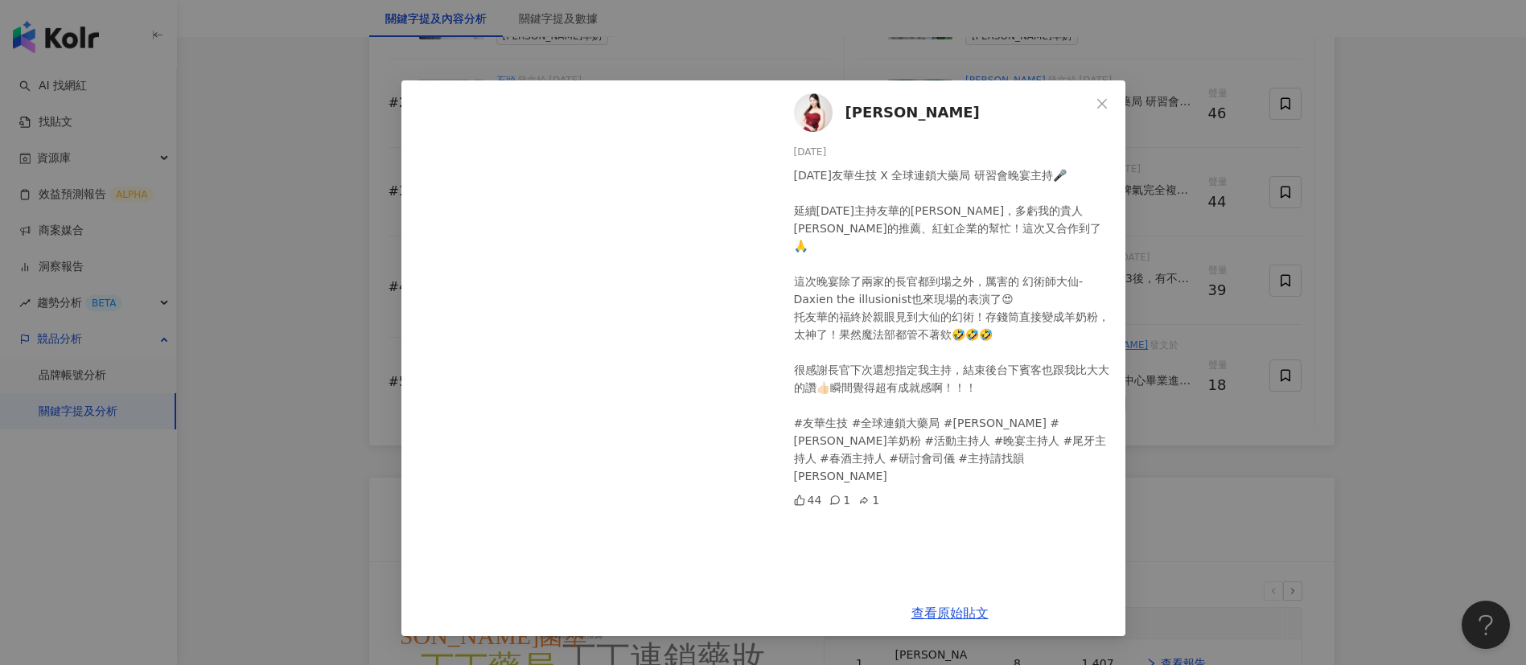
scroll to position [2655, 0]
click at [940, 607] on link "查看原始貼文" at bounding box center [949, 613] width 77 height 15
click at [1158, 341] on div "Amber陳韻暄 2024/5/5 2024/04/17友華生技 X 全球連鎖大藥局 研習會晚宴主持🎤 延續三年前主持友華的卡洛塔妮，多虧我的貴人Han大的推…" at bounding box center [763, 332] width 1526 height 665
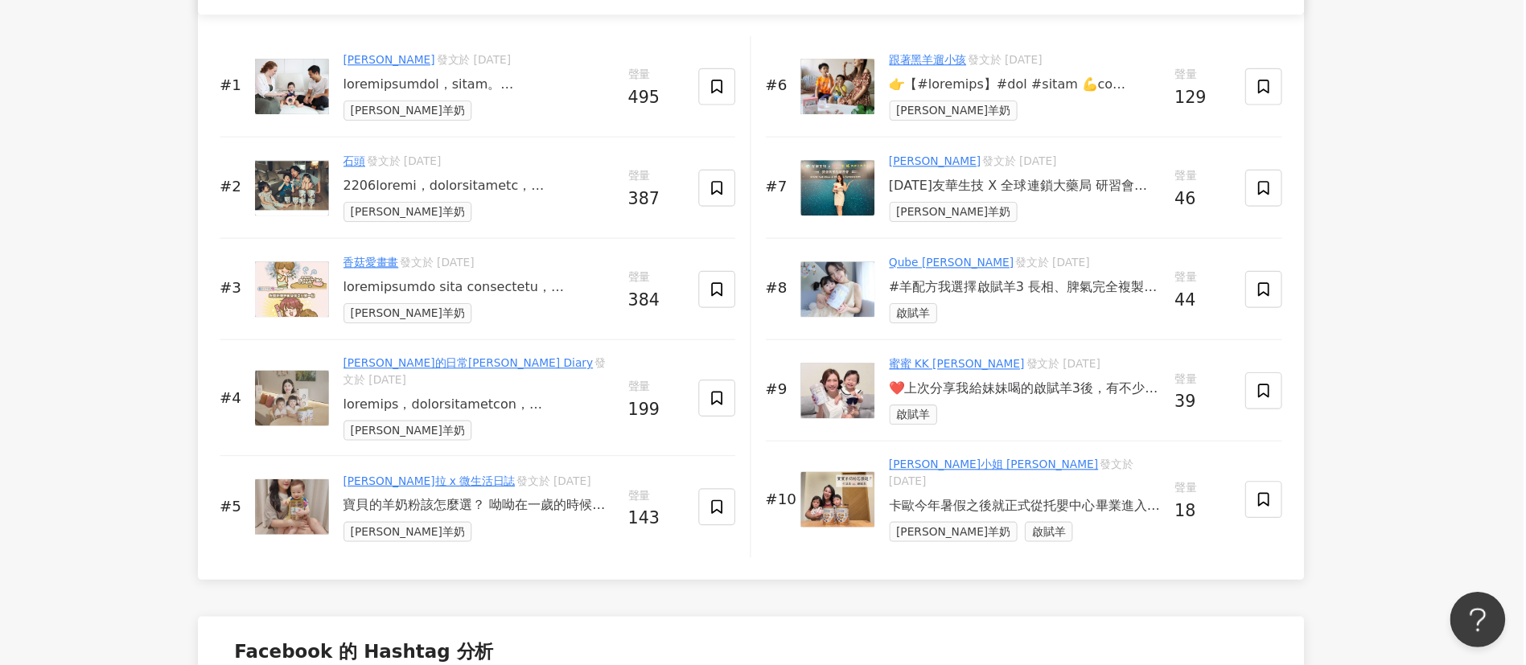
scroll to position [2506, 0]
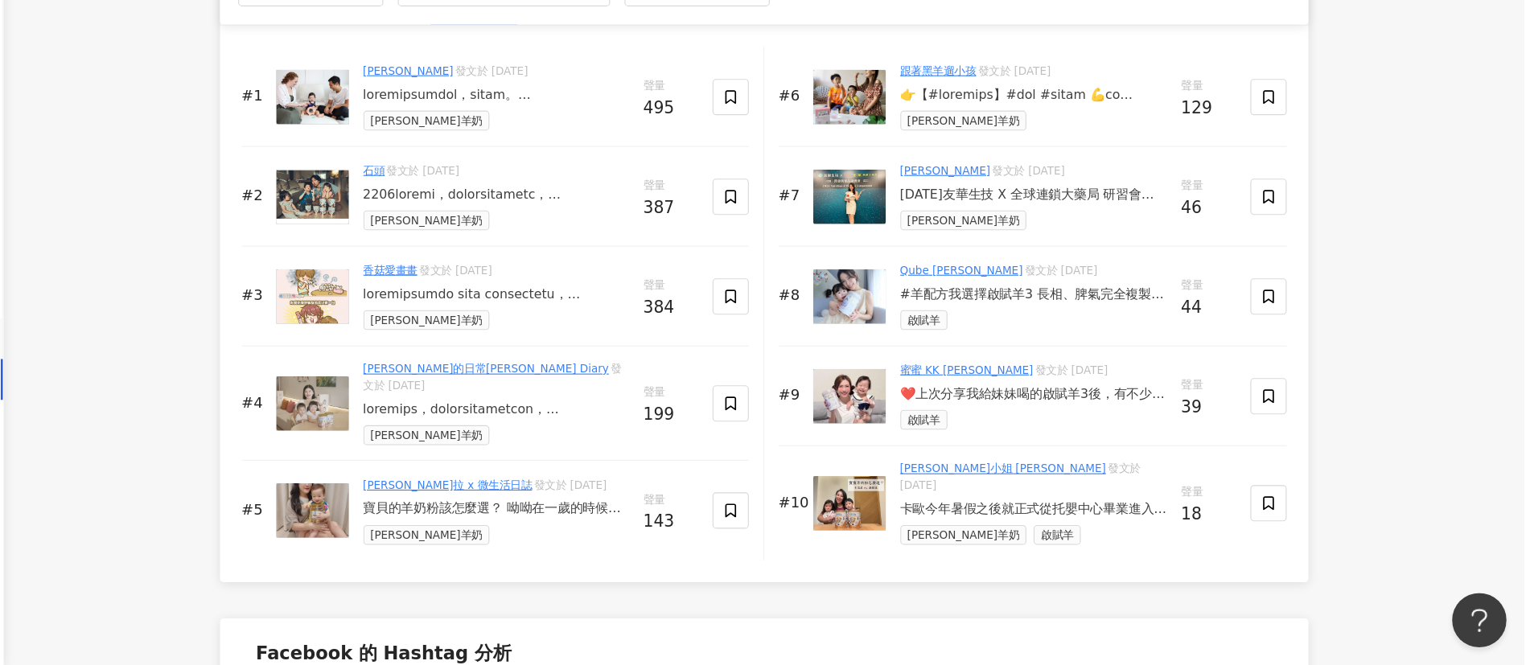
click at [1125, 344] on div "#羊配方我選擇啟賦羊3 長相、脾氣完全複製媽媽的妳 常常惹的我好氣又好笑 上天真的是派妳來磨練我的🥹 不知不覺小寶貝也1歲半了 請繼續折磨我然後健康快樂的長大…" at bounding box center [1091, 336] width 237 height 16
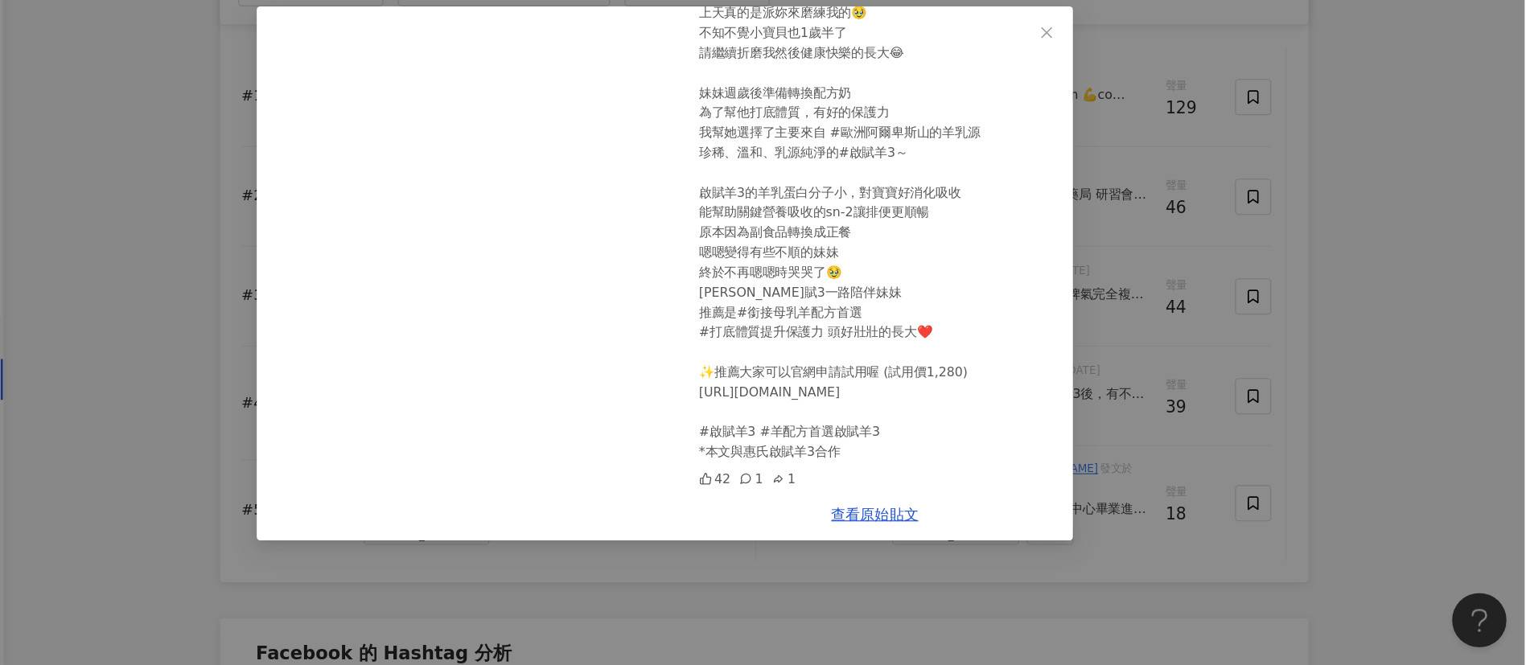
scroll to position [159, 0]
click at [956, 528] on link "查看原始貼文" at bounding box center [949, 531] width 77 height 15
click at [1269, 457] on div "Qube 莊于萱 2024/3/10 #羊配方我選擇啟賦羊3 長相、脾氣完全複製媽媽的妳 常常惹的我好氣又好笑 上天真的是派妳來磨練我的🥹 不知不覺小寶貝也1…" at bounding box center [763, 332] width 1526 height 665
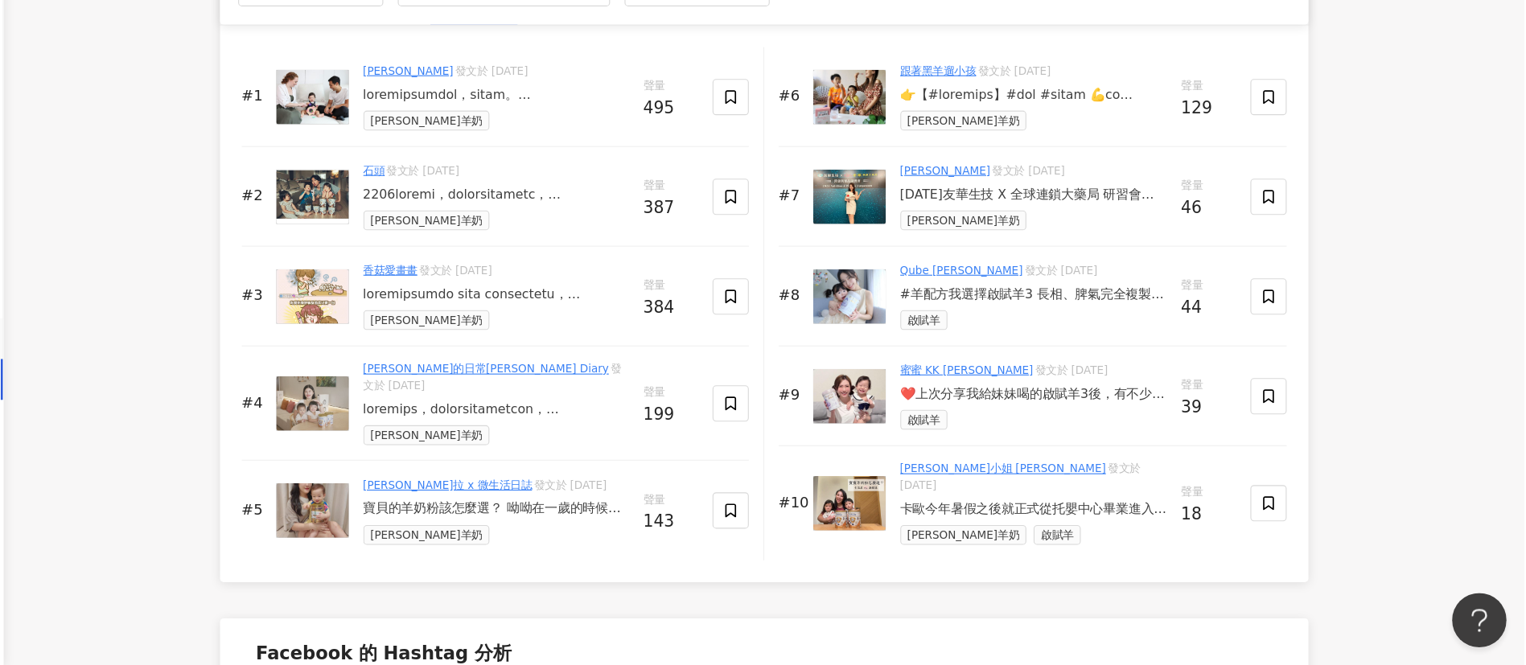
click at [1137, 429] on div "蜜蜜 KK Karen 發文於 2024/8/25 ❤️上次分享我給妹妹喝的啟賦羊3後，有不少媽咪問我是怎麼決定要選這款的～一開始我們家妹妹喝配方時，常恩恩不…" at bounding box center [1091, 426] width 237 height 60
click at [1118, 433] on div "❤️上次分享我給妹妹喝的啟賦羊3後，有不少媽咪問我是怎麼決定要選這款的～一開始我們家妹妹喝配方時，[PERSON_NAME]不順⋯⋯決定要選羊配方後，換來換去…" at bounding box center [1091, 425] width 237 height 16
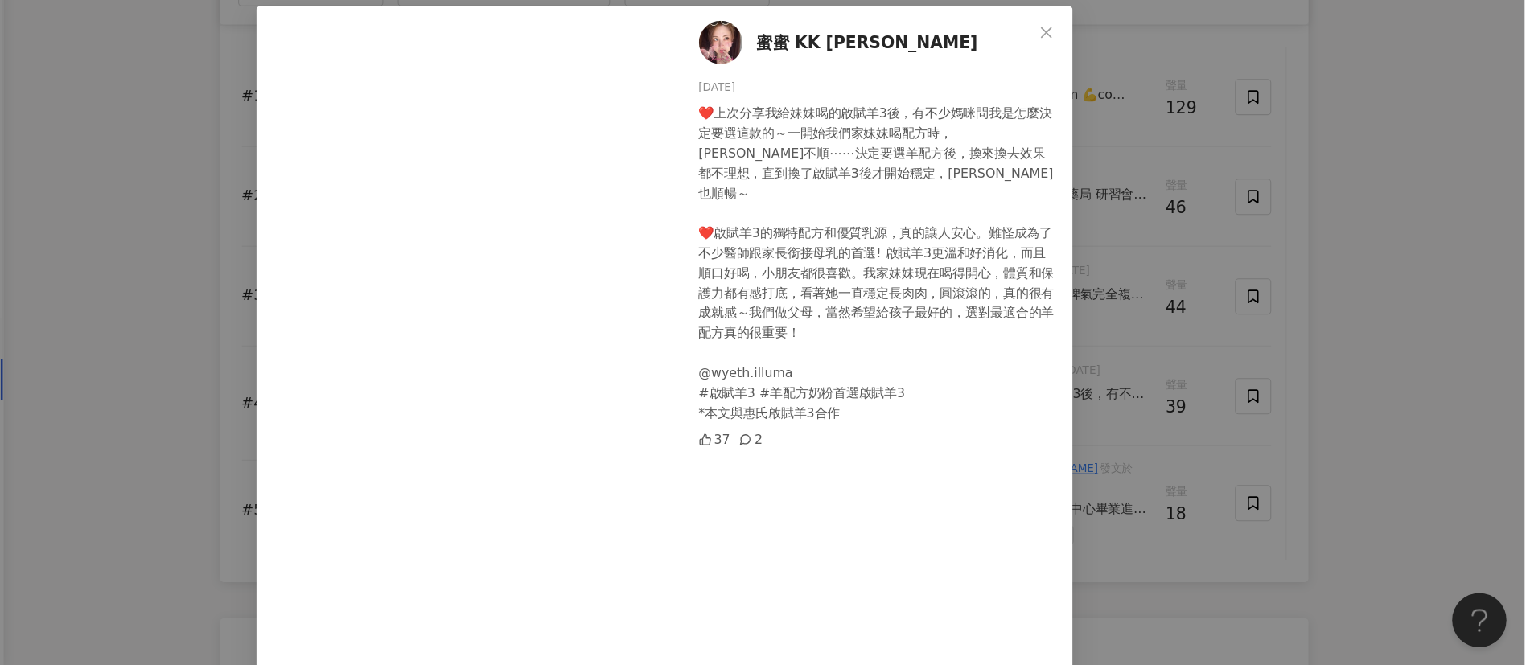
scroll to position [68, 0]
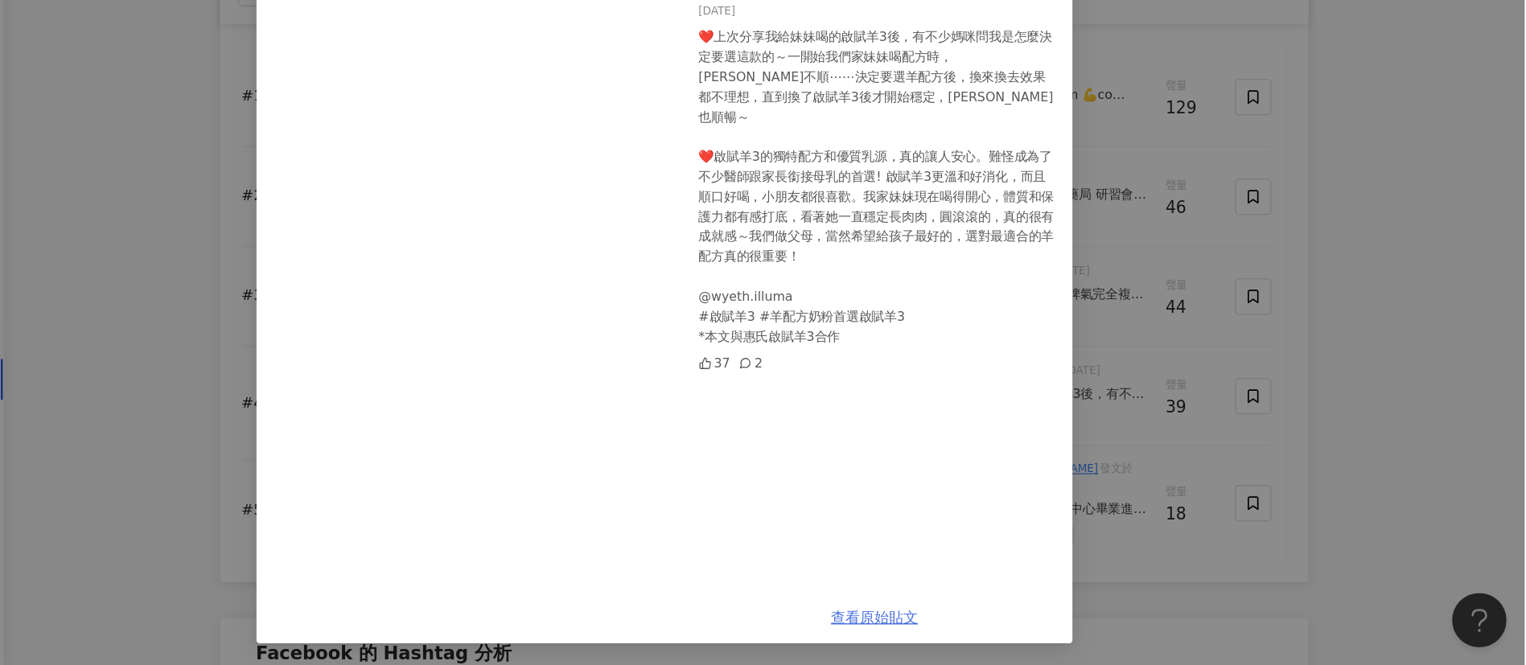
click at [963, 615] on link "查看原始貼文" at bounding box center [949, 622] width 77 height 15
click at [1235, 353] on div "蜜蜜 KK Karen 2024/8/25 ❤️上次分享我給妹妹喝的啟賦羊3後，有不少媽咪問我是怎麼決定要選這款的～一開始我們家妹妹喝配方時，常恩恩不順⋯⋯決…" at bounding box center [763, 332] width 1526 height 665
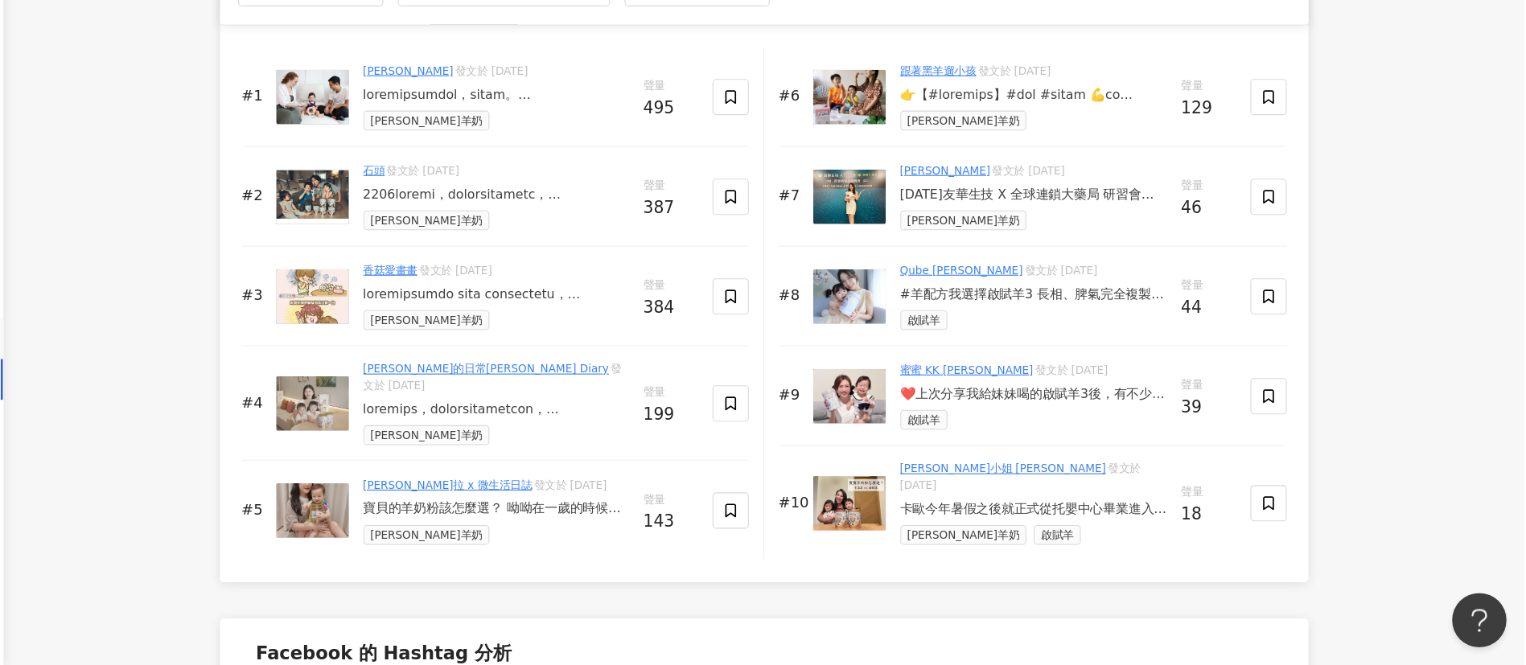
click at [1109, 530] on div "卡歐今年暑假之後就正式從托嬰中心畢業進入幼稚園了，換了新環境跟新同學們，卡歐的病毒碼又要再經歷一次更新😭 加上幼稚園一個老師要看更多個孩子，有時候孩子們自己到…" at bounding box center [1091, 527] width 237 height 16
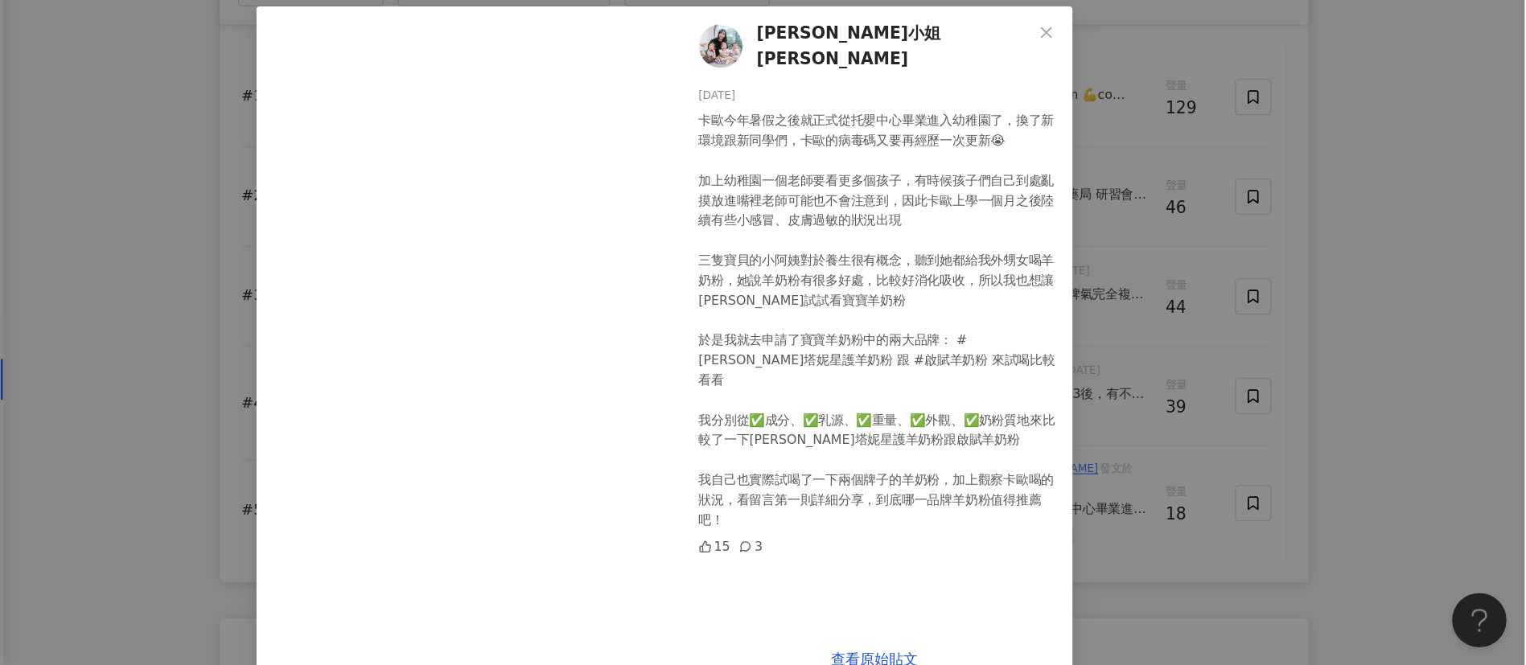
scroll to position [2, 0]
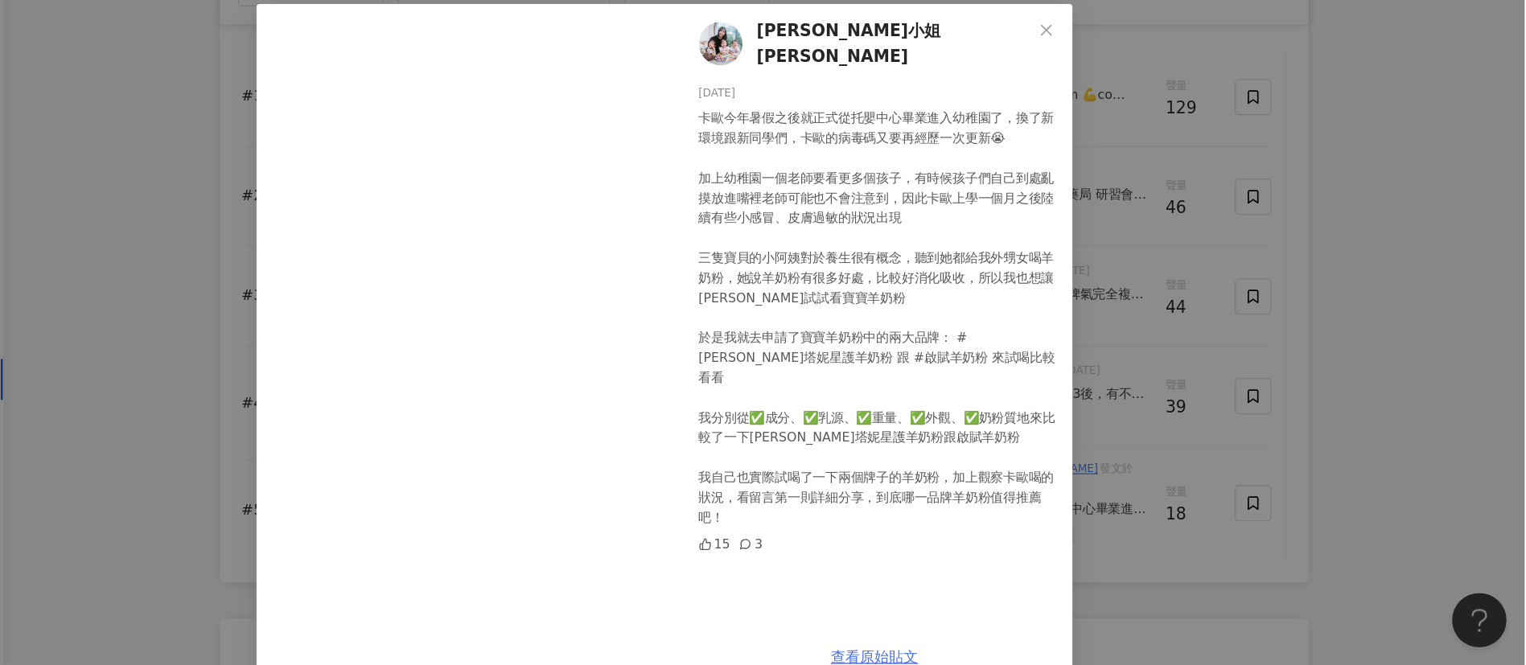
click at [936, 655] on link "查看原始貼文" at bounding box center [949, 657] width 77 height 15
click at [1249, 380] on div "珊卓小姐 MissSandra 2024/11/15 15 3 查看原始貼文" at bounding box center [763, 332] width 1526 height 665
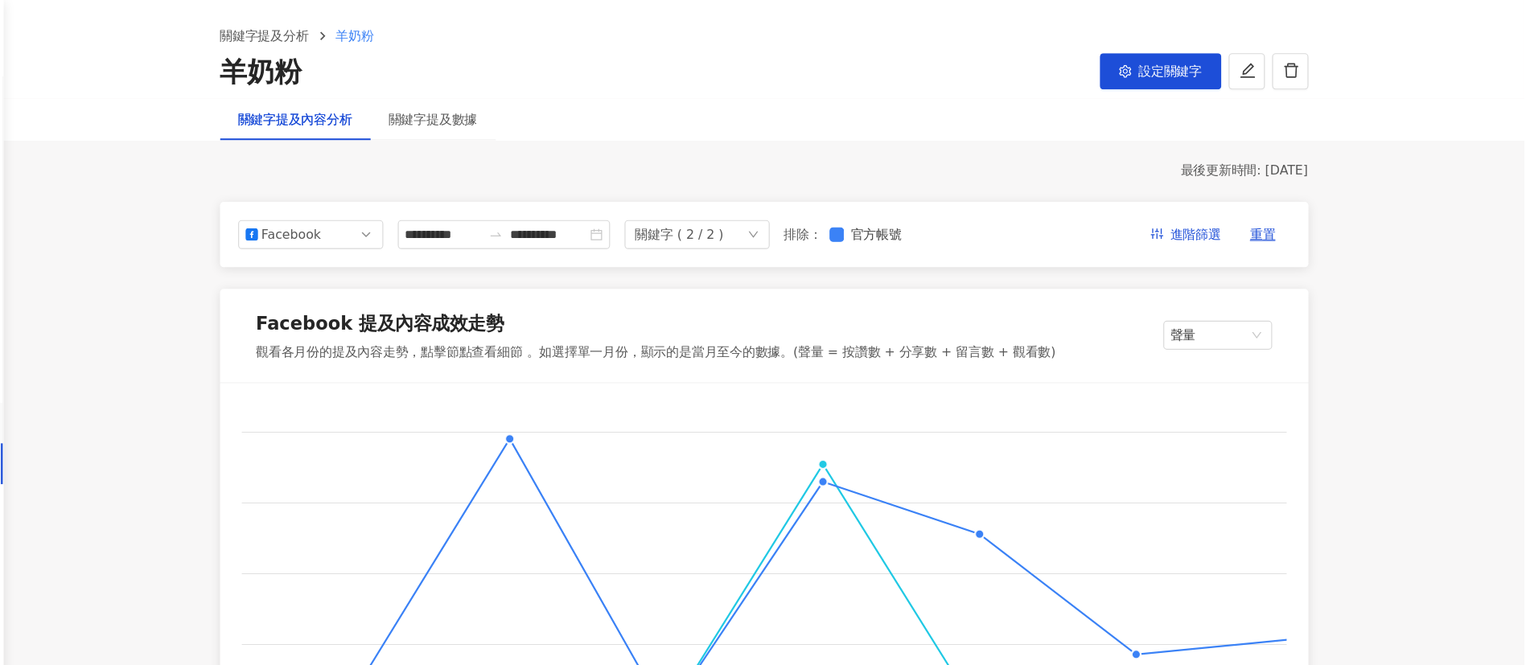
scroll to position [0, 0]
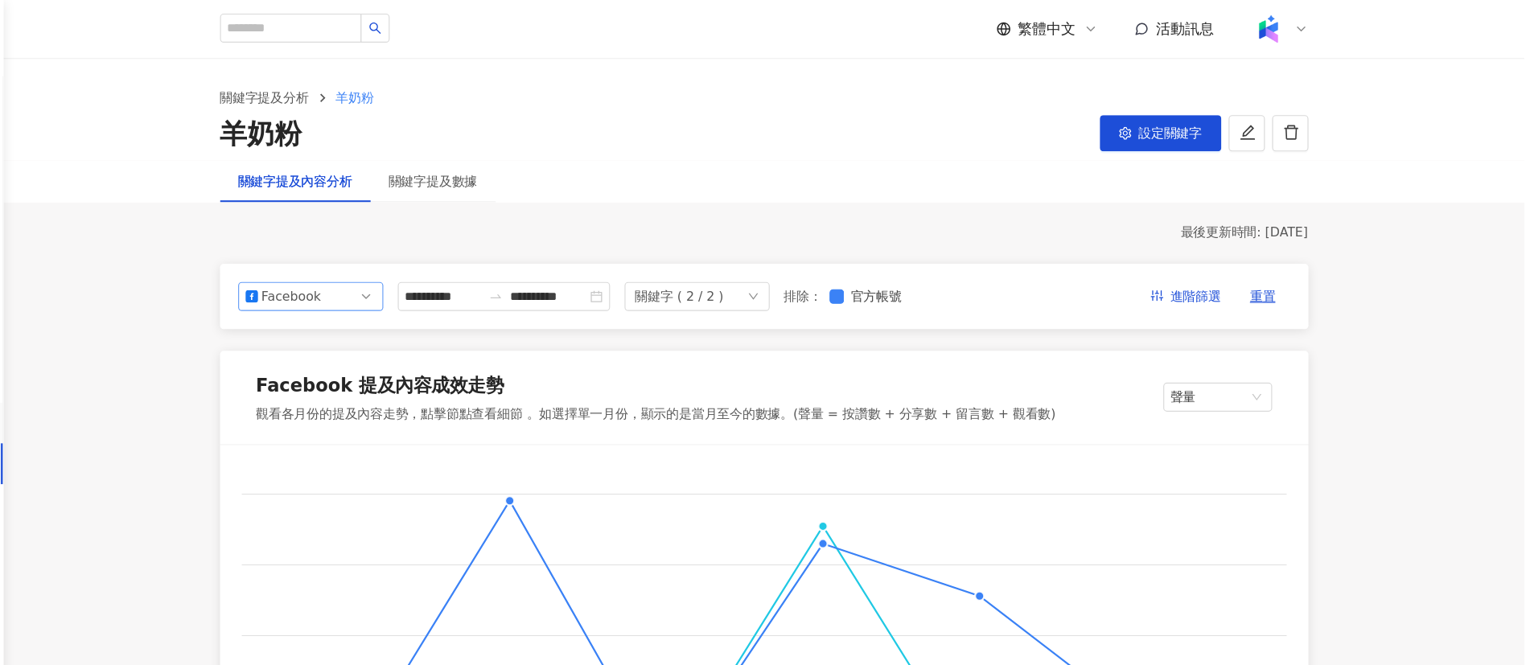
click at [444, 261] on div "Facebook" at bounding box center [432, 263] width 52 height 24
click at [438, 303] on div "Instagram" at bounding box center [439, 300] width 52 height 18
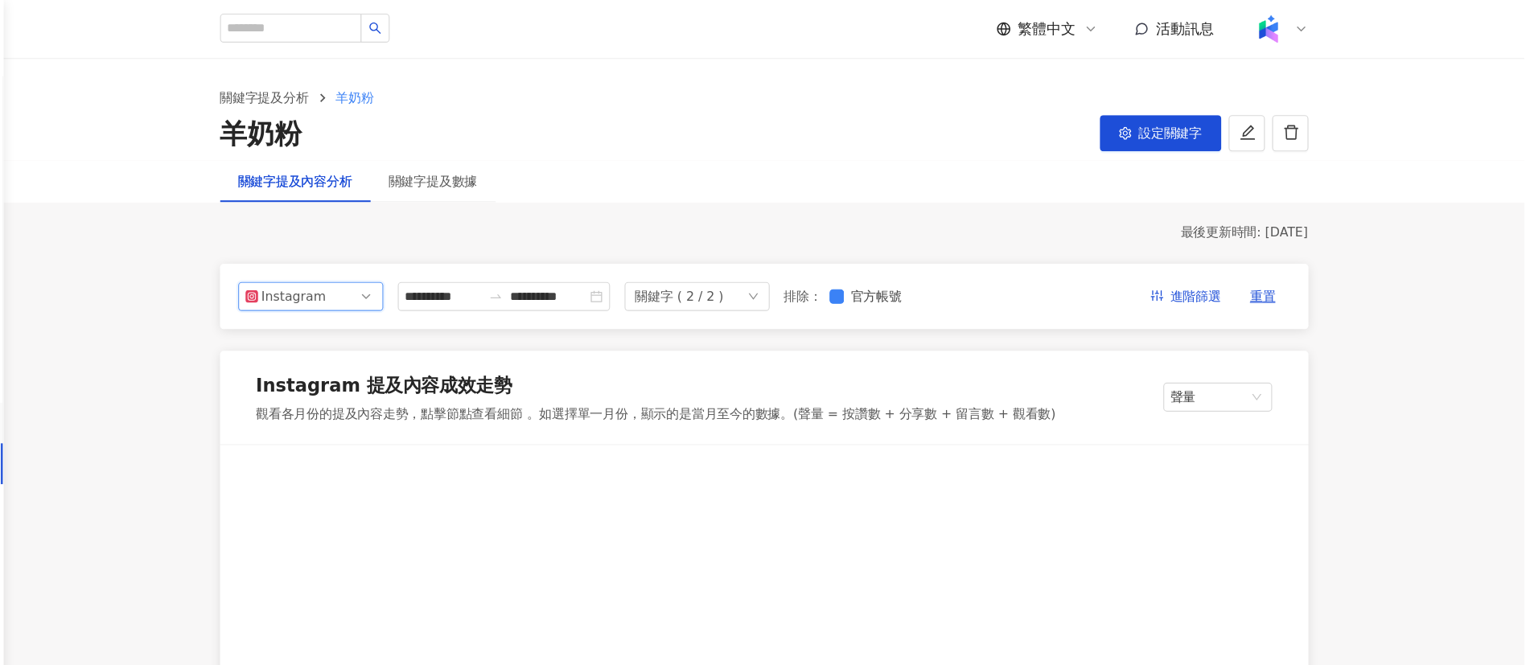
click at [551, 160] on div "關鍵字提及數據" at bounding box center [558, 161] width 79 height 18
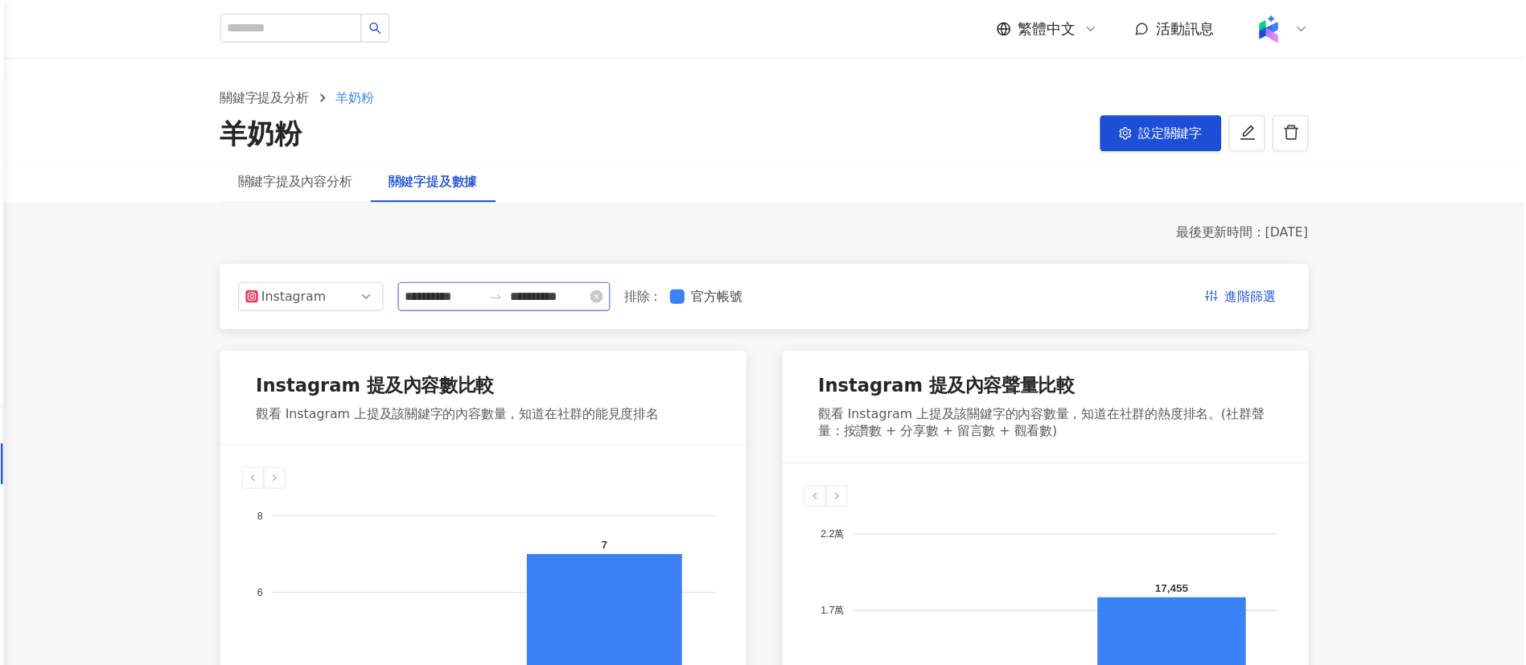
click at [577, 250] on div "**********" at bounding box center [621, 263] width 188 height 26
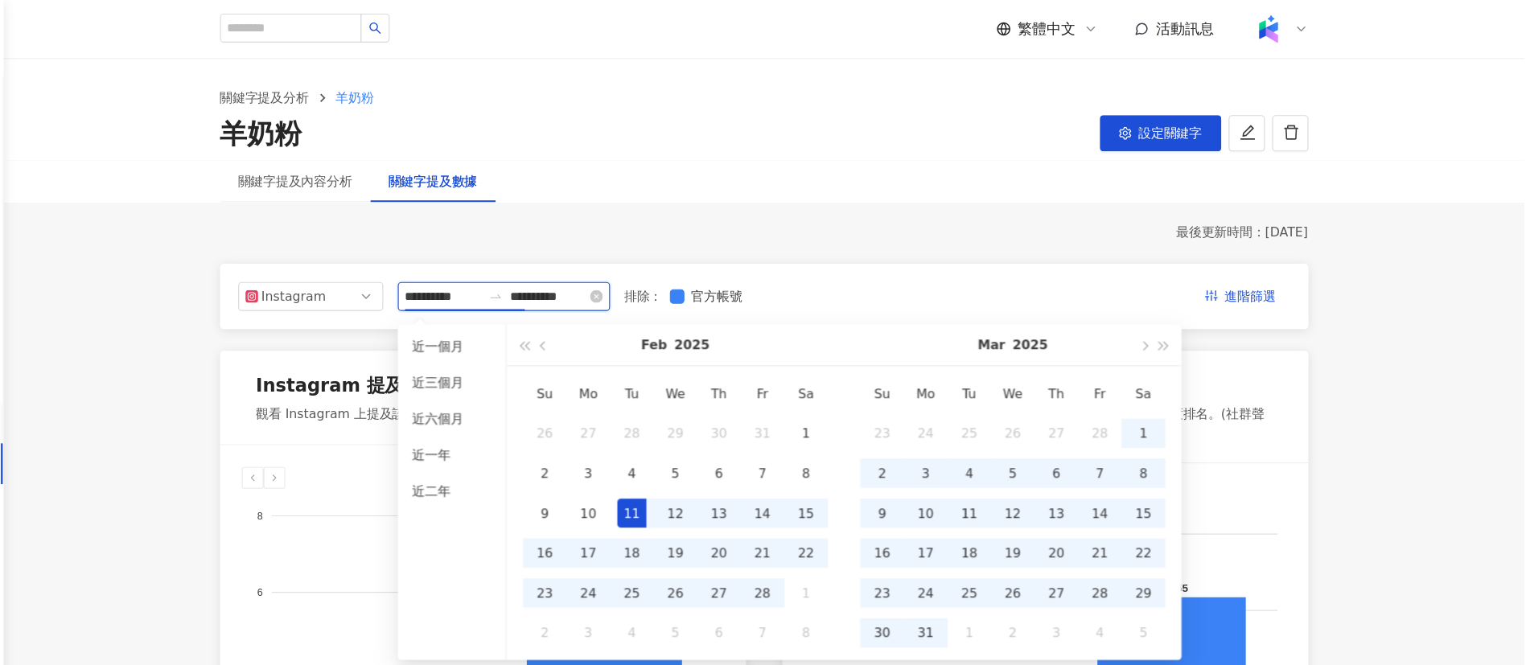
click at [579, 253] on div "**********" at bounding box center [621, 263] width 188 height 26
click at [645, 312] on button "button" at bounding box center [639, 306] width 18 height 36
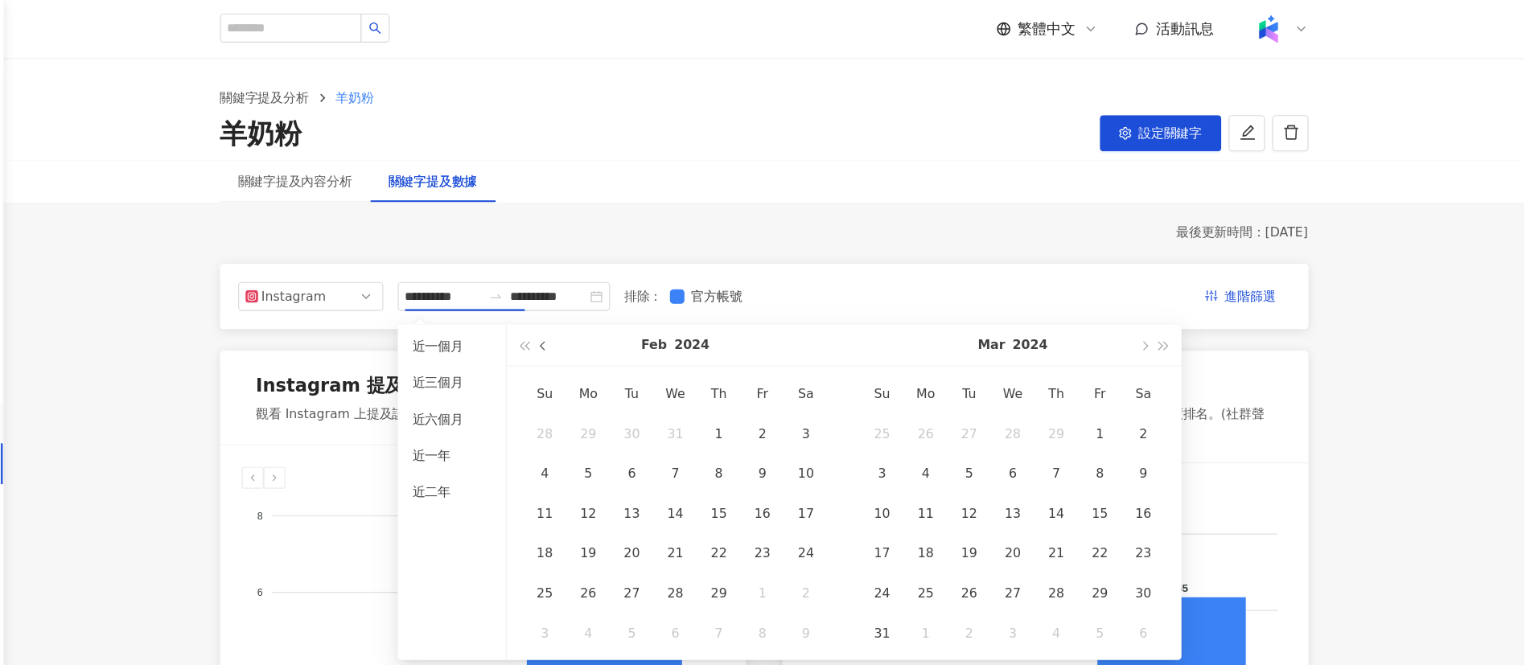
click at [652, 310] on button "button" at bounding box center [657, 306] width 18 height 36
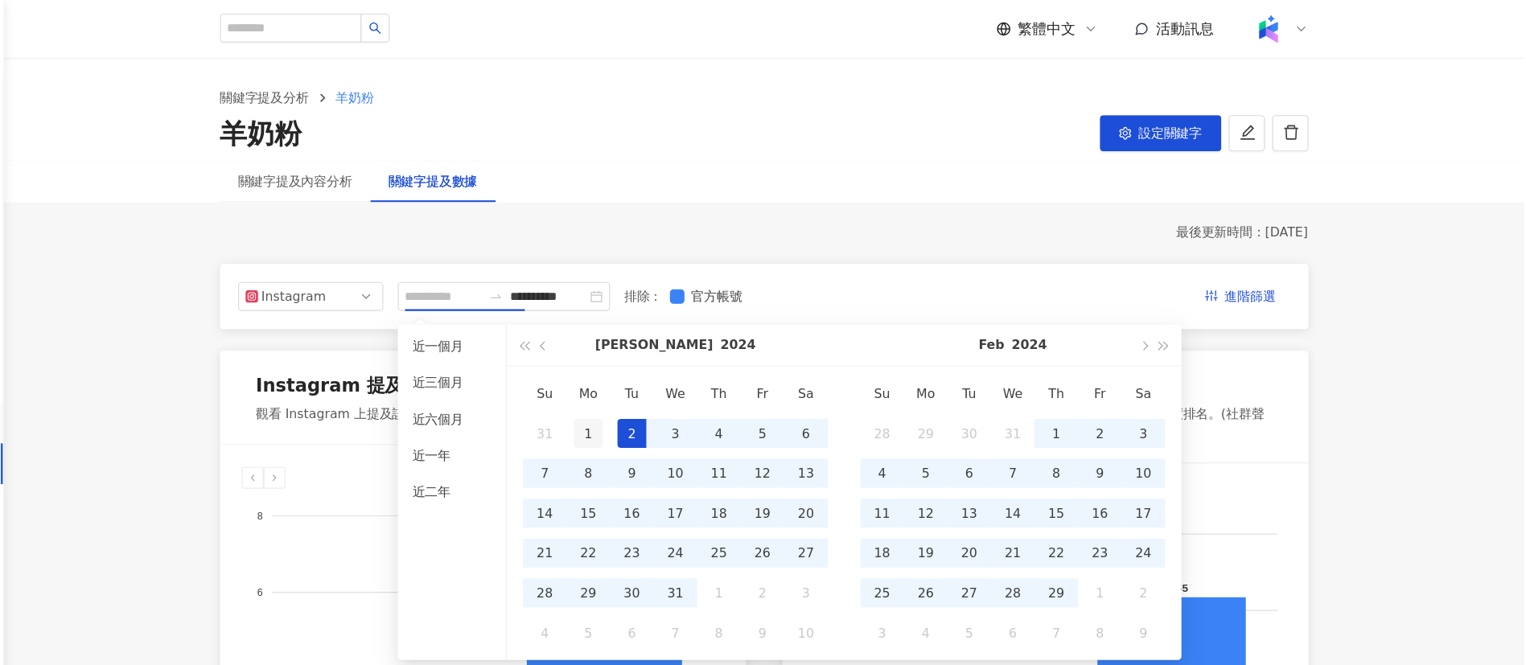
type input "**********"
click at [695, 382] on div "1" at bounding box center [696, 385] width 26 height 26
click at [1203, 306] on span "button" at bounding box center [1207, 306] width 8 height 8
click at [652, 306] on button "button" at bounding box center [657, 306] width 18 height 36
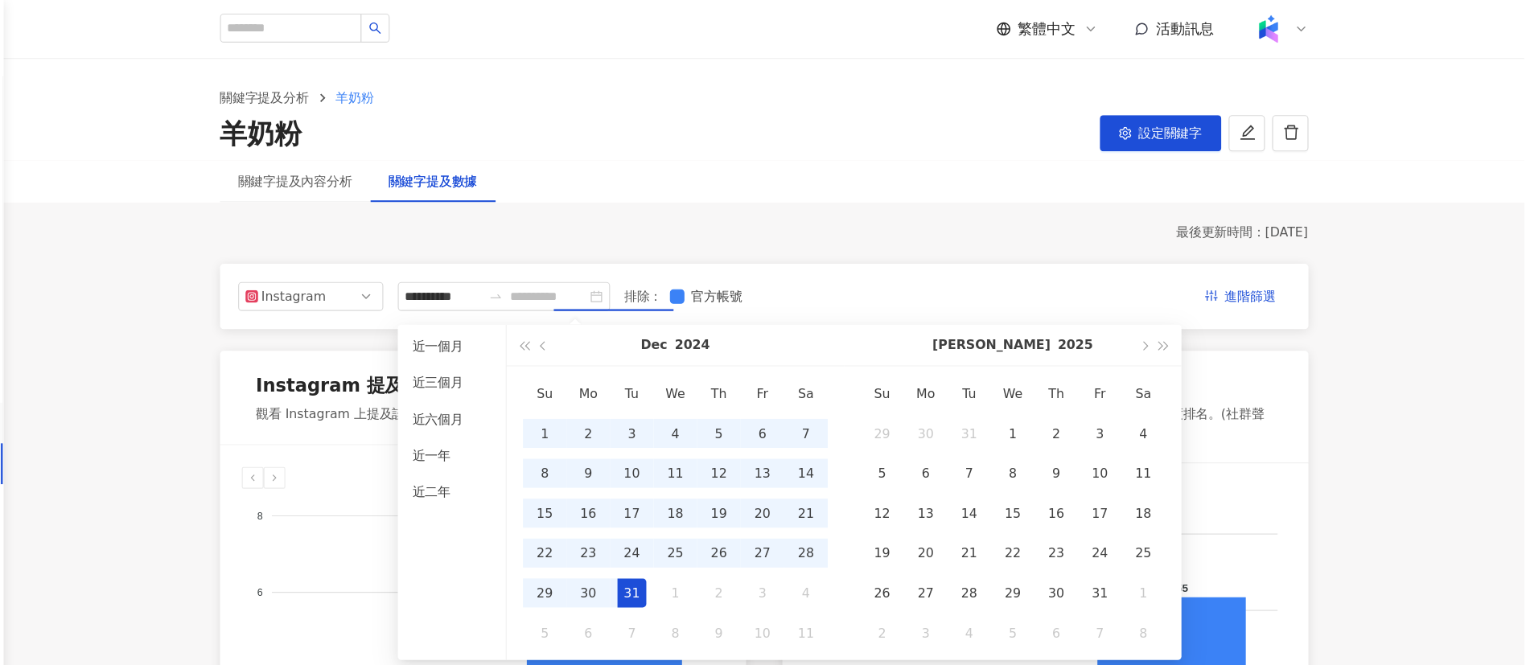
click at [734, 526] on div "31" at bounding box center [735, 526] width 26 height 26
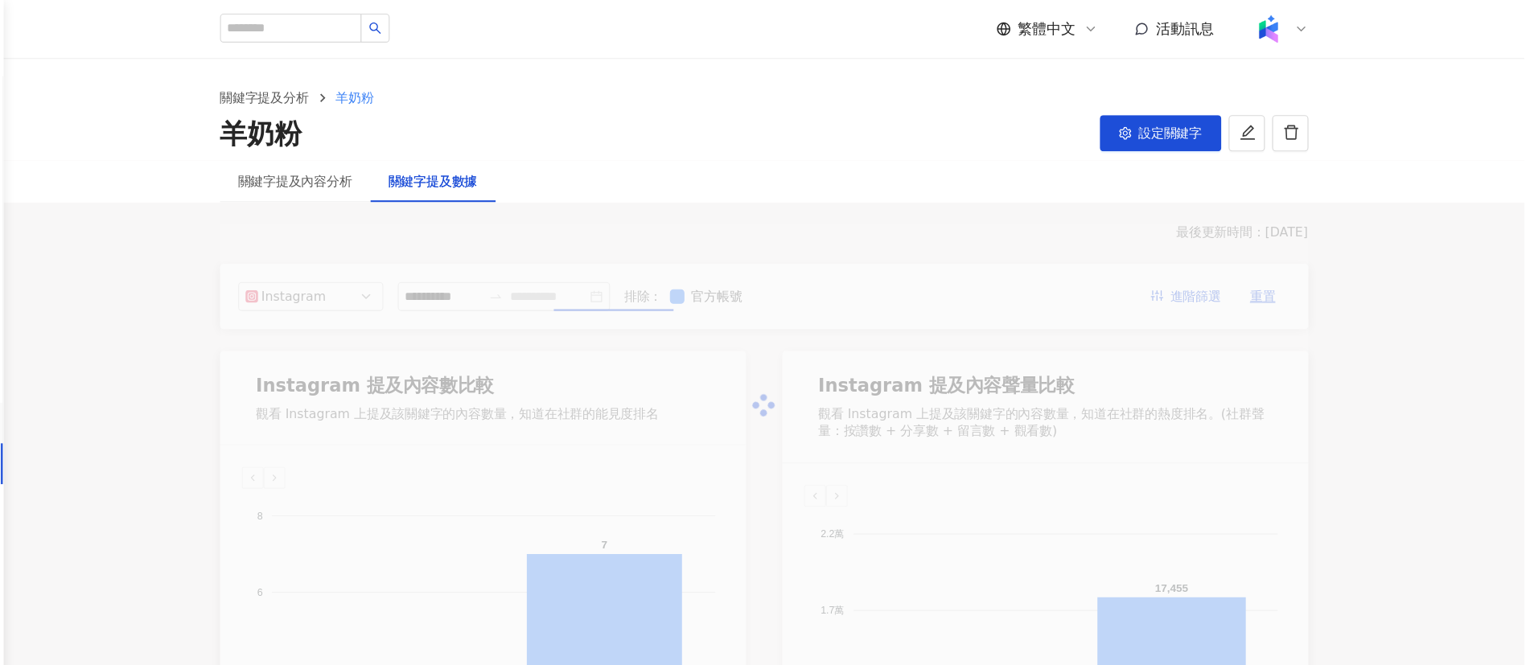
type input "**********"
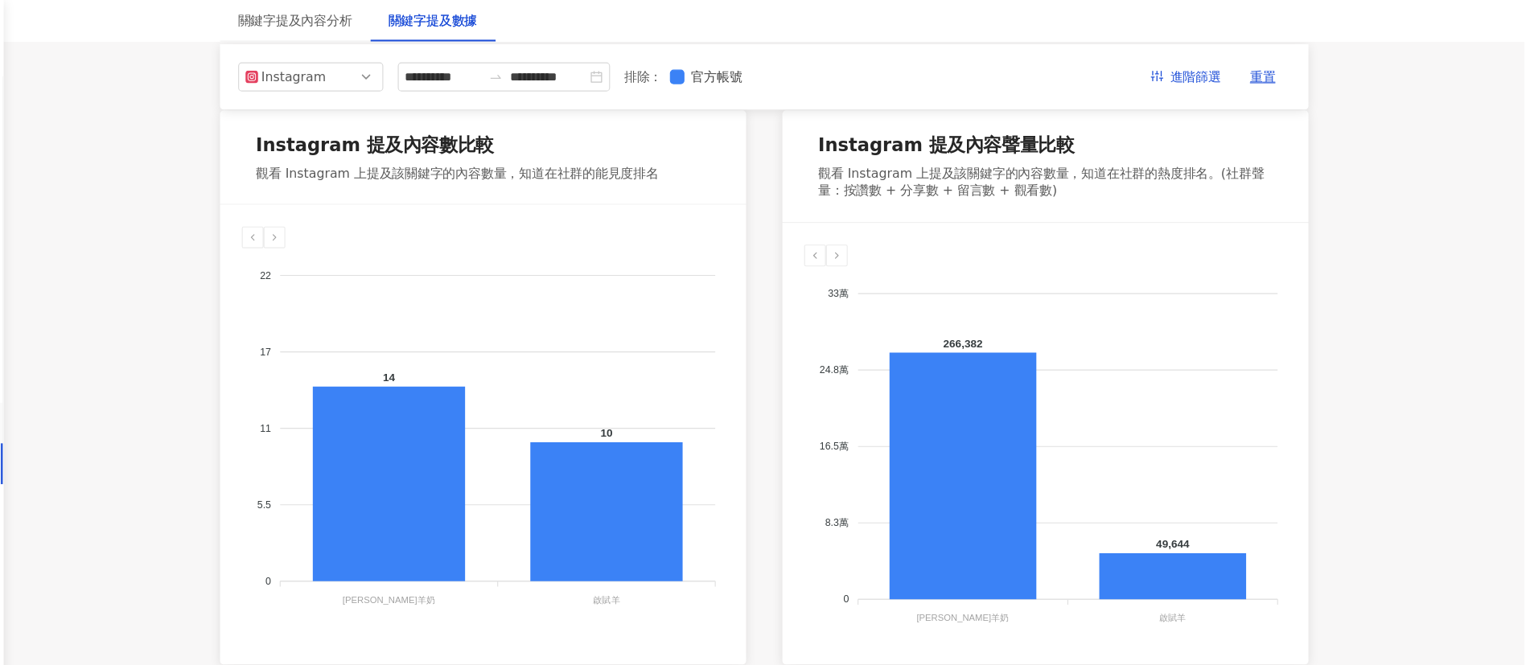
scroll to position [210, 0]
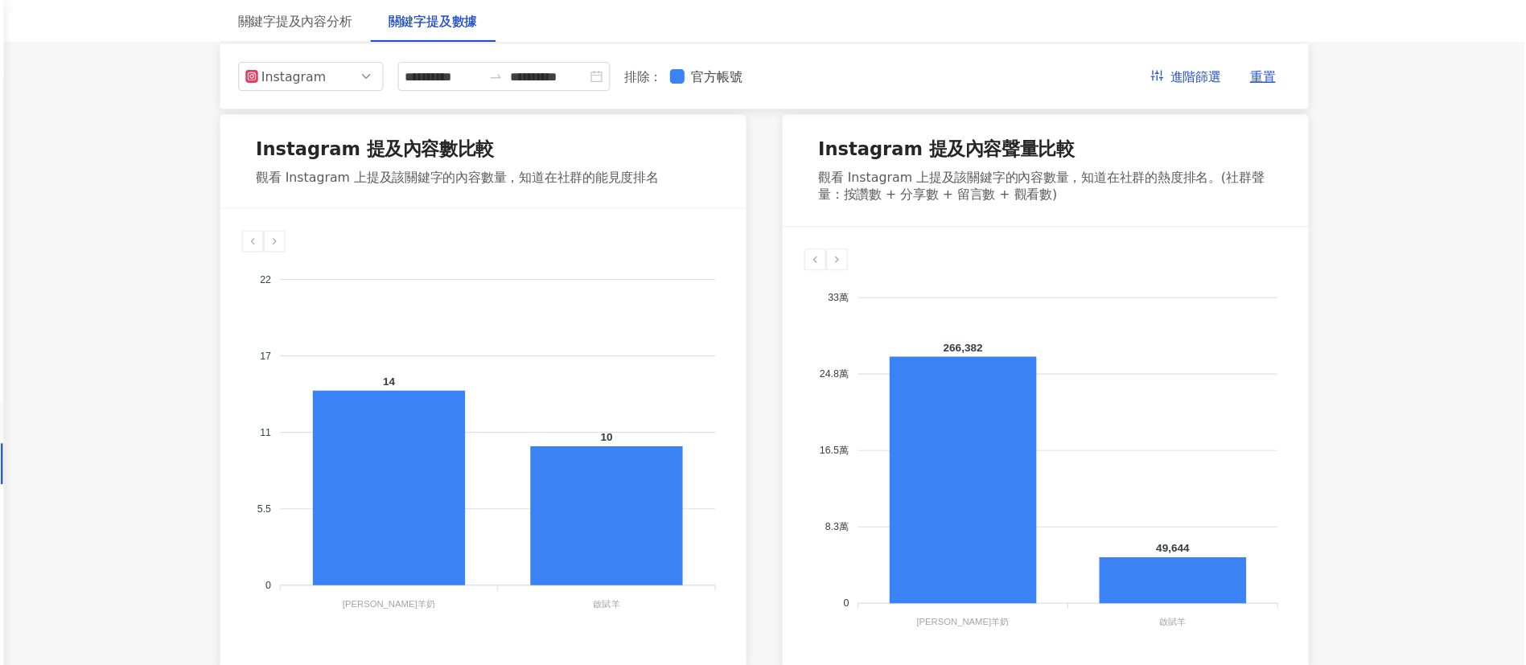
click at [1416, 417] on main "**********" at bounding box center [851, 414] width 1349 height 1144
